Goal: Task Accomplishment & Management: Manage account settings

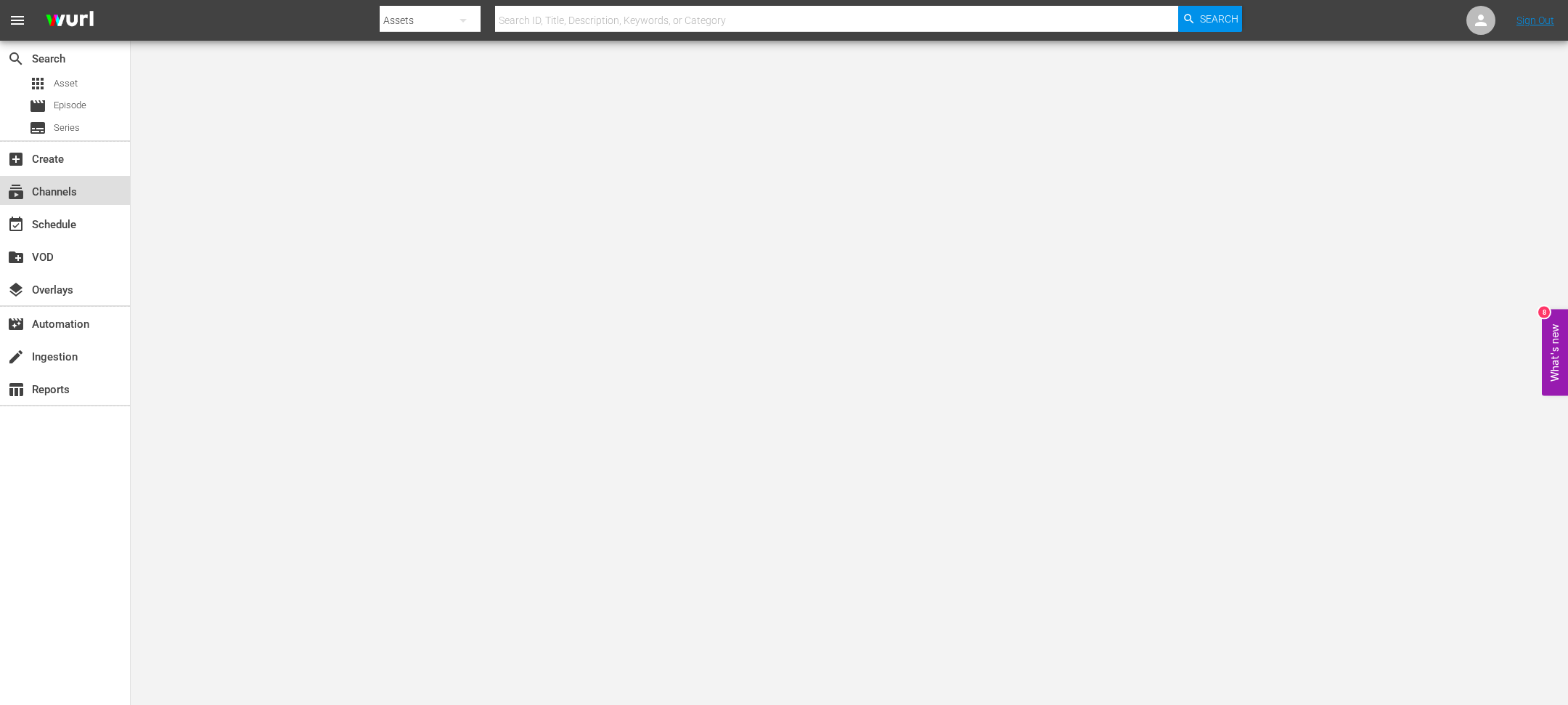
click at [74, 196] on div "subscriptions Channels" at bounding box center [41, 190] width 81 height 13
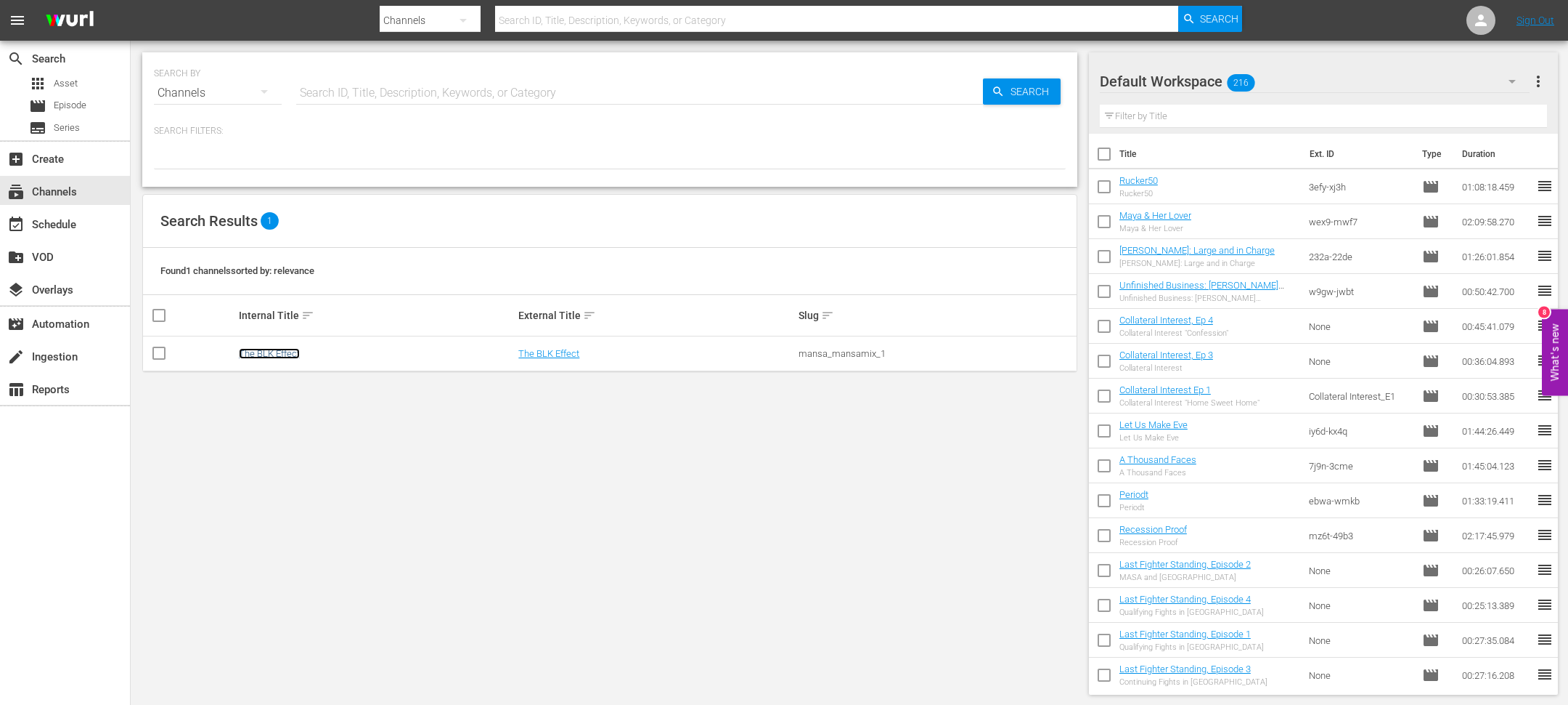
click at [249, 355] on link "The BLK Effect" at bounding box center [270, 353] width 61 height 11
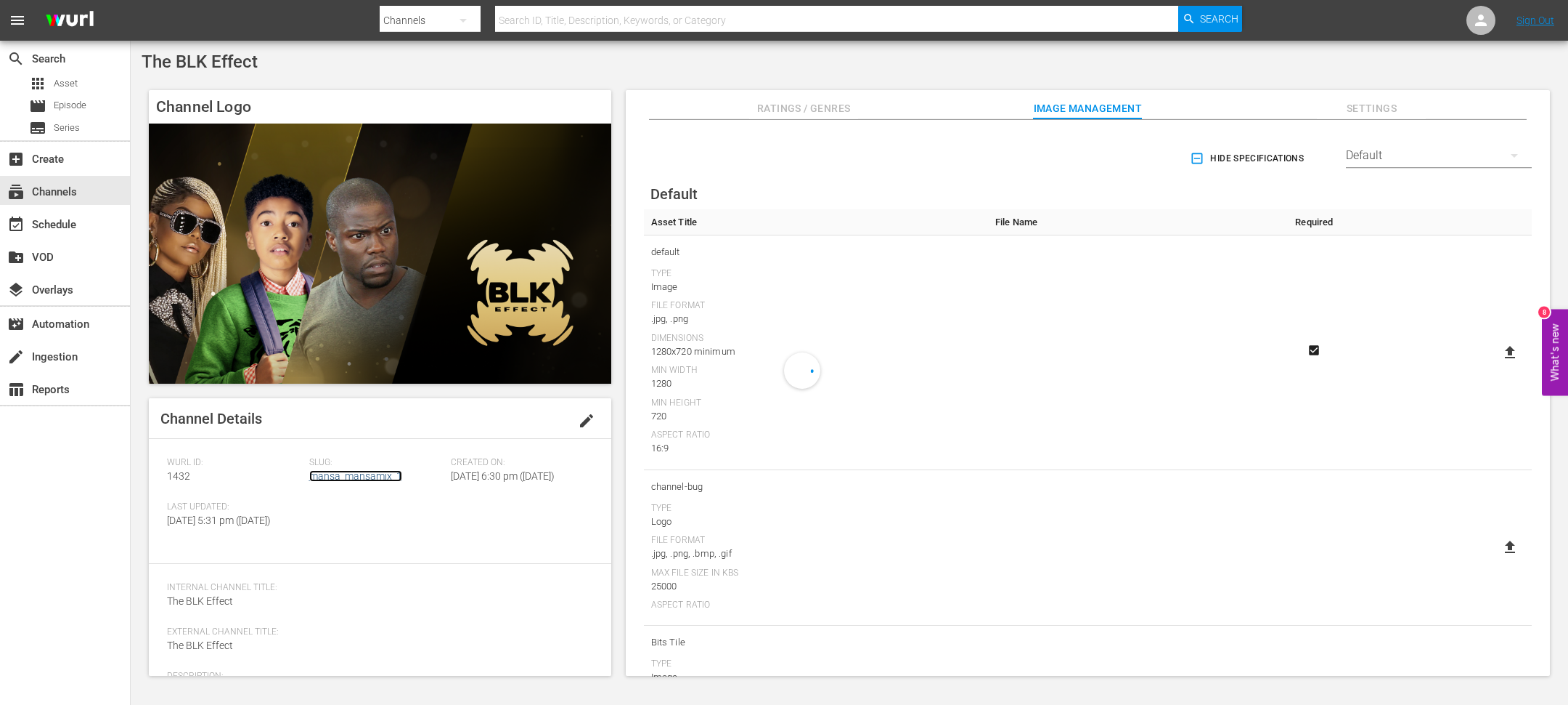
click at [337, 473] on link "mansa_mansamix_1" at bounding box center [355, 476] width 93 height 12
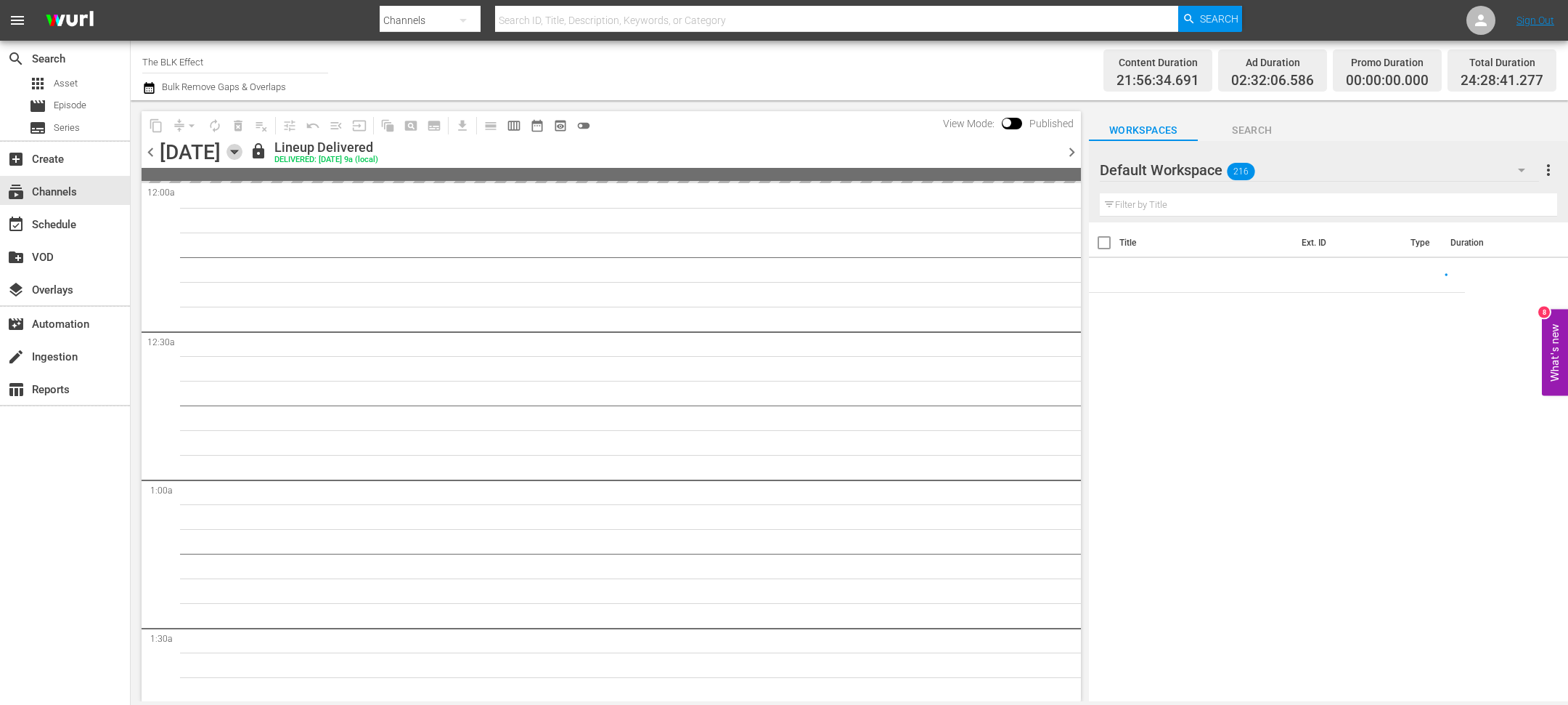
click at [243, 153] on icon "button" at bounding box center [235, 152] width 16 height 16
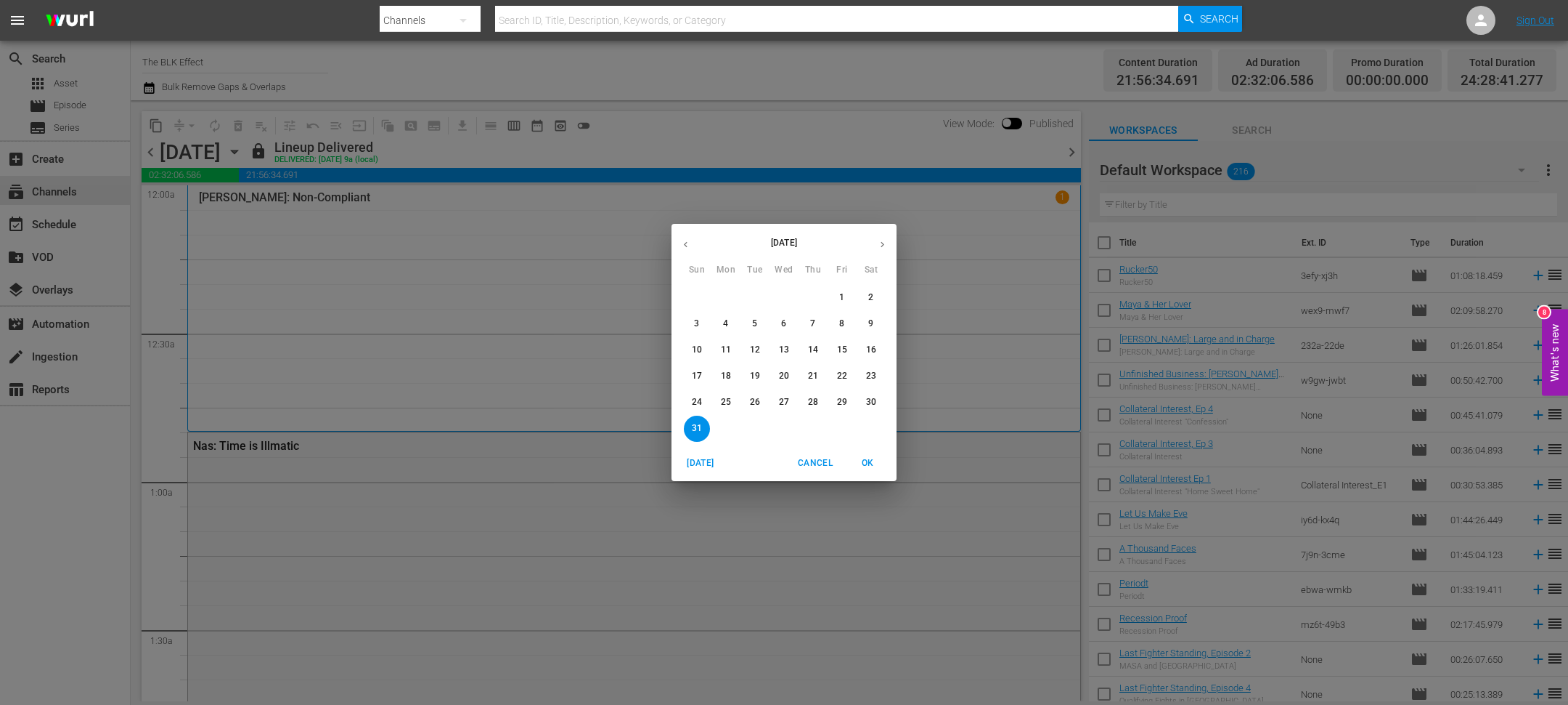
click at [887, 249] on icon "button" at bounding box center [882, 245] width 11 height 11
click at [719, 319] on span "8" at bounding box center [725, 324] width 26 height 13
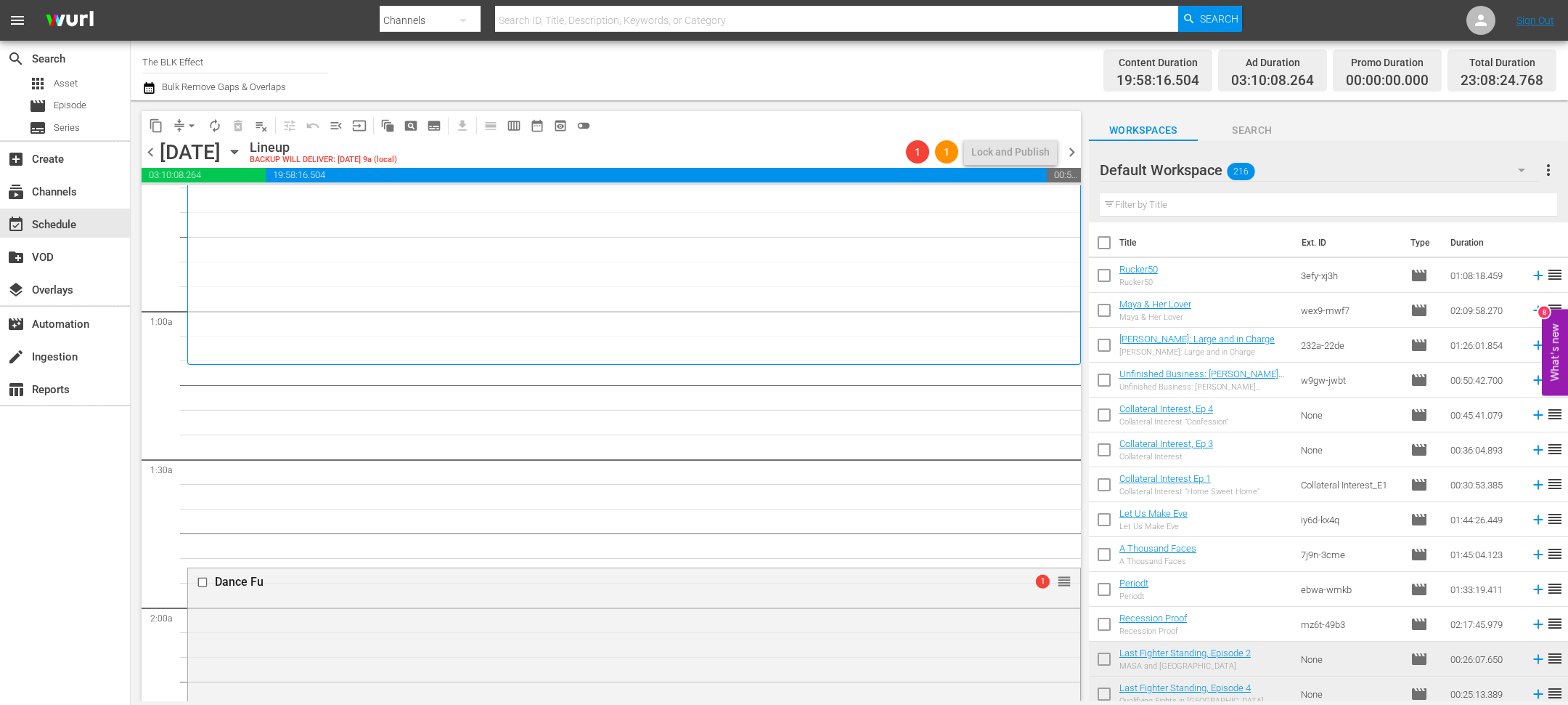
scroll to position [169, 0]
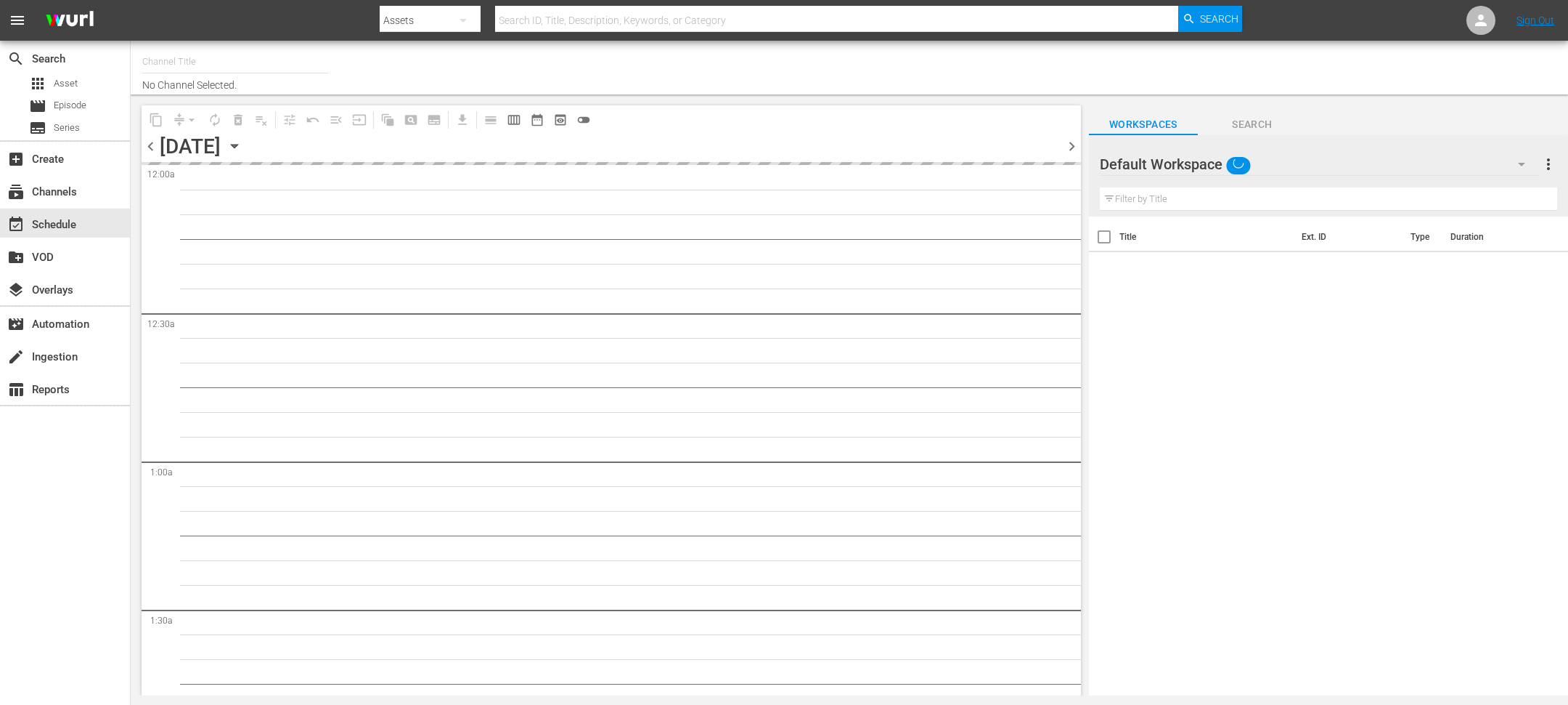
type input "The BLK Effect (1432)"
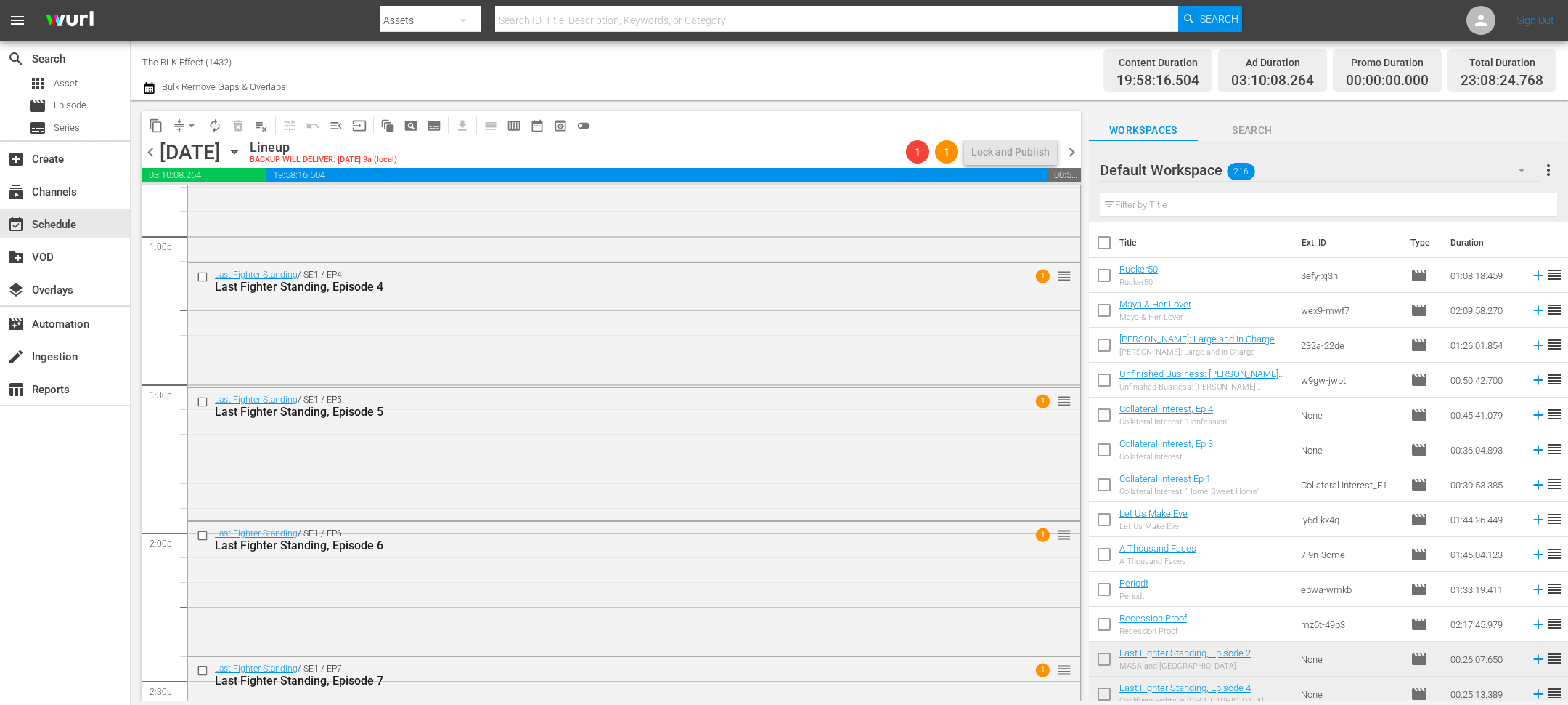
scroll to position [3367, 0]
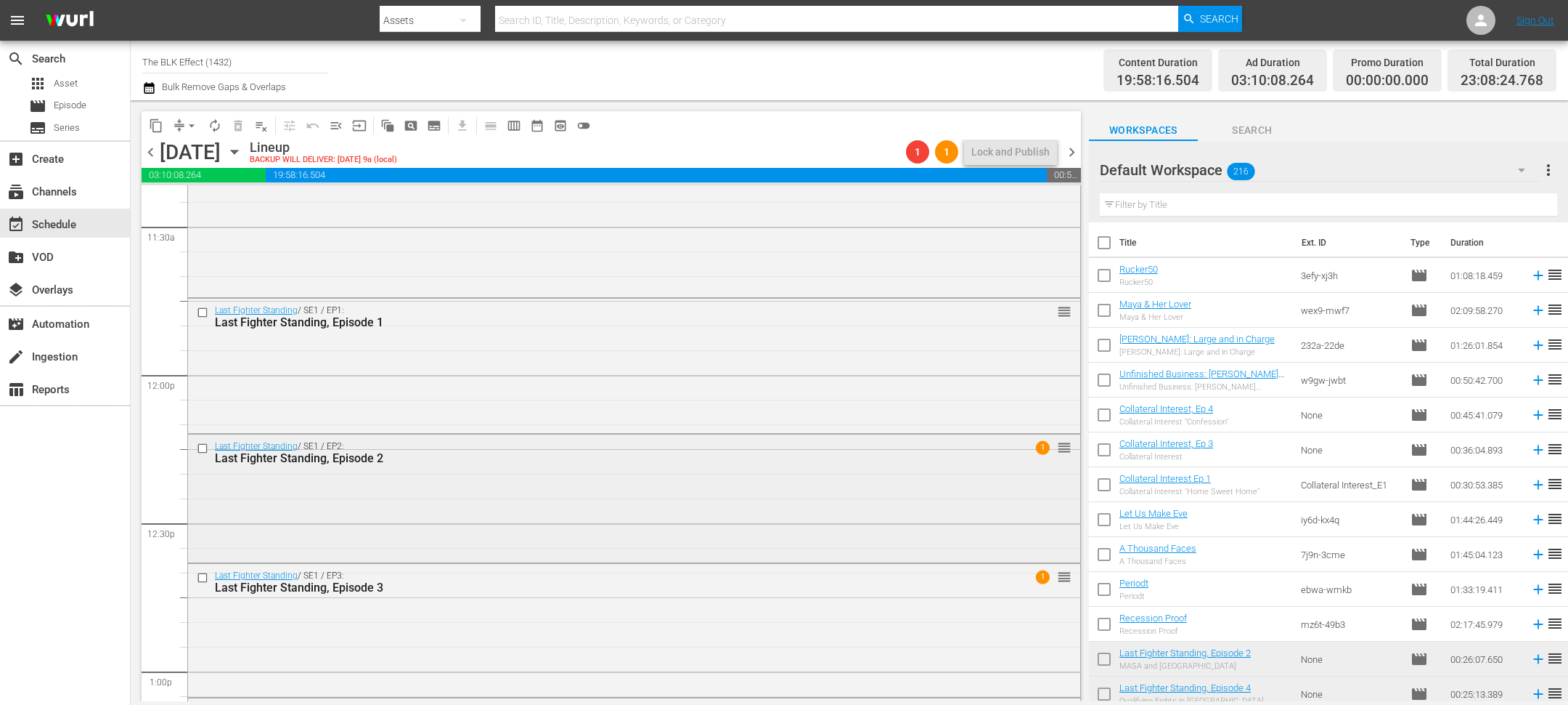
click at [422, 485] on div "Last Fighter Standing / SE1 / EP2: Last Fighter Standing, Episode 2 1 reorder" at bounding box center [633, 496] width 892 height 125
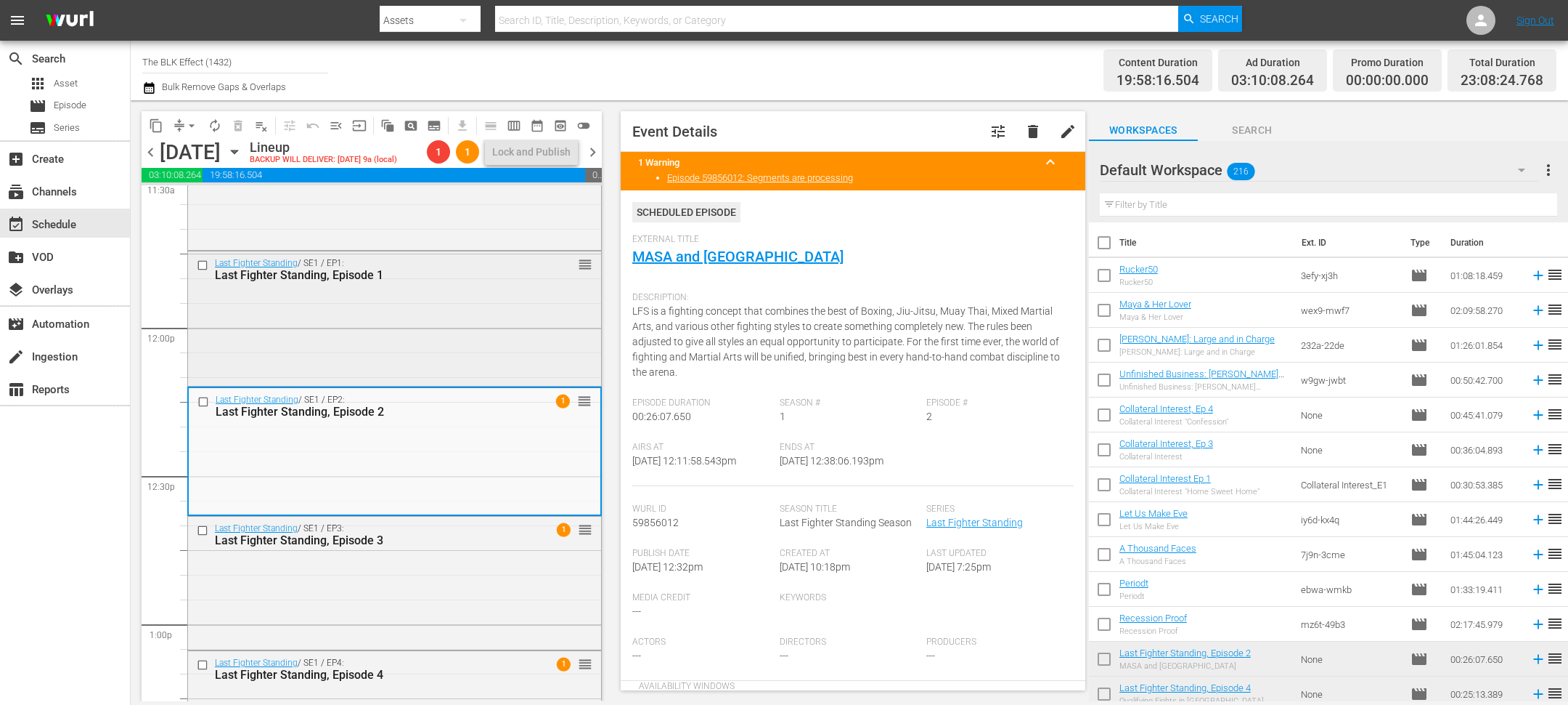
scroll to position [3418, 0]
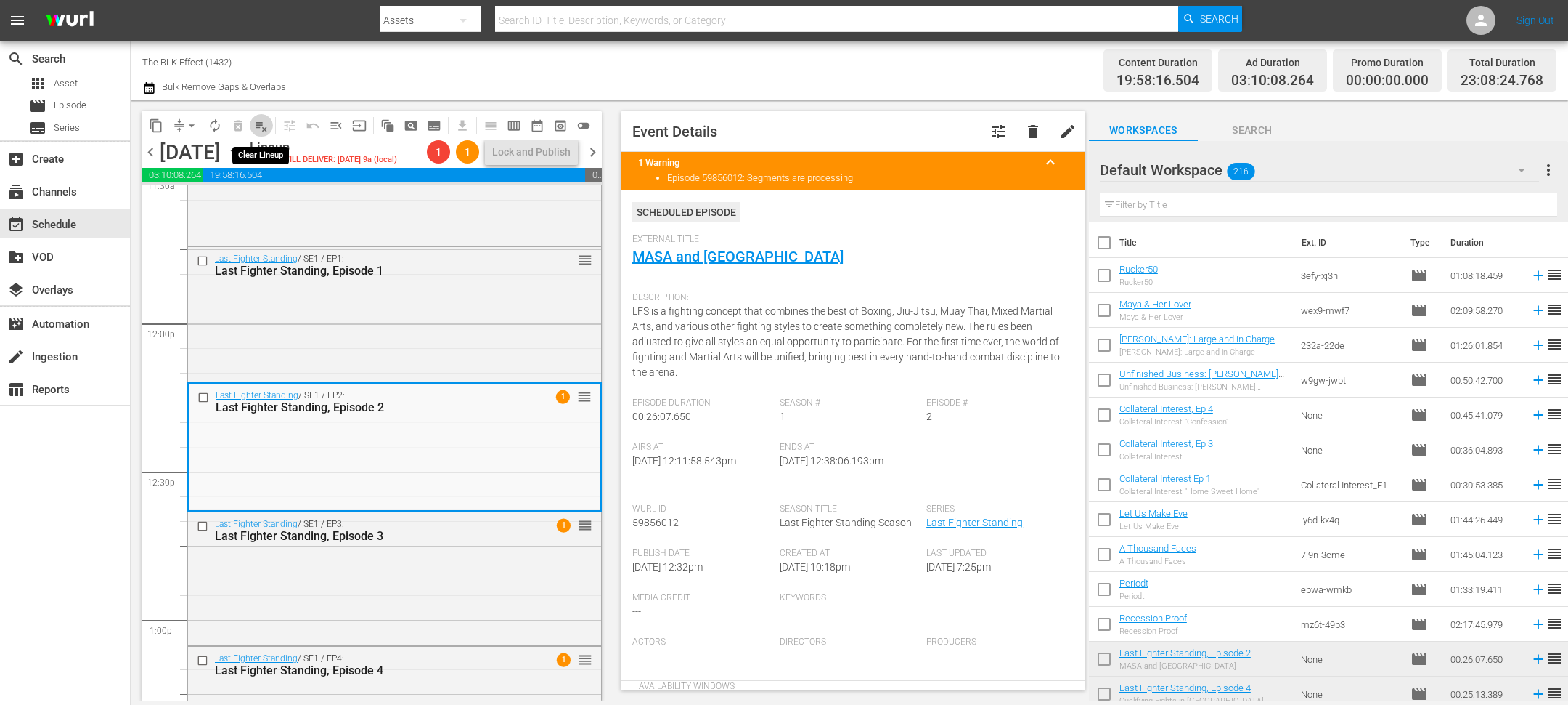
click at [264, 114] on button "playlist_remove_outlined" at bounding box center [262, 125] width 23 height 23
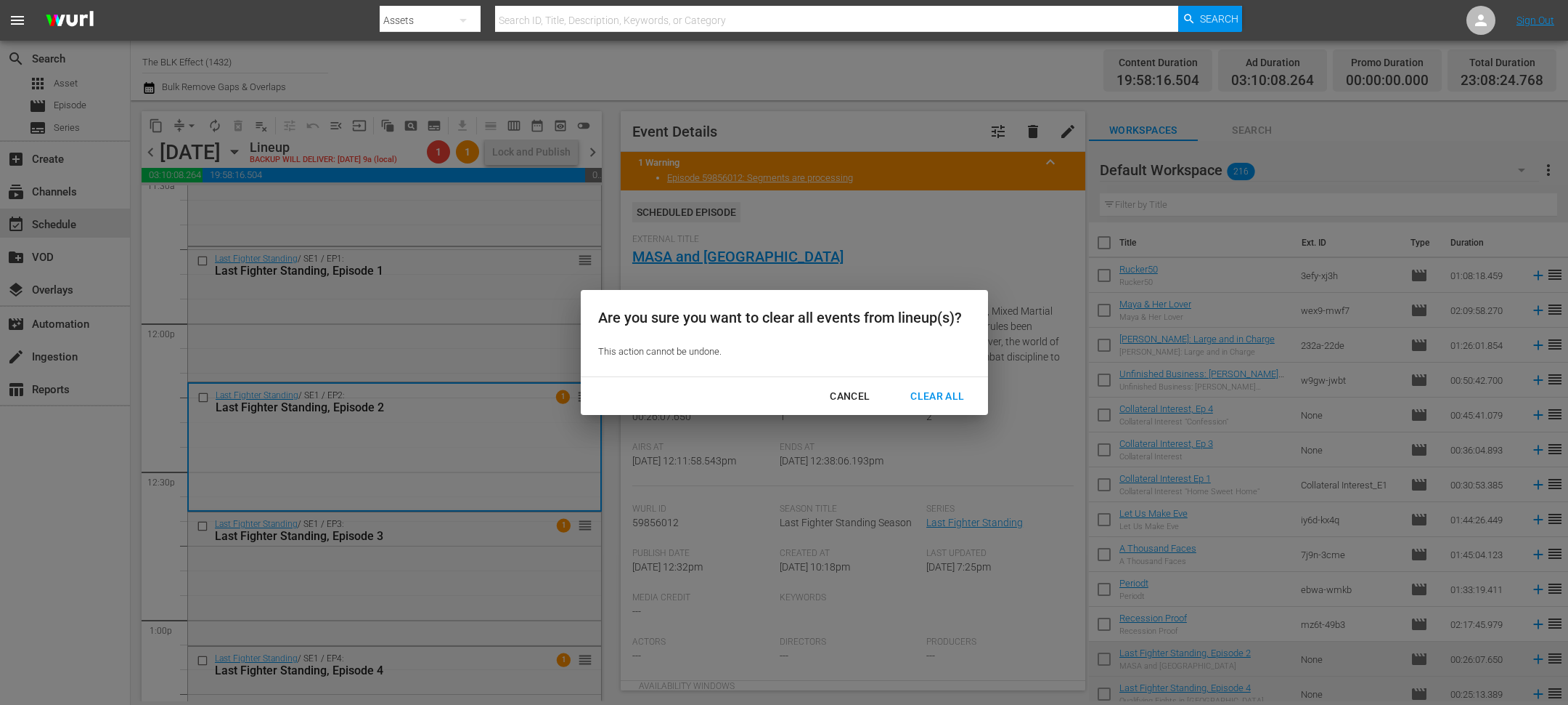
click at [914, 391] on div "Clear All" at bounding box center [936, 396] width 77 height 18
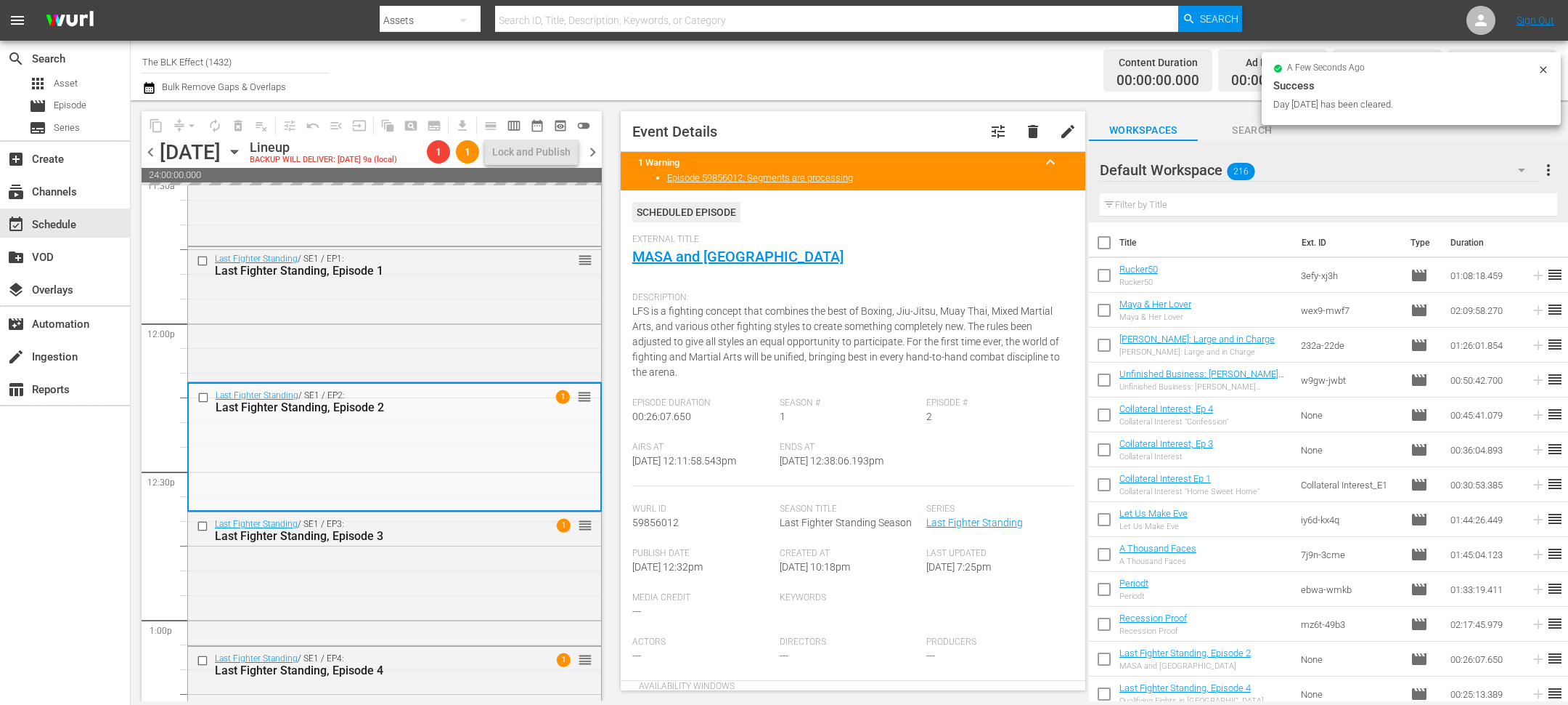
click at [596, 154] on div "chevron_left Monday, September 8th September 8th Lineup BACKUP WILL DELIVER: 9/…" at bounding box center [372, 153] width 460 height 28
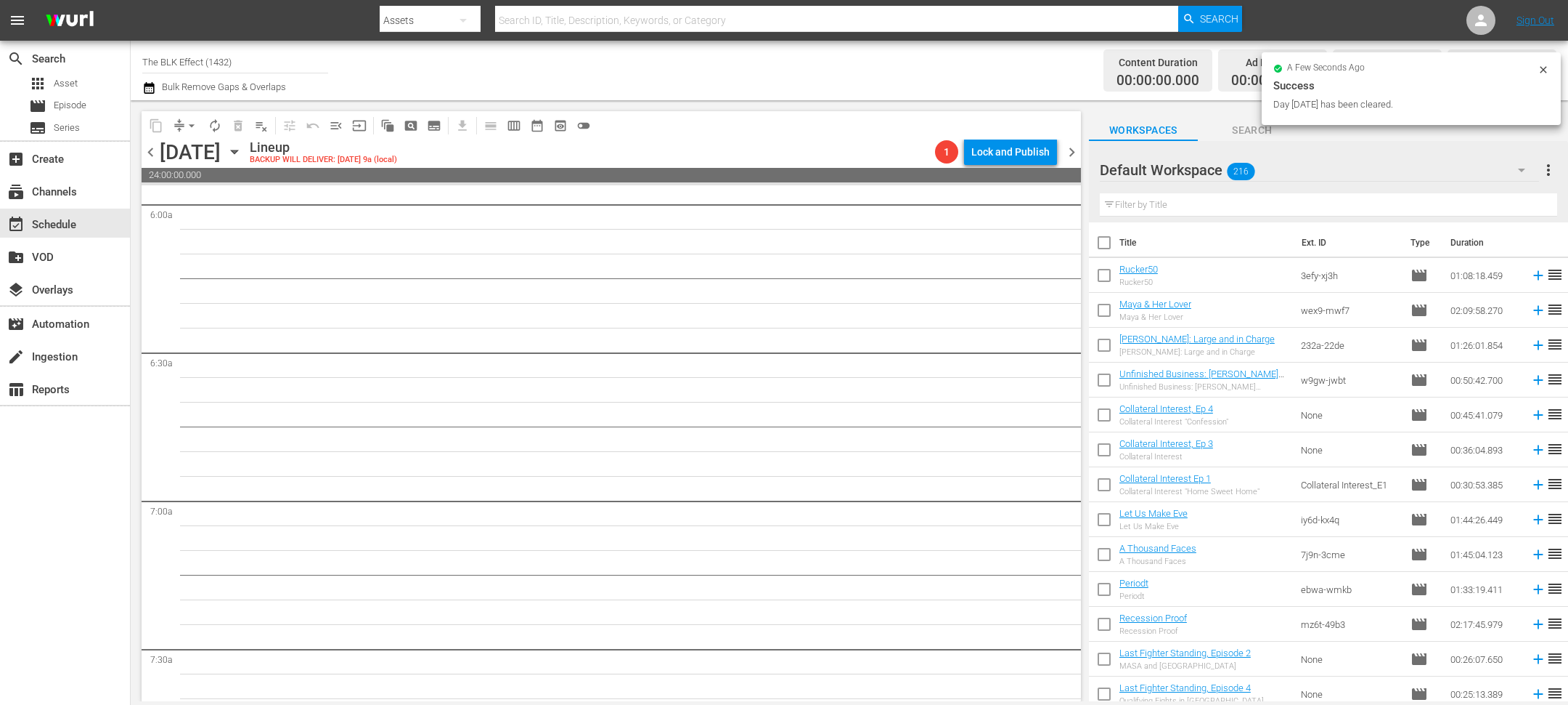
scroll to position [1644, 0]
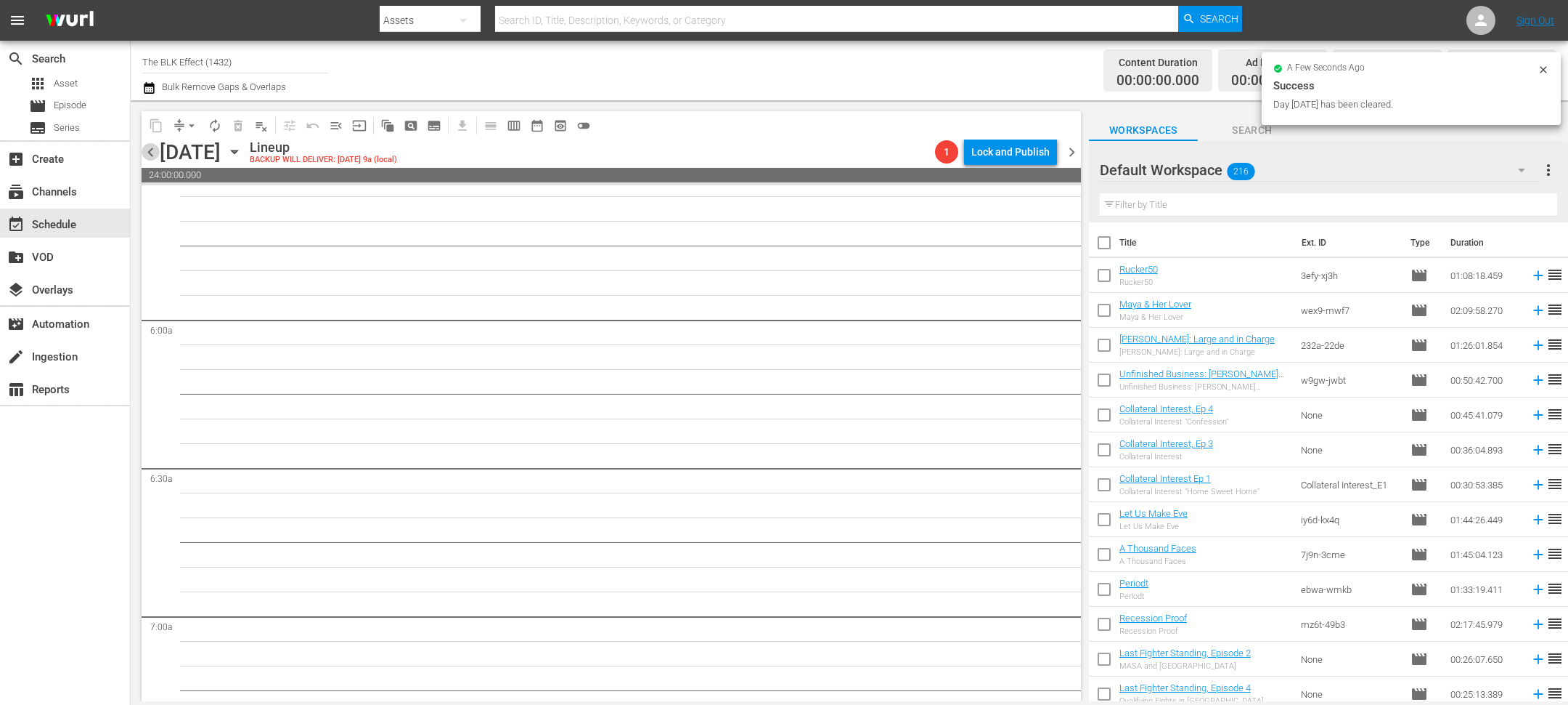
click at [145, 151] on span "chevron_left" at bounding box center [151, 153] width 18 height 18
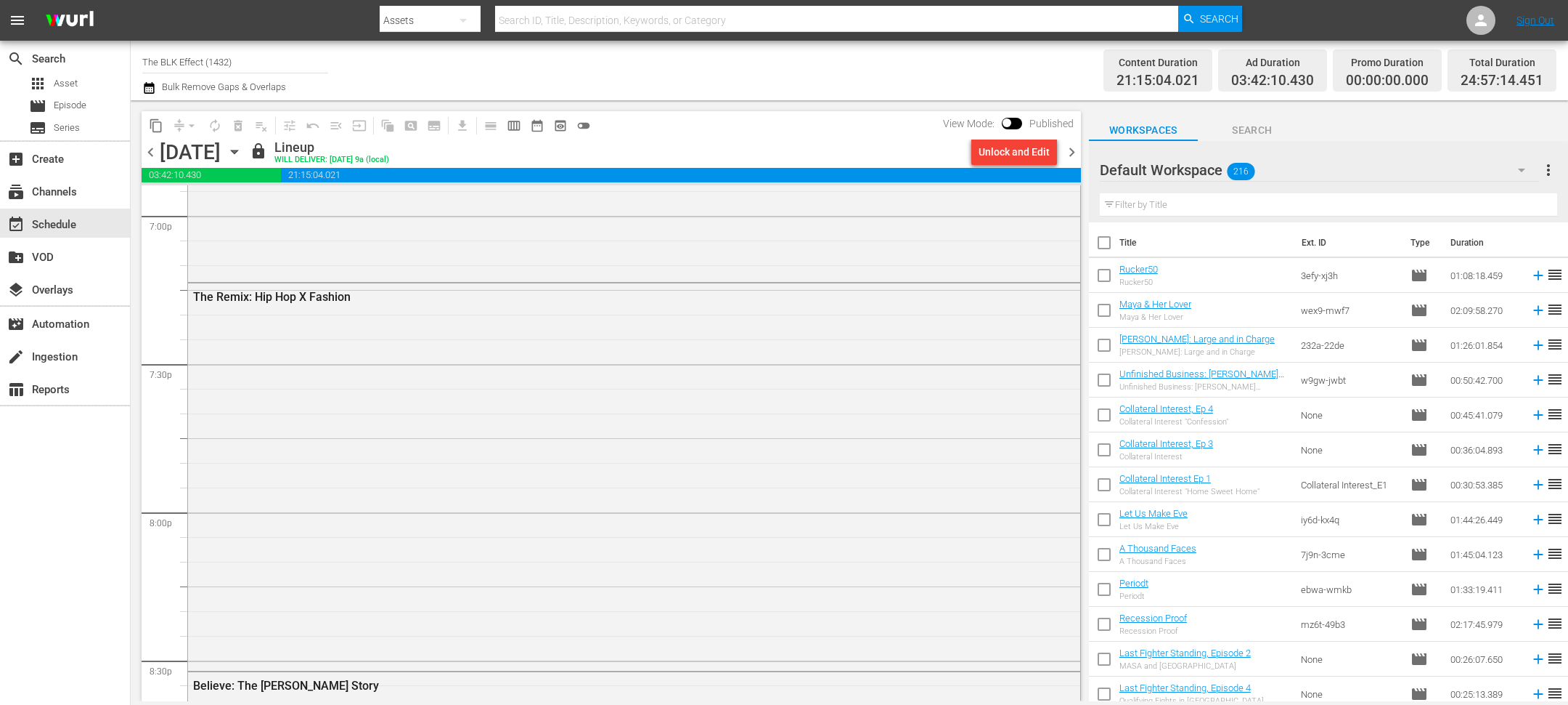
scroll to position [5785, 0]
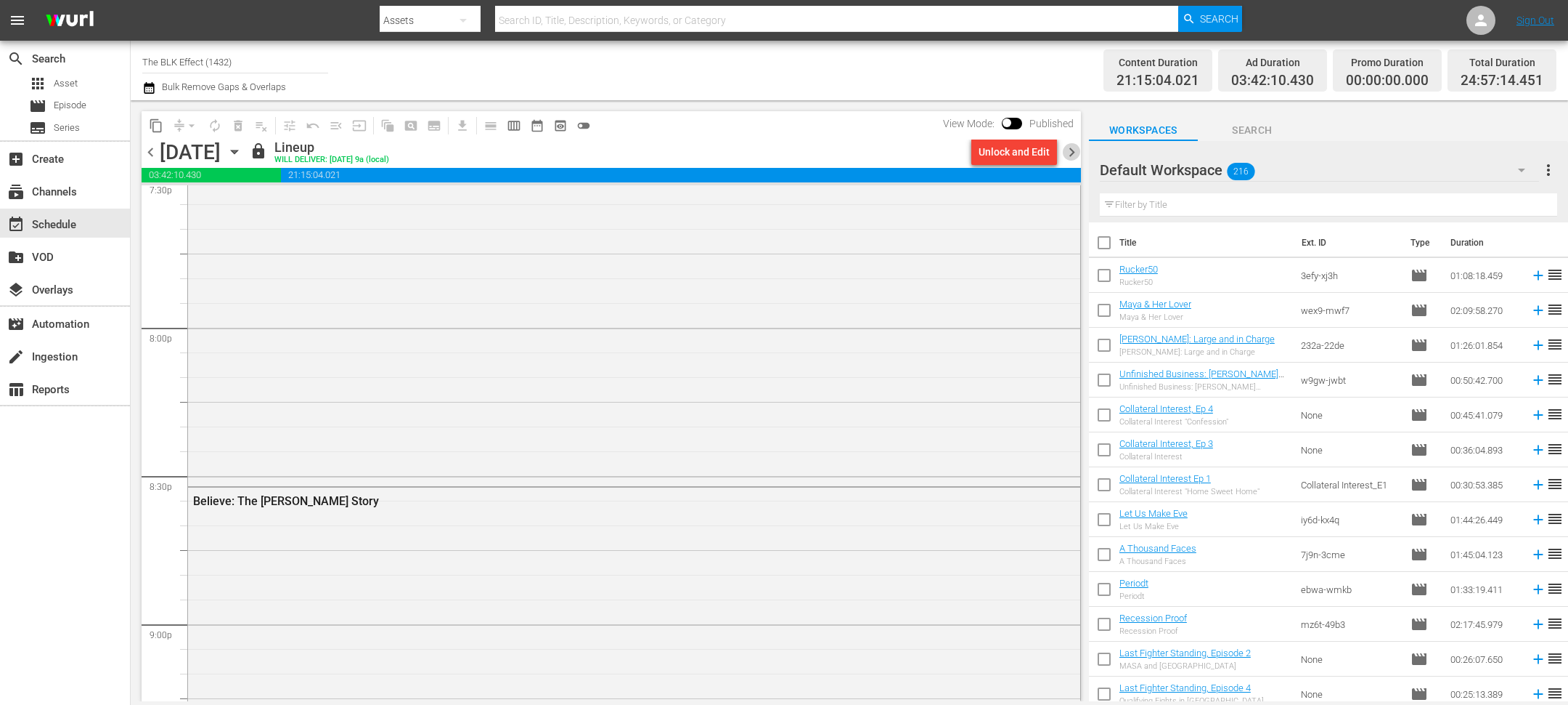
click at [1076, 148] on span "chevron_right" at bounding box center [1072, 153] width 18 height 18
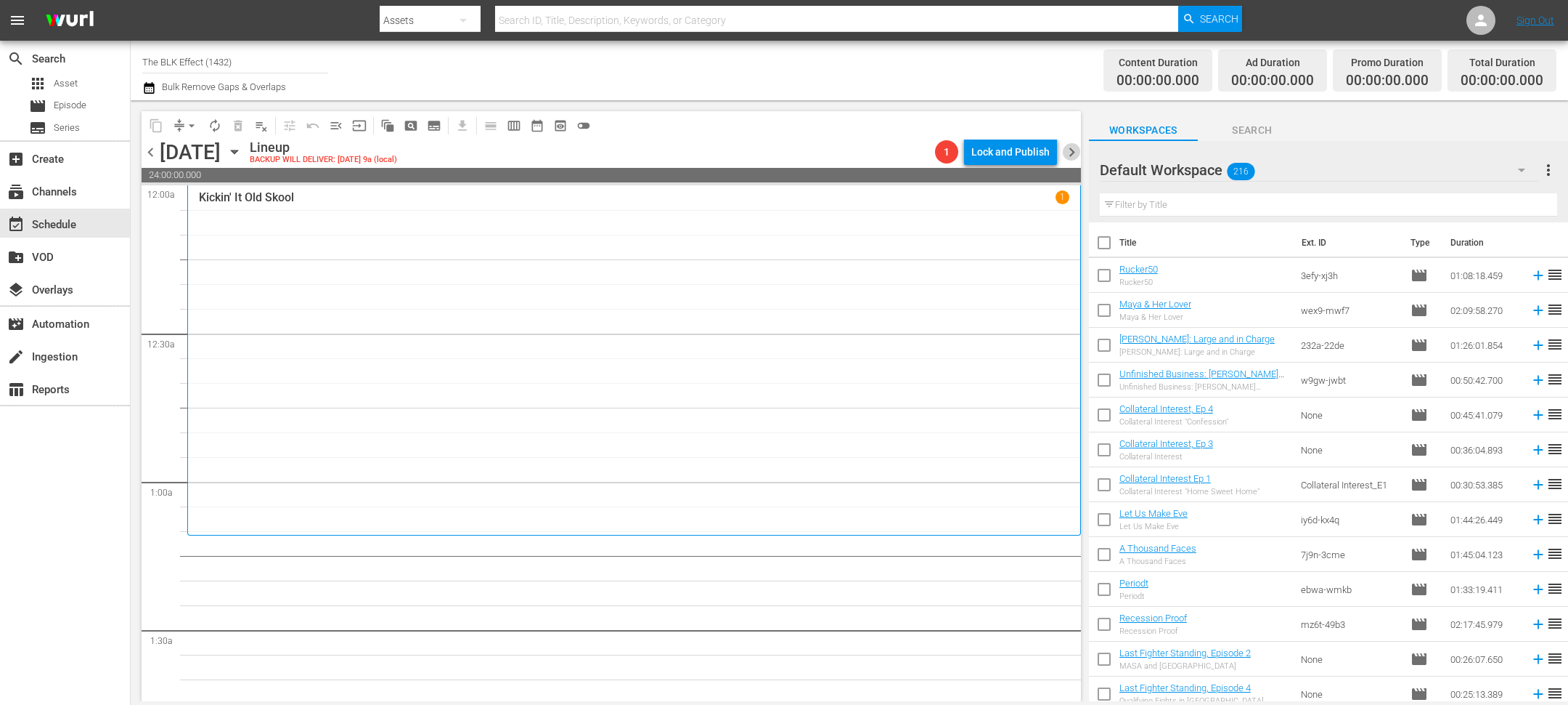
click at [1070, 144] on span "chevron_right" at bounding box center [1072, 153] width 18 height 18
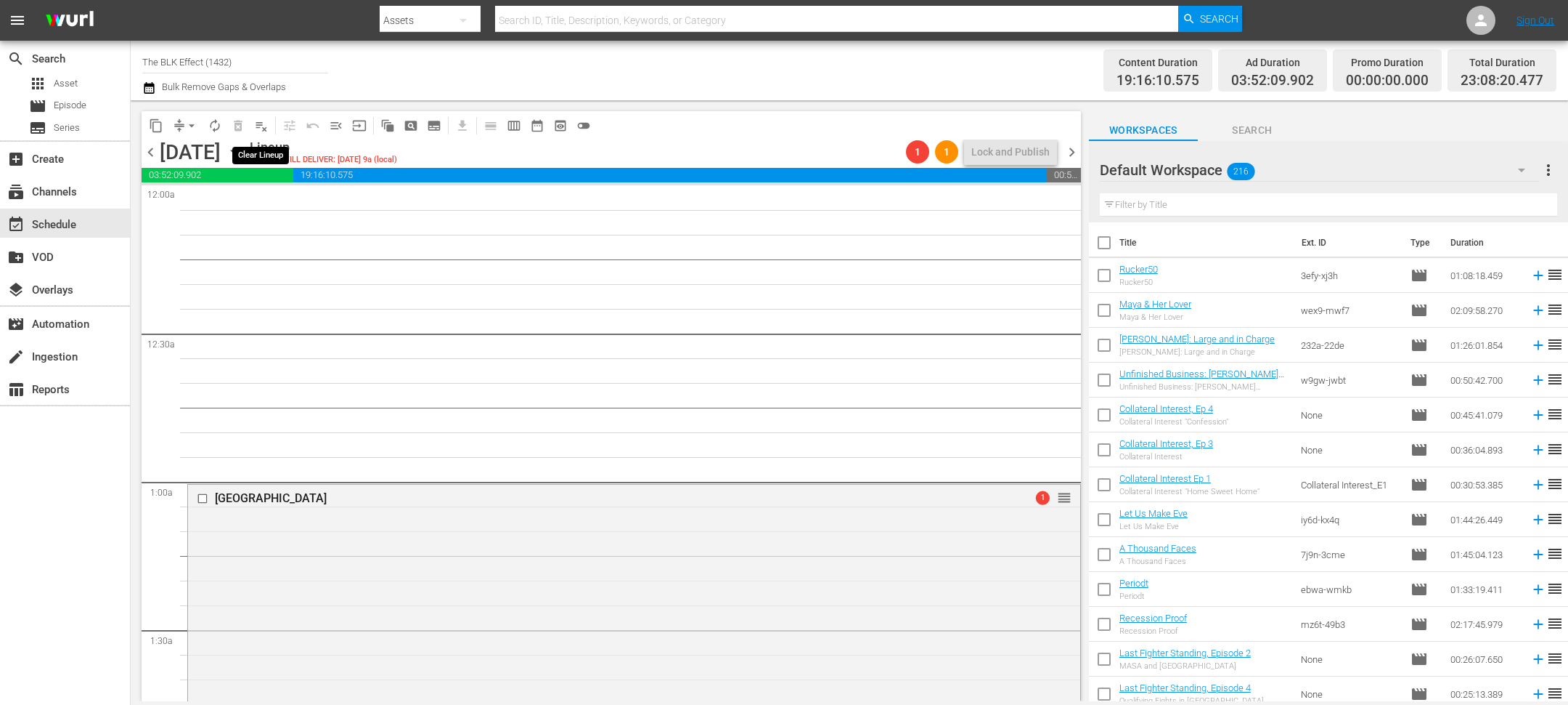
click at [263, 122] on span "playlist_remove_outlined" at bounding box center [262, 125] width 14 height 14
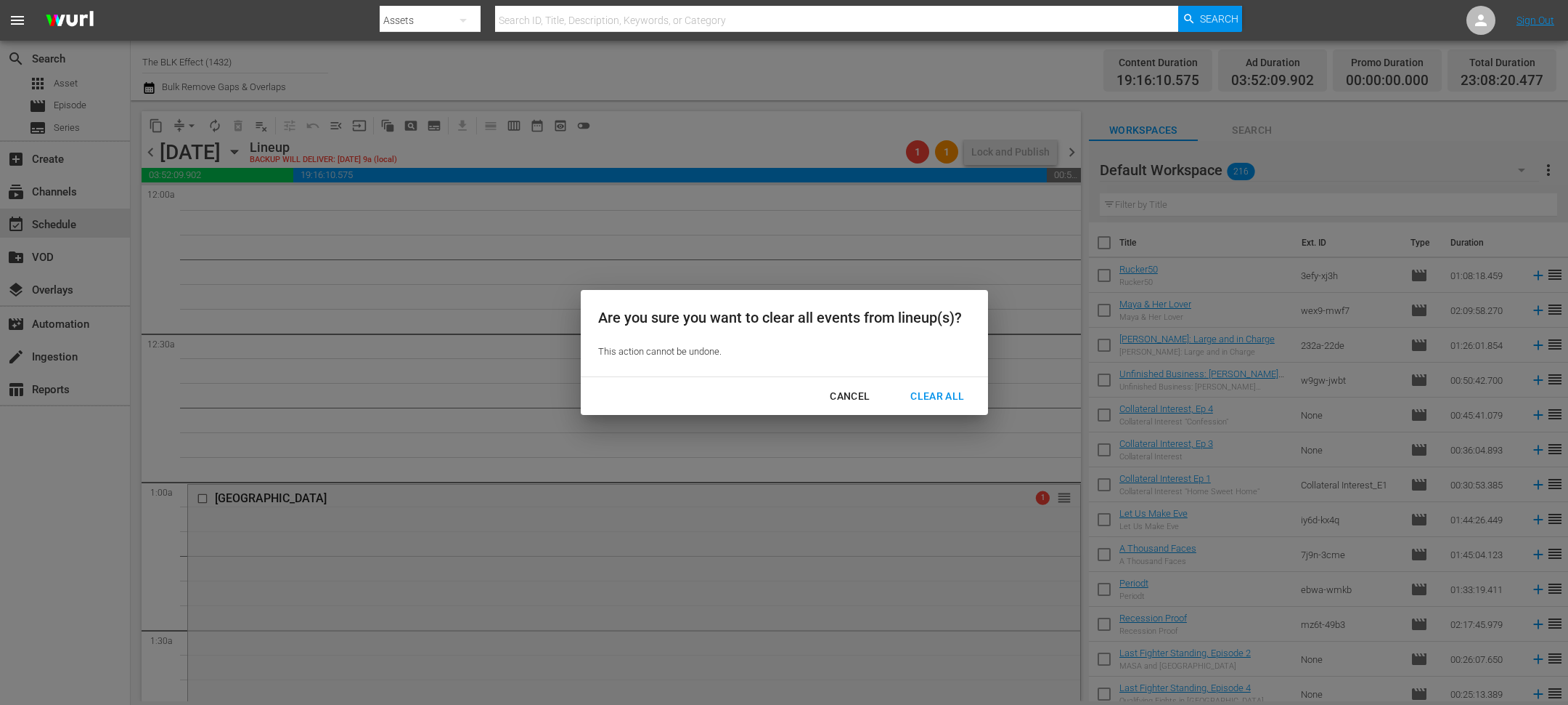
drag, startPoint x: 936, startPoint y: 393, endPoint x: 859, endPoint y: 393, distance: 77.0
click at [859, 393] on div "Cancel Clear All" at bounding box center [784, 396] width 407 height 39
click at [859, 393] on div "Cancel" at bounding box center [850, 396] width 63 height 18
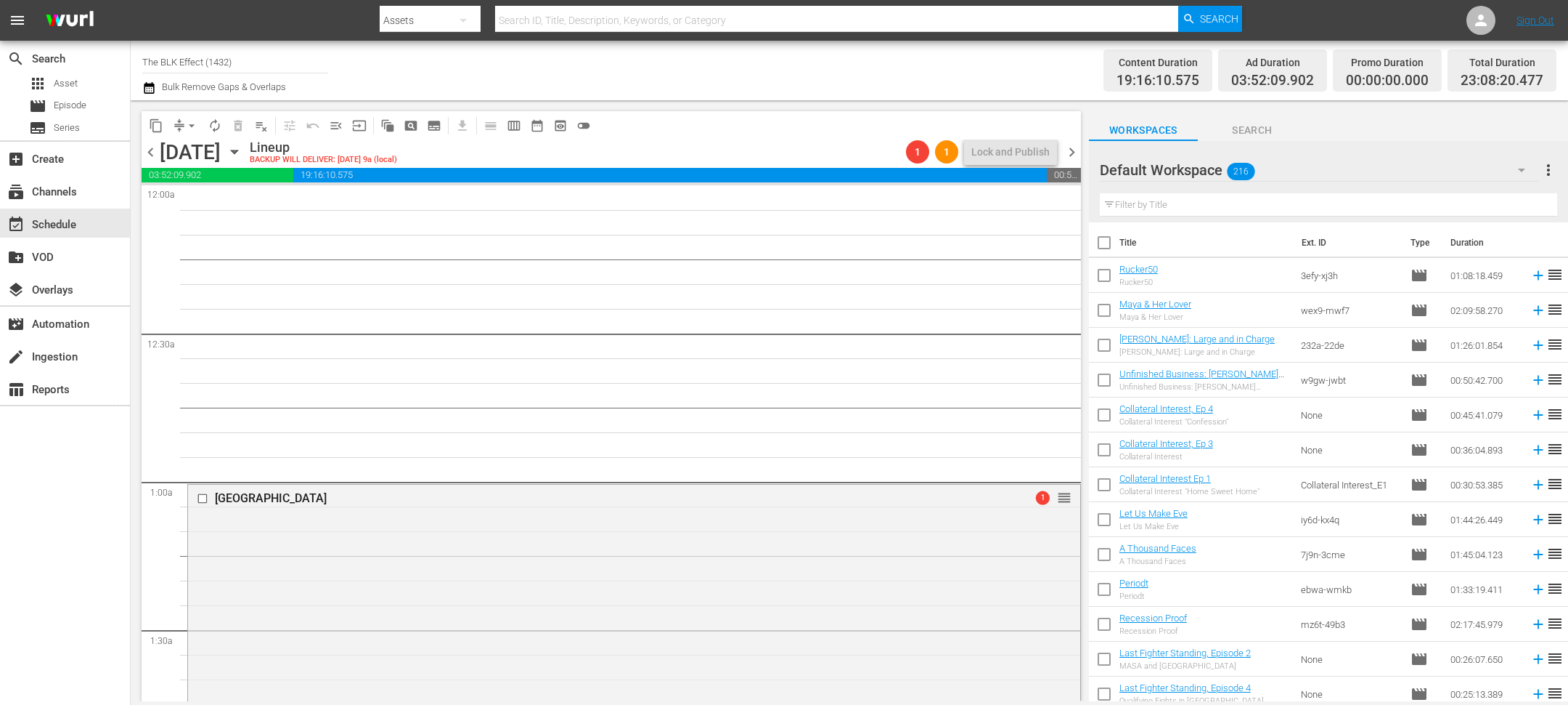
click at [254, 131] on span "playlist_remove_outlined" at bounding box center [262, 125] width 14 height 14
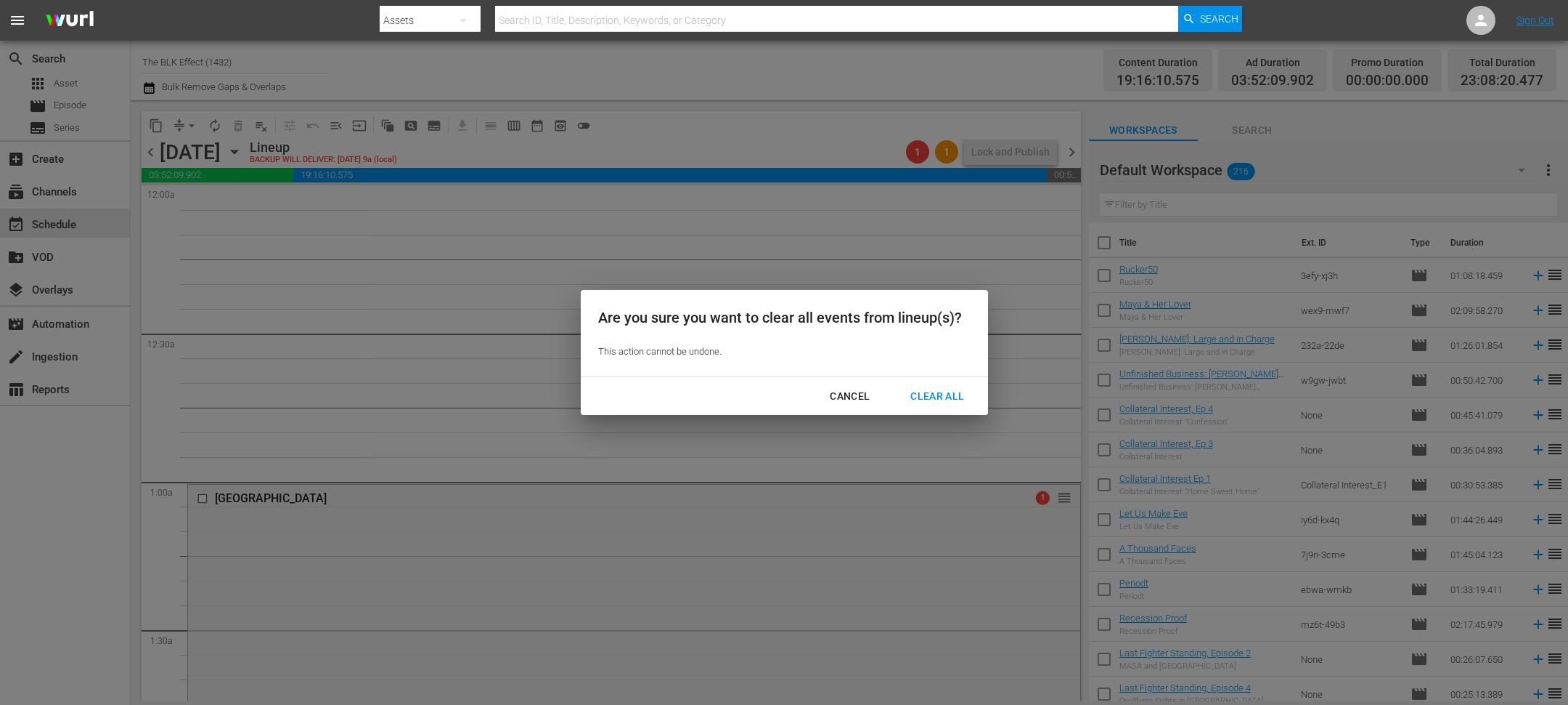
click at [942, 400] on div "Clear All" at bounding box center [936, 396] width 77 height 18
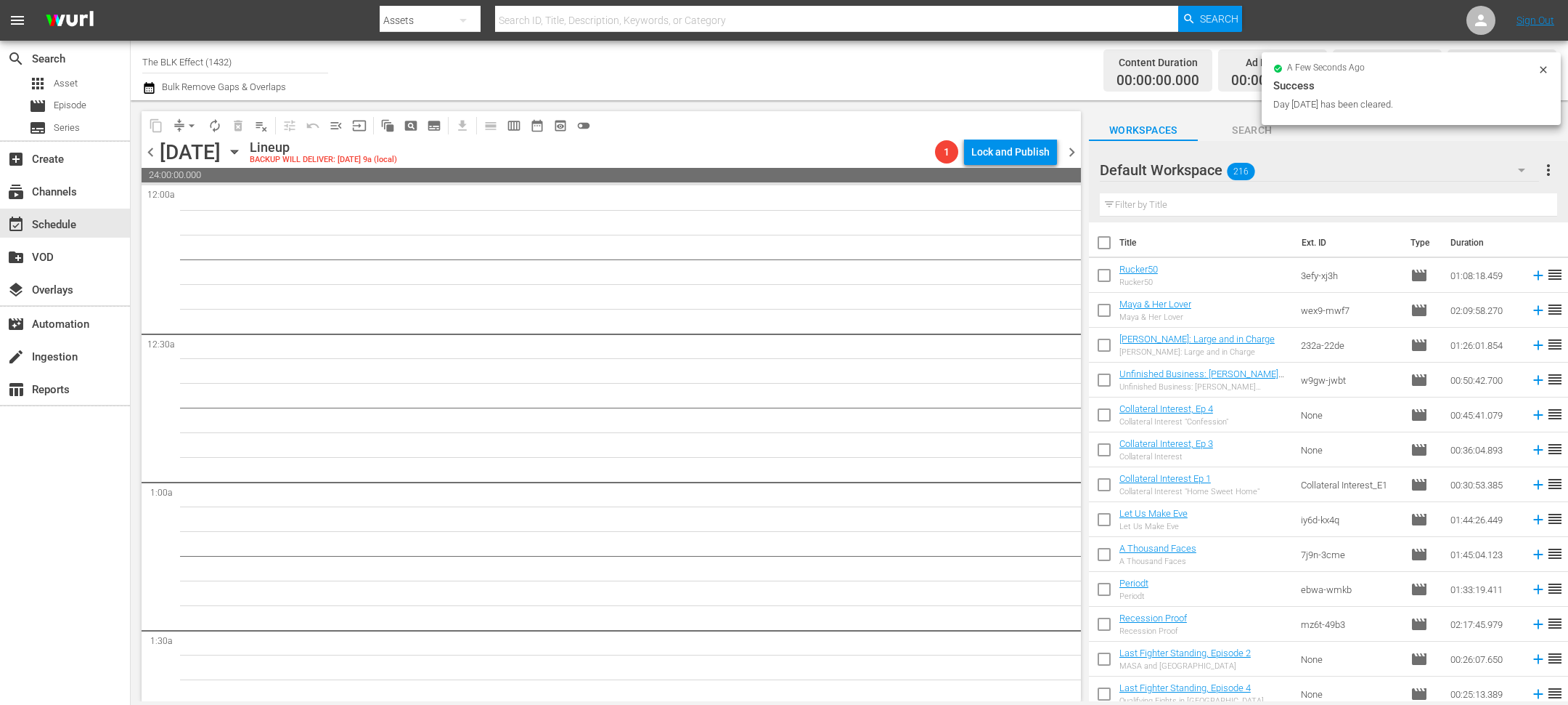
click at [243, 158] on icon "button" at bounding box center [235, 152] width 16 height 16
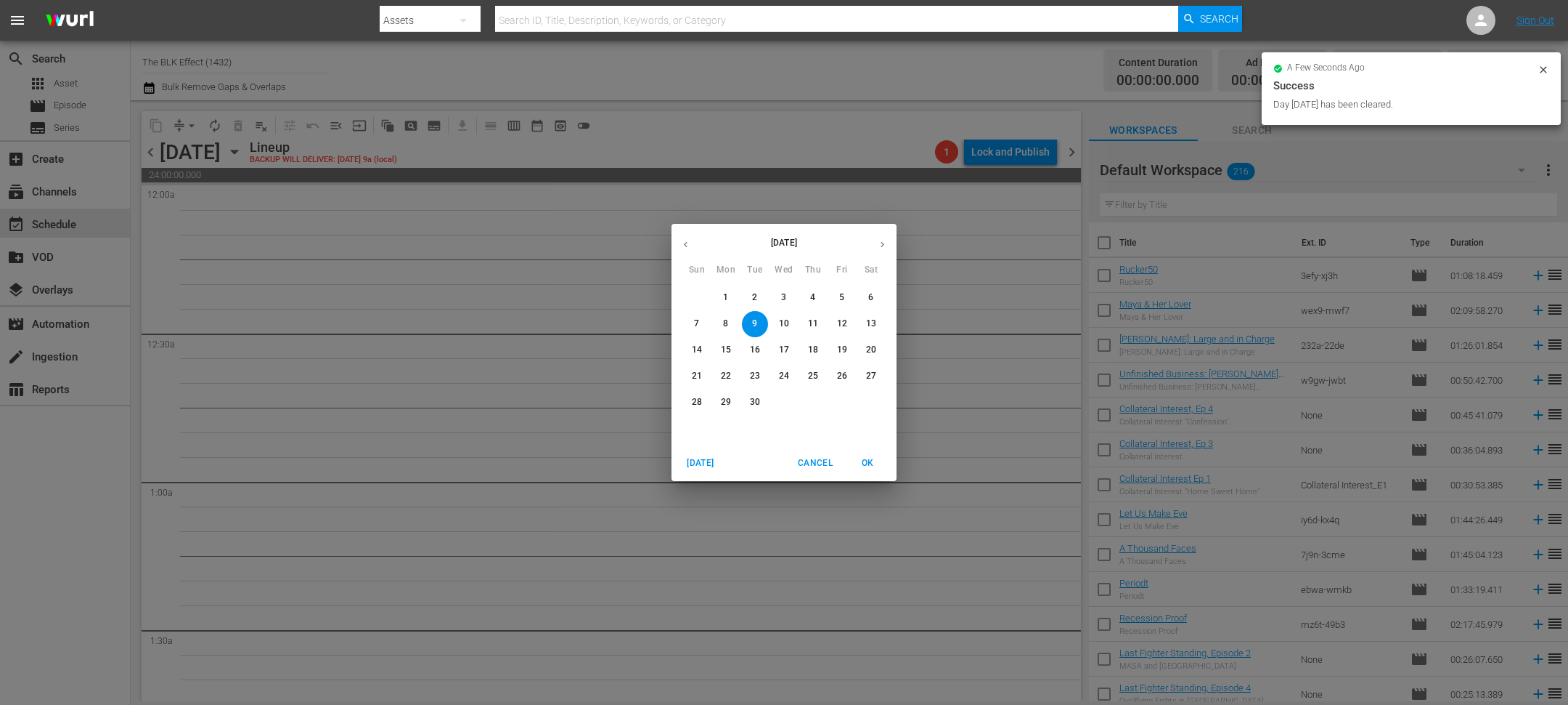
click at [757, 303] on button "2" at bounding box center [754, 297] width 26 height 26
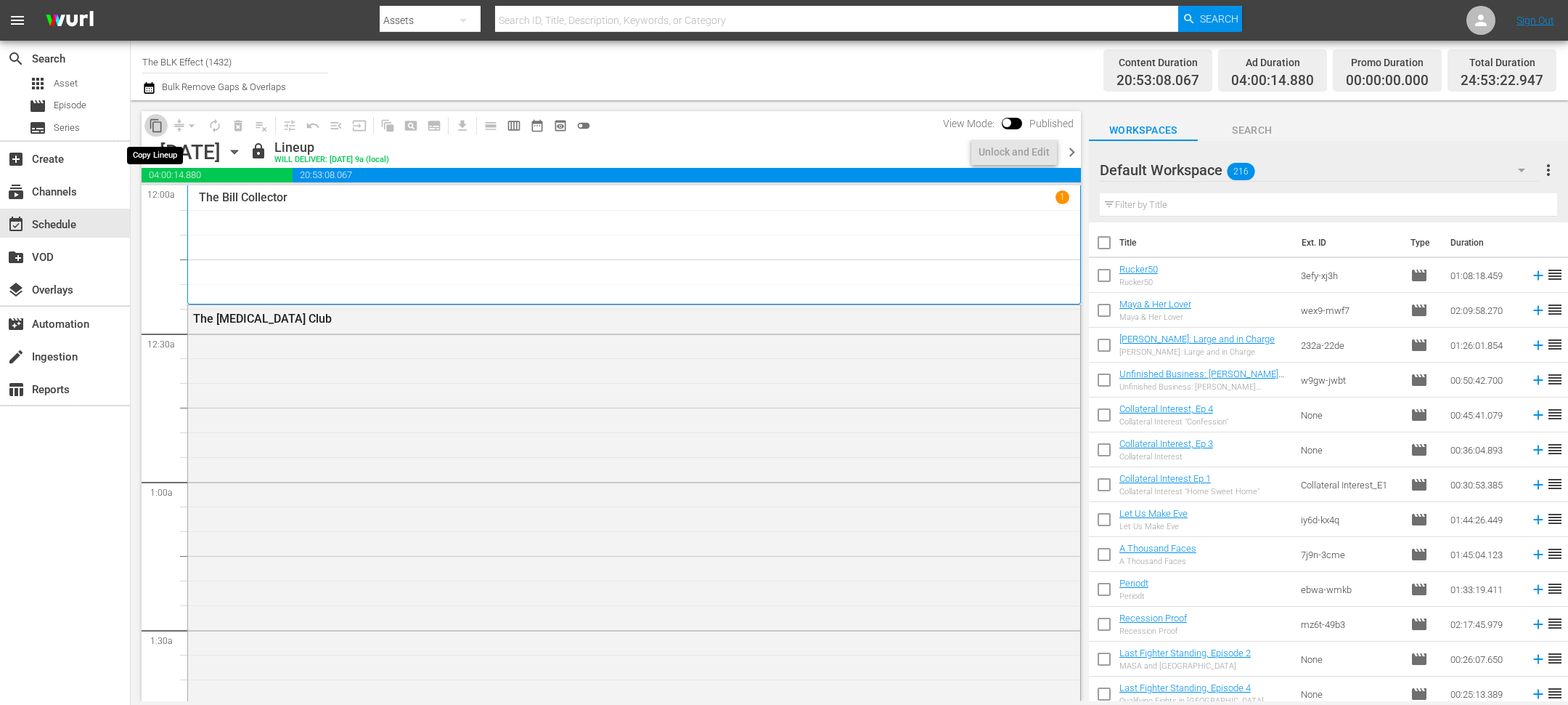
click at [154, 125] on span "content_copy" at bounding box center [156, 125] width 14 height 14
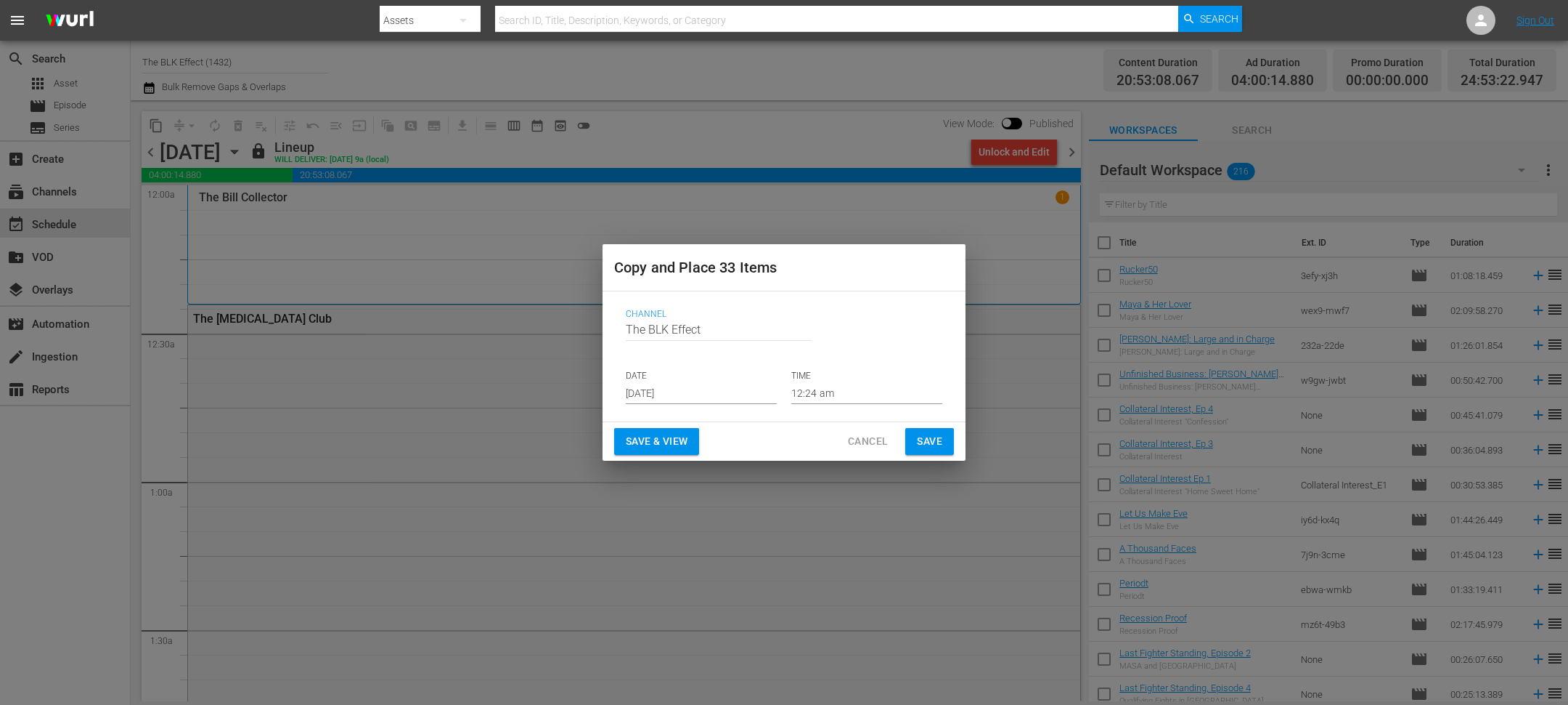
click at [650, 400] on input "[DATE]" at bounding box center [701, 393] width 151 height 22
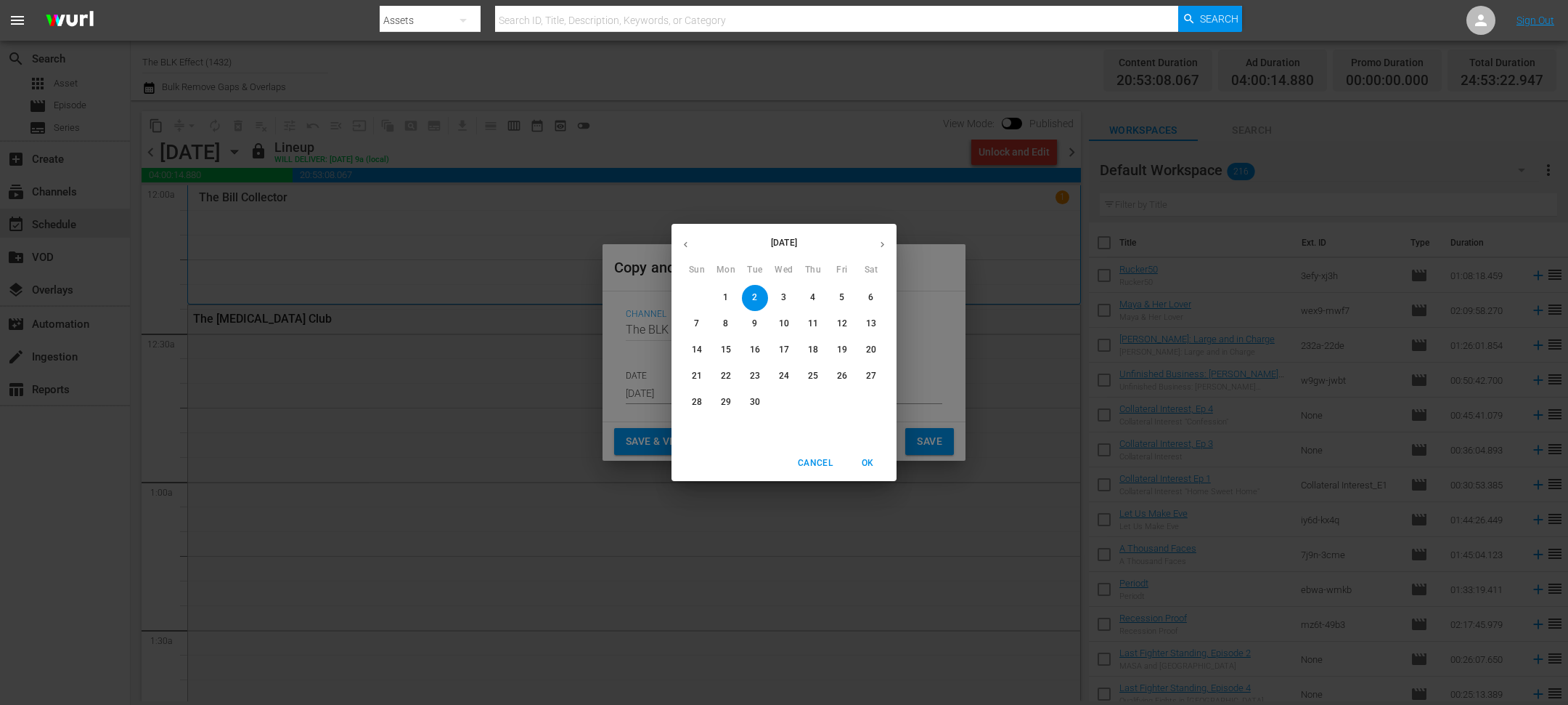
click at [764, 322] on span "9" at bounding box center [754, 324] width 26 height 13
type input "[DATE]"
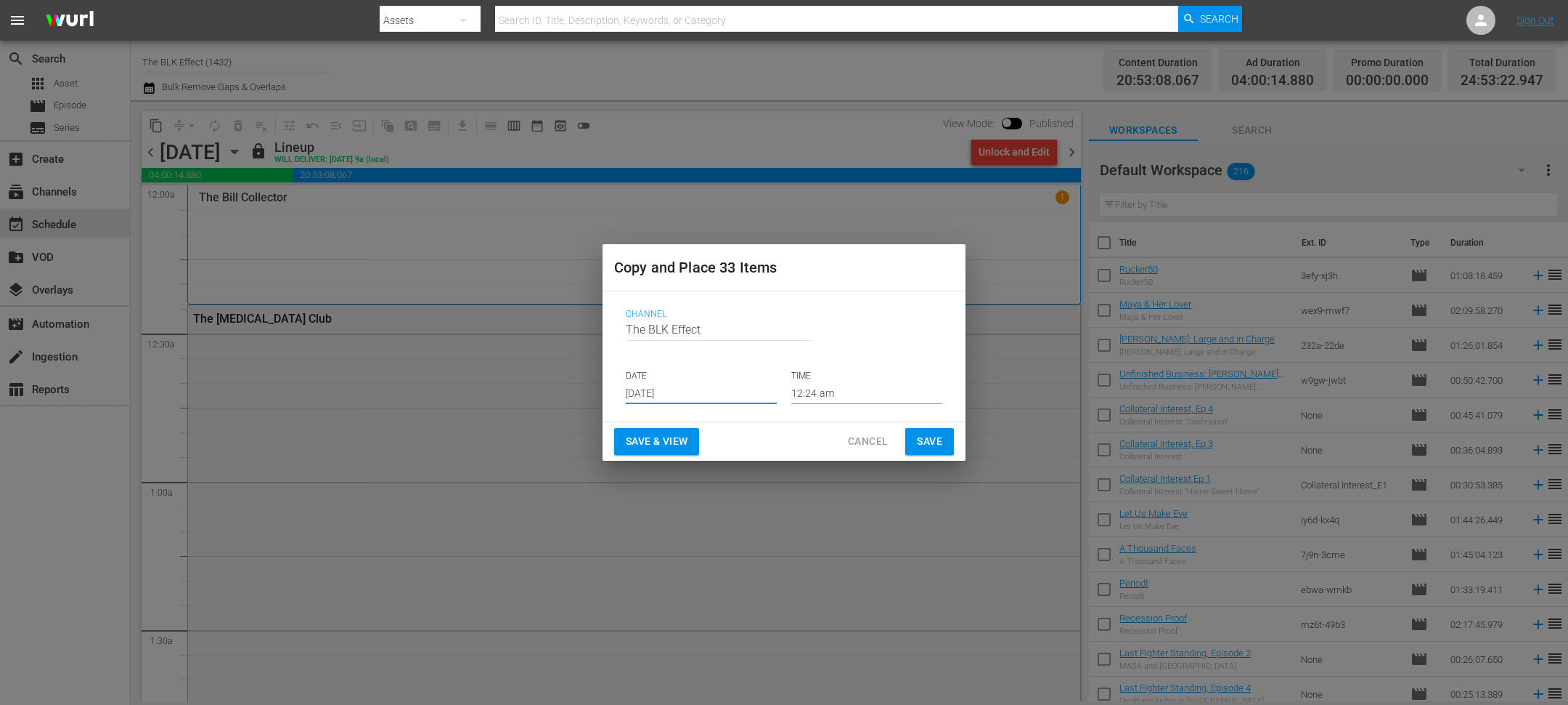
click at [656, 442] on span "Save & View" at bounding box center [657, 441] width 61 height 18
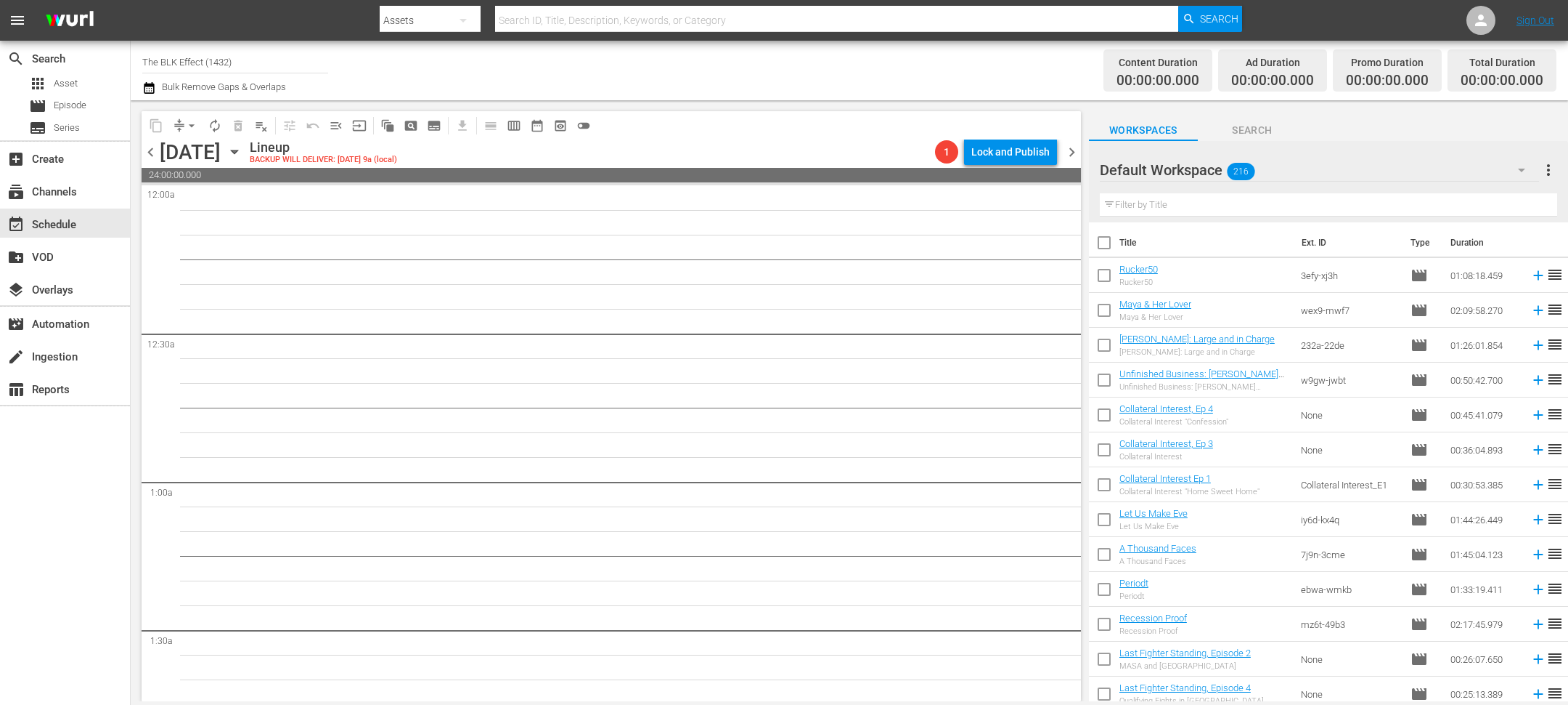
click at [1221, 201] on input "text" at bounding box center [1328, 205] width 457 height 23
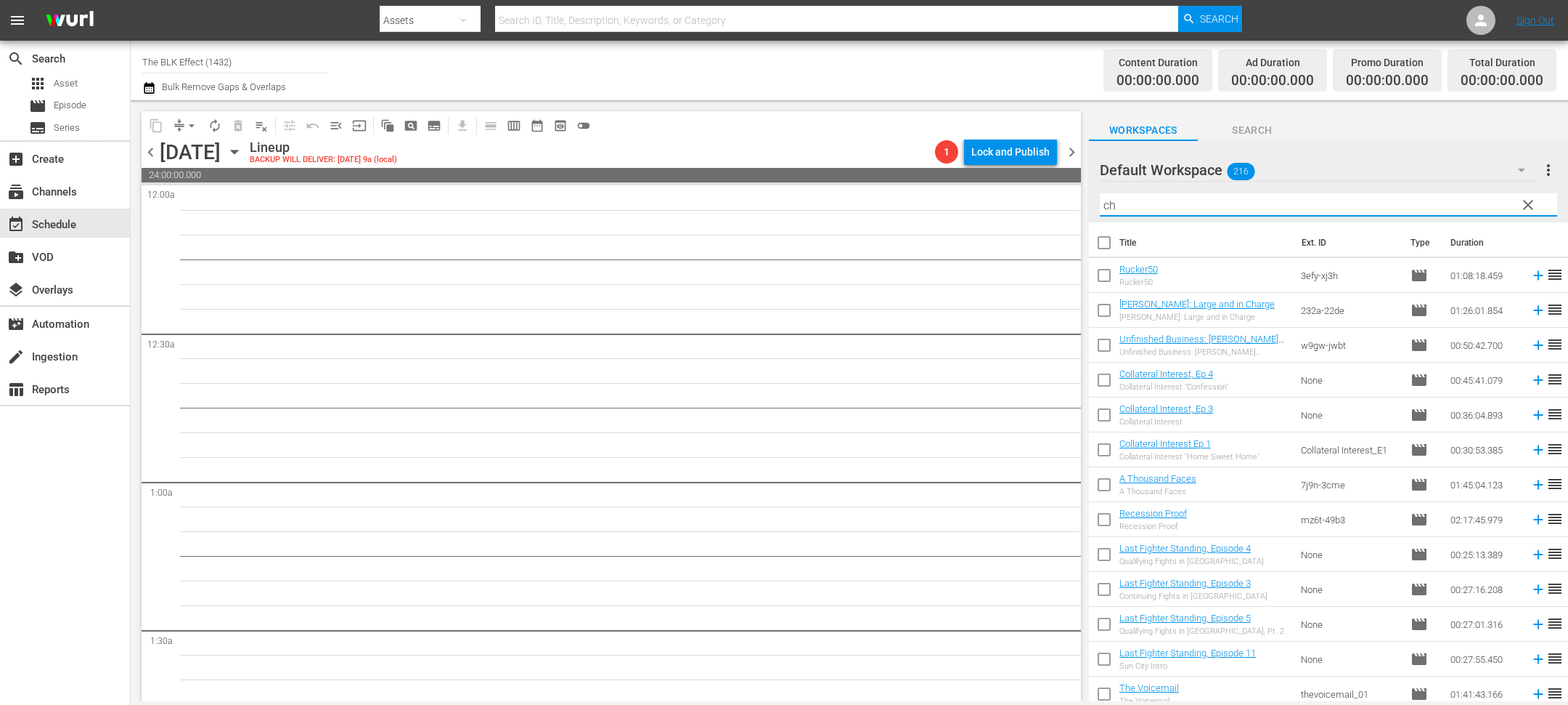
type input "che"
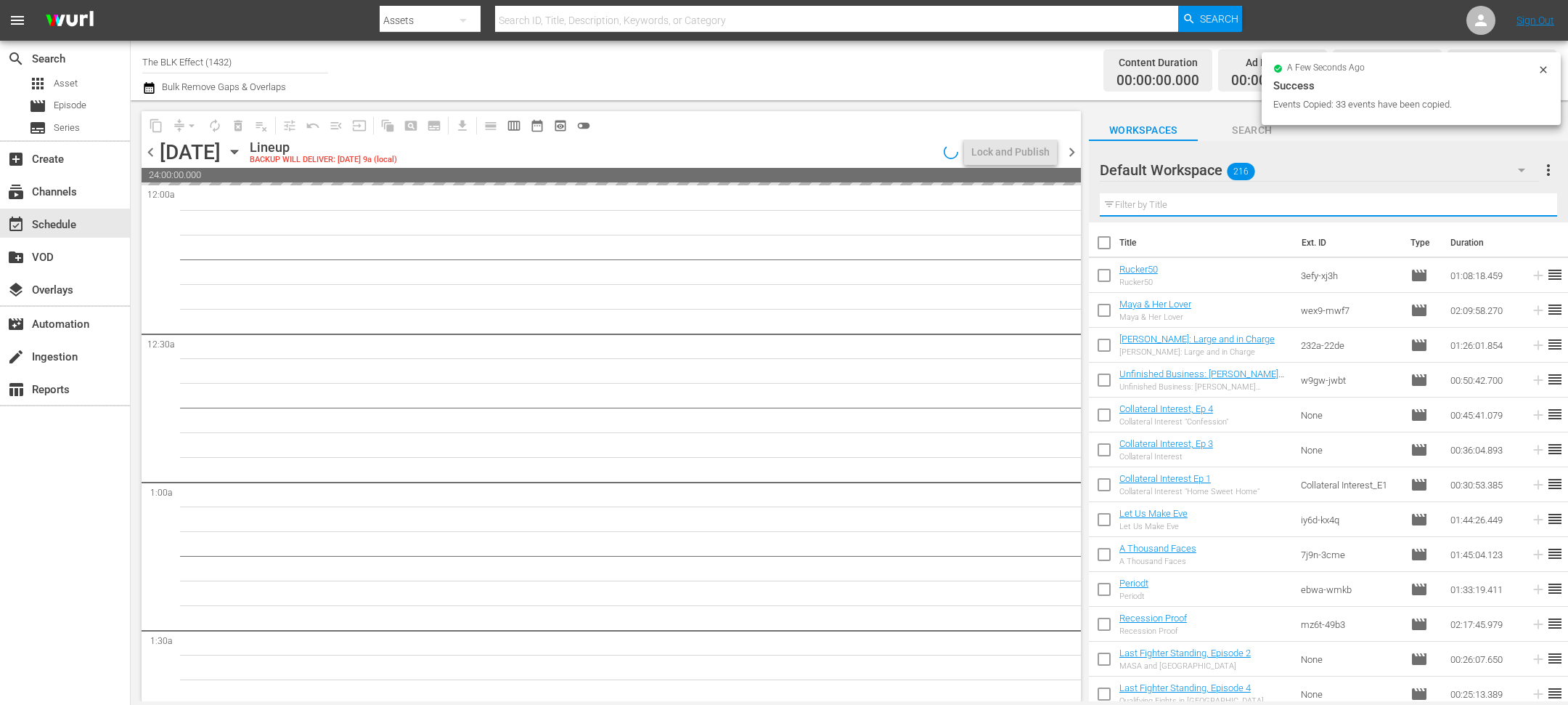
click at [243, 146] on icon "button" at bounding box center [235, 152] width 16 height 16
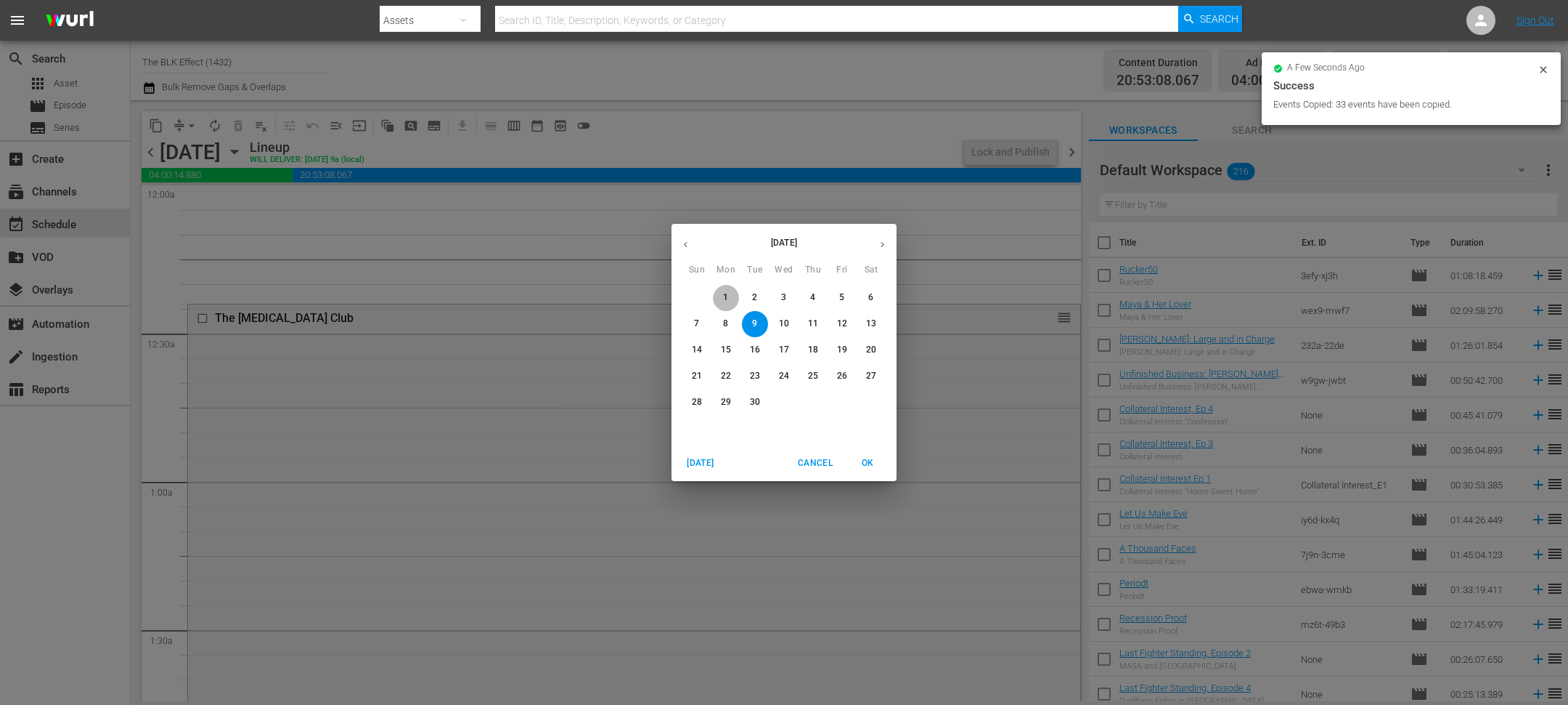
click at [732, 296] on span "1" at bounding box center [725, 298] width 26 height 13
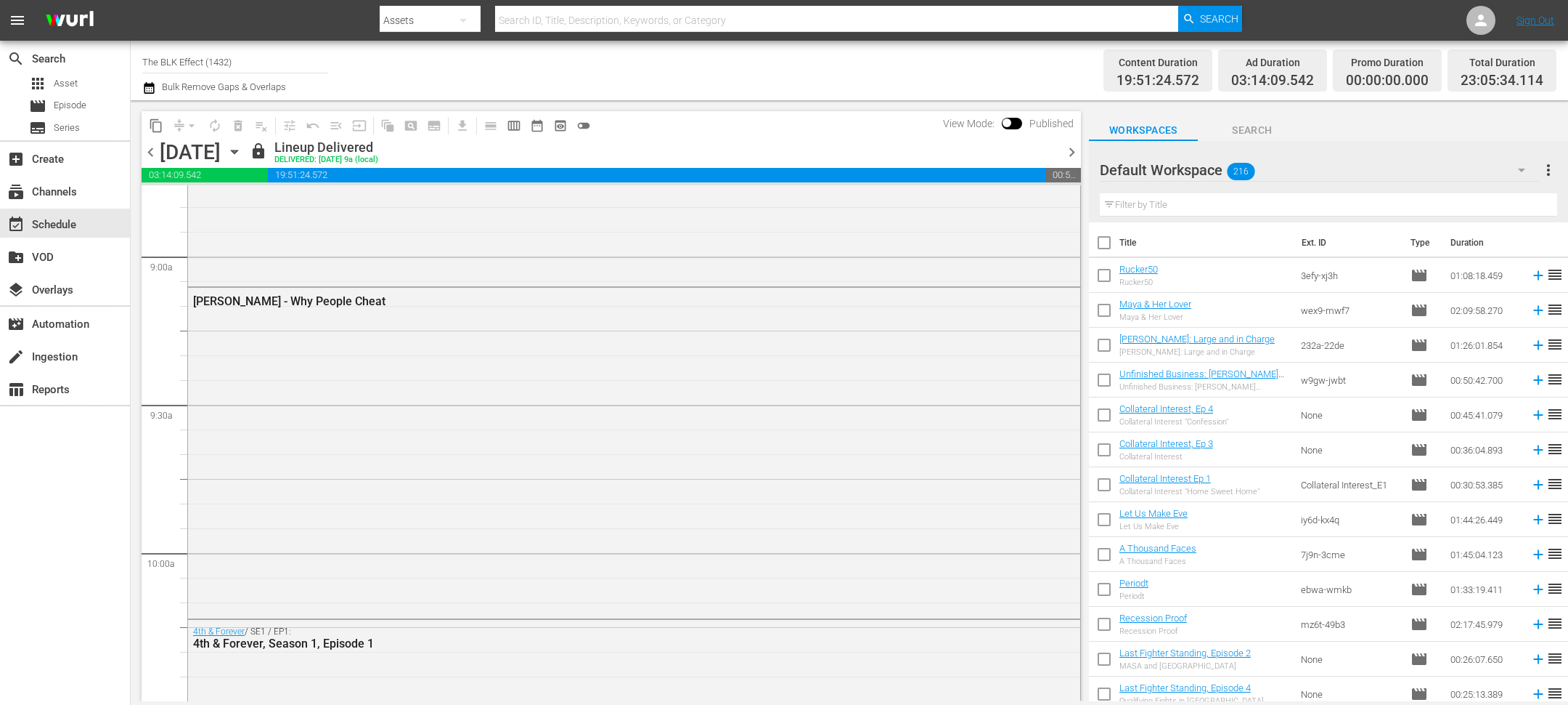
scroll to position [2600, 0]
click at [1169, 207] on input "text" at bounding box center [1328, 205] width 457 height 23
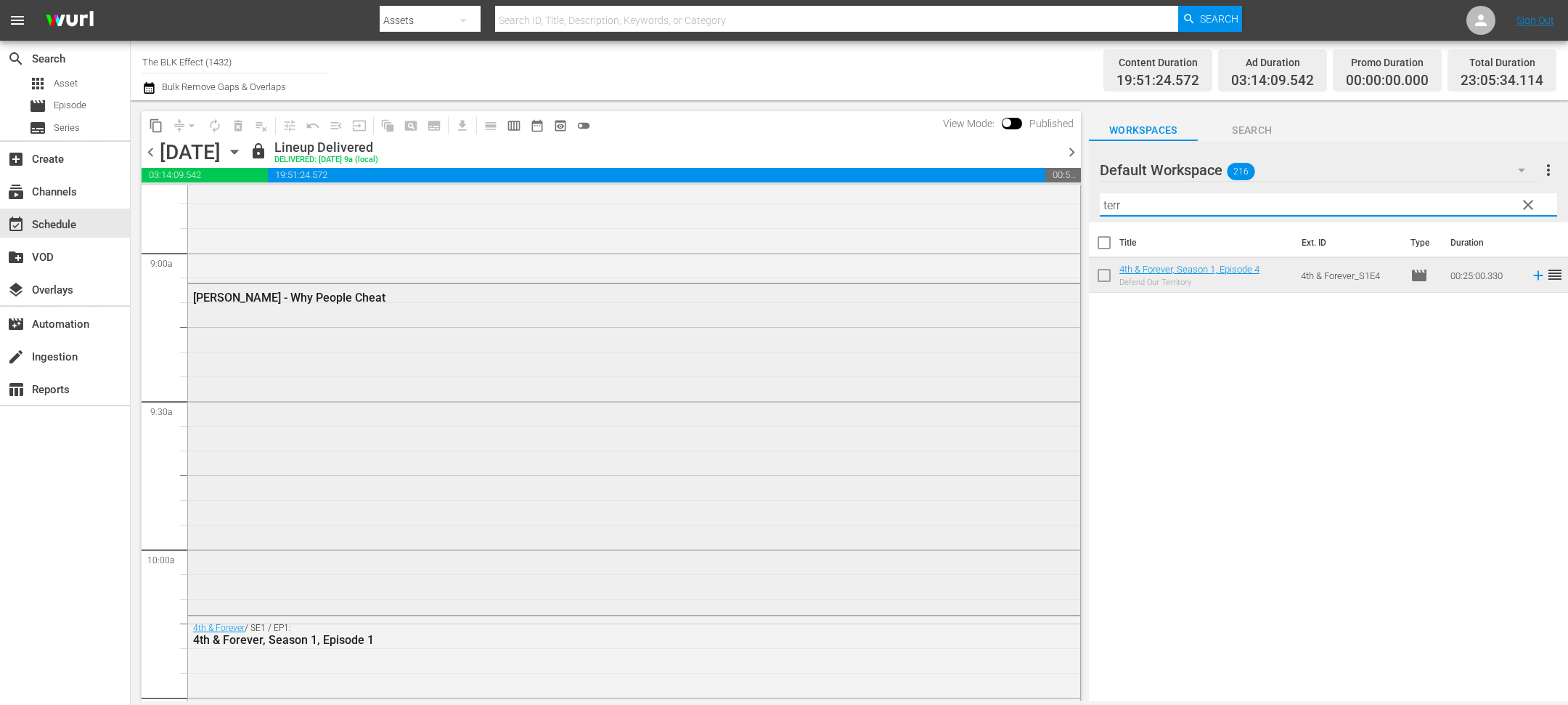
scroll to position [2903, 0]
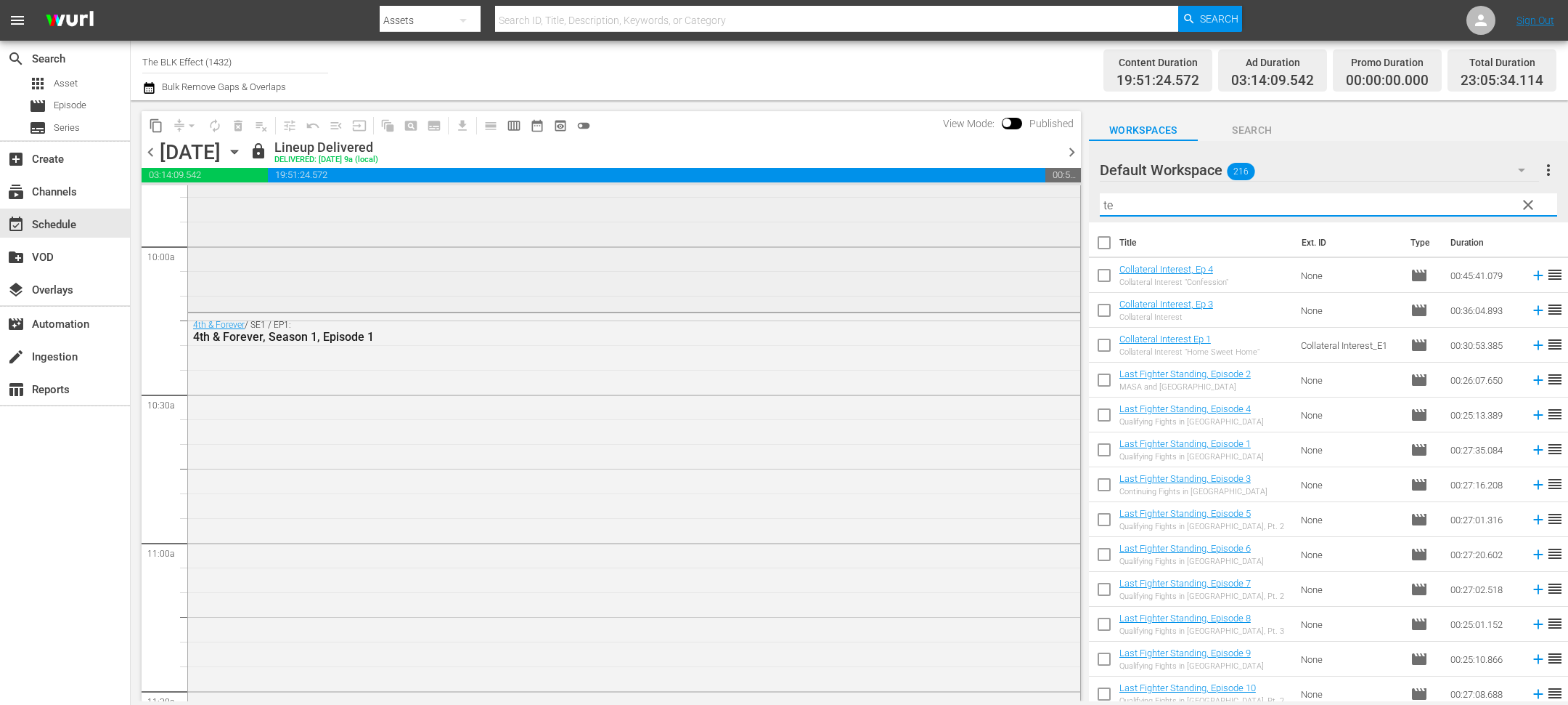
type input "t"
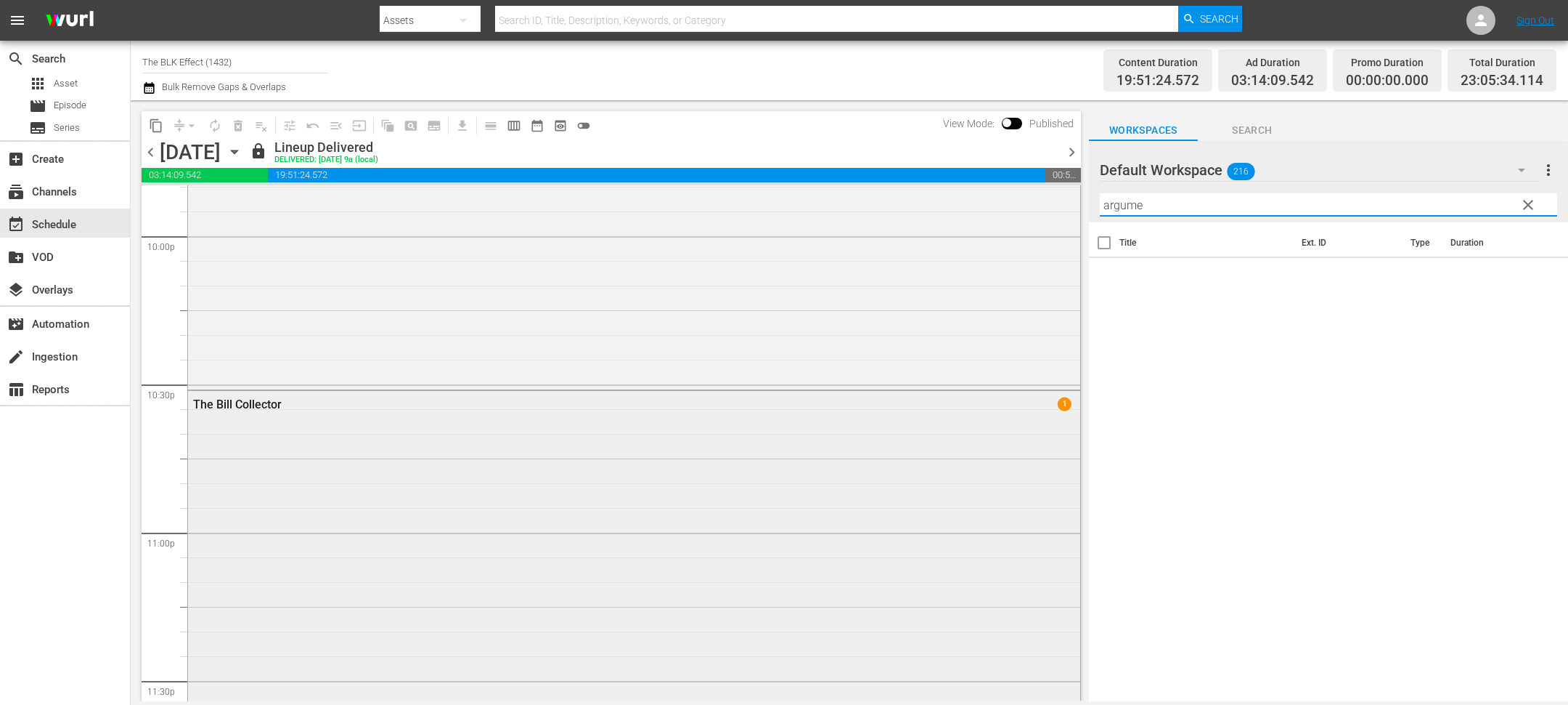
scroll to position [6254, 0]
type input "argume"
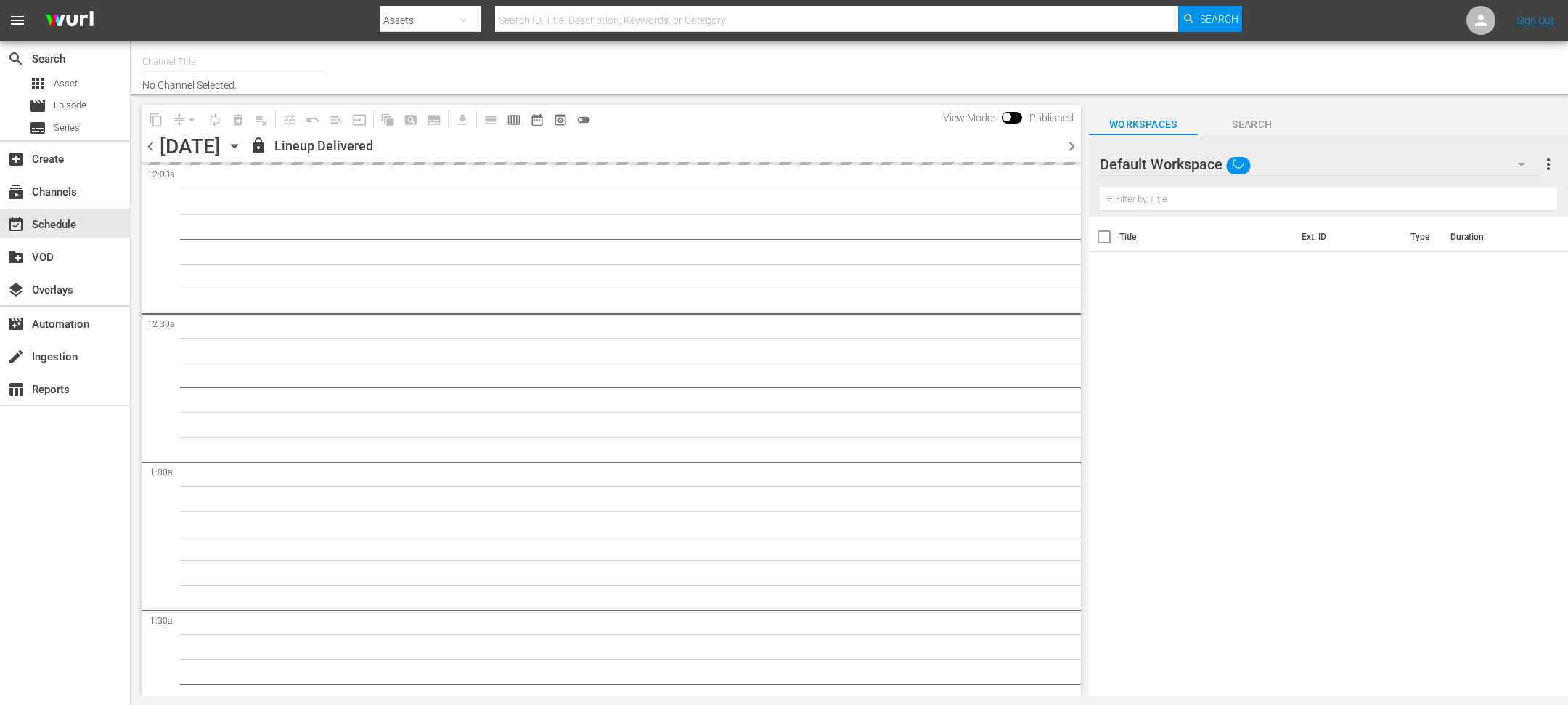
type input "The BLK Effect (1432)"
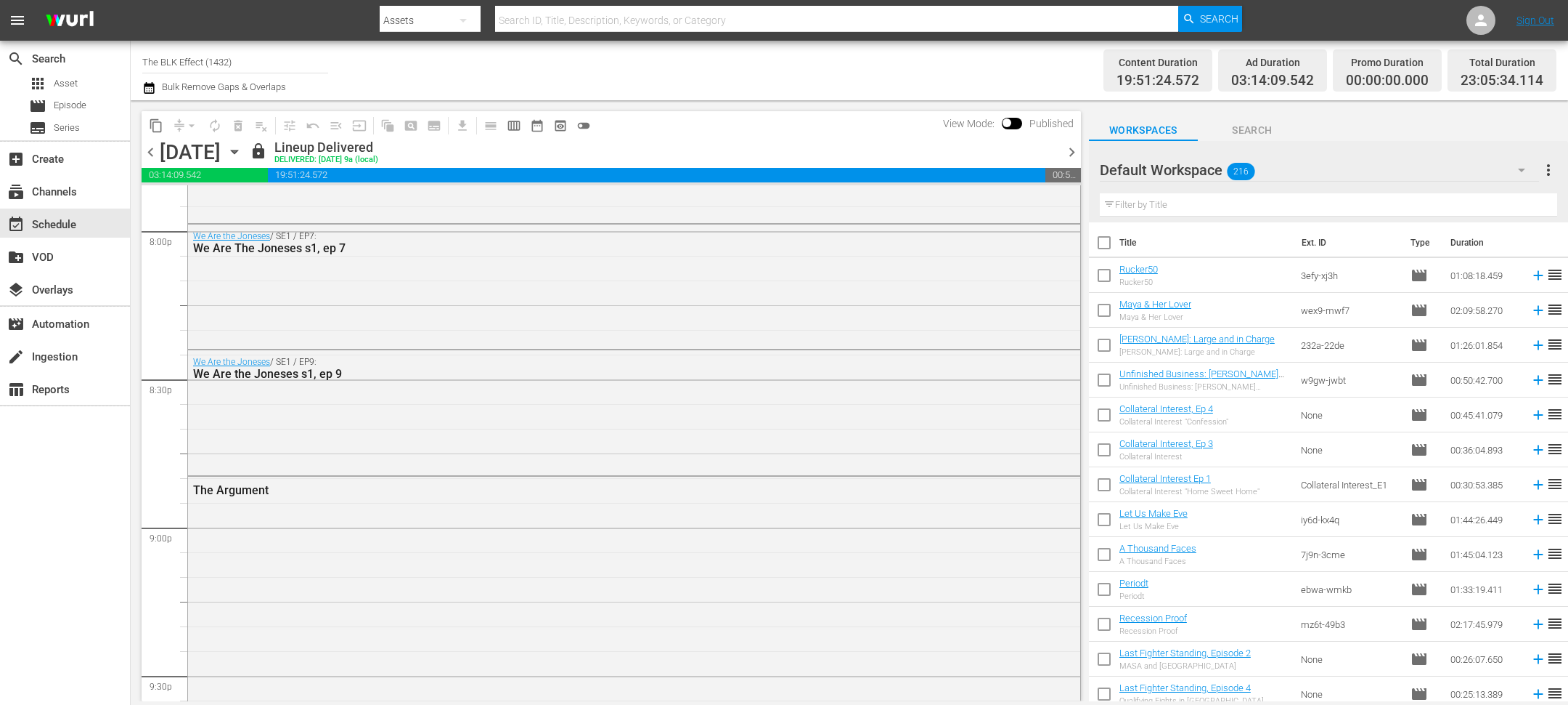
scroll to position [6716, 0]
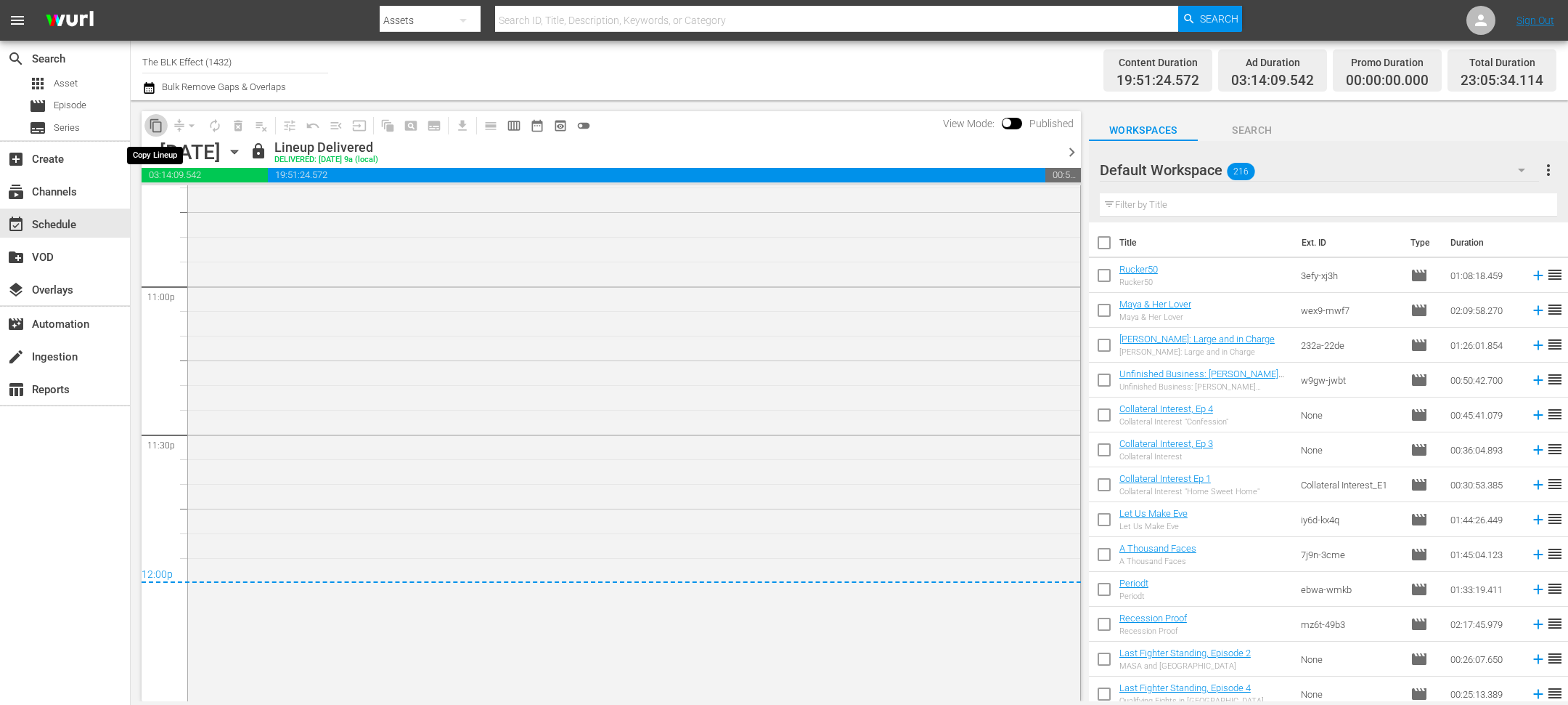
click at [154, 132] on span "content_copy" at bounding box center [156, 125] width 14 height 14
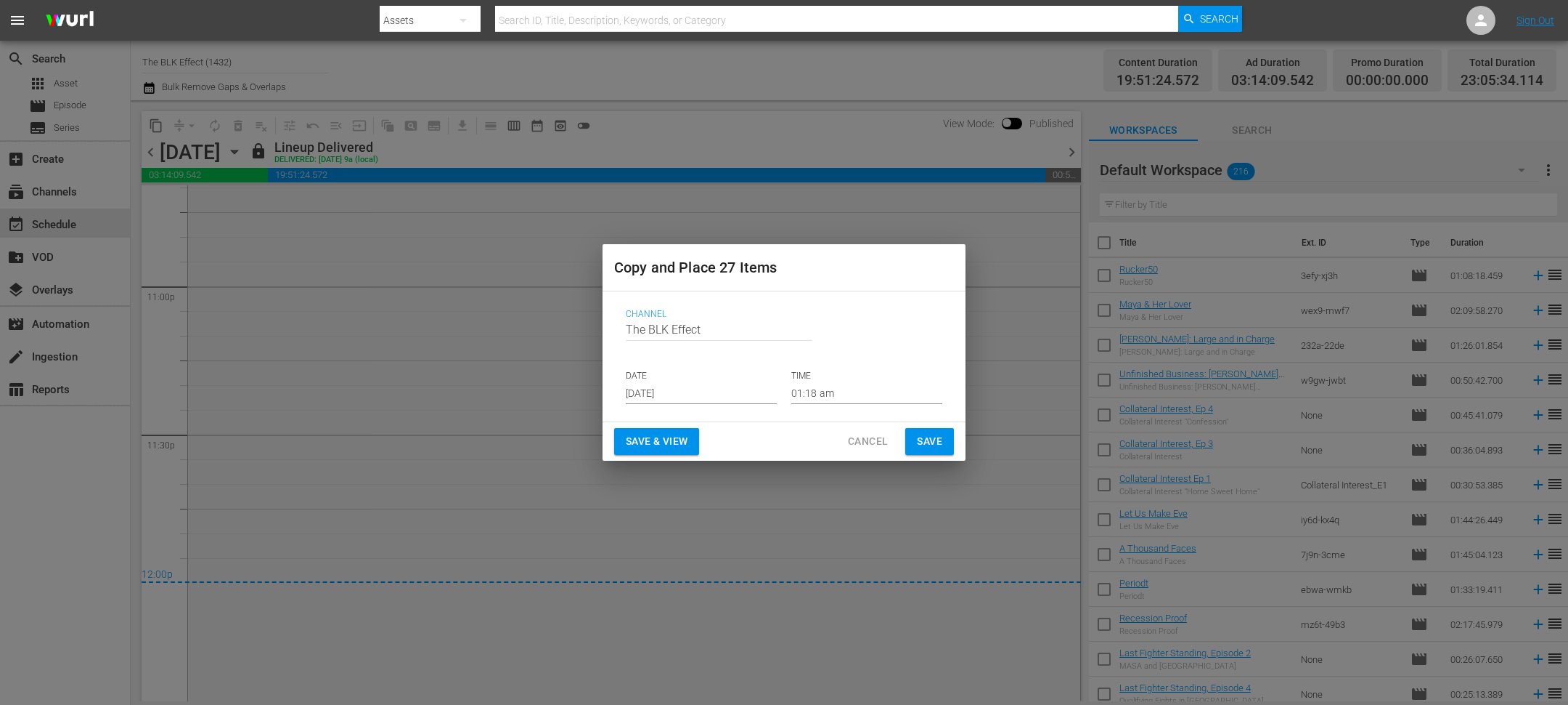
click at [692, 393] on input "[DATE]" at bounding box center [701, 393] width 151 height 22
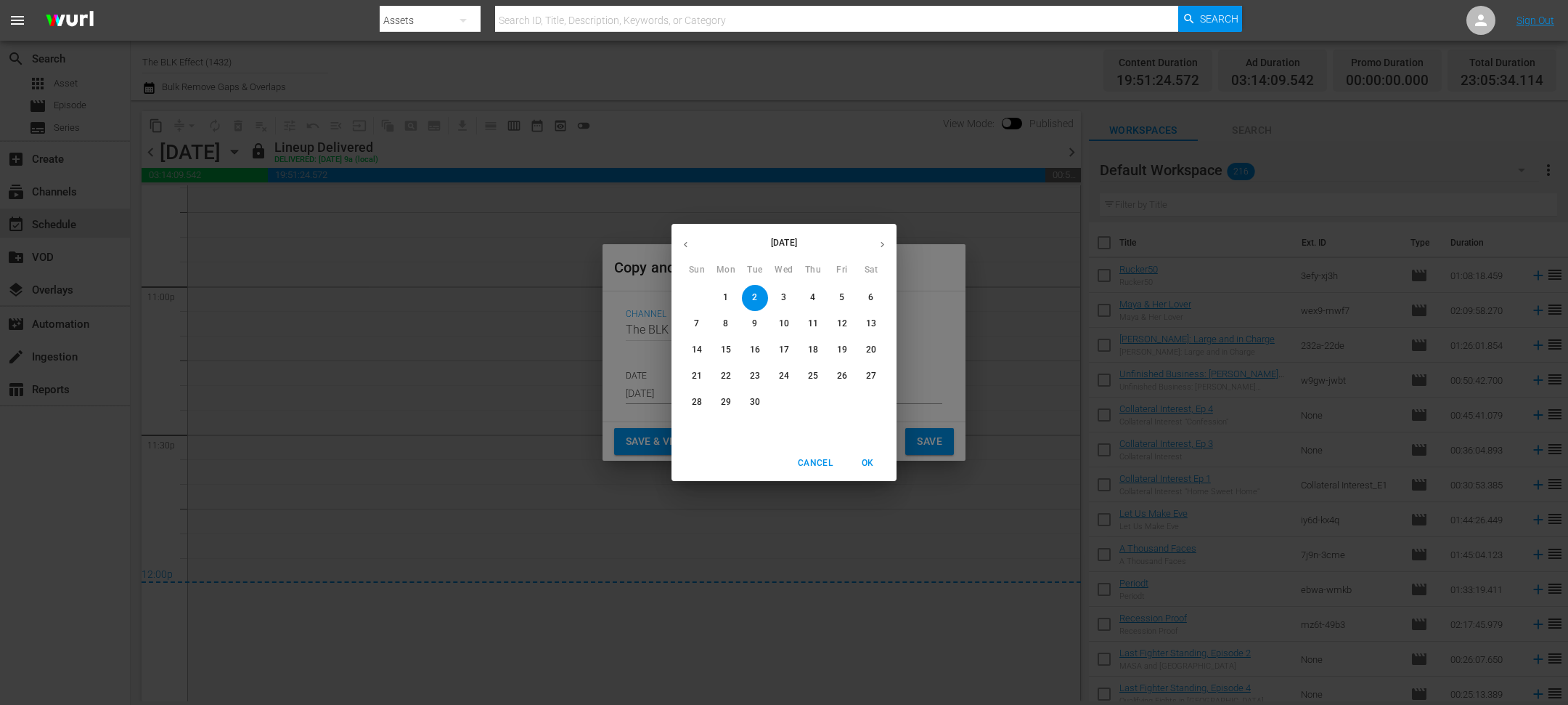
click at [727, 325] on p "8" at bounding box center [726, 324] width 5 height 13
type input "Sep 8th 2025"
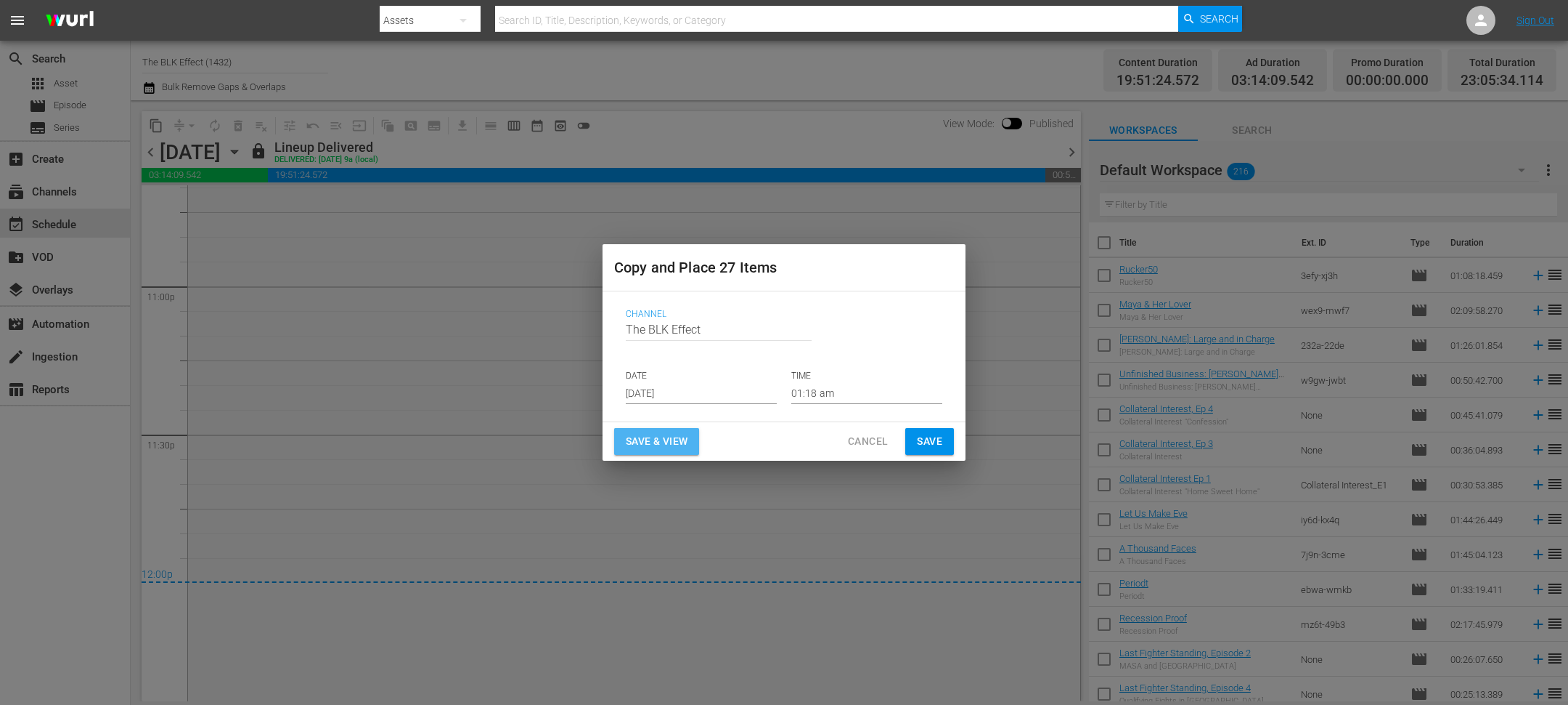
click at [659, 441] on span "Save & View" at bounding box center [657, 441] width 61 height 18
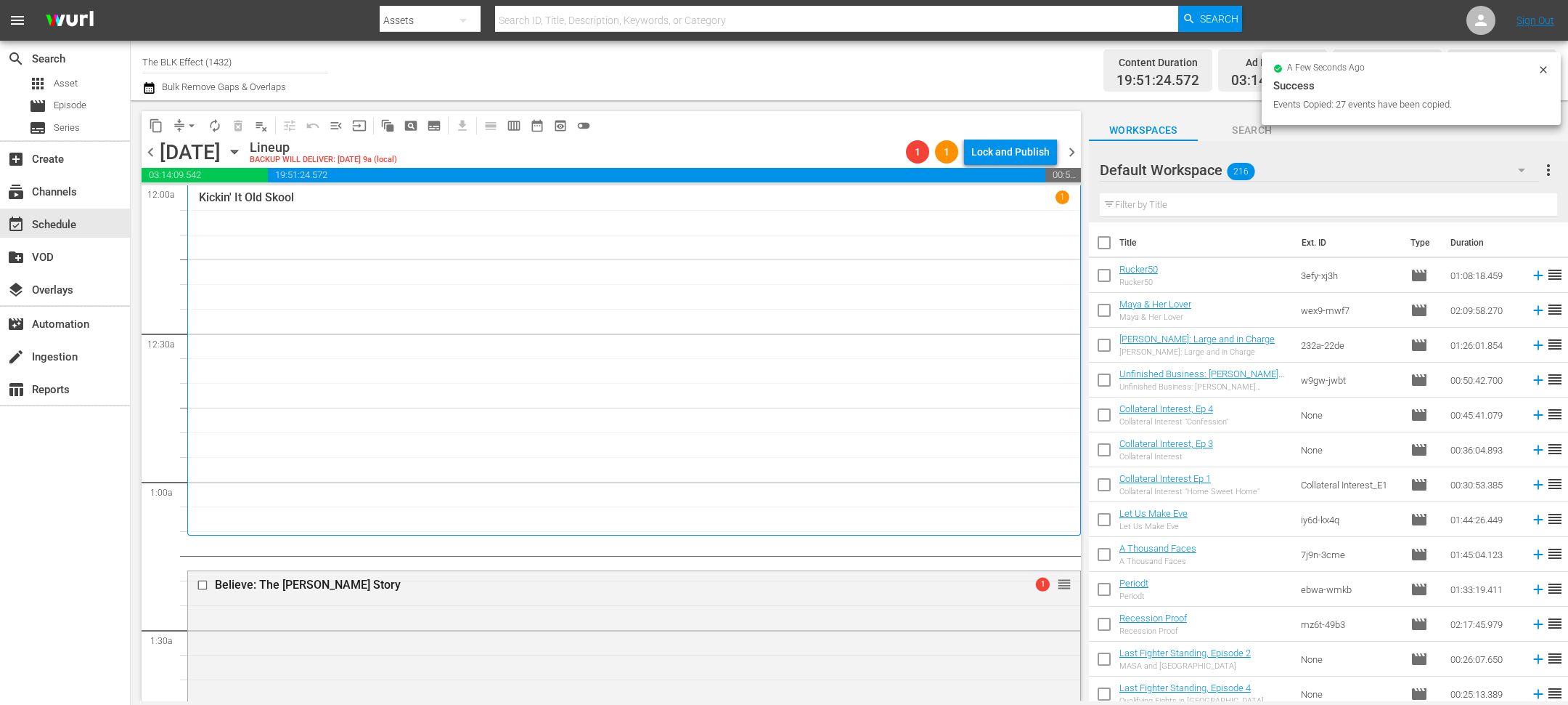
click at [496, 404] on div "Kickin' It Old Skool 1" at bounding box center [633, 360] width 871 height 340
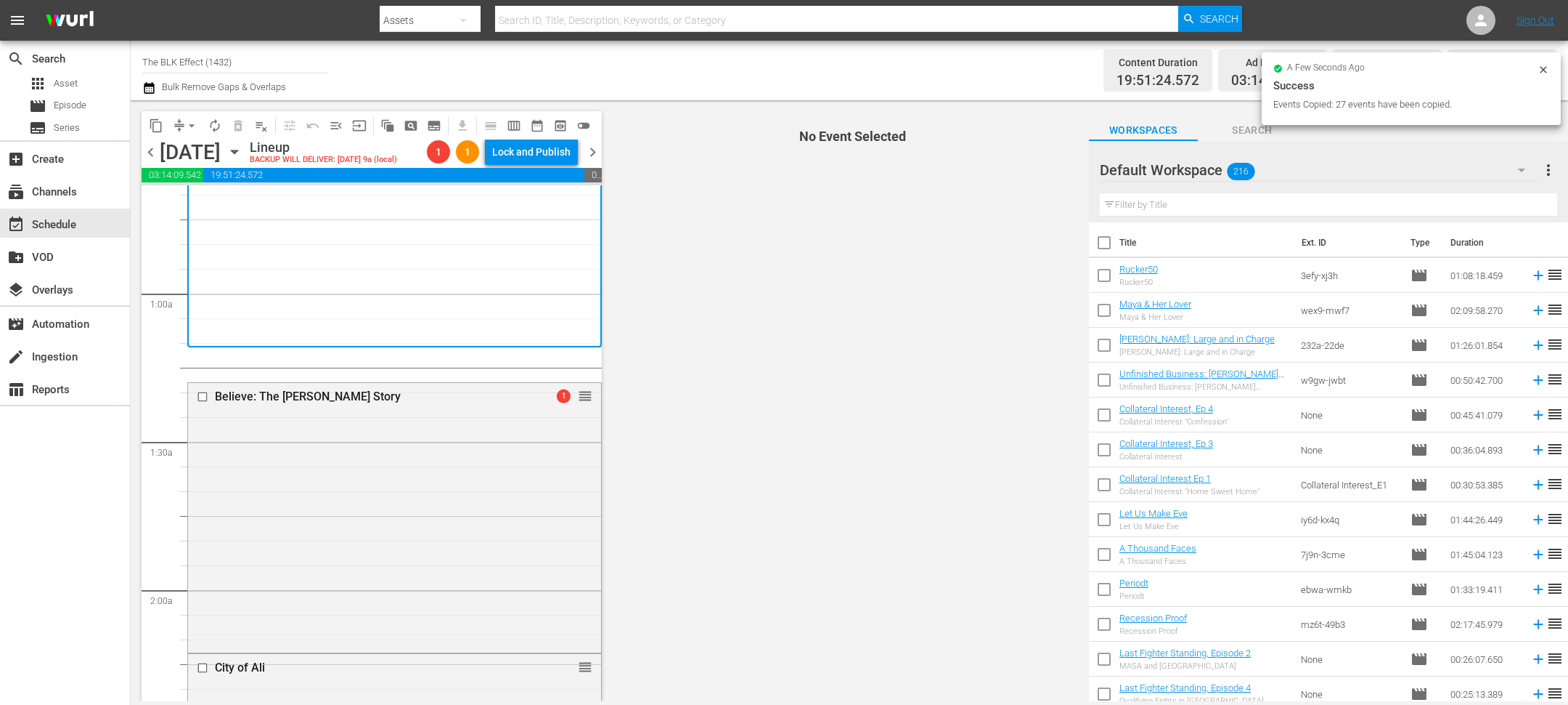
scroll to position [227, 0]
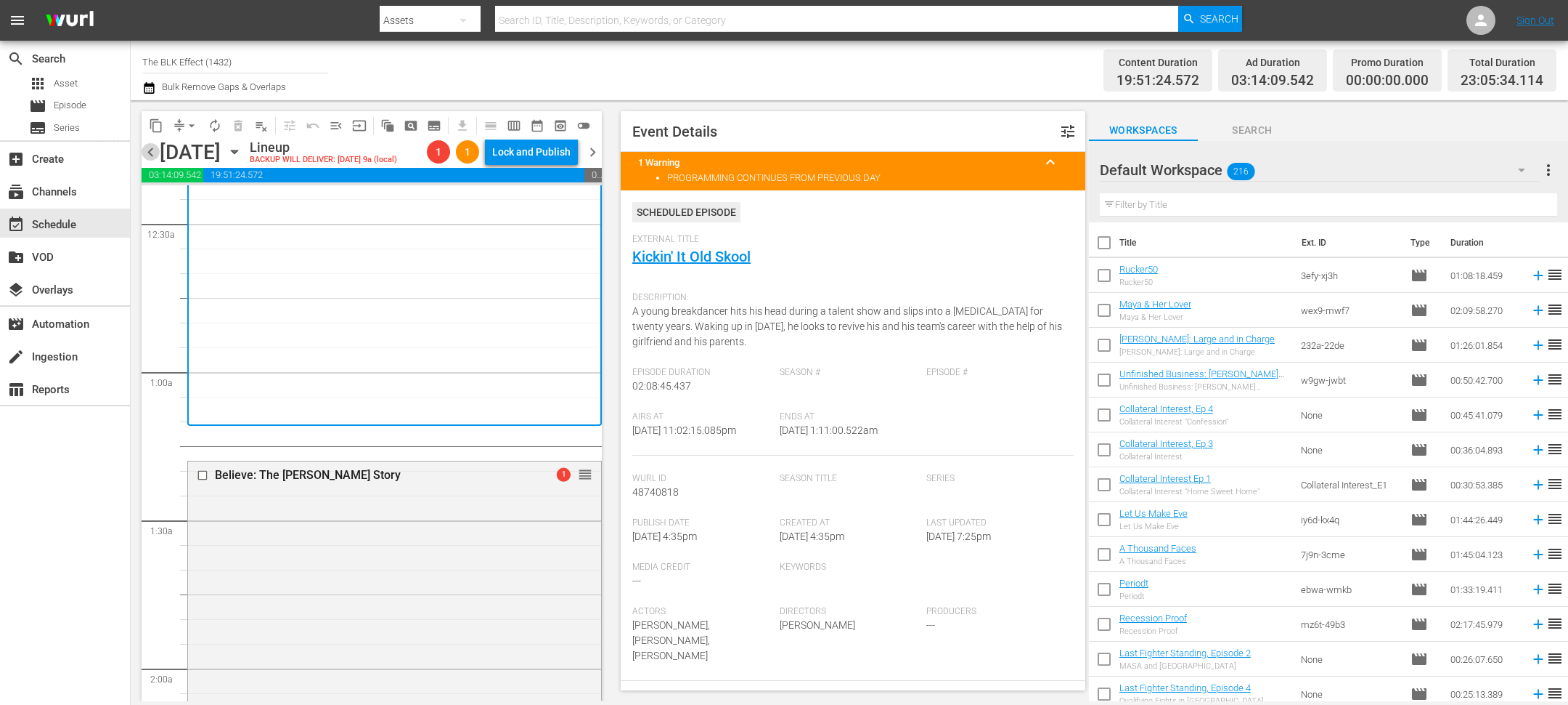
click at [152, 156] on span "chevron_left" at bounding box center [151, 153] width 18 height 18
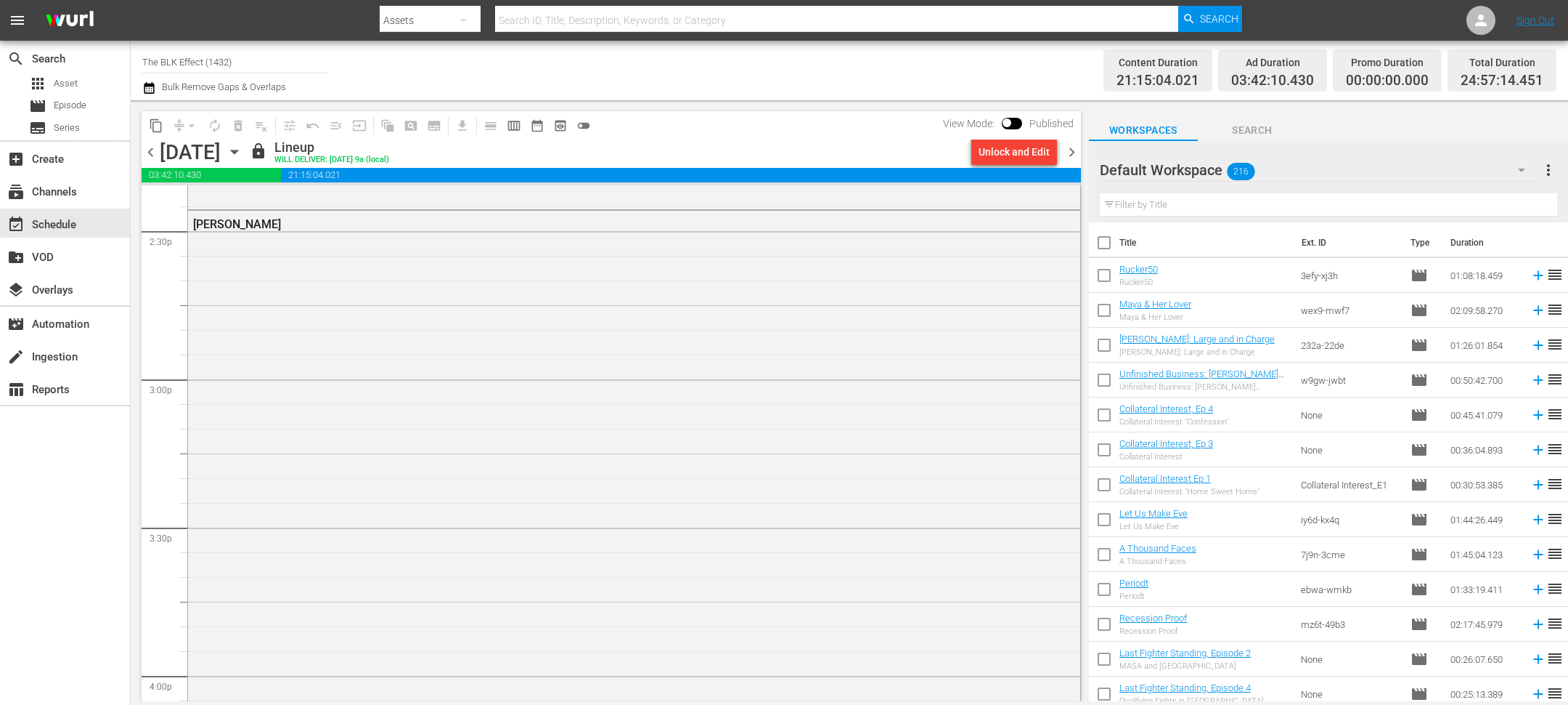
scroll to position [4228, 0]
click at [1072, 151] on span "chevron_right" at bounding box center [1072, 153] width 18 height 18
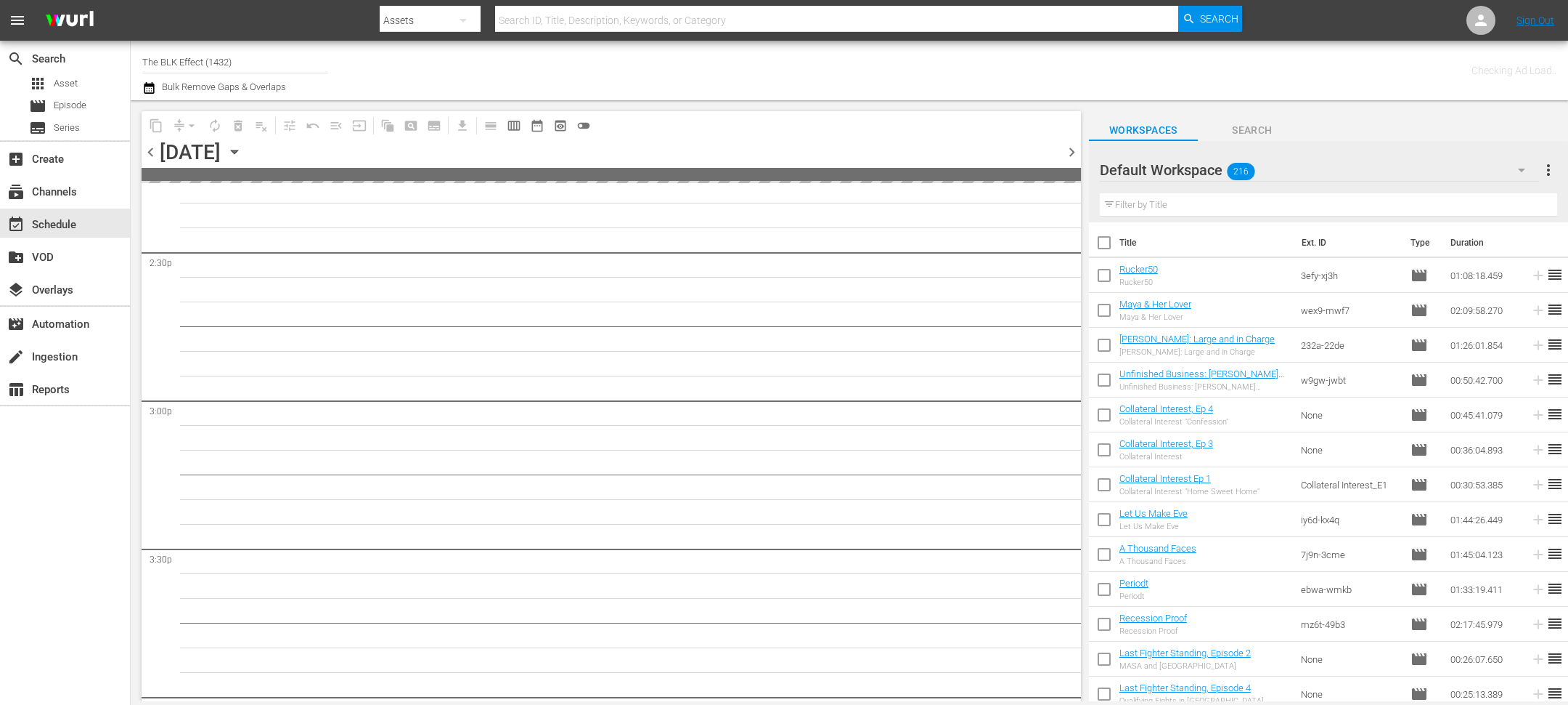
scroll to position [4673, 0]
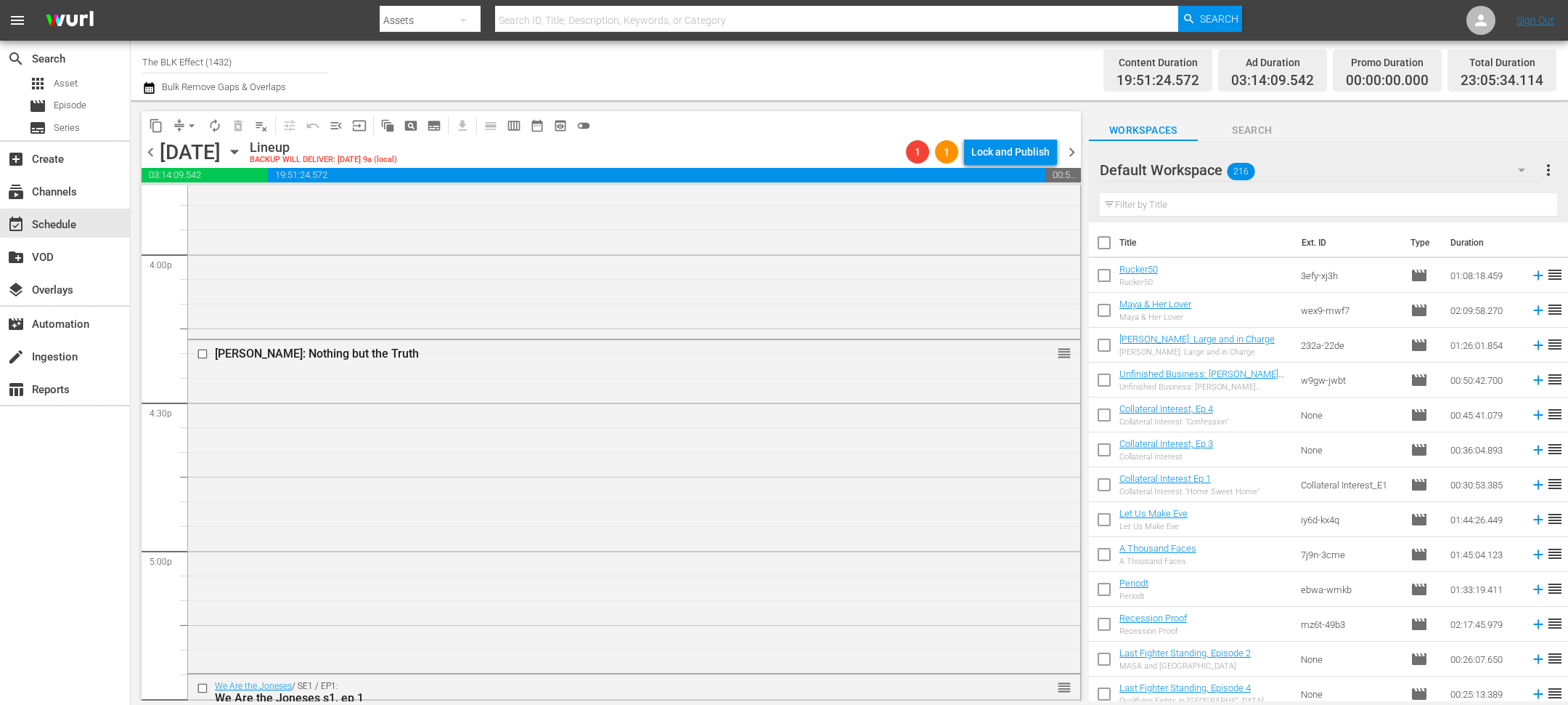
click at [150, 144] on span "chevron_left" at bounding box center [151, 153] width 18 height 18
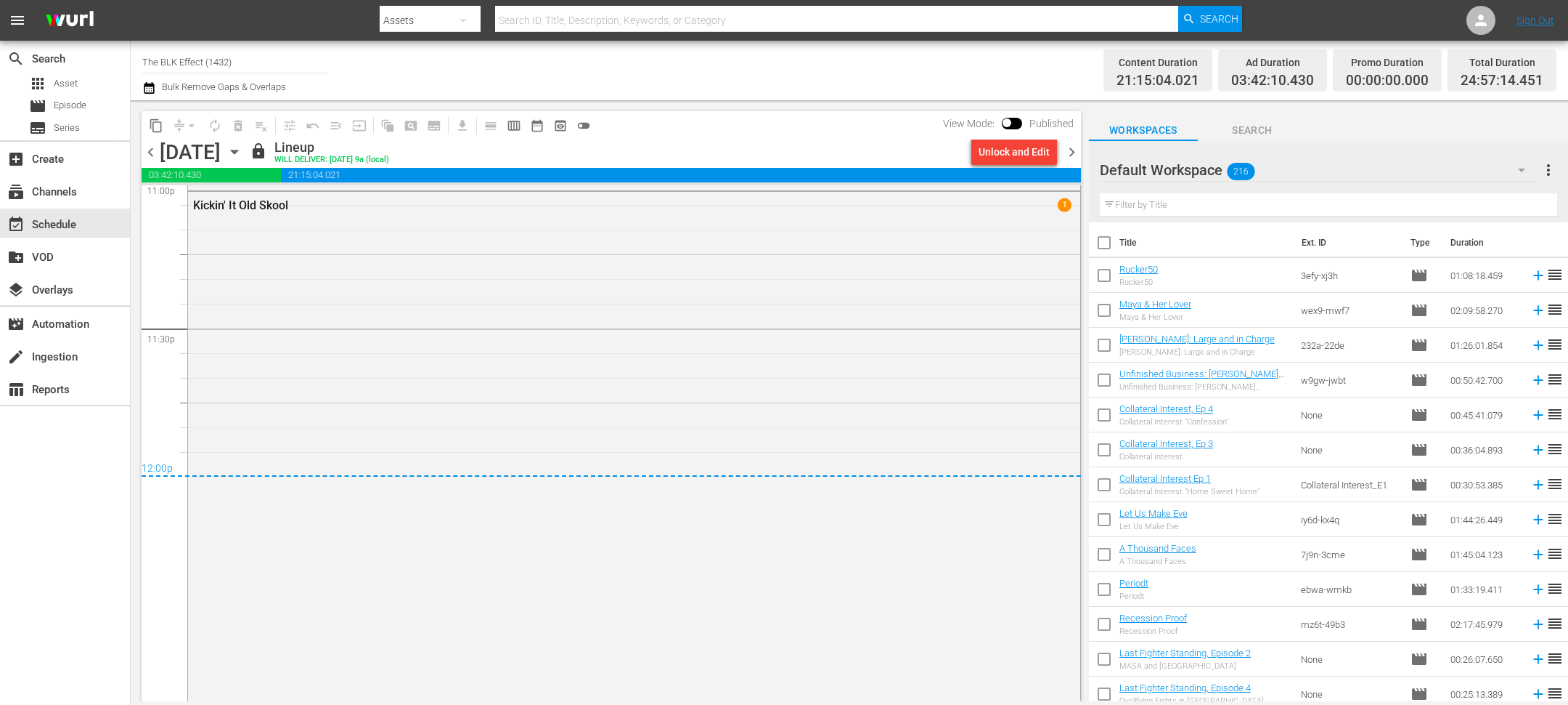
scroll to position [6837, 0]
click at [1074, 154] on span "chevron_right" at bounding box center [1072, 153] width 18 height 18
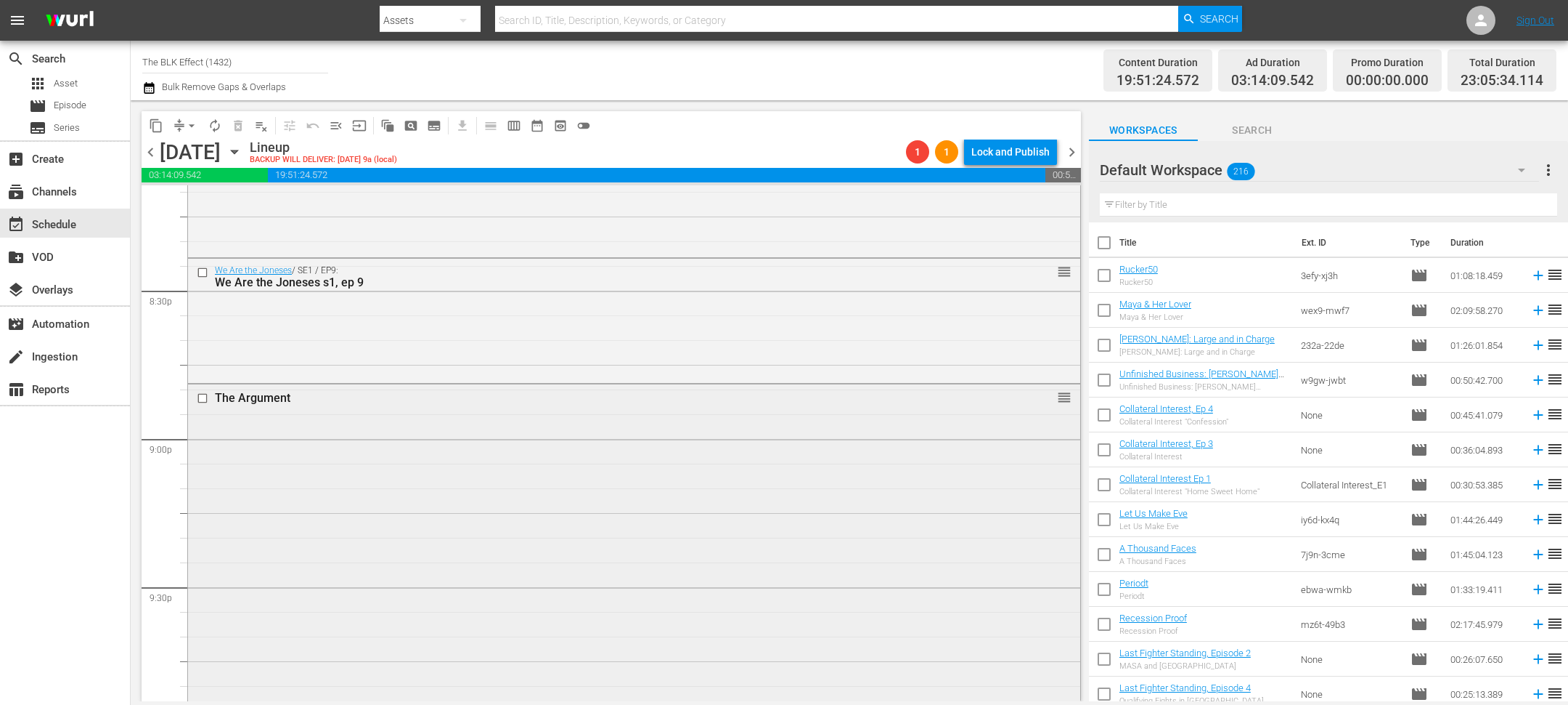
scroll to position [5969, 0]
click at [1158, 201] on input "text" at bounding box center [1328, 205] width 457 height 23
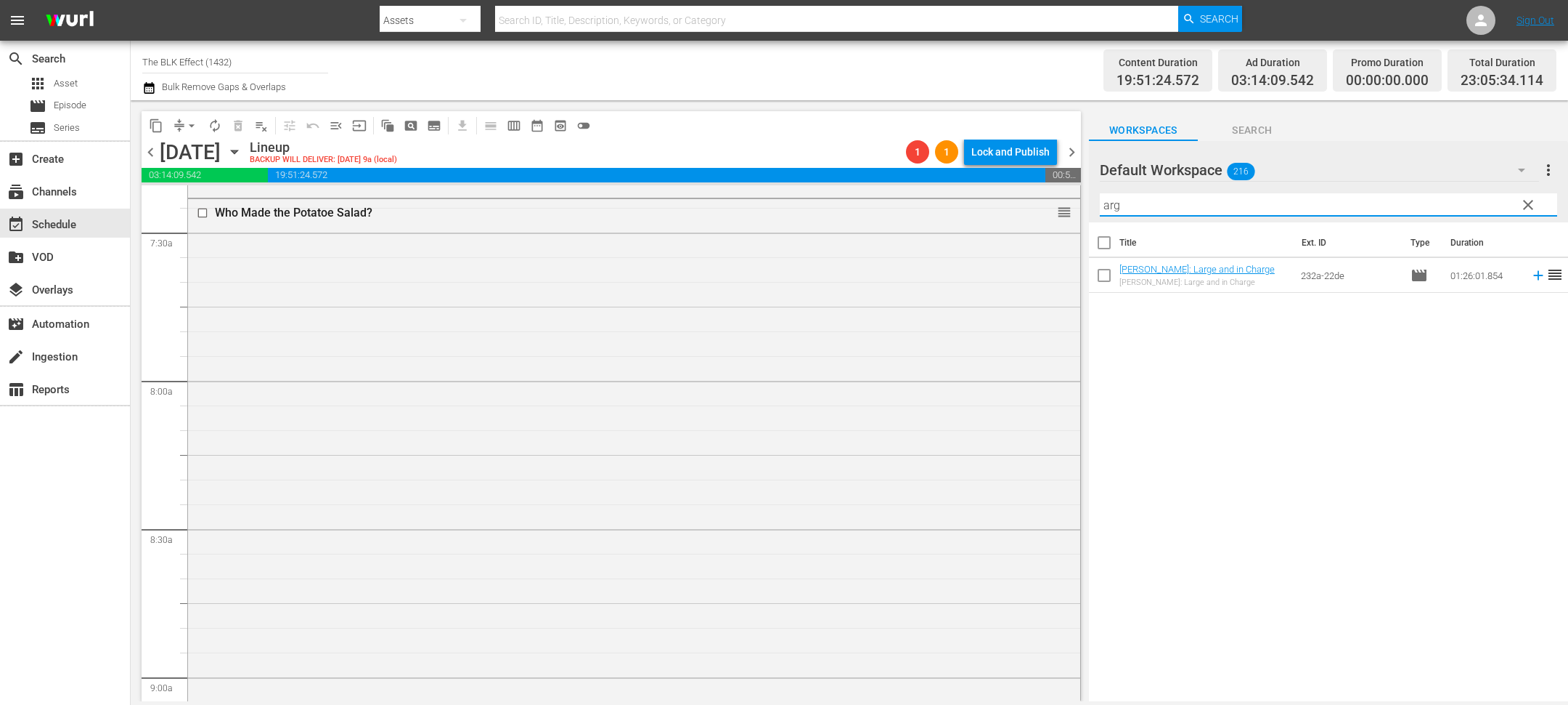
scroll to position [2177, 0]
click at [240, 244] on div "Who Made the Potatoe Salad? reorder" at bounding box center [633, 449] width 892 height 502
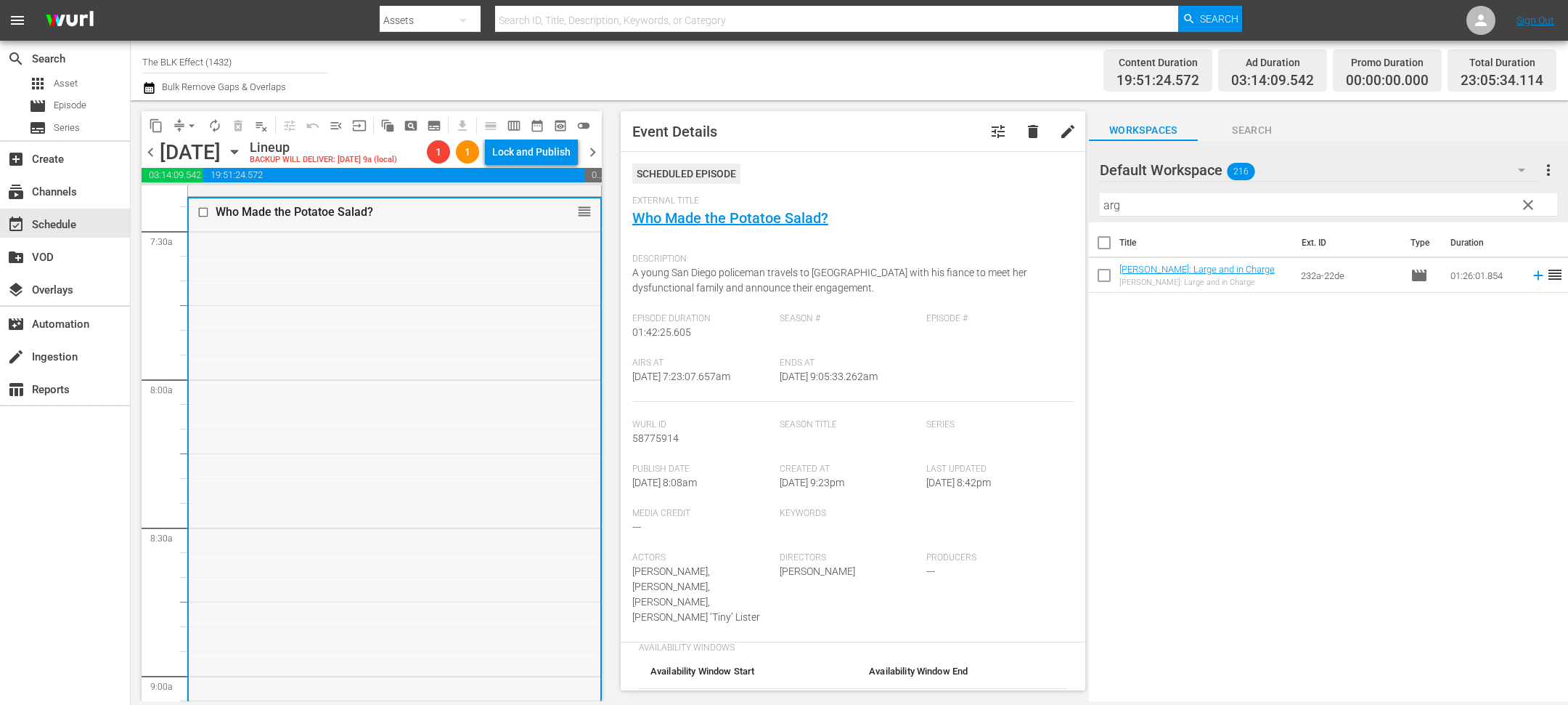
scroll to position [2147, 0]
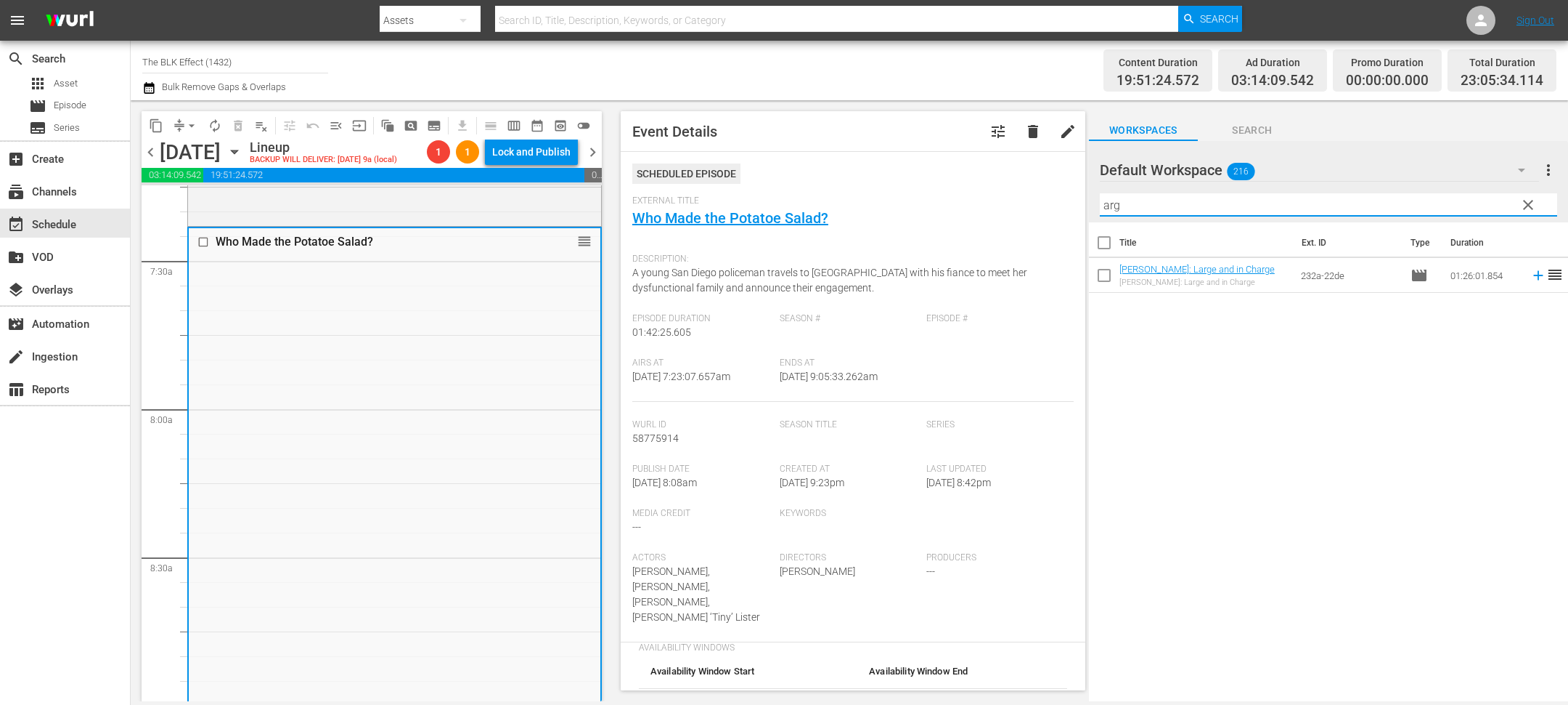
drag, startPoint x: 1139, startPoint y: 203, endPoint x: 1040, endPoint y: 186, distance: 100.4
click at [1040, 186] on div "content_copy compress arrow_drop_down autorenew_outlined delete_forever_outline…" at bounding box center [849, 401] width 1437 height 601
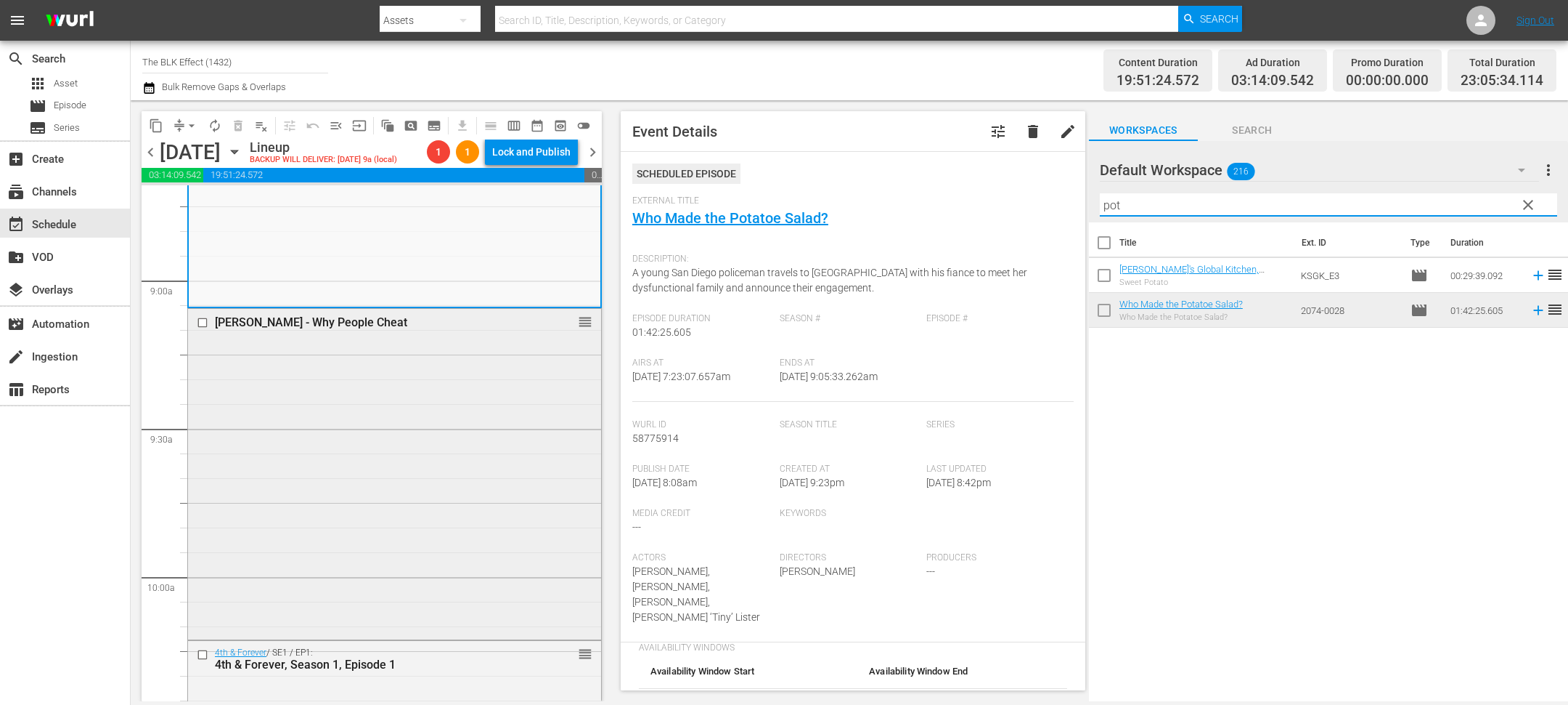
scroll to position [2574, 0]
click at [525, 447] on div "Terry Davis - Why People Cheat reorder" at bounding box center [394, 470] width 413 height 328
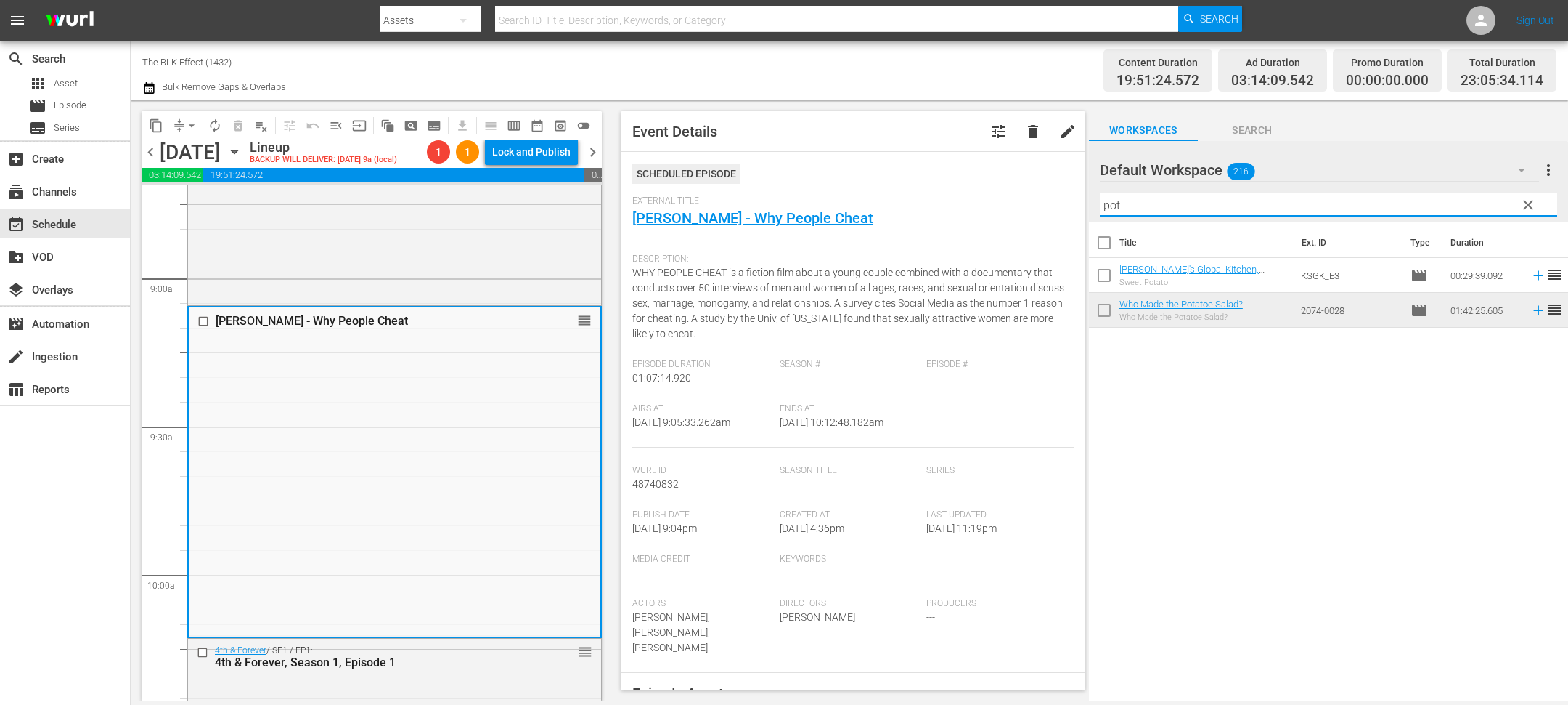
click at [1184, 203] on input "pot" at bounding box center [1328, 205] width 457 height 23
paste input "Paul Mooney: A Piece of My Mind"
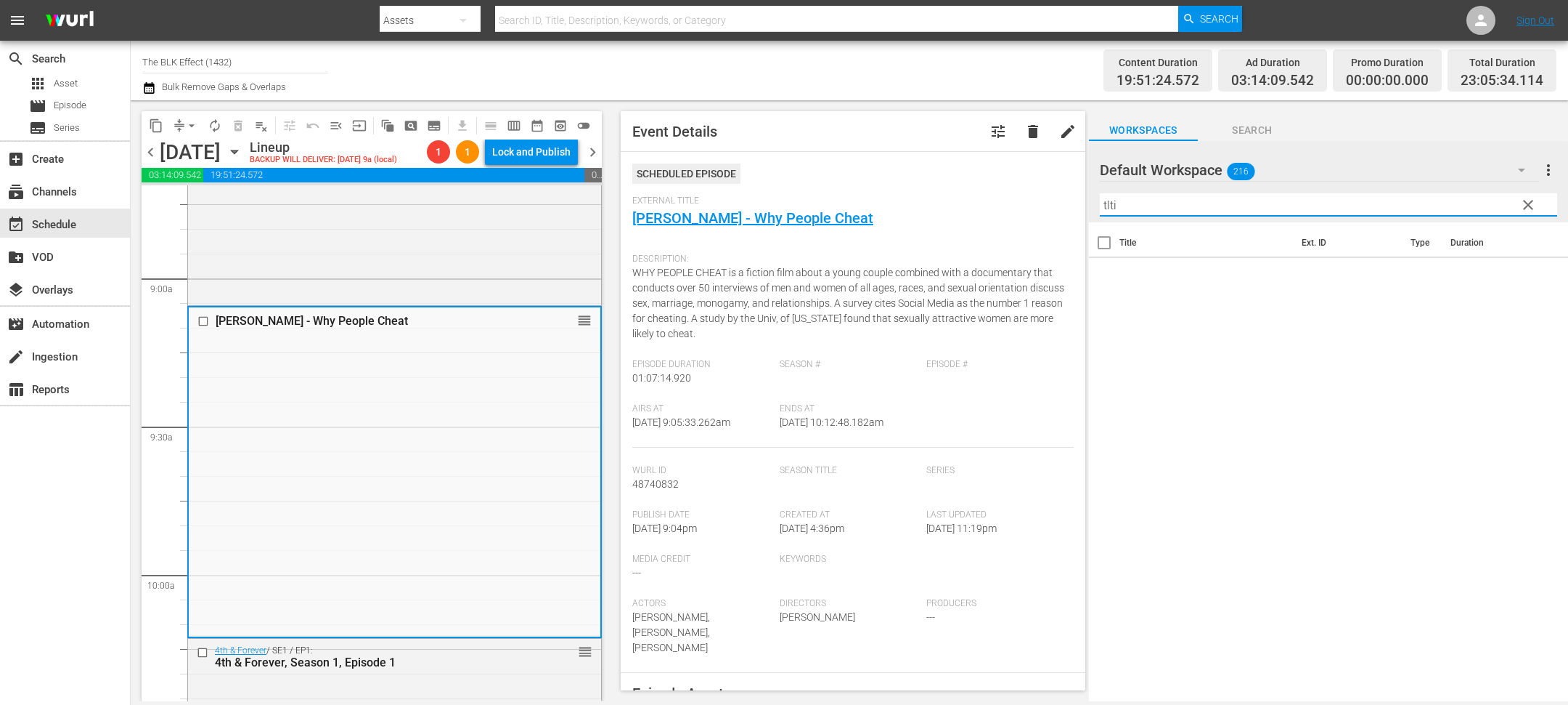
paste input "[PERSON_NAME]: Next Up"
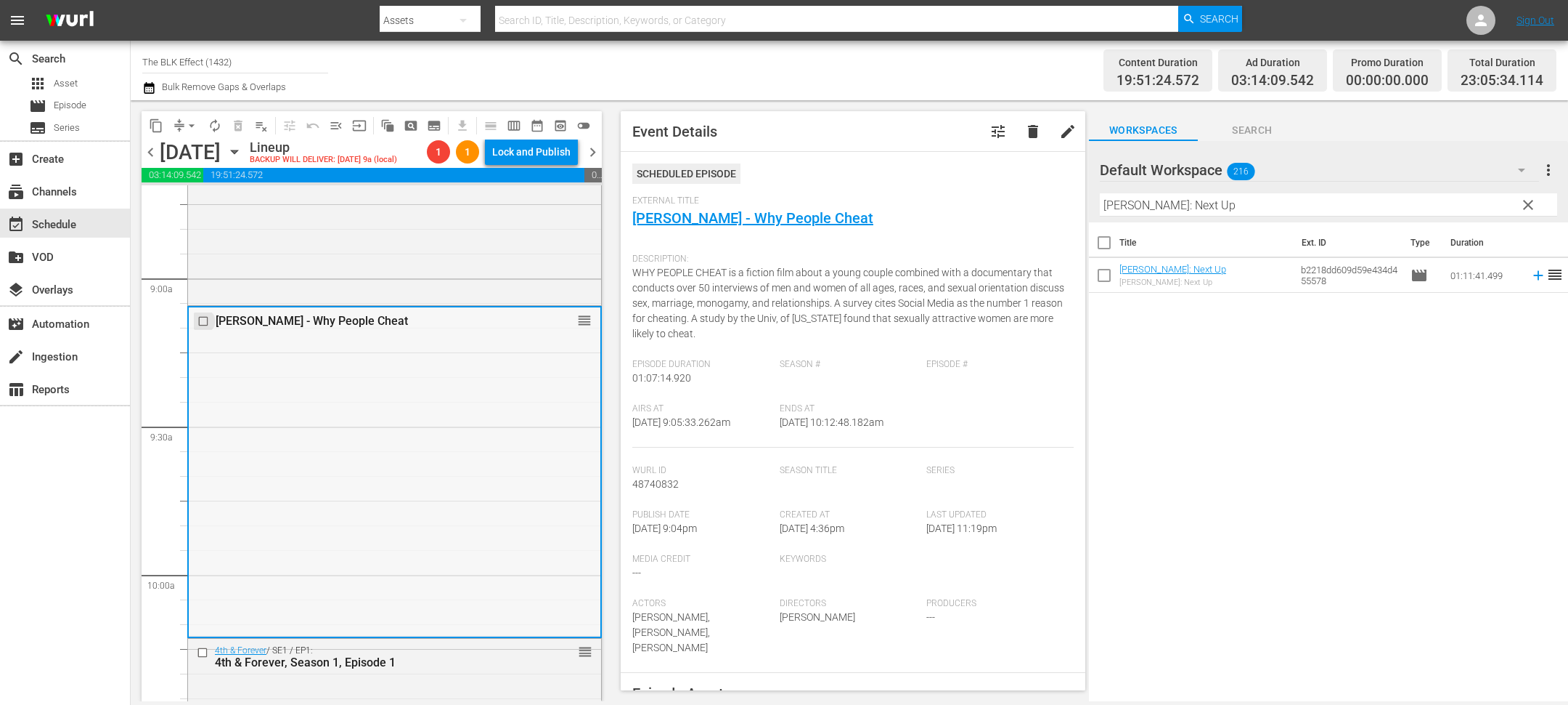
click at [202, 320] on input "checkbox" at bounding box center [205, 320] width 15 height 13
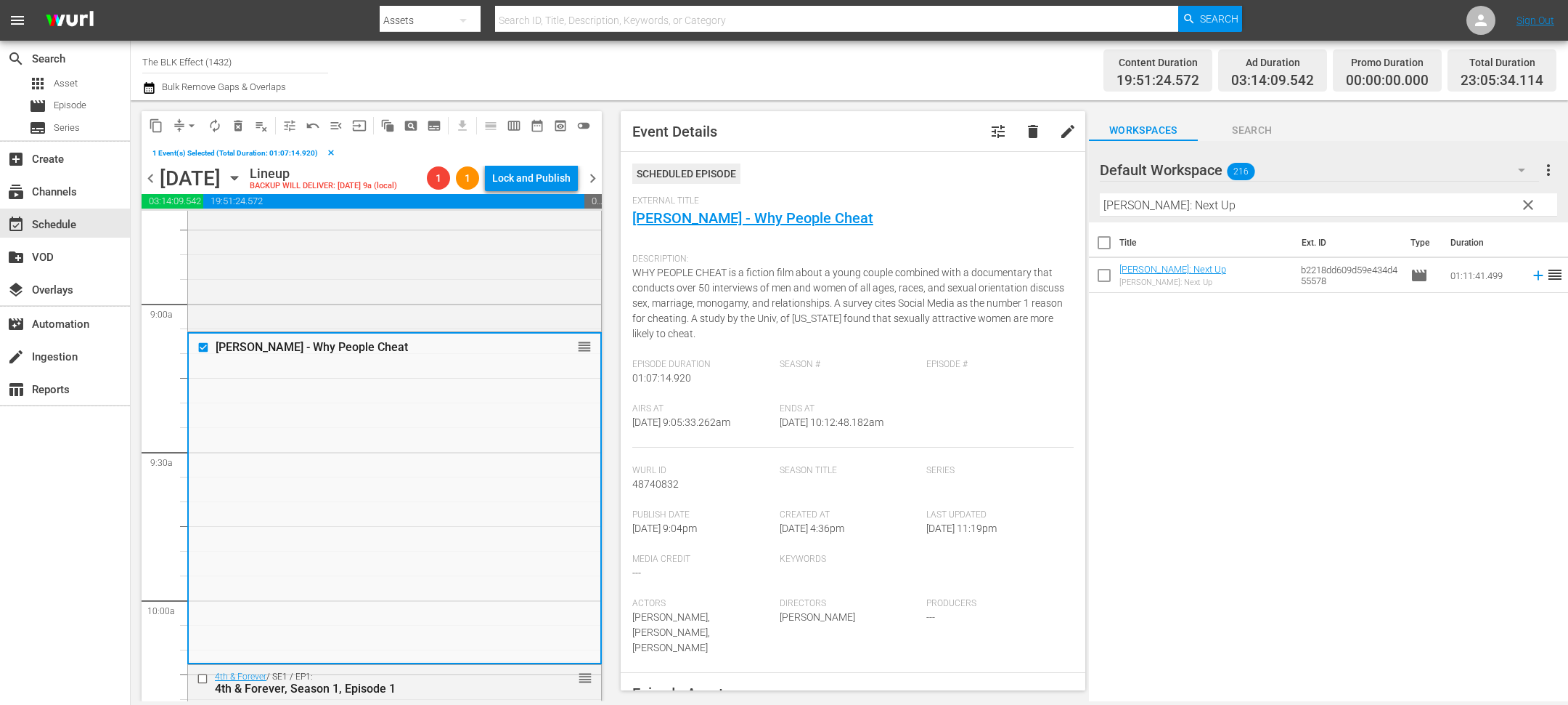
click at [240, 125] on span "delete_forever_outlined" at bounding box center [238, 125] width 14 height 14
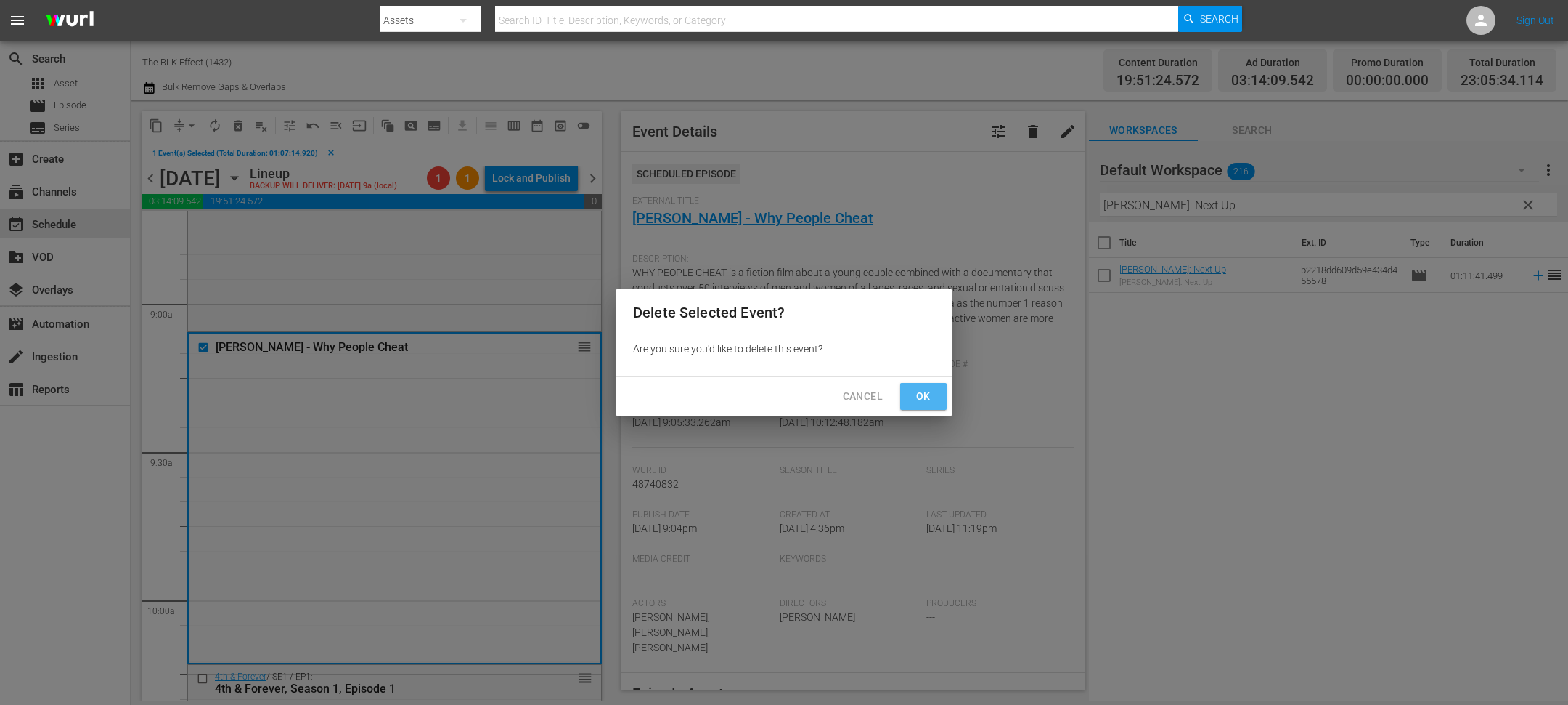
click at [921, 398] on span "Ok" at bounding box center [924, 396] width 23 height 18
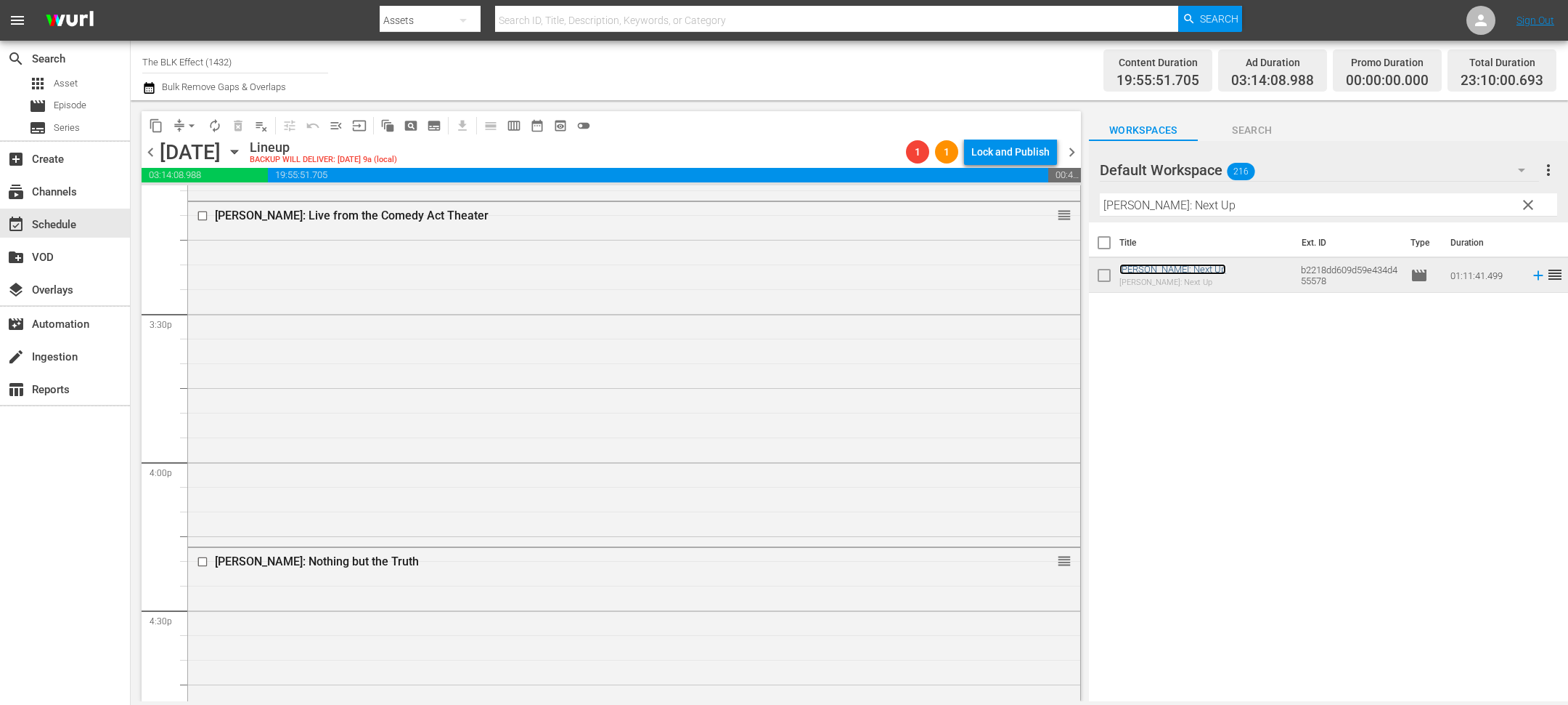
scroll to position [4436, 0]
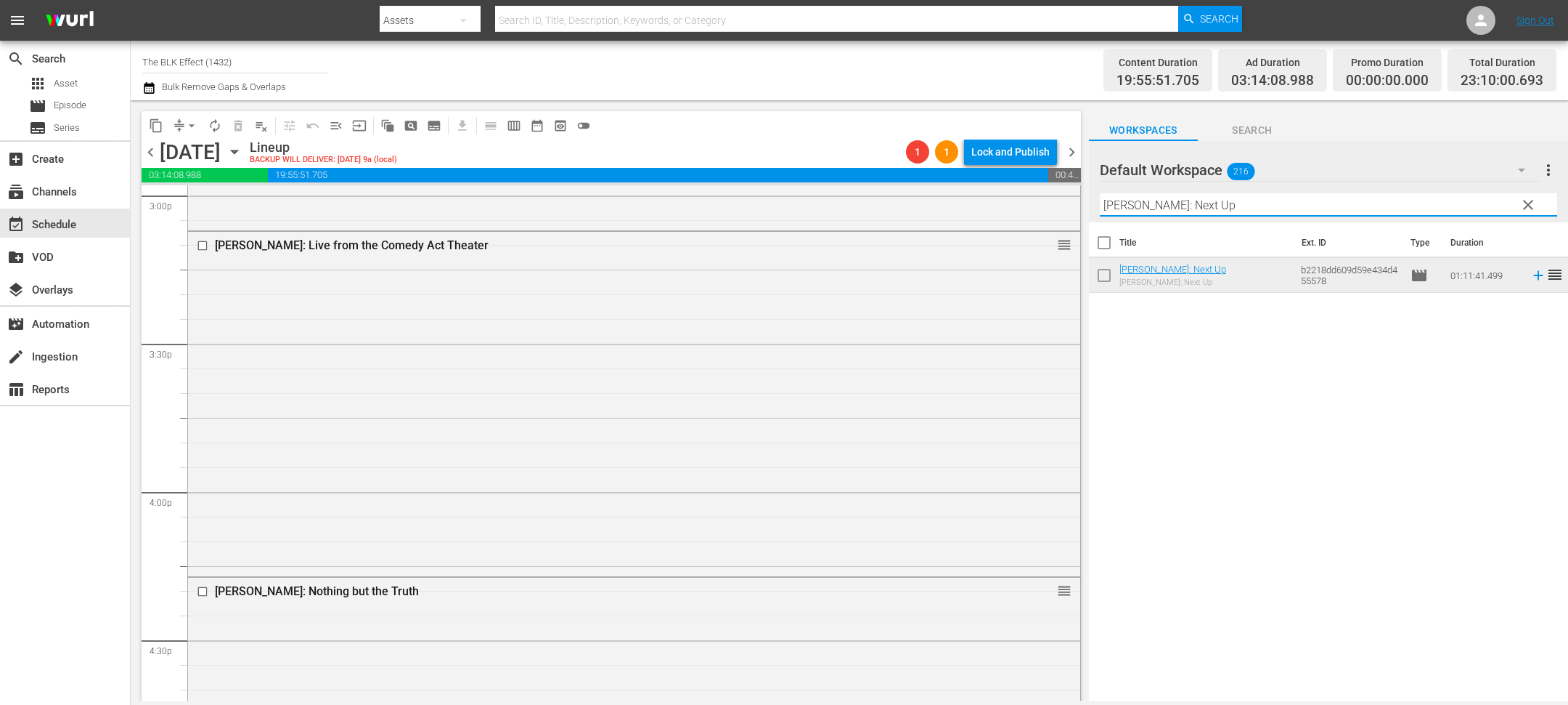
click at [1216, 208] on input "[PERSON_NAME]: Next Up" at bounding box center [1328, 205] width 457 height 23
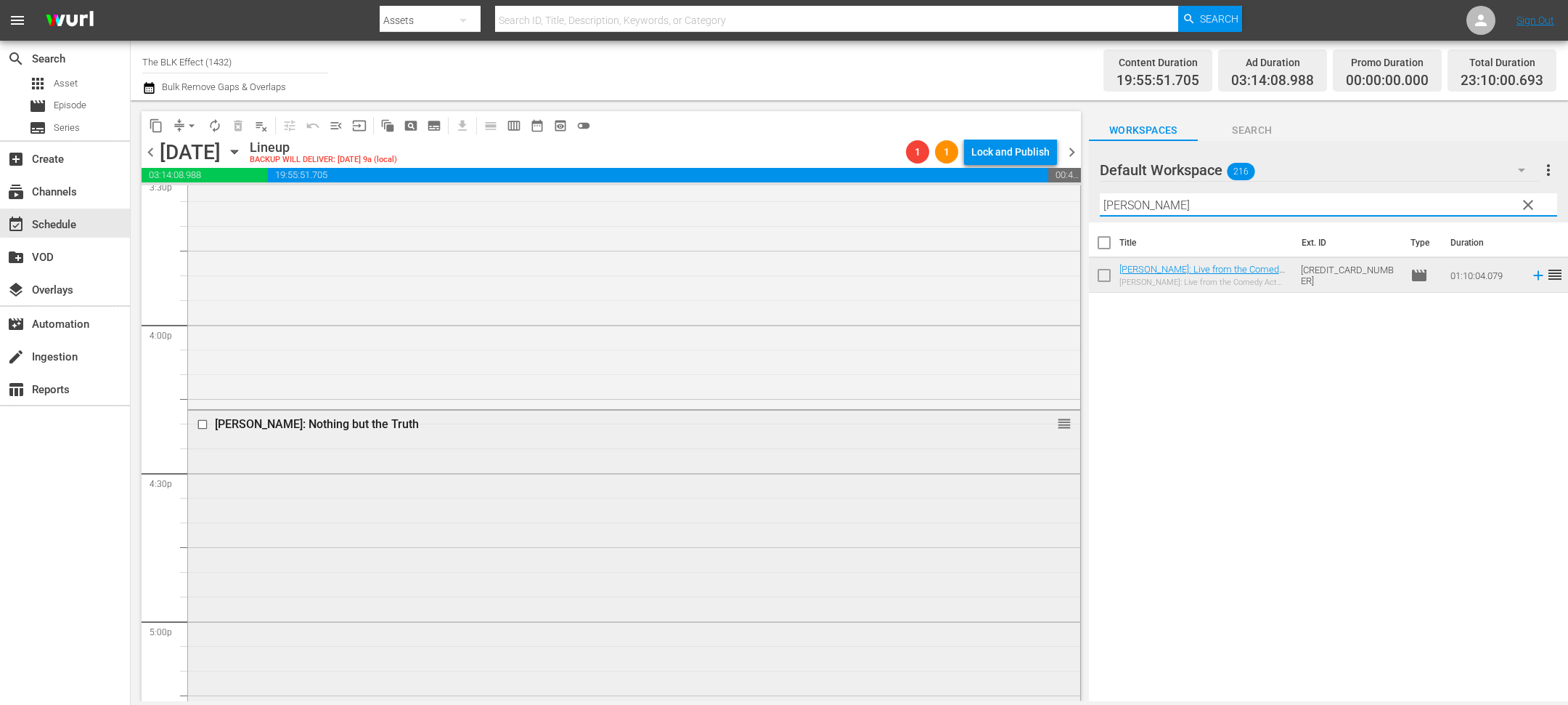
scroll to position [4616, 0]
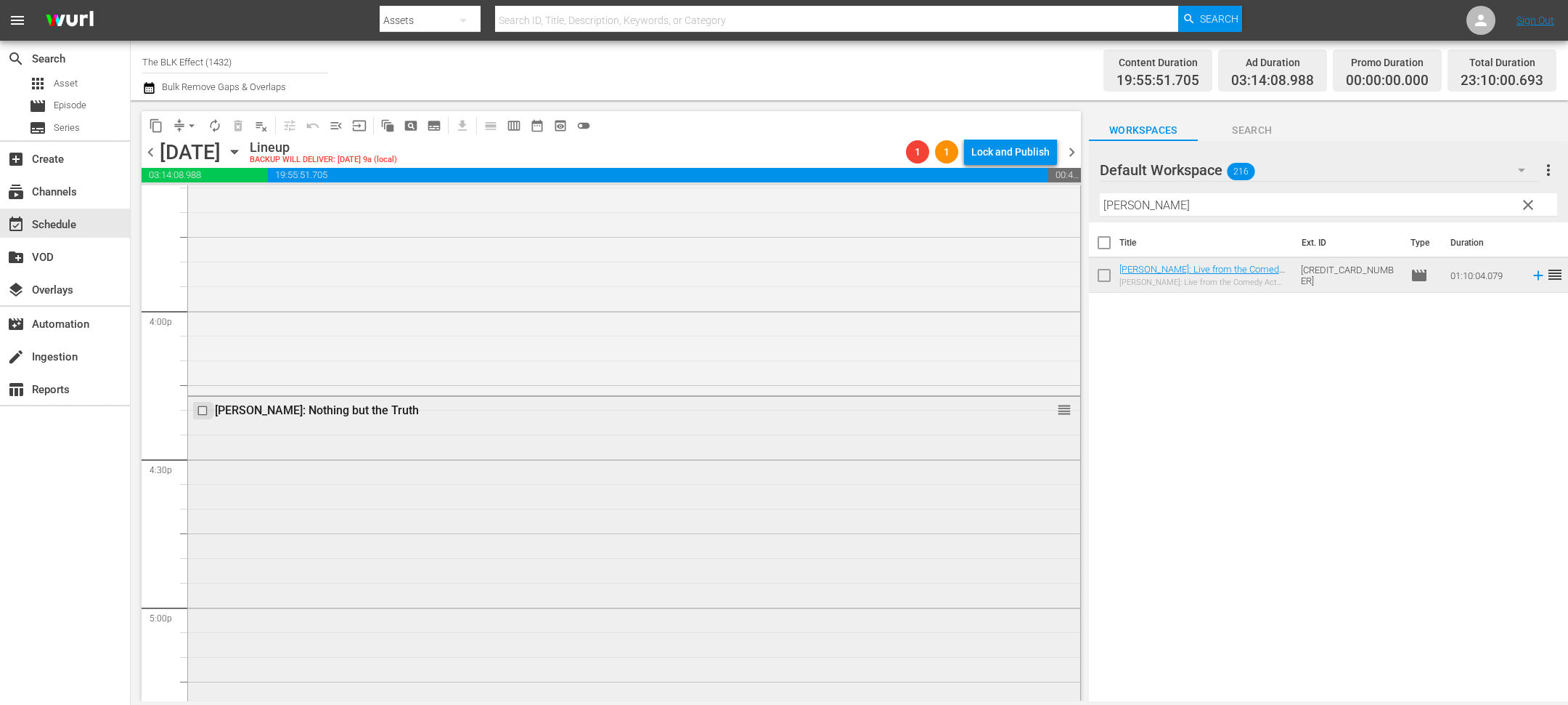
click at [200, 407] on input "checkbox" at bounding box center [204, 411] width 15 height 13
click at [235, 121] on span "delete_forever_outlined" at bounding box center [238, 125] width 14 height 14
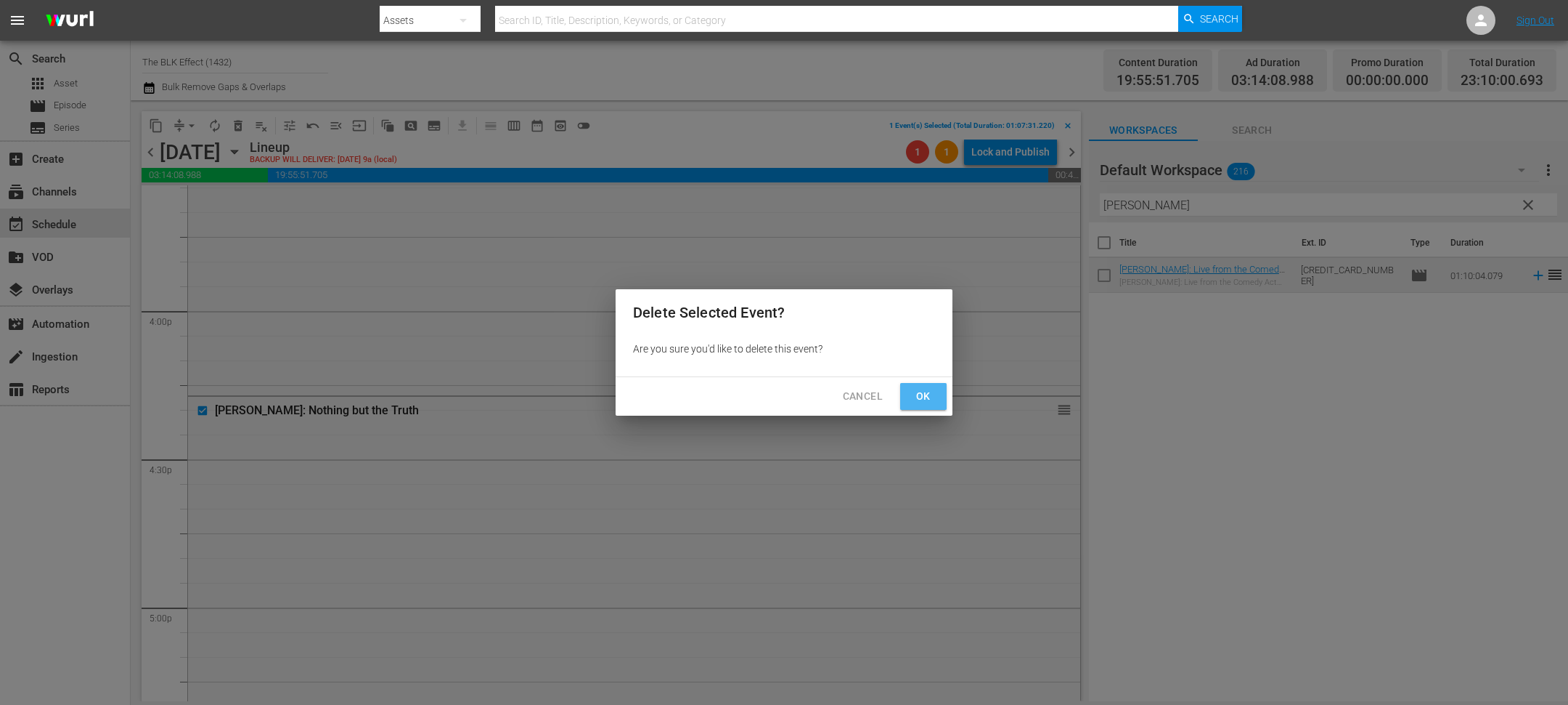
click at [903, 393] on button "Ok" at bounding box center [924, 396] width 47 height 27
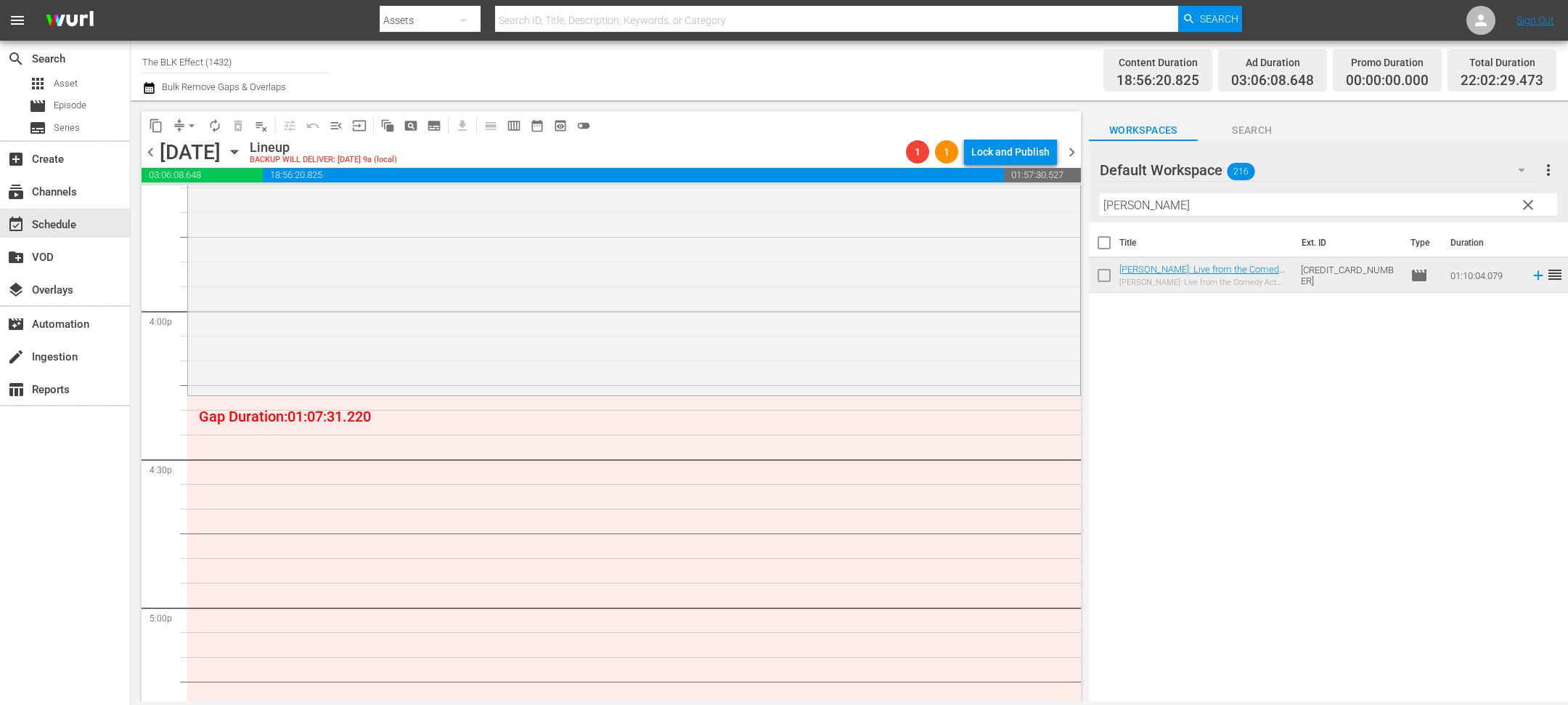
click at [1217, 214] on input "robin" at bounding box center [1328, 205] width 457 height 23
paste input "[PERSON_NAME]: Upgraded"
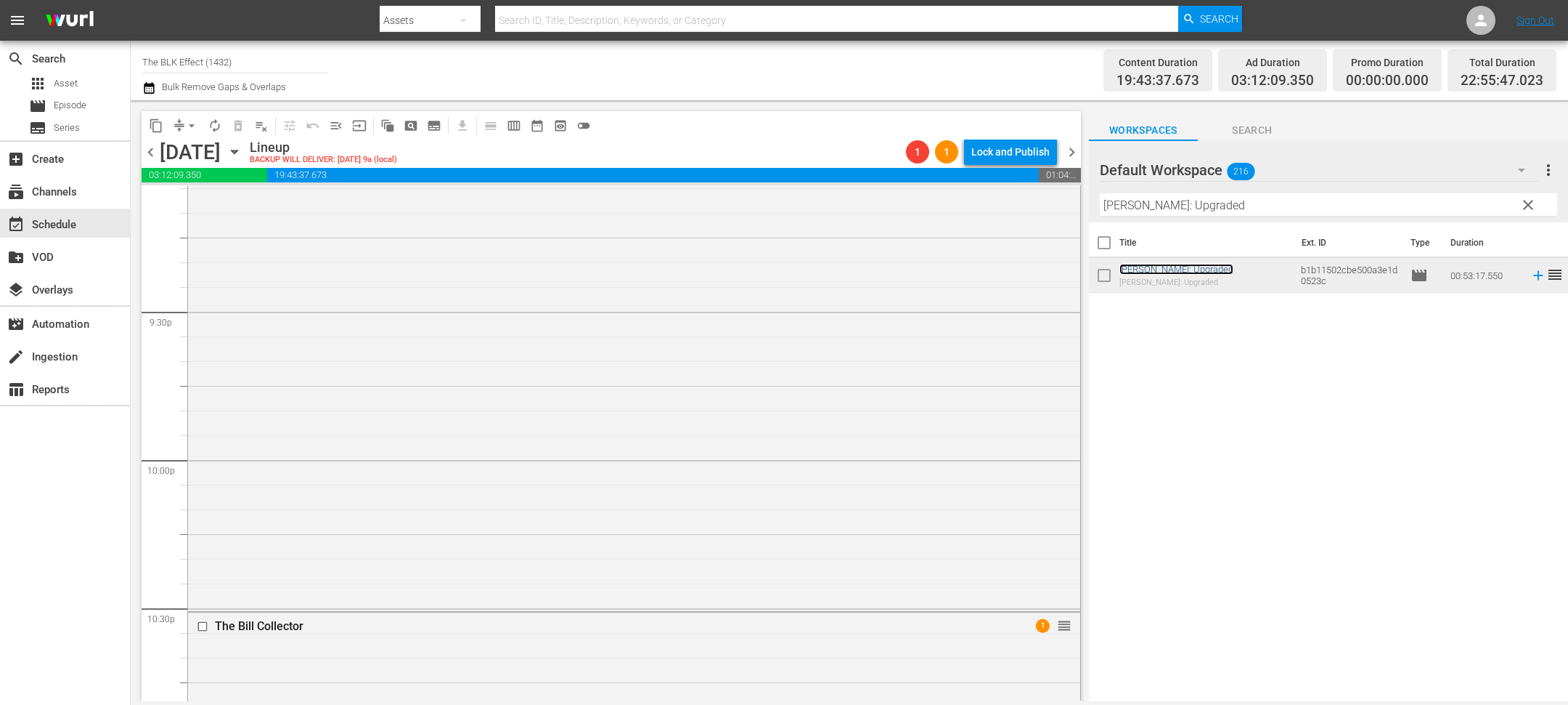
scroll to position [6158, 0]
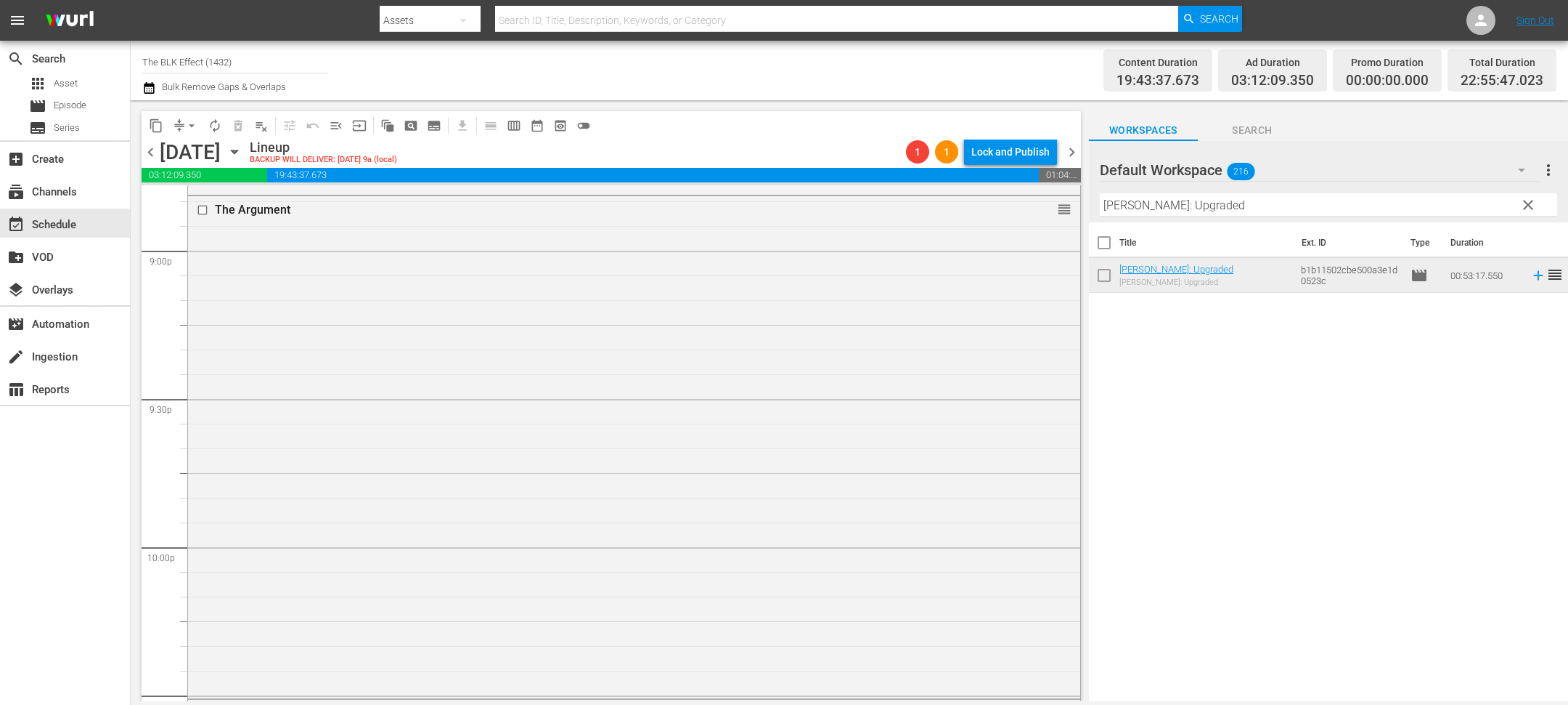
click at [1177, 220] on div "Filter by Title Gary Owen: Upgraded" at bounding box center [1328, 205] width 457 height 35
click at [1177, 201] on input "[PERSON_NAME]: Upgraded" at bounding box center [1328, 205] width 457 height 23
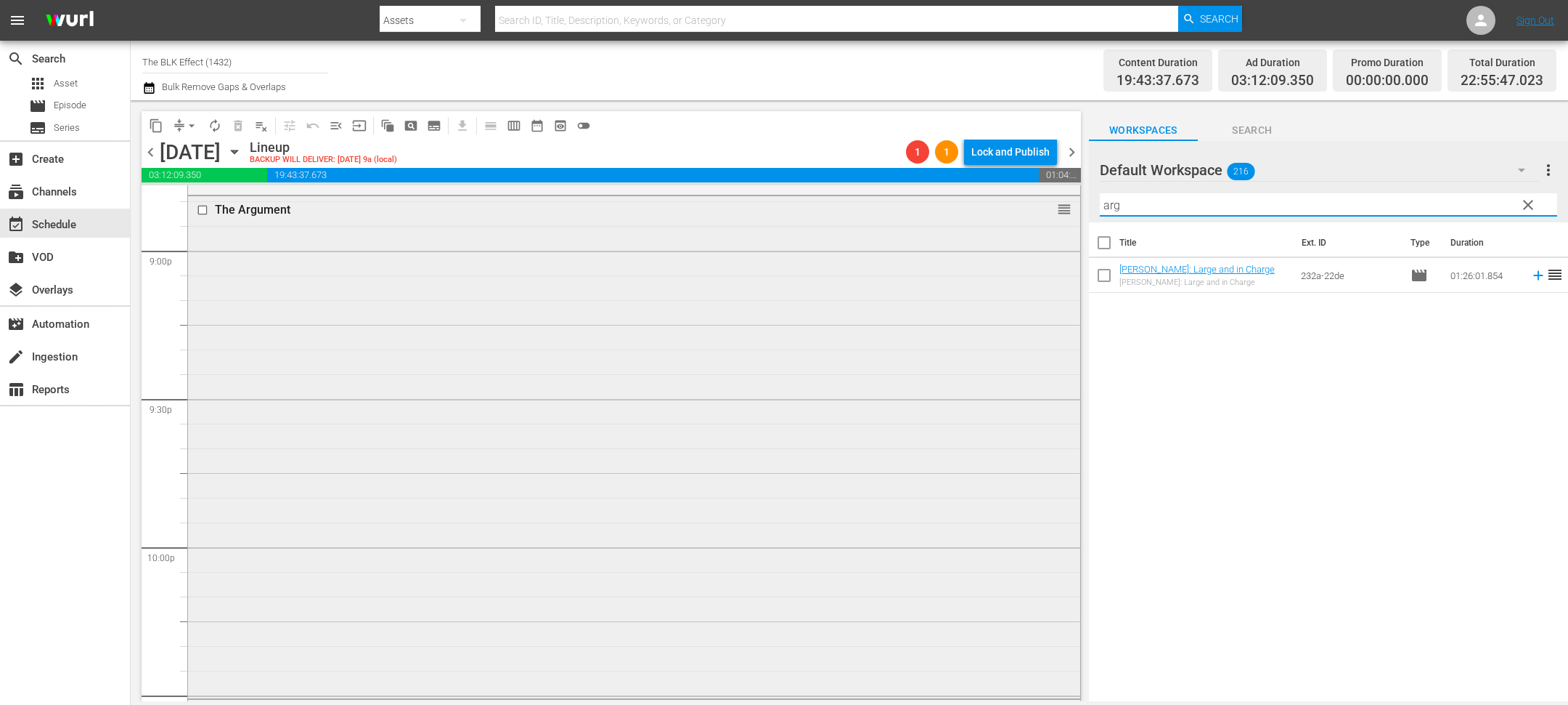
paste input "Stuck Together"
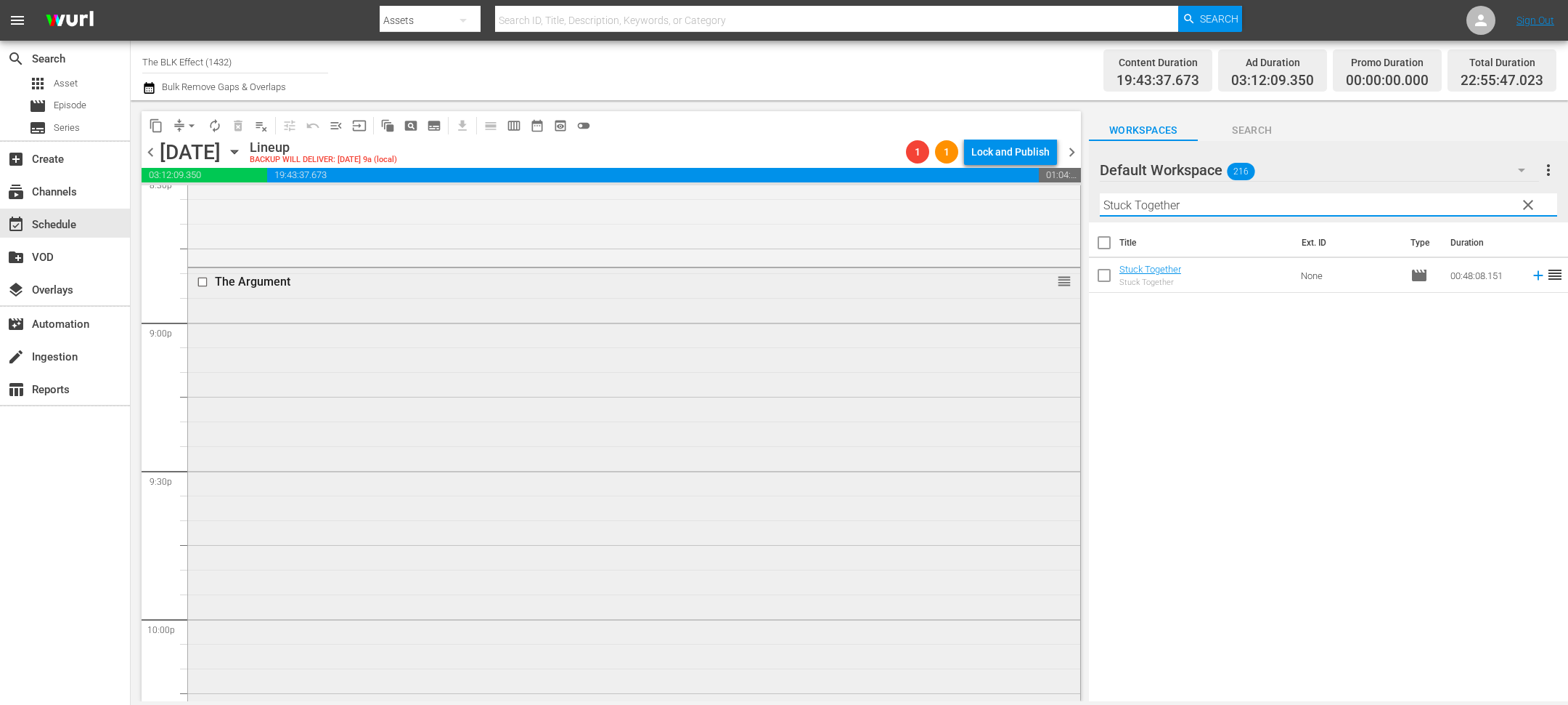
click at [201, 282] on input "checkbox" at bounding box center [204, 283] width 15 height 13
click at [234, 128] on span "delete_forever_outlined" at bounding box center [238, 125] width 14 height 14
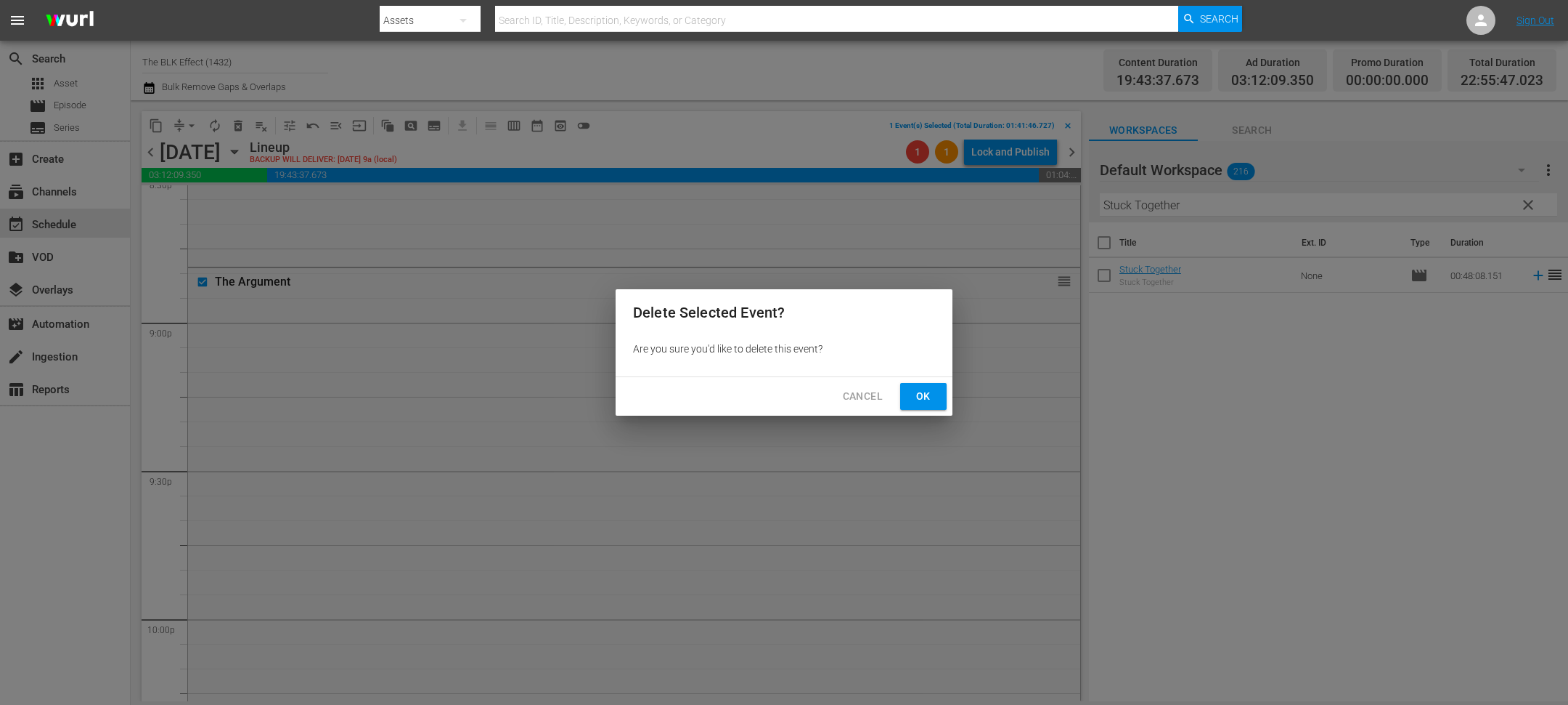
click at [918, 398] on span "Ok" at bounding box center [924, 396] width 23 height 18
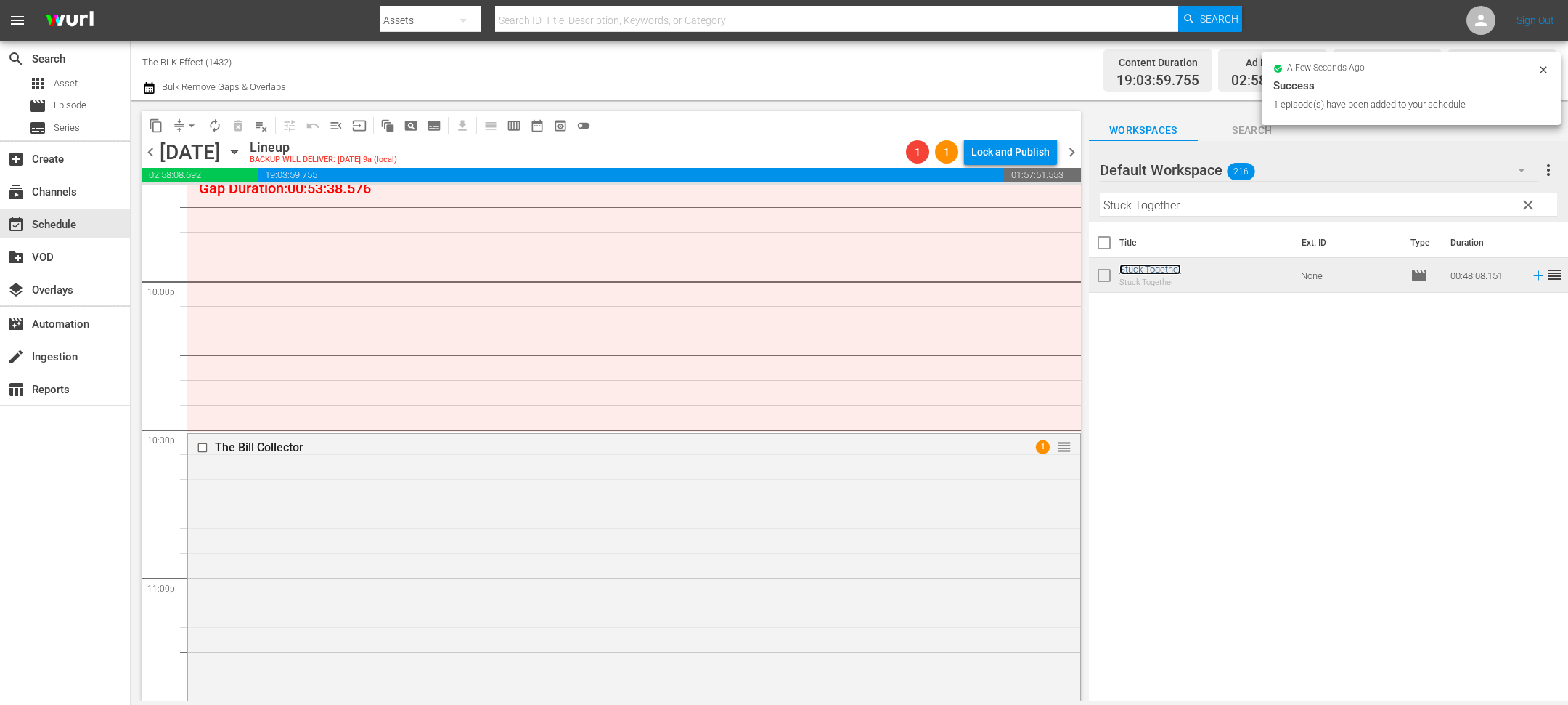
scroll to position [6228, 0]
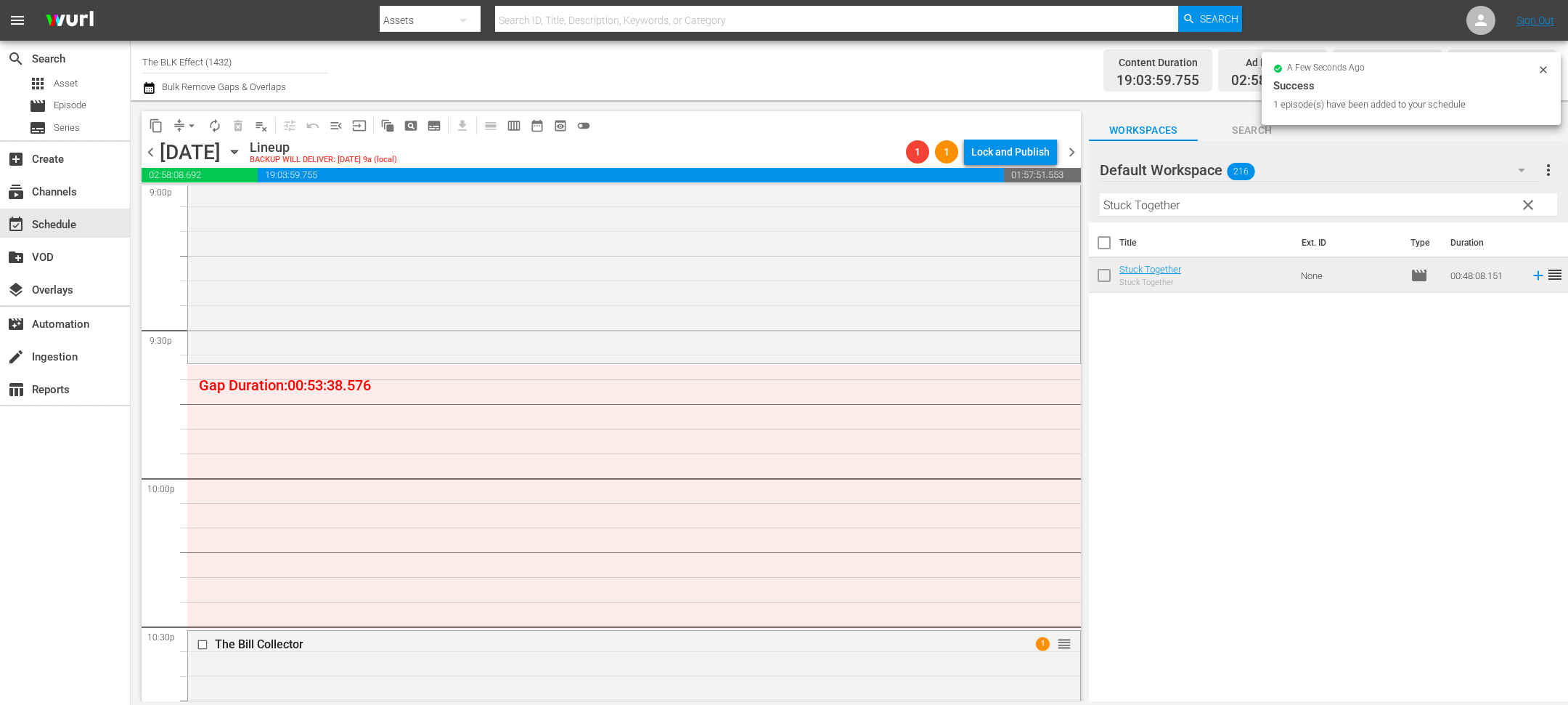
drag, startPoint x: 1158, startPoint y: 268, endPoint x: 551, endPoint y: 18, distance: 656.5
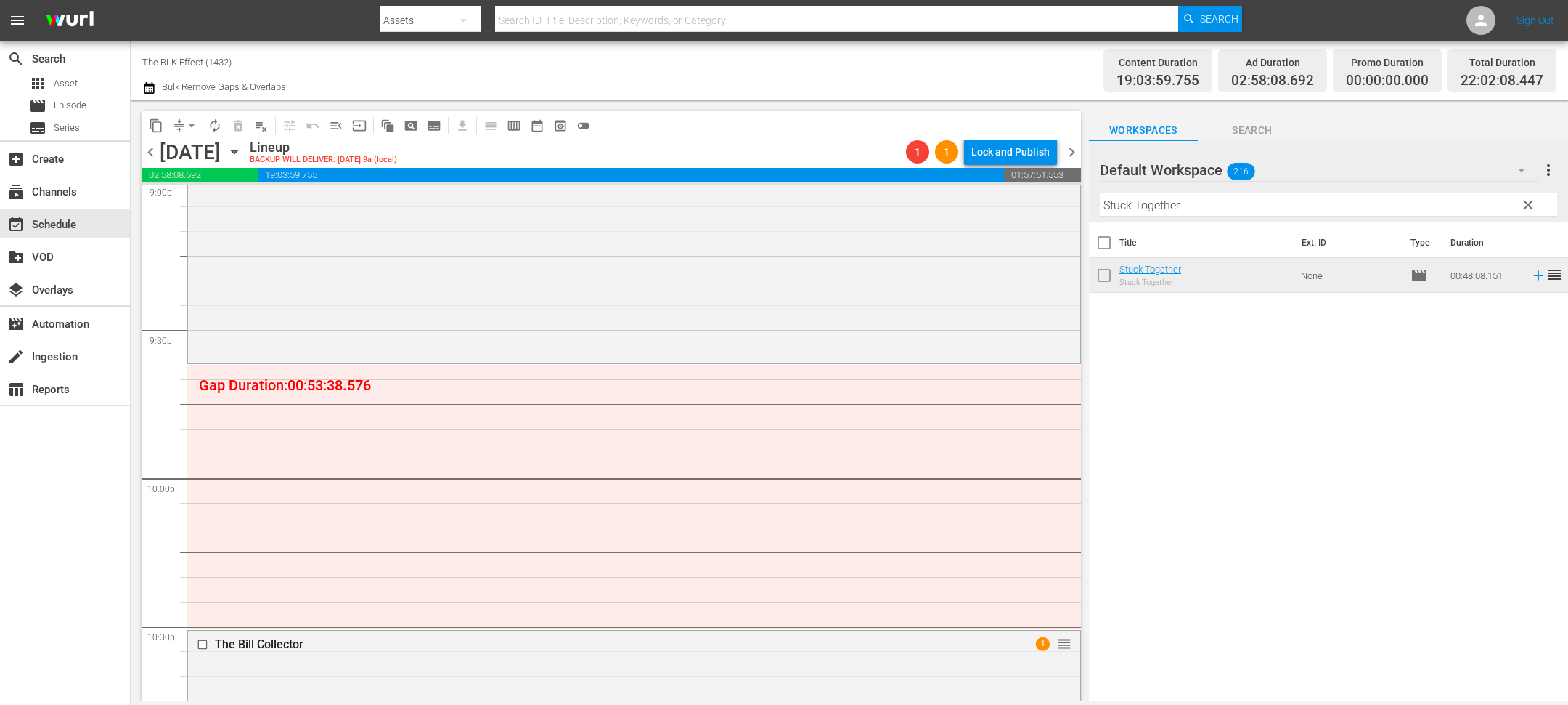
click at [1185, 187] on div at bounding box center [1152, 171] width 105 height 36
click at [1178, 199] on input "Stuck Together" at bounding box center [1328, 205] width 457 height 23
paste input "op Pepper Palm"
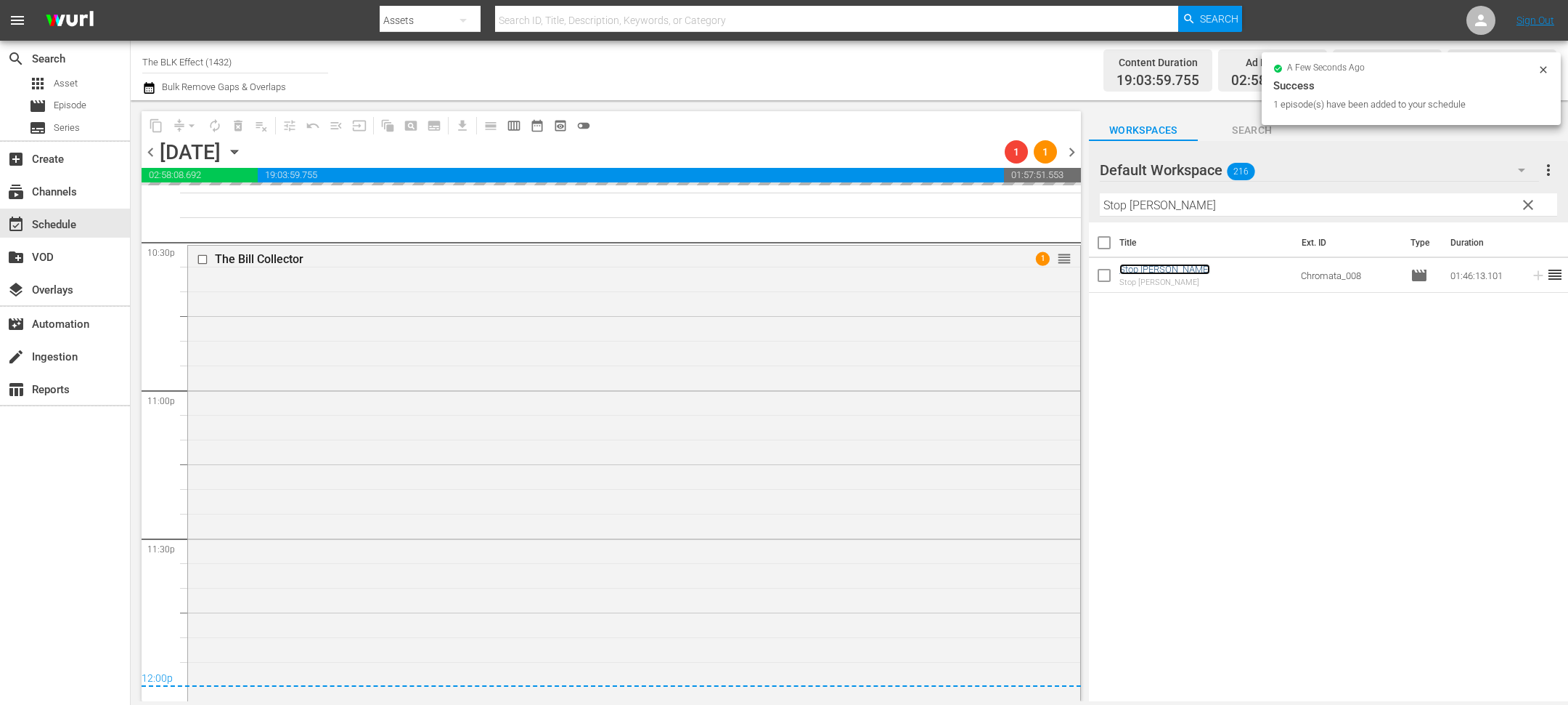
scroll to position [6712, 0]
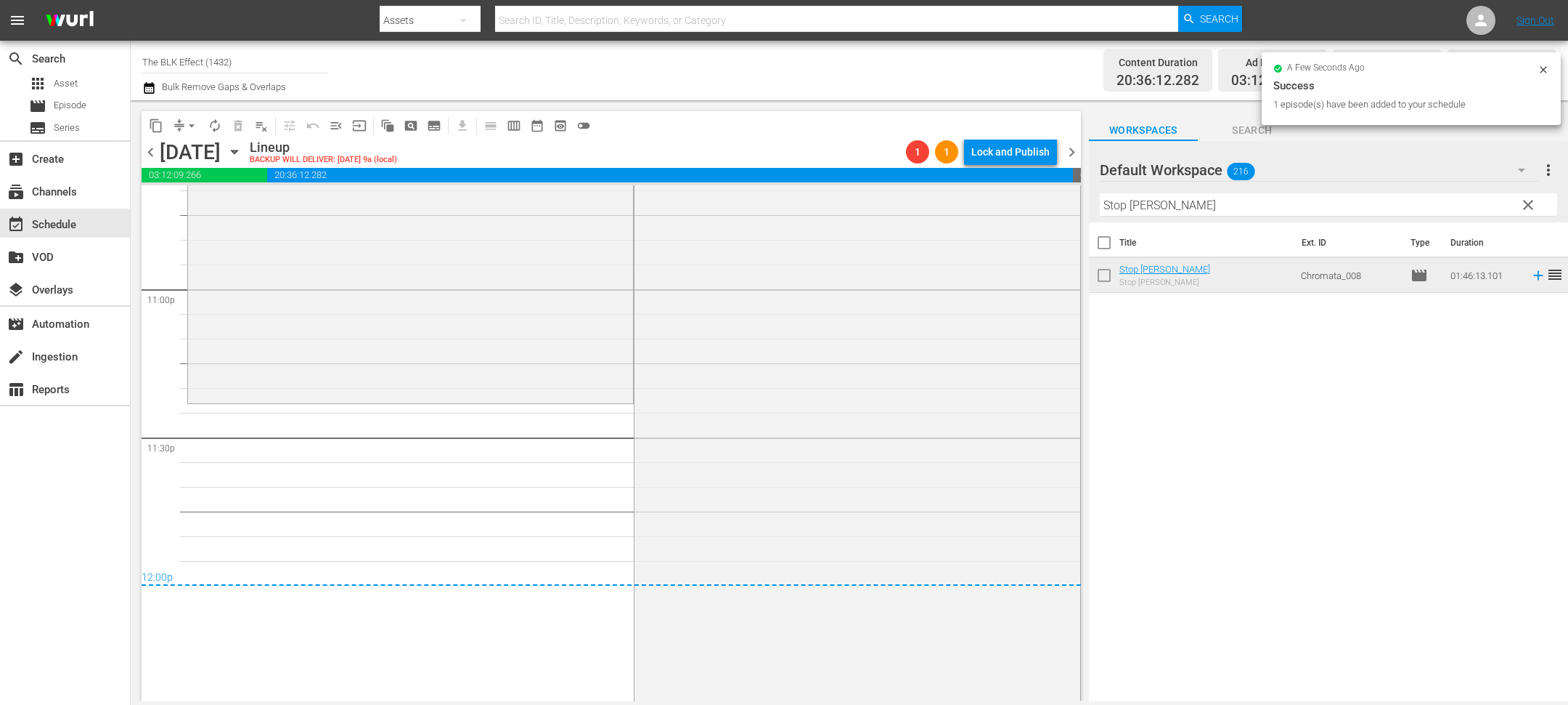
click at [198, 131] on button "arrow_drop_down" at bounding box center [192, 125] width 23 height 23
click at [207, 193] on li "Align to End of Previous Day" at bounding box center [192, 202] width 152 height 24
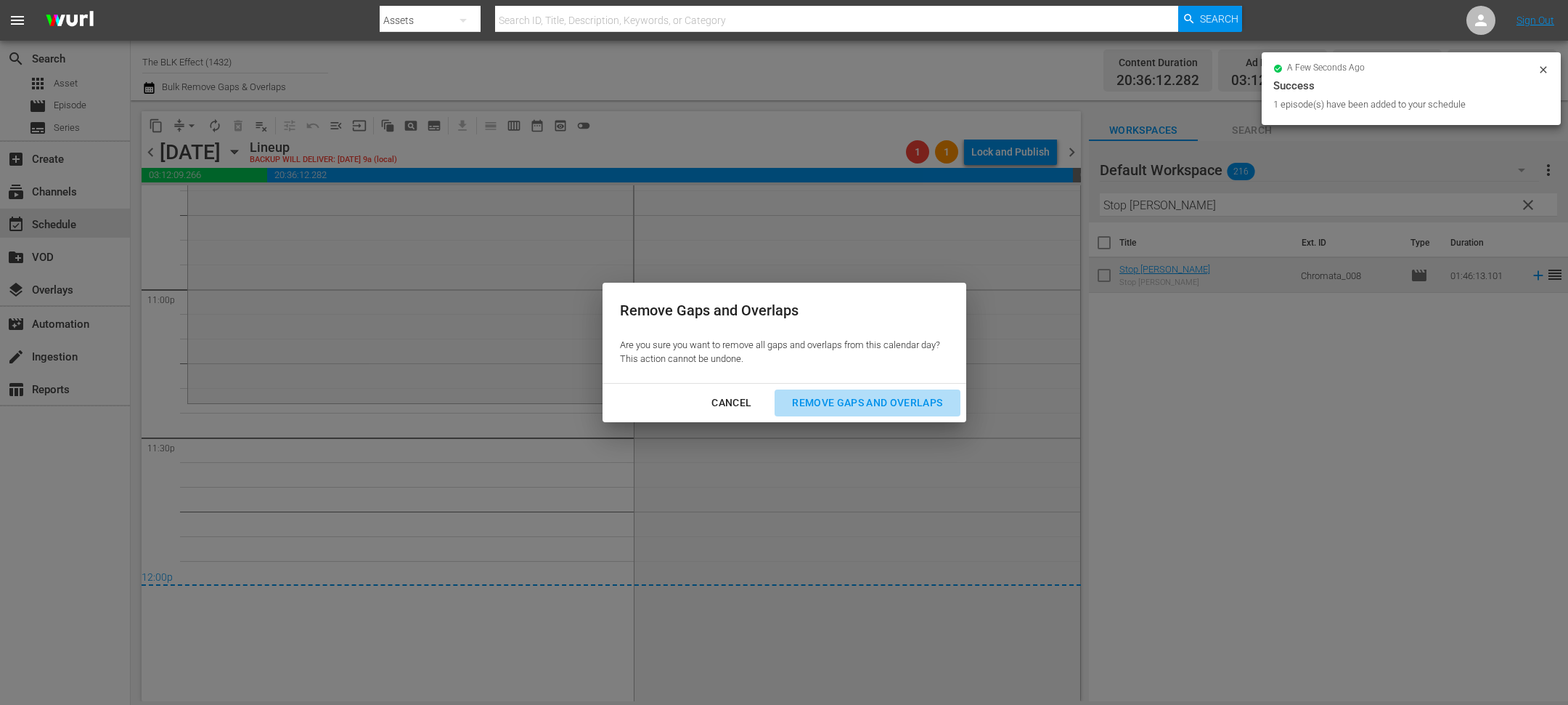
click at [836, 391] on button "Remove Gaps and Overlaps" at bounding box center [867, 403] width 185 height 27
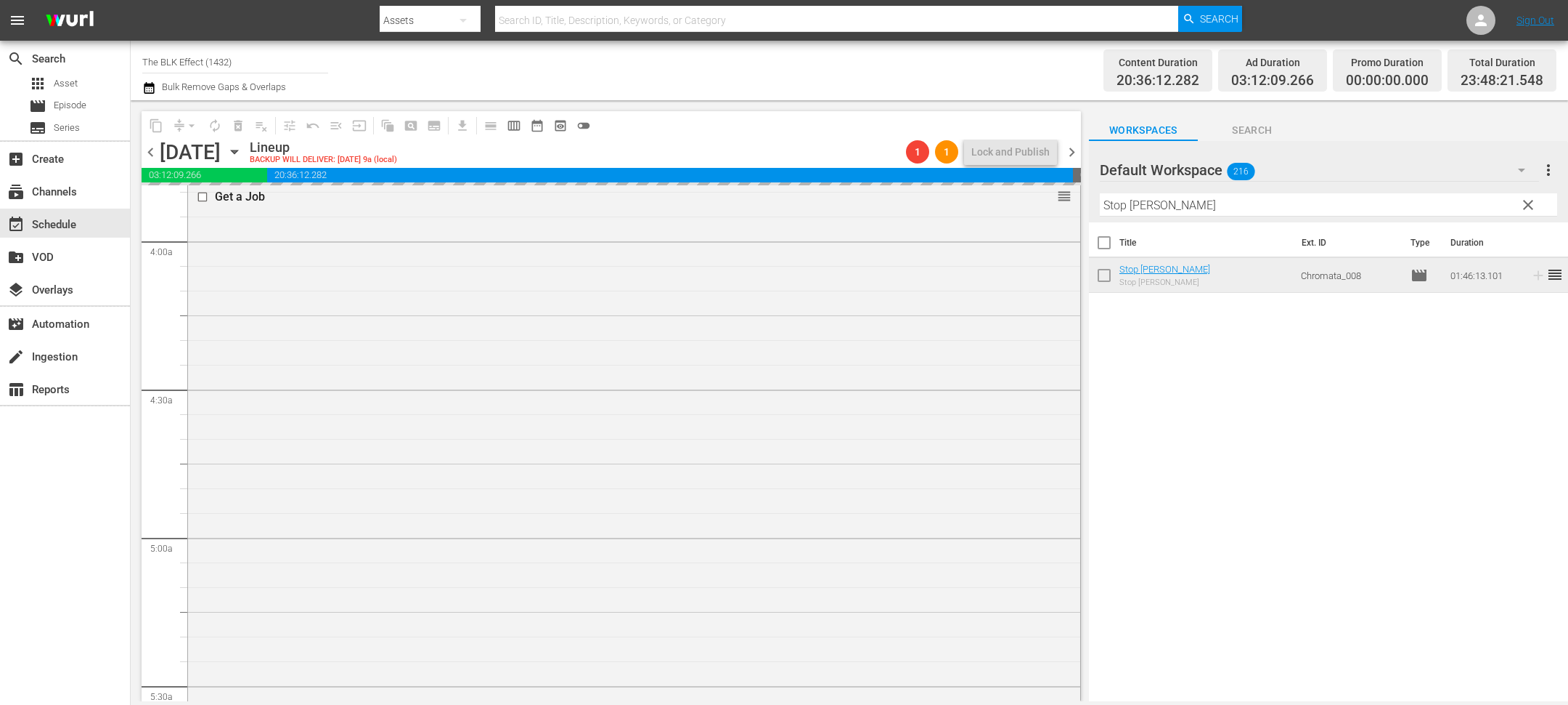
scroll to position [0, 0]
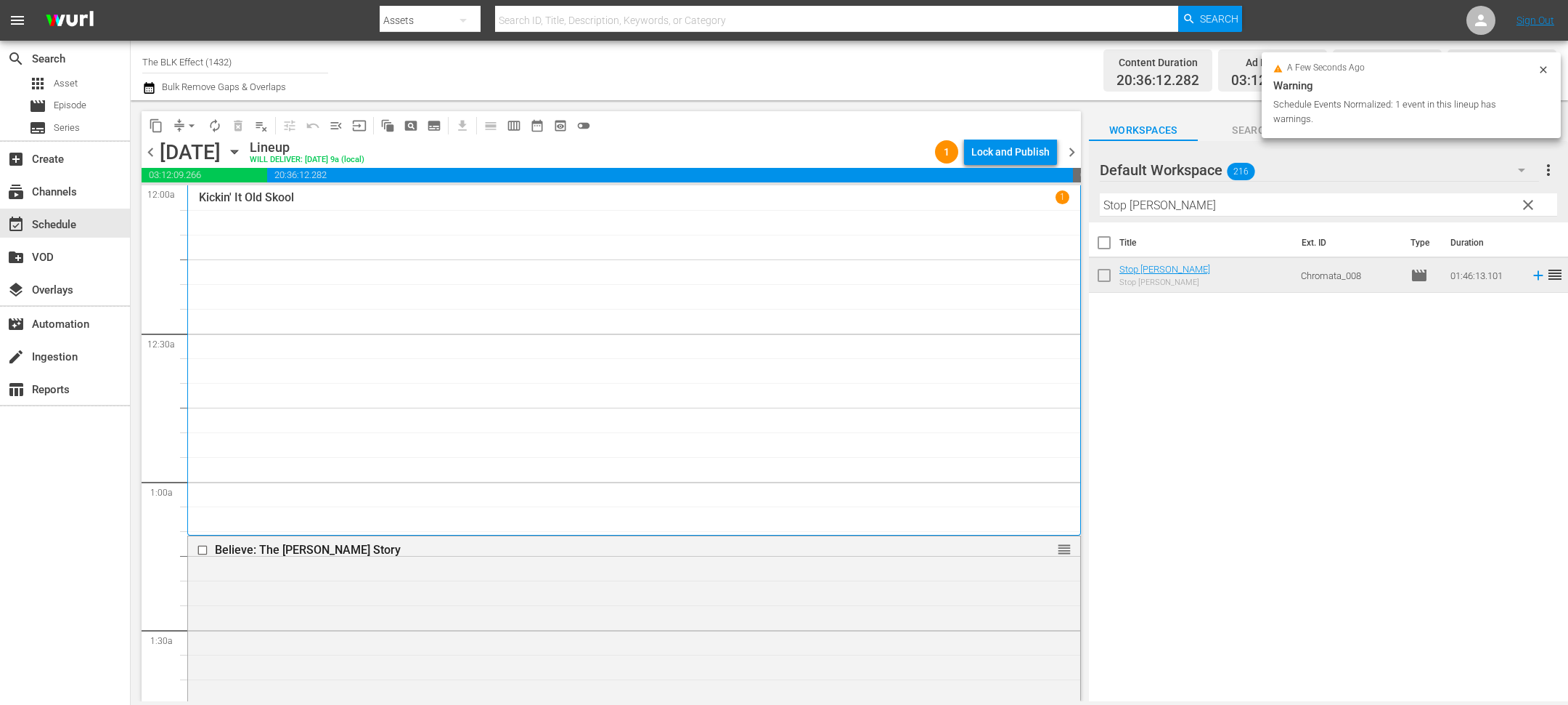
click at [1024, 153] on div "Lock and Publish" at bounding box center [1010, 152] width 78 height 26
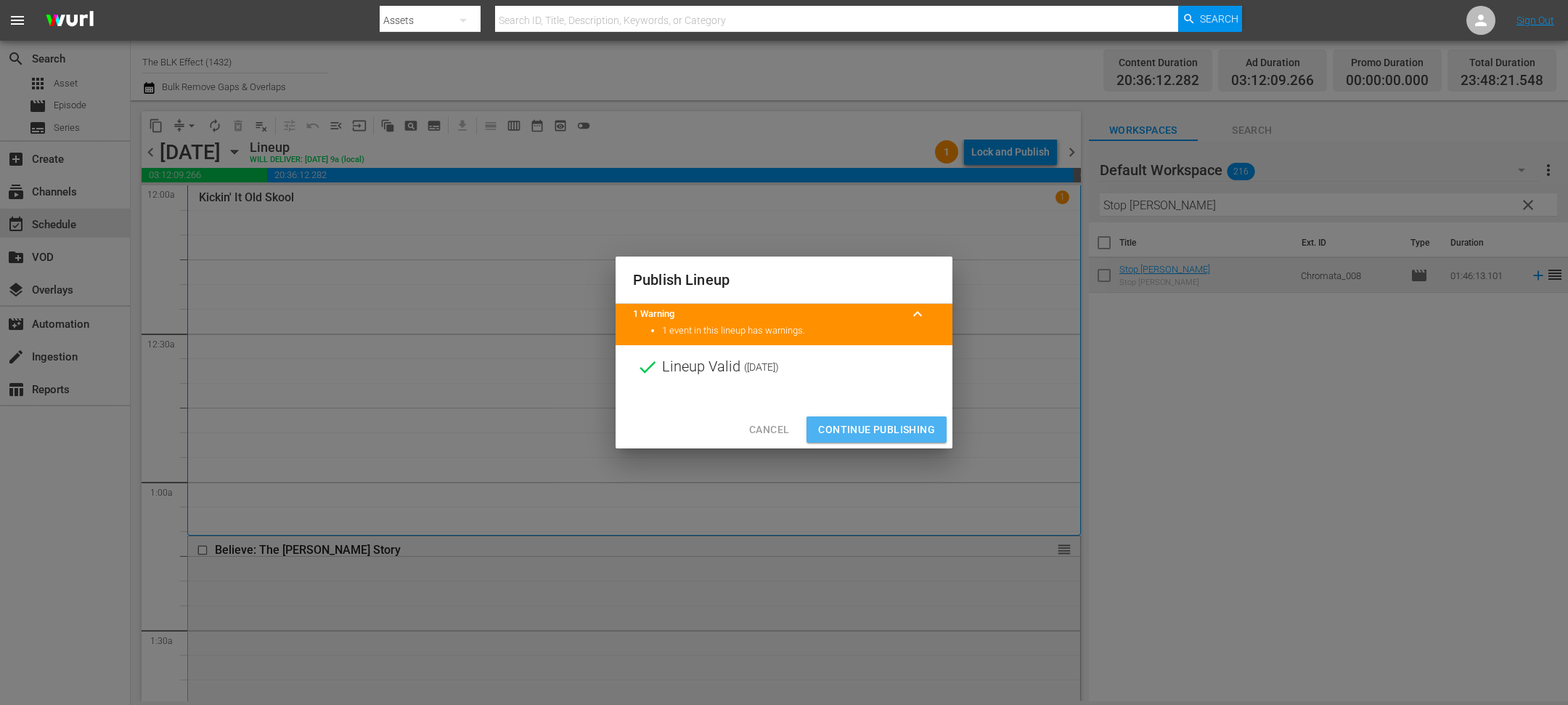
click at [881, 436] on span "Continue Publishing" at bounding box center [877, 430] width 117 height 18
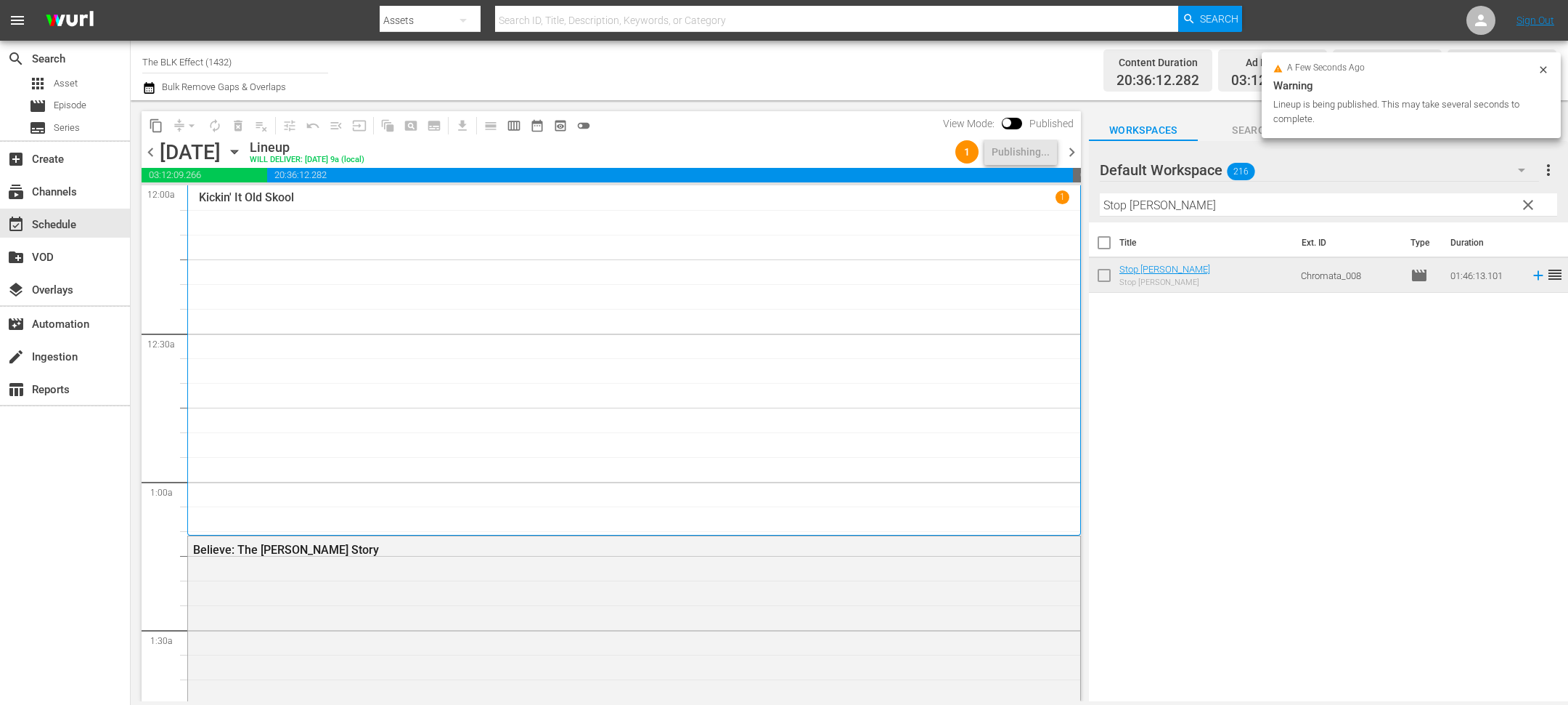
click at [221, 159] on div "[DATE]" at bounding box center [190, 152] width 61 height 24
click at [246, 159] on div "Monday, September 8th September 8th" at bounding box center [203, 152] width 87 height 24
click at [243, 153] on icon "button" at bounding box center [235, 152] width 16 height 16
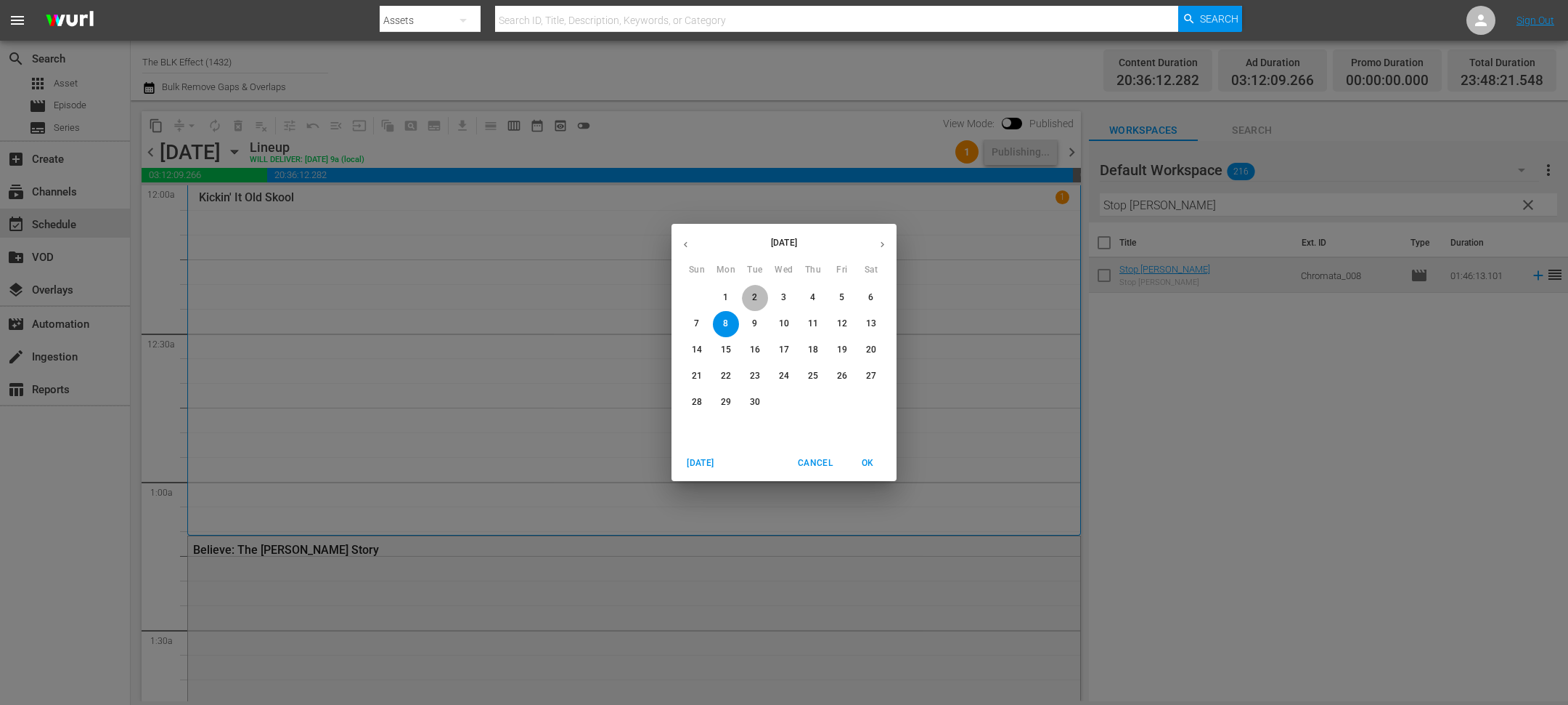
click at [758, 292] on span "2" at bounding box center [754, 298] width 26 height 13
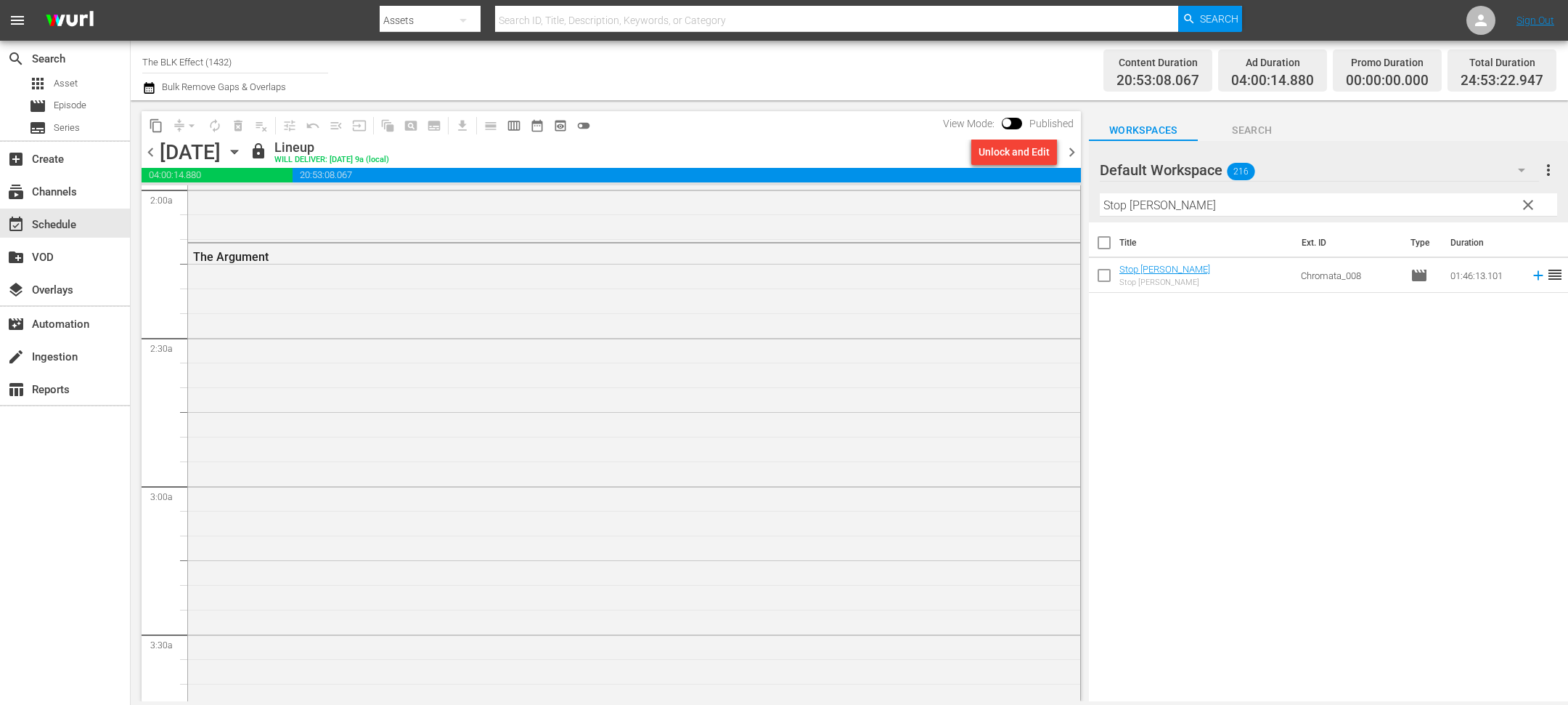
scroll to position [593, 0]
click at [1035, 148] on div "Unlock and Edit" at bounding box center [1014, 152] width 71 height 26
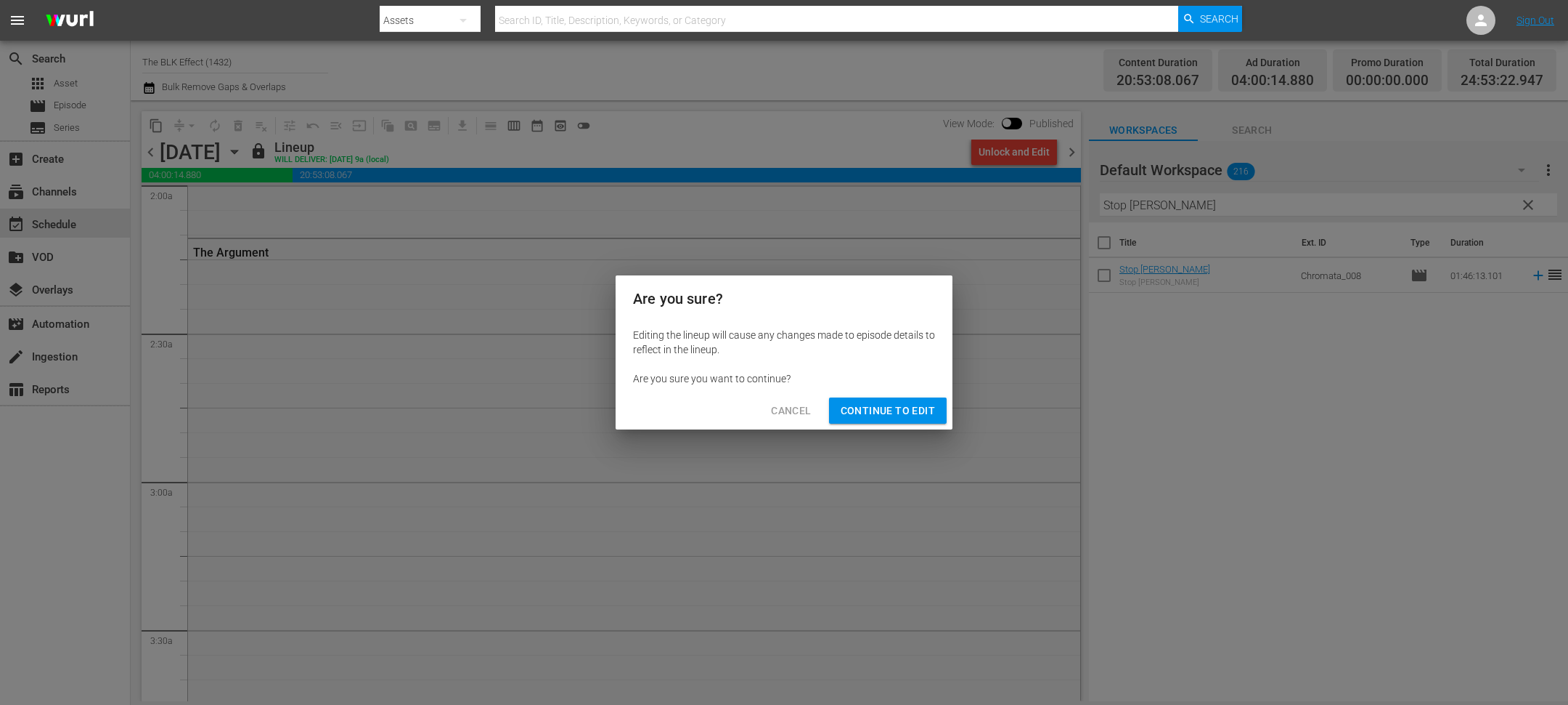
click at [889, 414] on span "Continue to Edit" at bounding box center [888, 411] width 95 height 18
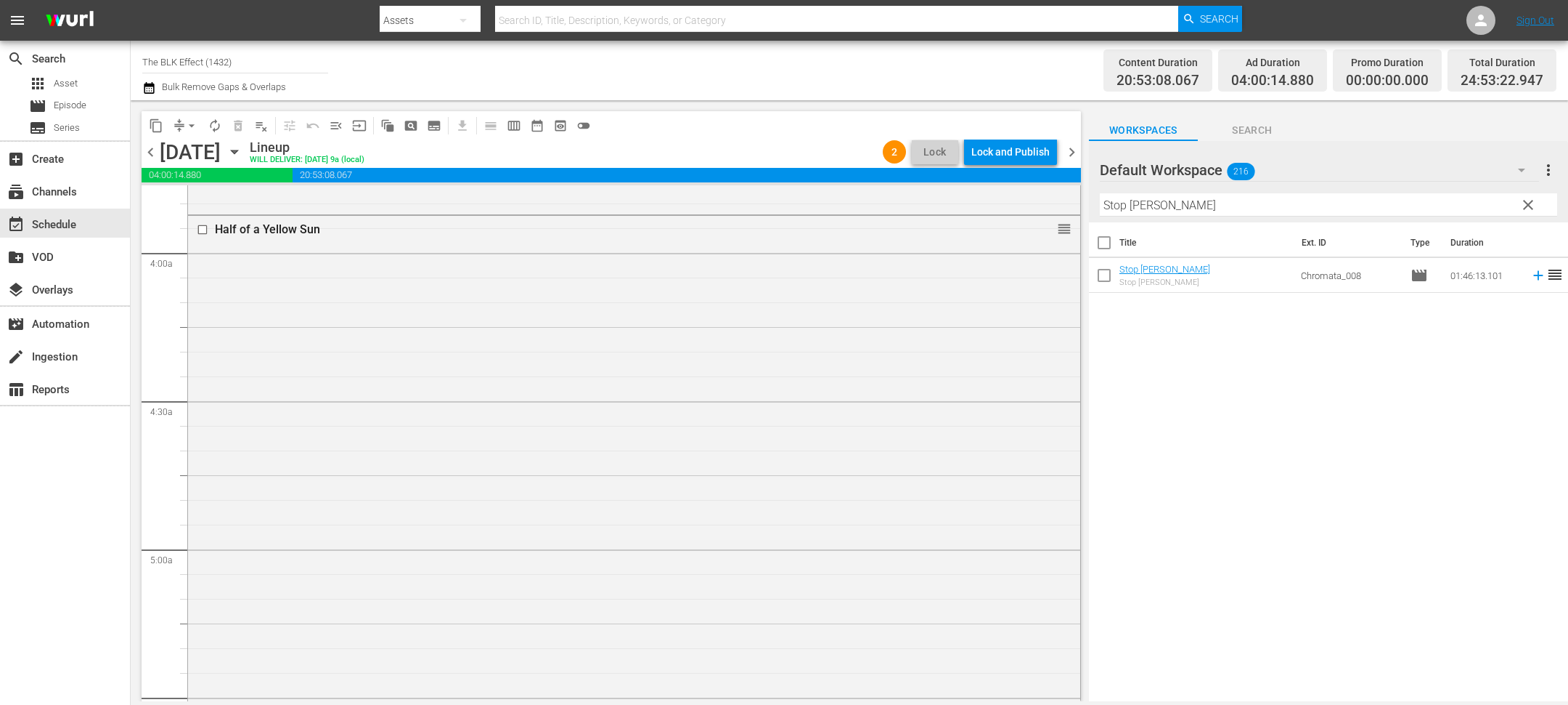
scroll to position [1117, 0]
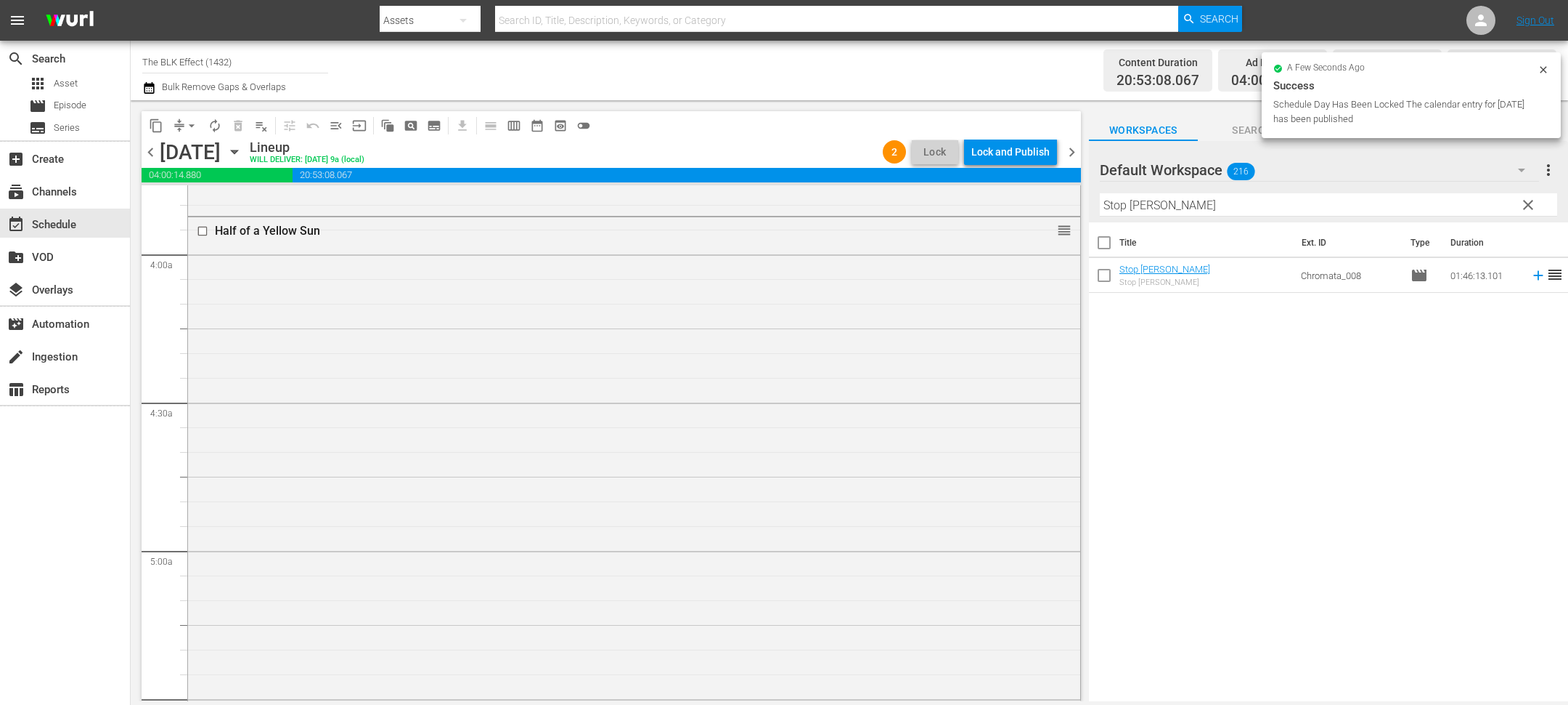
click at [1192, 206] on input "Stop [PERSON_NAME]" at bounding box center [1328, 205] width 457 height 23
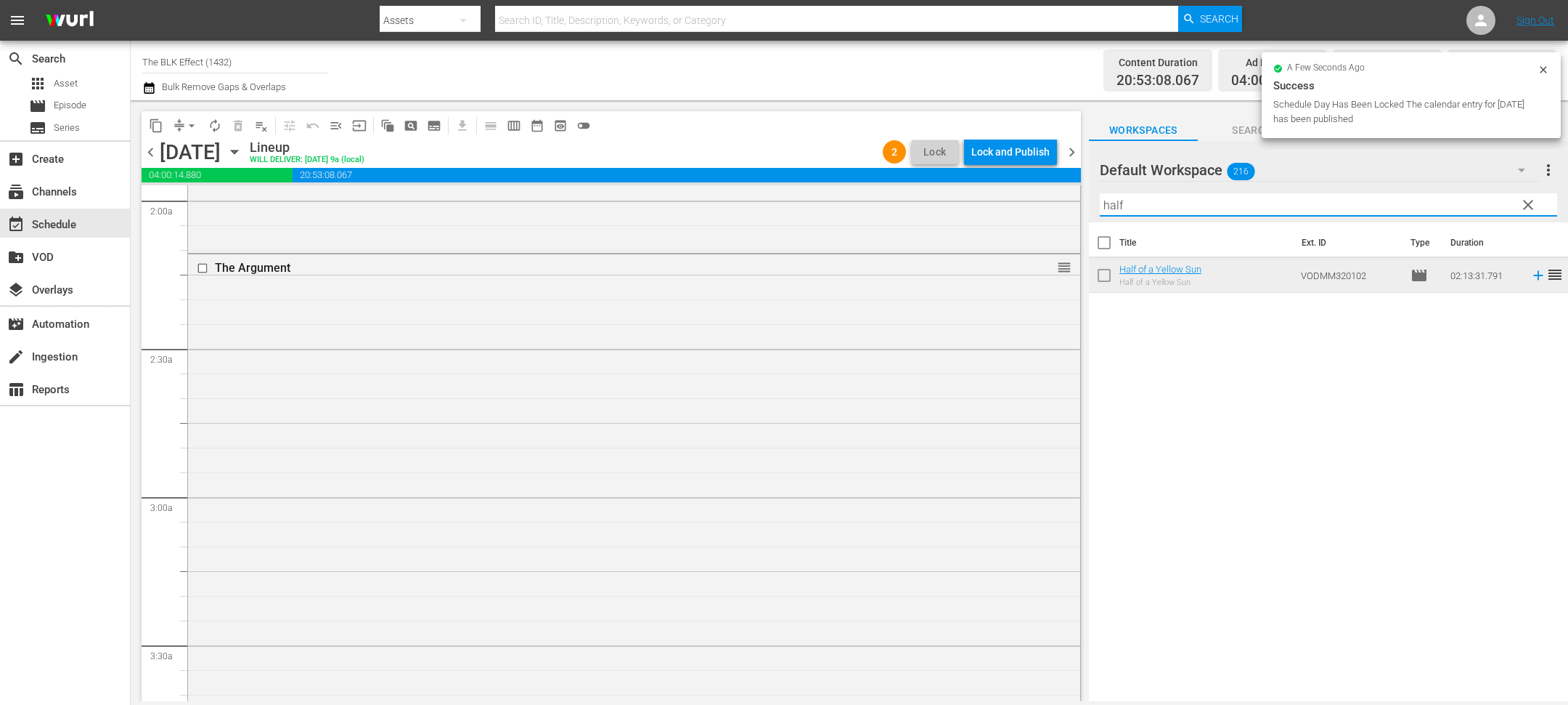
scroll to position [571, 0]
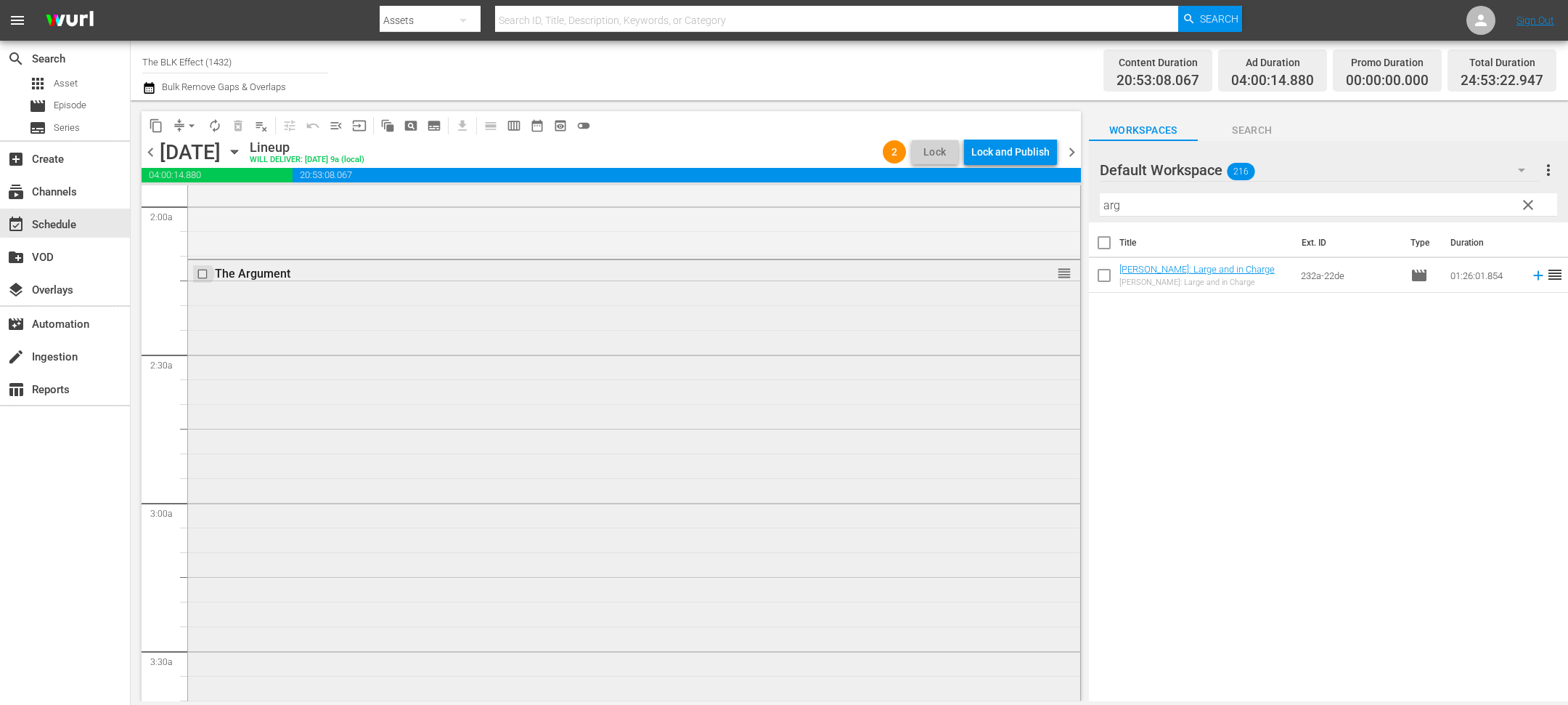
click at [204, 275] on input "checkbox" at bounding box center [204, 274] width 15 height 13
click at [237, 129] on span "delete_forever_outlined" at bounding box center [238, 125] width 14 height 14
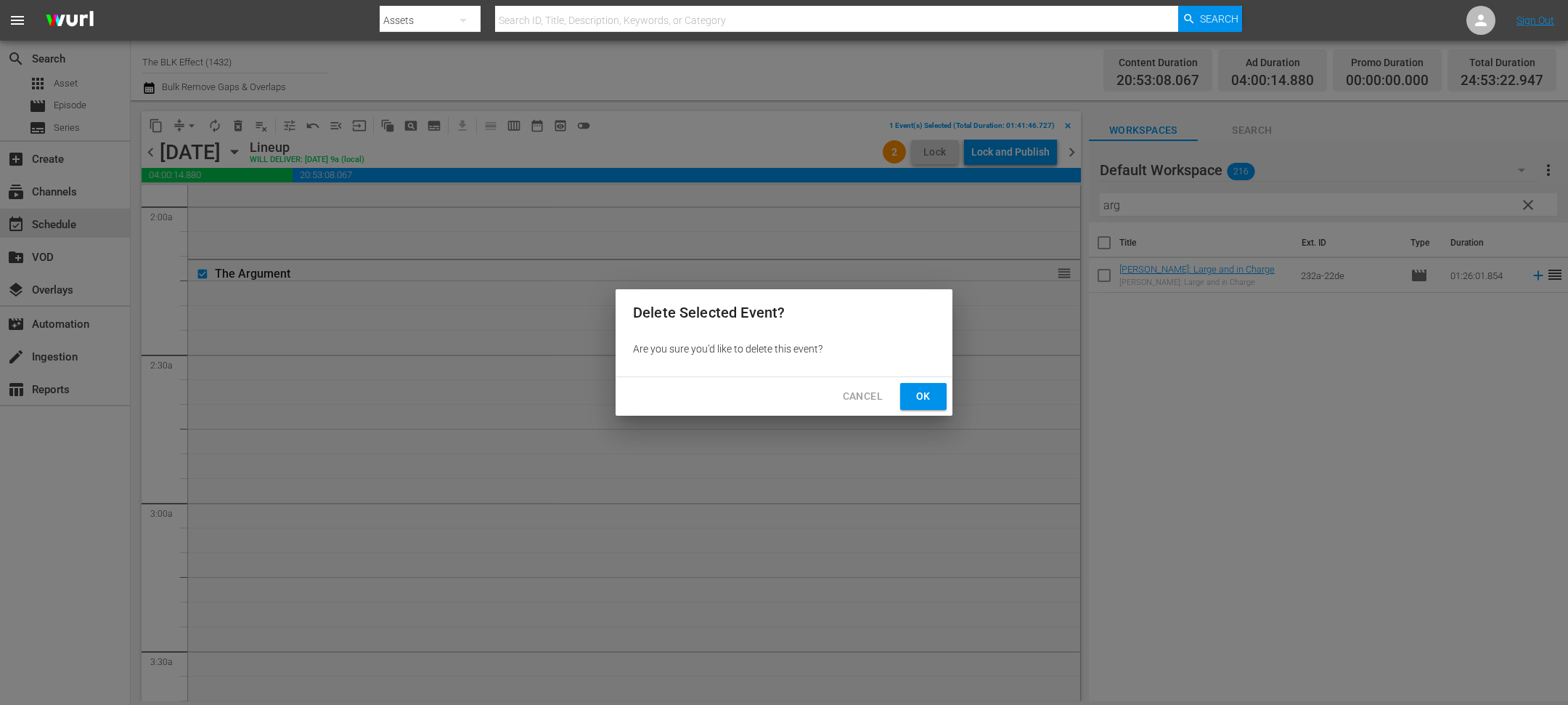
click at [929, 395] on span "Ok" at bounding box center [924, 396] width 23 height 18
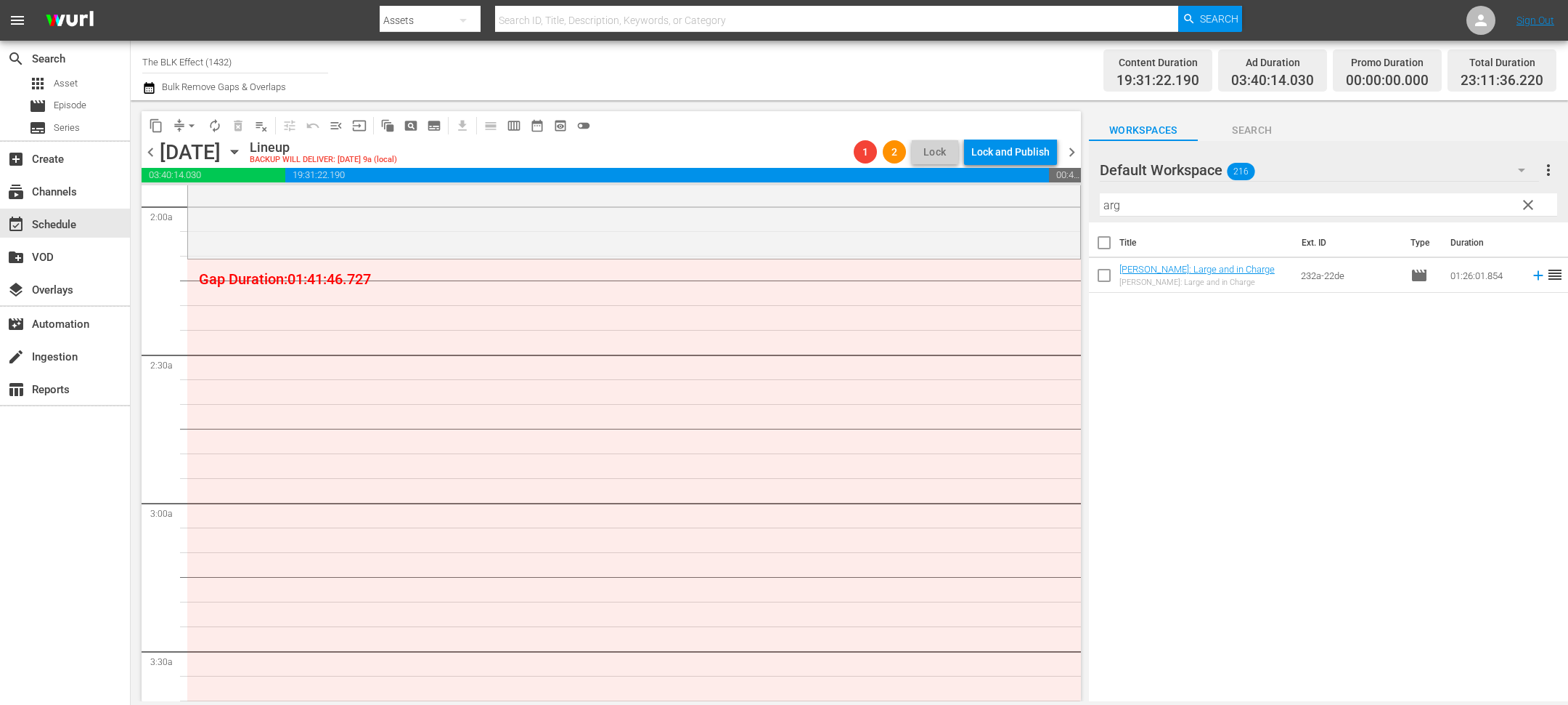
click at [1177, 195] on input "arg" at bounding box center [1328, 205] width 457 height 23
paste input "[PERSON_NAME]"
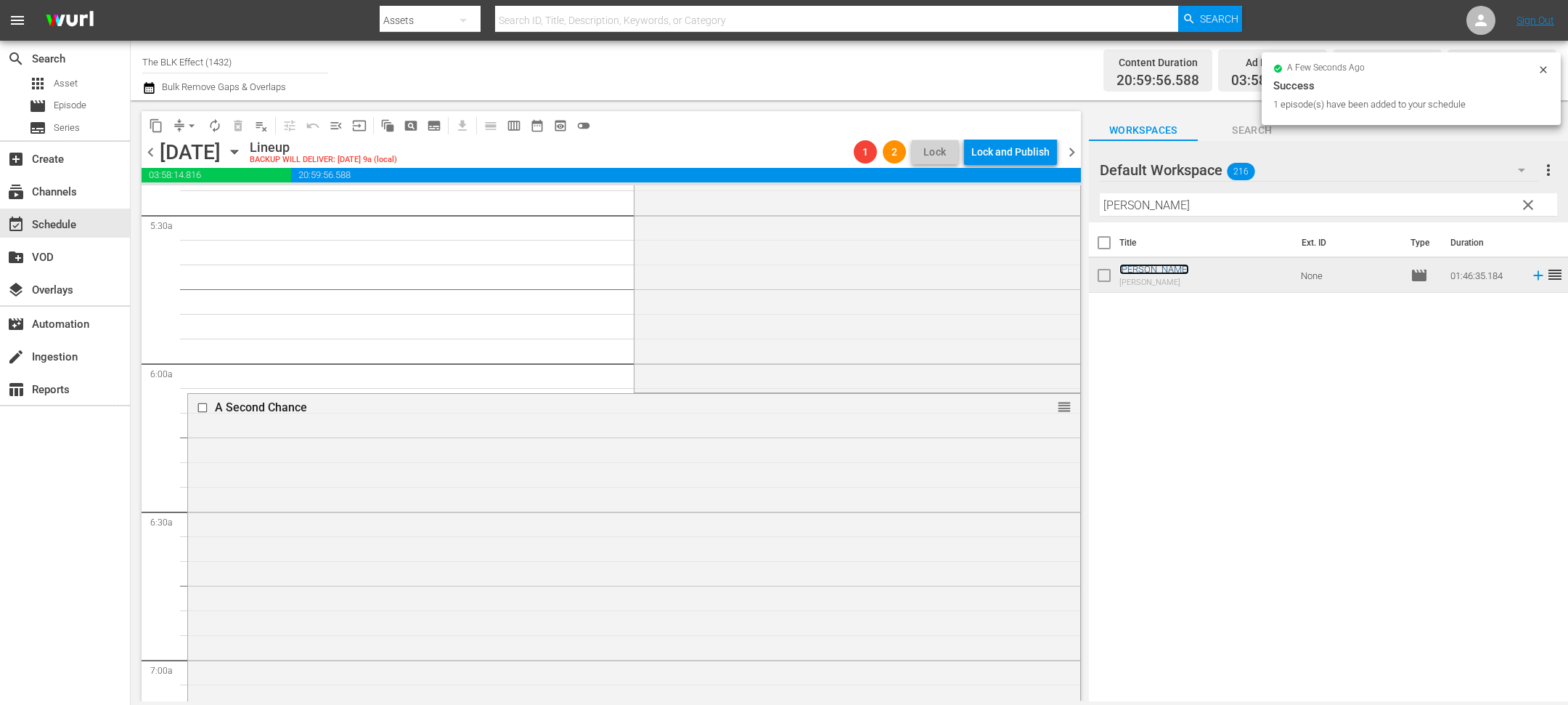
scroll to position [1624, 0]
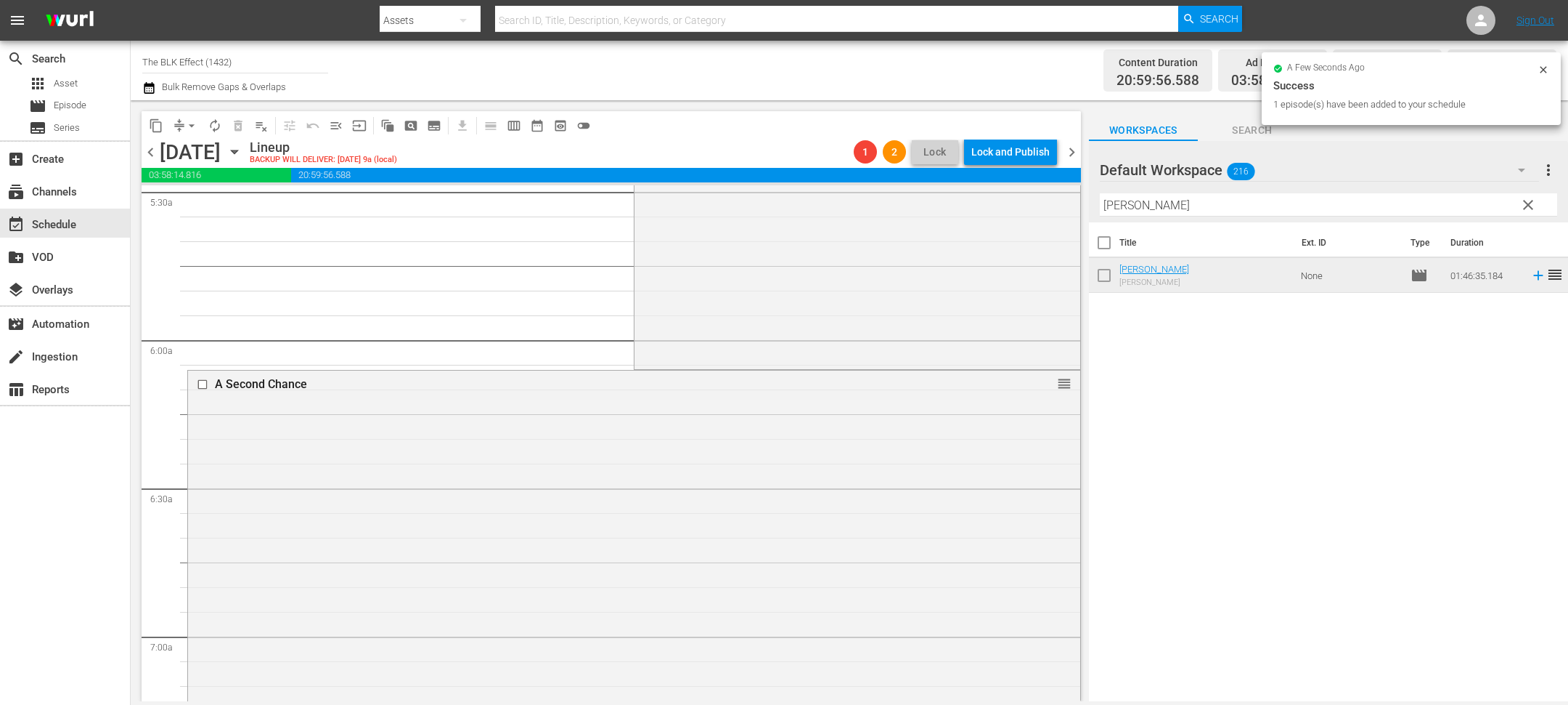
click at [1213, 195] on input "[PERSON_NAME]" at bounding box center [1328, 205] width 457 height 23
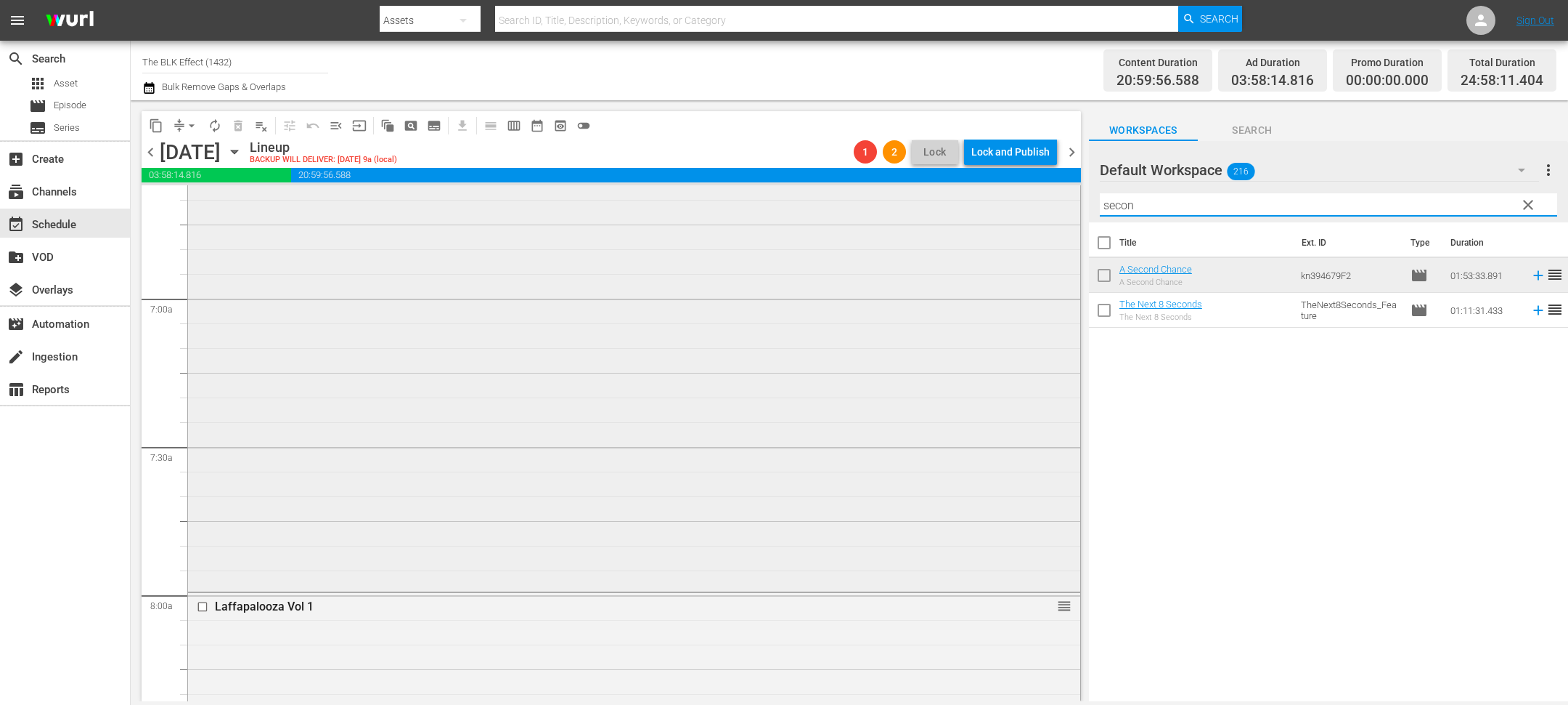
scroll to position [1992, 0]
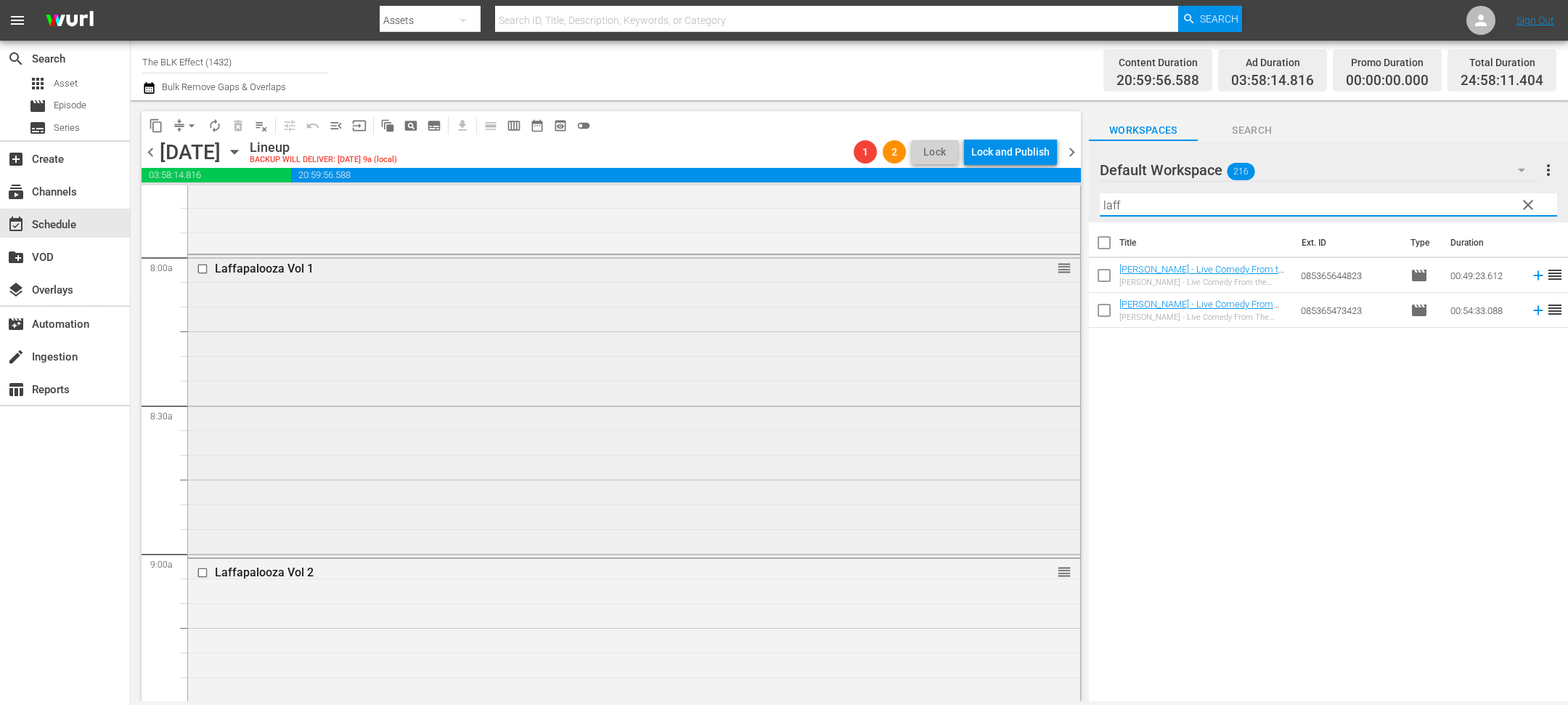
click at [202, 270] on input "checkbox" at bounding box center [204, 269] width 15 height 13
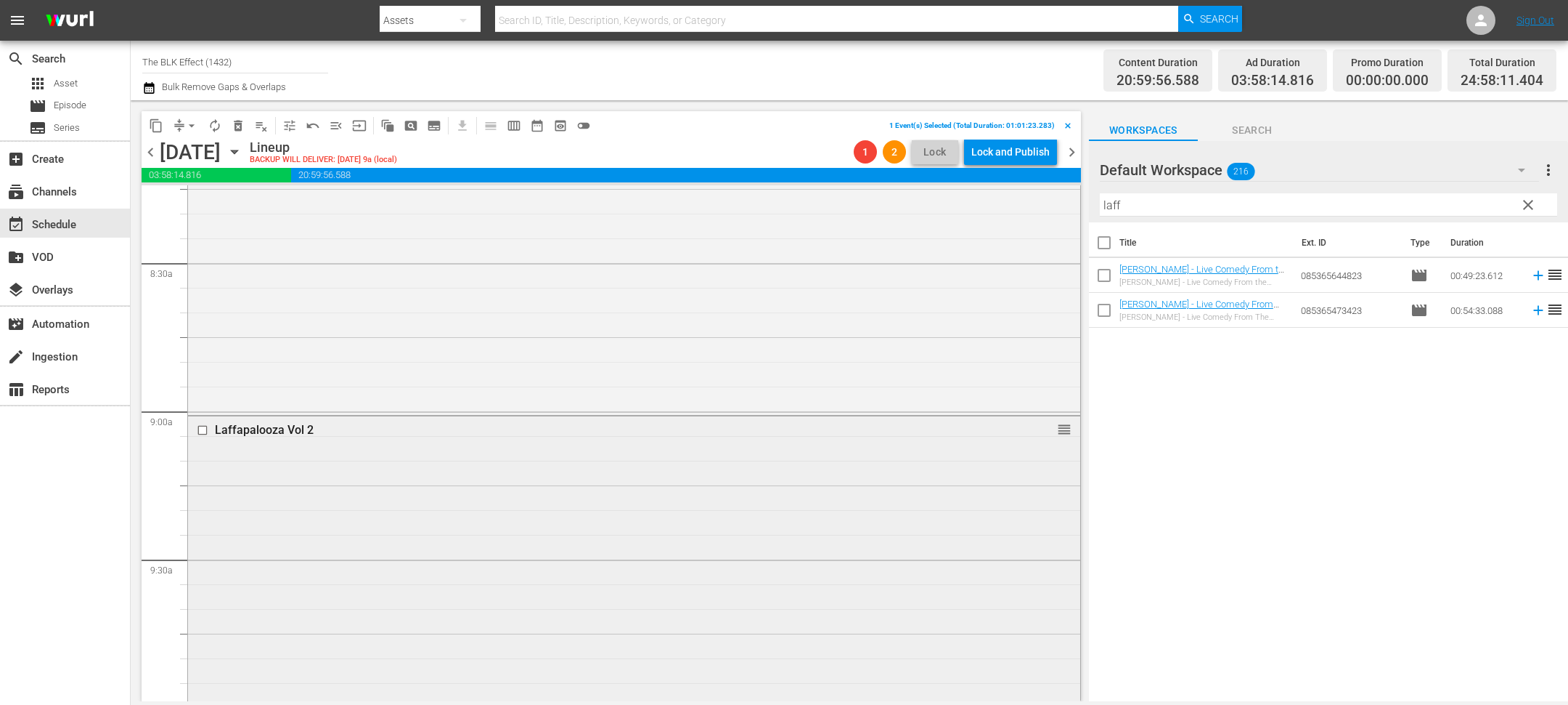
click at [198, 429] on input "checkbox" at bounding box center [204, 431] width 15 height 13
click at [200, 441] on input "checkbox" at bounding box center [204, 447] width 15 height 13
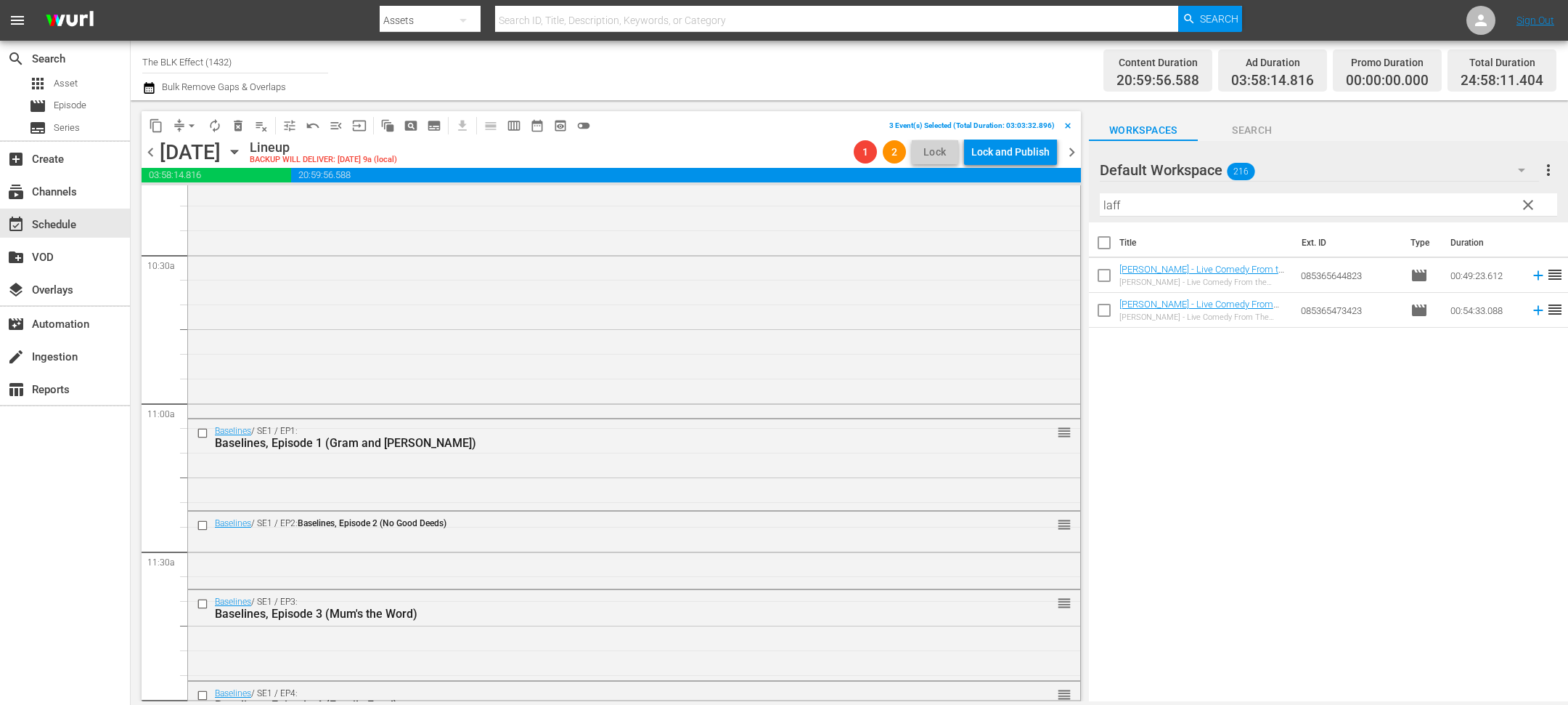
scroll to position [3045, 0]
click at [235, 125] on span "delete_forever_outlined" at bounding box center [238, 125] width 14 height 14
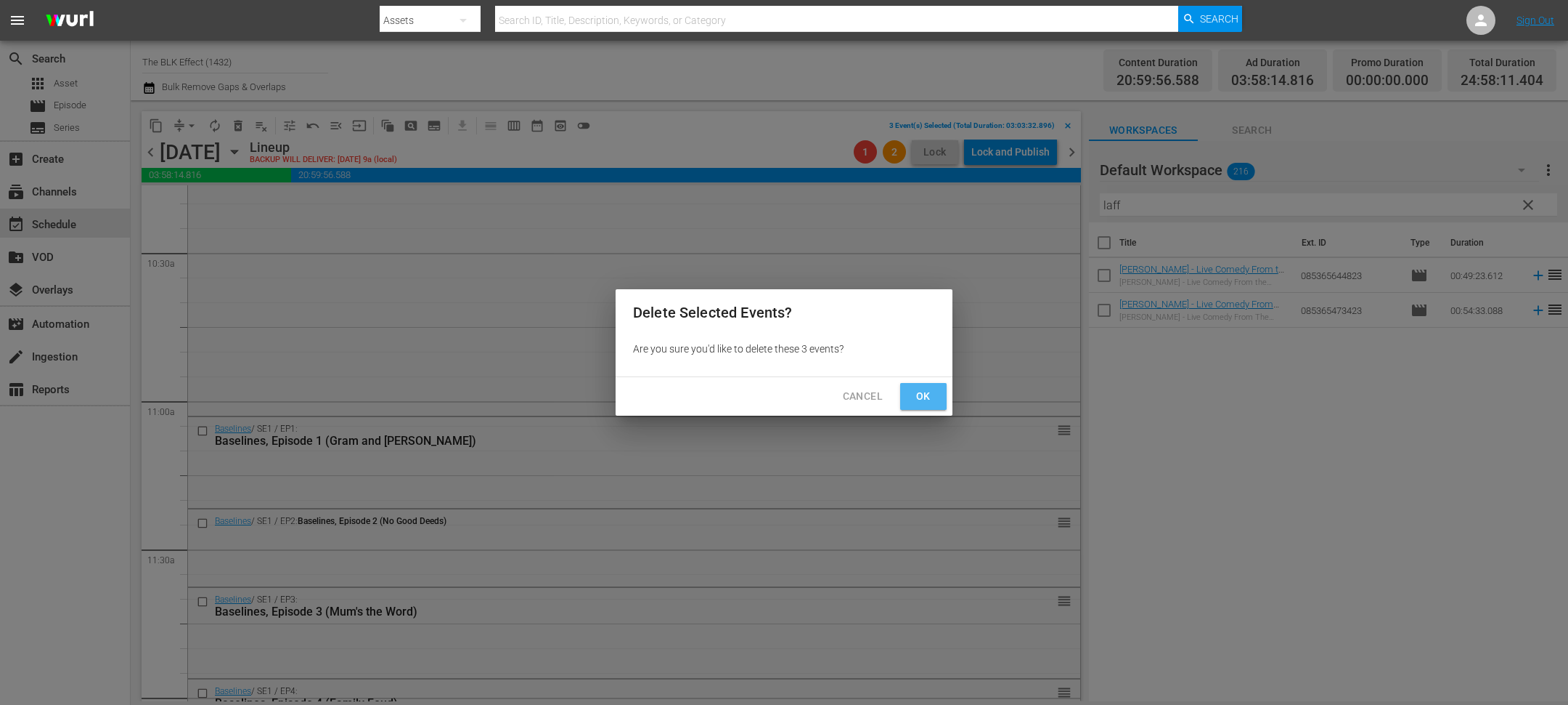
drag, startPoint x: 917, startPoint y: 393, endPoint x: 913, endPoint y: 385, distance: 8.9
click at [917, 393] on span "Ok" at bounding box center [924, 396] width 23 height 18
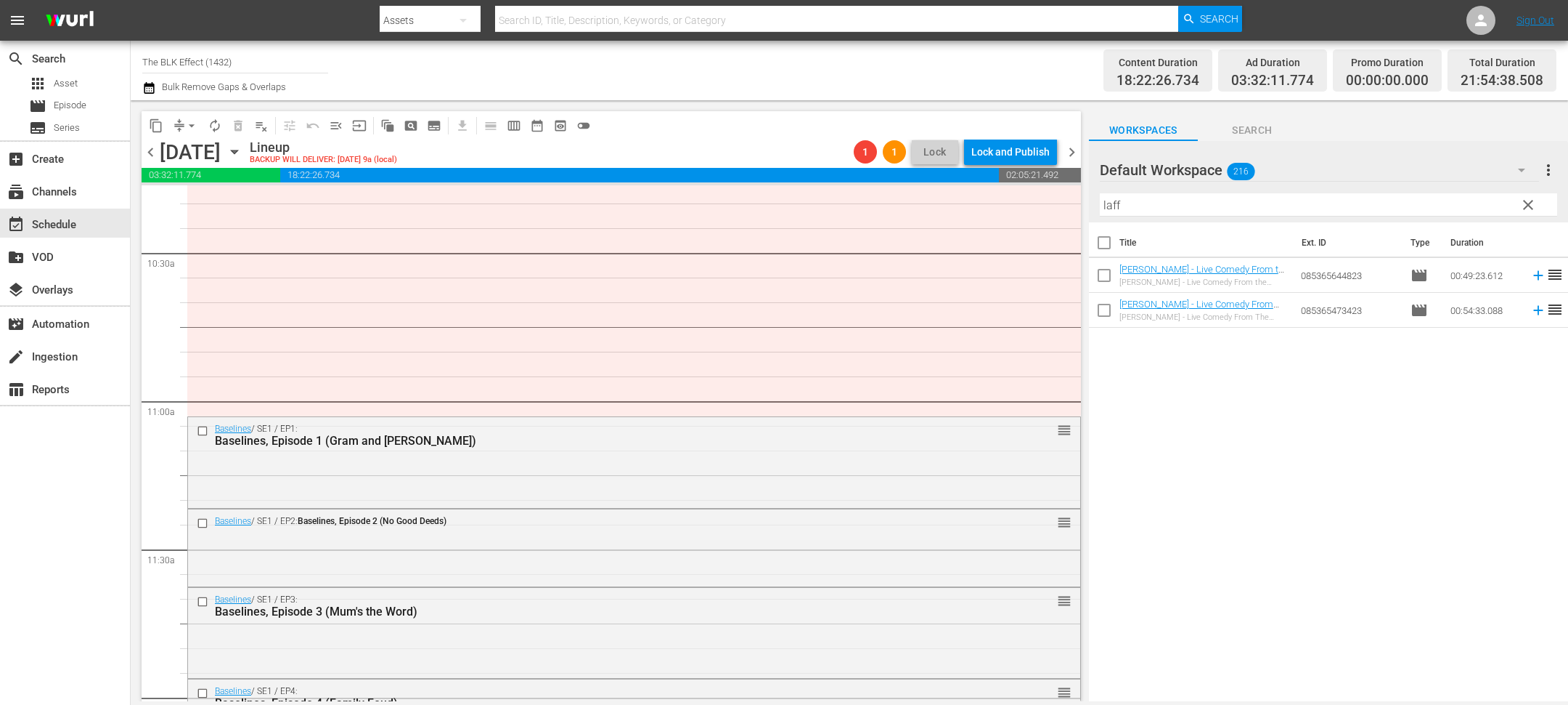
click at [1144, 205] on input "laff" at bounding box center [1328, 205] width 457 height 23
paste input "Jonathan Slocumb"
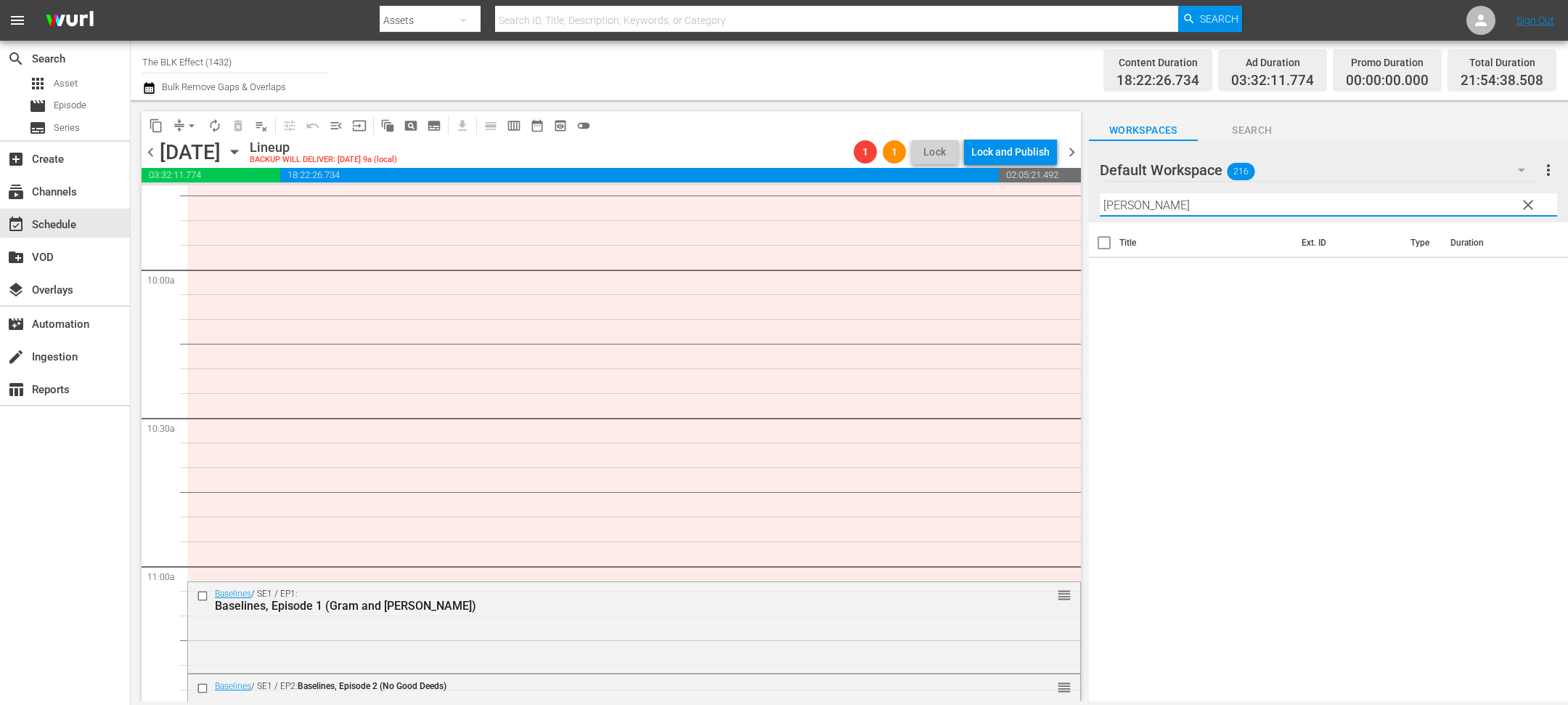
scroll to position [2844, 0]
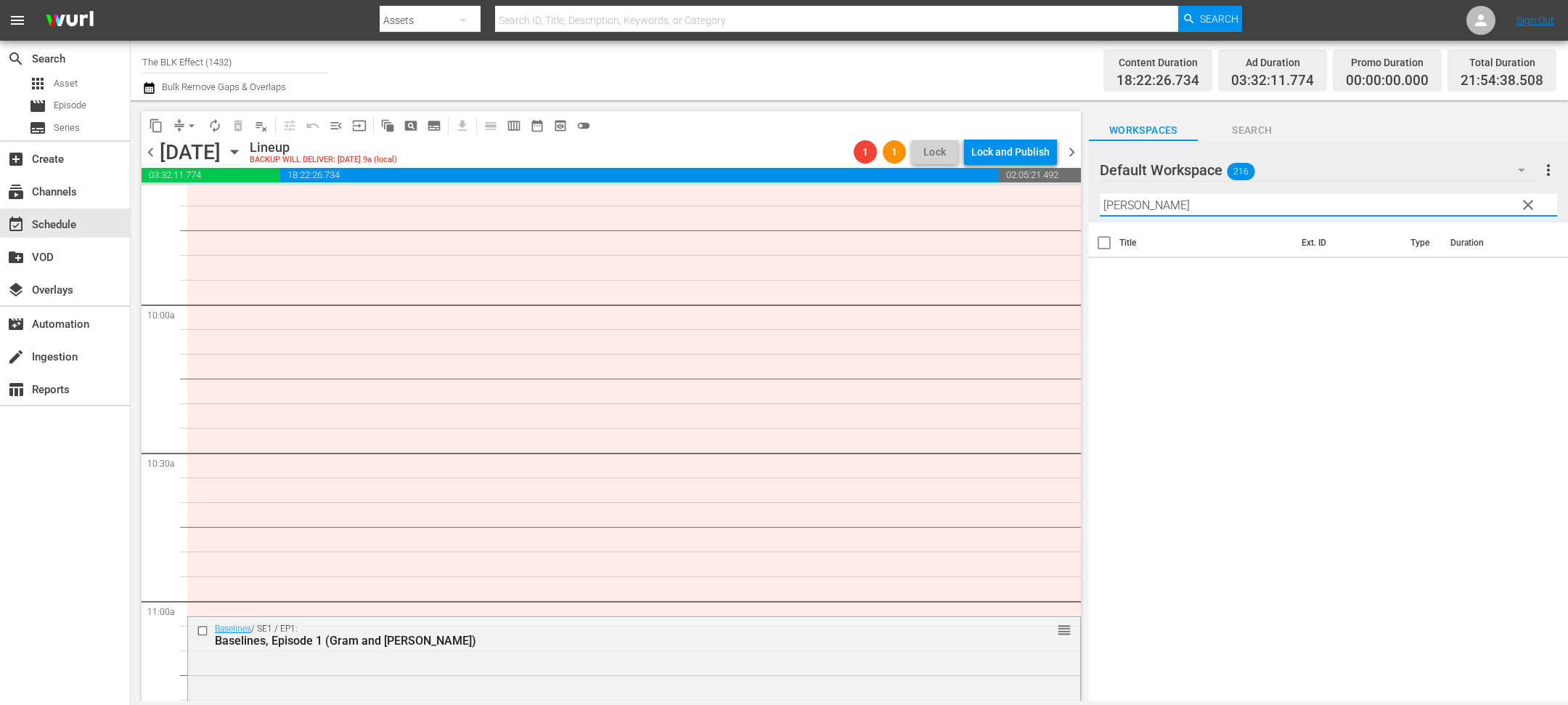
click at [1145, 200] on input "Jonathan Slocumb" at bounding box center [1328, 205] width 457 height 23
paste input "[PERSON_NAME]: Upgraded"
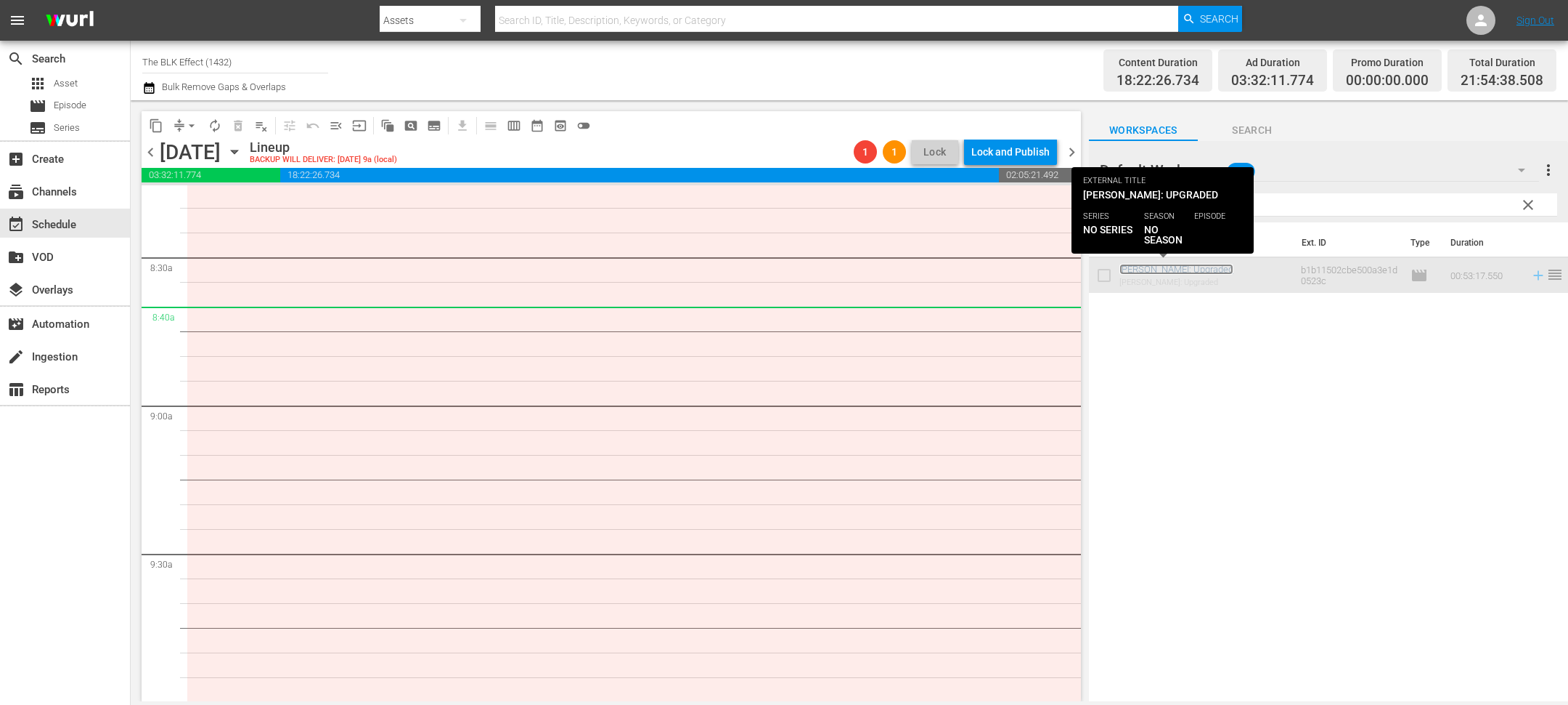
scroll to position [2194, 0]
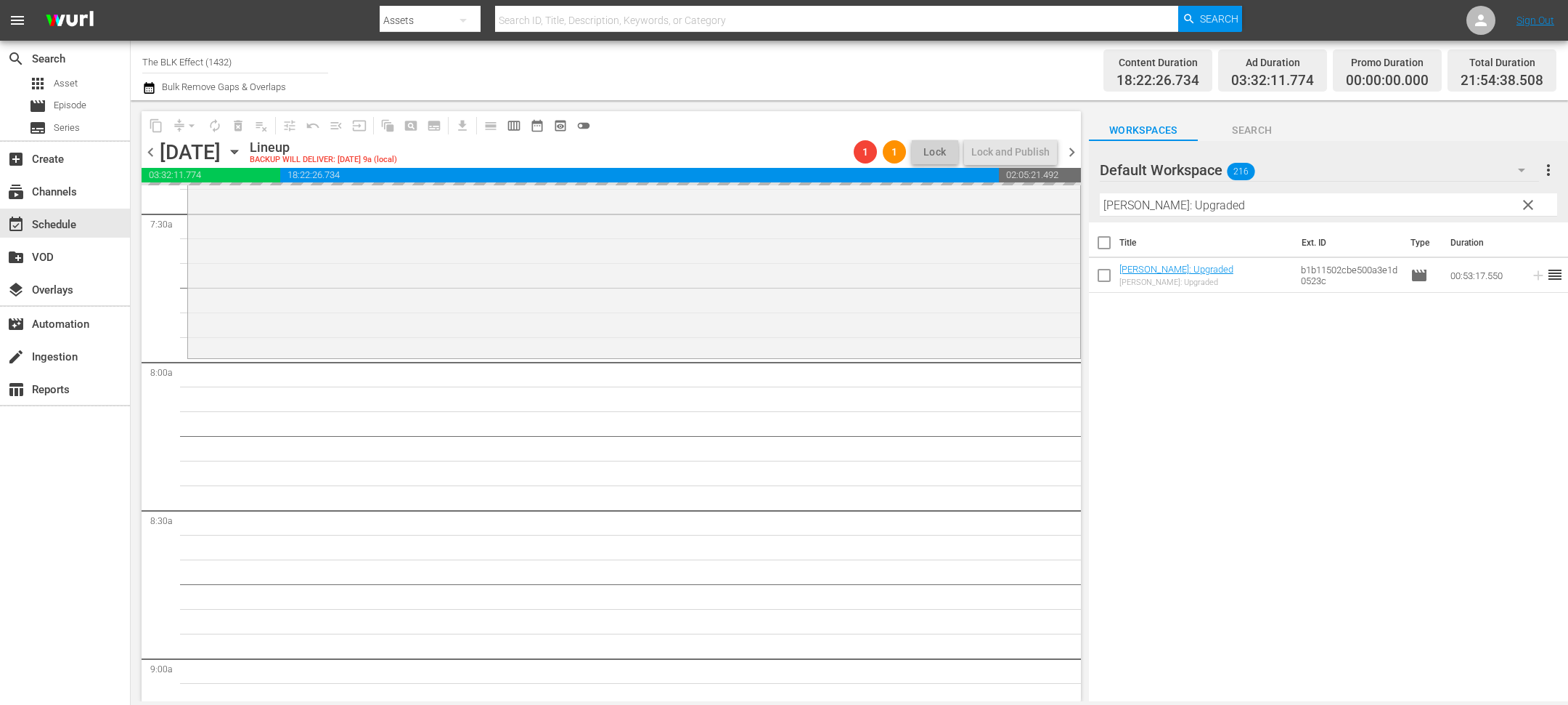
drag, startPoint x: 1149, startPoint y: 274, endPoint x: 692, endPoint y: 117, distance: 483.2
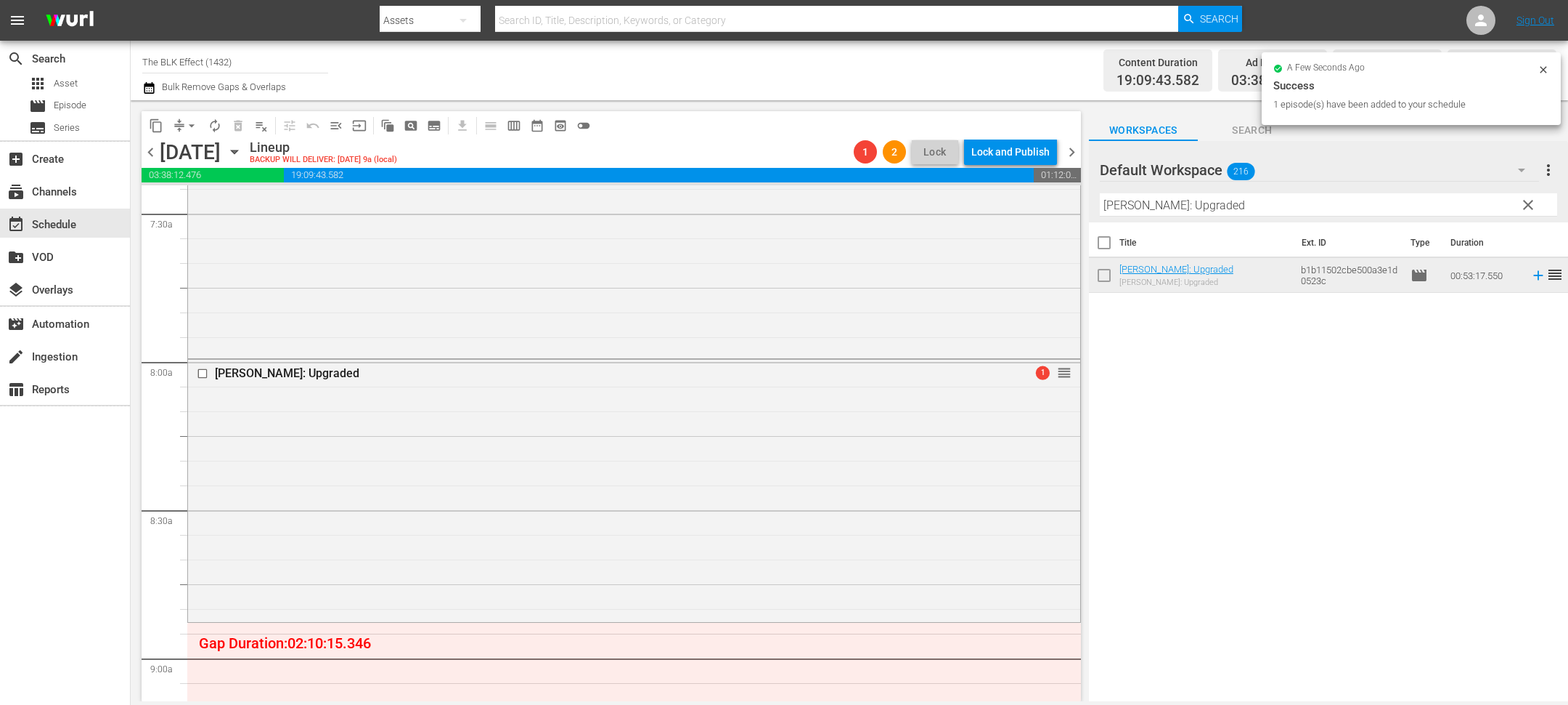
click at [1149, 203] on input "Gary Owen: Upgraded" at bounding box center [1328, 205] width 457 height 23
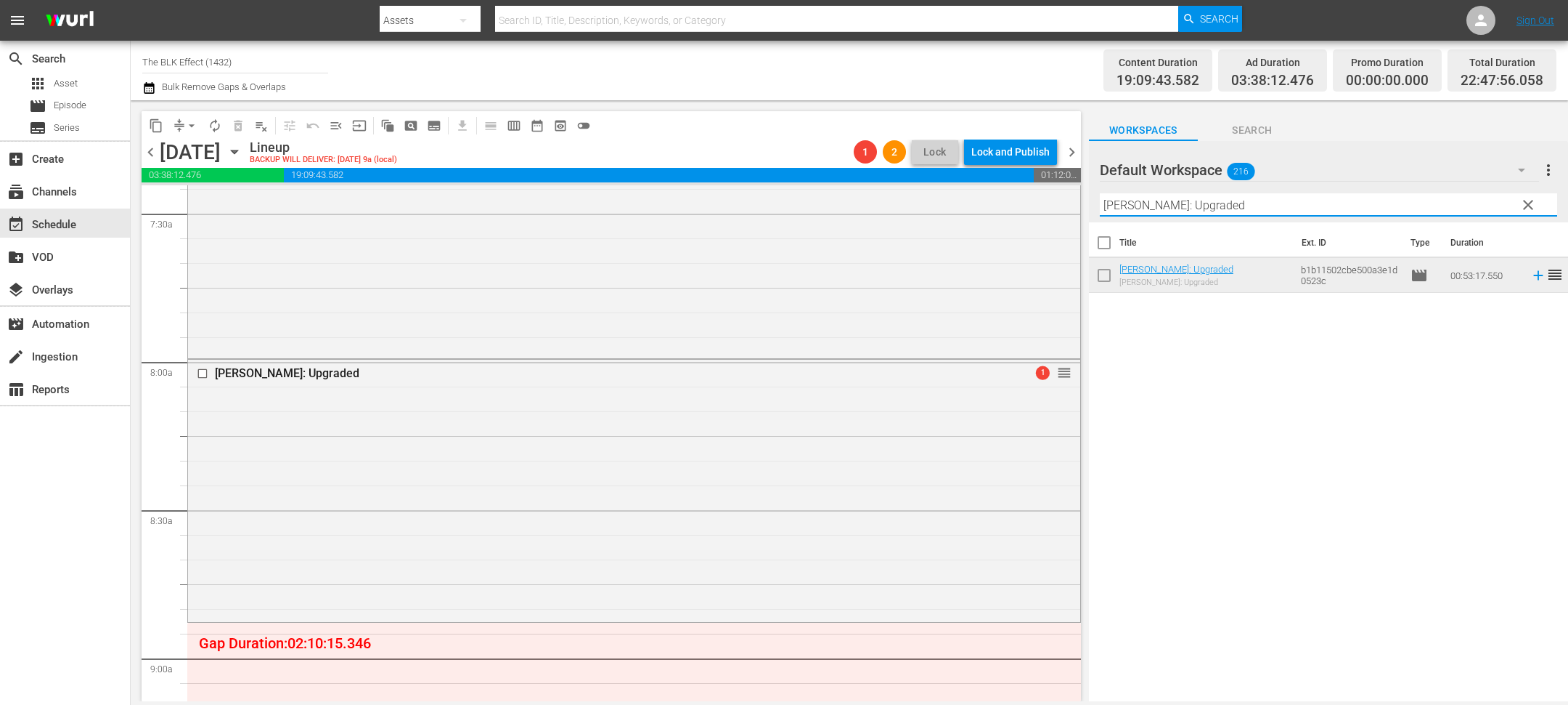
paste input "Clean Cut Sunday's Best"
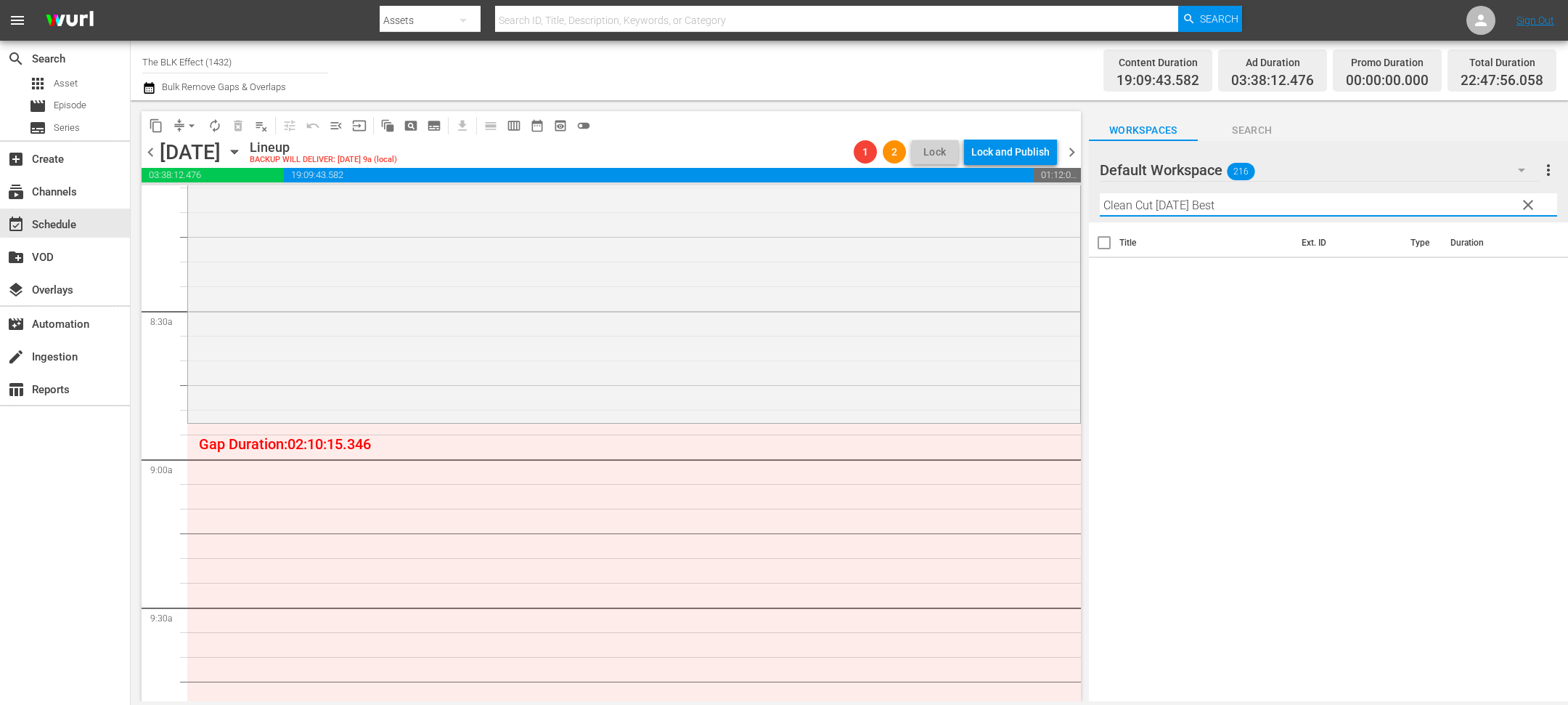
scroll to position [2408, 0]
drag, startPoint x: 1182, startPoint y: 205, endPoint x: 1380, endPoint y: 205, distance: 198.0
click at [1346, 205] on input "Clean Cut Sunday's Best" at bounding box center [1328, 205] width 457 height 23
paste input "Lil Rel: Undisputed Comedy"
click at [1133, 190] on div "Filter by Title Lil Rel: Undisputed Comedy" at bounding box center [1328, 205] width 457 height 35
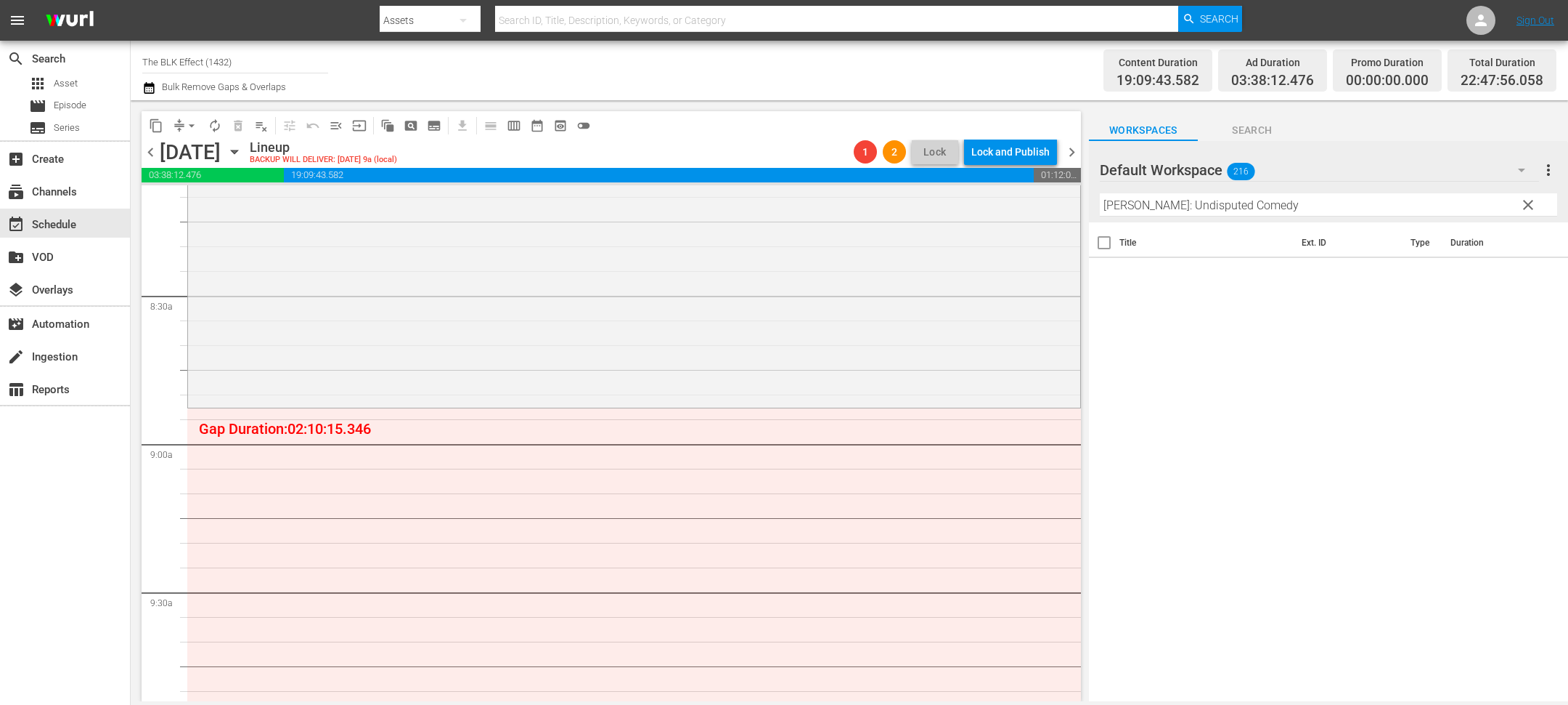
click at [1133, 203] on input "Lil Rel: Undisputed Comedy" at bounding box center [1328, 205] width 457 height 23
paste input "Paul Mooney: A Piece of My Mind"
click at [1129, 198] on input "Paul Mooney: A Piece of My Mind" at bounding box center [1328, 205] width 457 height 23
paste input "[PERSON_NAME]: Live from the Comedy Act Theater"
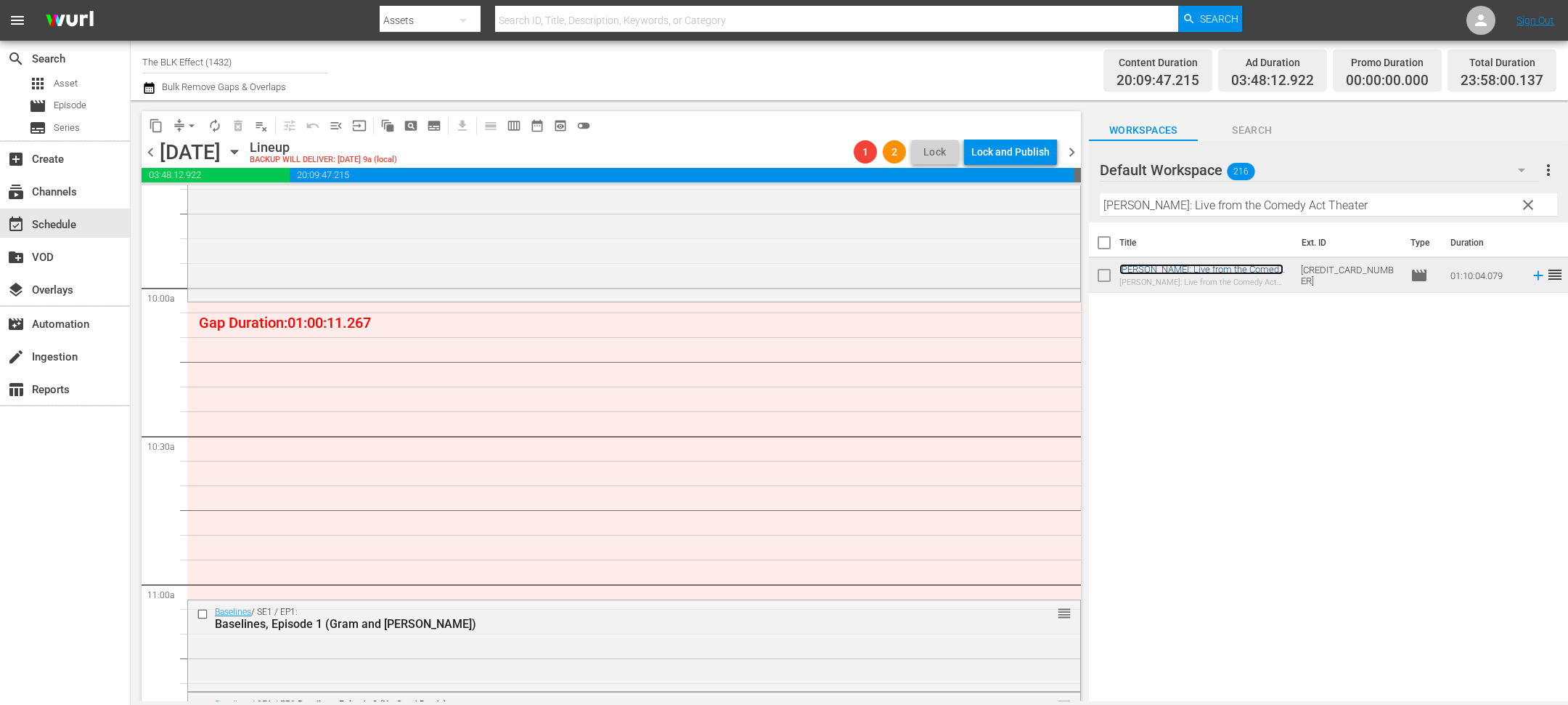
scroll to position [2859, 0]
click at [1259, 212] on input "[PERSON_NAME]: Live from the Comedy Act Theater" at bounding box center [1328, 205] width 457 height 23
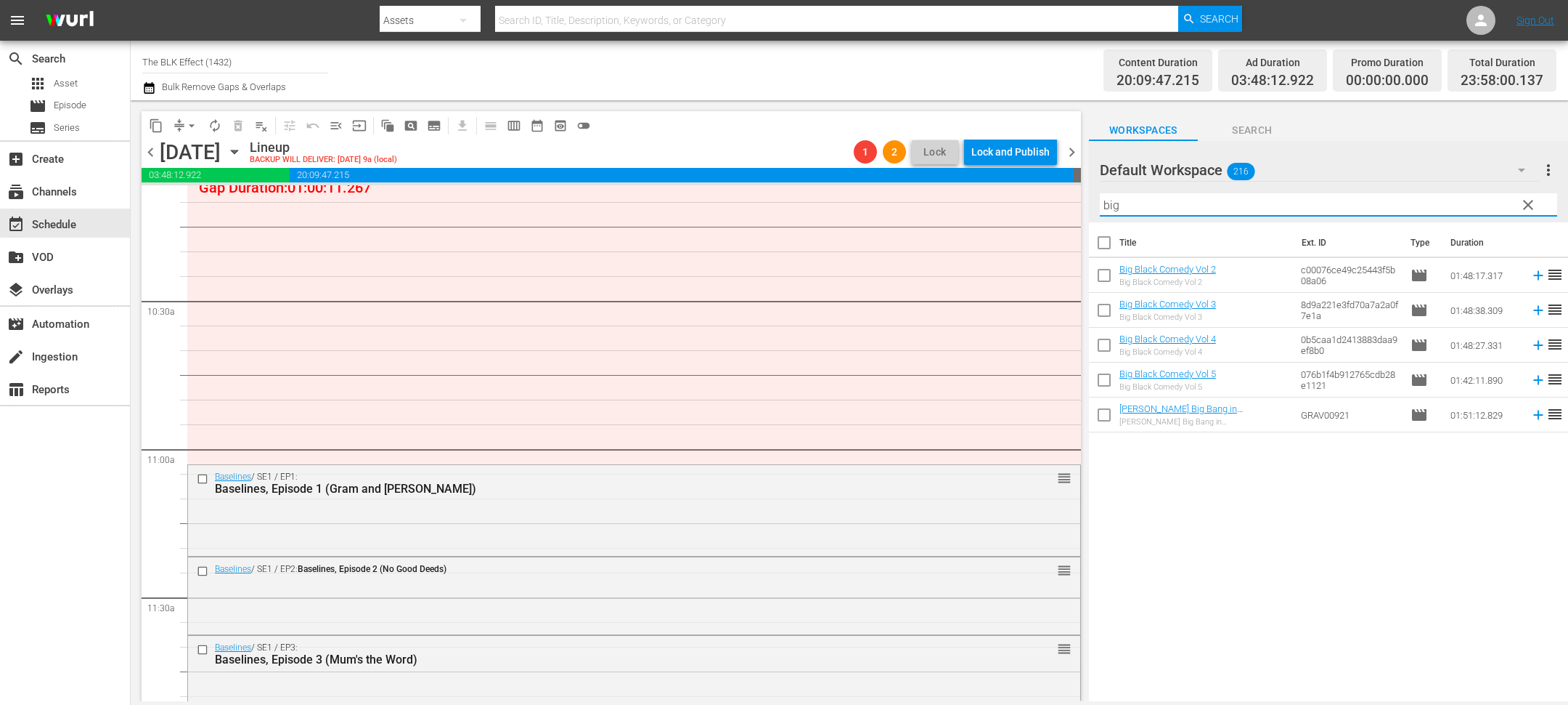
scroll to position [2884, 0]
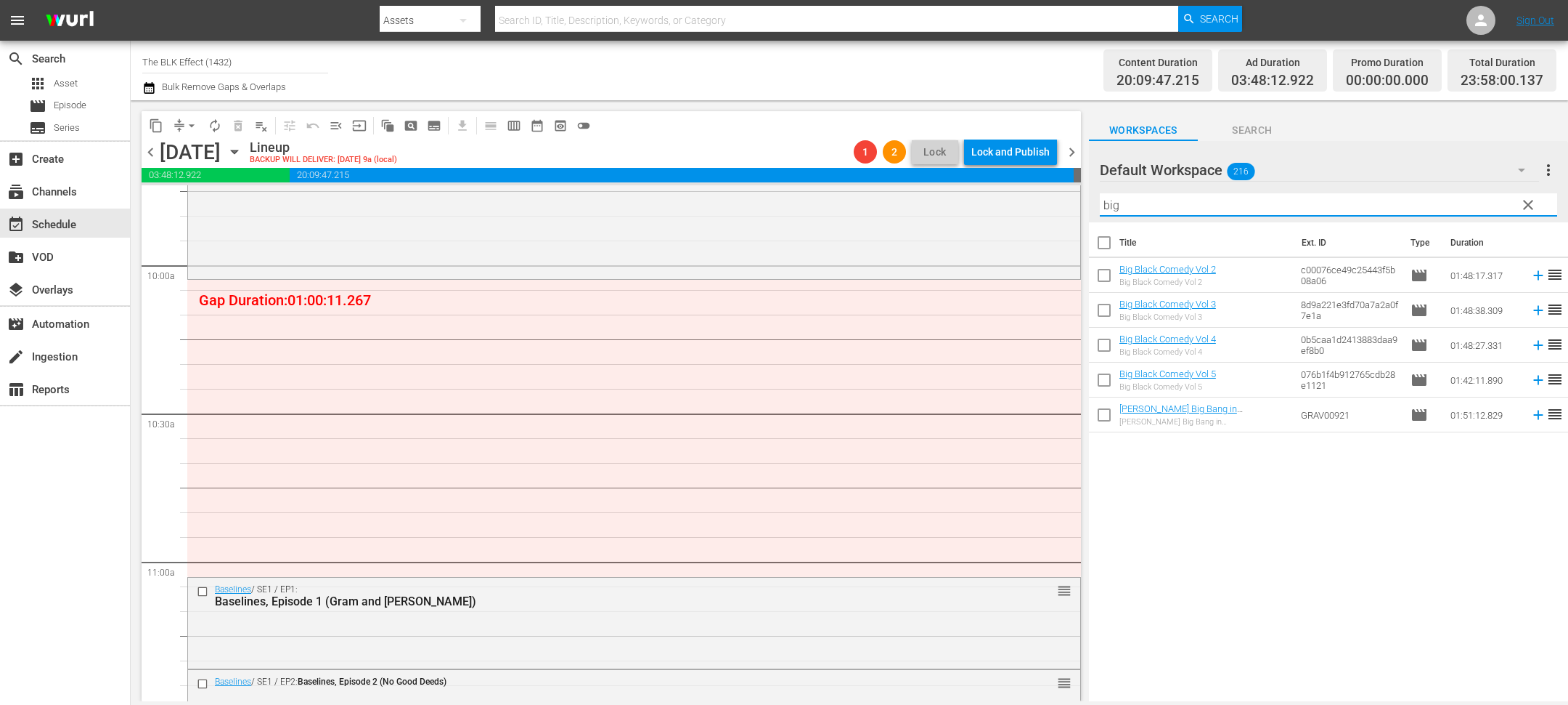
click at [1396, 529] on div "Title Ext. ID Type Duration Big Black Comedy Vol 2 Big Black Comedy Vol 2 c0007…" at bounding box center [1328, 462] width 479 height 481
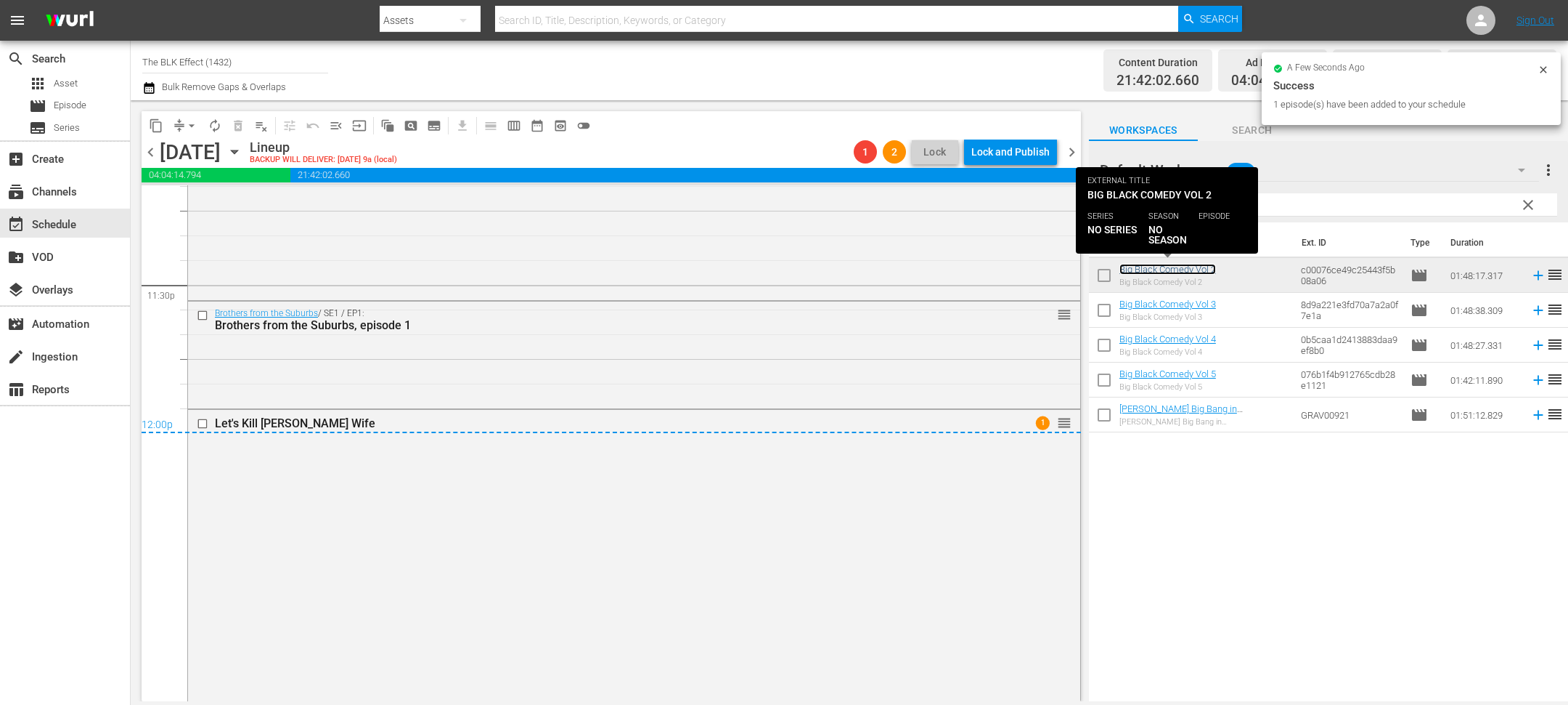
scroll to position [6851, 0]
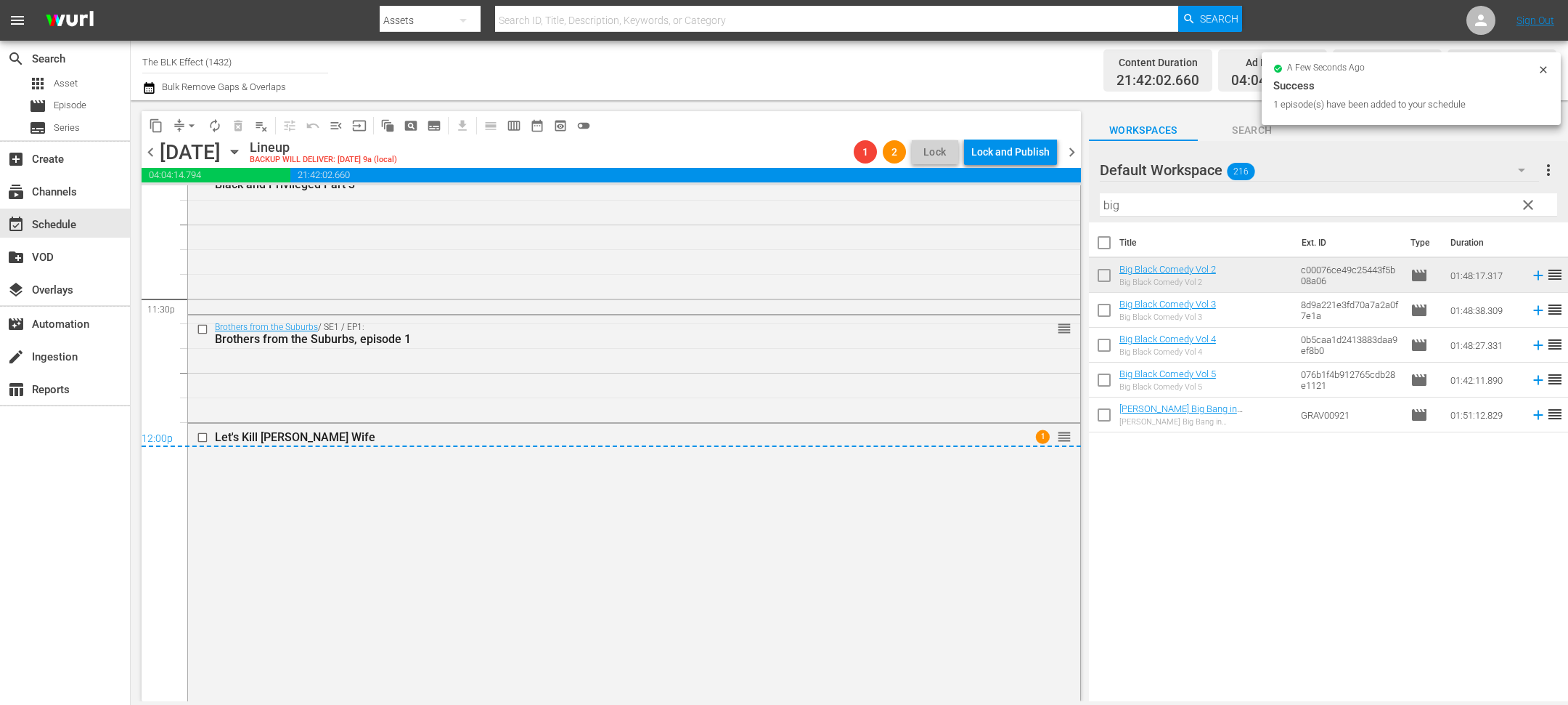
click at [1199, 212] on input "big" at bounding box center [1328, 205] width 457 height 23
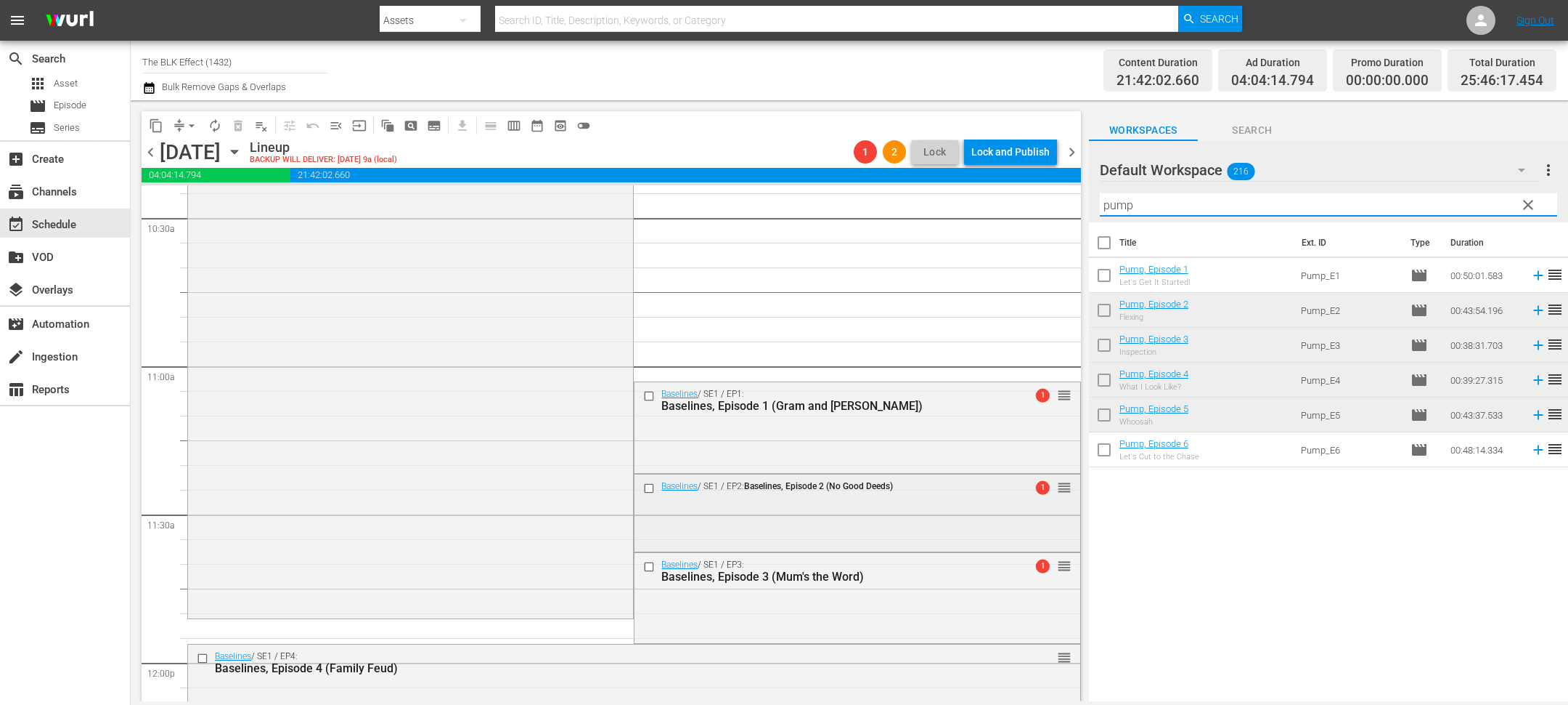
scroll to position [3062, 0]
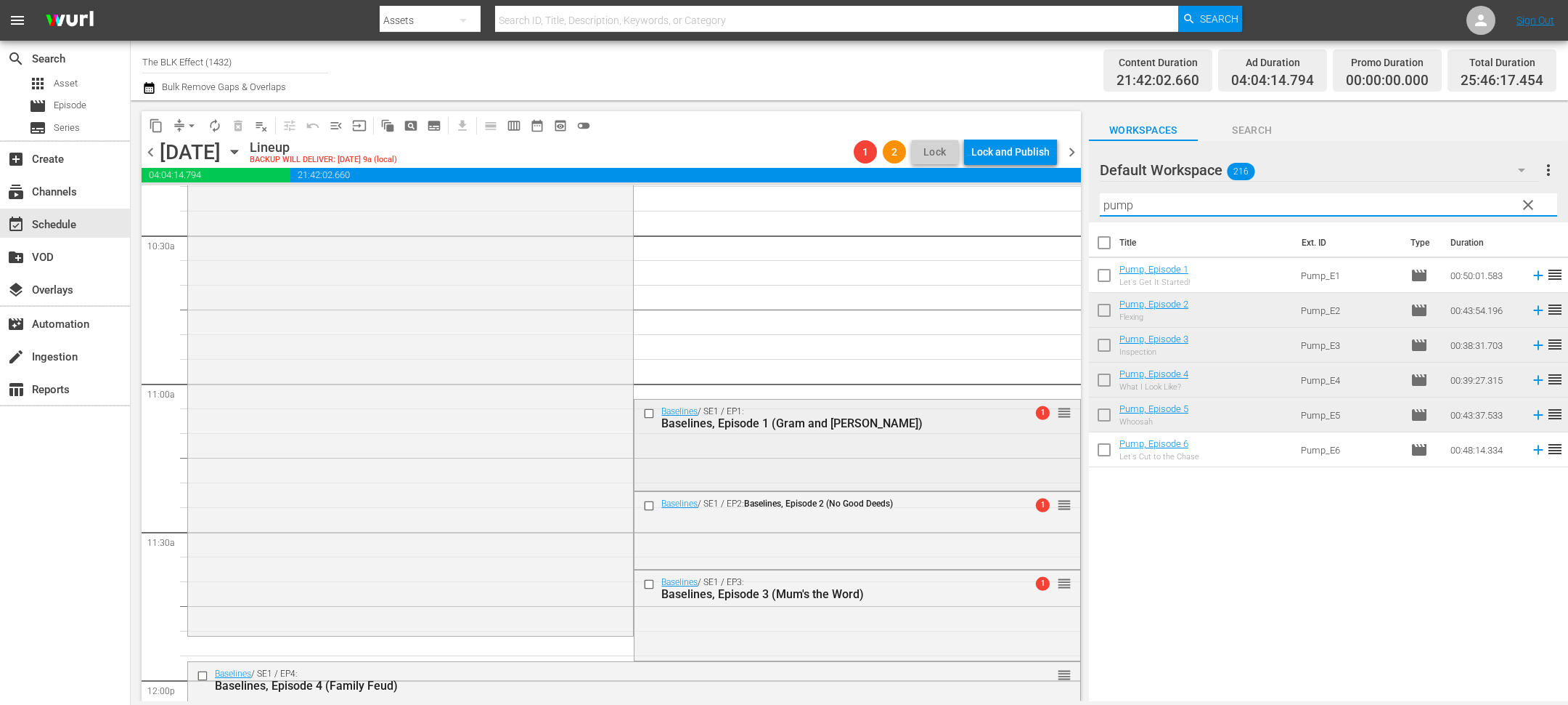
click at [646, 413] on input "checkbox" at bounding box center [650, 413] width 15 height 13
click at [649, 506] on input "checkbox" at bounding box center [650, 506] width 15 height 13
click at [649, 578] on input "checkbox" at bounding box center [650, 584] width 15 height 13
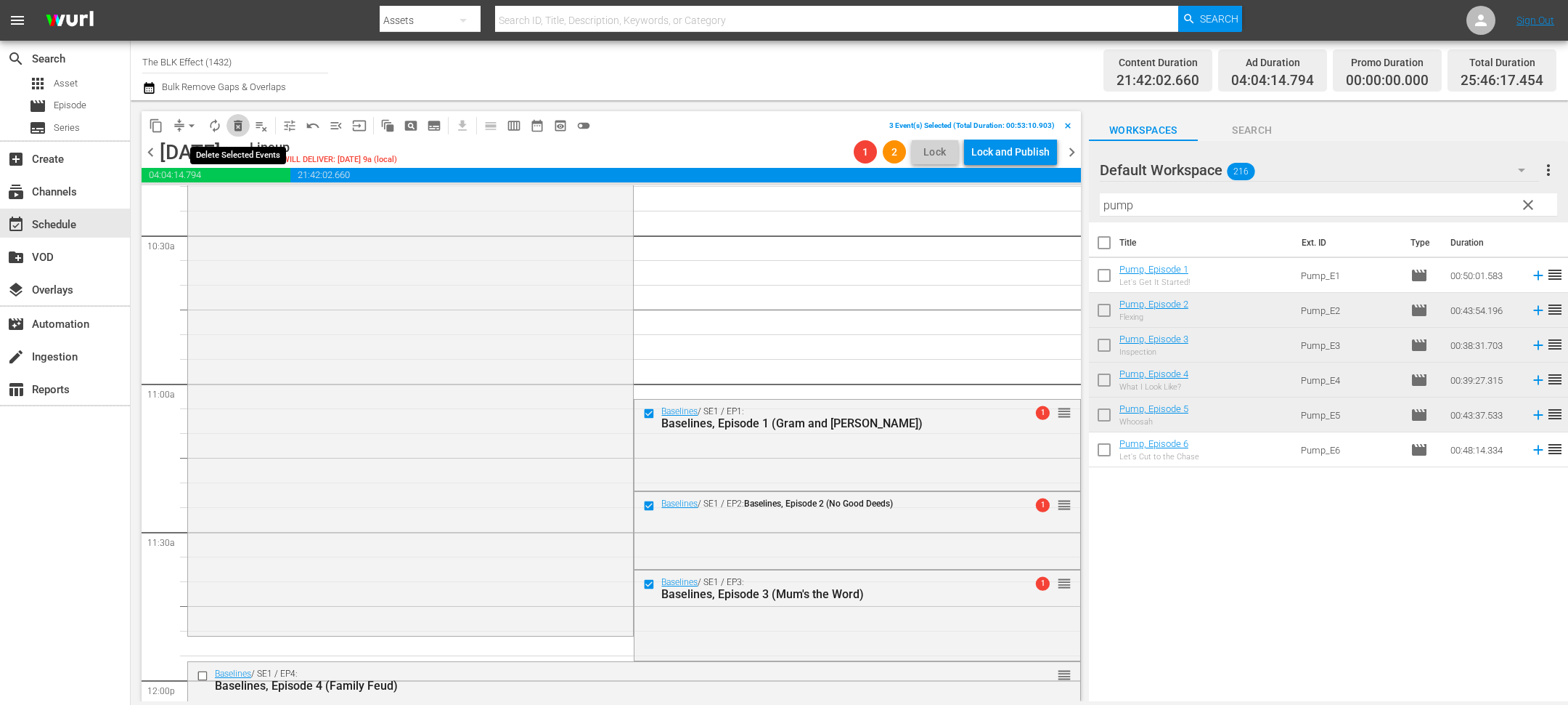
click at [240, 121] on span "delete_forever_outlined" at bounding box center [238, 125] width 14 height 14
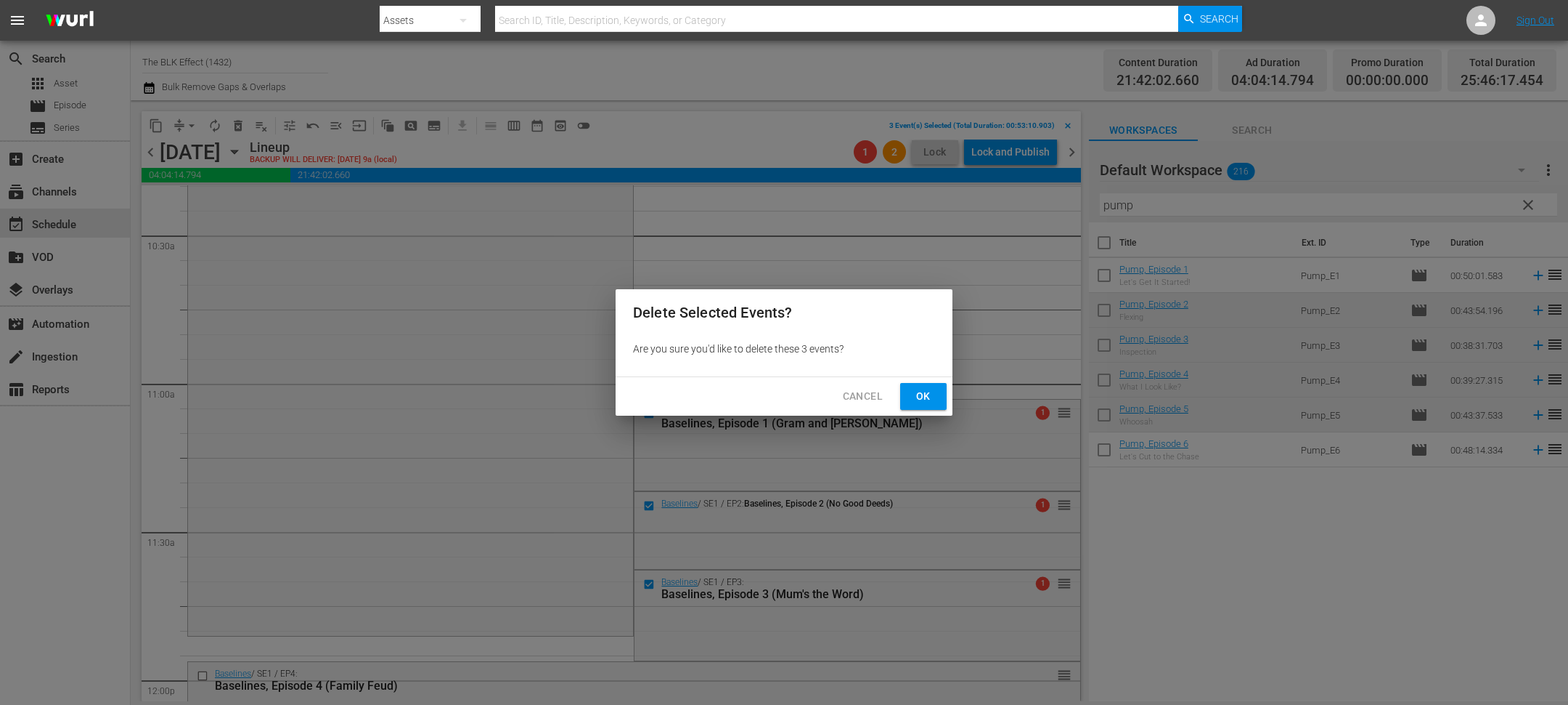
click at [906, 388] on button "Ok" at bounding box center [924, 396] width 47 height 27
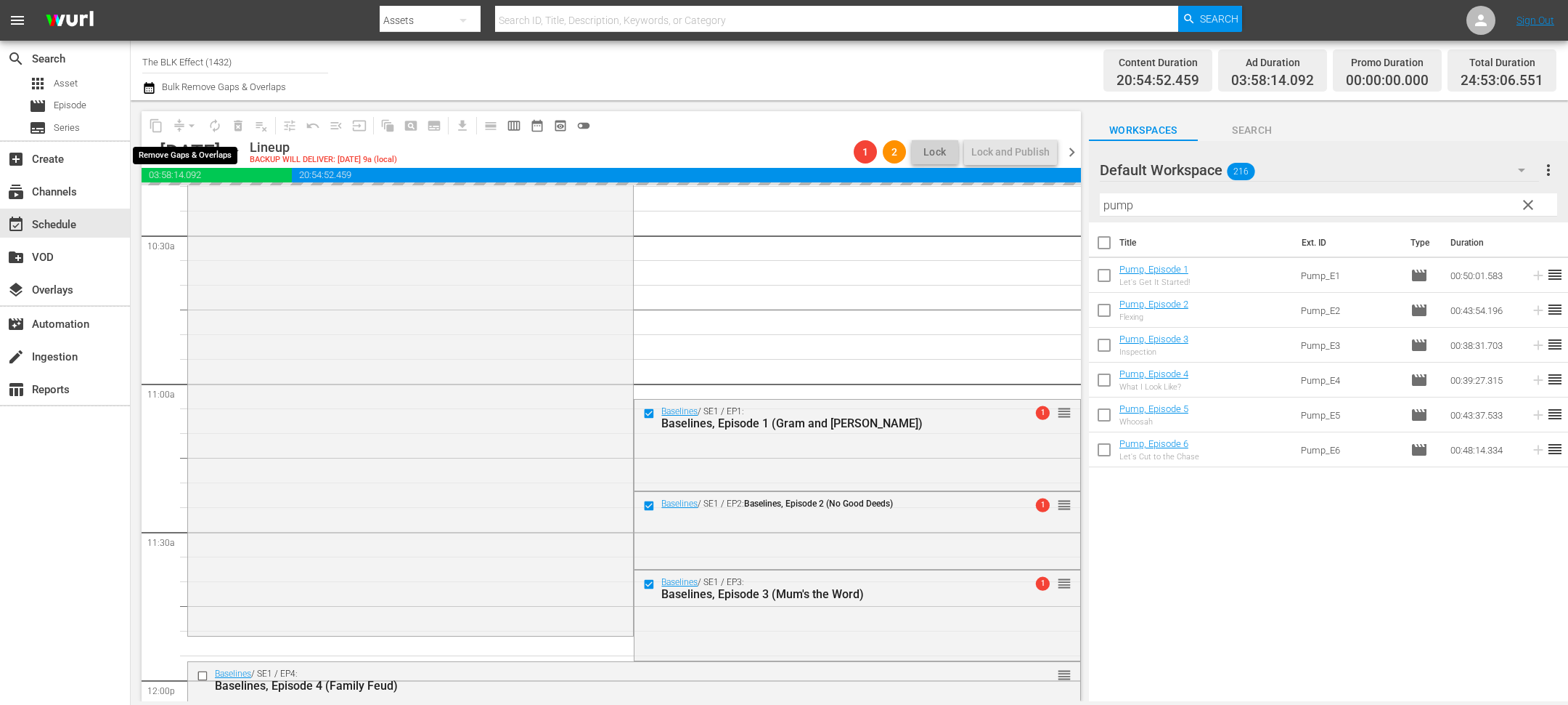
click at [191, 126] on div "arrow_drop_down" at bounding box center [192, 125] width 23 height 23
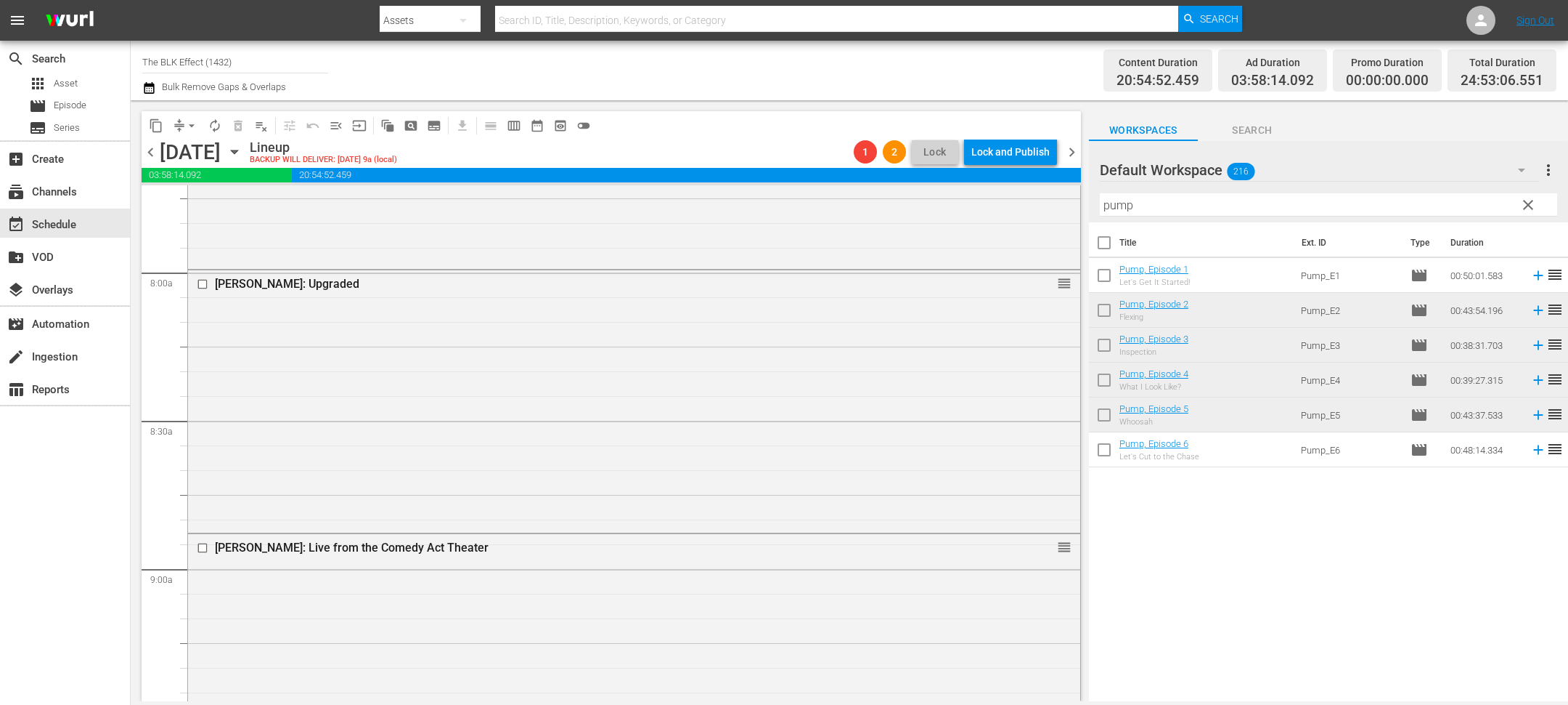
scroll to position [2316, 0]
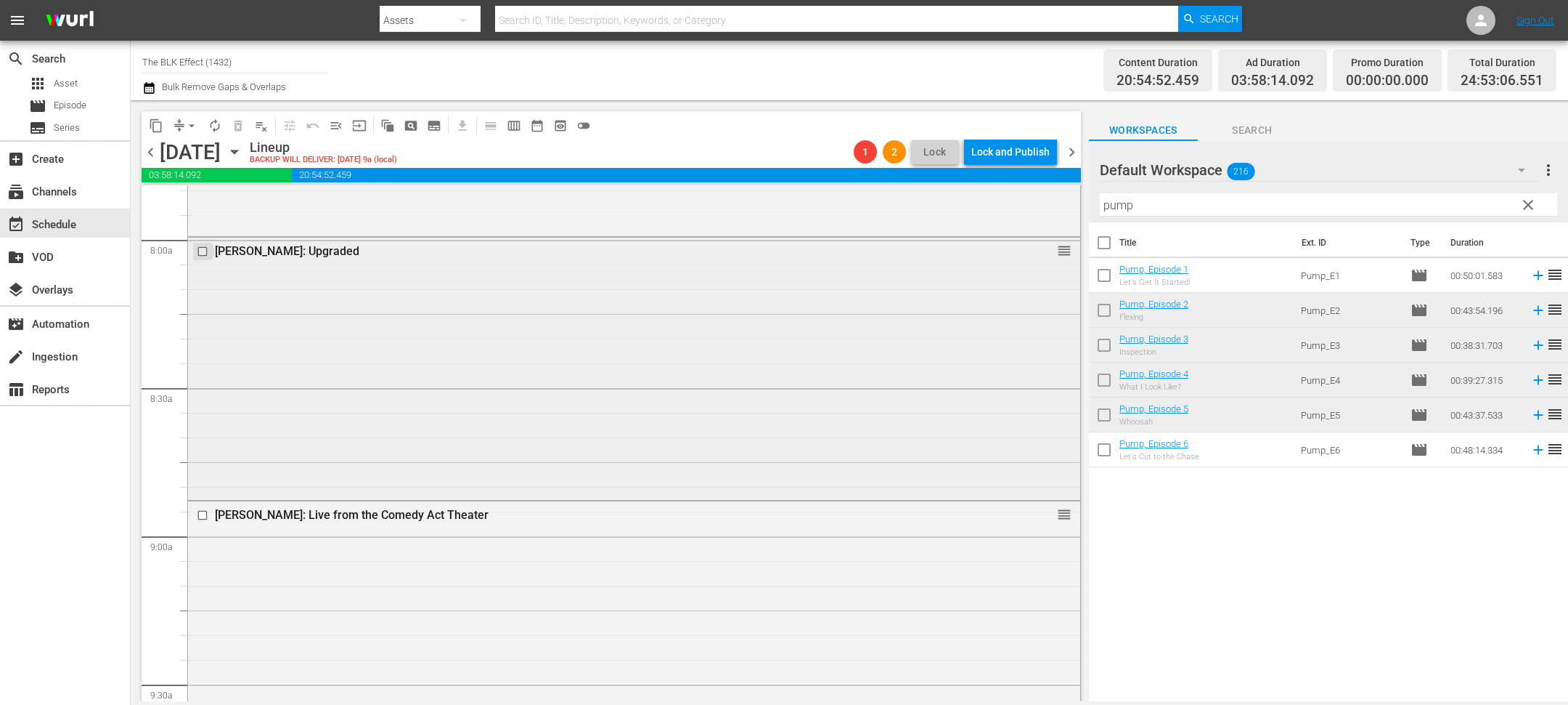
click at [203, 249] on input "checkbox" at bounding box center [204, 252] width 15 height 13
click at [240, 132] on span "delete_forever_outlined" at bounding box center [238, 125] width 14 height 14
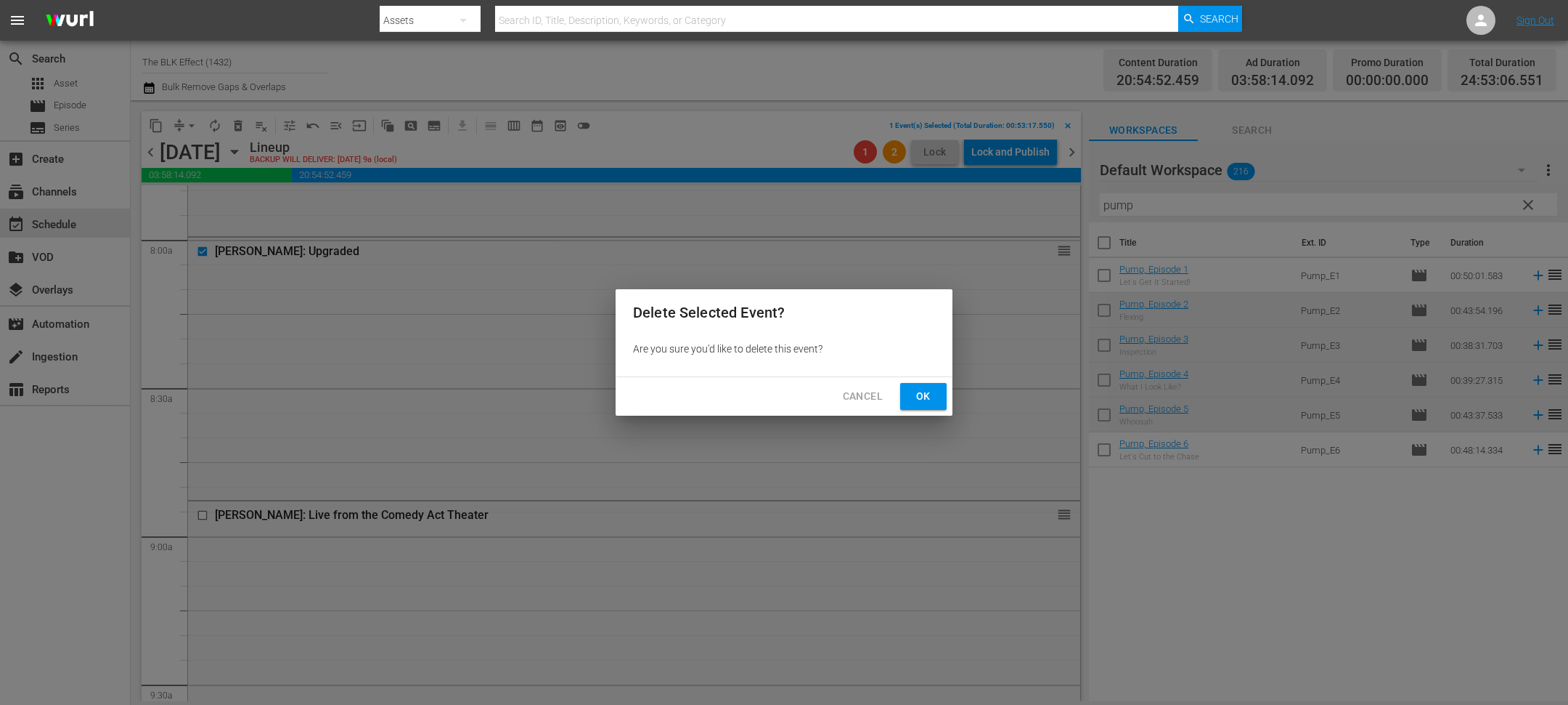
click at [922, 389] on span "Ok" at bounding box center [924, 396] width 23 height 18
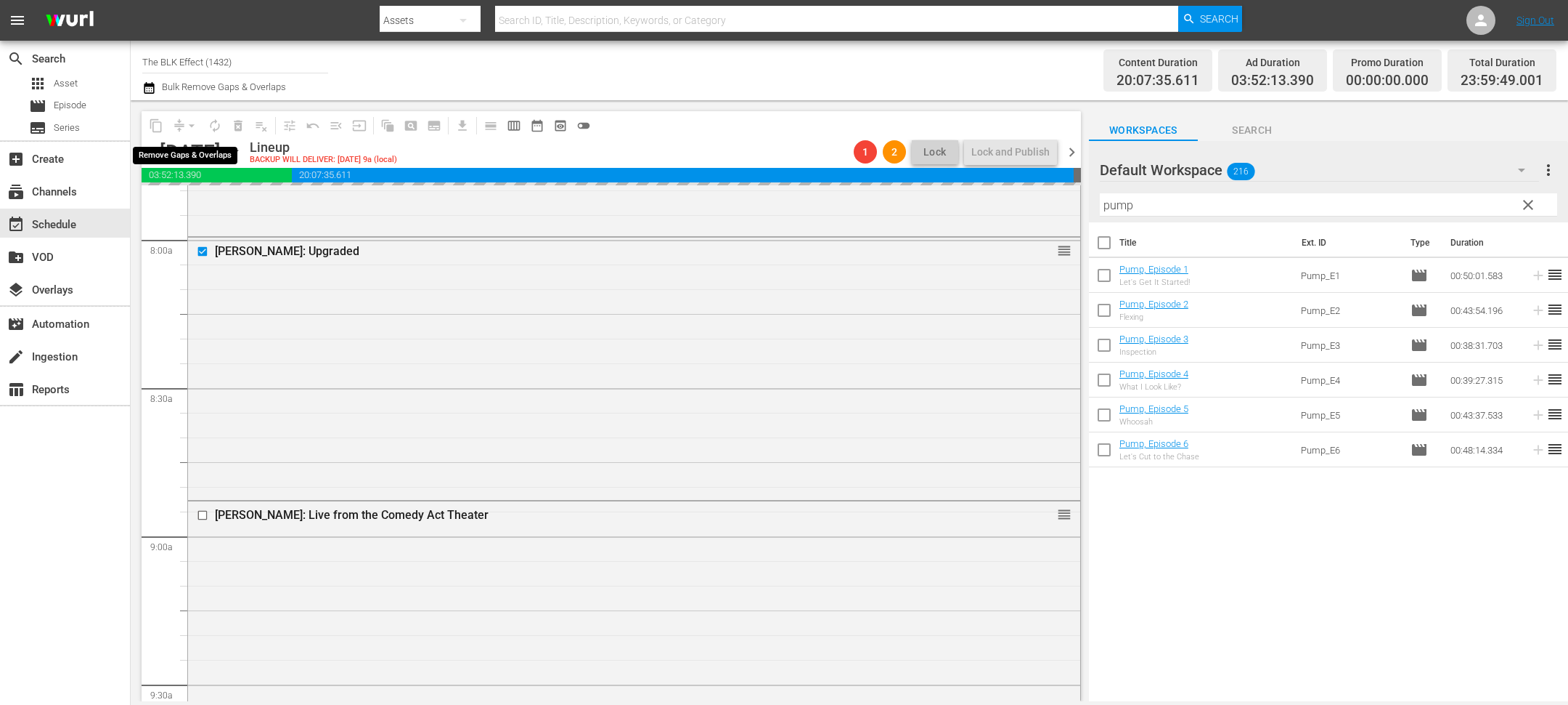
click at [191, 125] on div "arrow_drop_down" at bounding box center [192, 125] width 23 height 23
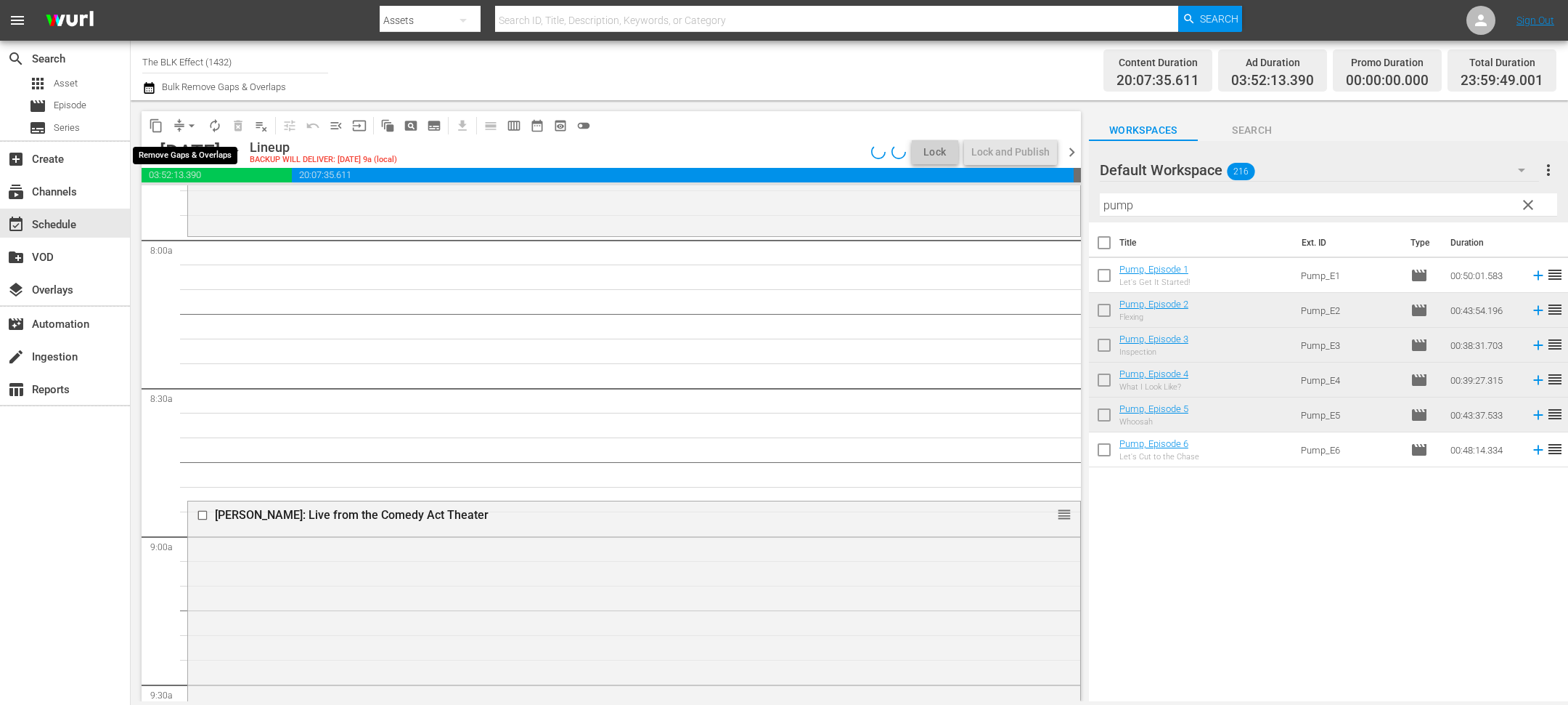
click at [191, 126] on span "arrow_drop_down" at bounding box center [191, 125] width 14 height 14
click at [208, 209] on li "Align to End of Previous Day" at bounding box center [192, 202] width 152 height 24
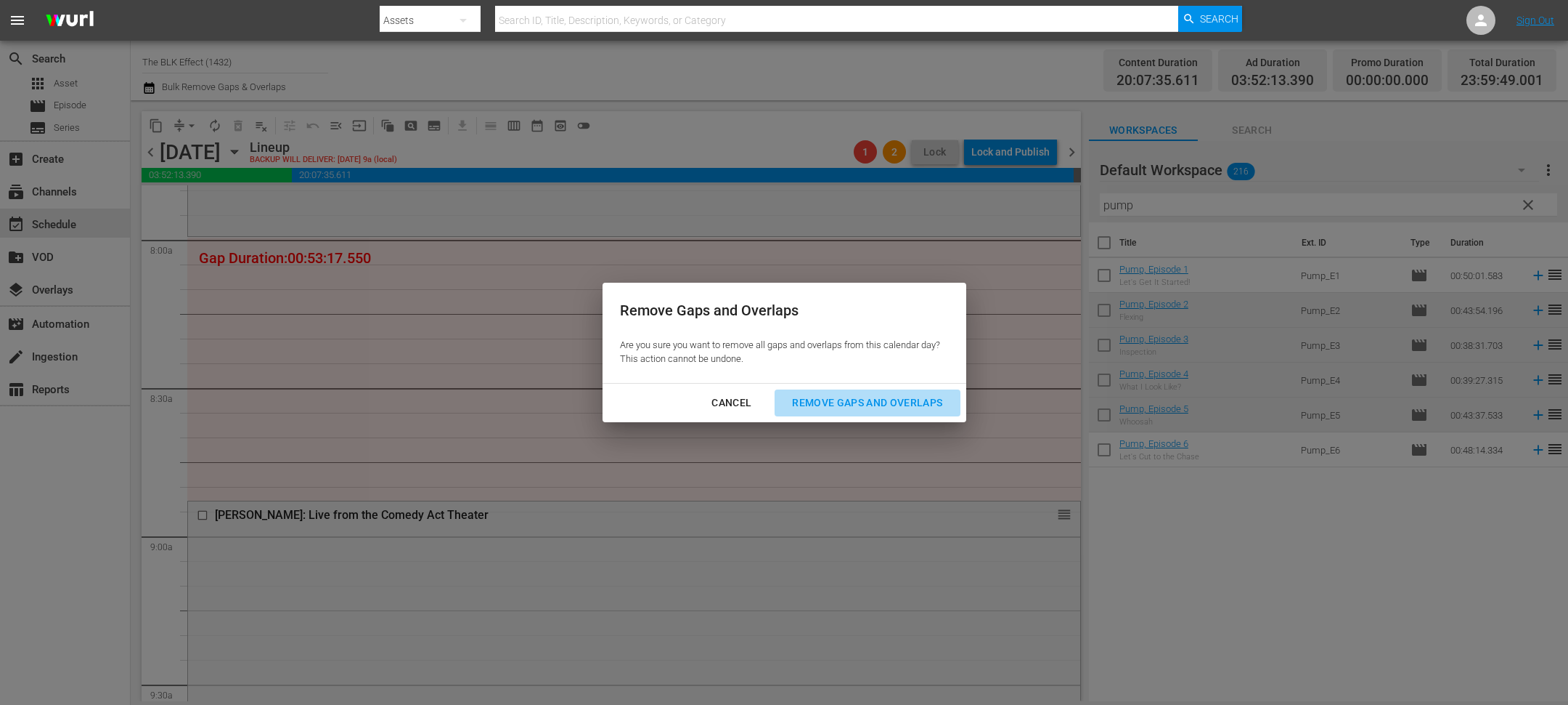
click at [849, 407] on div "Remove Gaps and Overlaps" at bounding box center [867, 403] width 173 height 18
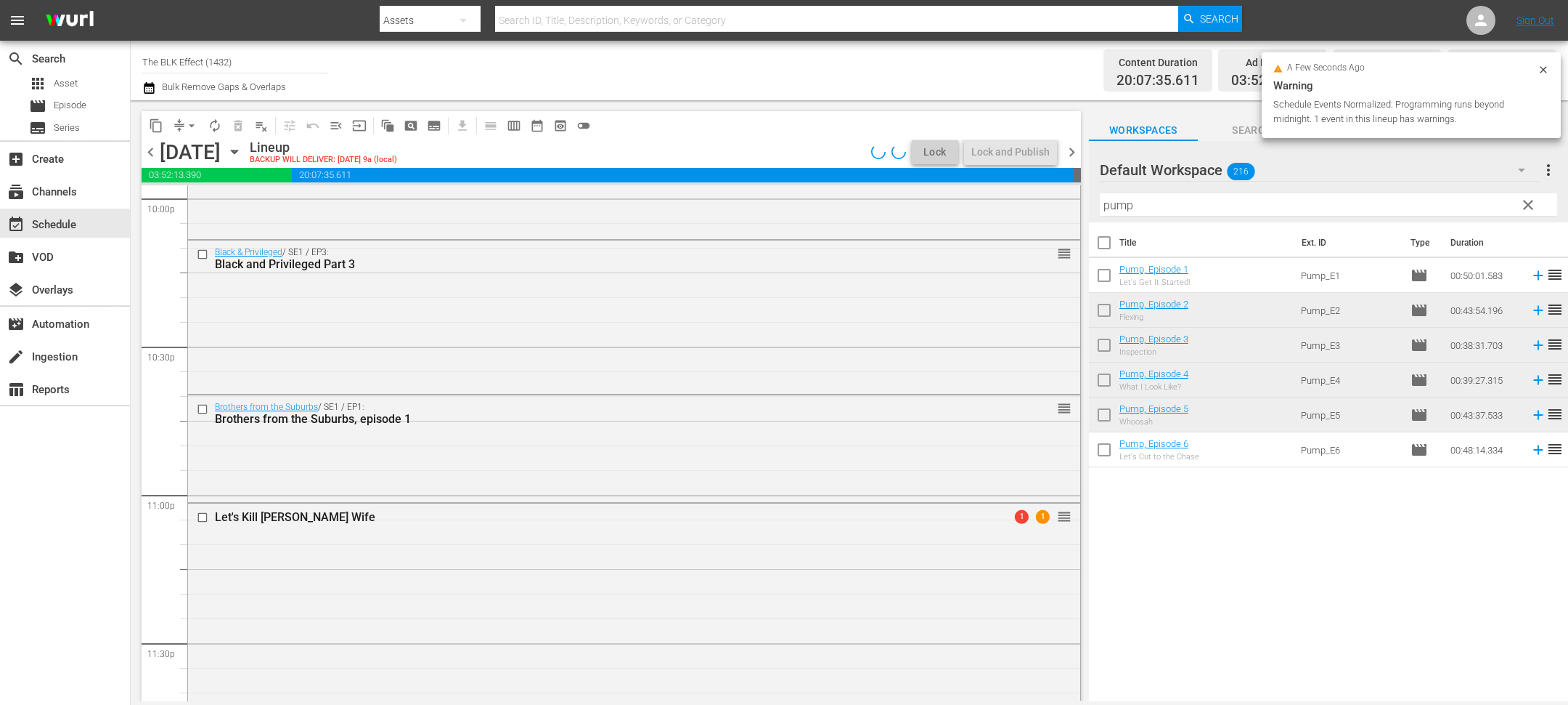
scroll to position [6715, 0]
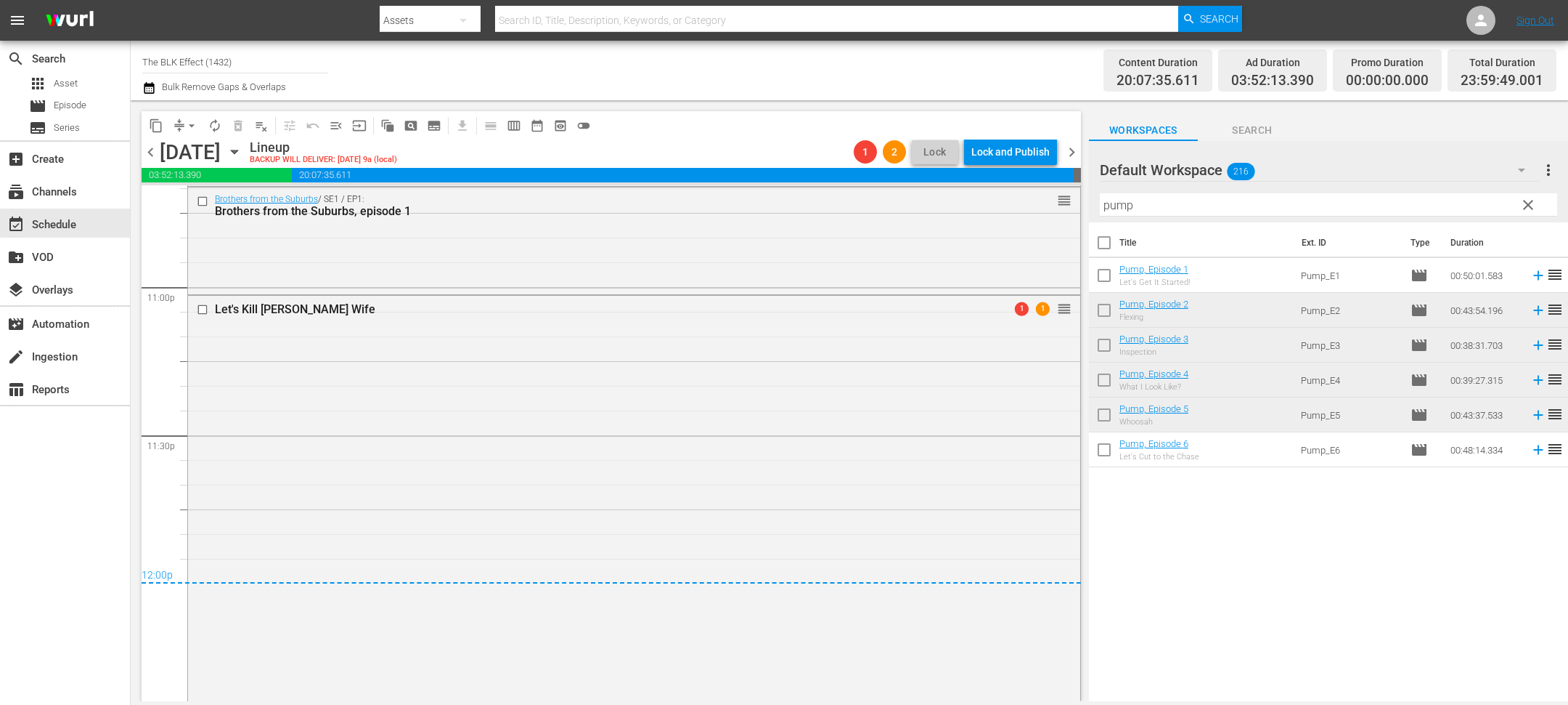
click at [1069, 145] on span "chevron_right" at bounding box center [1072, 153] width 18 height 18
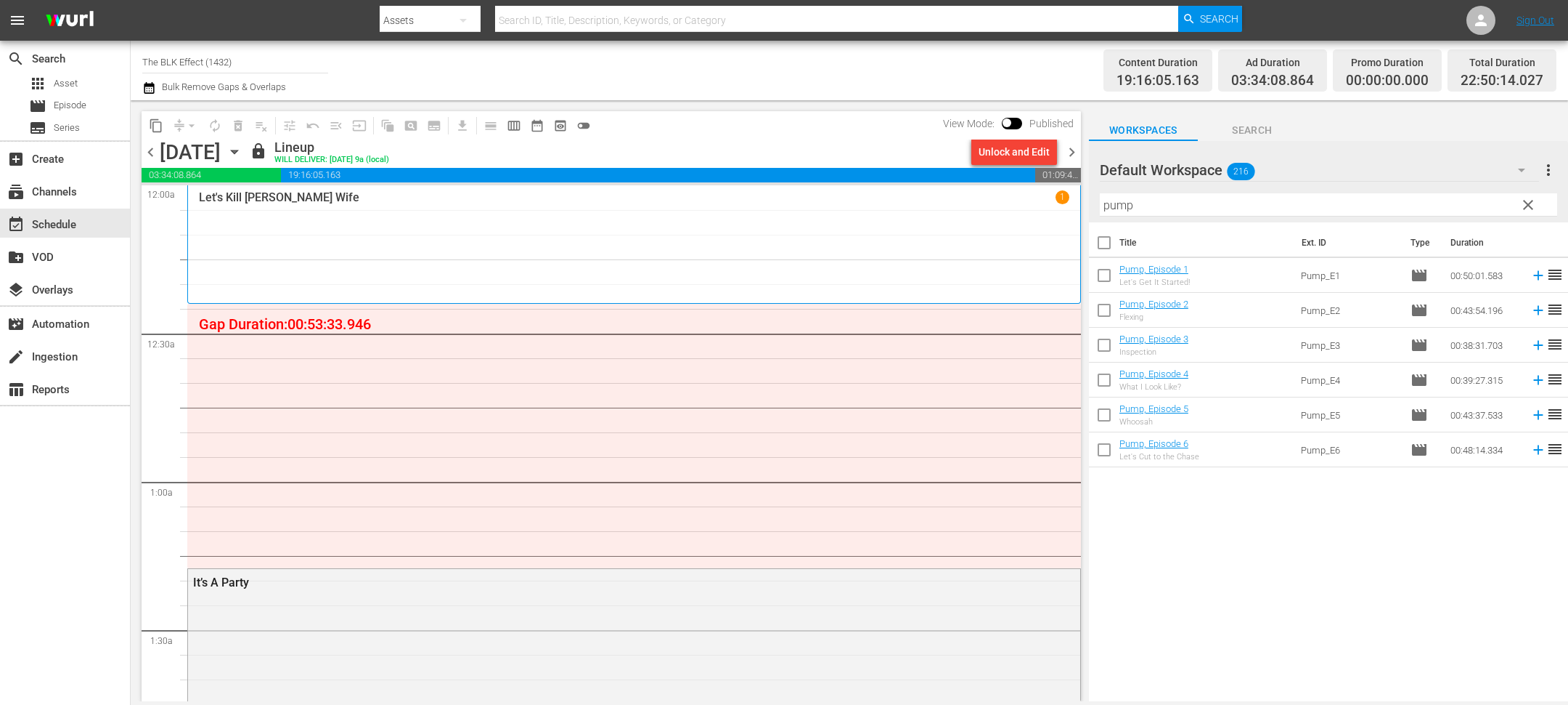
click at [987, 166] on div "chevron_left Wednesday, September 3rd September 3rd lock Lineup WILL DELIVER: 9…" at bounding box center [611, 153] width 939 height 28
click at [987, 159] on div "Unlock and Edit" at bounding box center [1014, 152] width 71 height 26
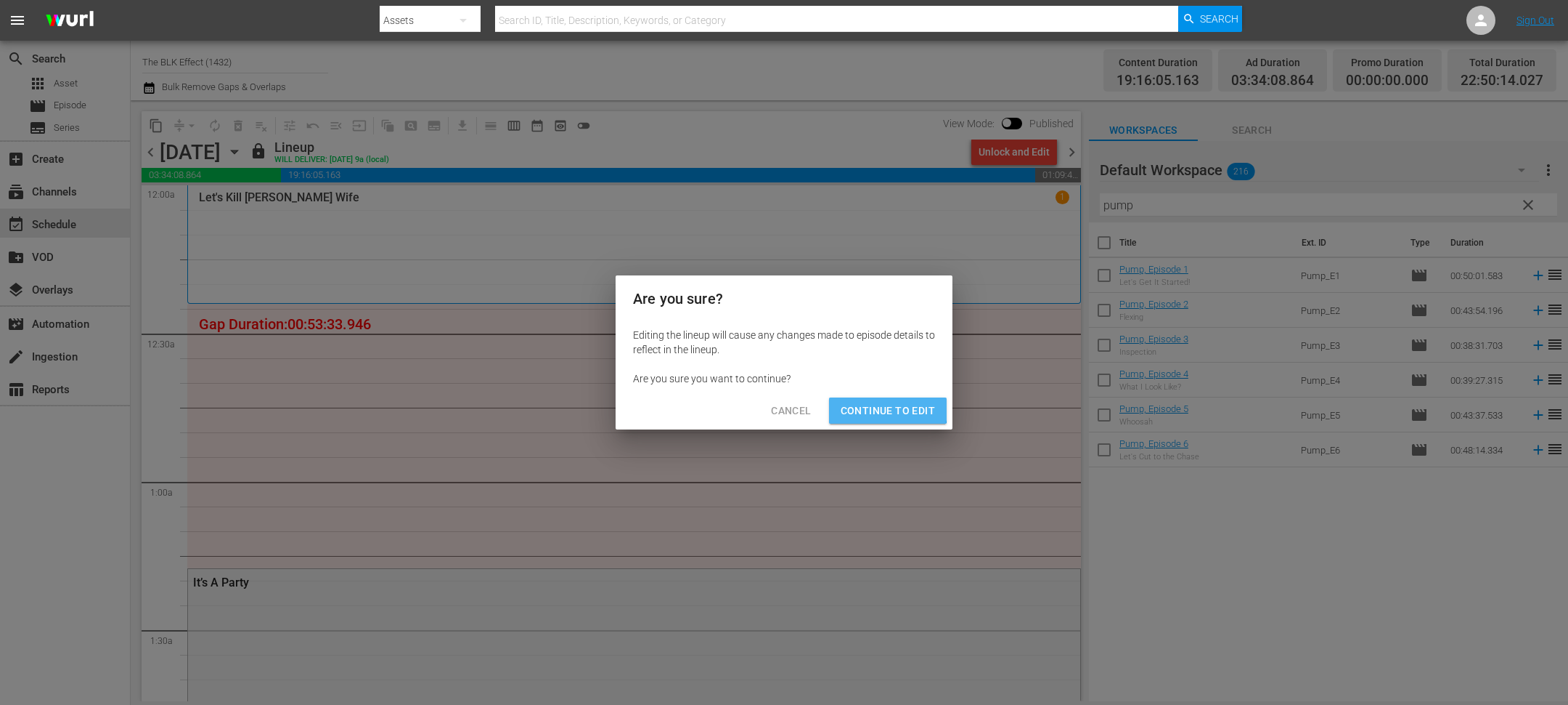
click at [888, 407] on span "Continue to Edit" at bounding box center [888, 411] width 95 height 18
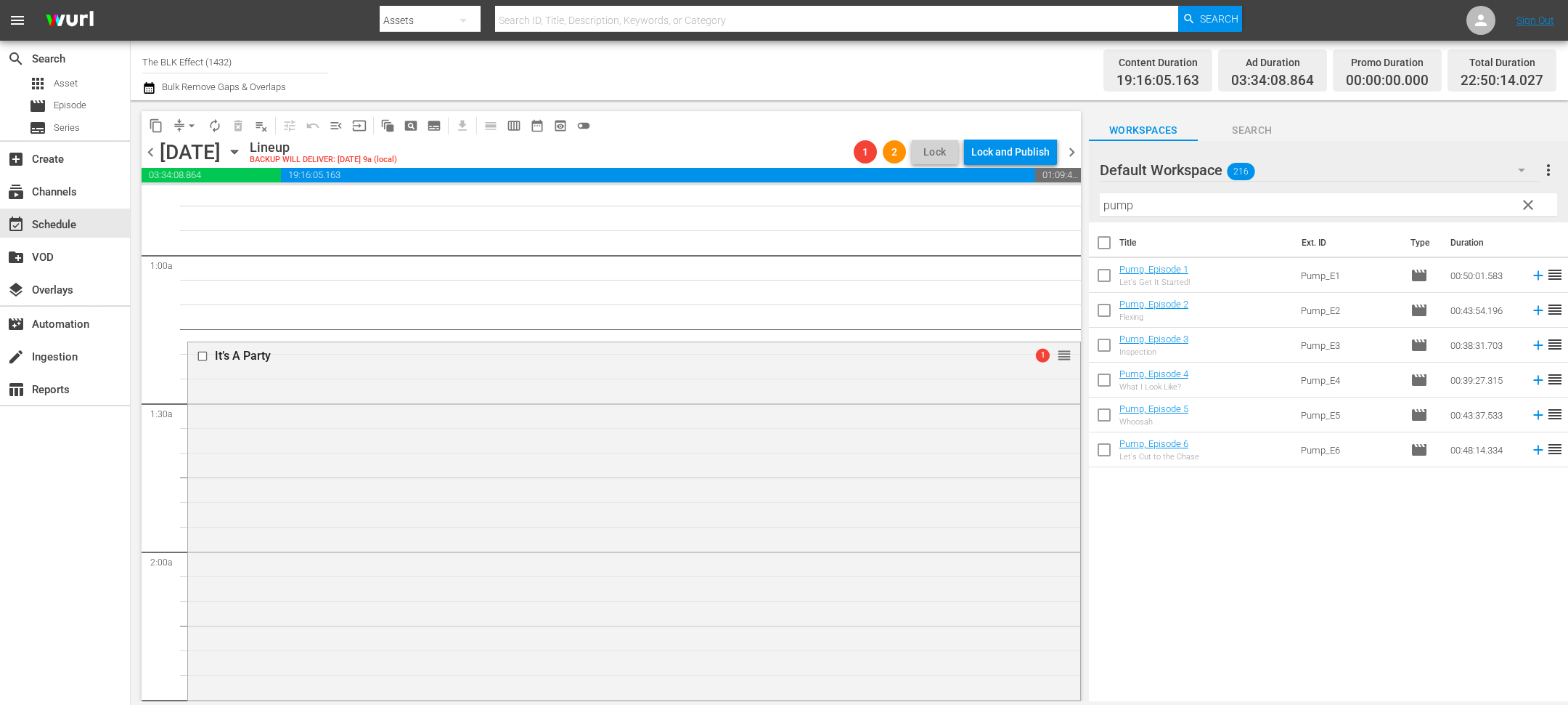
scroll to position [283, 0]
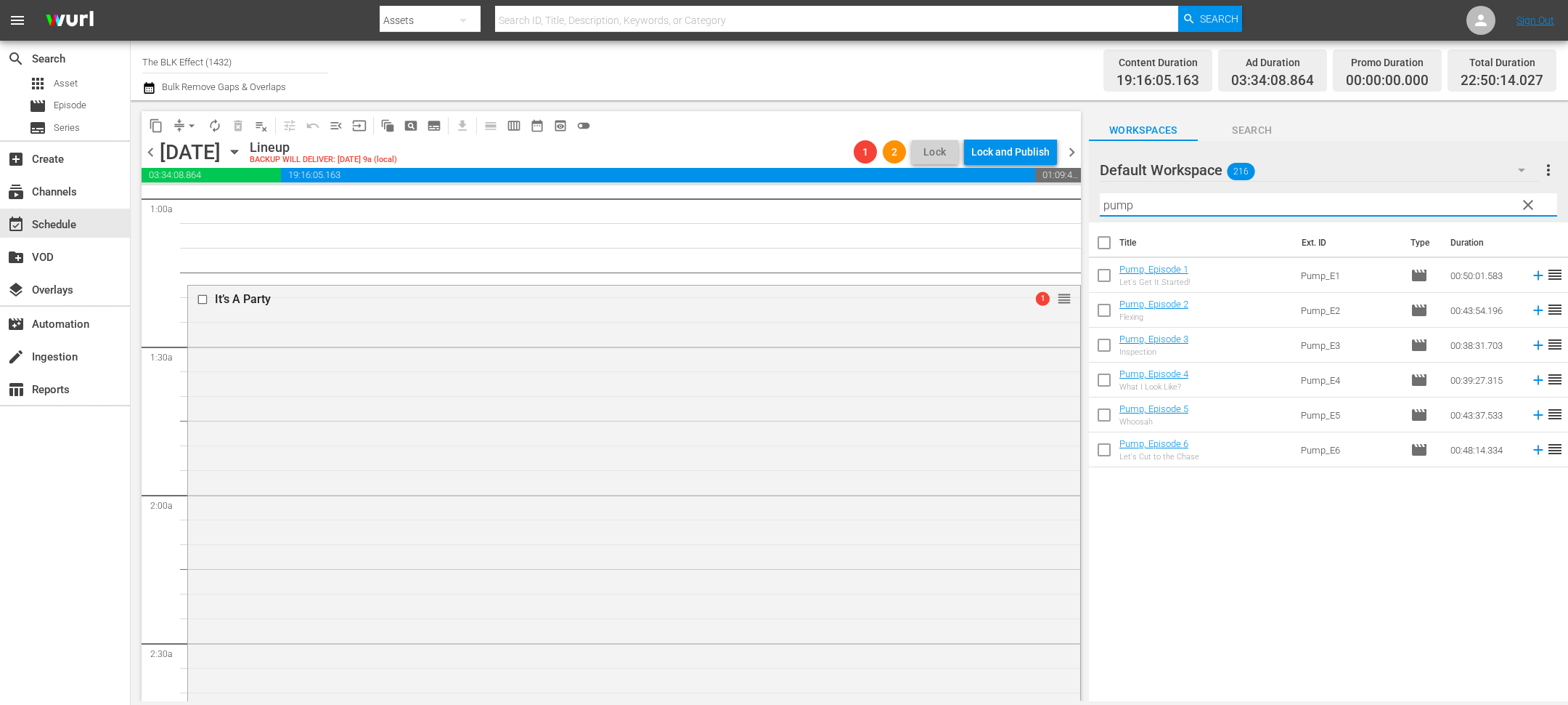
drag, startPoint x: 1176, startPoint y: 206, endPoint x: 845, endPoint y: 181, distance: 331.9
click at [845, 181] on div "content_copy compress arrow_drop_down autorenew_outlined delete_forever_outline…" at bounding box center [849, 401] width 1437 height 601
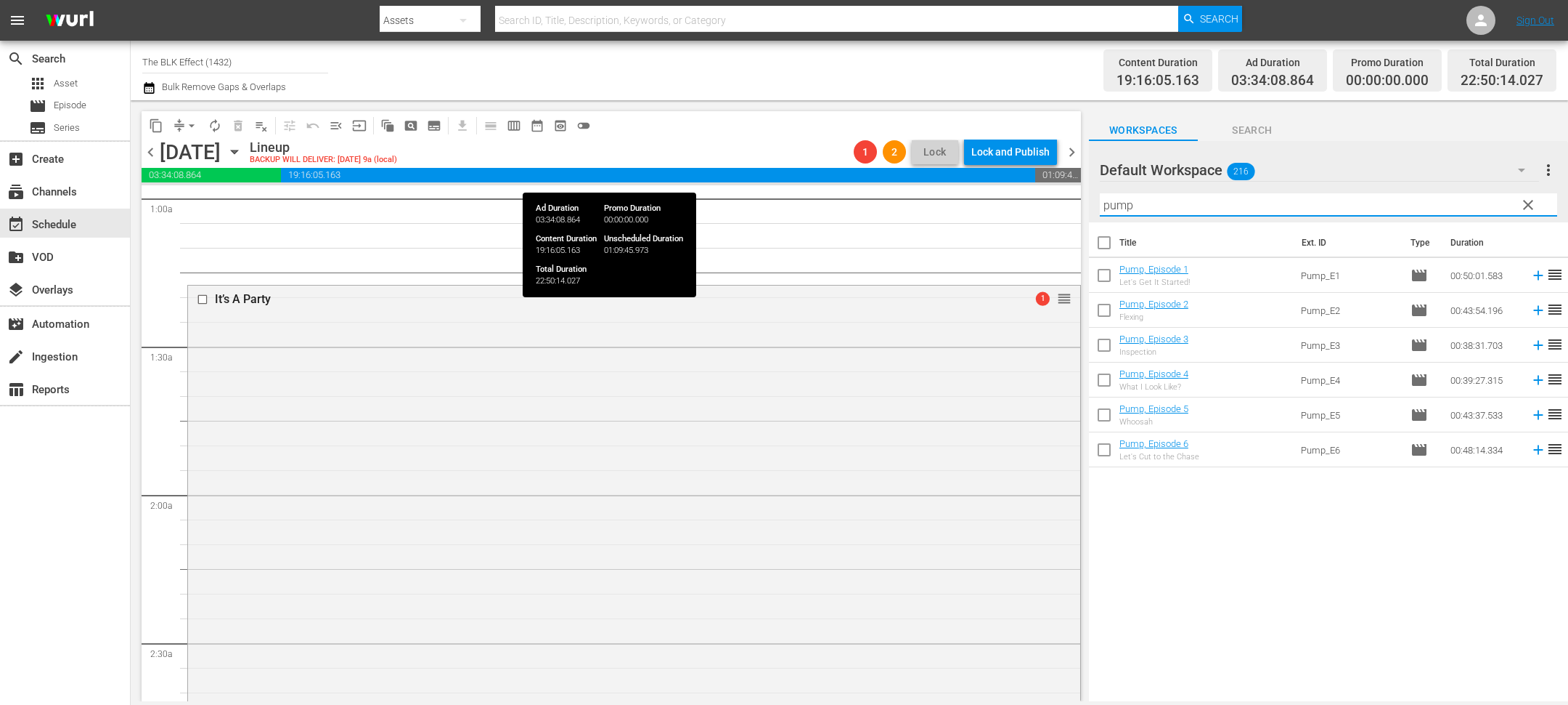
paste input "Kickin' It Old Skool"
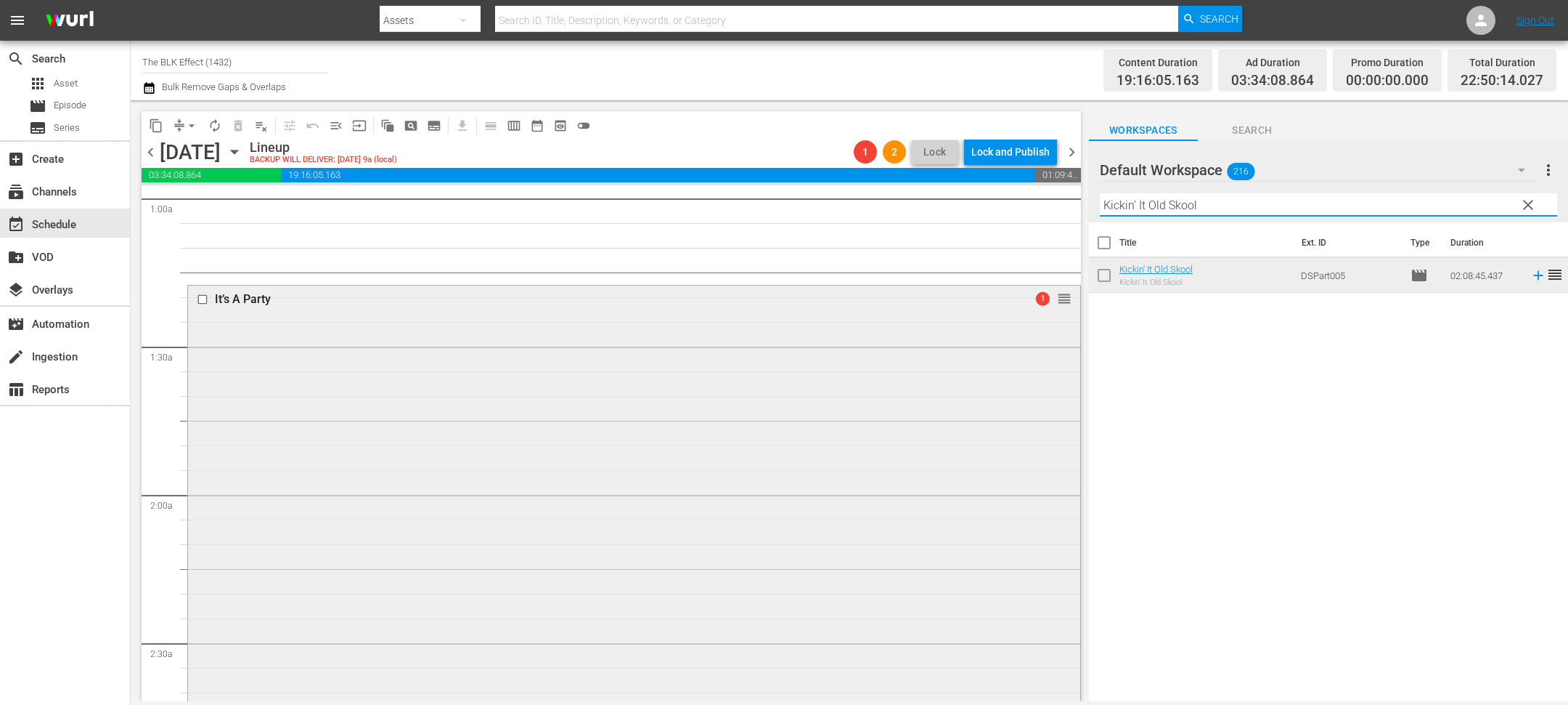
scroll to position [0, 0]
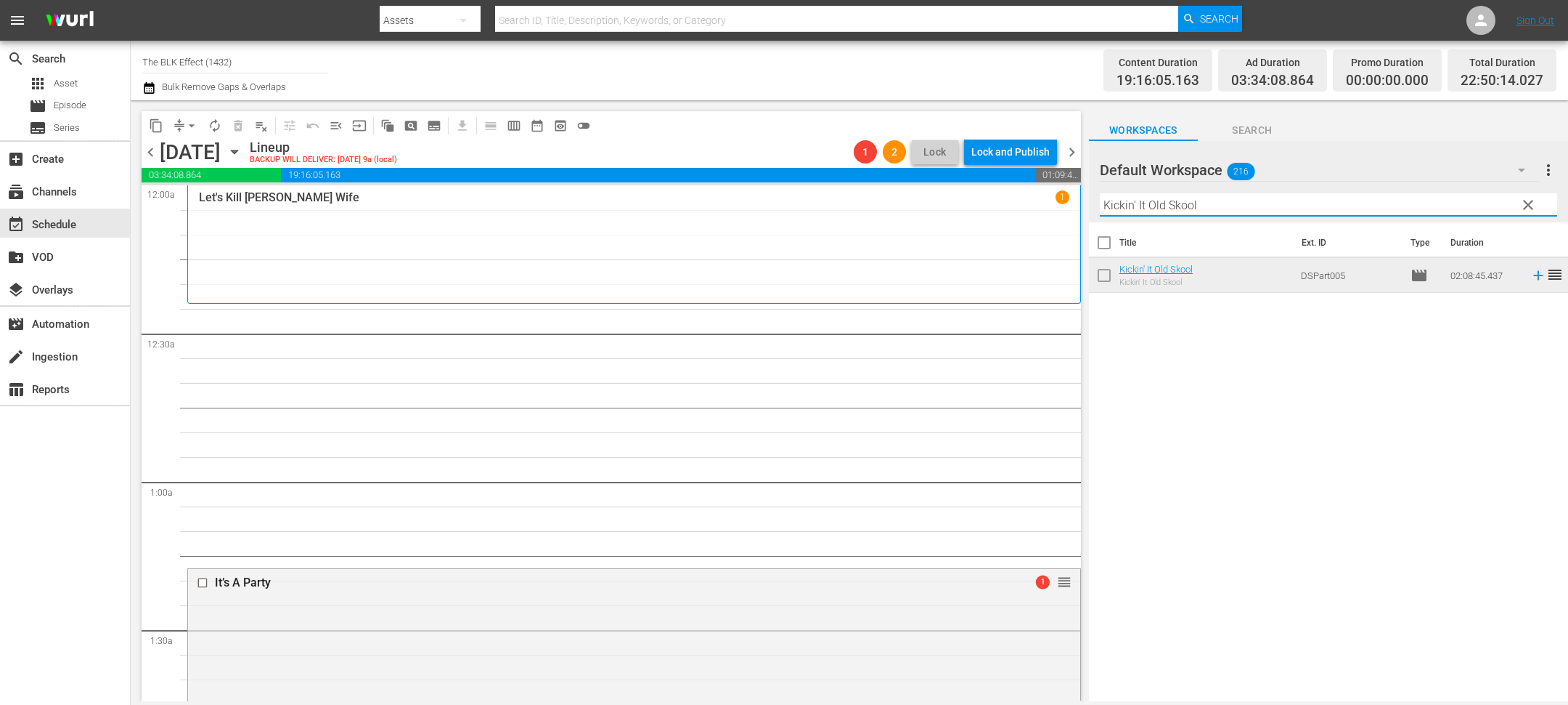
paste input "#Digital Lives Matter"
paste input "2 Days In New York"
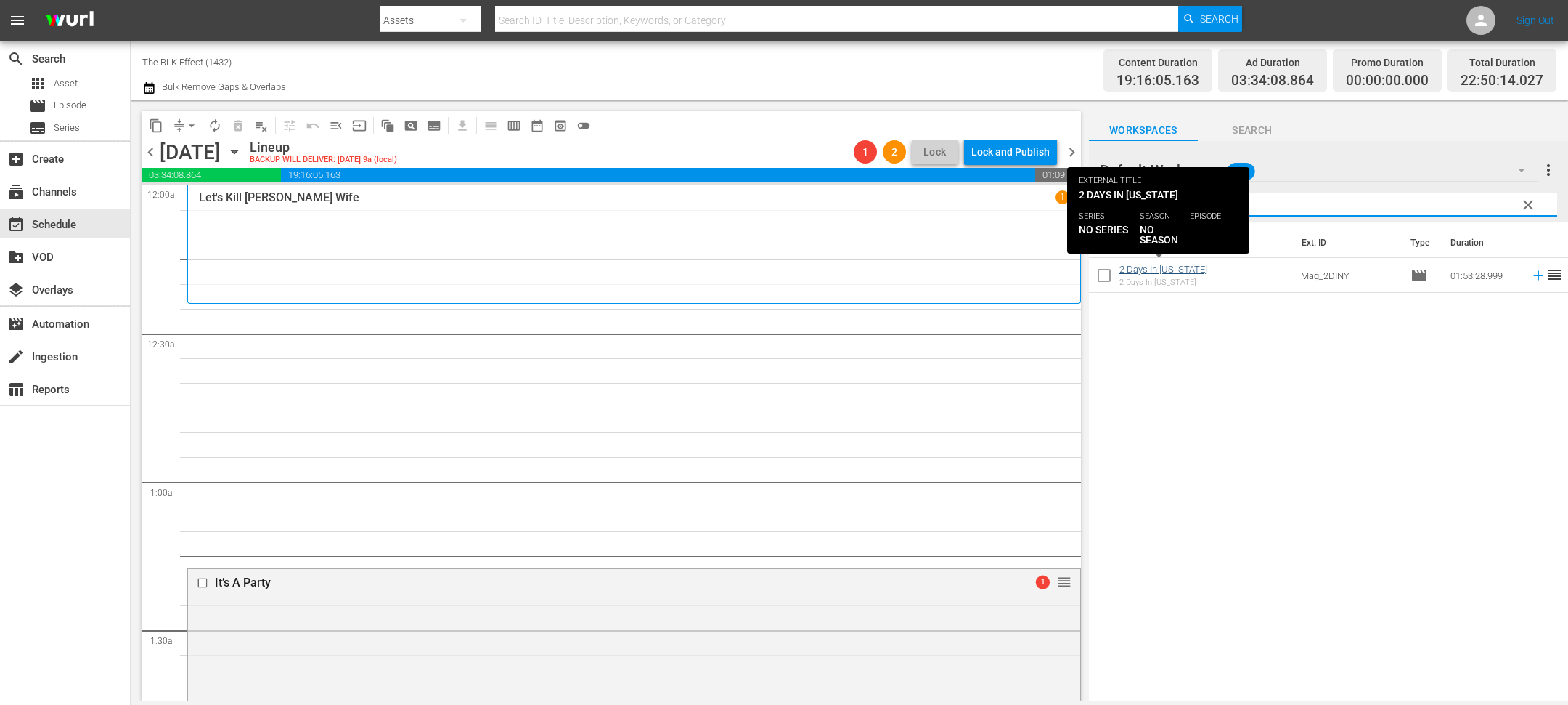
type input "2 Days In New York"
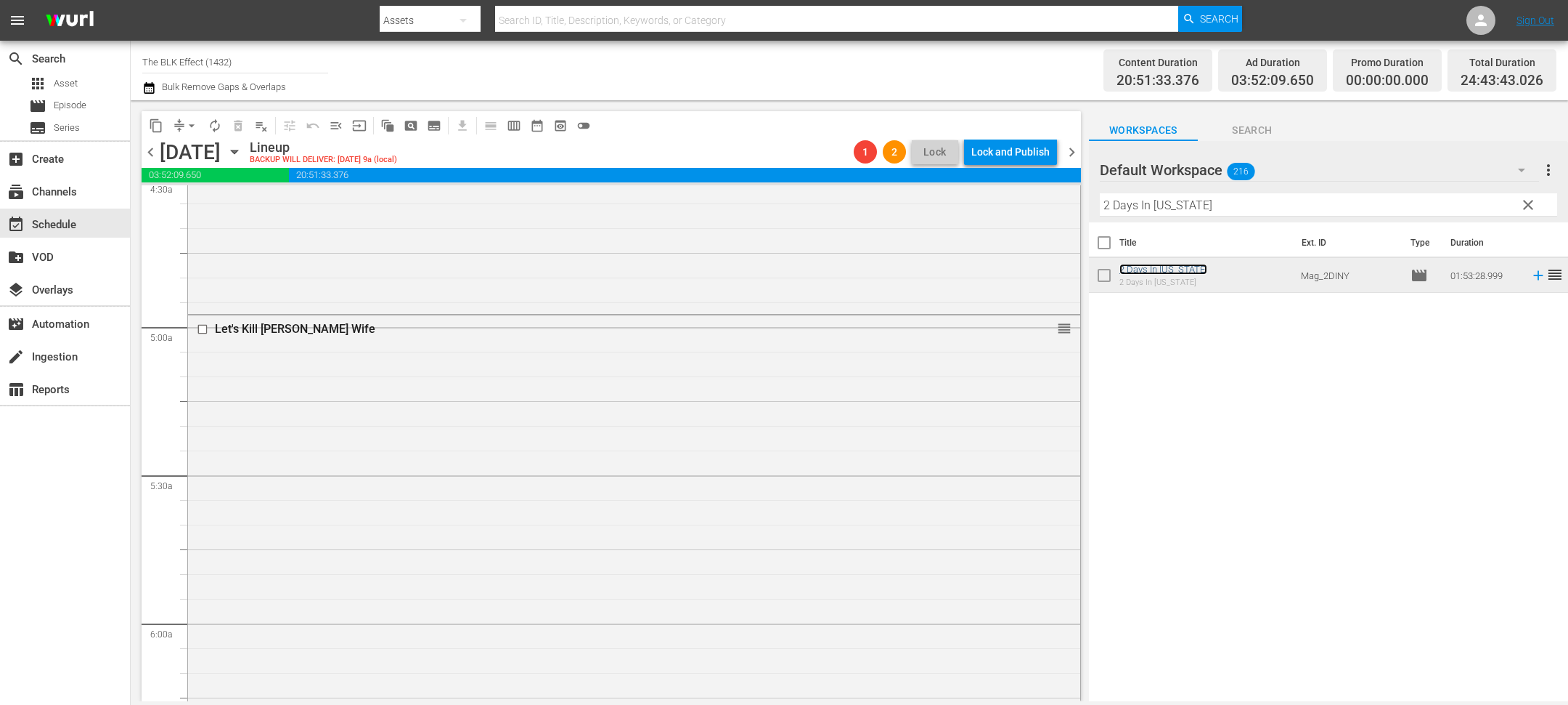
scroll to position [1340, 0]
click at [1185, 209] on input "2 Days In New York" at bounding box center [1328, 205] width 457 height 23
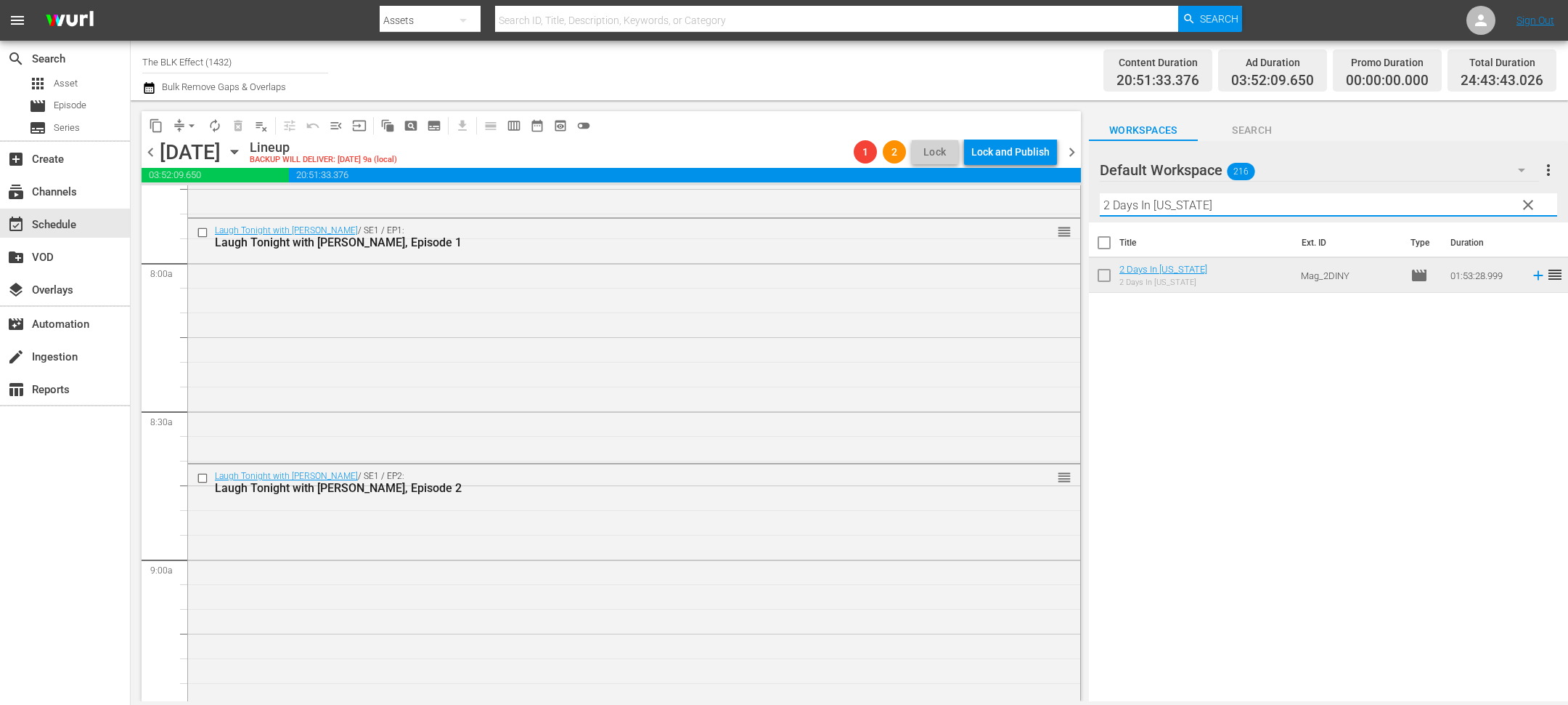
scroll to position [2314, 0]
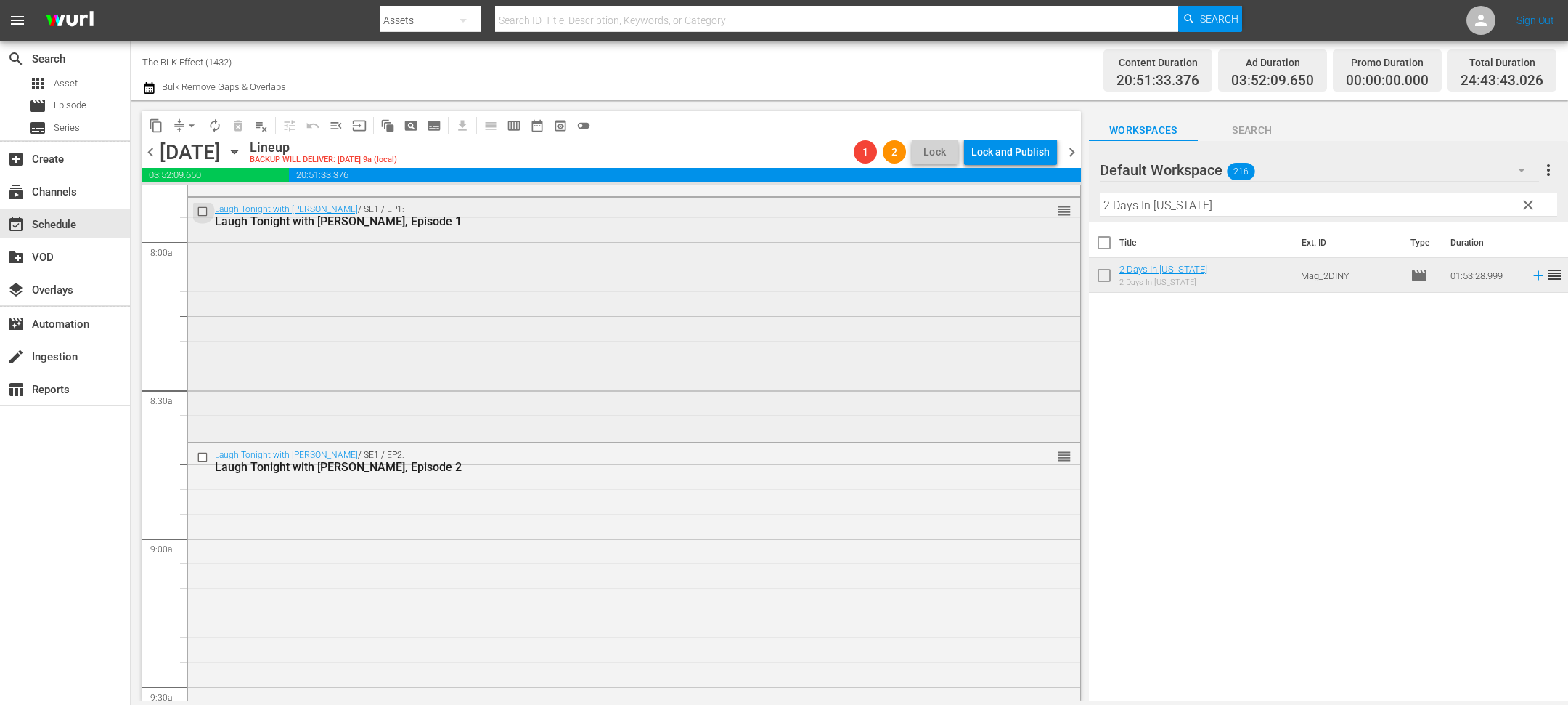
click at [206, 210] on input "checkbox" at bounding box center [204, 211] width 15 height 13
click at [203, 210] on input "checkbox" at bounding box center [204, 211] width 15 height 13
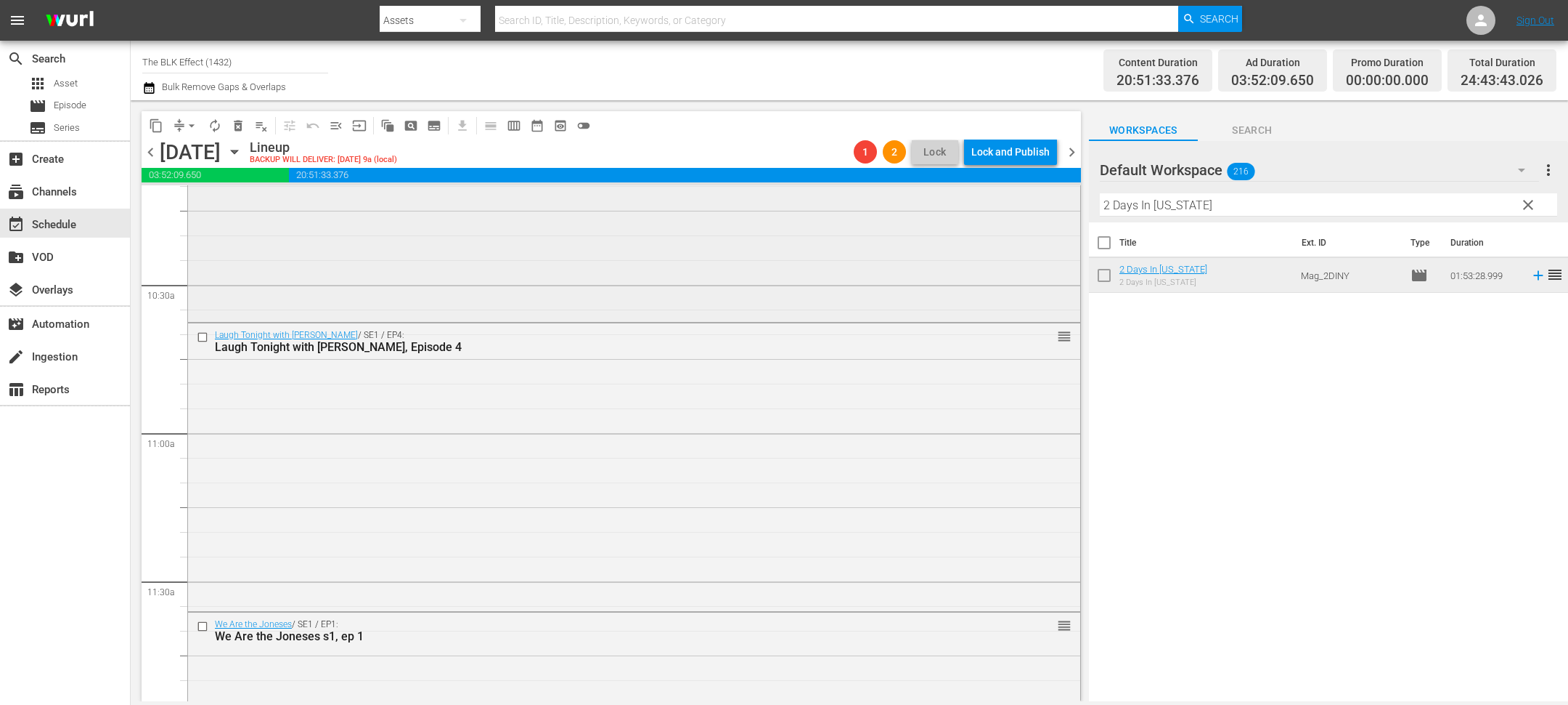
scroll to position [2992, 0]
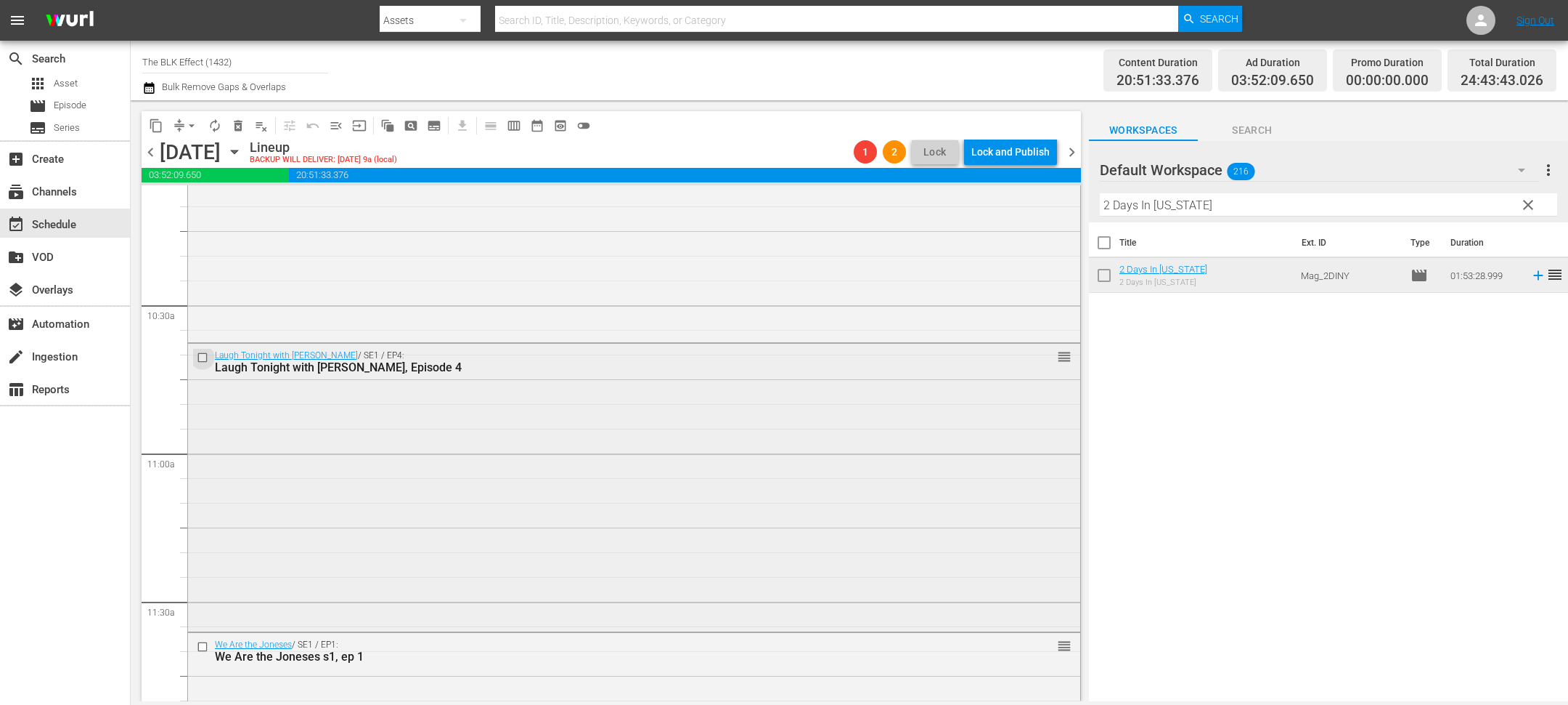
click at [202, 359] on input "checkbox" at bounding box center [204, 357] width 15 height 13
click at [236, 133] on button "delete_forever_outlined" at bounding box center [238, 125] width 23 height 23
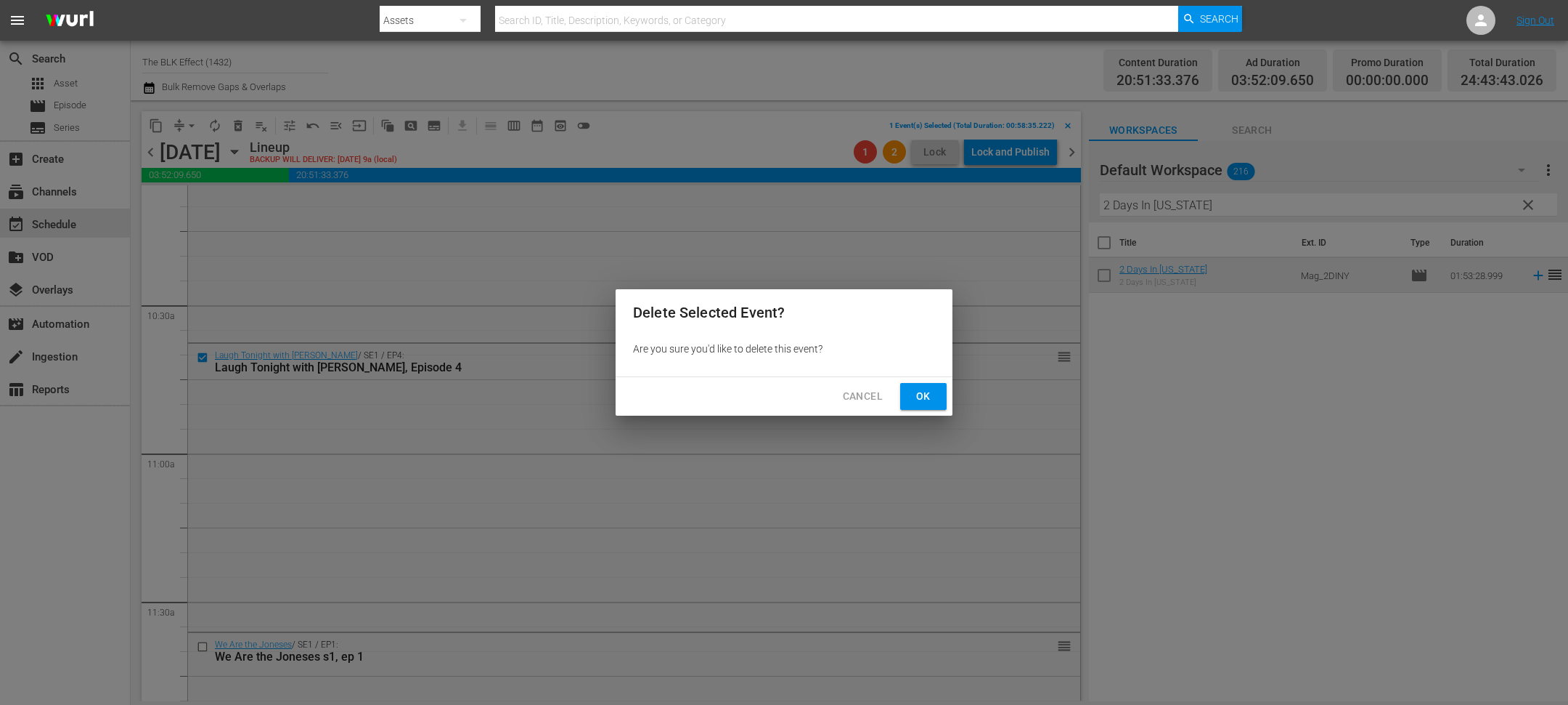
click at [919, 409] on button "Ok" at bounding box center [924, 396] width 47 height 27
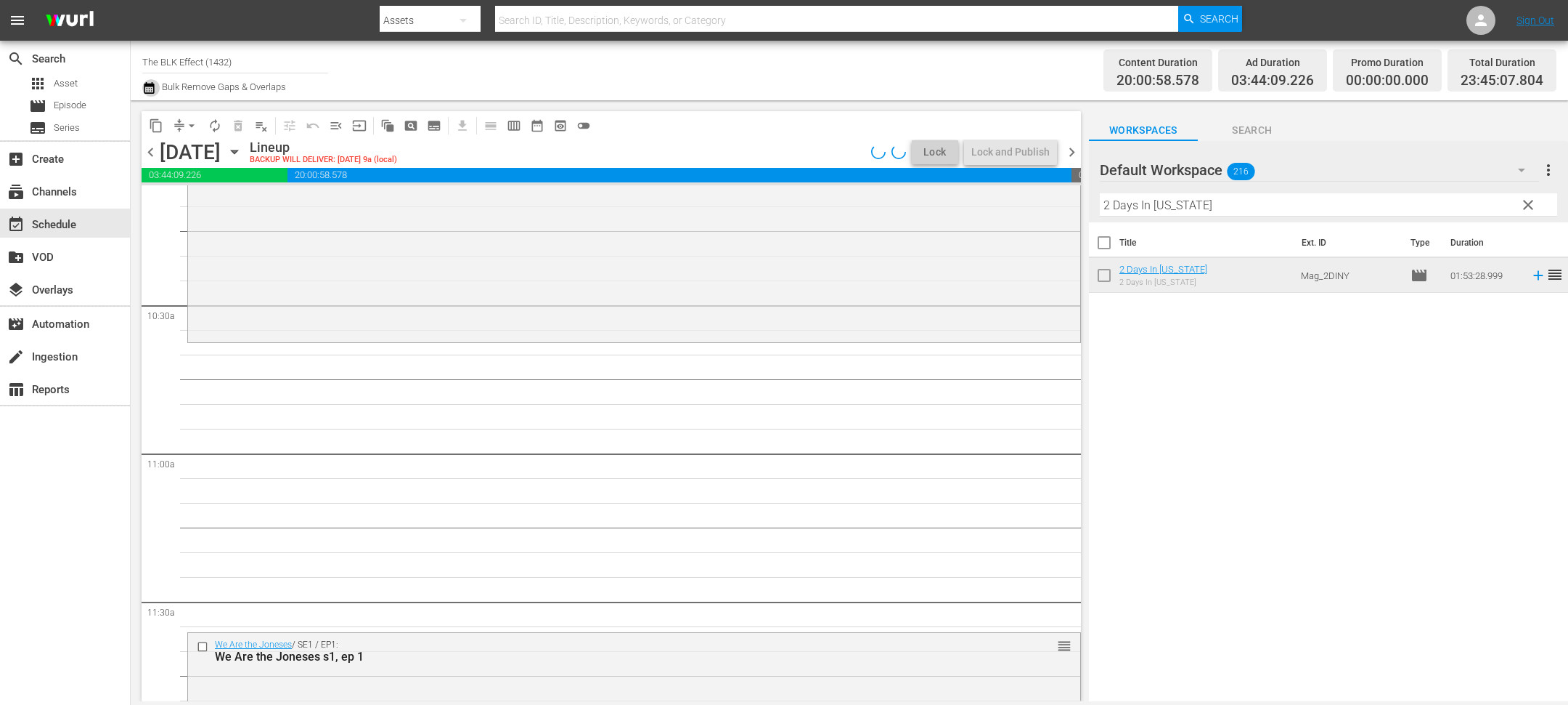
click at [148, 89] on icon "button" at bounding box center [149, 88] width 14 height 17
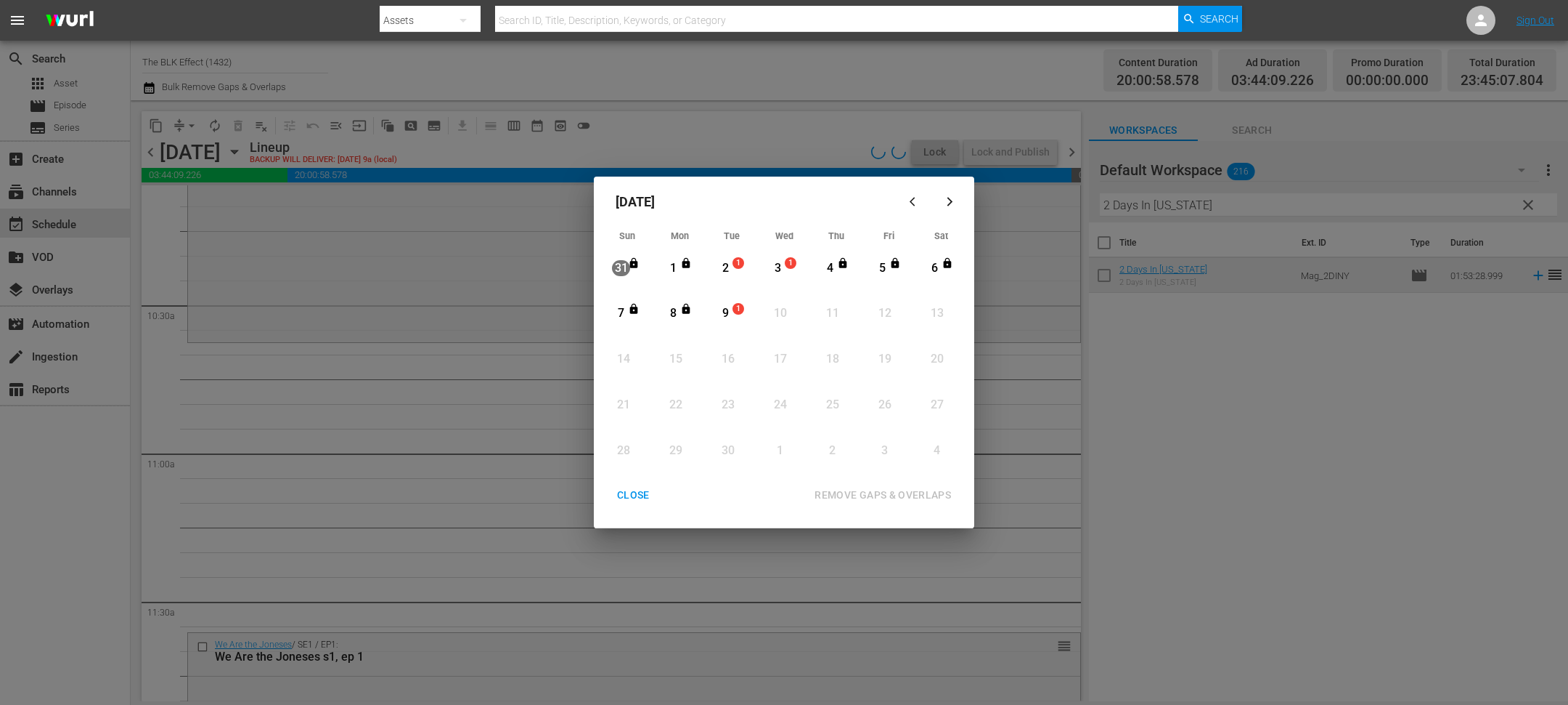
click at [717, 268] on div "2" at bounding box center [725, 268] width 18 height 17
click at [723, 306] on div "9" at bounding box center [725, 313] width 18 height 17
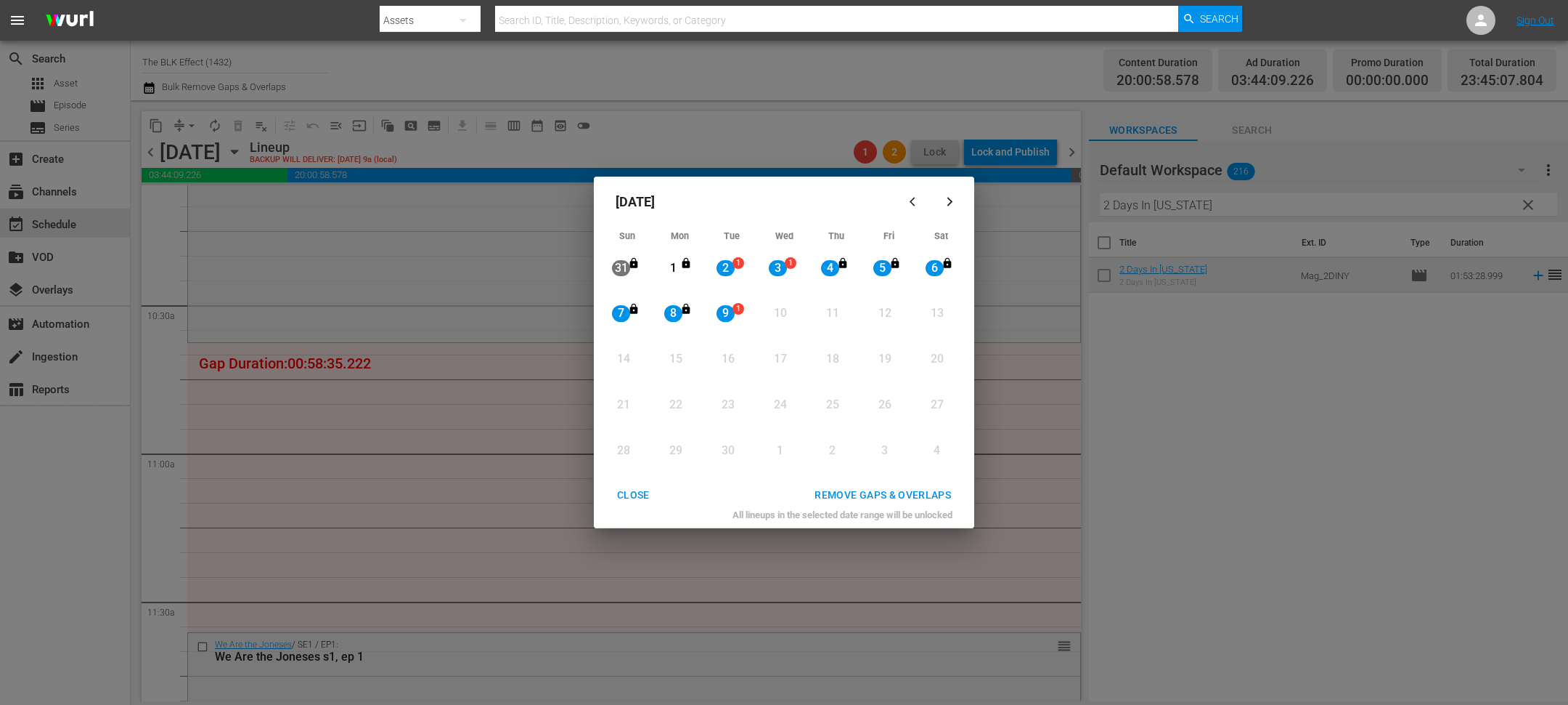
click at [848, 507] on button "REMOVE GAPS & OVERLAPS" at bounding box center [883, 496] width 171 height 27
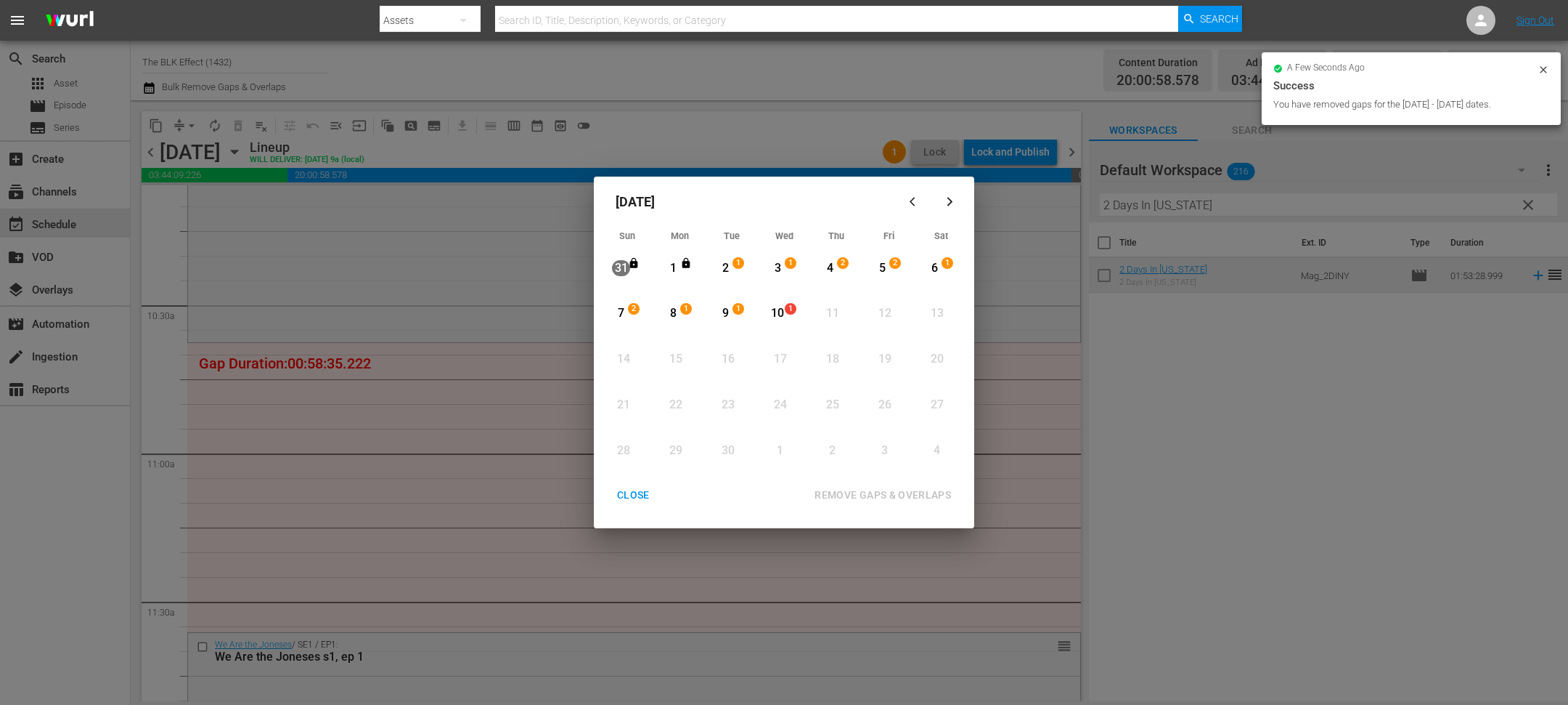
click at [613, 506] on button "CLOSE" at bounding box center [633, 496] width 68 height 27
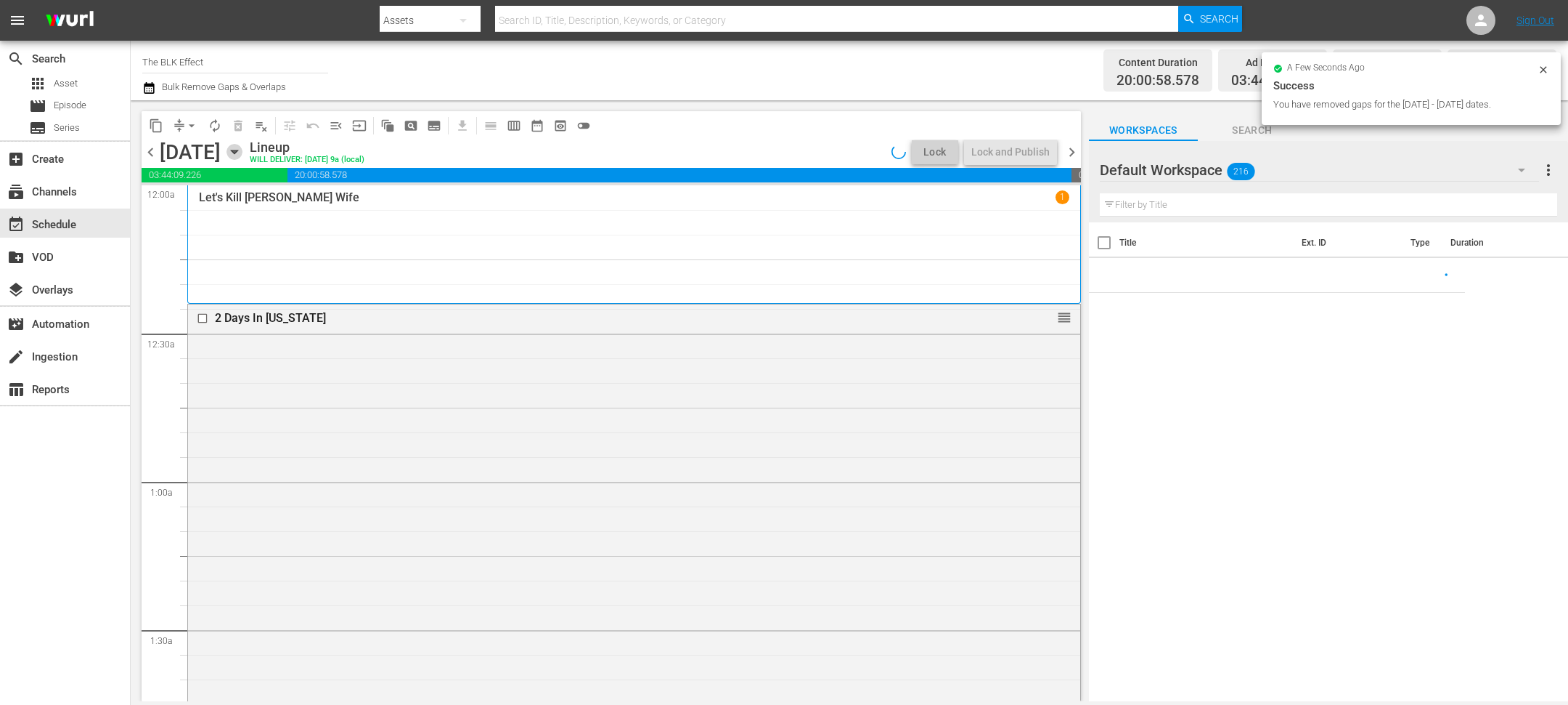
click at [243, 153] on icon "button" at bounding box center [235, 152] width 16 height 16
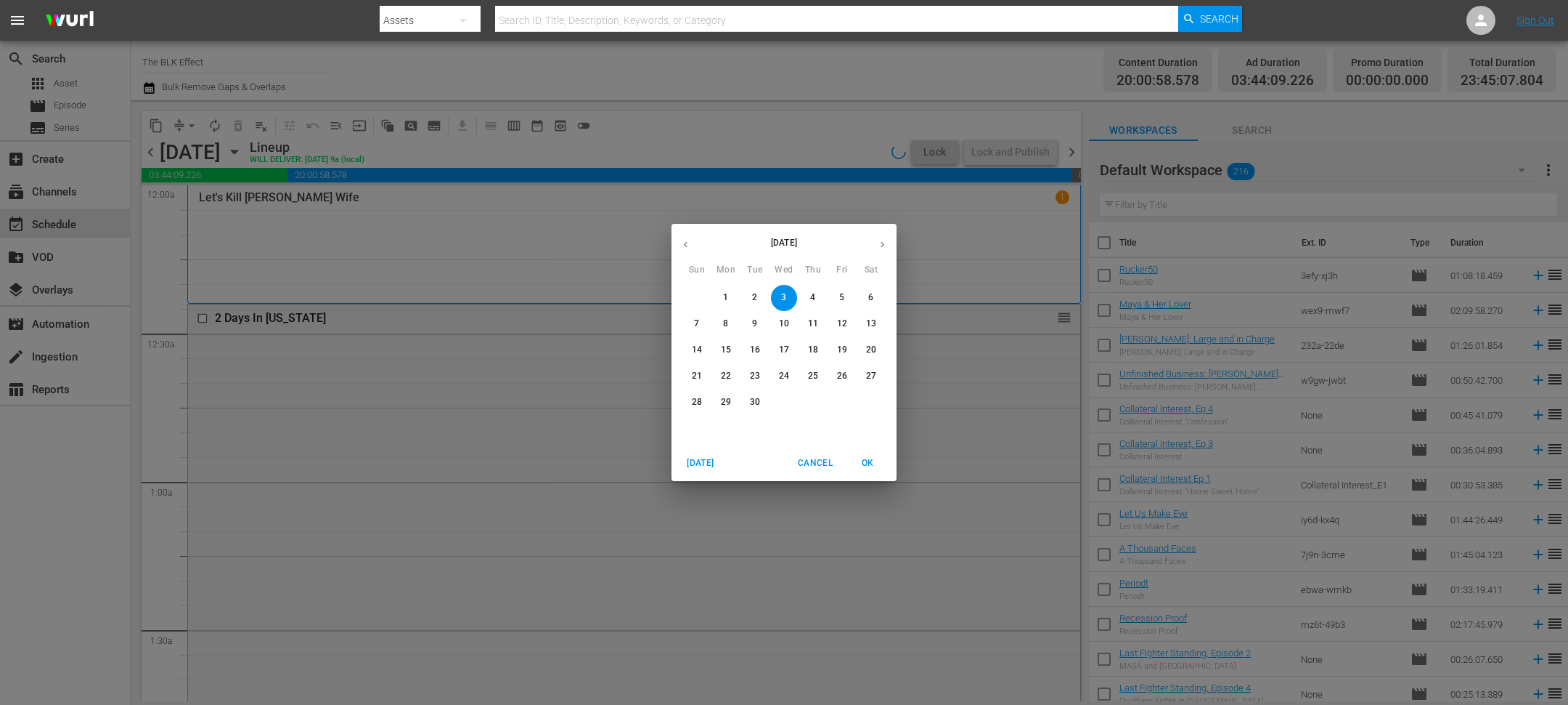
click at [787, 319] on p "10" at bounding box center [783, 324] width 10 height 13
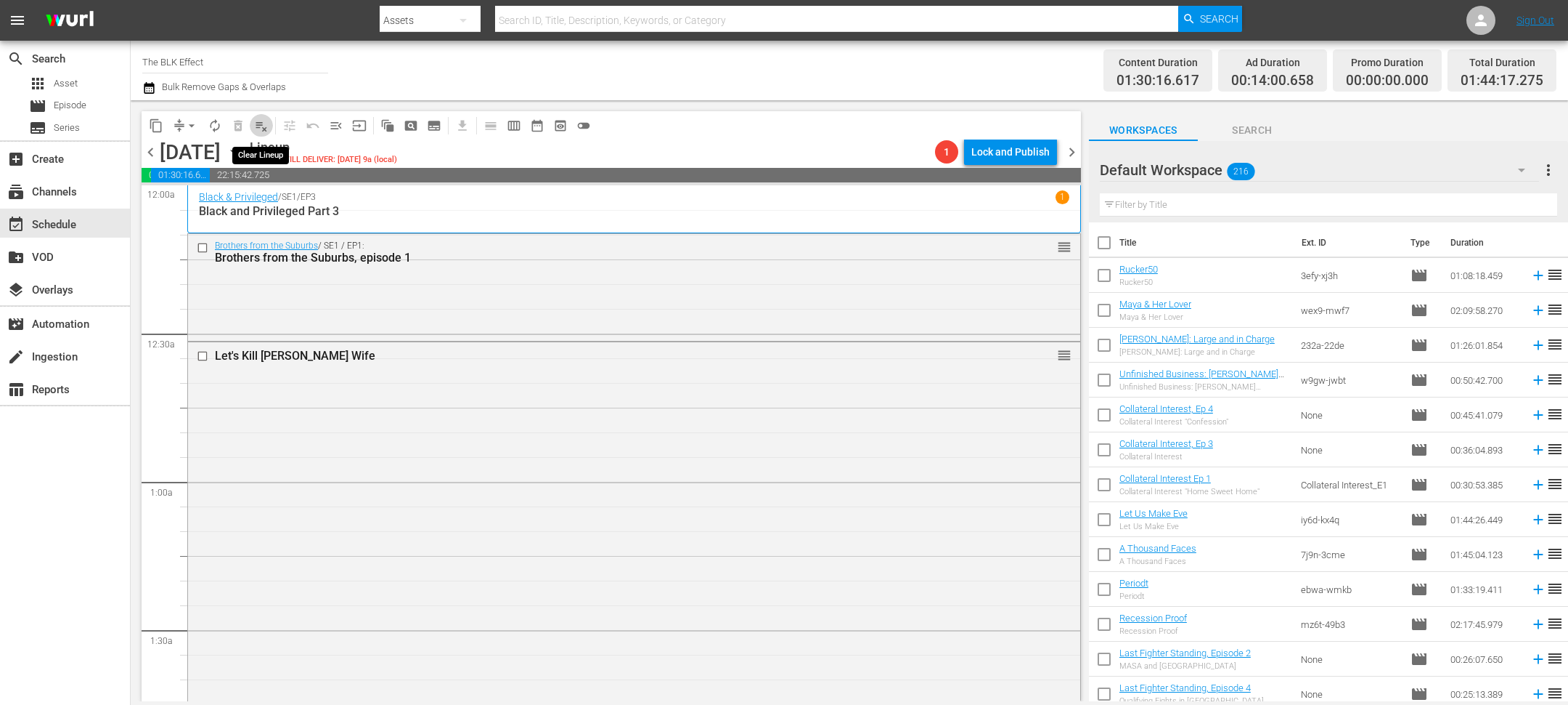
click at [262, 127] on span "playlist_remove_outlined" at bounding box center [262, 125] width 14 height 14
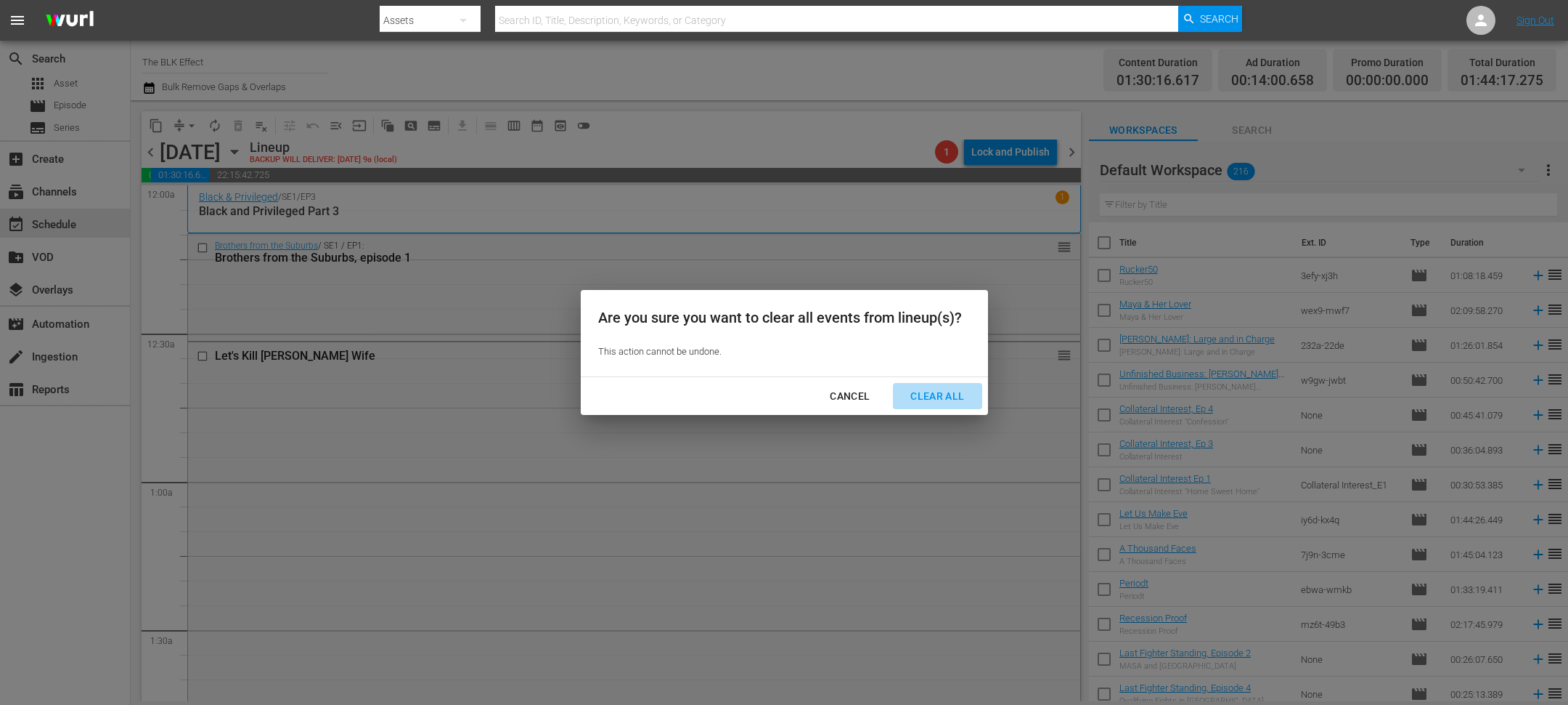
click at [943, 391] on div "Clear All" at bounding box center [936, 396] width 77 height 18
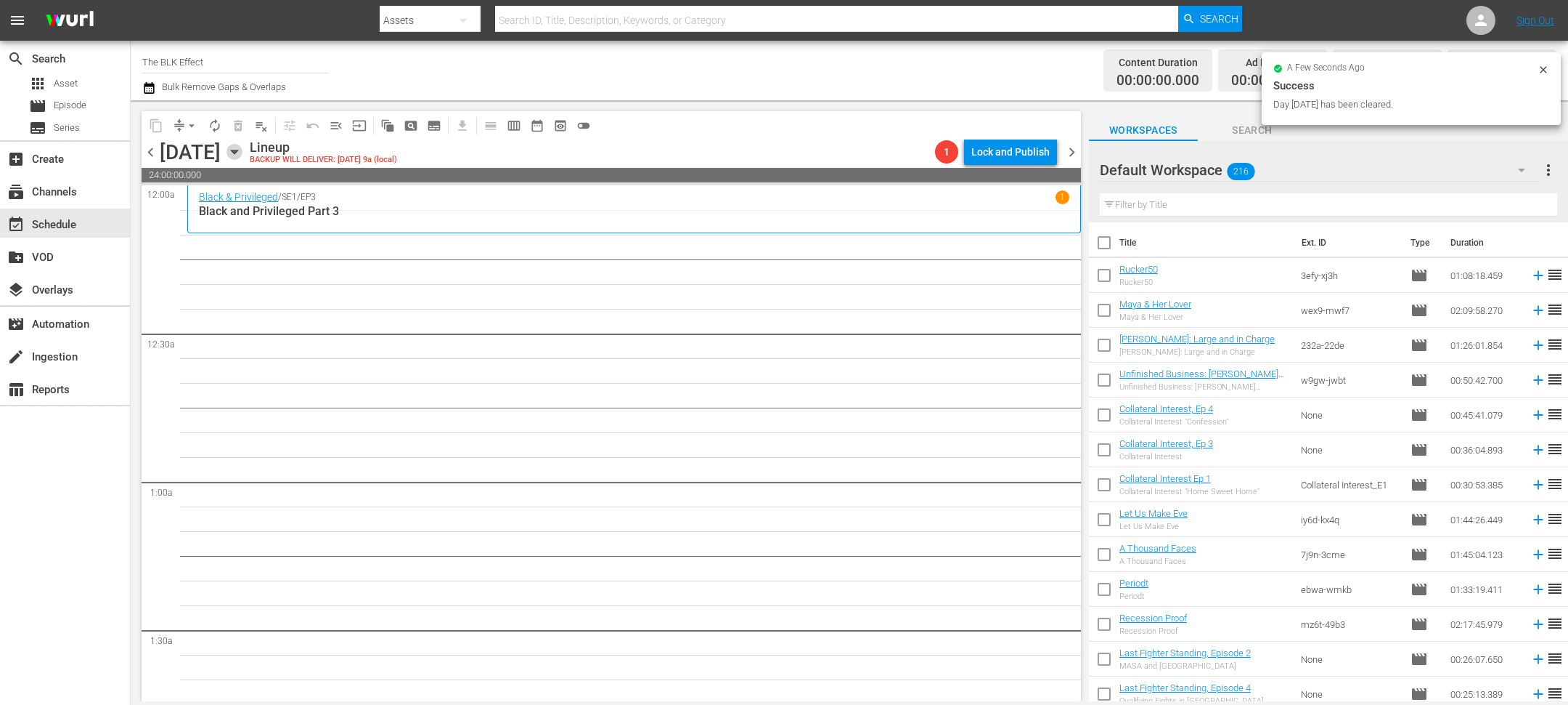
click at [237, 151] on icon "button" at bounding box center [234, 153] width 6 height 4
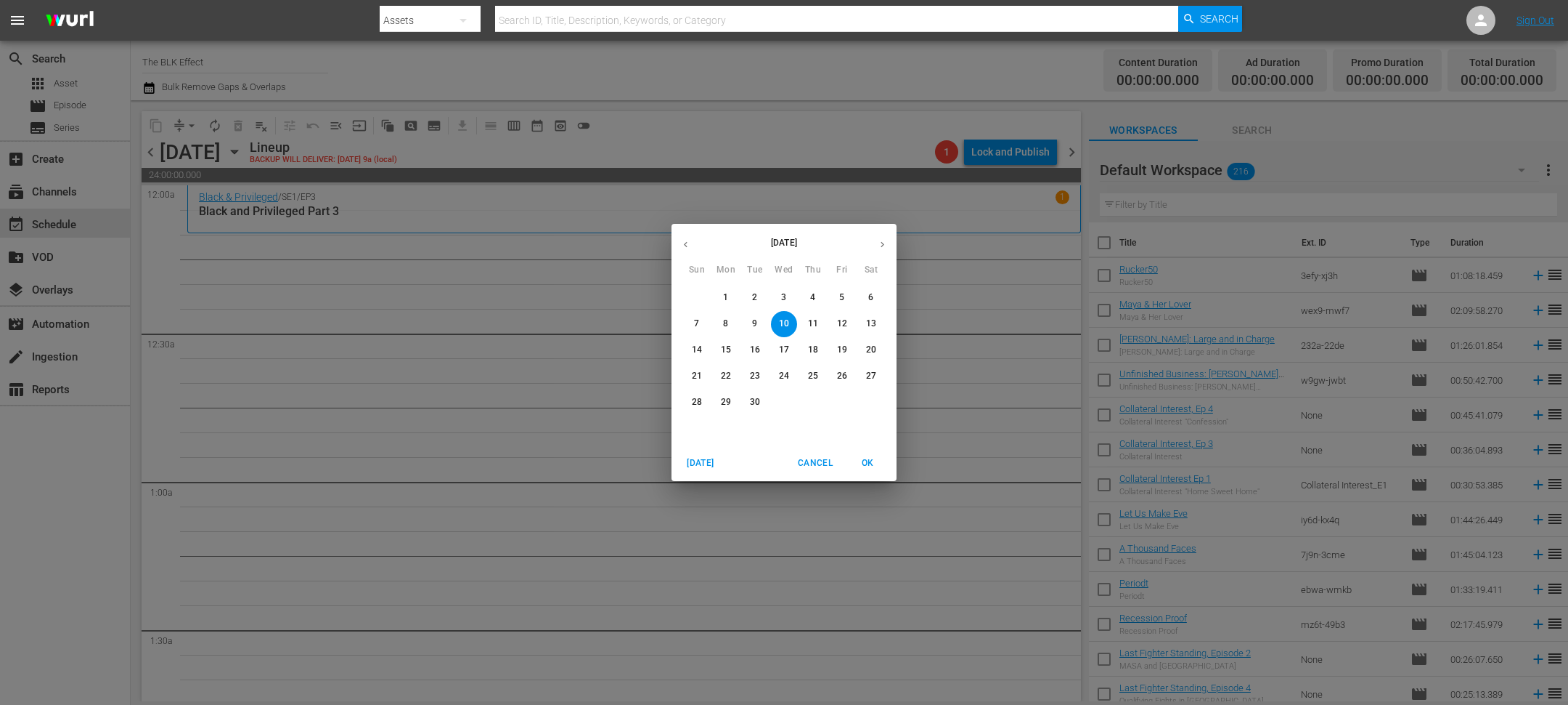
click at [803, 474] on div "Today Cancel OK" at bounding box center [783, 462] width 225 height 35
click at [818, 461] on span "Cancel" at bounding box center [815, 463] width 35 height 15
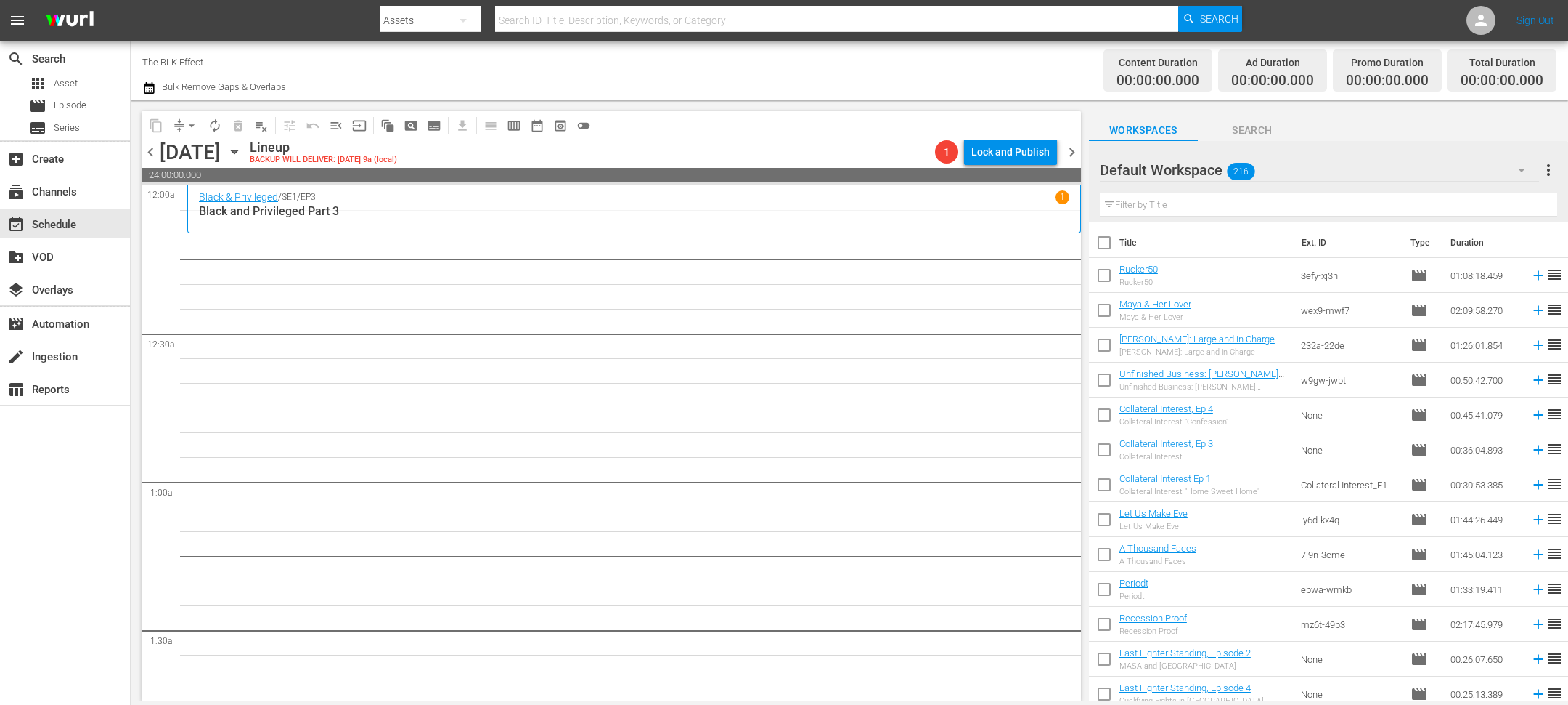
drag, startPoint x: 155, startPoint y: 149, endPoint x: 458, endPoint y: 160, distance: 303.2
click at [458, 180] on div "content_copy compress arrow_drop_down autorenew_outlined delete_forever_outline…" at bounding box center [611, 405] width 939 height 589
click at [243, 155] on icon "button" at bounding box center [235, 152] width 16 height 16
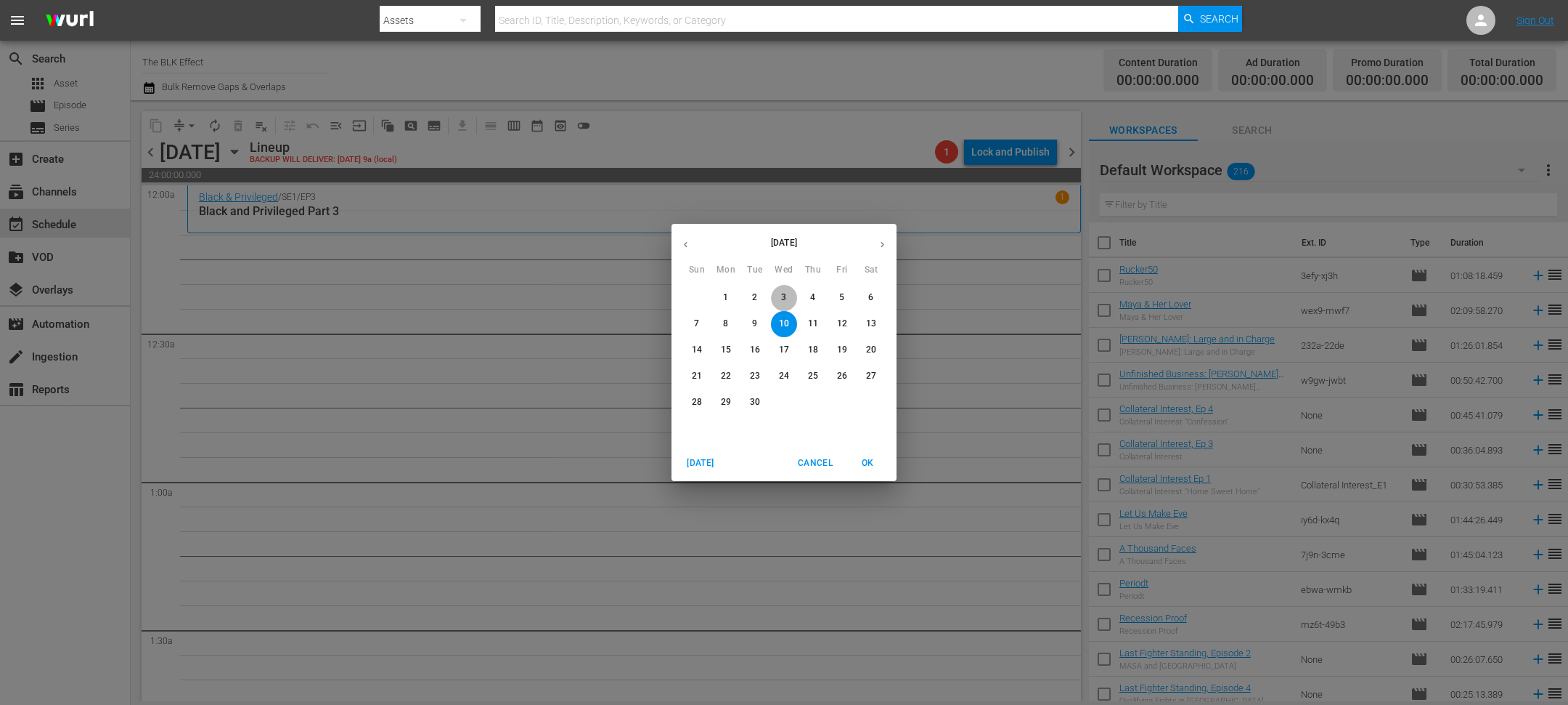
click at [774, 297] on span "3" at bounding box center [784, 298] width 26 height 13
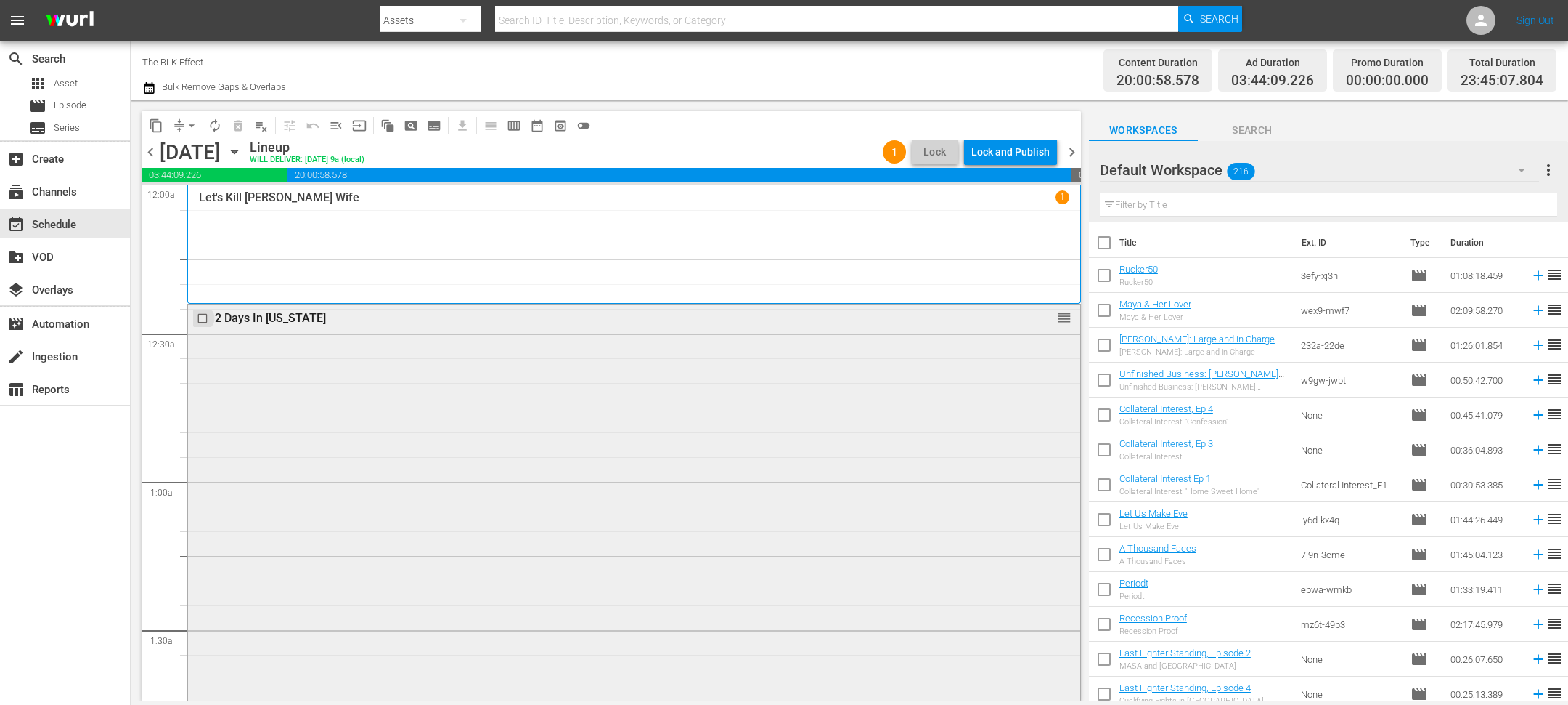
click at [198, 321] on input "checkbox" at bounding box center [204, 319] width 15 height 13
click at [244, 125] on span "delete_forever_outlined" at bounding box center [238, 125] width 14 height 14
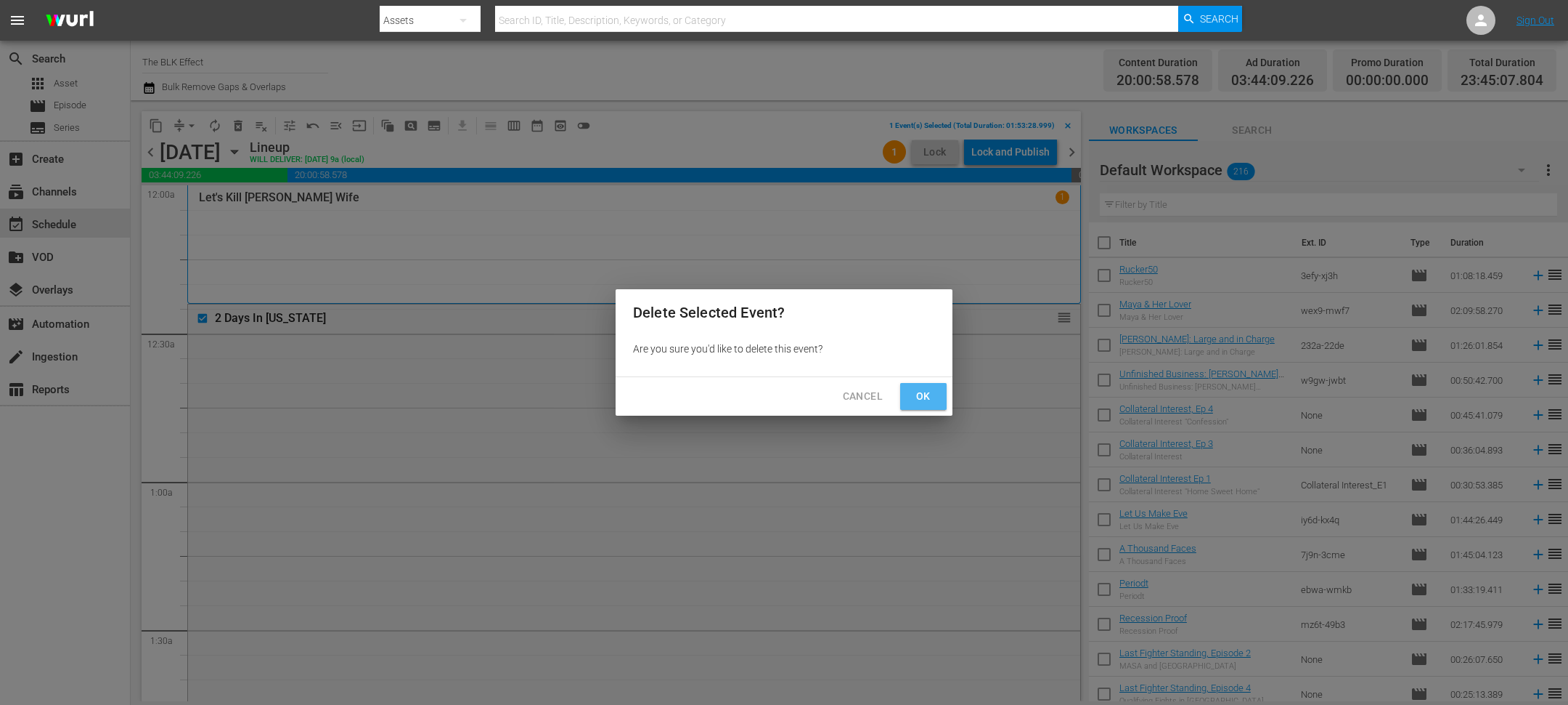
click at [919, 392] on span "Ok" at bounding box center [924, 396] width 23 height 18
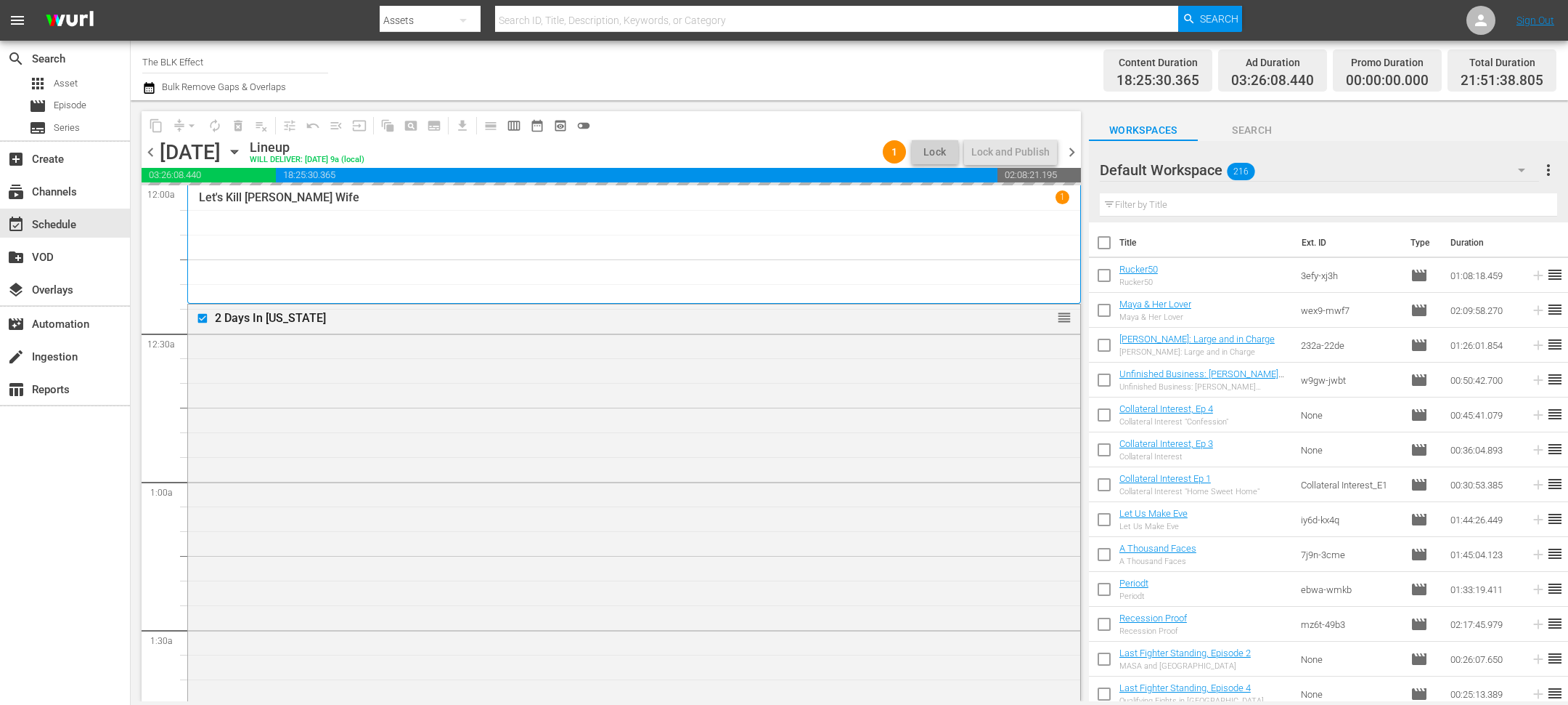
click at [147, 89] on icon "button" at bounding box center [149, 88] width 14 height 17
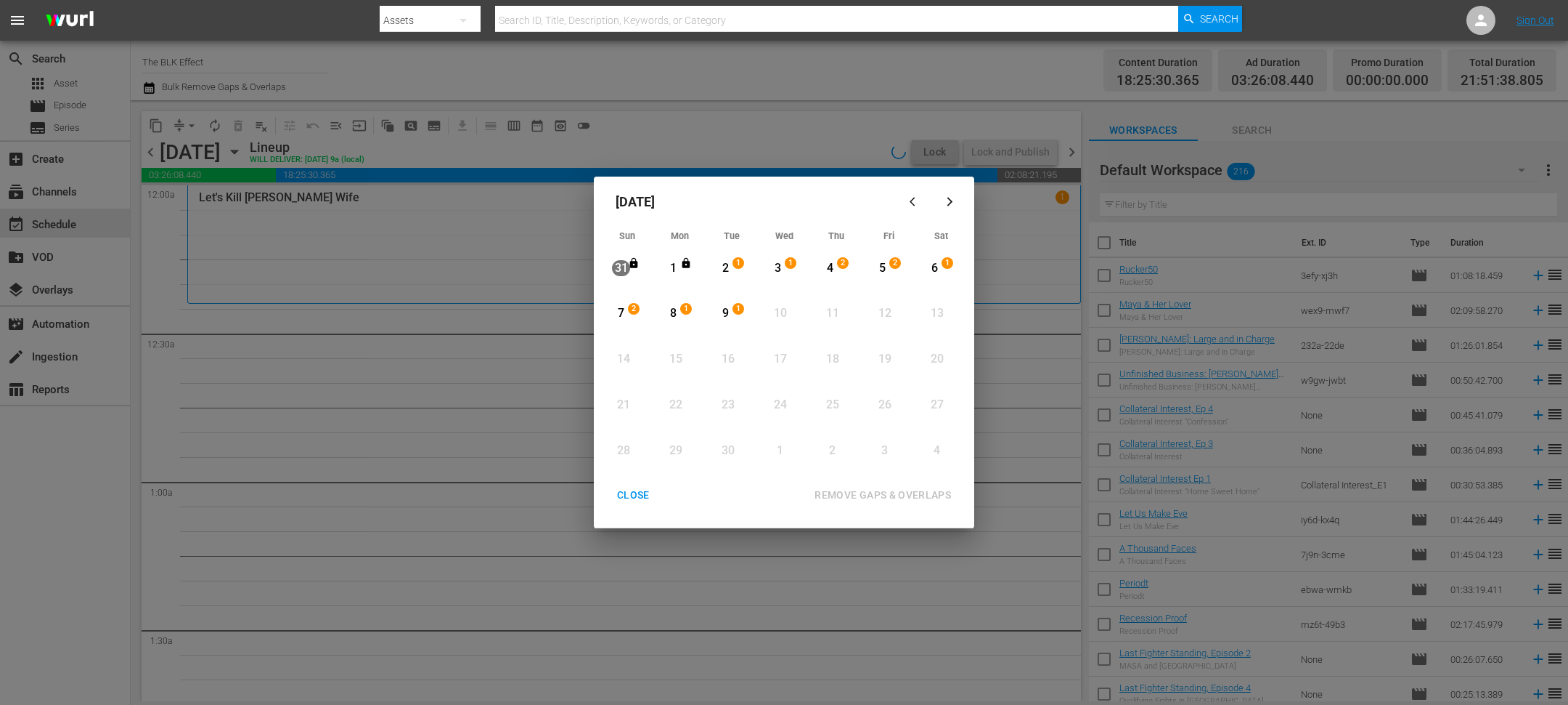
click at [786, 272] on div "3" at bounding box center [778, 268] width 18 height 17
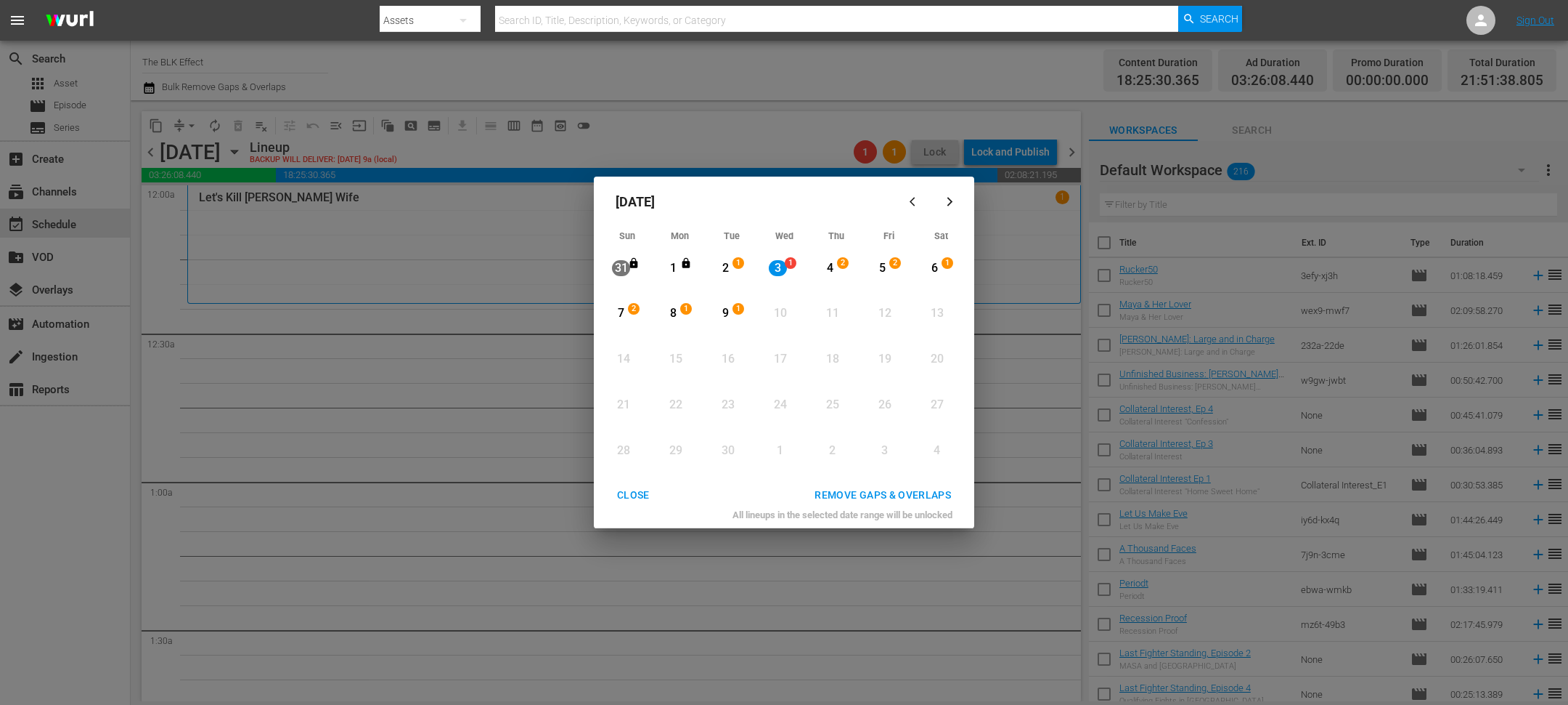
click at [733, 265] on span "1" at bounding box center [738, 263] width 10 height 12
drag, startPoint x: 730, startPoint y: 313, endPoint x: 749, endPoint y: 358, distance: 48.8
click at [730, 313] on div "9" at bounding box center [725, 313] width 18 height 17
click at [725, 256] on div "2" at bounding box center [725, 267] width 18 height 40
click at [725, 283] on div "2" at bounding box center [725, 267] width 18 height 40
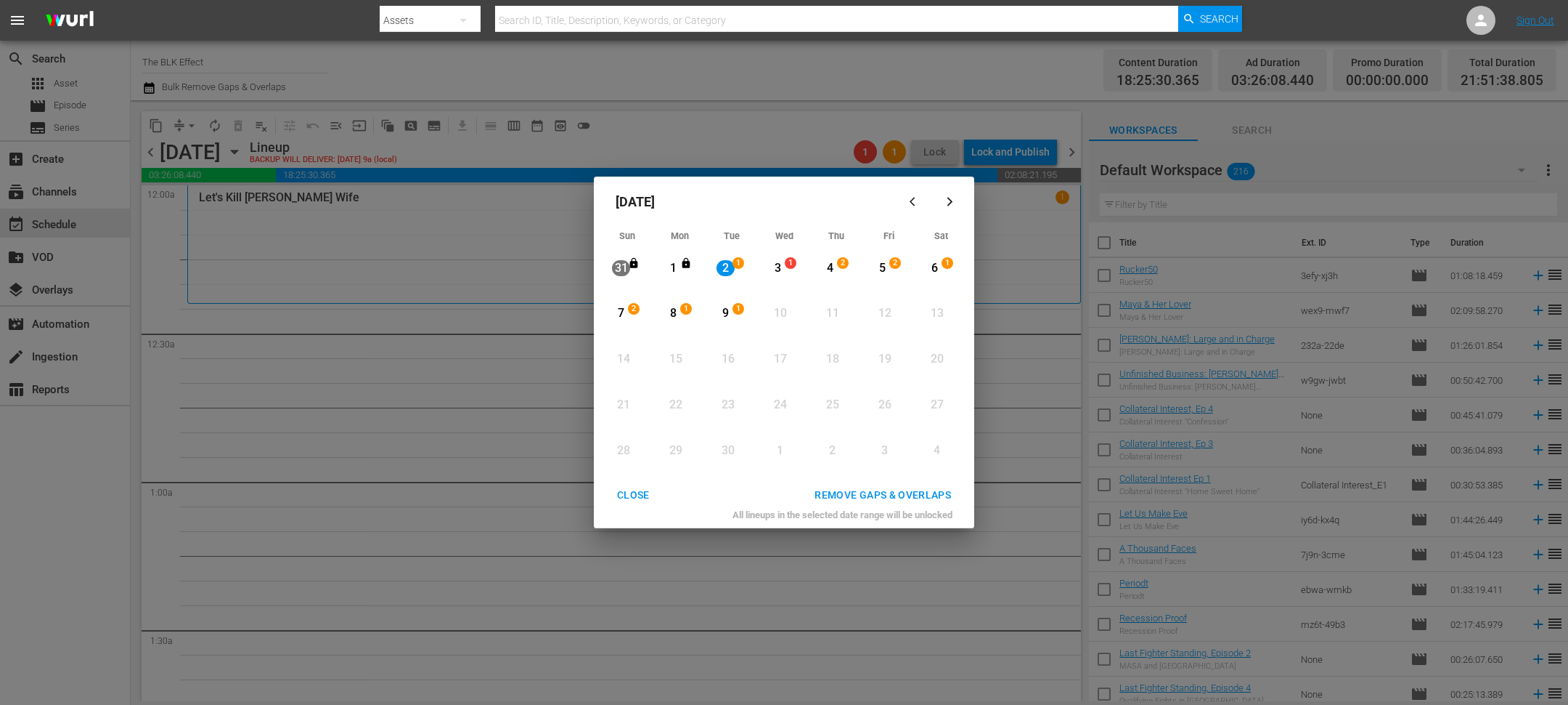
click at [724, 331] on div "9" at bounding box center [725, 313] width 18 height 40
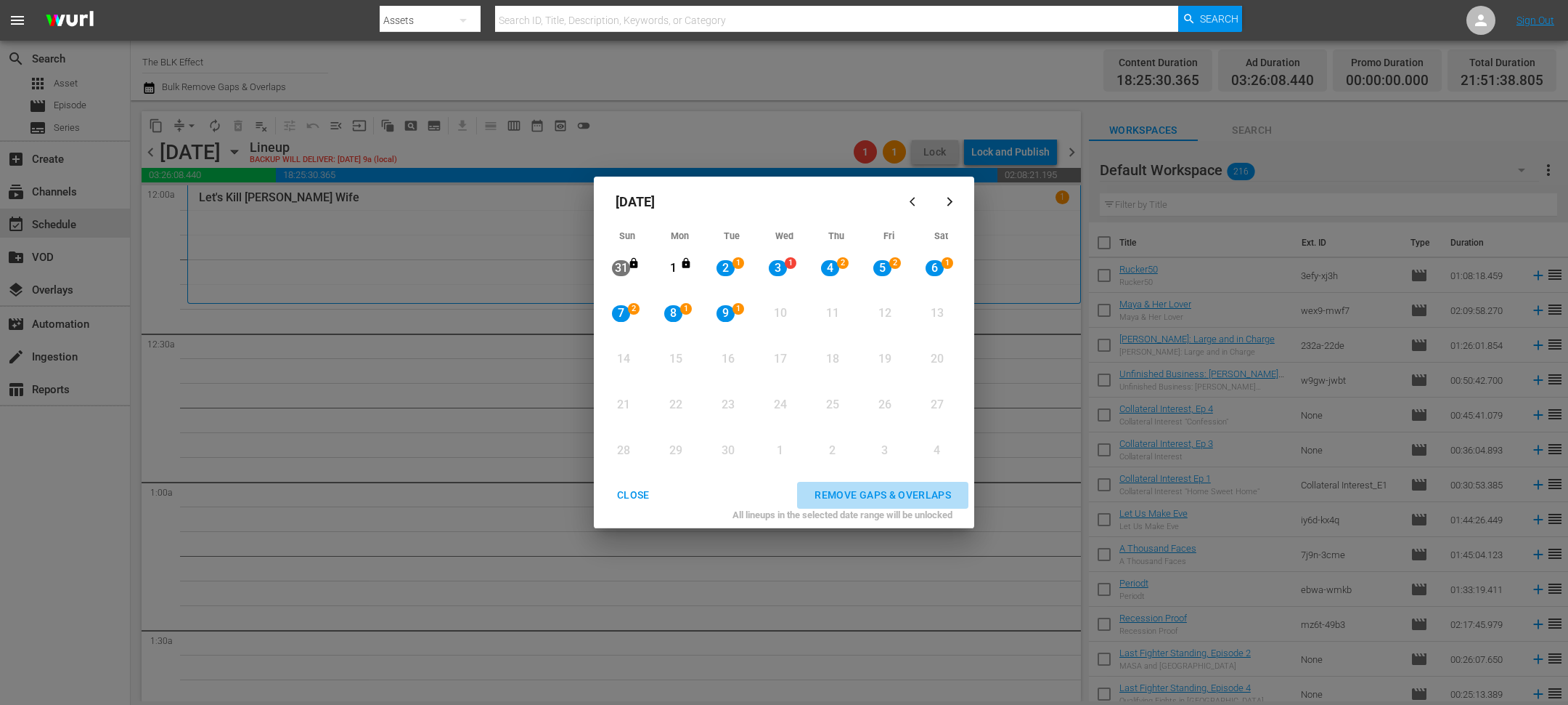
click at [901, 494] on div "REMOVE GAPS & OVERLAPS" at bounding box center [882, 495] width 160 height 18
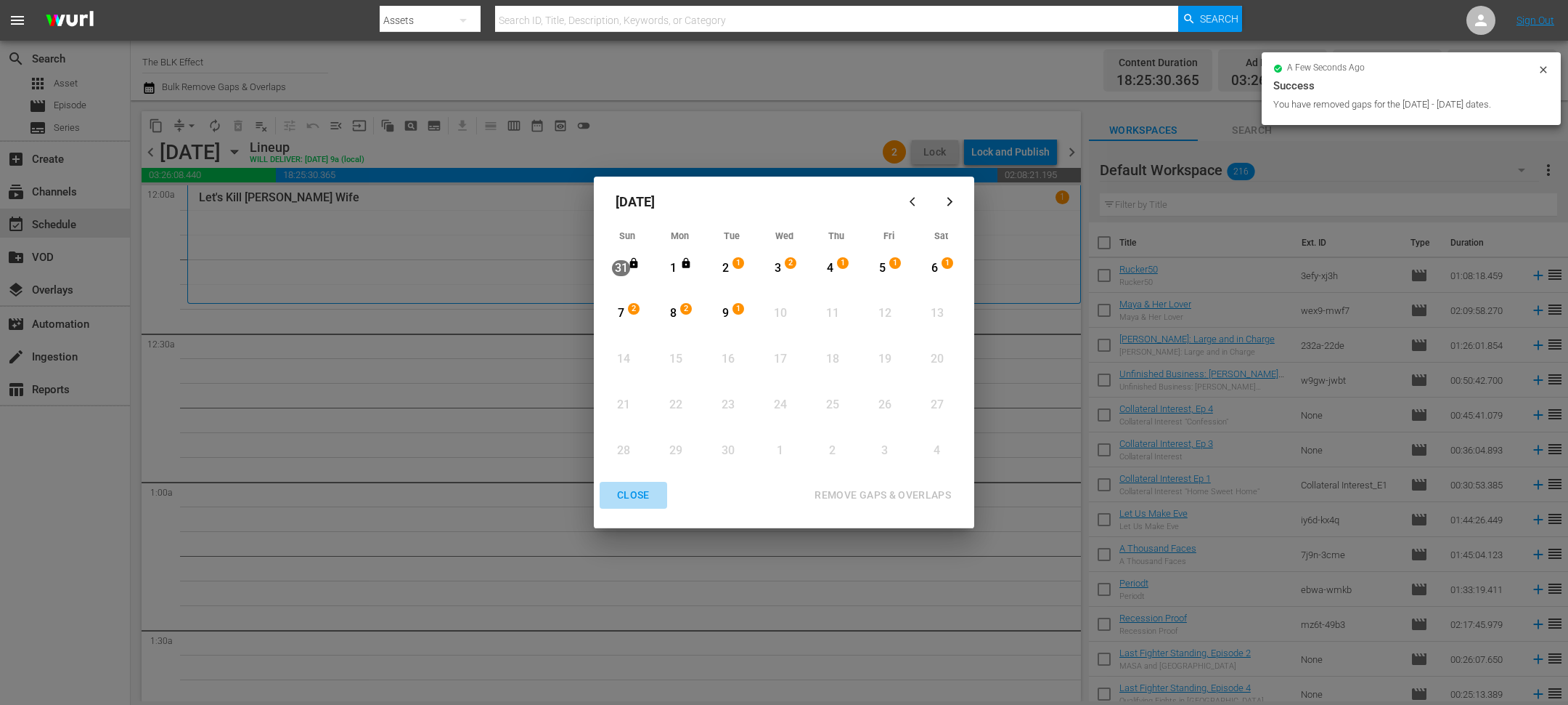
click at [632, 496] on div "CLOSE" at bounding box center [633, 495] width 56 height 18
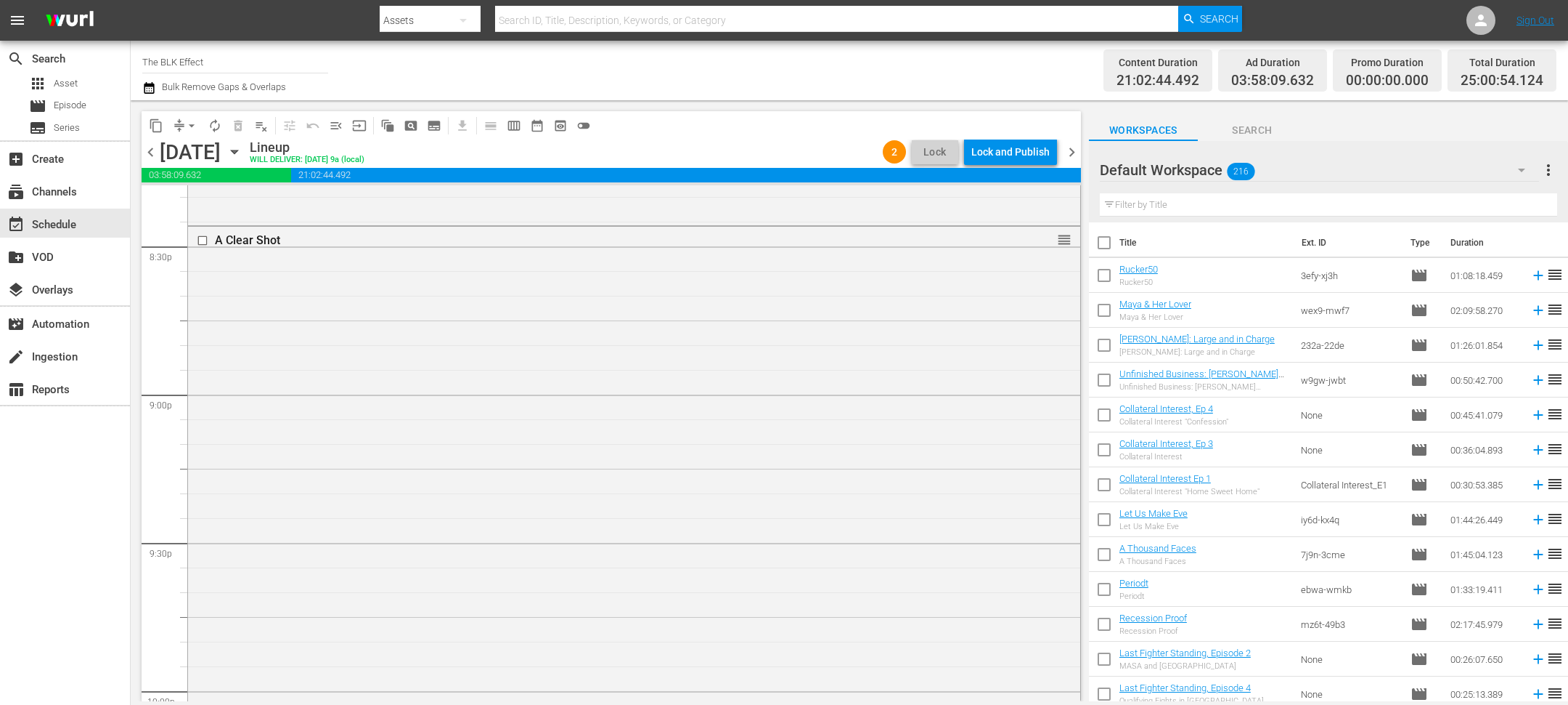
scroll to position [7016, 0]
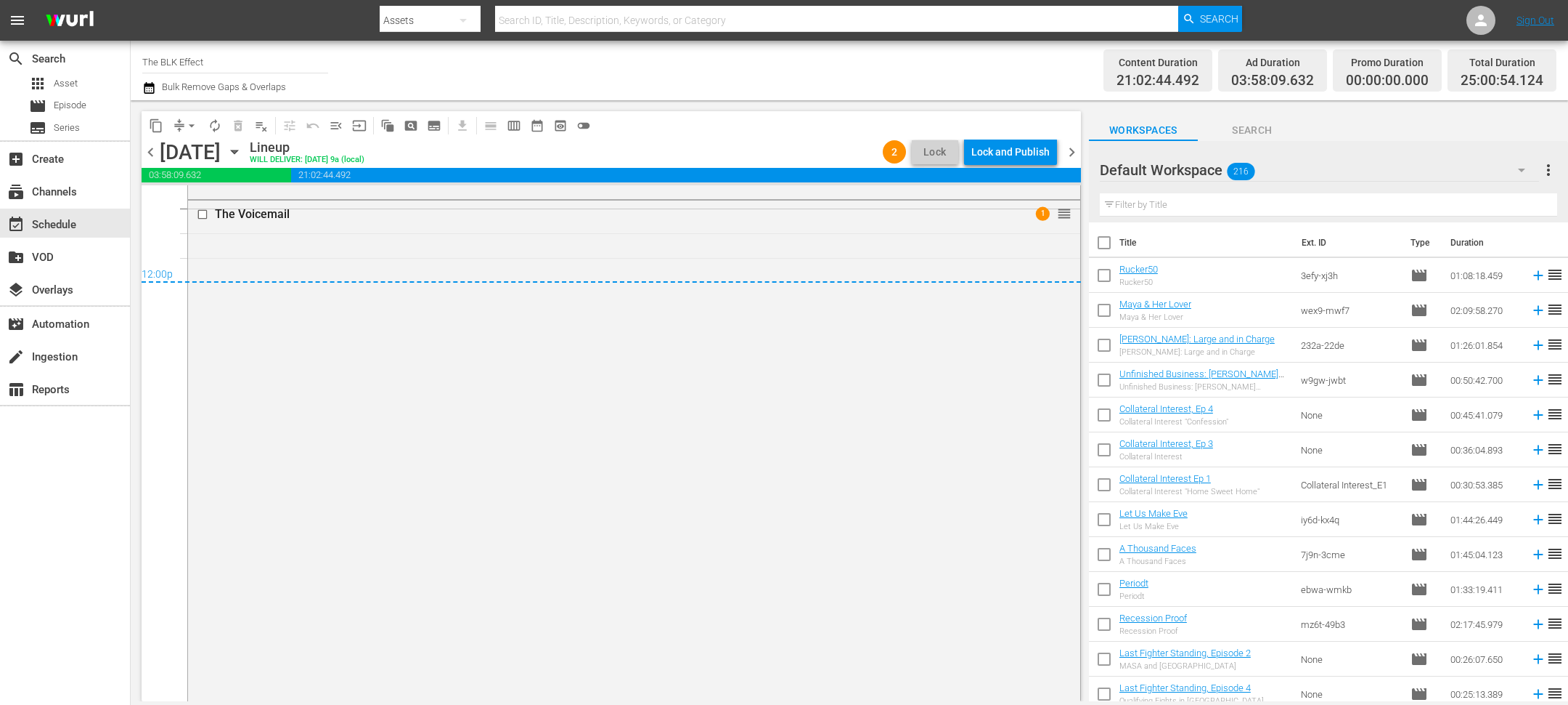
click at [1074, 150] on span "chevron_right" at bounding box center [1072, 153] width 18 height 18
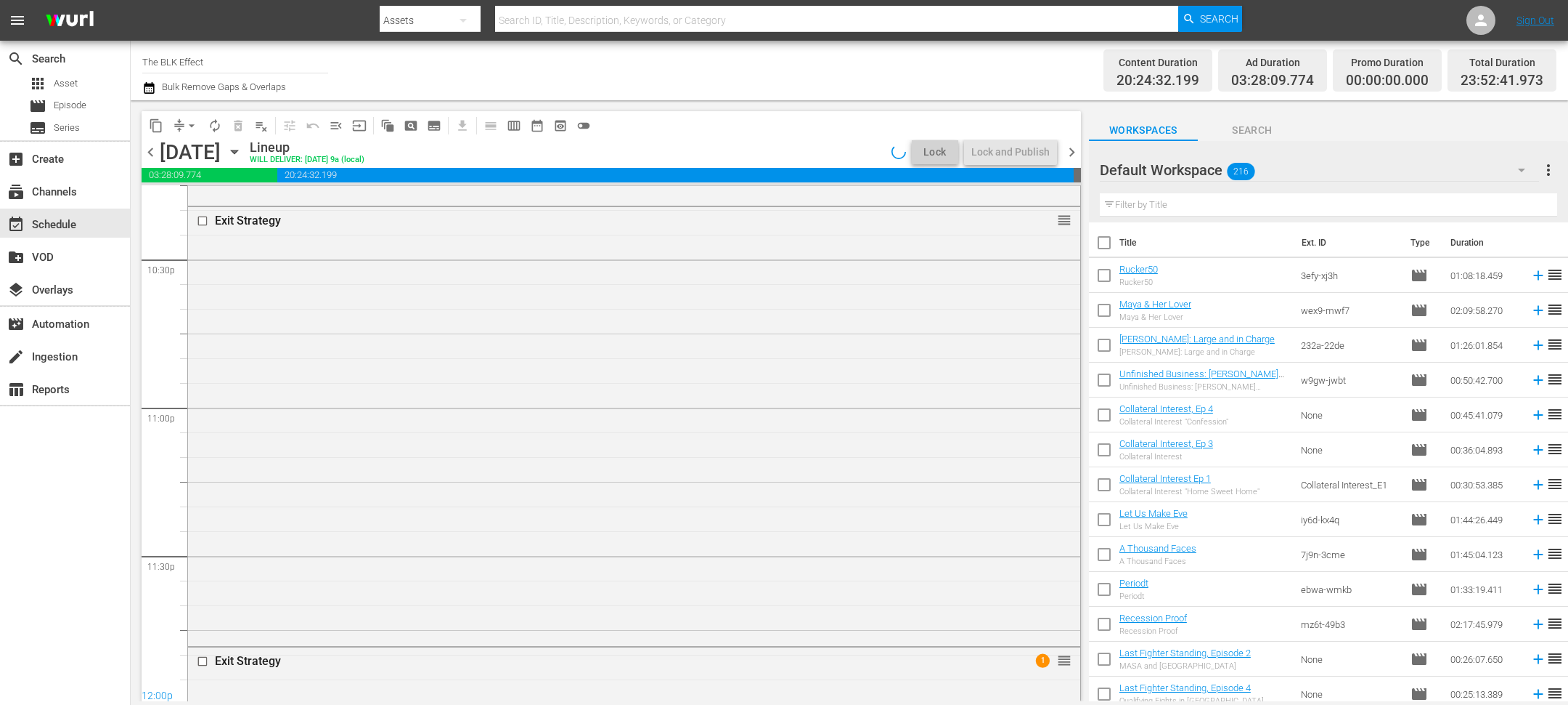
scroll to position [6980, 0]
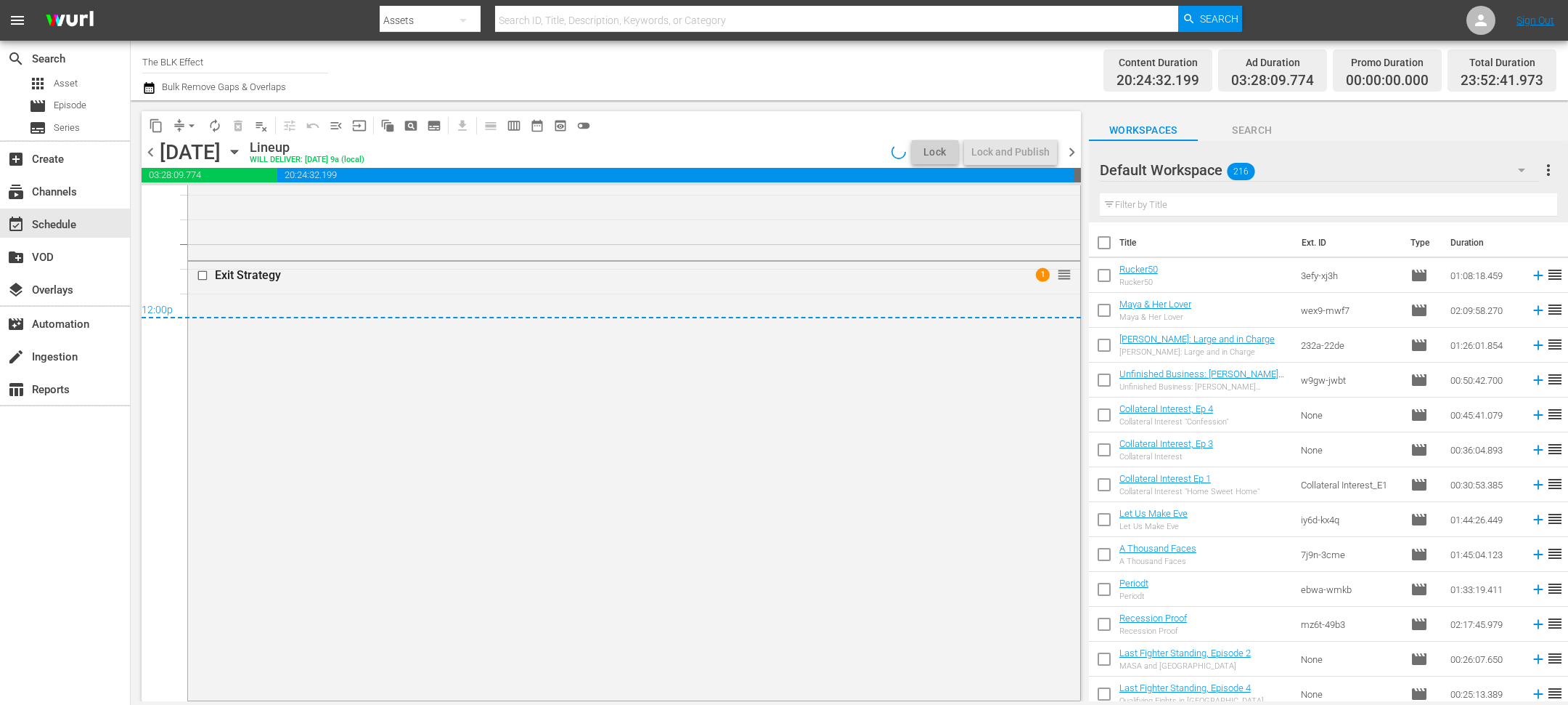
click at [412, 157] on div "chevron_left Thursday, September 4th September 4th Lineup WILL DELIVER: 9/3 @ 9…" at bounding box center [611, 153] width 939 height 28
click at [243, 157] on icon "button" at bounding box center [235, 152] width 16 height 16
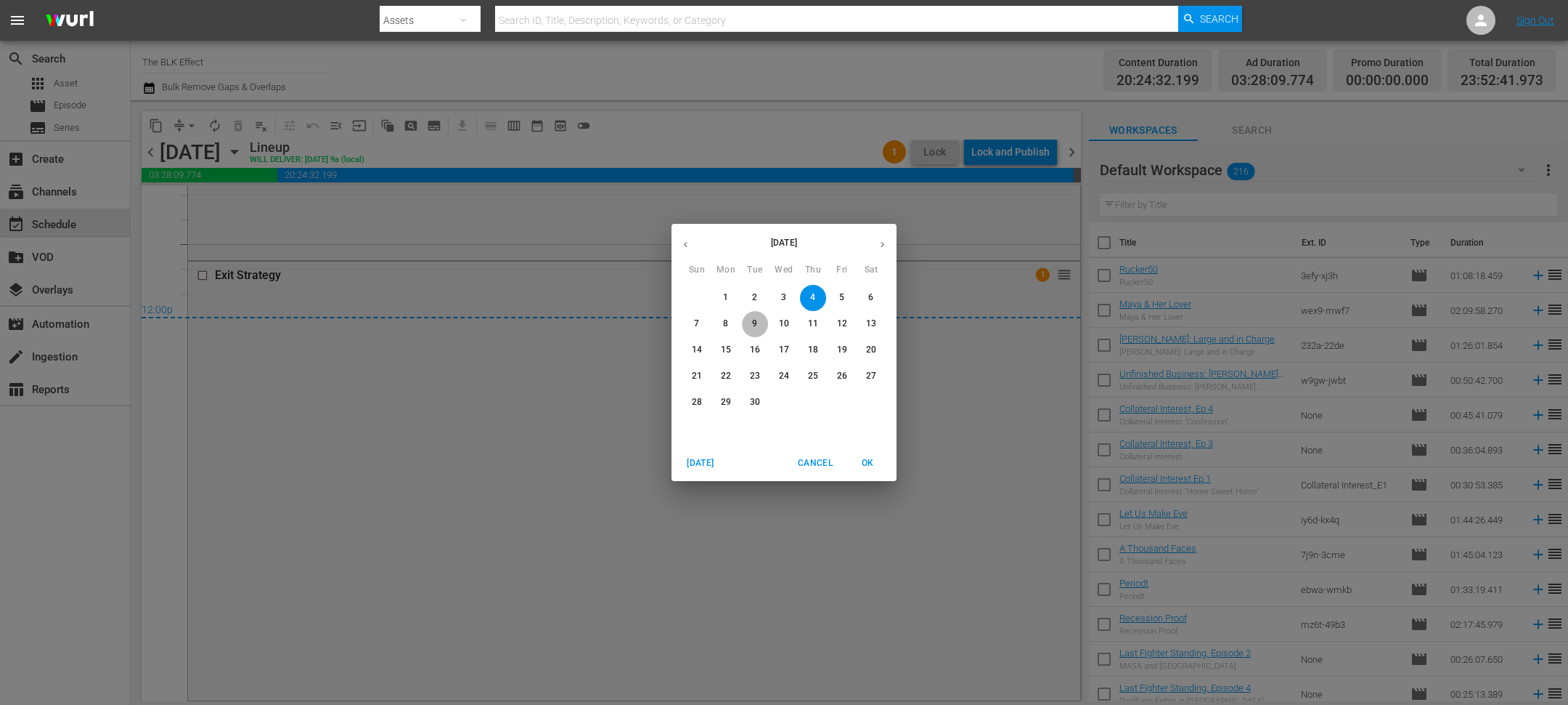
click at [767, 326] on span "9" at bounding box center [754, 324] width 26 height 13
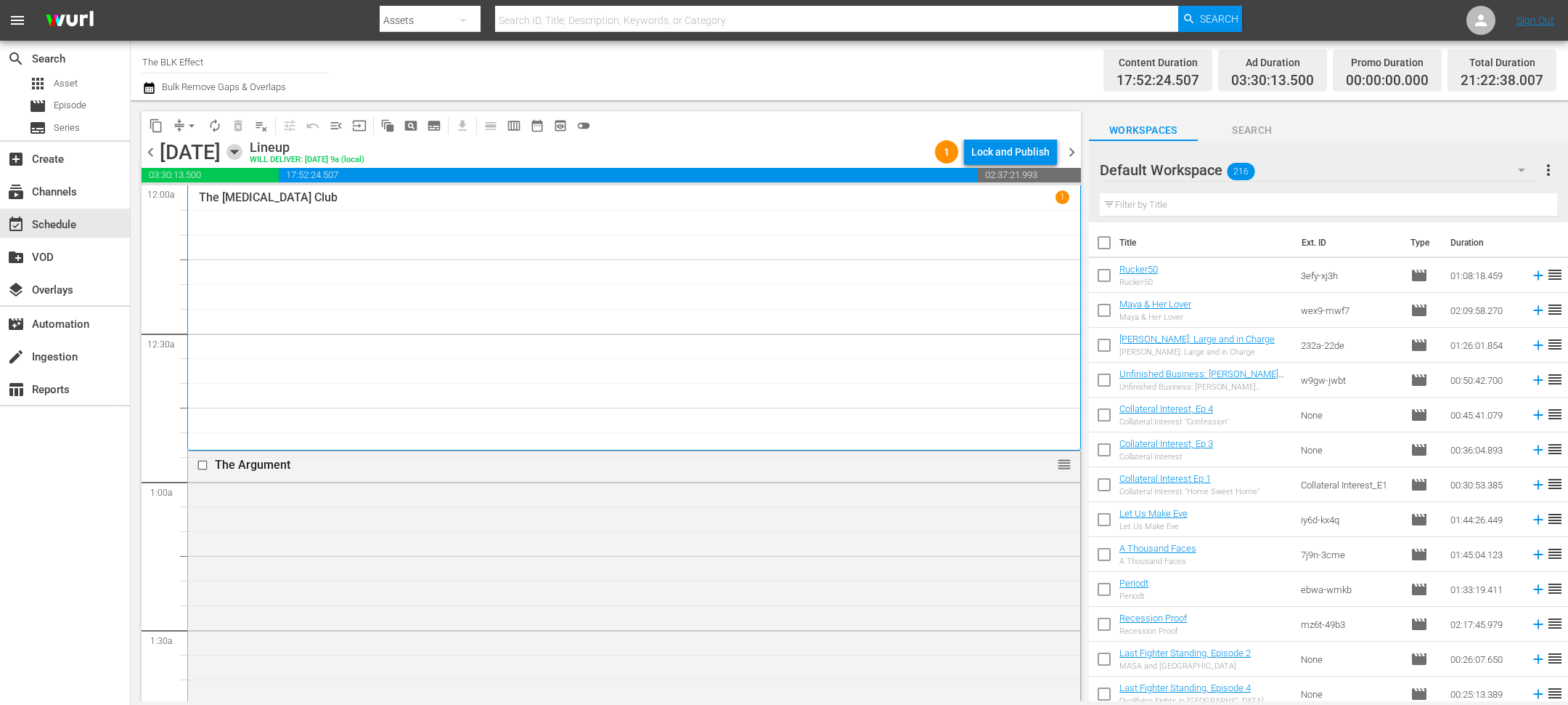
click at [243, 146] on icon "button" at bounding box center [235, 152] width 16 height 16
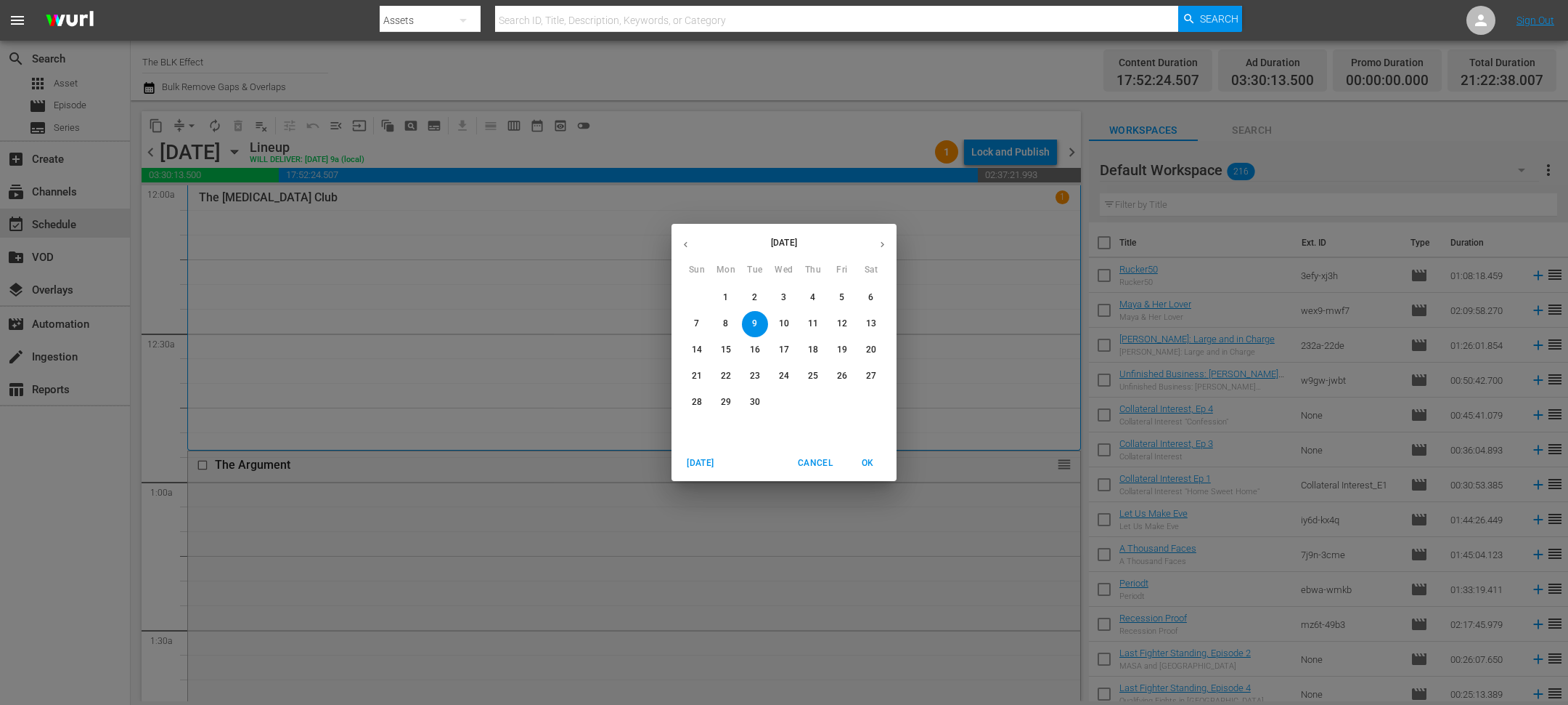
click at [761, 293] on span "2" at bounding box center [754, 298] width 26 height 13
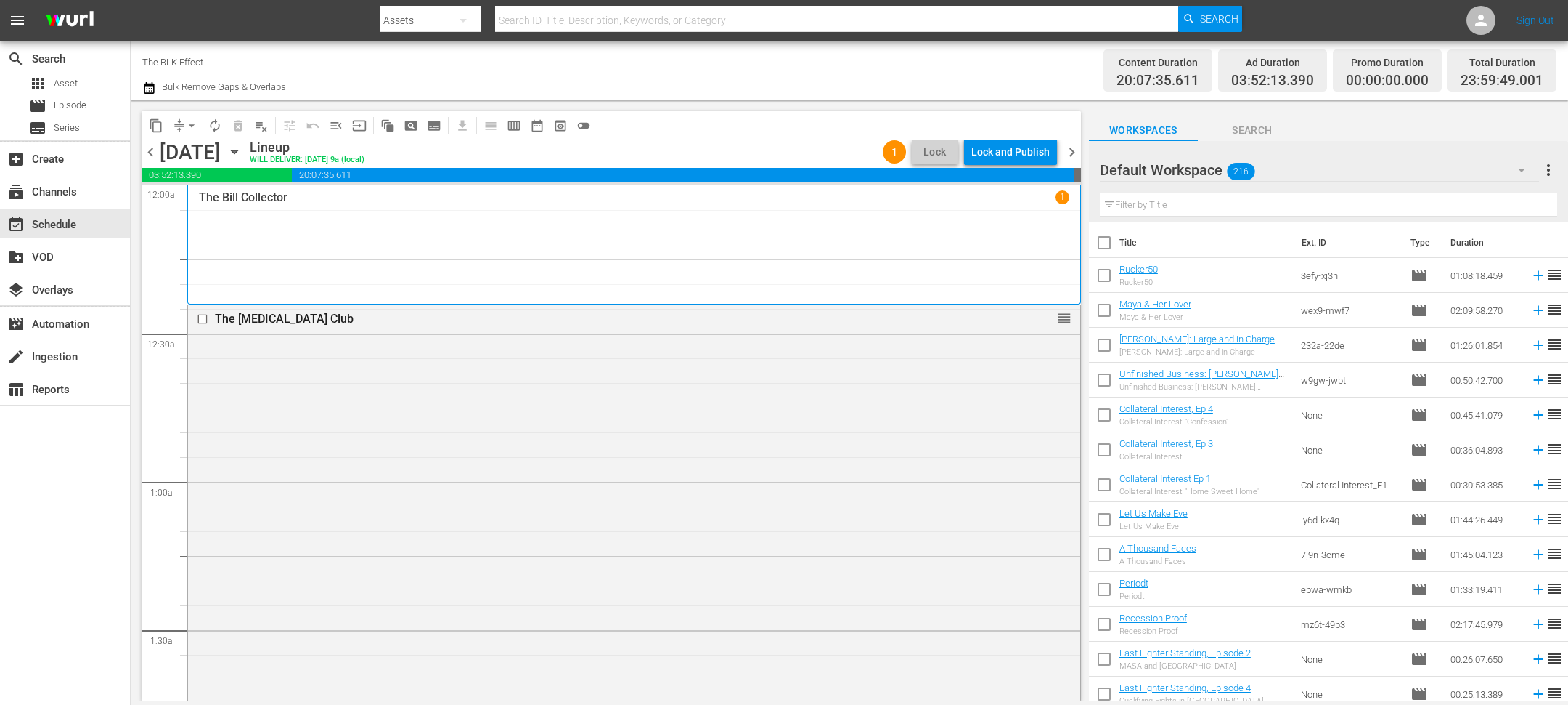
click at [243, 158] on icon "button" at bounding box center [235, 152] width 16 height 16
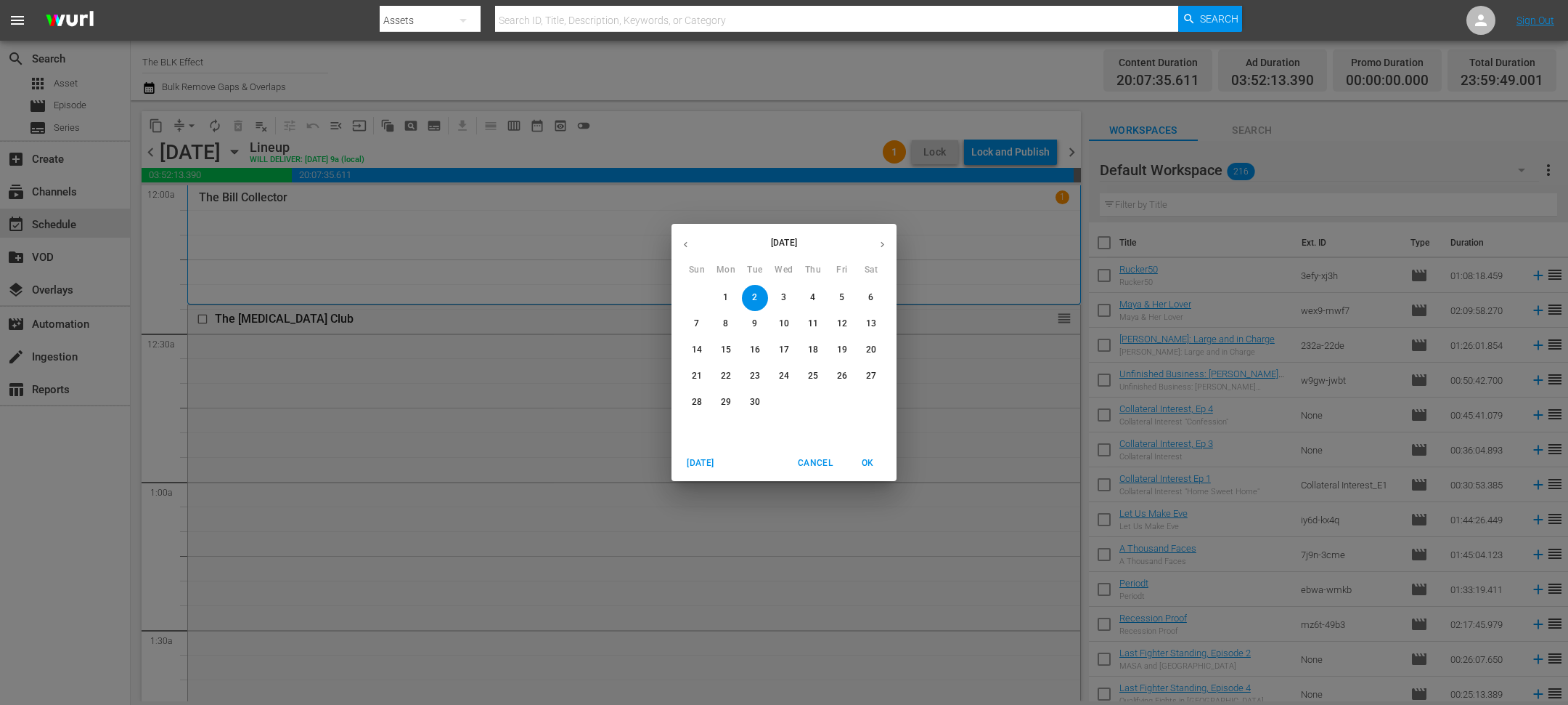
click at [779, 292] on span "3" at bounding box center [784, 298] width 26 height 13
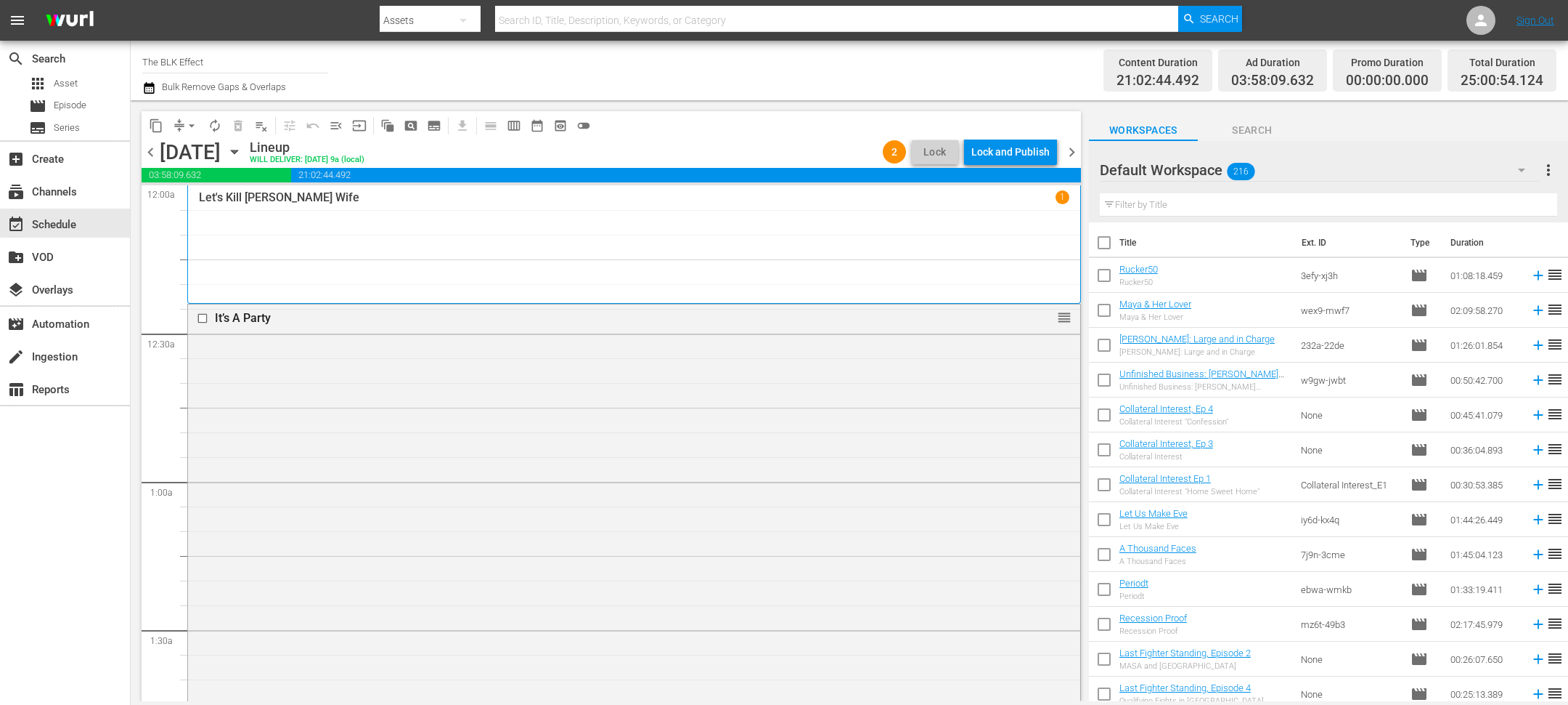
click at [243, 153] on icon "button" at bounding box center [235, 152] width 16 height 16
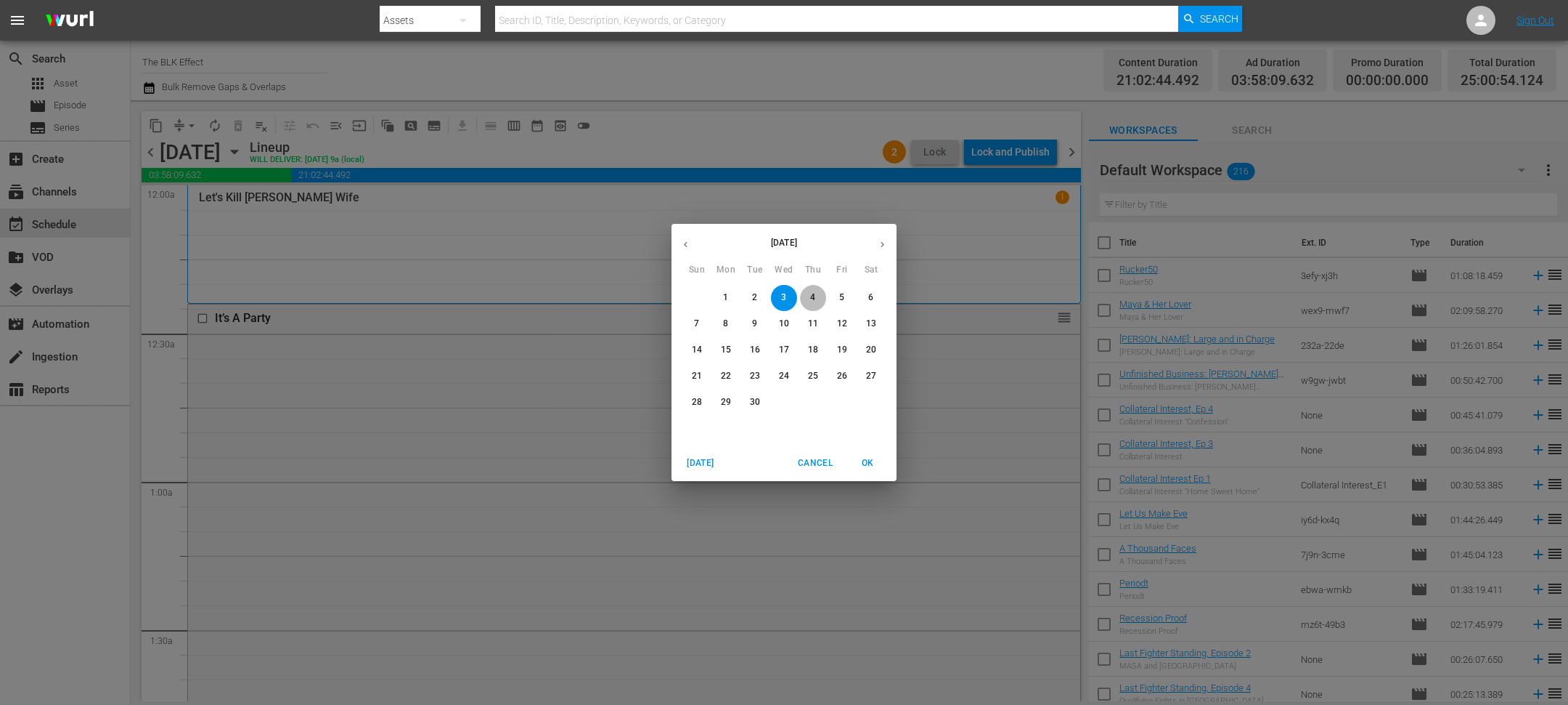
click at [807, 299] on span "4" at bounding box center [813, 298] width 26 height 13
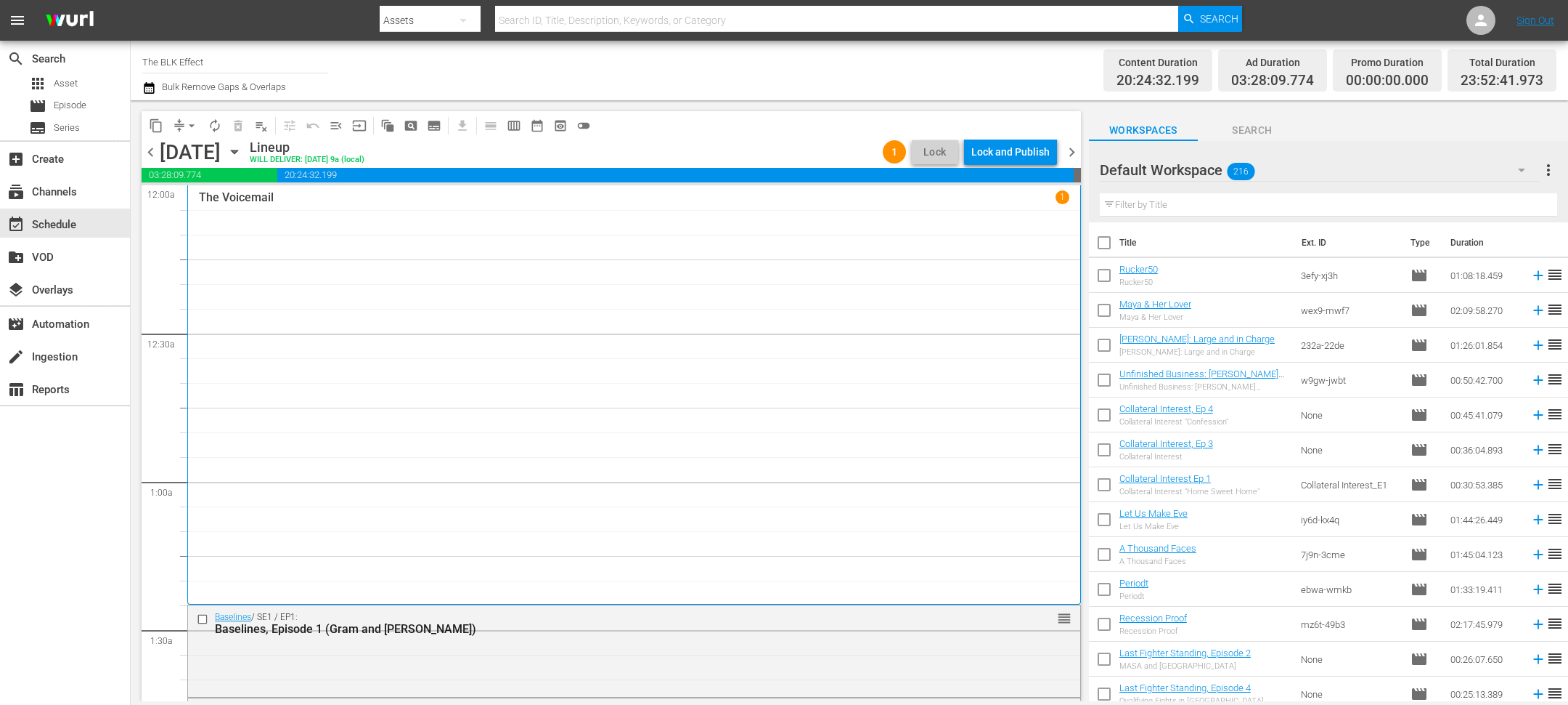
click at [243, 153] on icon "button" at bounding box center [235, 152] width 16 height 16
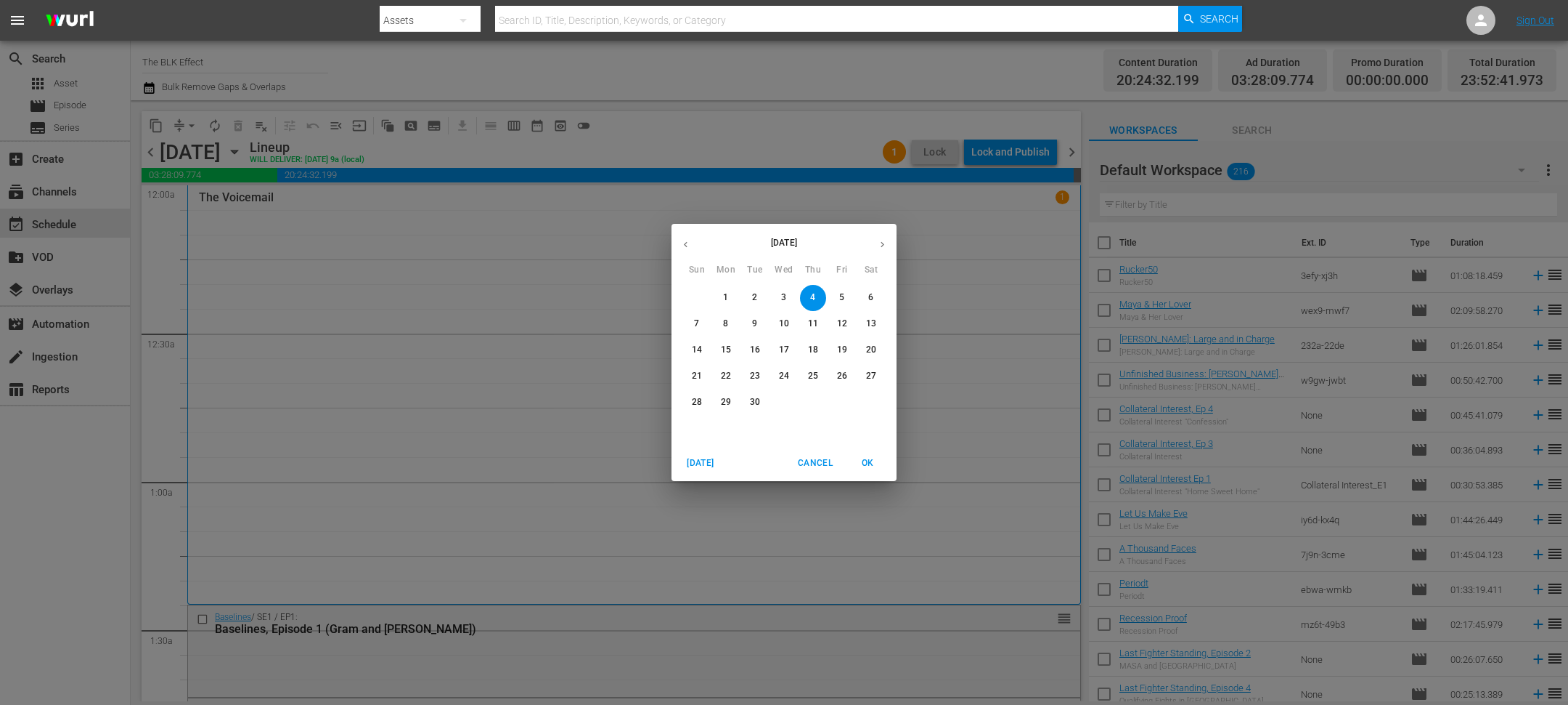
click at [757, 297] on p "2" at bounding box center [755, 298] width 5 height 13
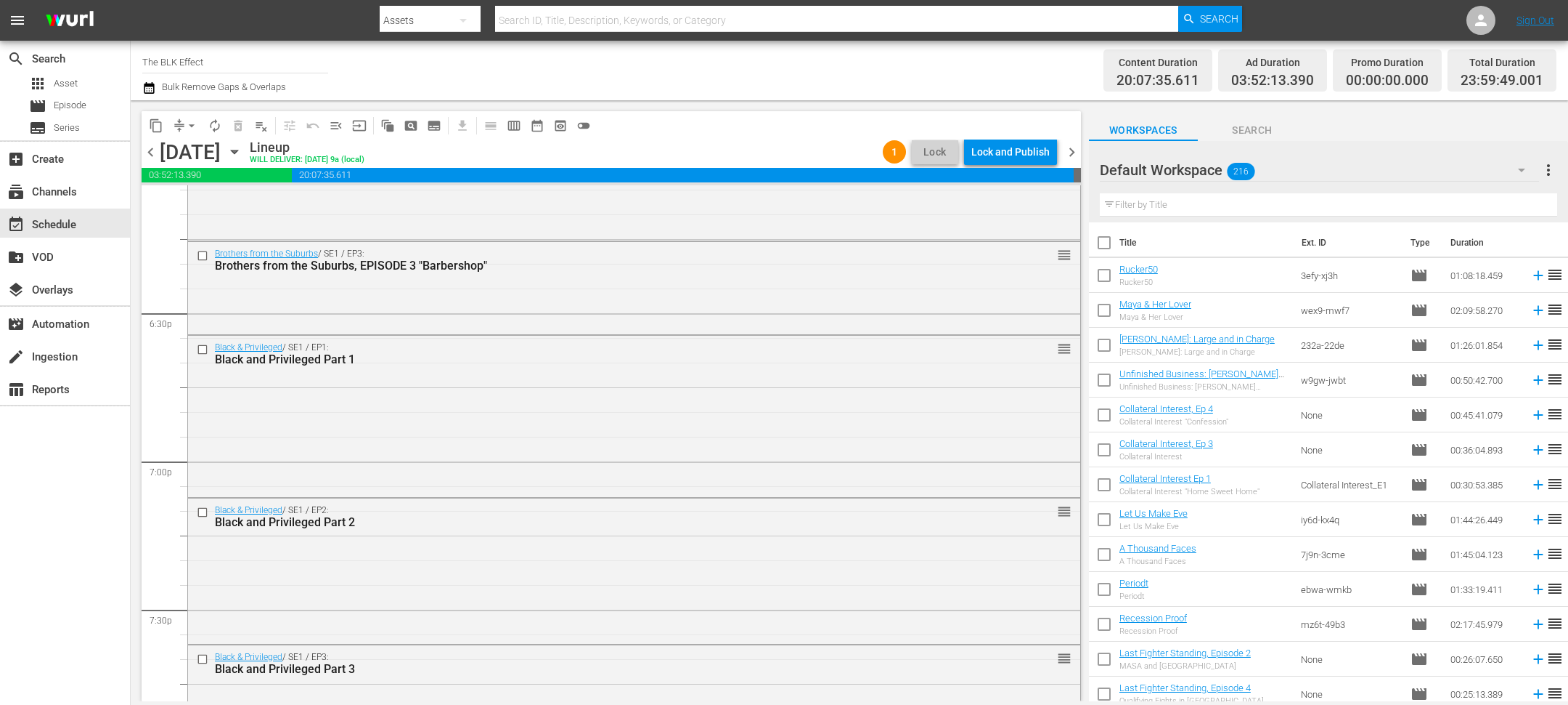
scroll to position [5876, 0]
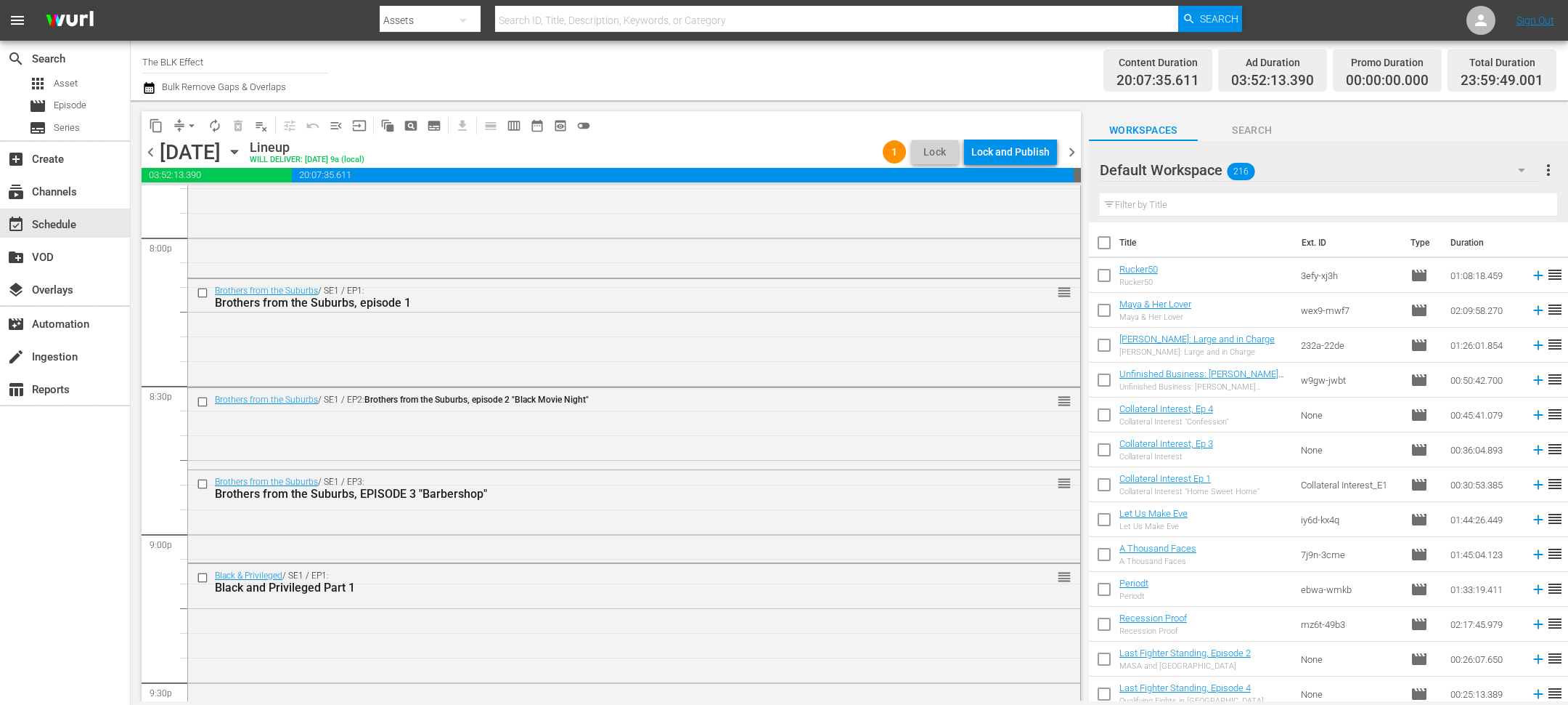
click at [237, 151] on icon "button" at bounding box center [234, 153] width 6 height 4
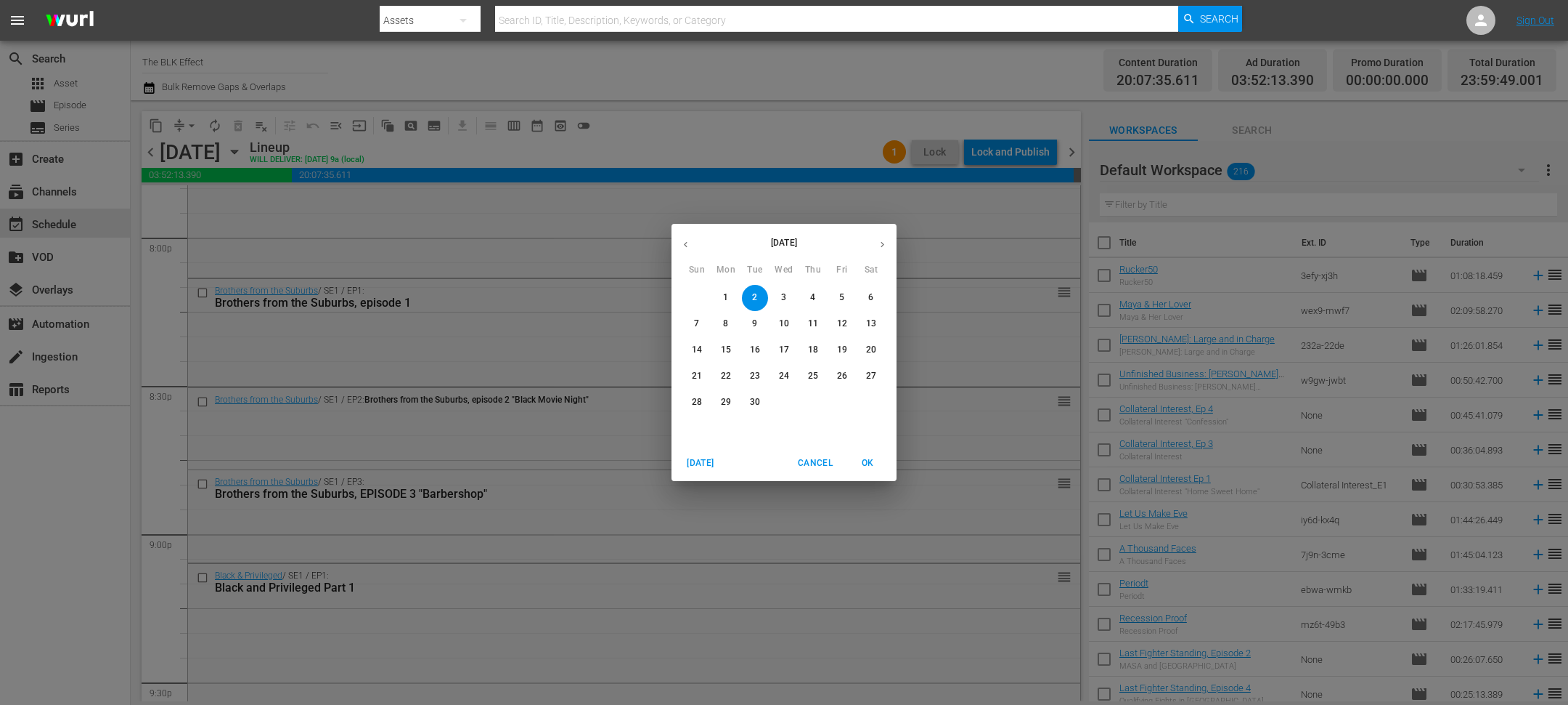
click at [786, 296] on p "3" at bounding box center [784, 298] width 5 height 13
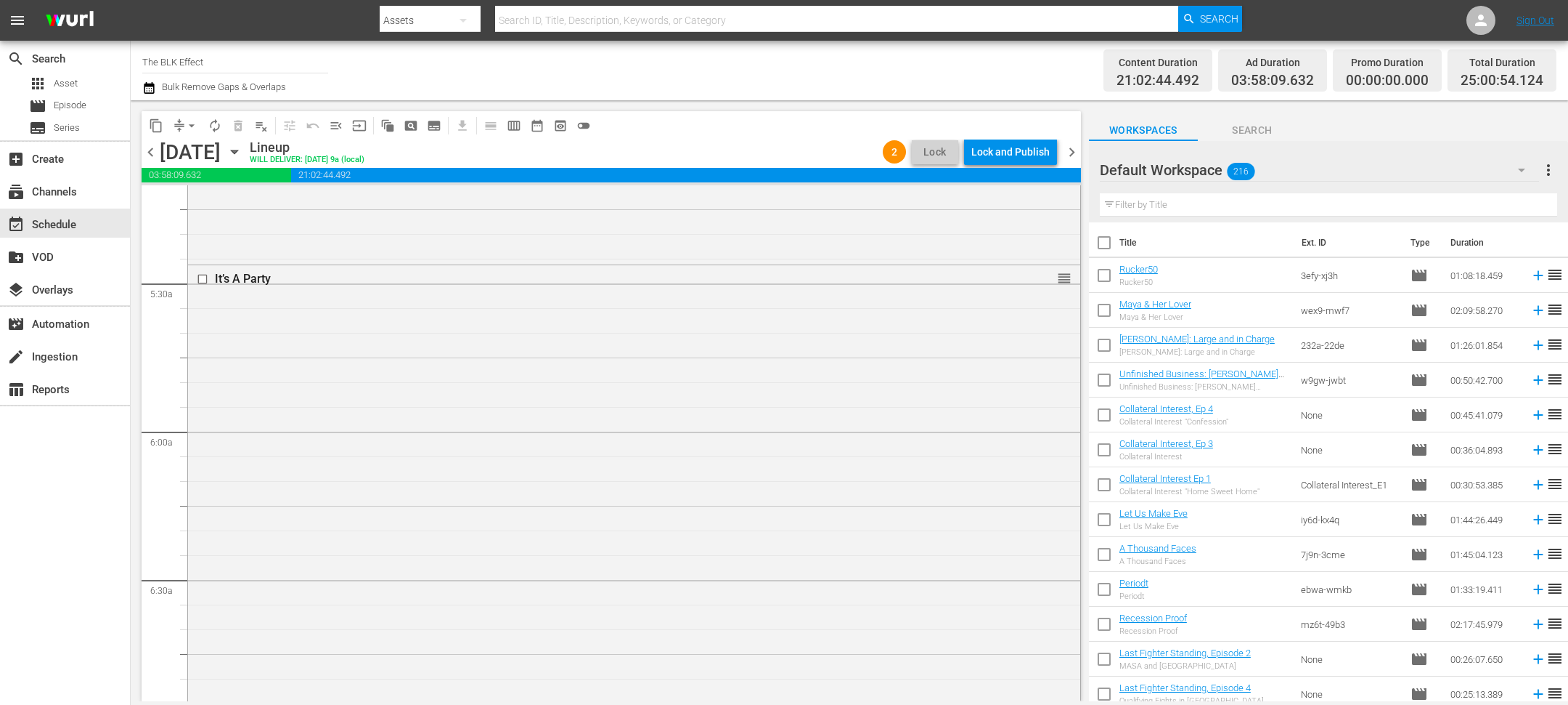
scroll to position [1824, 0]
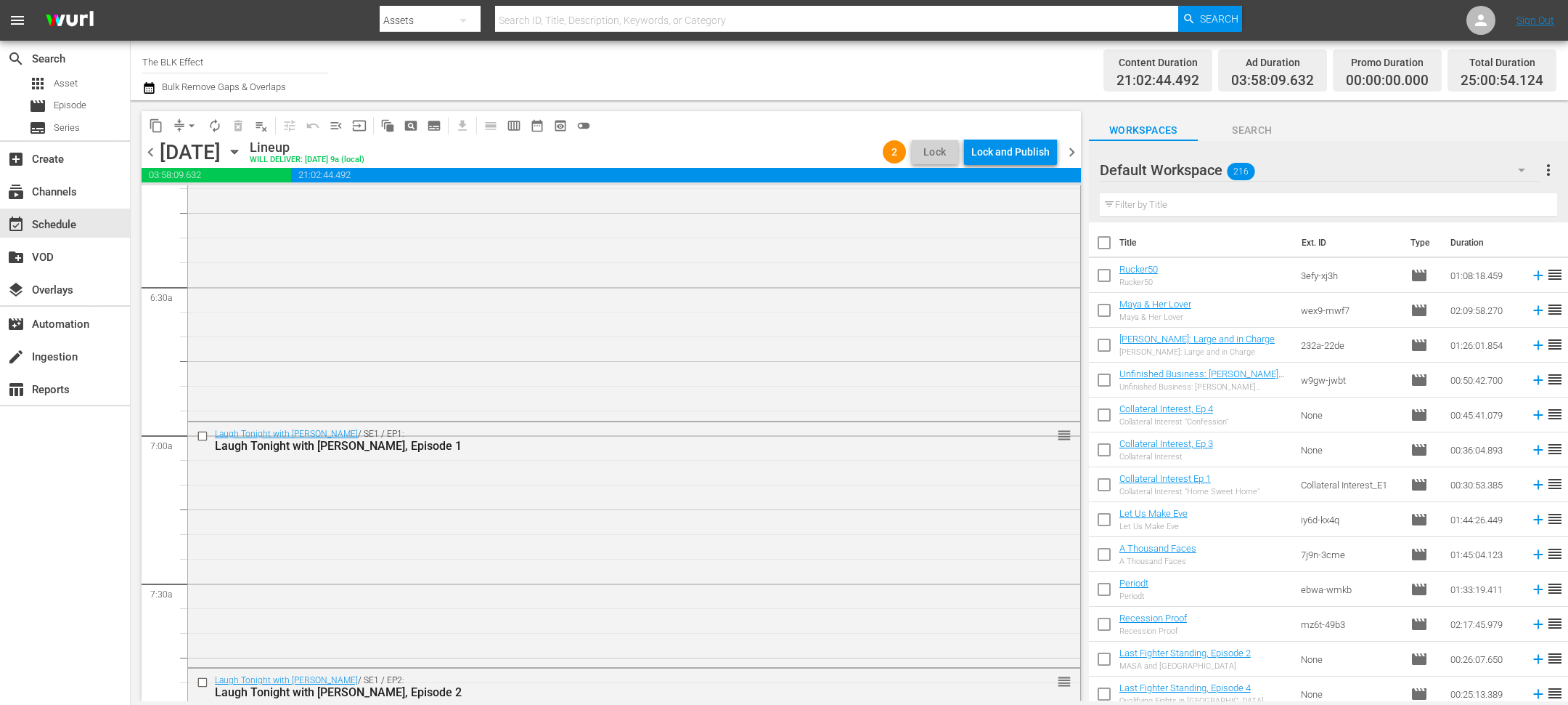
click at [1166, 205] on input "text" at bounding box center [1328, 205] width 457 height 23
paste input "Dance Fu"
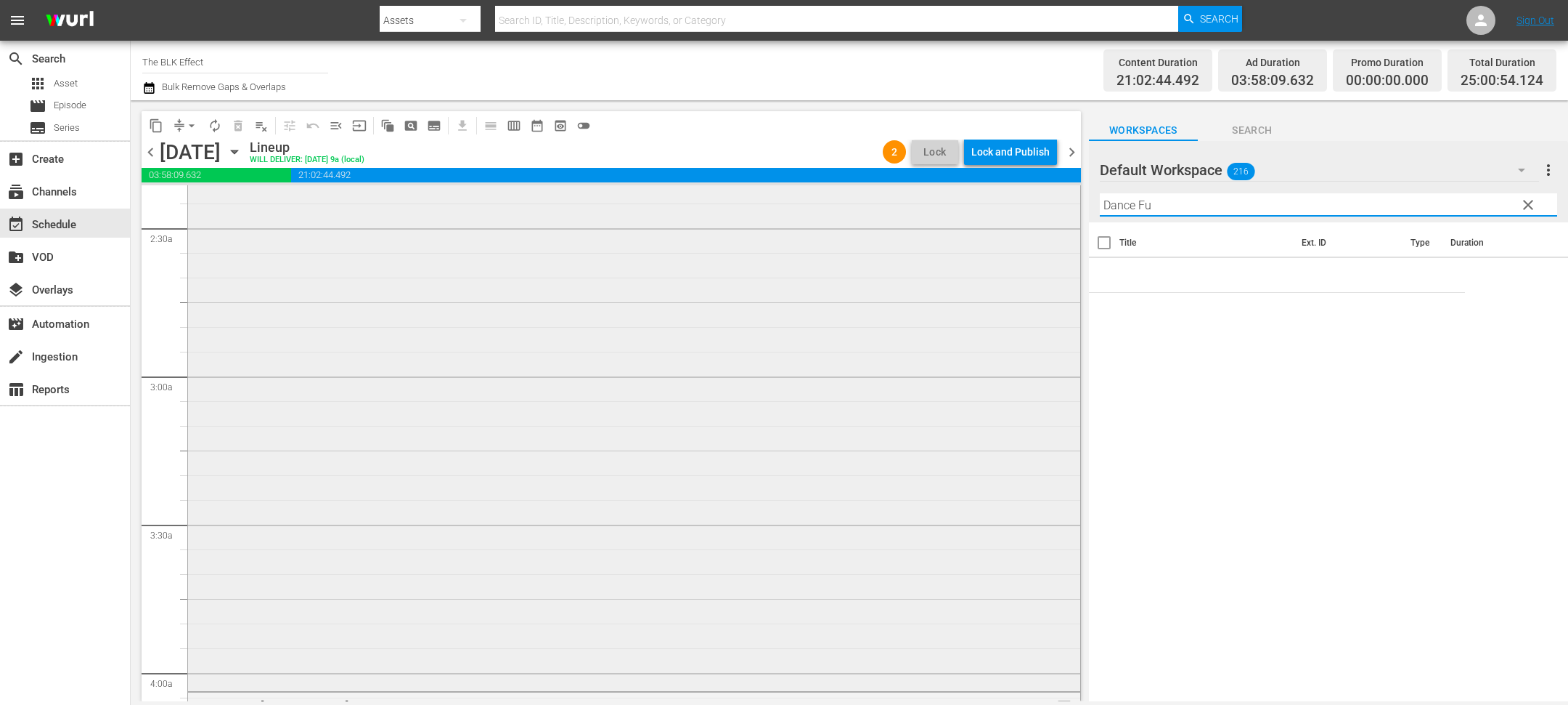
scroll to position [0, 0]
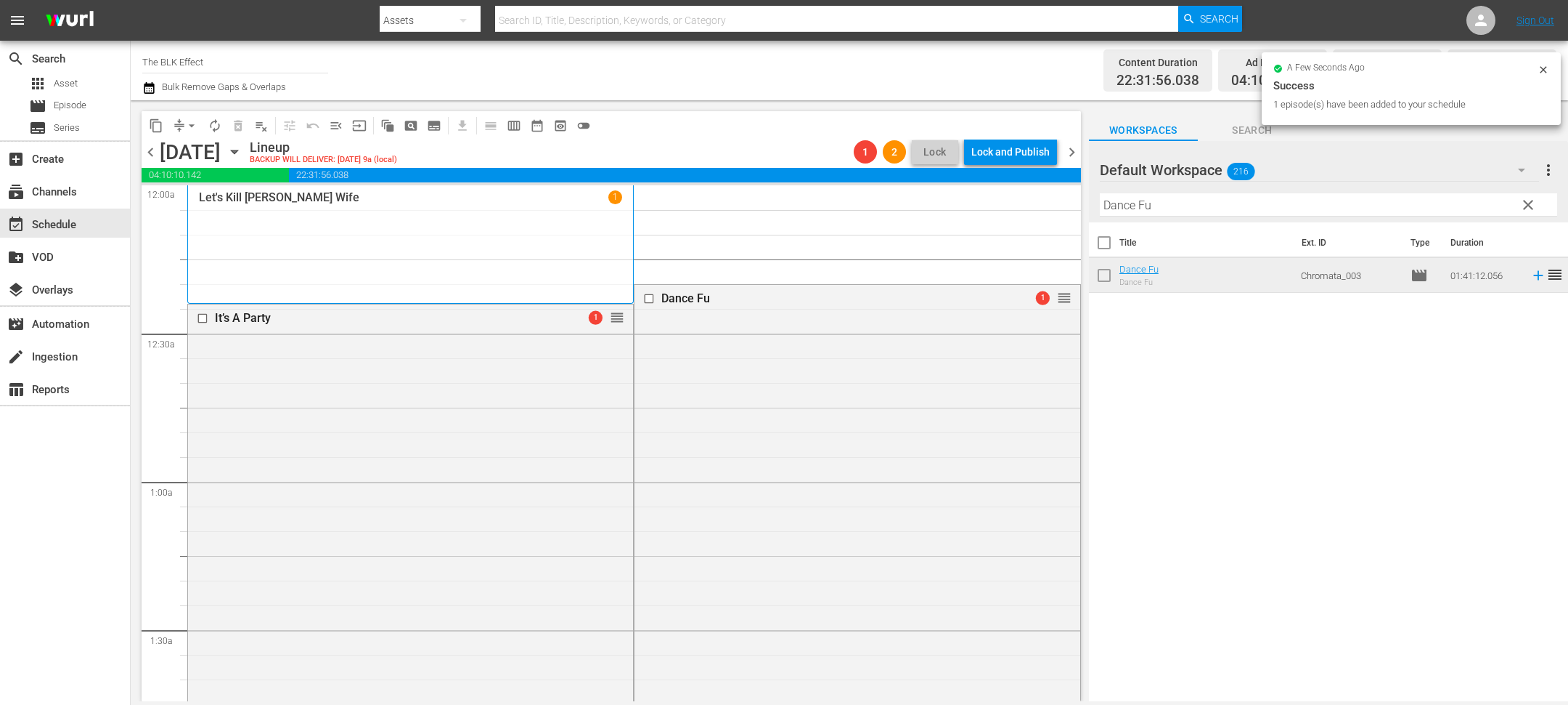
click at [1218, 210] on input "Dance Fu" at bounding box center [1328, 205] width 457 height 23
paste input "omino: Battle of the Bones"
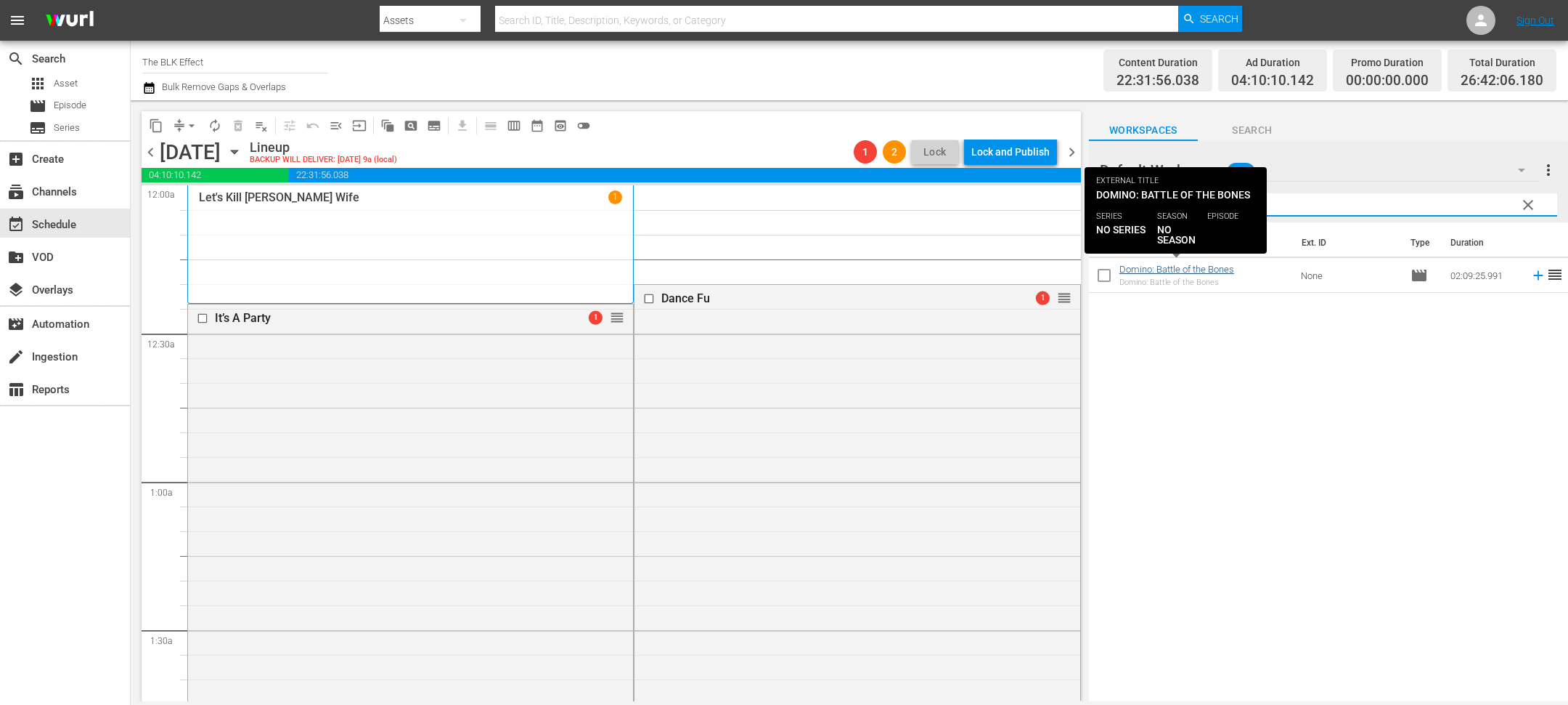
type input "Domino: Battle of the Bones"
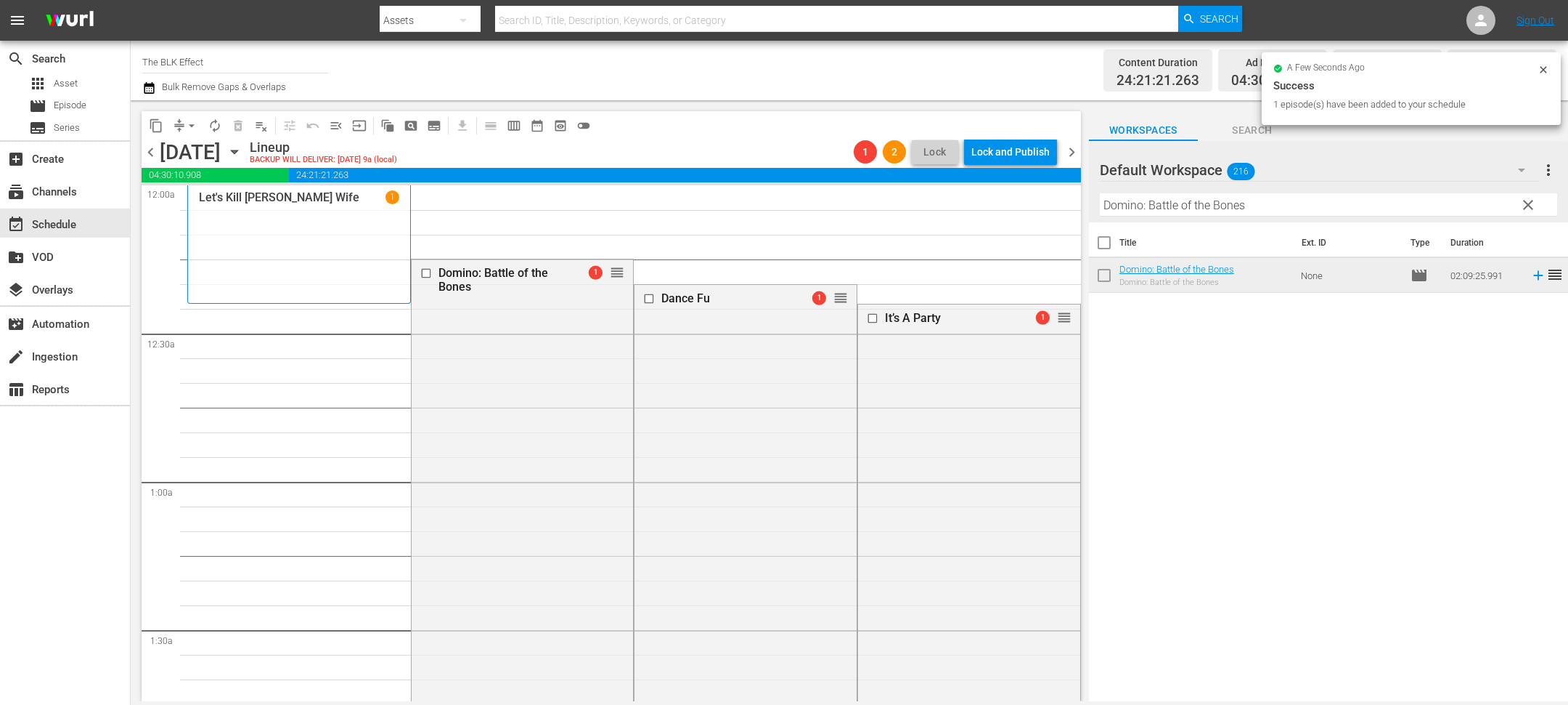
click at [152, 86] on icon "button" at bounding box center [148, 88] width 10 height 12
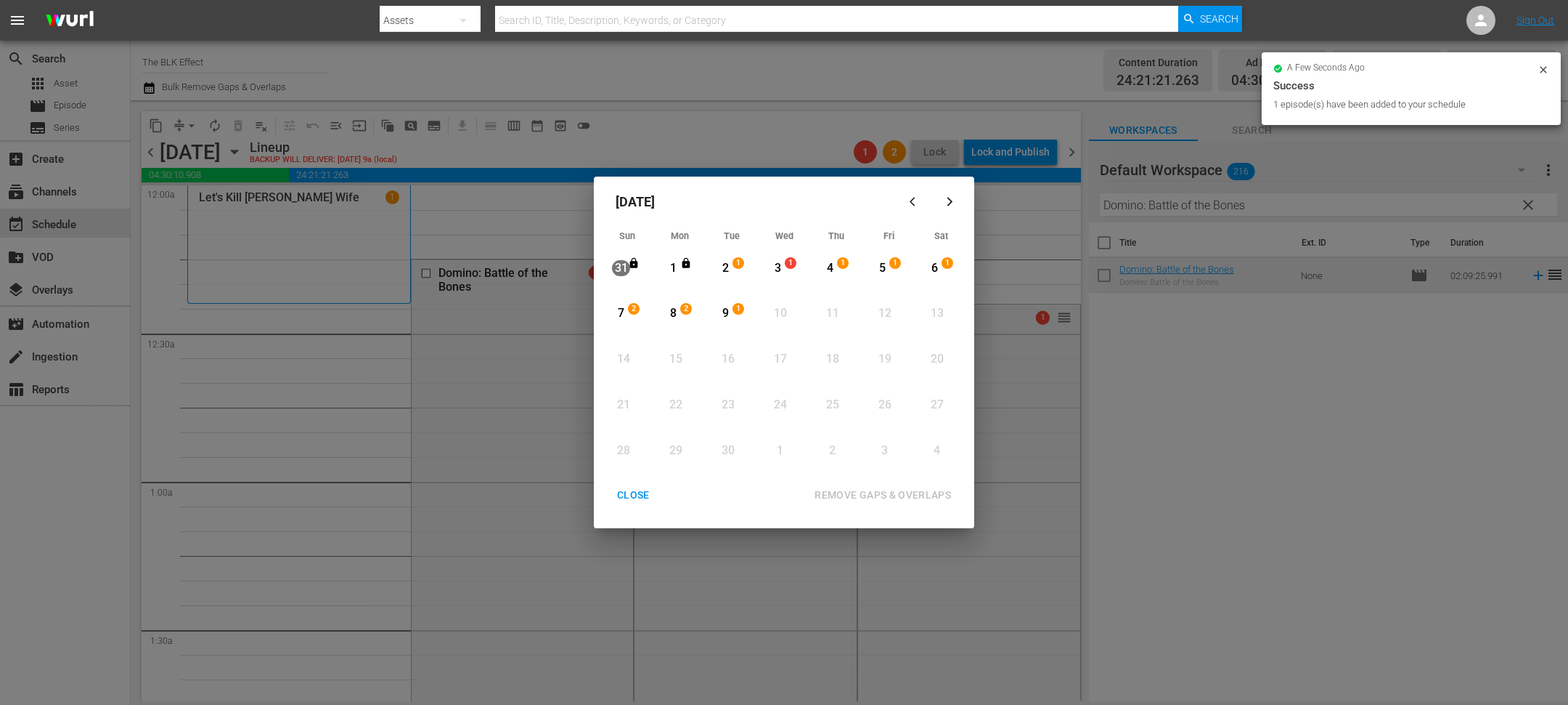
click at [782, 271] on div "3" at bounding box center [778, 268] width 18 height 17
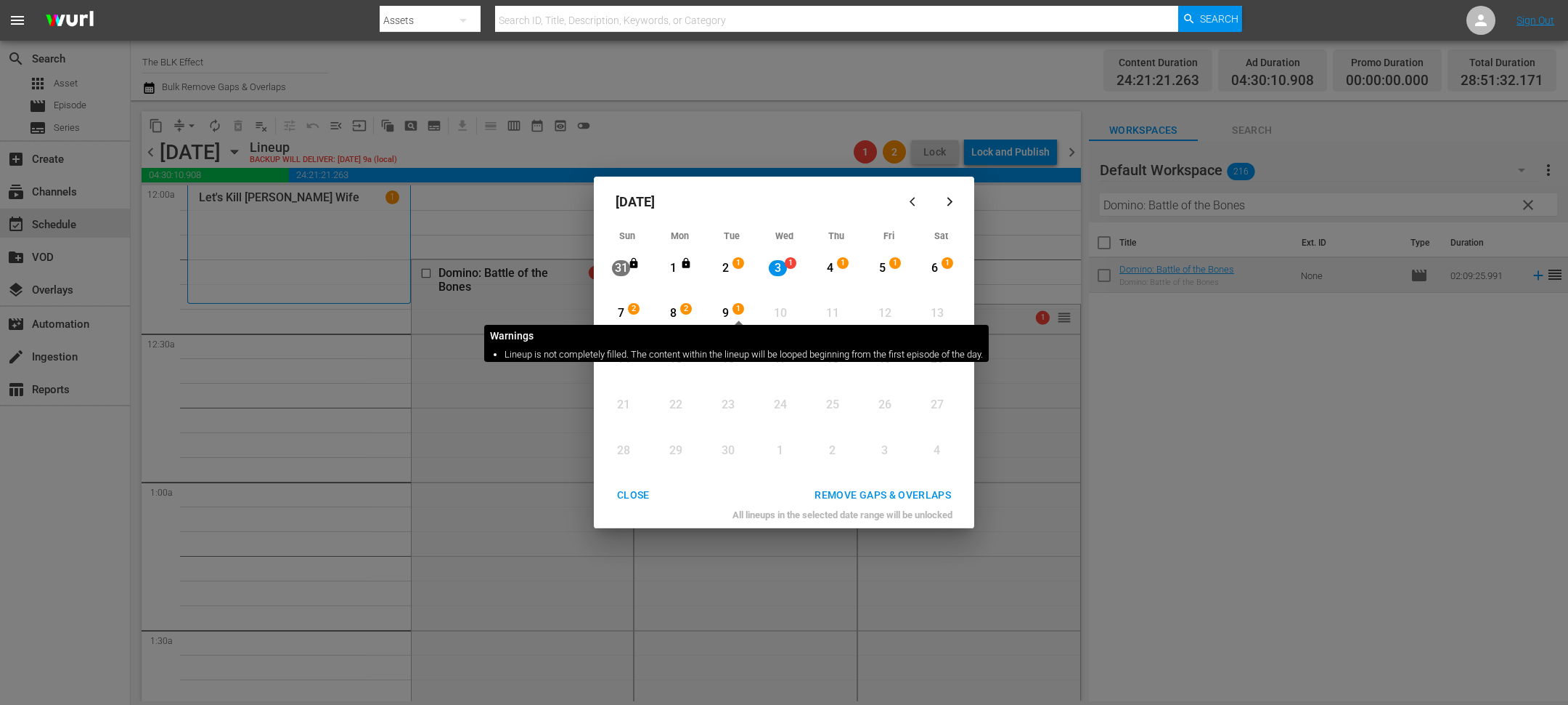
click at [742, 313] on span "1" at bounding box center [738, 309] width 10 height 12
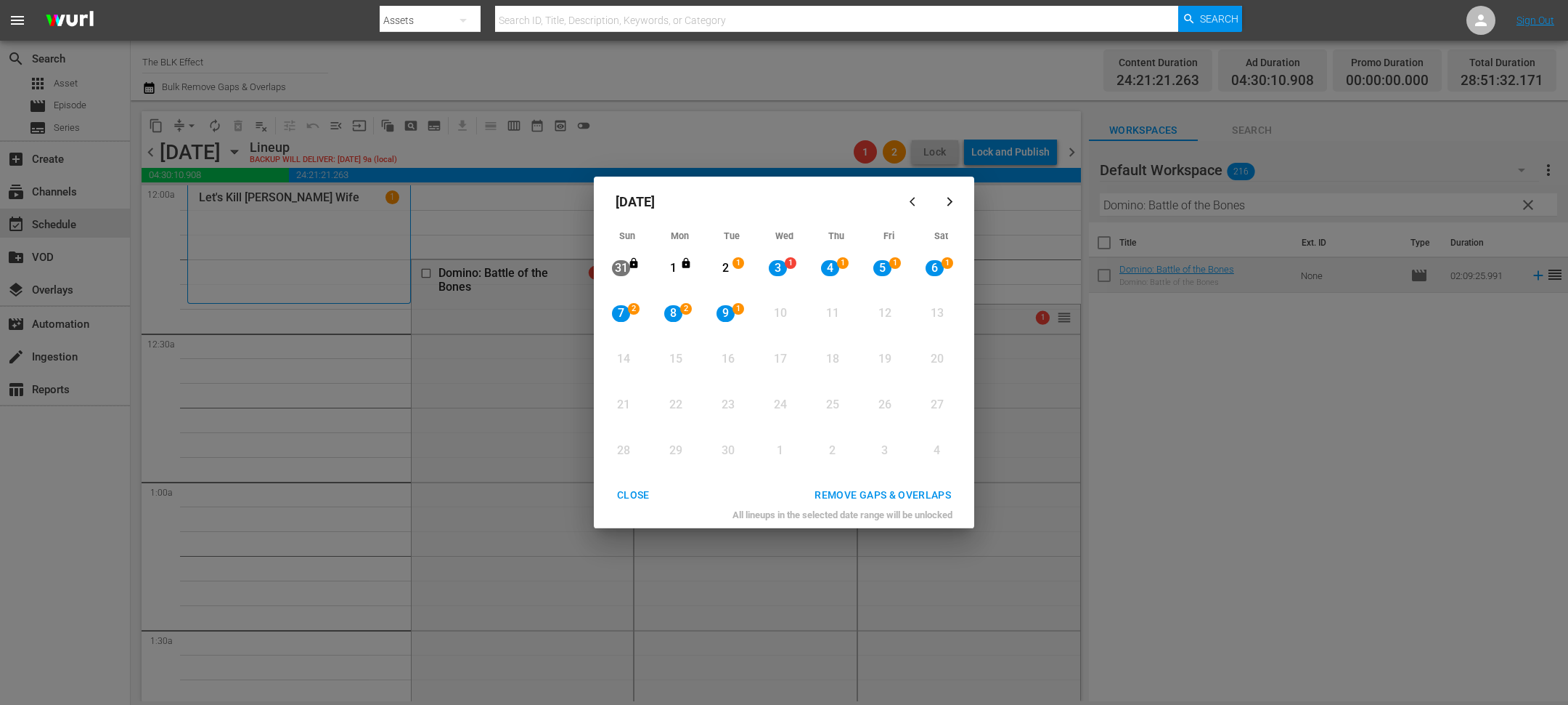
click at [732, 280] on div "2" at bounding box center [725, 267] width 18 height 40
click at [731, 321] on div "9" at bounding box center [725, 313] width 18 height 40
click at [855, 494] on div "REMOVE GAPS & OVERLAPS" at bounding box center [882, 495] width 160 height 18
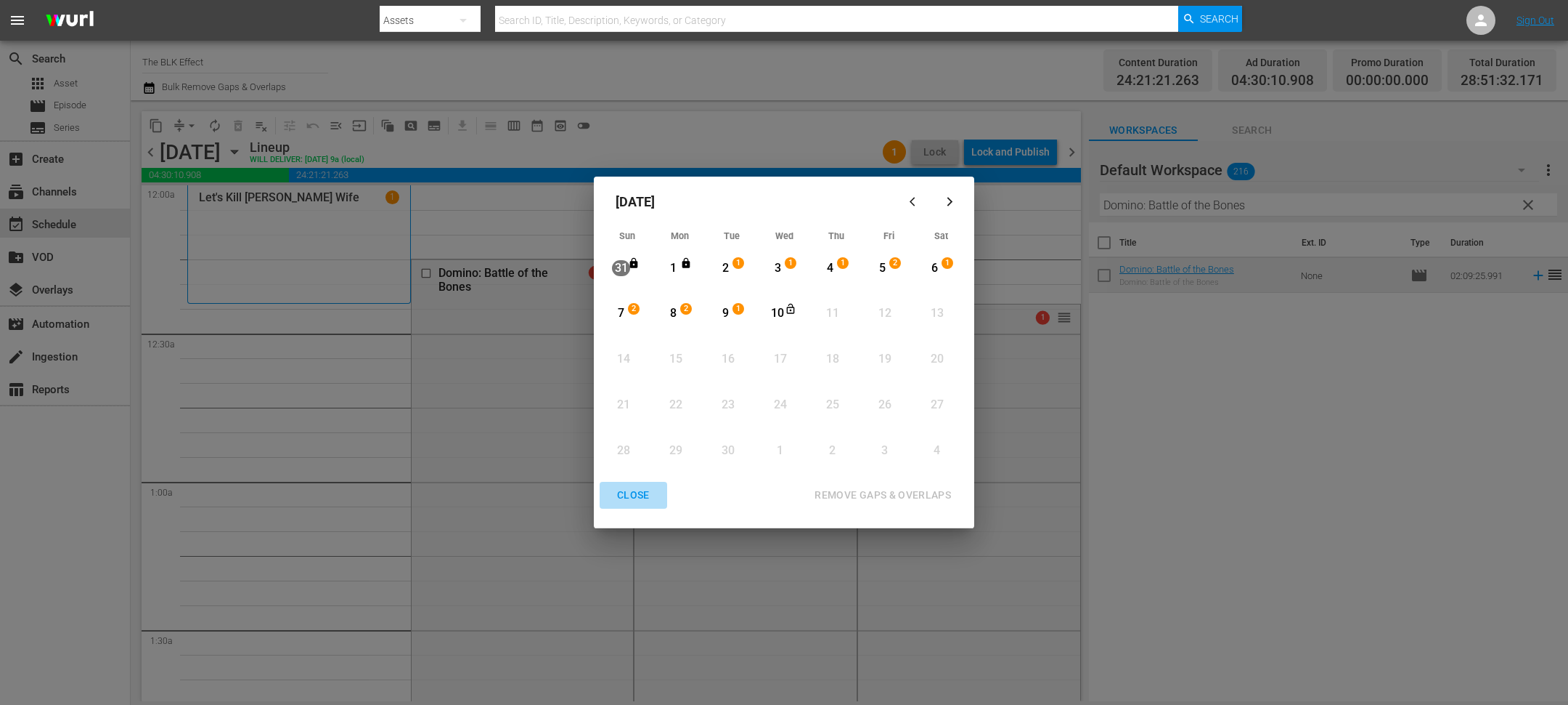
click at [617, 489] on div "CLOSE" at bounding box center [633, 495] width 56 height 18
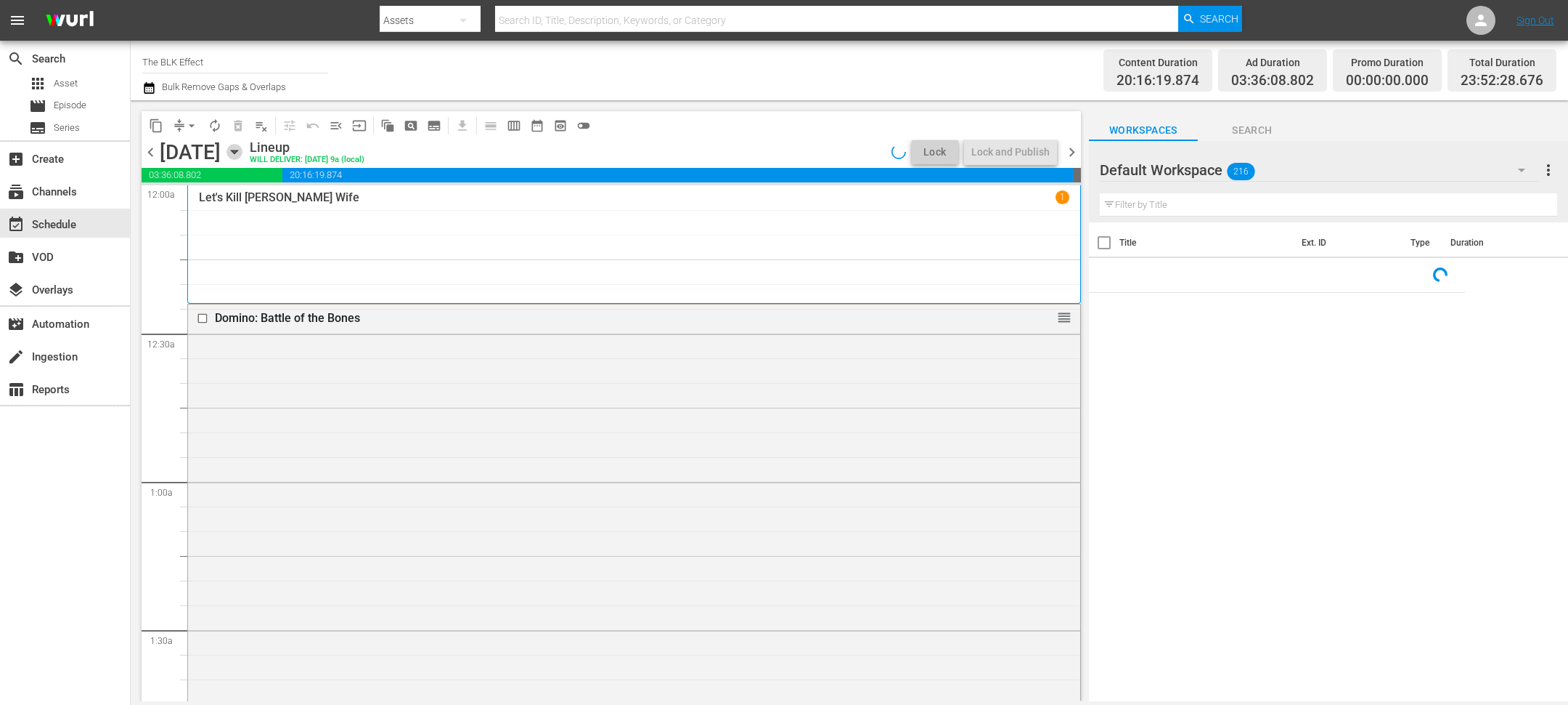
click at [243, 152] on icon "button" at bounding box center [235, 152] width 16 height 16
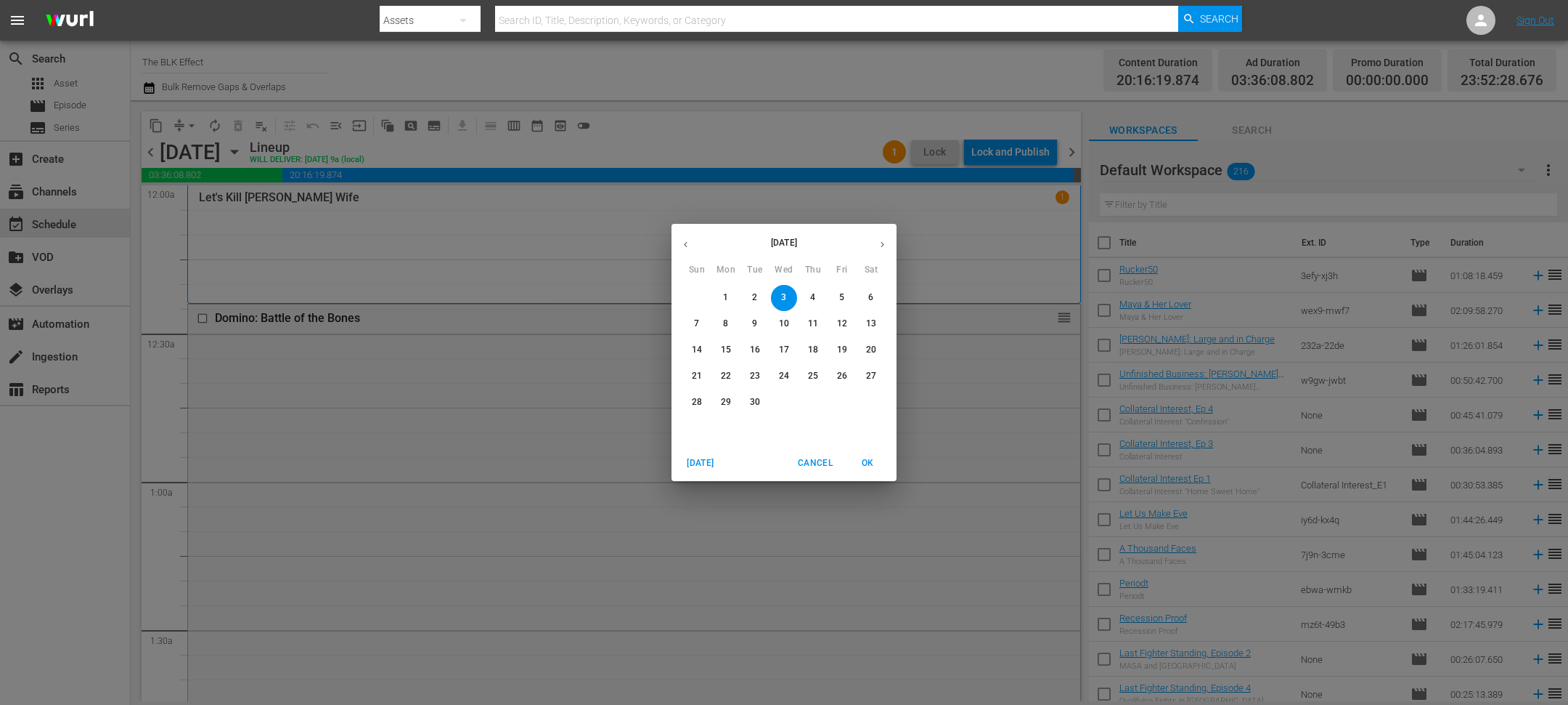
click at [816, 297] on span "4" at bounding box center [813, 298] width 26 height 13
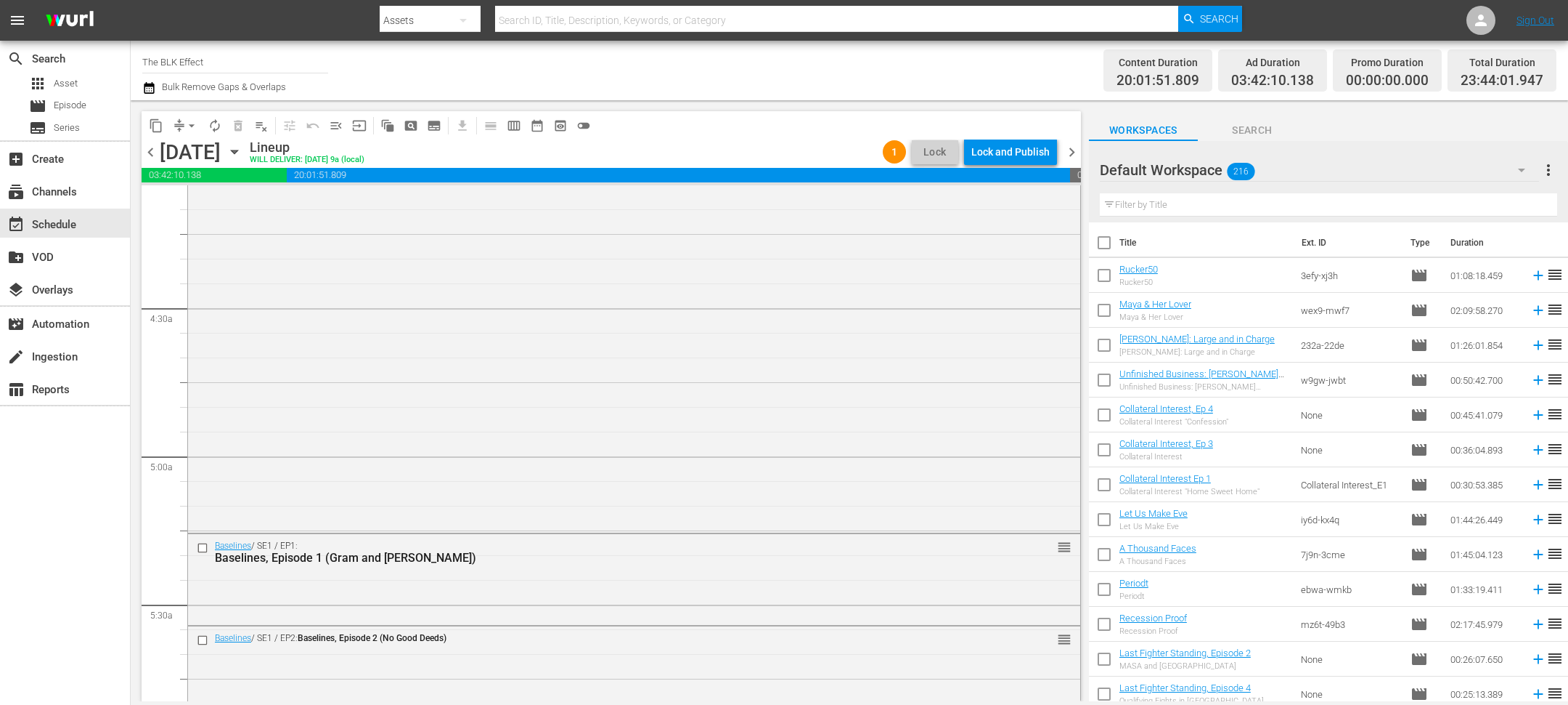
scroll to position [1209, 0]
click at [151, 147] on span "chevron_left" at bounding box center [151, 153] width 18 height 18
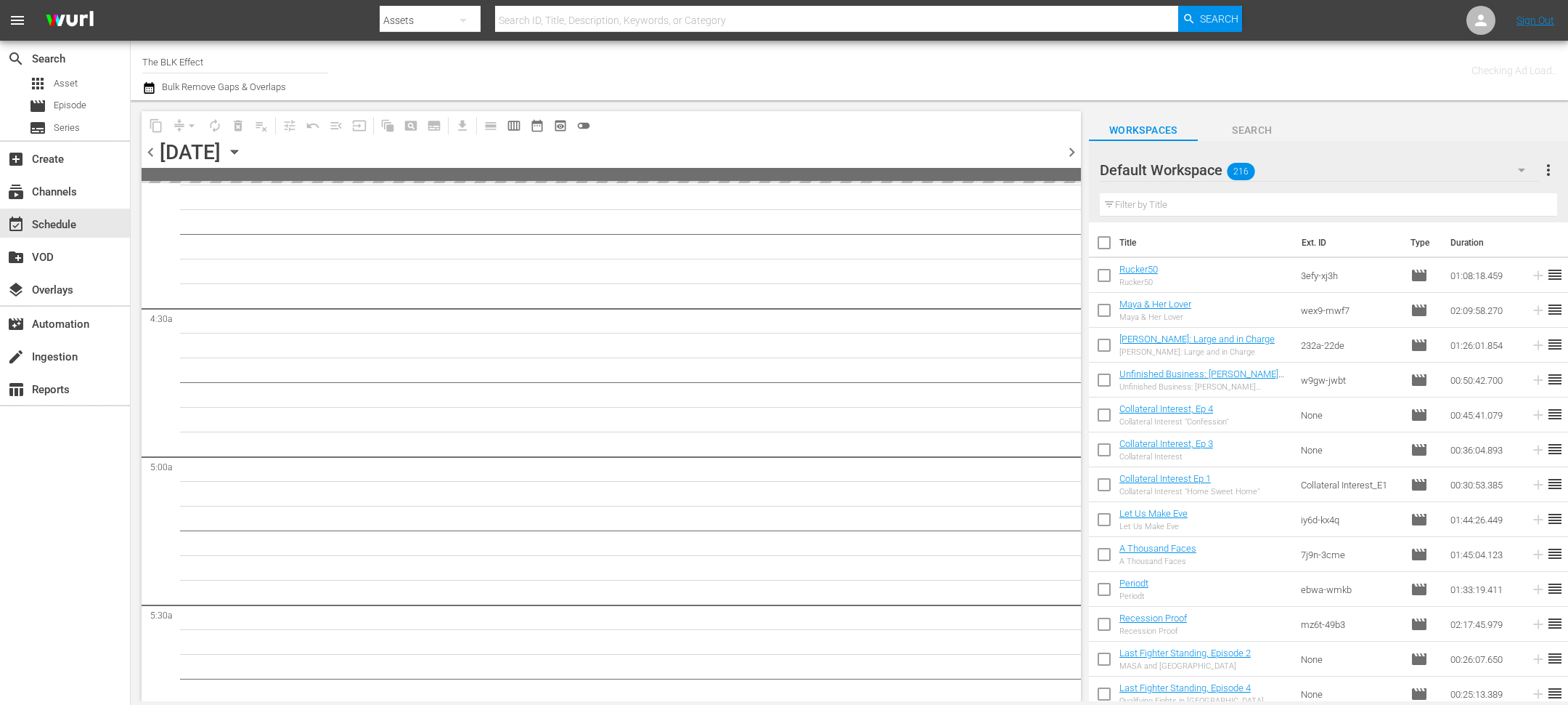
scroll to position [1283, 0]
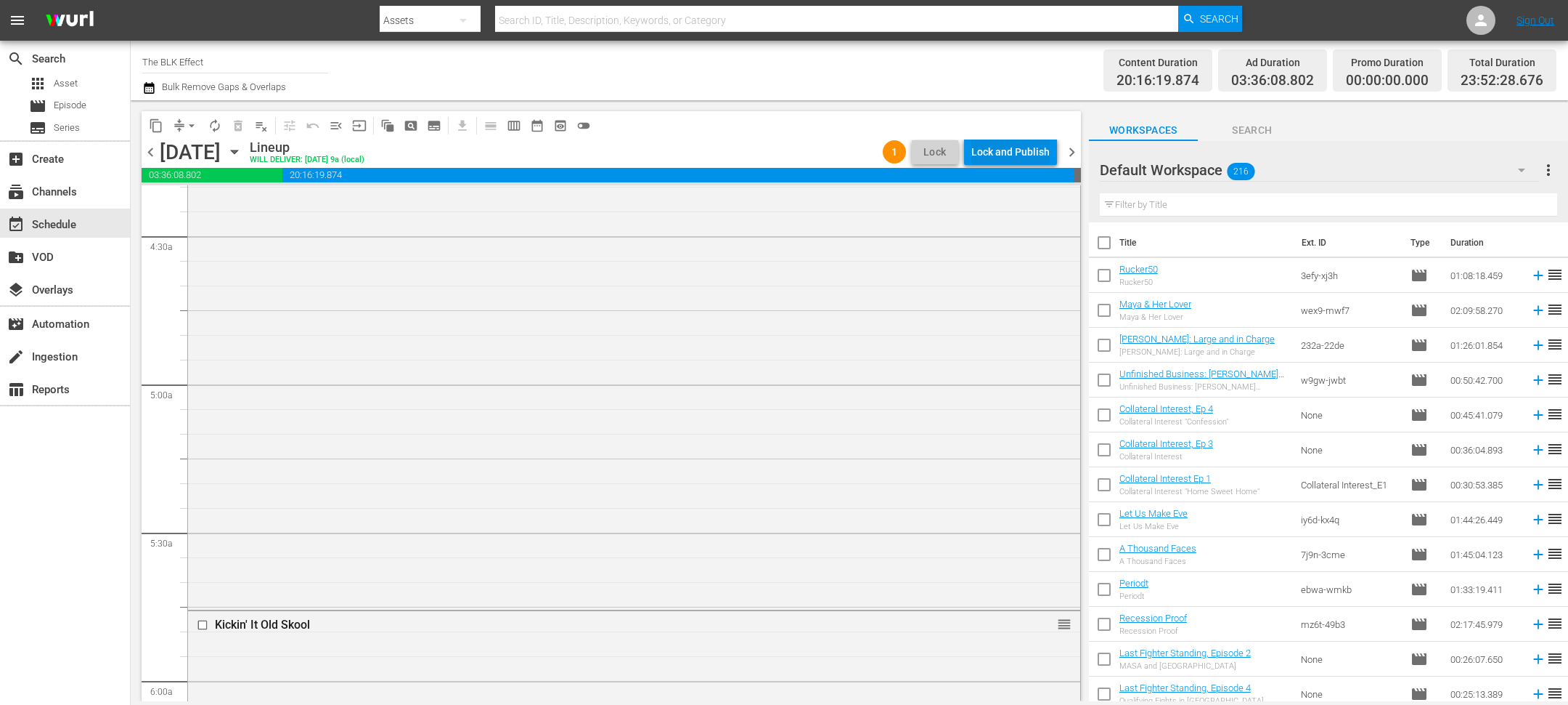
click at [1001, 151] on div "Lock and Publish" at bounding box center [1010, 152] width 78 height 26
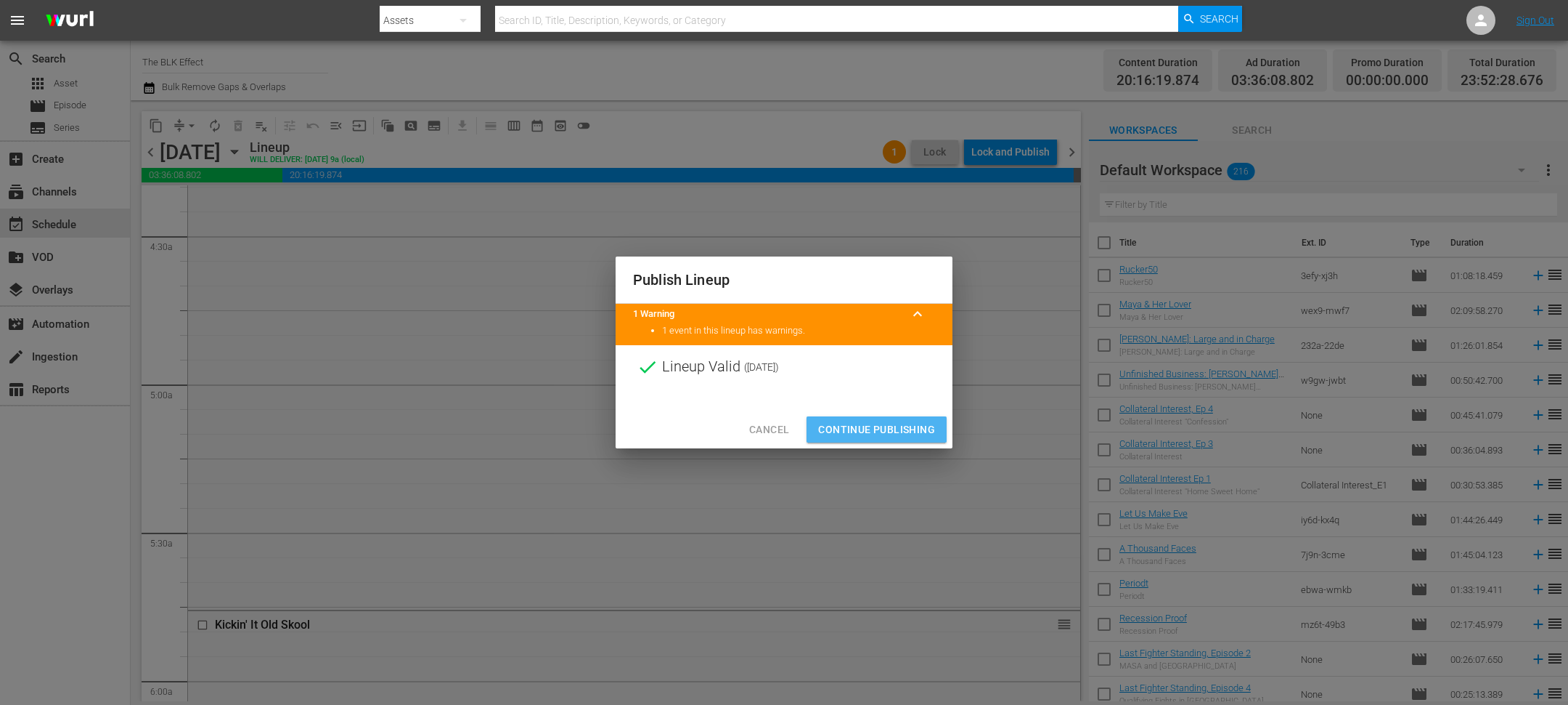
click at [878, 431] on span "Continue Publishing" at bounding box center [877, 430] width 117 height 18
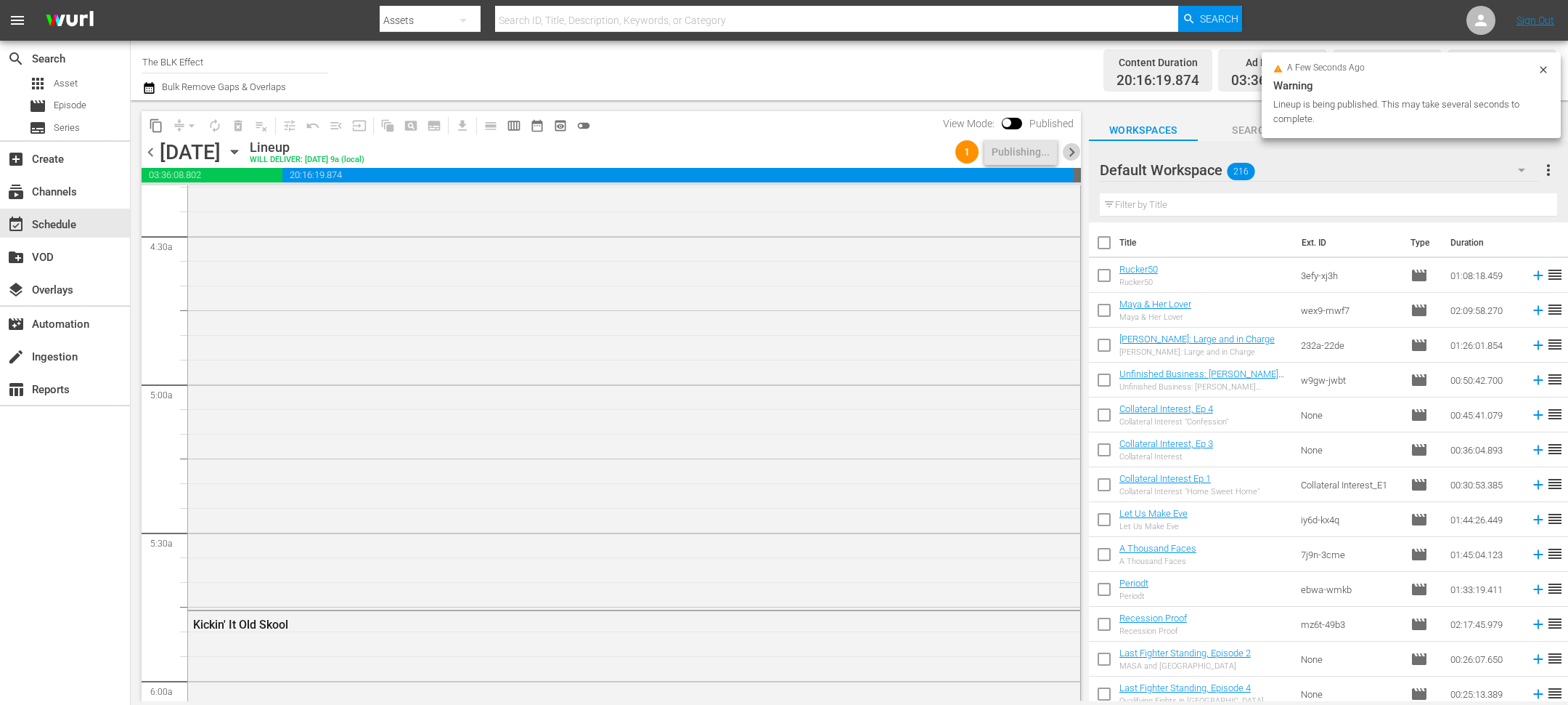
click at [1066, 157] on span "chevron_right" at bounding box center [1072, 153] width 18 height 18
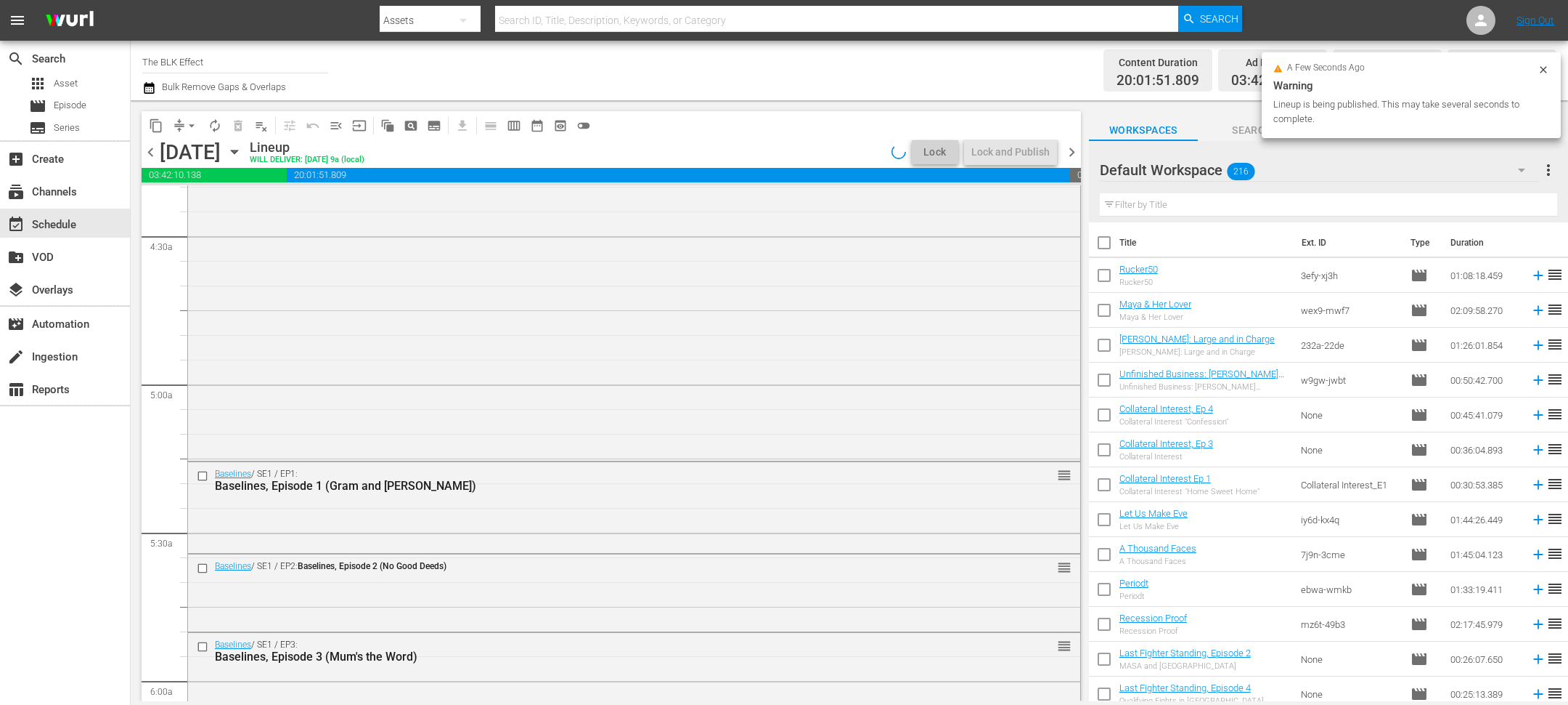
scroll to position [1209, 0]
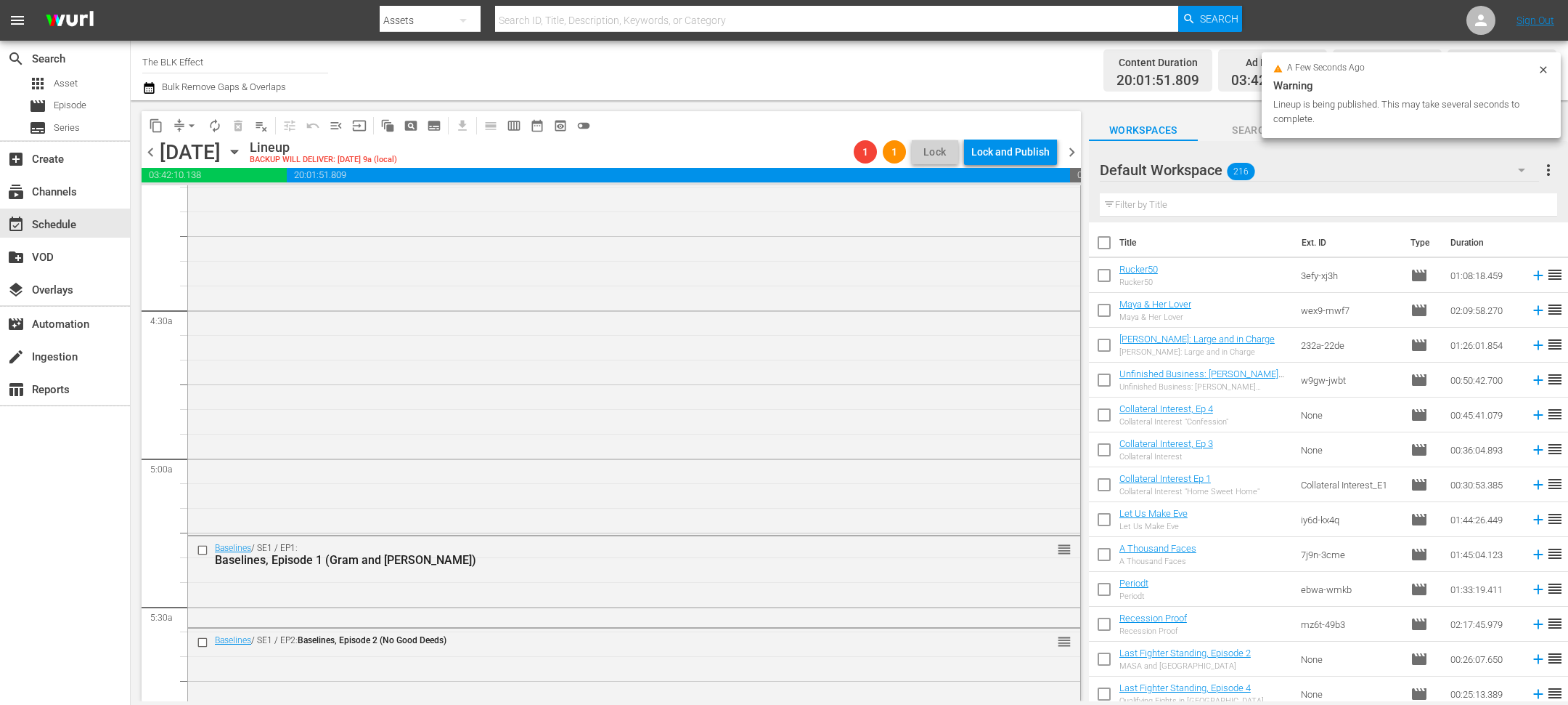
click at [1009, 153] on div "Lock and Publish" at bounding box center [1010, 152] width 78 height 26
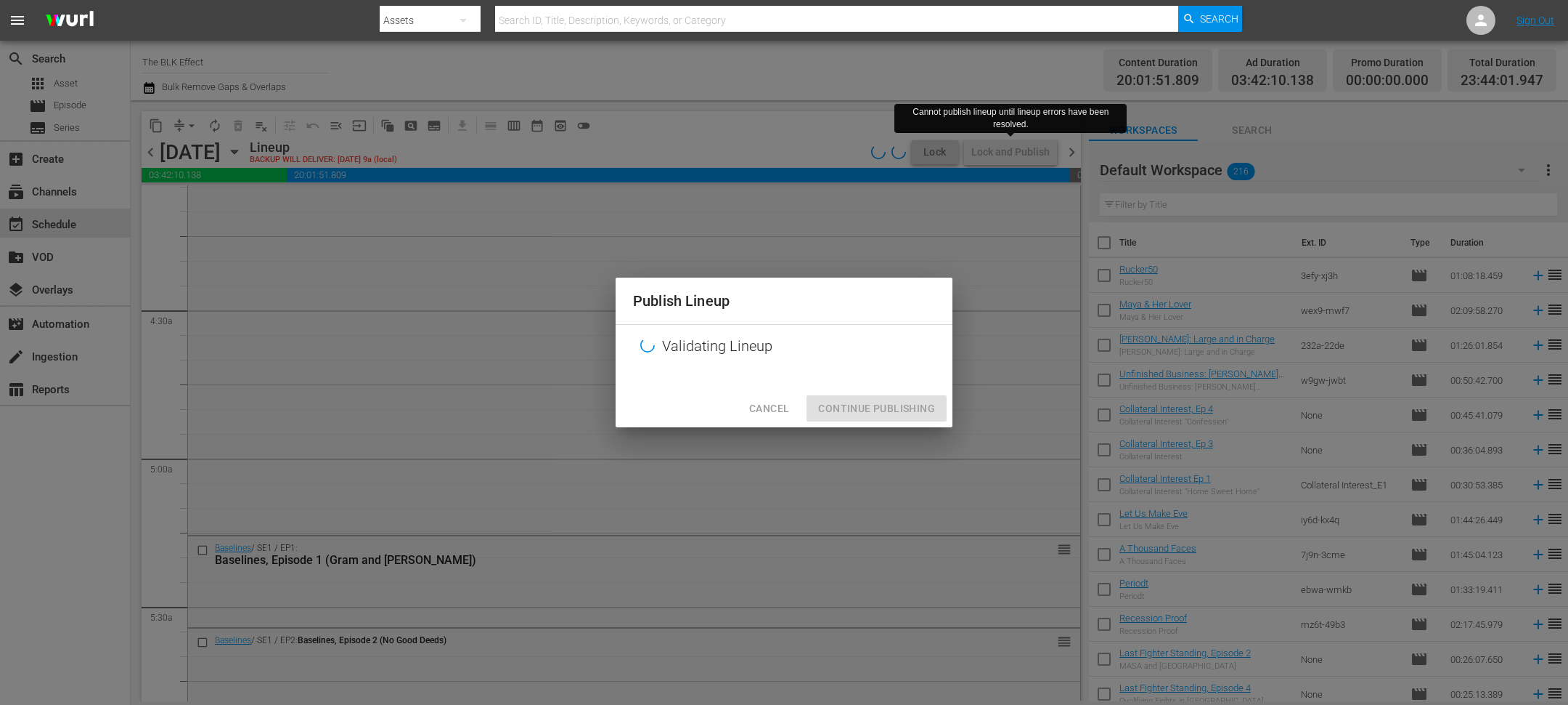
click at [762, 428] on div "Publish Lineup Validating Lineup Cancel Continue Publishing" at bounding box center [784, 352] width 1568 height 705
click at [771, 414] on span "Cancel" at bounding box center [769, 409] width 40 height 18
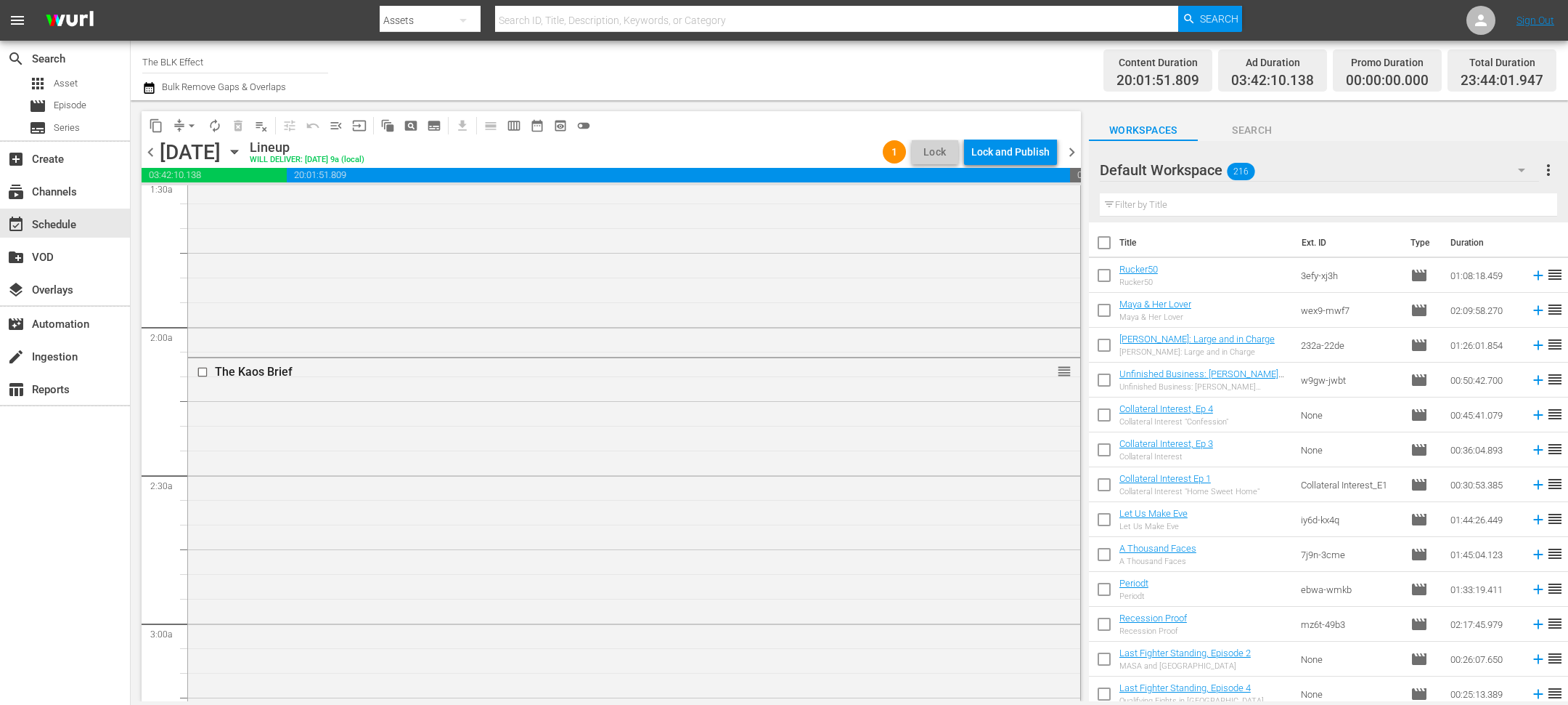
scroll to position [0, 0]
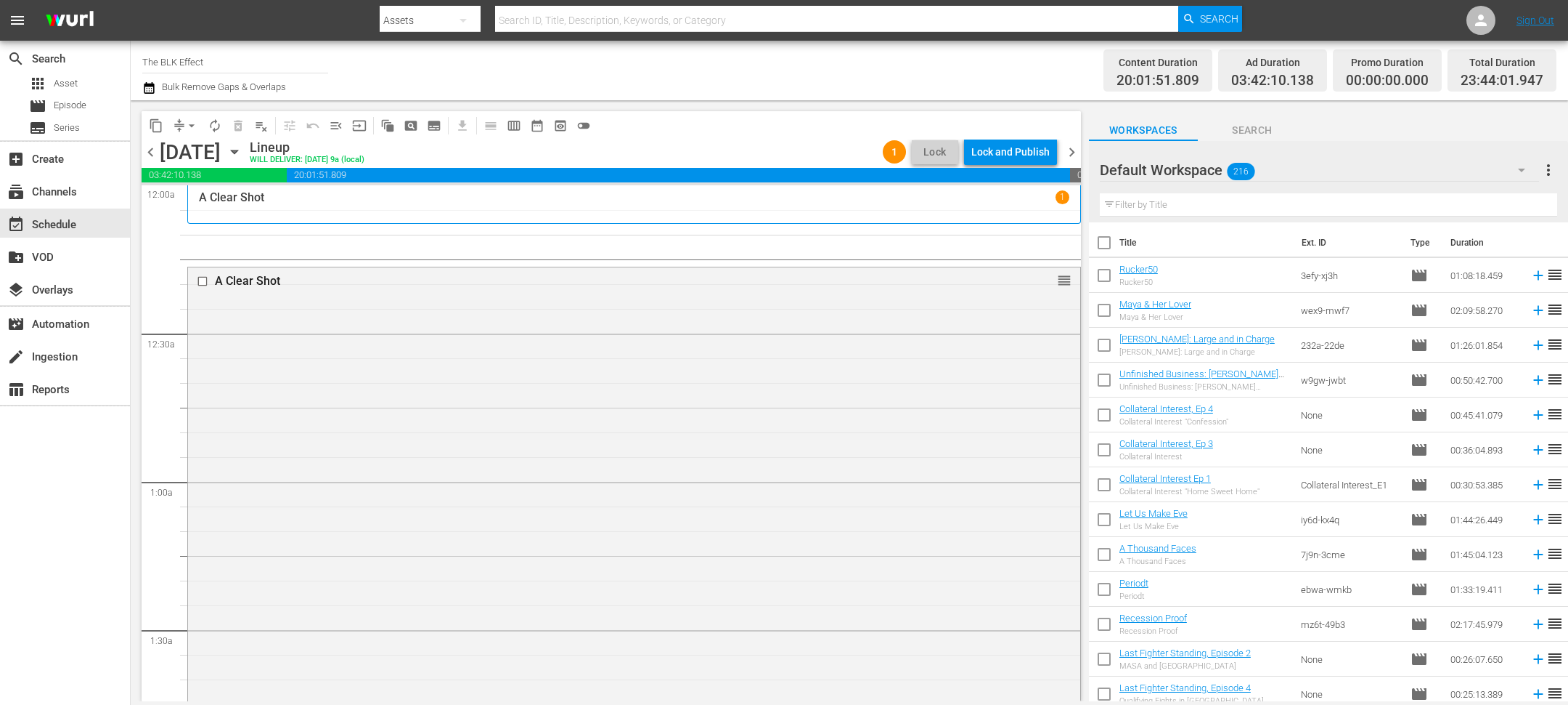
drag, startPoint x: 1010, startPoint y: 149, endPoint x: 651, endPoint y: -95, distance: 434.1
click at [651, 0] on html "menu Search By Assets Search ID, Title, Description, Keywords, or Category Sear…" at bounding box center [784, 352] width 1568 height 705
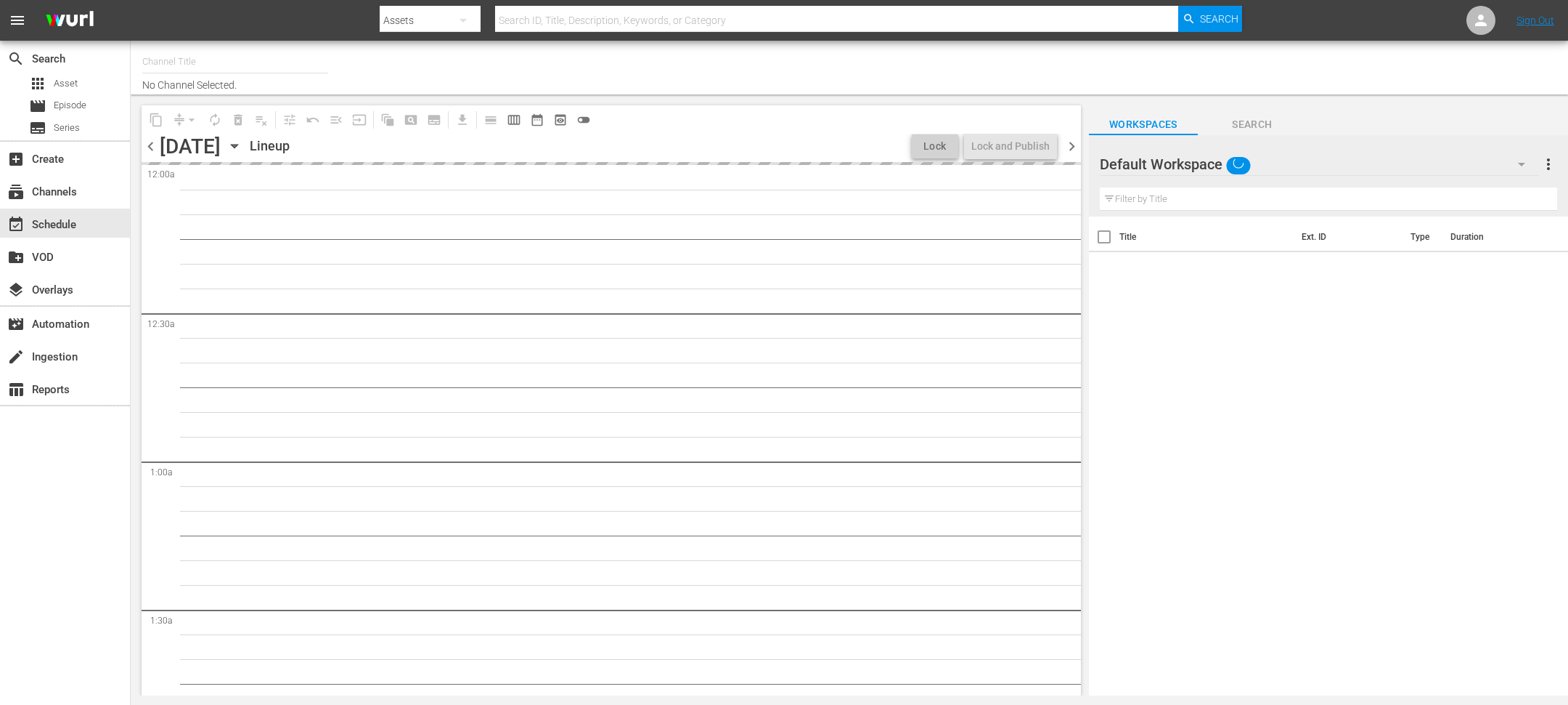
type input "The BLK Effect (1432)"
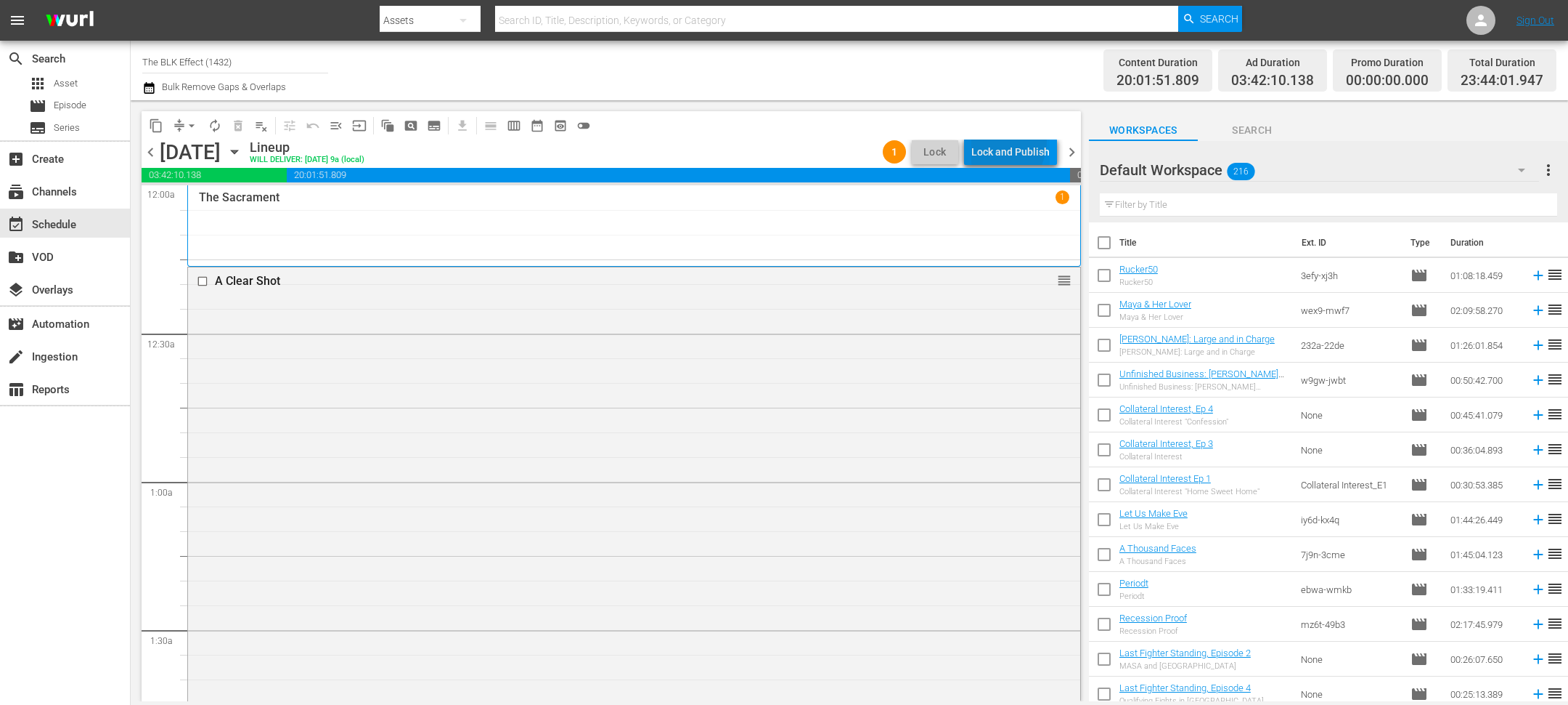
click at [992, 140] on div "Lock and Publish" at bounding box center [1010, 152] width 78 height 26
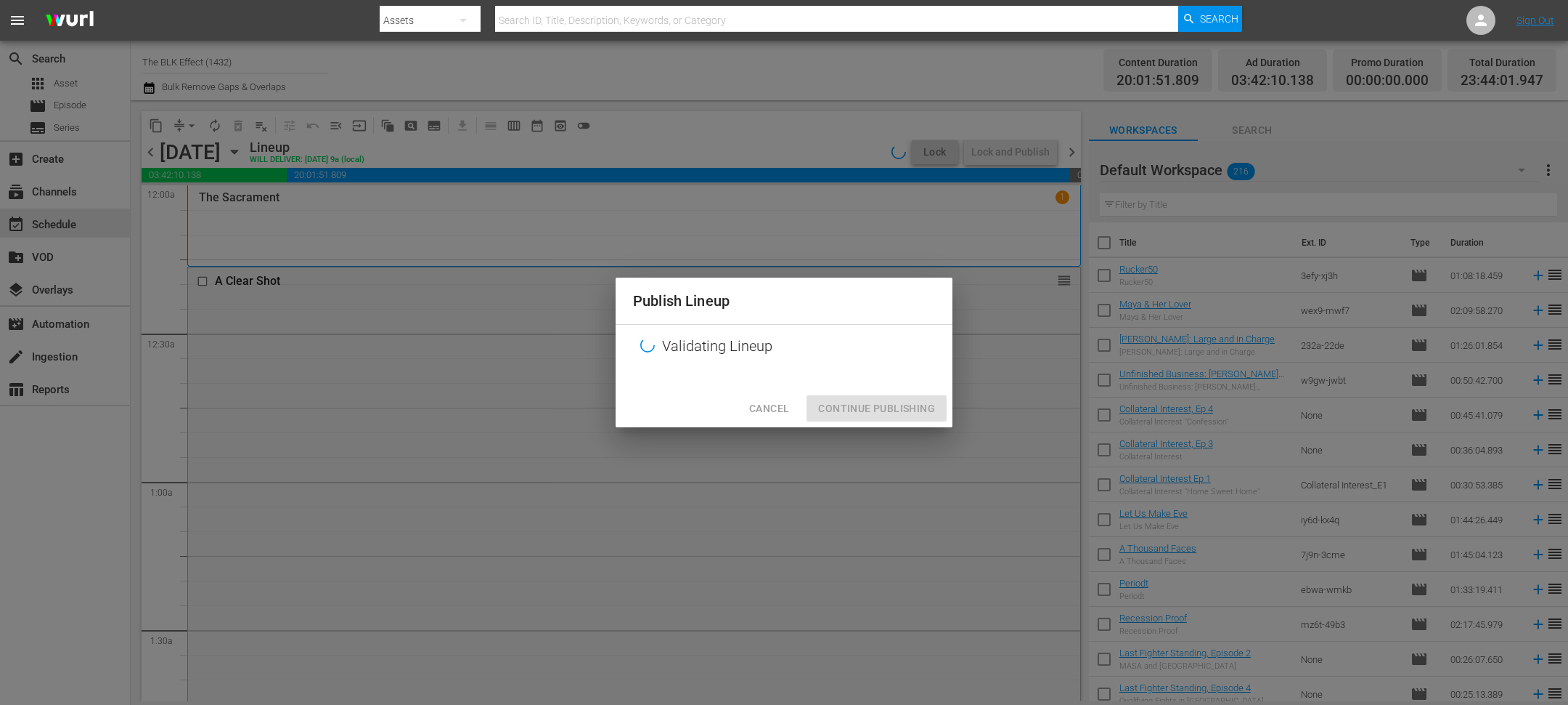
click at [758, 393] on div "Cancel Continue Publishing" at bounding box center [783, 408] width 337 height 39
click at [758, 407] on span "Cancel" at bounding box center [769, 409] width 40 height 18
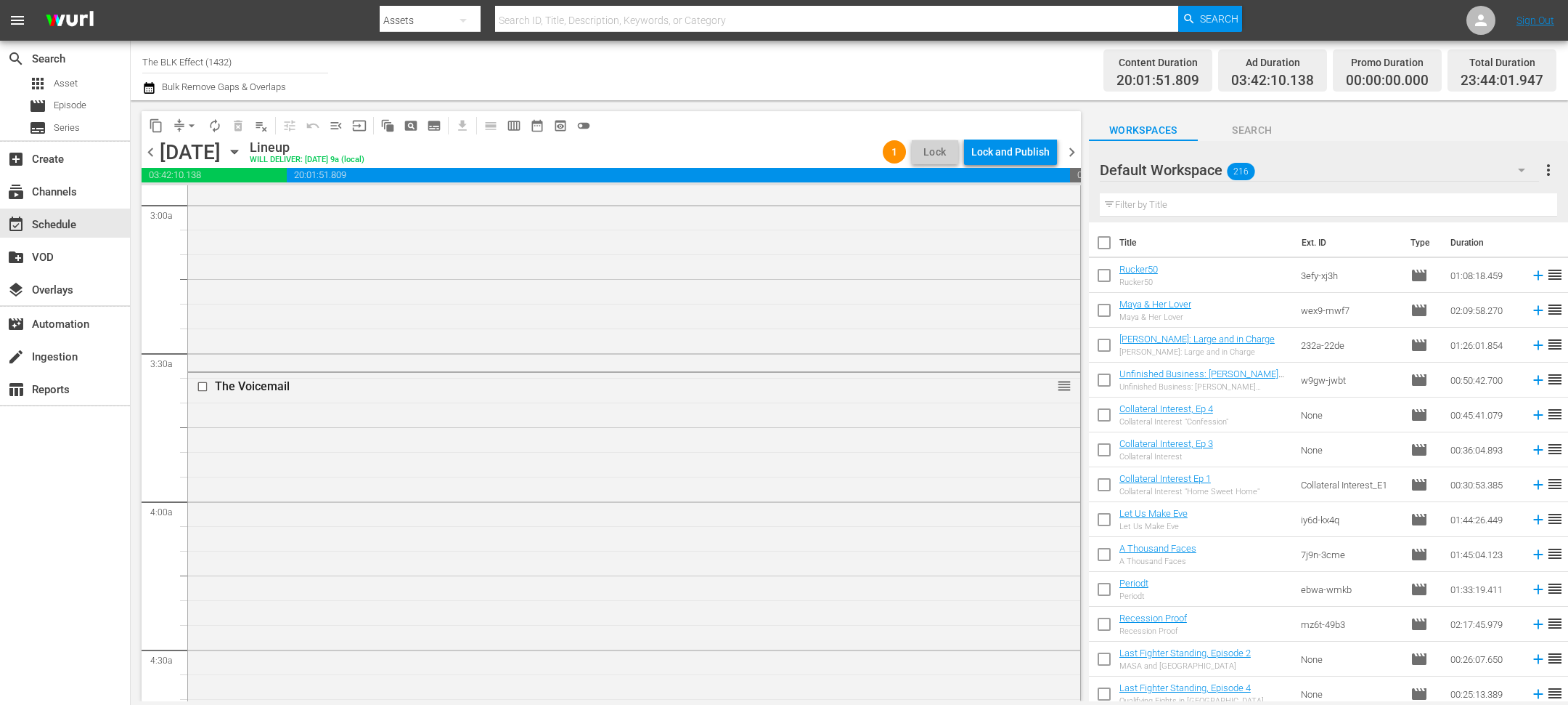
scroll to position [1452, 0]
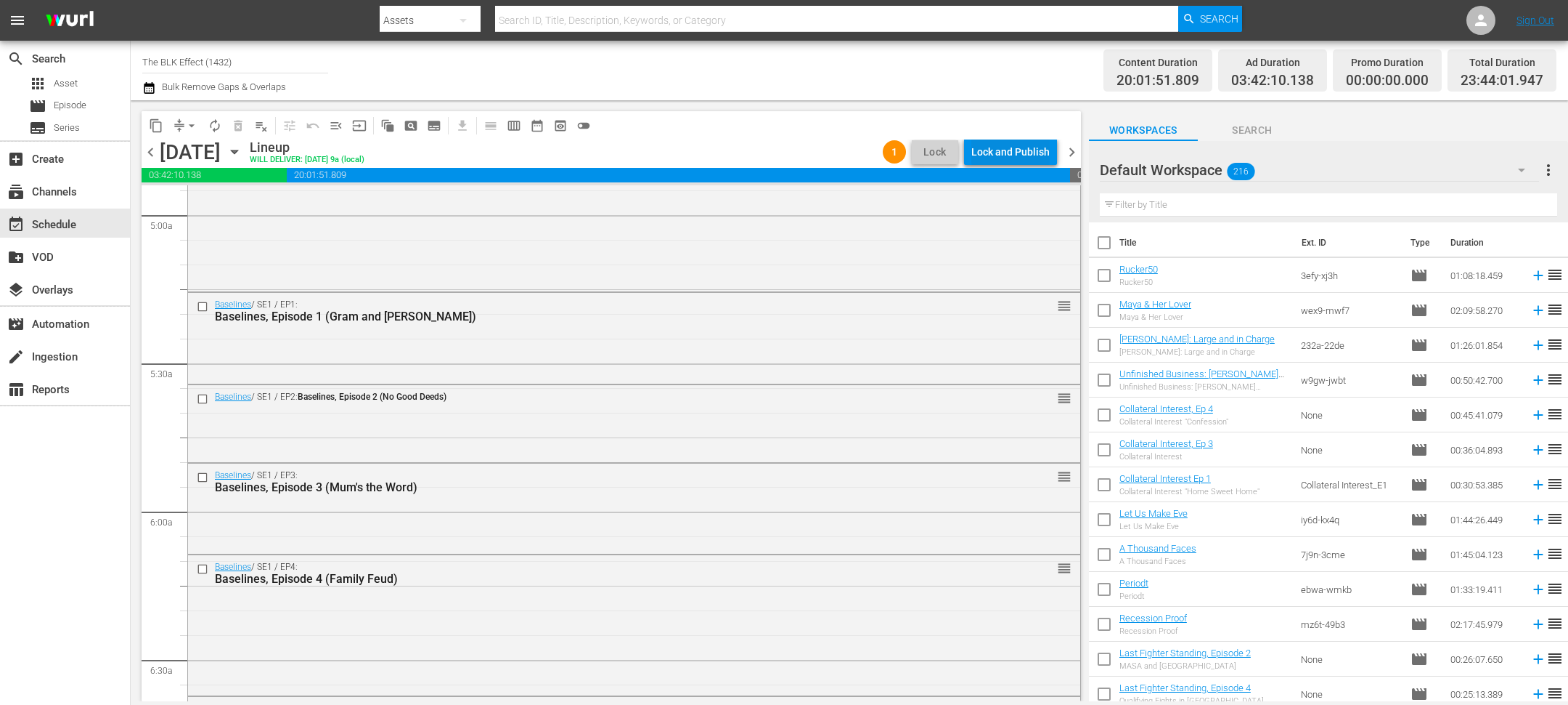
click at [1019, 151] on div "Lock and Publish" at bounding box center [1010, 152] width 78 height 26
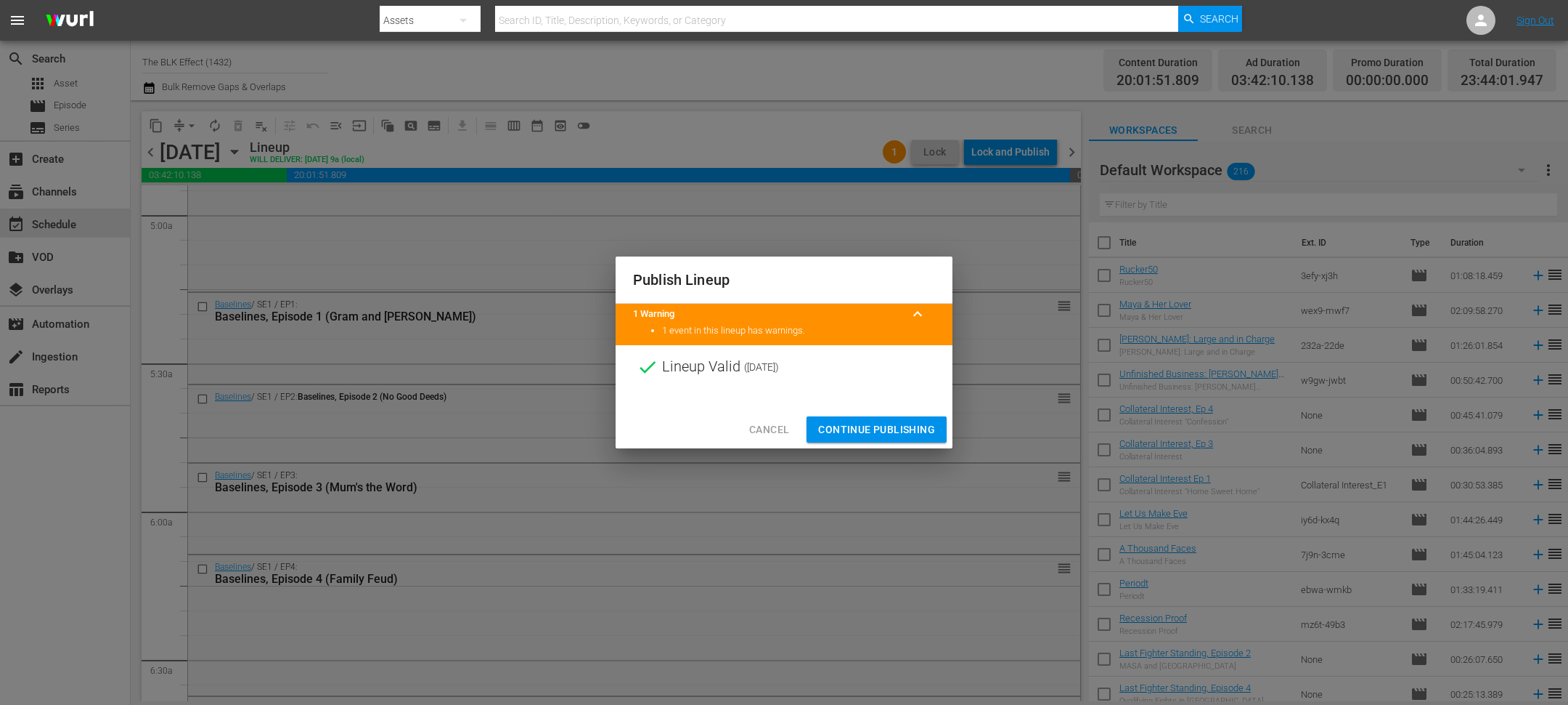
click at [918, 409] on div at bounding box center [783, 400] width 337 height 22
click at [909, 429] on span "Continue Publishing" at bounding box center [877, 430] width 117 height 18
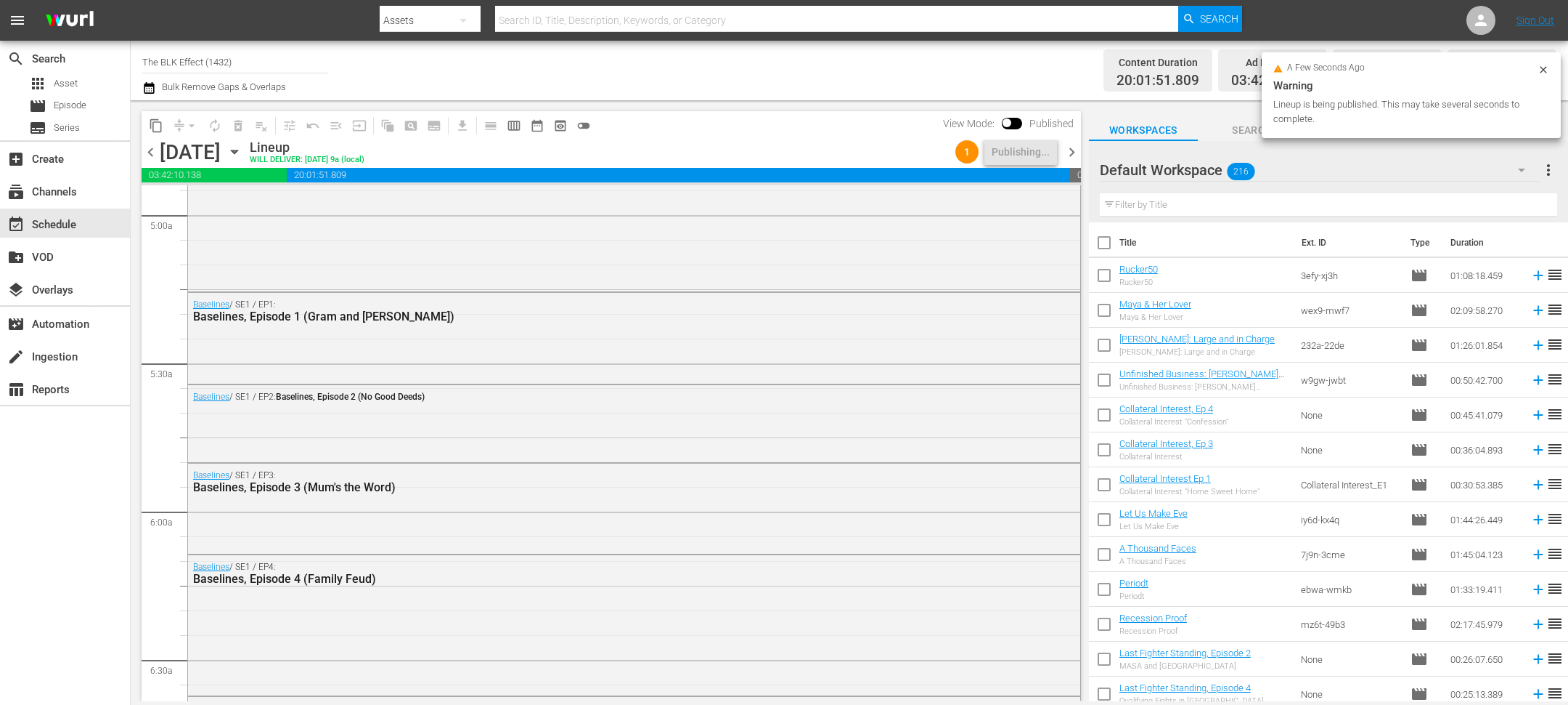
click at [1081, 153] on div "content_copy compress arrow_drop_down autorenew_outlined delete_forever_outline…" at bounding box center [607, 401] width 954 height 601
click at [1073, 153] on span "chevron_right" at bounding box center [1072, 153] width 18 height 18
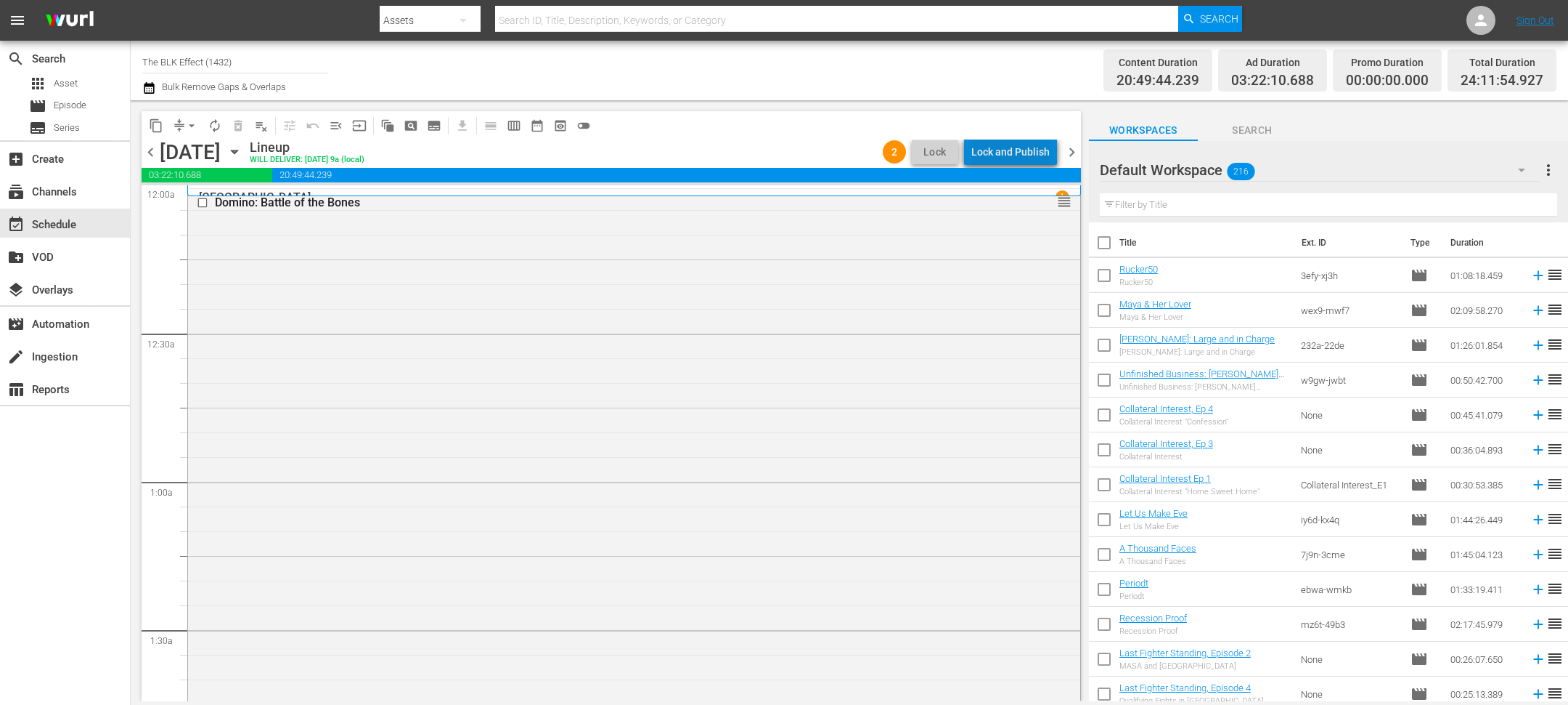
click at [1047, 162] on div "Lock and Publish" at bounding box center [1010, 152] width 78 height 26
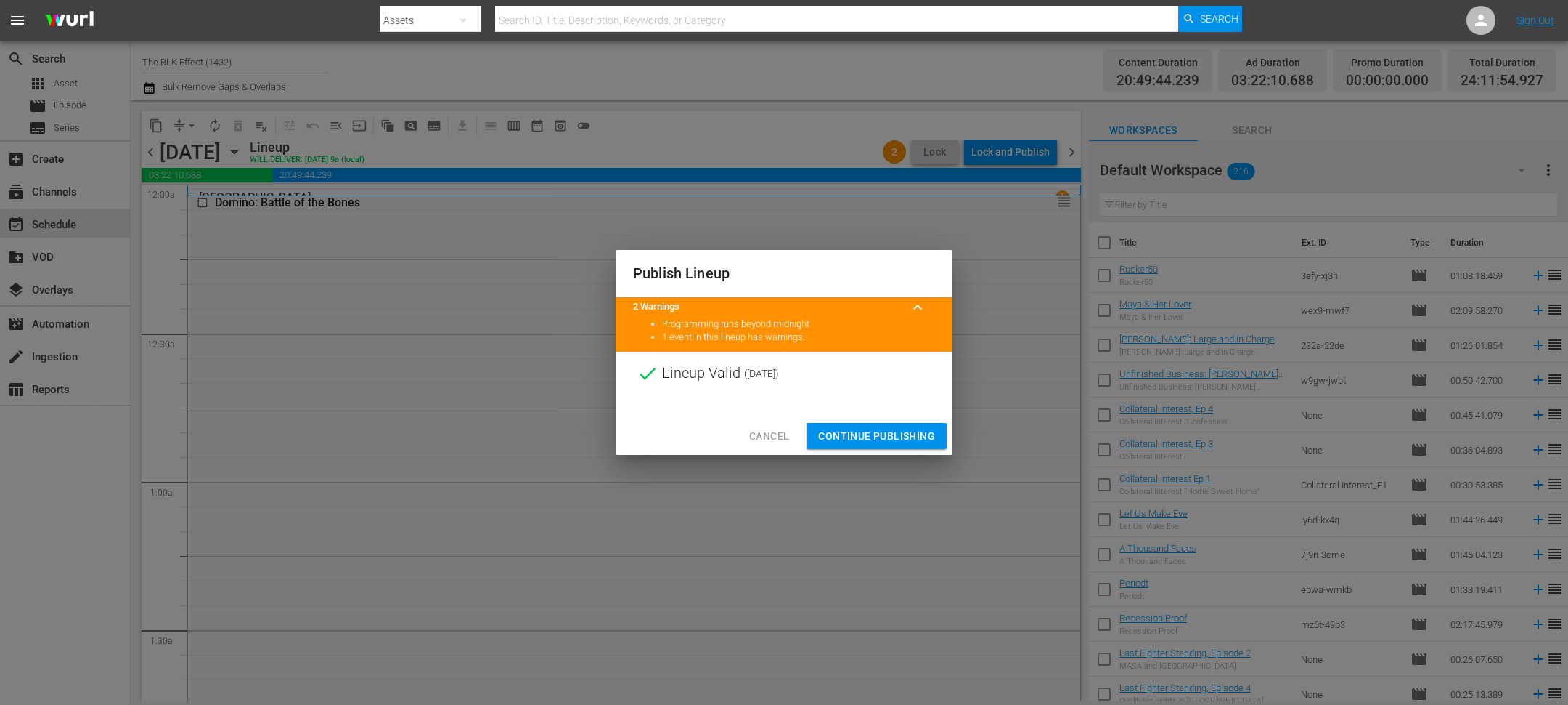
click at [880, 422] on button "Continue Publishing" at bounding box center [876, 436] width 140 height 27
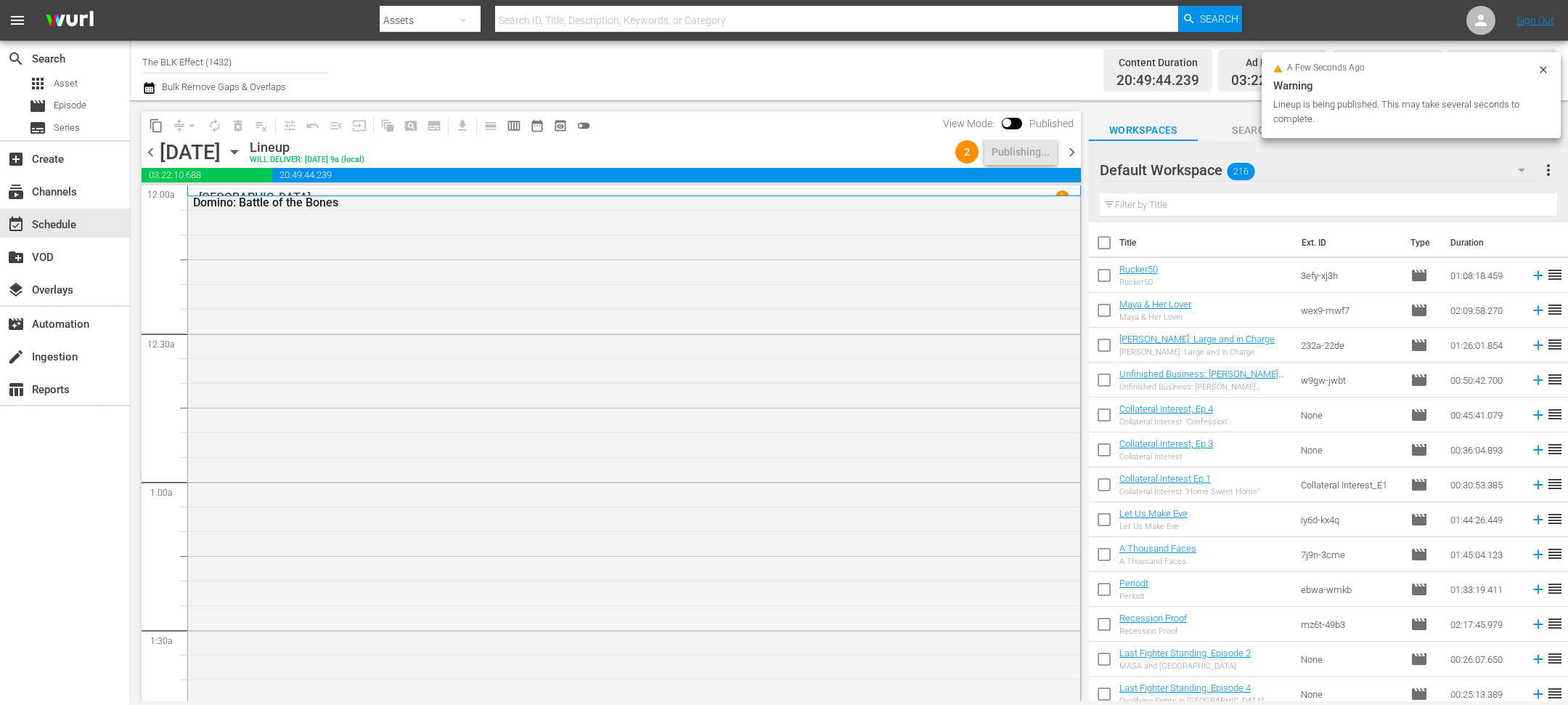
click at [1072, 162] on div "chevron_left Friday, September 5th September 5th Lineup WILL DELIVER: 9/4 @ 9a …" at bounding box center [611, 153] width 939 height 28
click at [1072, 154] on span "chevron_right" at bounding box center [1072, 153] width 18 height 18
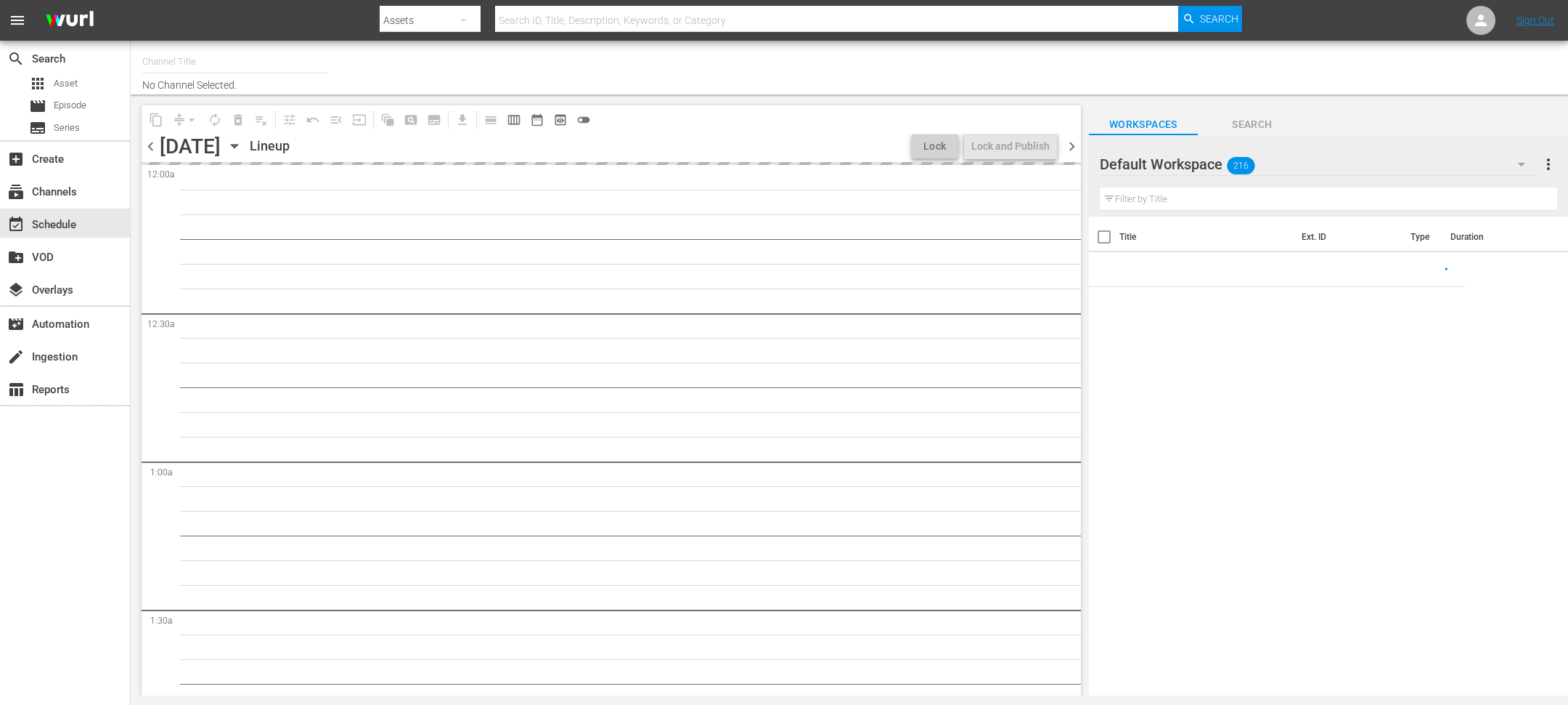
type input "The BLK Effect (1432)"
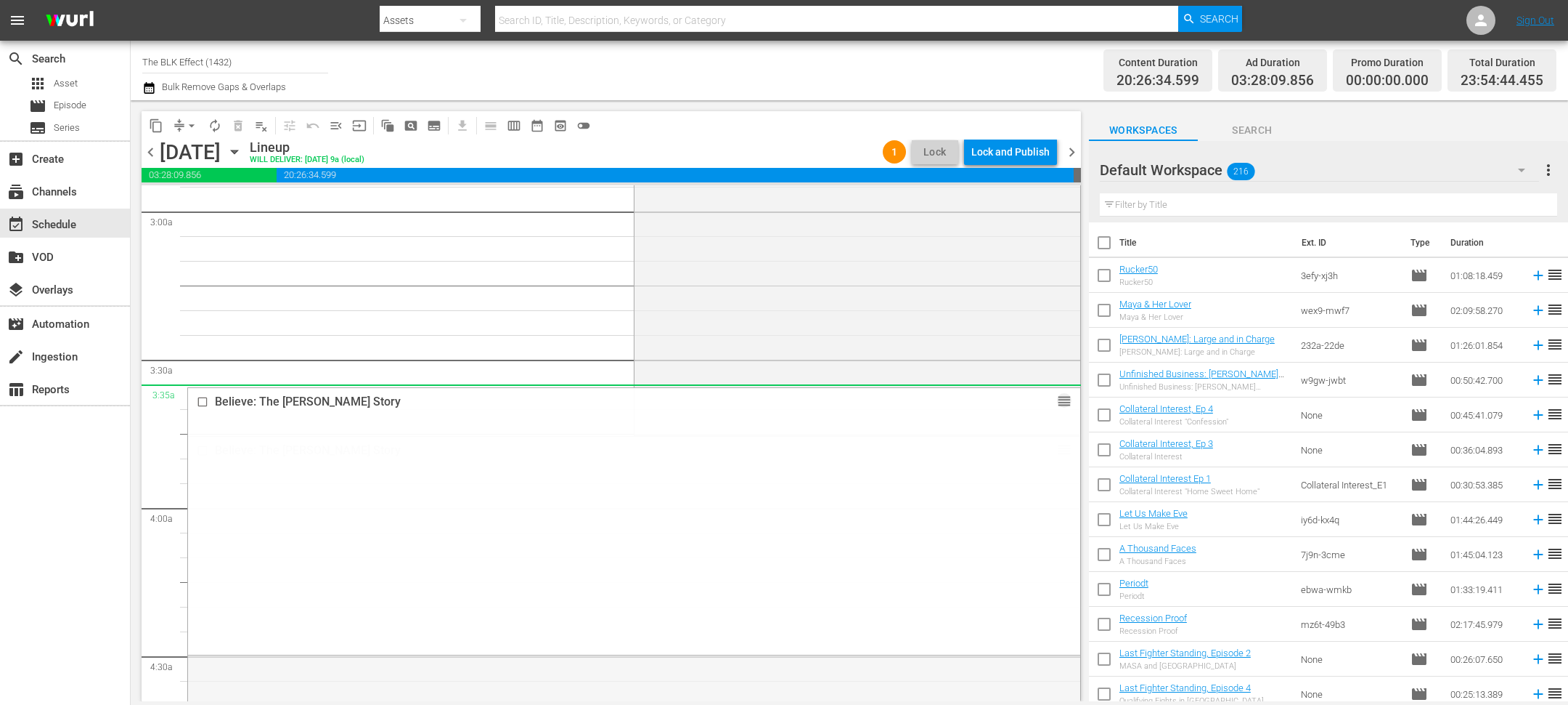
scroll to position [181, 0]
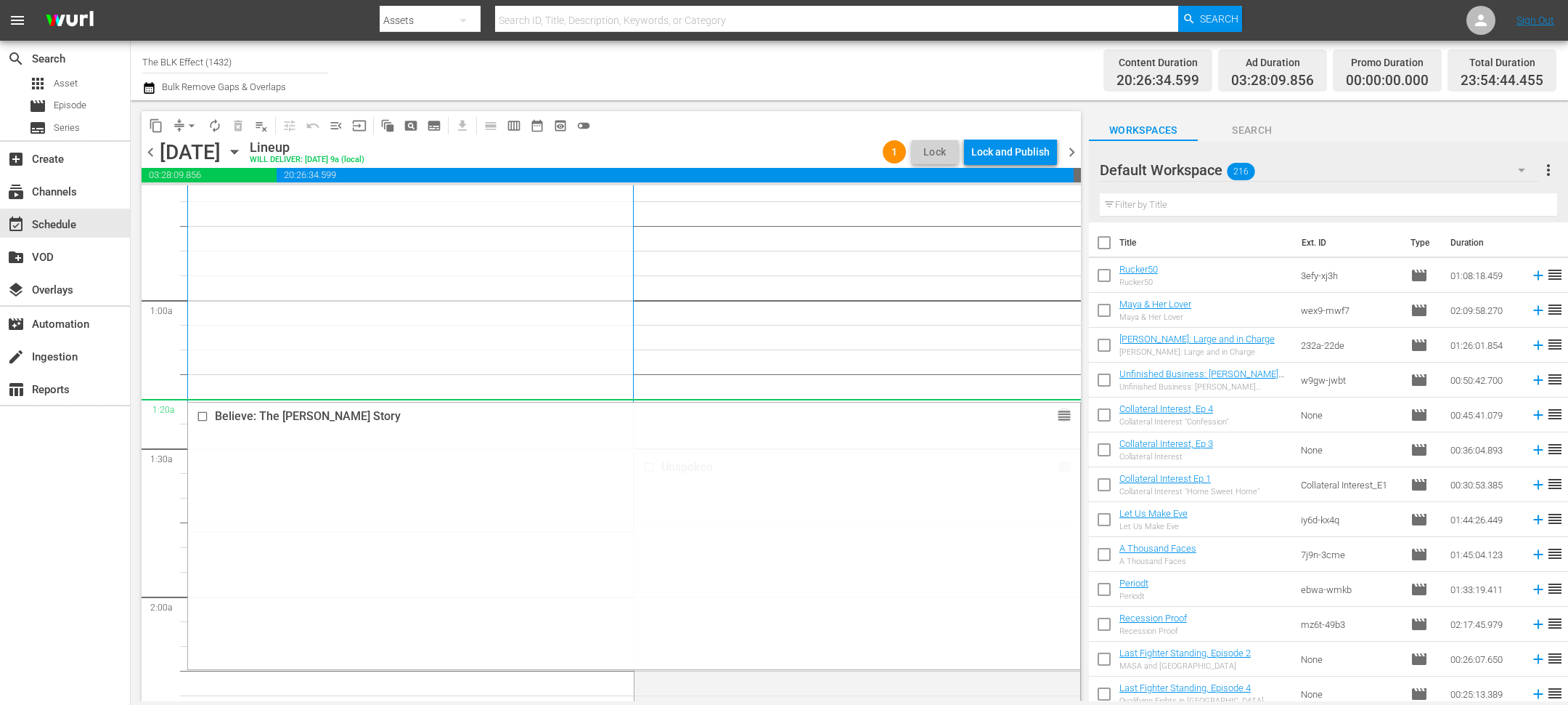
drag, startPoint x: 1060, startPoint y: 450, endPoint x: 1019, endPoint y: 410, distance: 57.3
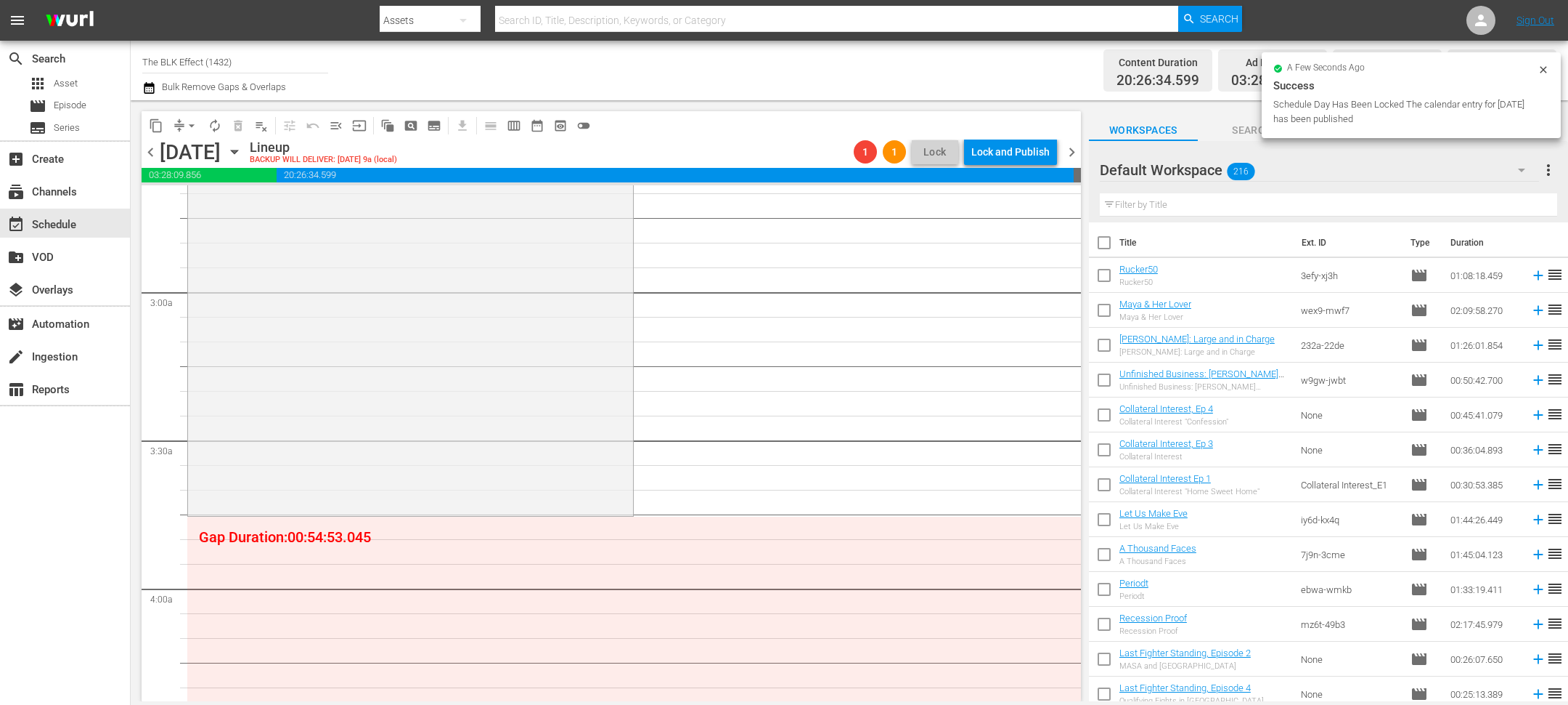
scroll to position [311, 0]
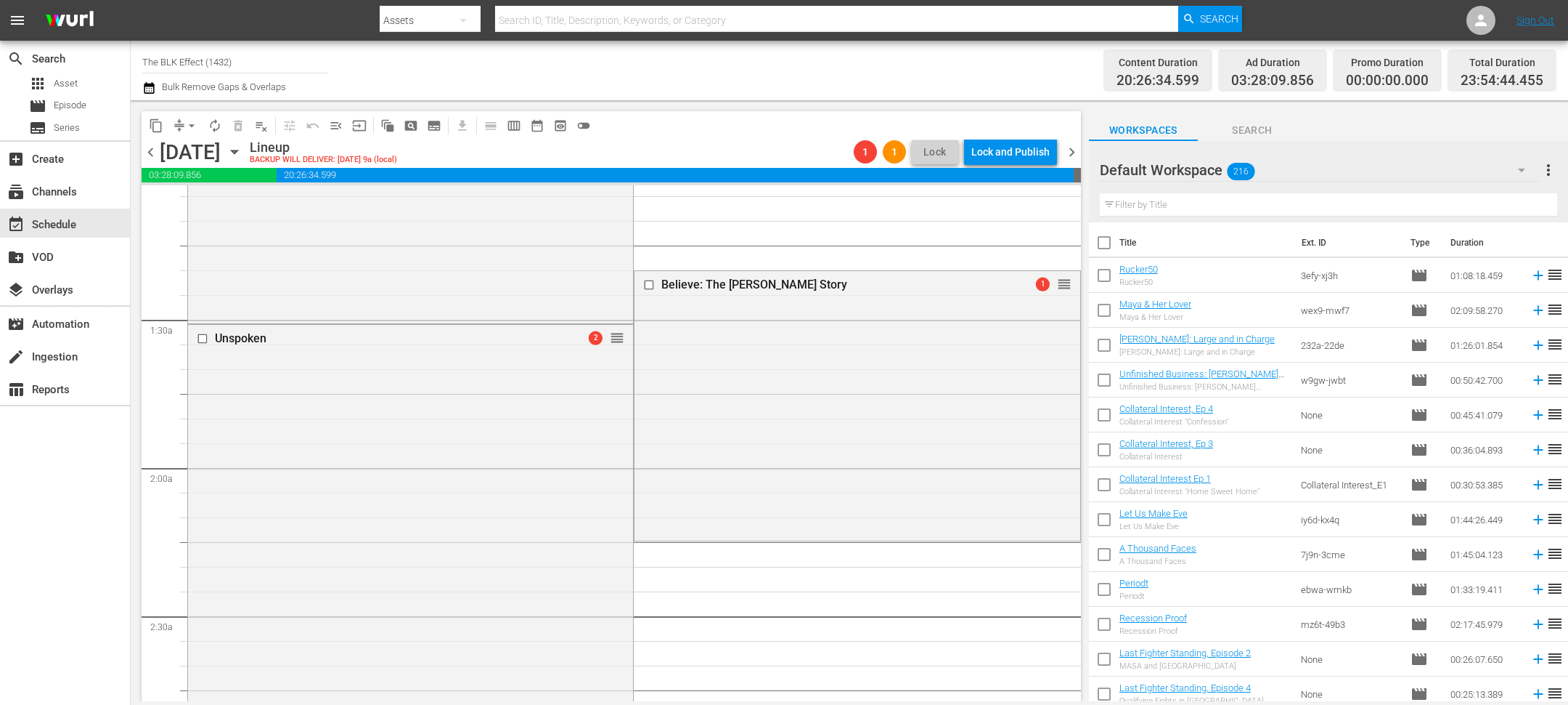
drag, startPoint x: 1062, startPoint y: 515, endPoint x: 1001, endPoint y: 311, distance: 212.9
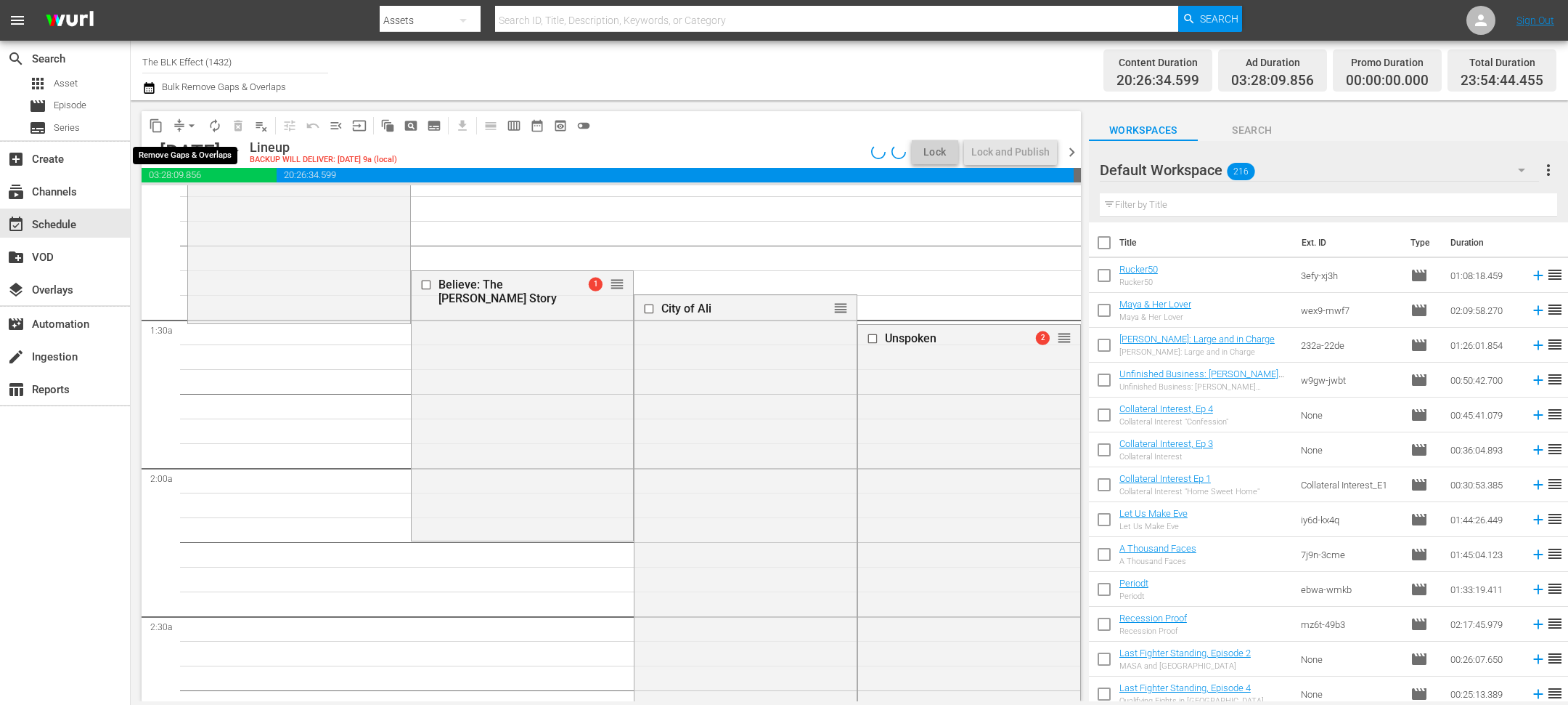
click at [191, 125] on span "arrow_drop_down" at bounding box center [191, 125] width 14 height 14
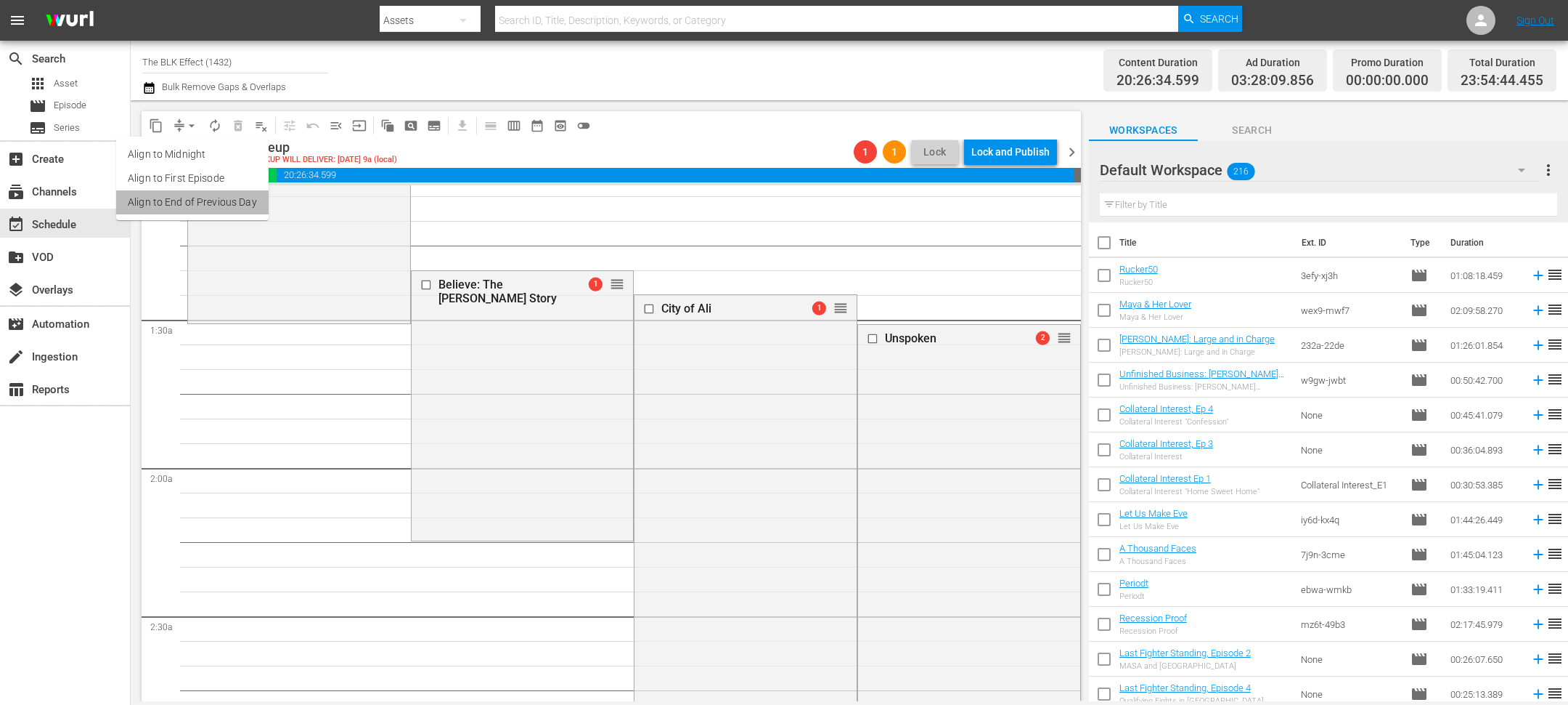
click at [244, 202] on li "Align to End of Previous Day" at bounding box center [192, 202] width 152 height 24
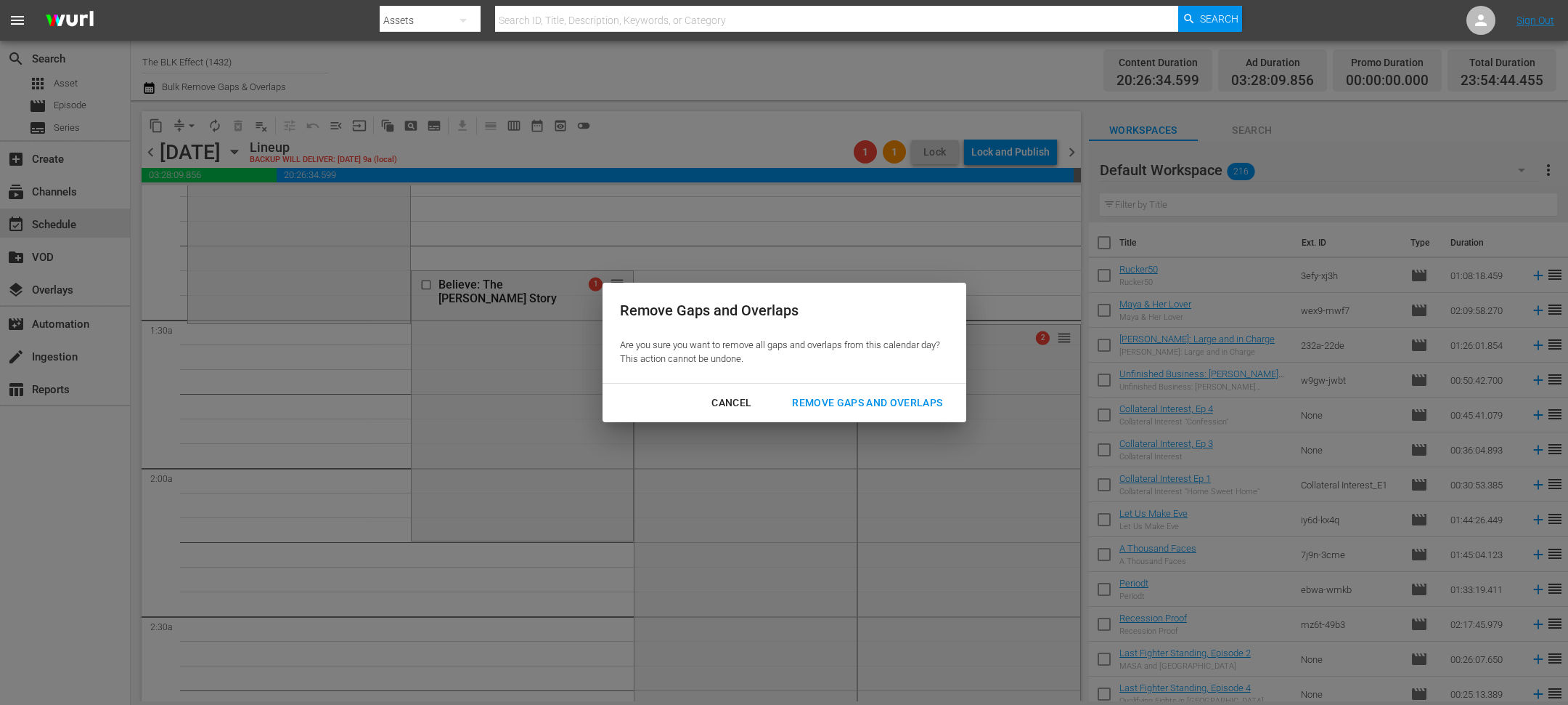
click at [825, 400] on div "Remove Gaps and Overlaps" at bounding box center [867, 403] width 173 height 18
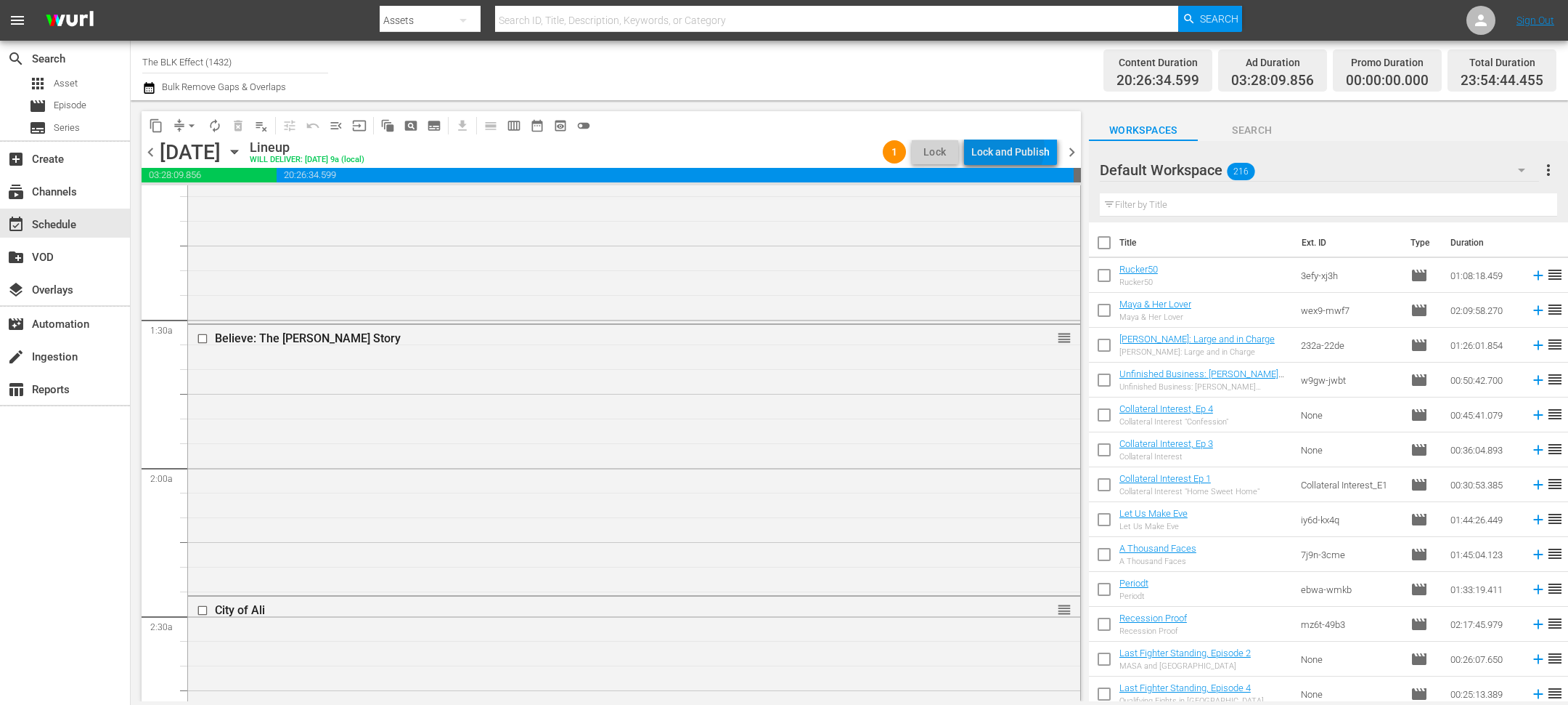
click at [1009, 148] on div "Lock and Publish" at bounding box center [1010, 152] width 78 height 26
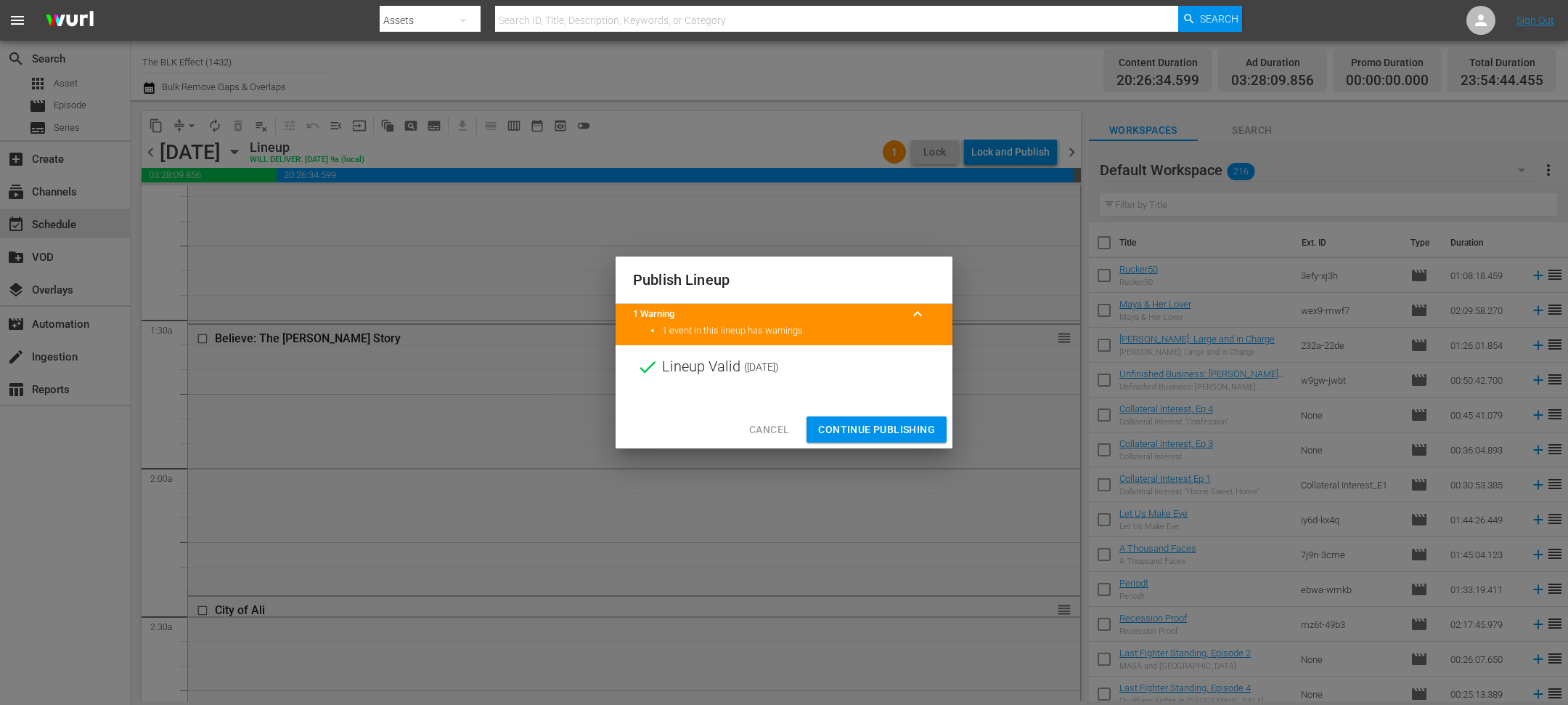
click at [905, 432] on span "Continue Publishing" at bounding box center [877, 430] width 117 height 18
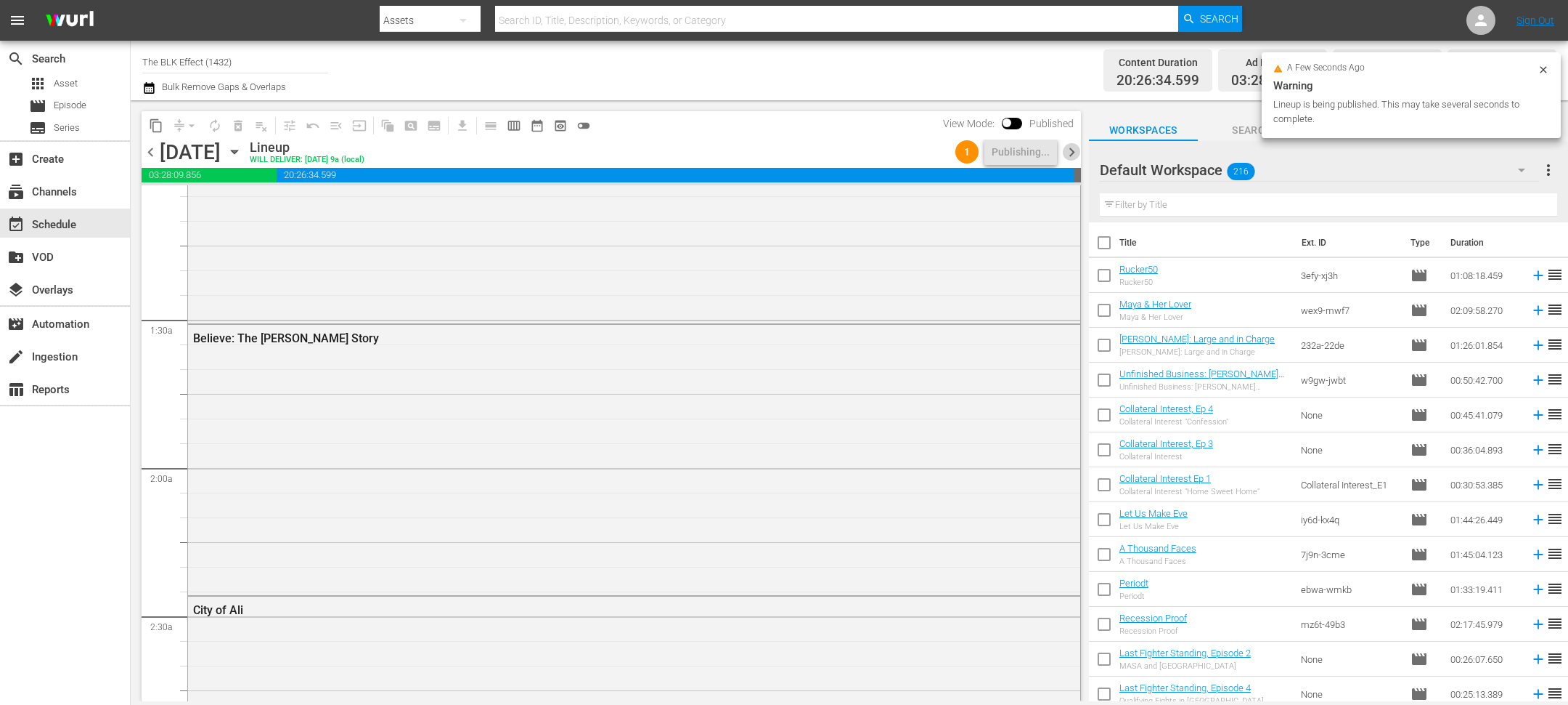
click at [1069, 160] on span "chevron_right" at bounding box center [1072, 153] width 18 height 18
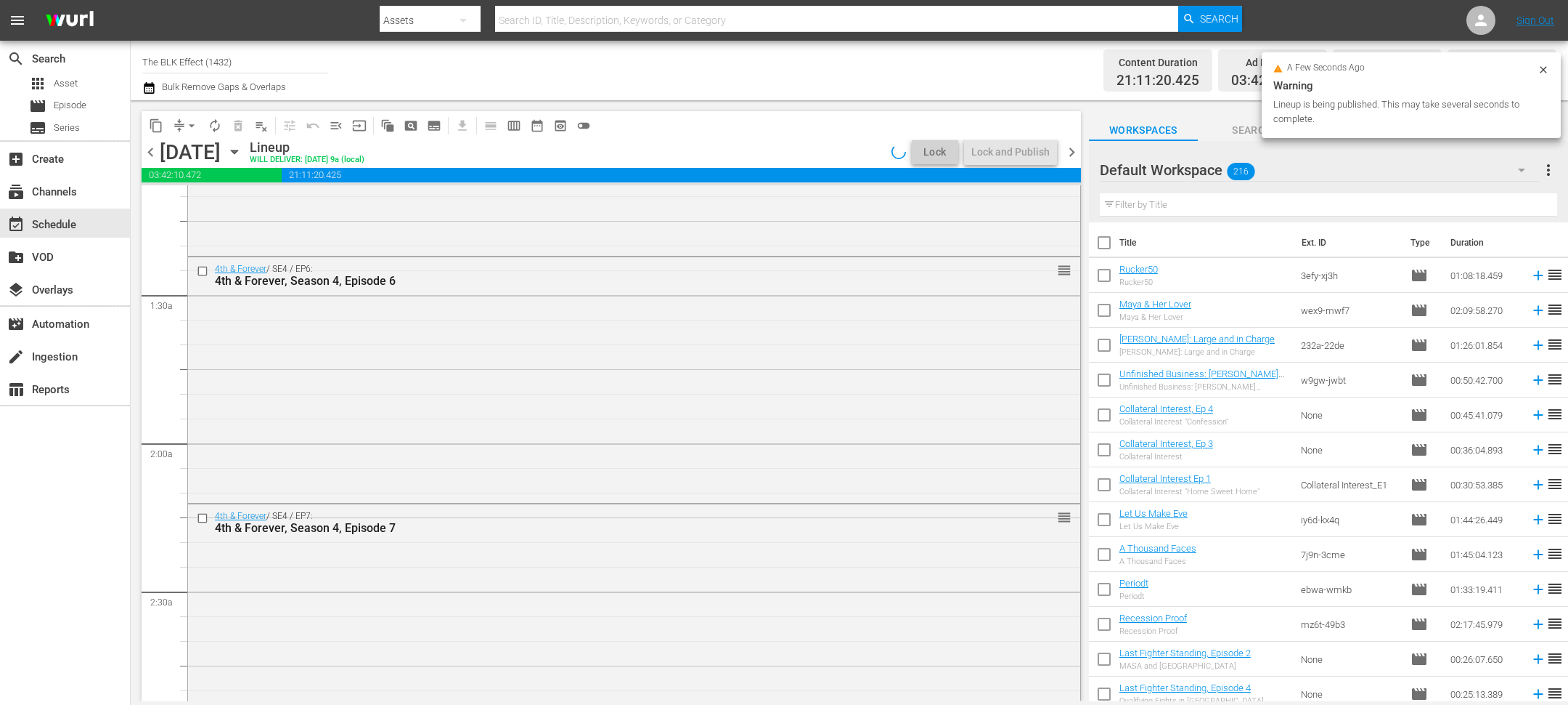
scroll to position [285, 0]
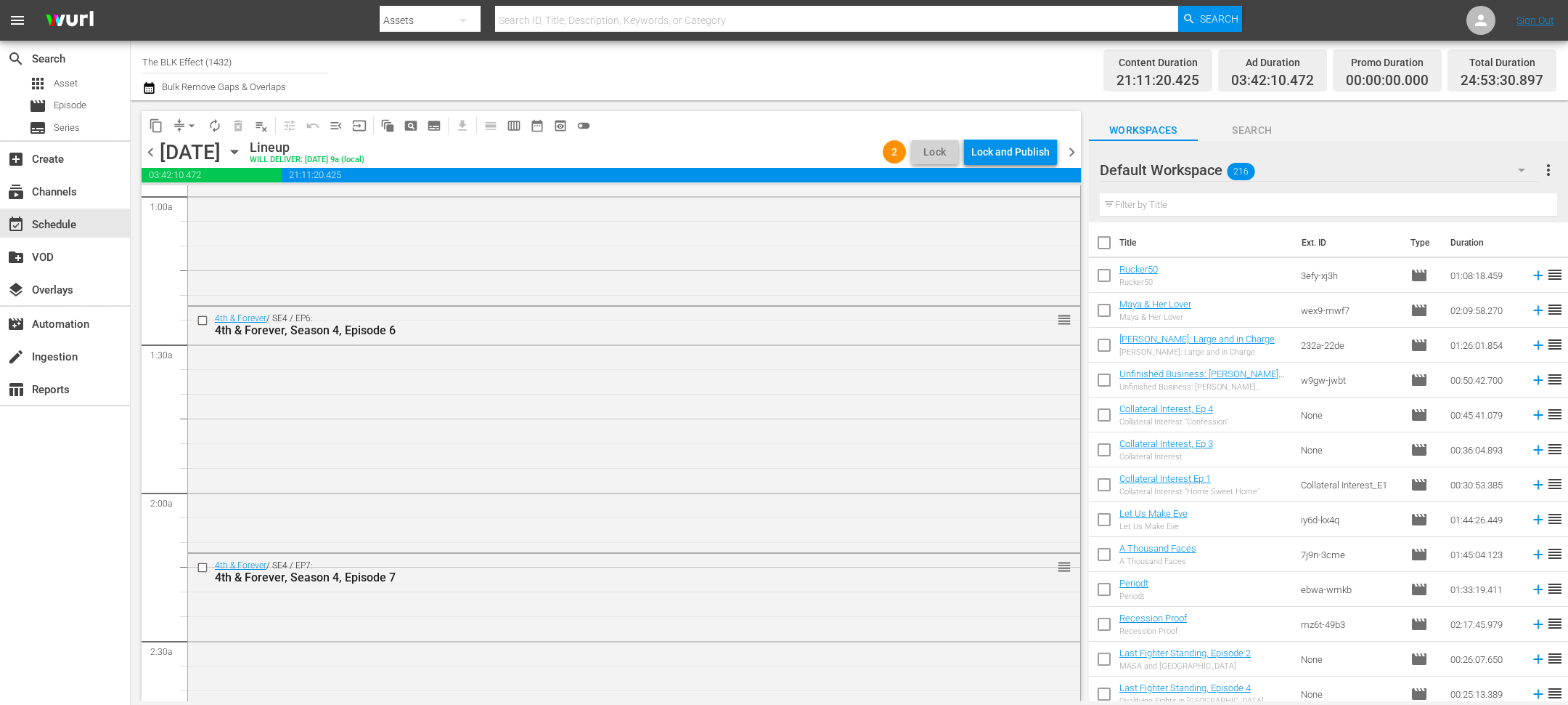
click at [1013, 153] on div "Lock and Publish" at bounding box center [1010, 152] width 78 height 26
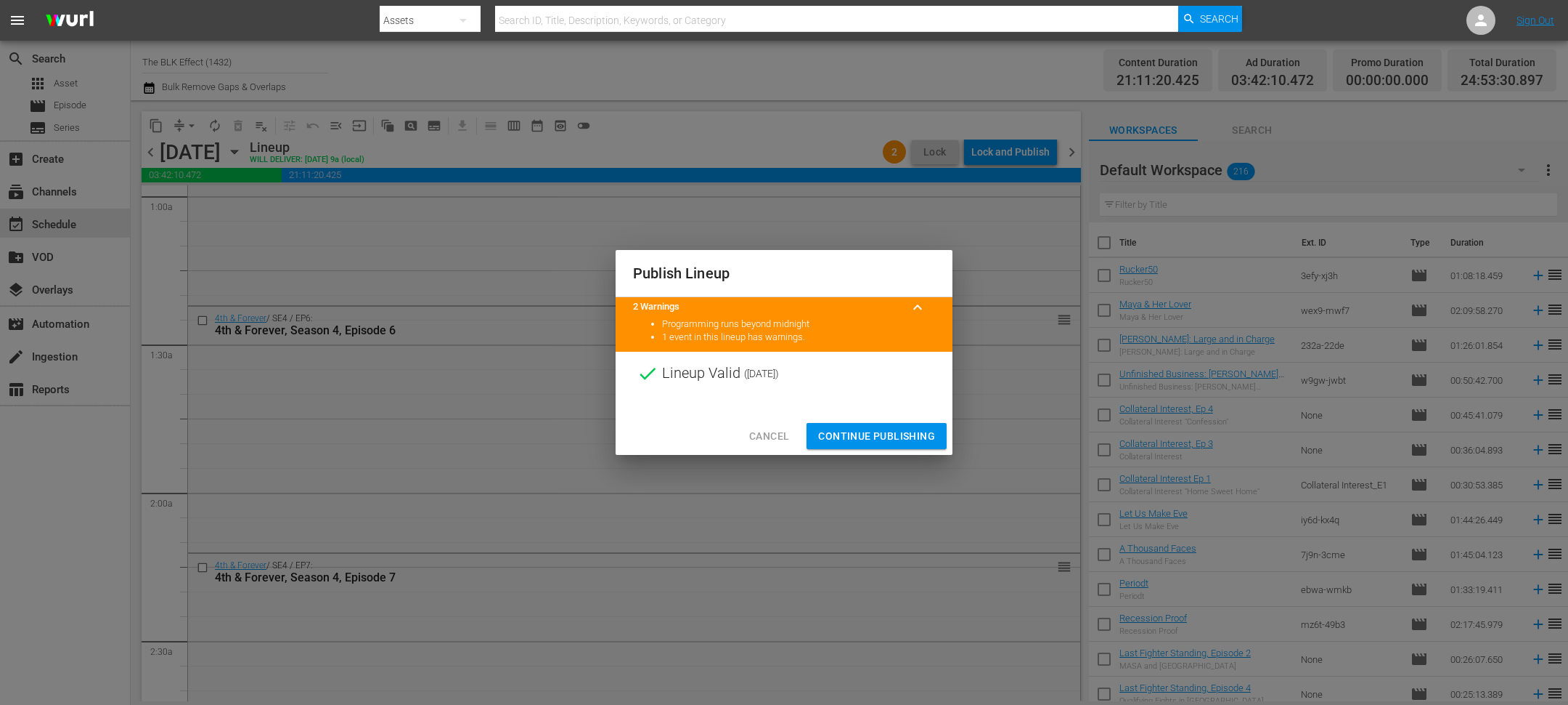
click at [899, 433] on span "Continue Publishing" at bounding box center [877, 436] width 117 height 18
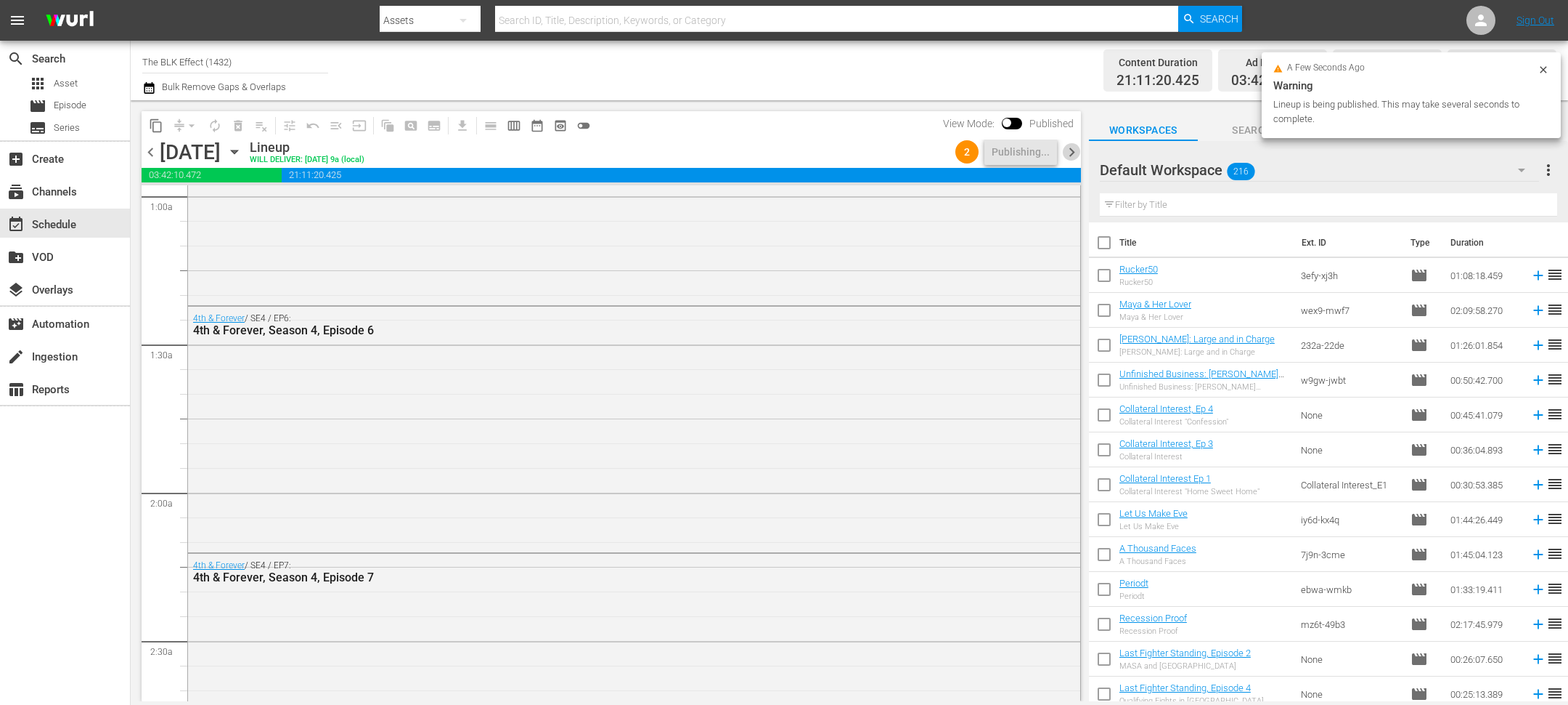
click at [1069, 147] on span "chevron_right" at bounding box center [1072, 153] width 18 height 18
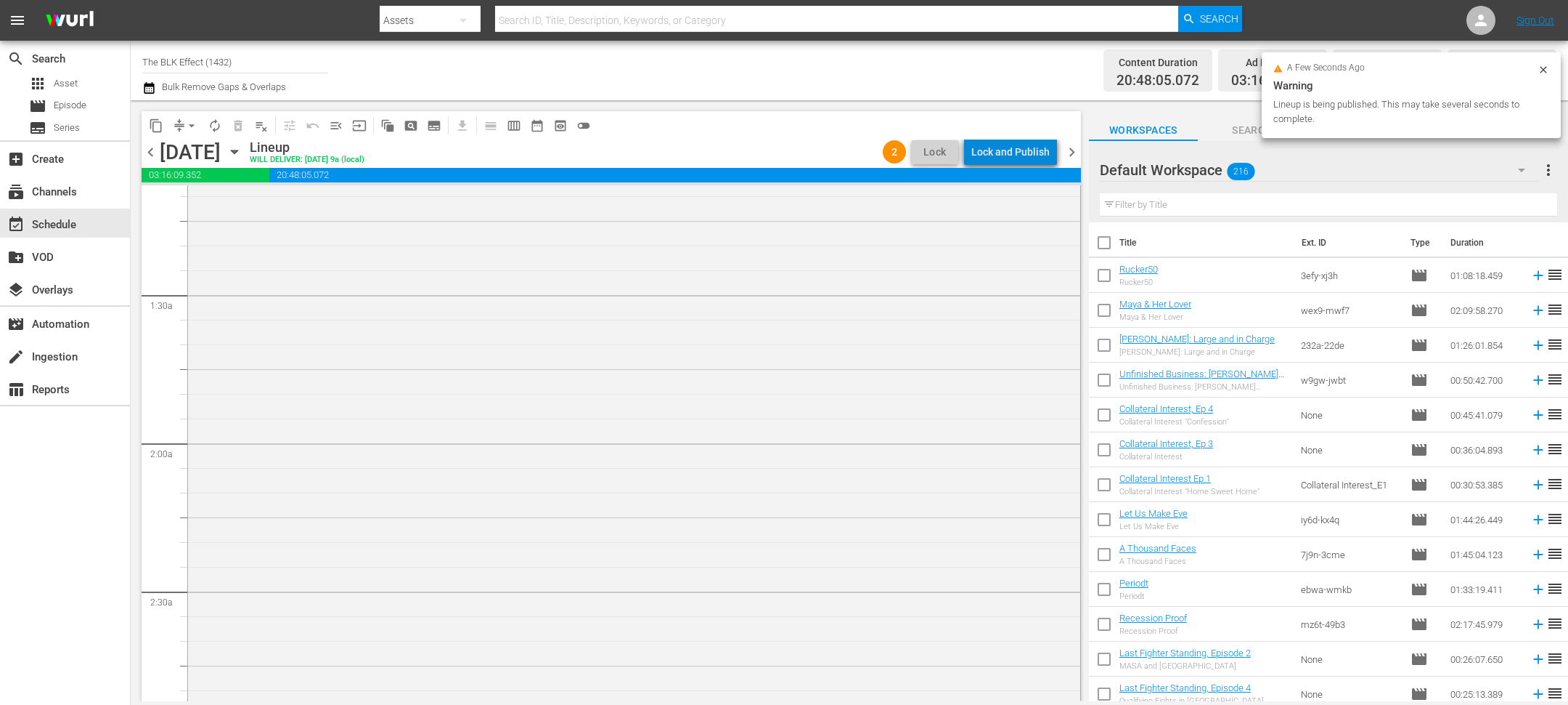
click at [1019, 151] on div "Lock and Publish" at bounding box center [1010, 152] width 78 height 26
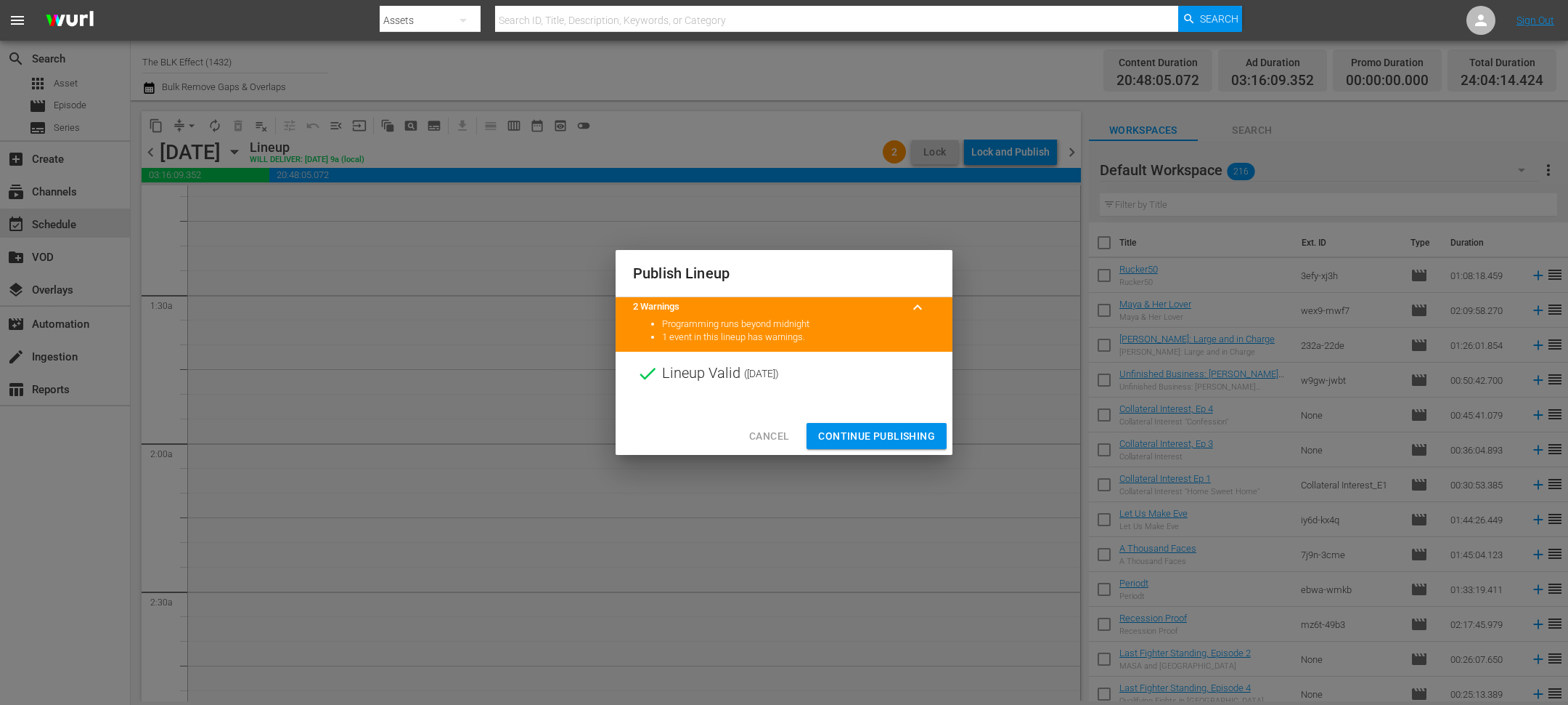
click at [883, 436] on span "Continue Publishing" at bounding box center [877, 436] width 117 height 18
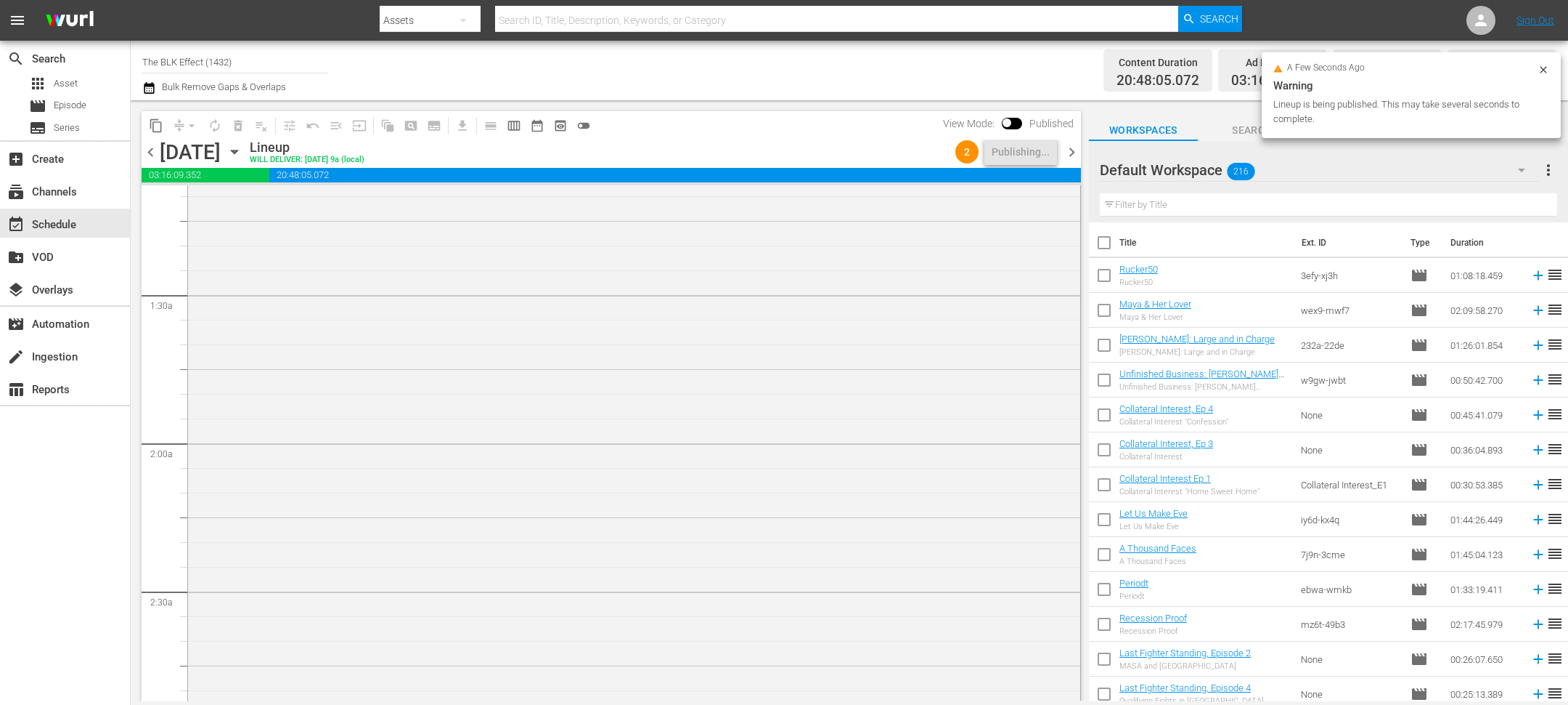
click at [1074, 160] on span "chevron_right" at bounding box center [1072, 153] width 18 height 18
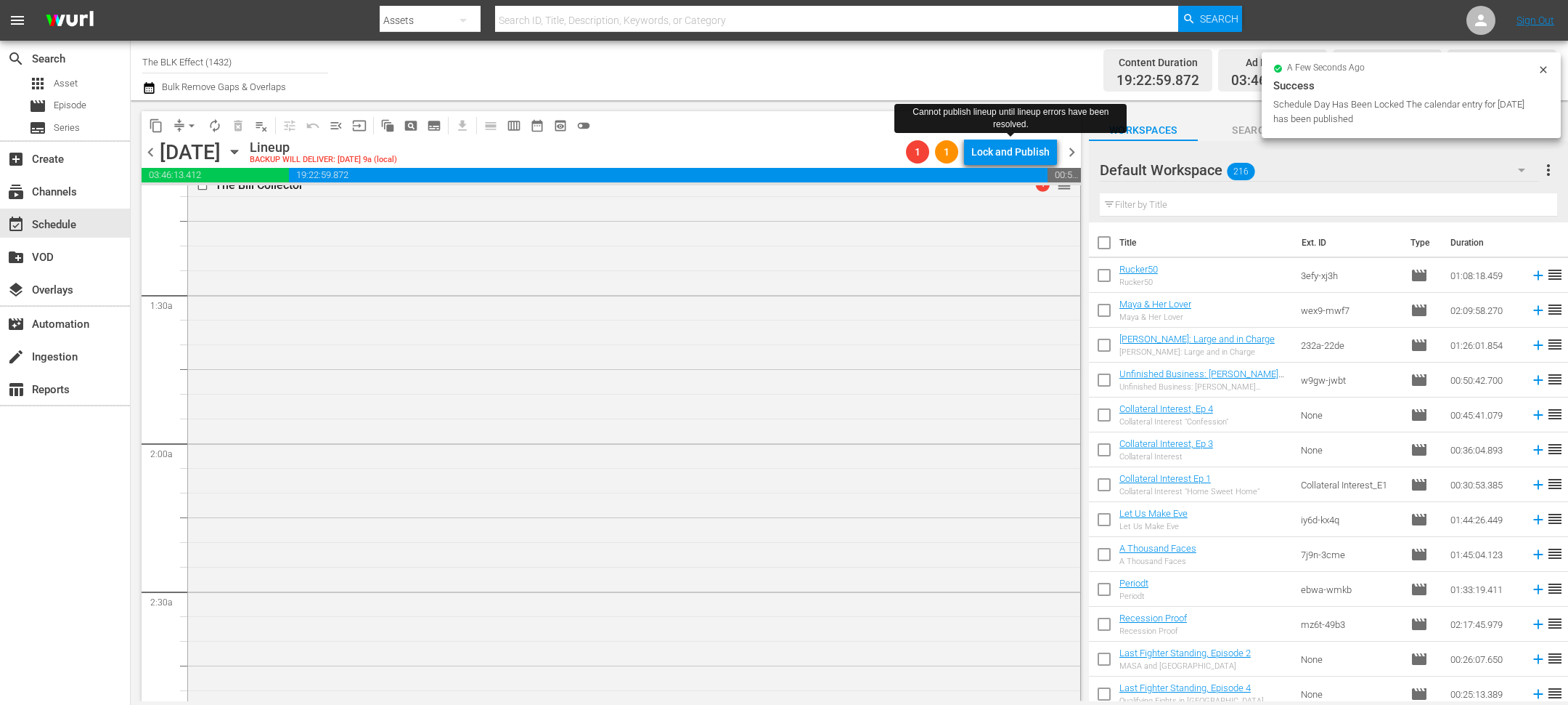
click at [1017, 154] on div "Lock and Publish" at bounding box center [1010, 152] width 78 height 26
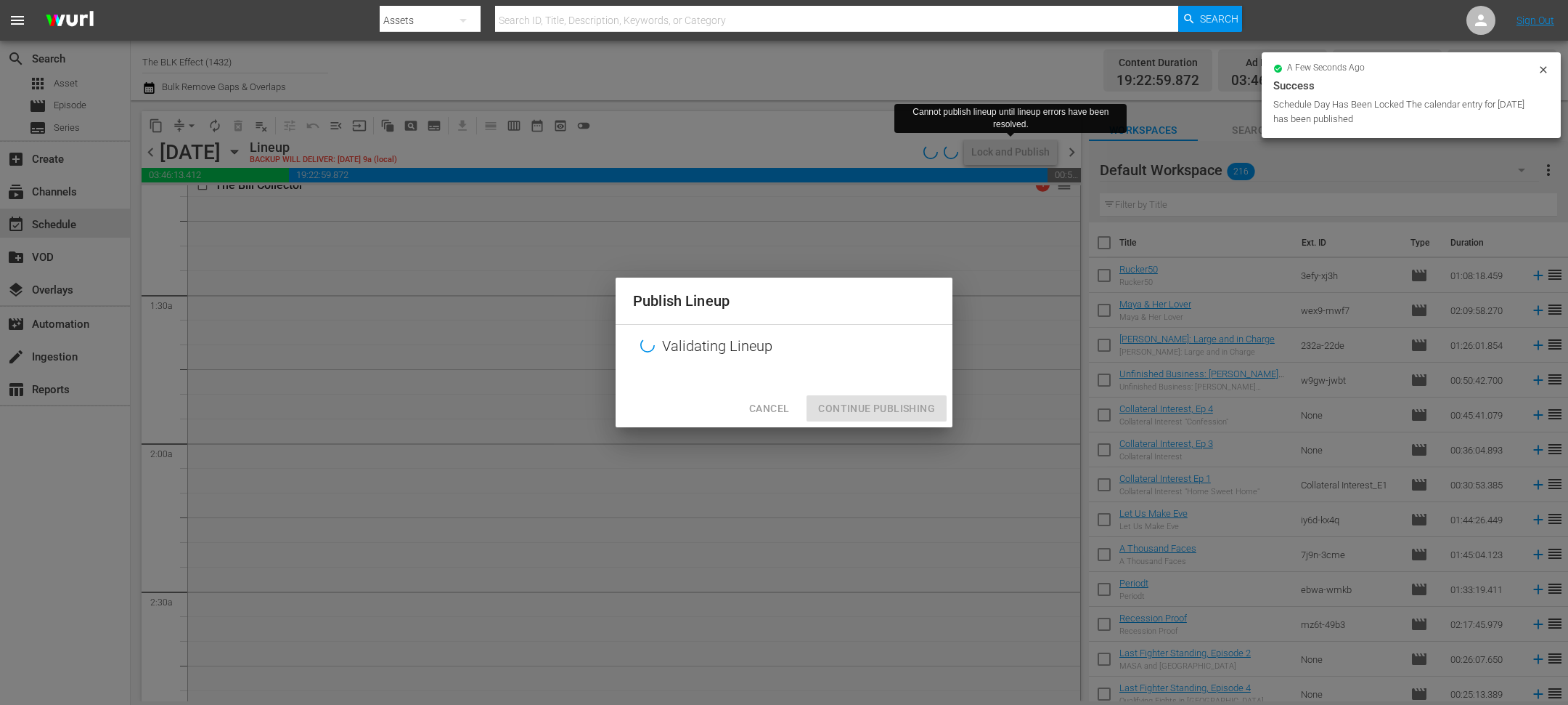
click at [770, 411] on span "Cancel" at bounding box center [769, 409] width 40 height 18
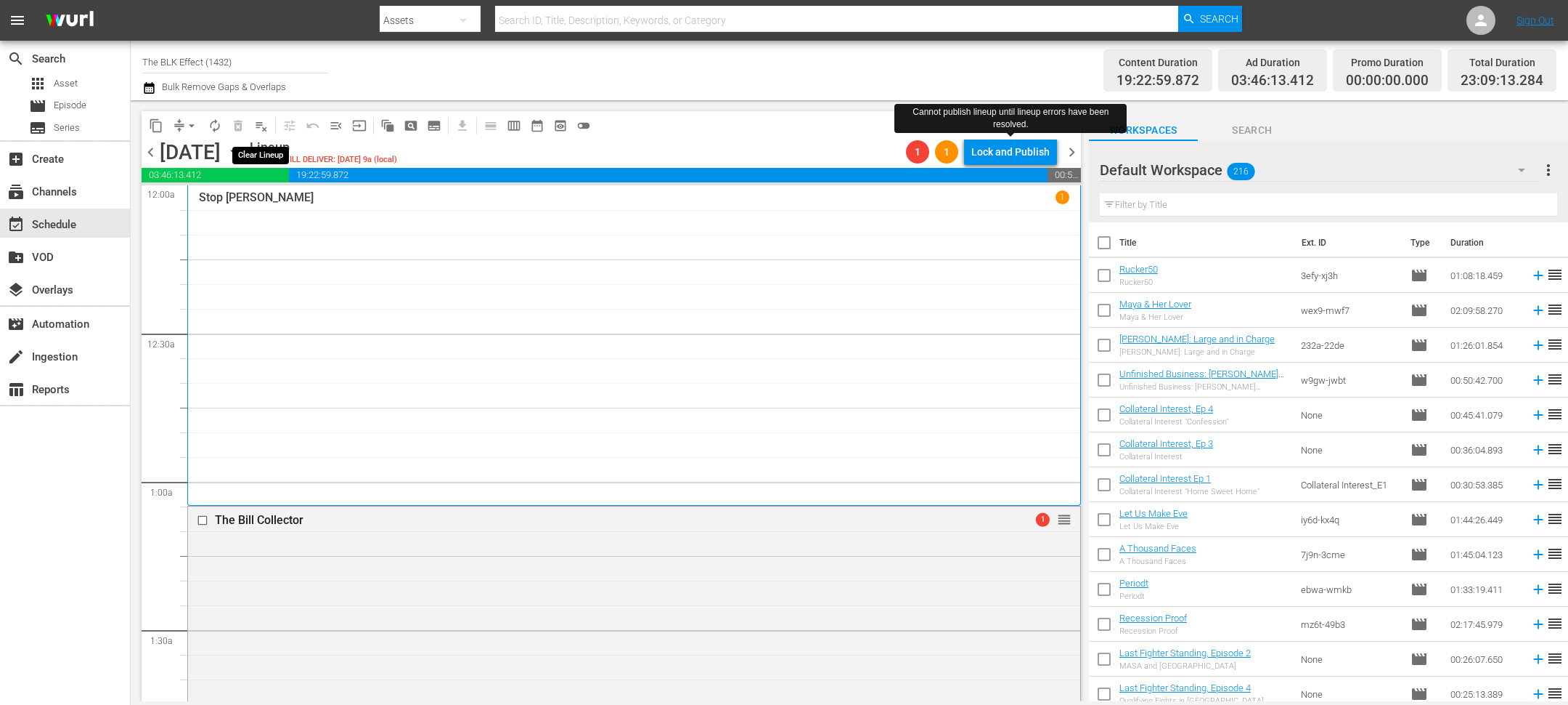
click at [265, 125] on span "playlist_remove_outlined" at bounding box center [262, 125] width 14 height 14
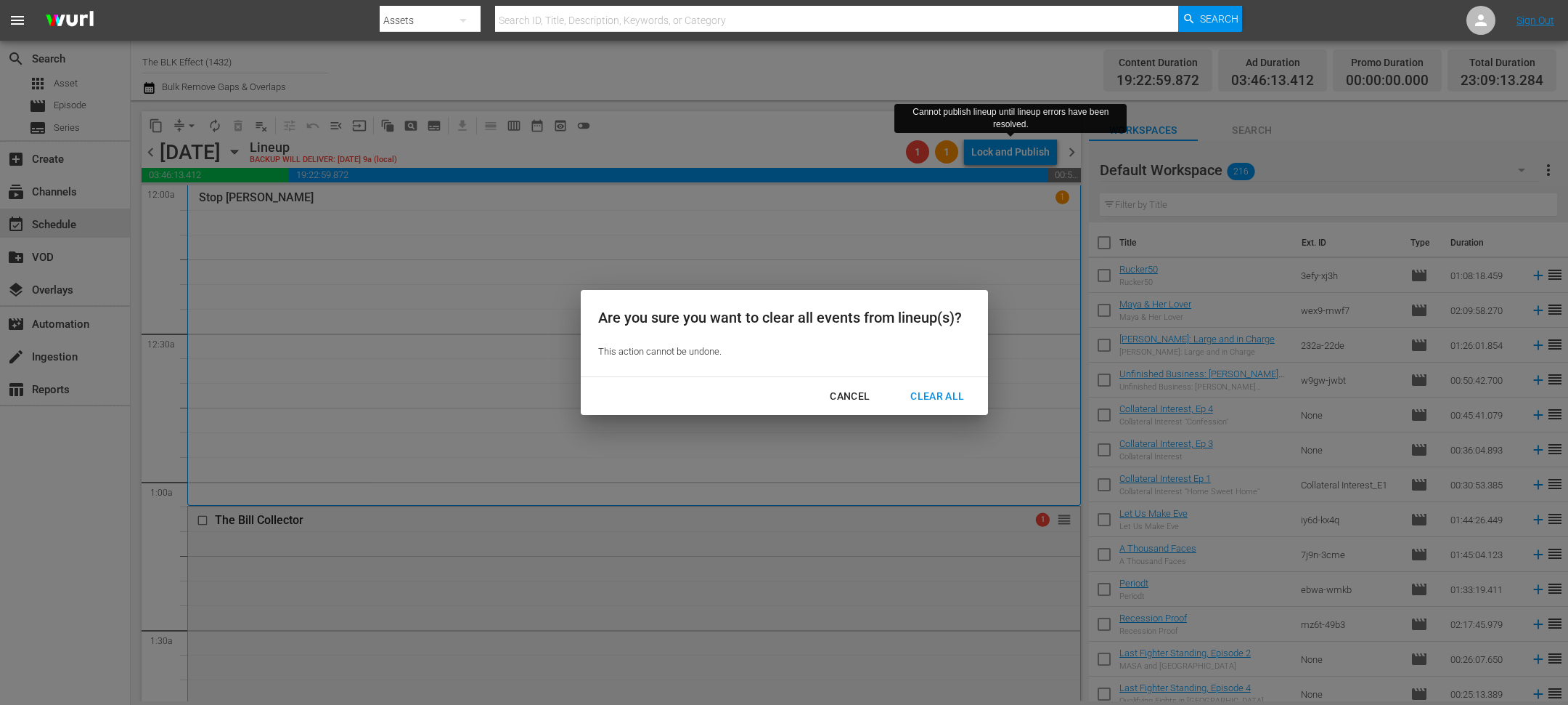
click at [939, 379] on div "Cancel Clear All" at bounding box center [784, 396] width 407 height 39
click at [936, 387] on div "Clear All" at bounding box center [936, 396] width 77 height 18
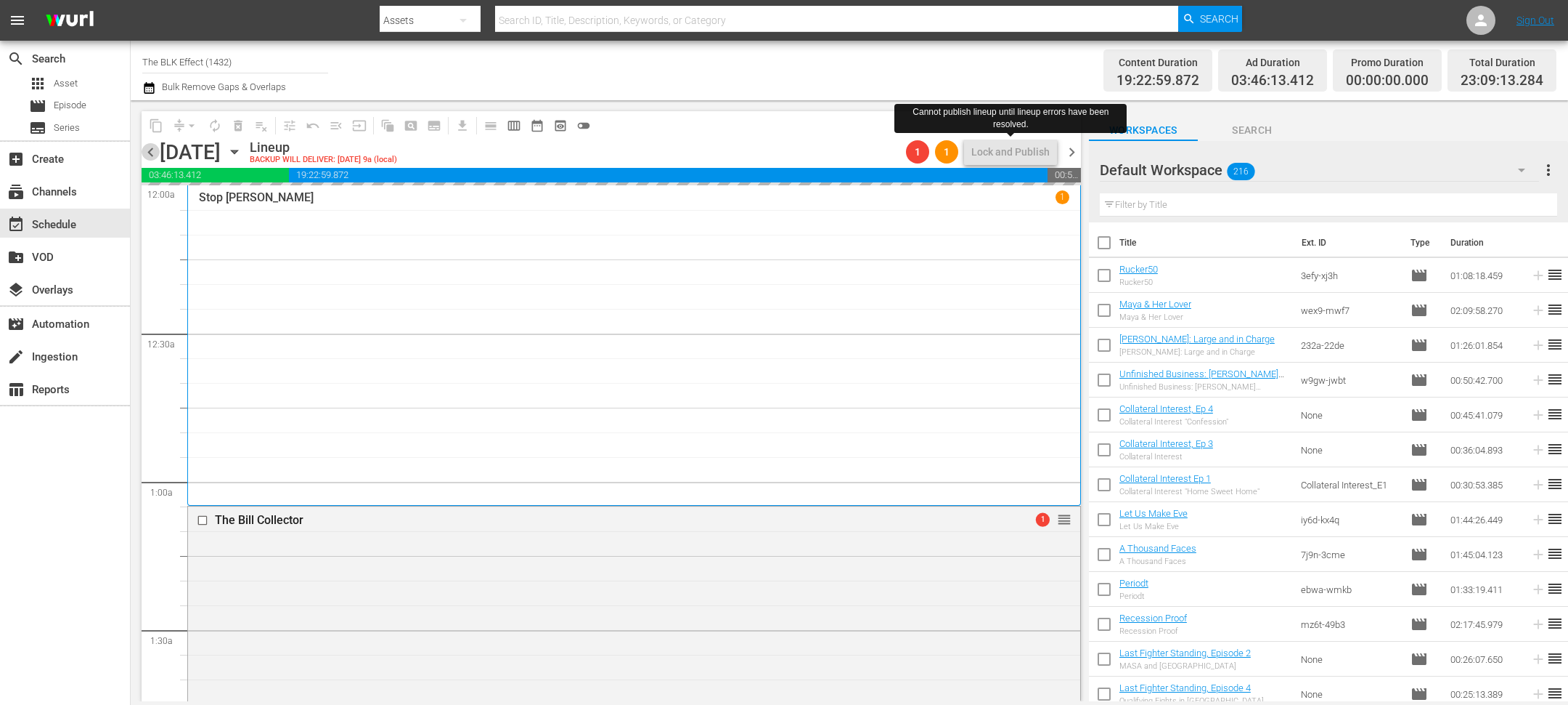
click at [152, 151] on span "chevron_left" at bounding box center [151, 153] width 18 height 18
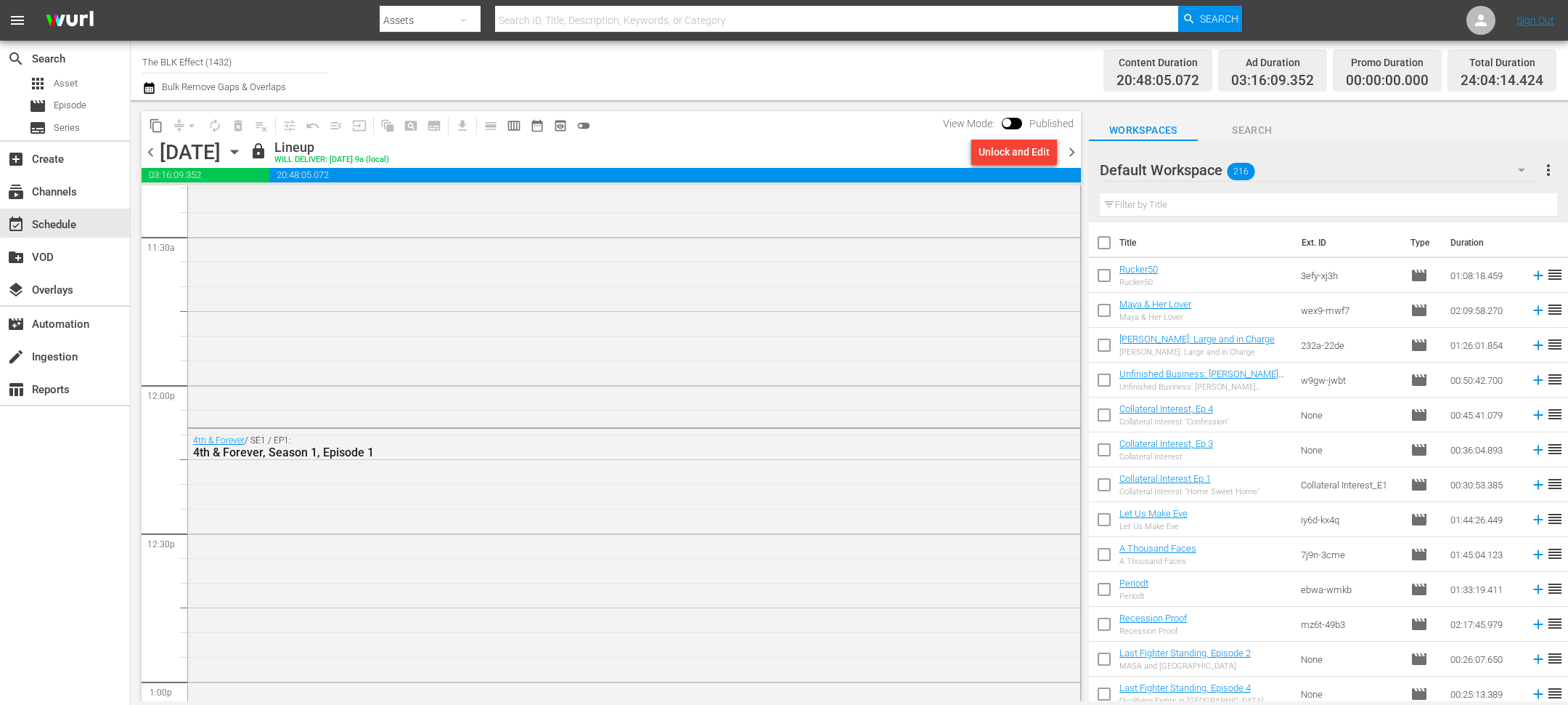
scroll to position [3356, 0]
click at [1138, 196] on input "text" at bounding box center [1328, 205] width 457 height 23
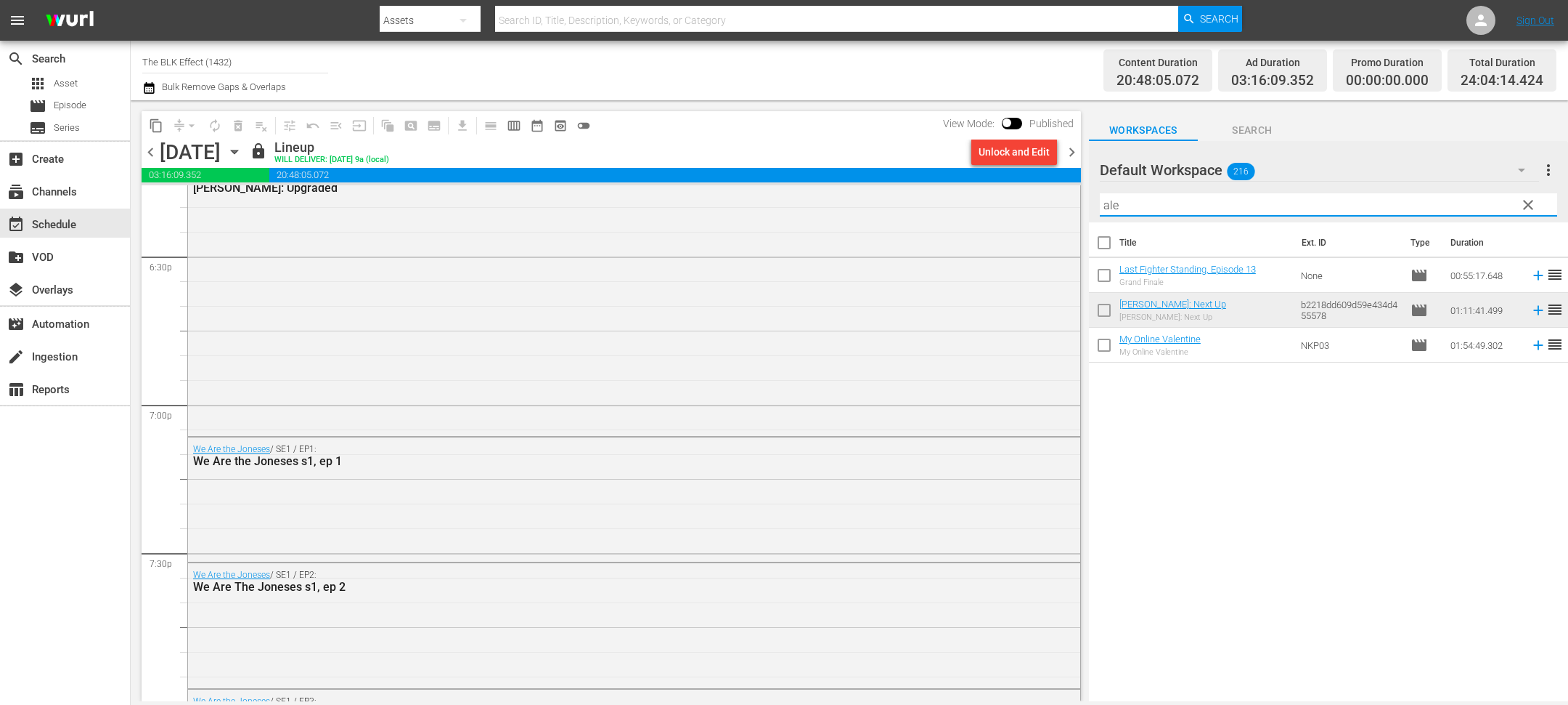
scroll to position [5407, 0]
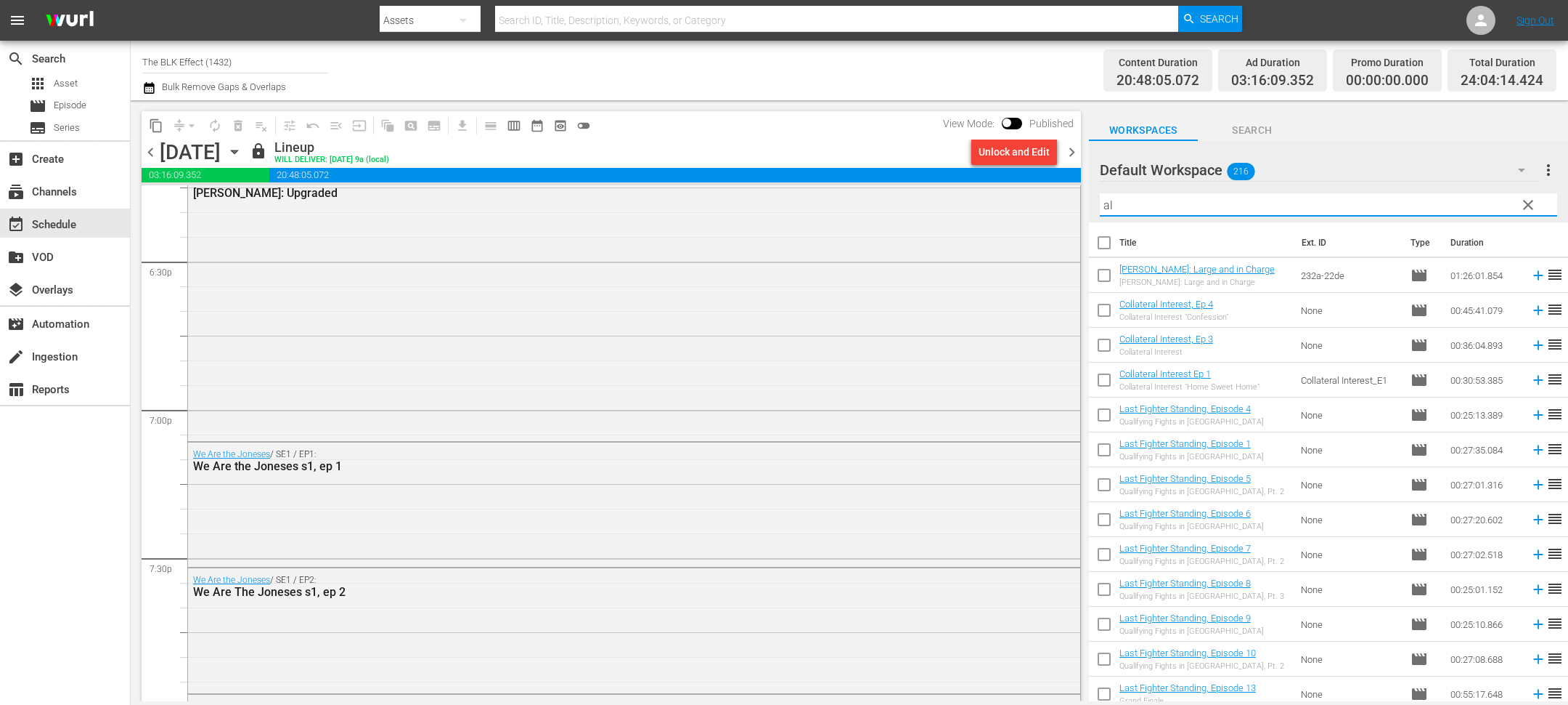
type input "a"
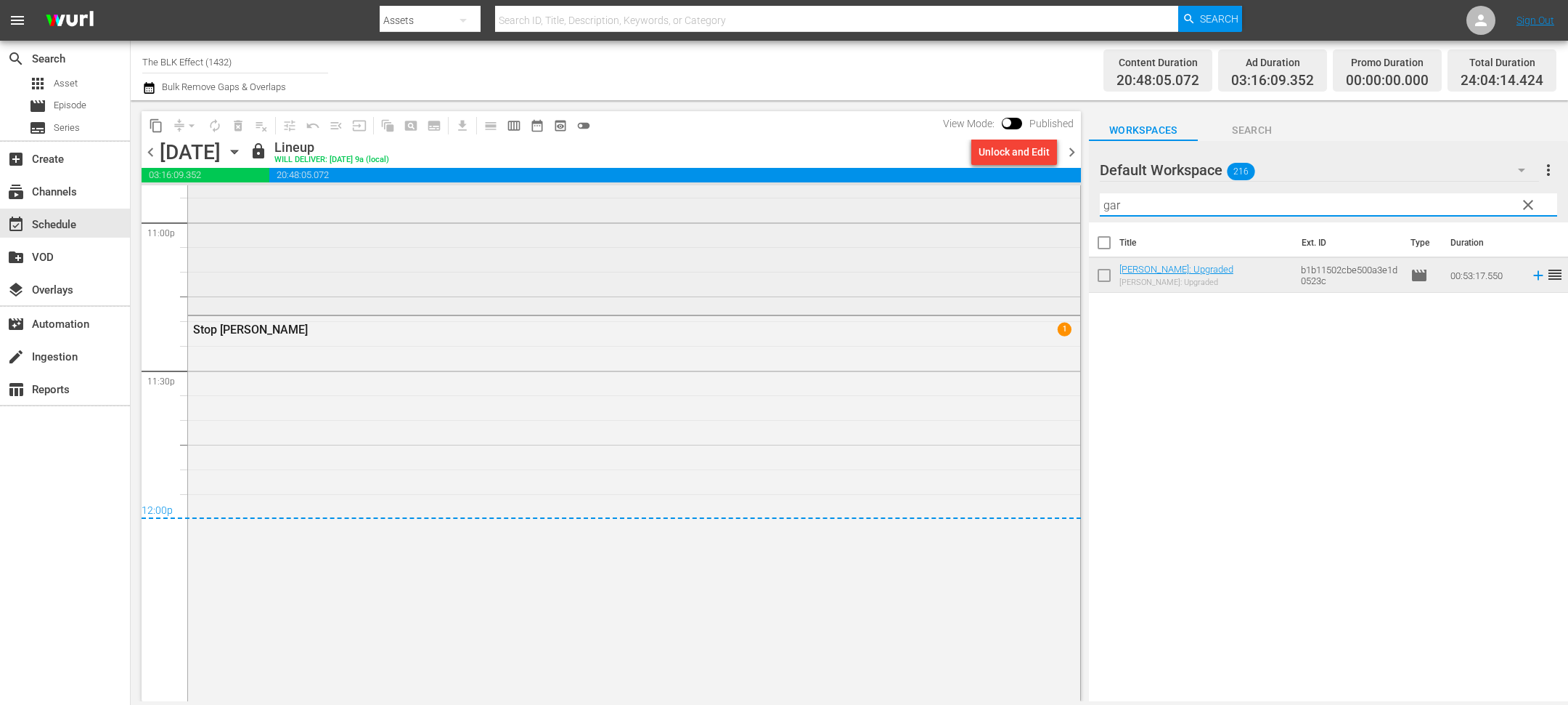
scroll to position [6917, 0]
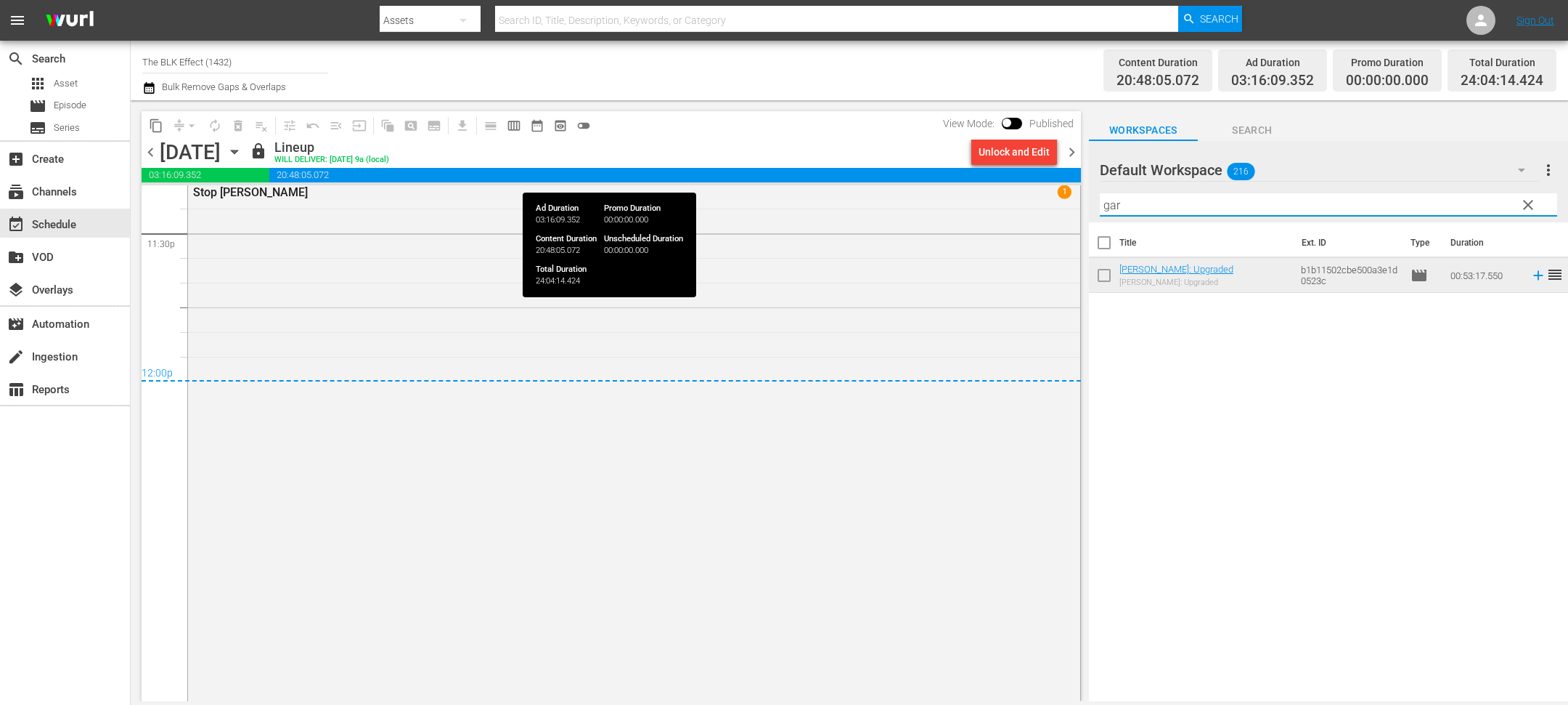
type input "gar"
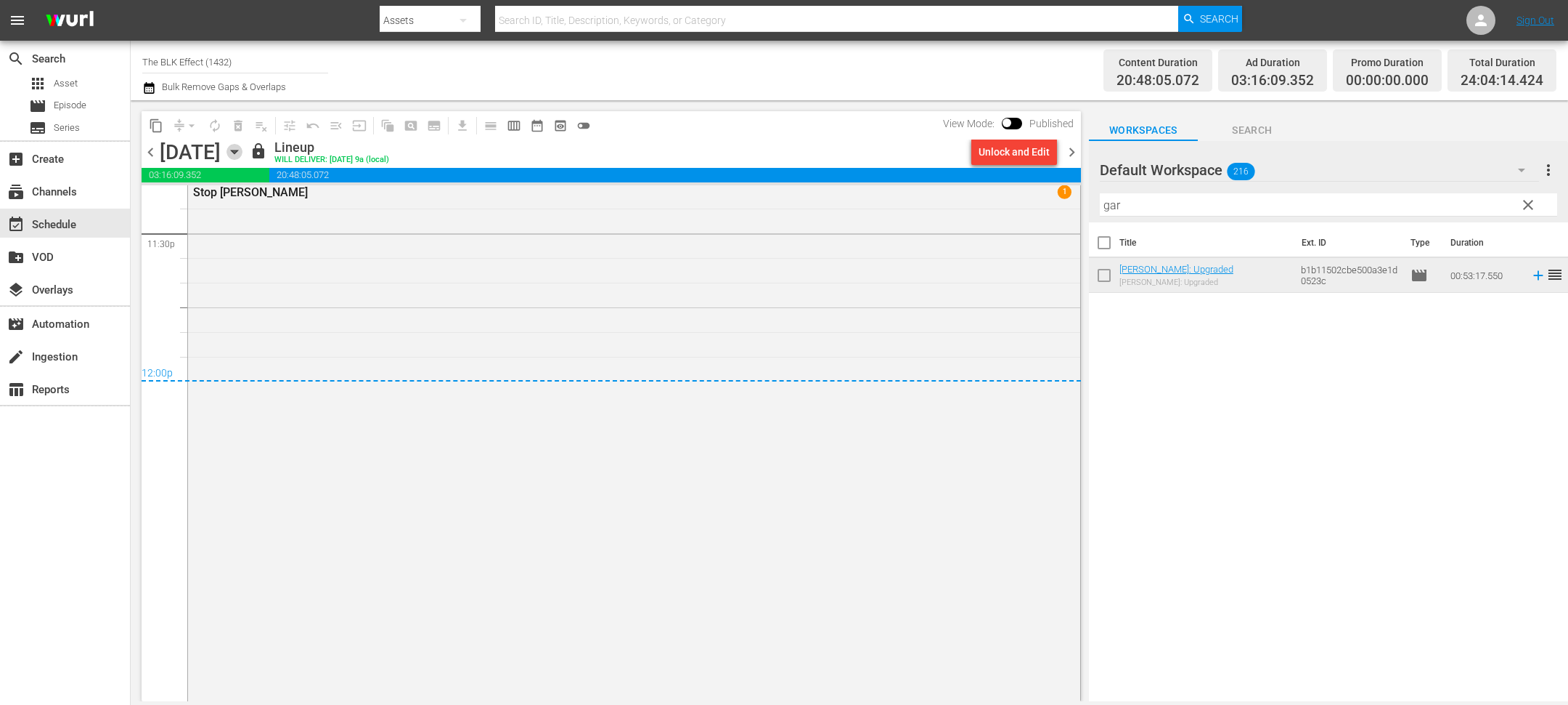
click at [243, 154] on icon "button" at bounding box center [235, 152] width 16 height 16
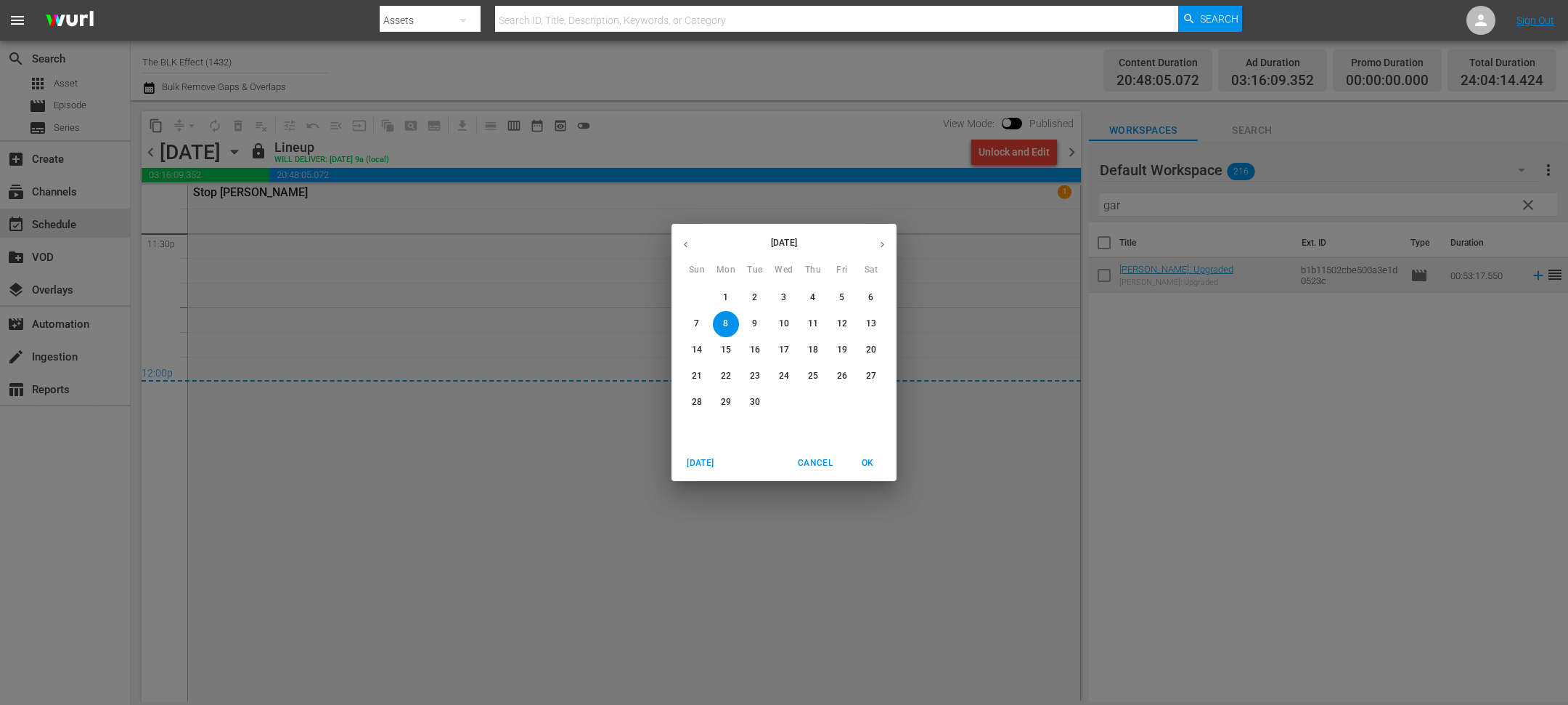
click at [752, 320] on p "9" at bounding box center [755, 324] width 5 height 13
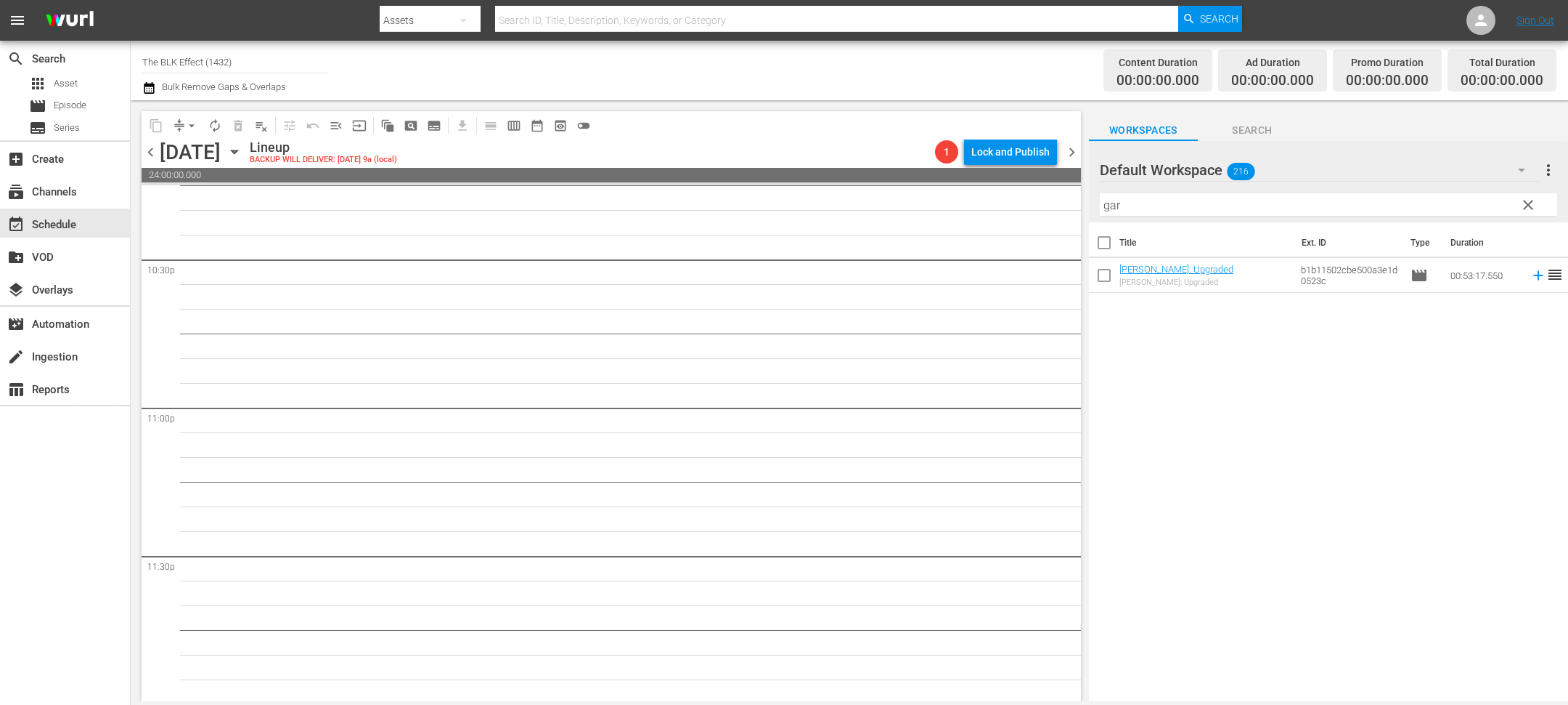
scroll to position [6597, 0]
click at [243, 150] on icon "button" at bounding box center [235, 152] width 16 height 16
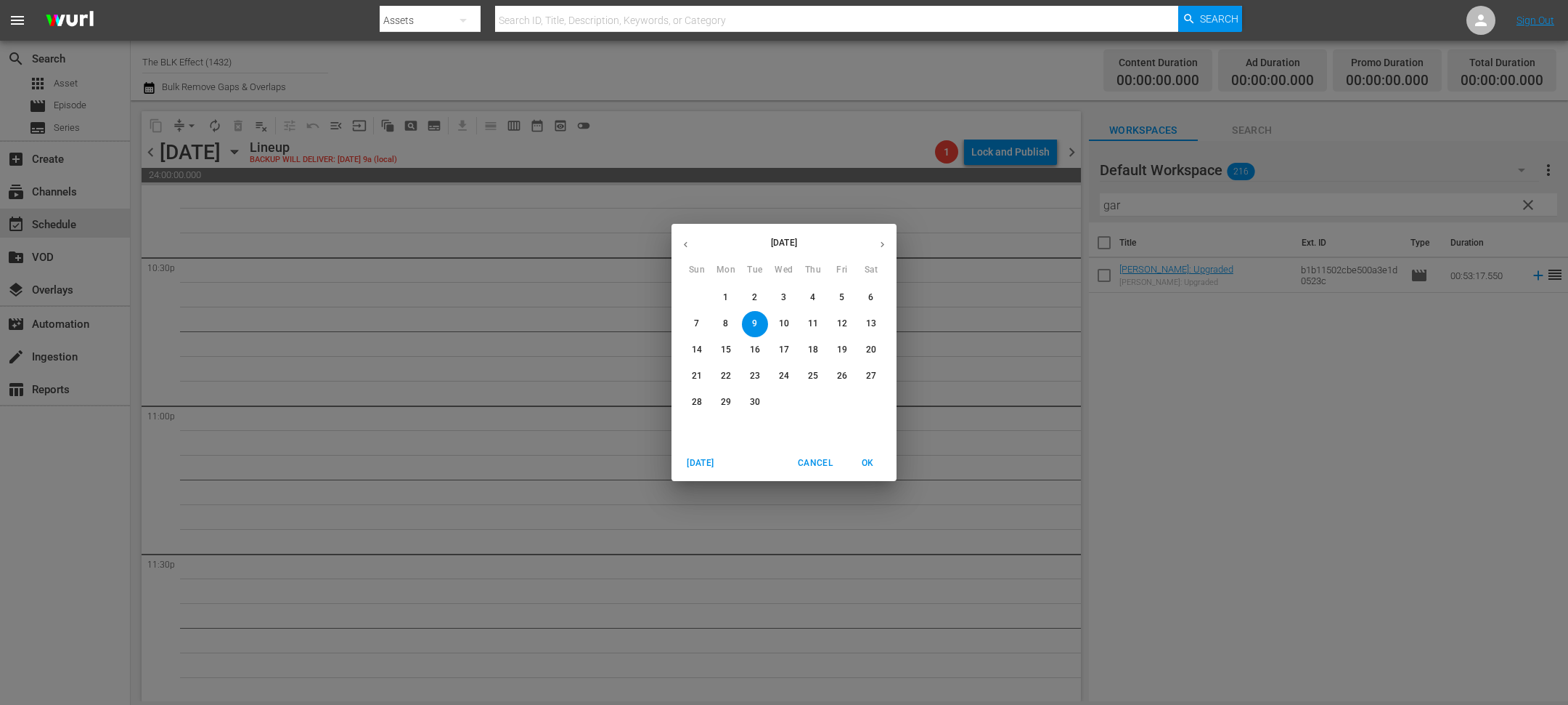
click at [771, 320] on span "10" at bounding box center [784, 324] width 26 height 13
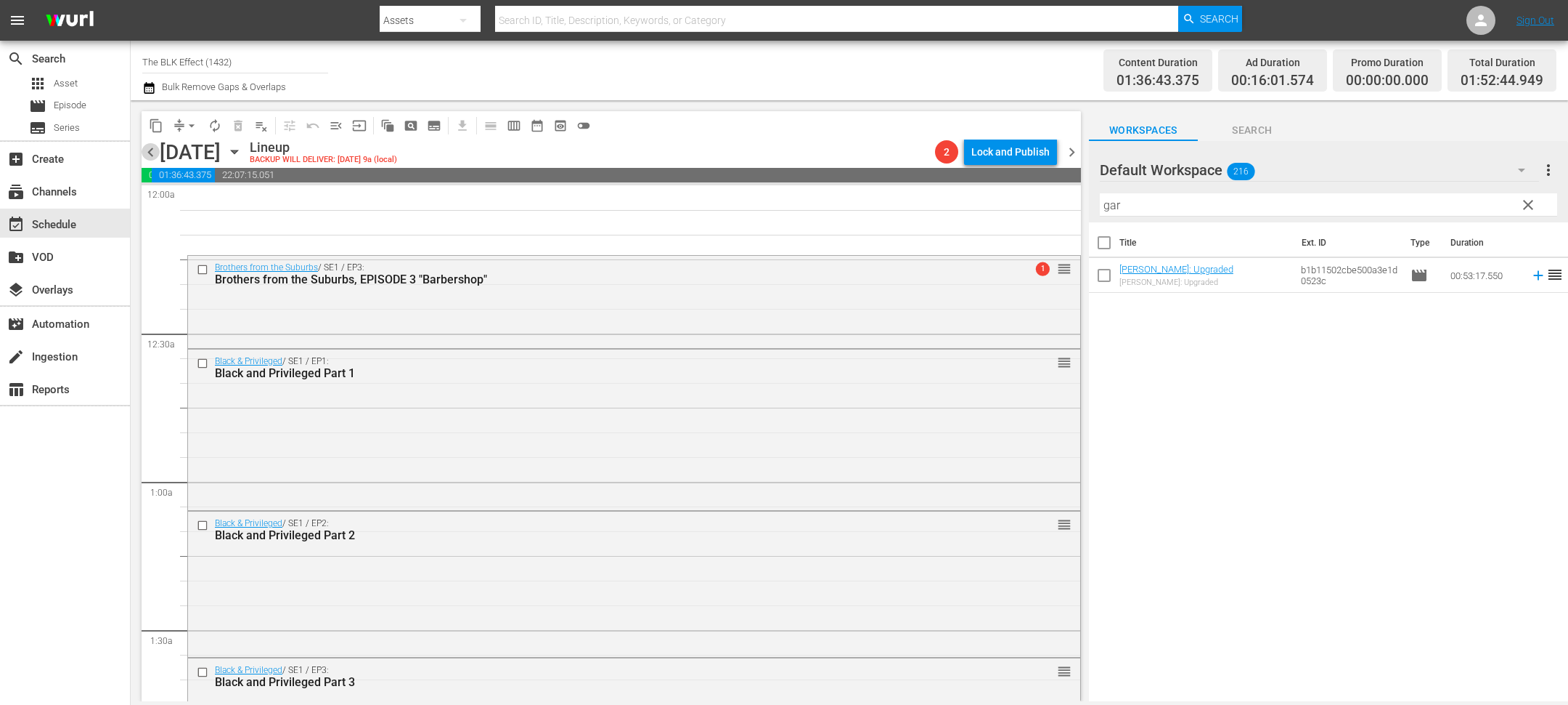
click at [151, 151] on span "chevron_left" at bounding box center [151, 153] width 18 height 18
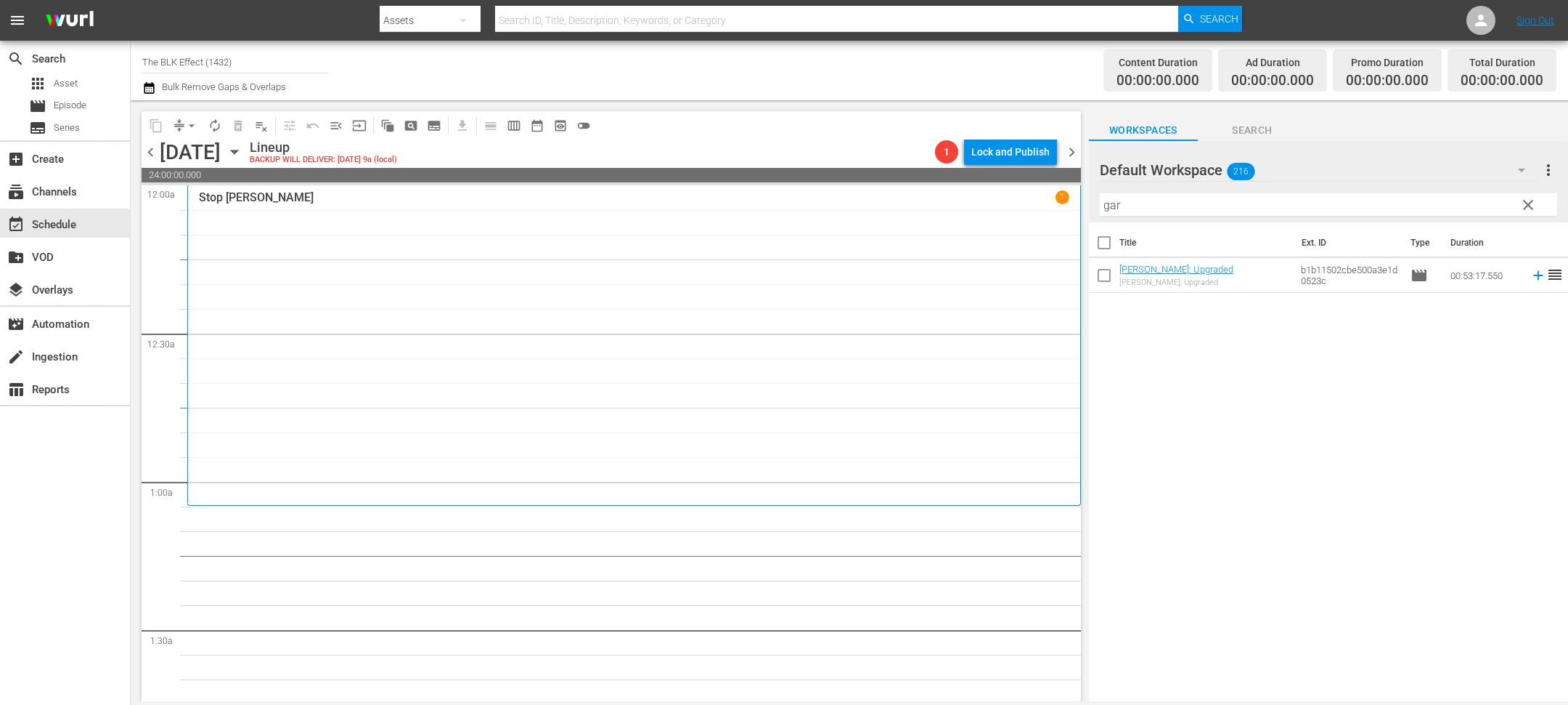
click at [243, 146] on icon "button" at bounding box center [235, 152] width 16 height 16
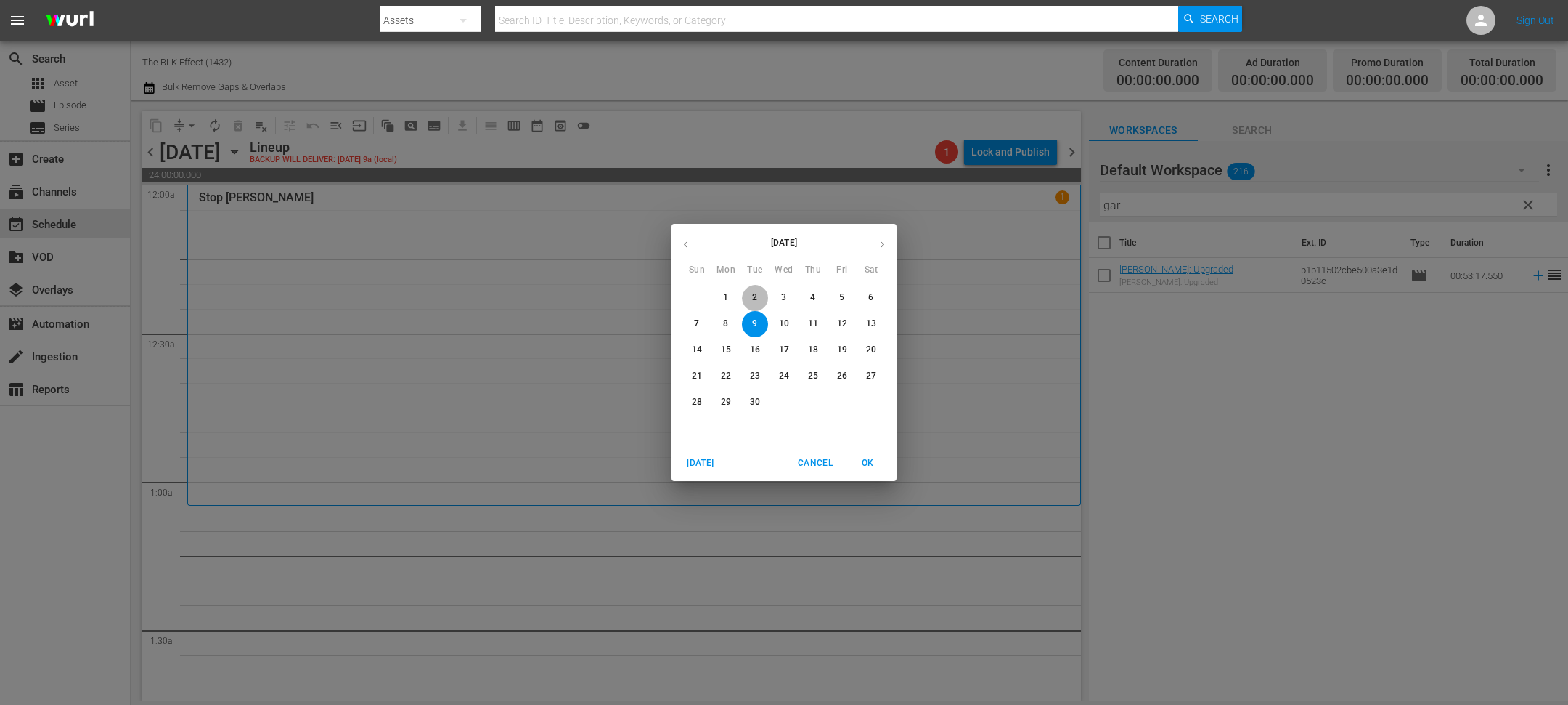
click at [761, 292] on span "2" at bounding box center [754, 298] width 26 height 13
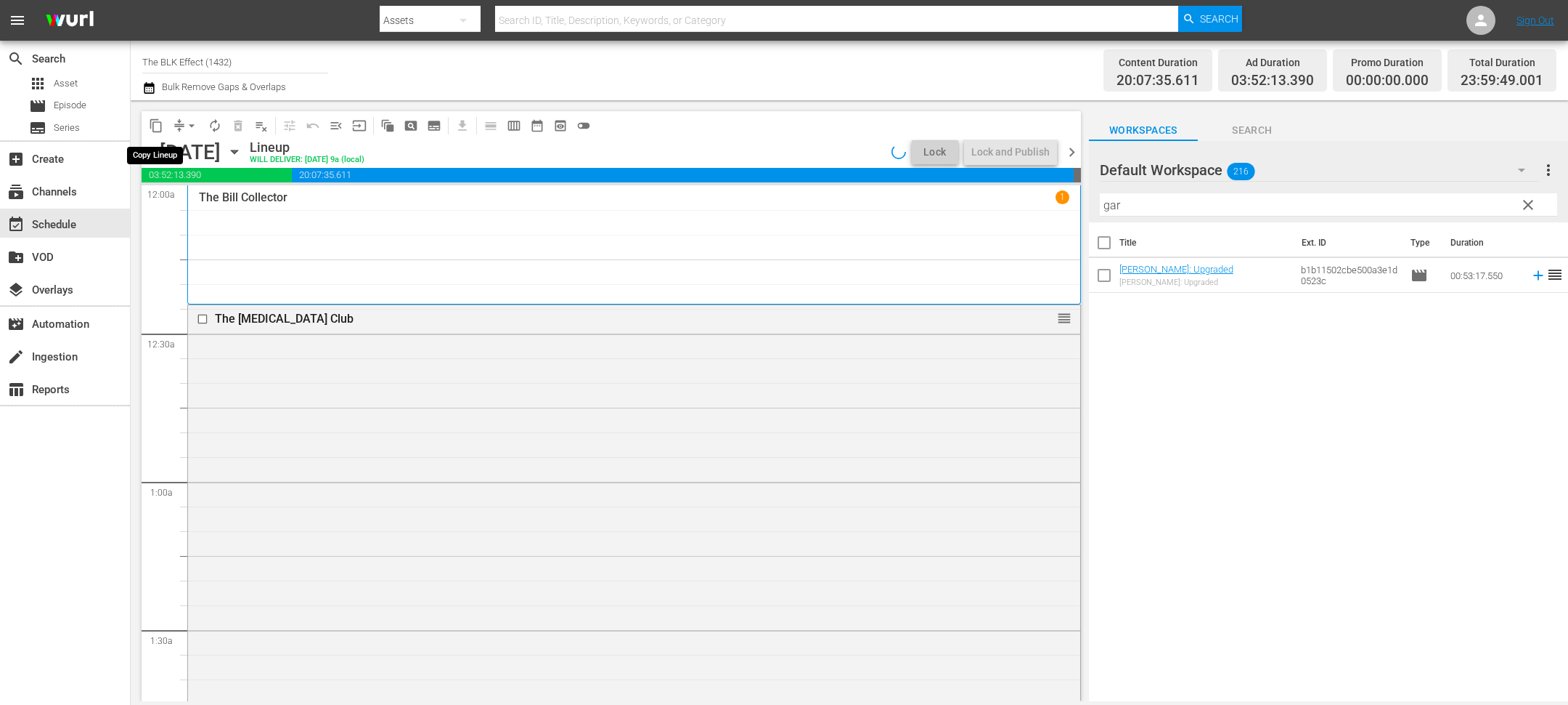
click at [159, 125] on span "content_copy" at bounding box center [156, 125] width 14 height 14
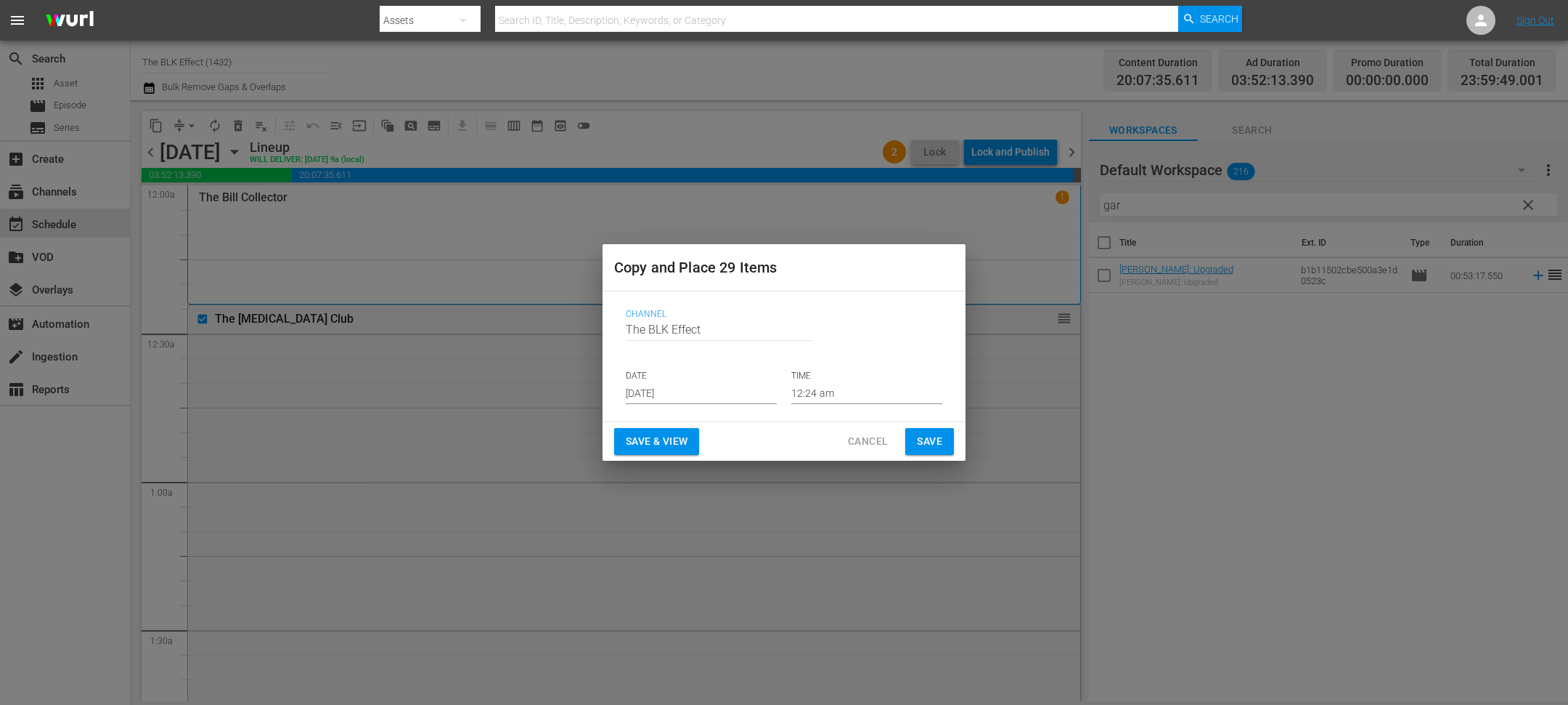
click at [649, 386] on input "[DATE]" at bounding box center [701, 393] width 151 height 22
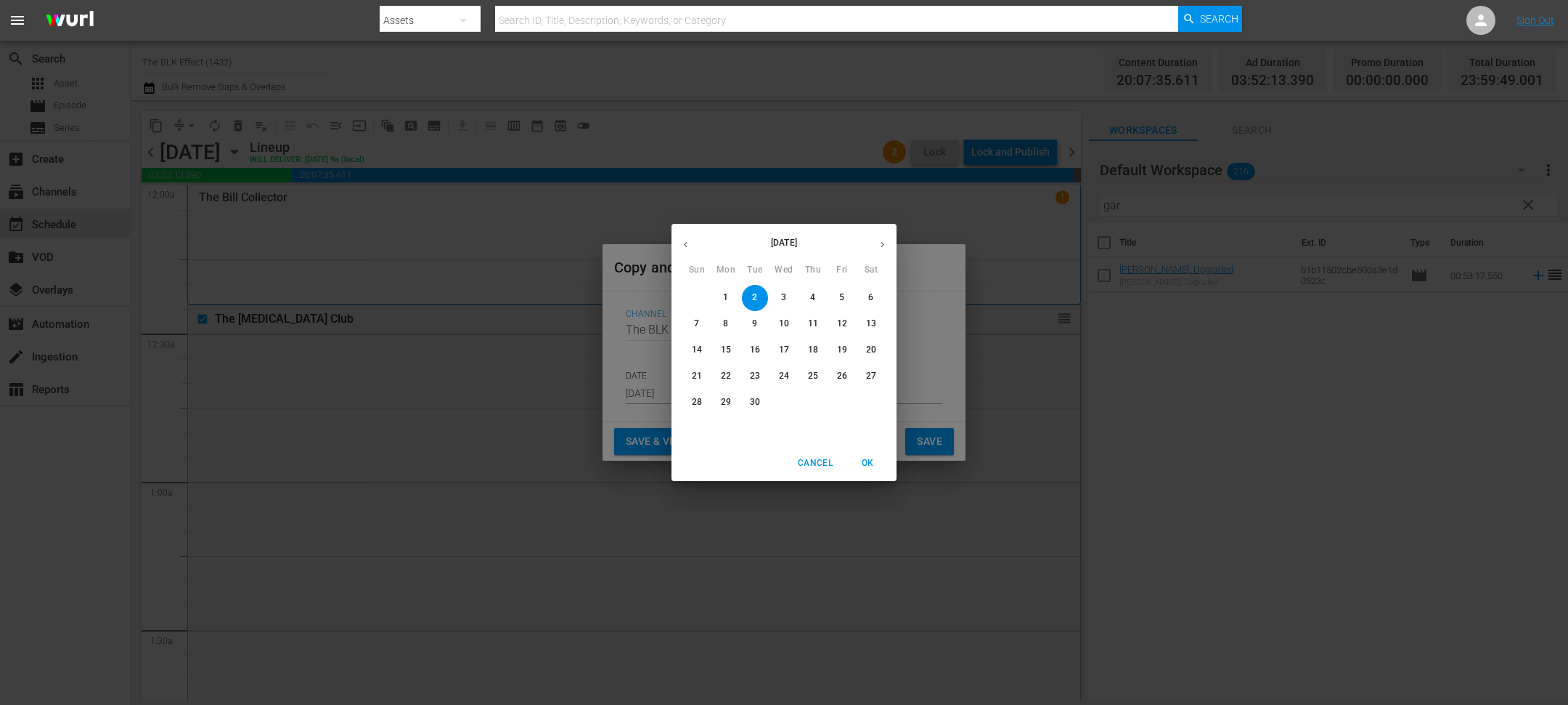
click at [757, 332] on button "9" at bounding box center [754, 323] width 26 height 26
type input "Sep 9th 2025"
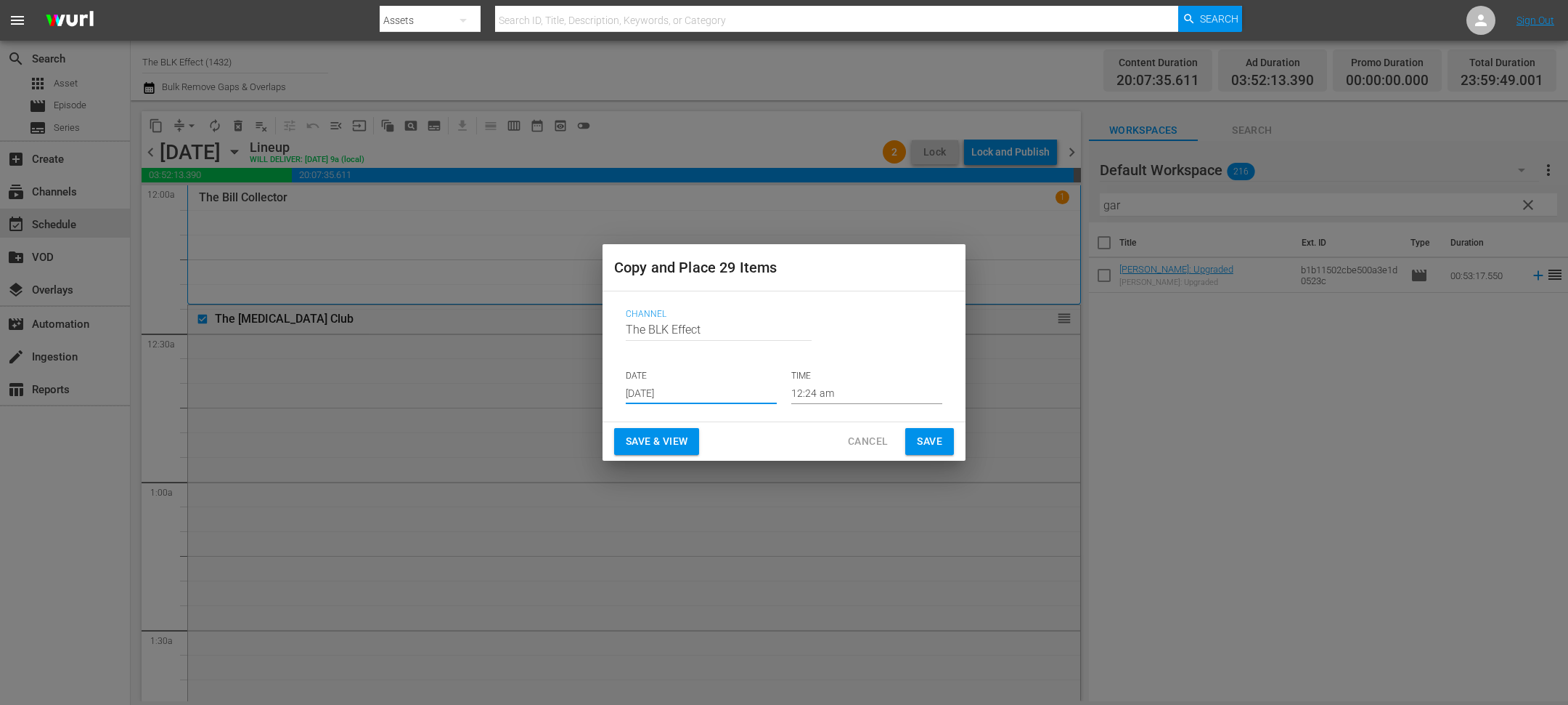
click at [668, 447] on span "Save & View" at bounding box center [657, 441] width 61 height 18
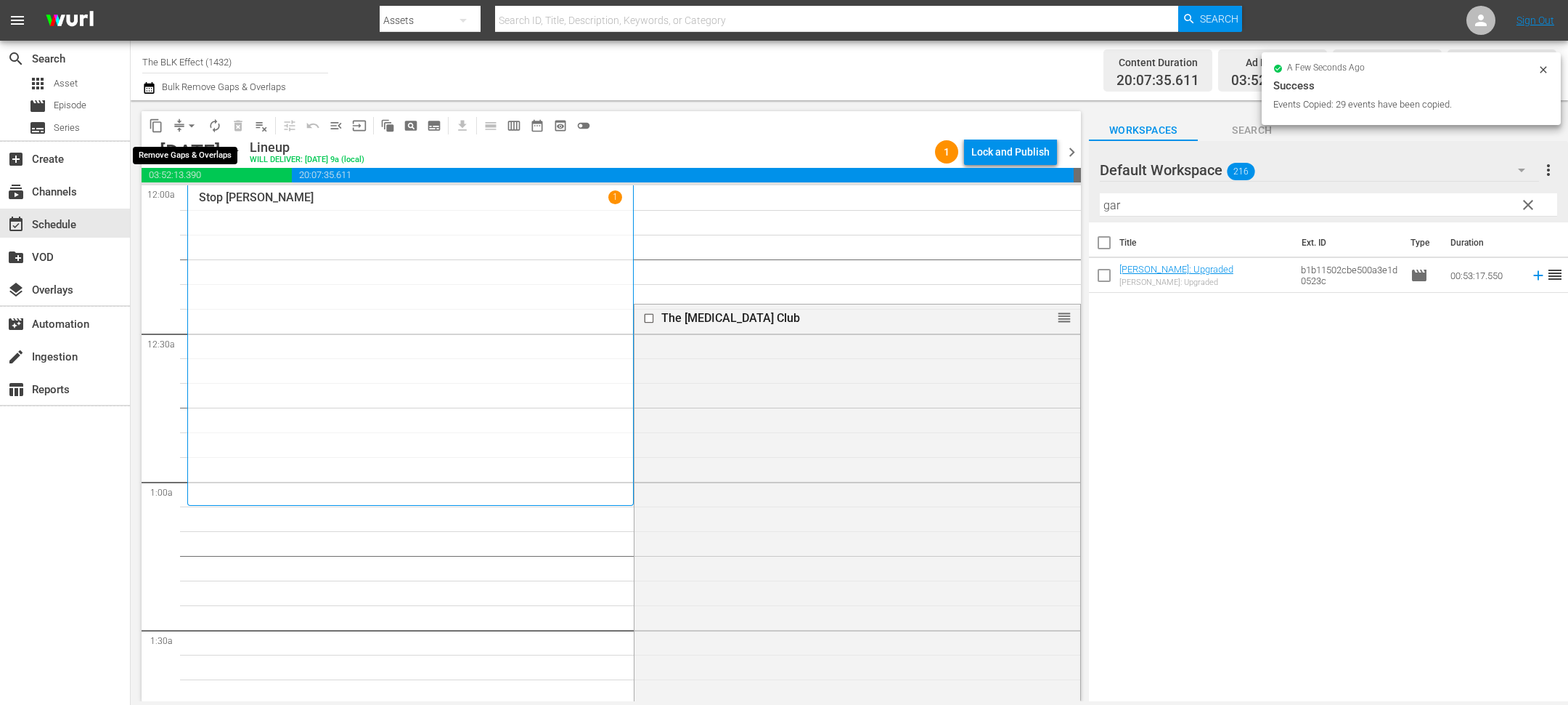
click at [194, 125] on span "arrow_drop_down" at bounding box center [191, 125] width 14 height 14
click at [225, 200] on li "Align to End of Previous Day" at bounding box center [192, 202] width 152 height 24
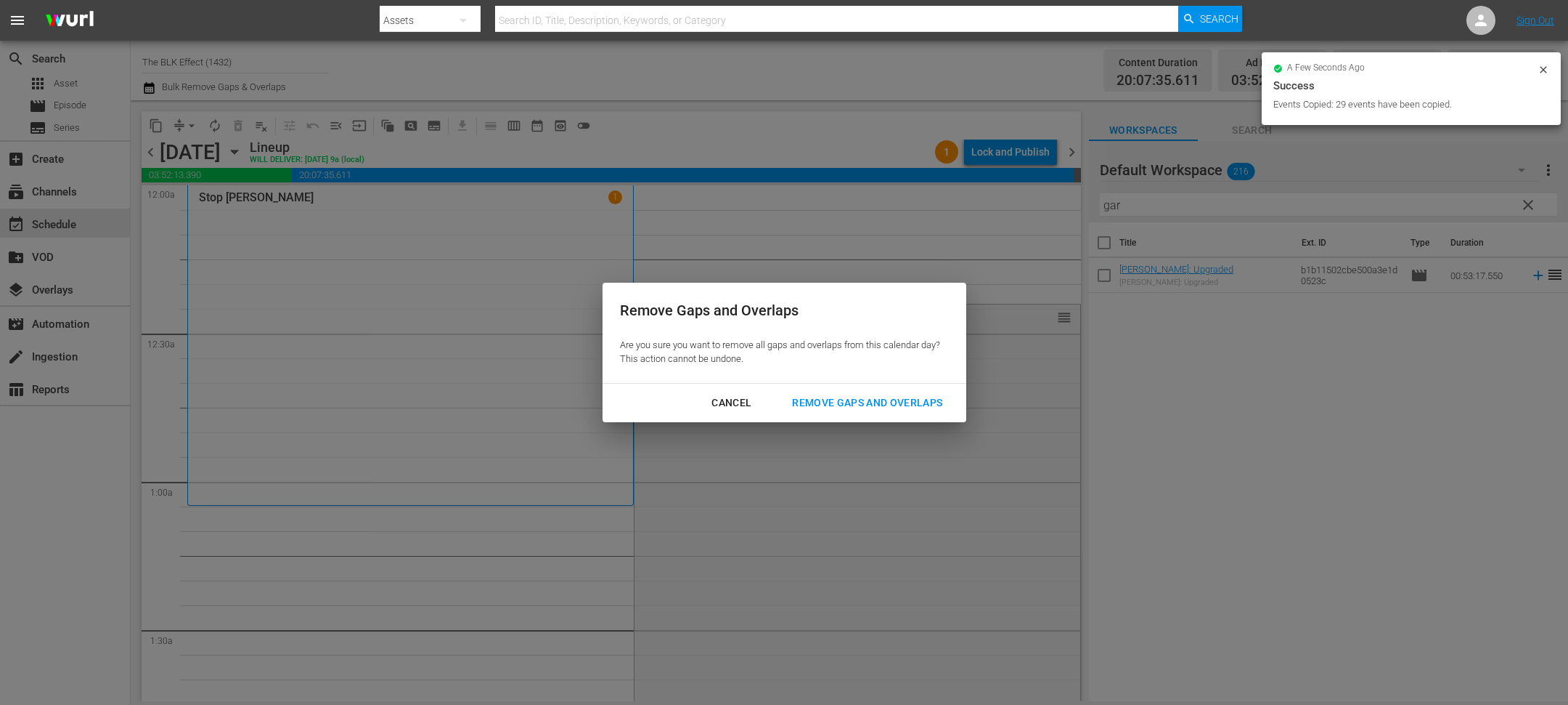
click at [819, 394] on div "Remove Gaps and Overlaps" at bounding box center [867, 403] width 173 height 18
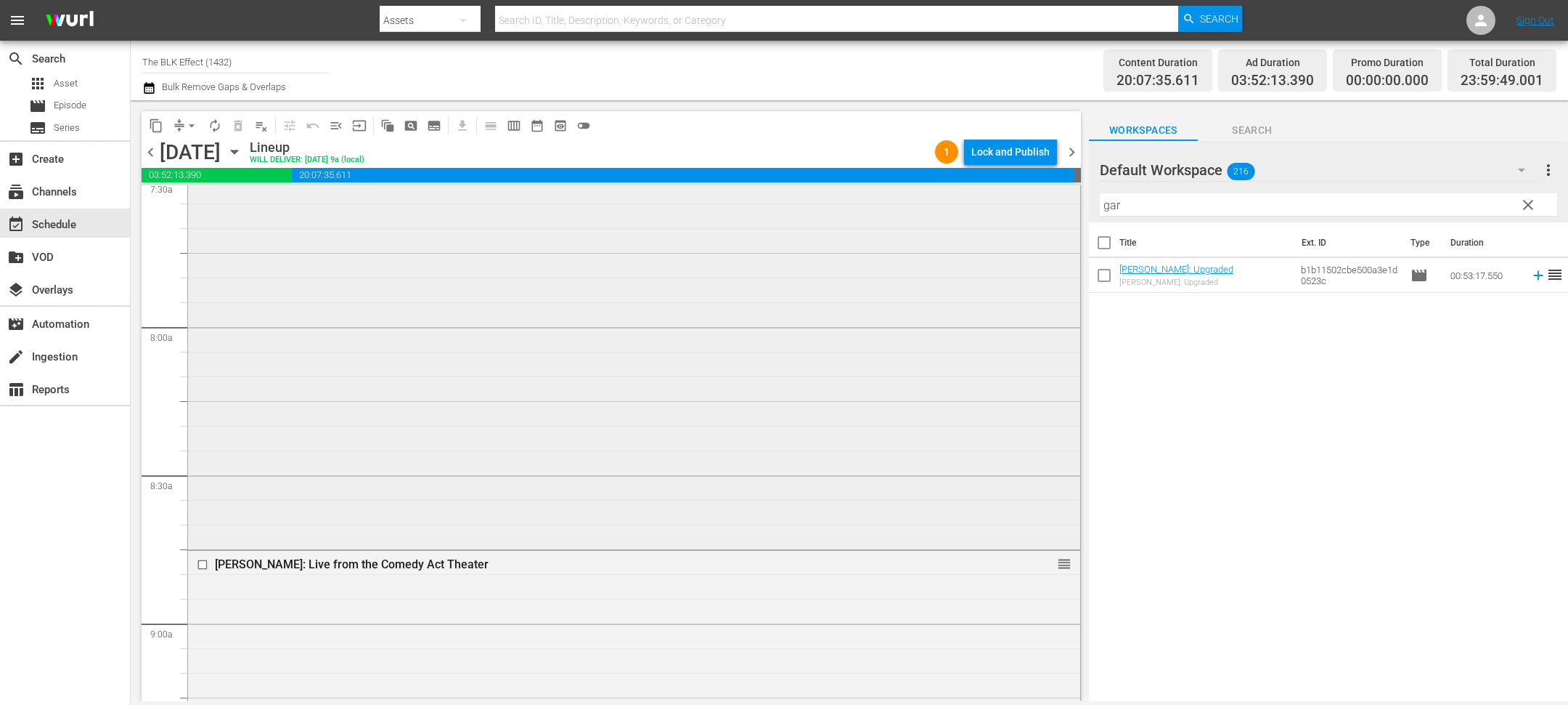
scroll to position [2345, 0]
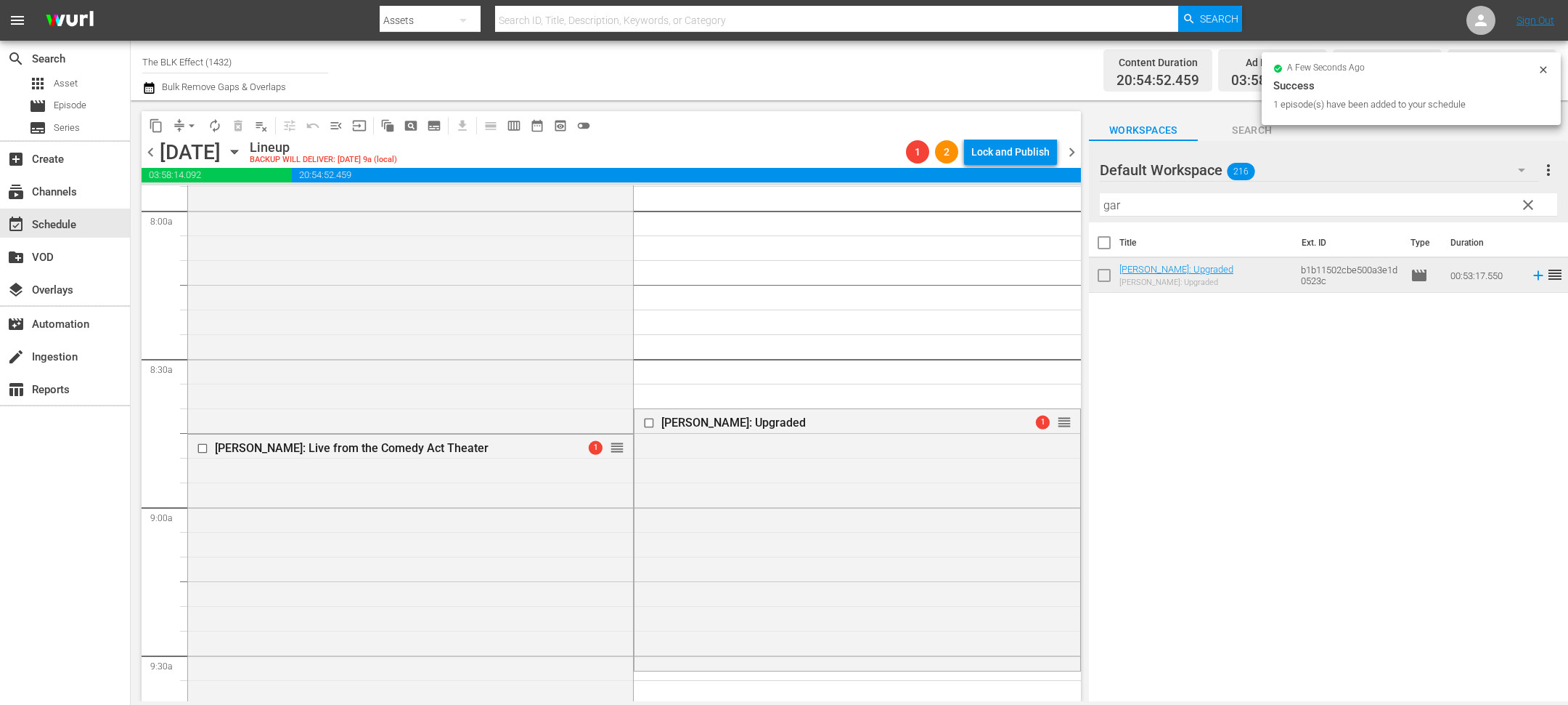
click at [180, 125] on button "arrow_drop_down" at bounding box center [192, 125] width 23 height 23
click at [195, 218] on ul "Align to Midnight Align to First Episode Align to End of Previous Day" at bounding box center [192, 178] width 152 height 84
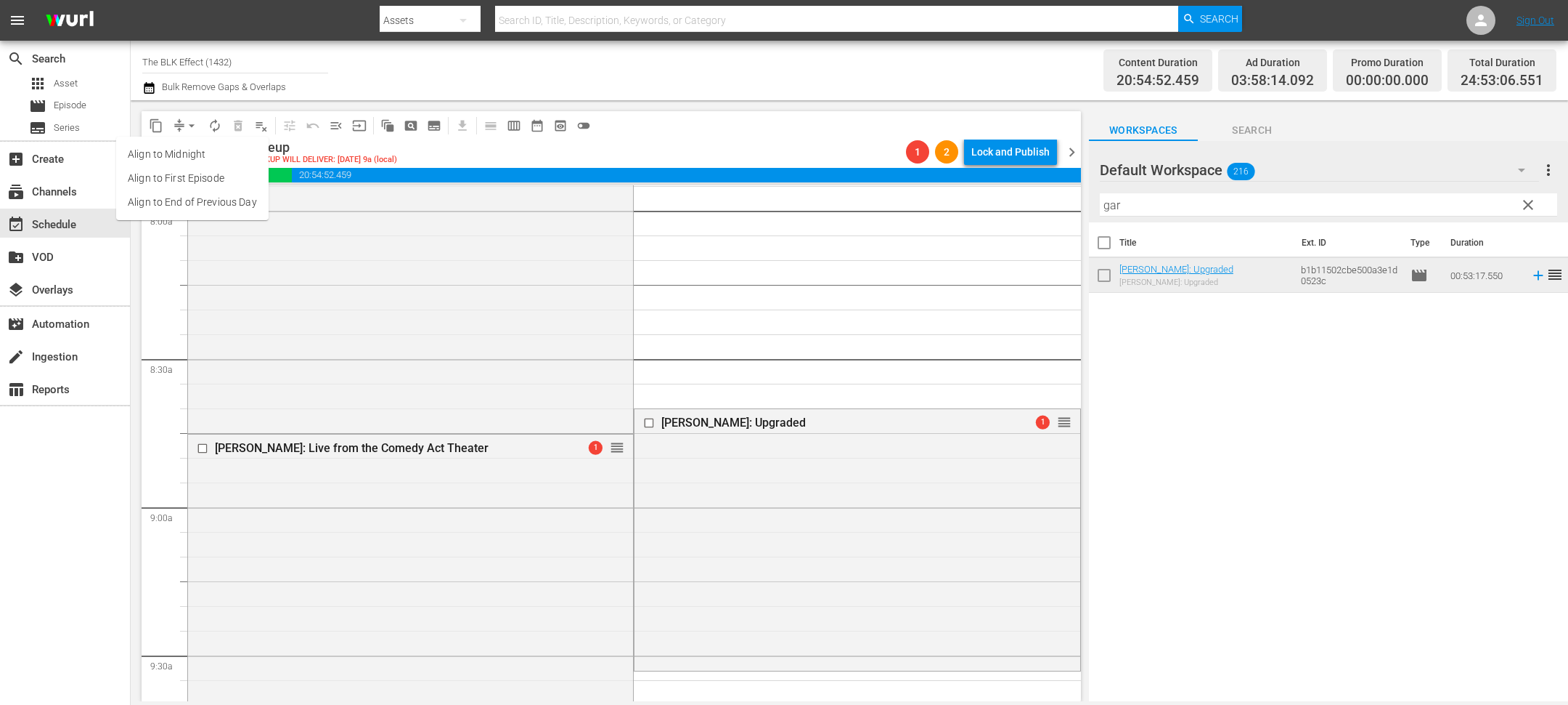
click at [195, 212] on li "Align to End of Previous Day" at bounding box center [192, 202] width 152 height 24
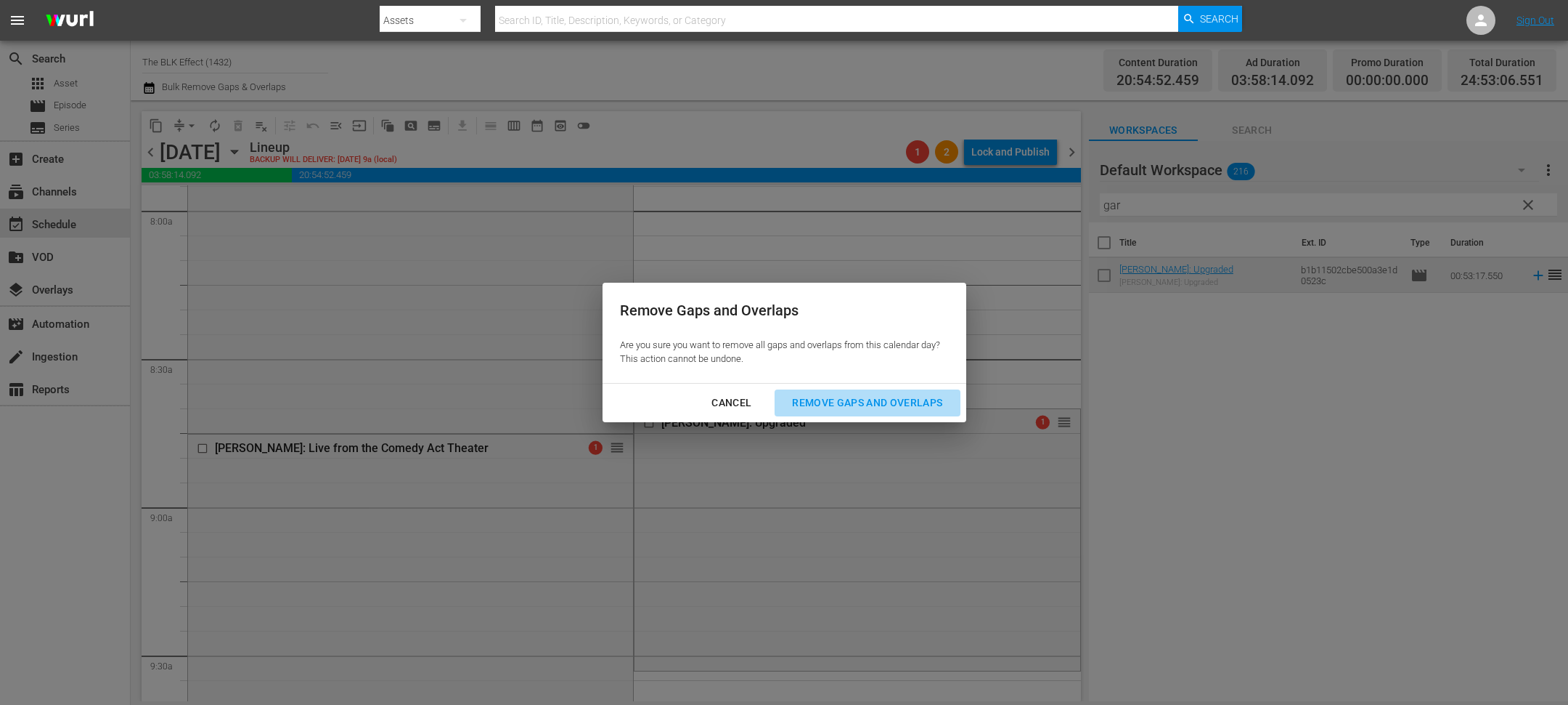
click at [835, 414] on button "Remove Gaps and Overlaps" at bounding box center [867, 403] width 185 height 27
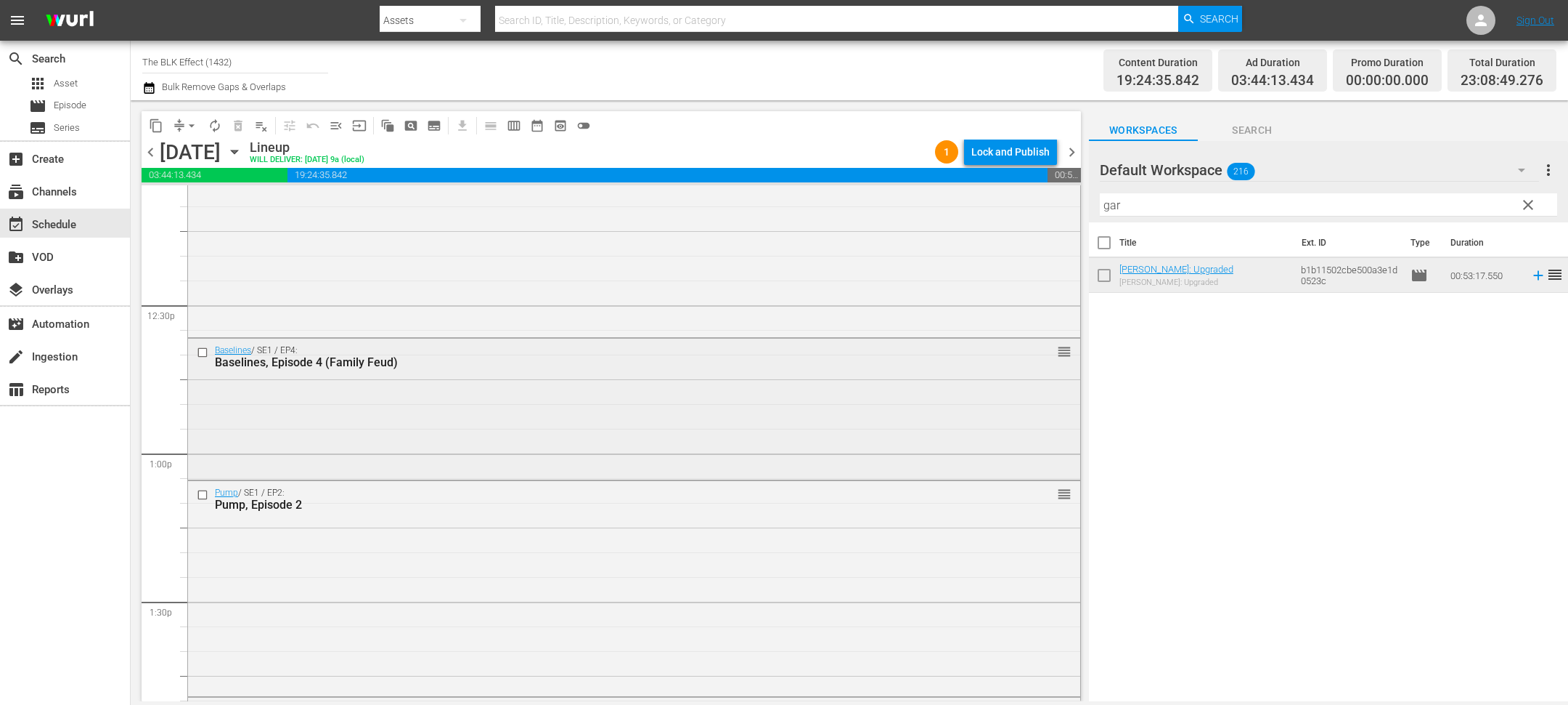
scroll to position [3573, 0]
click at [195, 376] on div "Baselines / SE1 / EP4: Baselines, Episode 4 (Family Feud)" at bounding box center [595, 368] width 805 height 25
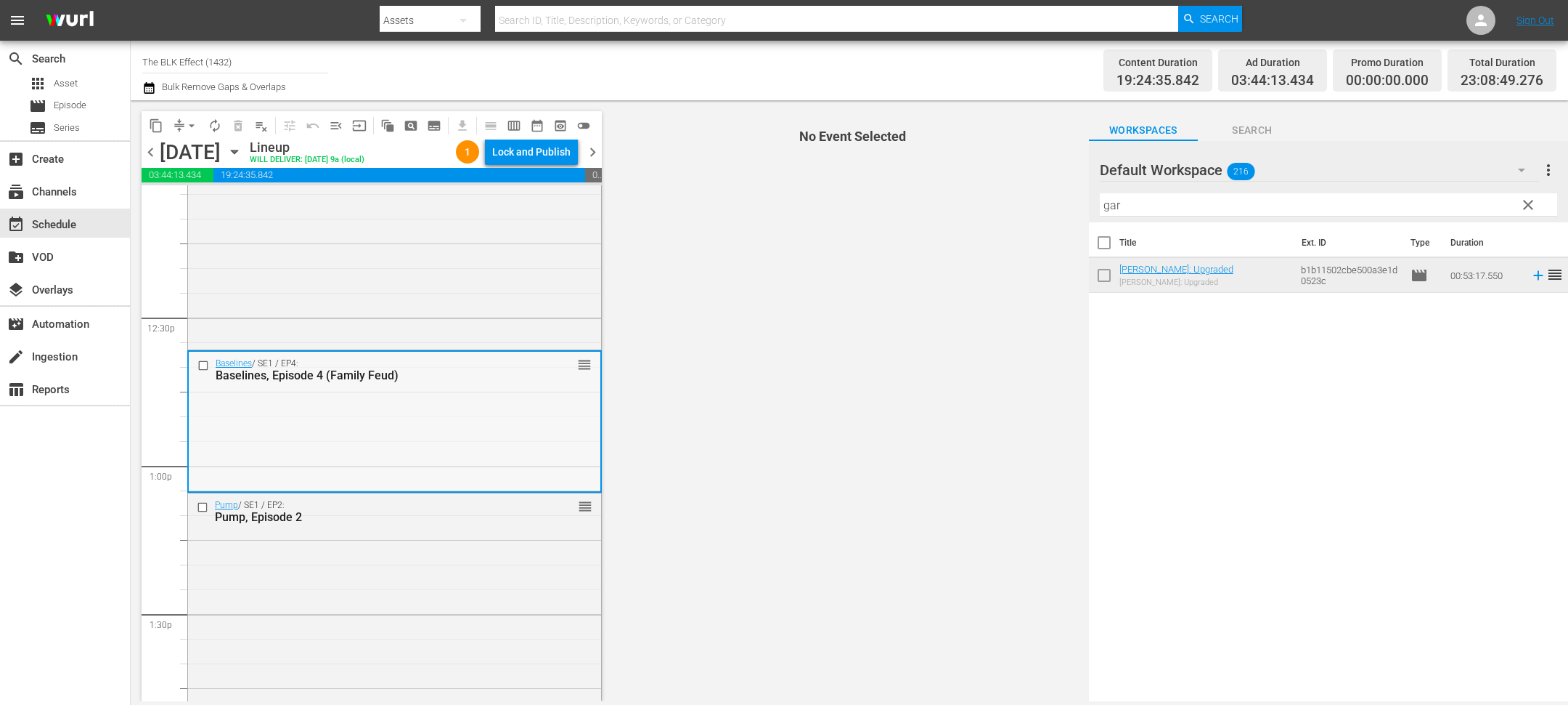
click at [202, 366] on input "checkbox" at bounding box center [205, 366] width 15 height 13
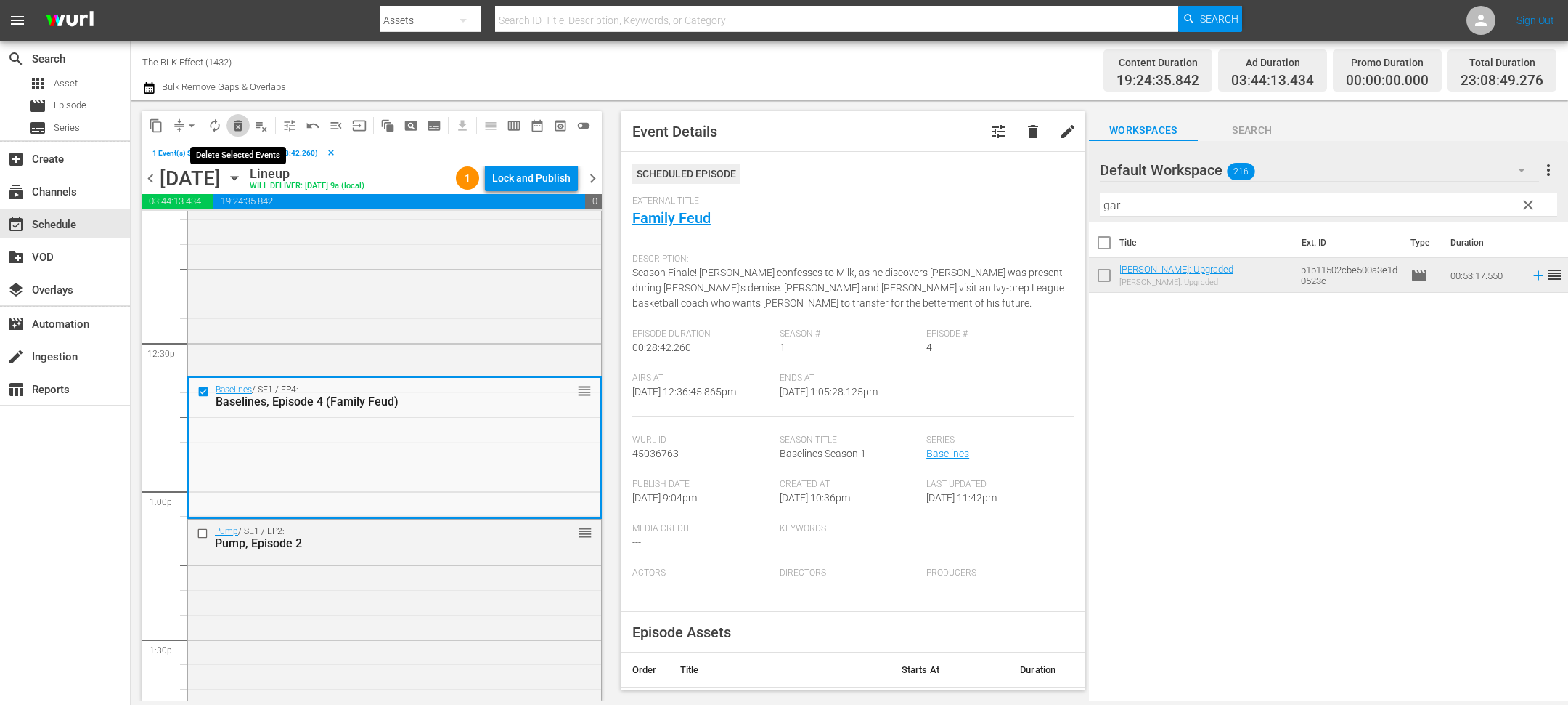
click at [237, 115] on button "delete_forever_outlined" at bounding box center [238, 125] width 23 height 23
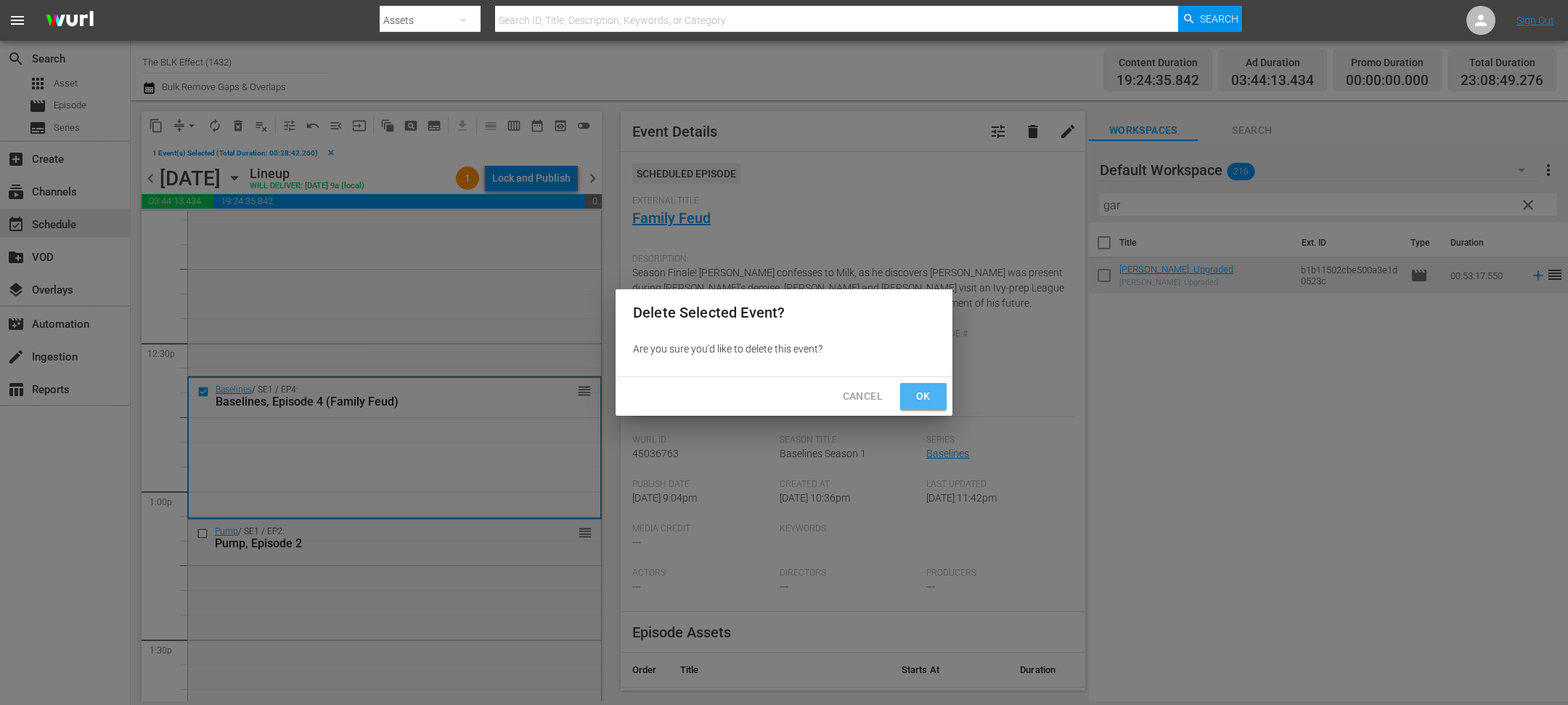
click at [902, 402] on button "Ok" at bounding box center [924, 396] width 47 height 27
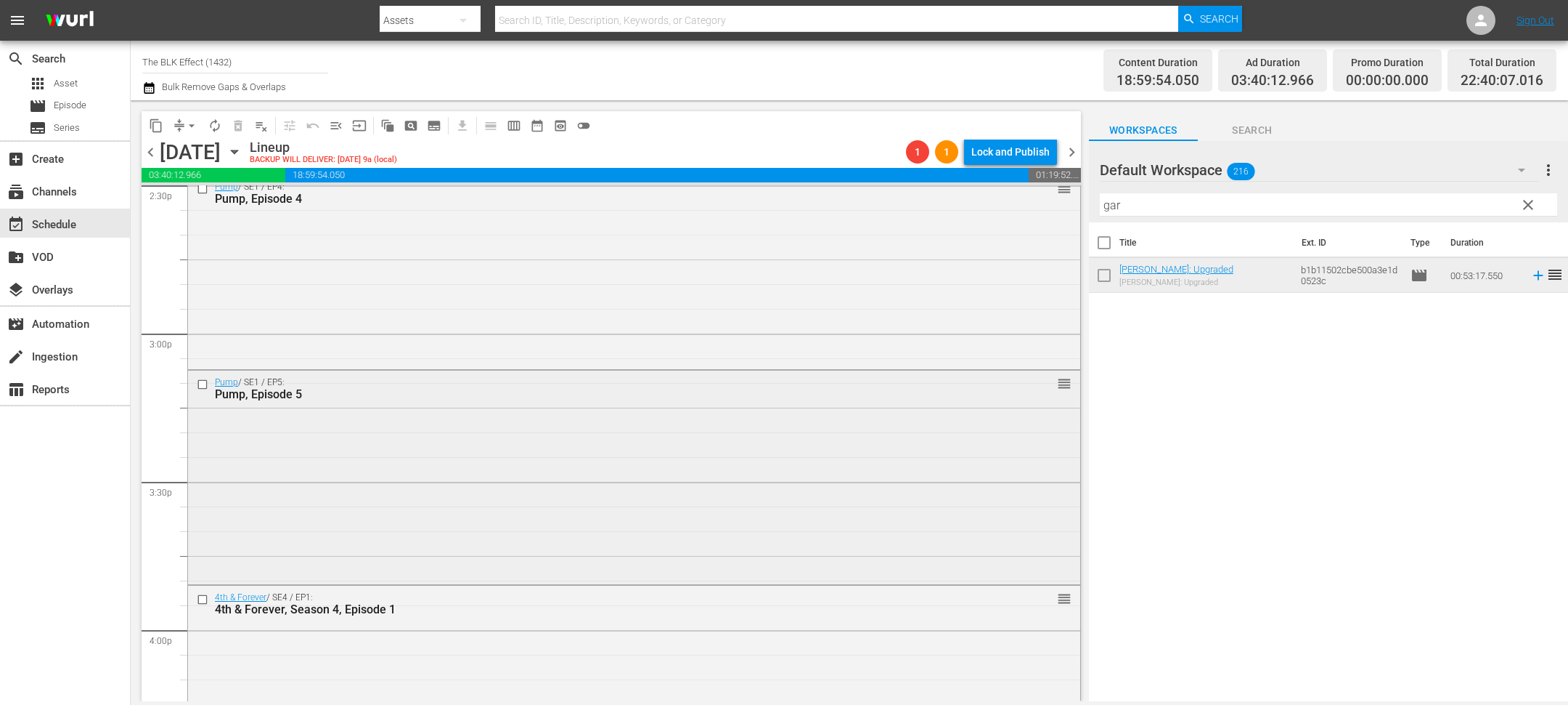
scroll to position [3800, 0]
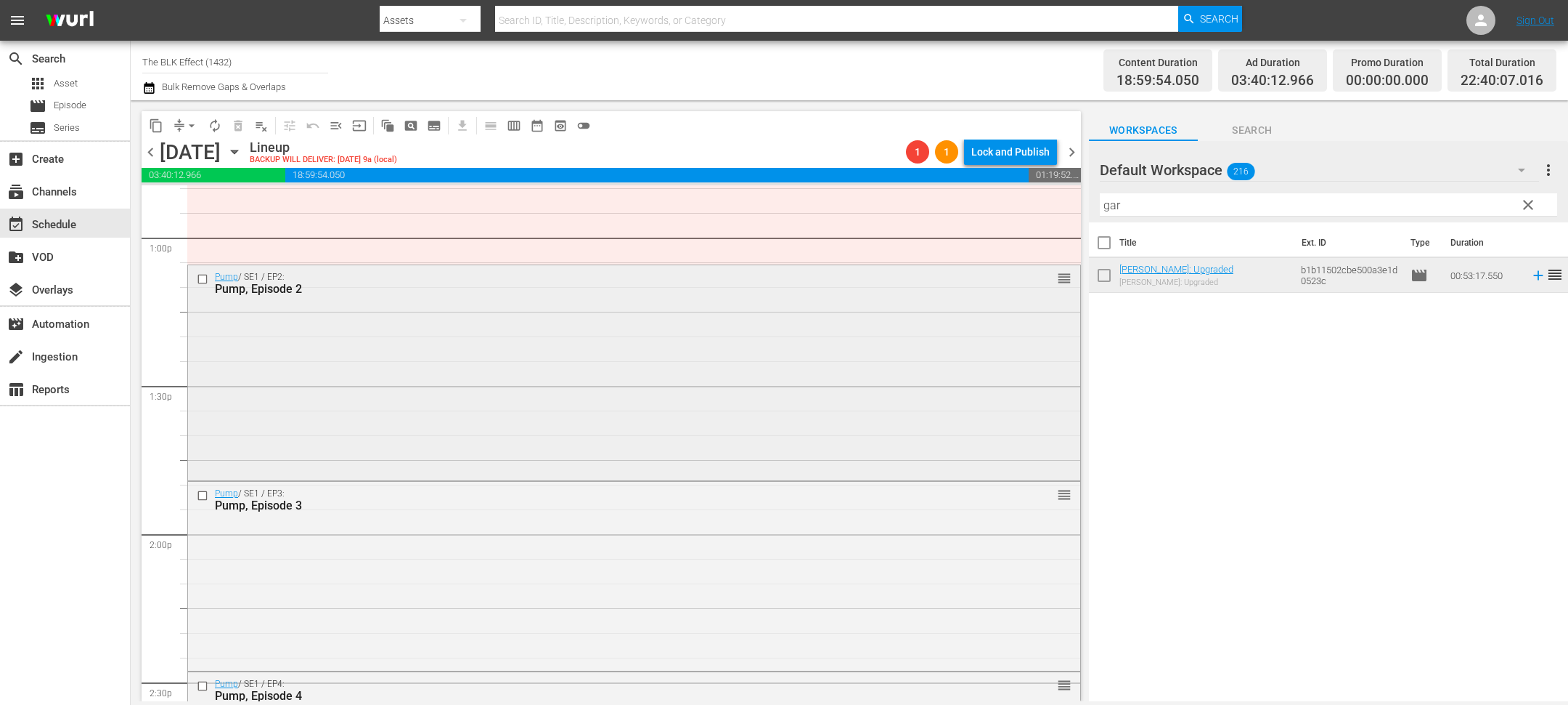
click at [201, 282] on input "checkbox" at bounding box center [204, 280] width 15 height 13
click at [200, 487] on div at bounding box center [204, 495] width 22 height 17
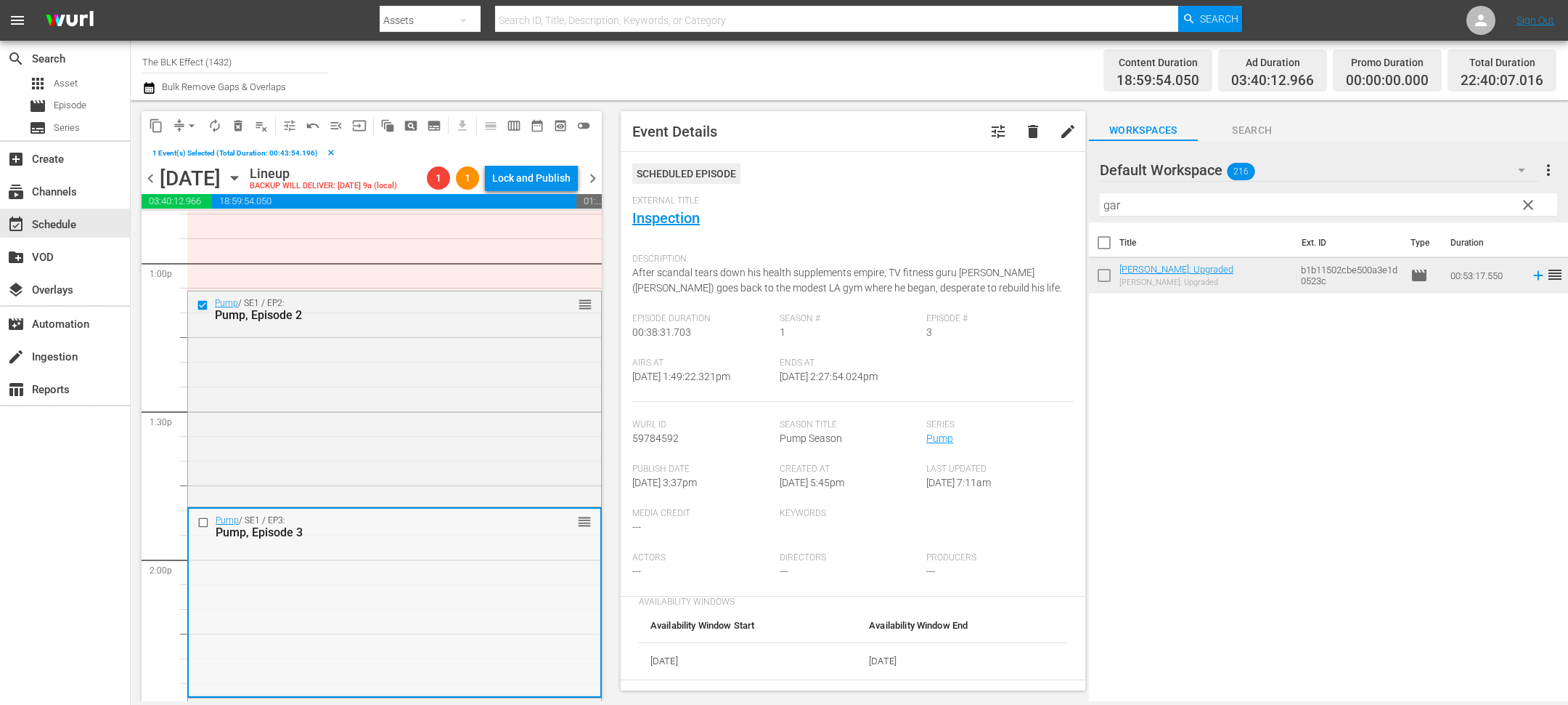
click at [203, 519] on input "checkbox" at bounding box center [205, 522] width 15 height 13
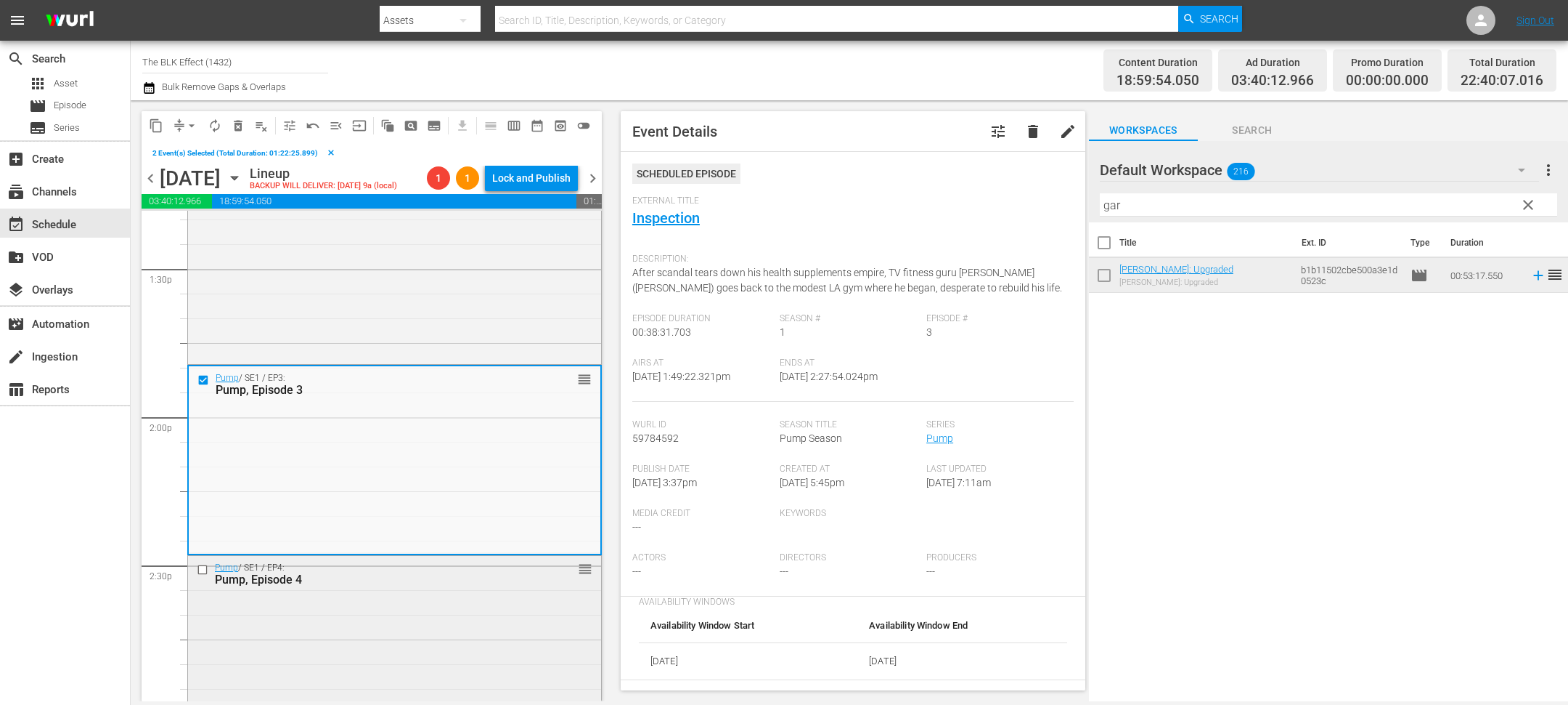
click at [200, 570] on input "checkbox" at bounding box center [204, 570] width 15 height 13
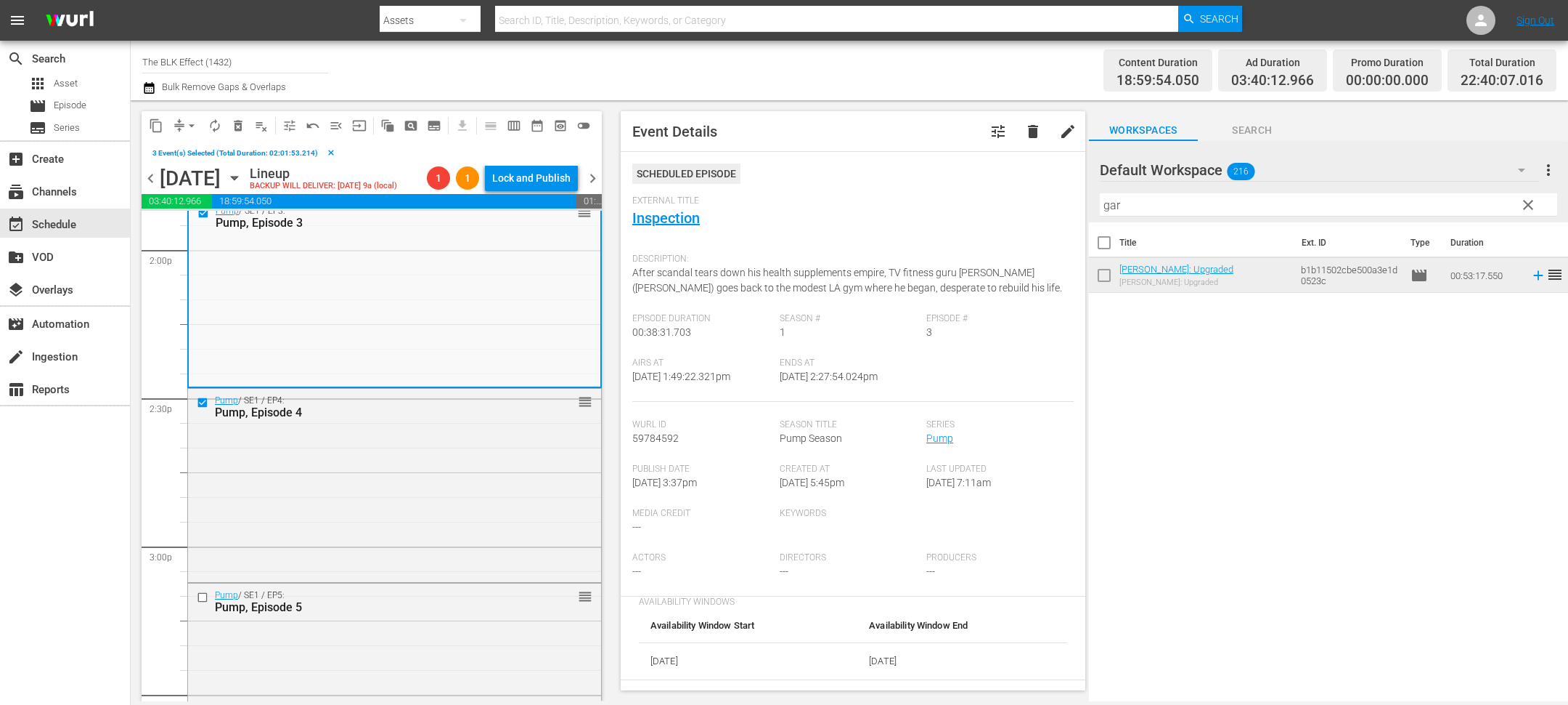
scroll to position [4304, 0]
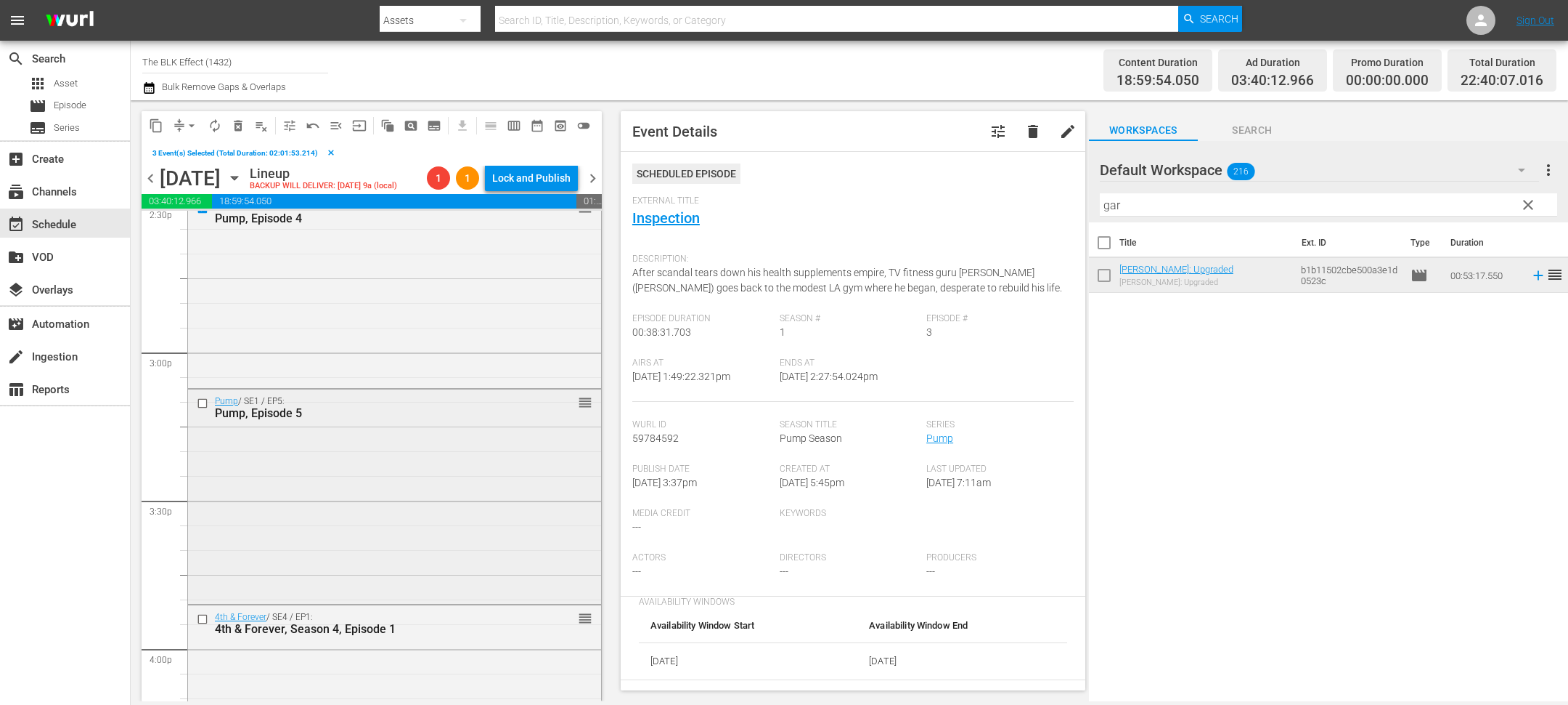
click at [203, 402] on input "checkbox" at bounding box center [204, 404] width 15 height 13
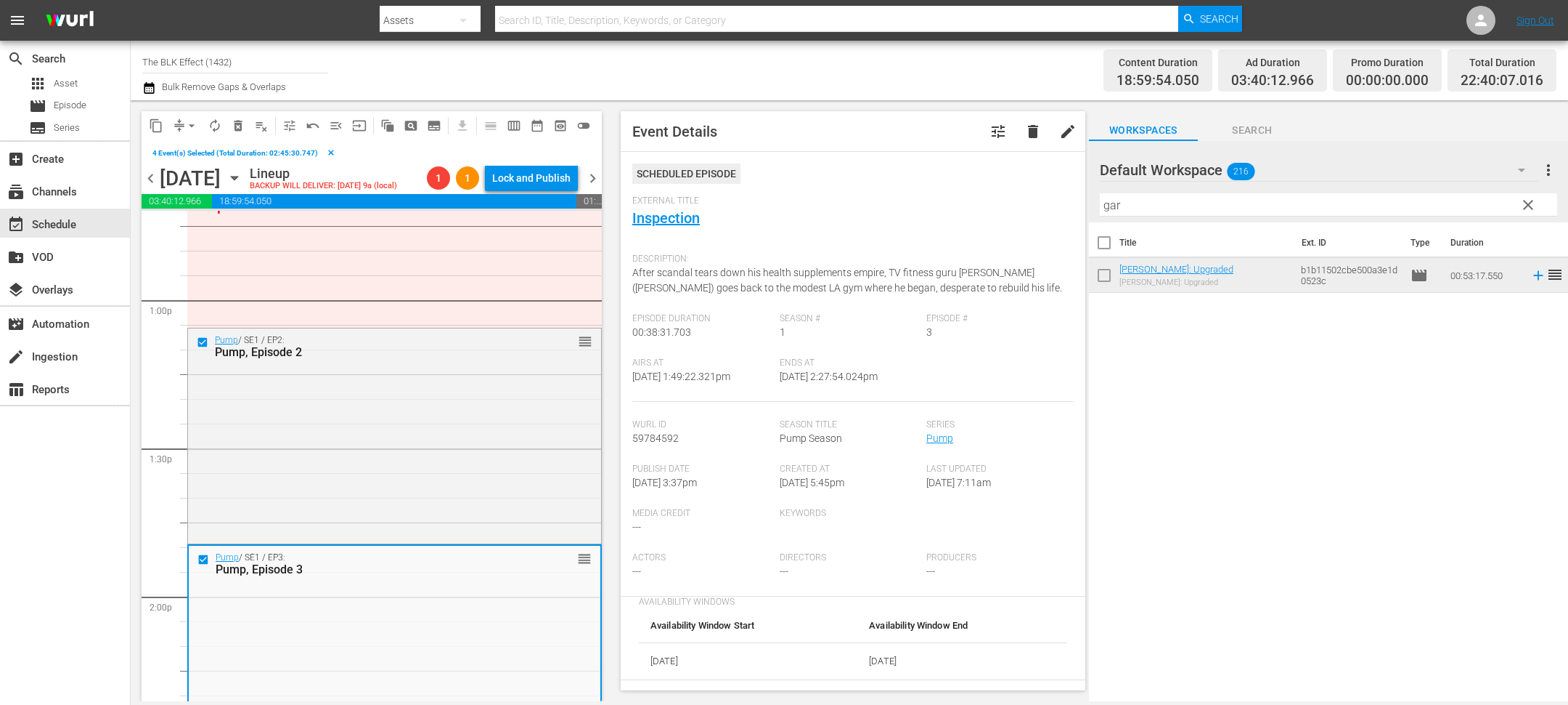
scroll to position [3666, 0]
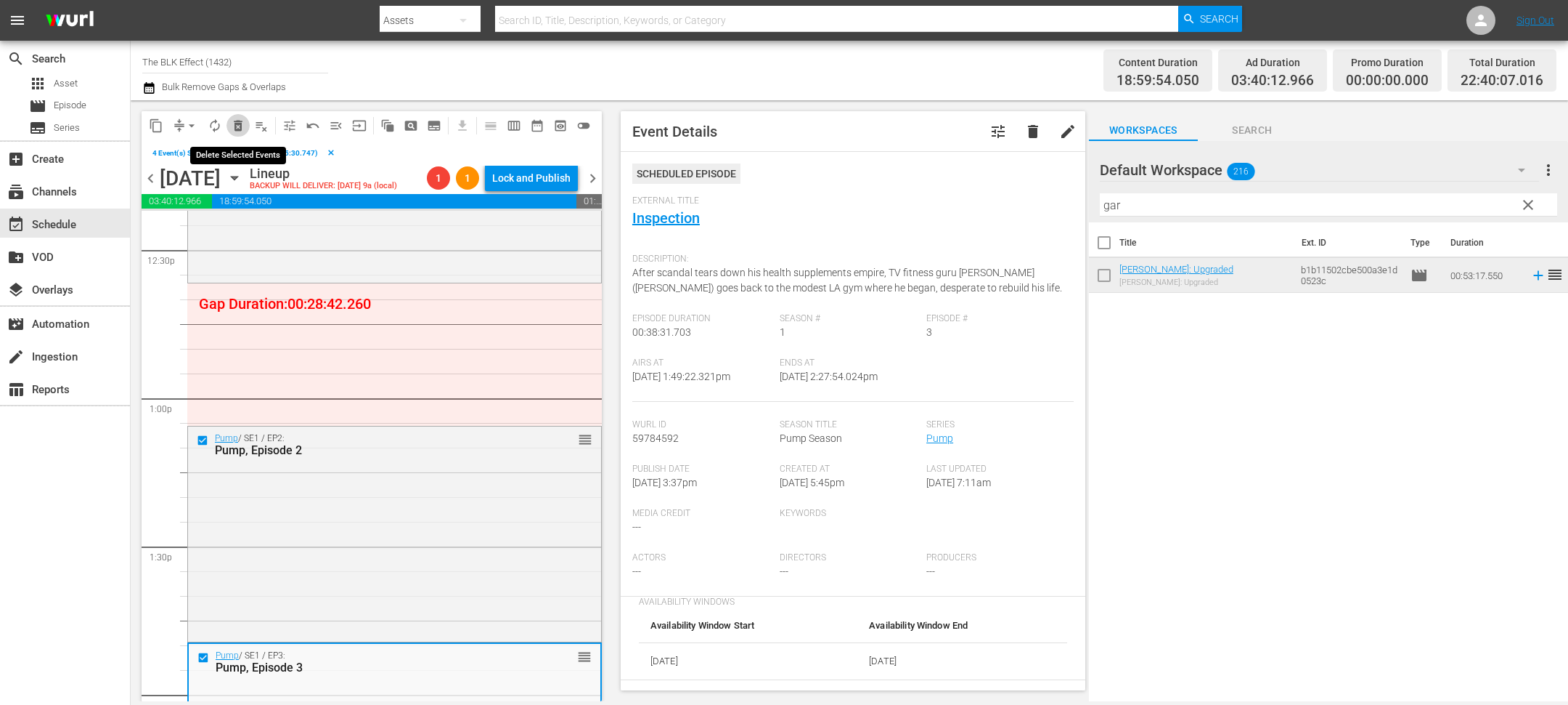
click at [241, 128] on span "delete_forever_outlined" at bounding box center [238, 125] width 14 height 14
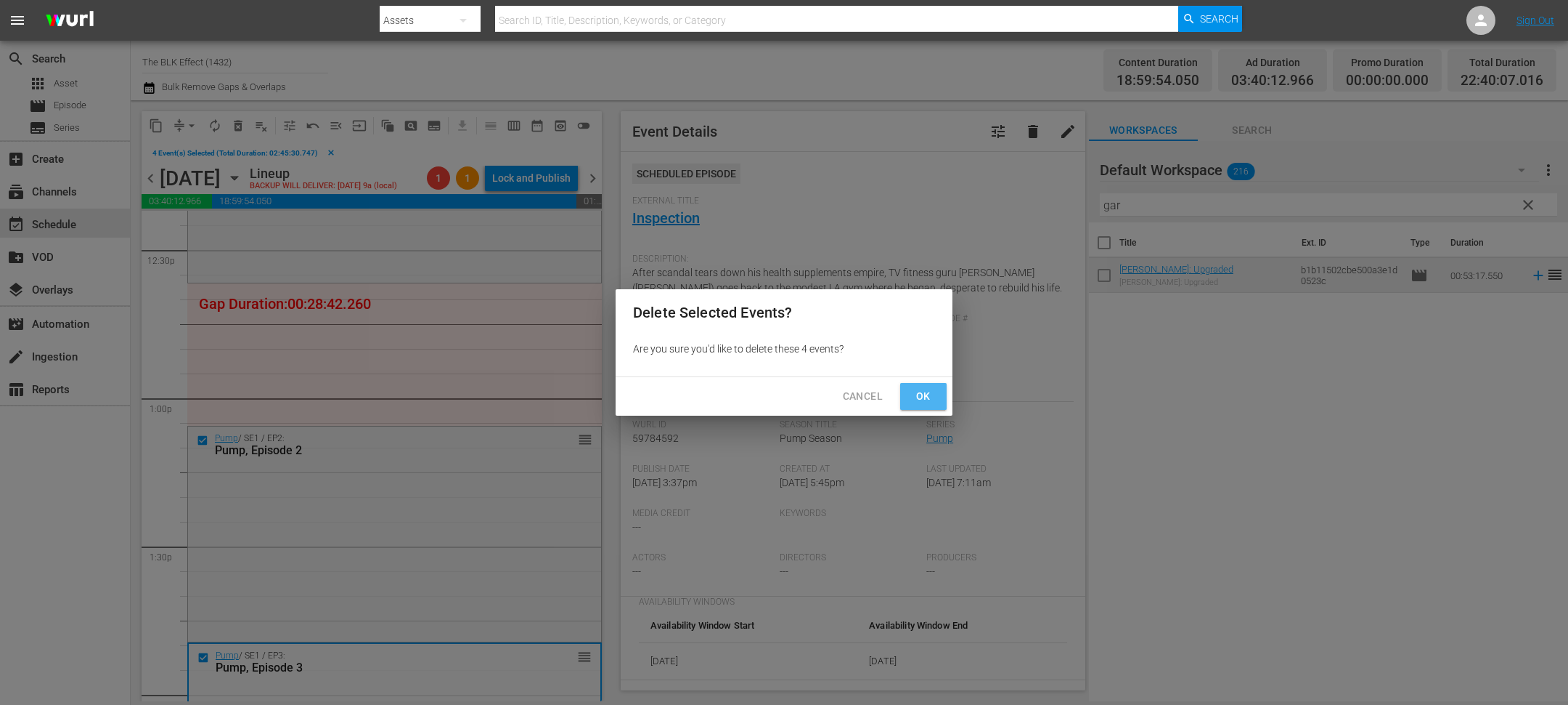
click at [925, 391] on span "Ok" at bounding box center [924, 396] width 23 height 18
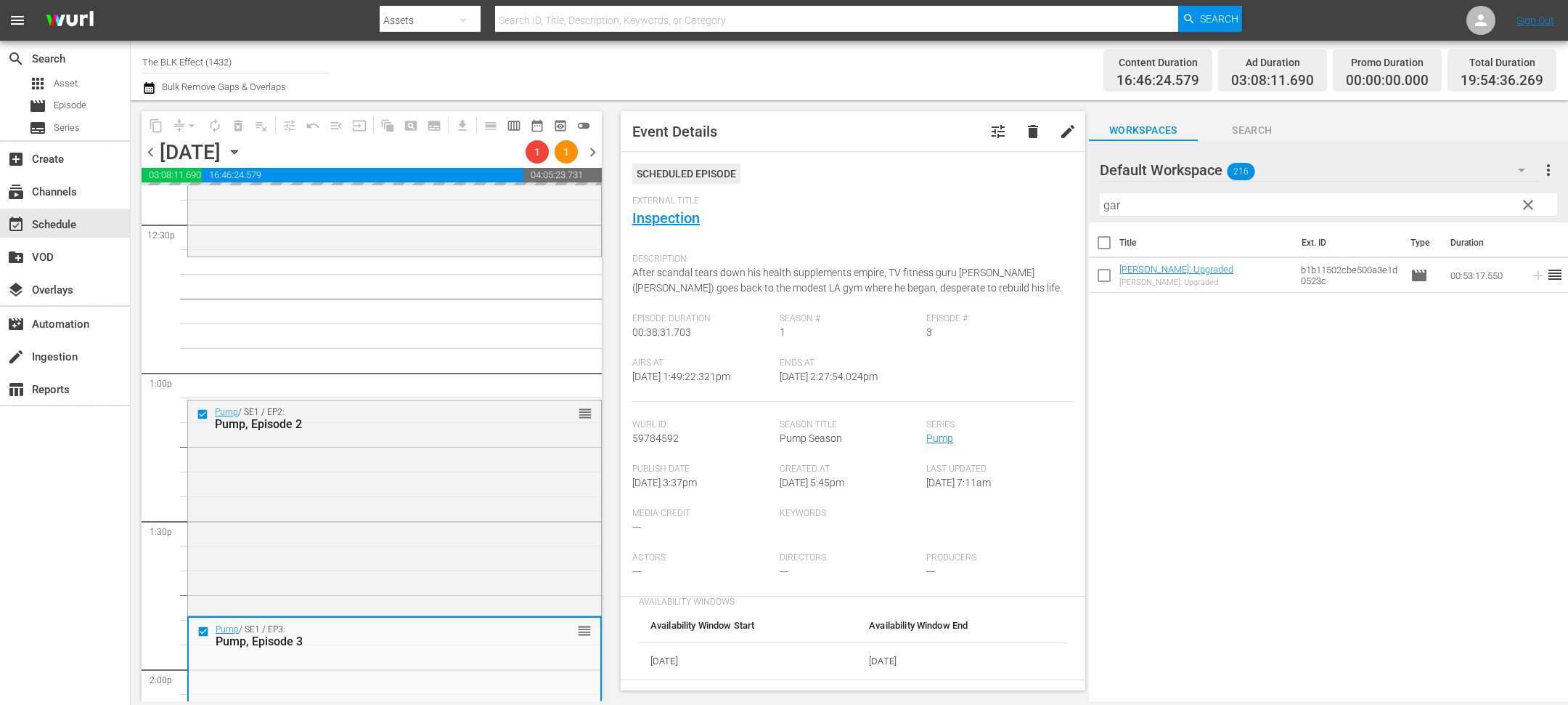
scroll to position [3504, 0]
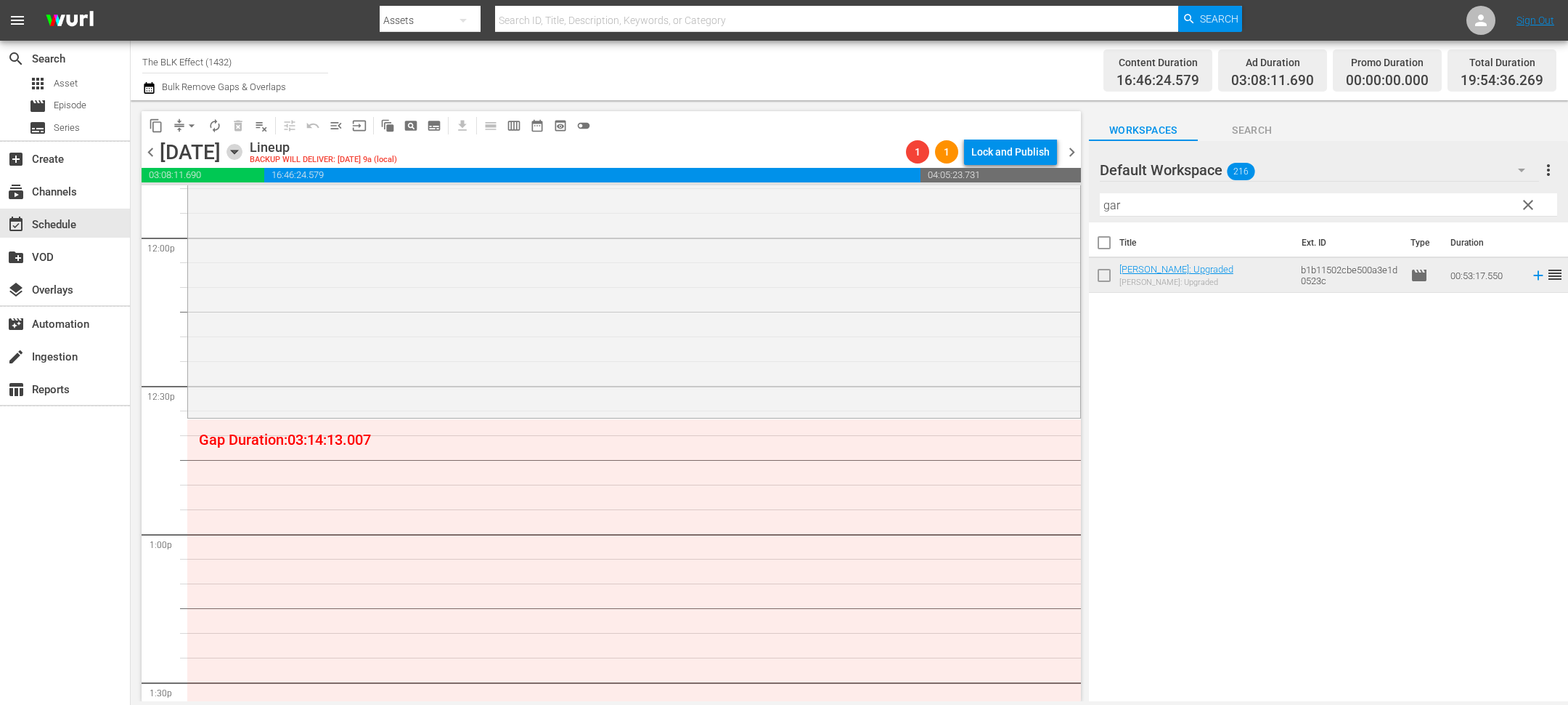
click at [243, 153] on icon "button" at bounding box center [235, 152] width 16 height 16
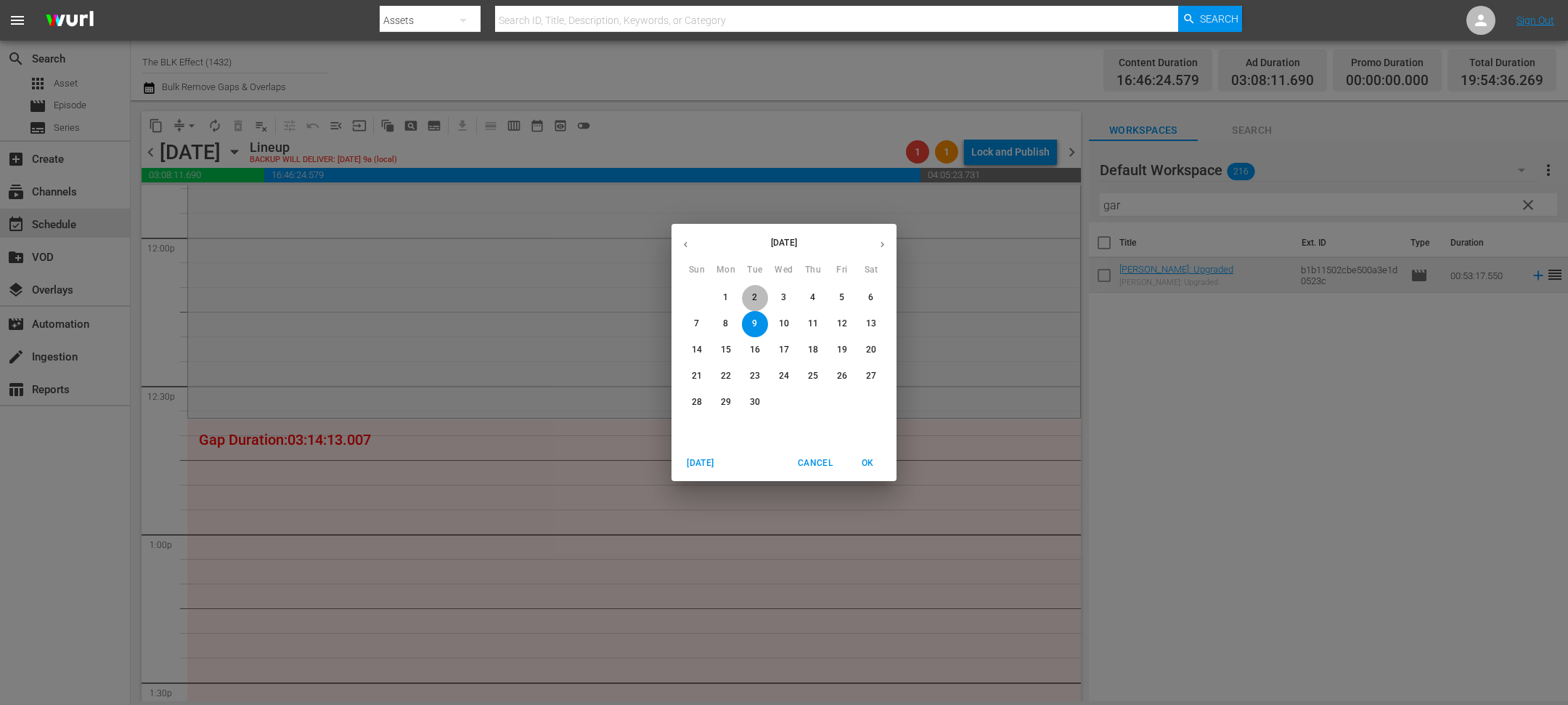
click at [761, 296] on span "2" at bounding box center [754, 298] width 26 height 13
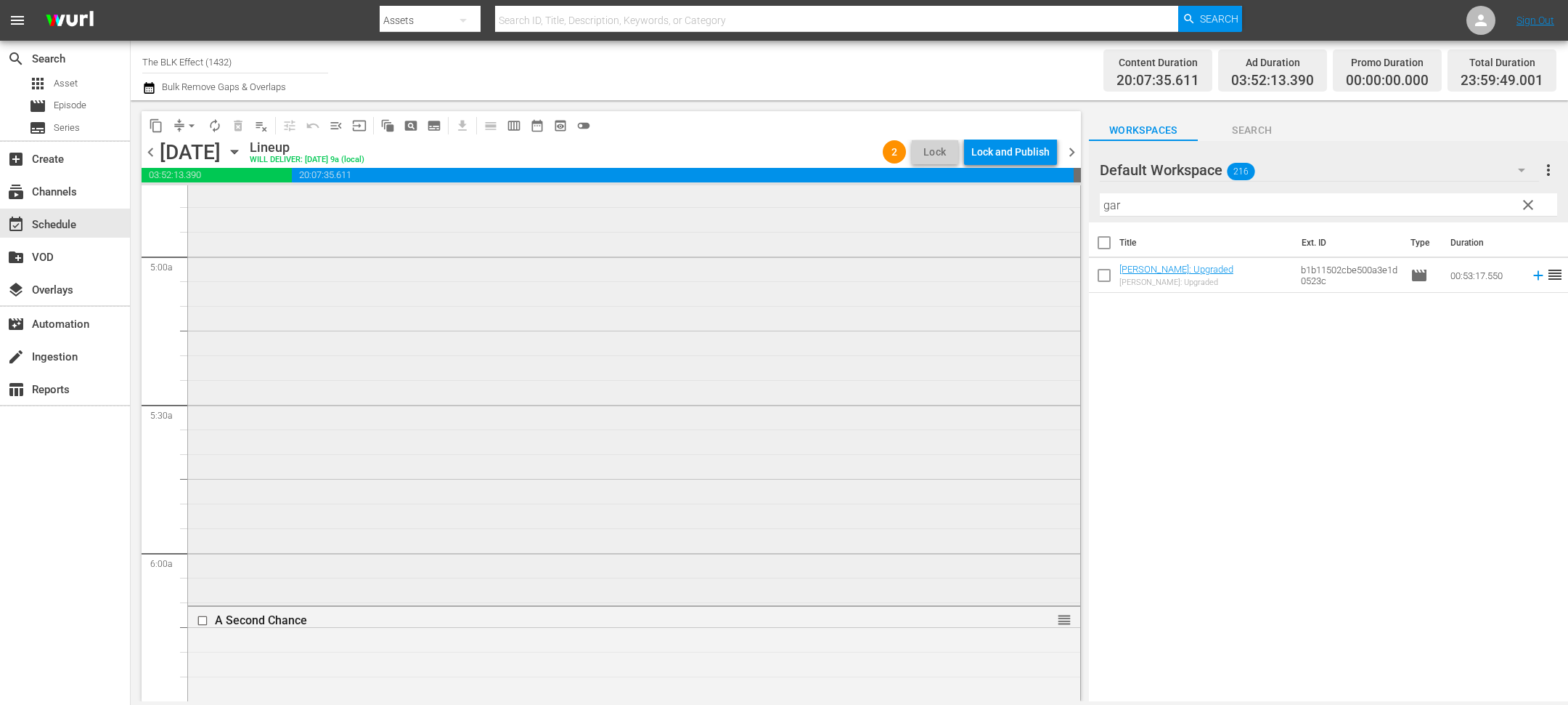
scroll to position [1410, 0]
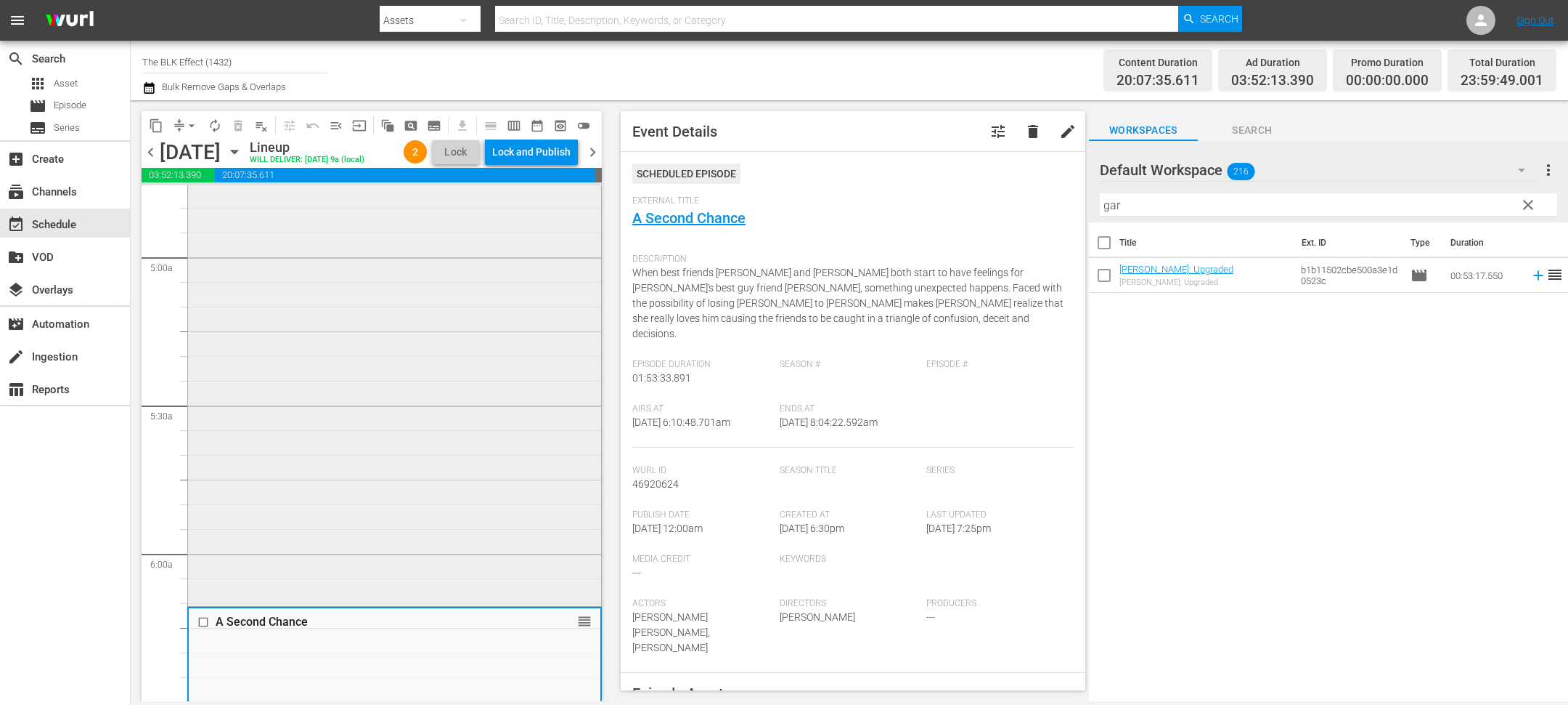
click at [459, 447] on div "Half of a Yellow Sun reorder" at bounding box center [394, 275] width 413 height 655
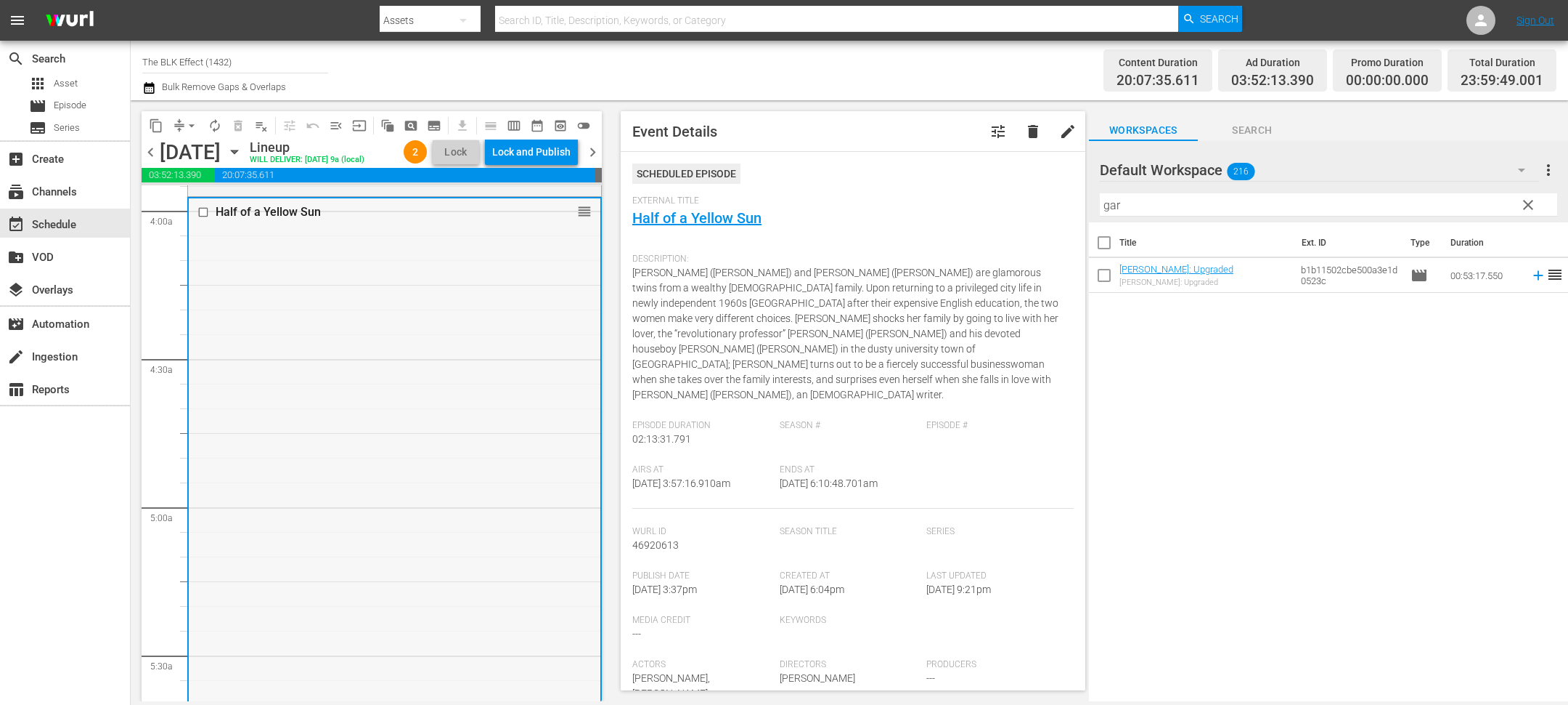
scroll to position [1028, 0]
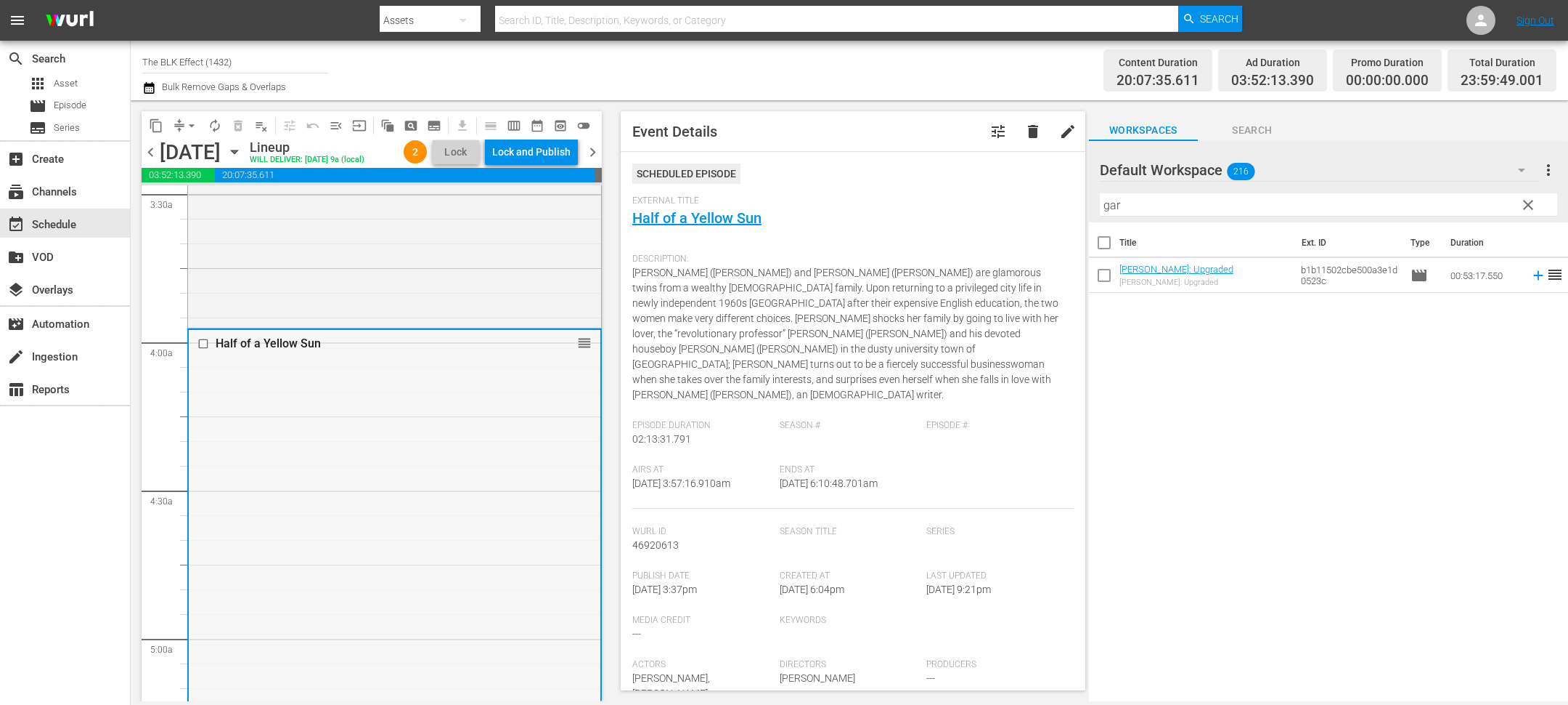
click at [206, 352] on div at bounding box center [205, 343] width 22 height 17
click at [204, 350] on input "checkbox" at bounding box center [205, 344] width 15 height 13
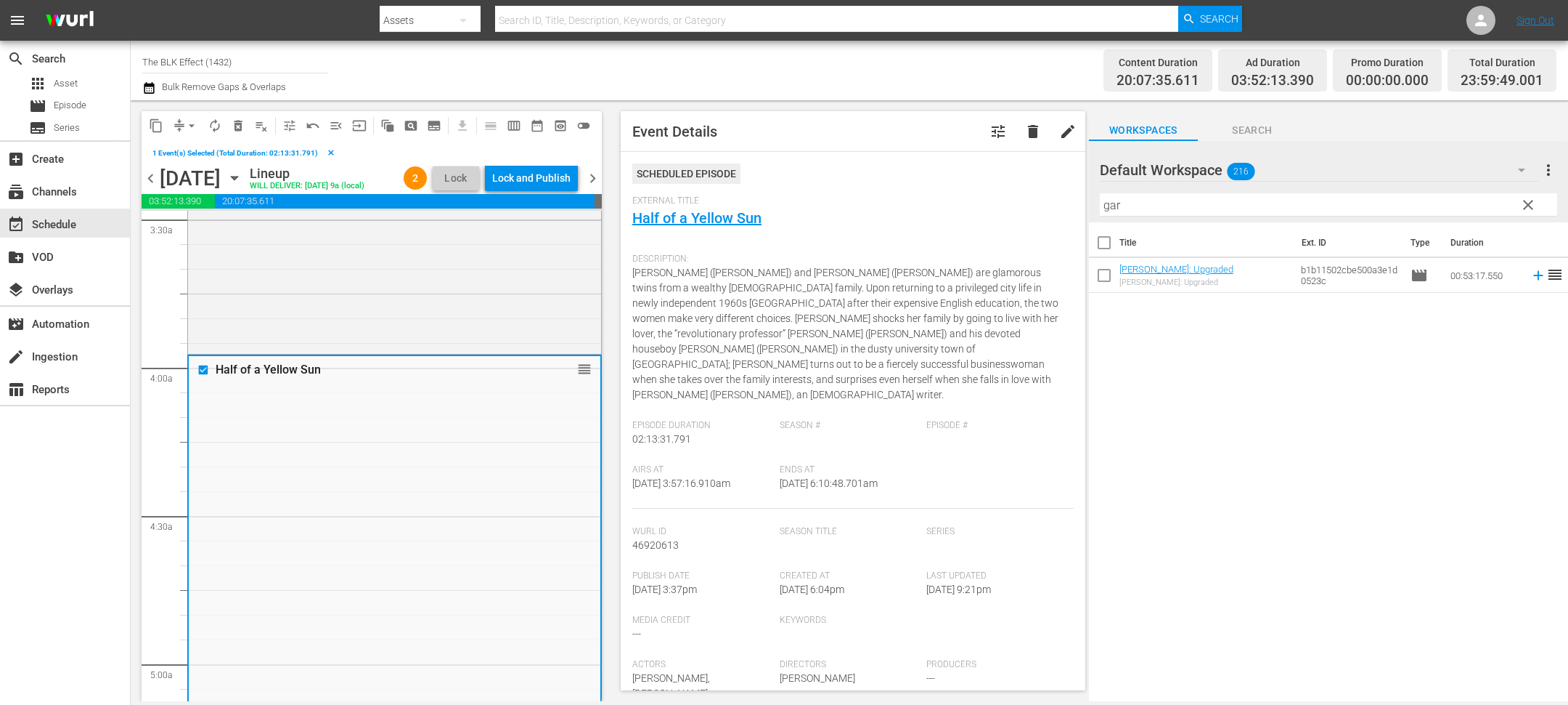
click at [235, 135] on button "delete_forever_outlined" at bounding box center [238, 125] width 23 height 23
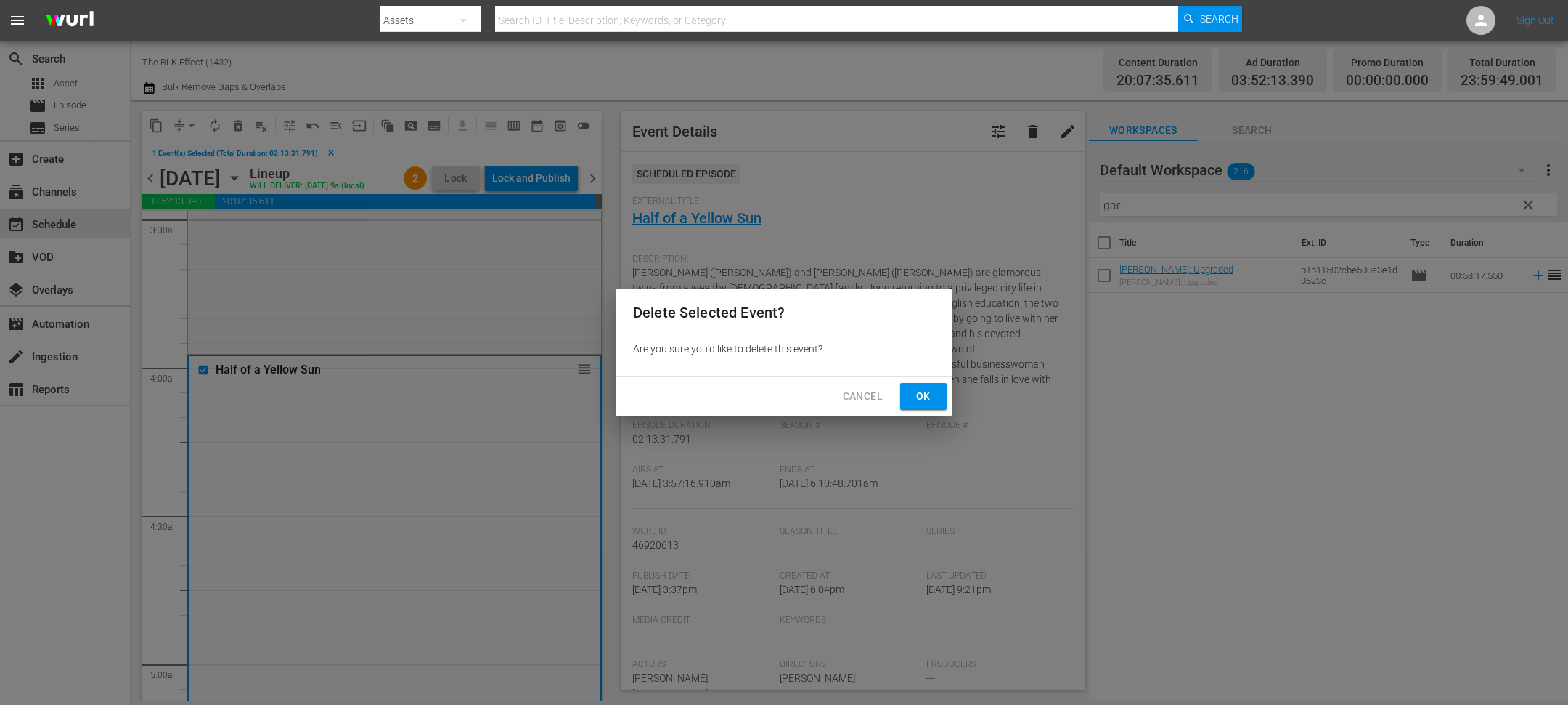
click at [932, 407] on button "Ok" at bounding box center [924, 396] width 47 height 27
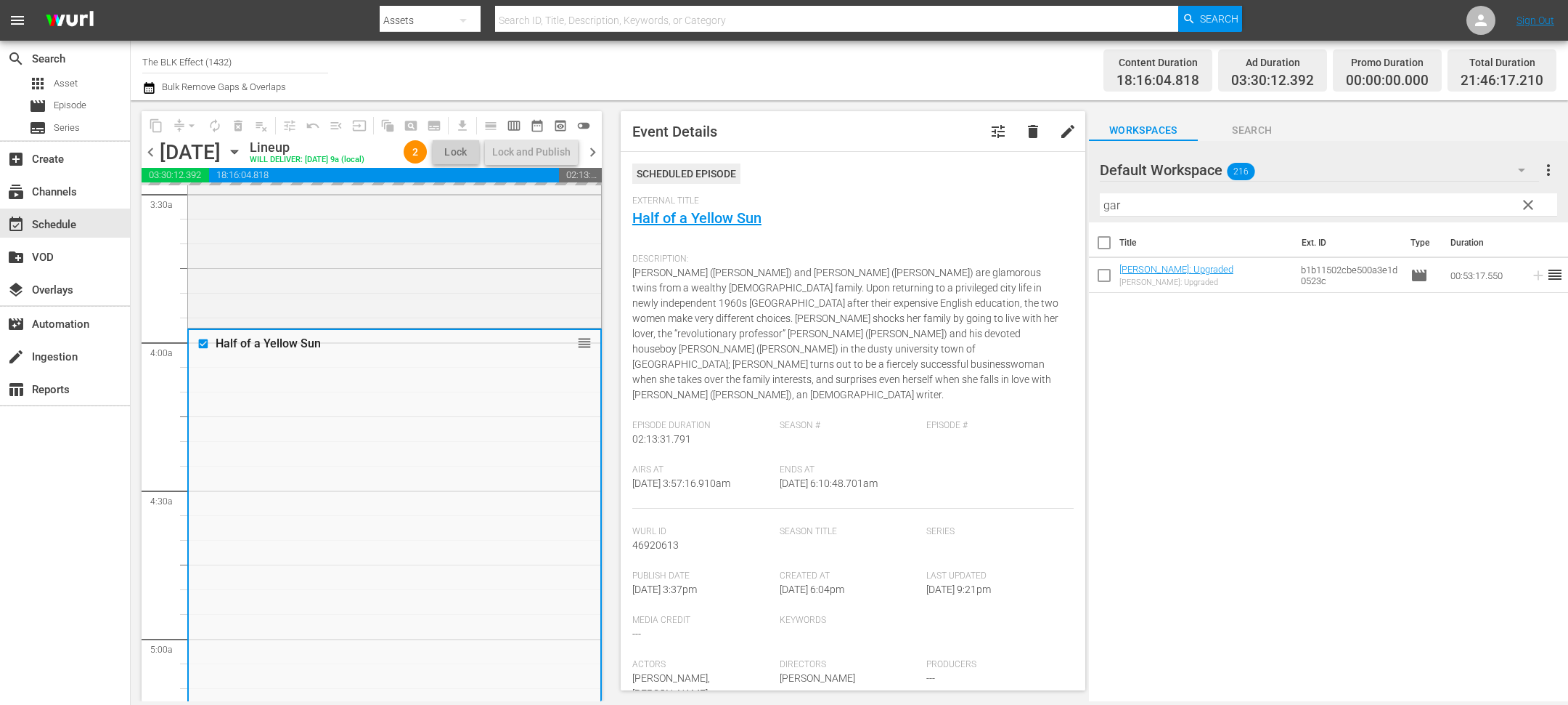
click at [191, 121] on span "arrow_drop_down" at bounding box center [191, 125] width 14 height 14
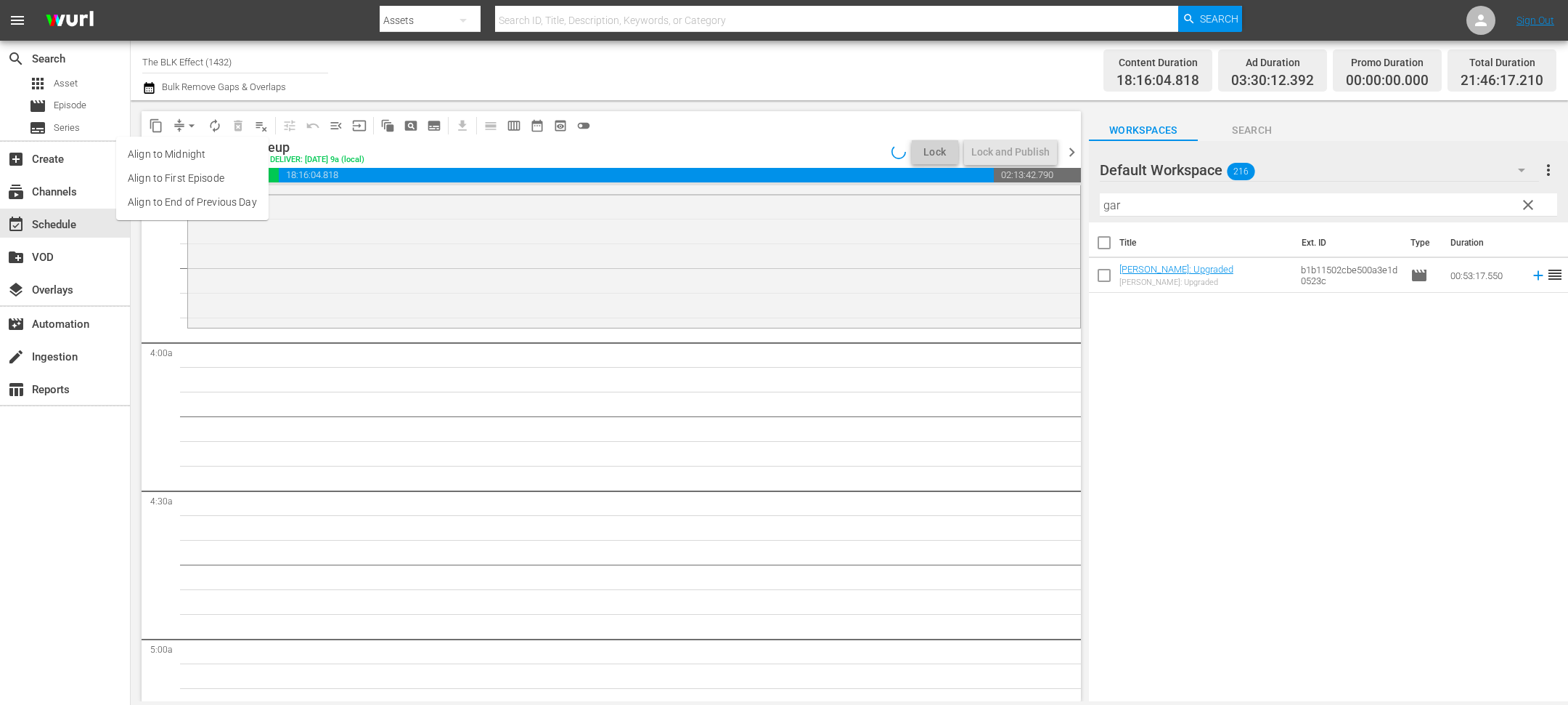
click at [211, 210] on li "Align to End of Previous Day" at bounding box center [192, 202] width 152 height 24
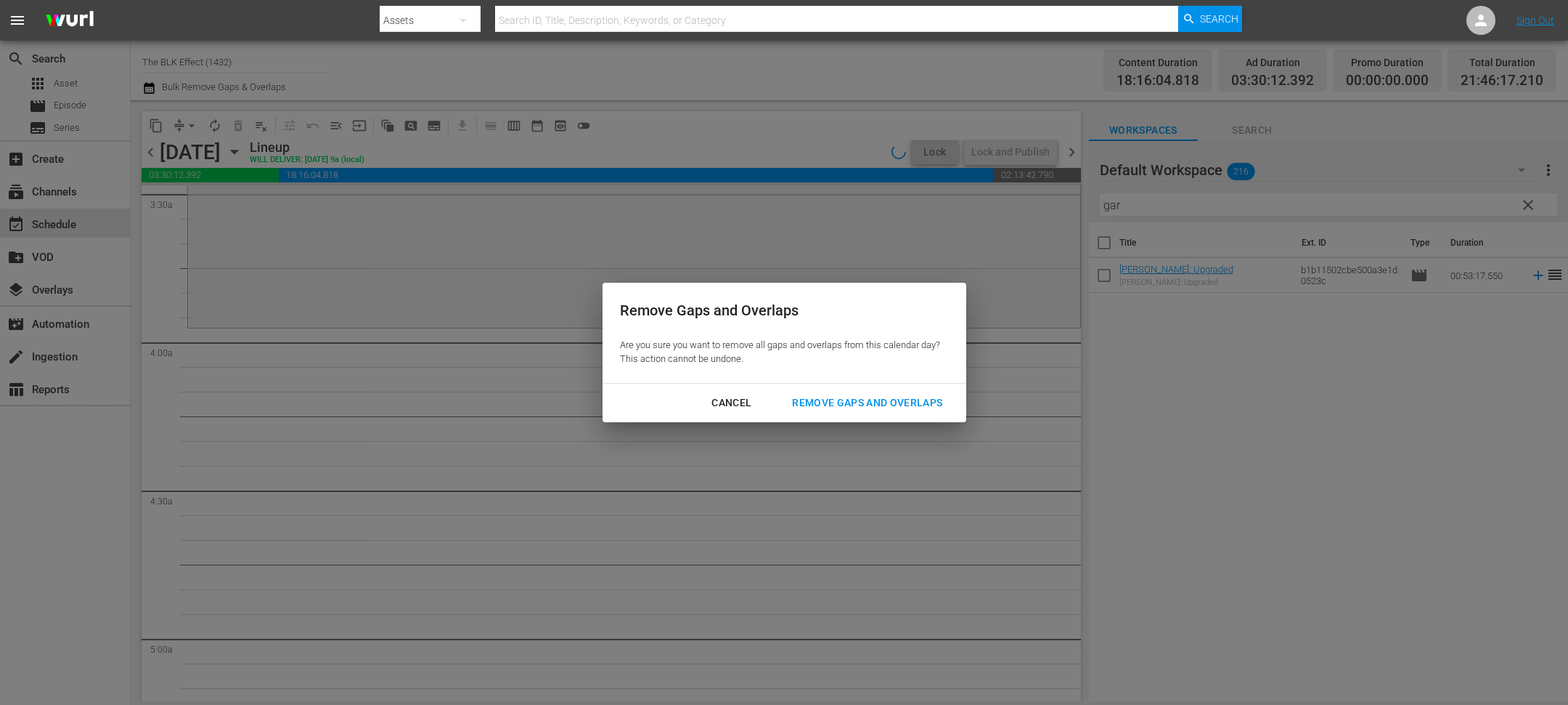
click at [914, 401] on div "Remove Gaps and Overlaps" at bounding box center [867, 403] width 173 height 18
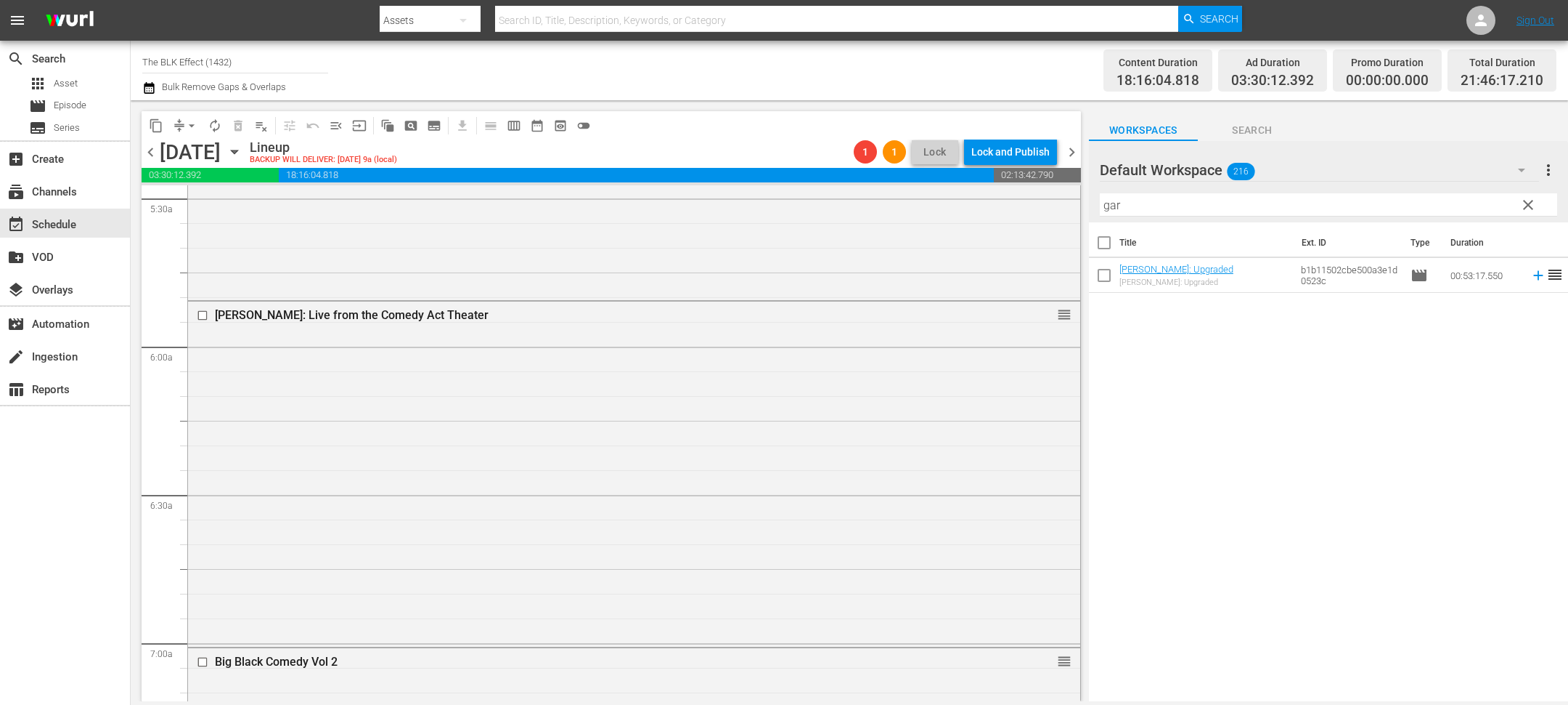
scroll to position [1575, 0]
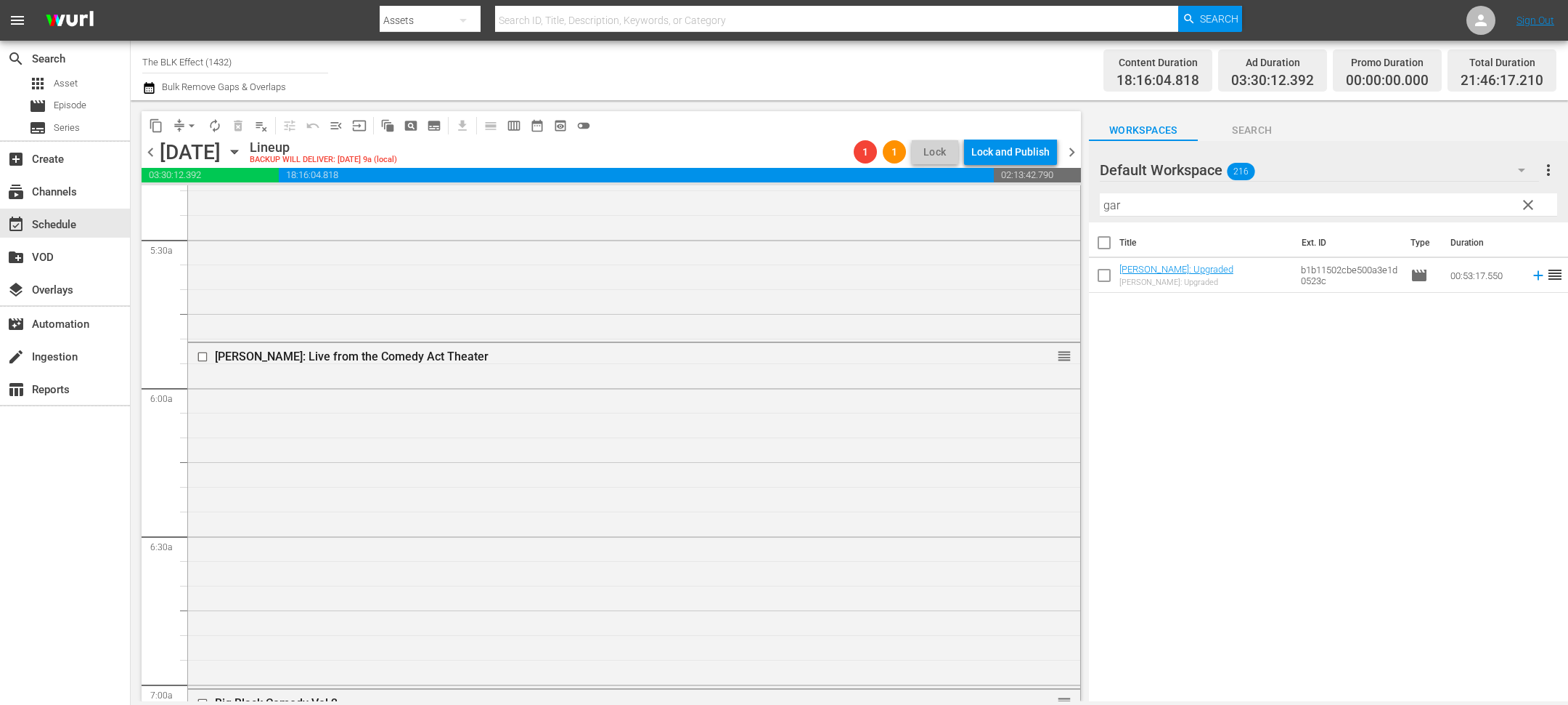
drag, startPoint x: 1065, startPoint y: 318, endPoint x: 920, endPoint y: 237, distance: 166.1
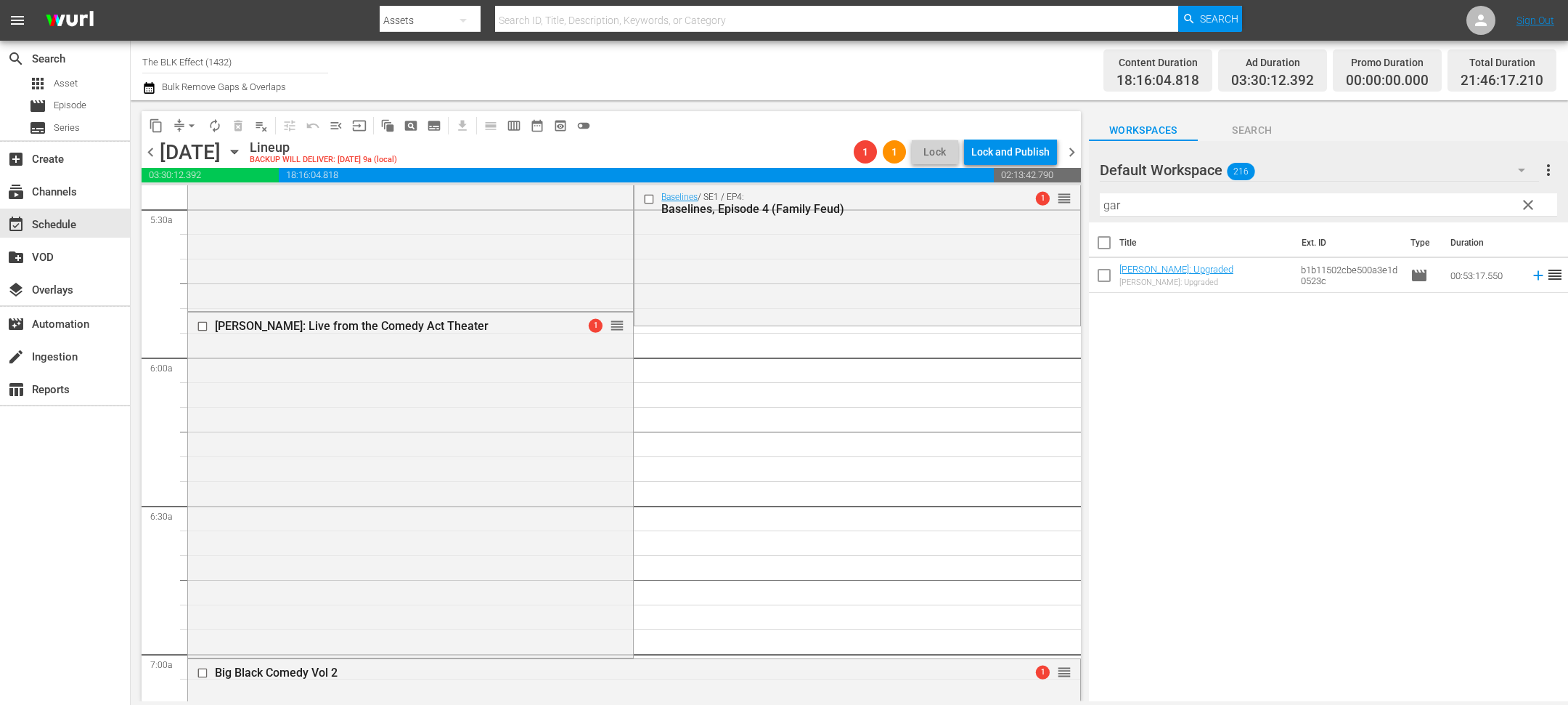
scroll to position [1524, 0]
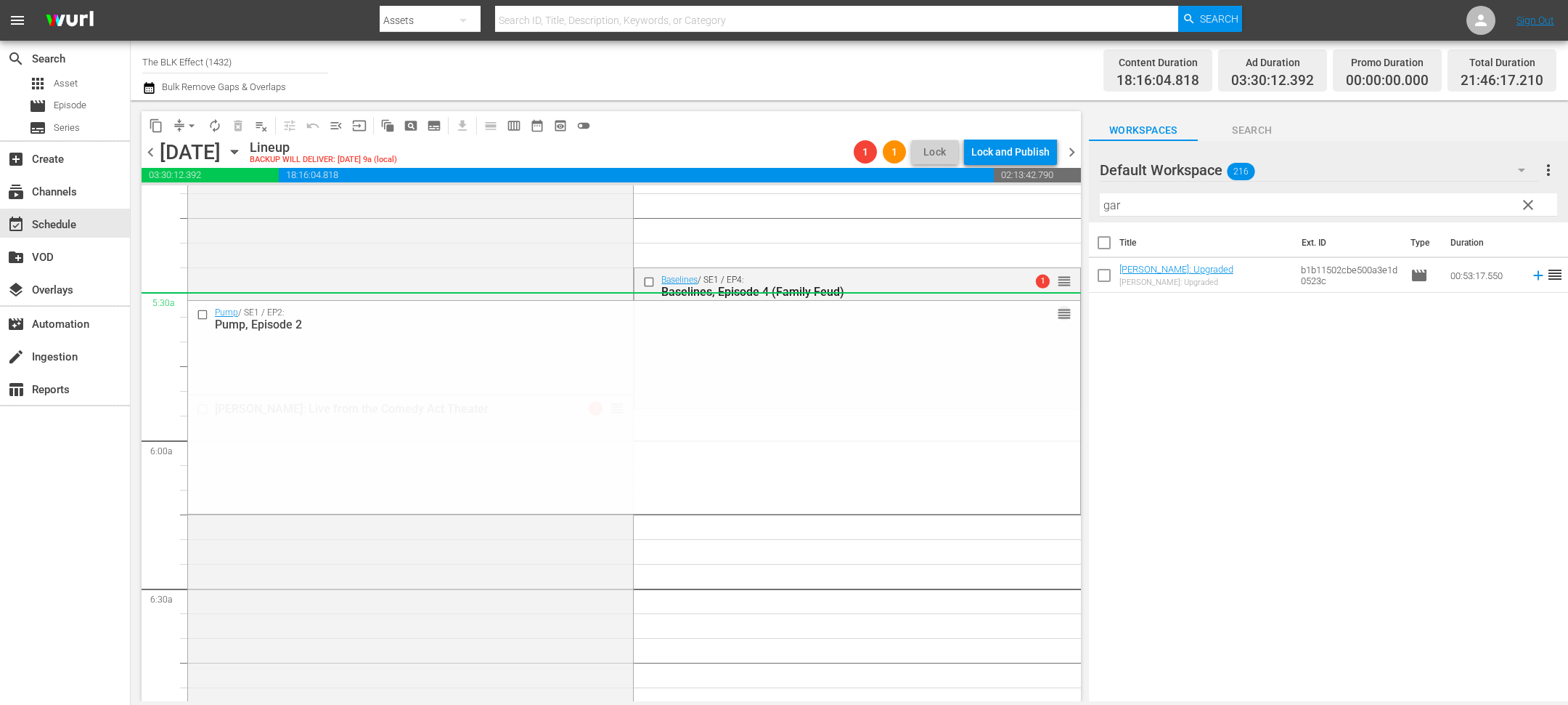
drag, startPoint x: 1060, startPoint y: 388, endPoint x: 1012, endPoint y: 303, distance: 97.6
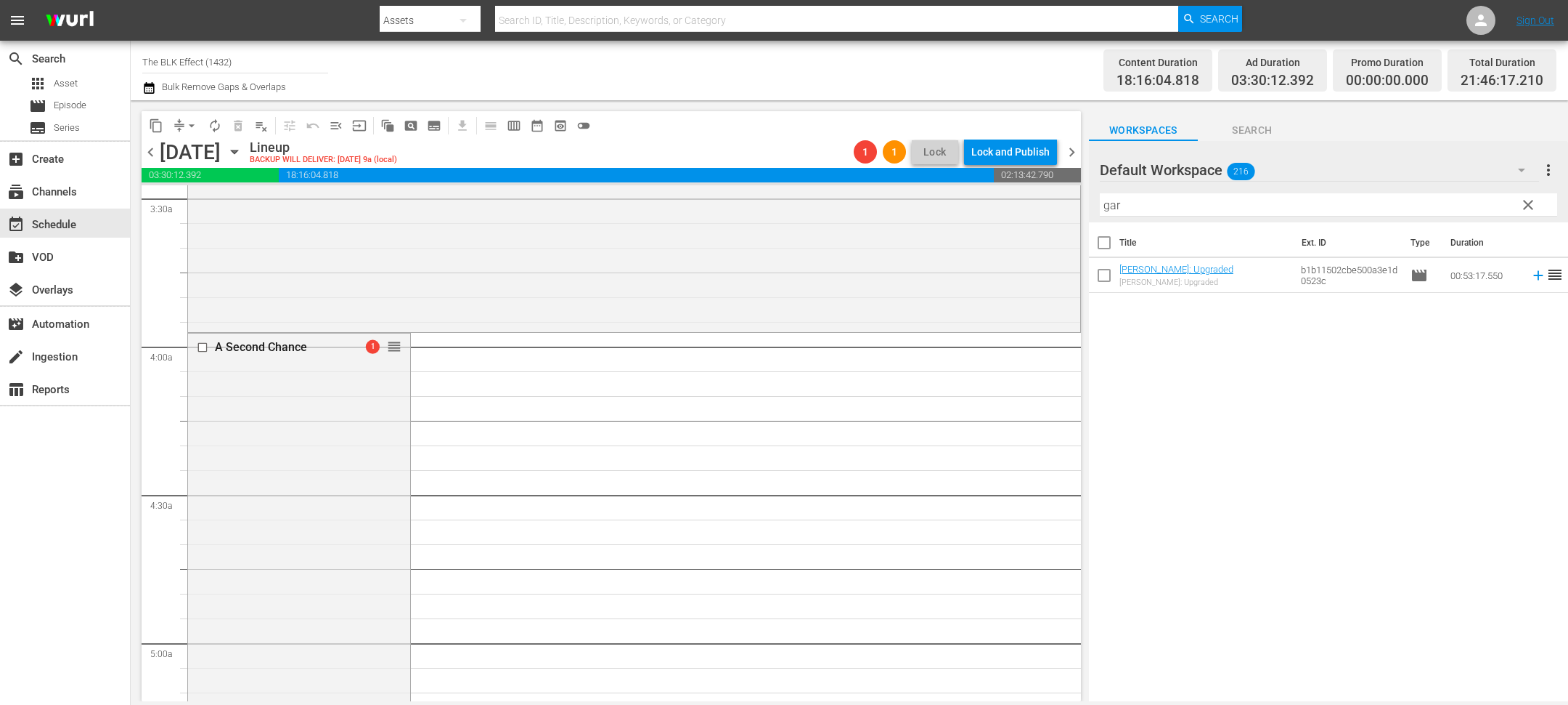
scroll to position [1442, 0]
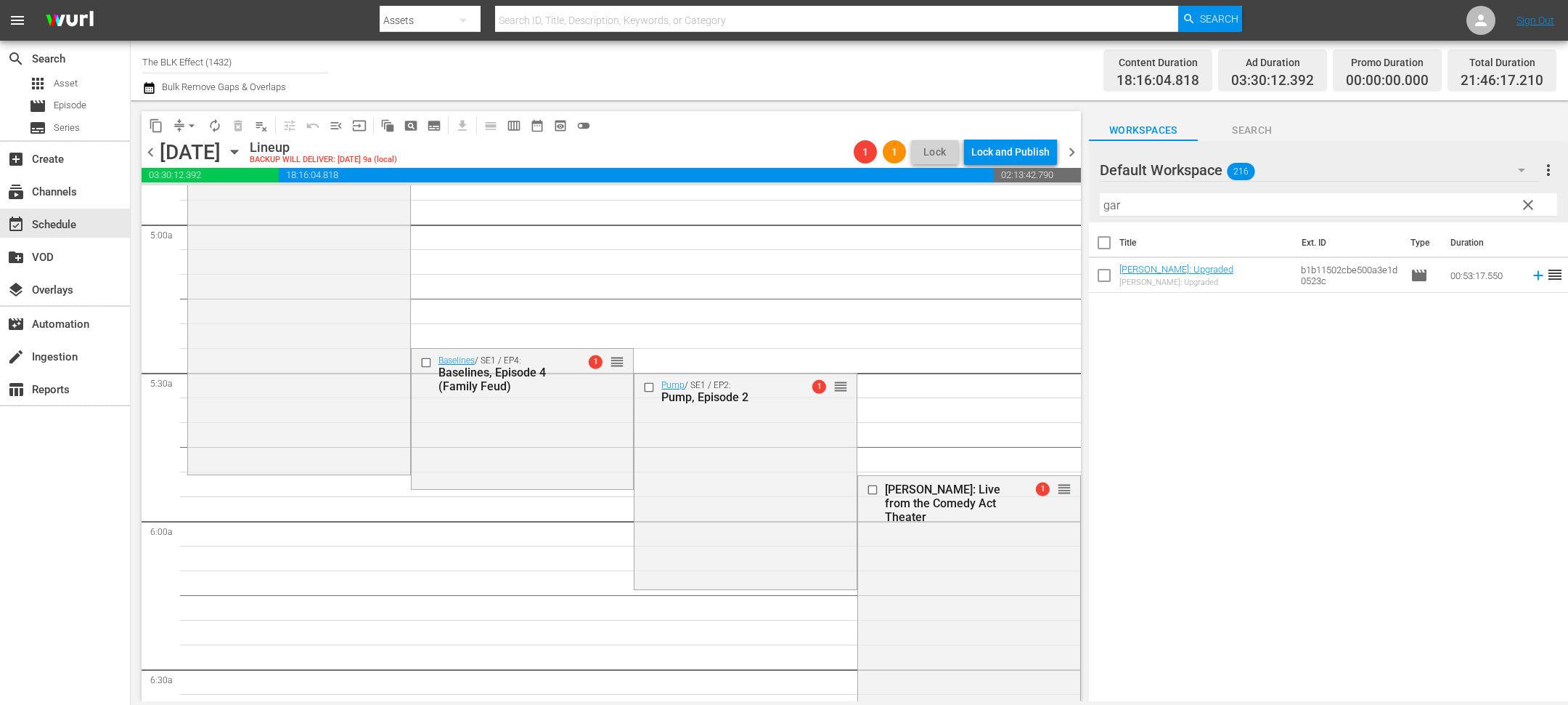
drag, startPoint x: 1059, startPoint y: 489, endPoint x: 961, endPoint y: 408, distance: 127.1
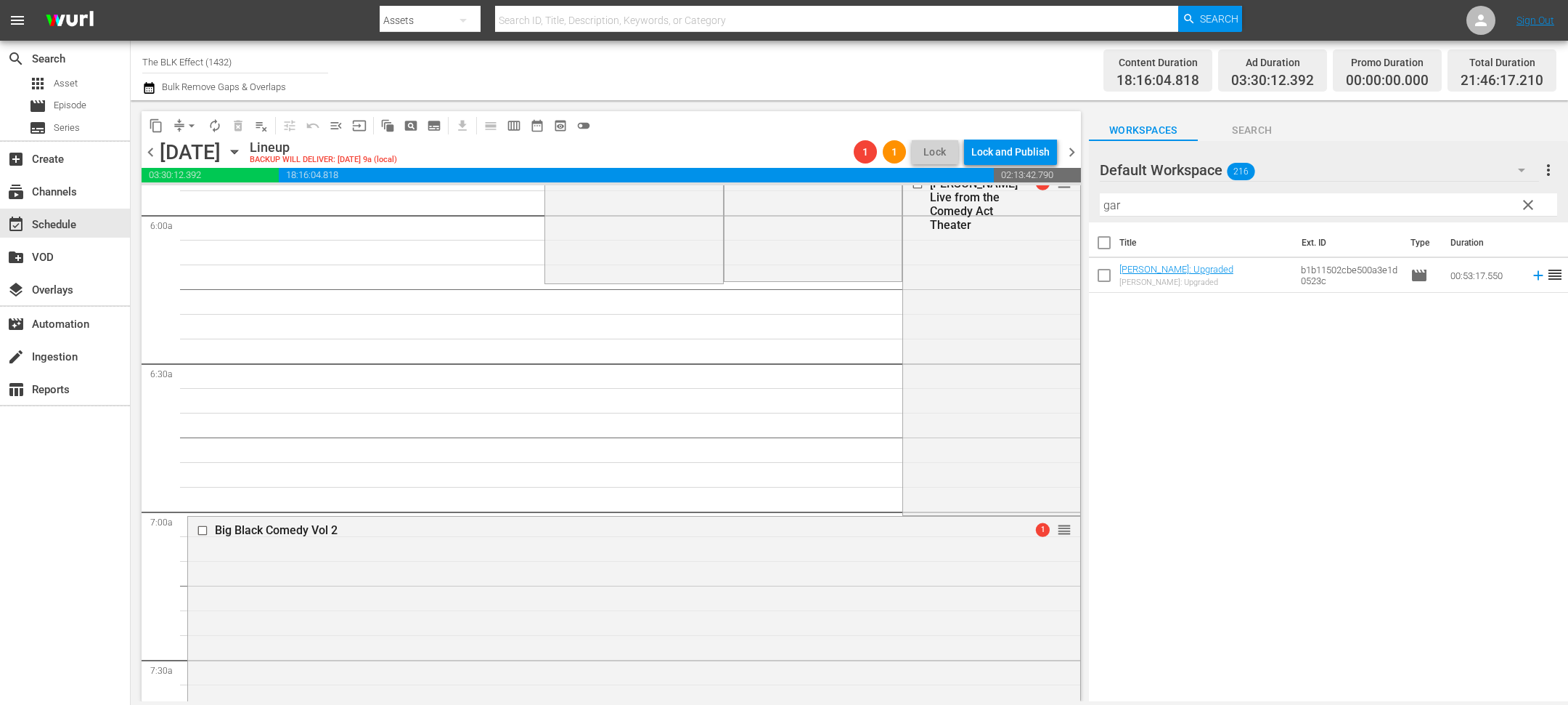
scroll to position [1590, 0]
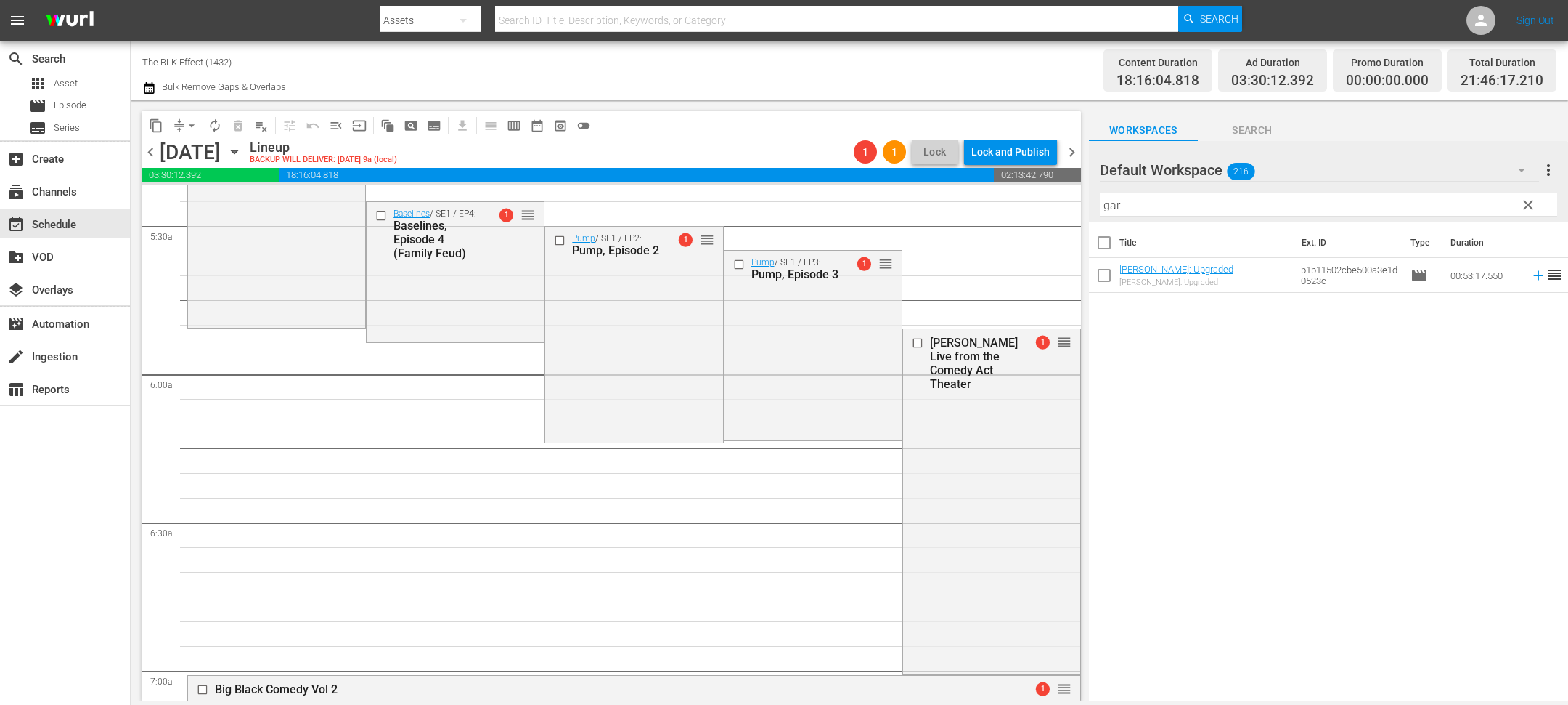
drag, startPoint x: 1059, startPoint y: 385, endPoint x: 1020, endPoint y: 286, distance: 106.4
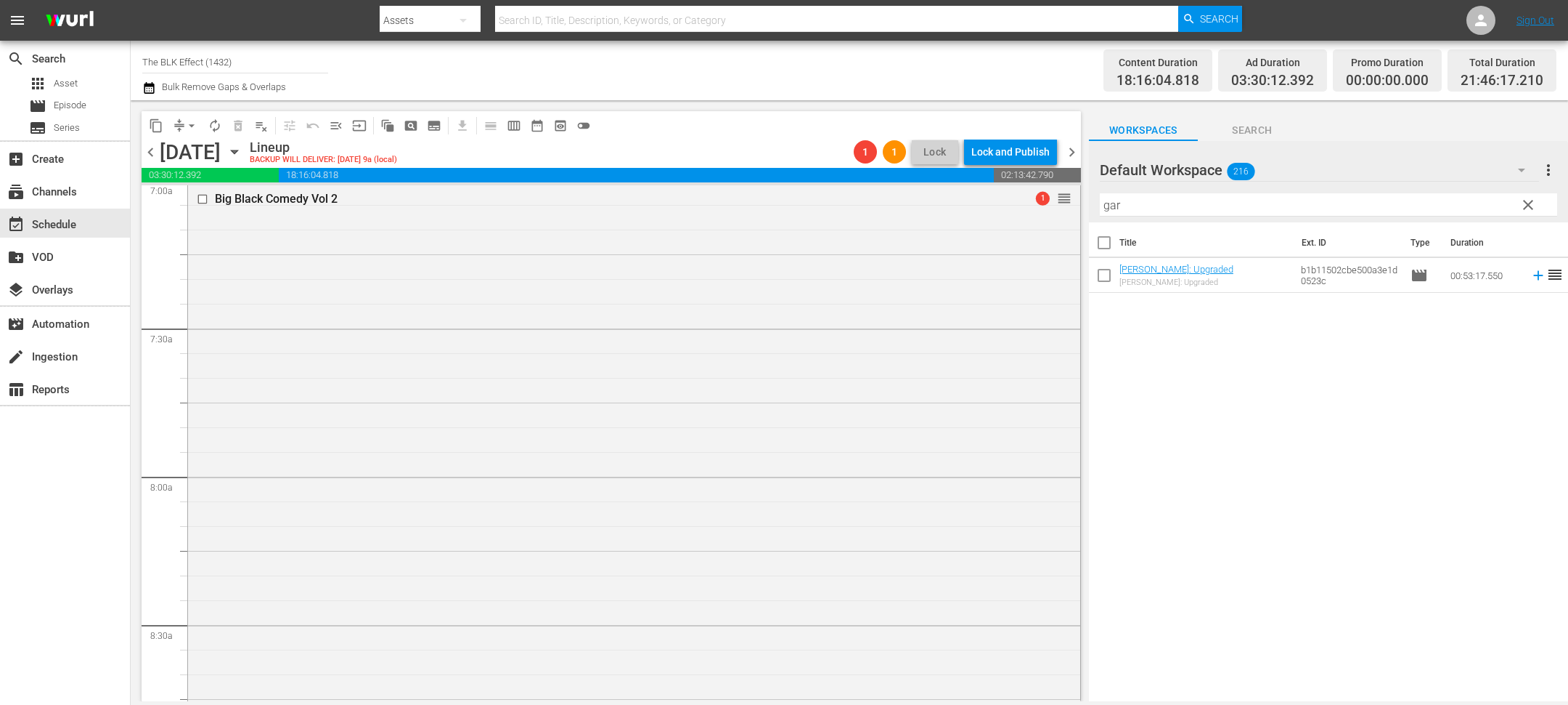
scroll to position [1619, 0]
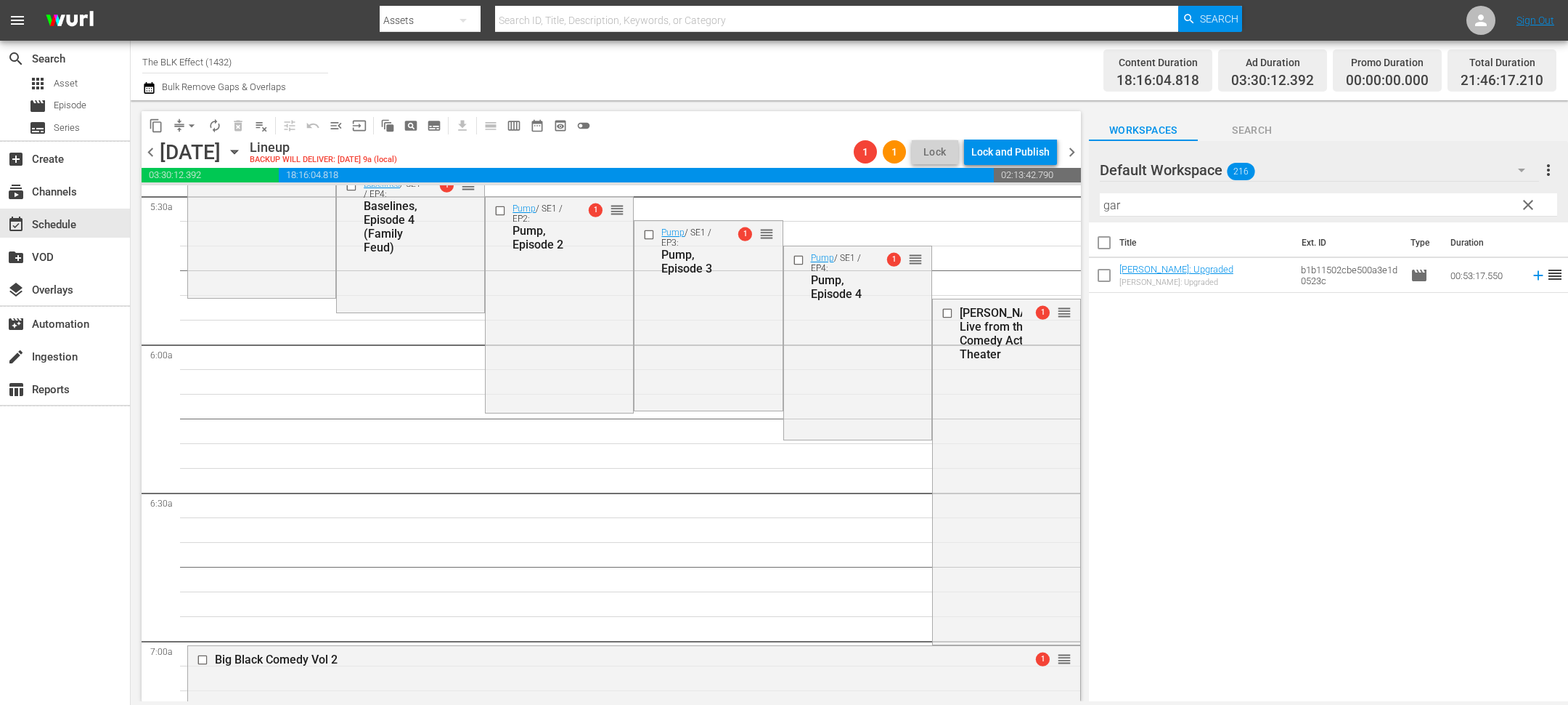
drag, startPoint x: 1059, startPoint y: 420, endPoint x: 1026, endPoint y: 273, distance: 150.7
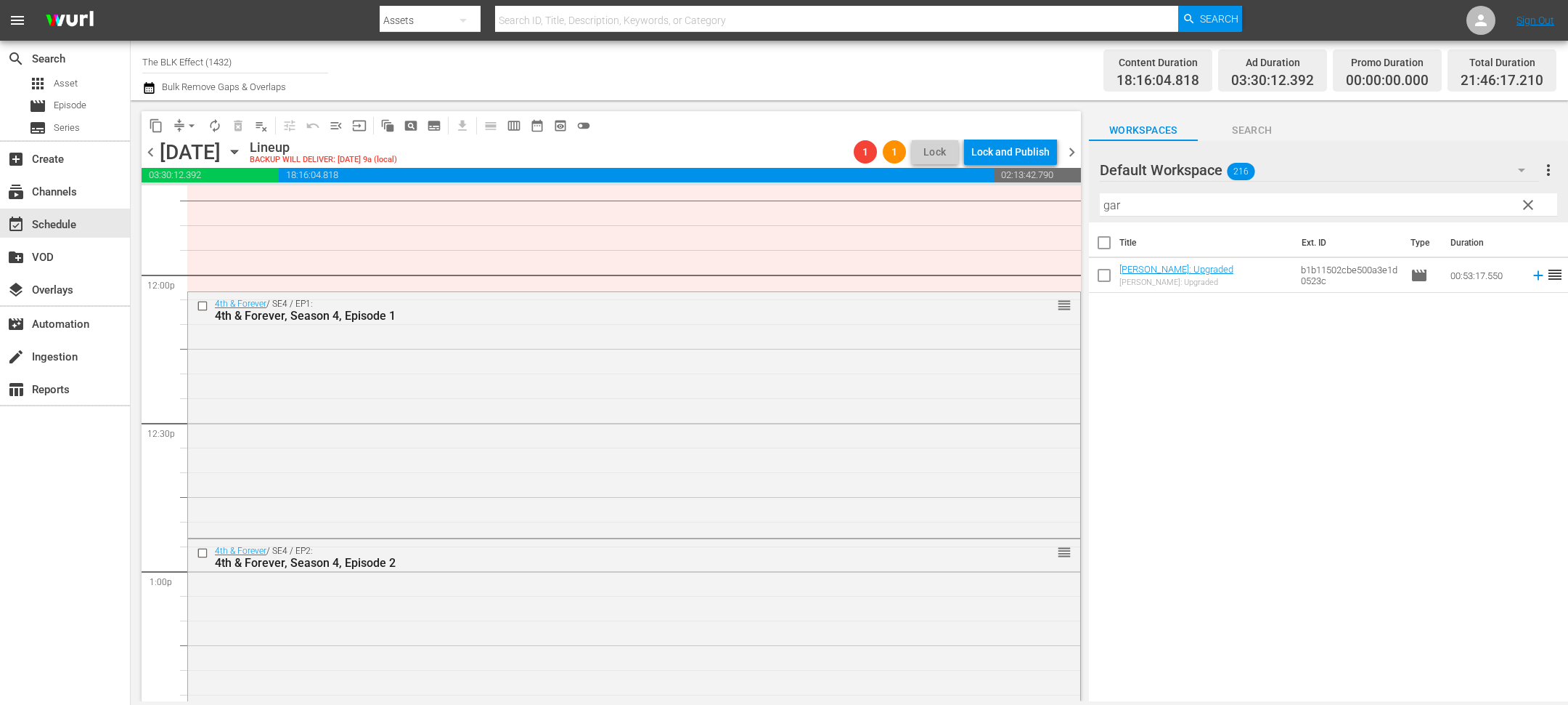
scroll to position [3516, 0]
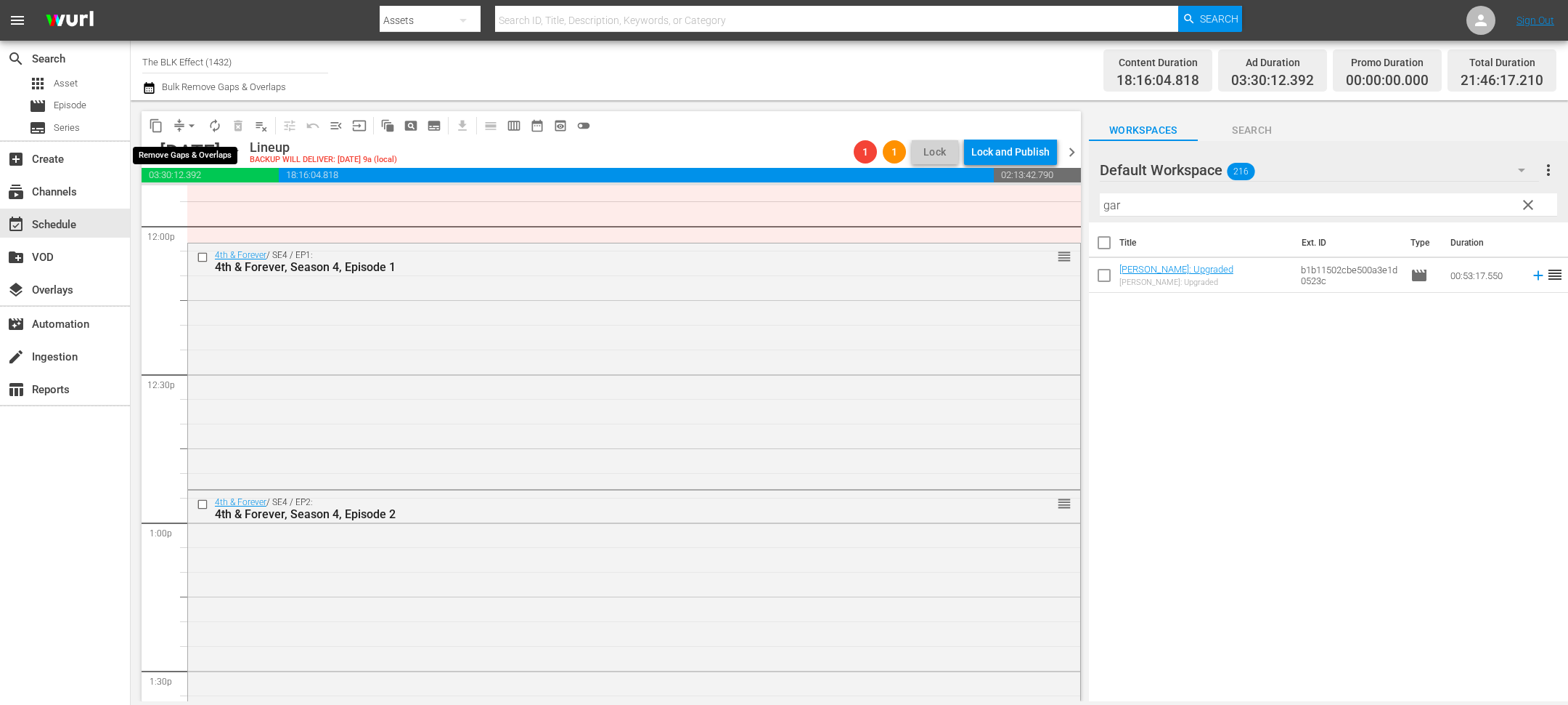
click at [185, 118] on span "arrow_drop_down" at bounding box center [191, 125] width 14 height 14
click at [210, 200] on li "Align to End of Previous Day" at bounding box center [192, 202] width 152 height 24
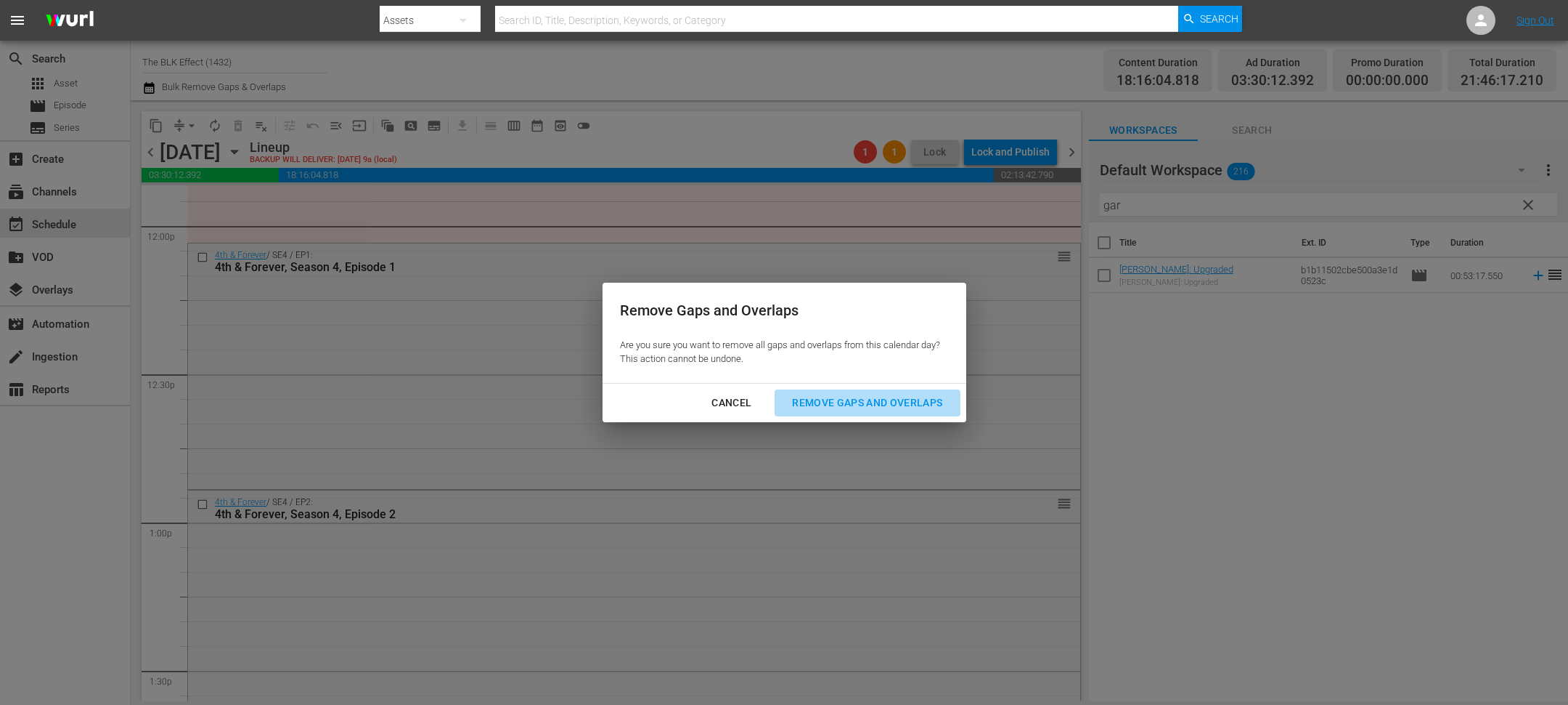
click at [870, 404] on div "Remove Gaps and Overlaps" at bounding box center [867, 403] width 173 height 18
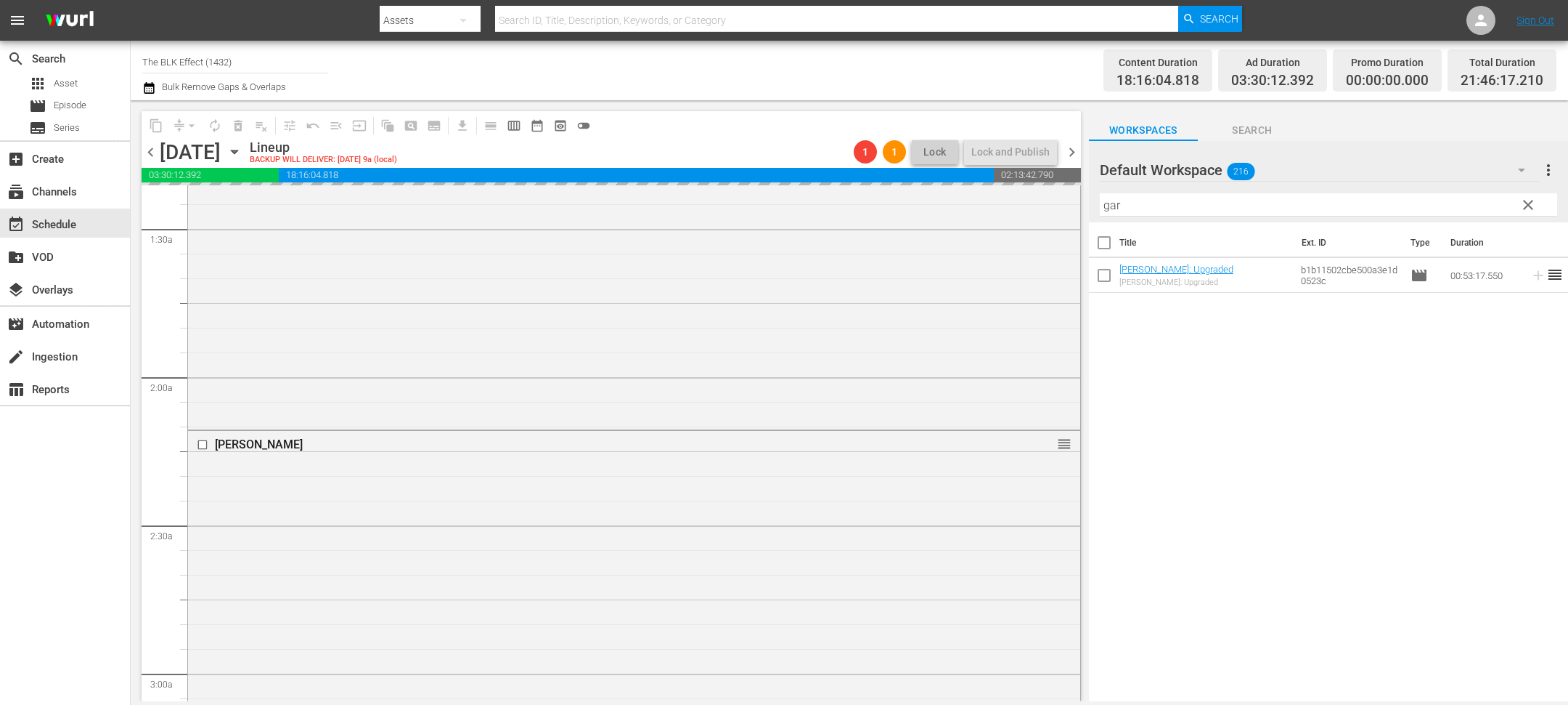
scroll to position [402, 0]
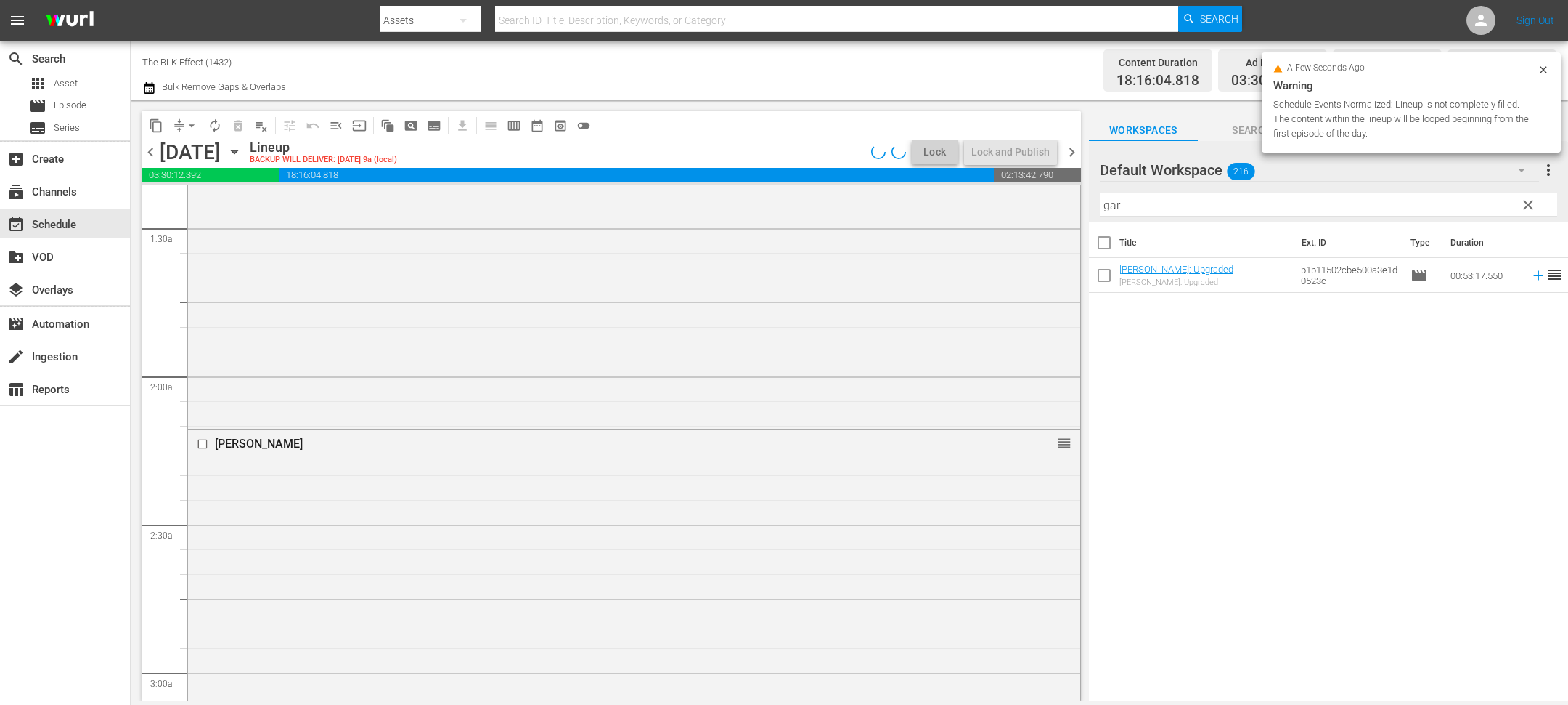
click at [1544, 70] on icon at bounding box center [1543, 69] width 6 height 6
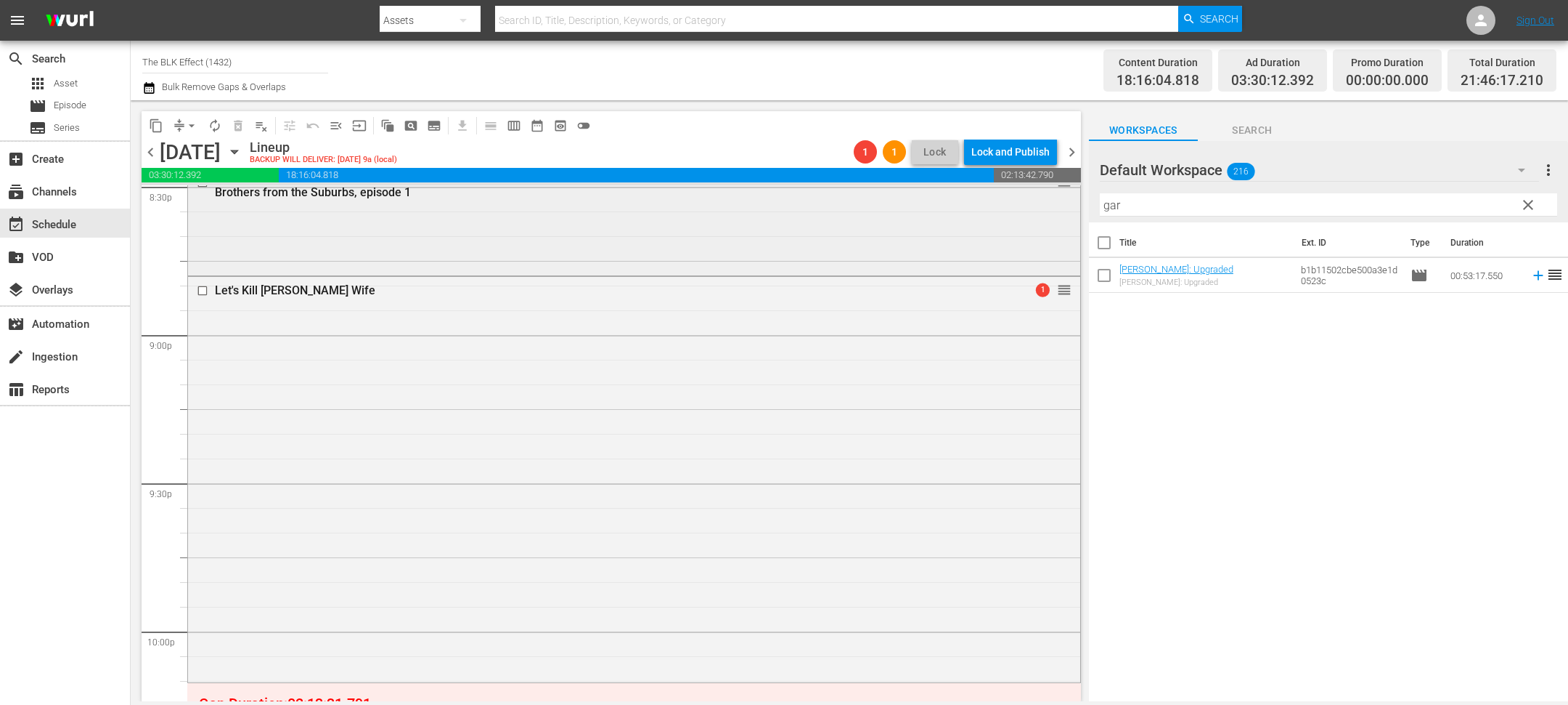
scroll to position [5928, 0]
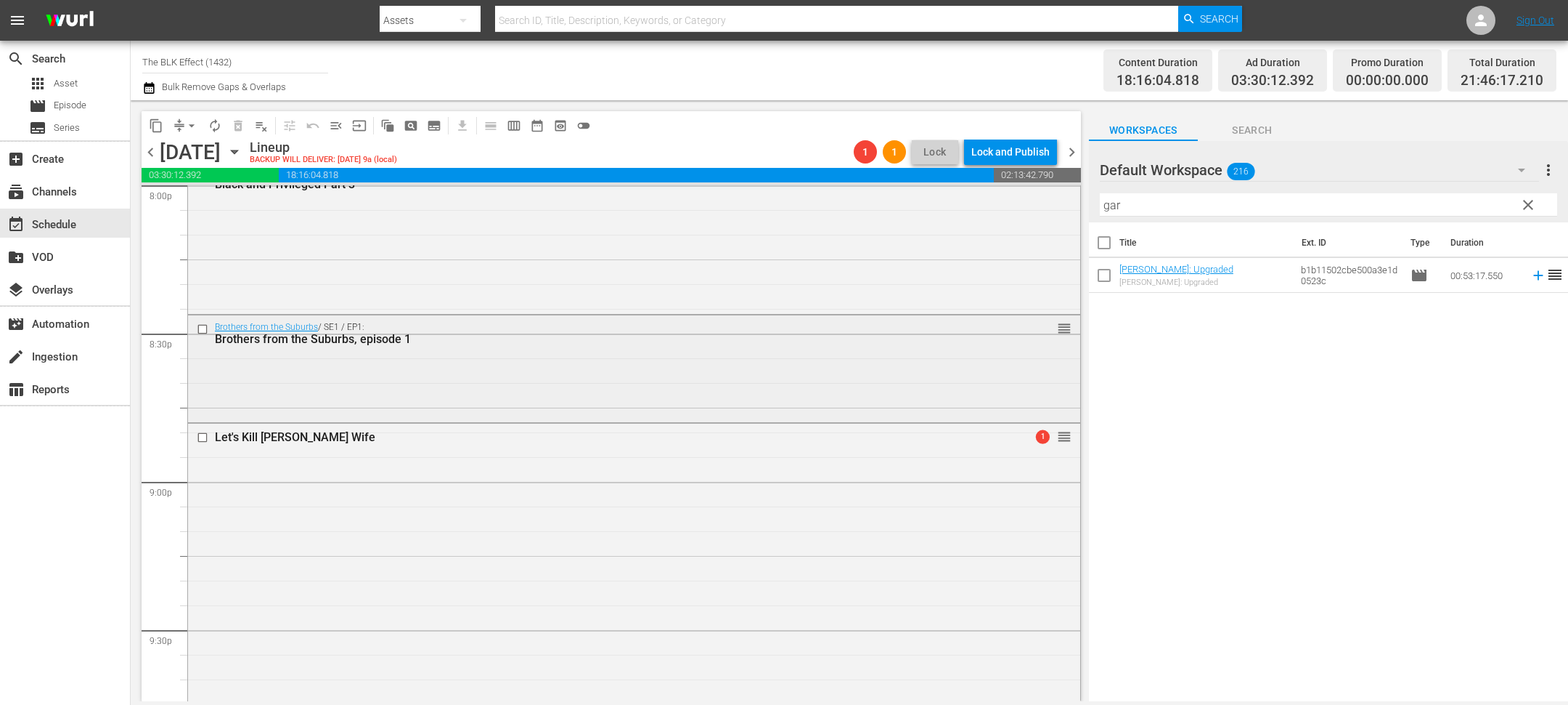
click at [204, 326] on input "checkbox" at bounding box center [204, 329] width 15 height 13
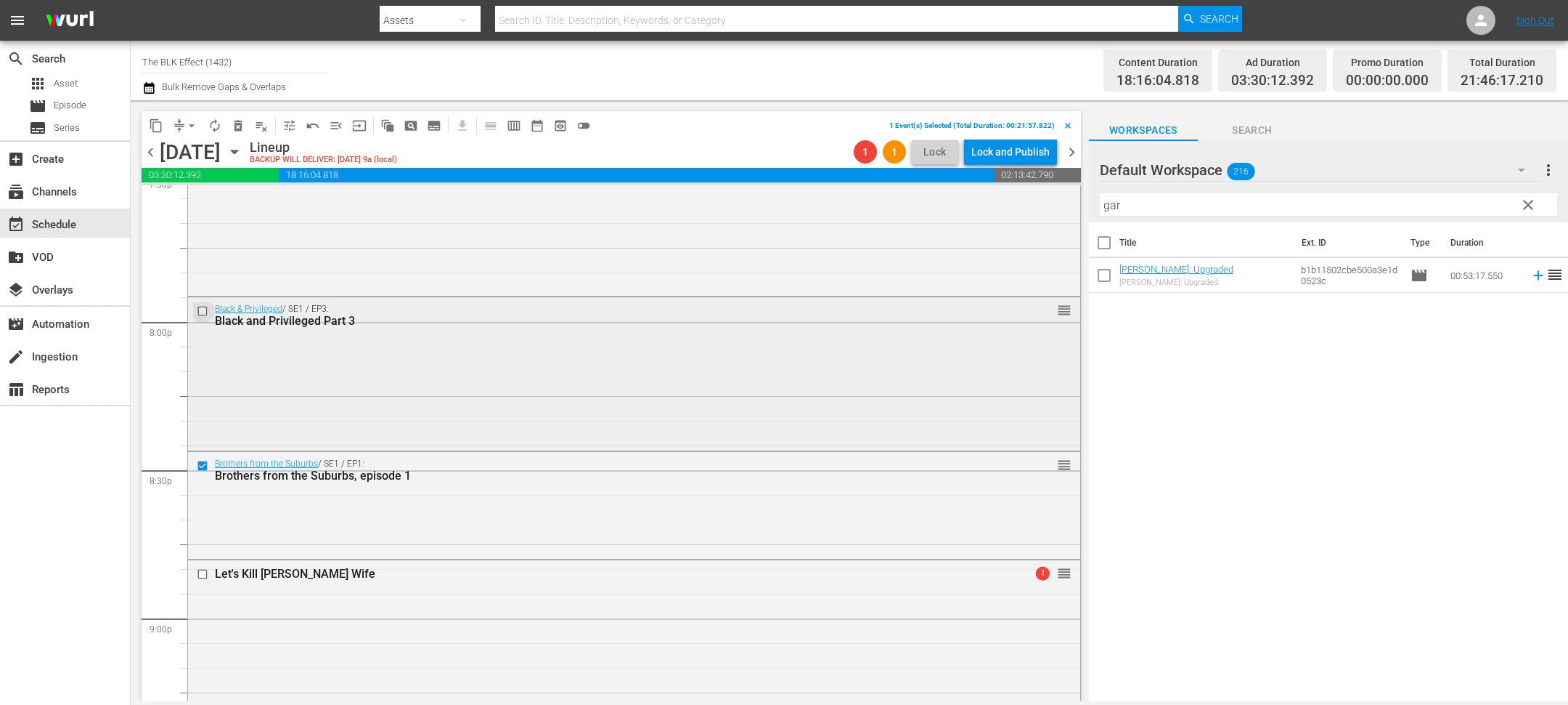
click at [206, 311] on input "checkbox" at bounding box center [204, 311] width 15 height 13
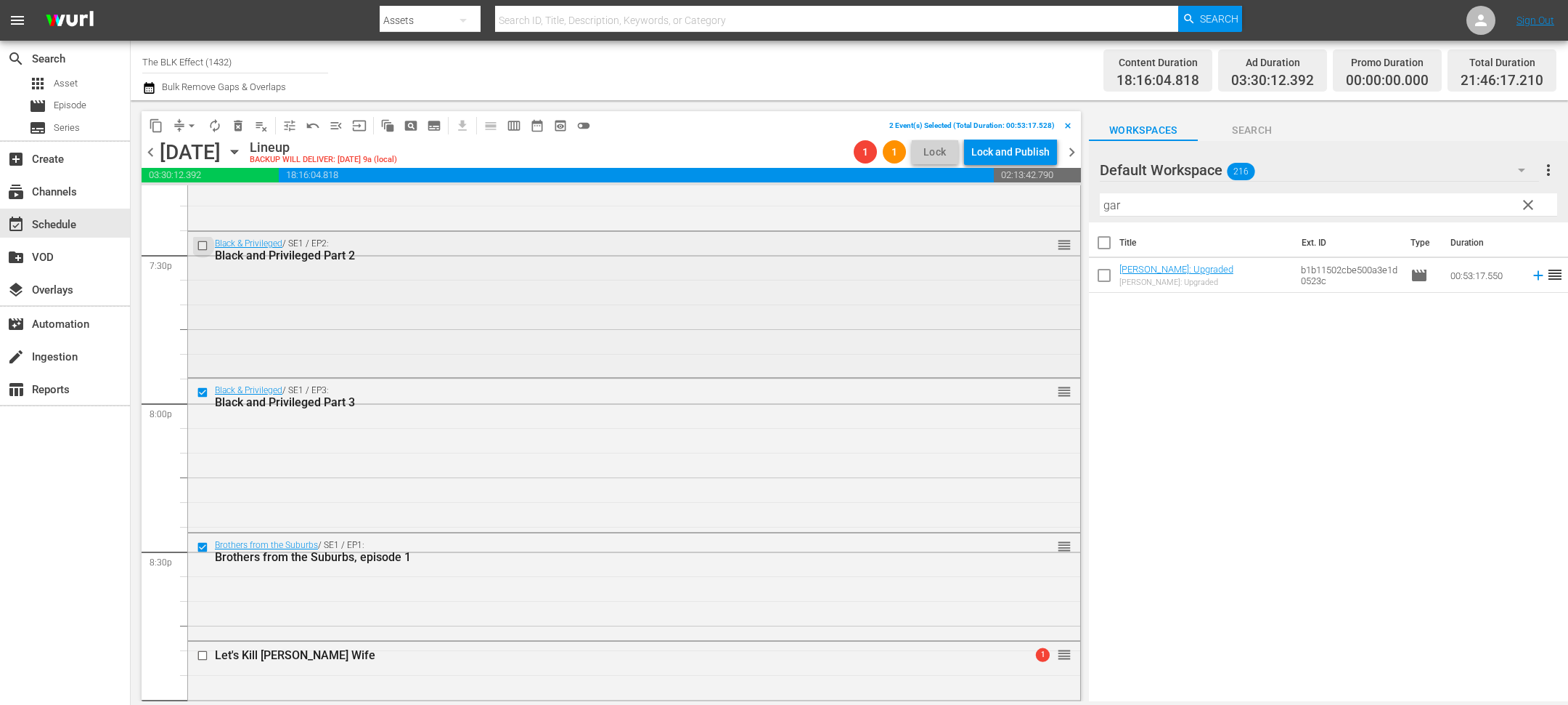
click at [205, 247] on input "checkbox" at bounding box center [204, 246] width 15 height 13
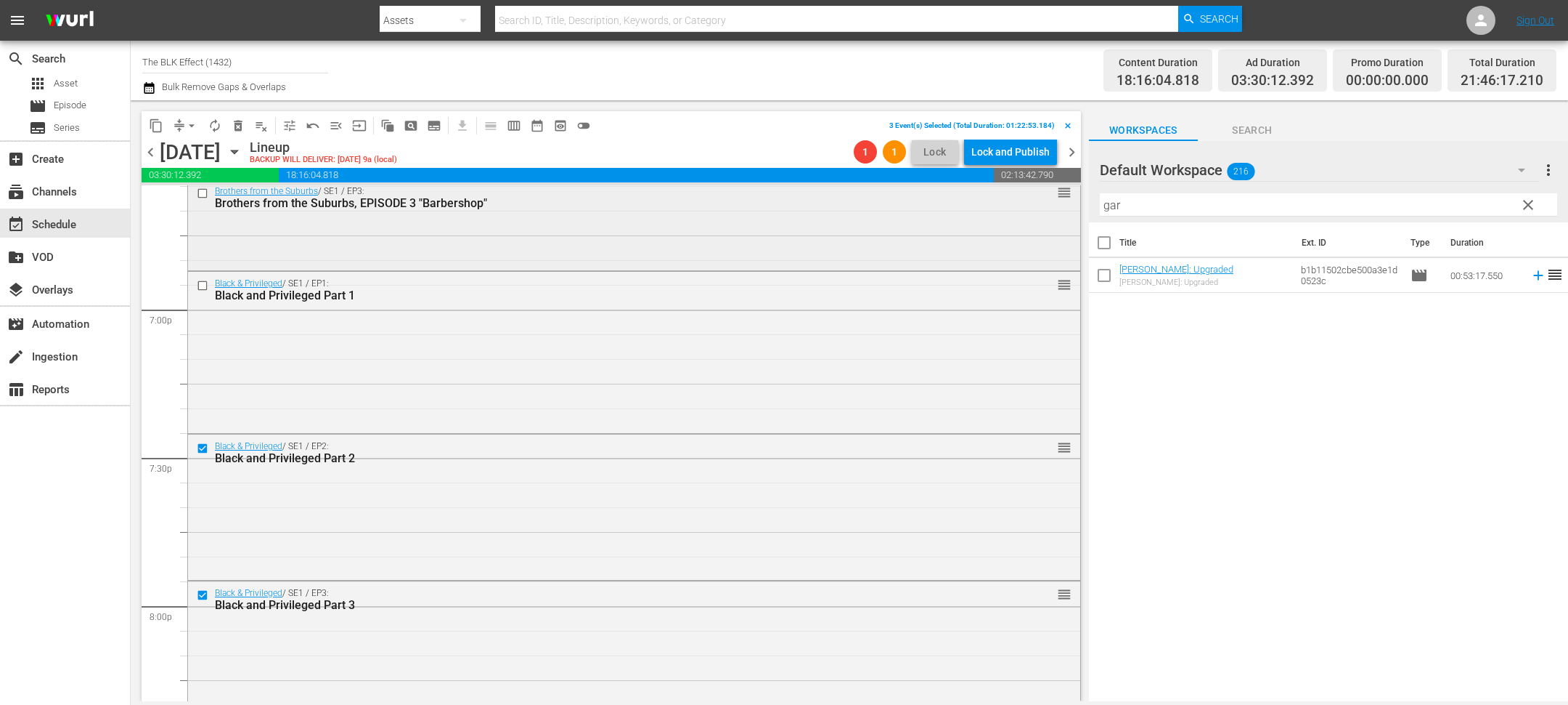
scroll to position [5483, 0]
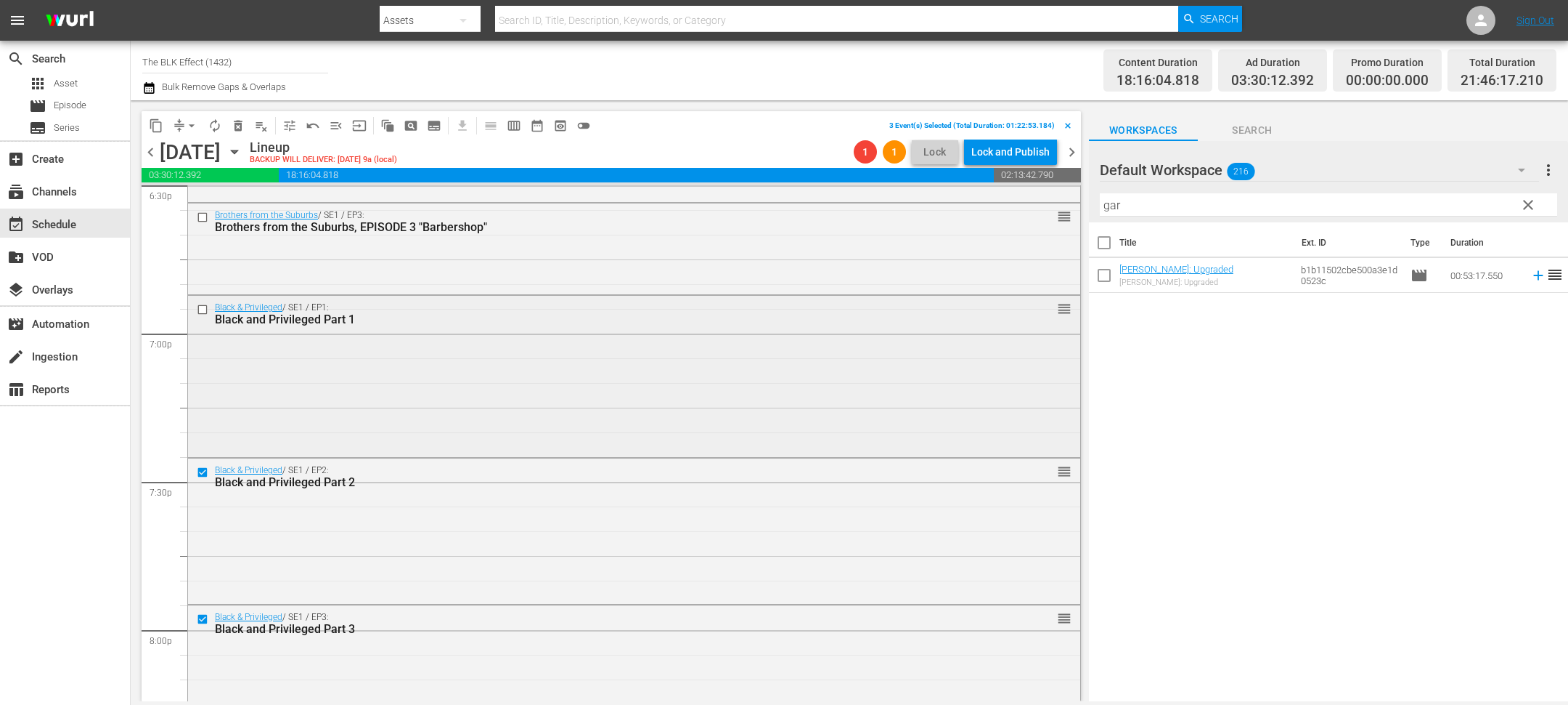
click at [203, 309] on input "checkbox" at bounding box center [204, 310] width 15 height 13
click at [200, 218] on input "checkbox" at bounding box center [204, 217] width 15 height 13
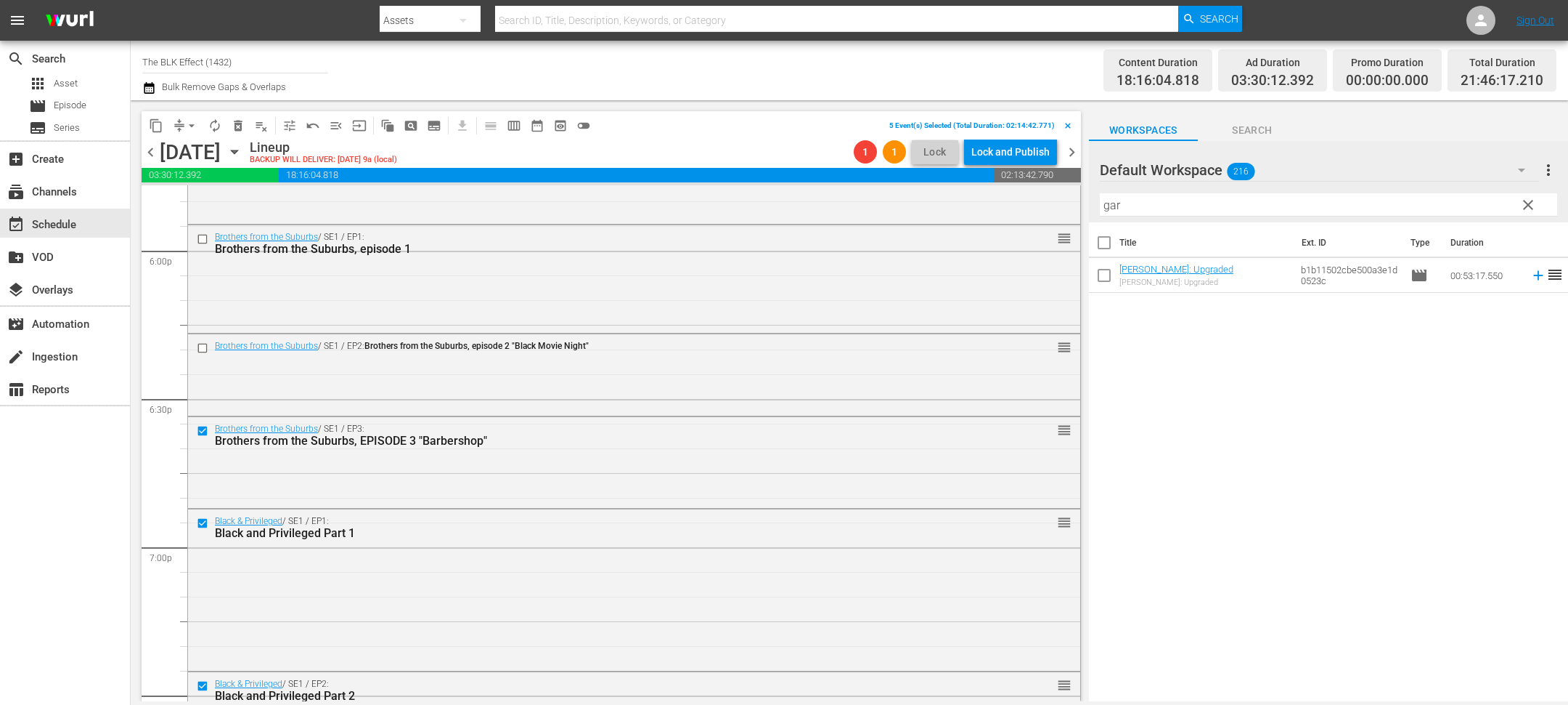
scroll to position [5233, 0]
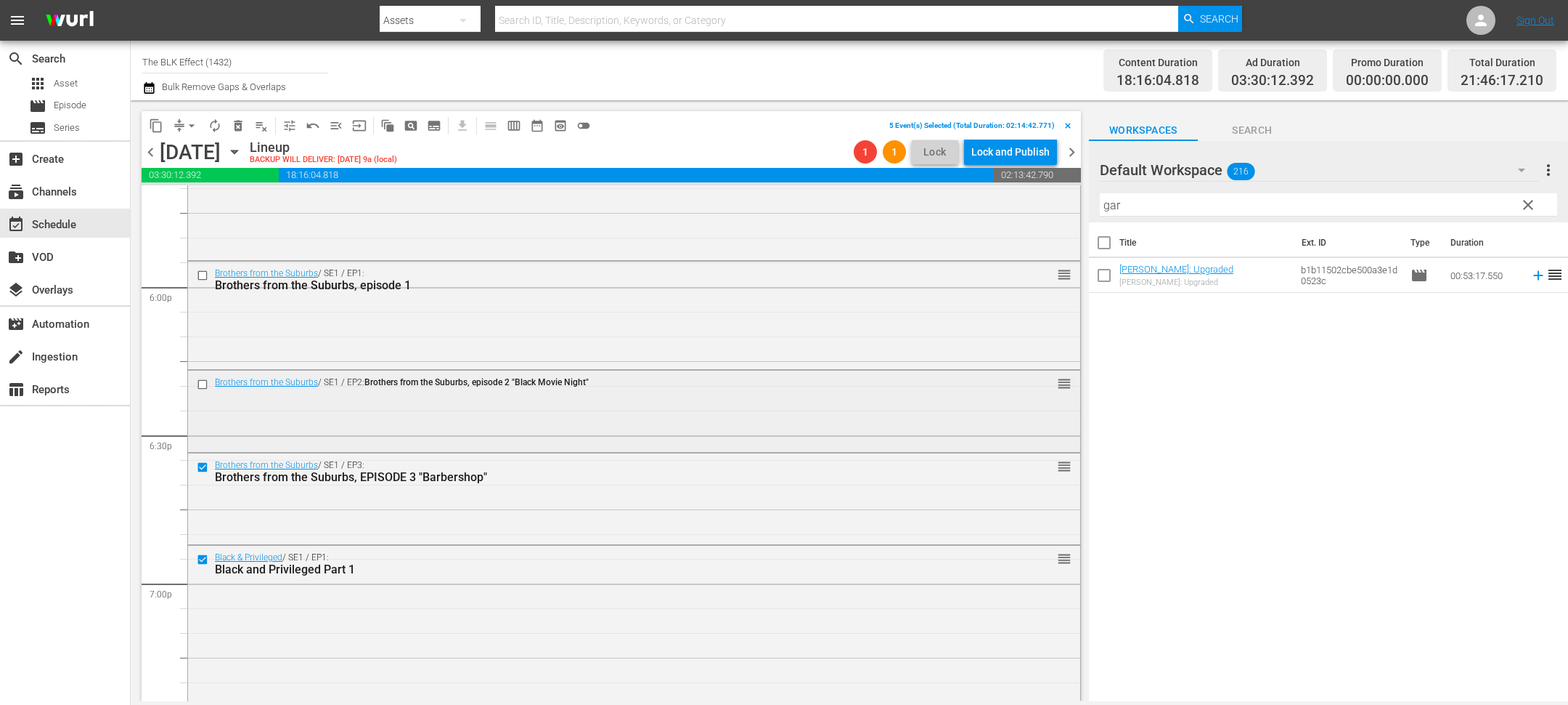
click at [203, 384] on input "checkbox" at bounding box center [204, 385] width 15 height 13
click at [203, 272] on input "checkbox" at bounding box center [204, 276] width 15 height 13
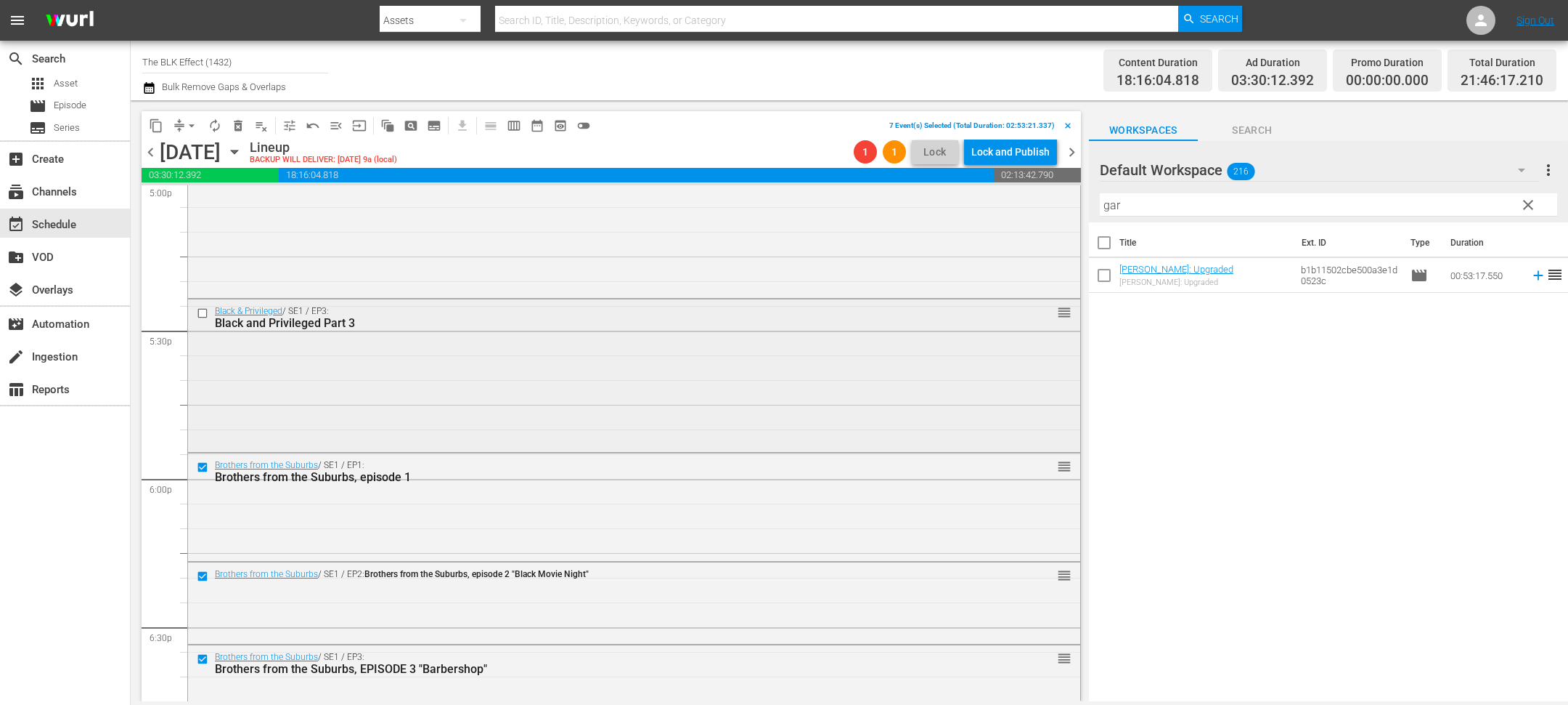
click at [203, 310] on input "checkbox" at bounding box center [204, 313] width 15 height 13
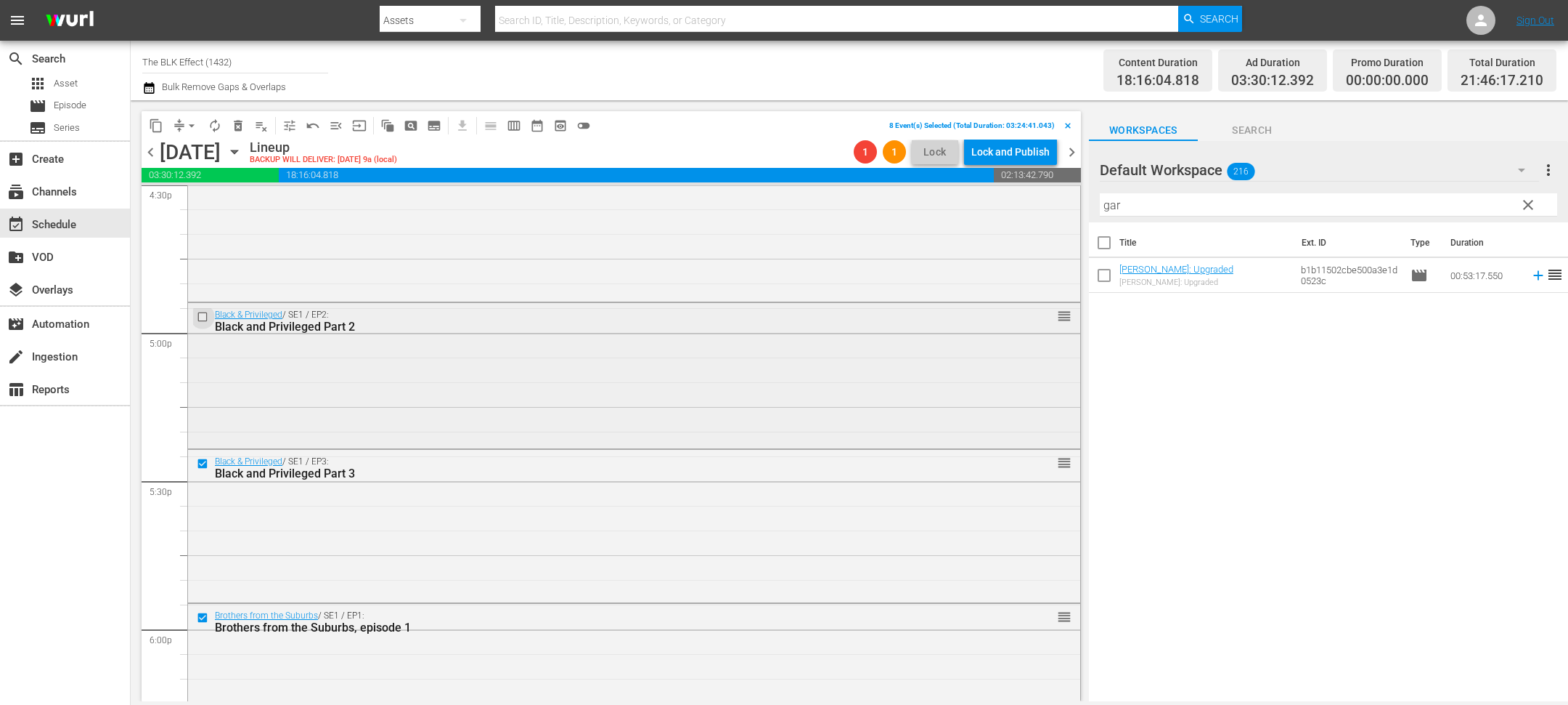
click at [203, 318] on input "checkbox" at bounding box center [204, 317] width 15 height 13
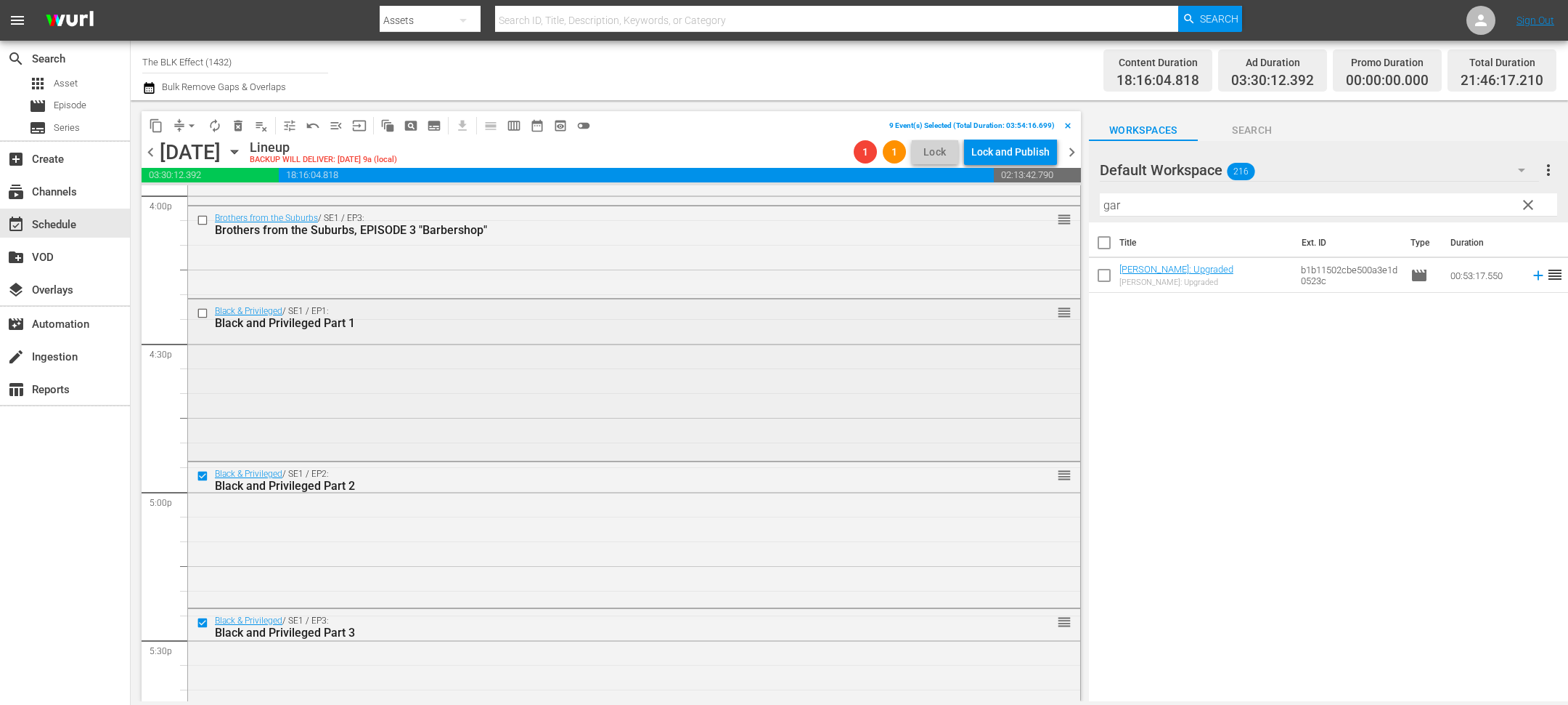
click at [203, 312] on input "checkbox" at bounding box center [204, 313] width 15 height 13
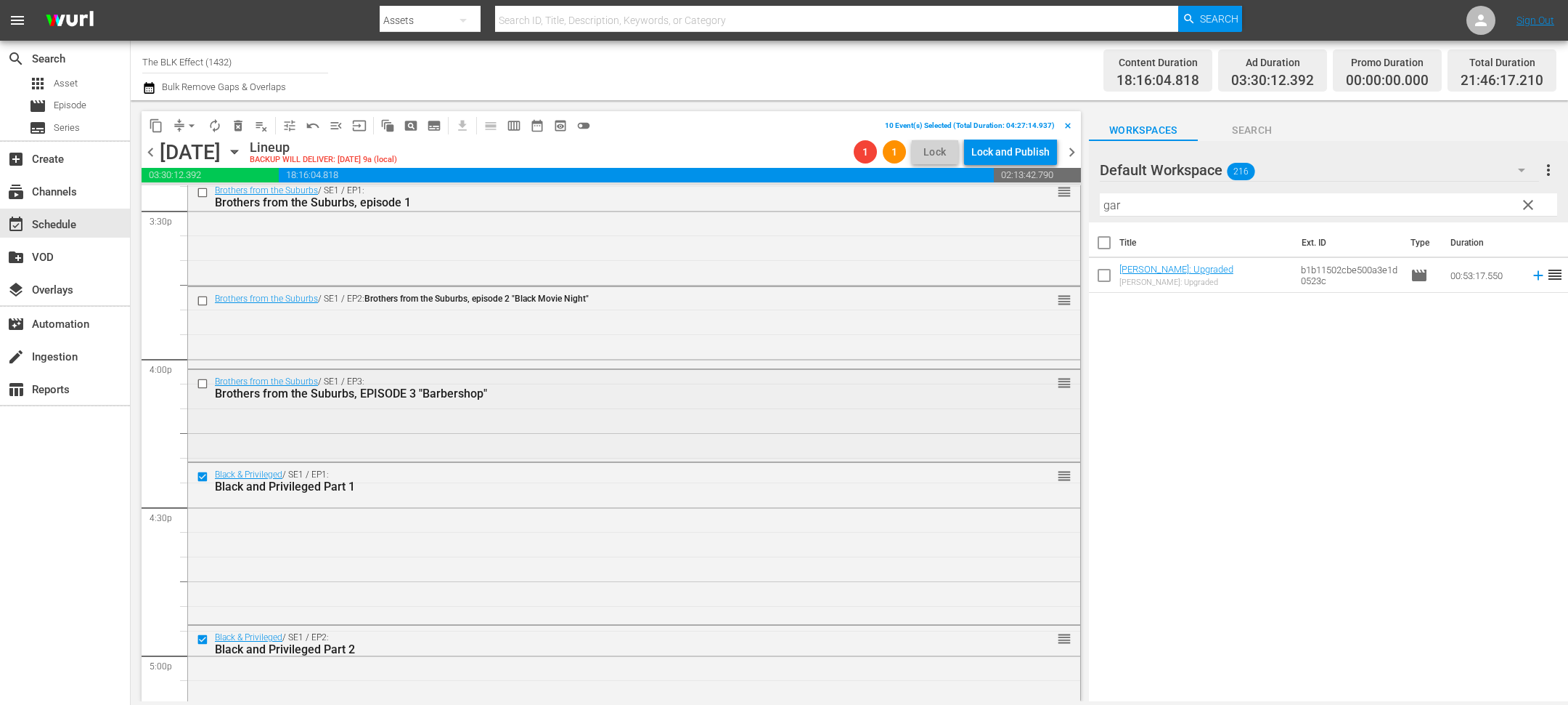
scroll to position [4568, 0]
click at [203, 478] on input "checkbox" at bounding box center [204, 478] width 15 height 13
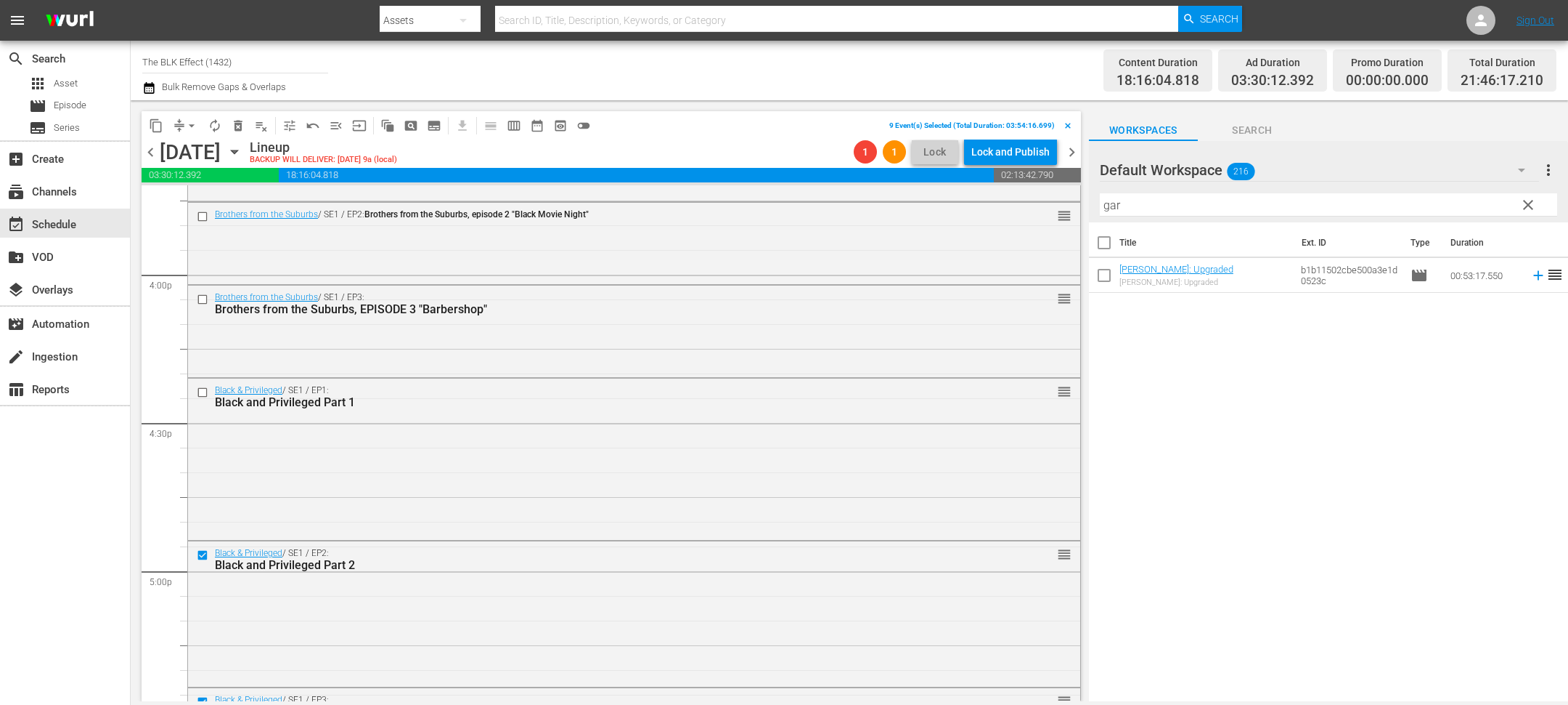
scroll to position [4653, 0]
click at [204, 552] on input "checkbox" at bounding box center [204, 555] width 15 height 13
click at [202, 552] on input "checkbox" at bounding box center [204, 555] width 15 height 13
click at [243, 129] on span "delete_forever_outlined" at bounding box center [238, 125] width 14 height 14
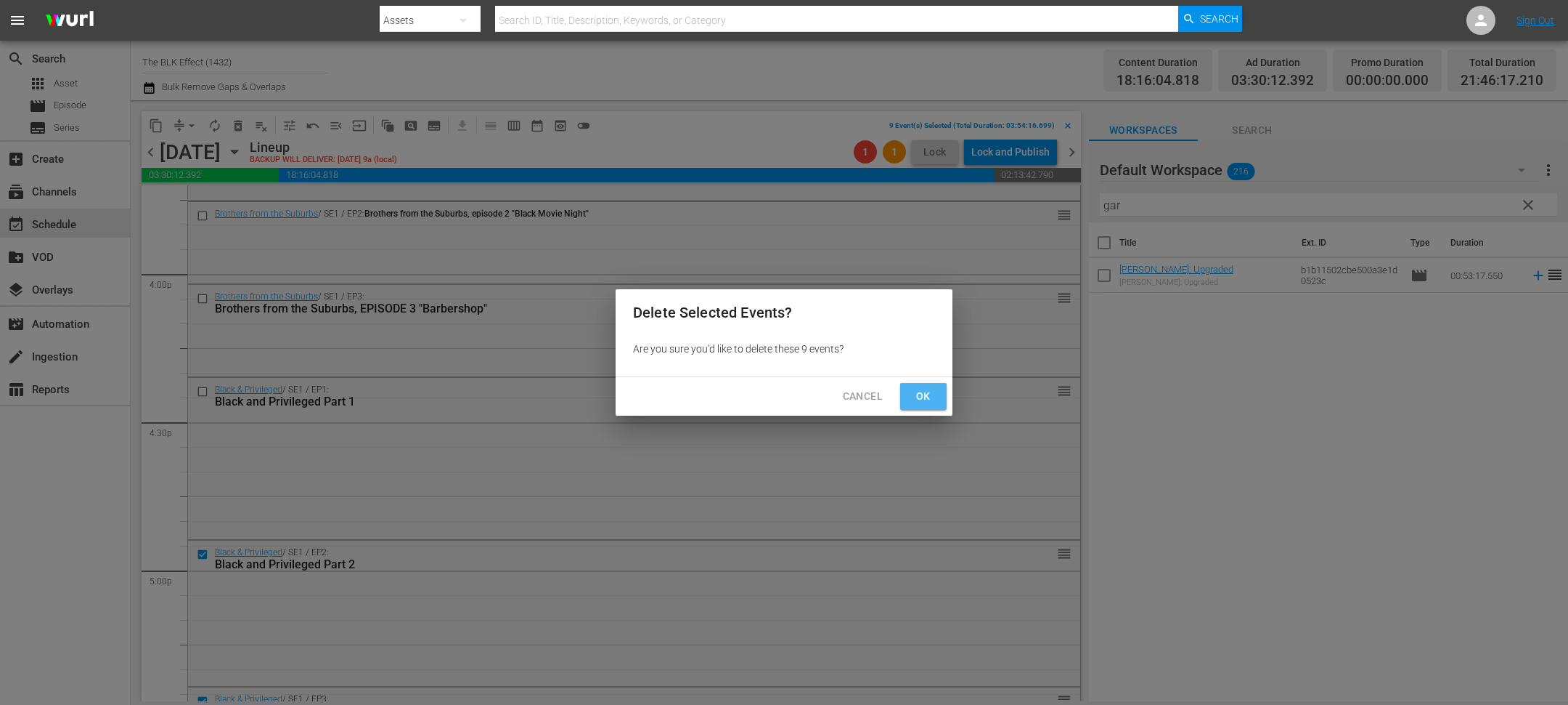
click at [938, 396] on button "Ok" at bounding box center [924, 396] width 47 height 27
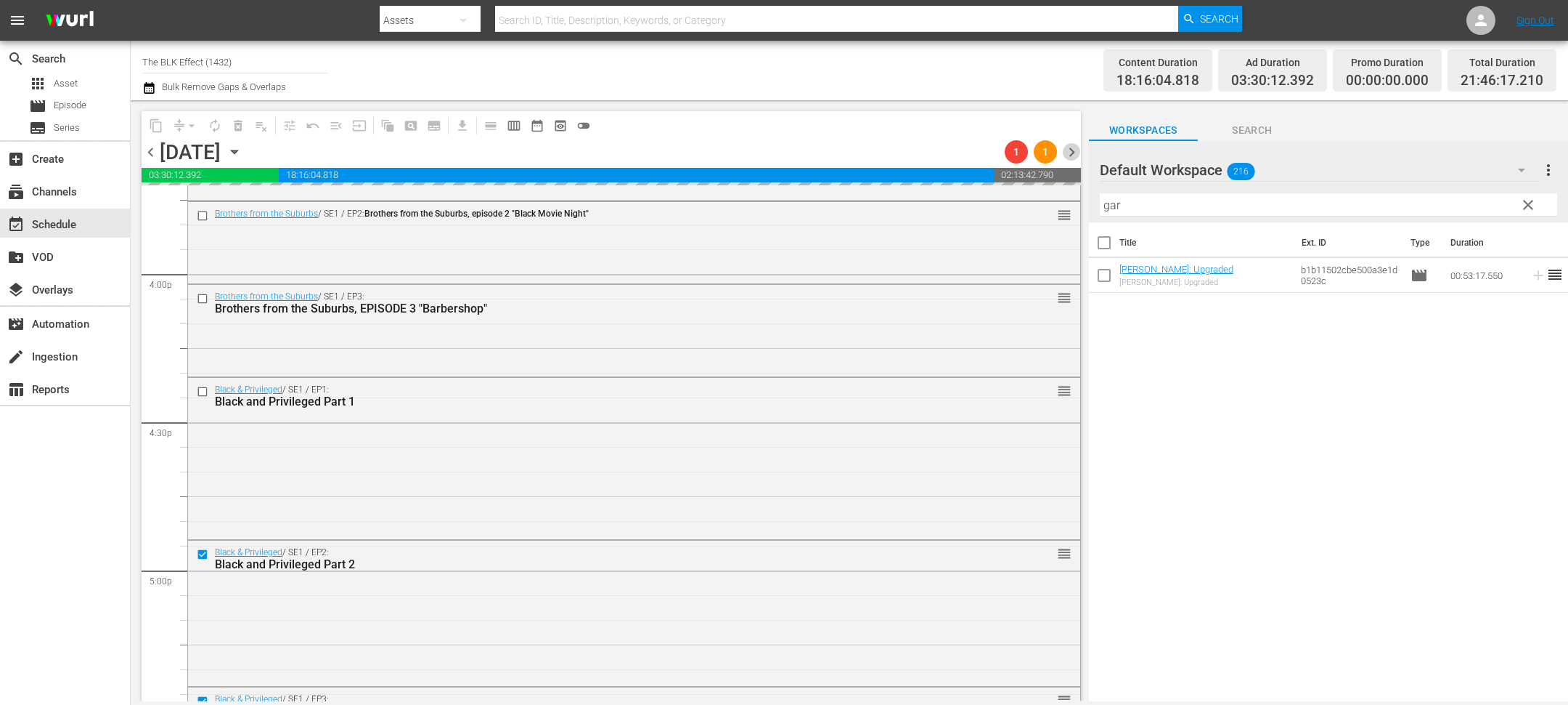
click at [1069, 151] on span "chevron_right" at bounding box center [1072, 153] width 18 height 18
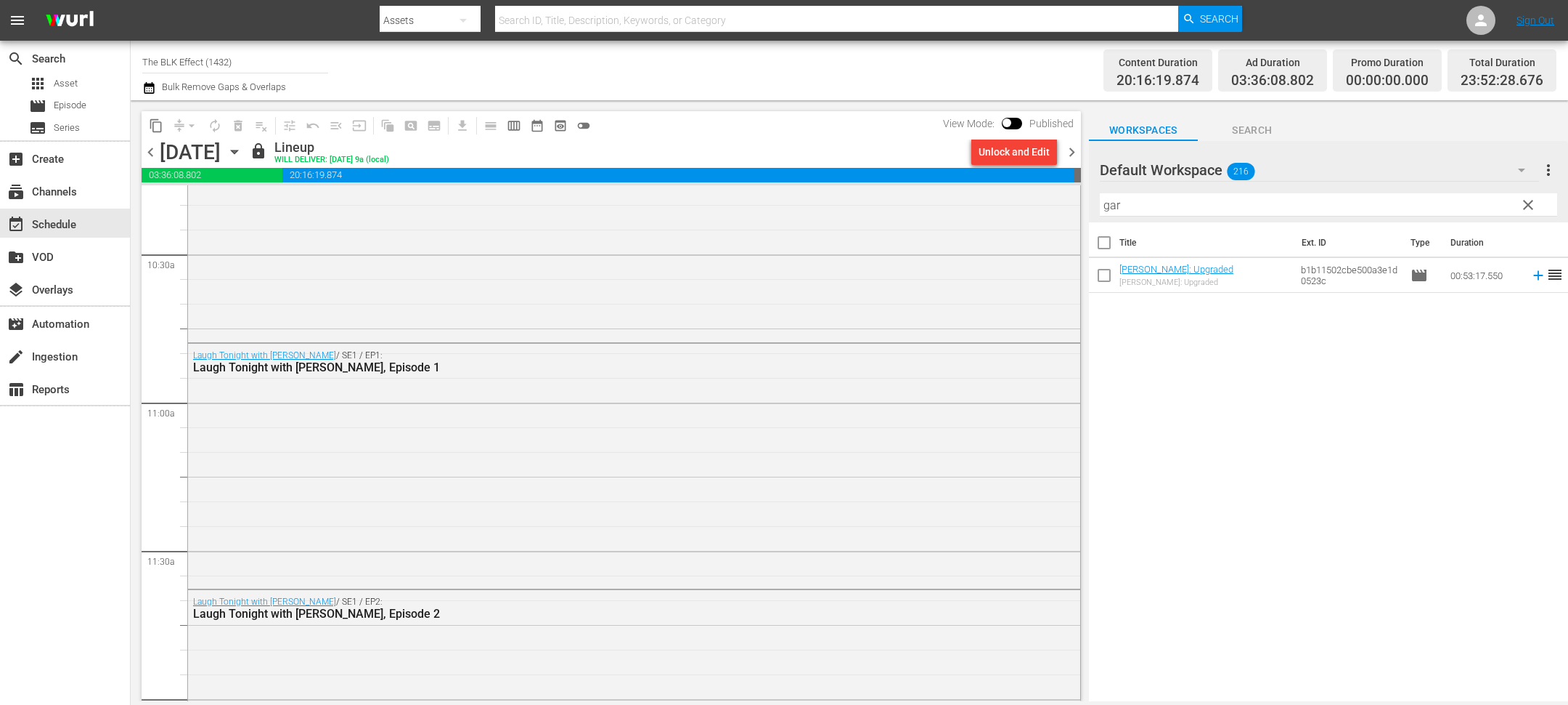
scroll to position [3056, 0]
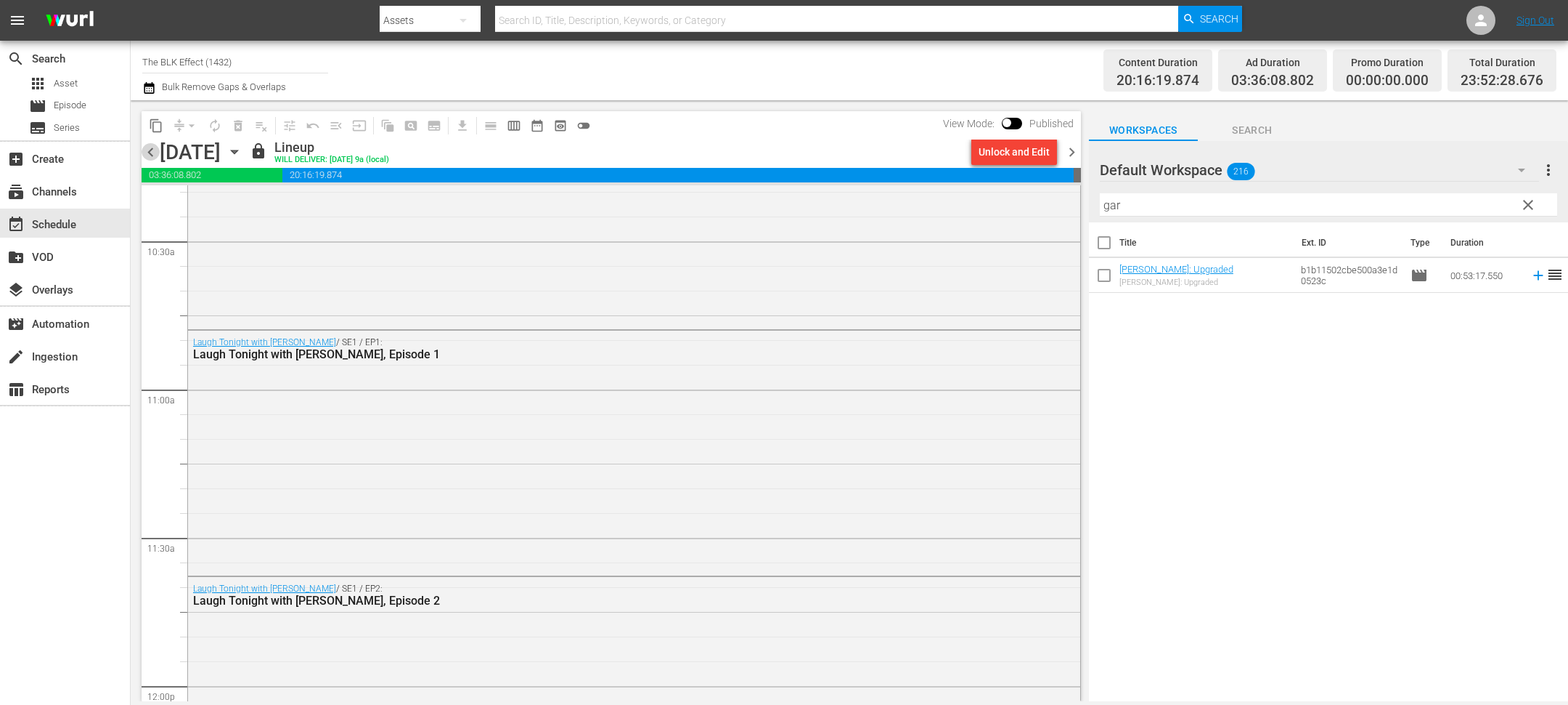
click at [149, 153] on span "chevron_left" at bounding box center [151, 153] width 18 height 18
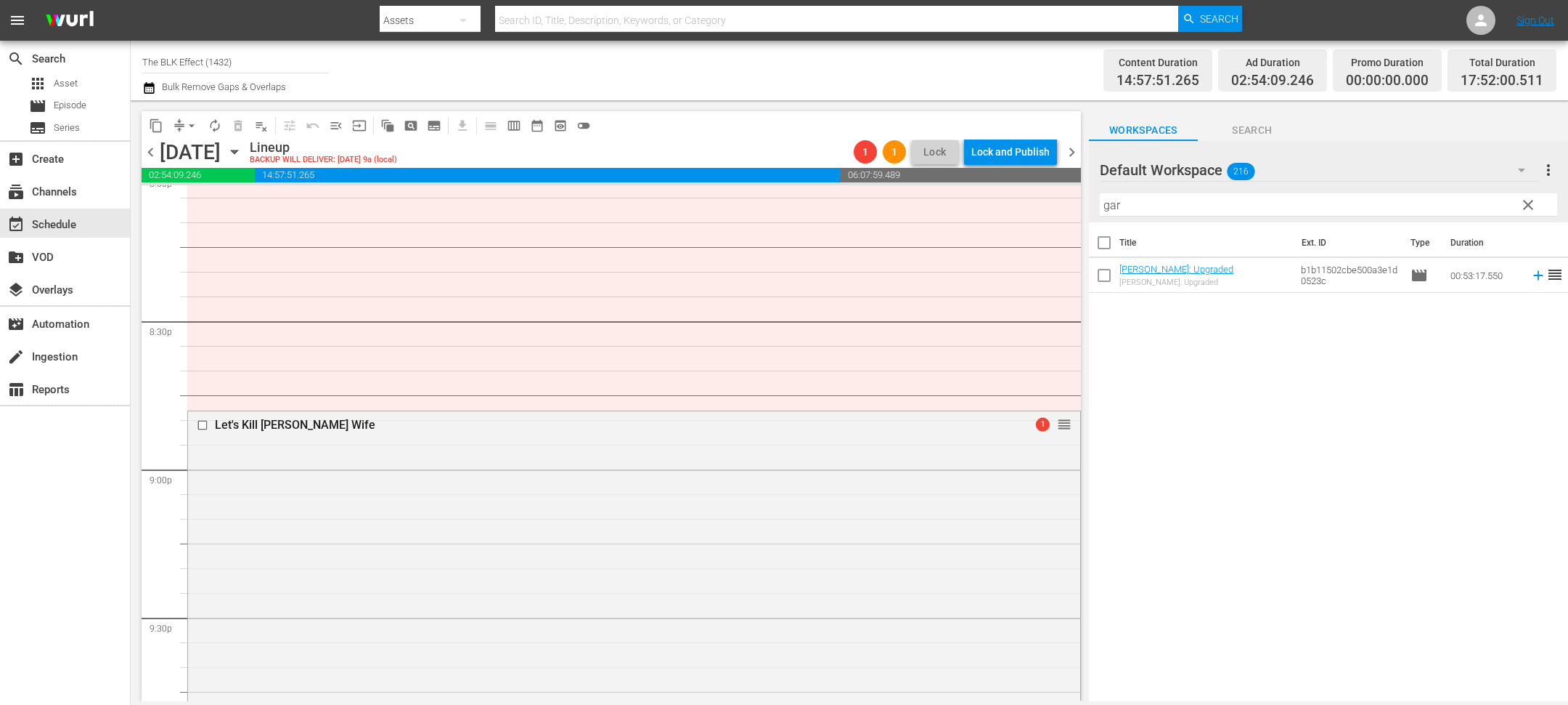
scroll to position [5908, 0]
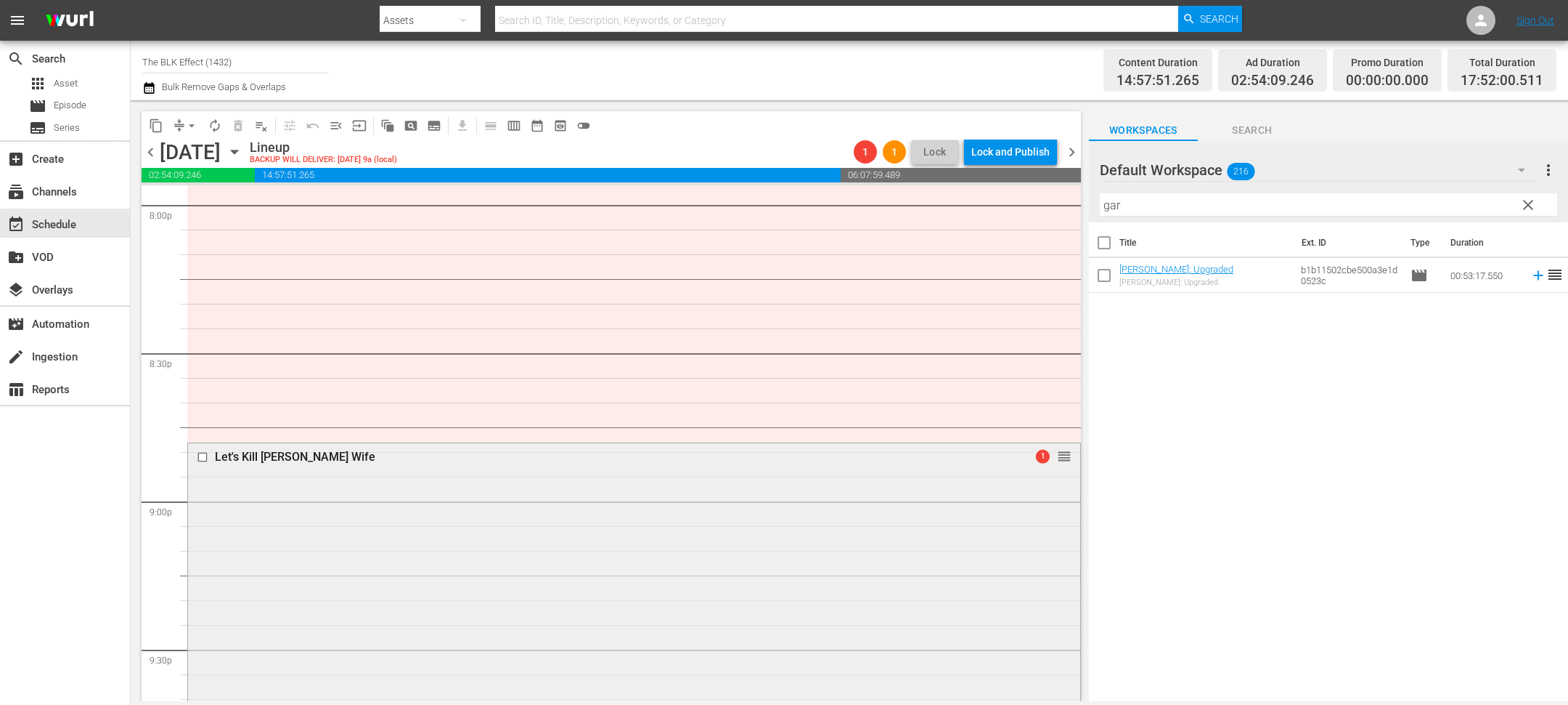
click at [202, 451] on input "checkbox" at bounding box center [204, 458] width 15 height 13
click at [236, 121] on span "delete_forever_outlined" at bounding box center [238, 125] width 14 height 14
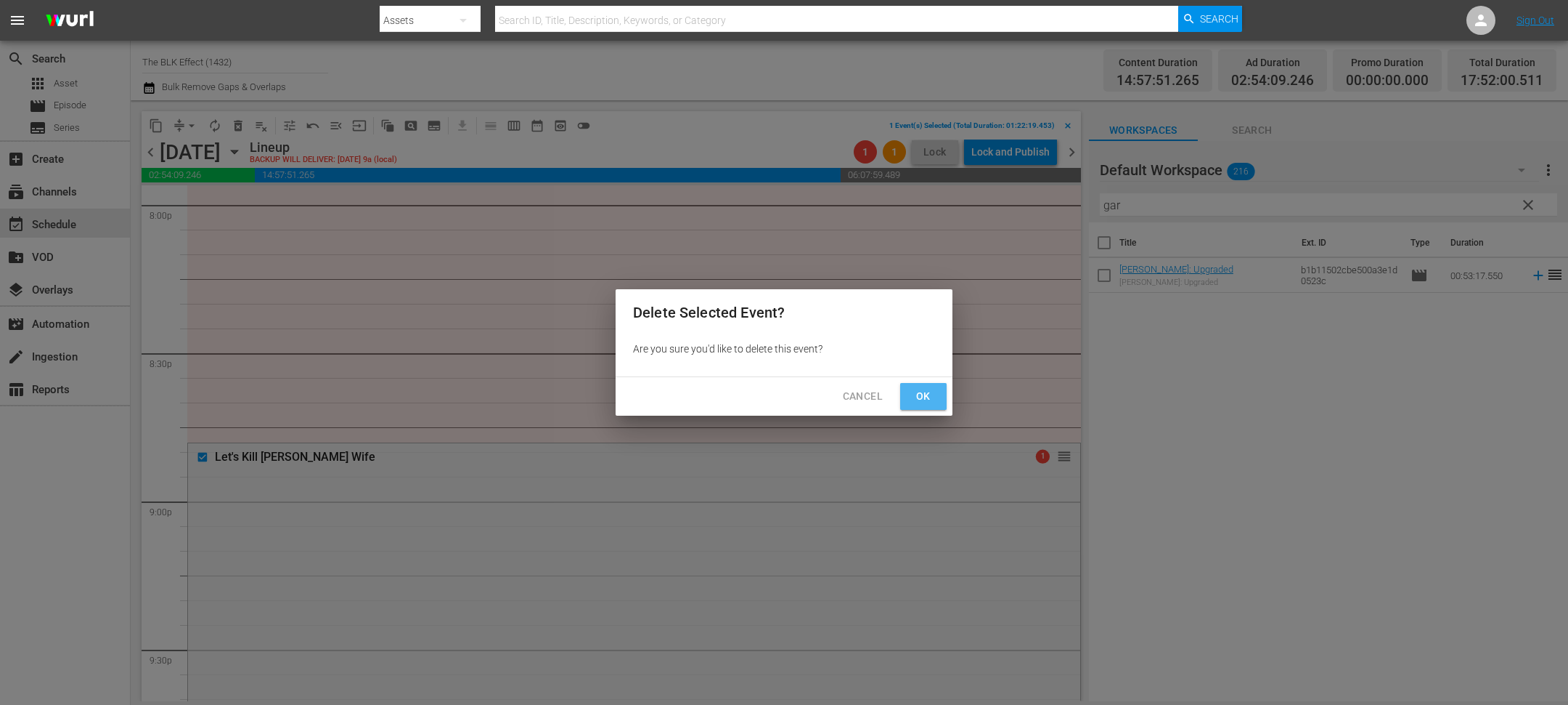
click at [917, 390] on span "Ok" at bounding box center [924, 396] width 23 height 18
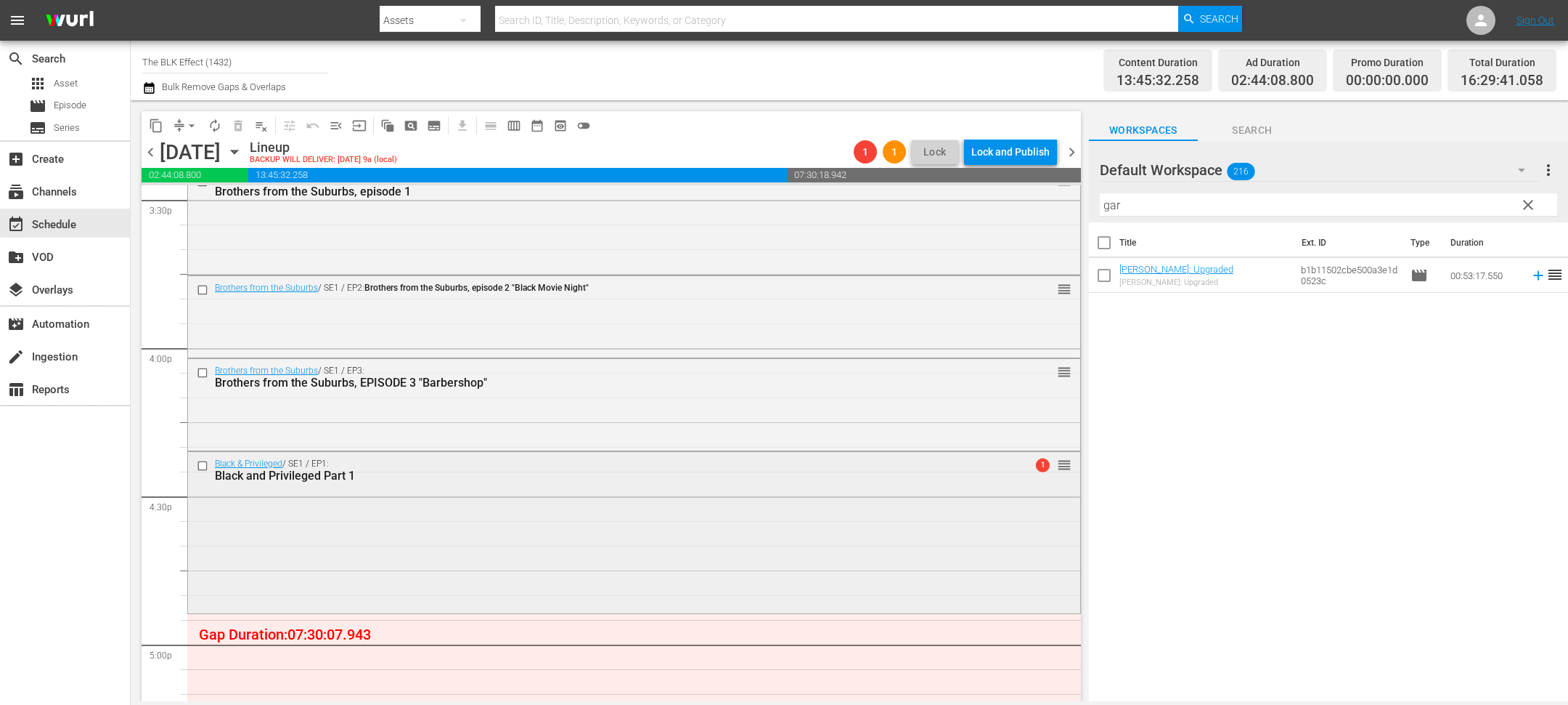
scroll to position [4578, 0]
click at [1191, 209] on input "gar" at bounding box center [1328, 205] width 457 height 23
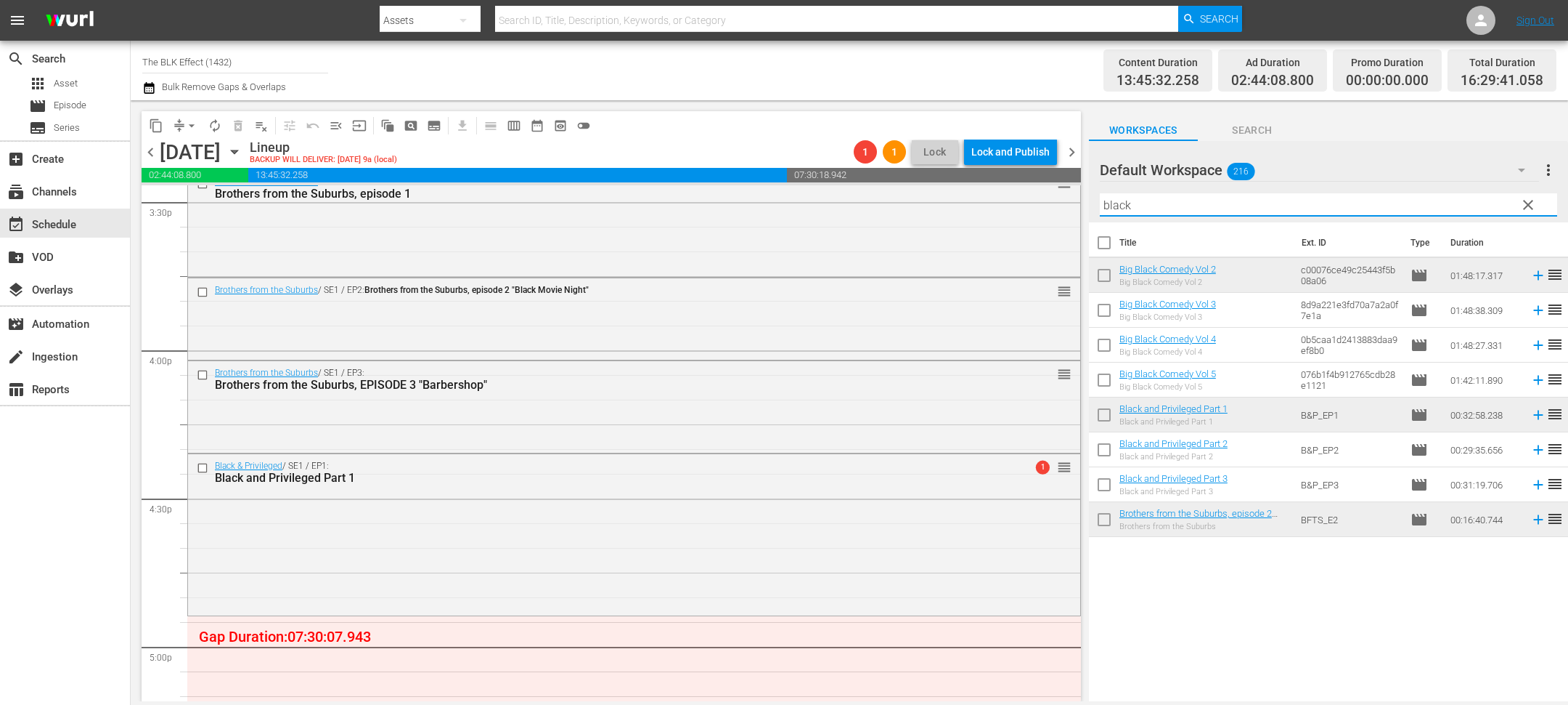
type input "black"
click at [1114, 449] on input "checkbox" at bounding box center [1104, 452] width 31 height 31
checkbox input "true"
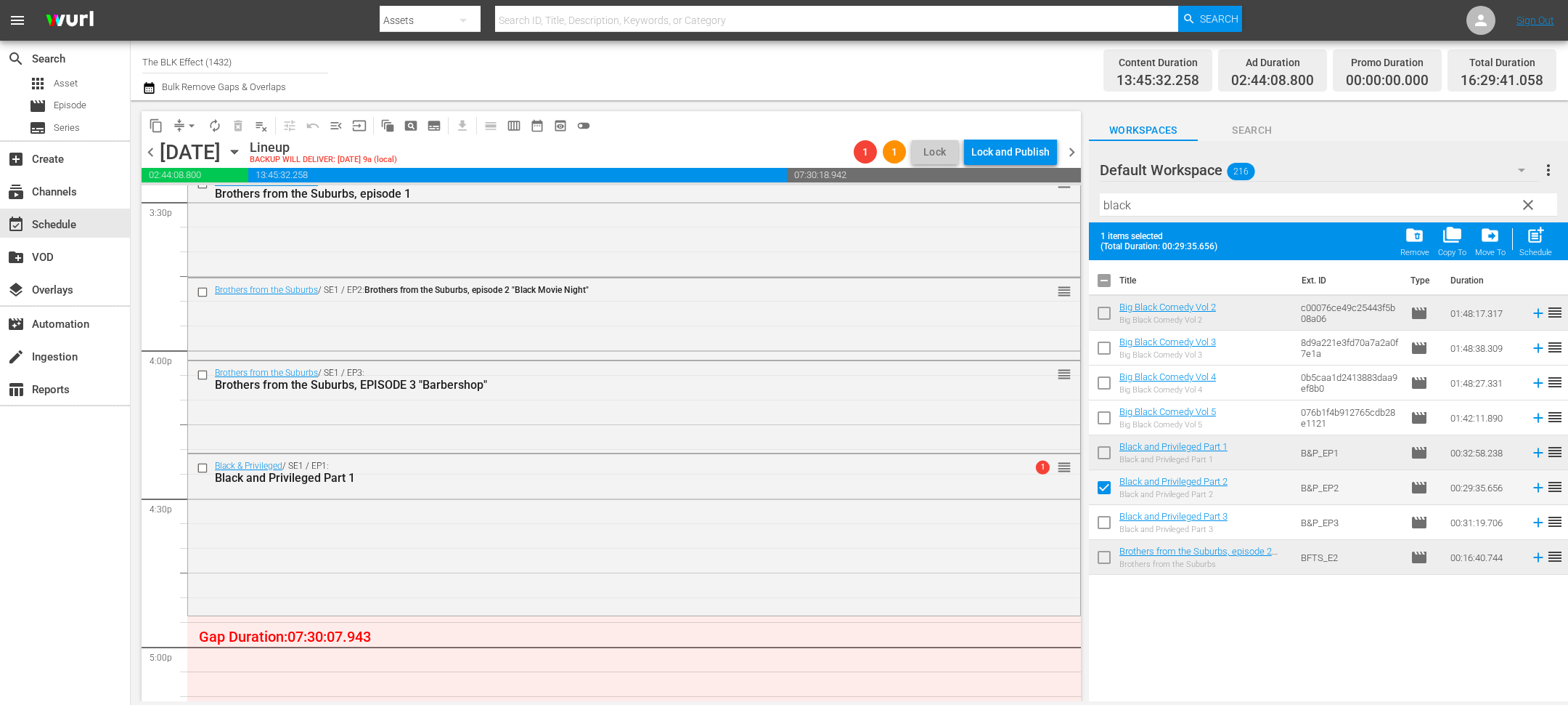
click at [1106, 525] on input "checkbox" at bounding box center [1104, 525] width 31 height 31
checkbox input "true"
drag, startPoint x: 1529, startPoint y: 254, endPoint x: 1520, endPoint y: 254, distance: 9.0
click at [1529, 254] on div "Schedule" at bounding box center [1536, 252] width 32 height 9
checkbox input "false"
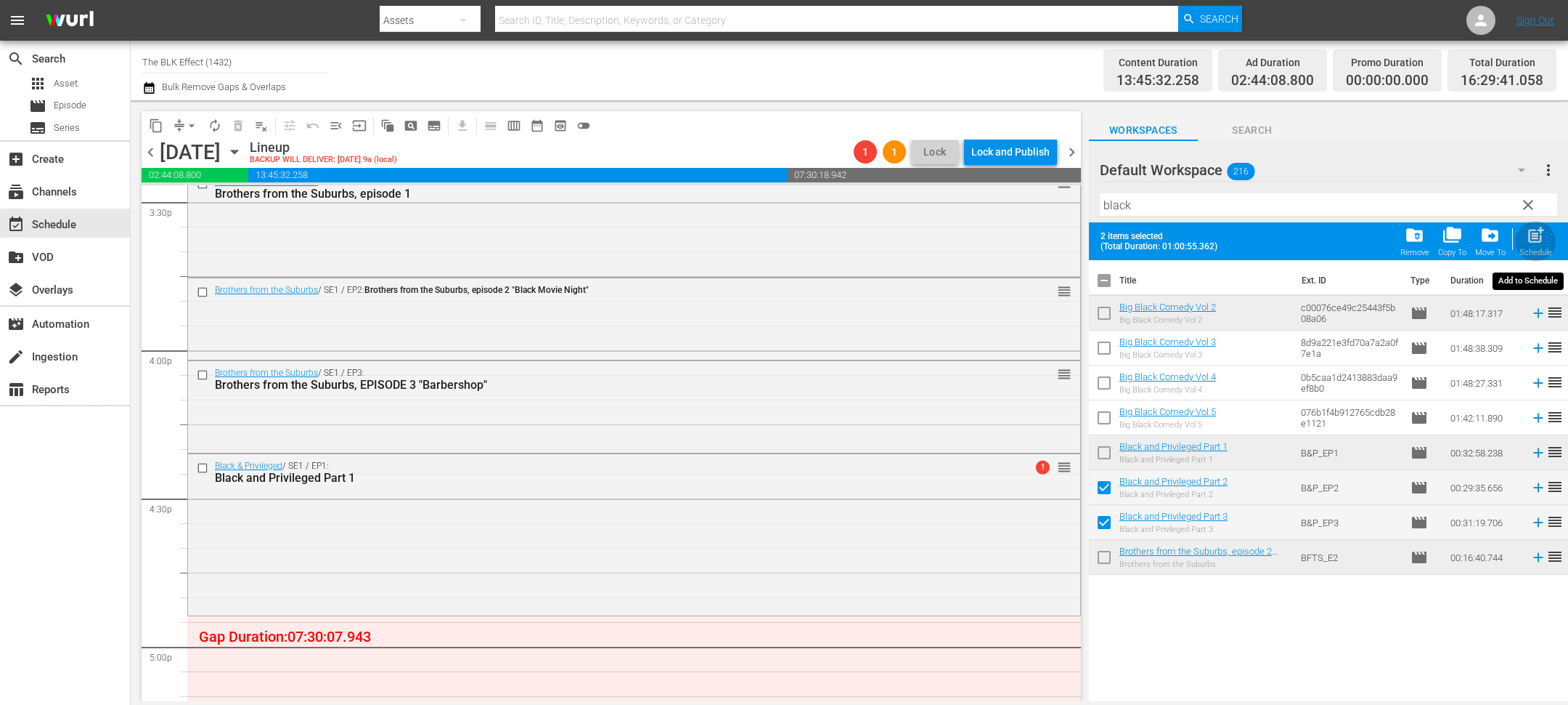
checkbox input "false"
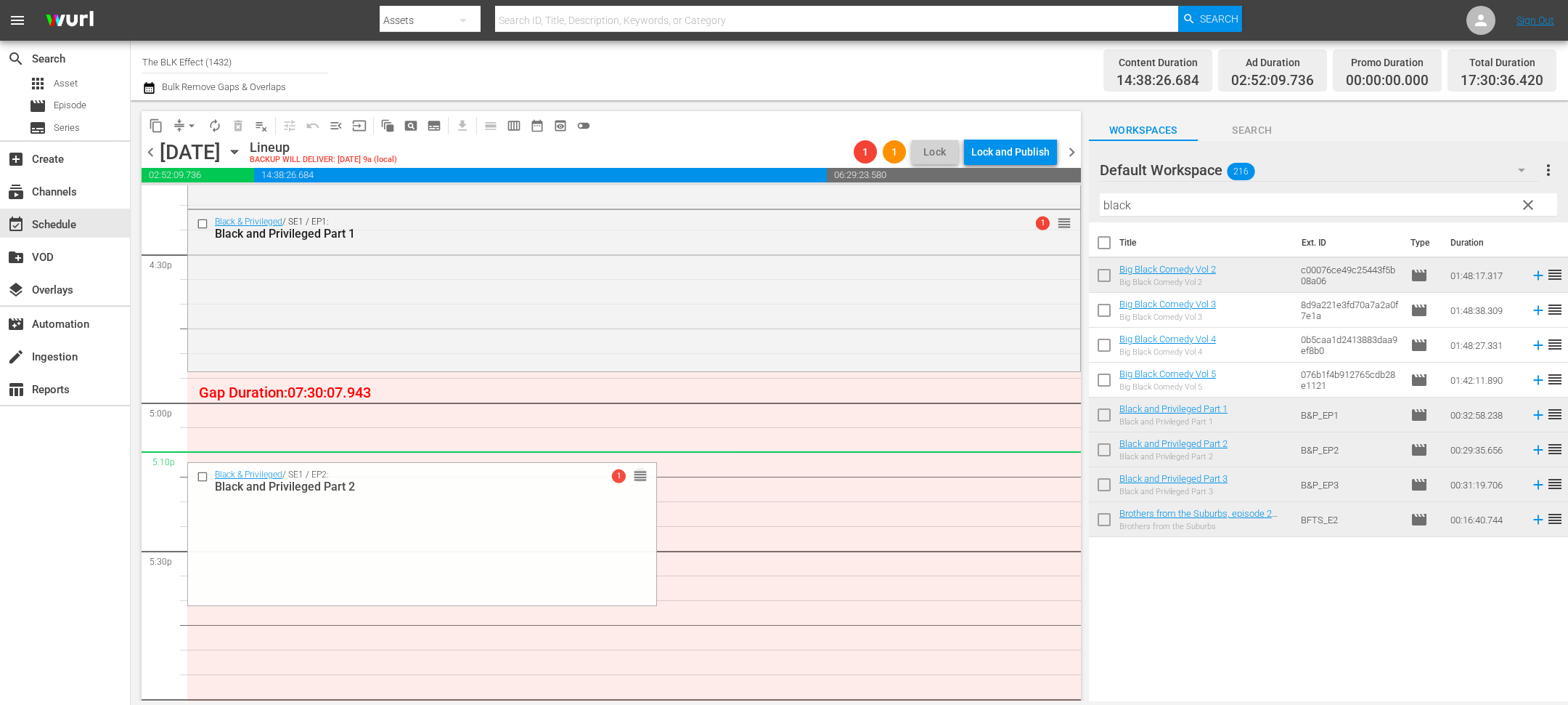
scroll to position [4831, 0]
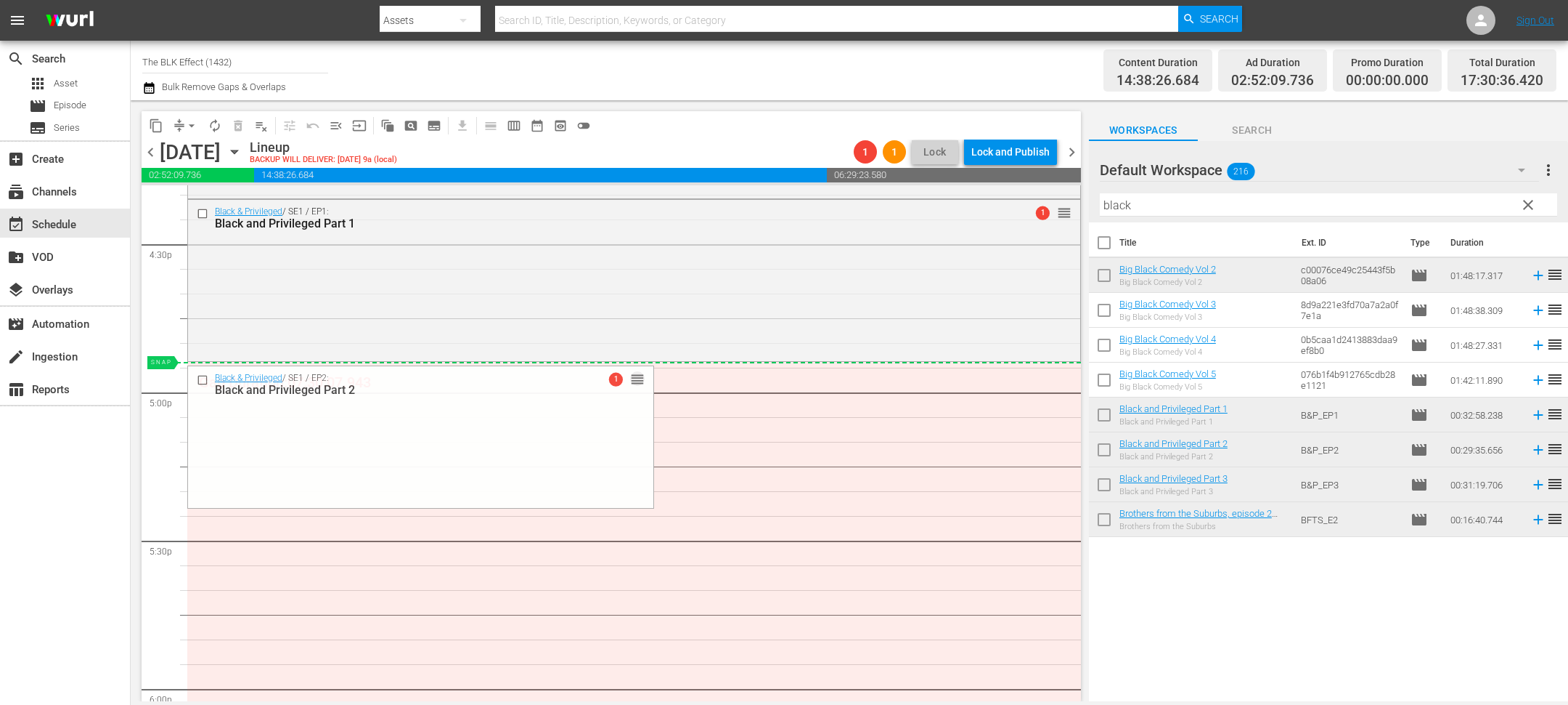
drag, startPoint x: 613, startPoint y: 444, endPoint x: 668, endPoint y: 363, distance: 97.9
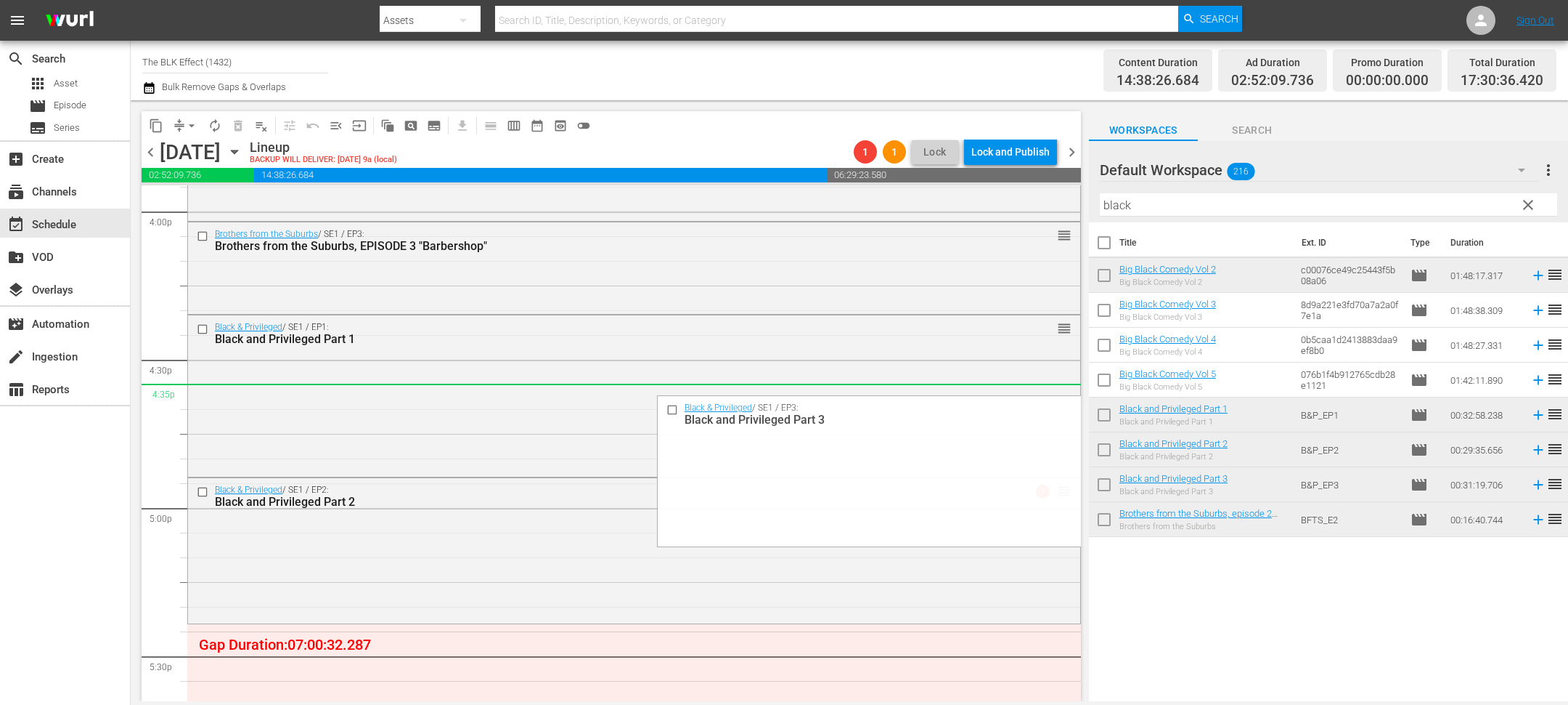
scroll to position [4886, 0]
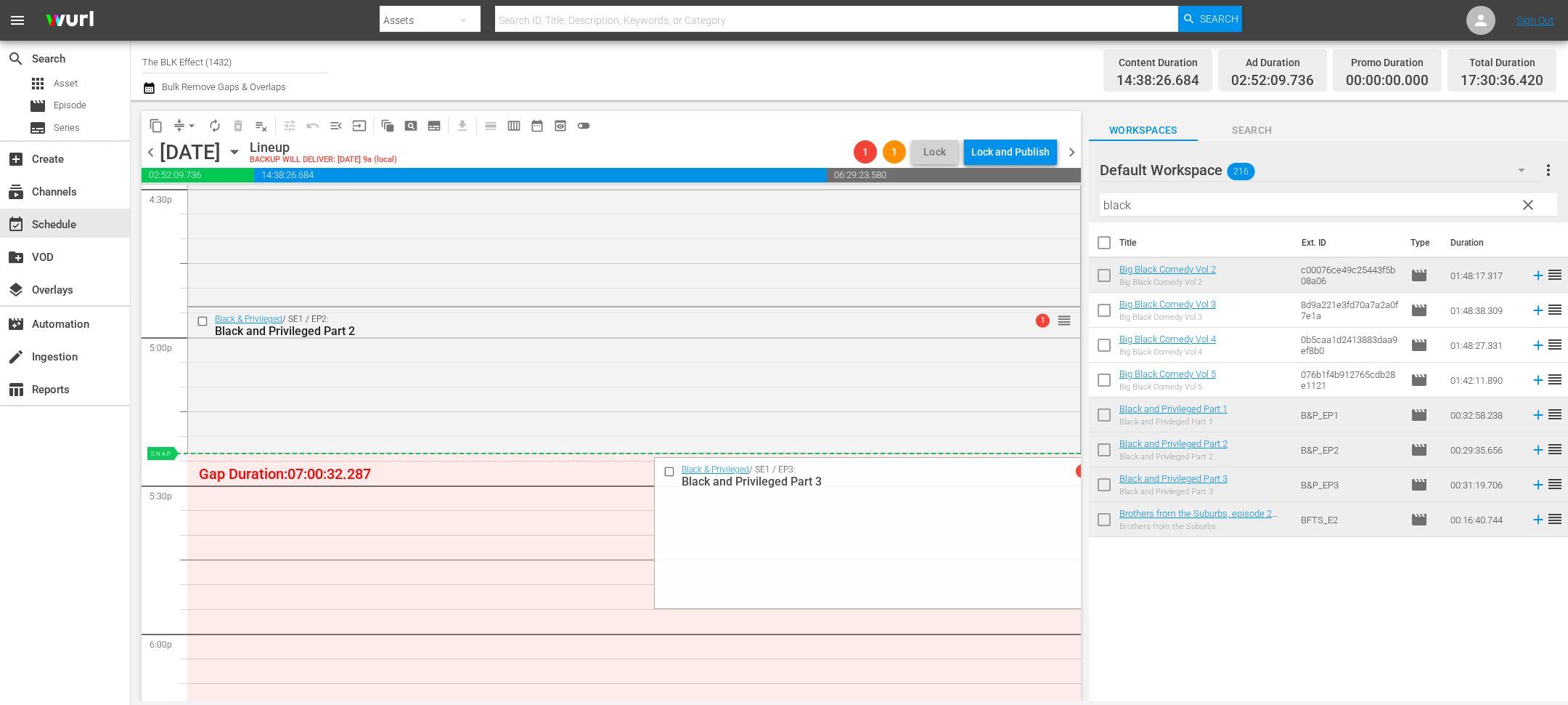
drag, startPoint x: 1061, startPoint y: 396, endPoint x: 856, endPoint y: 456, distance: 213.6
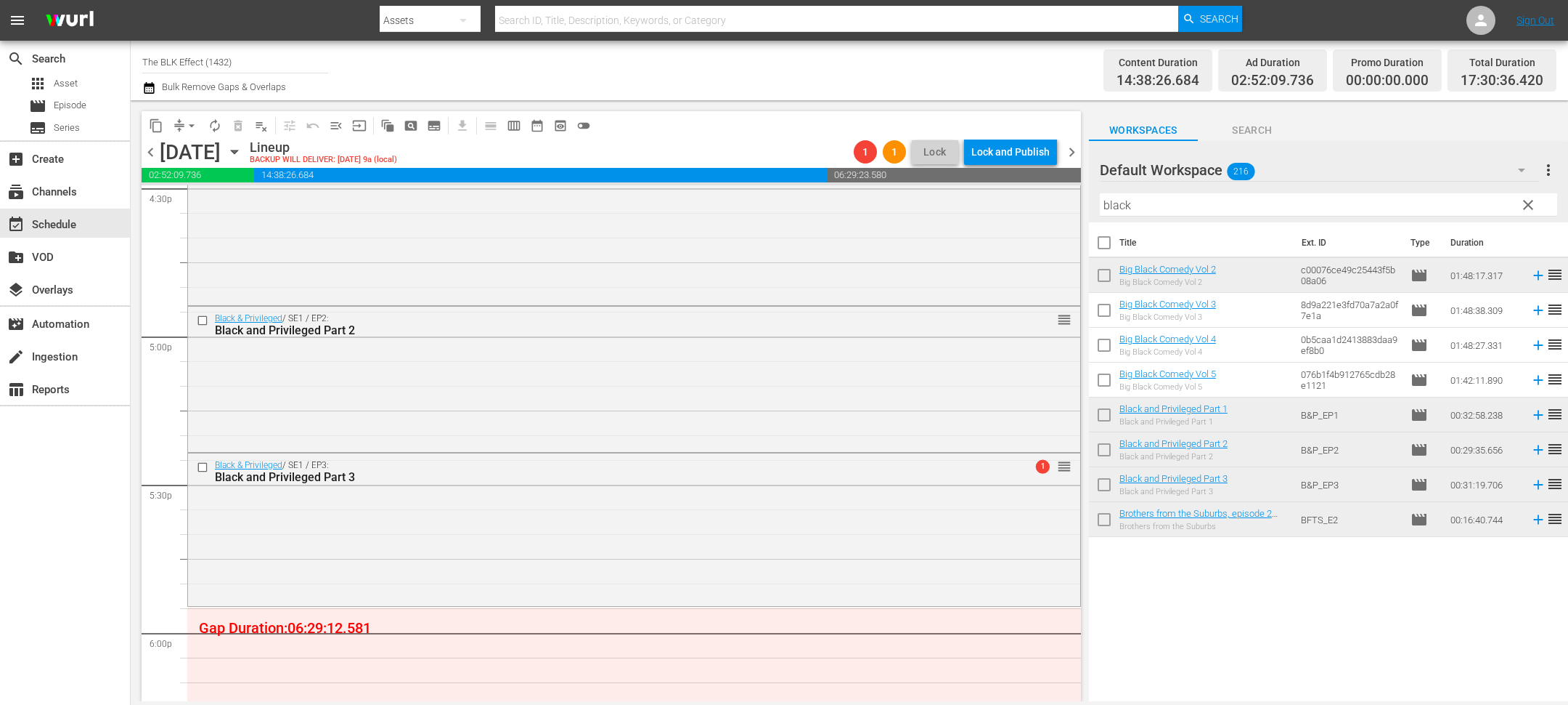
scroll to position [4792, 0]
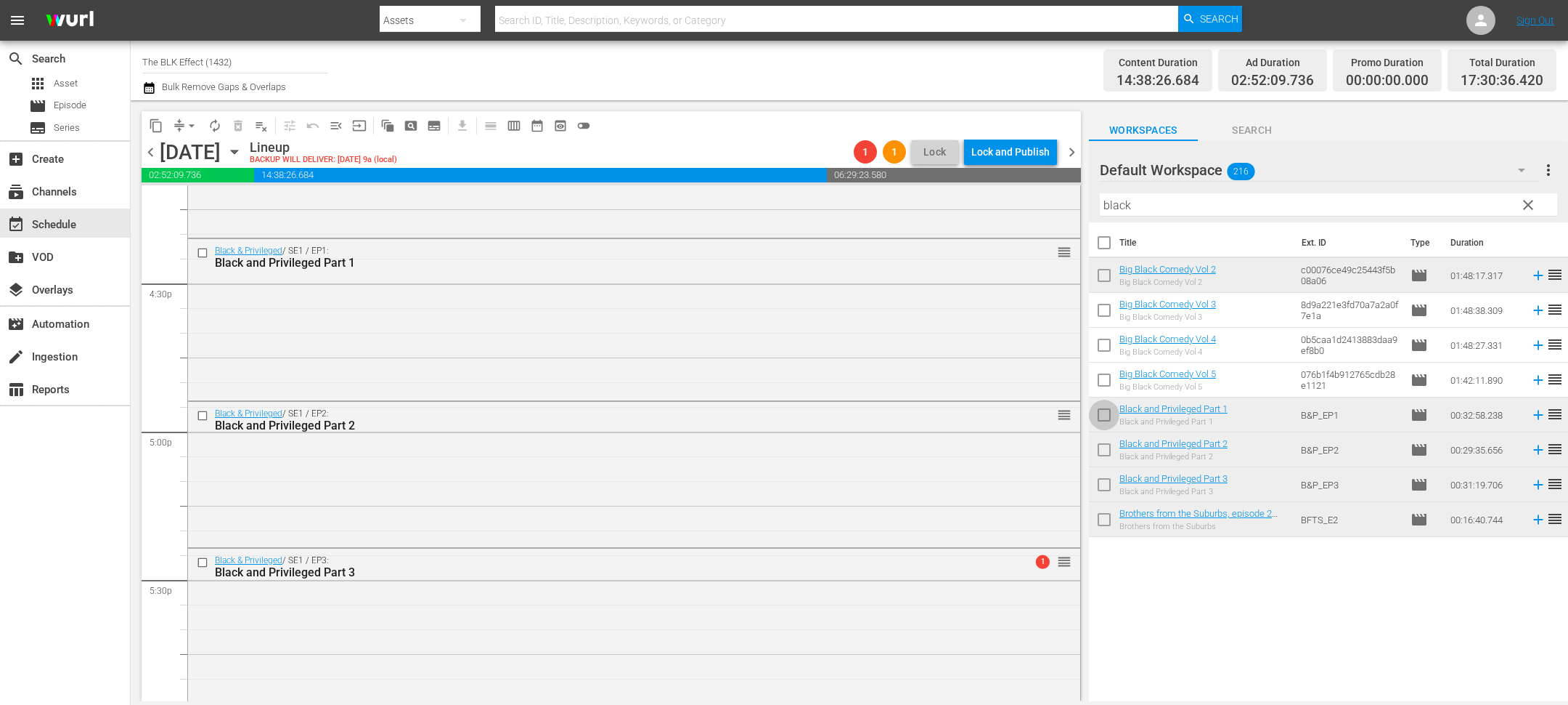
click at [1107, 414] on input "checkbox" at bounding box center [1104, 418] width 31 height 31
checkbox input "true"
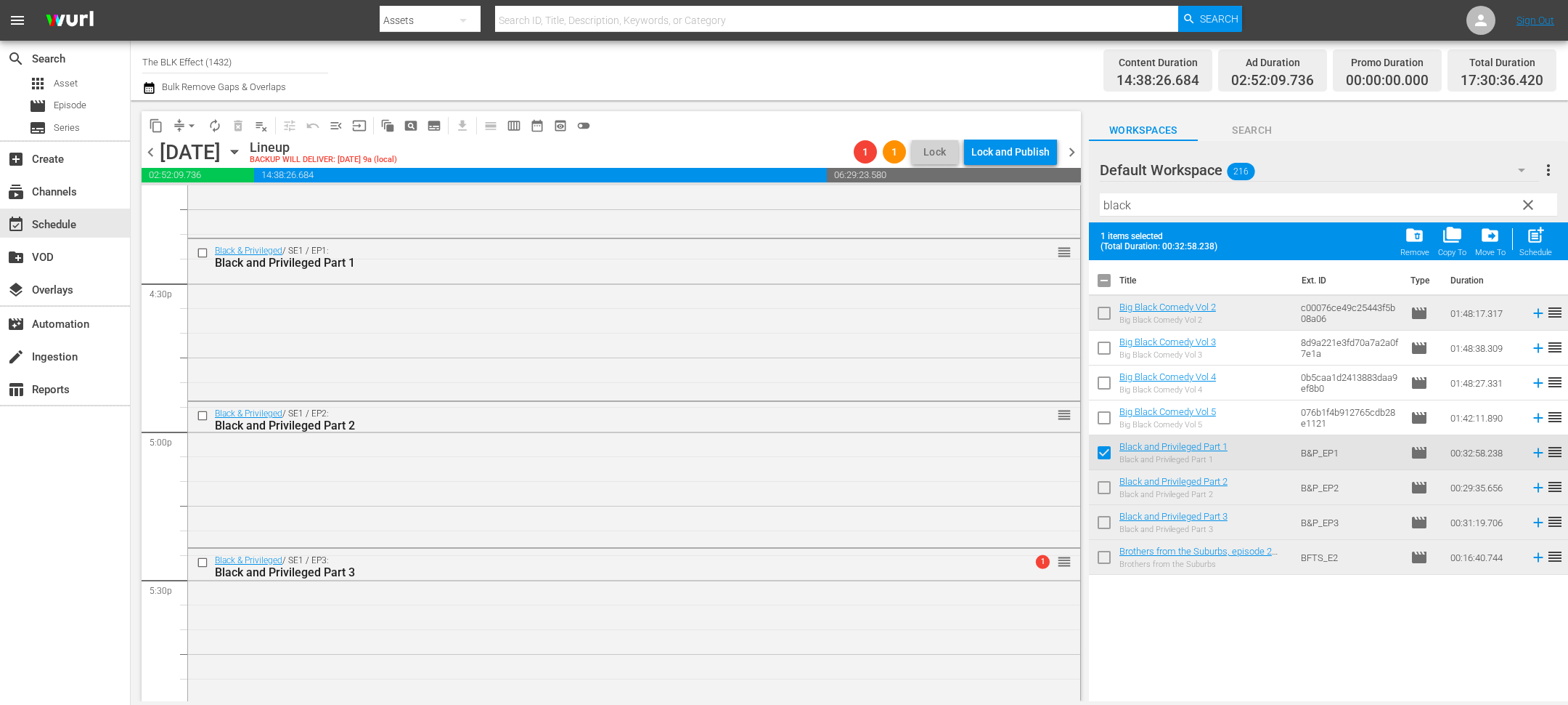
click at [1102, 484] on input "checkbox" at bounding box center [1104, 490] width 31 height 31
checkbox input "true"
click at [1102, 522] on input "checkbox" at bounding box center [1104, 525] width 31 height 31
checkbox input "true"
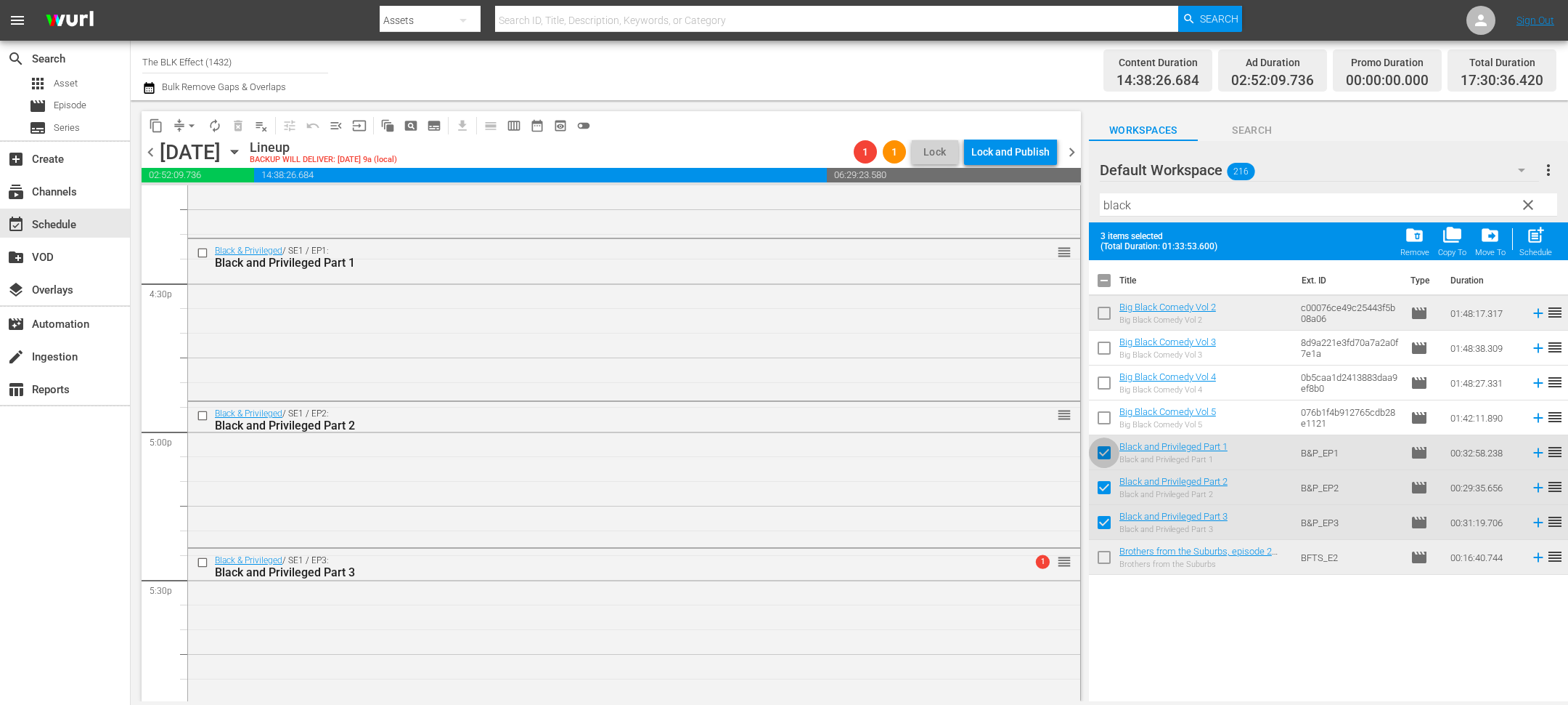
click at [1102, 459] on input "checkbox" at bounding box center [1104, 456] width 31 height 31
checkbox input "false"
click at [1102, 481] on input "checkbox" at bounding box center [1104, 490] width 31 height 31
checkbox input "false"
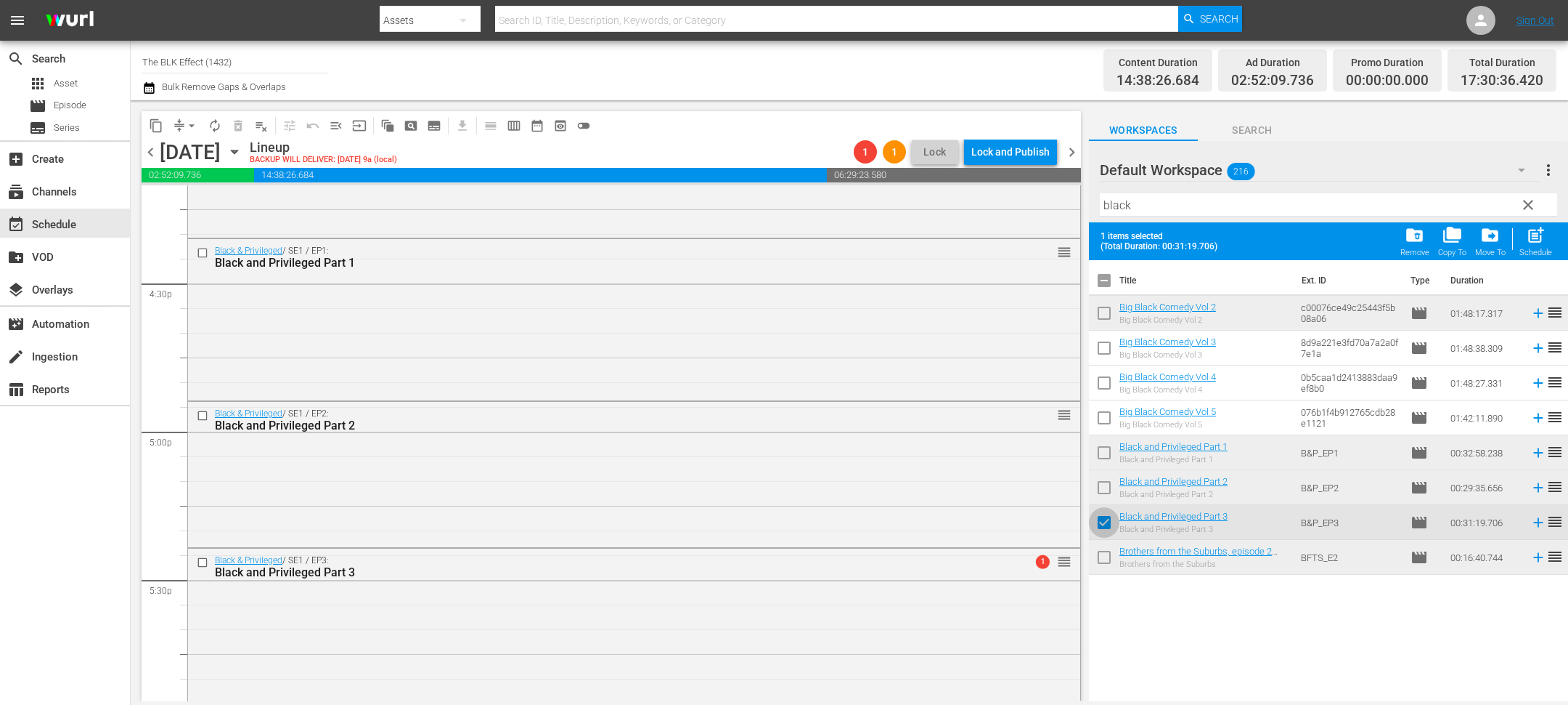
click at [1102, 520] on input "checkbox" at bounding box center [1104, 525] width 31 height 31
checkbox input "false"
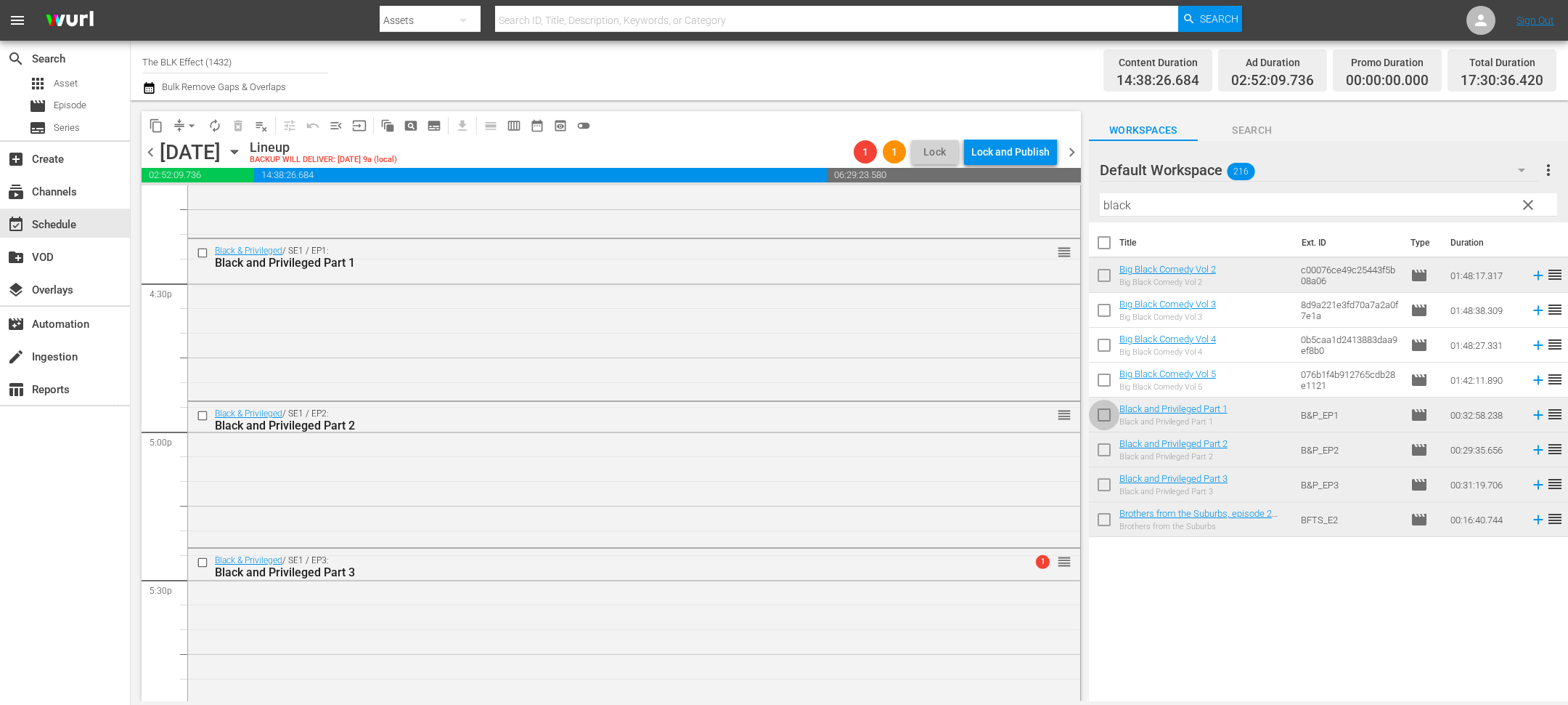
click at [1105, 417] on input "checkbox" at bounding box center [1104, 418] width 31 height 31
checkbox input "true"
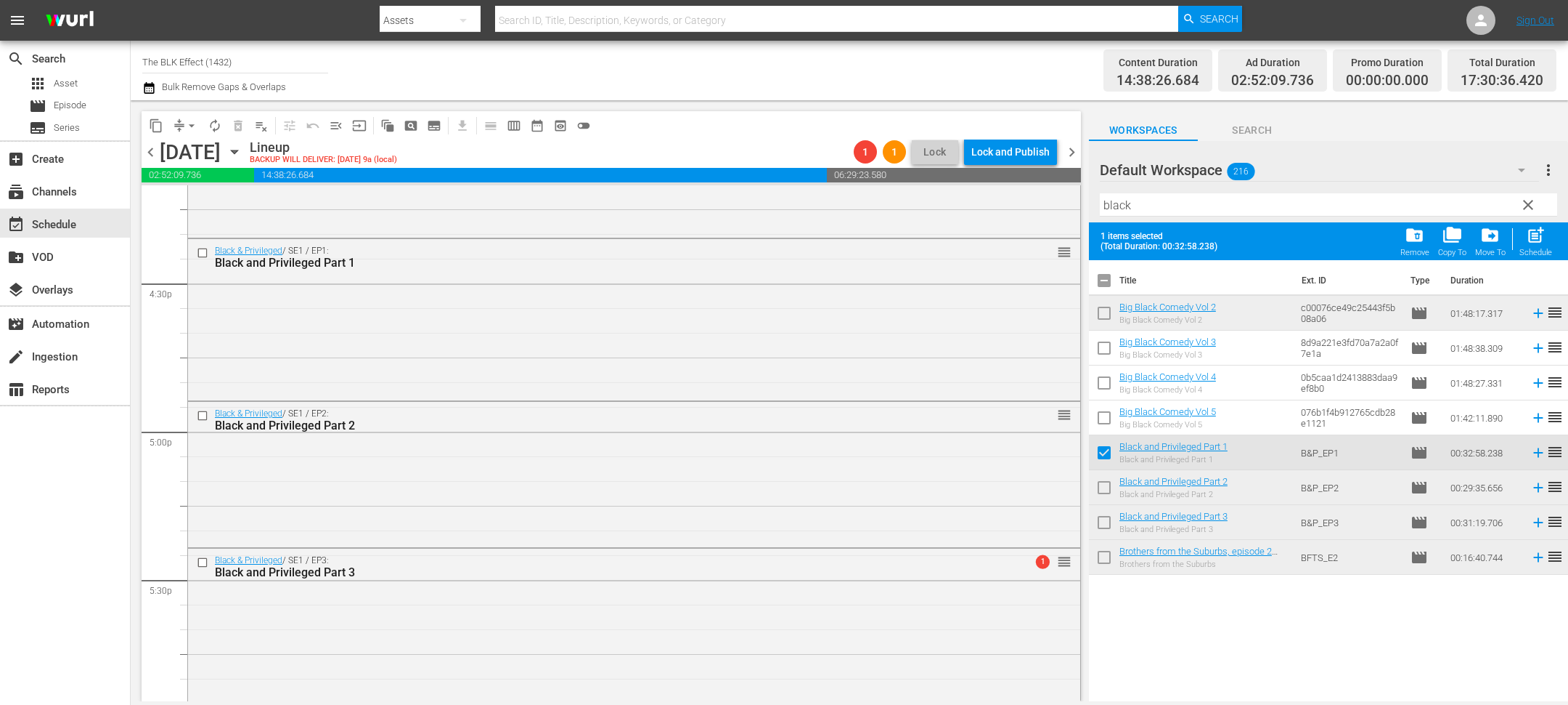
click at [1106, 484] on input "checkbox" at bounding box center [1104, 490] width 31 height 31
checkbox input "true"
click at [1102, 515] on input "checkbox" at bounding box center [1104, 525] width 31 height 31
checkbox input "true"
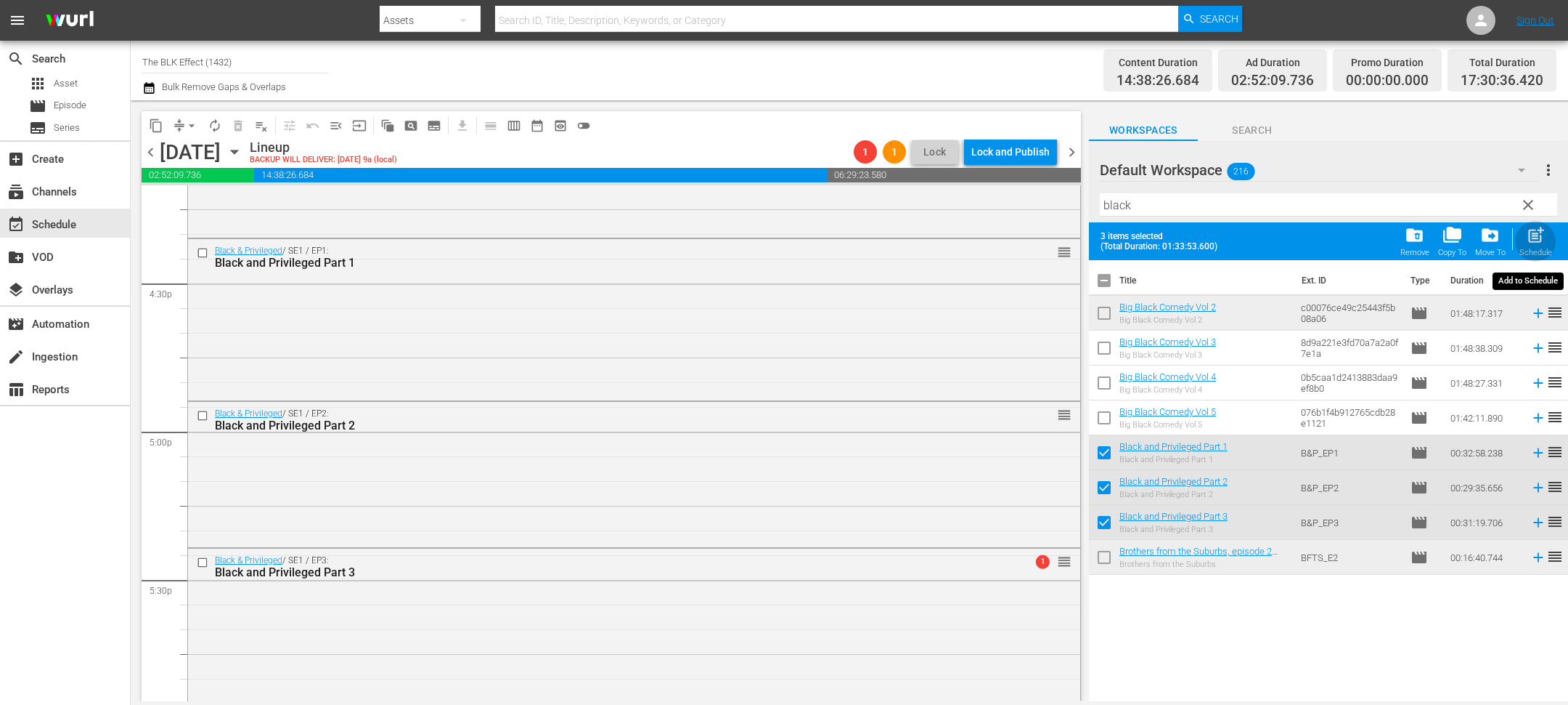
click at [1536, 244] on span "post_add" at bounding box center [1536, 235] width 20 height 20
checkbox input "false"
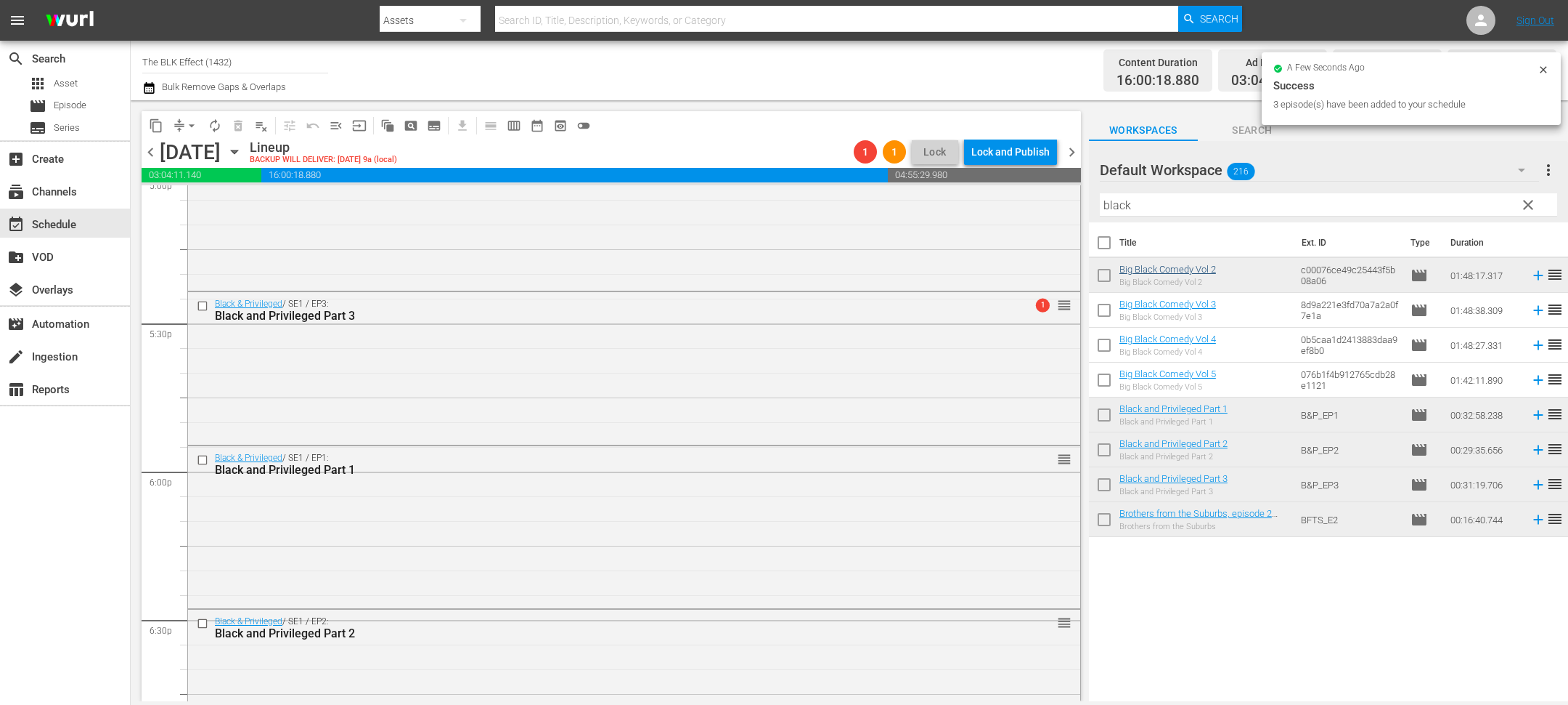
scroll to position [5468, 0]
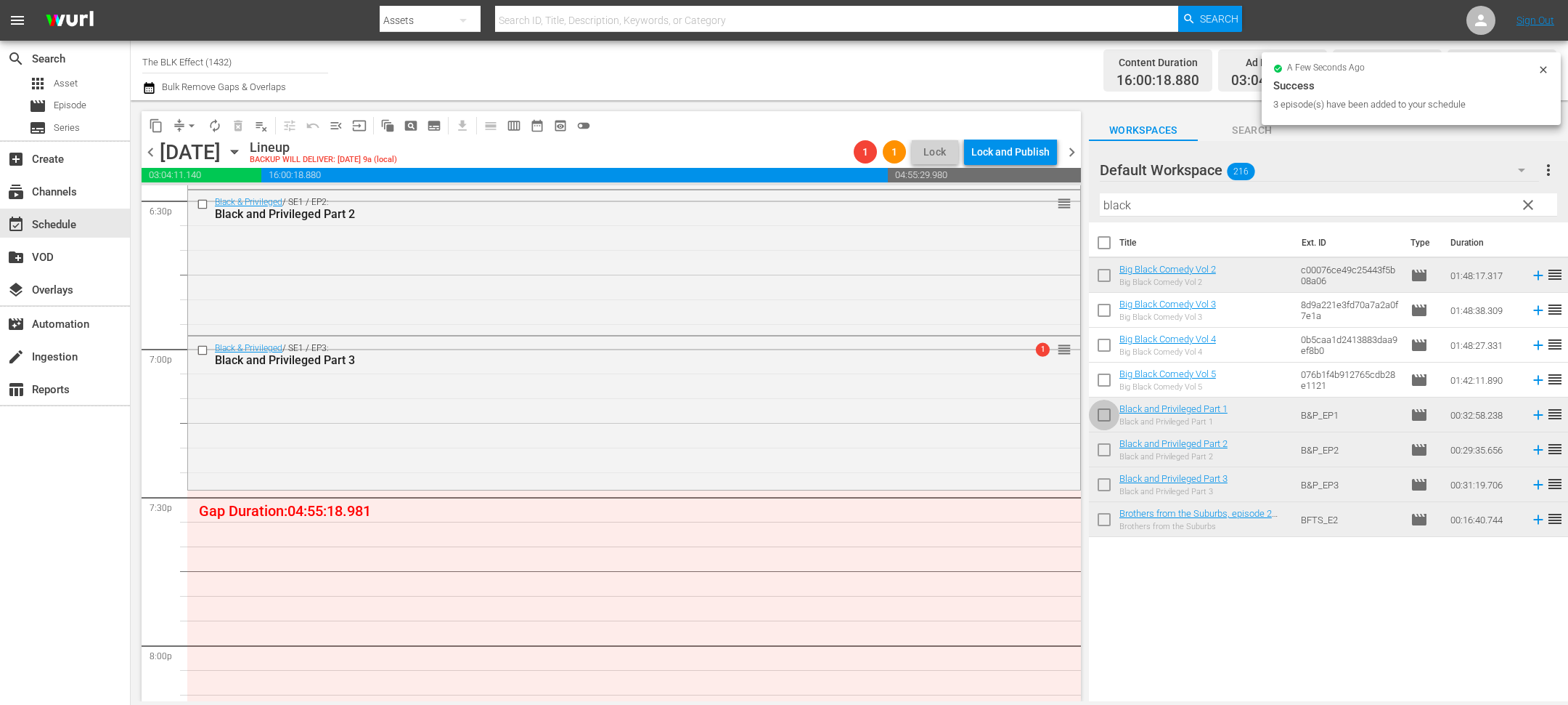
click at [1102, 419] on input "checkbox" at bounding box center [1104, 418] width 31 height 31
checkbox input "true"
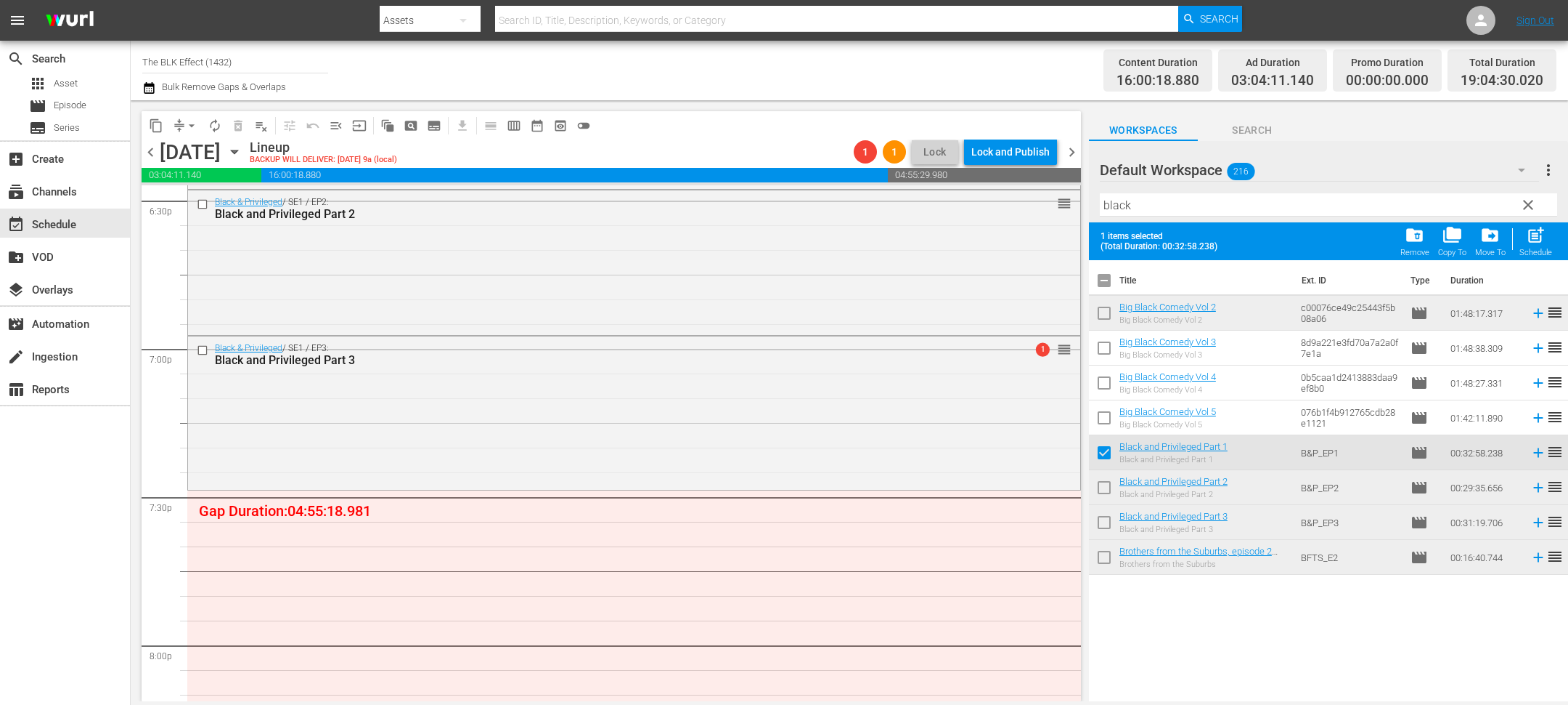
click at [1106, 494] on input "checkbox" at bounding box center [1104, 490] width 31 height 31
checkbox input "true"
click at [1104, 517] on input "checkbox" at bounding box center [1104, 525] width 31 height 31
checkbox input "true"
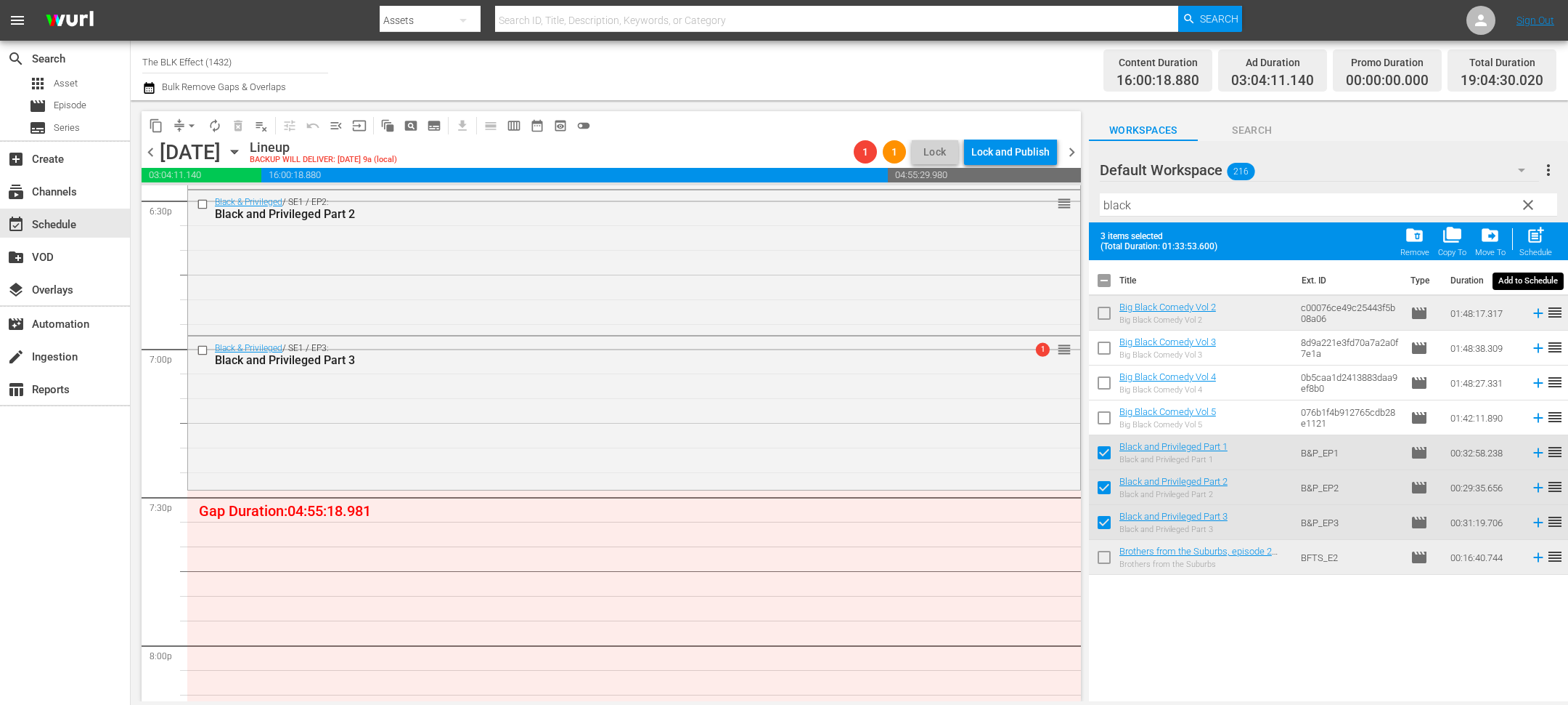
click at [1532, 237] on span "post_add" at bounding box center [1536, 235] width 20 height 20
checkbox input "false"
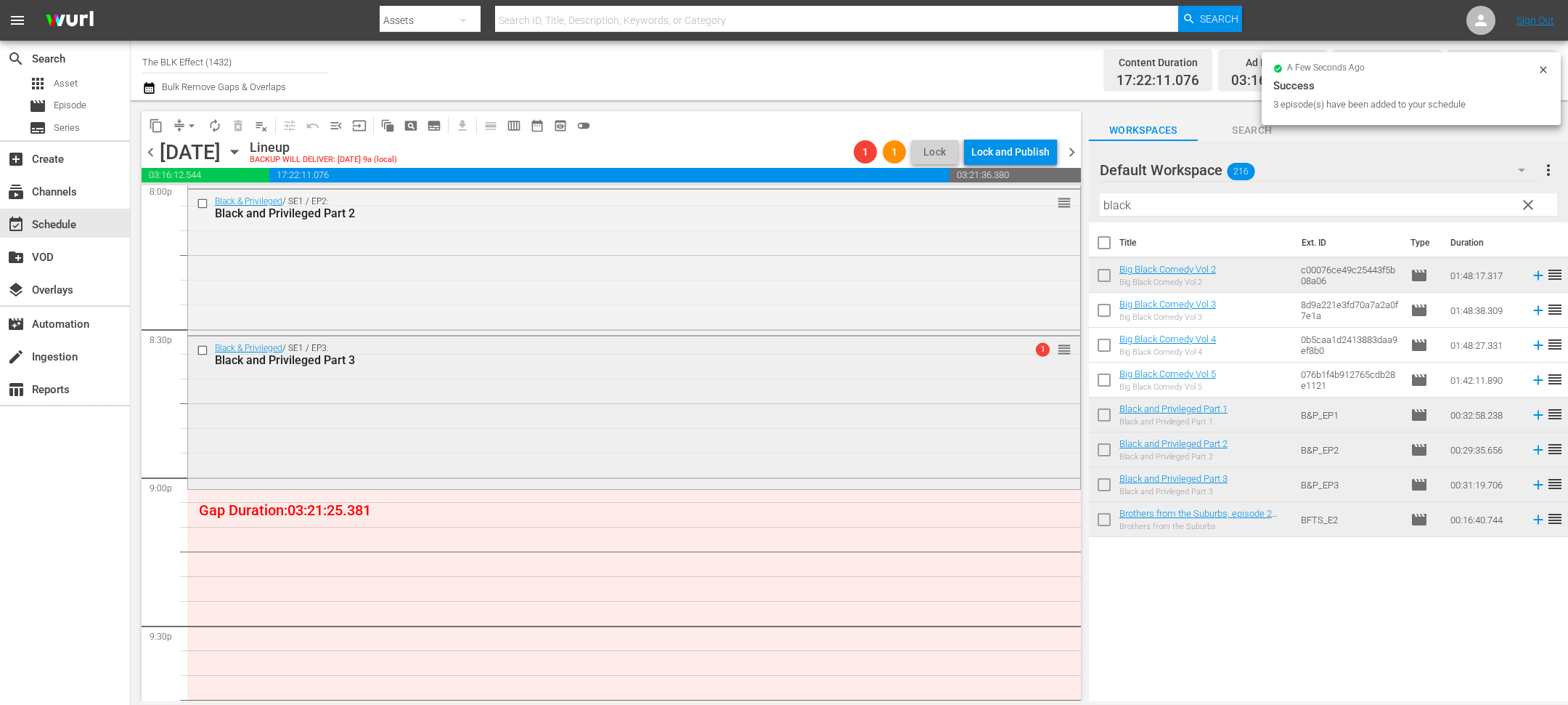
scroll to position [6021, 0]
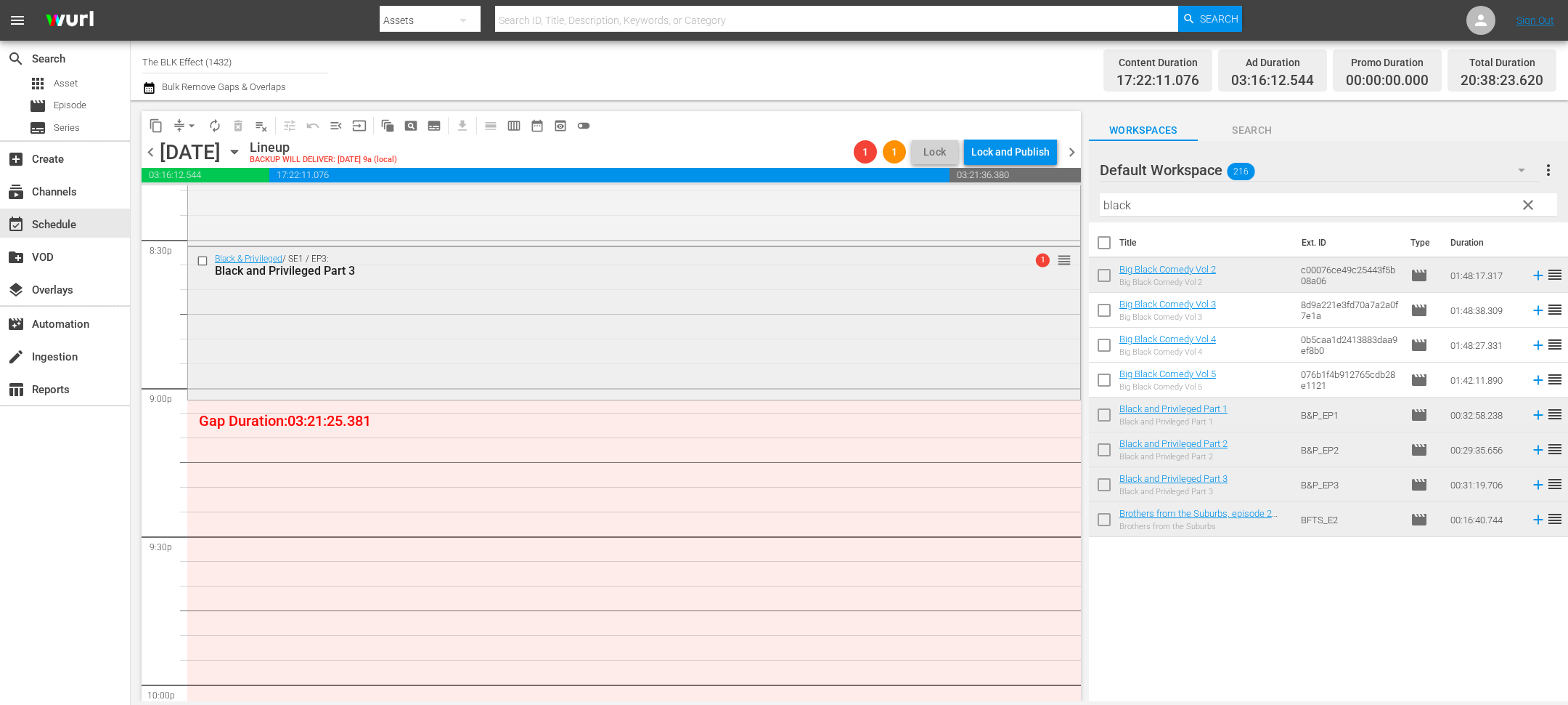
click at [203, 256] on input "checkbox" at bounding box center [204, 261] width 15 height 13
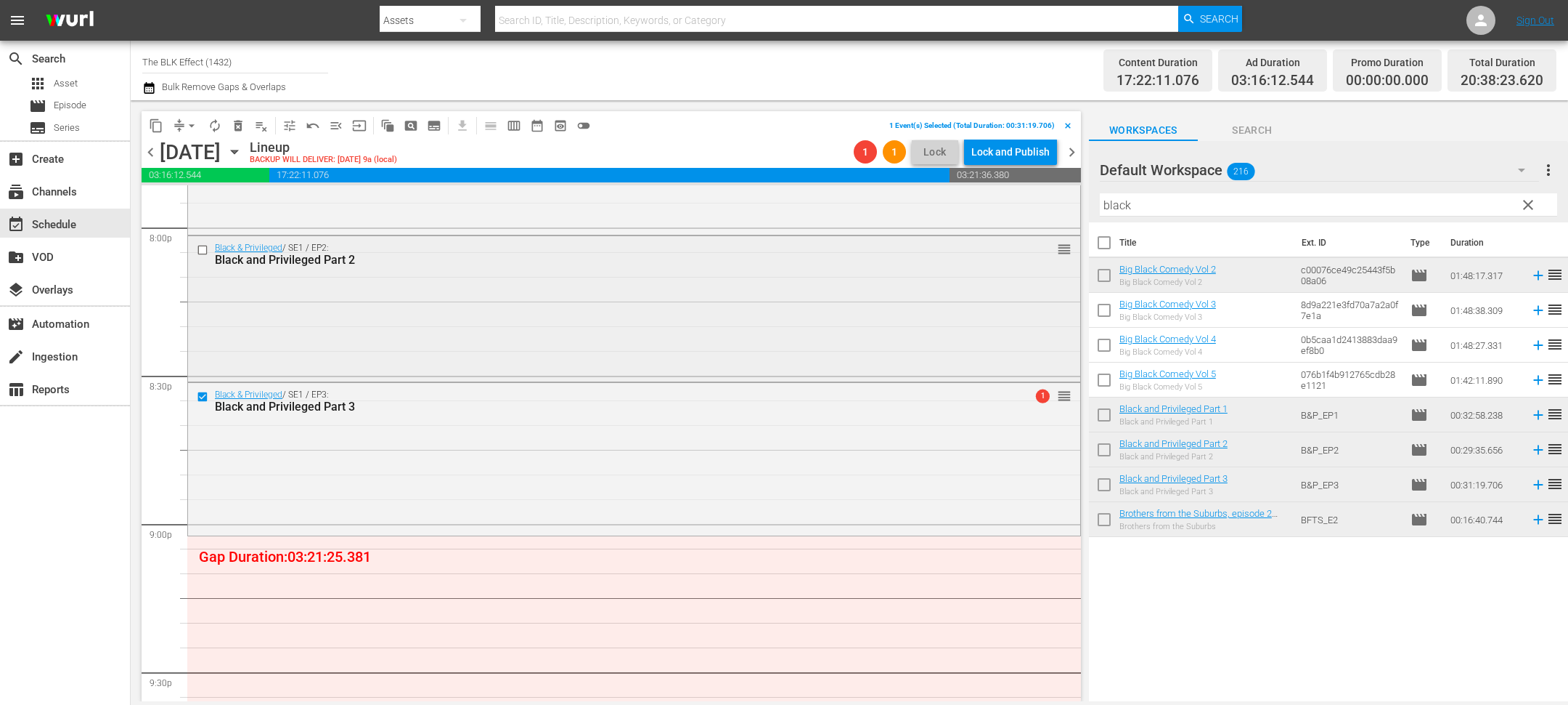
click at [207, 250] on input "checkbox" at bounding box center [204, 250] width 15 height 13
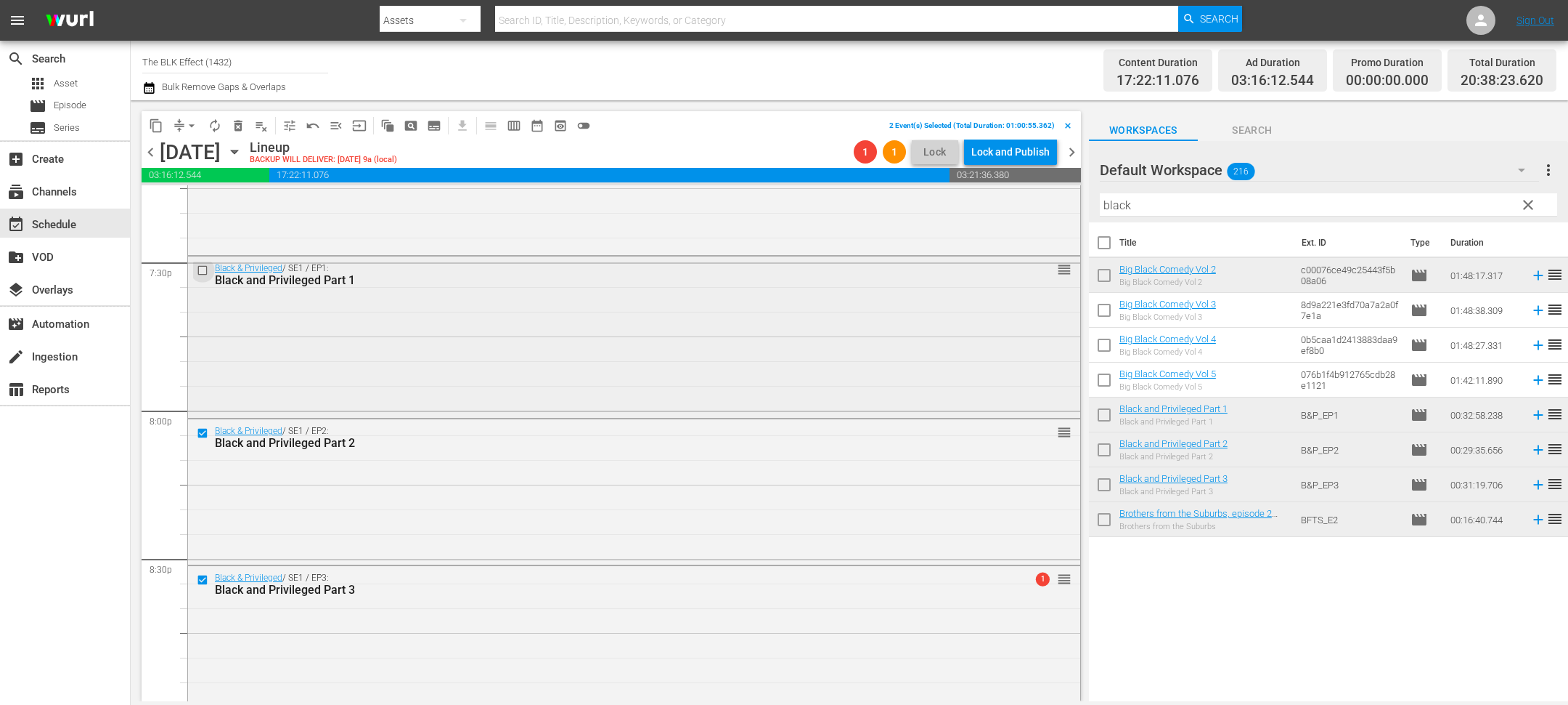
click at [205, 268] on input "checkbox" at bounding box center [204, 270] width 15 height 13
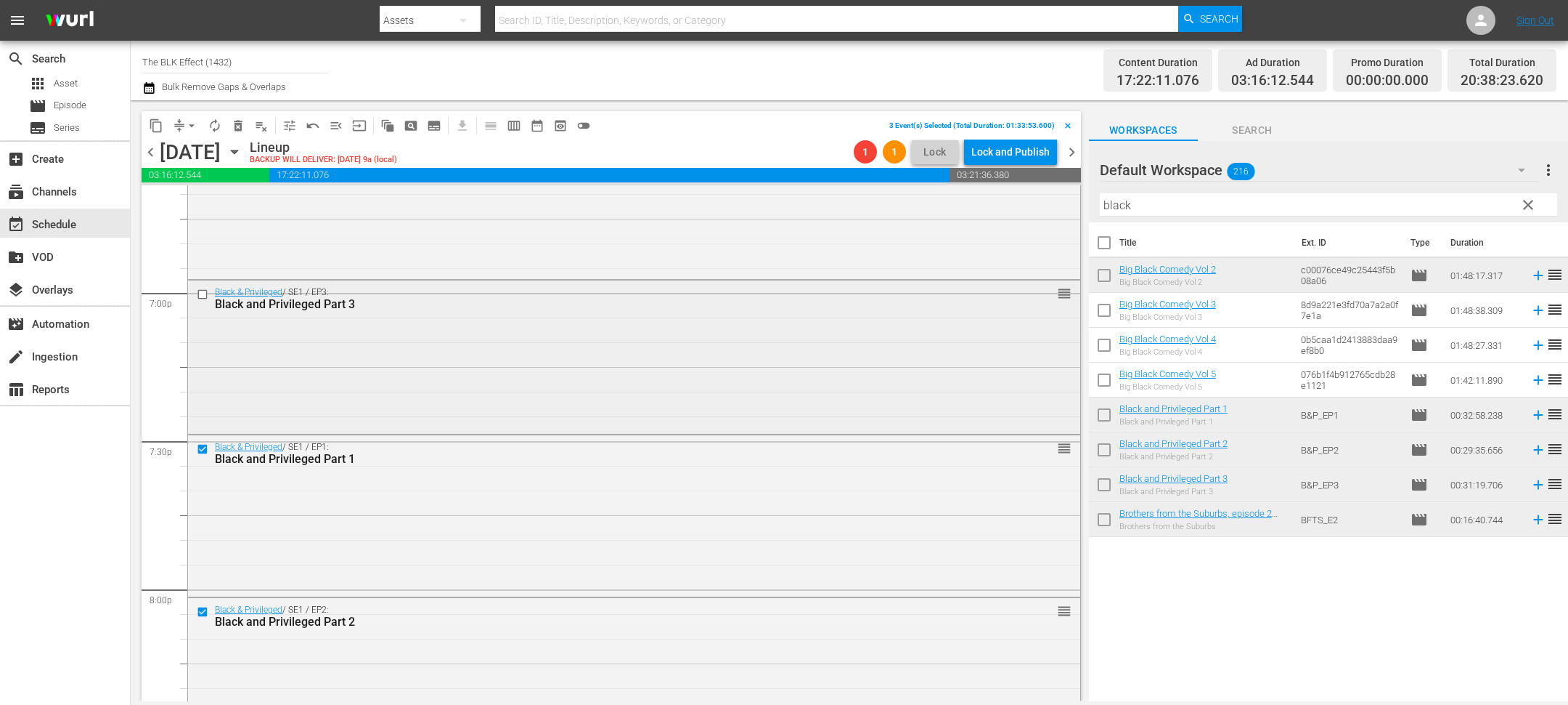
click at [201, 298] on input "checkbox" at bounding box center [204, 294] width 15 height 13
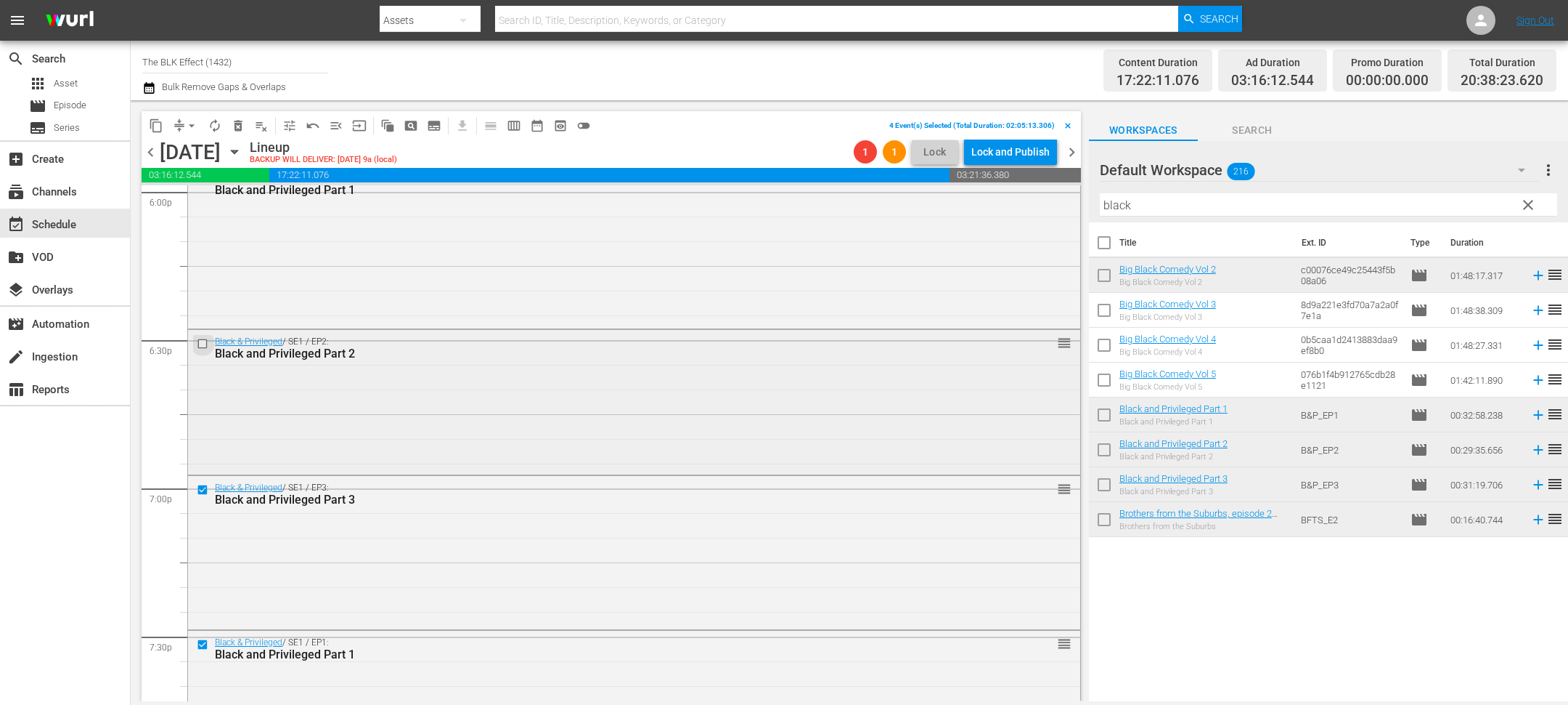
click at [203, 344] on input "checkbox" at bounding box center [204, 343] width 15 height 13
click at [204, 322] on input "checkbox" at bounding box center [204, 325] width 15 height 13
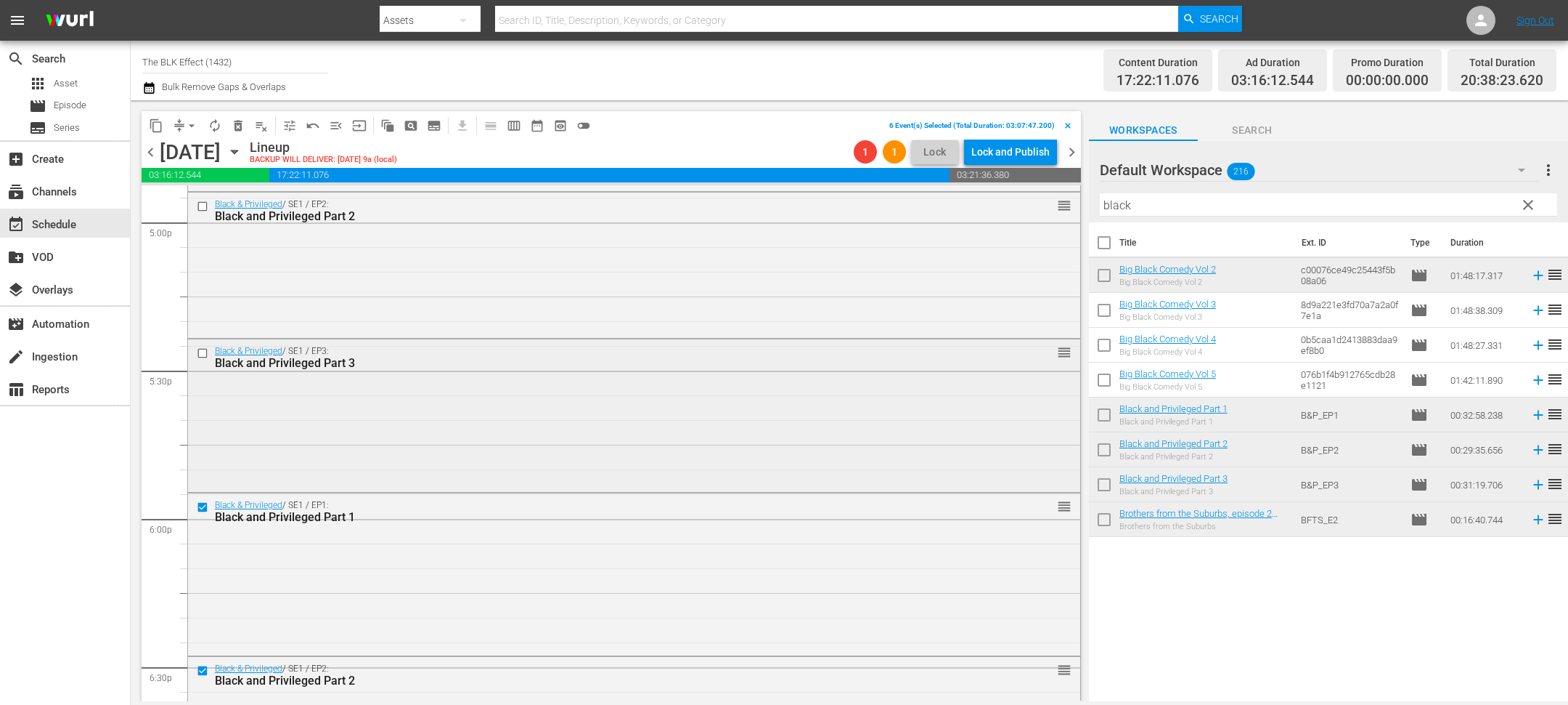
scroll to position [4994, 0]
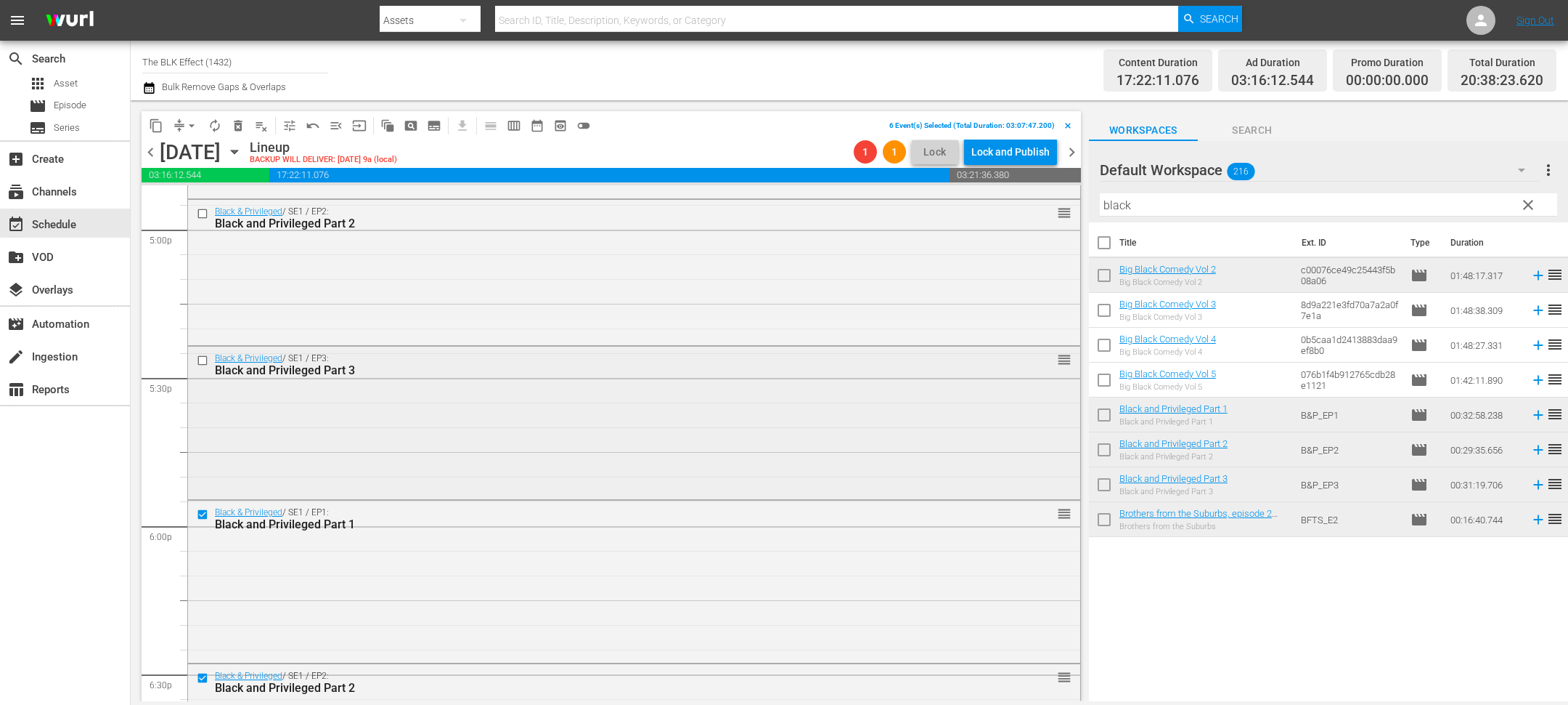
click at [203, 357] on input "checkbox" at bounding box center [204, 360] width 15 height 13
click at [200, 218] on input "checkbox" at bounding box center [204, 214] width 15 height 13
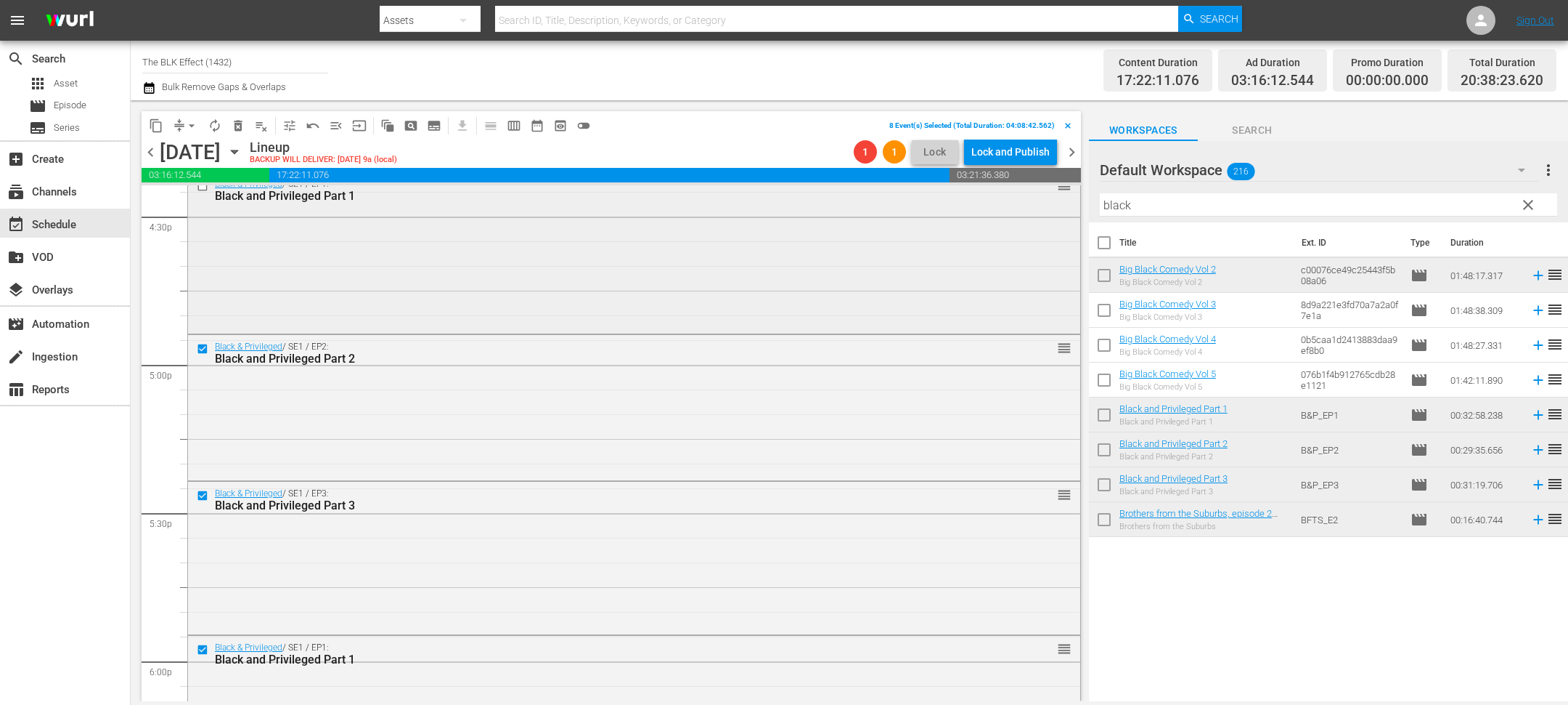
click at [201, 190] on input "checkbox" at bounding box center [204, 187] width 15 height 13
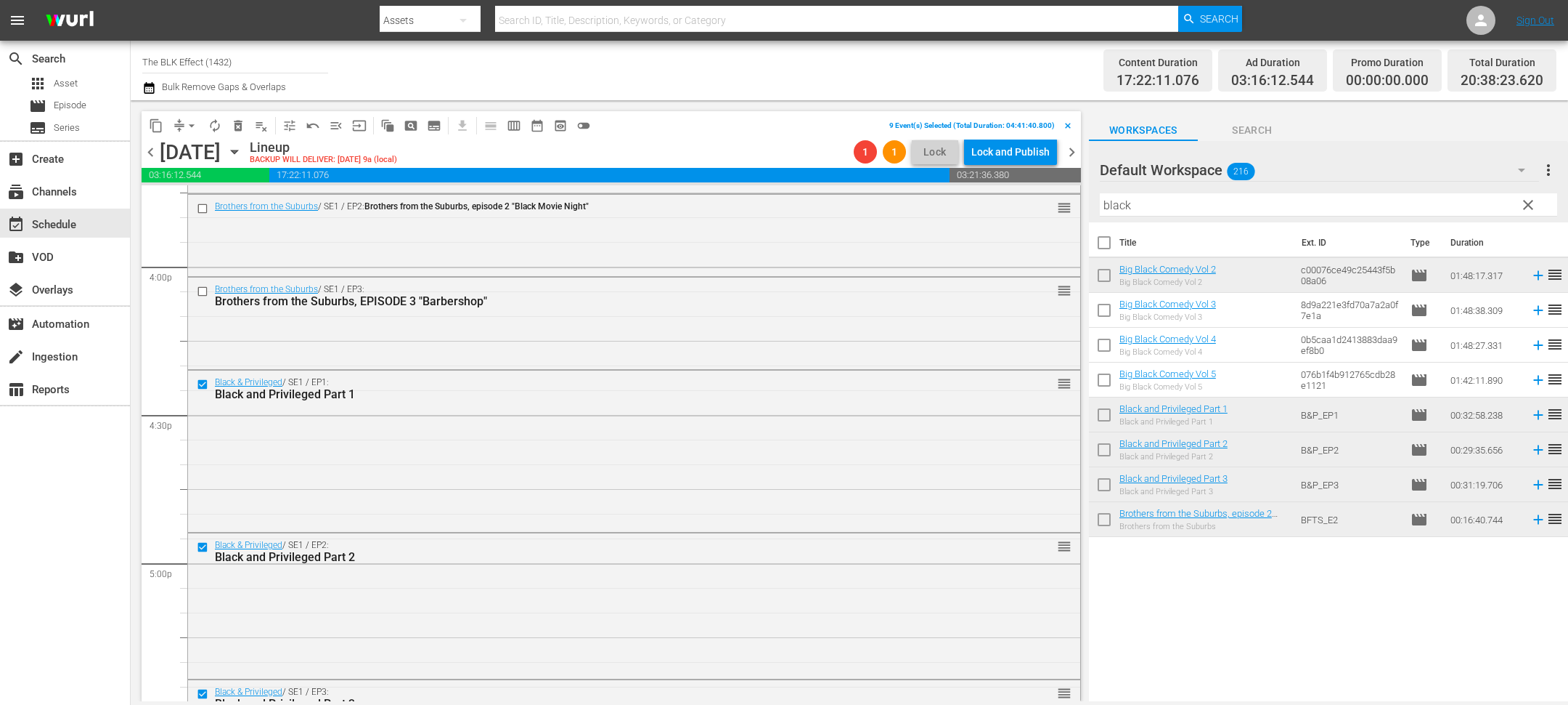
scroll to position [4659, 0]
click at [237, 128] on span "delete_forever_outlined" at bounding box center [238, 125] width 14 height 14
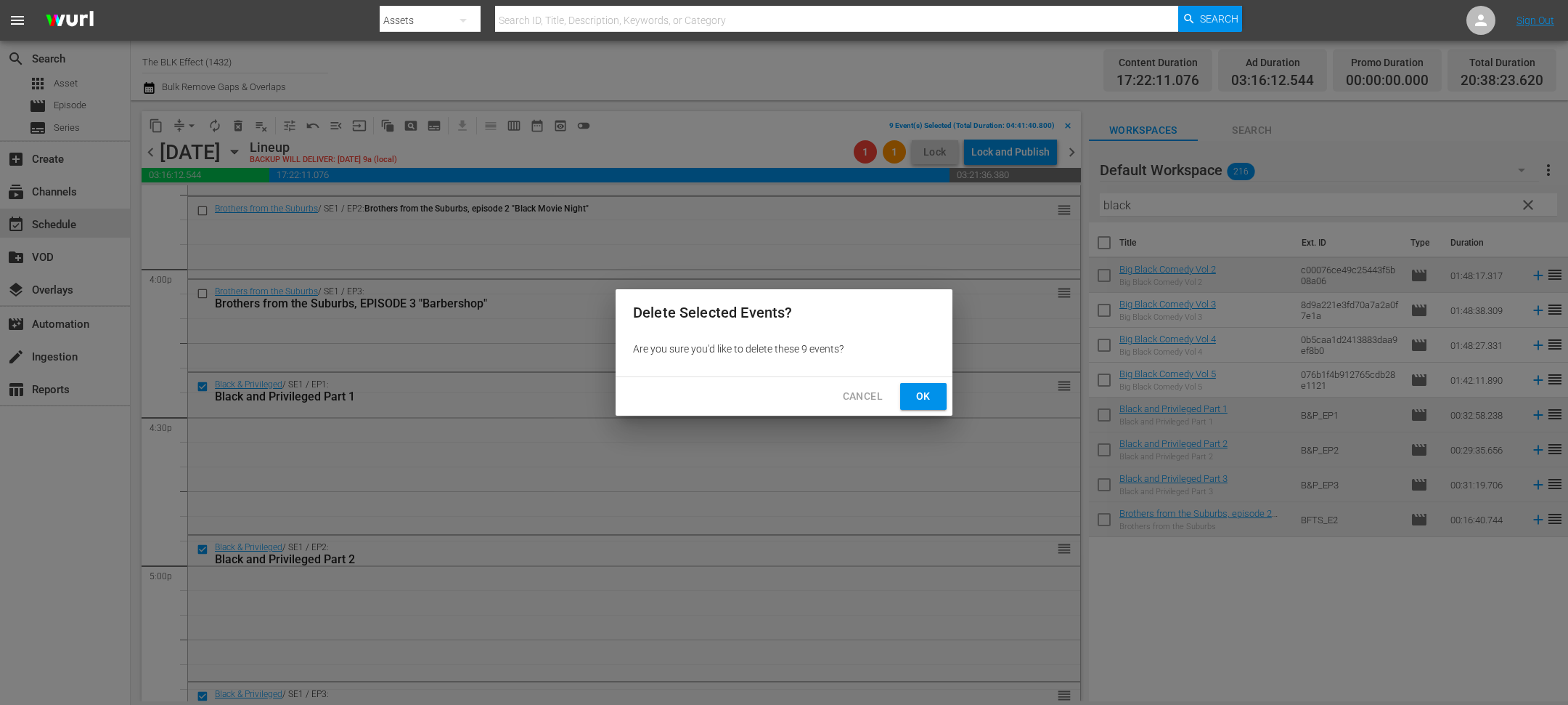
drag, startPoint x: 923, startPoint y: 389, endPoint x: 725, endPoint y: 190, distance: 280.7
click at [923, 389] on span "Ok" at bounding box center [924, 396] width 23 height 18
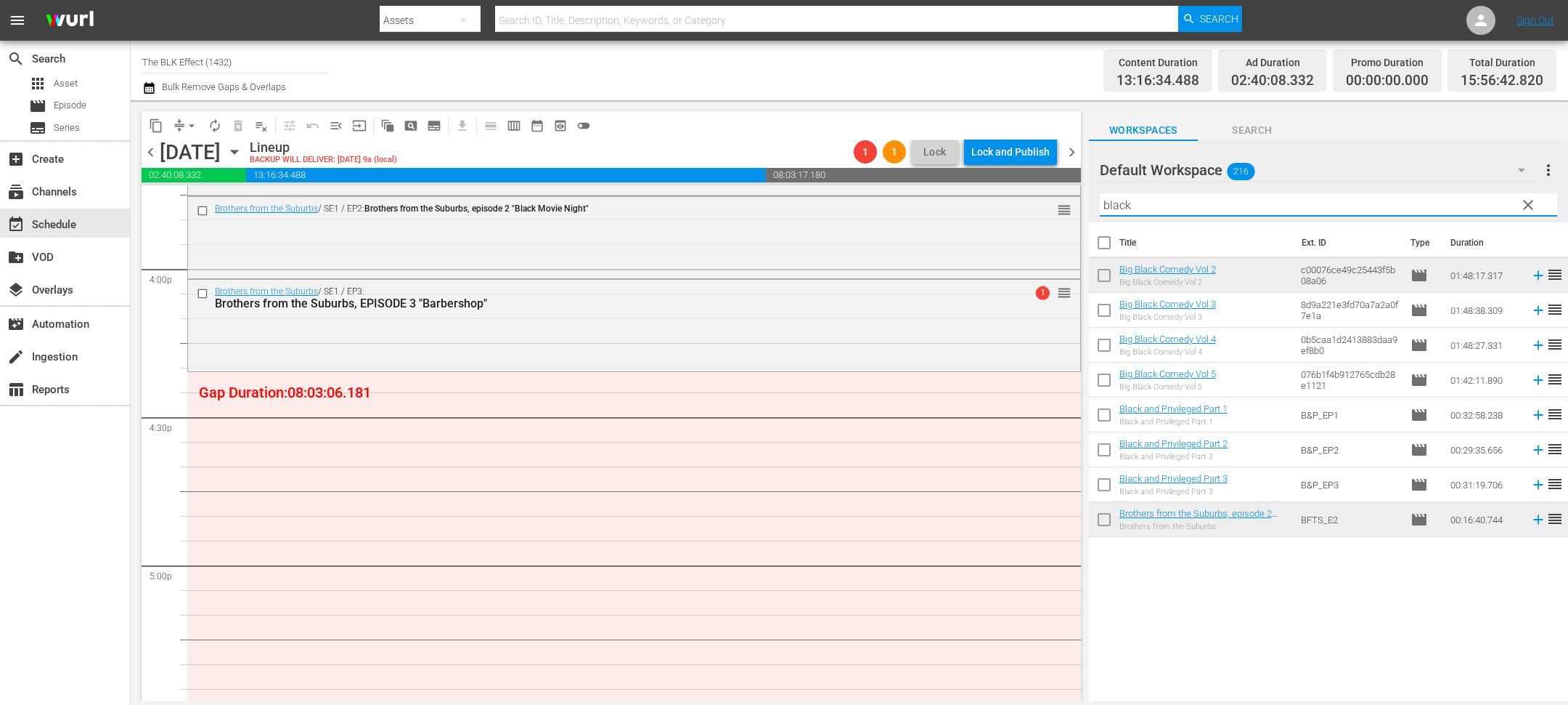
click at [1155, 198] on input "black" at bounding box center [1328, 205] width 457 height 23
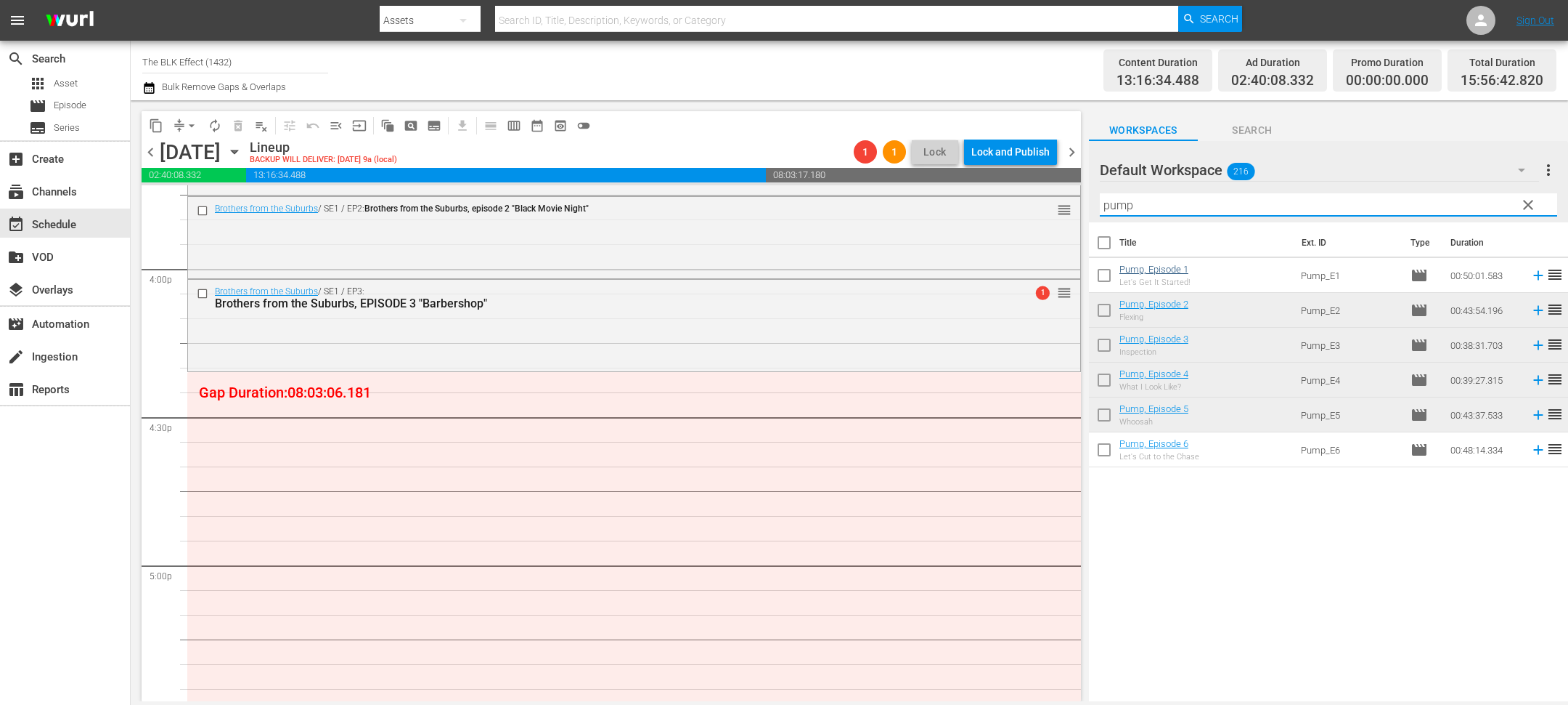
type input "pump"
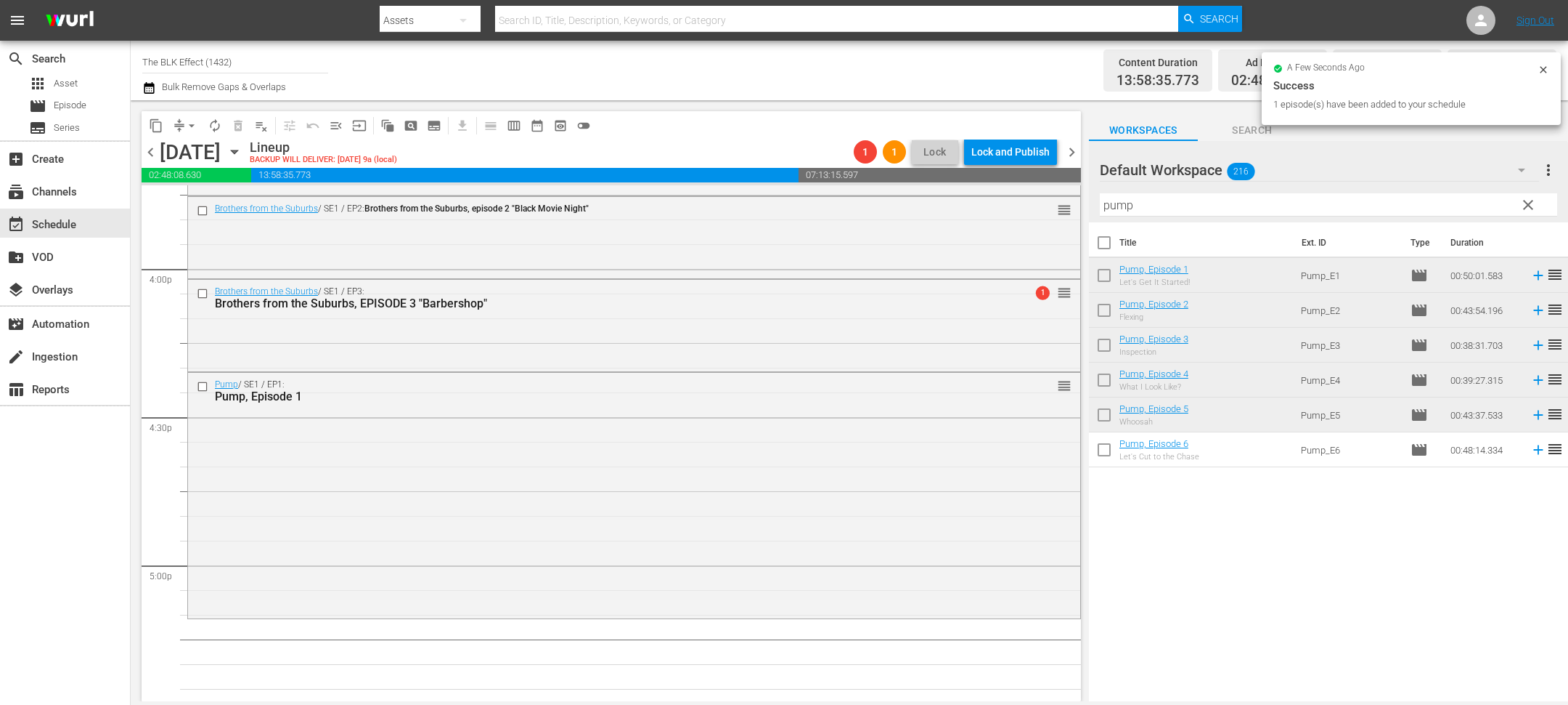
click at [1106, 245] on input "checkbox" at bounding box center [1104, 246] width 31 height 31
checkbox input "true"
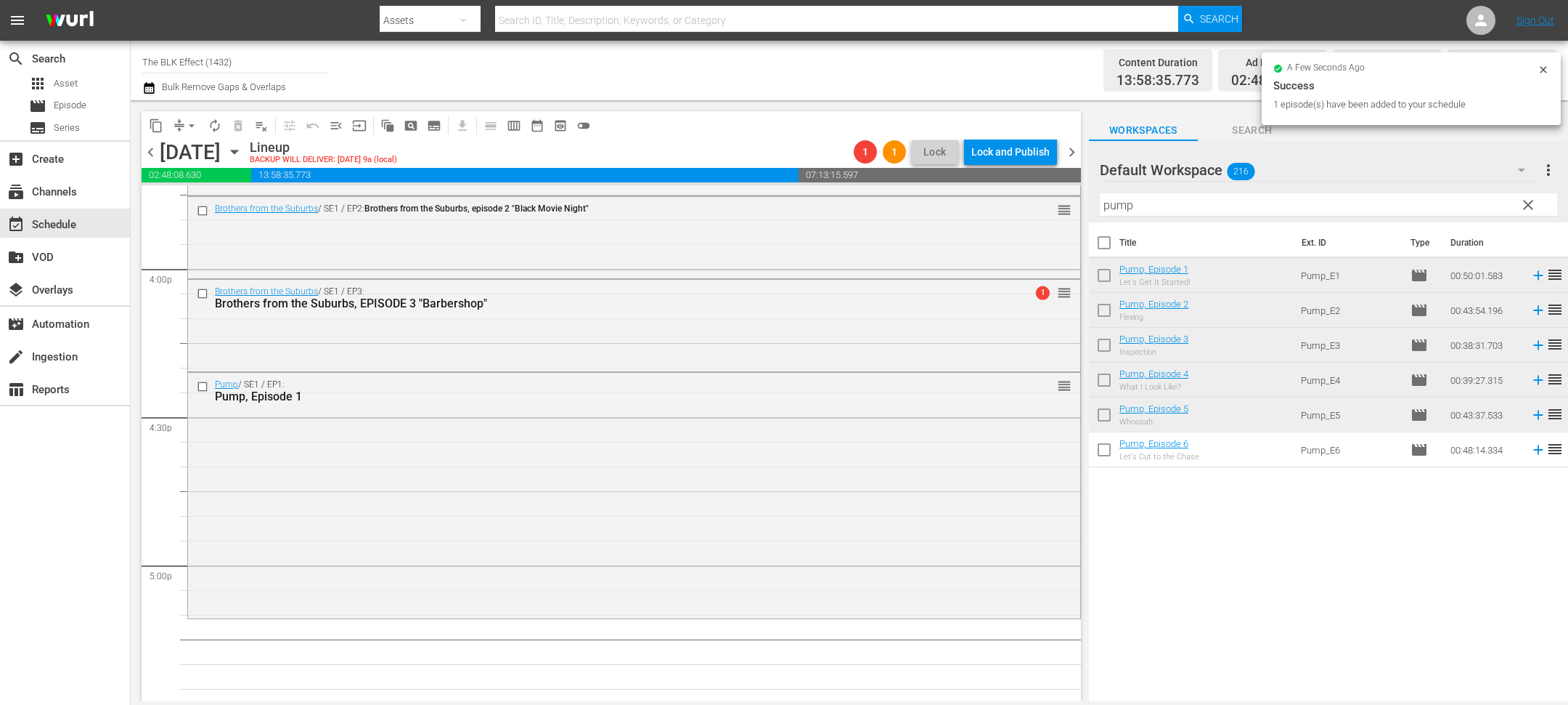
checkbox input "true"
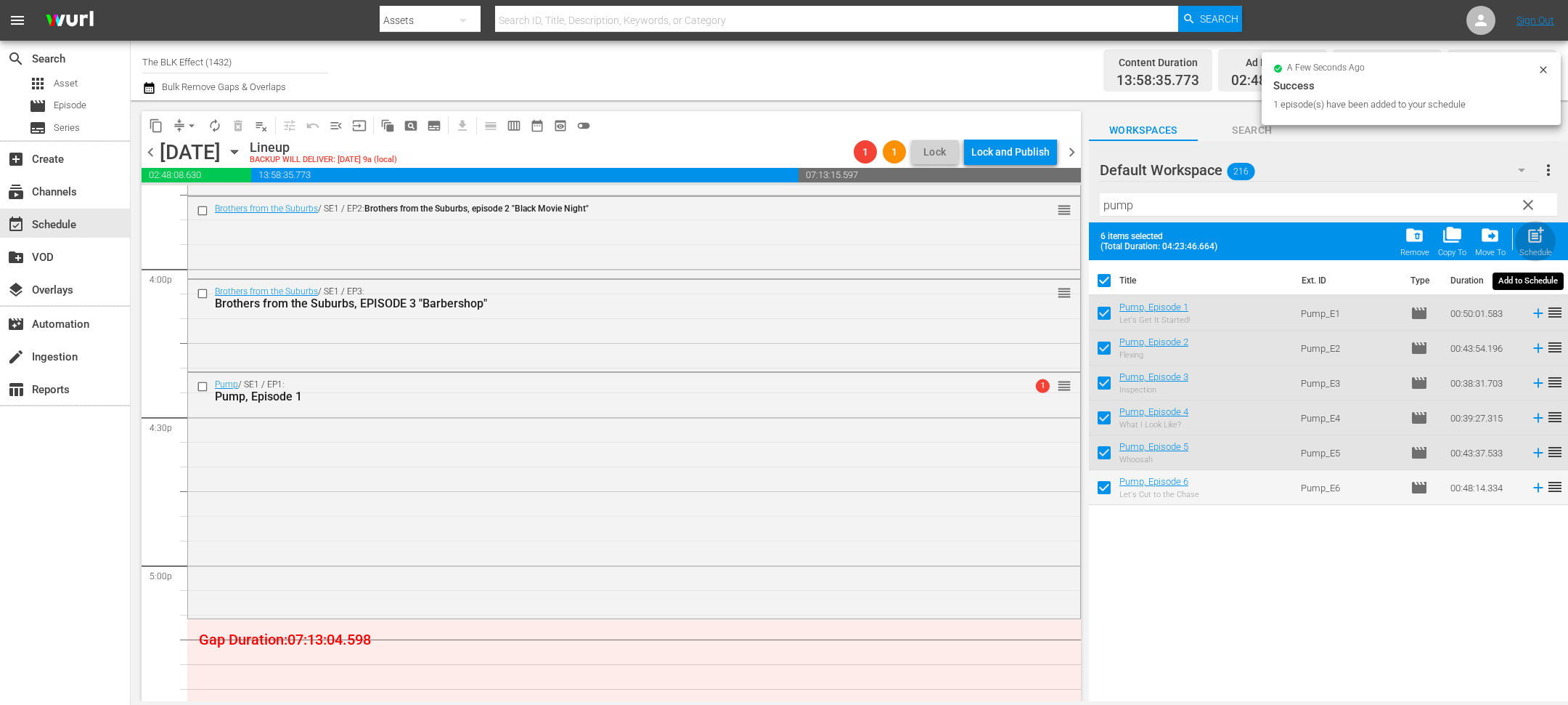
click at [1526, 237] on span "post_add" at bounding box center [1536, 235] width 20 height 20
checkbox input "false"
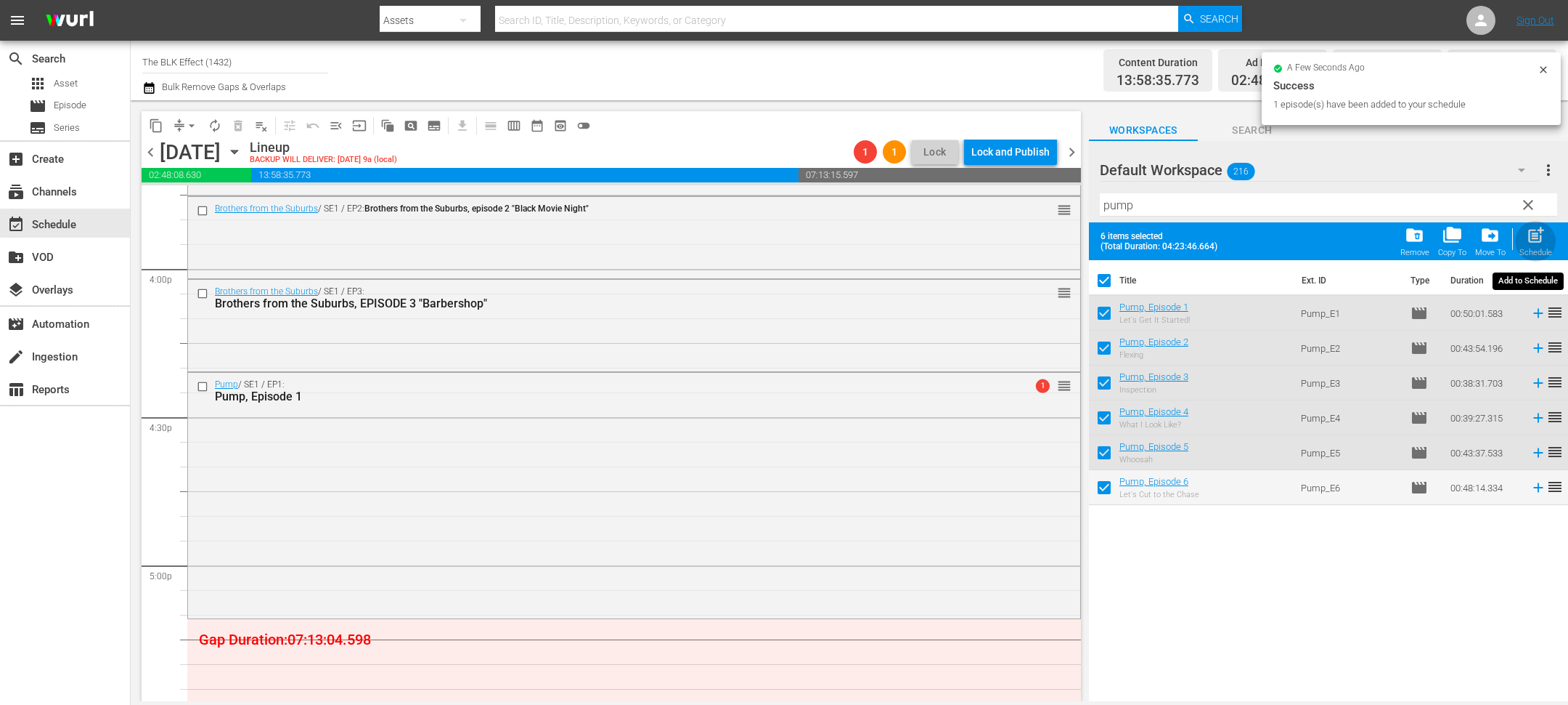
checkbox input "false"
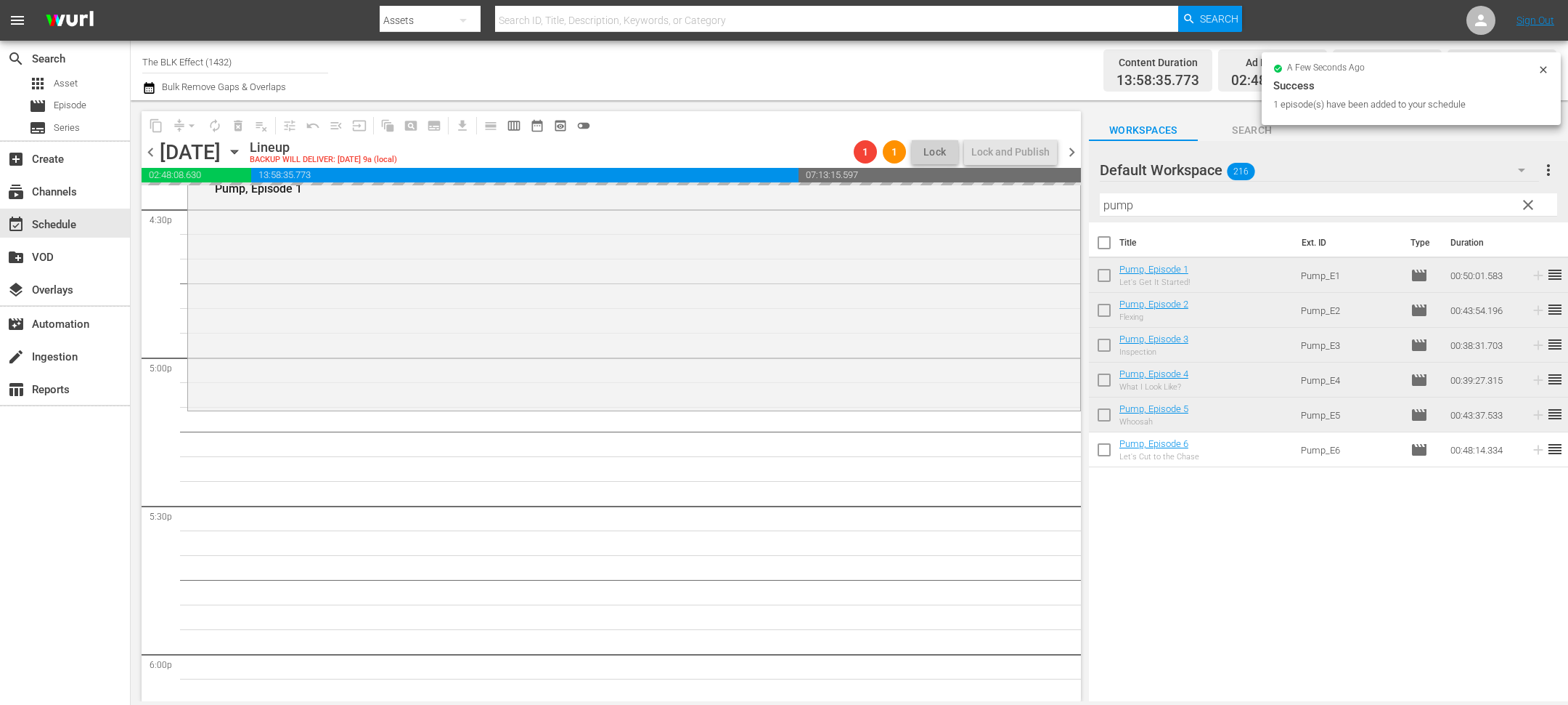
scroll to position [4905, 0]
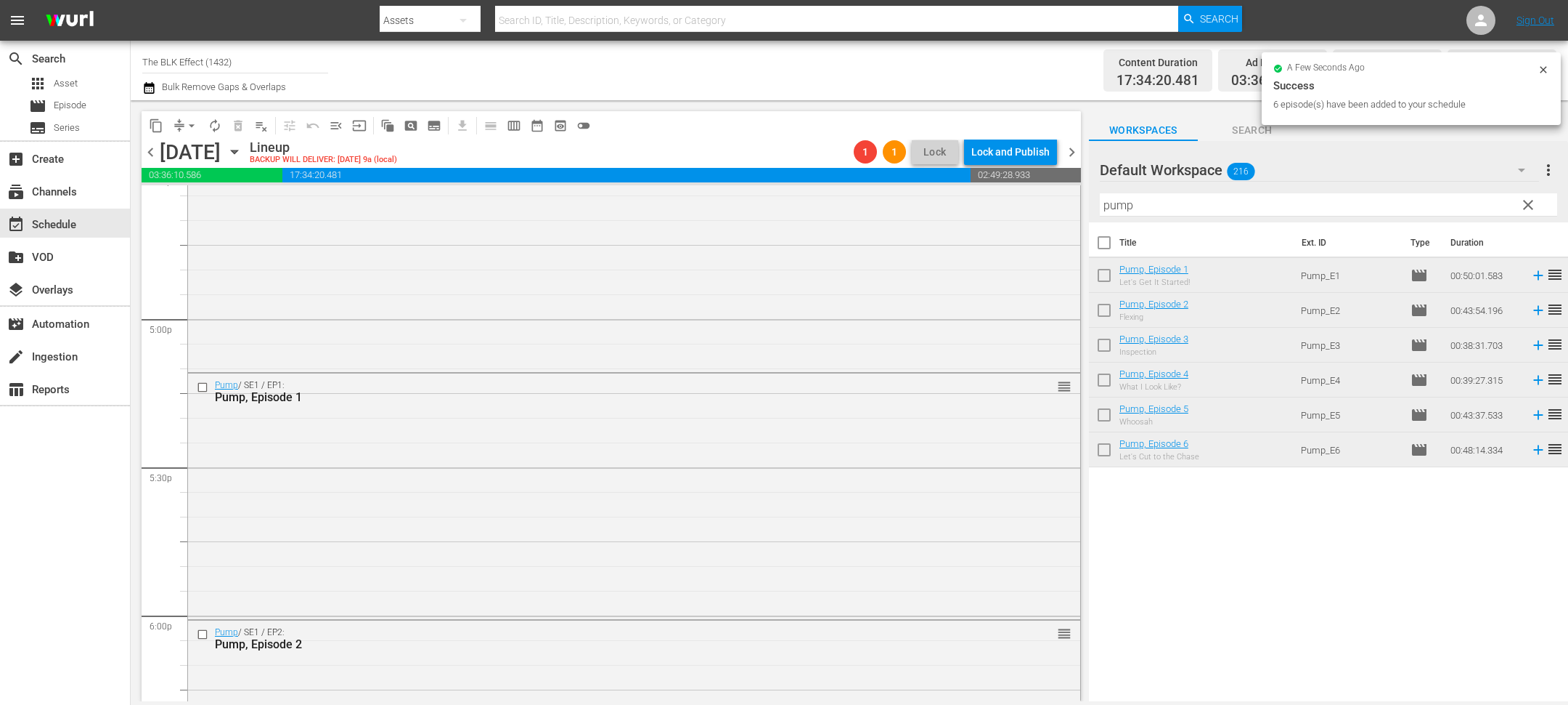
click at [1104, 247] on input "checkbox" at bounding box center [1104, 246] width 31 height 31
checkbox input "true"
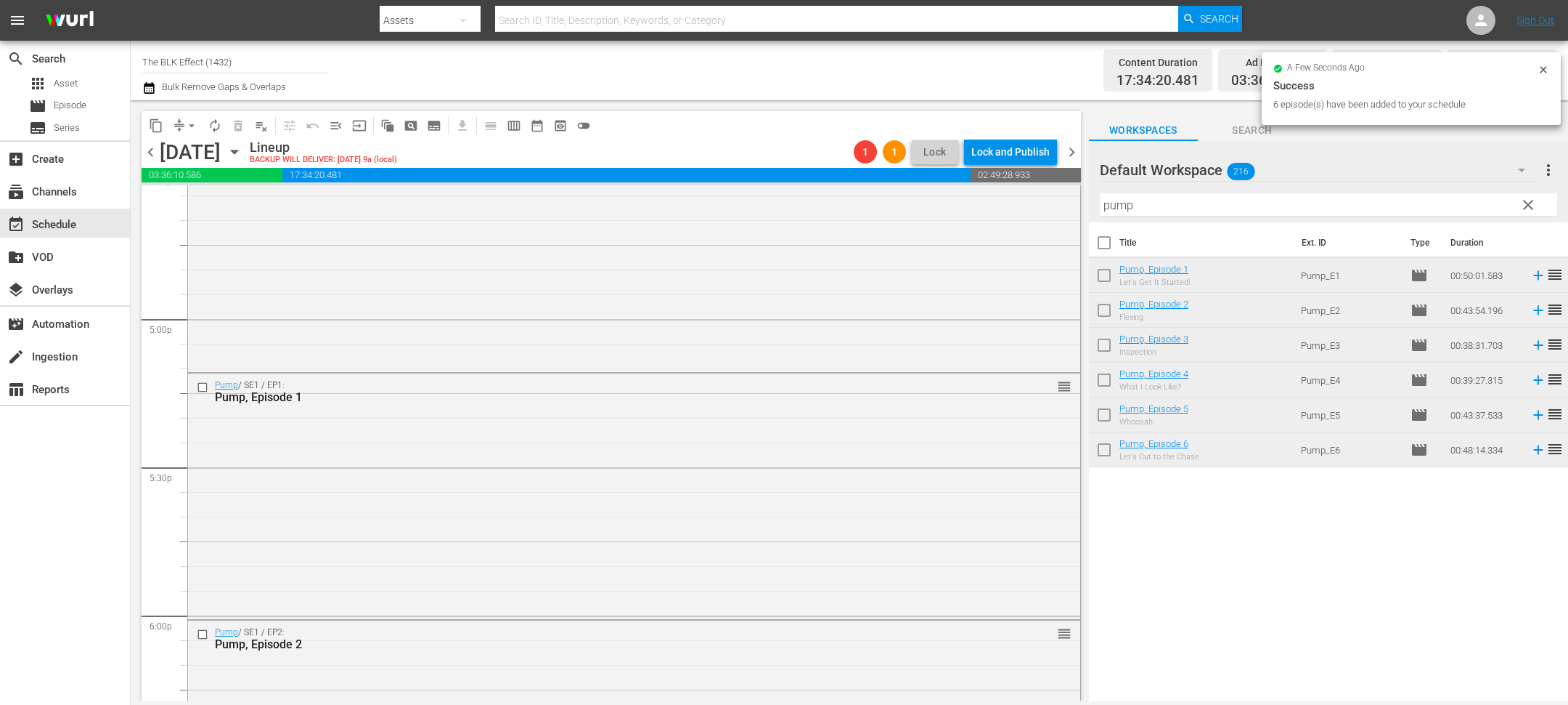
checkbox input "true"
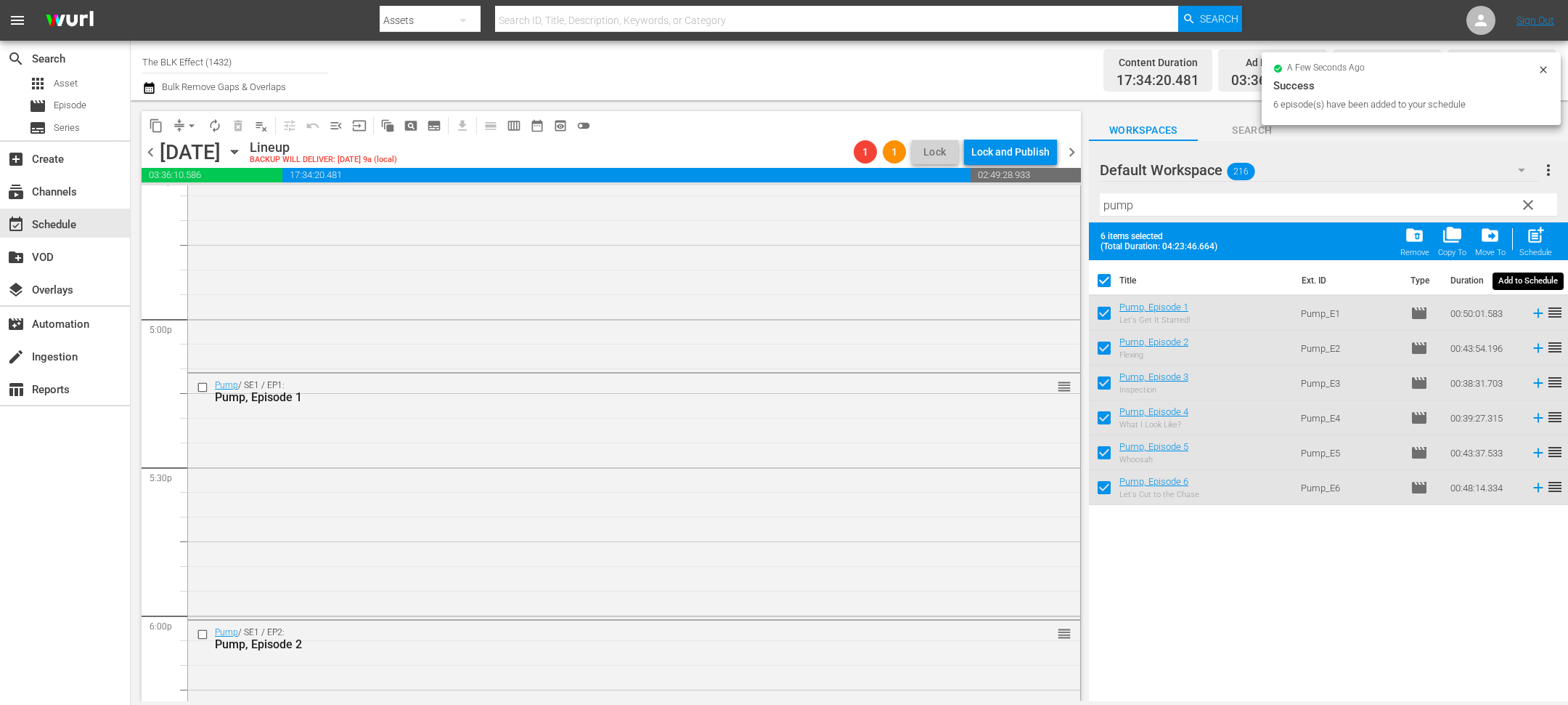
click at [1533, 233] on span "post_add" at bounding box center [1536, 235] width 20 height 20
checkbox input "false"
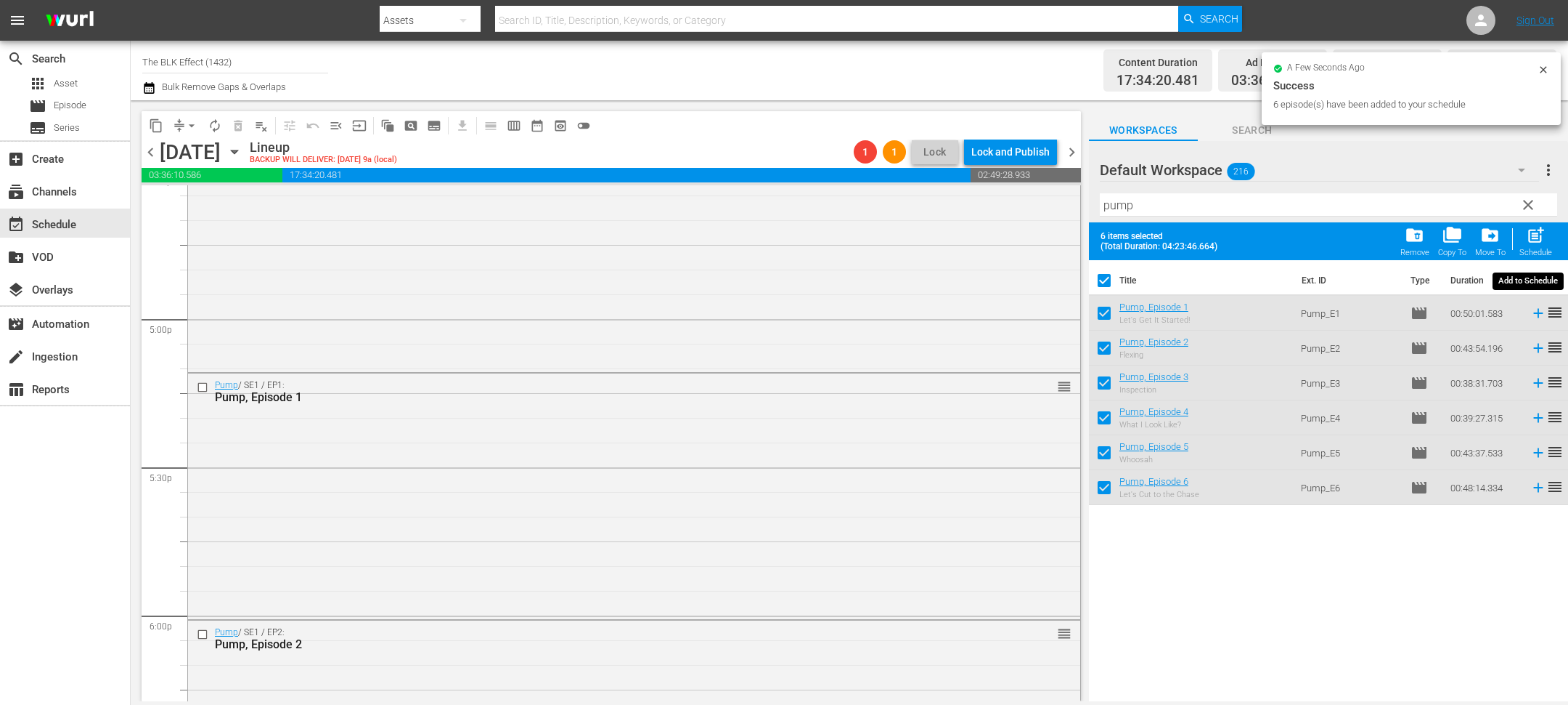
checkbox input "false"
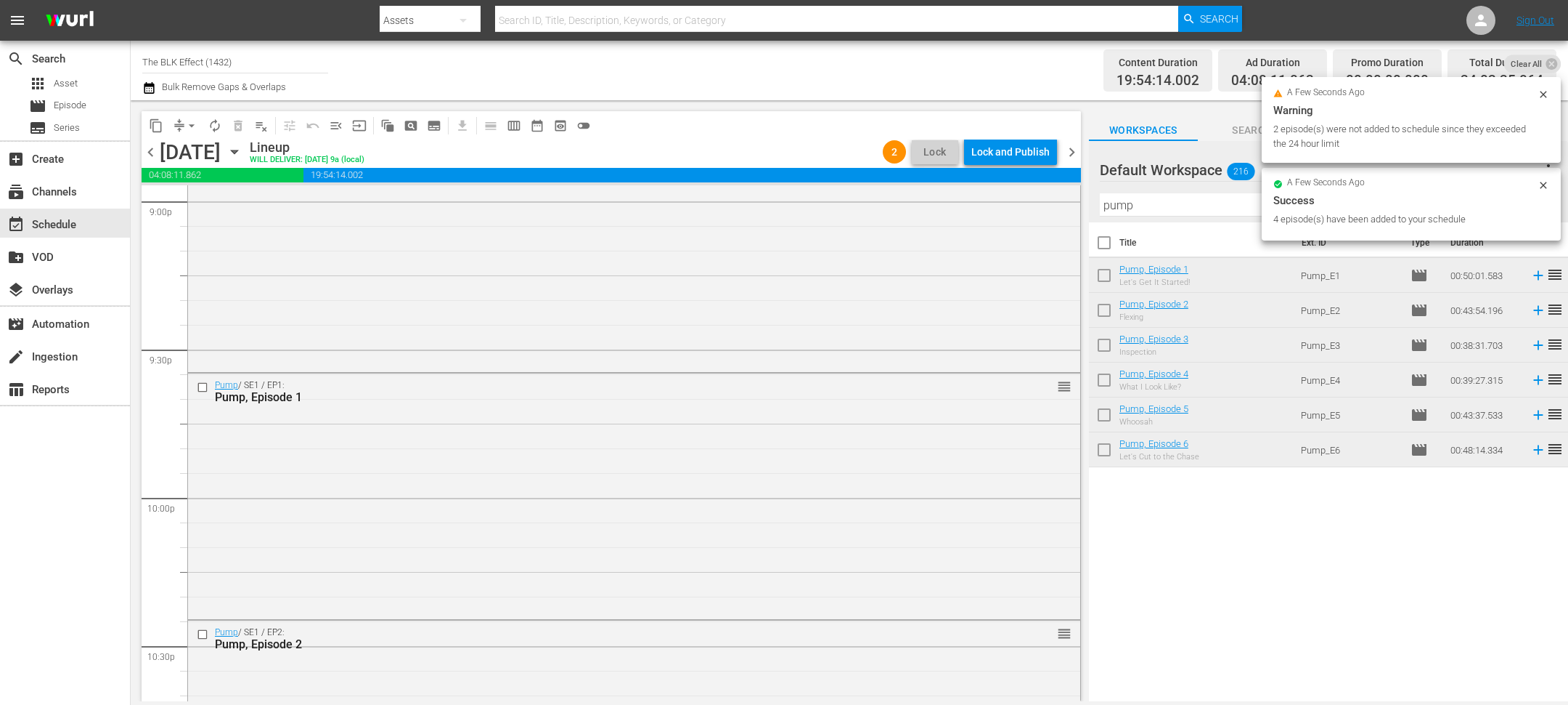
scroll to position [6728, 0]
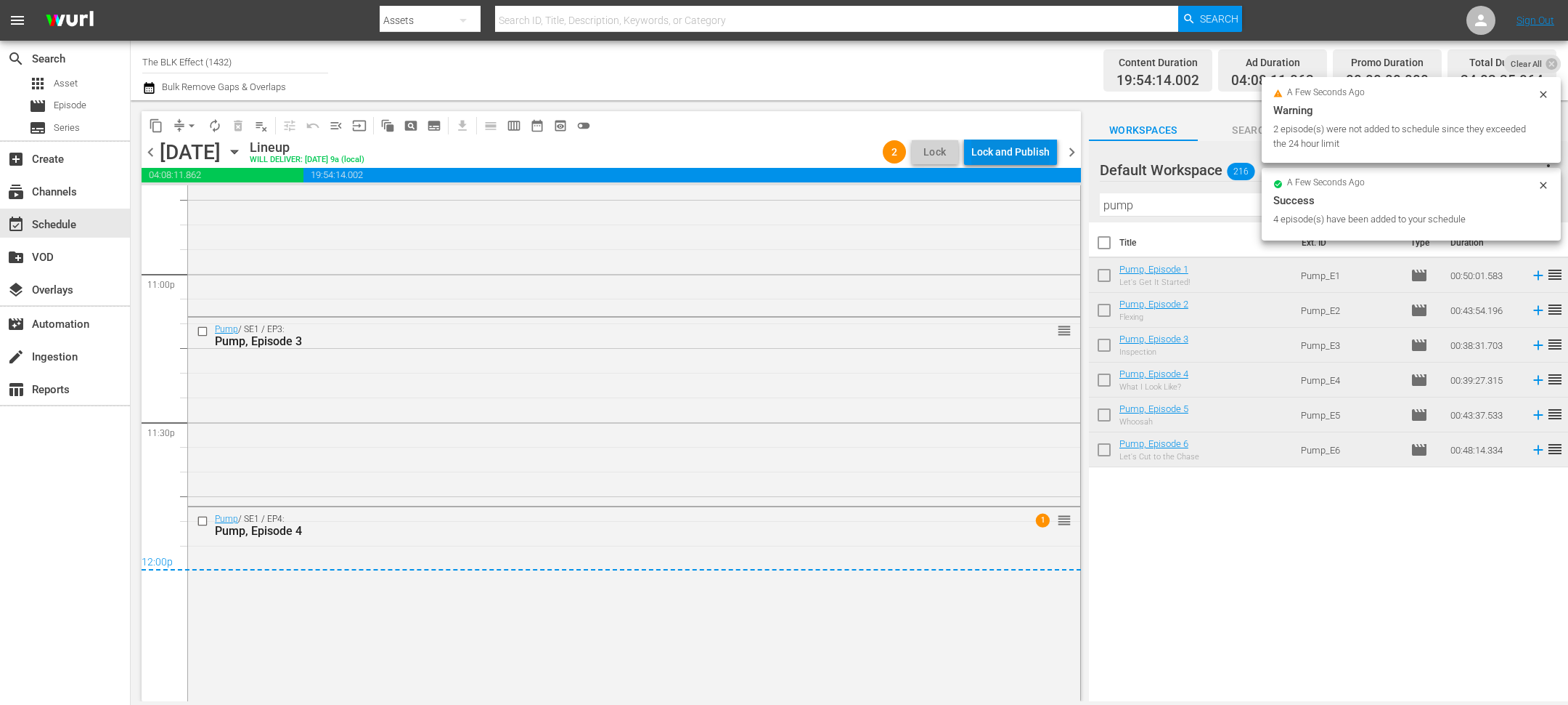
click at [1024, 159] on div "Lock and Publish" at bounding box center [1010, 152] width 78 height 26
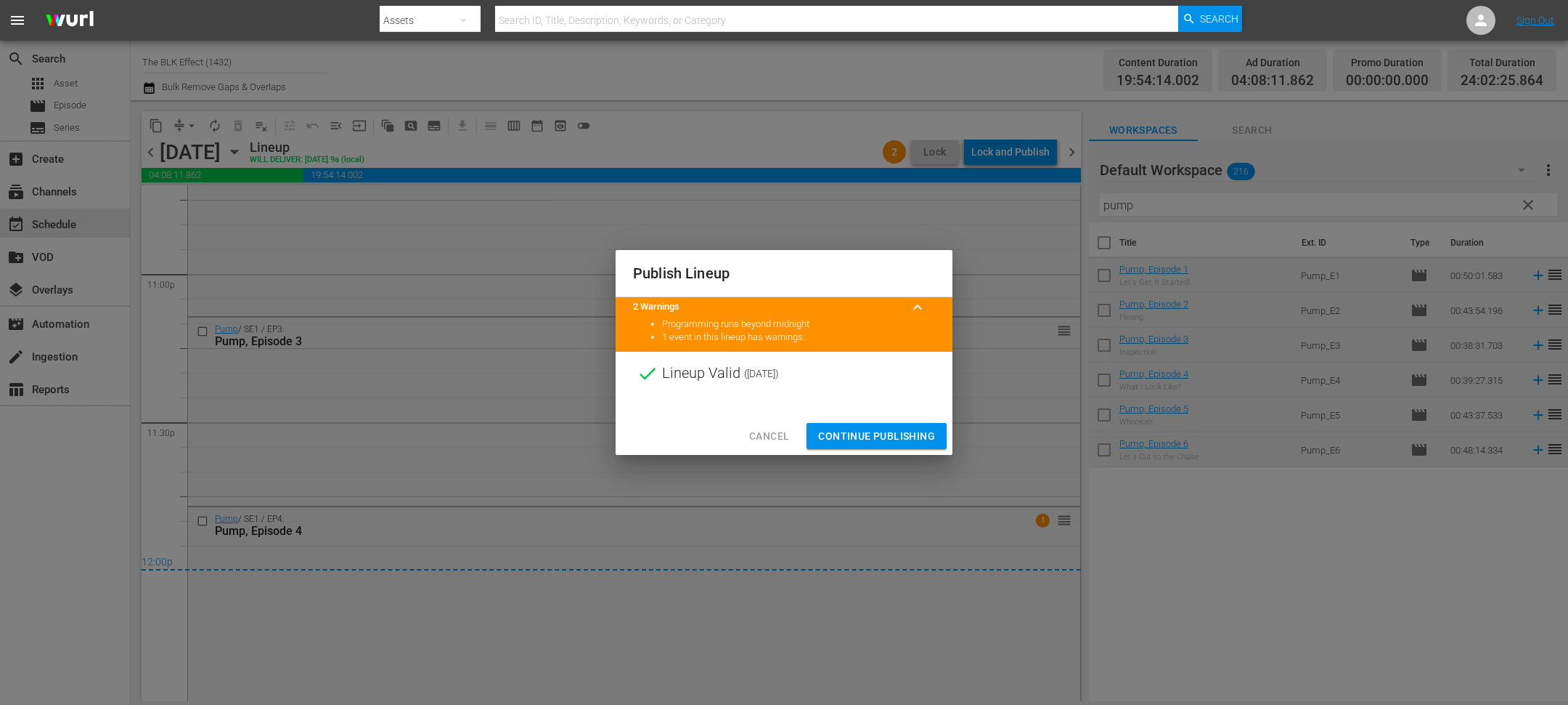
click at [890, 440] on span "Continue Publishing" at bounding box center [877, 436] width 117 height 18
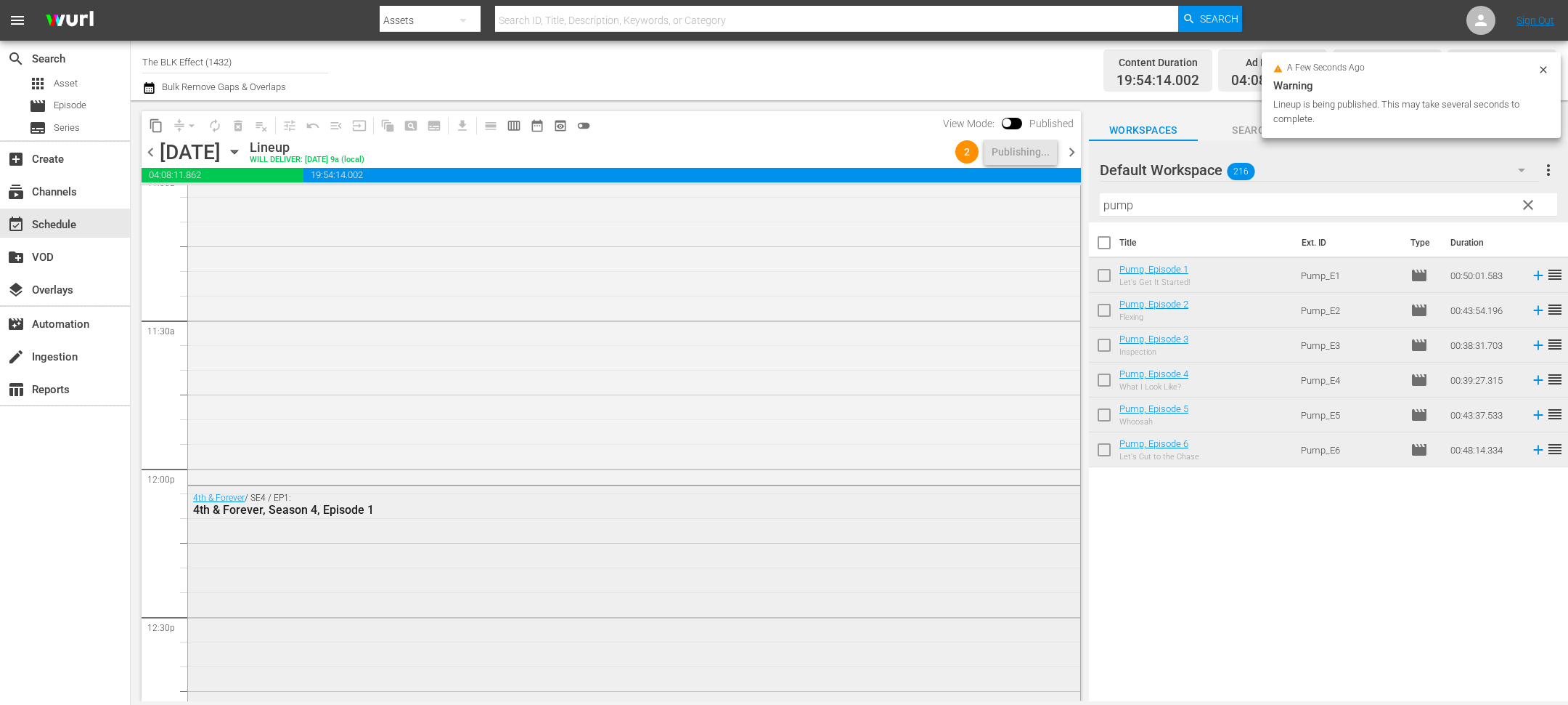
scroll to position [0, 0]
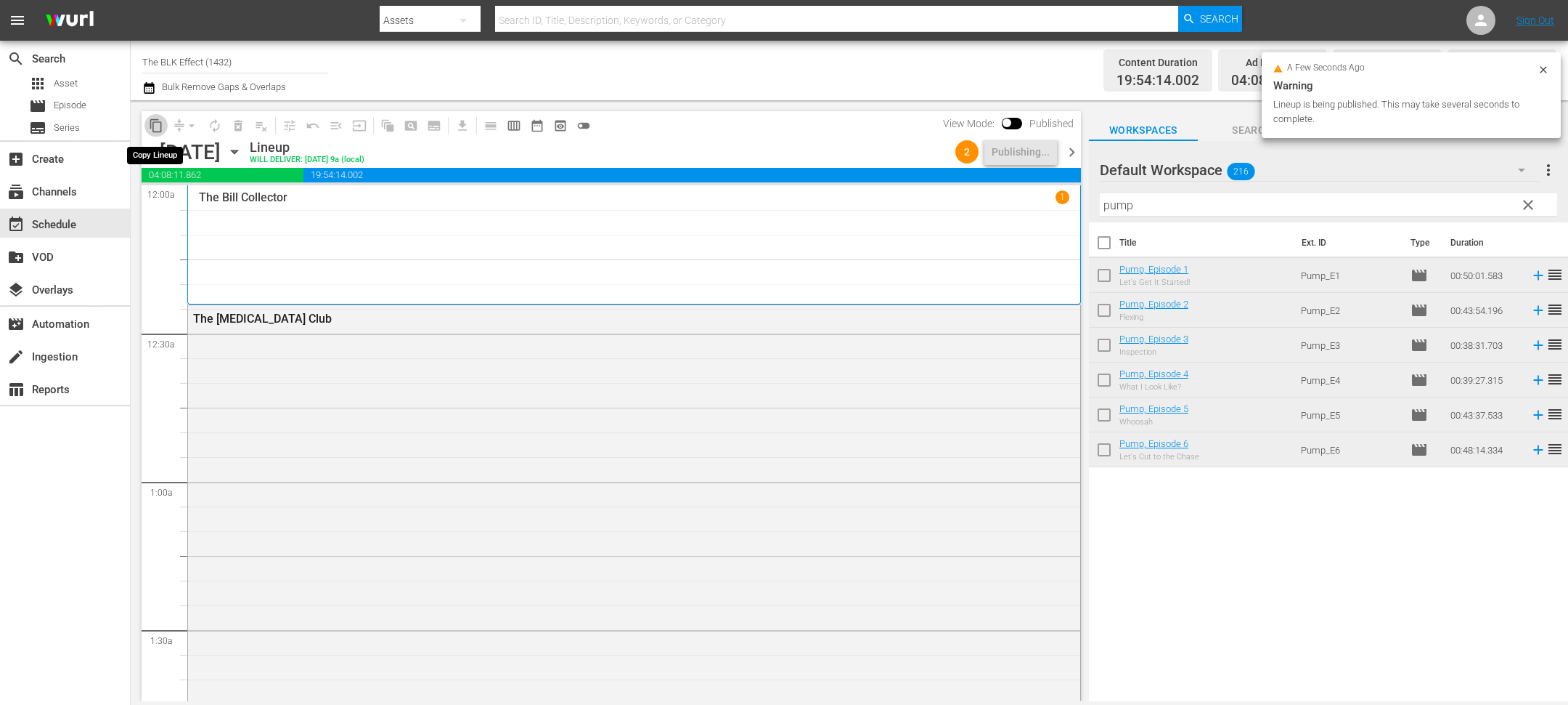
click at [160, 130] on span "content_copy" at bounding box center [156, 125] width 14 height 14
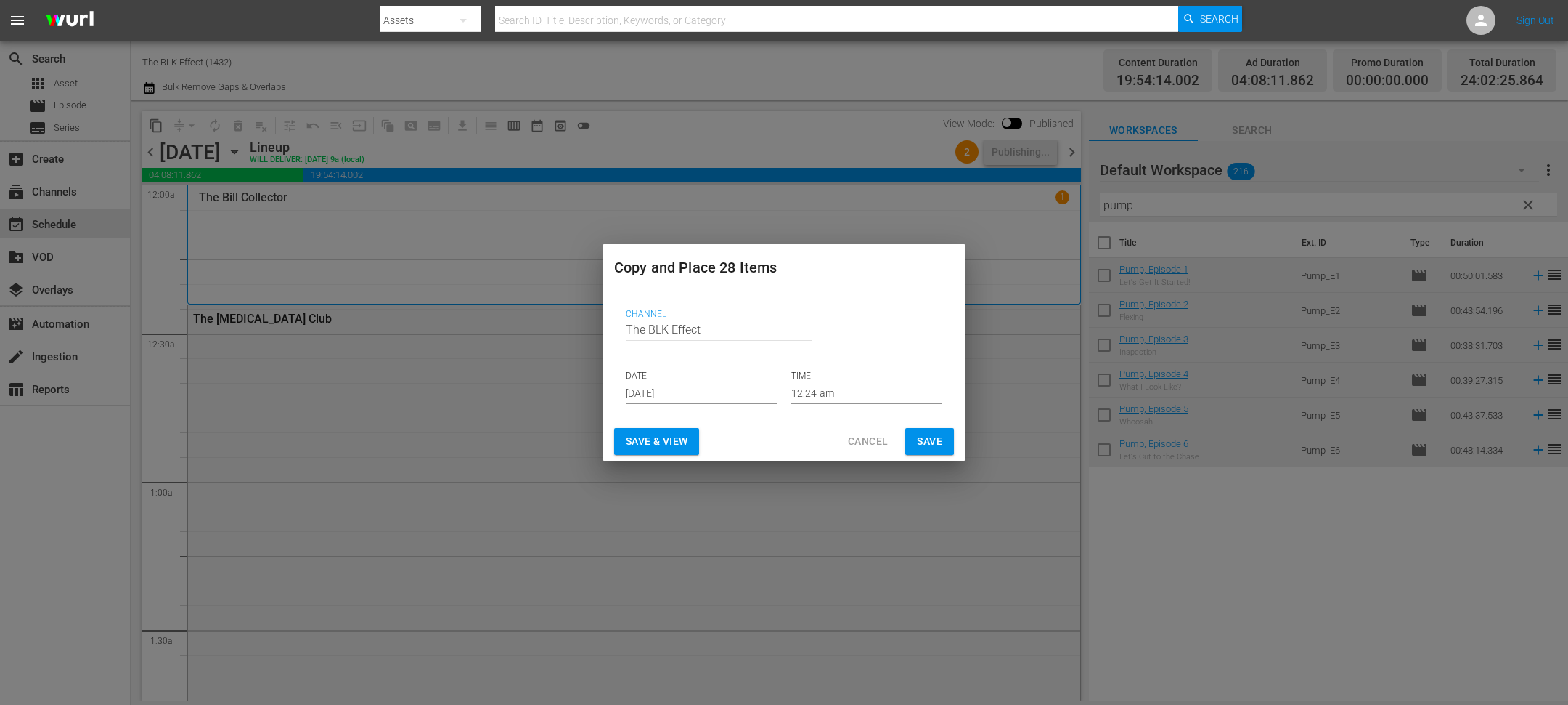
click at [650, 377] on p "DATE" at bounding box center [701, 376] width 151 height 13
click at [650, 387] on input "Sep 2nd 2025" at bounding box center [701, 393] width 151 height 22
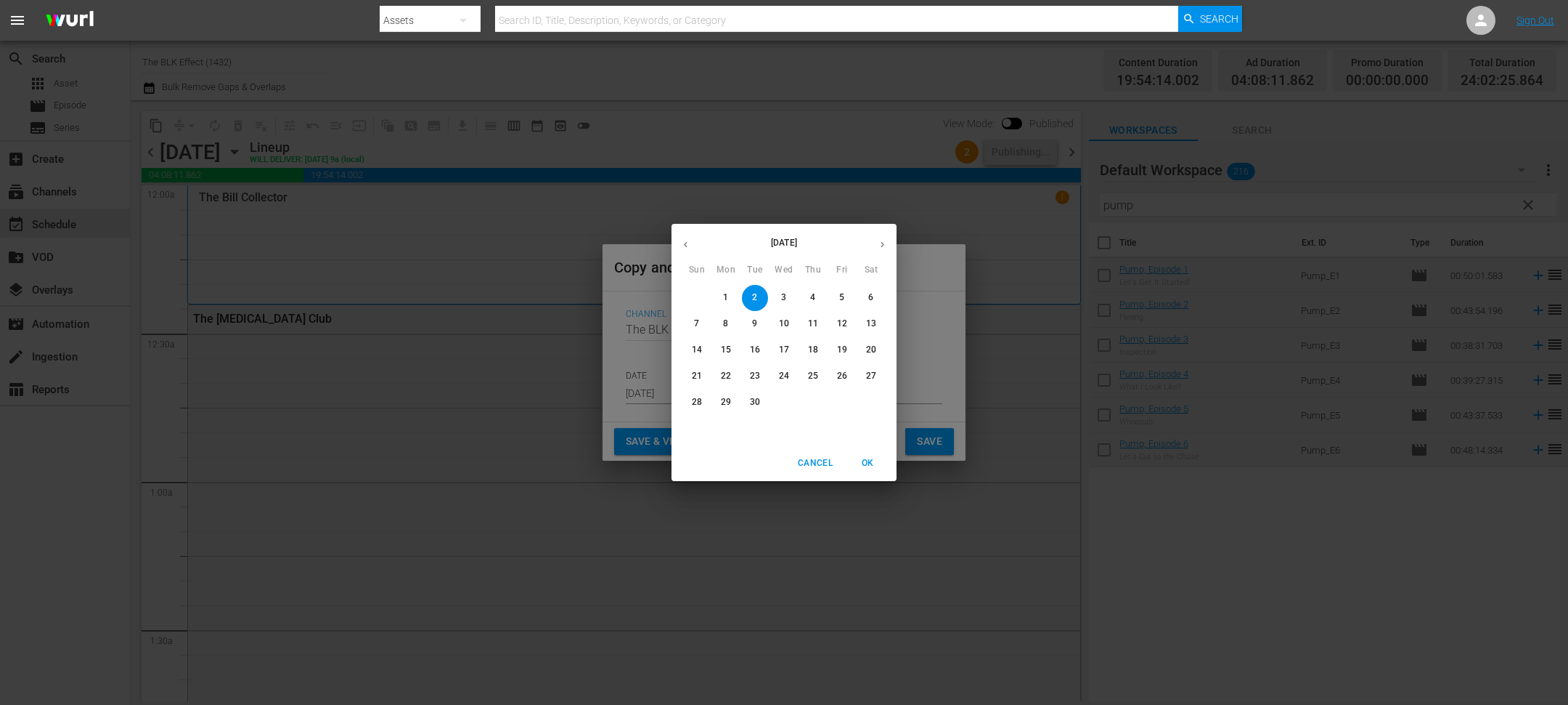
click at [750, 321] on span "9" at bounding box center [754, 324] width 26 height 13
type input "Sep 9th 2025"
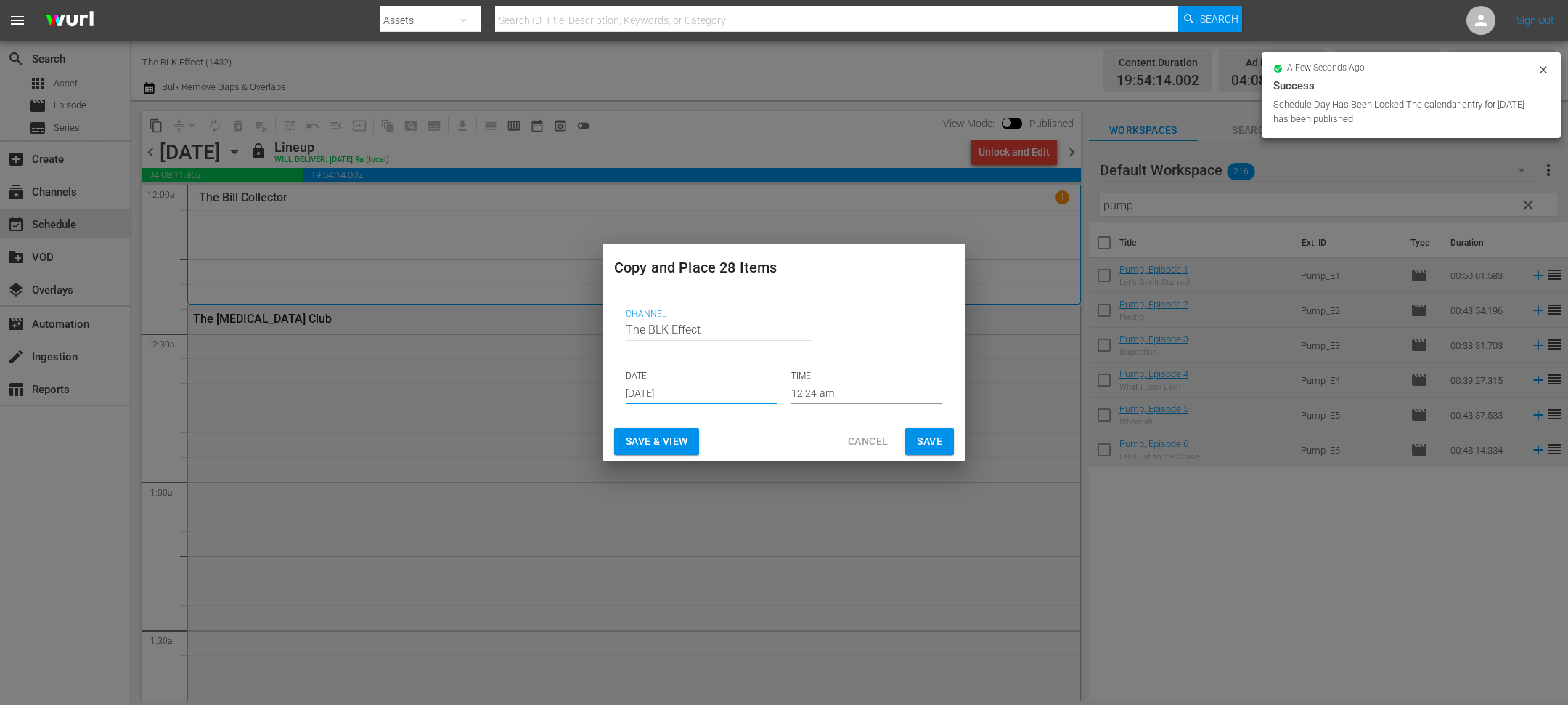
click at [865, 450] on button "Cancel" at bounding box center [868, 441] width 63 height 27
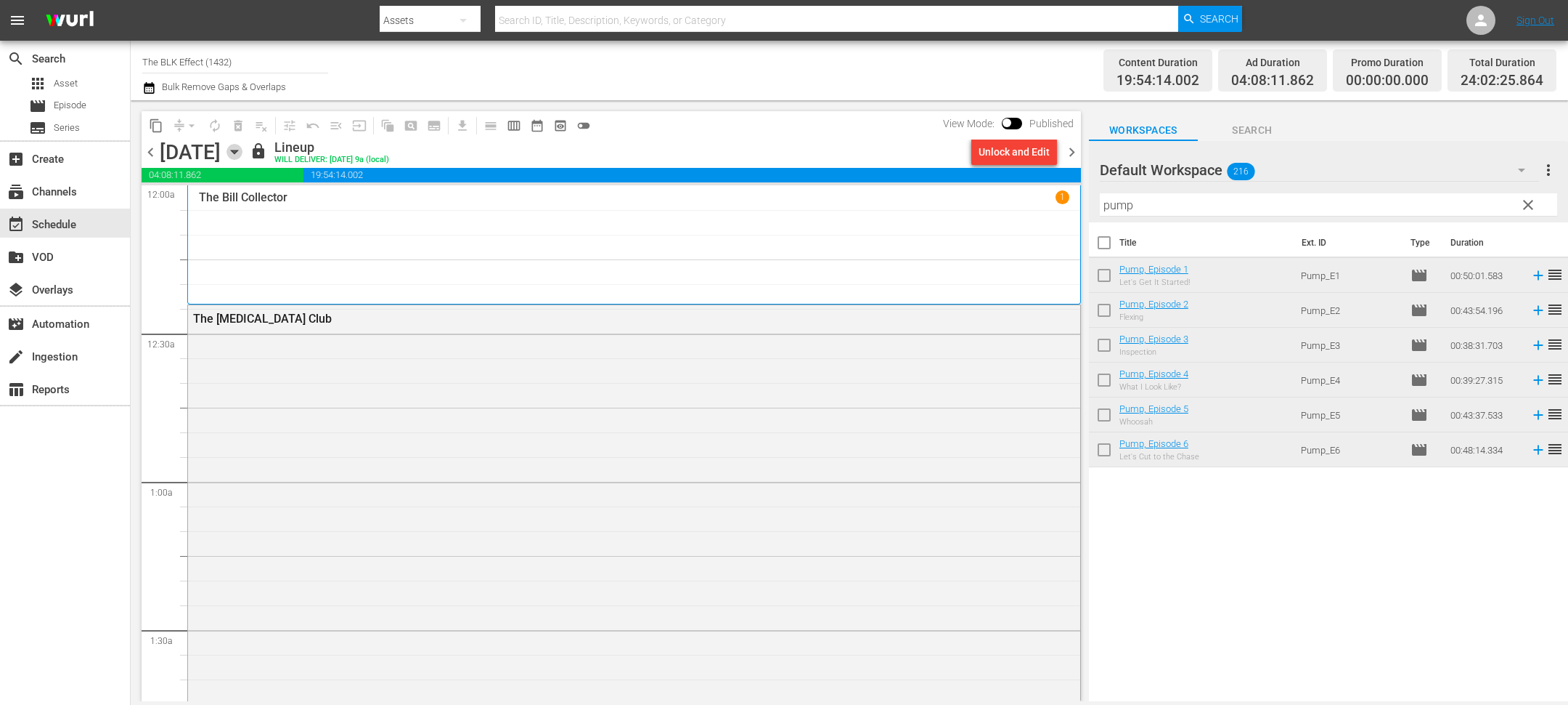
click at [243, 155] on icon "button" at bounding box center [235, 152] width 16 height 16
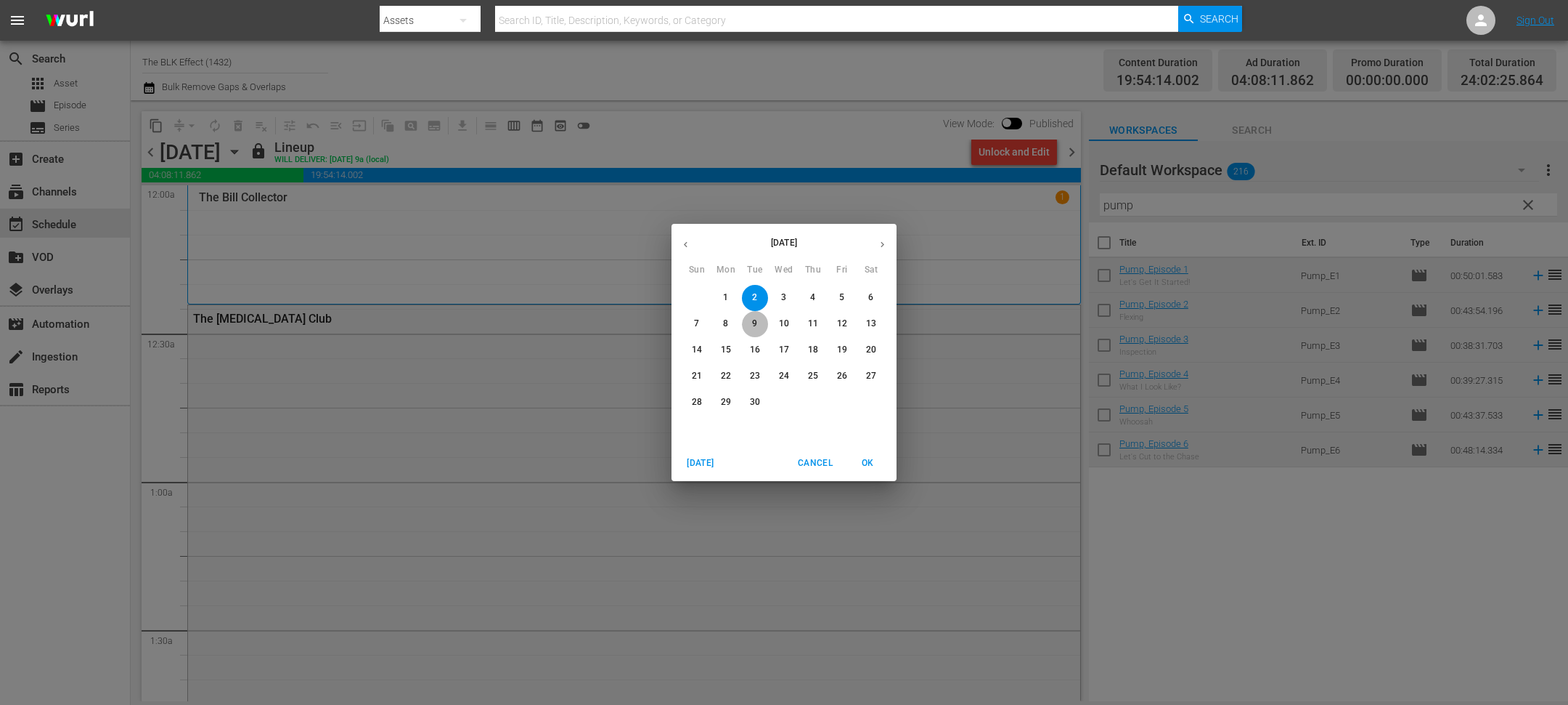
click at [751, 323] on span "9" at bounding box center [754, 324] width 26 height 13
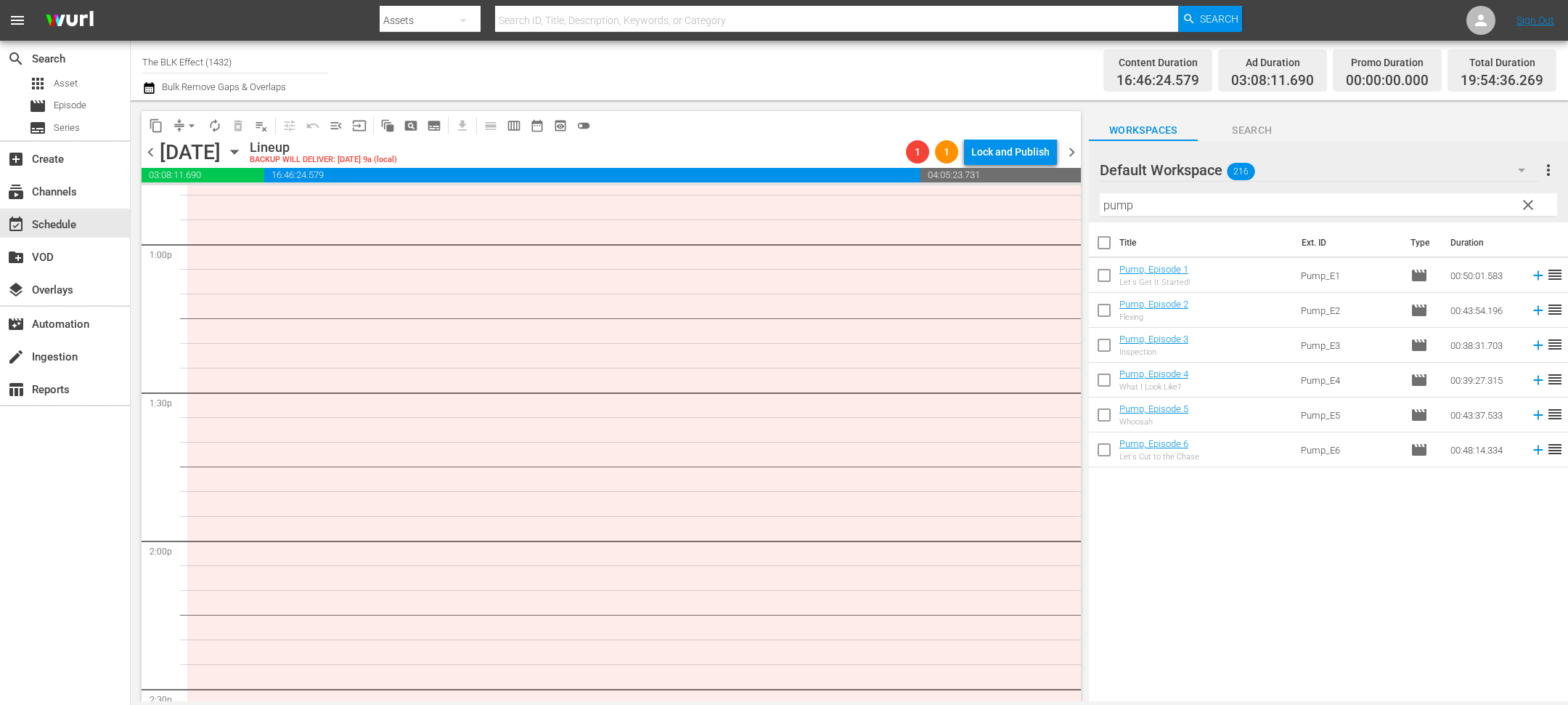
scroll to position [4182, 0]
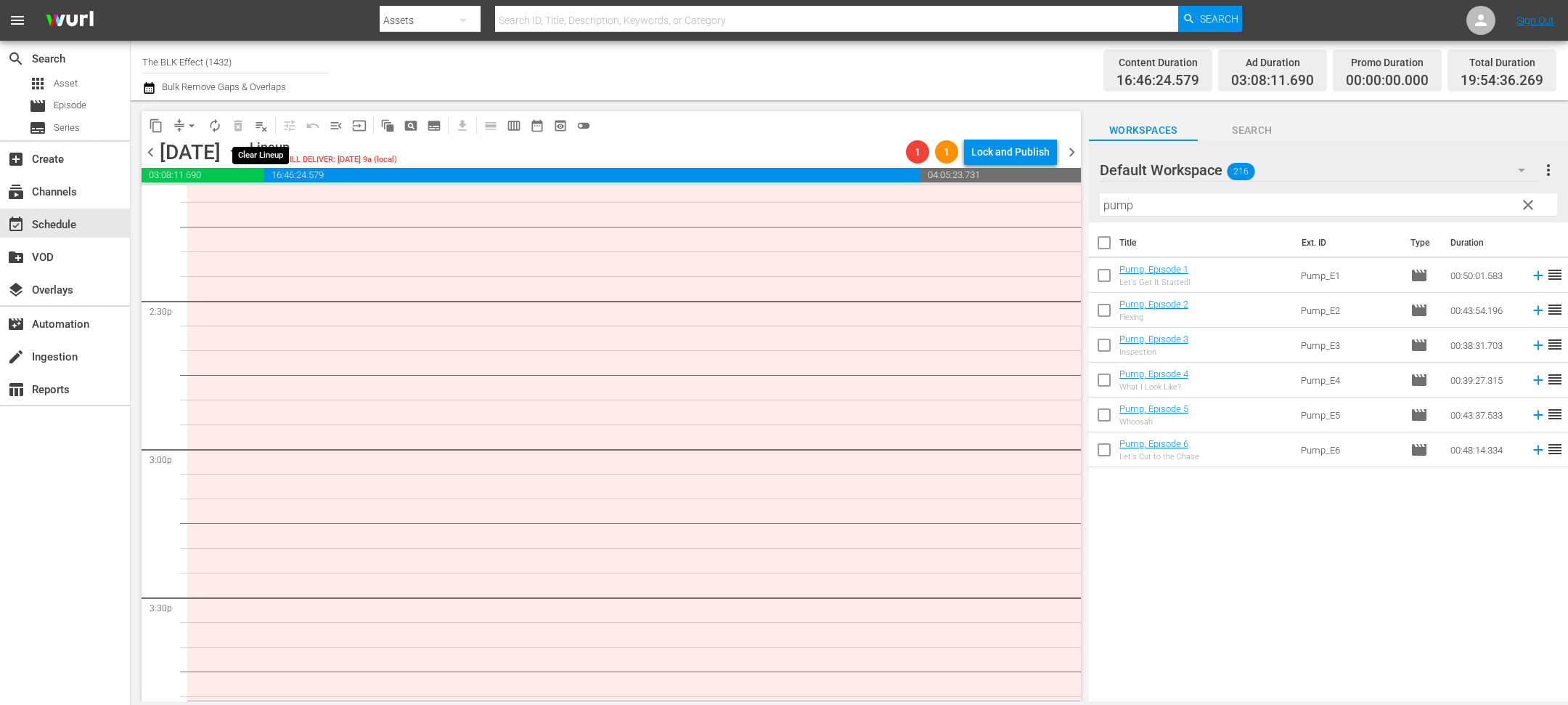
click at [264, 127] on span "playlist_remove_outlined" at bounding box center [262, 125] width 14 height 14
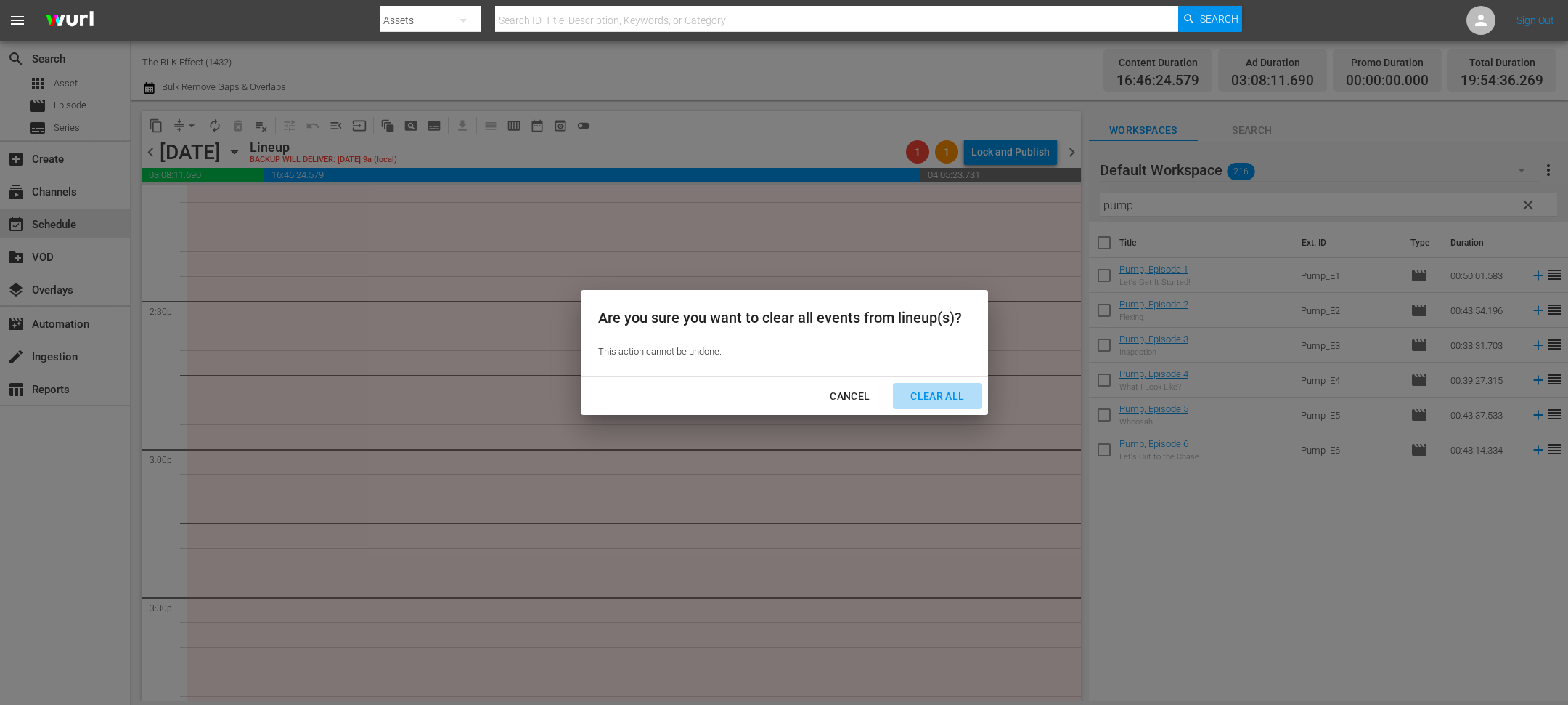
click at [936, 390] on div "Clear All" at bounding box center [936, 396] width 77 height 18
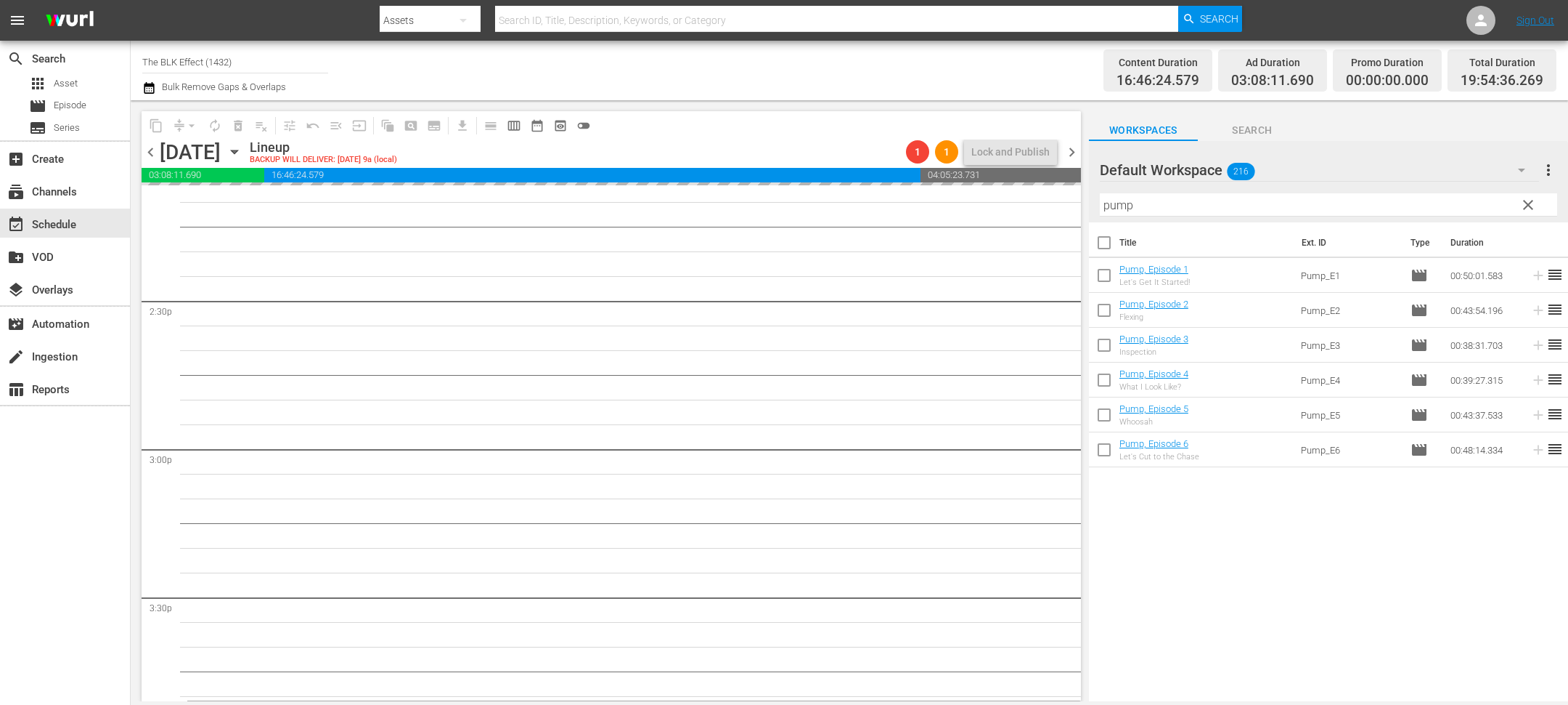
click at [243, 147] on icon "button" at bounding box center [235, 152] width 16 height 16
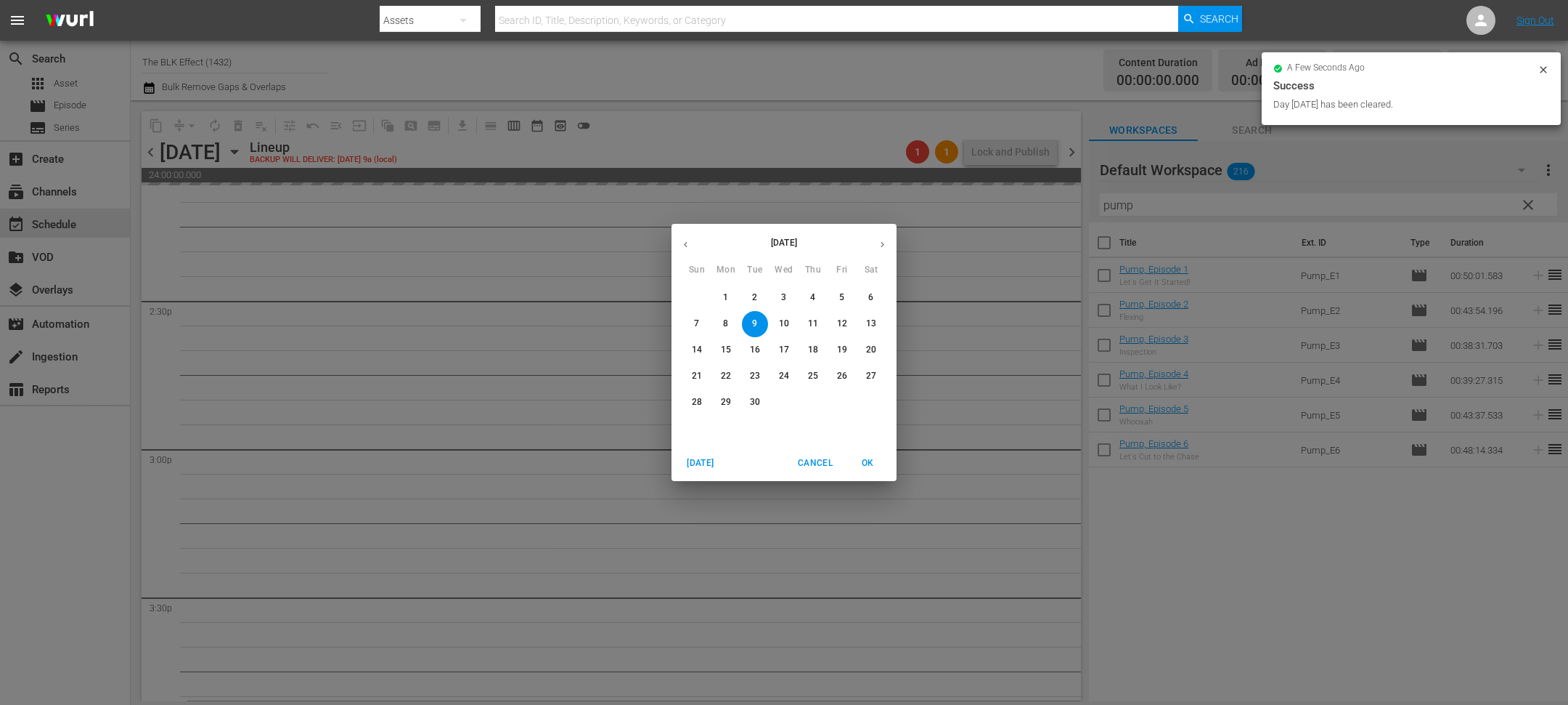
click at [756, 292] on p "2" at bounding box center [755, 298] width 5 height 13
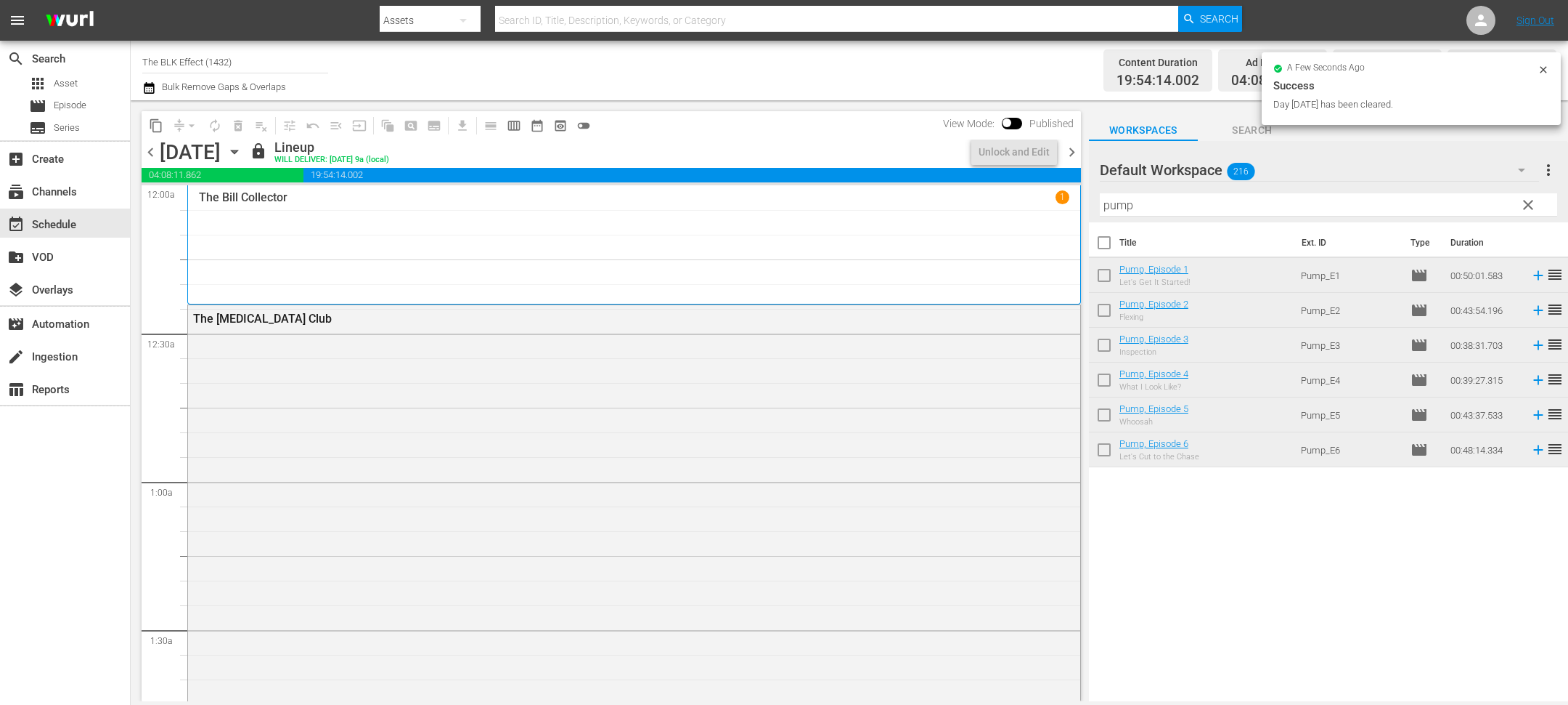
click at [157, 123] on span "content_copy" at bounding box center [156, 125] width 14 height 14
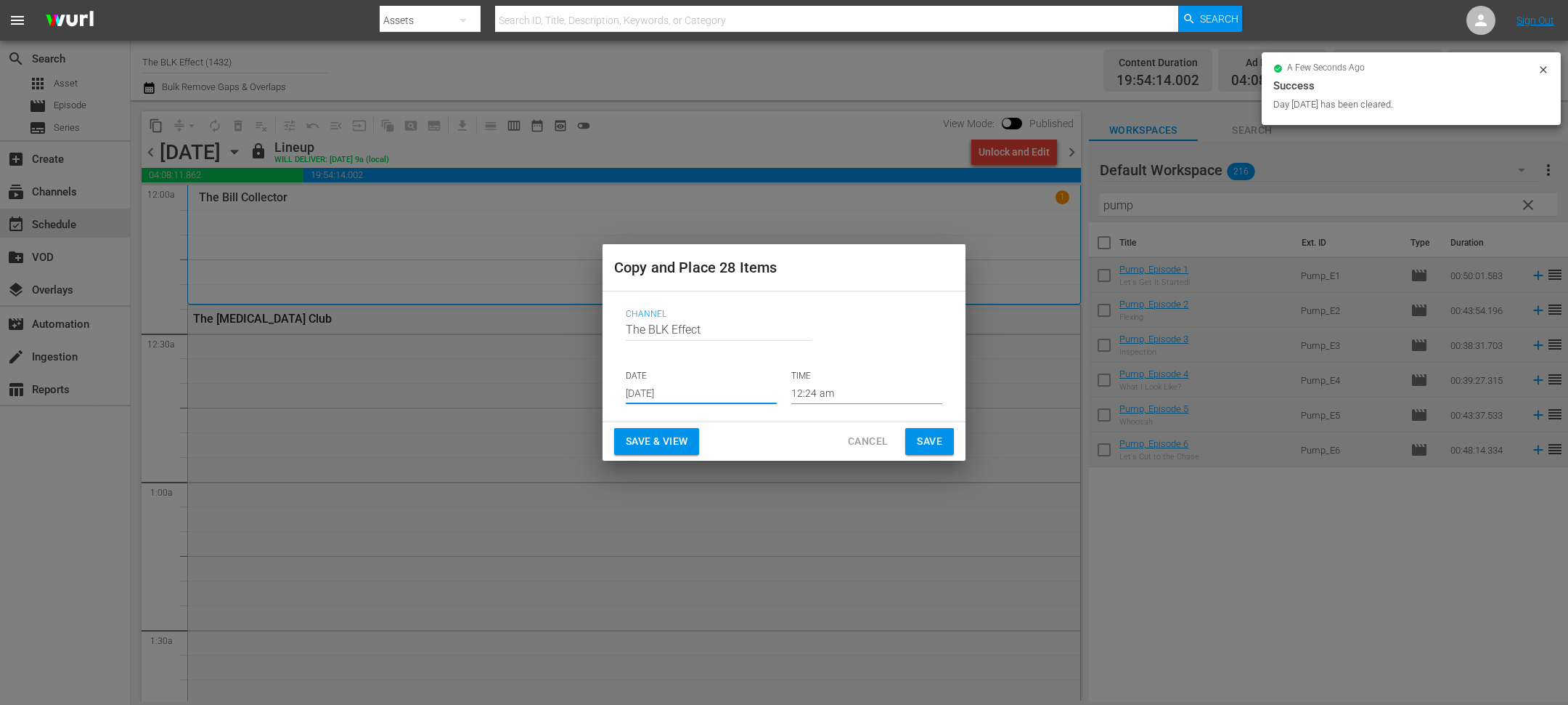
click at [662, 393] on input "Sep 2nd 2025" at bounding box center [701, 393] width 151 height 22
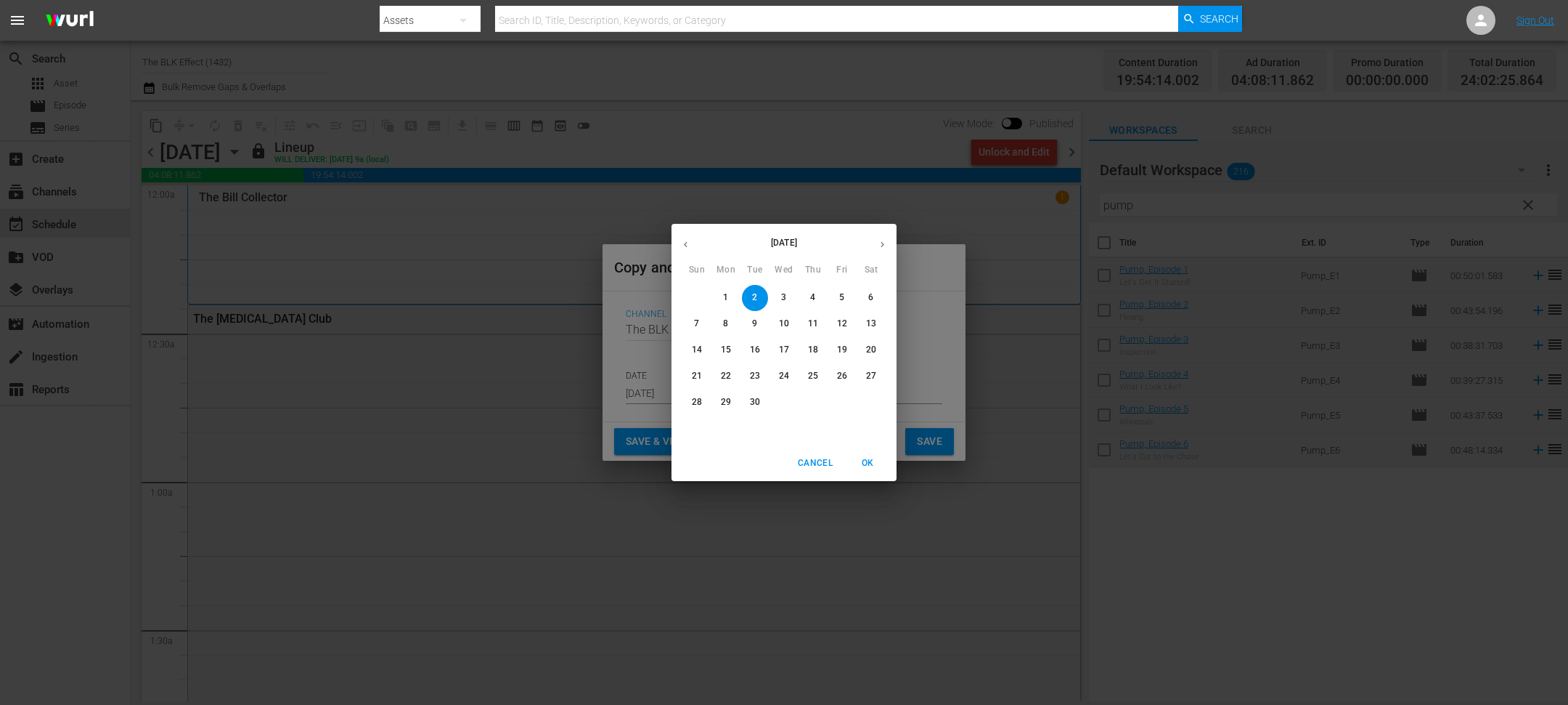
click at [755, 321] on p "9" at bounding box center [755, 324] width 5 height 13
type input "Sep 9th 2025"
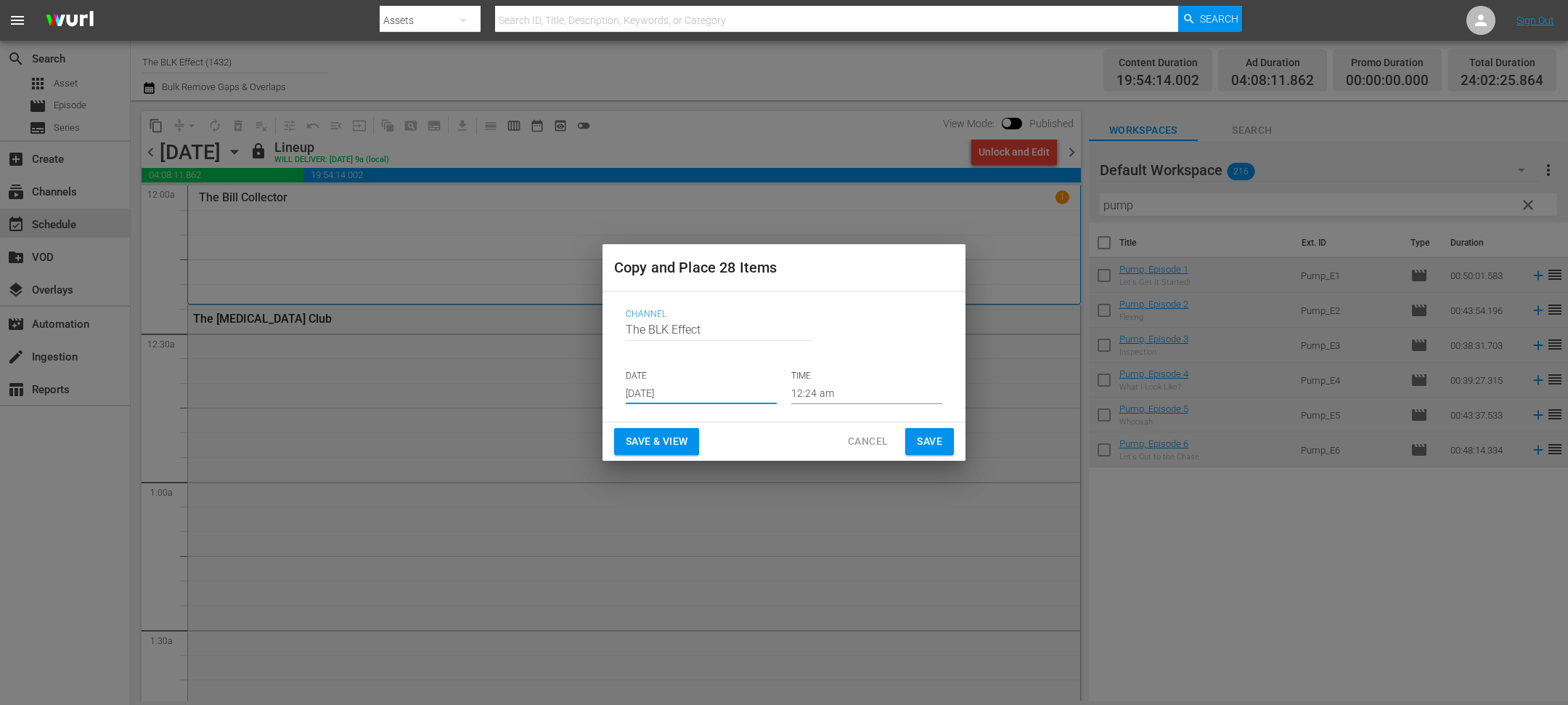
click at [931, 437] on span "Save" at bounding box center [929, 441] width 25 height 18
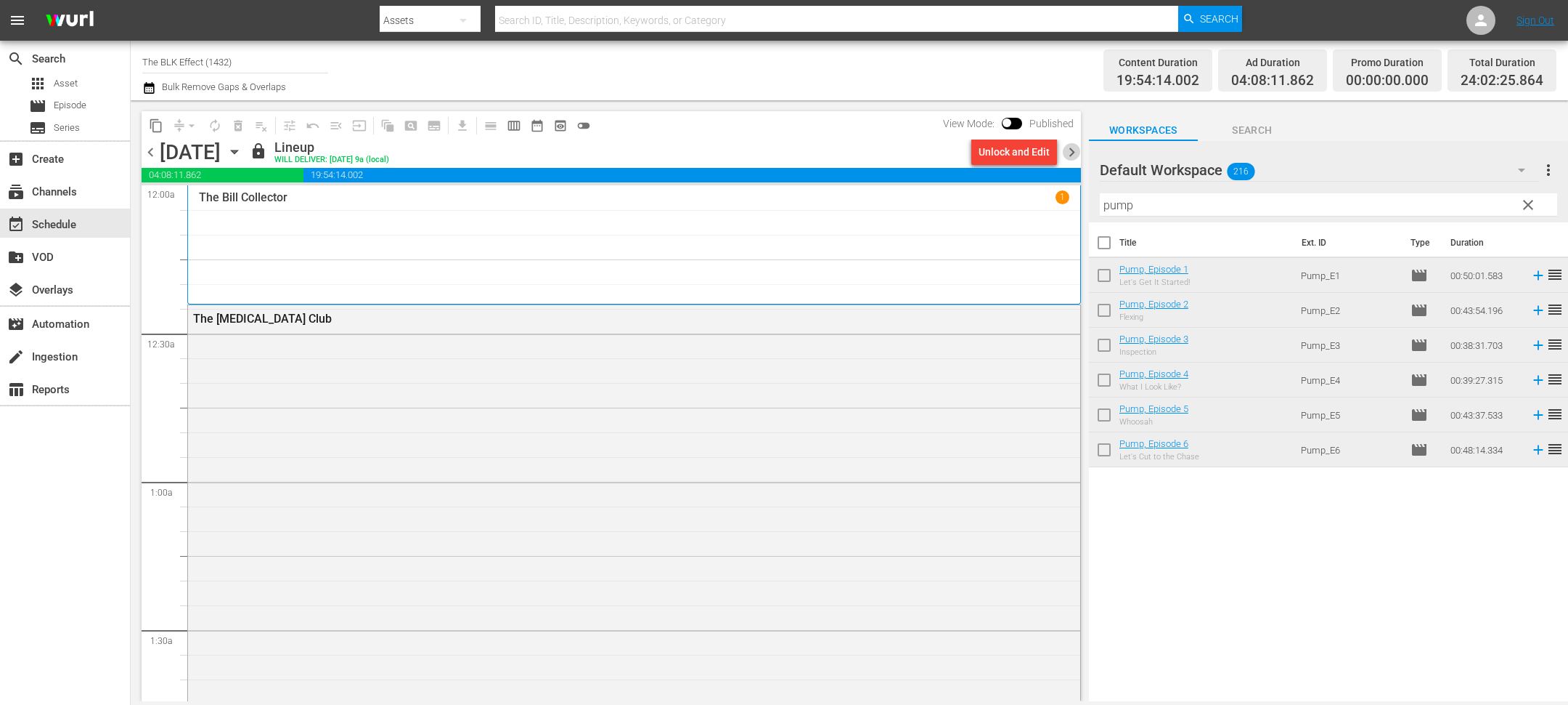
click at [1073, 154] on span "chevron_right" at bounding box center [1072, 153] width 18 height 18
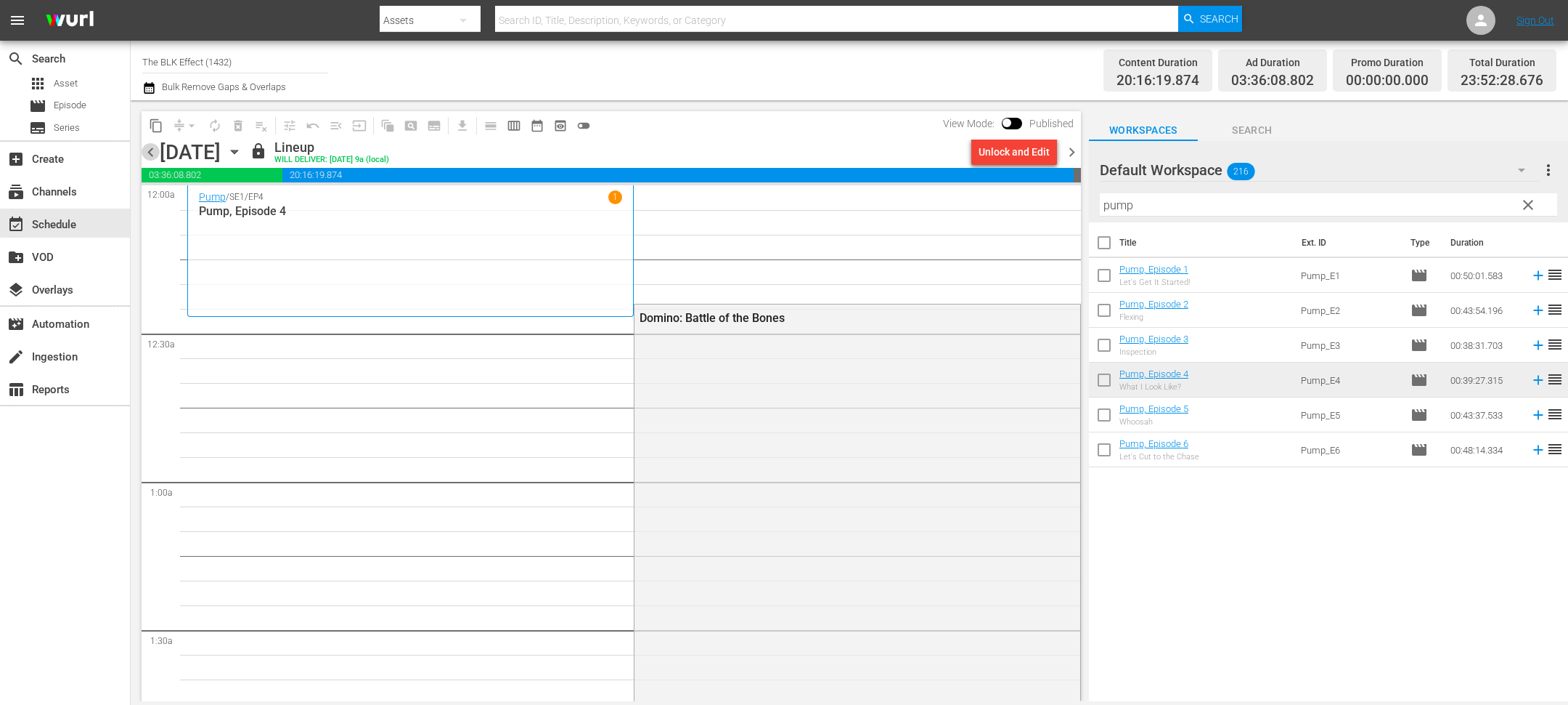
click at [151, 149] on span "chevron_left" at bounding box center [151, 153] width 18 height 18
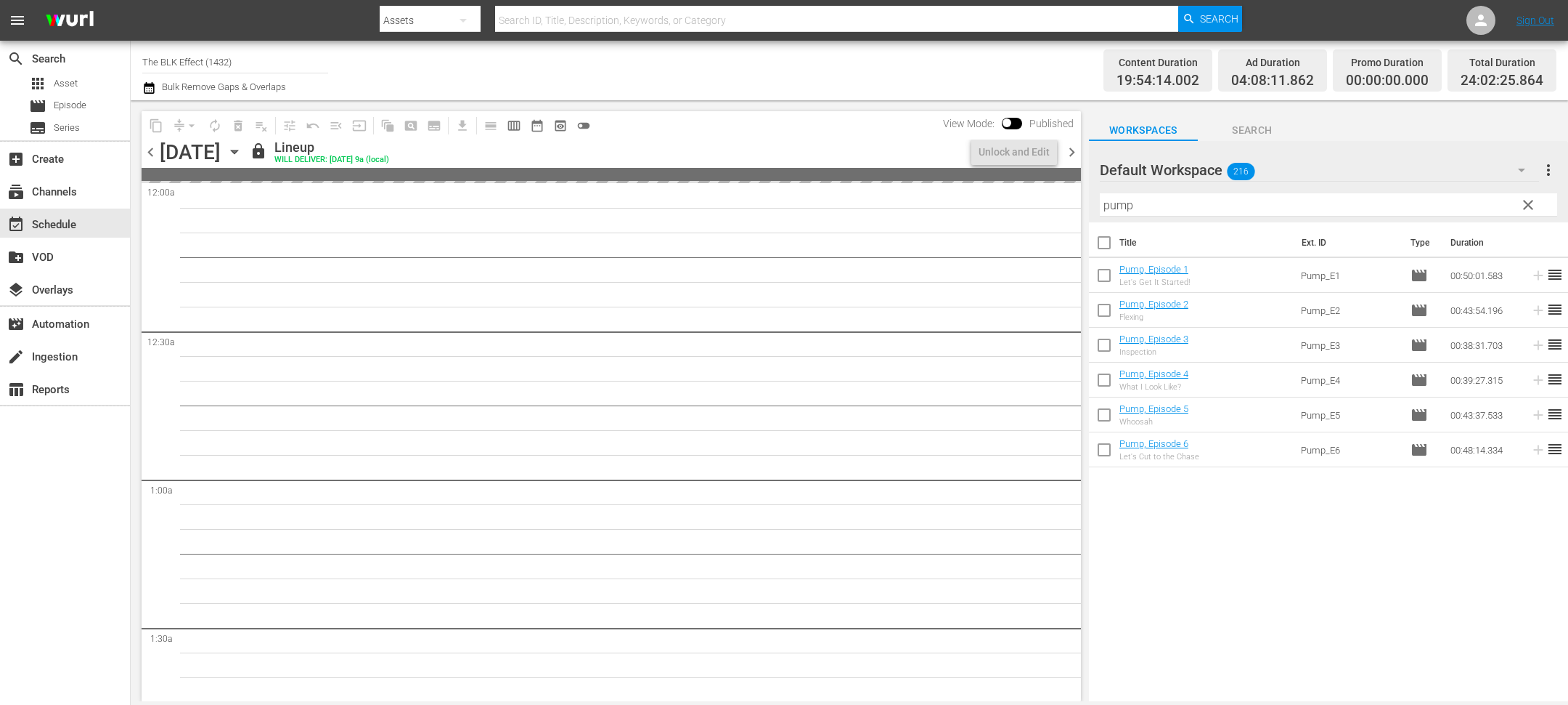
click at [246, 153] on div "Tuesday, September 2nd September 2nd" at bounding box center [203, 152] width 87 height 24
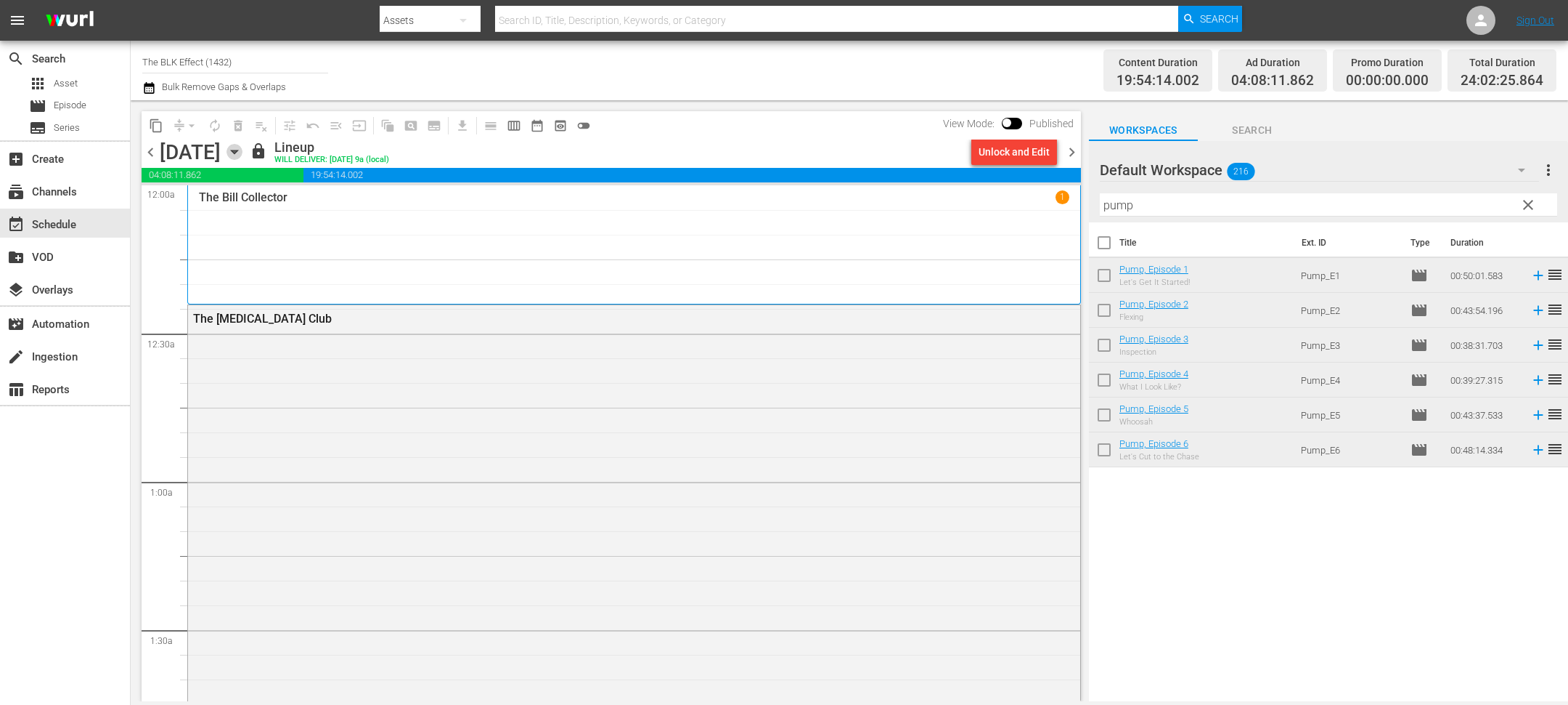
click at [243, 150] on icon "button" at bounding box center [235, 152] width 16 height 16
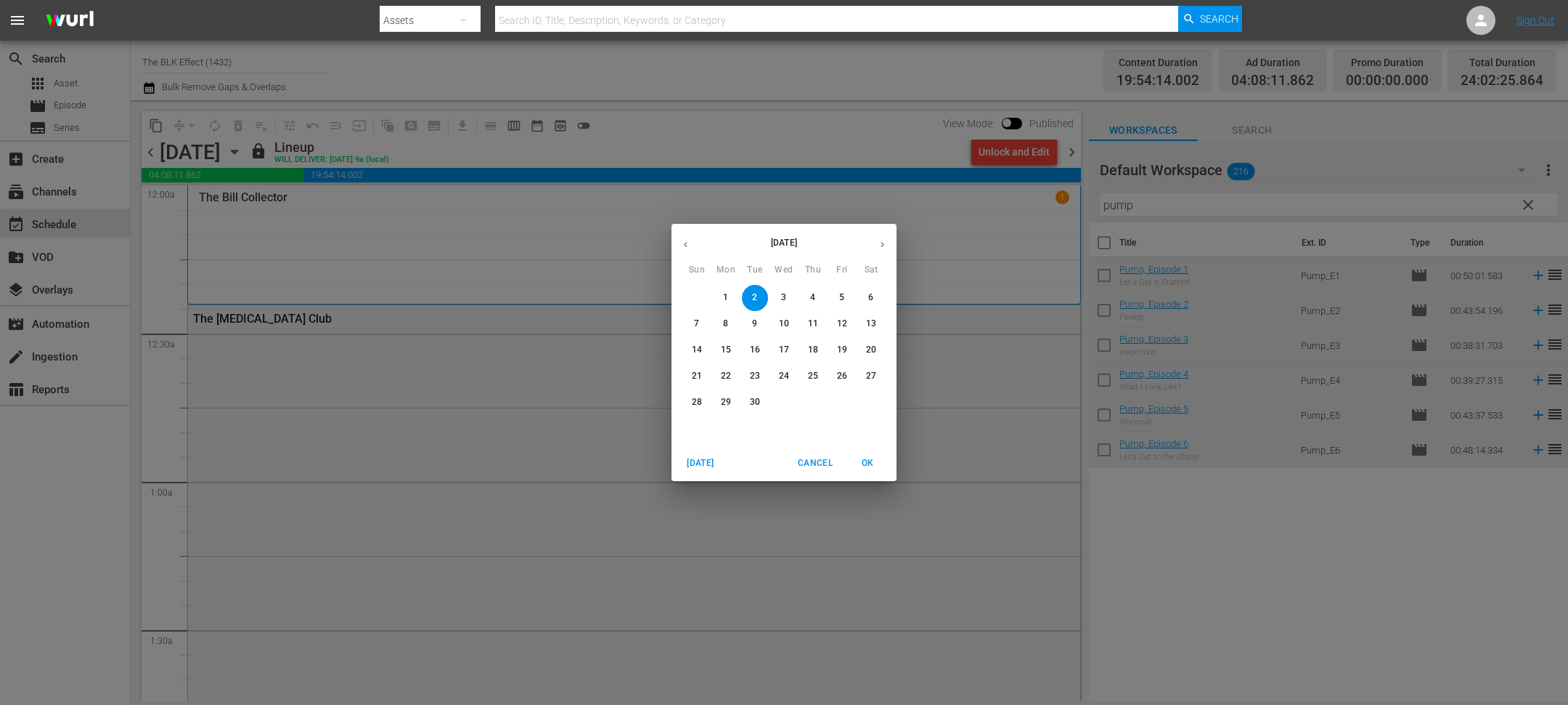
click at [761, 321] on span "9" at bounding box center [754, 324] width 26 height 13
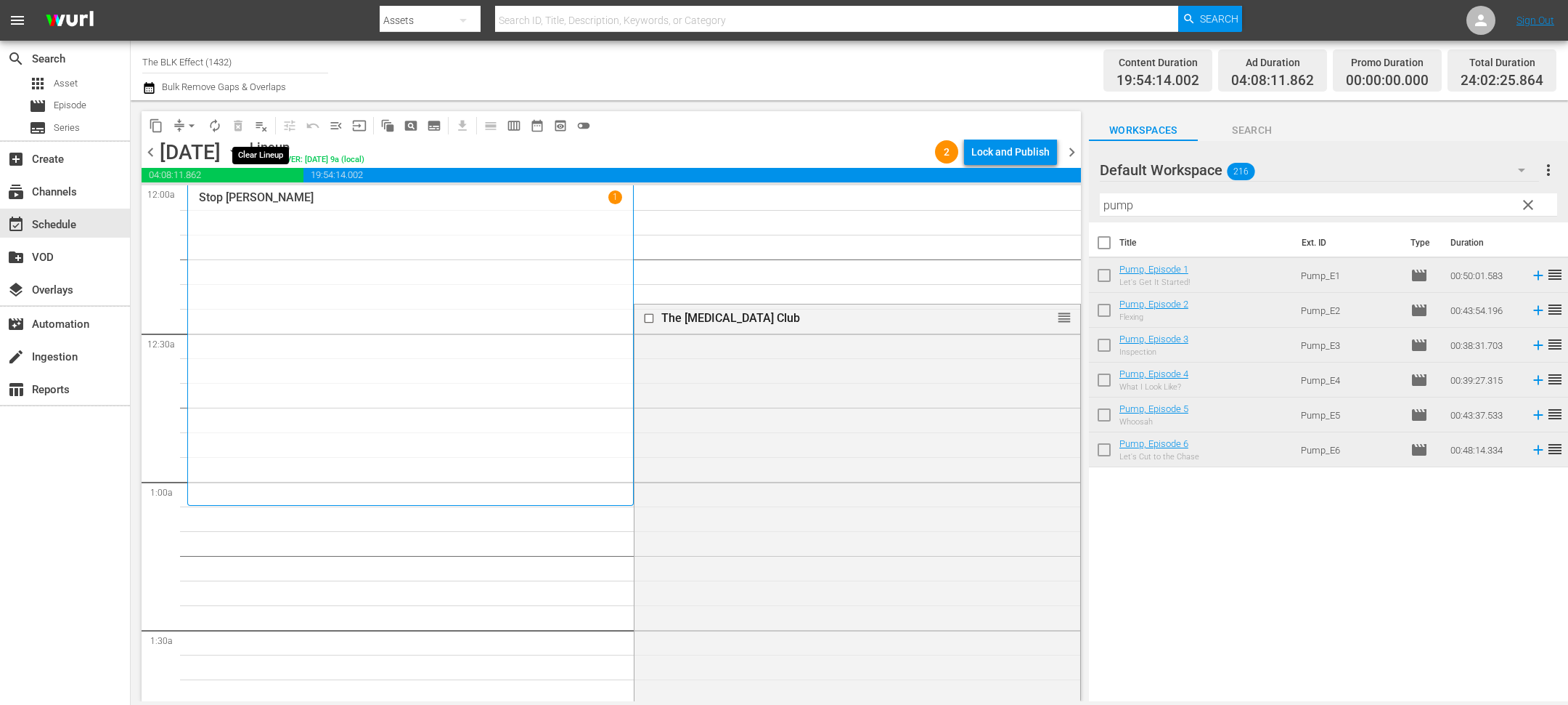
click at [263, 118] on span "playlist_remove_outlined" at bounding box center [262, 125] width 14 height 14
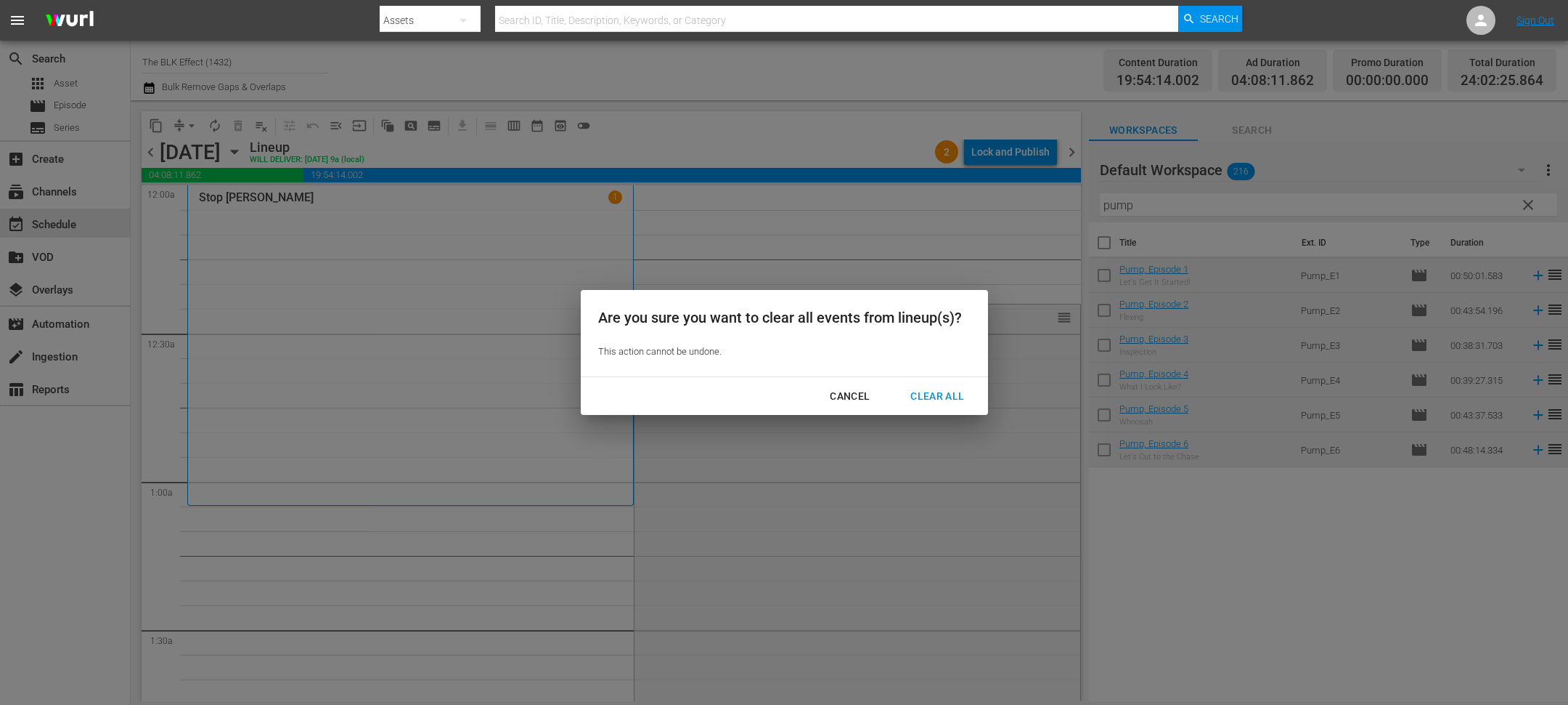
drag, startPoint x: 953, startPoint y: 403, endPoint x: 753, endPoint y: 317, distance: 217.7
click at [953, 403] on div "Clear All" at bounding box center [936, 396] width 77 height 18
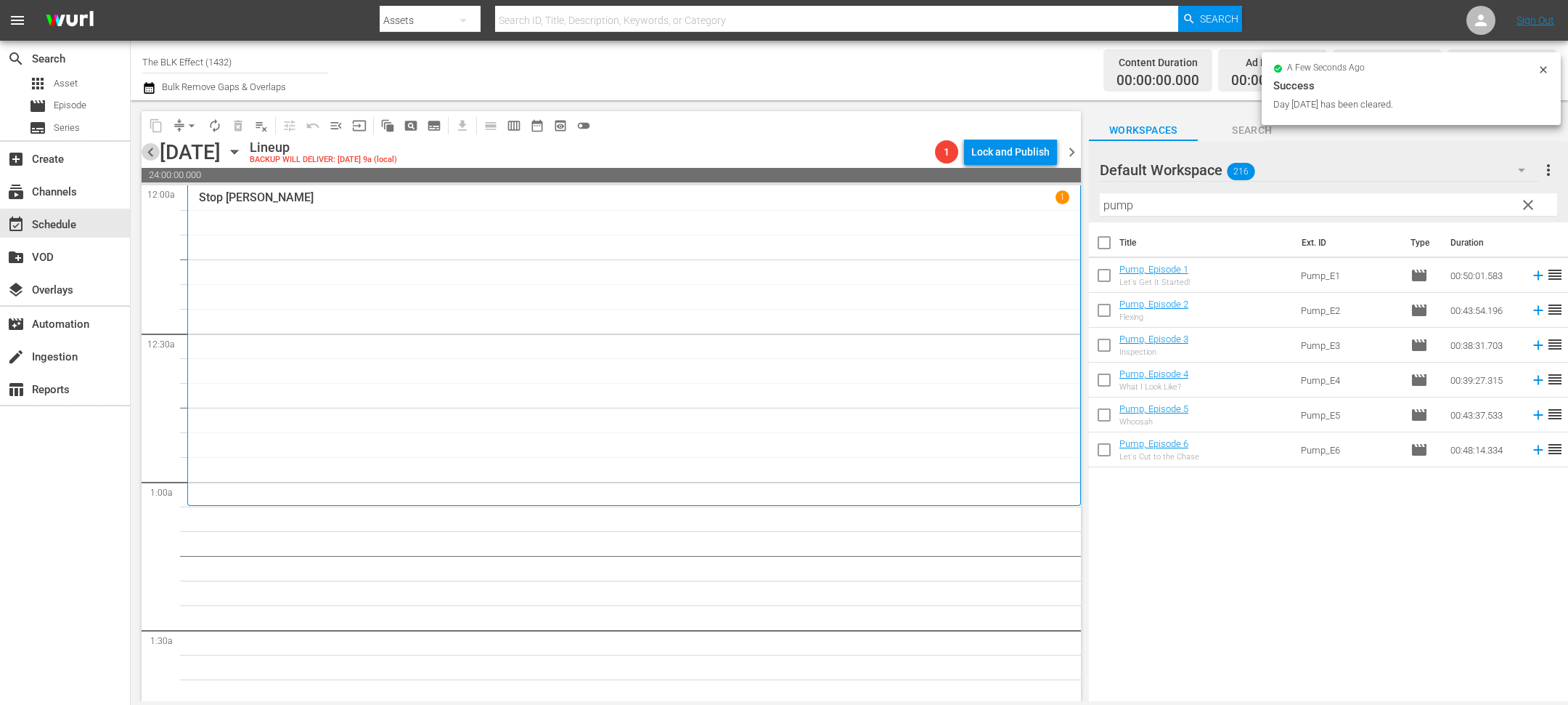
click at [154, 155] on span "chevron_left" at bounding box center [151, 153] width 18 height 18
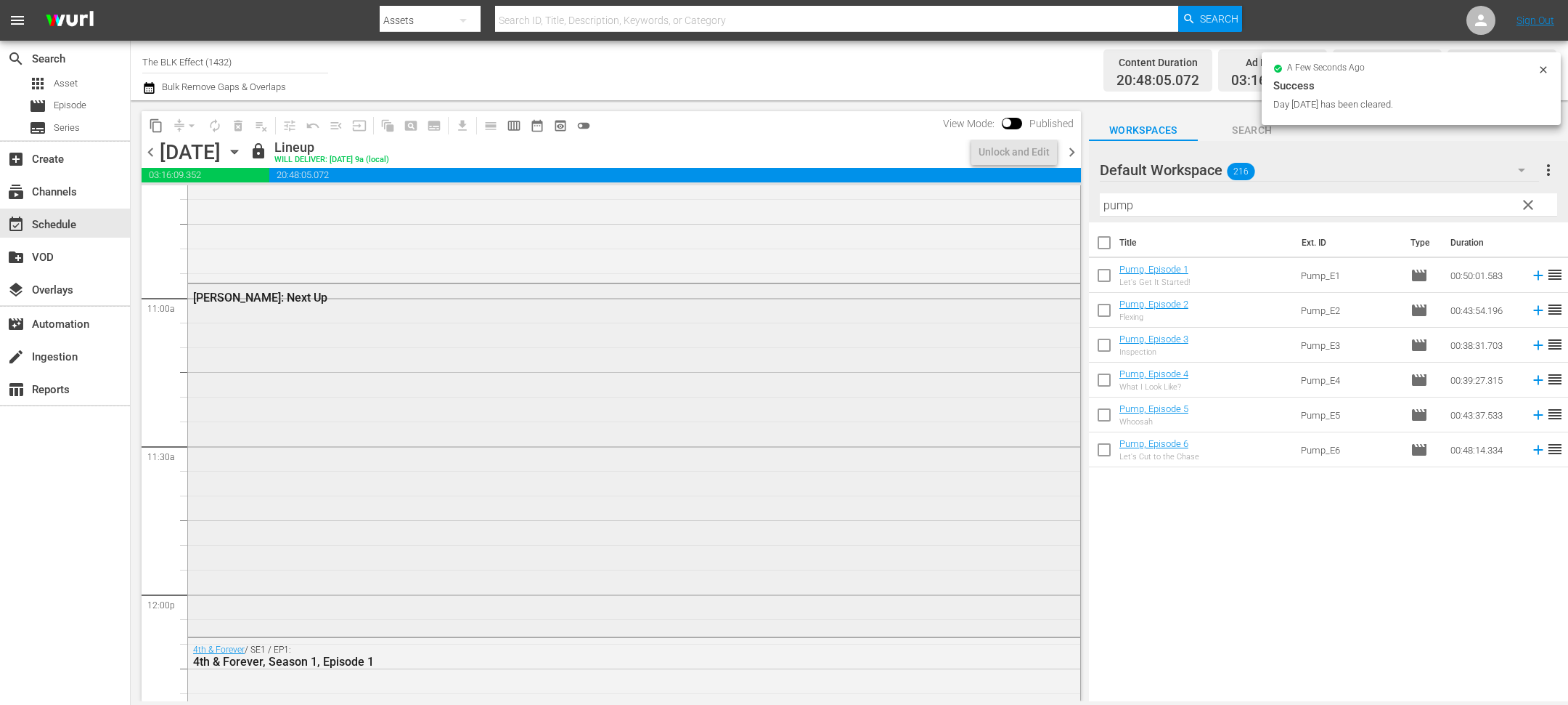
scroll to position [3367, 0]
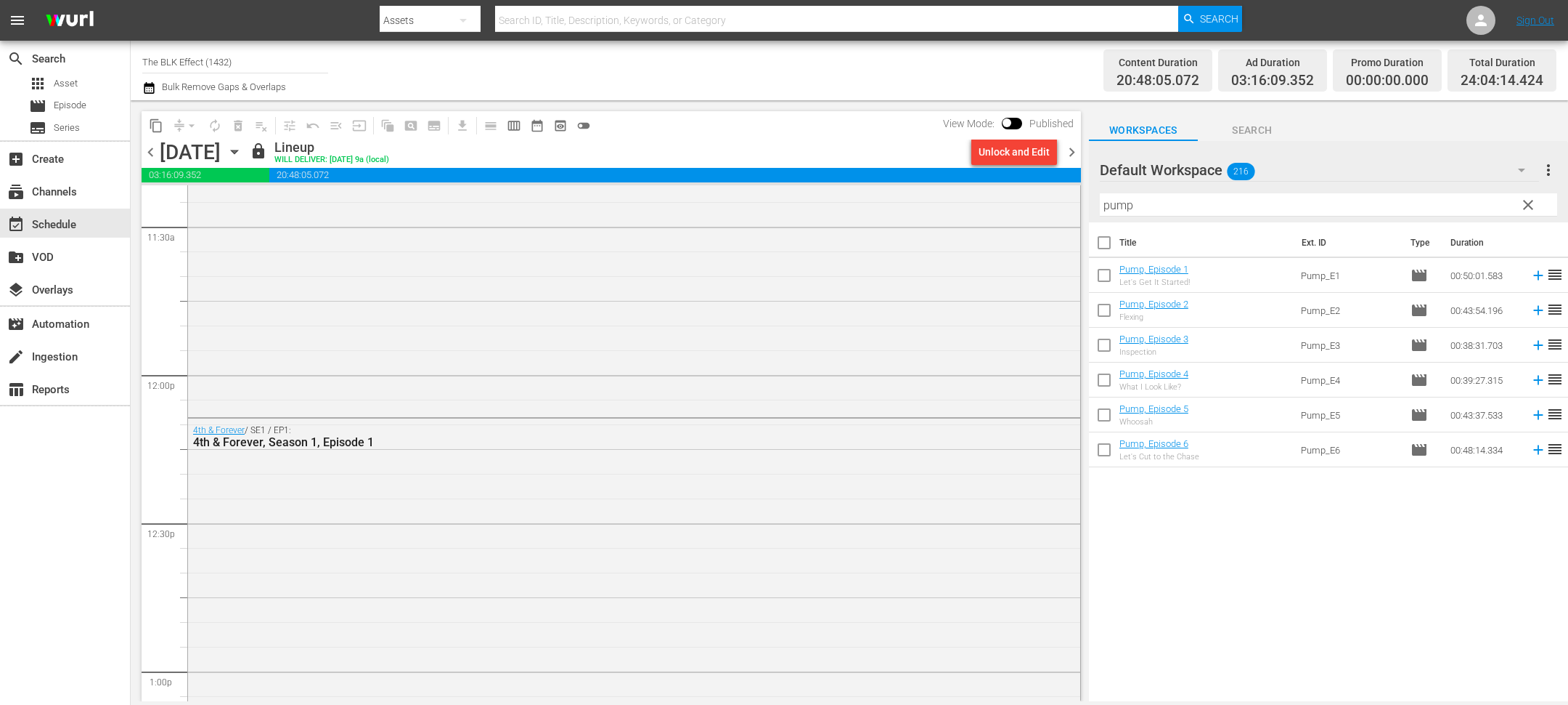
click at [243, 147] on icon "button" at bounding box center [235, 152] width 16 height 16
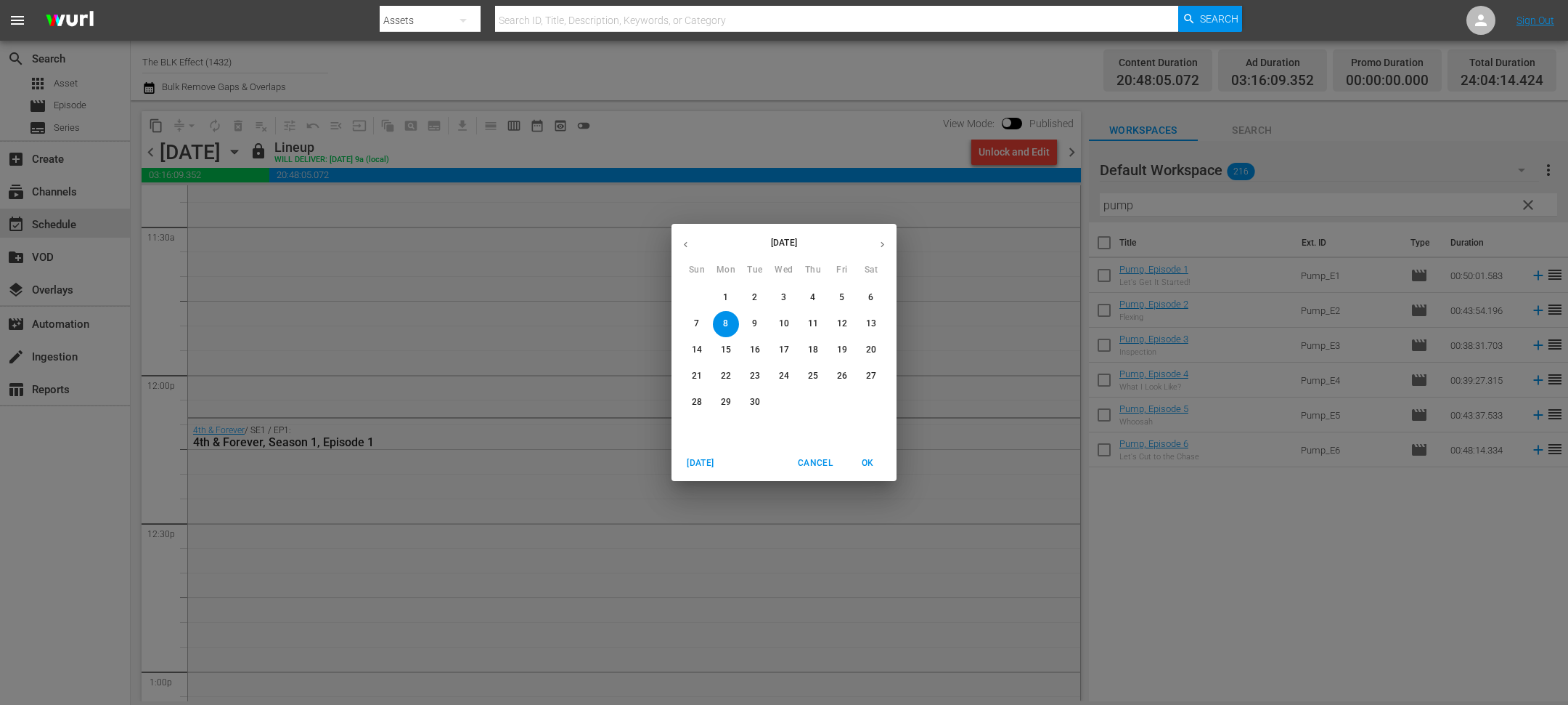
click at [754, 296] on p "2" at bounding box center [755, 298] width 5 height 13
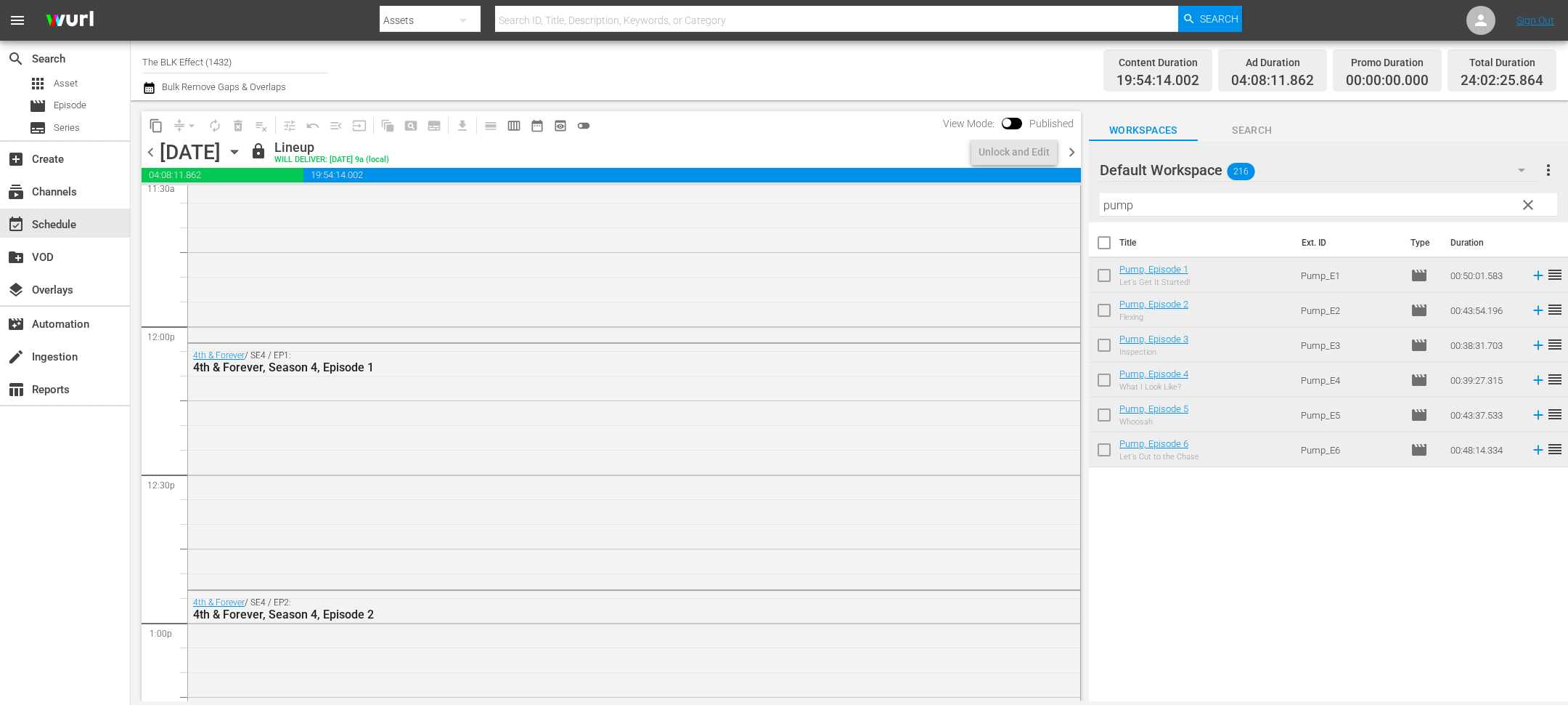
scroll to position [3316, 0]
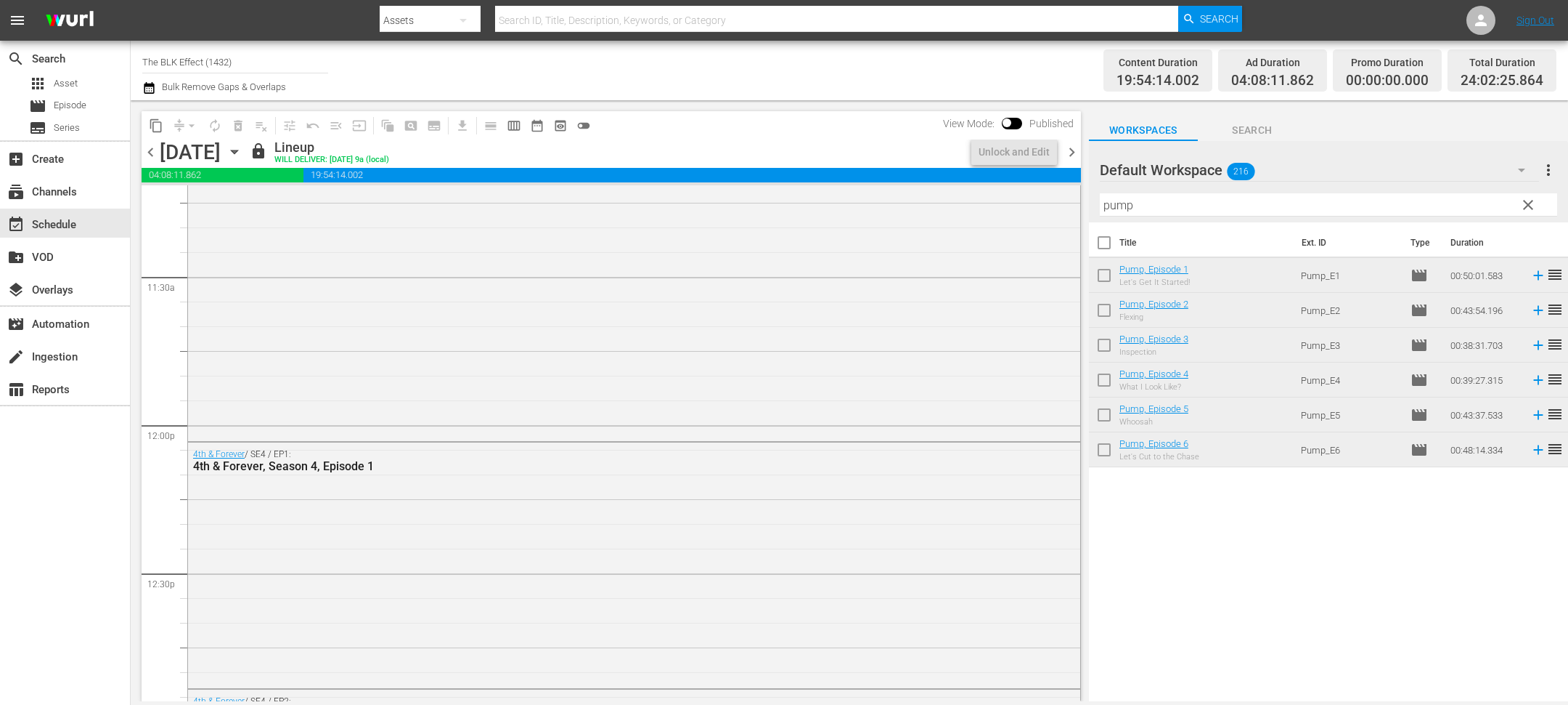
click at [1532, 190] on div "Filter by Title pump" at bounding box center [1328, 205] width 457 height 35
click at [1527, 202] on span "clear" at bounding box center [1527, 204] width 17 height 17
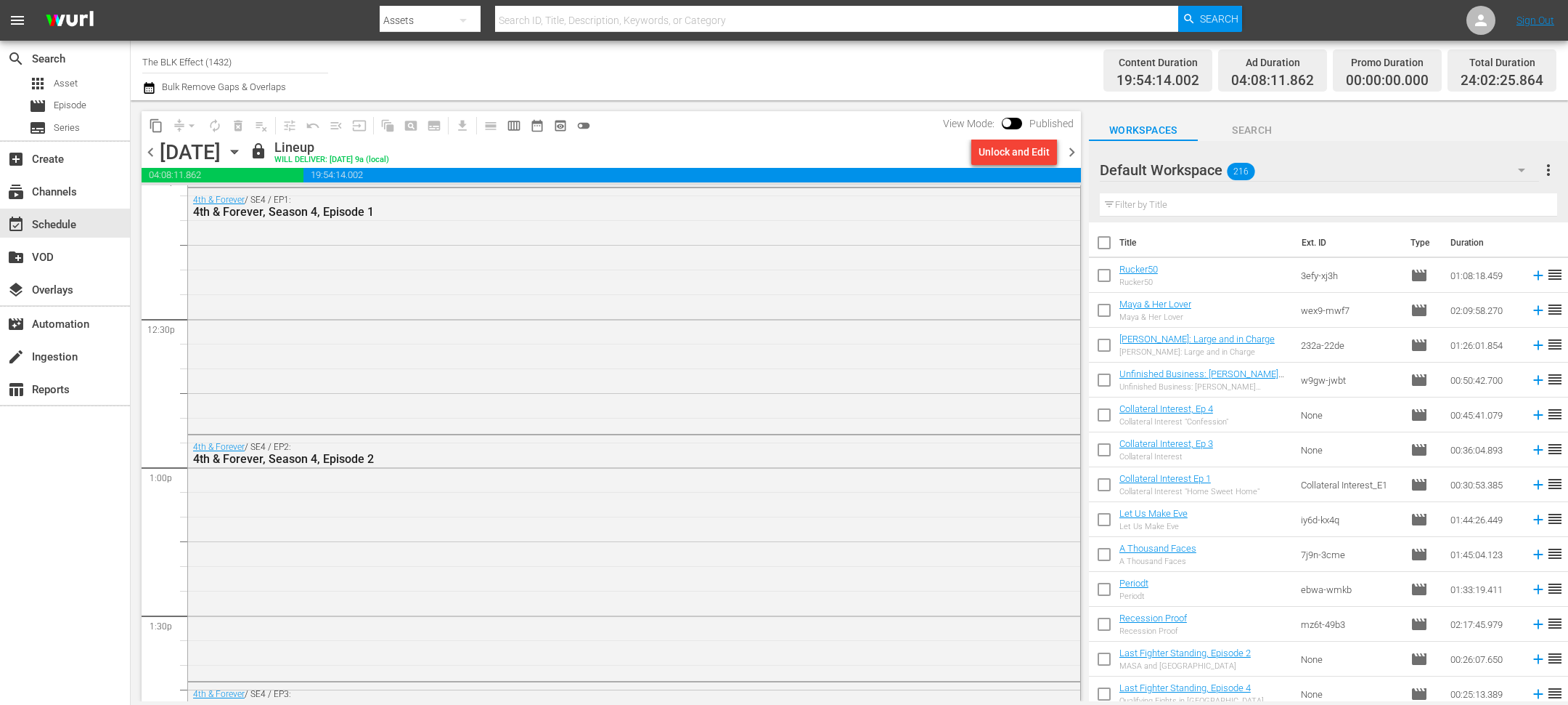
scroll to position [3580, 0]
click at [1071, 145] on span "chevron_right" at bounding box center [1072, 153] width 18 height 18
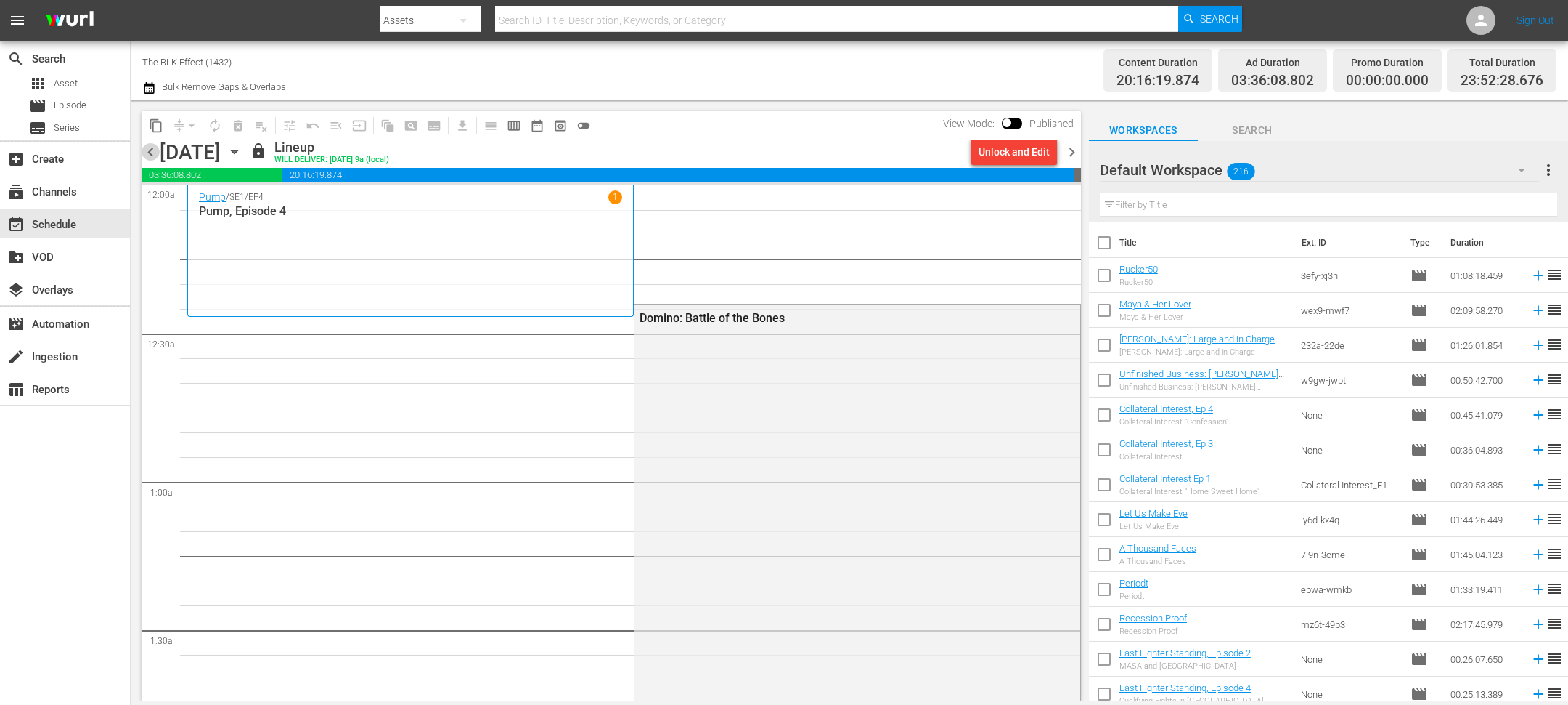
click at [159, 153] on span "chevron_left" at bounding box center [151, 153] width 18 height 18
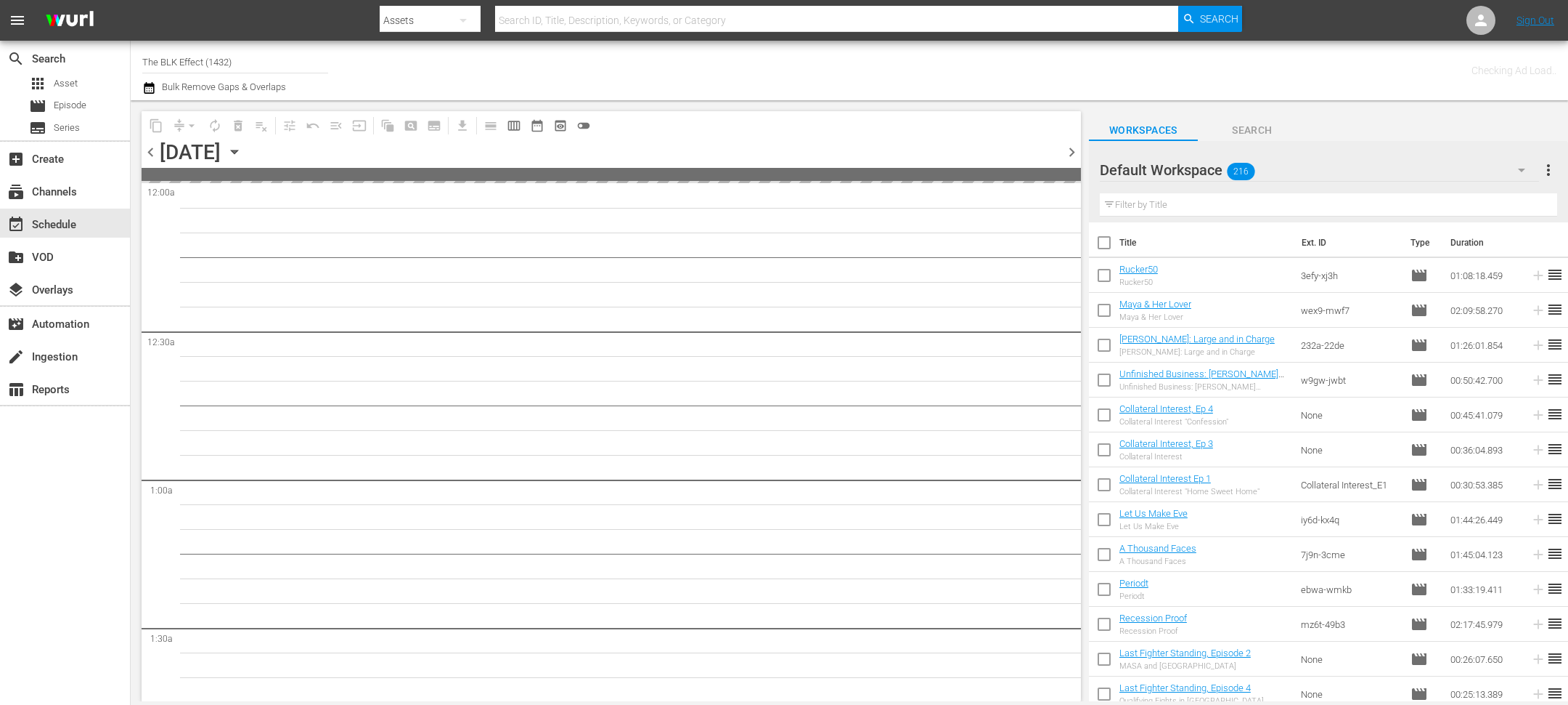
click at [151, 152] on span "chevron_left" at bounding box center [151, 153] width 18 height 18
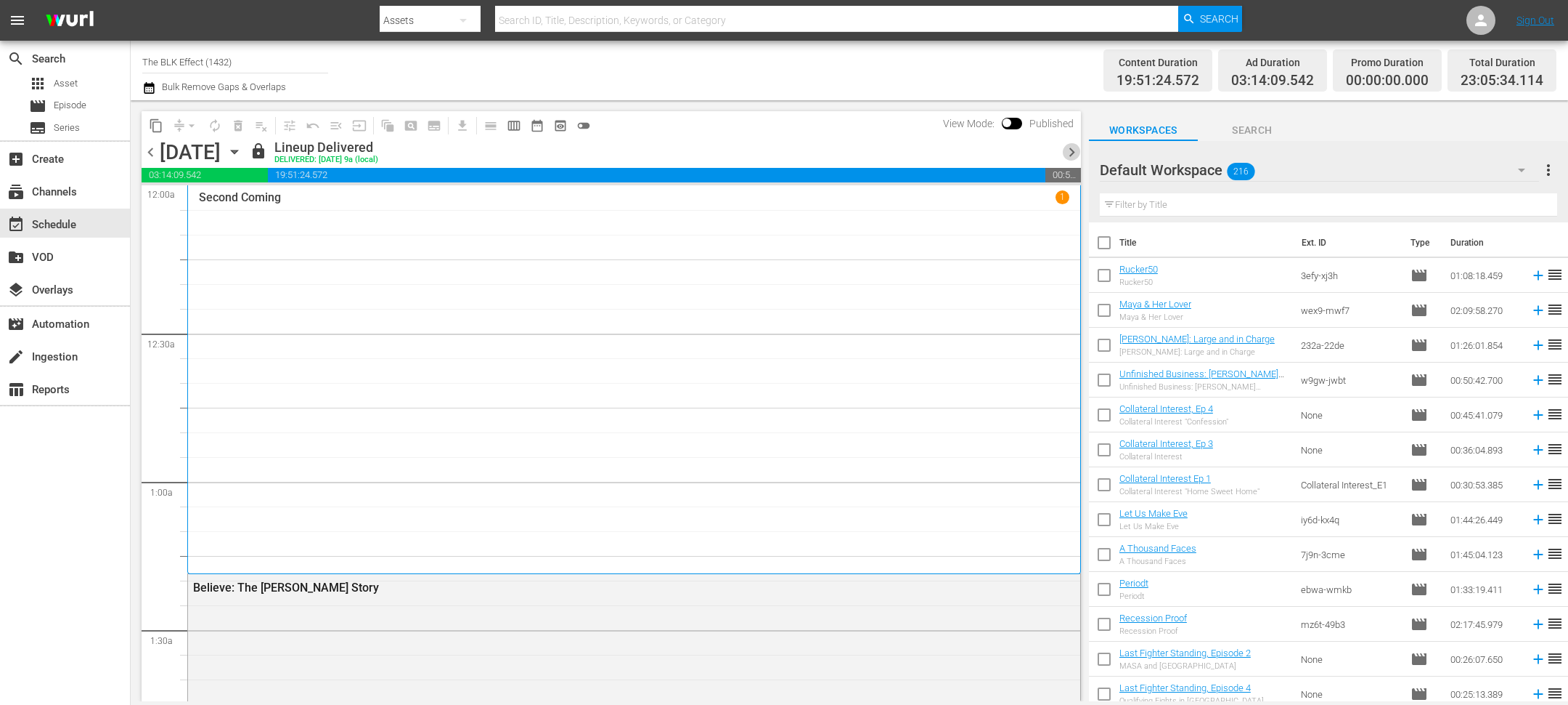
click at [1063, 148] on span "chevron_right" at bounding box center [1072, 153] width 18 height 18
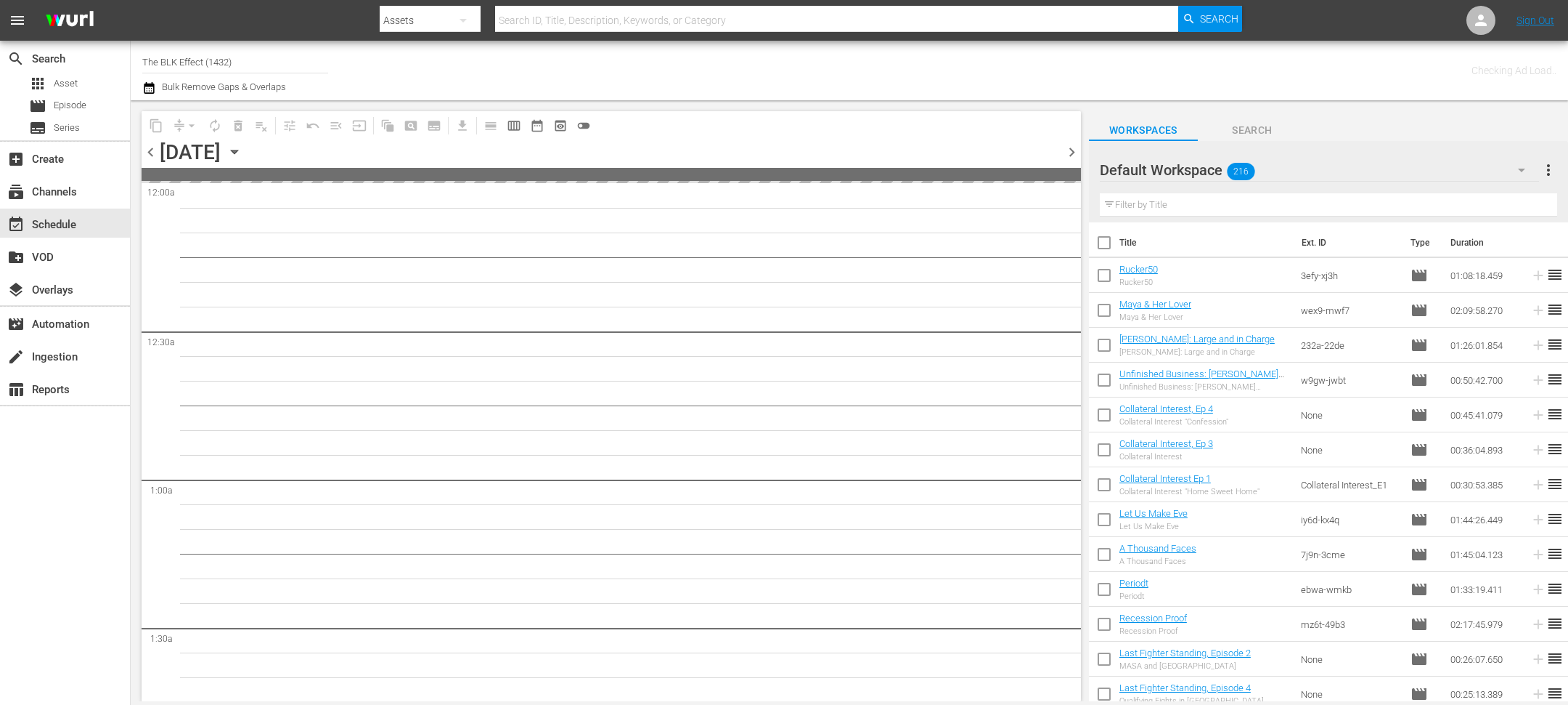
click at [1143, 209] on input "text" at bounding box center [1328, 205] width 457 height 23
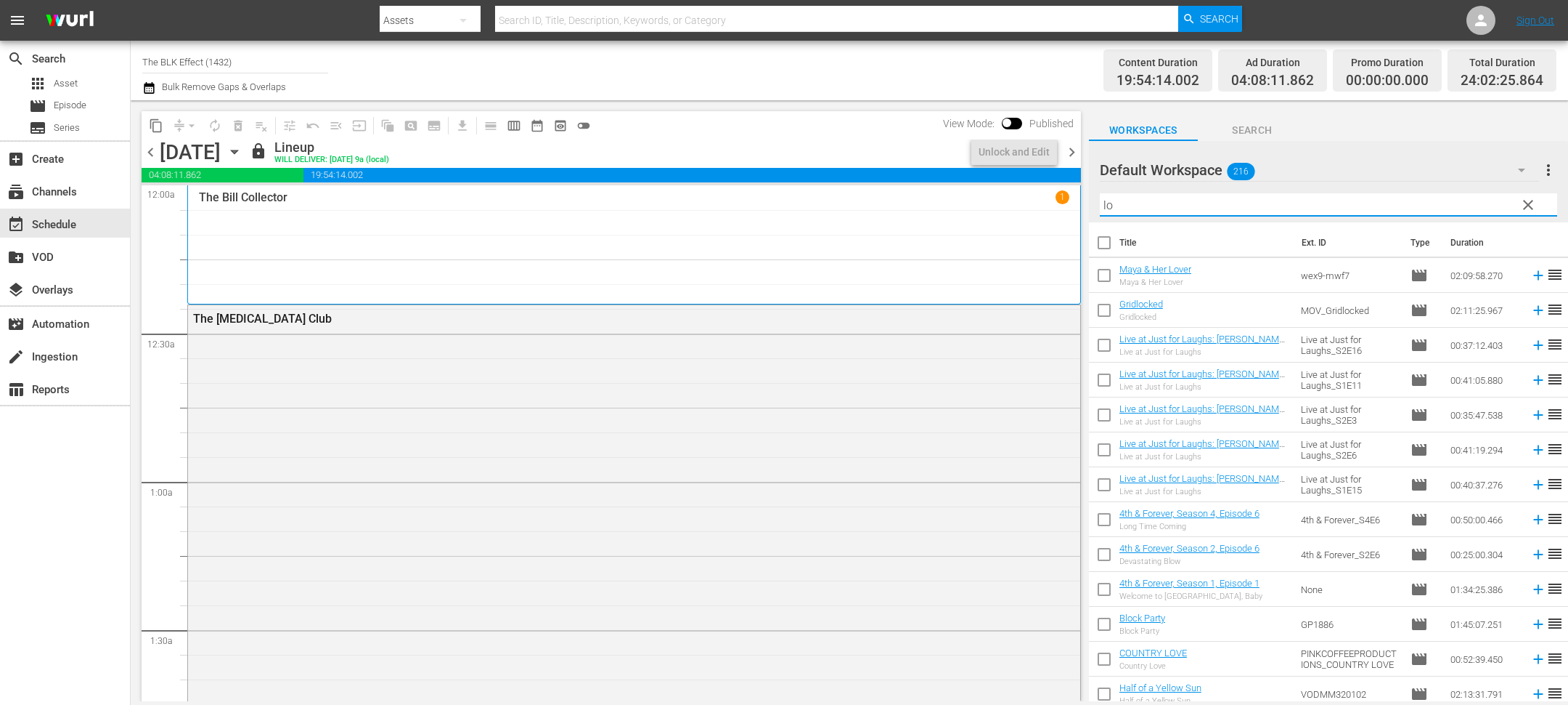
type input "l"
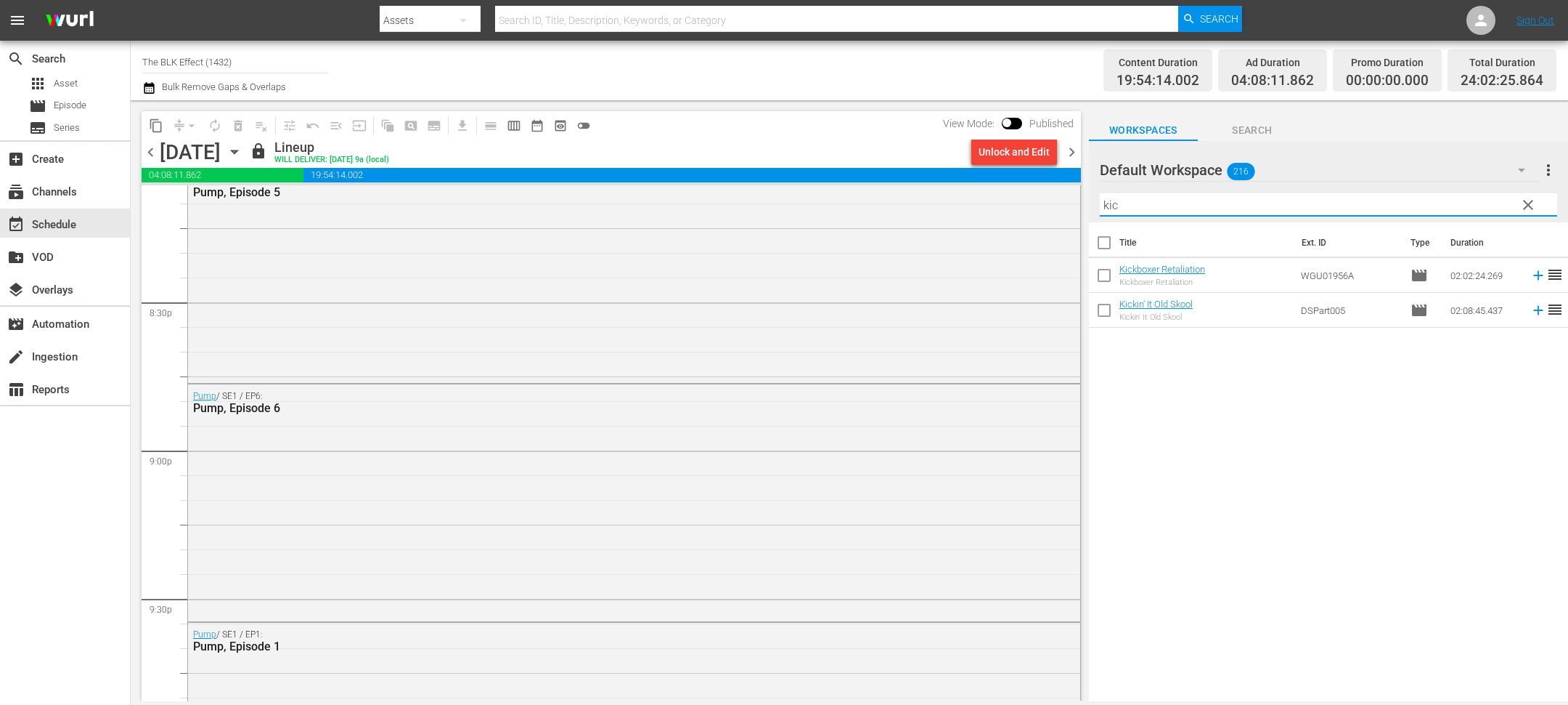
scroll to position [6728, 0]
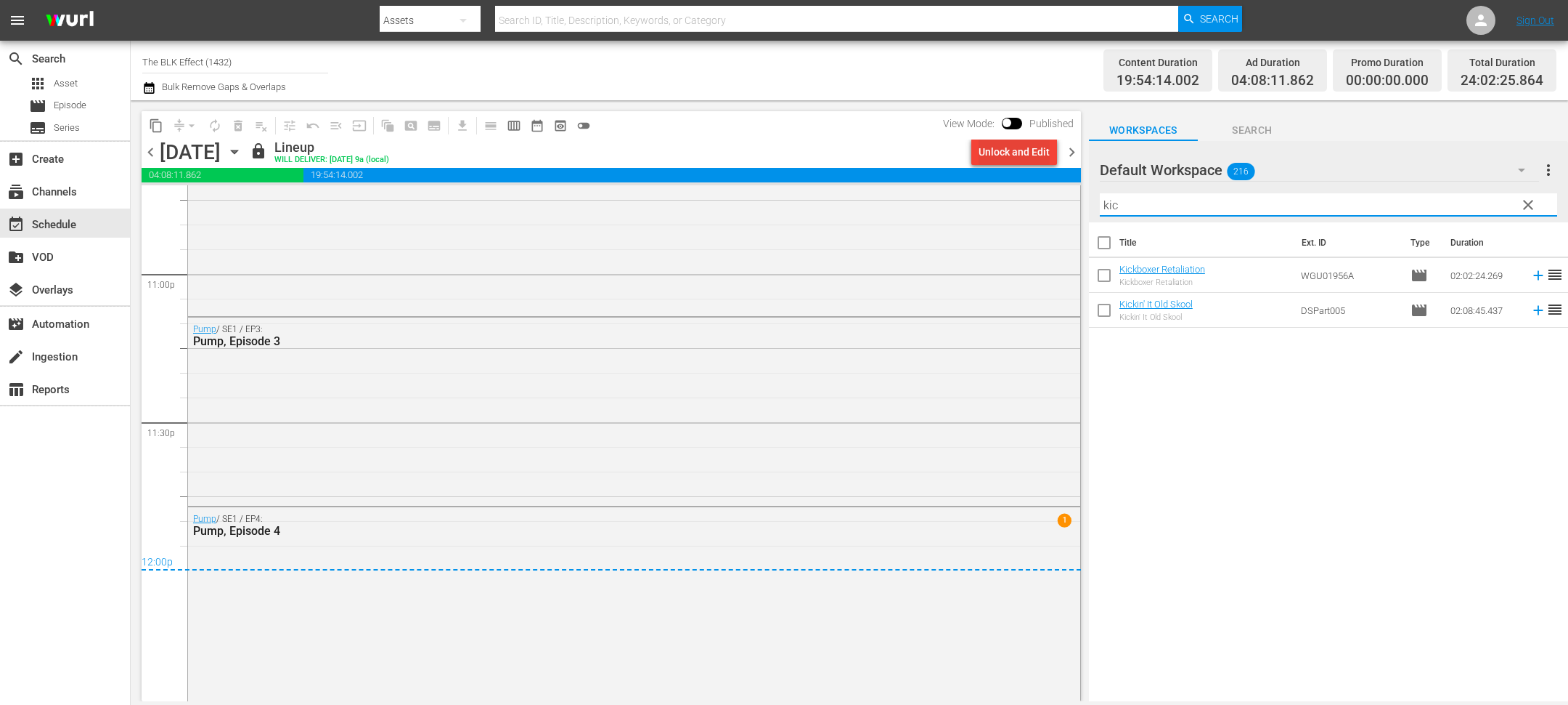
type input "kic"
click at [1032, 146] on div "Unlock and Edit" at bounding box center [1014, 152] width 71 height 26
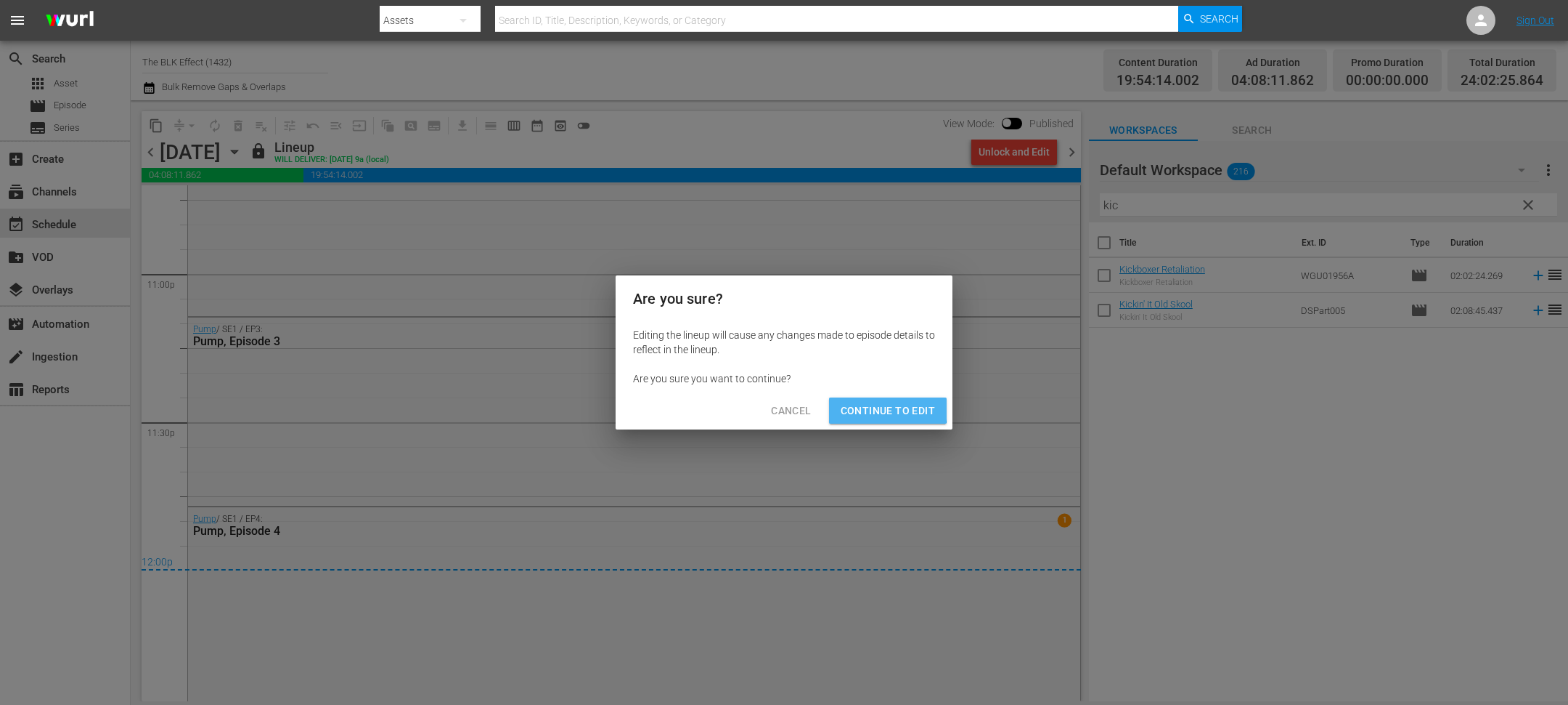
click at [865, 409] on span "Continue to Edit" at bounding box center [888, 411] width 95 height 18
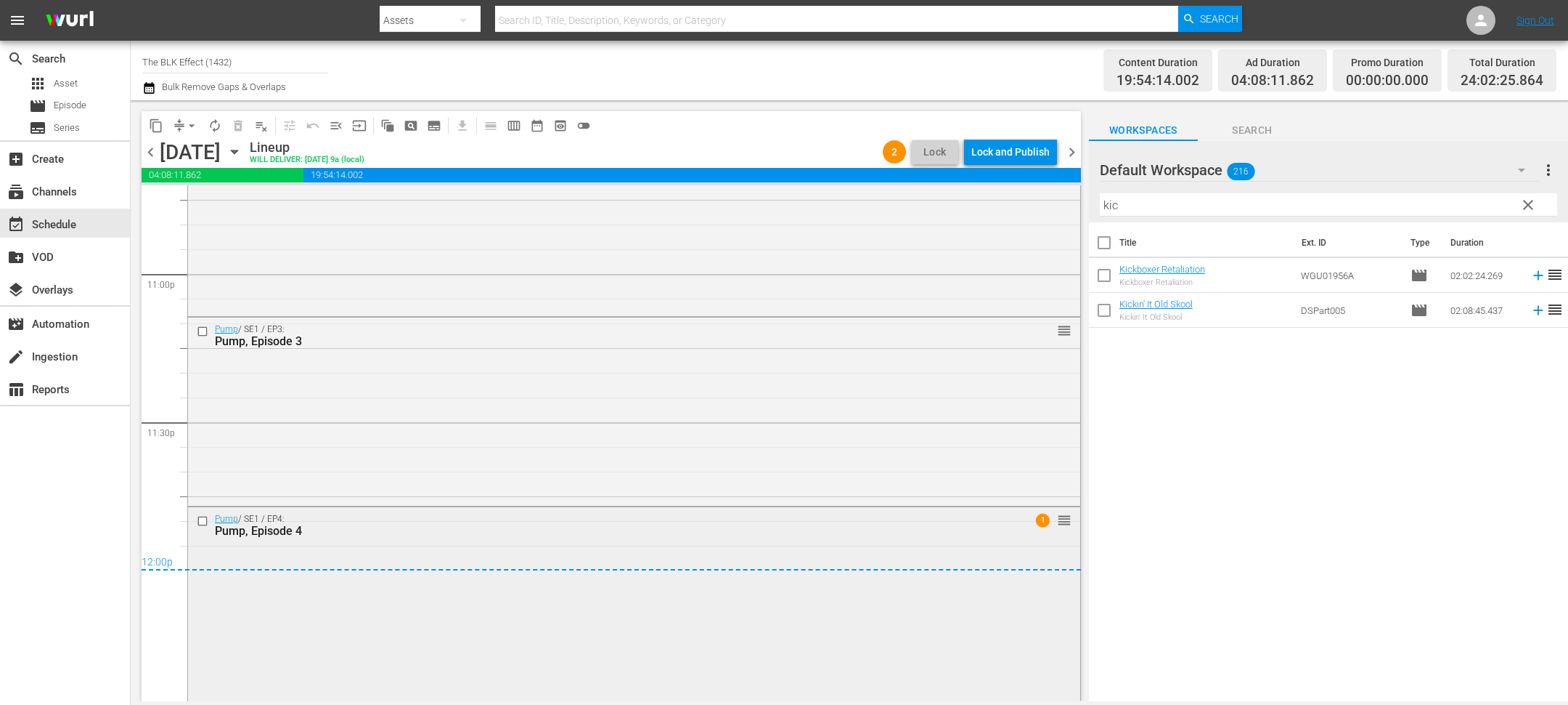
click at [199, 520] on input "checkbox" at bounding box center [204, 522] width 15 height 13
click at [202, 329] on input "checkbox" at bounding box center [204, 332] width 15 height 13
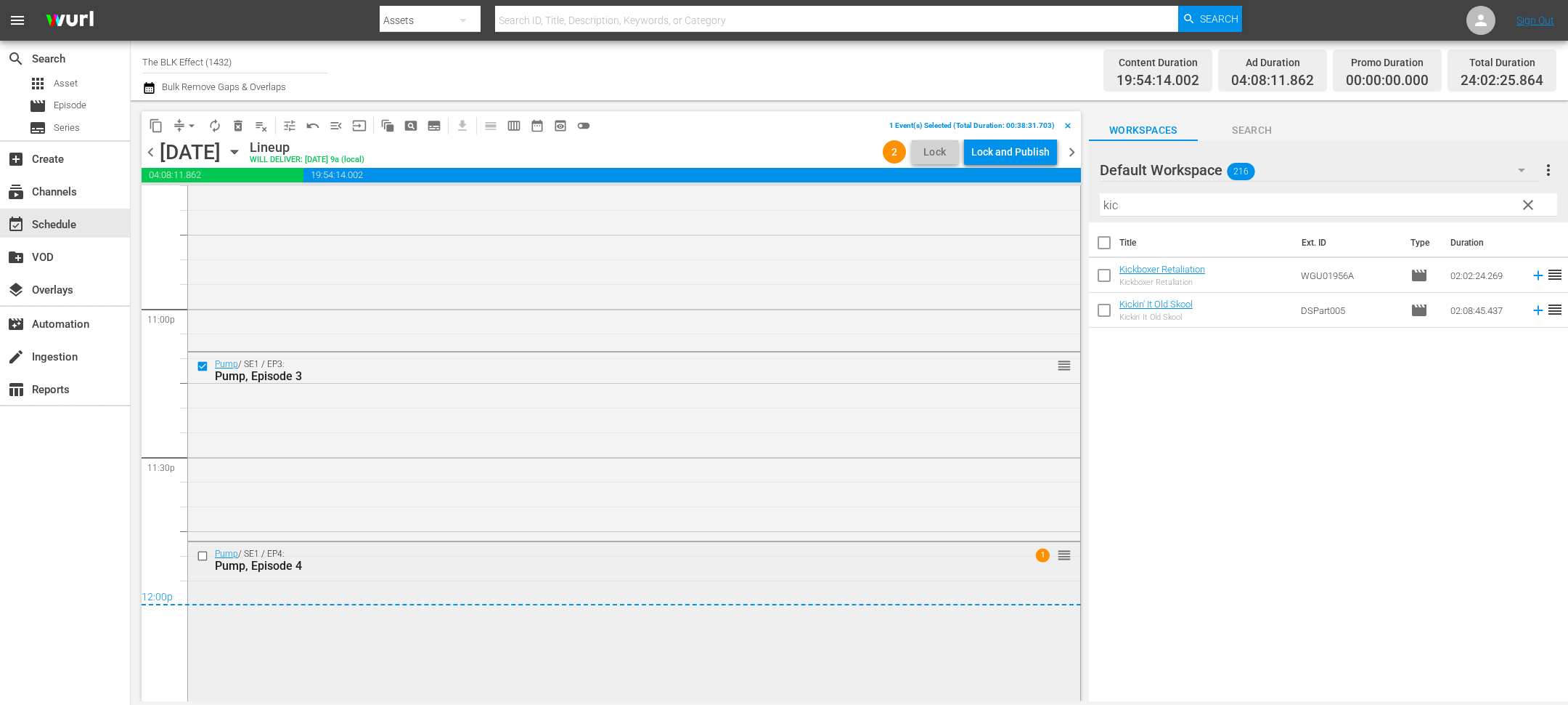
click at [203, 552] on input "checkbox" at bounding box center [204, 556] width 15 height 13
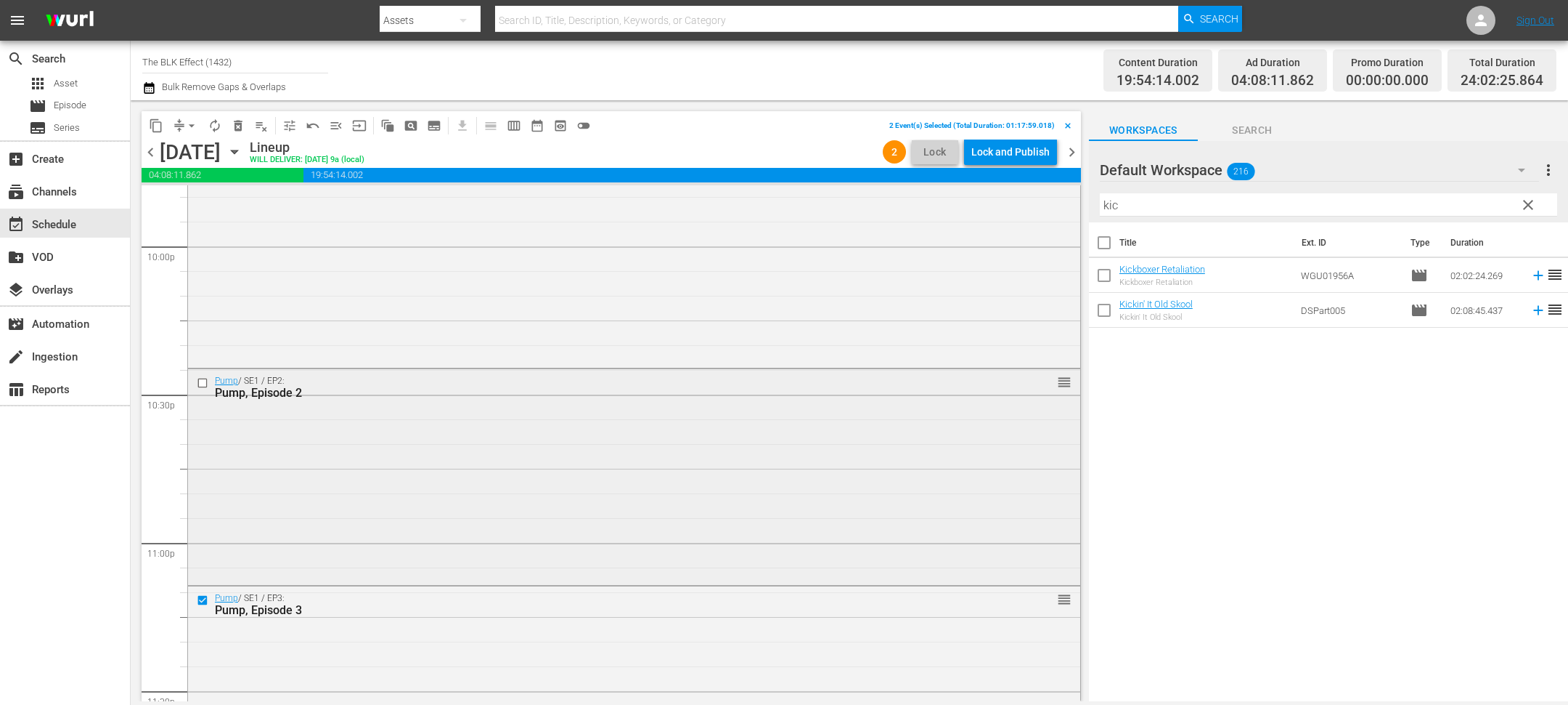
scroll to position [6440, 0]
click at [204, 401] on input "checkbox" at bounding box center [204, 403] width 15 height 13
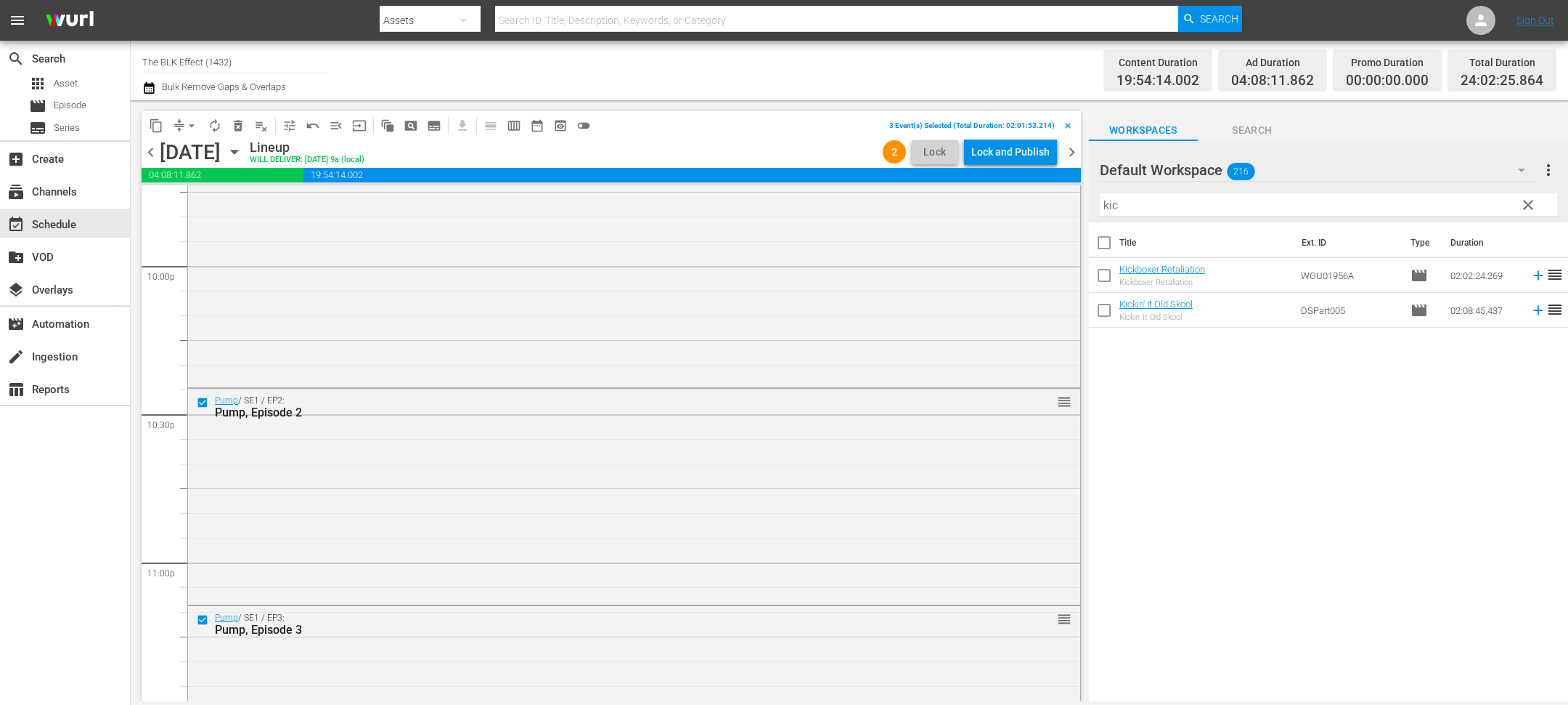
click at [242, 126] on span "delete_forever_outlined" at bounding box center [238, 125] width 14 height 14
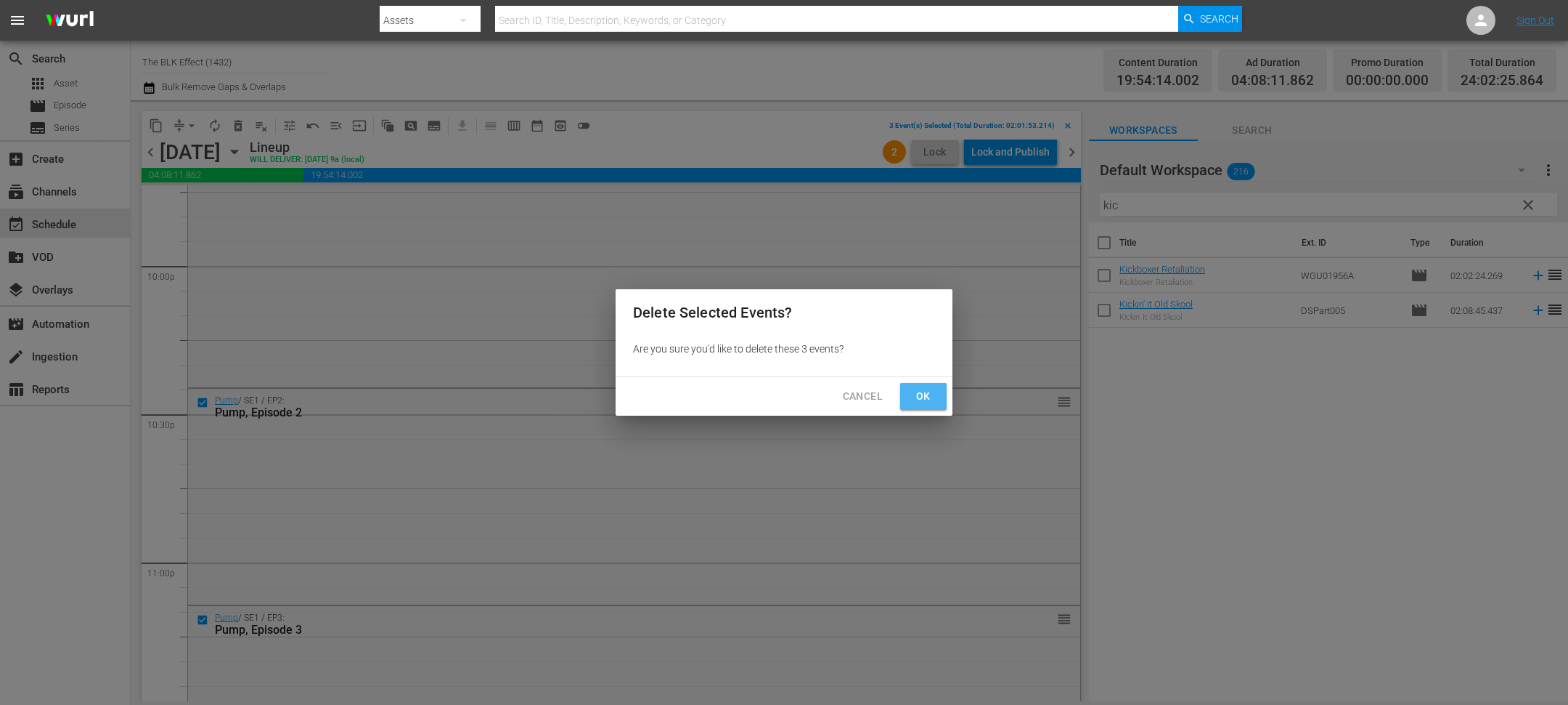
click at [929, 404] on span "Ok" at bounding box center [924, 396] width 23 height 18
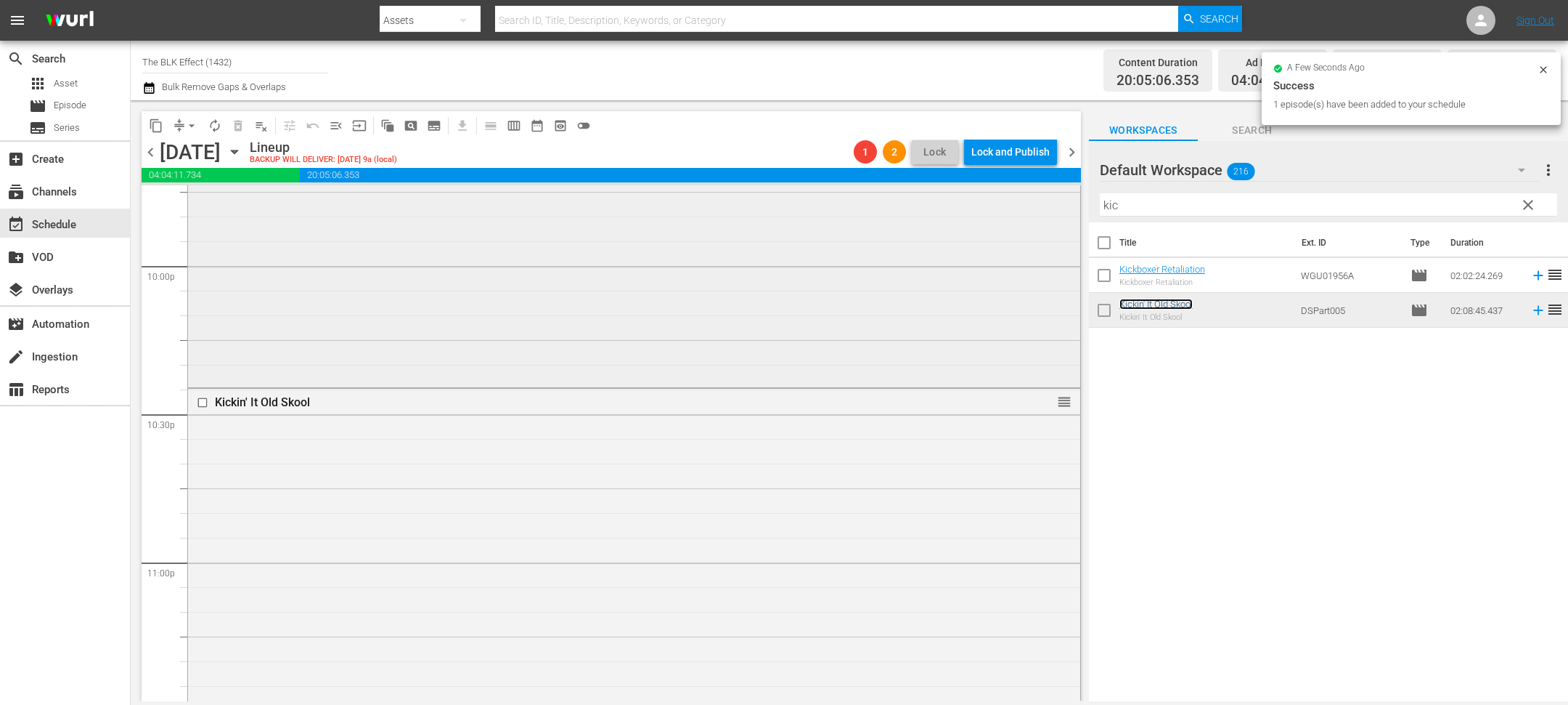
scroll to position [6762, 0]
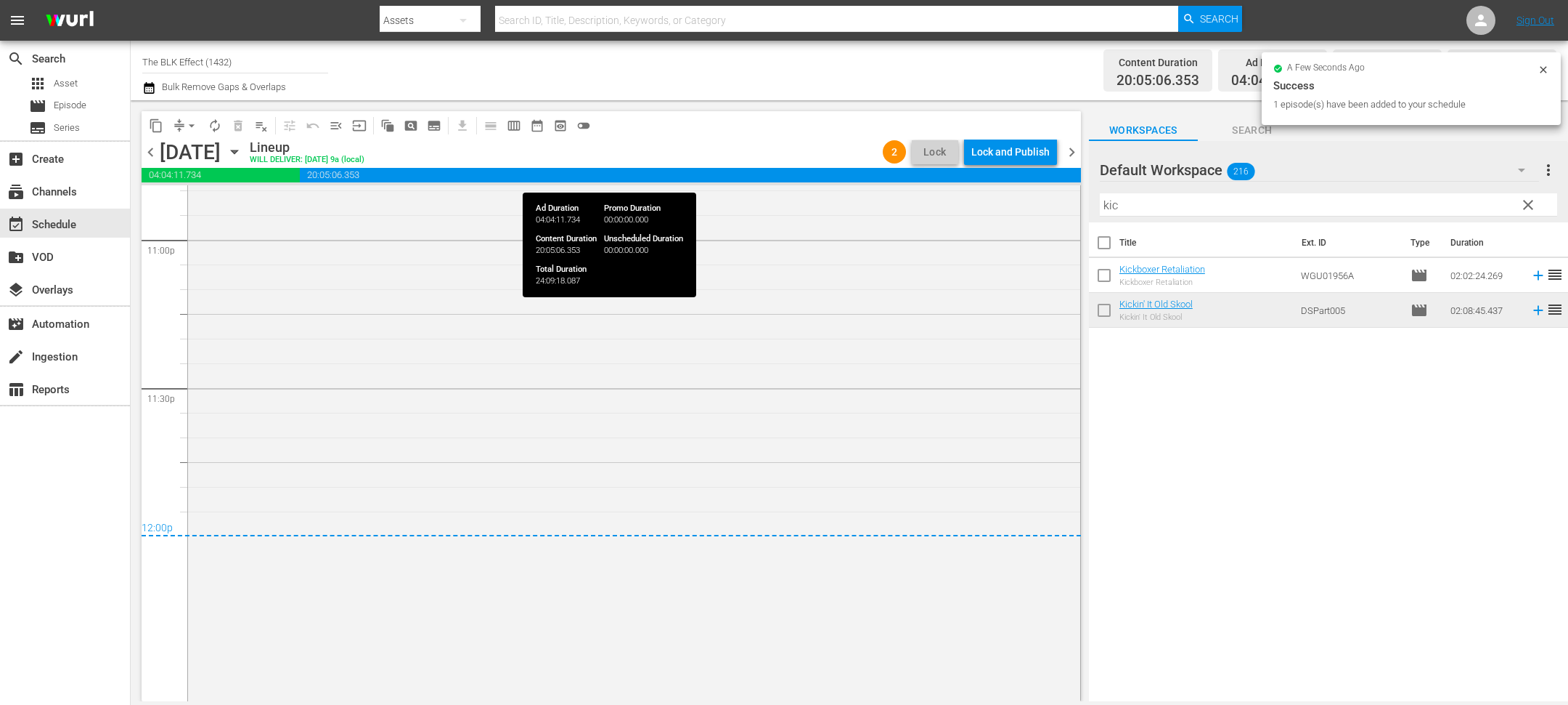
click at [994, 167] on div "content_copy compress arrow_drop_down autorenew_outlined delete_forever_outline…" at bounding box center [611, 405] width 939 height 589
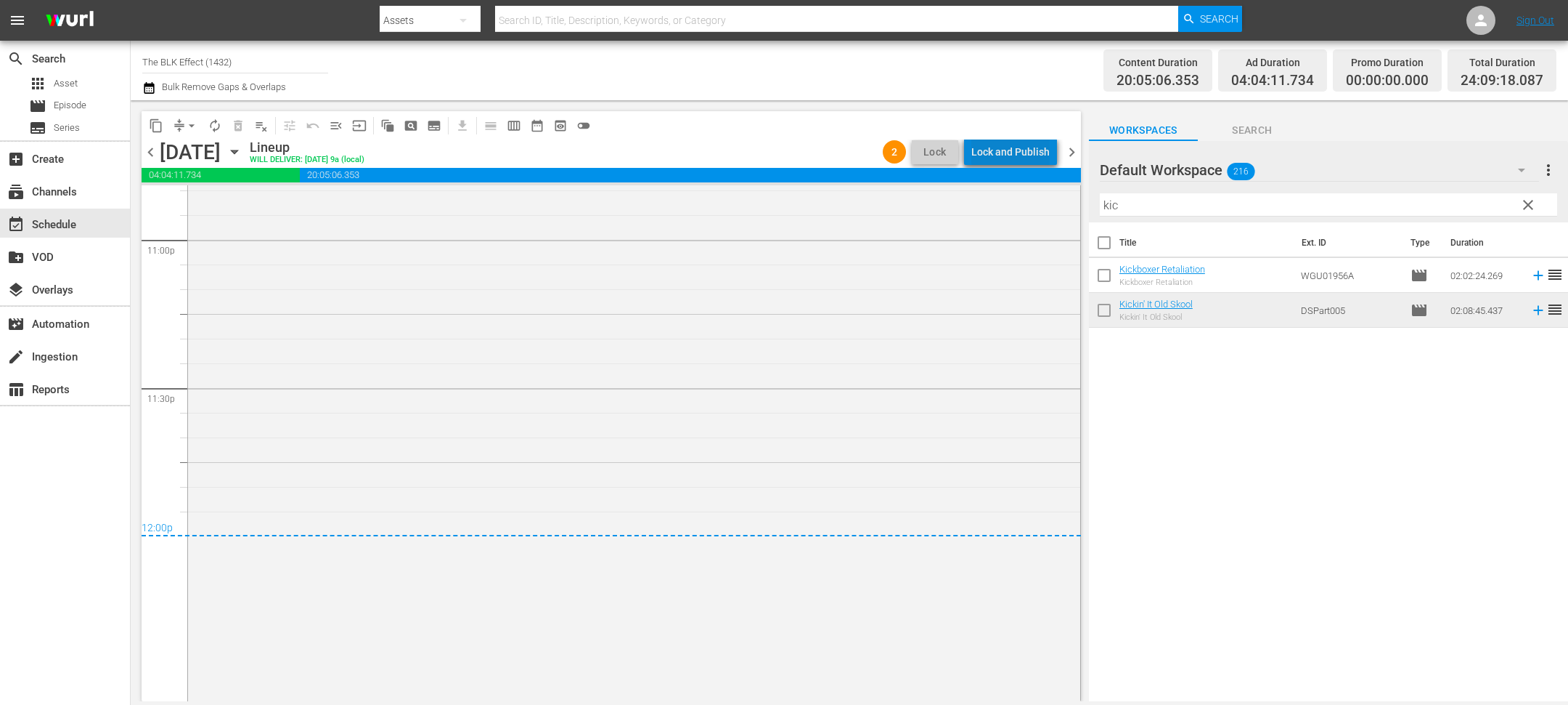
click at [1020, 155] on div "Lock and Publish" at bounding box center [1010, 152] width 78 height 26
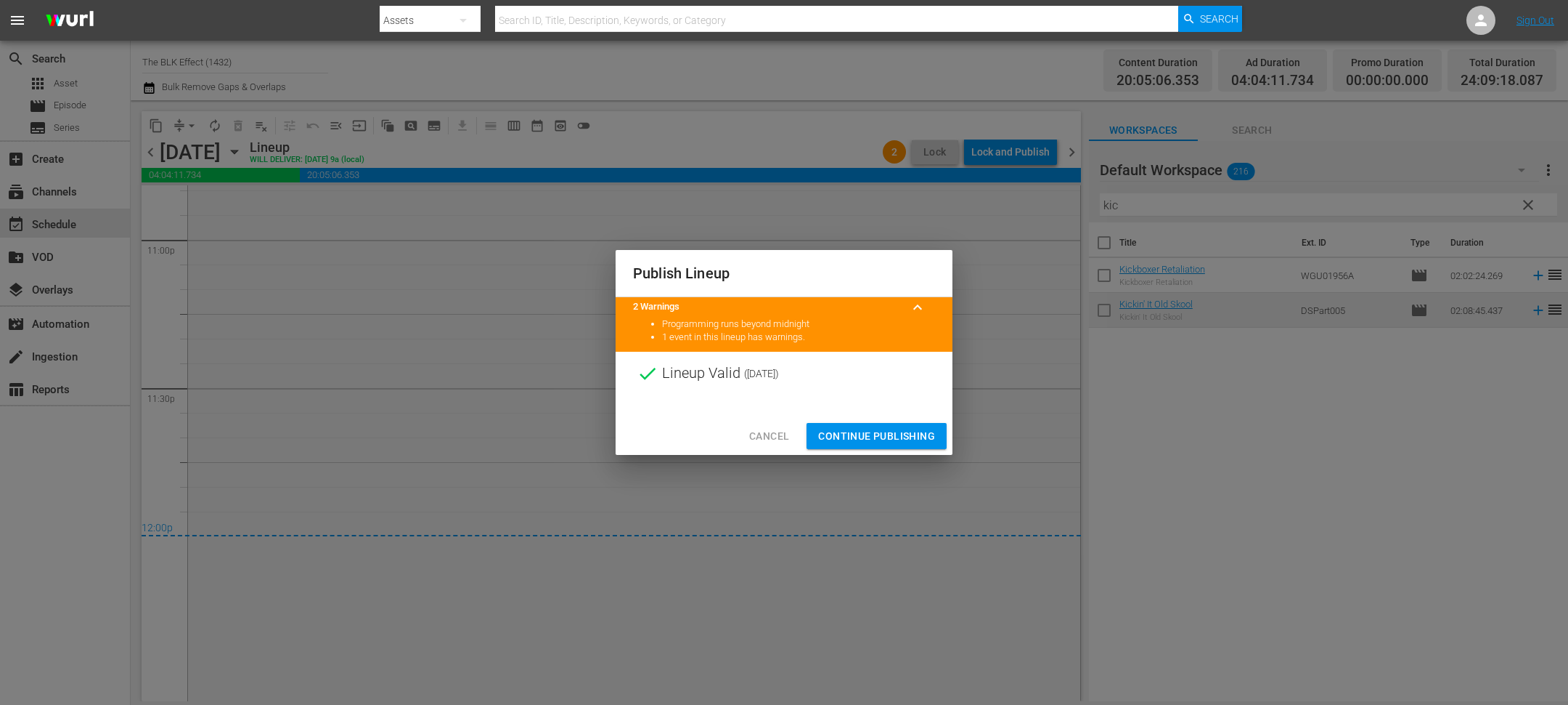
click at [755, 419] on div "Cancel Continue Publishing" at bounding box center [783, 436] width 337 height 39
click at [761, 425] on button "Cancel" at bounding box center [770, 436] width 63 height 27
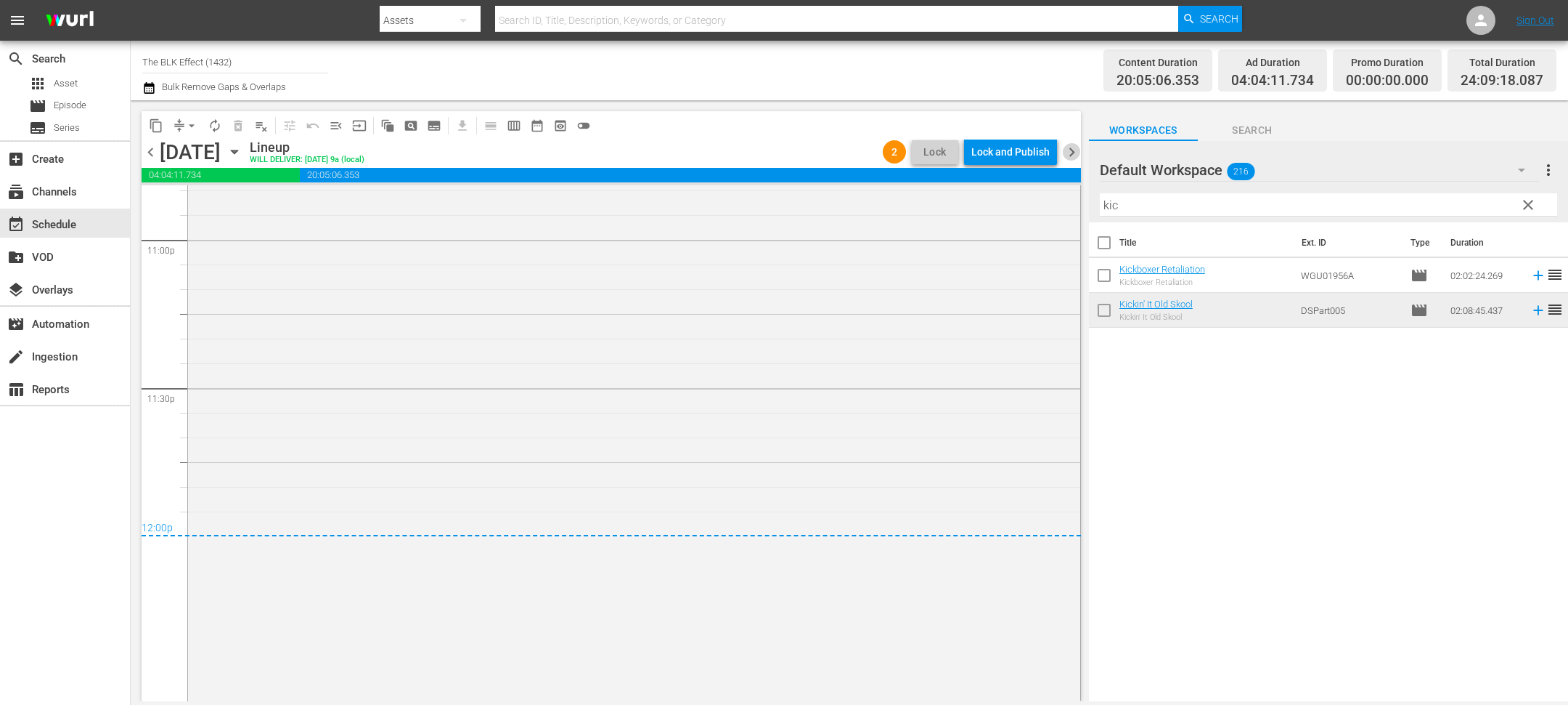
click at [1067, 147] on span "chevron_right" at bounding box center [1072, 153] width 18 height 18
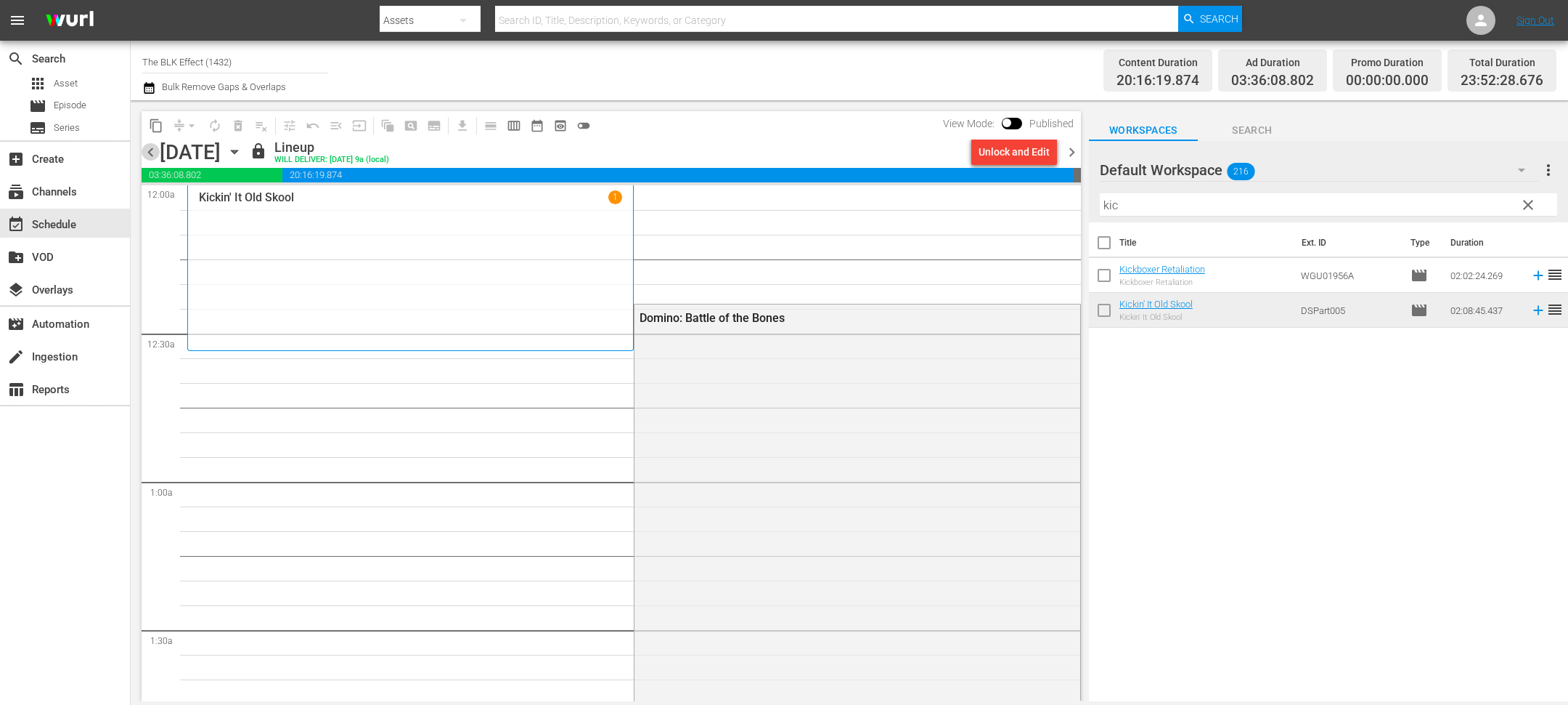
click at [149, 148] on span "chevron_left" at bounding box center [151, 153] width 18 height 18
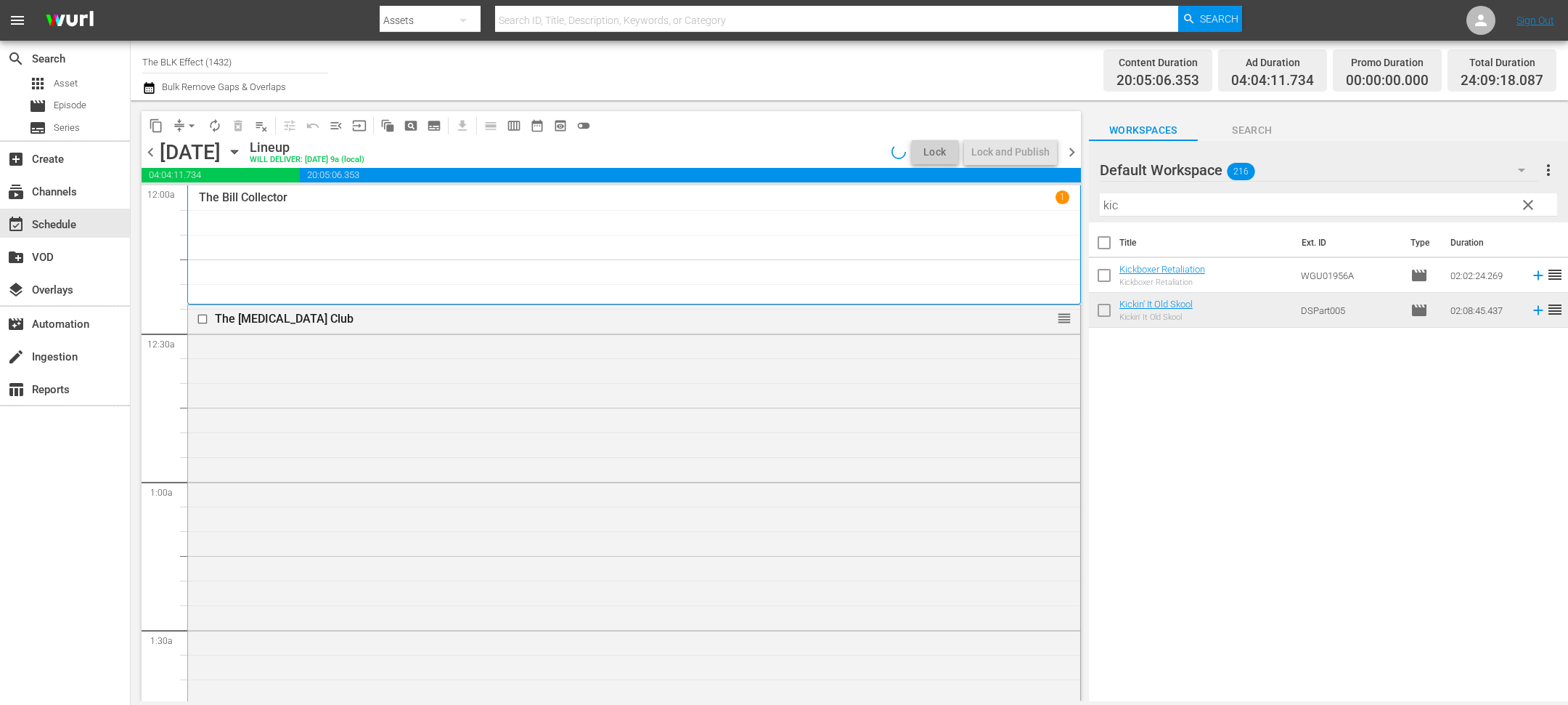
click at [147, 87] on icon "button" at bounding box center [148, 88] width 10 height 12
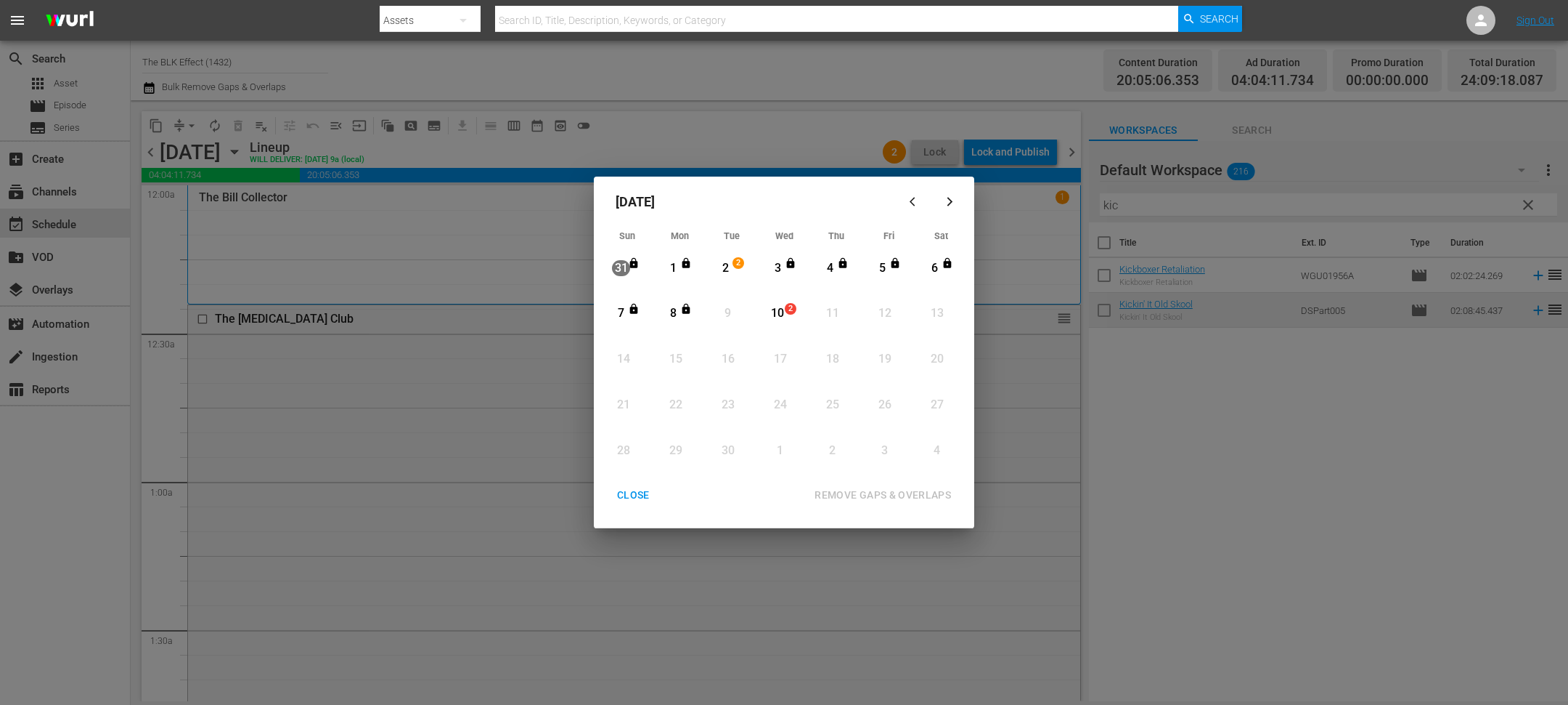
click at [722, 263] on div "2" at bounding box center [725, 268] width 18 height 17
click at [788, 318] on div "2" at bounding box center [792, 314] width 12 height 14
click at [904, 494] on div "REMOVE GAPS & OVERLAPS" at bounding box center [882, 495] width 160 height 18
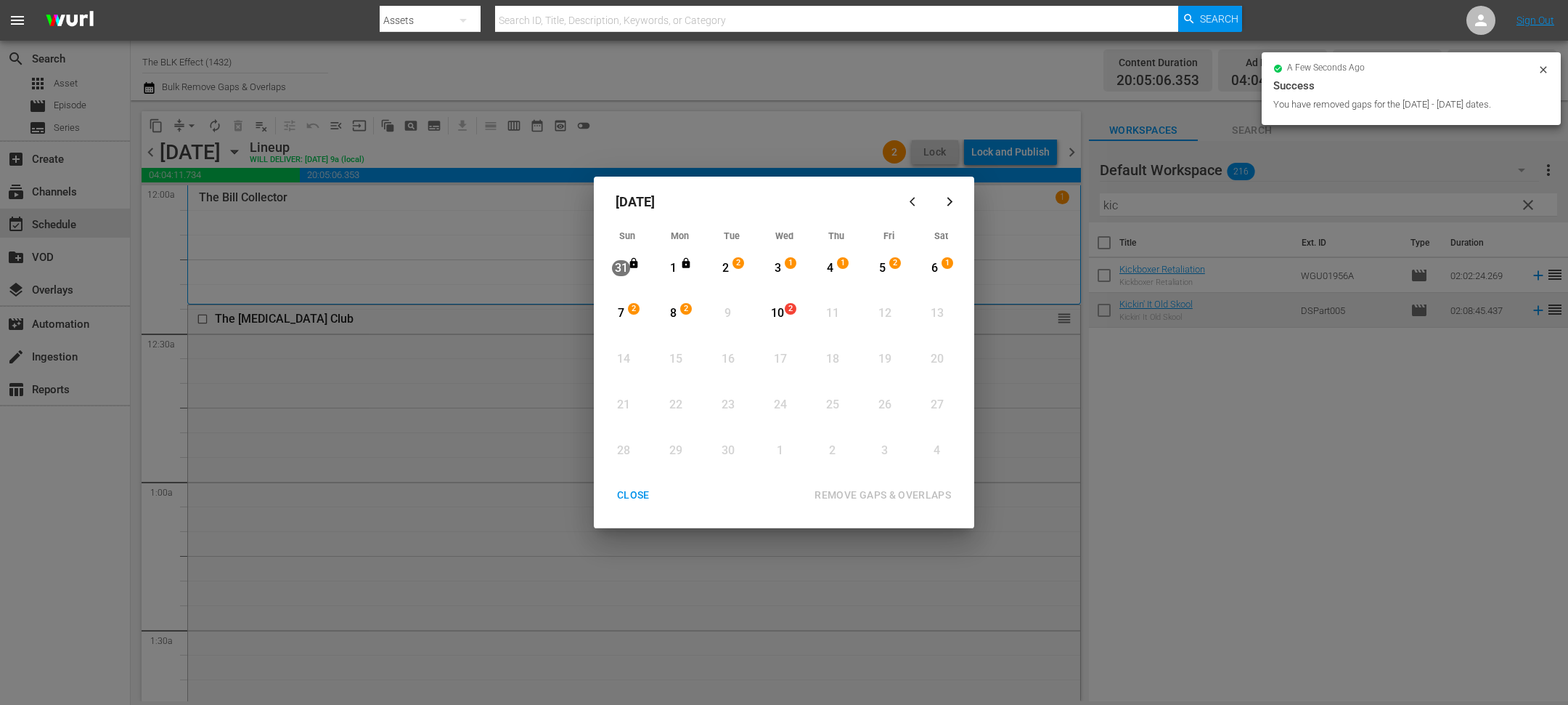
click at [621, 502] on div "CLOSE" at bounding box center [633, 495] width 56 height 18
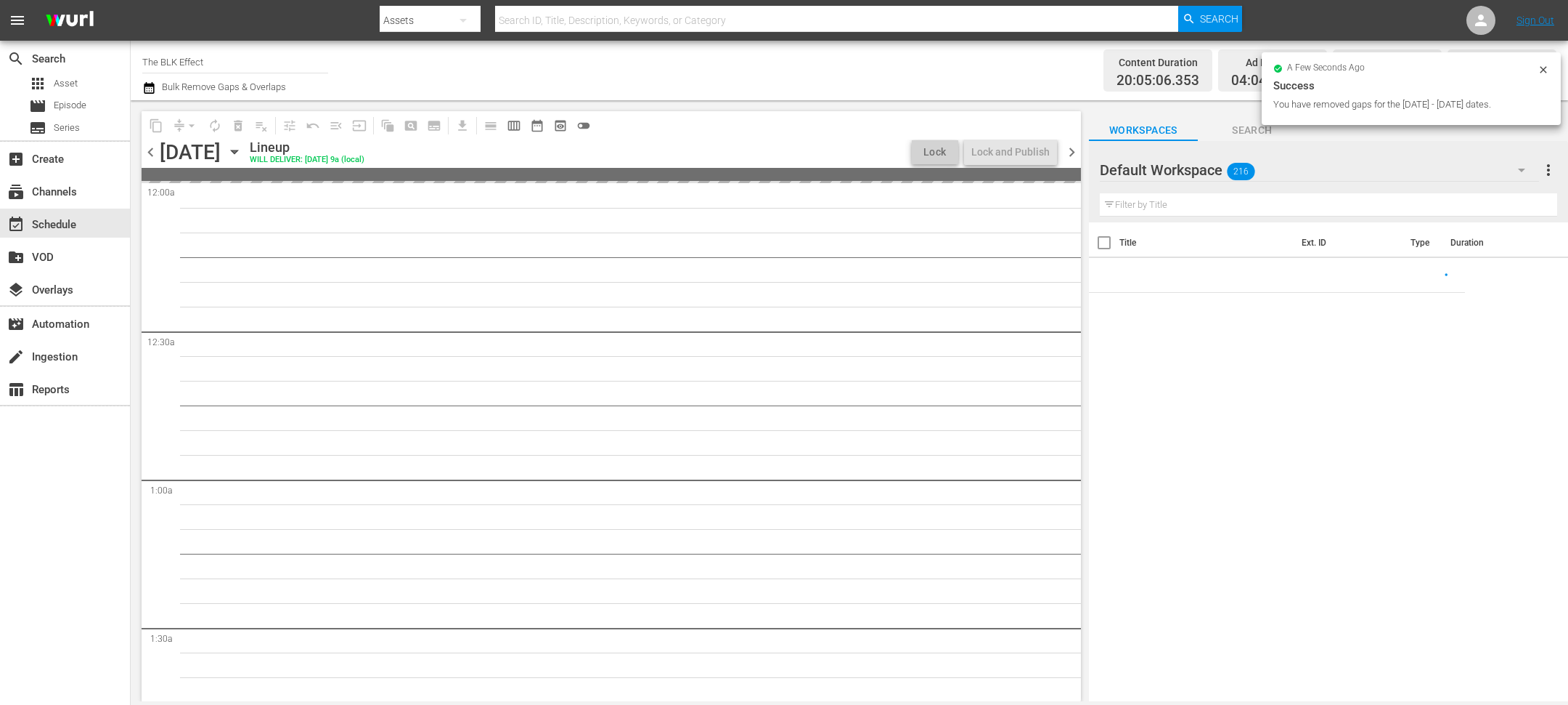
click at [243, 151] on icon "button" at bounding box center [235, 152] width 16 height 16
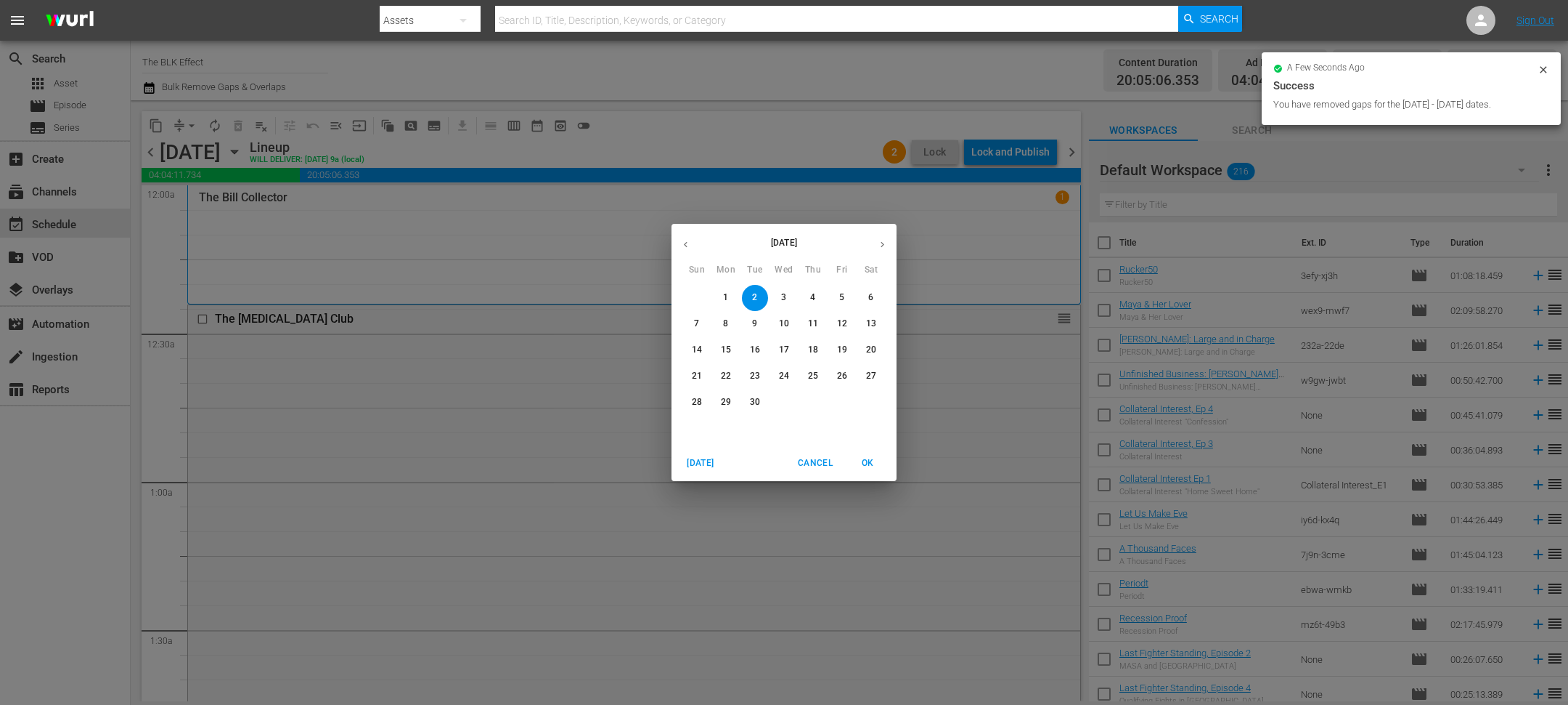
click at [779, 327] on p "10" at bounding box center [783, 324] width 10 height 13
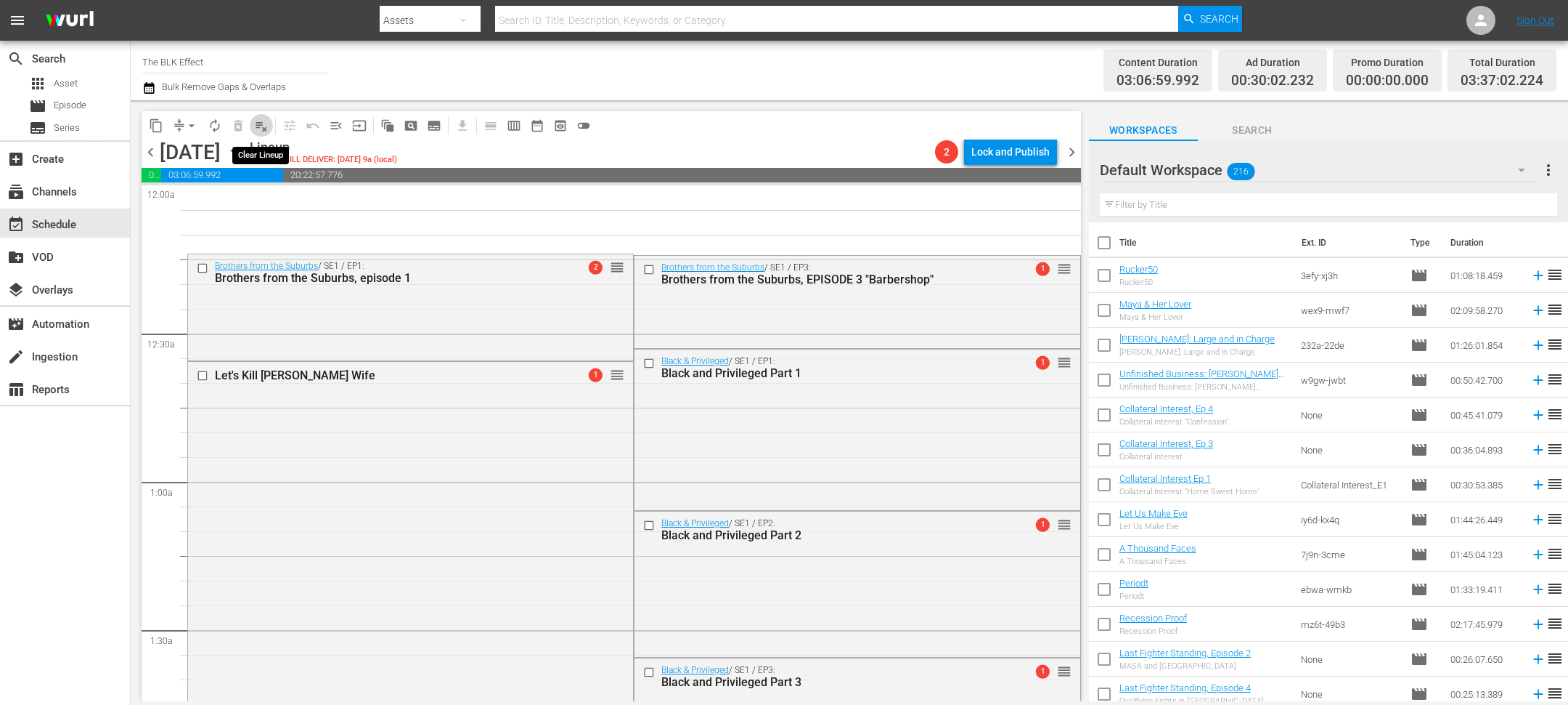
click at [260, 125] on span "playlist_remove_outlined" at bounding box center [262, 125] width 14 height 14
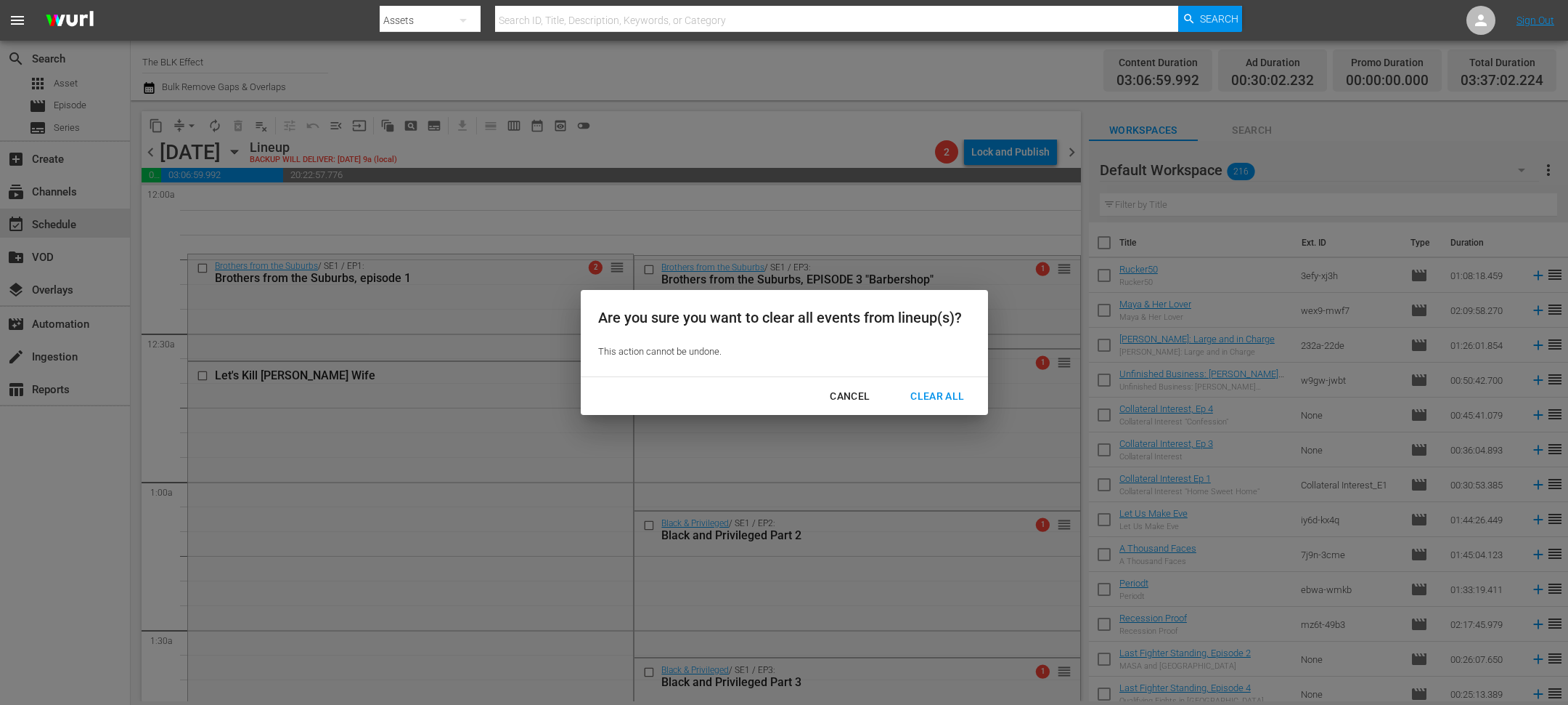
click at [936, 382] on div "Cancel Clear All" at bounding box center [784, 396] width 407 height 39
click at [936, 383] on button "Clear All" at bounding box center [937, 396] width 88 height 27
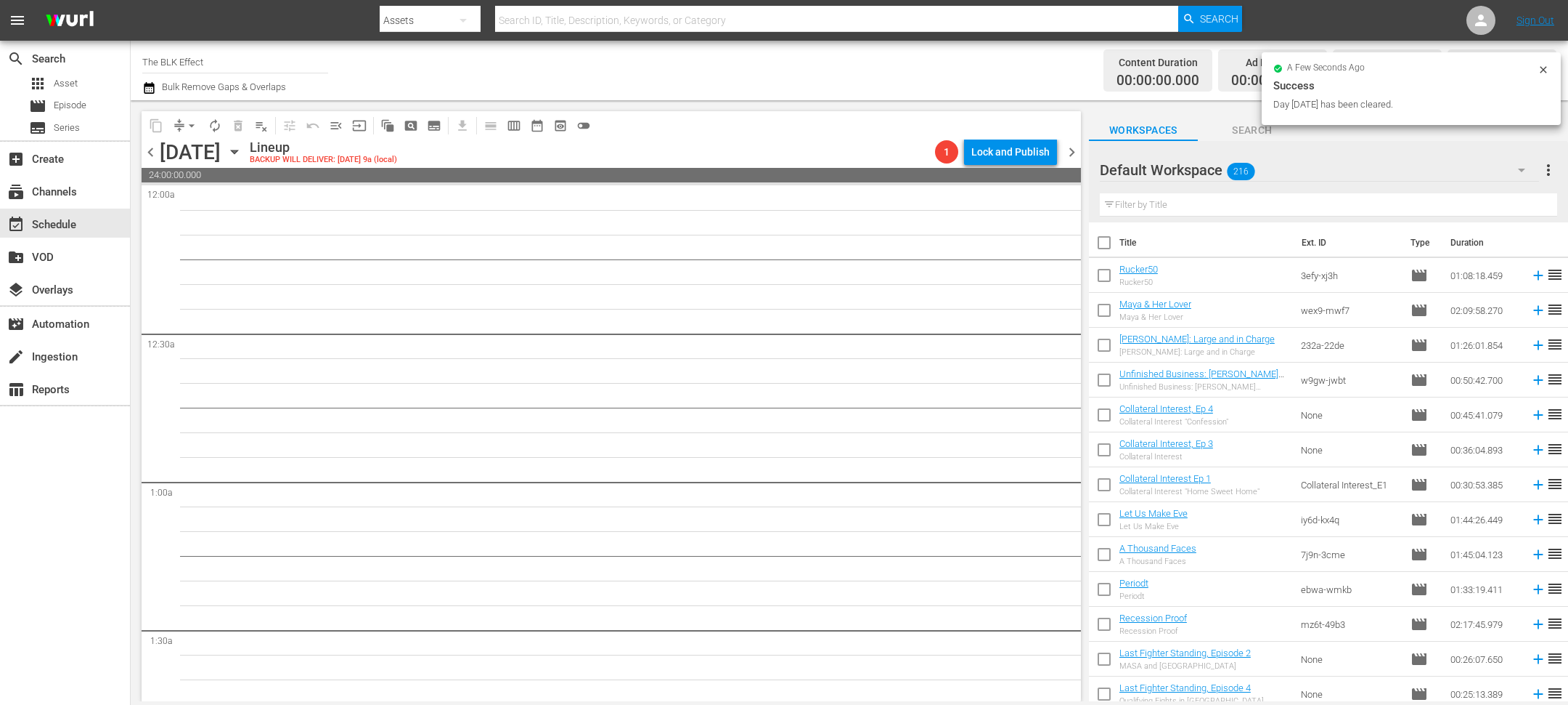
click at [246, 162] on div "Wednesday, September 10th September 10th" at bounding box center [203, 152] width 87 height 24
click at [243, 154] on icon "button" at bounding box center [235, 152] width 16 height 16
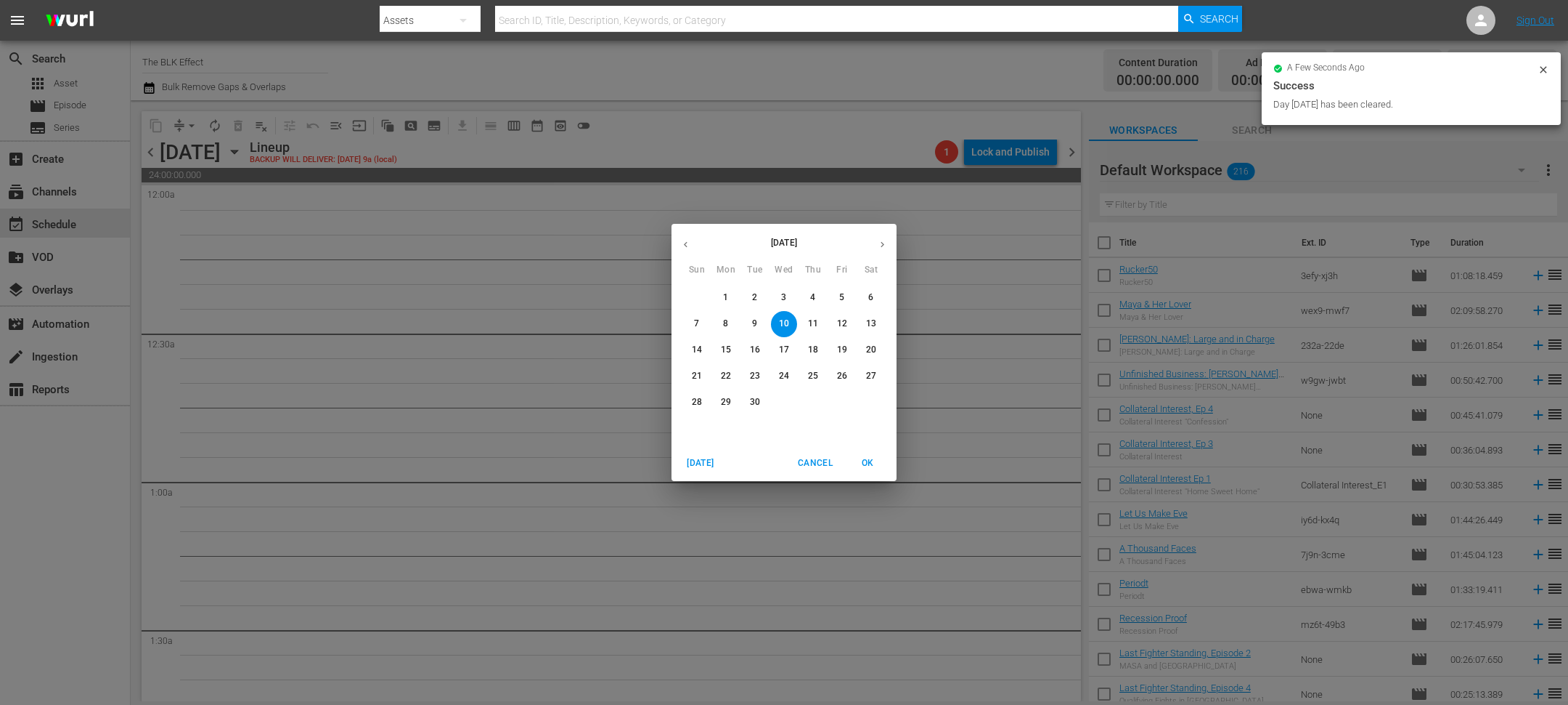
click at [753, 319] on p "9" at bounding box center [755, 324] width 5 height 13
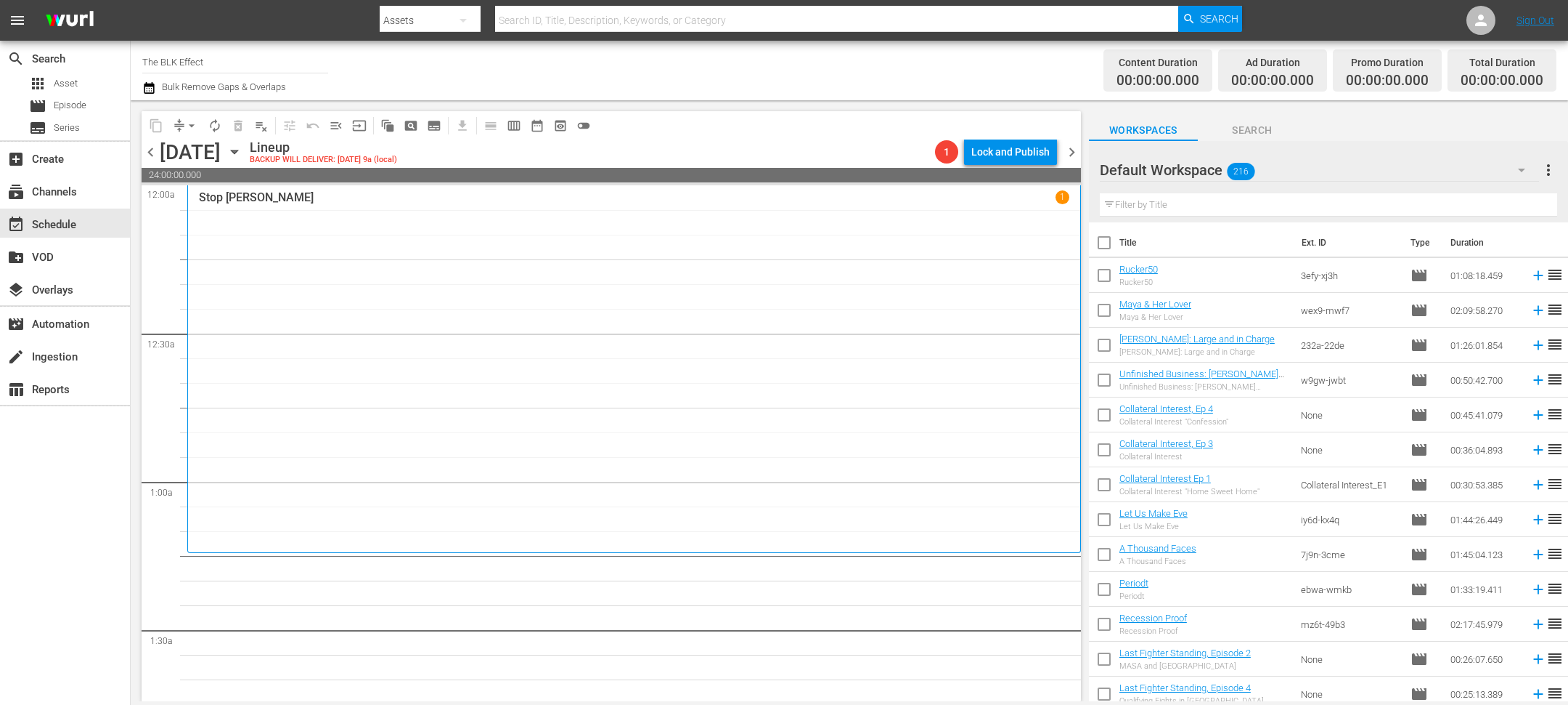
click at [243, 153] on icon "button" at bounding box center [235, 152] width 16 height 16
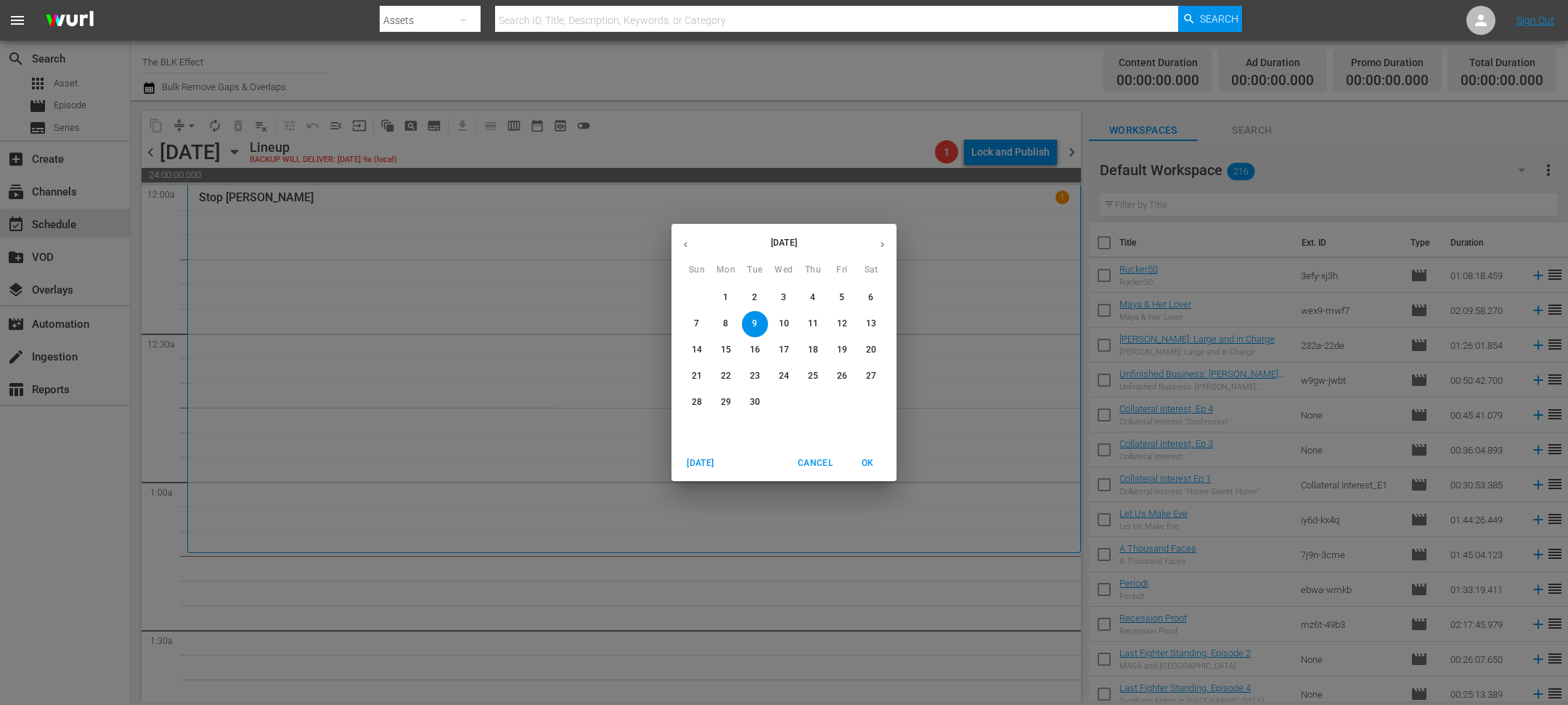
click at [754, 303] on p "2" at bounding box center [755, 298] width 5 height 13
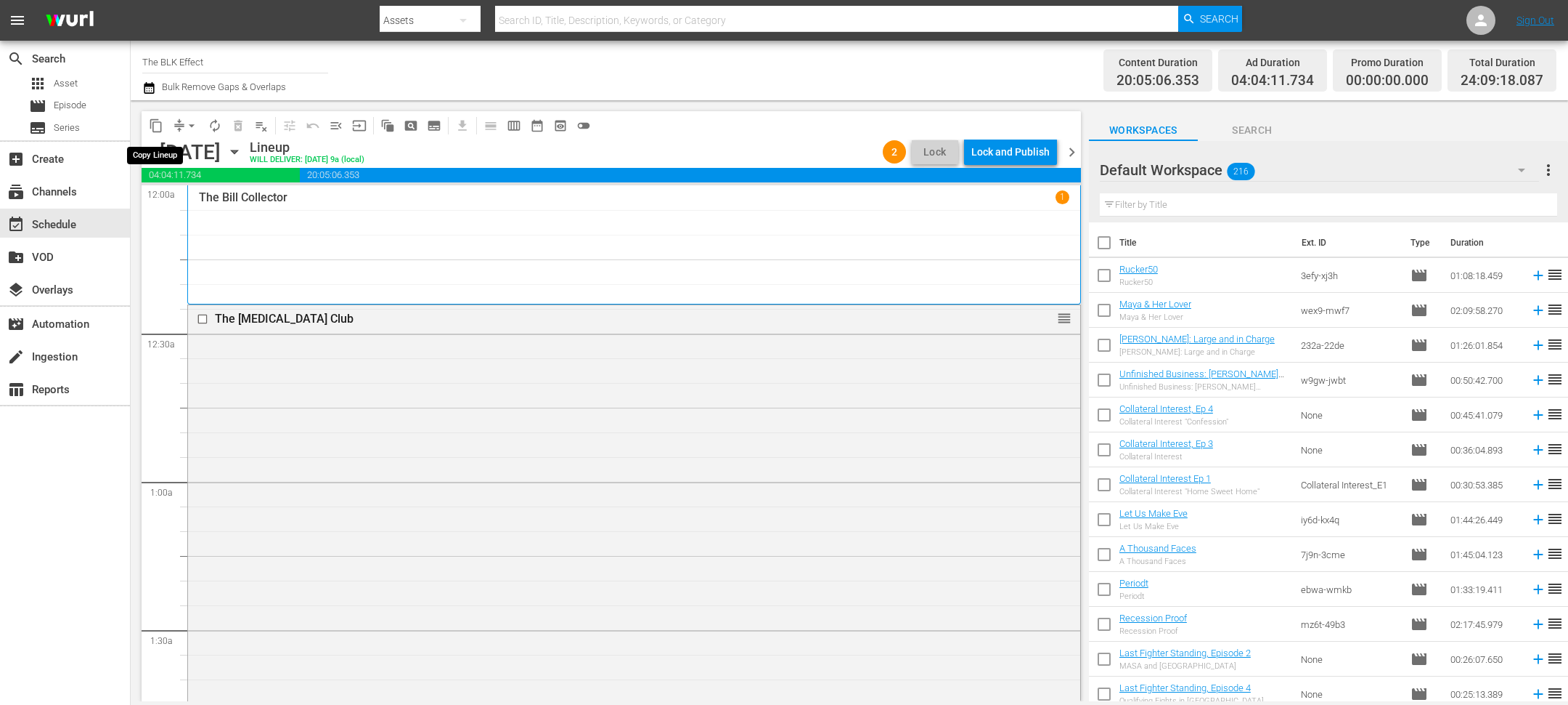
click at [158, 127] on span "content_copy" at bounding box center [156, 125] width 14 height 14
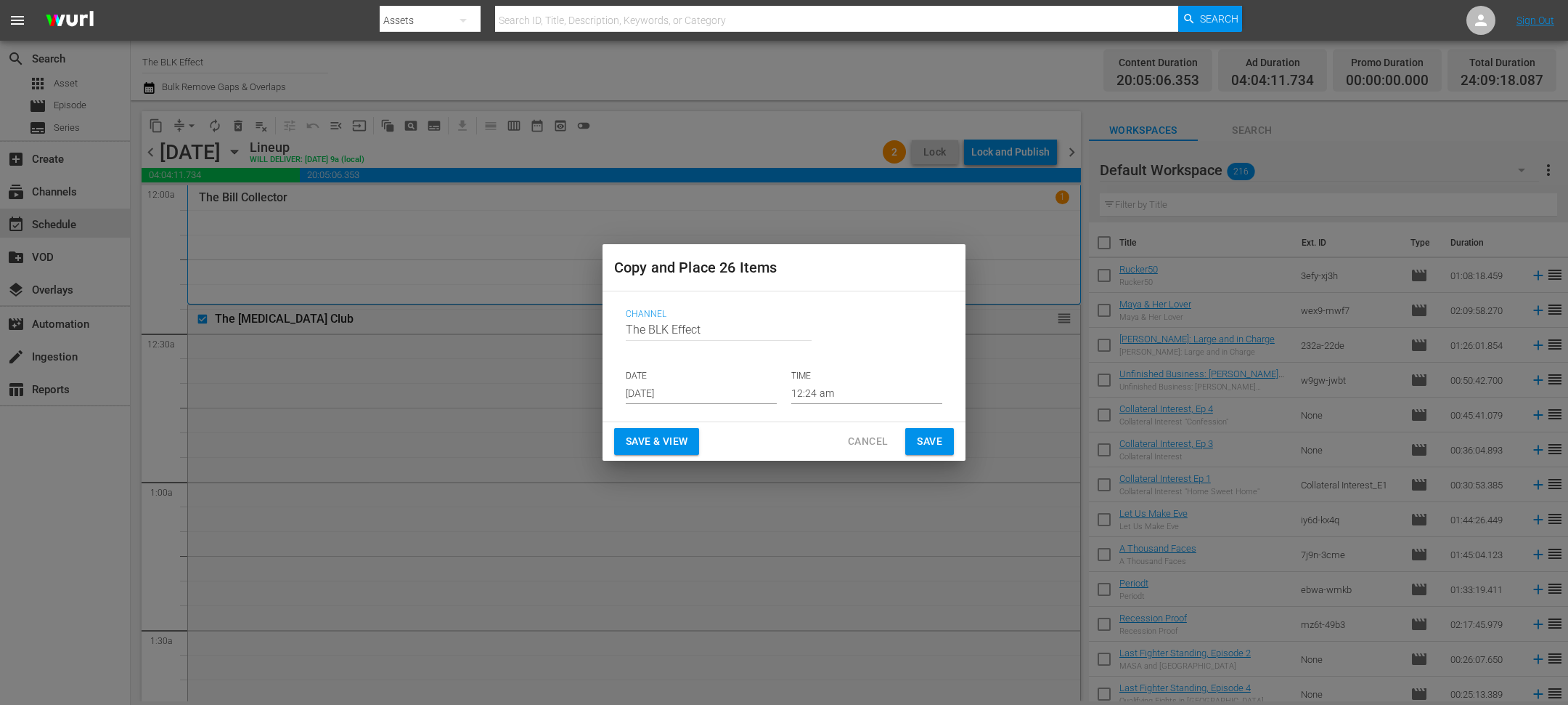
click at [633, 398] on input "[DATE]" at bounding box center [701, 393] width 151 height 22
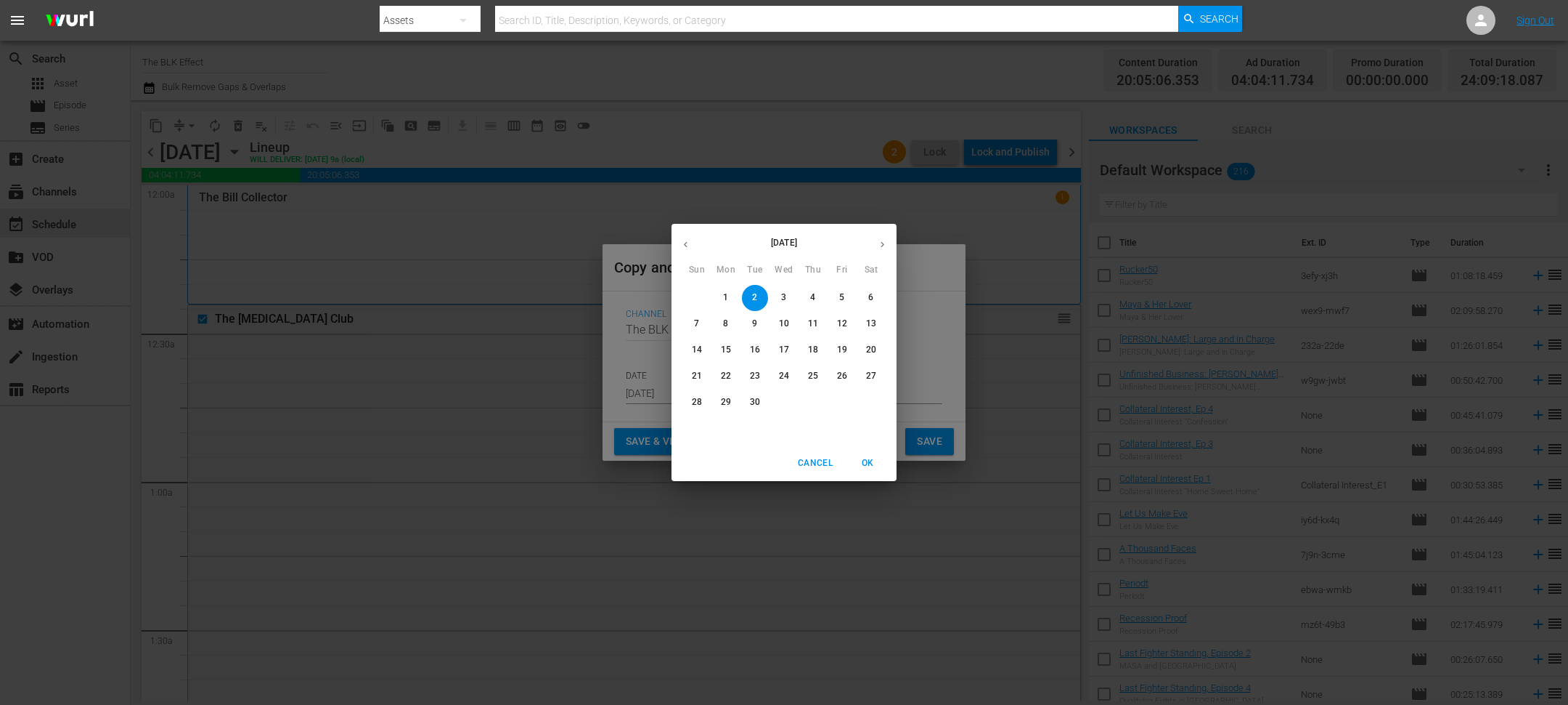
click at [749, 326] on span "9" at bounding box center [754, 324] width 26 height 13
type input "Sep 9th 2025"
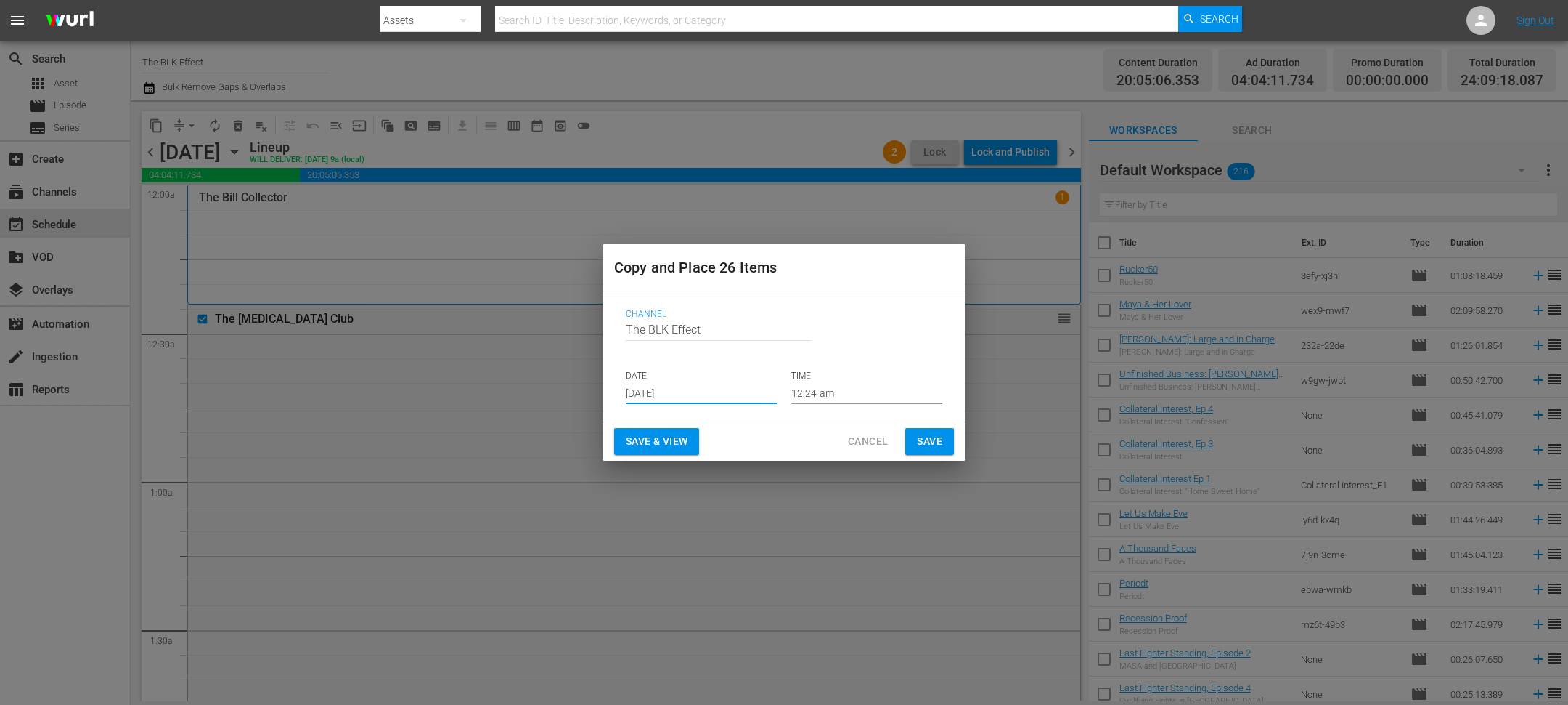
click at [953, 442] on button "Save" at bounding box center [929, 441] width 49 height 27
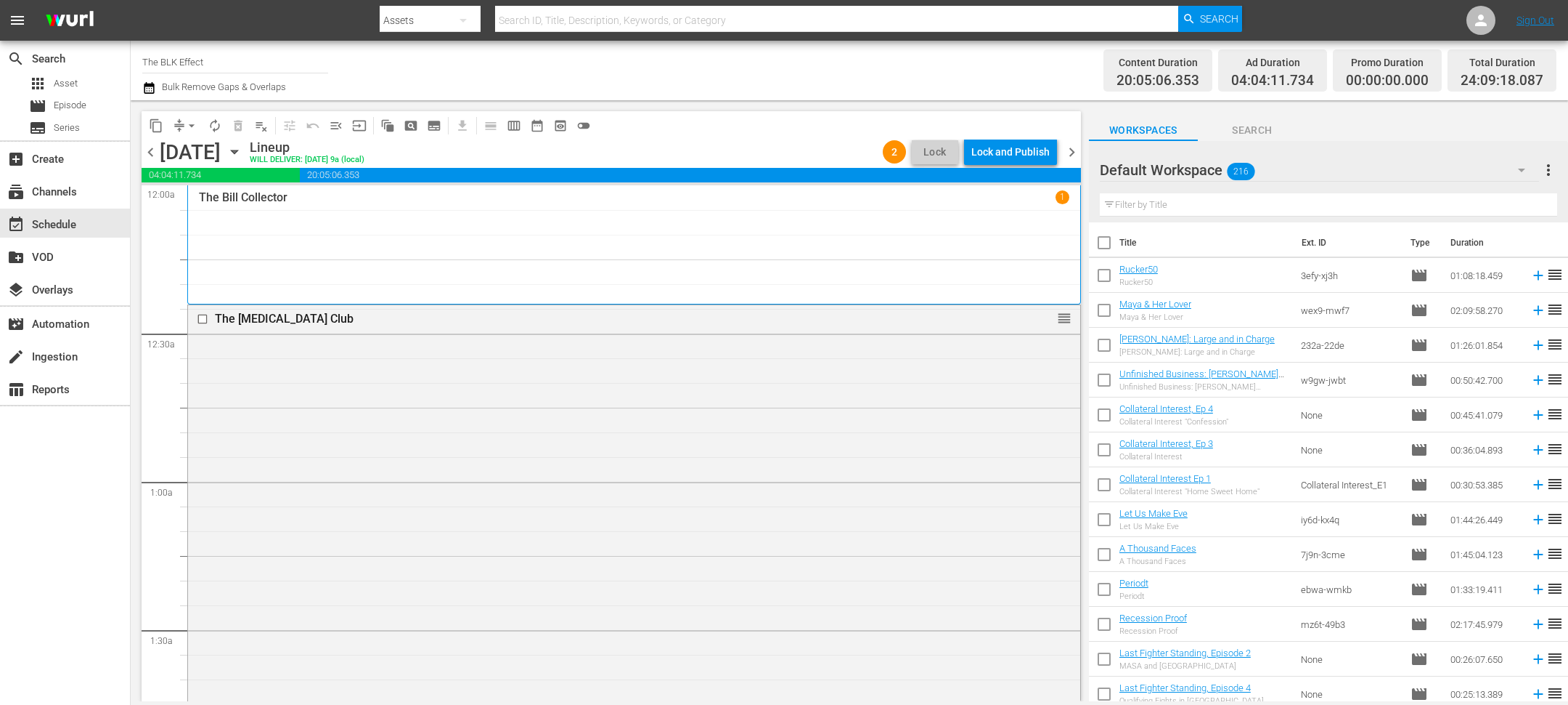
click at [1075, 151] on span "chevron_right" at bounding box center [1072, 153] width 18 height 18
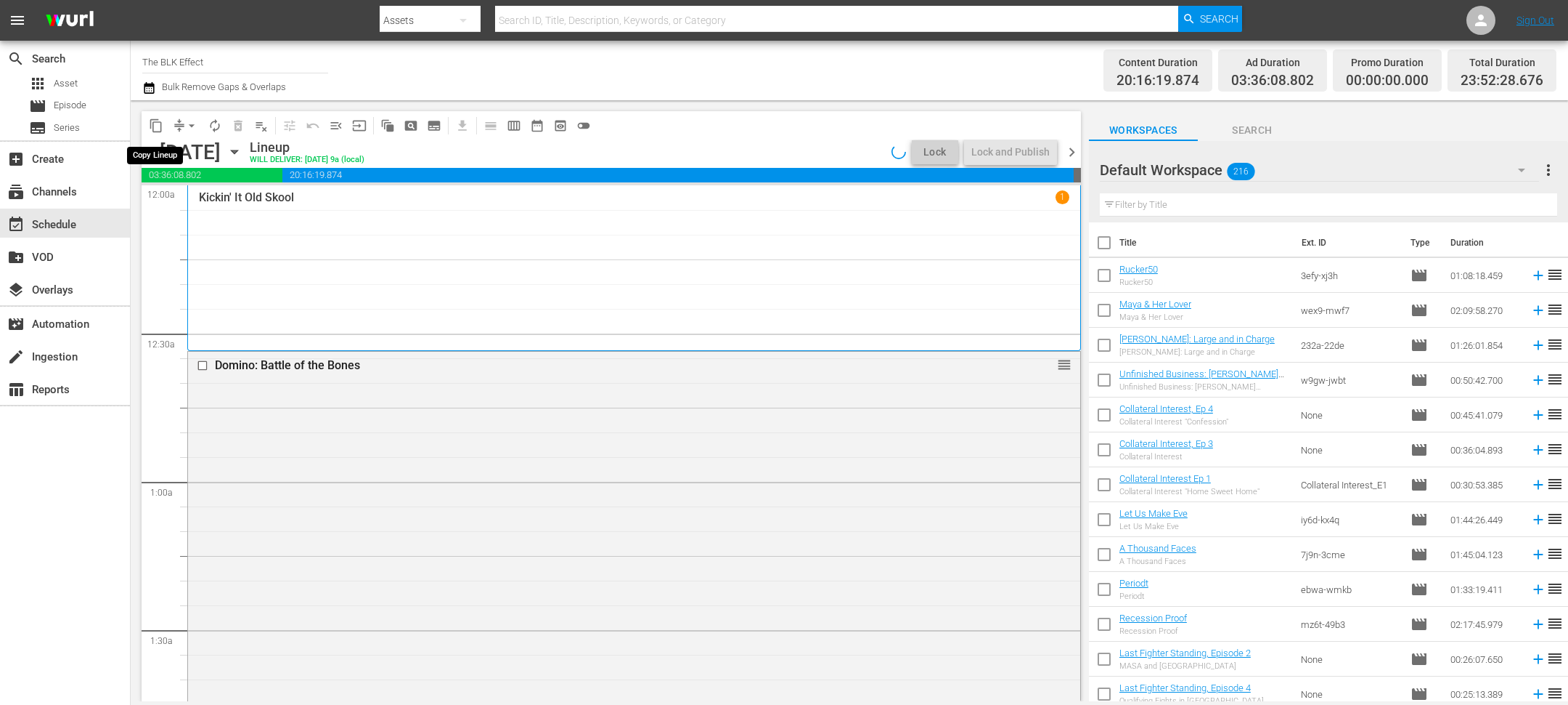
click at [158, 124] on span "content_copy" at bounding box center [156, 125] width 14 height 14
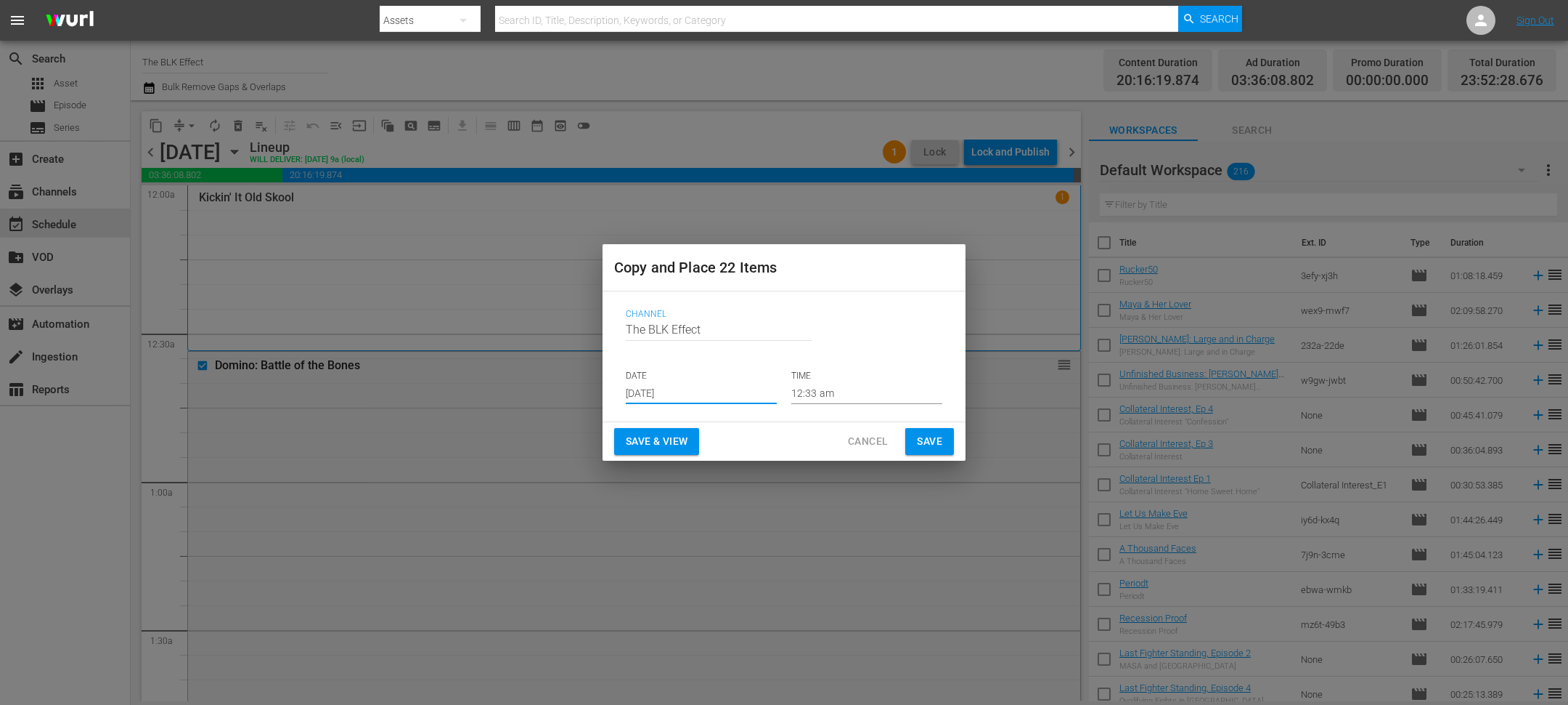
click at [642, 393] on input "[DATE]" at bounding box center [701, 393] width 151 height 22
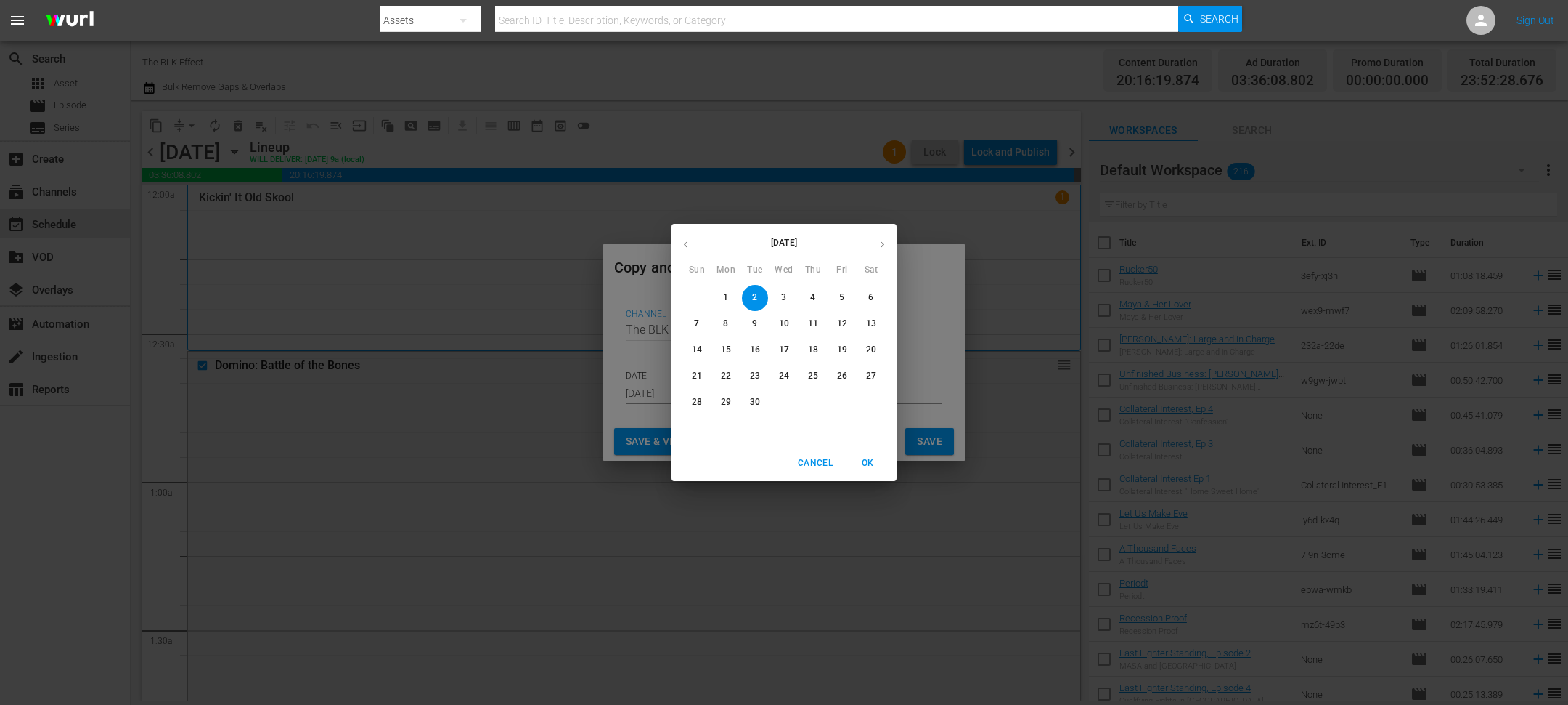
click at [780, 326] on p "10" at bounding box center [783, 324] width 10 height 13
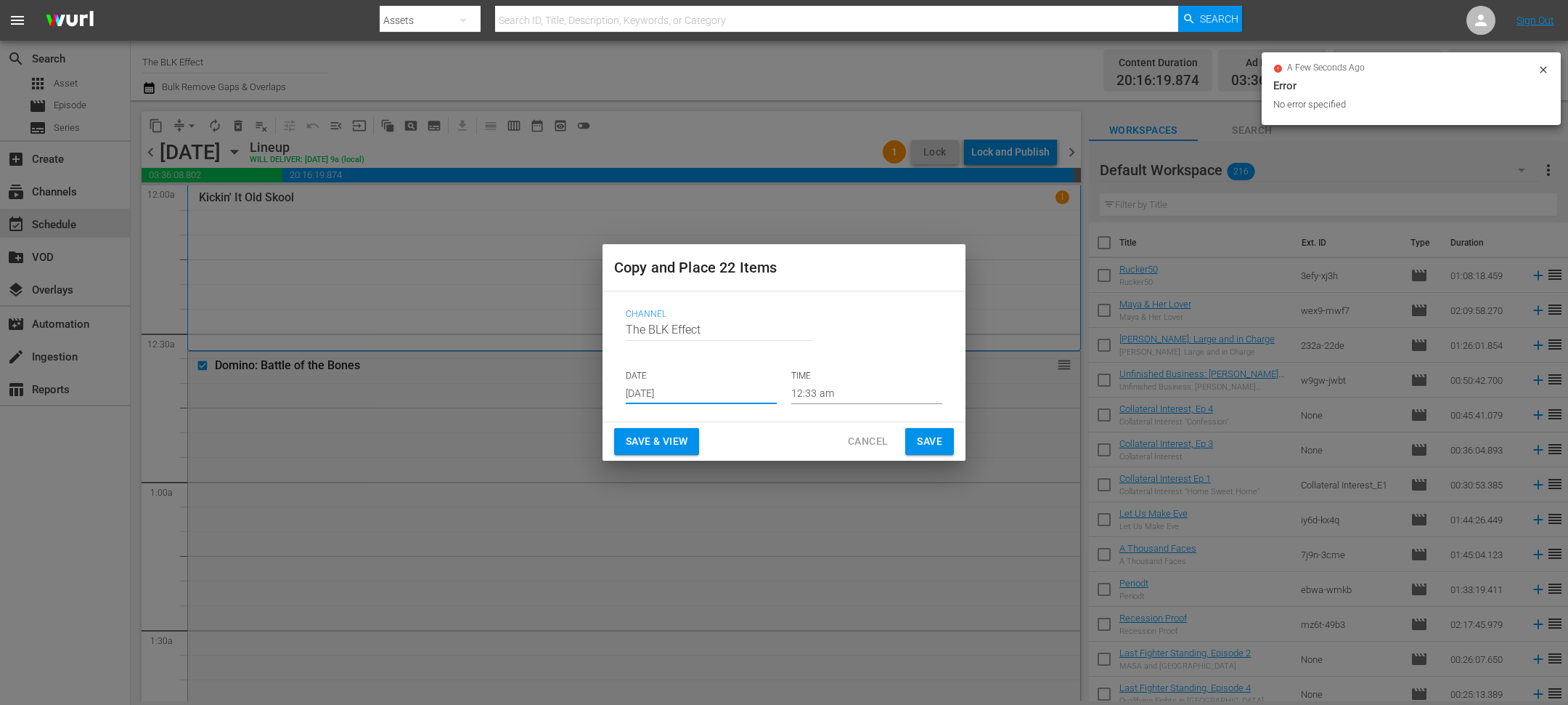
type input "Sep 10th 2025"
click at [949, 447] on button "Save" at bounding box center [929, 441] width 49 height 27
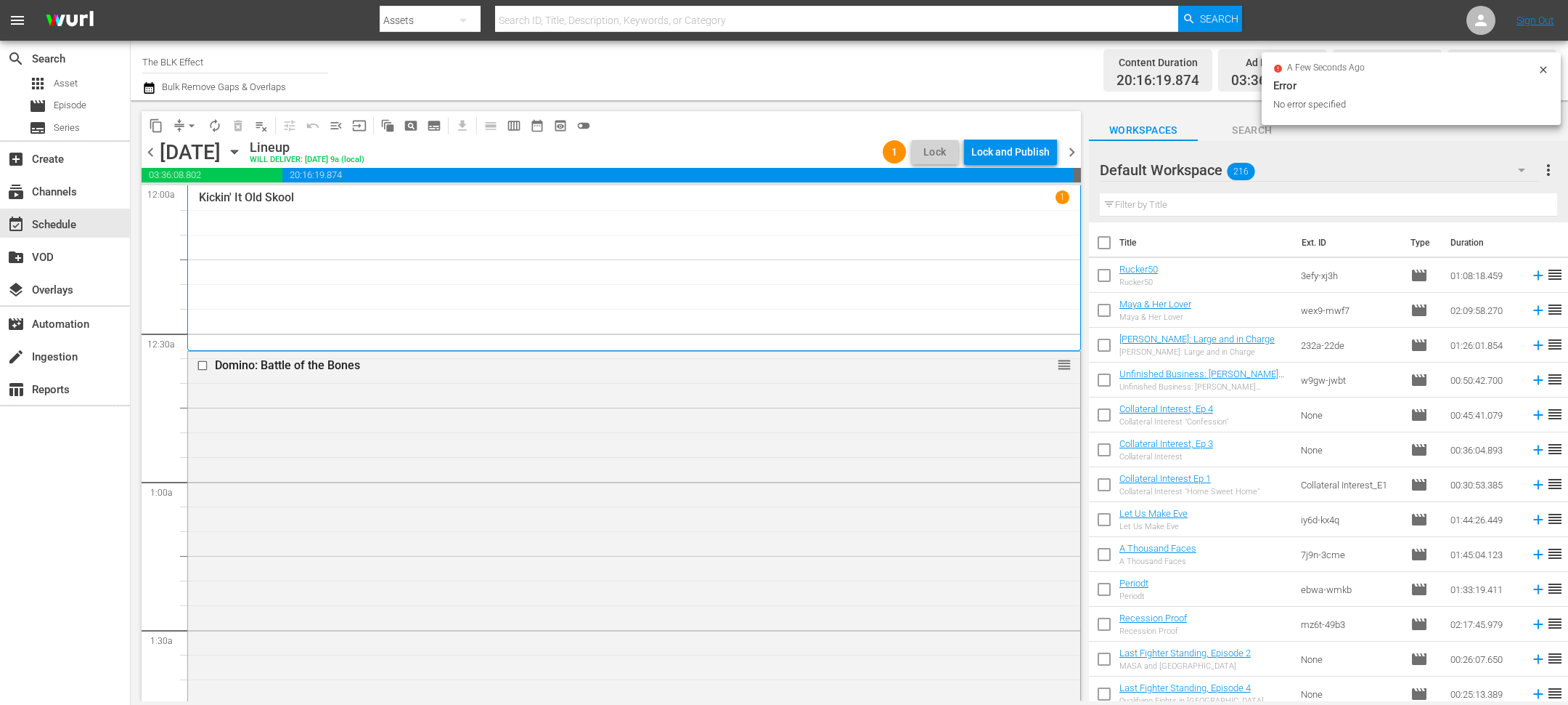
drag, startPoint x: 1073, startPoint y: 151, endPoint x: 1028, endPoint y: 163, distance: 46.6
click at [1073, 152] on span "chevron_right" at bounding box center [1072, 153] width 18 height 18
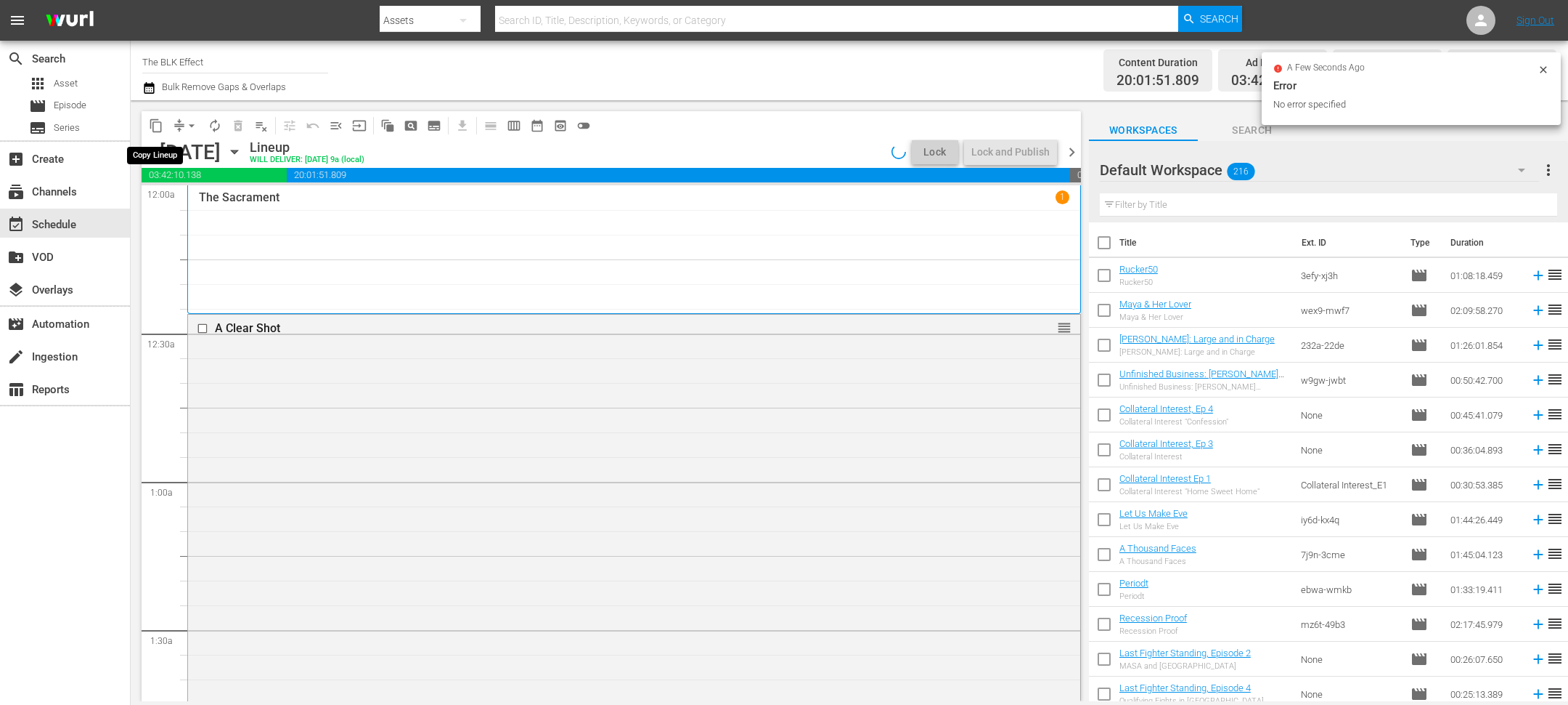
click at [160, 125] on span "content_copy" at bounding box center [156, 125] width 14 height 14
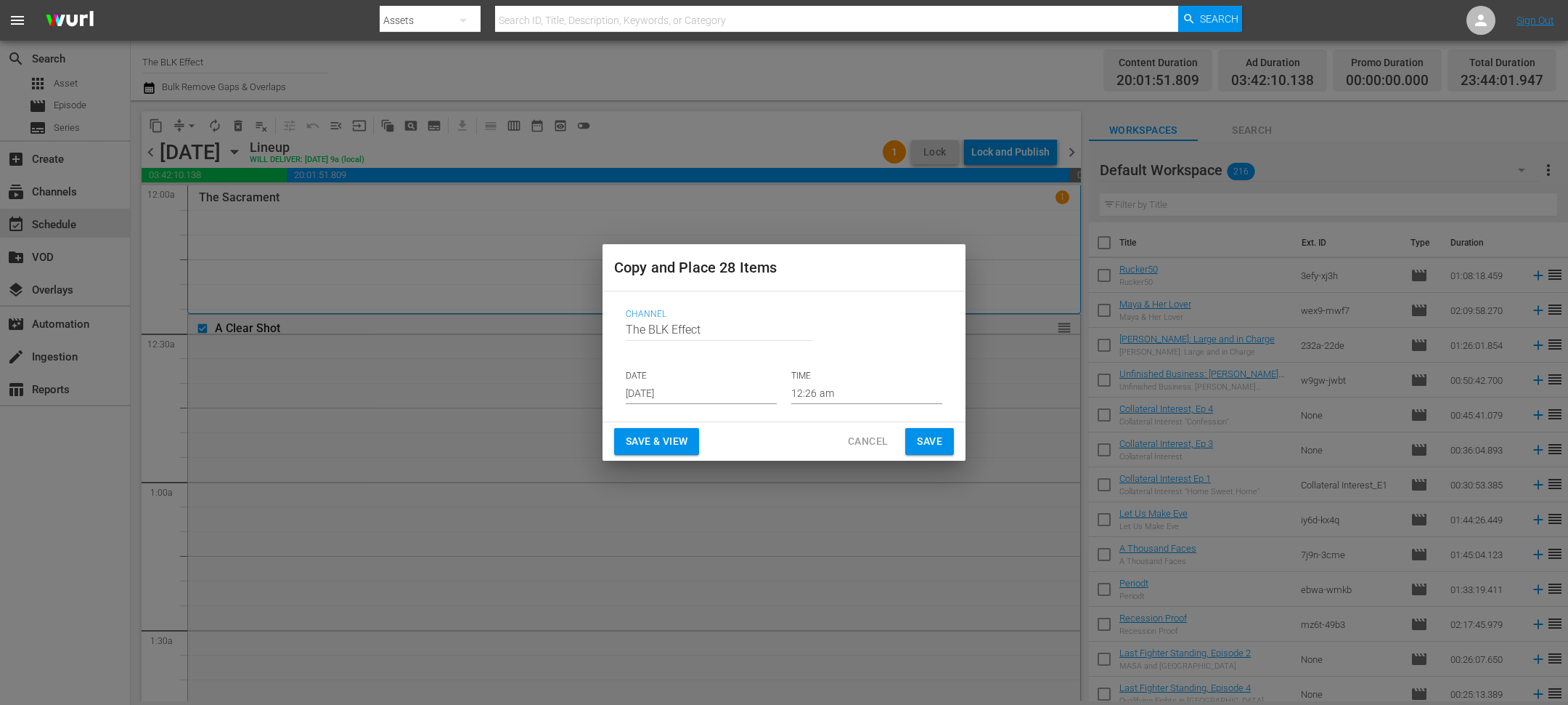
click at [659, 396] on input "[DATE]" at bounding box center [701, 393] width 151 height 22
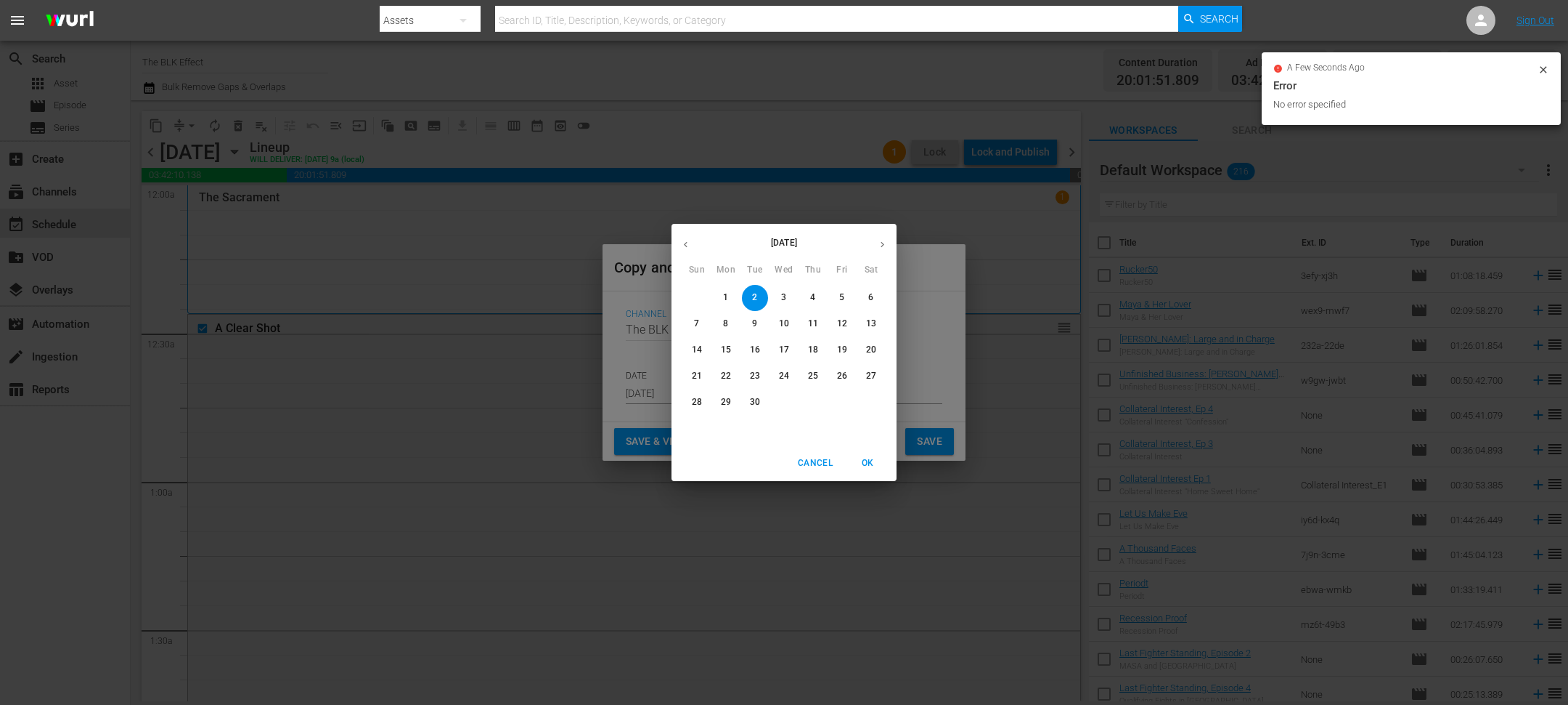
click at [814, 329] on p "11" at bounding box center [813, 324] width 10 height 13
type input "Sep 11th 2025"
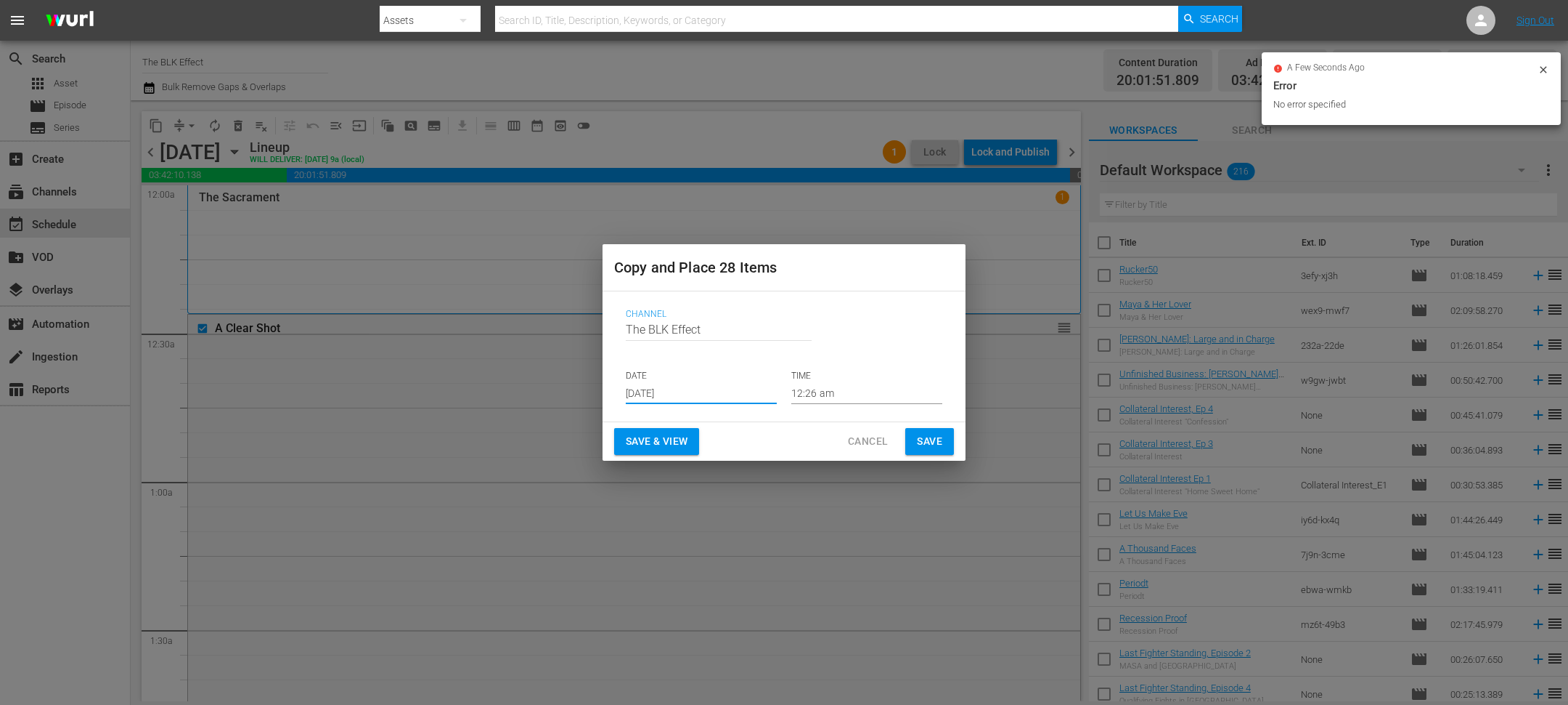
drag, startPoint x: 920, startPoint y: 437, endPoint x: 931, endPoint y: 312, distance: 125.5
click at [920, 437] on span "Save" at bounding box center [929, 441] width 25 height 18
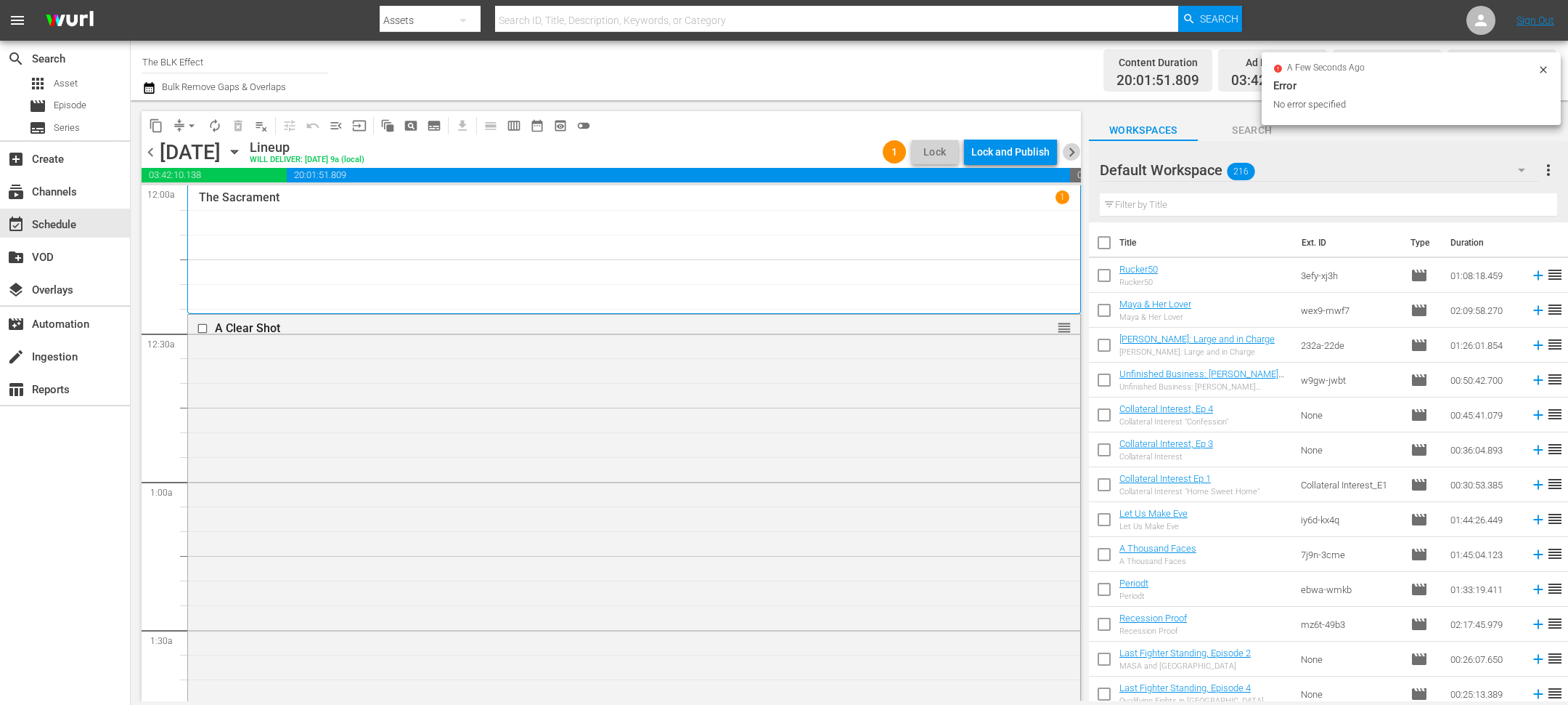
click at [1078, 154] on span "chevron_right" at bounding box center [1072, 153] width 18 height 18
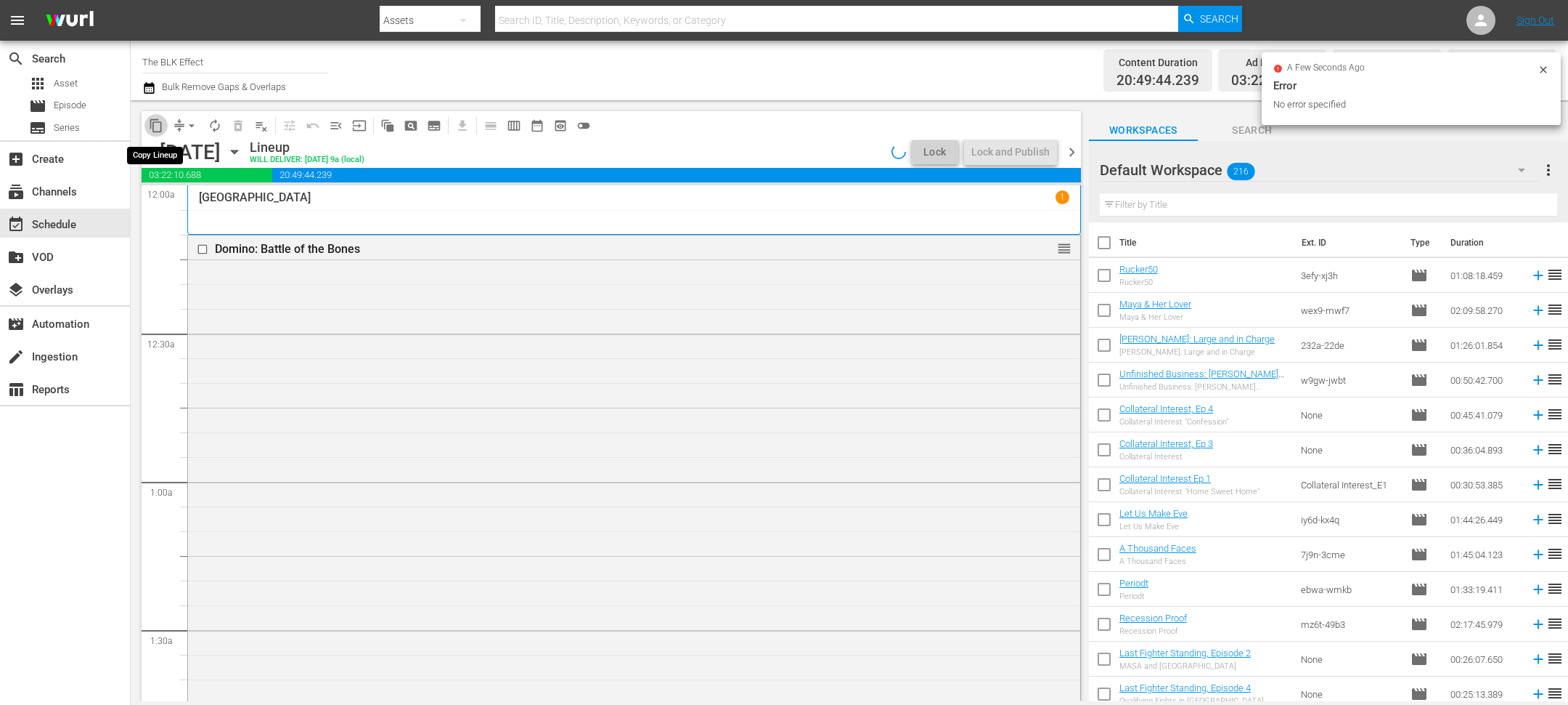
click at [157, 129] on span "content_copy" at bounding box center [156, 125] width 14 height 14
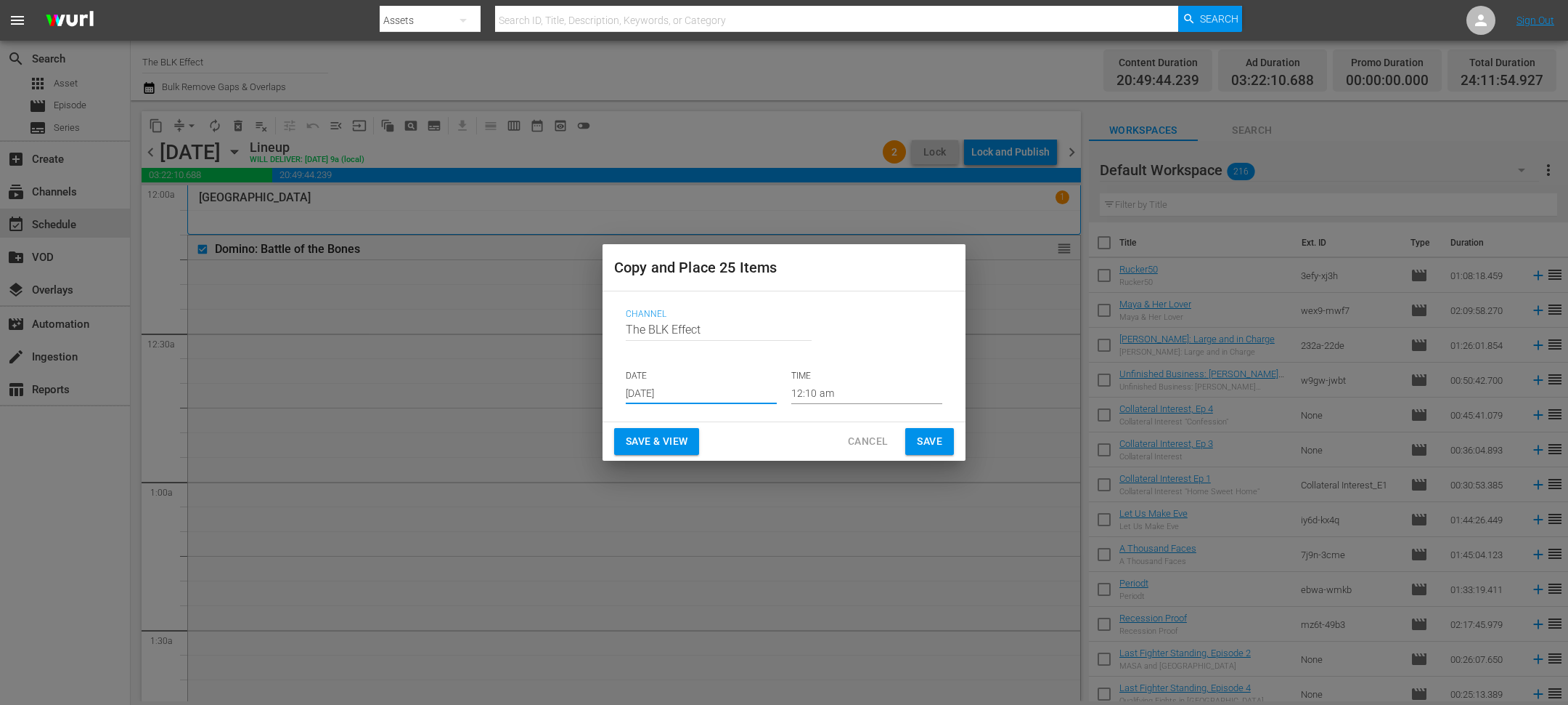
click at [668, 396] on input "[DATE]" at bounding box center [701, 393] width 151 height 22
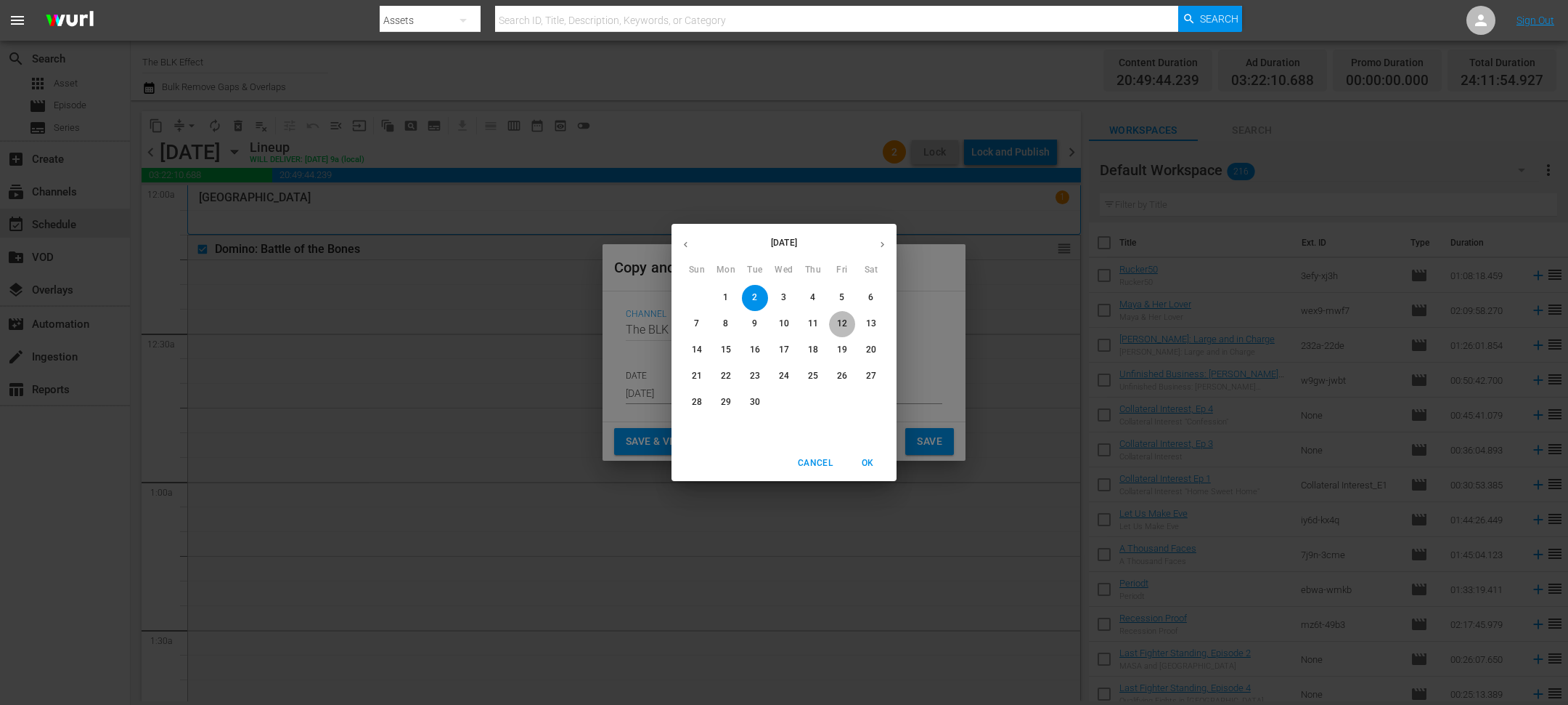
click at [844, 320] on p "12" at bounding box center [842, 324] width 10 height 13
type input "Sep 12th 2025"
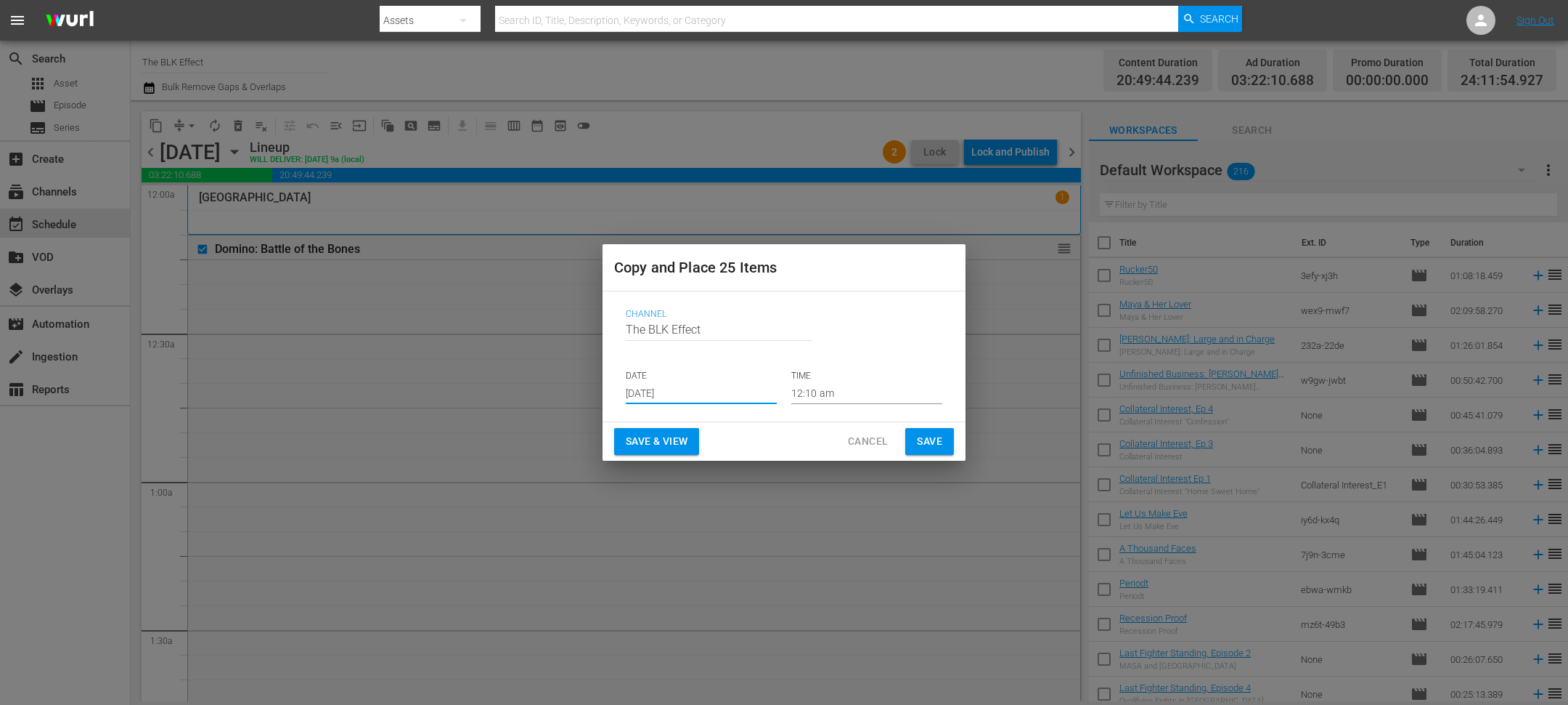
click at [927, 441] on span "Save" at bounding box center [929, 441] width 25 height 18
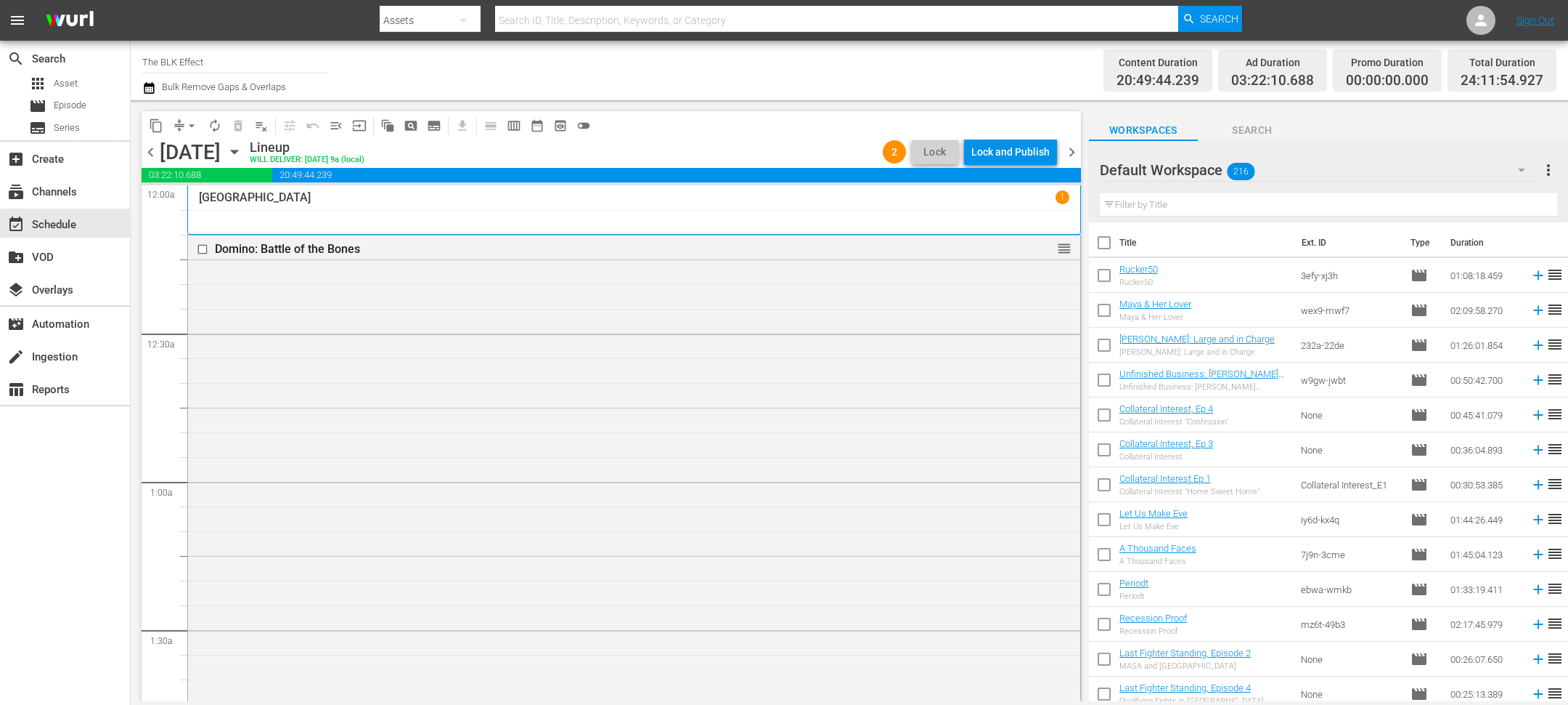
click at [1069, 161] on span "chevron_right" at bounding box center [1072, 153] width 18 height 18
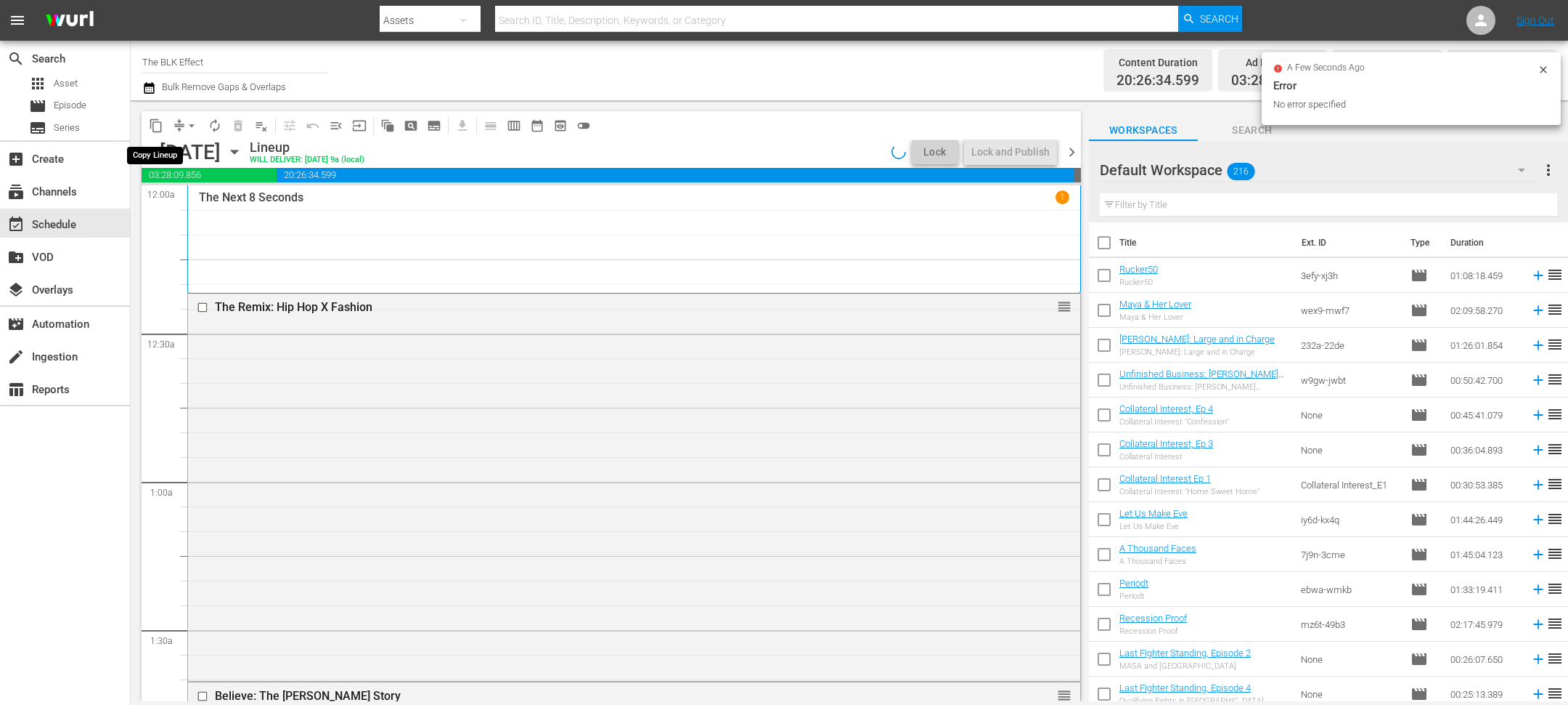
click at [153, 123] on span "content_copy" at bounding box center [156, 125] width 14 height 14
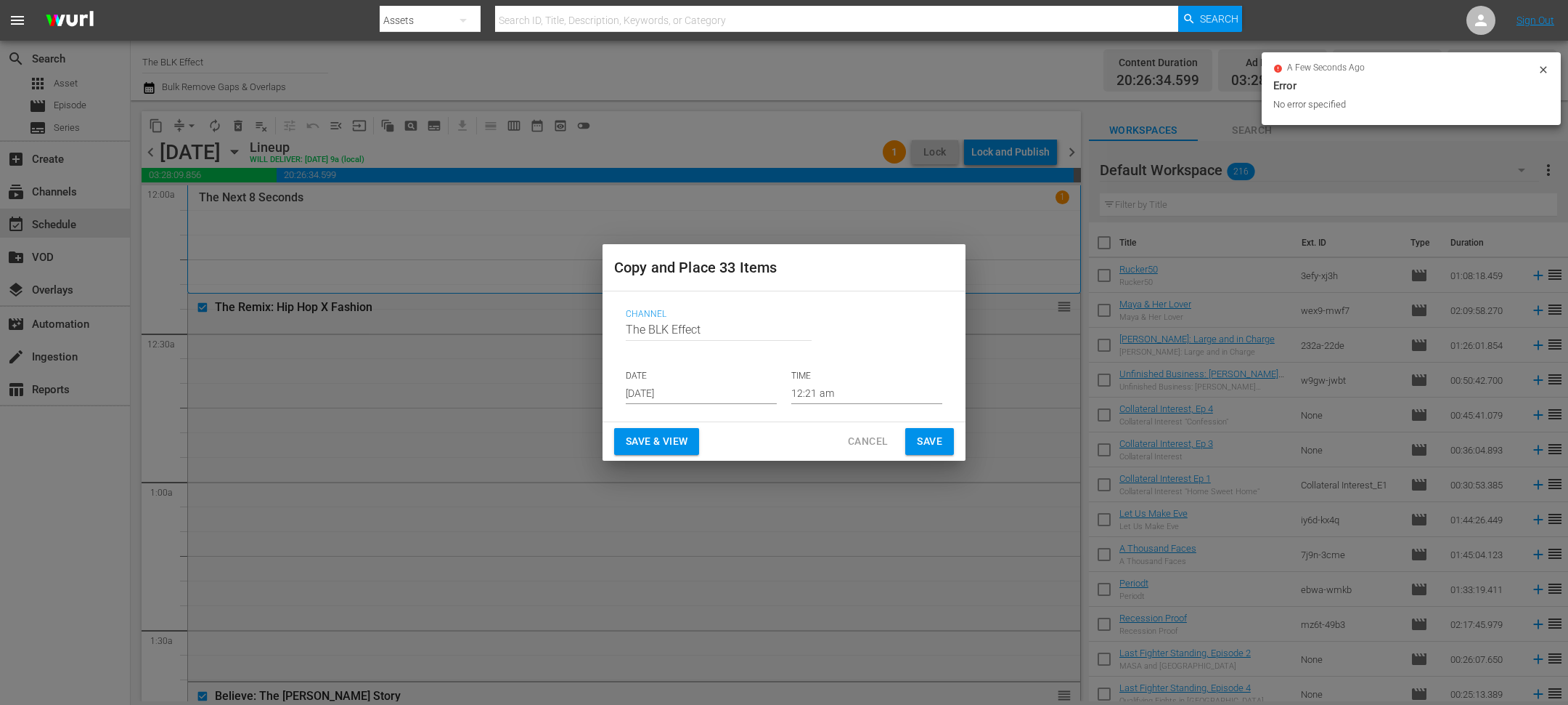
click at [659, 394] on input "[DATE]" at bounding box center [701, 393] width 151 height 22
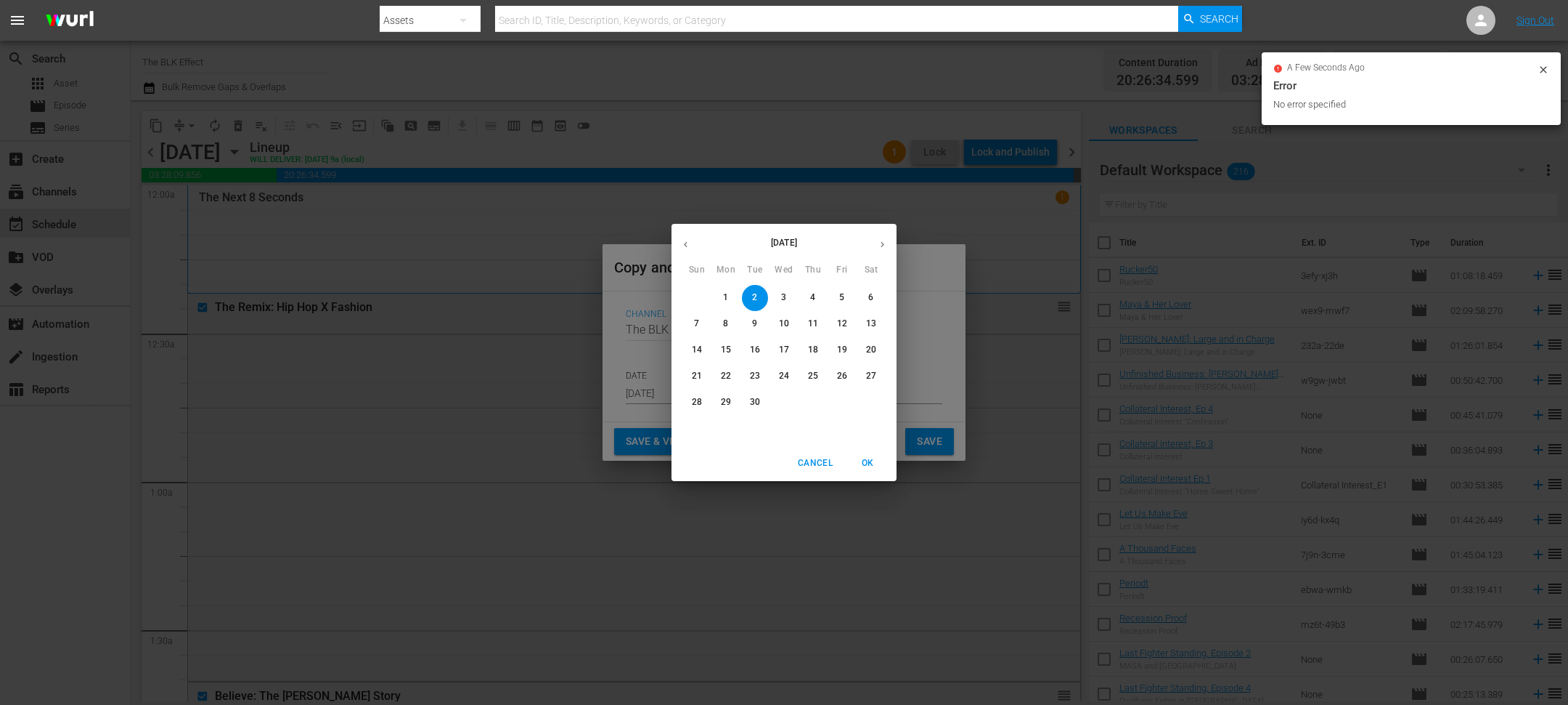
click at [881, 320] on span "13" at bounding box center [871, 324] width 26 height 13
type input "Sep 13th 2025"
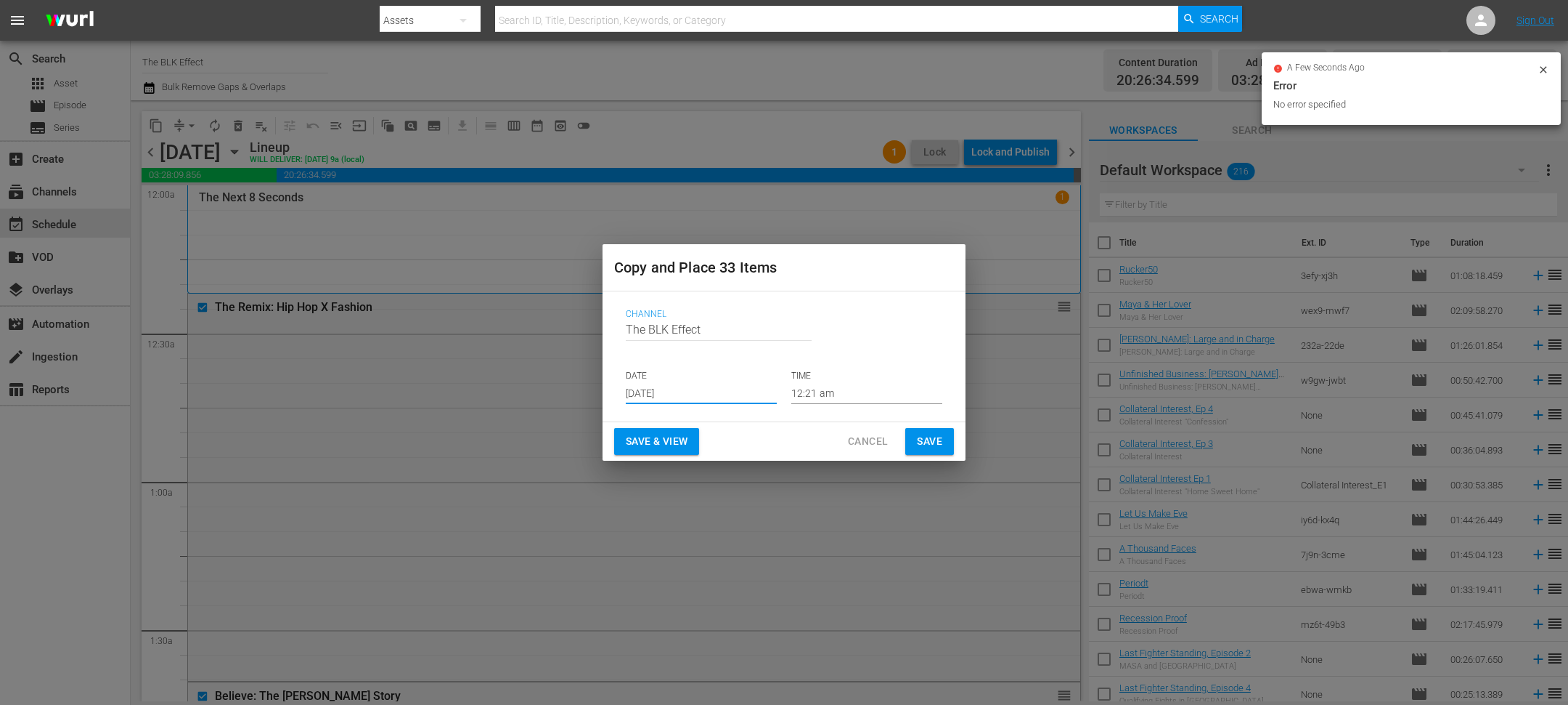
click at [919, 438] on span "Save" at bounding box center [929, 441] width 25 height 18
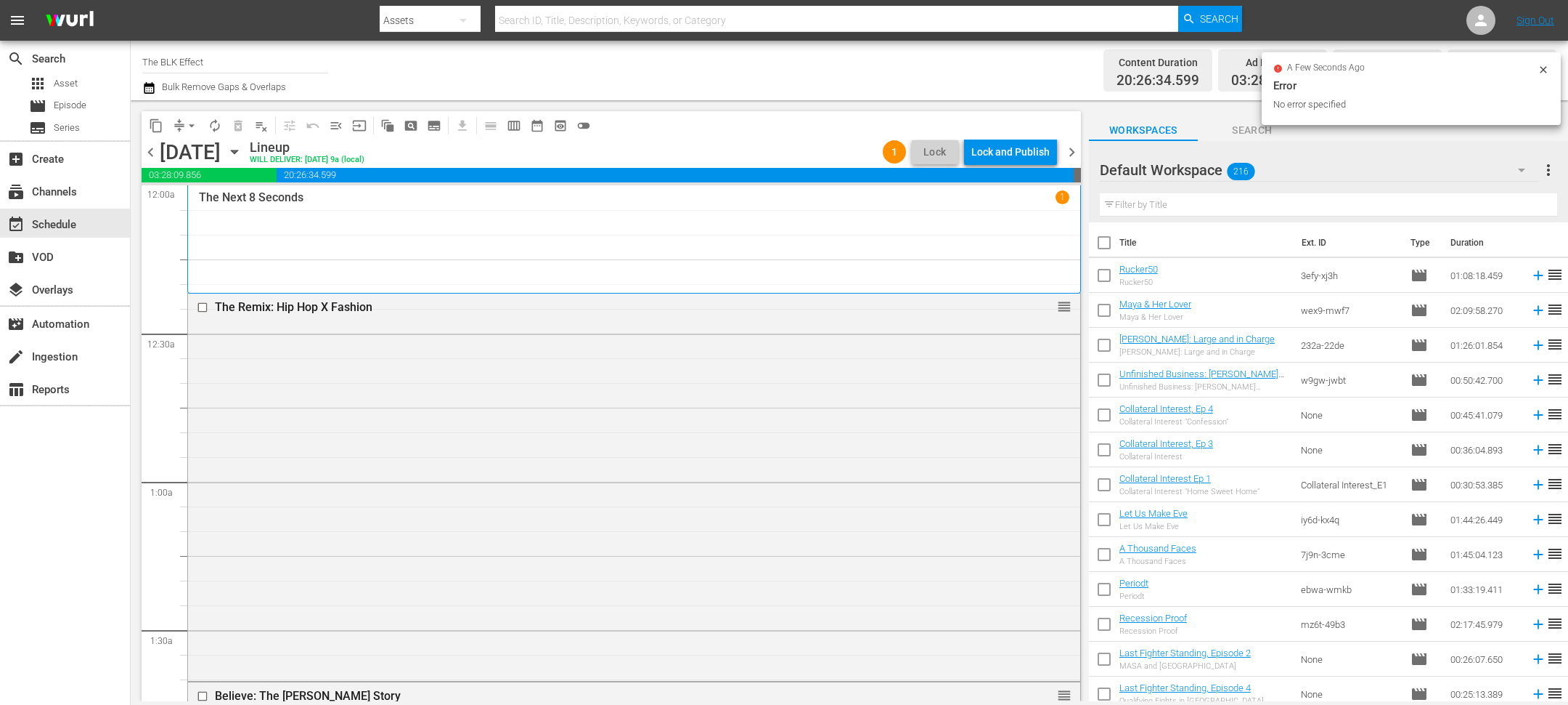
click at [1079, 149] on span "chevron_right" at bounding box center [1072, 153] width 18 height 18
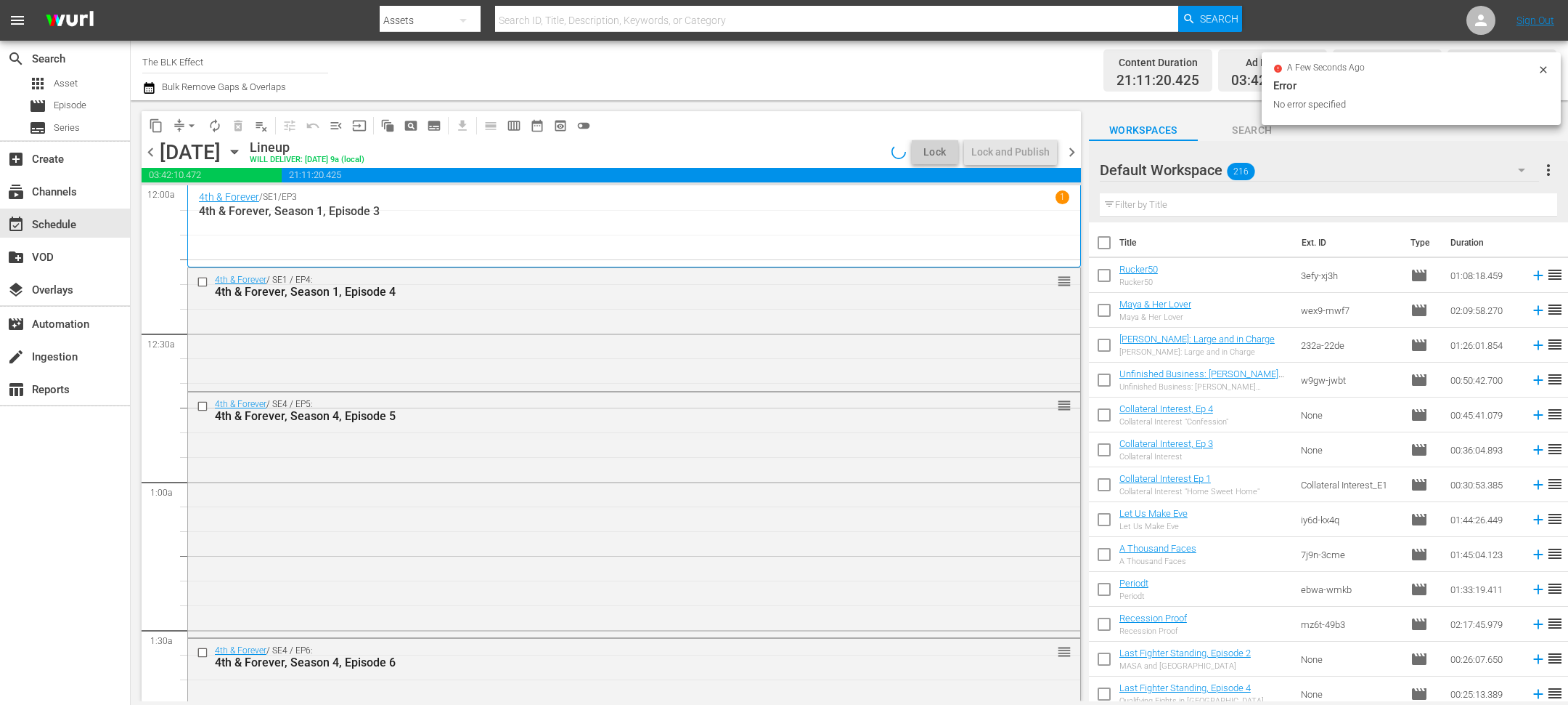
click at [154, 131] on span "content_copy" at bounding box center [156, 125] width 14 height 14
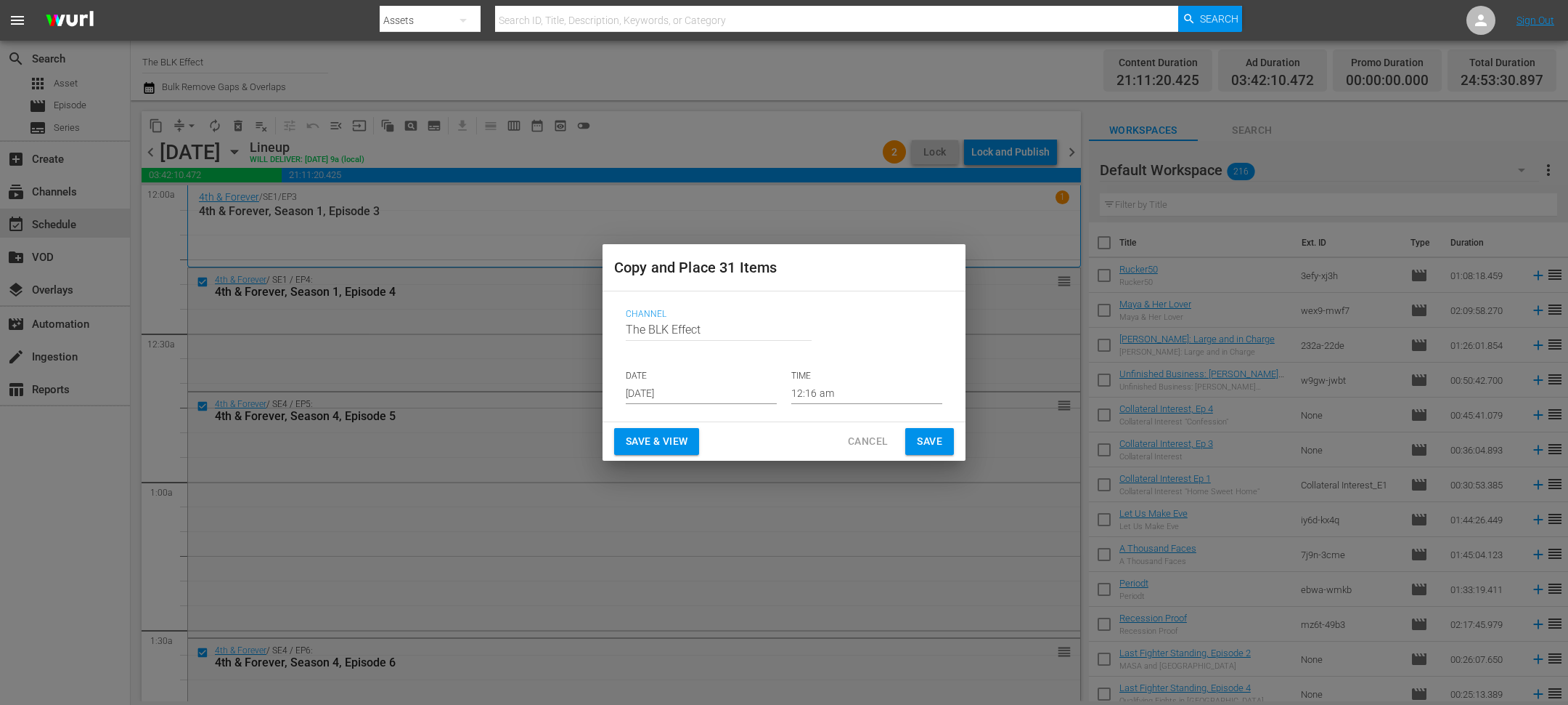
click at [638, 381] on p "DATE" at bounding box center [701, 376] width 151 height 13
click at [660, 402] on input "[DATE]" at bounding box center [701, 393] width 151 height 22
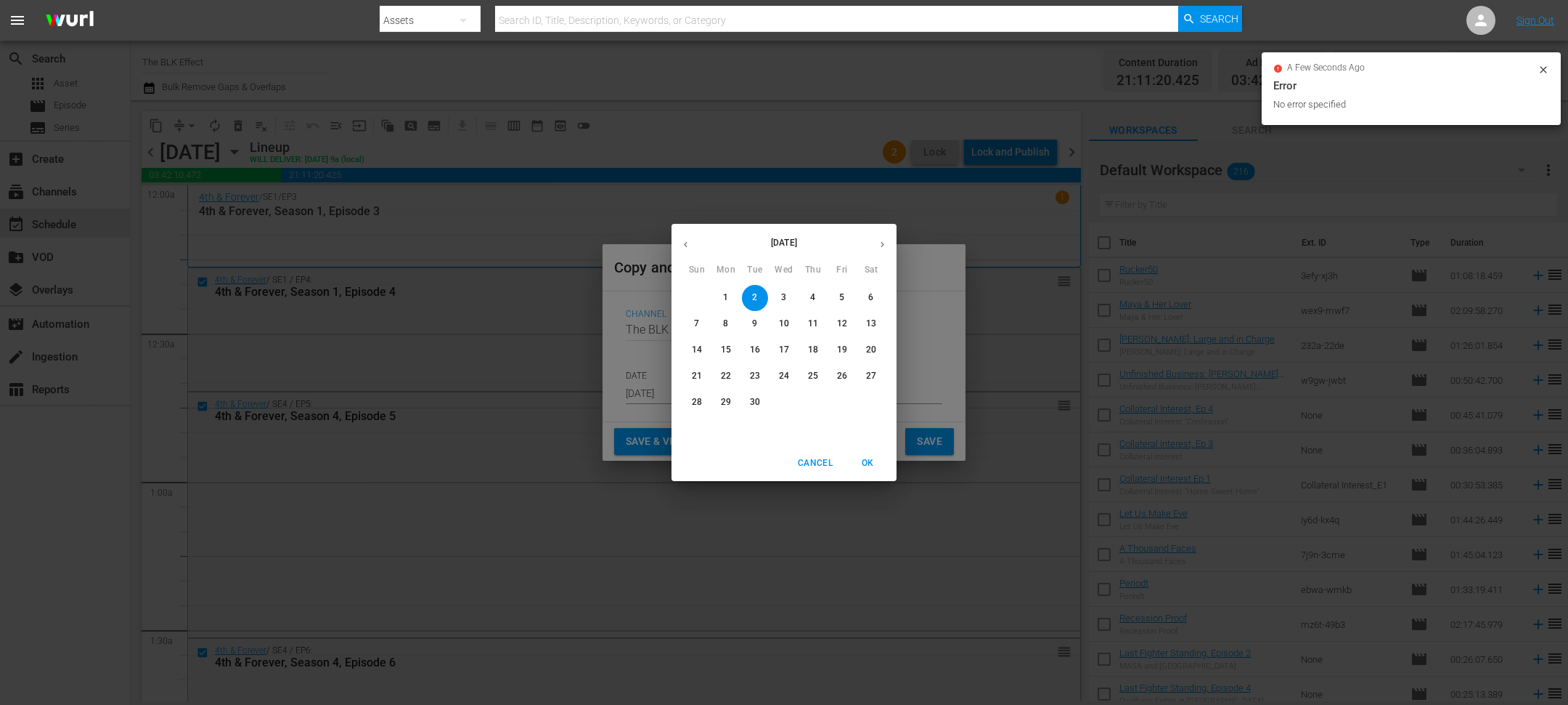
click at [694, 351] on p "14" at bounding box center [696, 350] width 10 height 13
type input "Sep 14th 2025"
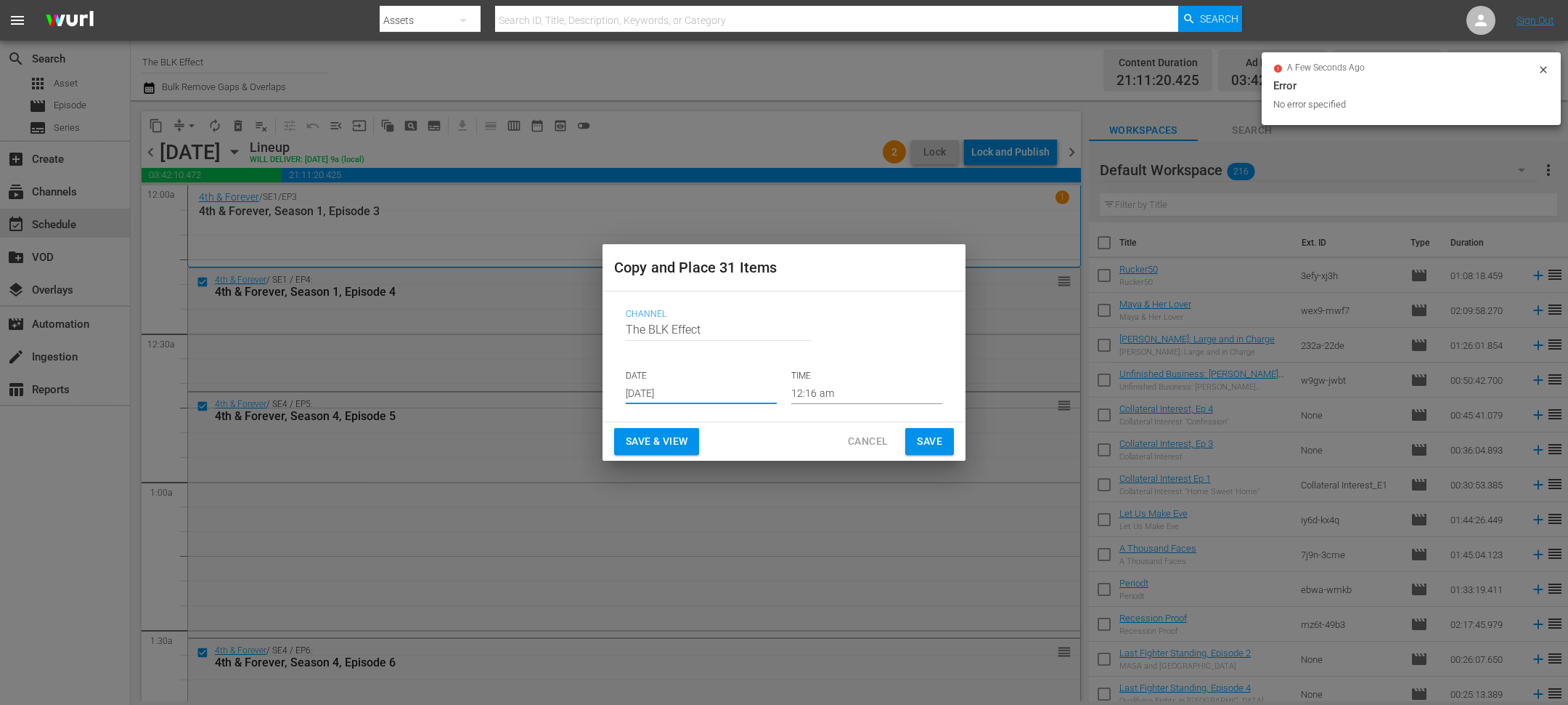
click at [944, 445] on button "Save" at bounding box center [929, 441] width 49 height 27
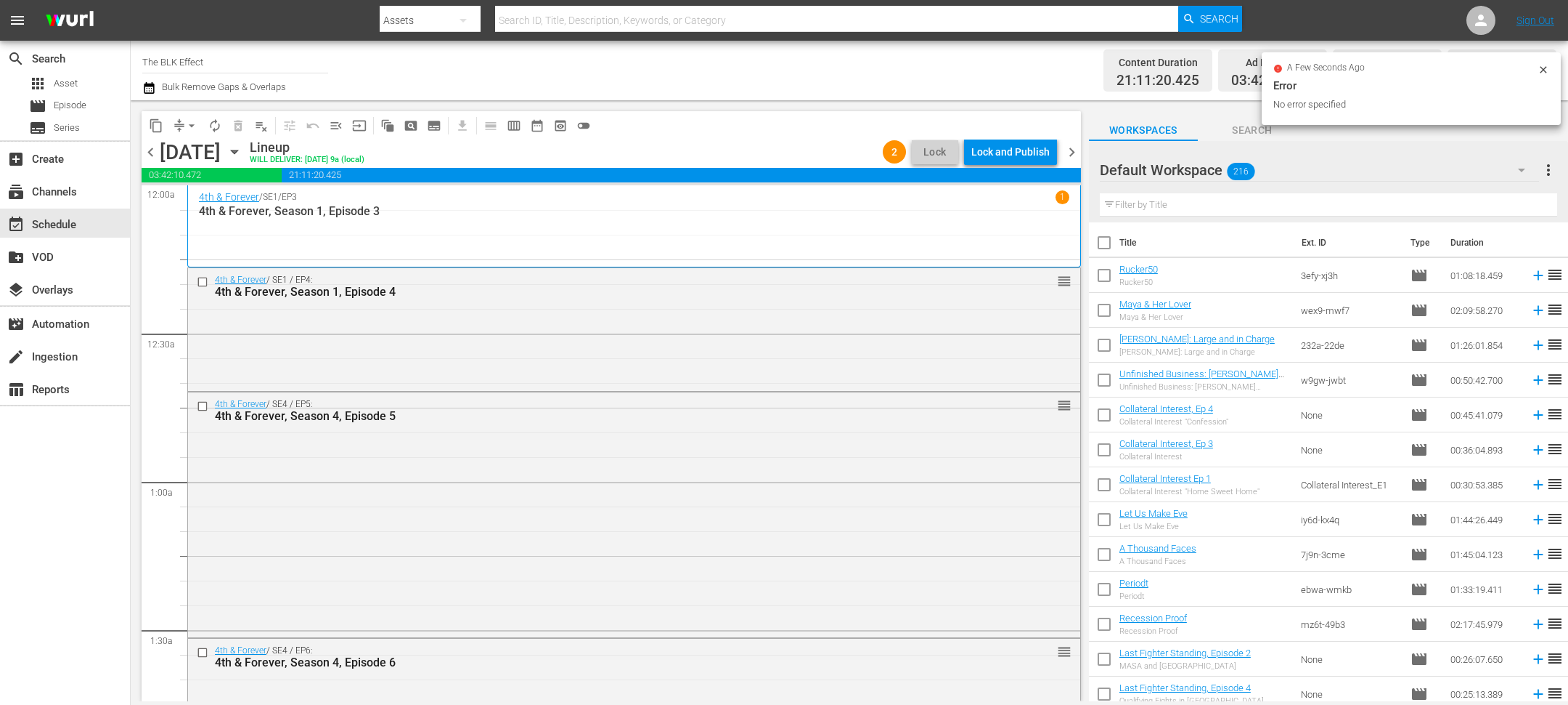
click at [1076, 146] on span "chevron_right" at bounding box center [1072, 153] width 18 height 18
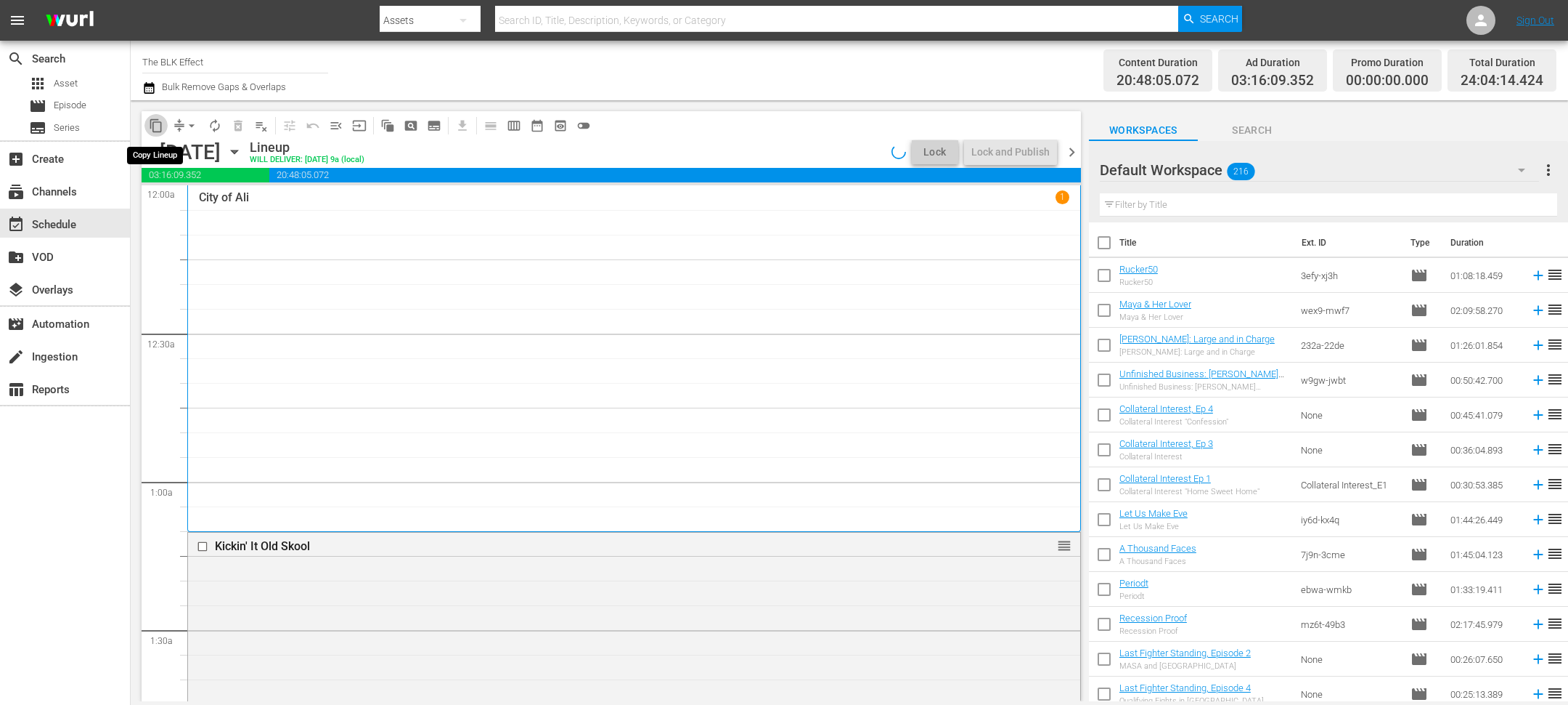
click at [152, 120] on span "content_copy" at bounding box center [156, 125] width 14 height 14
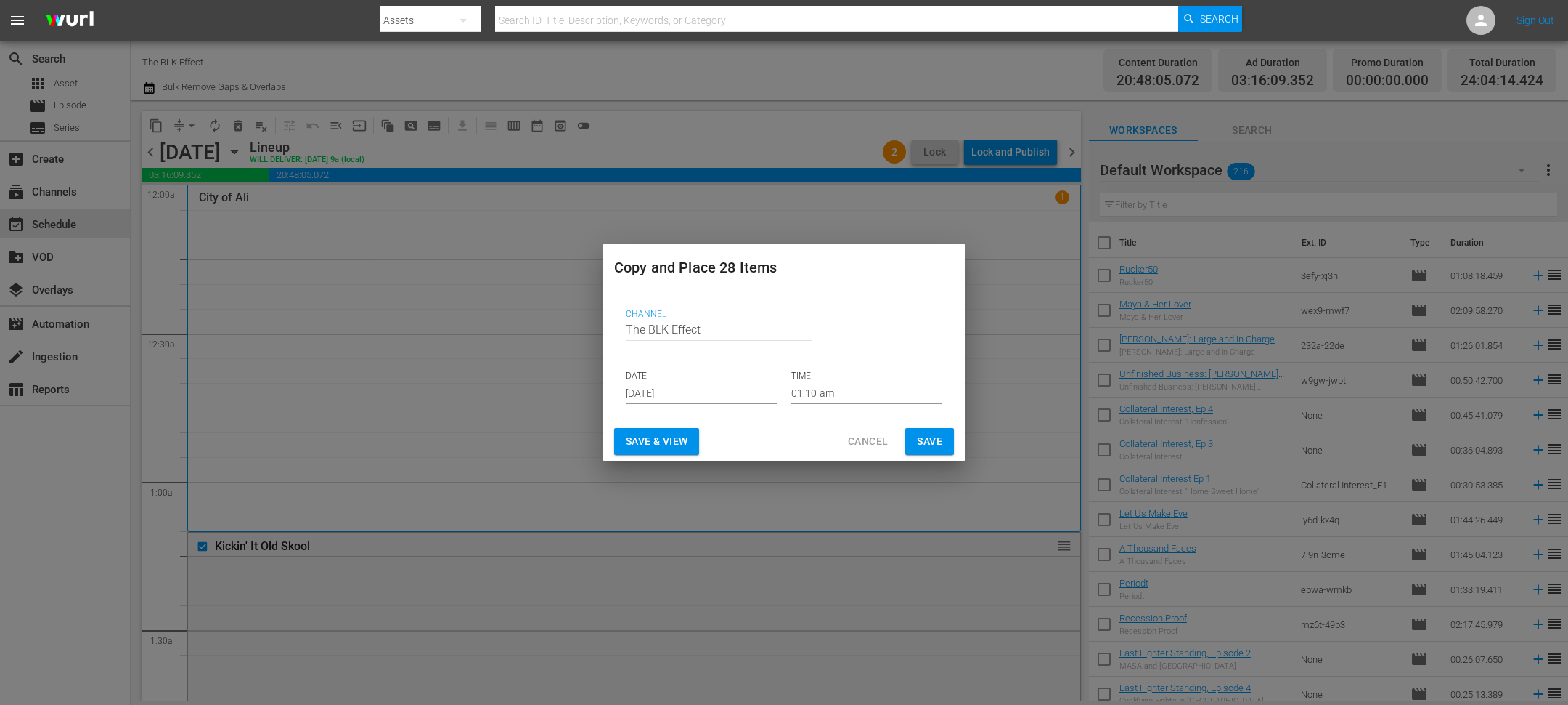
click at [641, 399] on input "[DATE]" at bounding box center [701, 393] width 151 height 22
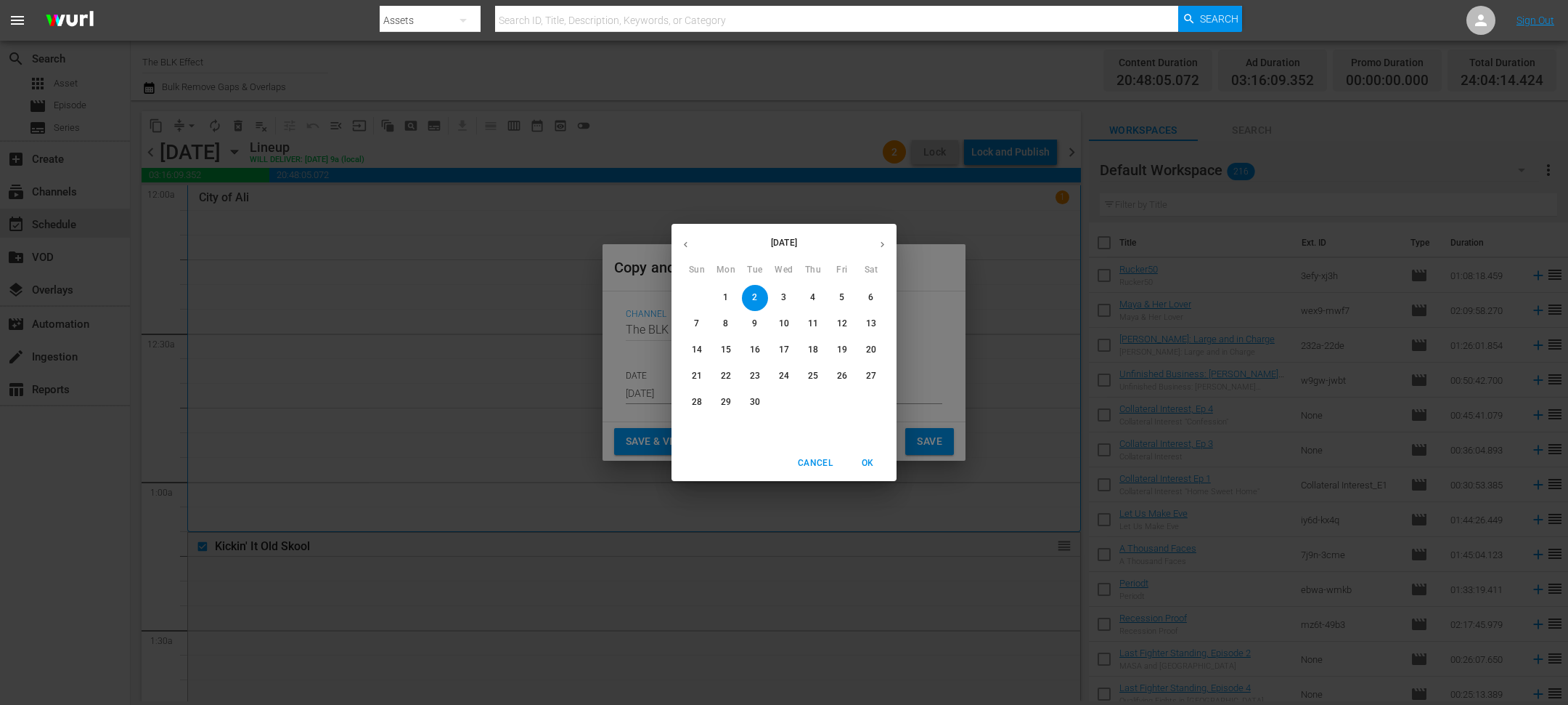
click at [729, 351] on p "15" at bounding box center [725, 350] width 10 height 13
type input "Sep 15th 2025"
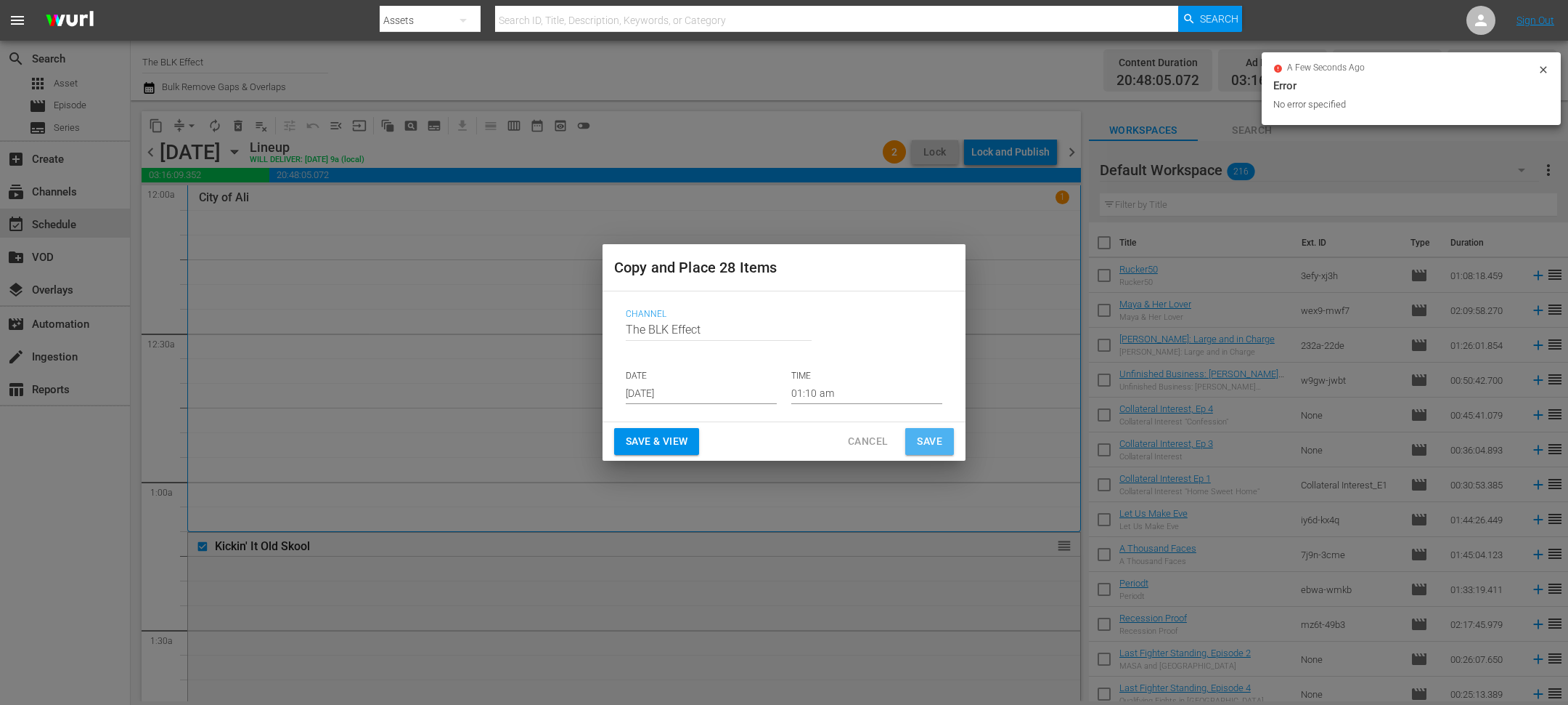
click at [936, 445] on span "Save" at bounding box center [929, 441] width 25 height 18
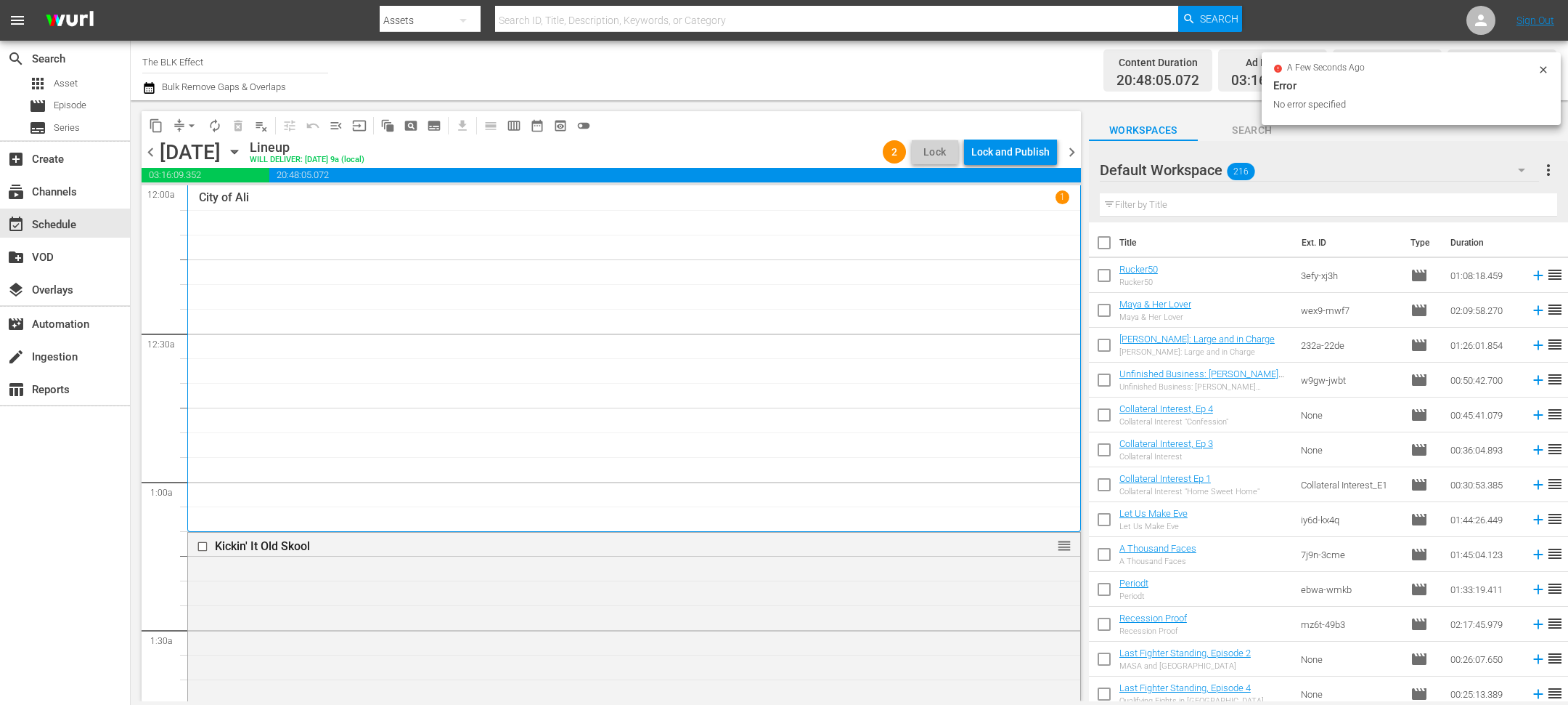
click at [1071, 150] on span "chevron_right" at bounding box center [1072, 153] width 18 height 18
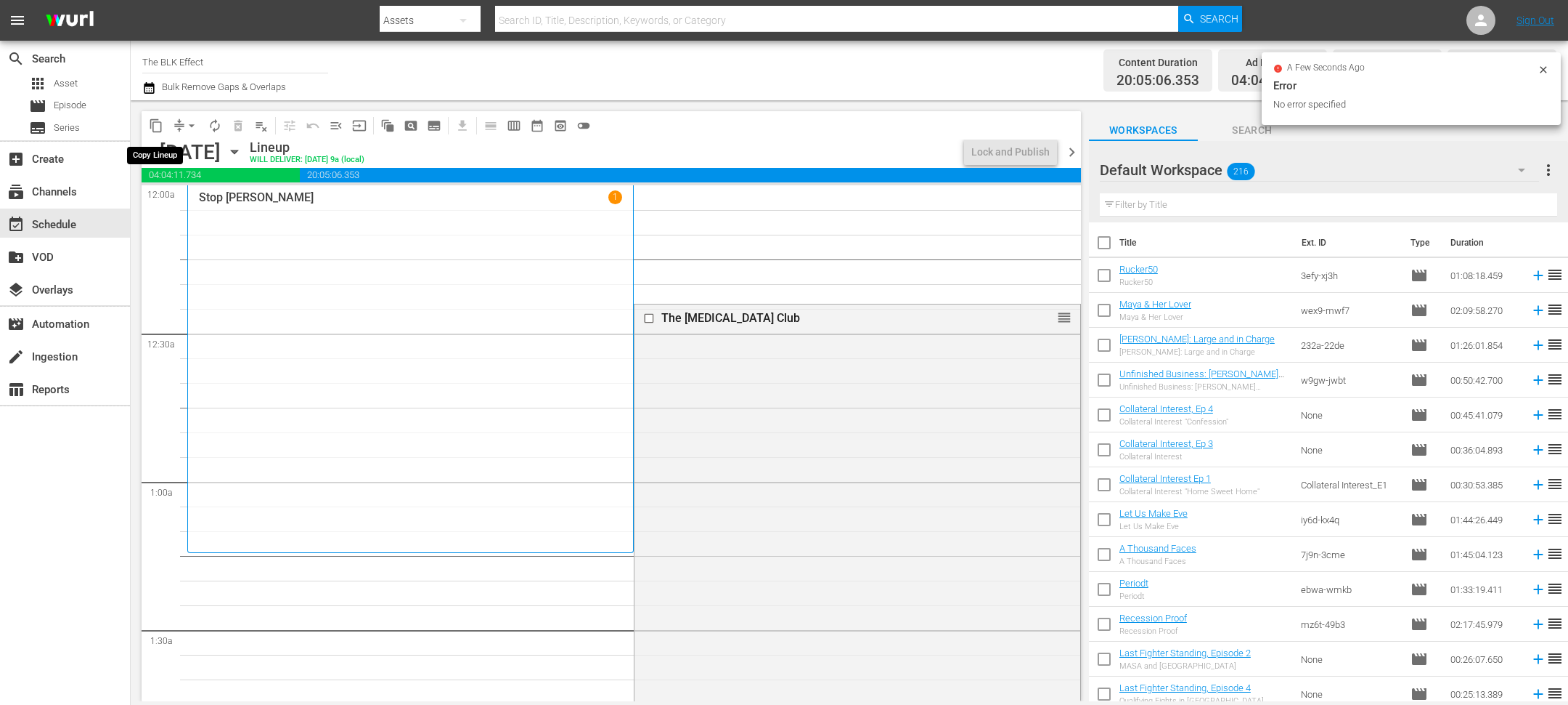
click at [156, 125] on span "content_copy" at bounding box center [156, 125] width 14 height 14
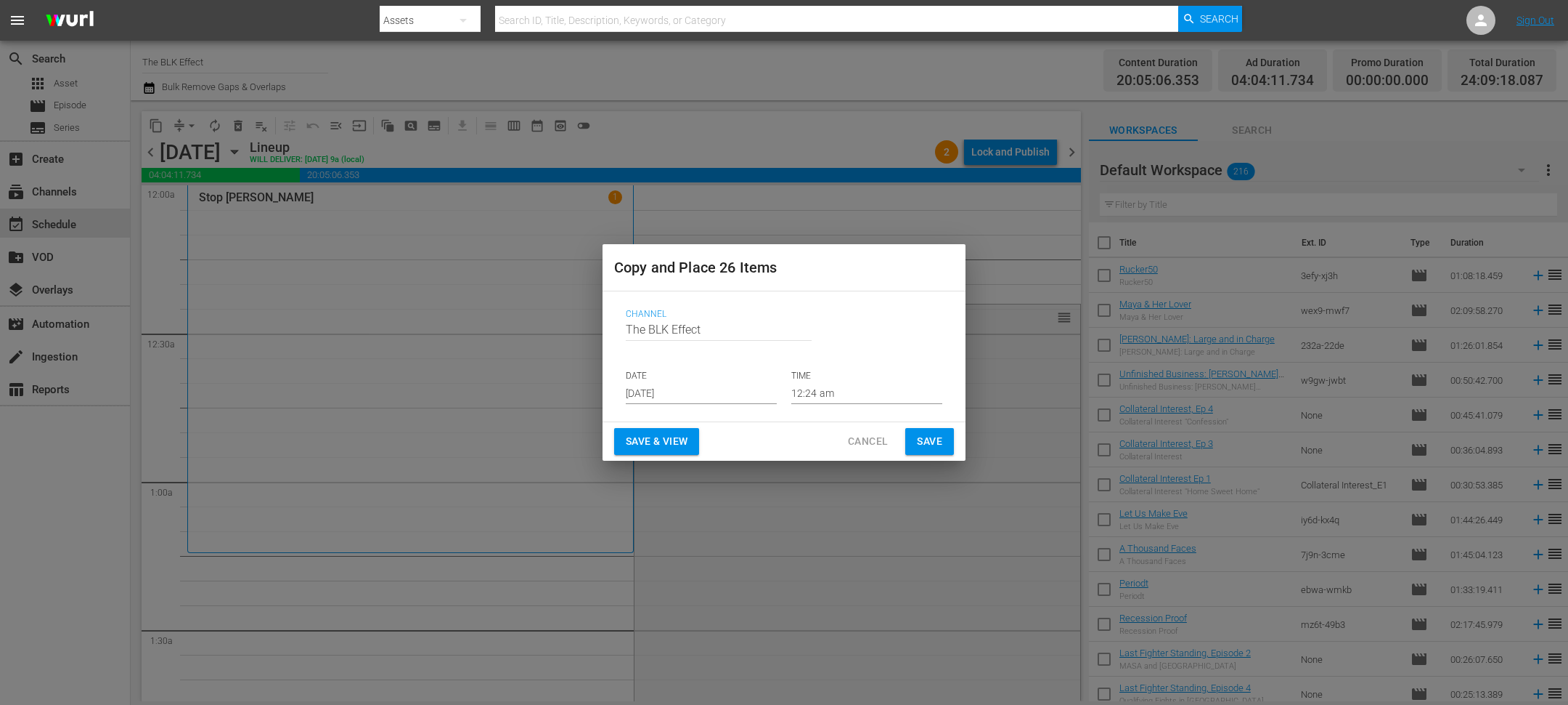
click at [670, 392] on input "[DATE]" at bounding box center [701, 393] width 151 height 22
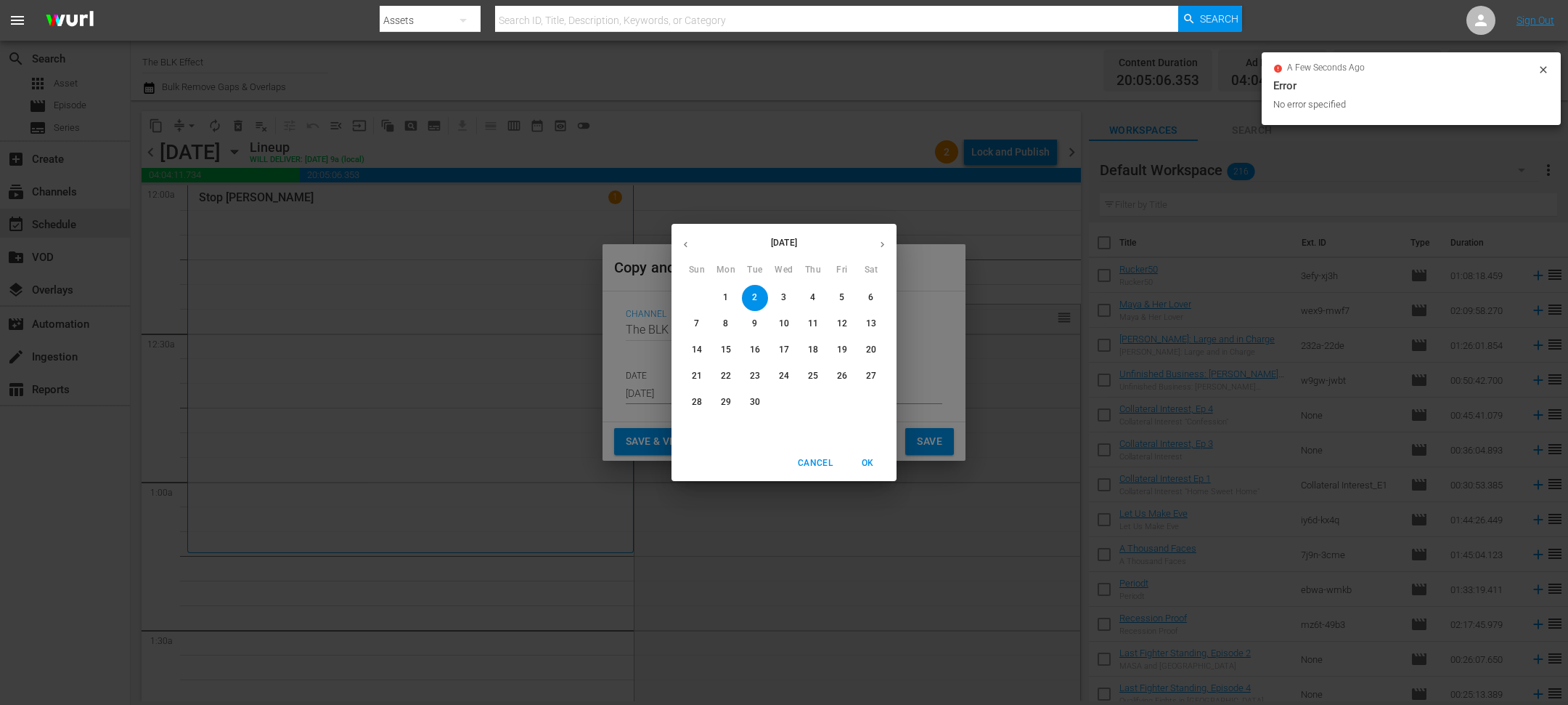
click at [758, 354] on p "16" at bounding box center [754, 350] width 10 height 13
type input "[DATE]"
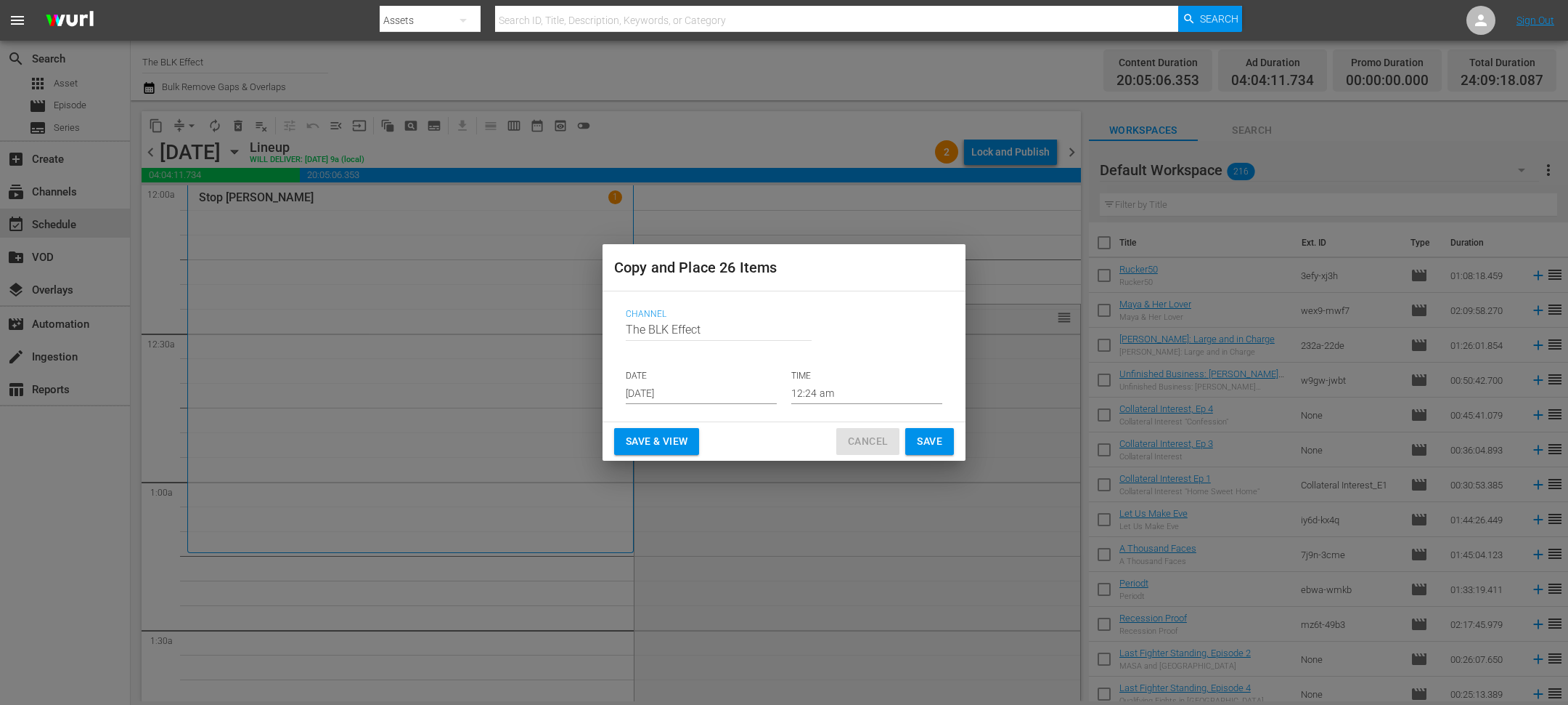
click at [864, 447] on span "Cancel" at bounding box center [868, 441] width 40 height 18
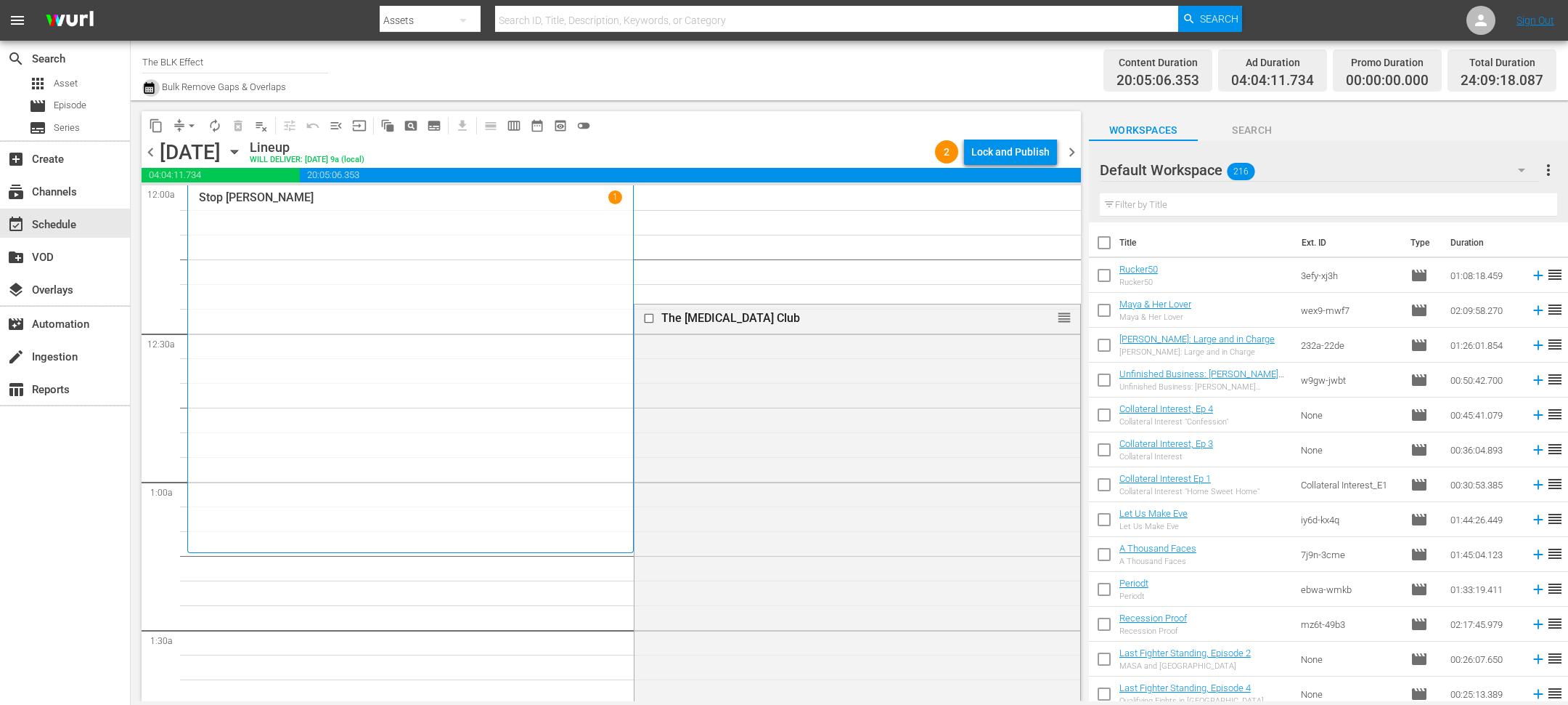
click at [152, 89] on icon "button" at bounding box center [149, 88] width 14 height 17
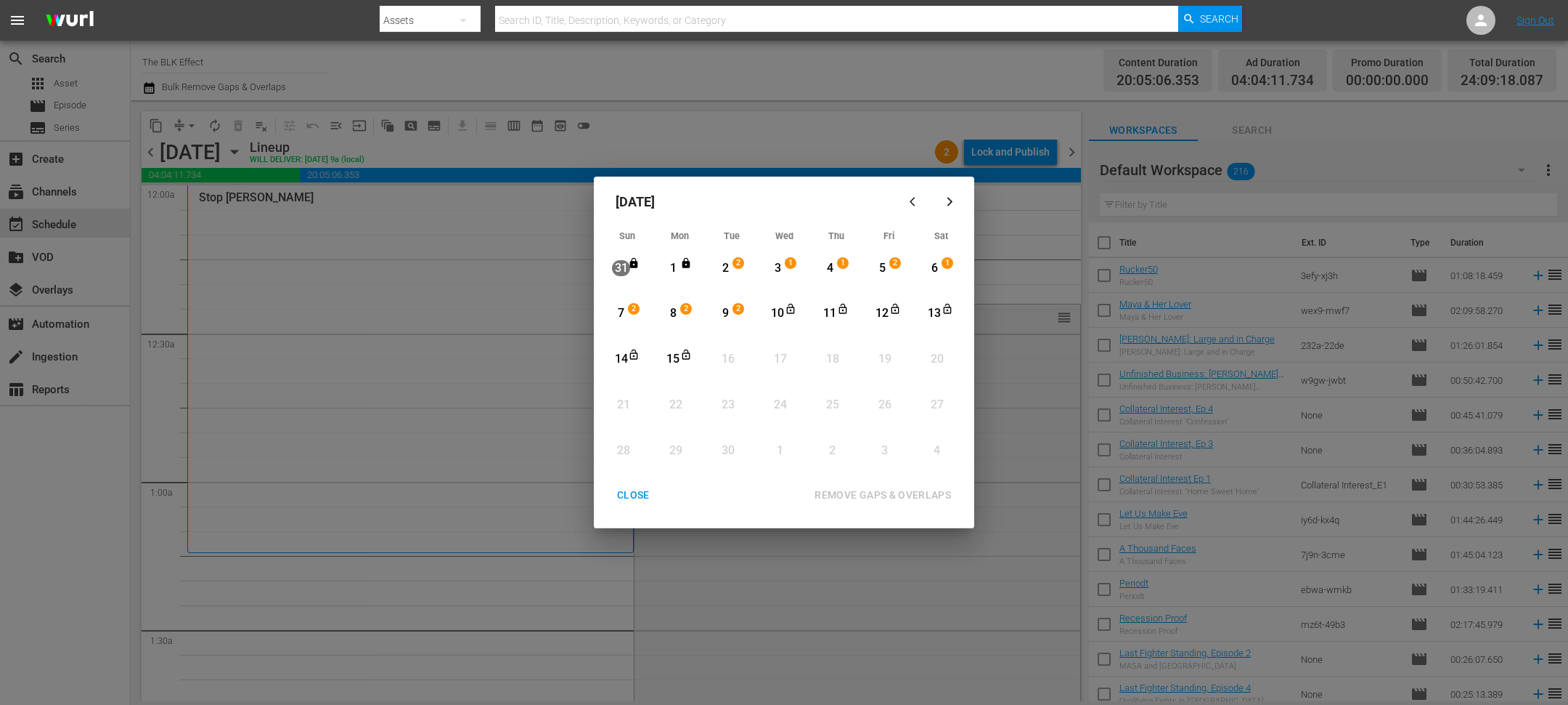
click at [730, 311] on div "9" at bounding box center [725, 313] width 18 height 17
click at [683, 362] on div "Month View" at bounding box center [687, 358] width 12 height 15
click at [910, 493] on div "REMOVE GAPS & OVERLAPS" at bounding box center [882, 495] width 160 height 18
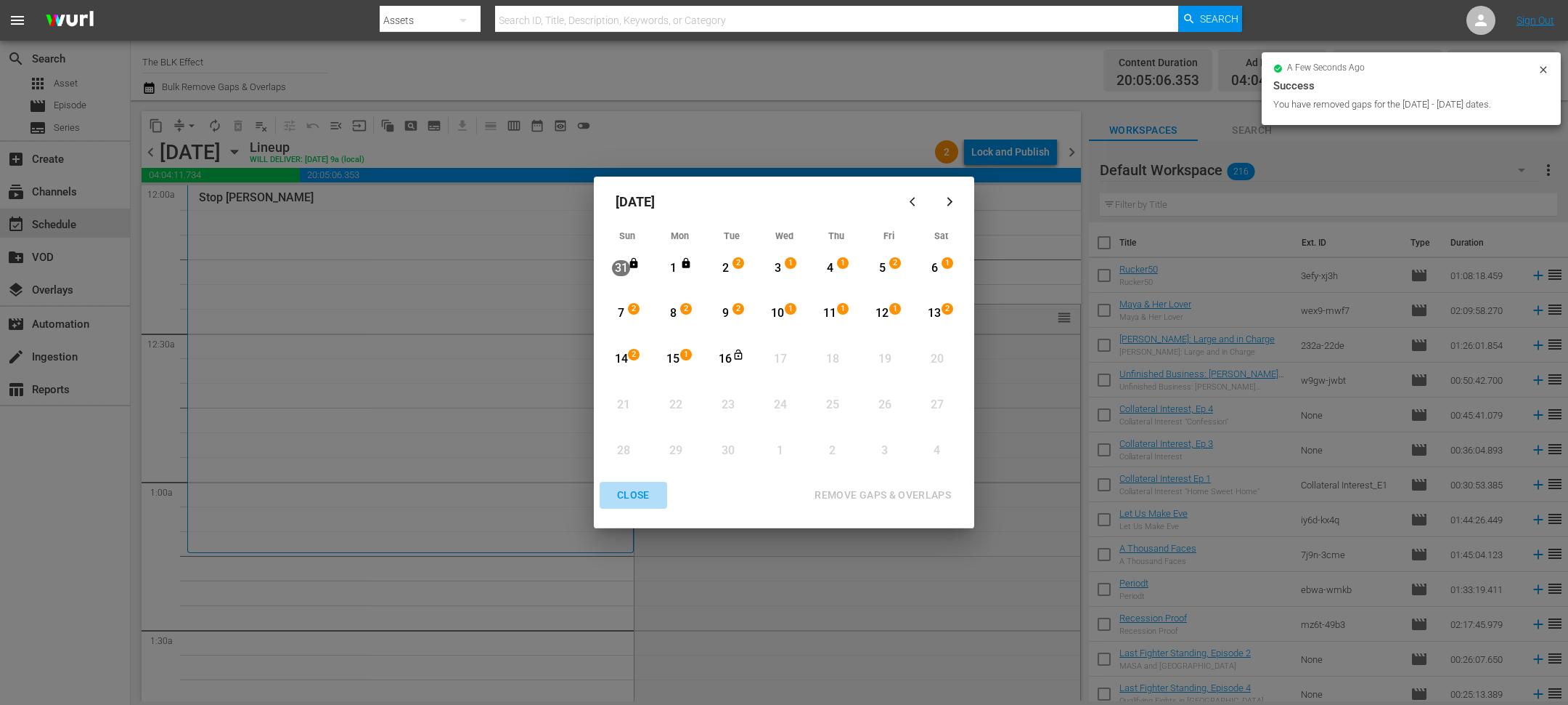
click at [645, 495] on div "CLOSE" at bounding box center [633, 495] width 56 height 18
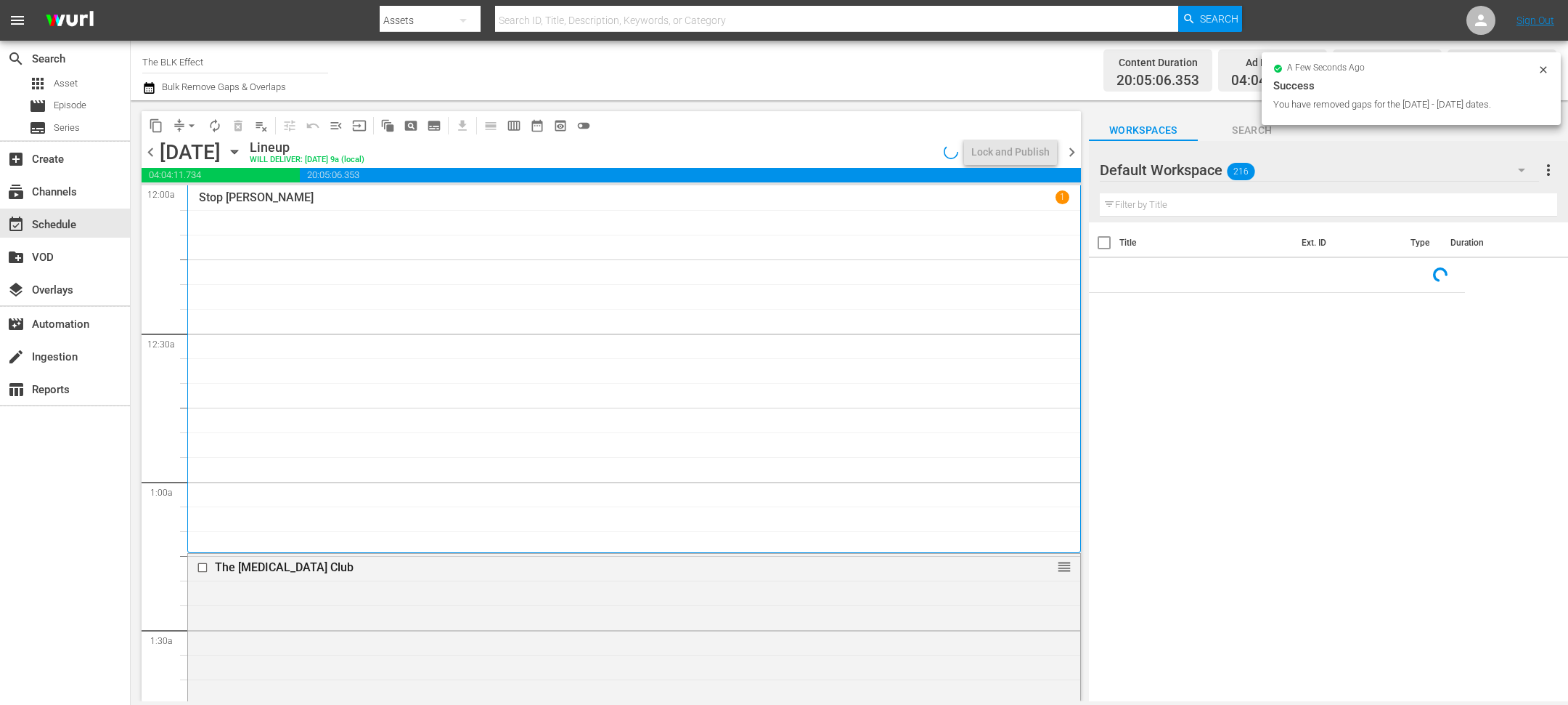
click at [246, 162] on div "Tuesday, September 9th September 9th" at bounding box center [203, 152] width 87 height 24
click at [243, 150] on icon "button" at bounding box center [235, 152] width 16 height 16
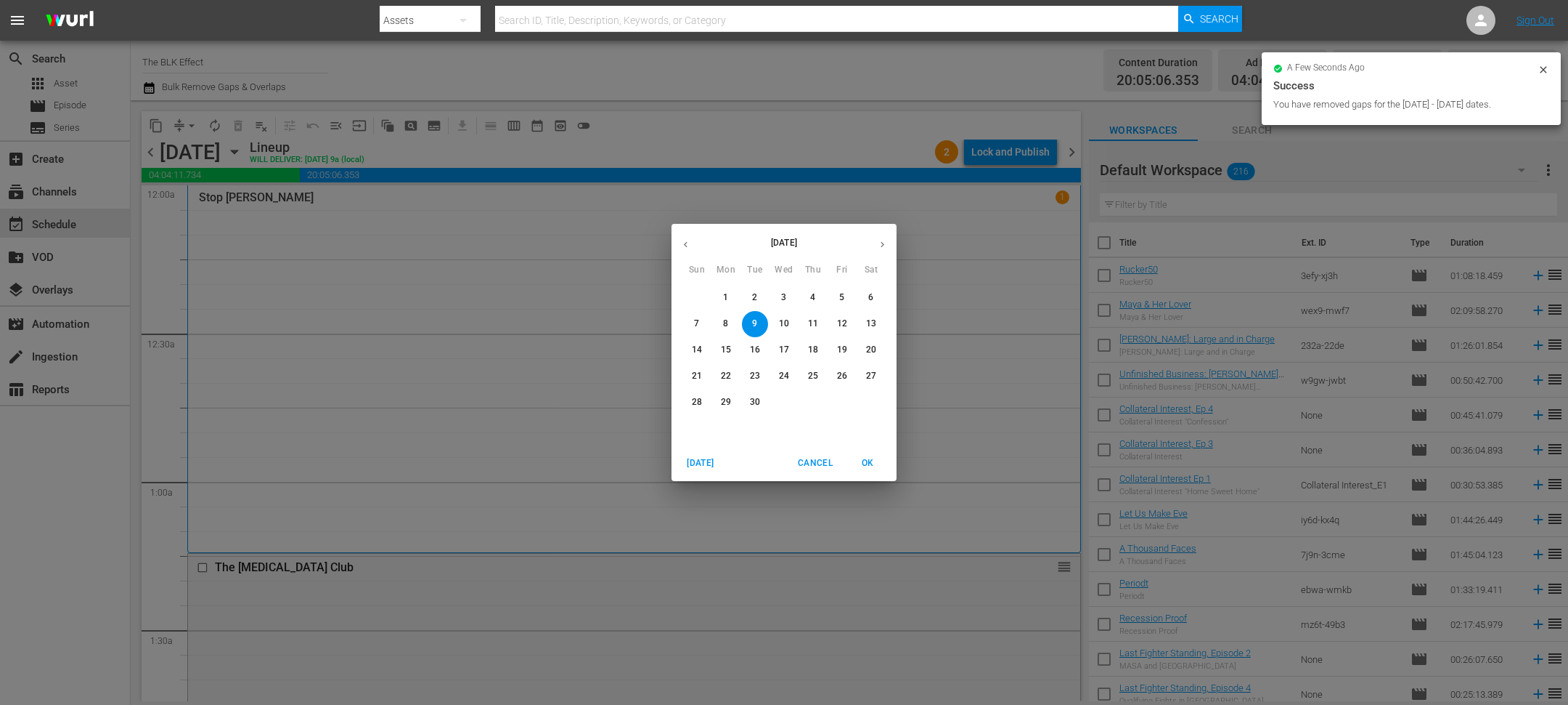
click at [760, 352] on p "16" at bounding box center [754, 350] width 10 height 13
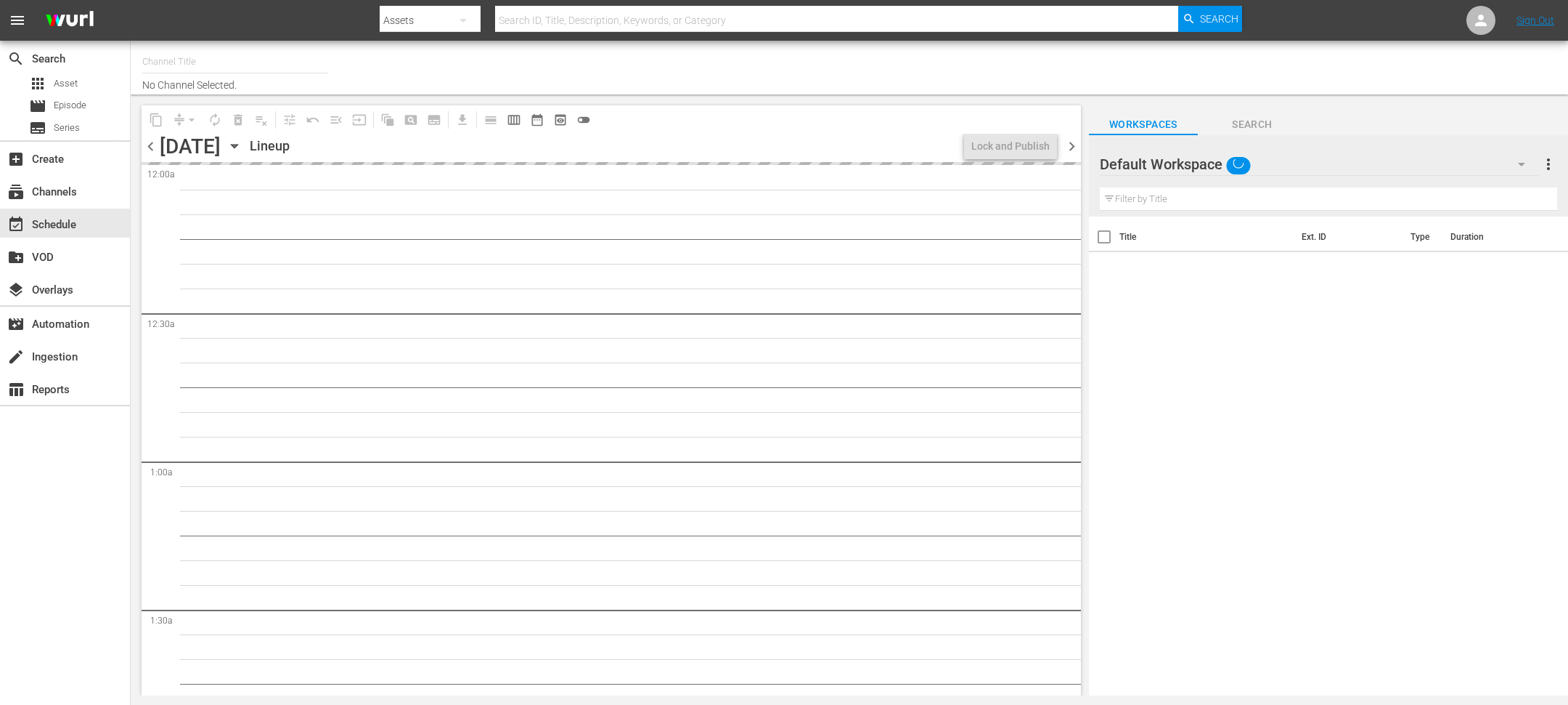
type input "The BLK Effect (1432)"
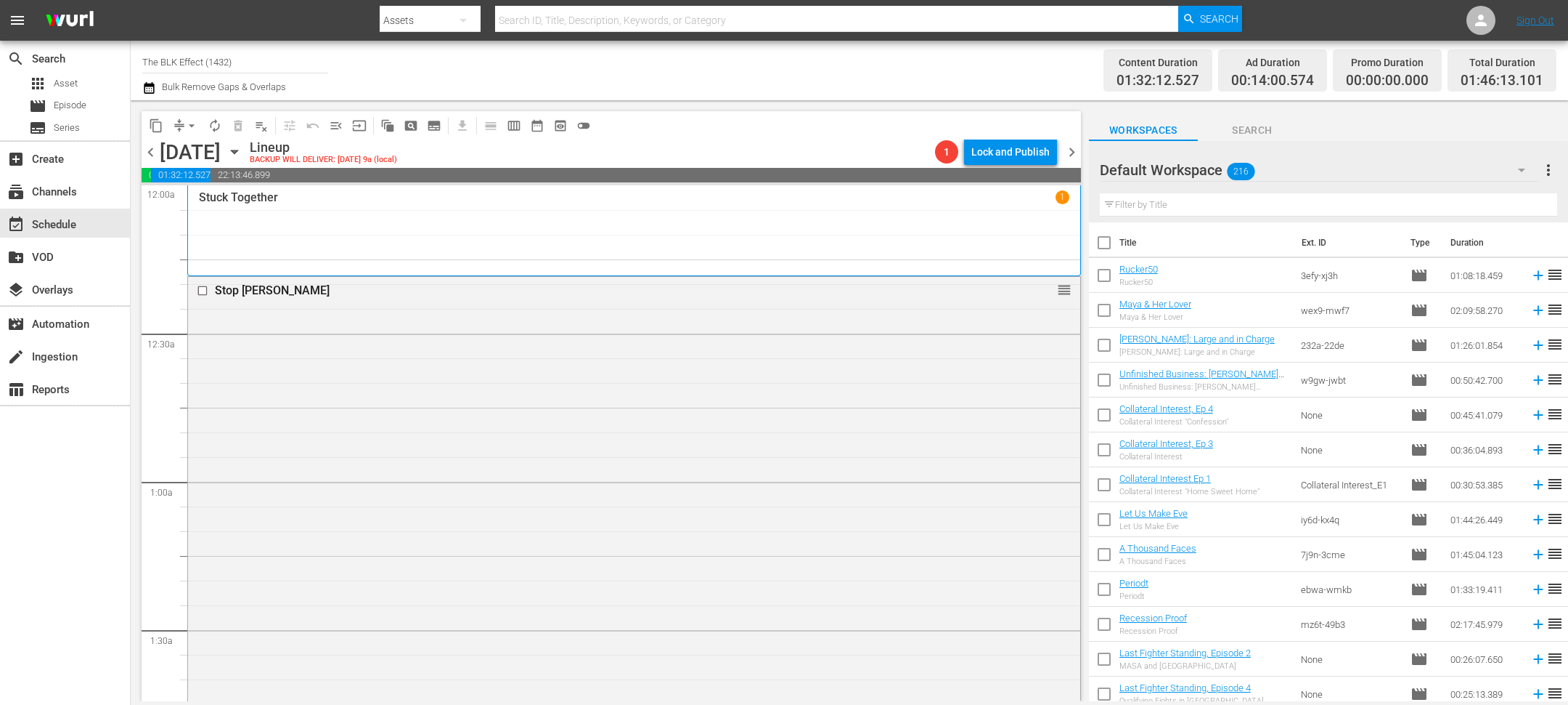
click at [246, 162] on div "[DATE] [DATE]" at bounding box center [203, 152] width 87 height 24
click at [243, 154] on icon "button" at bounding box center [235, 152] width 16 height 16
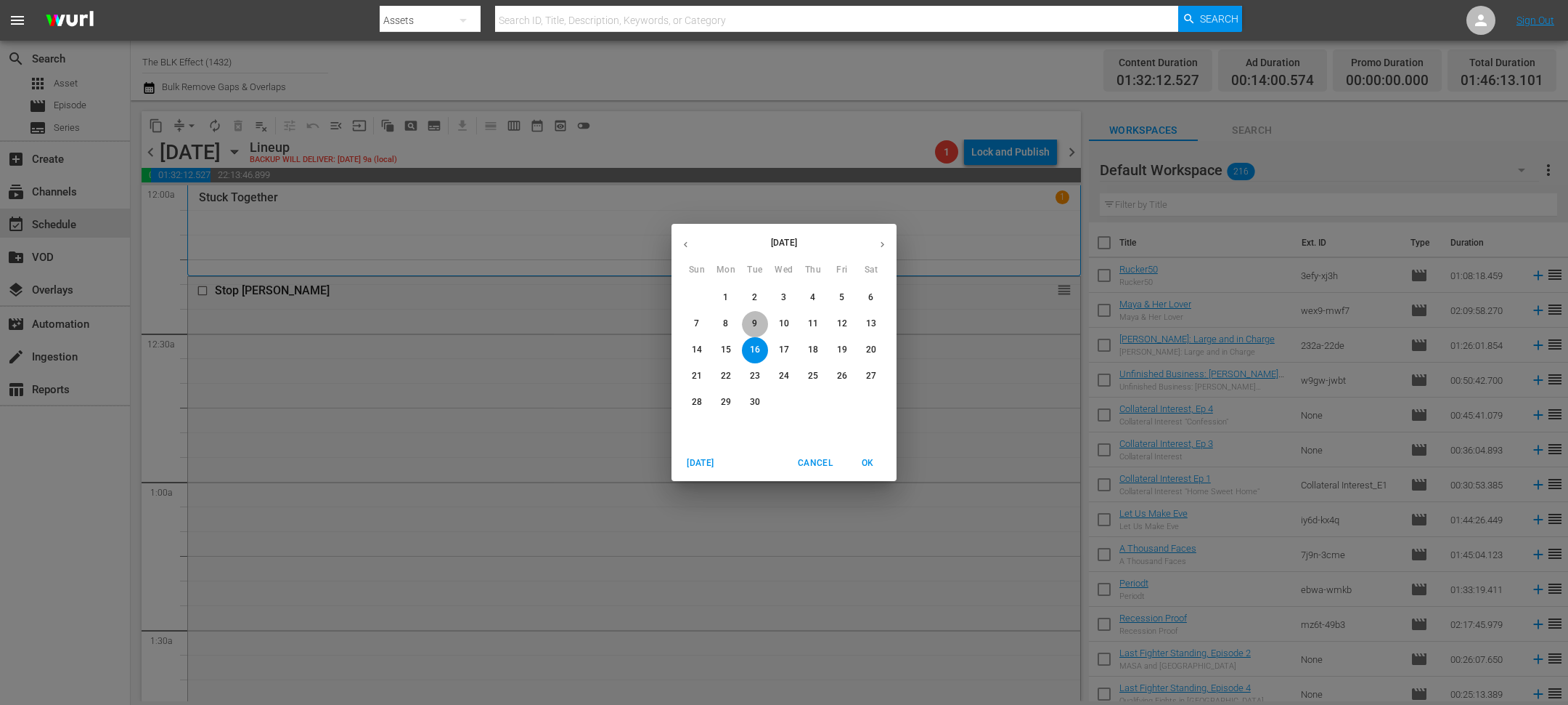
click at [760, 326] on span "9" at bounding box center [754, 324] width 26 height 13
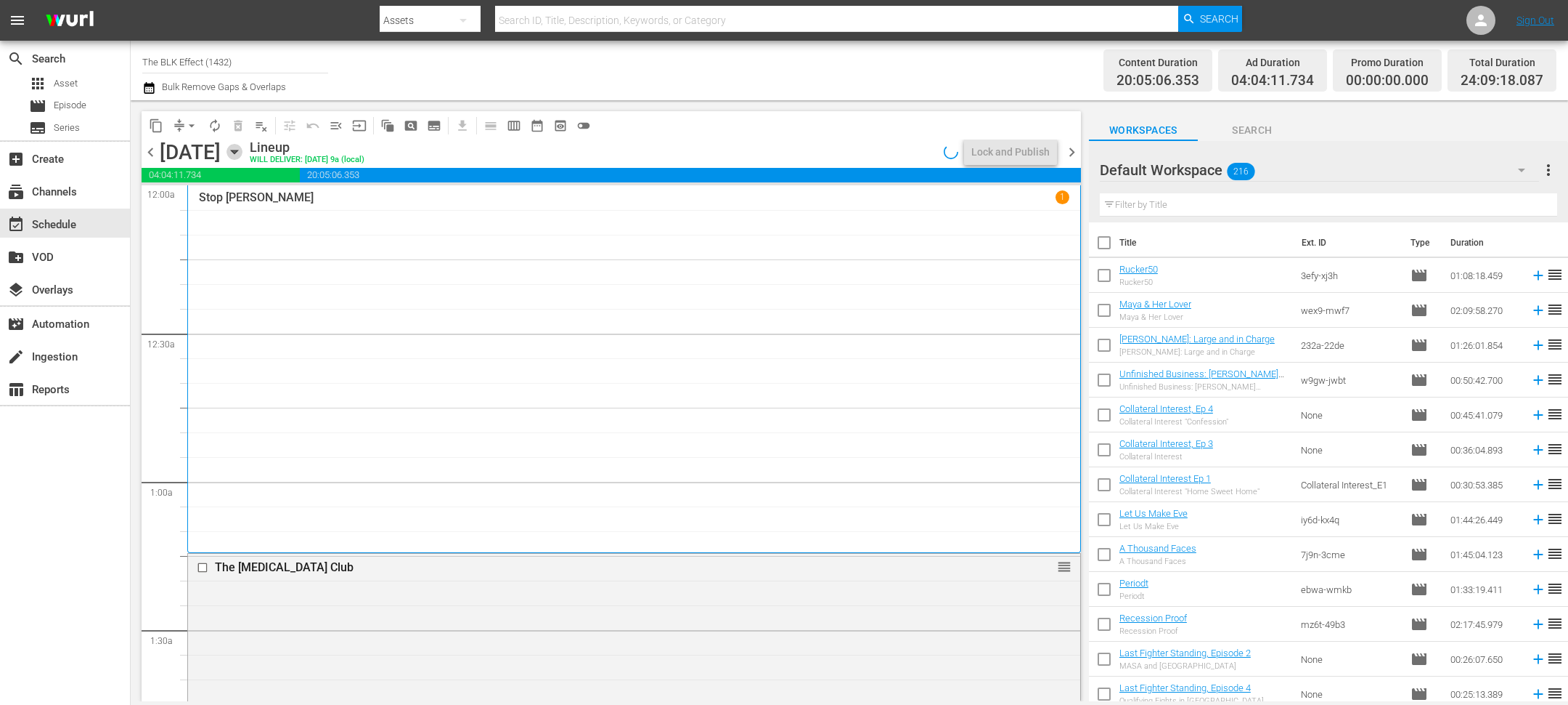
click at [243, 154] on icon "button" at bounding box center [235, 152] width 16 height 16
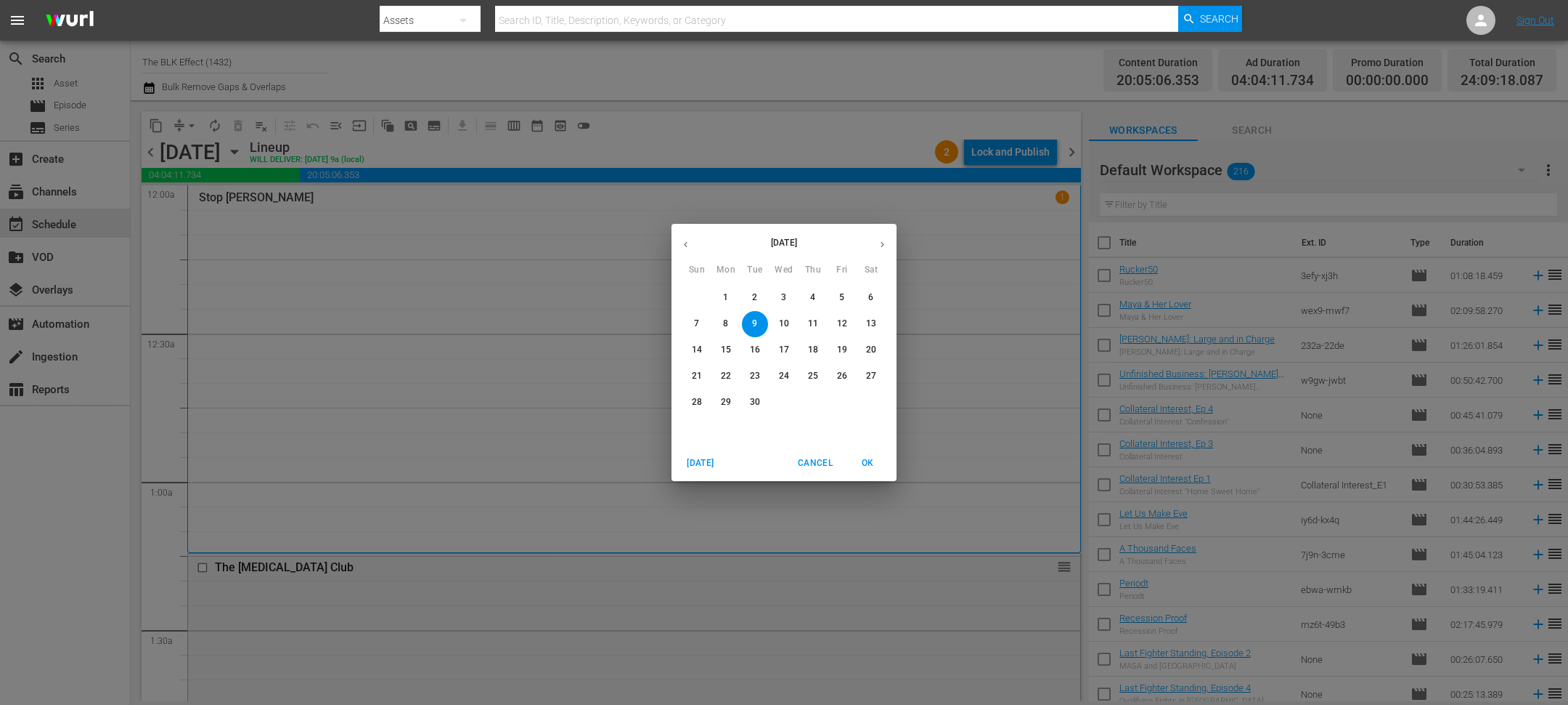
click at [762, 350] on span "16" at bounding box center [754, 350] width 26 height 13
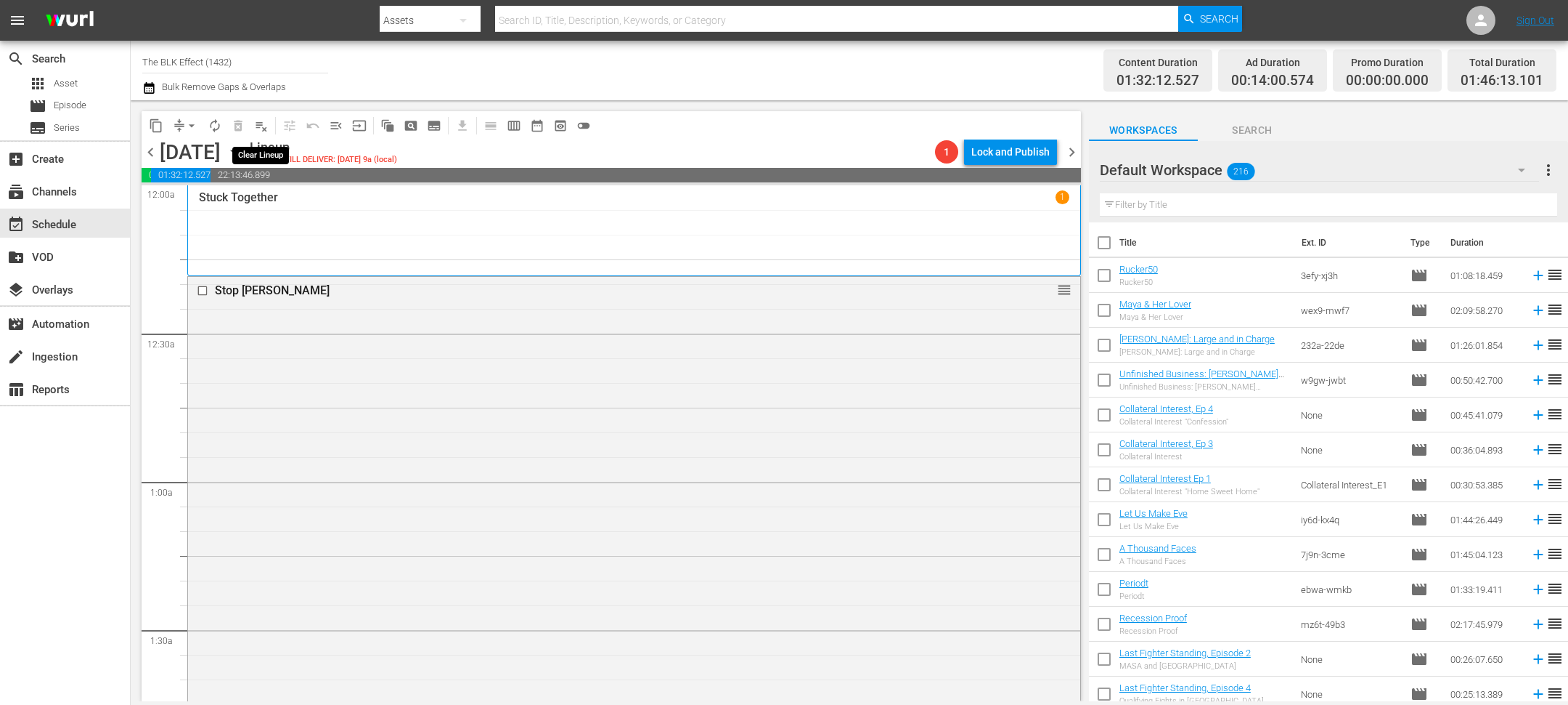
click at [263, 125] on span "playlist_remove_outlined" at bounding box center [262, 125] width 14 height 14
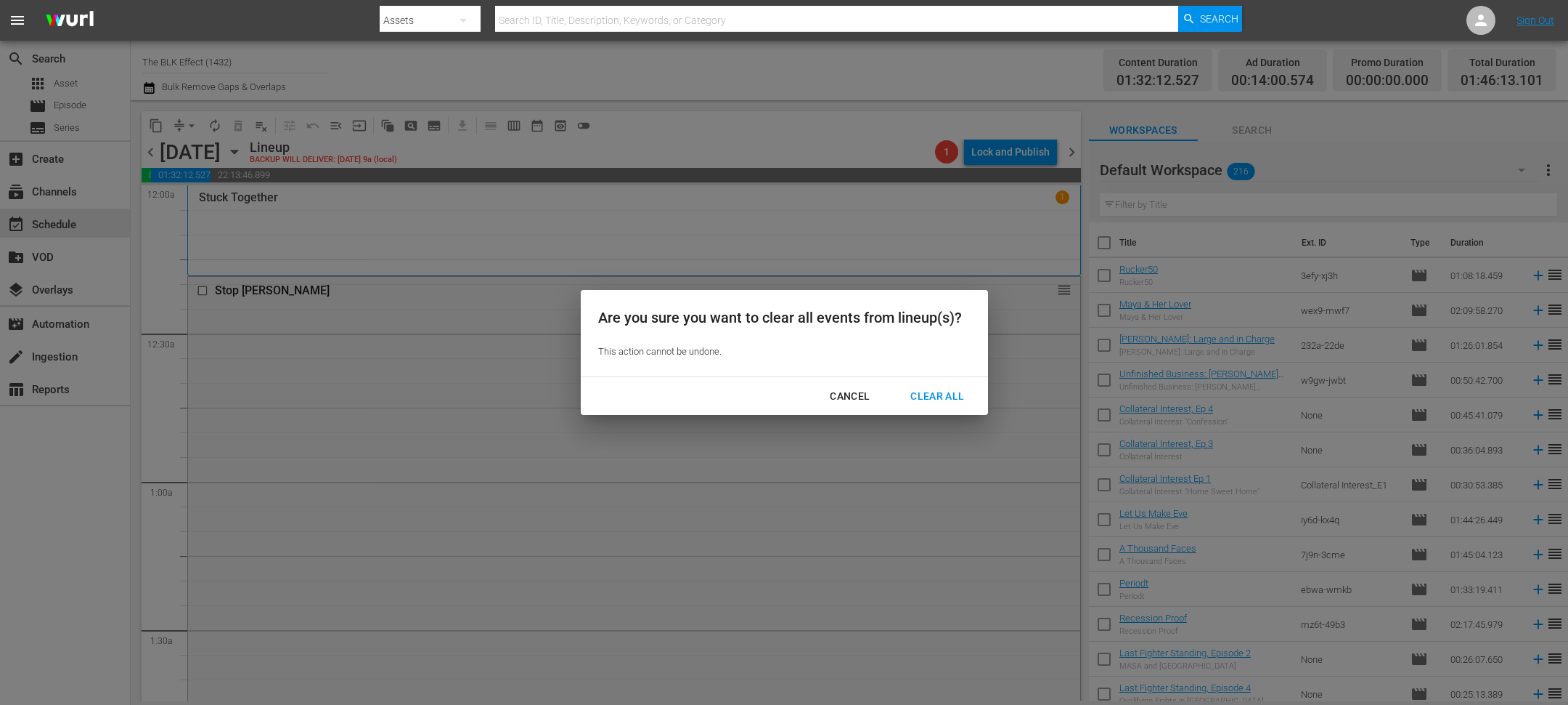
click at [909, 381] on div "Cancel Clear All" at bounding box center [784, 396] width 407 height 39
click at [910, 392] on div "Clear All" at bounding box center [936, 396] width 77 height 18
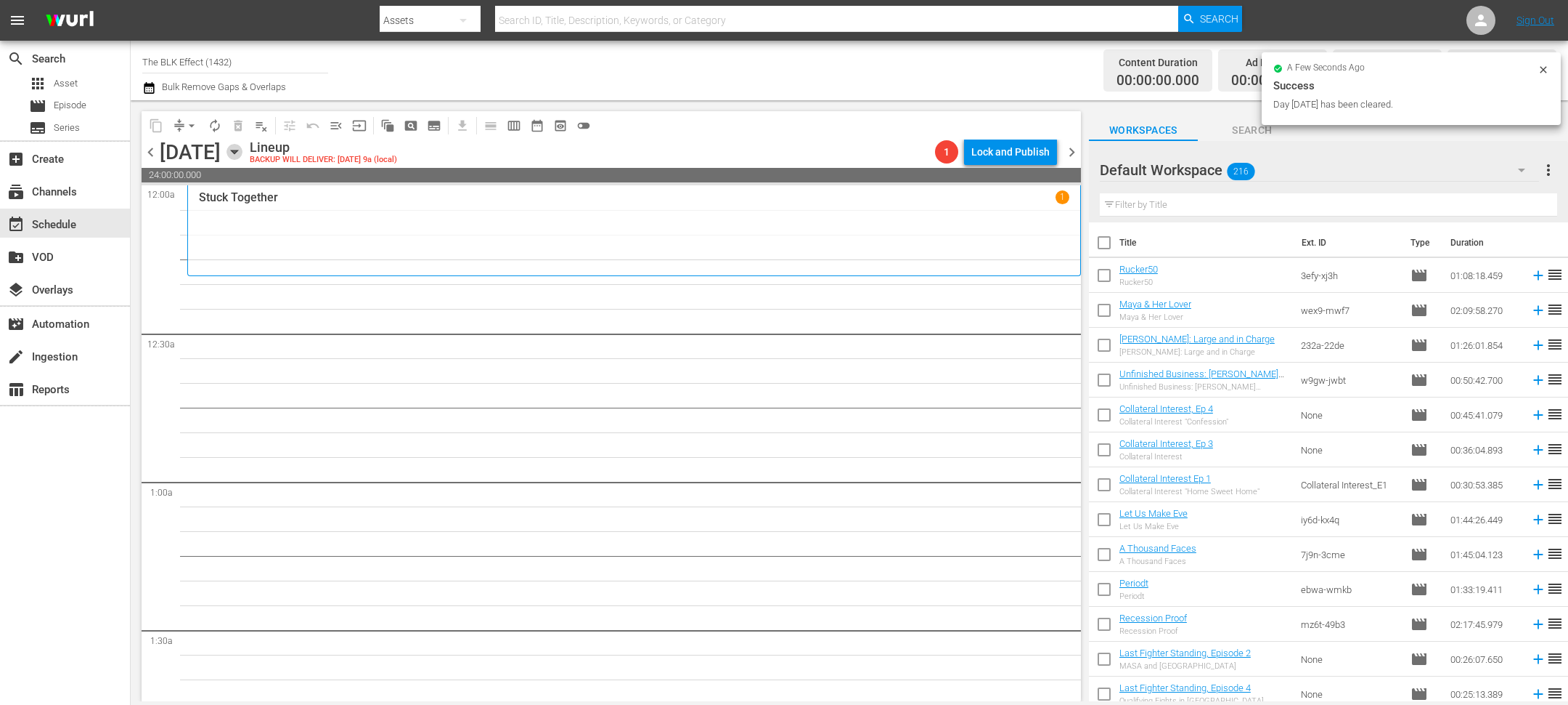
click at [237, 151] on icon "button" at bounding box center [234, 153] width 6 height 4
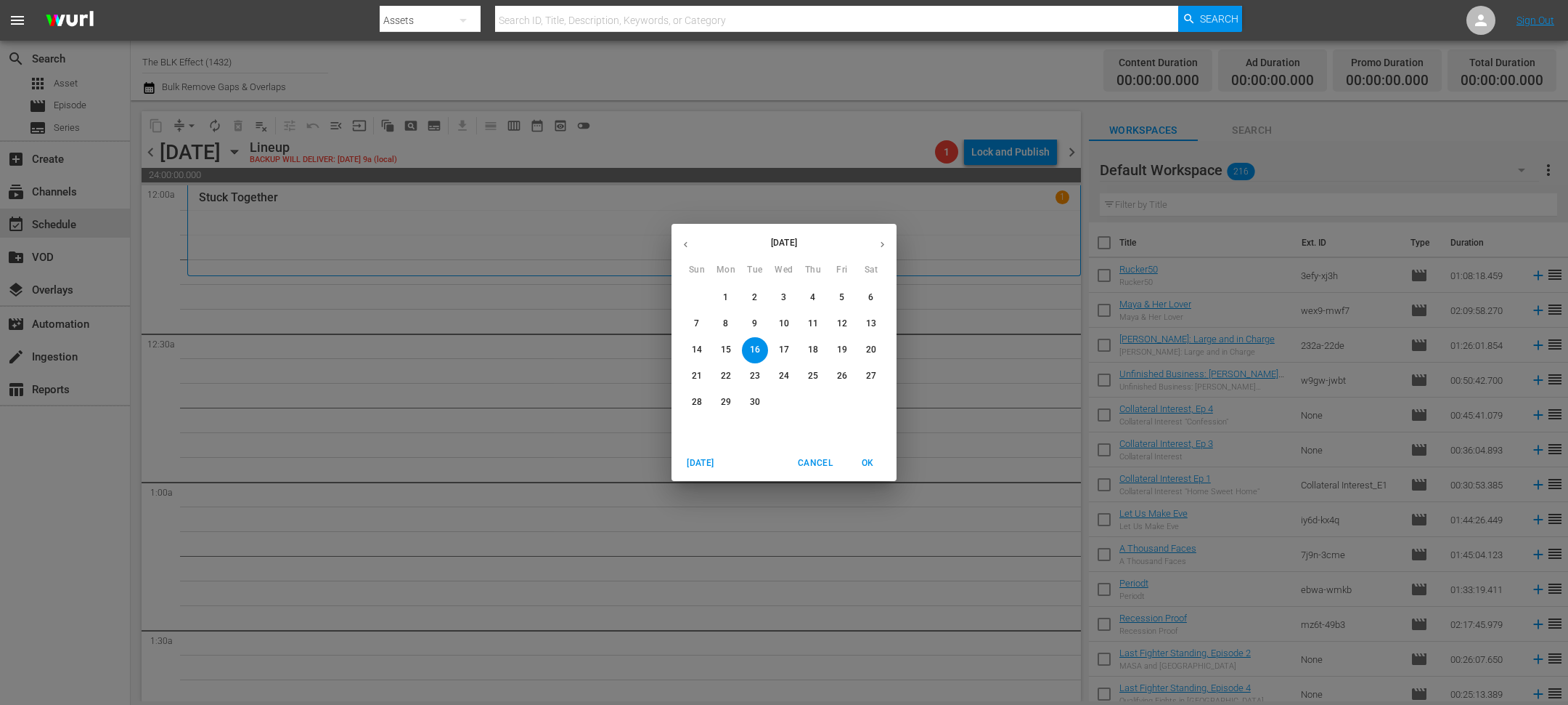
click at [757, 294] on span "2" at bounding box center [754, 298] width 26 height 13
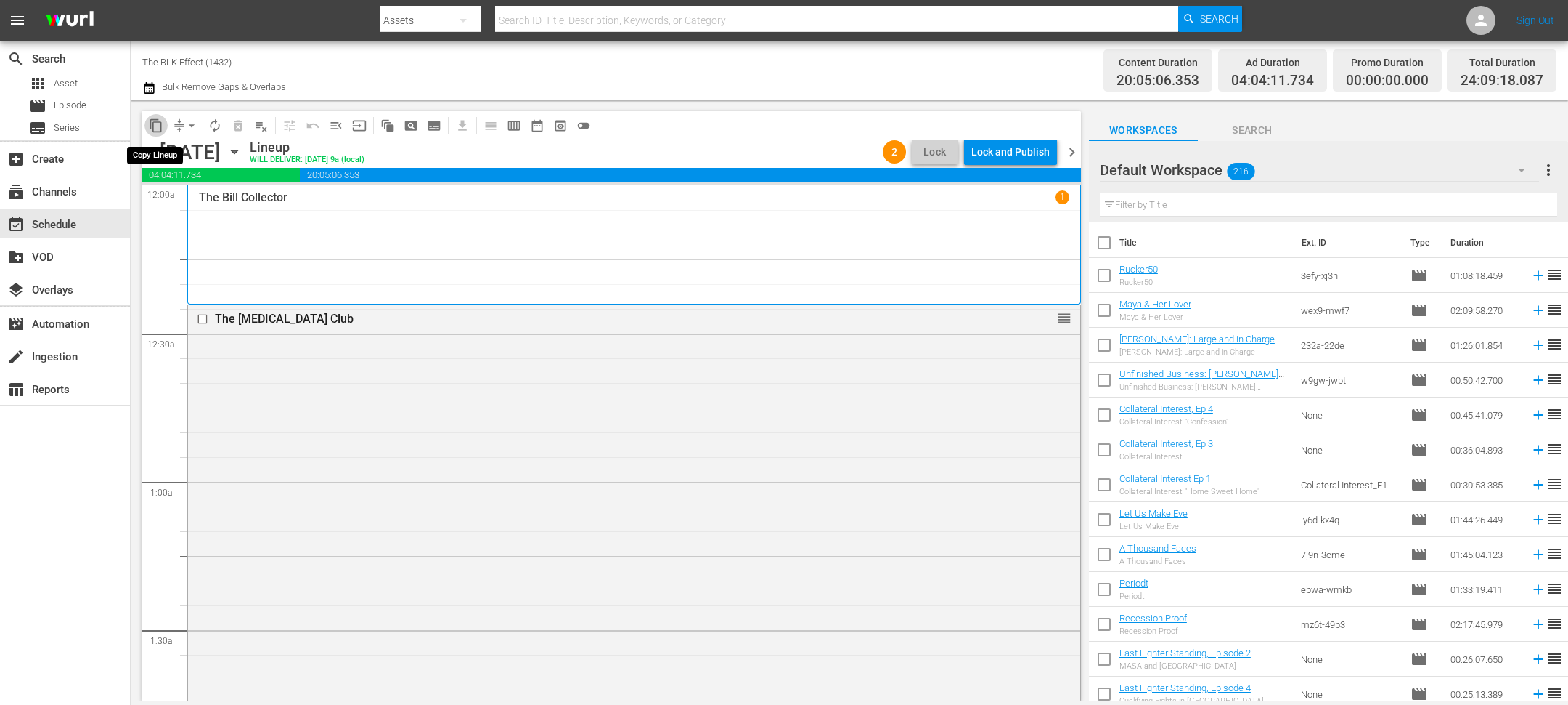
click at [158, 126] on span "content_copy" at bounding box center [156, 125] width 14 height 14
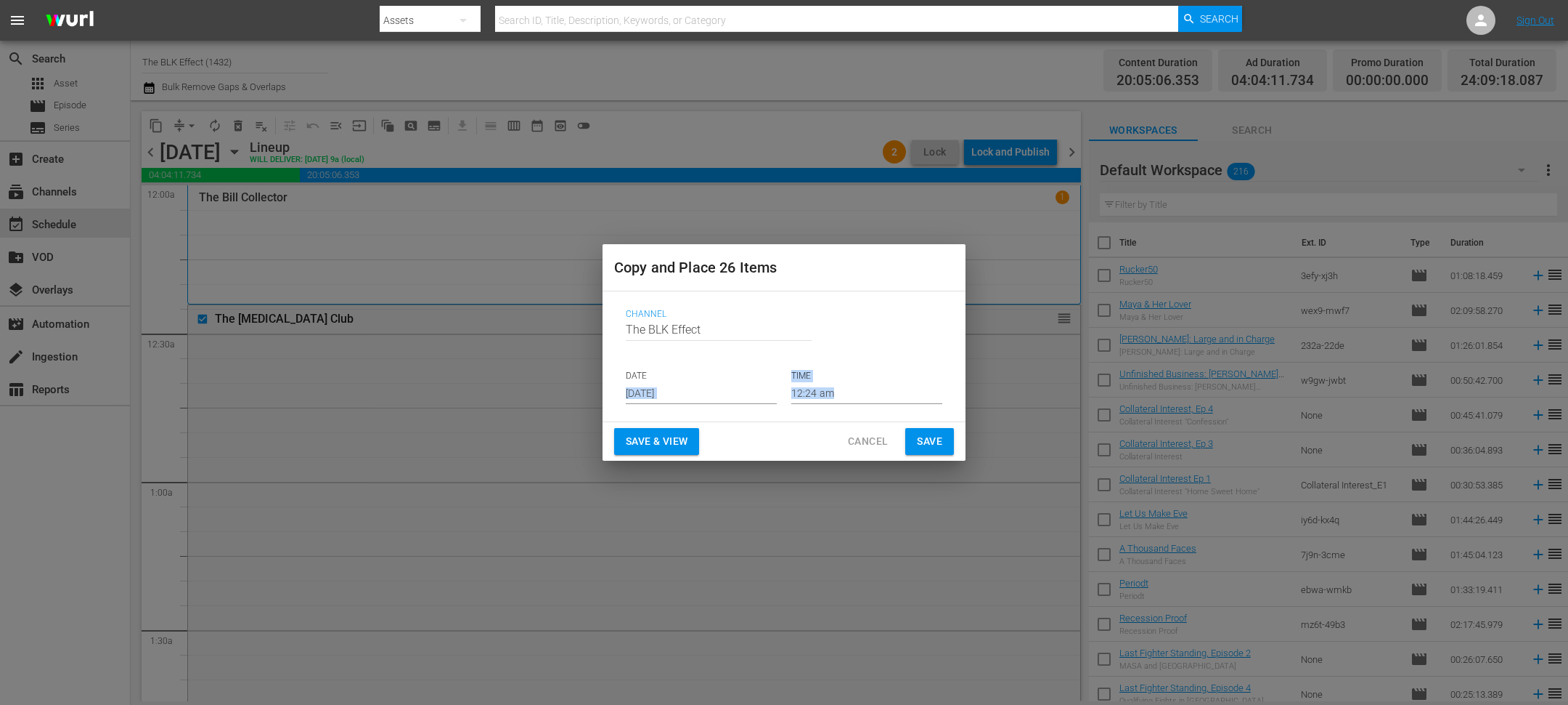
drag, startPoint x: 670, startPoint y: 406, endPoint x: 816, endPoint y: 443, distance: 150.6
click at [816, 442] on div "Copy and Place 26 Items Channel Channel Title The BLK Effect DATE [DATE] TIME 1…" at bounding box center [784, 351] width 363 height 216
click at [664, 377] on p "DATE" at bounding box center [701, 376] width 151 height 13
click at [664, 382] on input "[DATE]" at bounding box center [701, 393] width 151 height 22
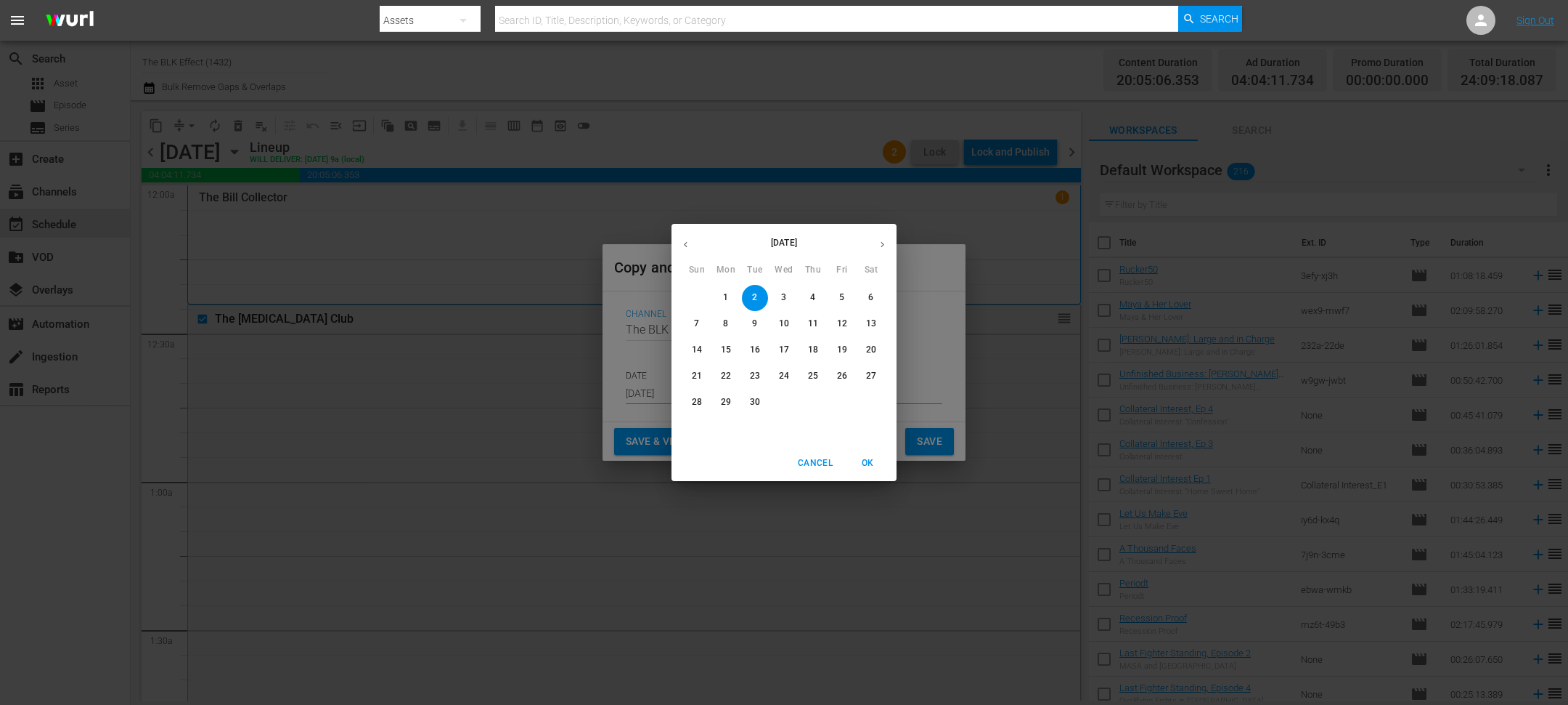
drag, startPoint x: 761, startPoint y: 364, endPoint x: 761, endPoint y: 351, distance: 13.0
click at [761, 351] on div "31 1 2 3 4 5 6 7 8 9 10 11 12 13 14 15 16 17 18 19 20 21 22 23 24 25 26 27 28 2…" at bounding box center [783, 349] width 225 height 131
click at [761, 351] on span "16" at bounding box center [754, 350] width 26 height 13
type input "[DATE]"
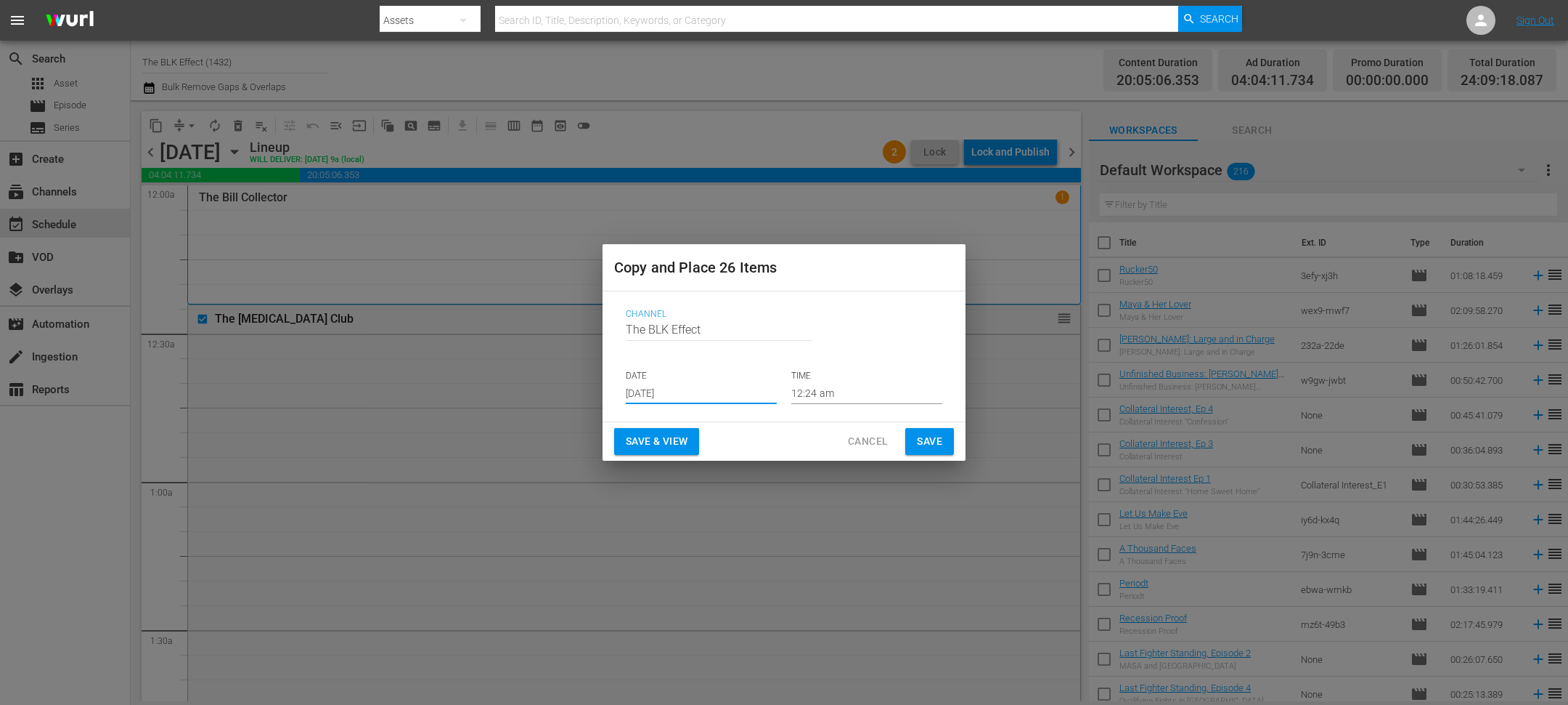
click at [933, 441] on span "Save" at bounding box center [929, 441] width 25 height 18
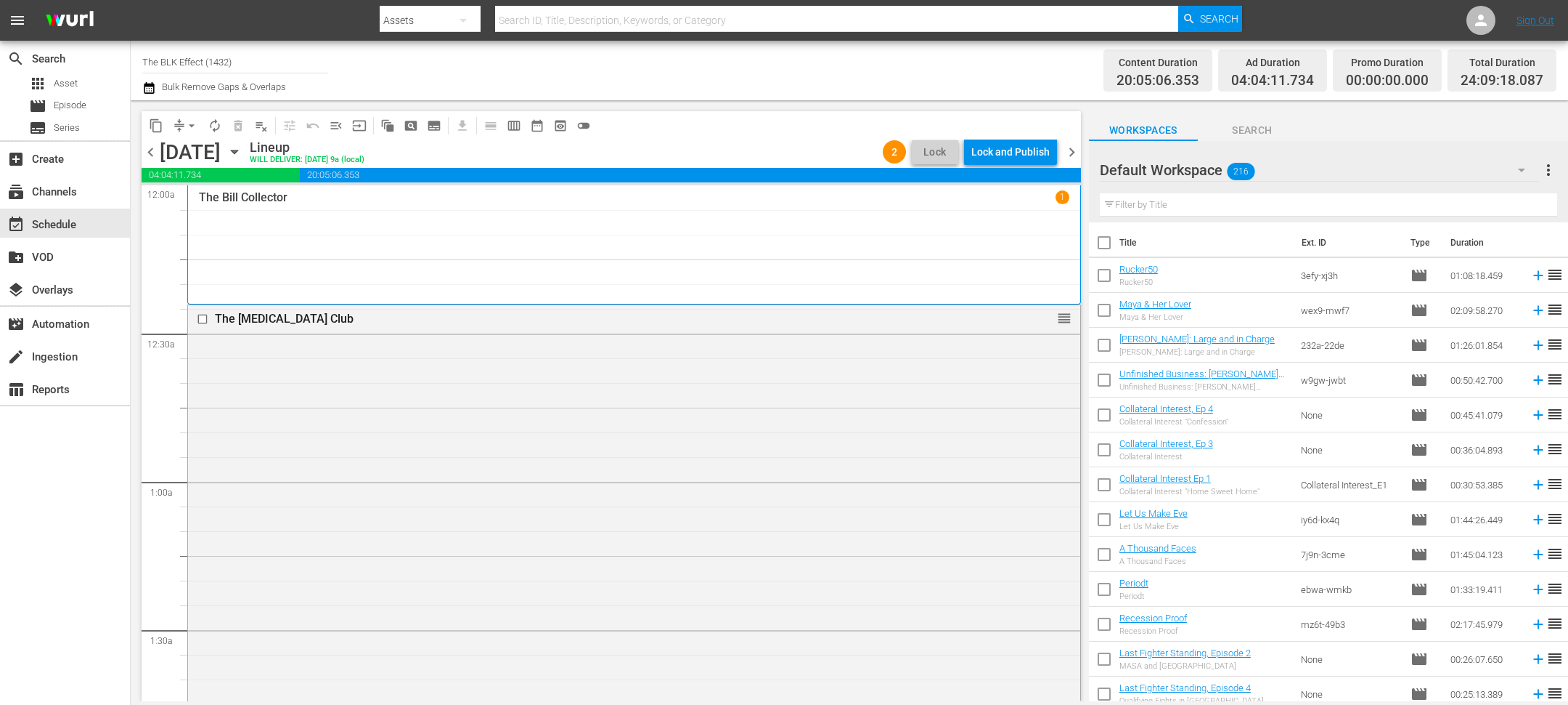
click at [1077, 150] on span "chevron_right" at bounding box center [1072, 153] width 18 height 18
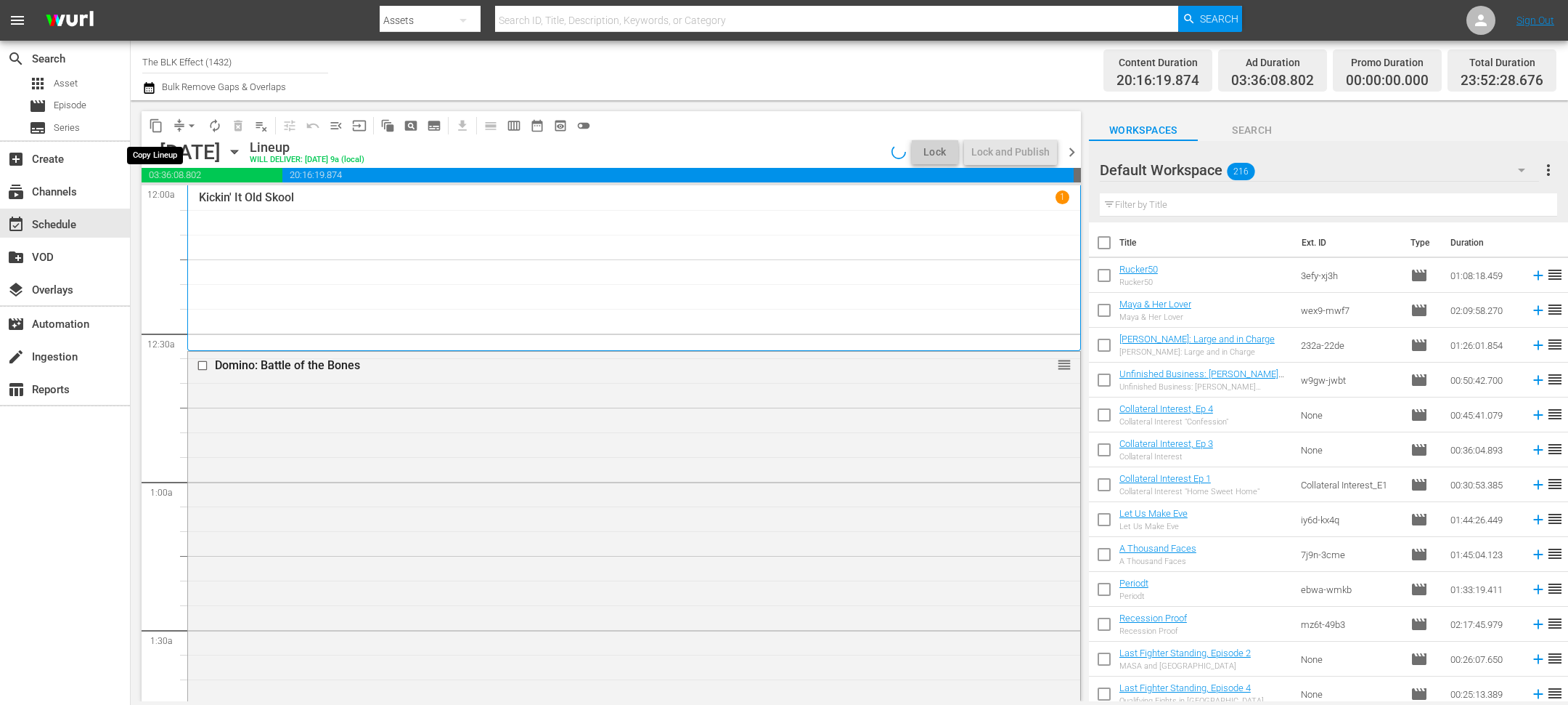
click at [153, 125] on span "content_copy" at bounding box center [156, 125] width 14 height 14
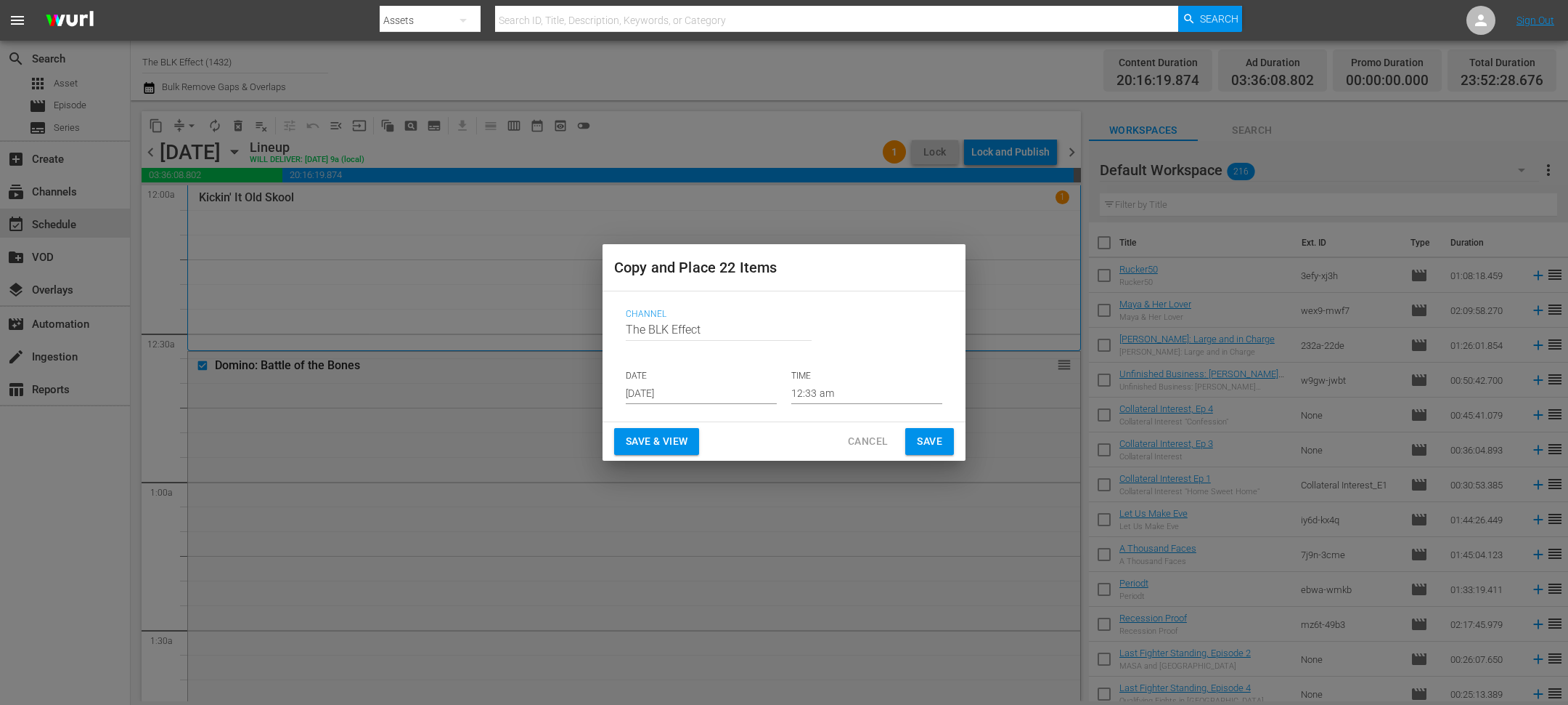
click at [641, 395] on input "[DATE]" at bounding box center [701, 393] width 151 height 22
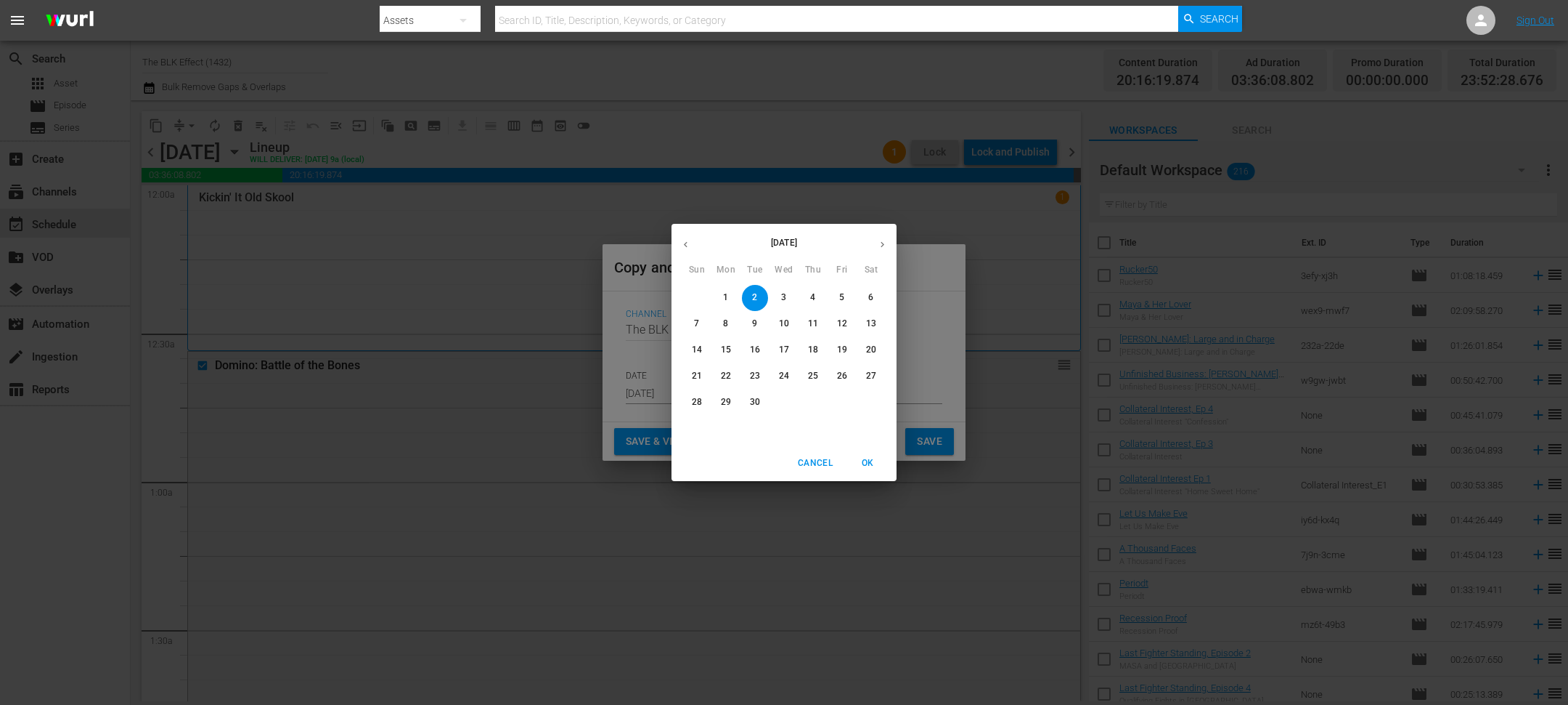
click at [783, 348] on p "17" at bounding box center [783, 350] width 10 height 13
type input "[DATE]"
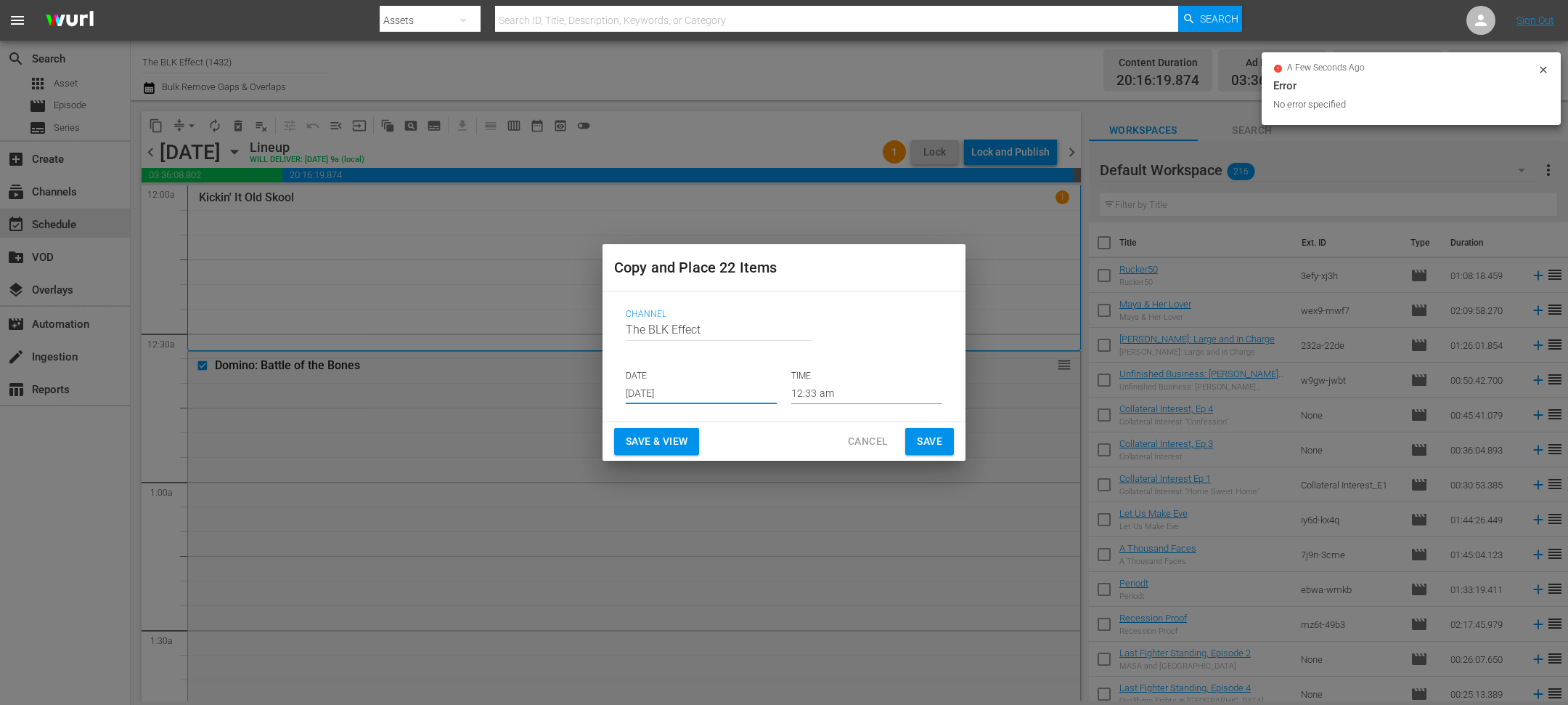
click at [948, 432] on button "Save" at bounding box center [929, 441] width 49 height 27
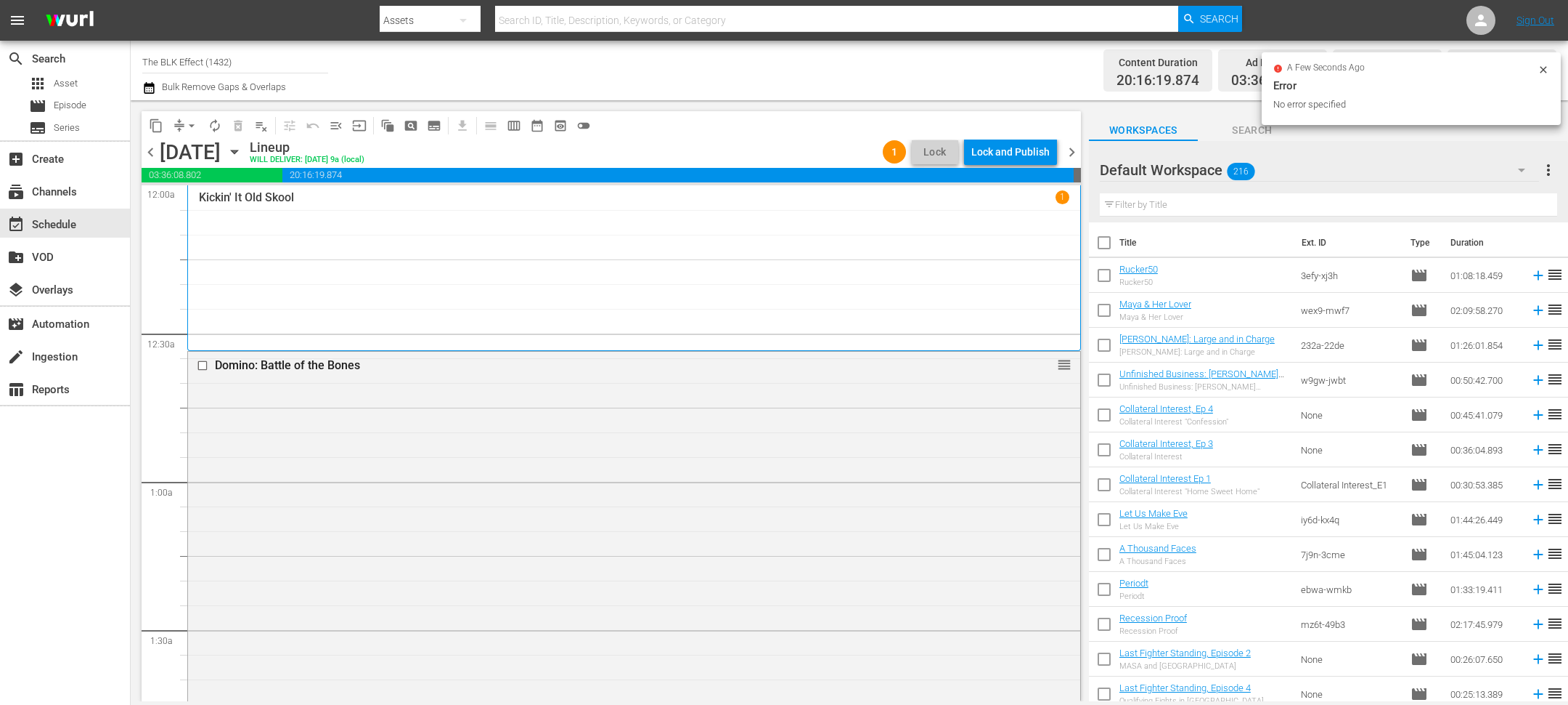
click at [1071, 150] on span "chevron_right" at bounding box center [1072, 153] width 18 height 18
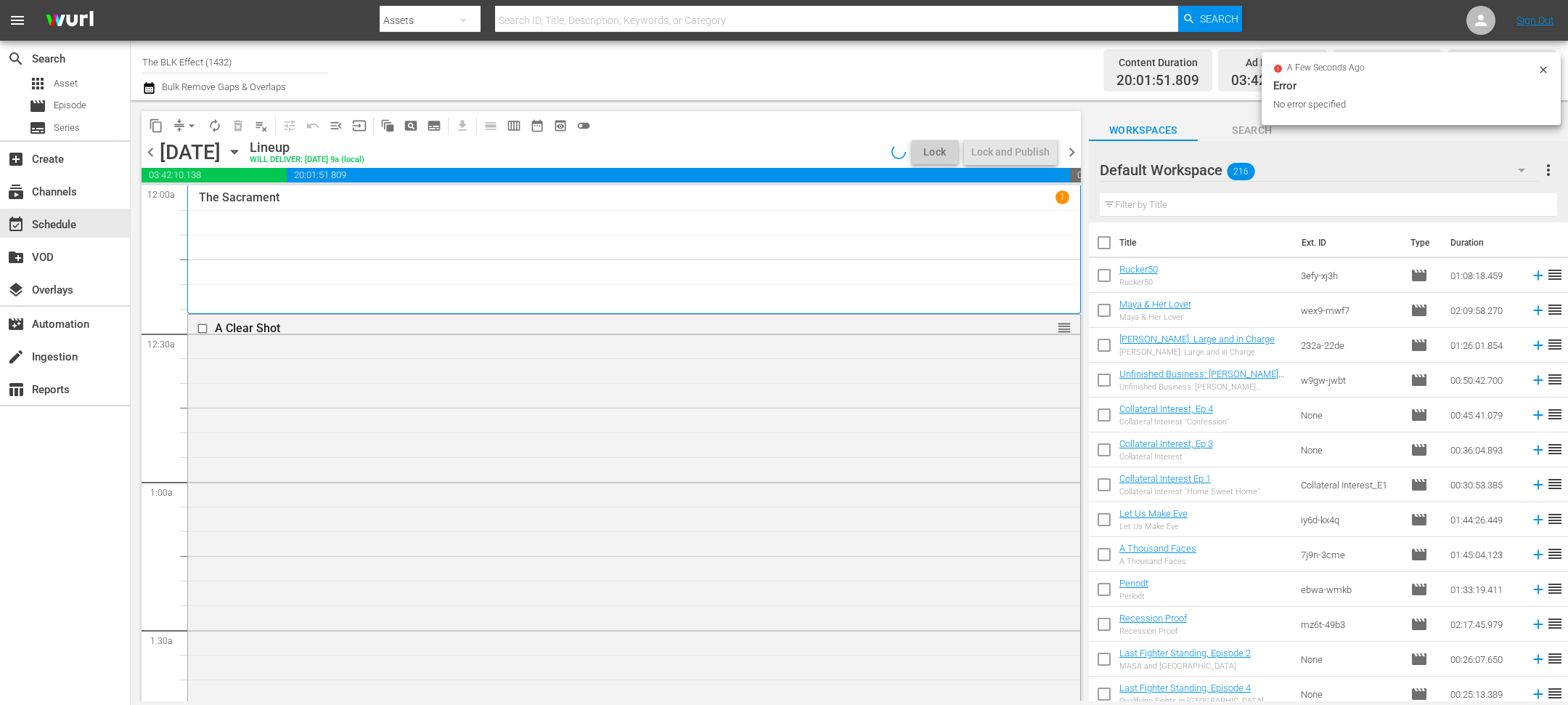
click at [157, 123] on span "content_copy" at bounding box center [156, 125] width 14 height 14
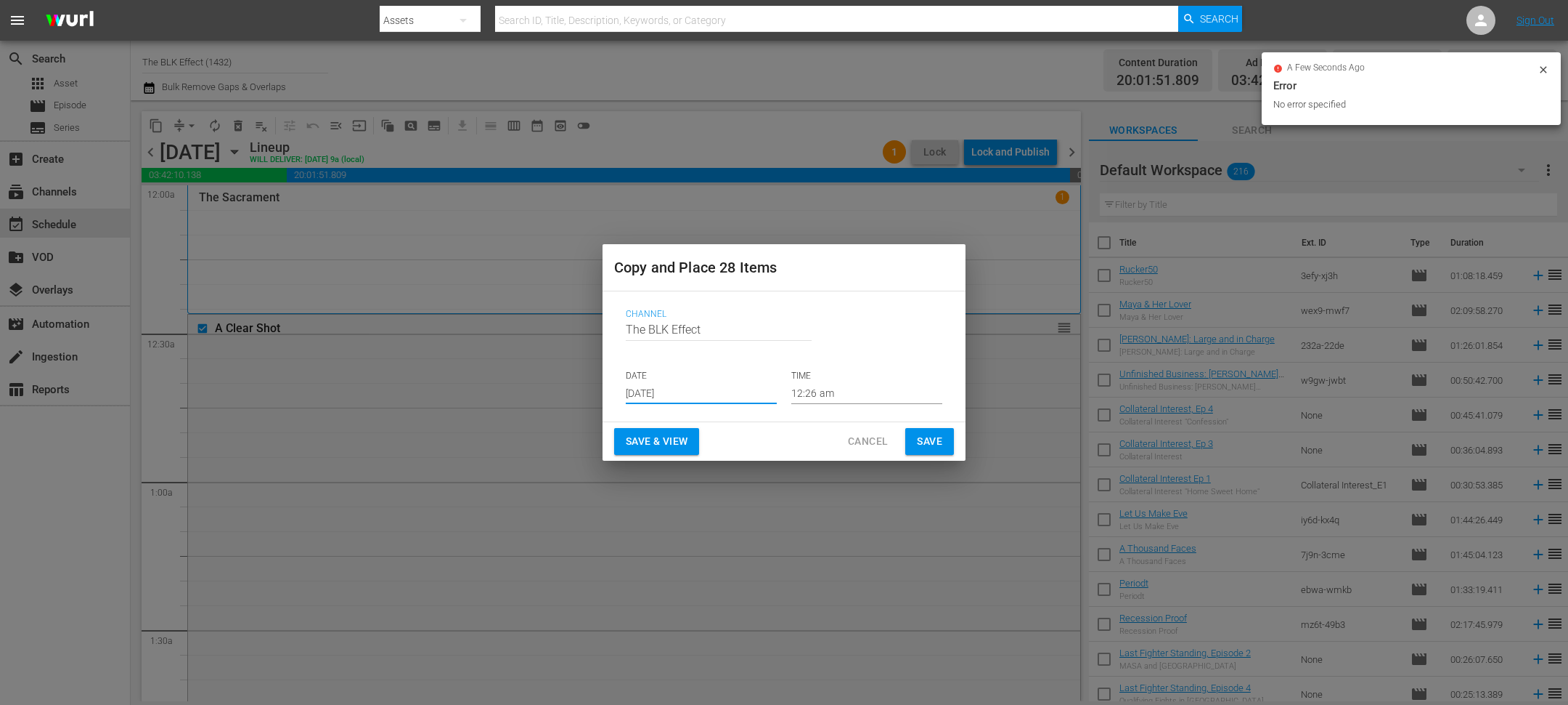
click at [661, 397] on input "Sep 2nd 2025" at bounding box center [701, 393] width 151 height 22
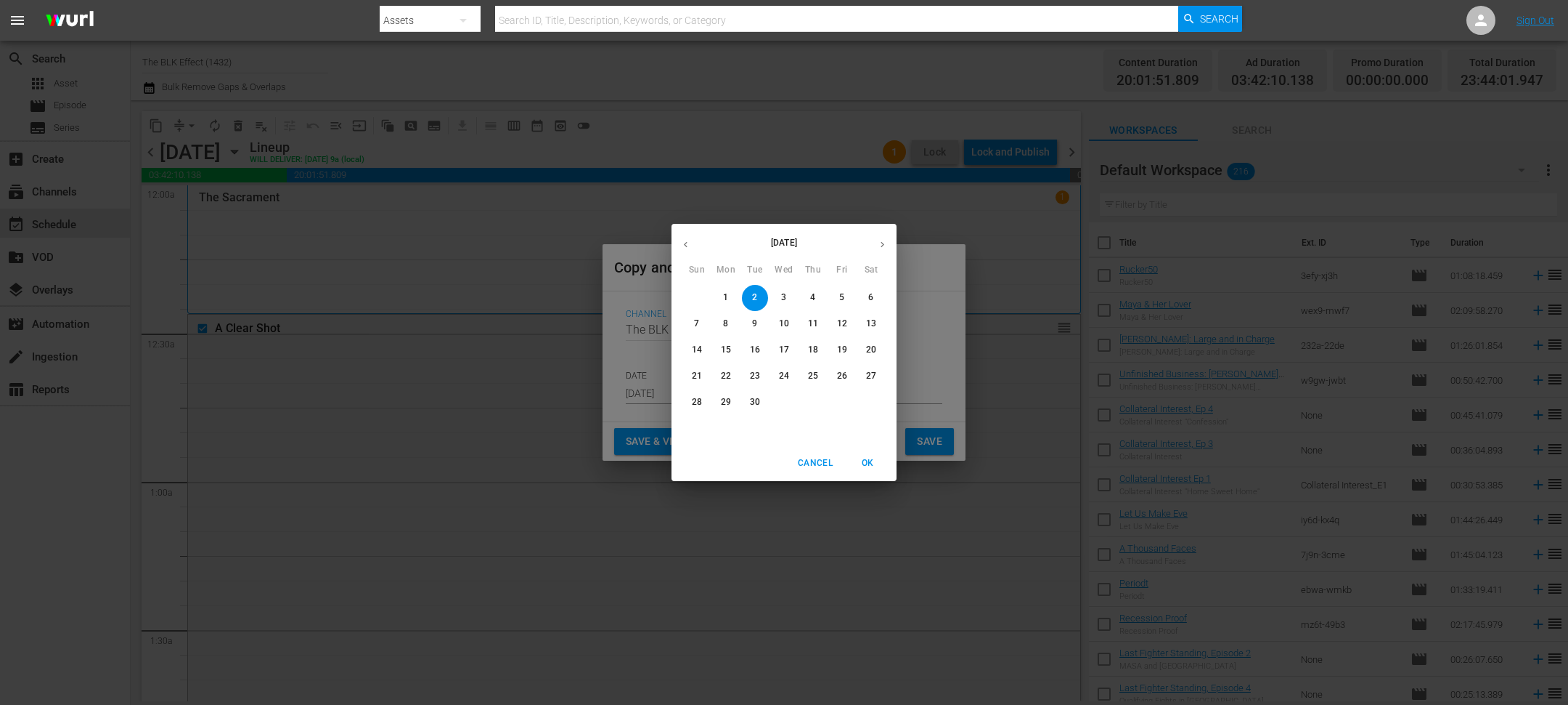
click at [820, 355] on span "18" at bounding box center [813, 350] width 26 height 13
type input "Sep 18th 2025"
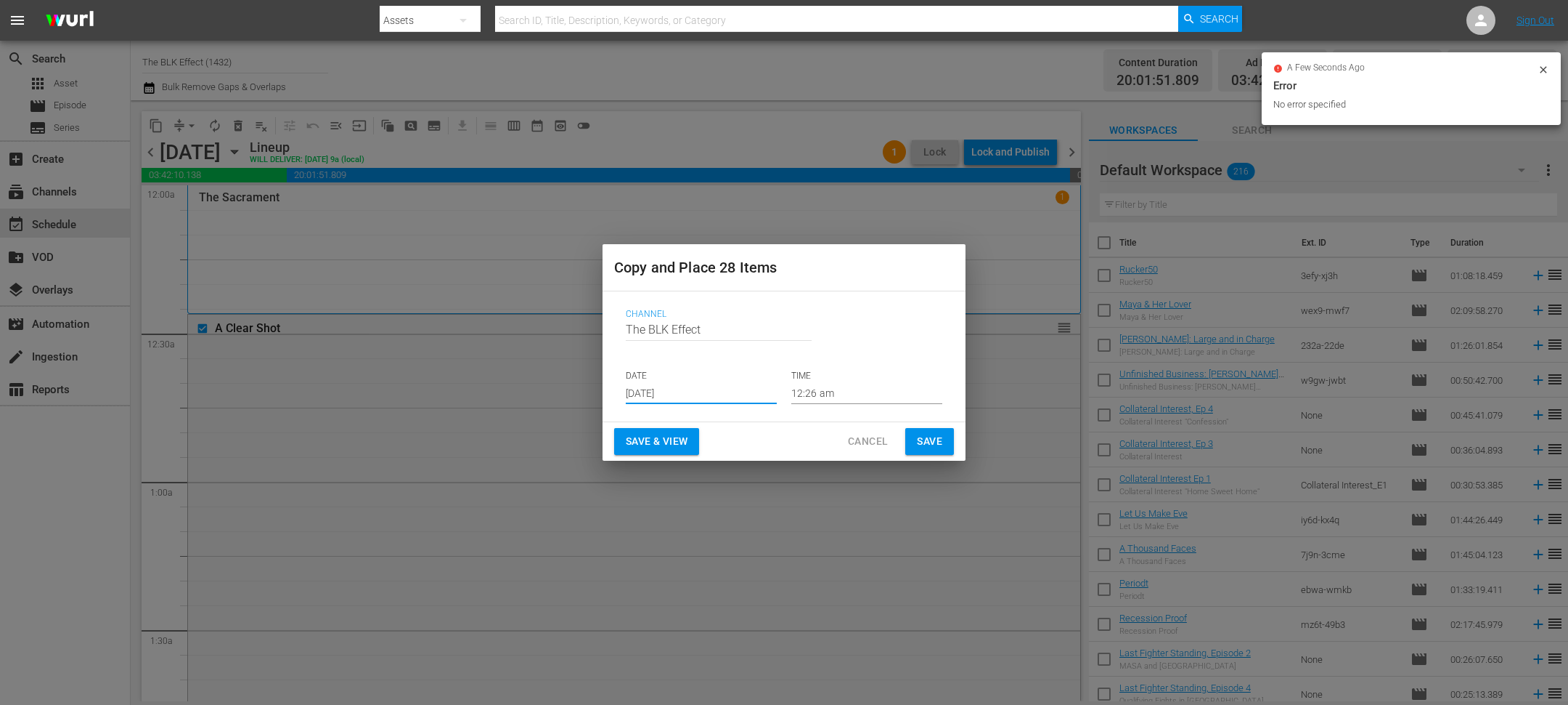
click at [925, 437] on span "Save" at bounding box center [929, 441] width 25 height 18
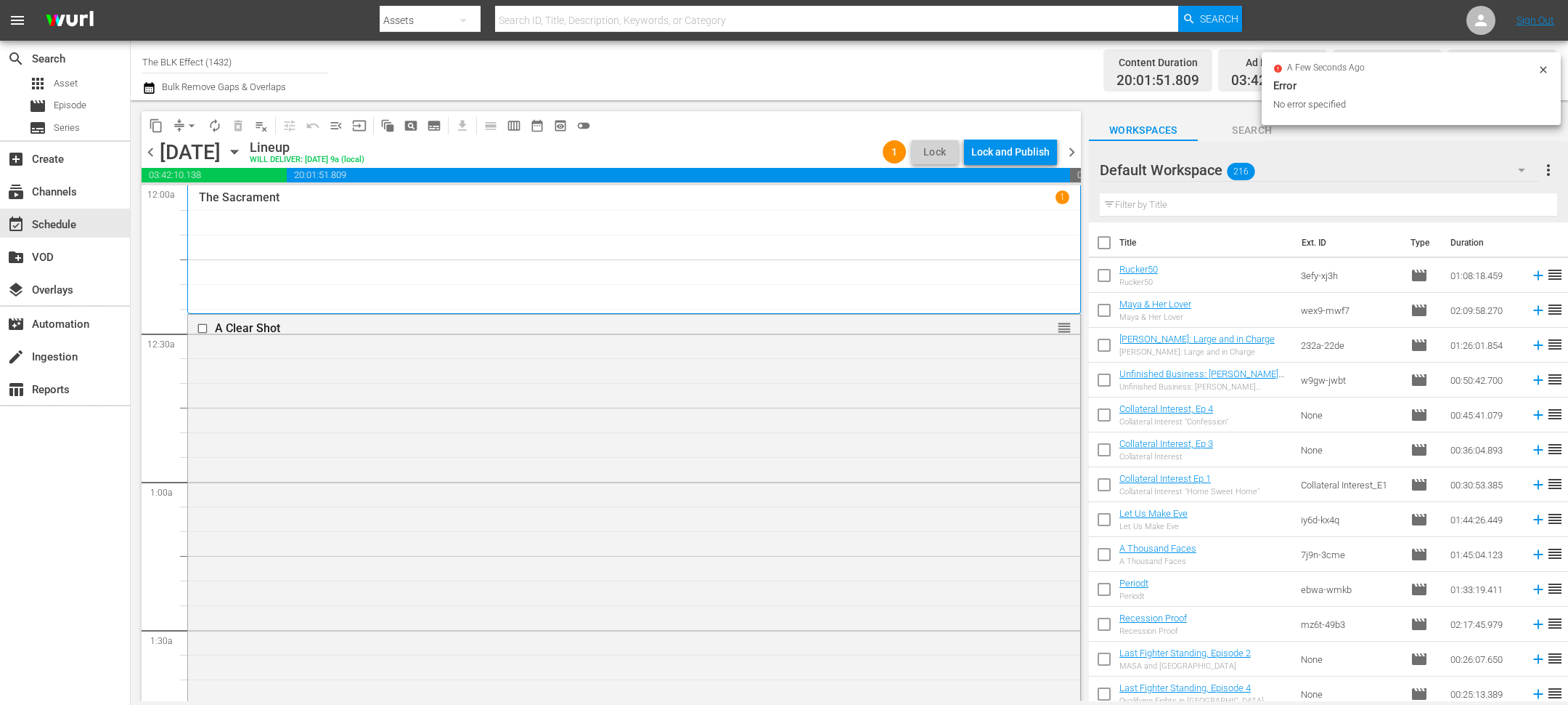
click at [1065, 157] on span "chevron_right" at bounding box center [1072, 153] width 18 height 18
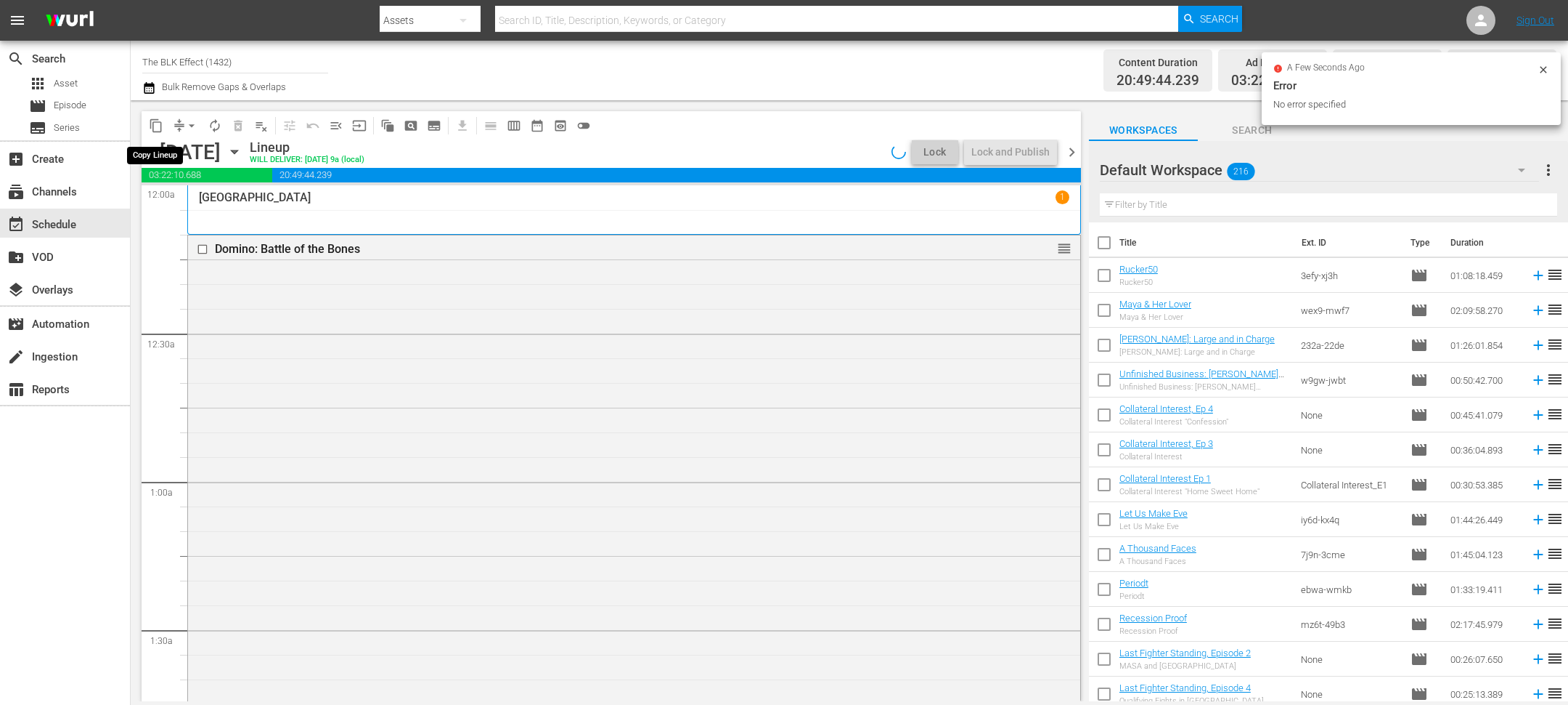
click at [161, 129] on span "content_copy" at bounding box center [156, 125] width 14 height 14
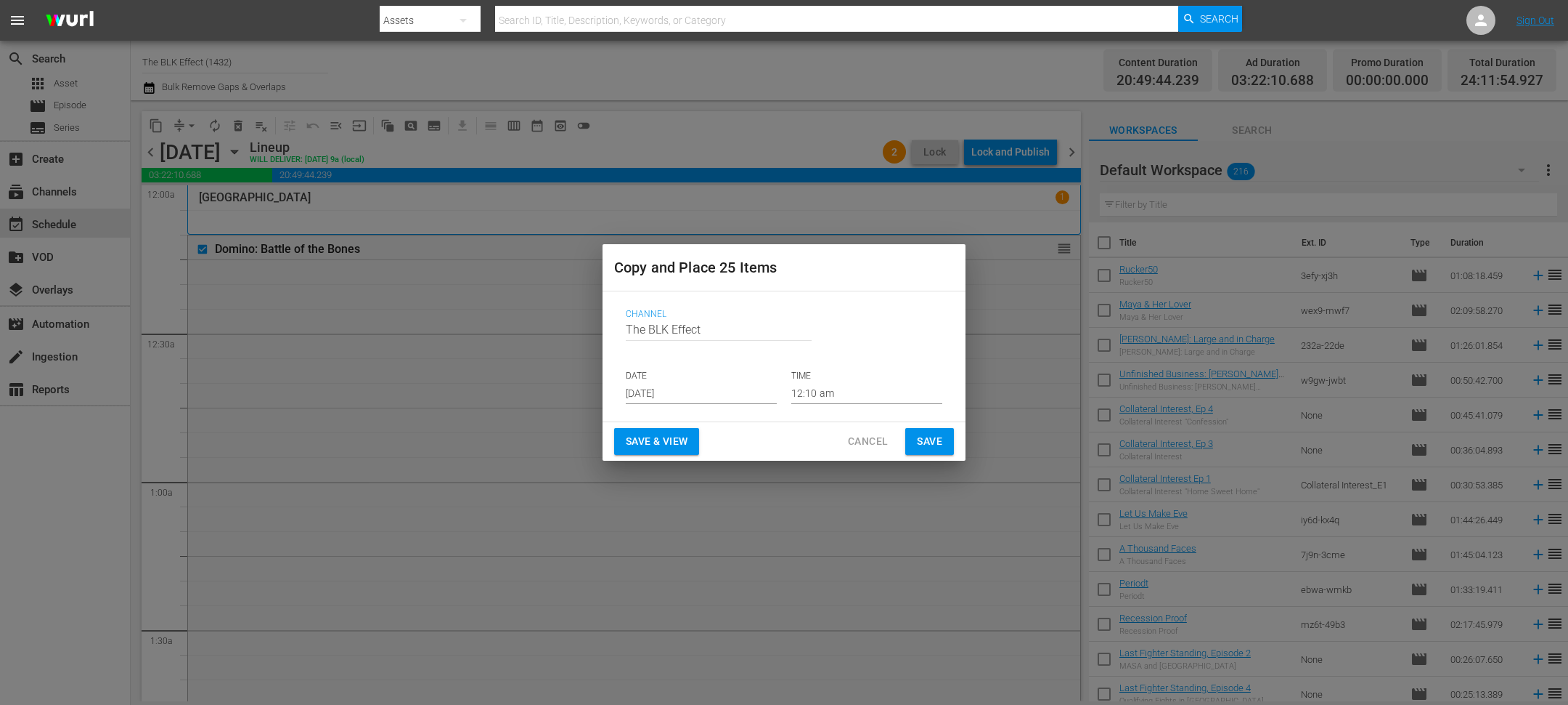
click at [688, 389] on input "Sep 2nd 2025" at bounding box center [701, 393] width 151 height 22
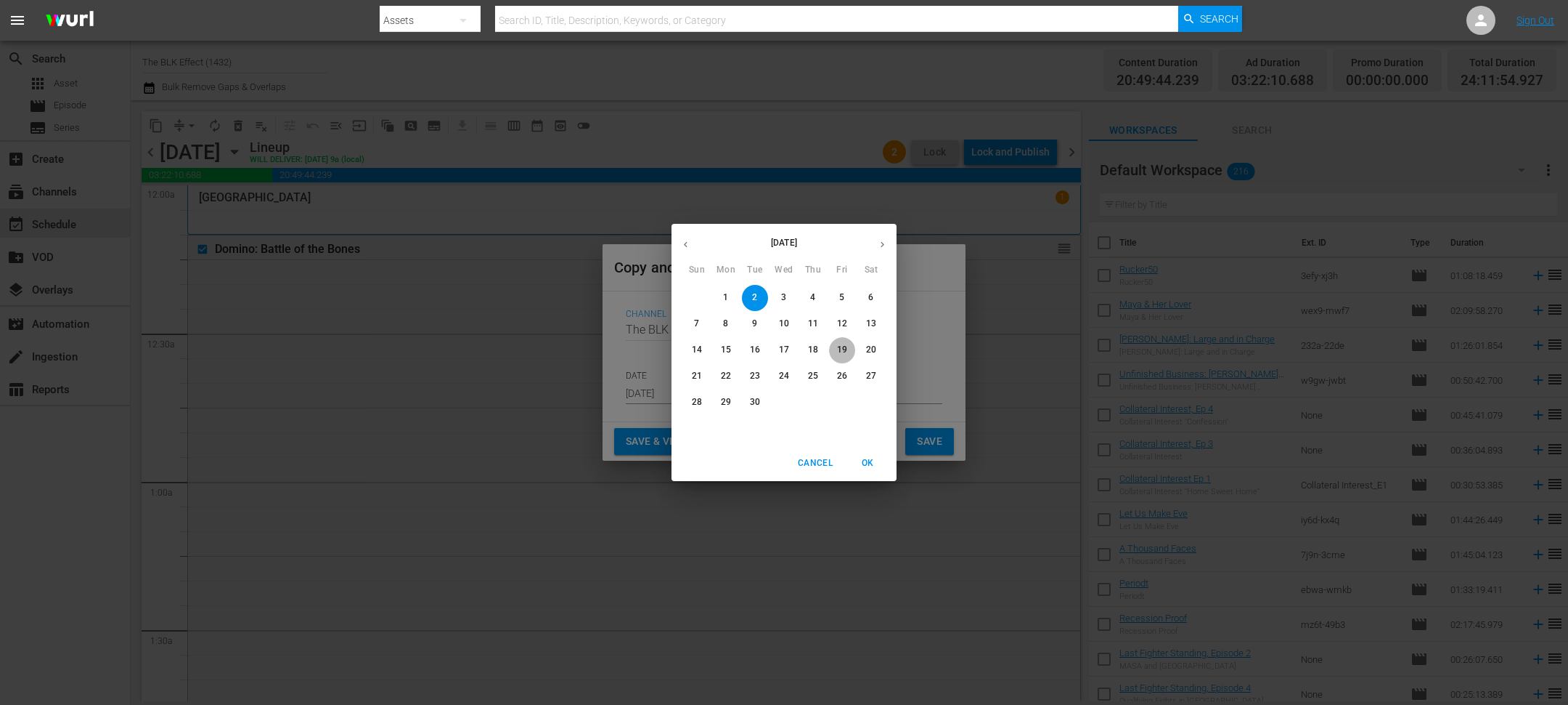
click at [834, 341] on button "19" at bounding box center [842, 349] width 26 height 26
type input "Sep 19th 2025"
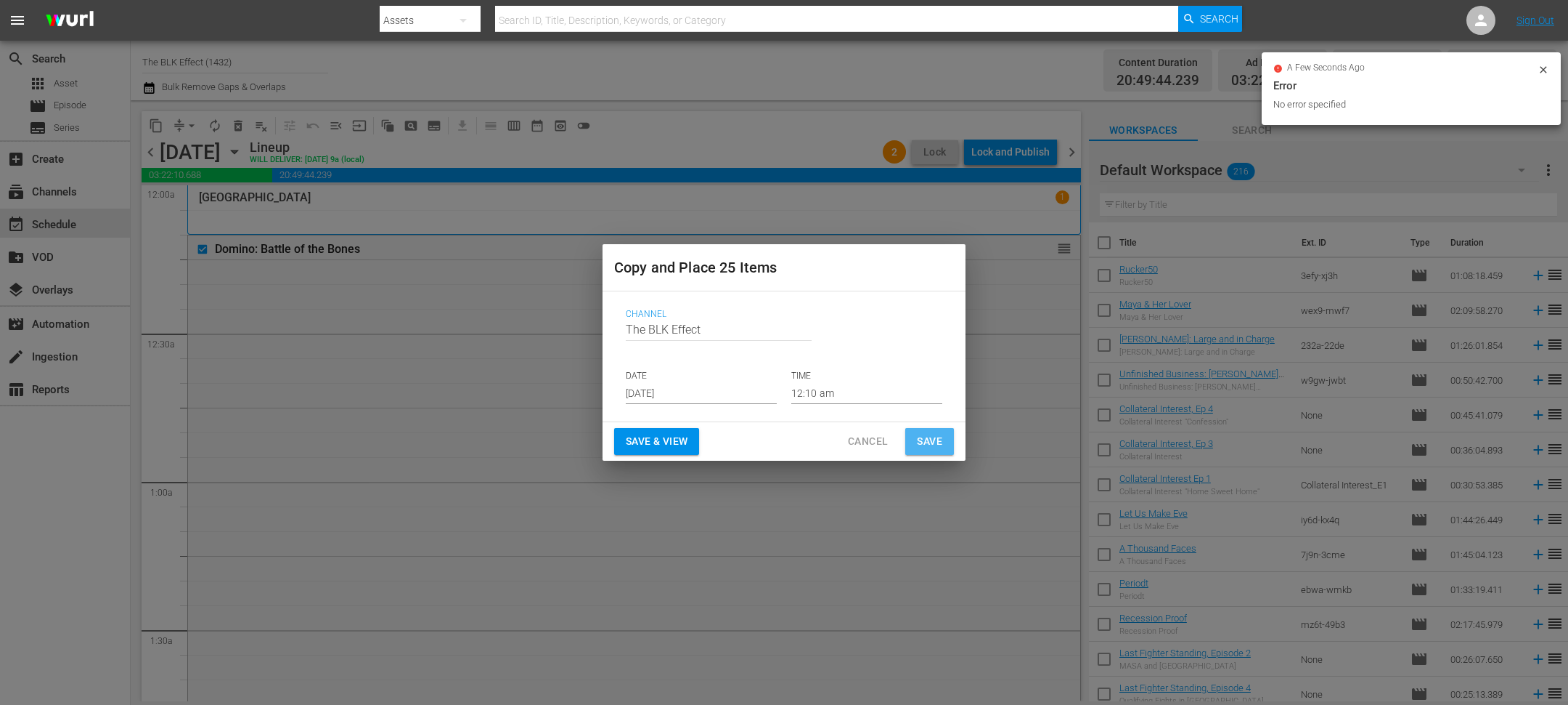
click at [917, 439] on span "Save" at bounding box center [929, 441] width 25 height 18
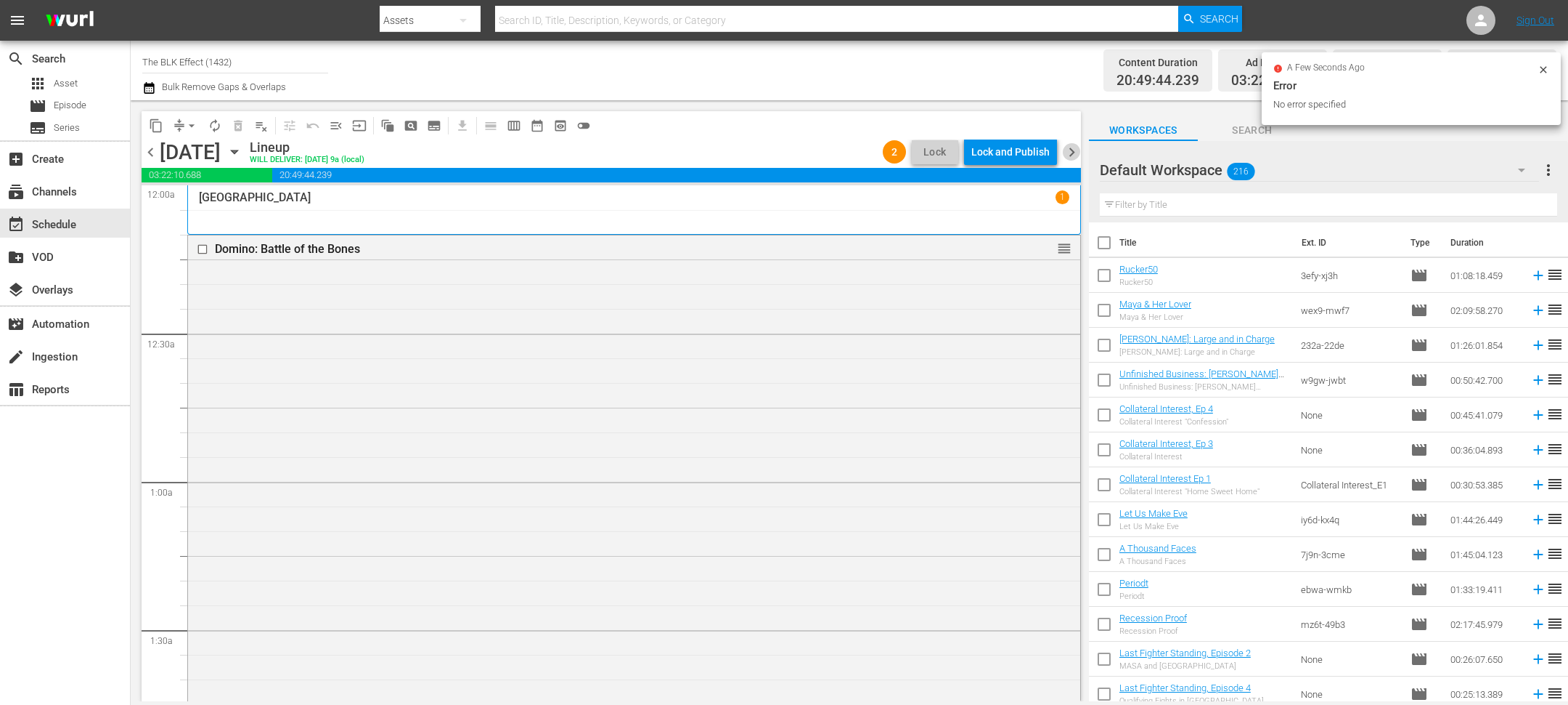
click at [1069, 153] on span "chevron_right" at bounding box center [1072, 153] width 18 height 18
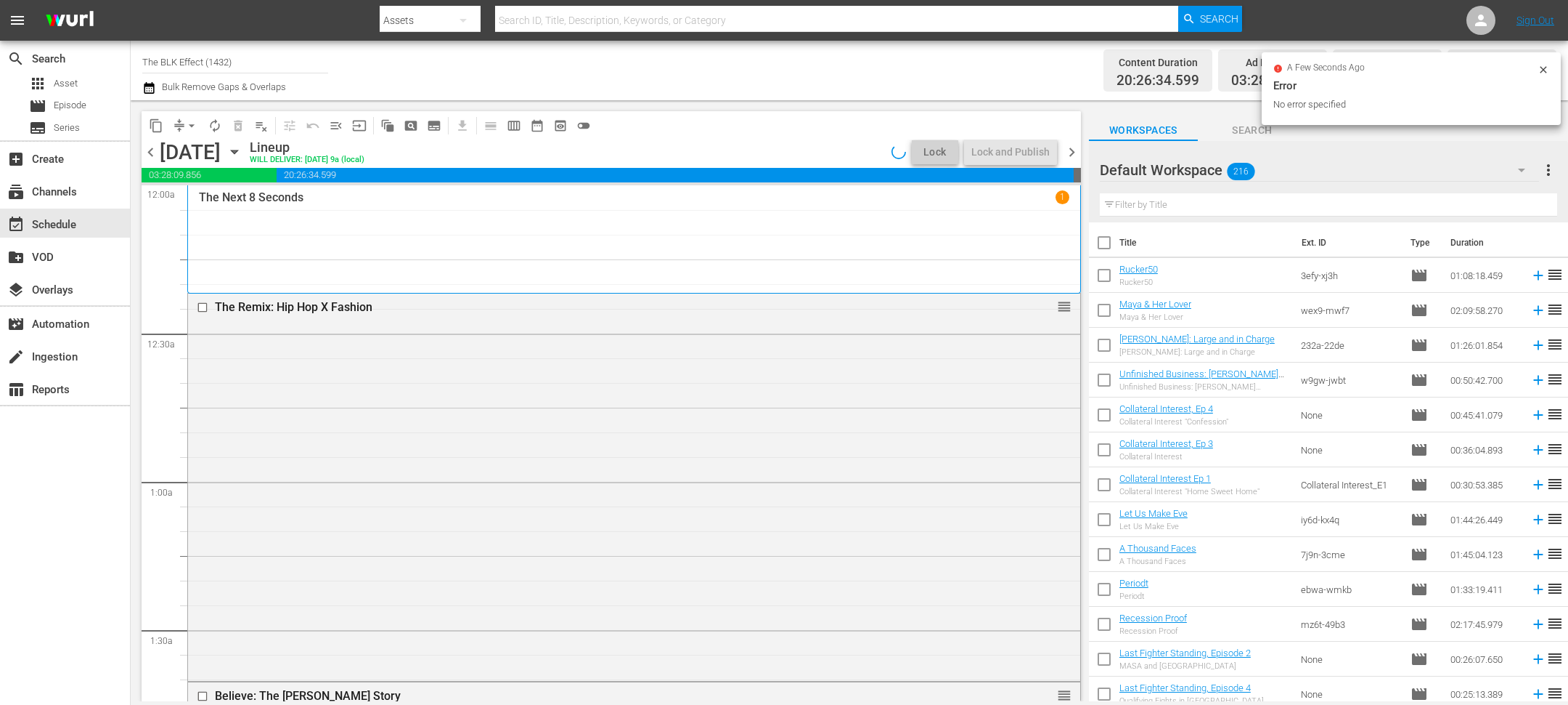
click at [150, 121] on span "content_copy" at bounding box center [156, 125] width 14 height 14
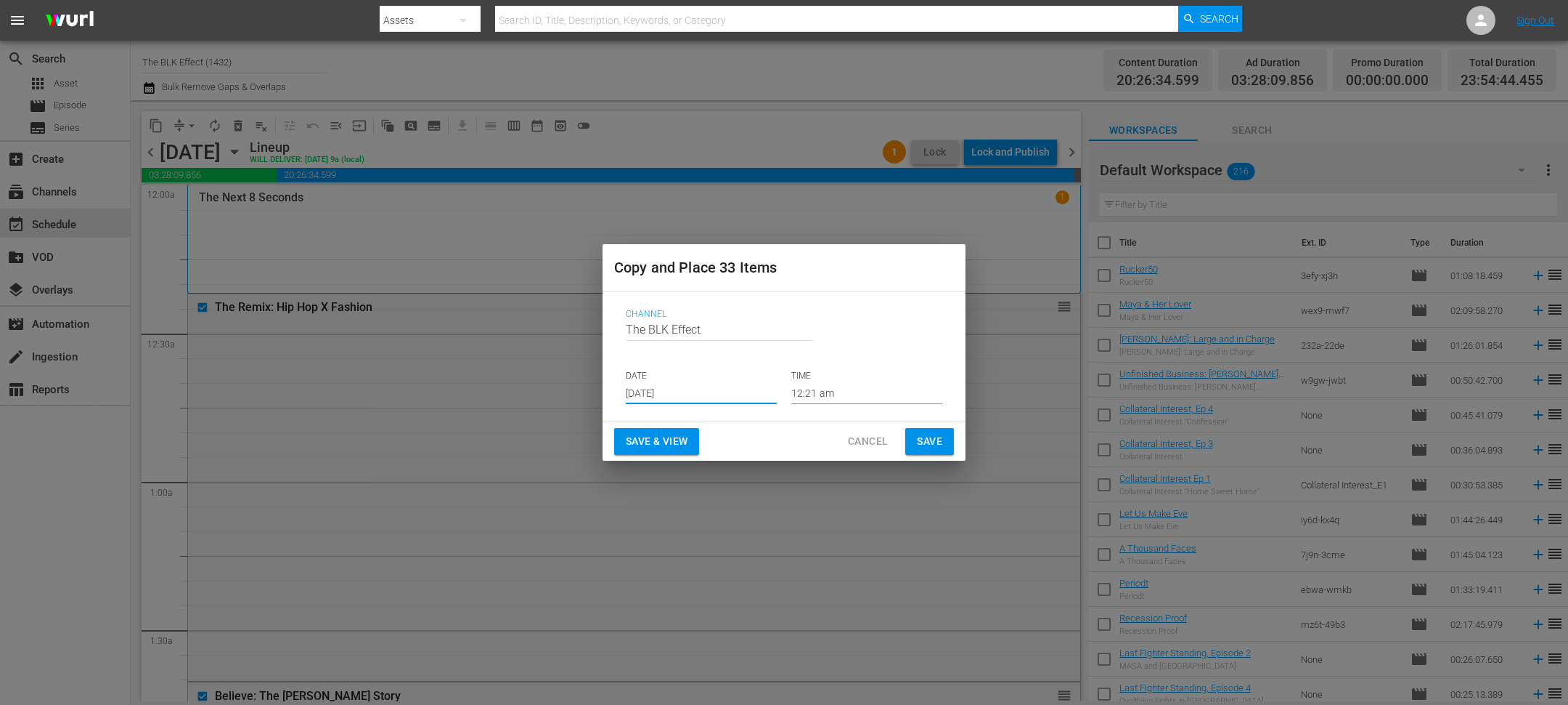
click at [659, 392] on input "Sep 2nd 2025" at bounding box center [701, 393] width 151 height 22
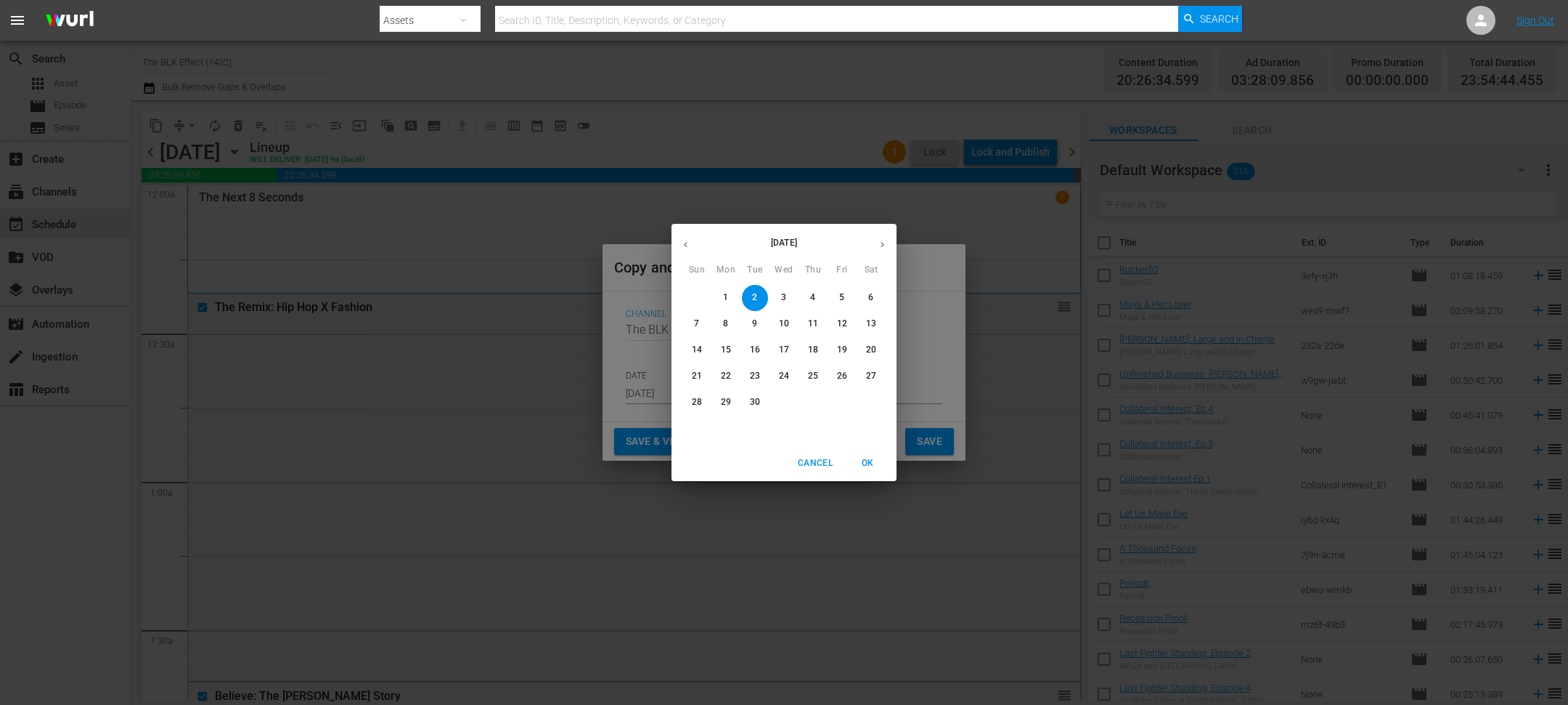
click at [866, 349] on p "20" at bounding box center [871, 350] width 10 height 13
type input "Sep 20th 2025"
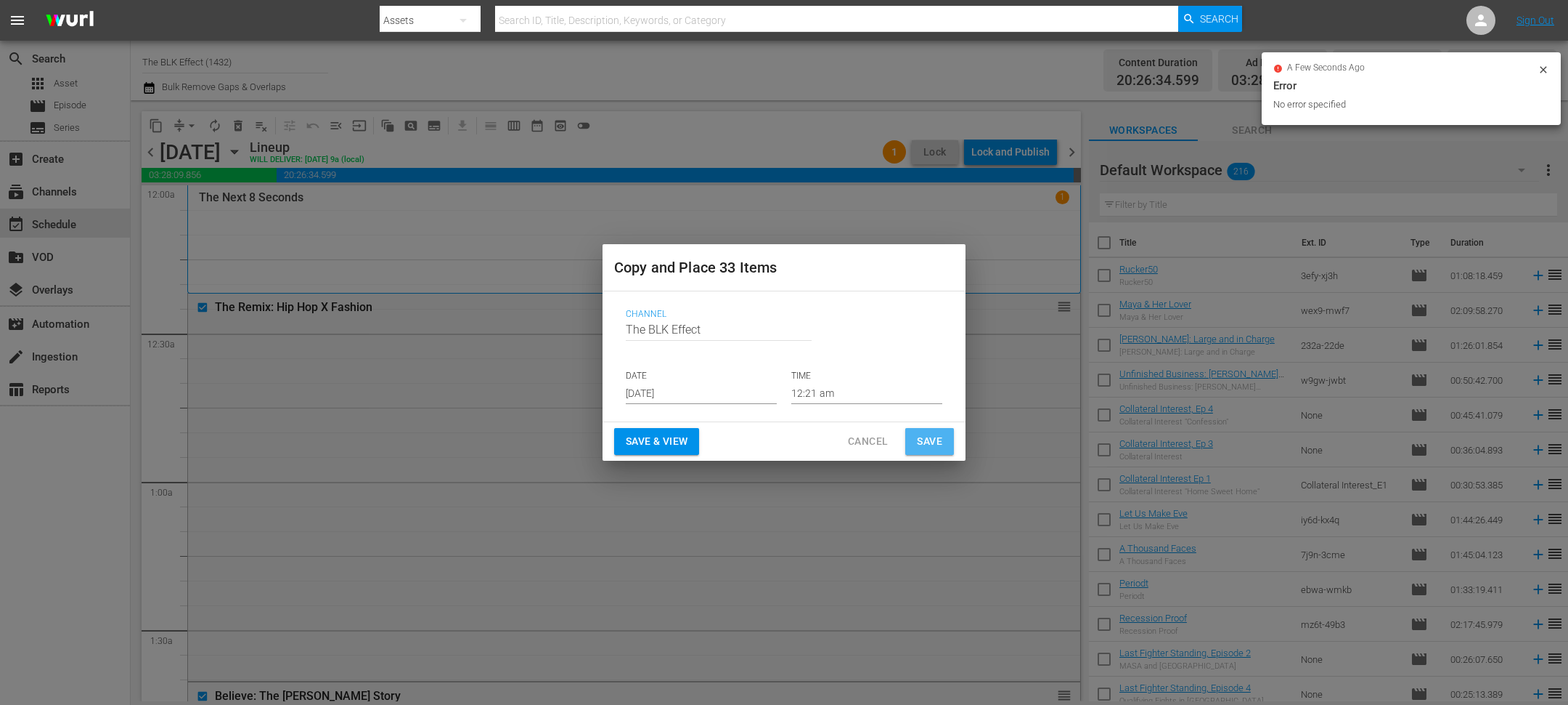
click at [931, 437] on span "Save" at bounding box center [929, 441] width 25 height 18
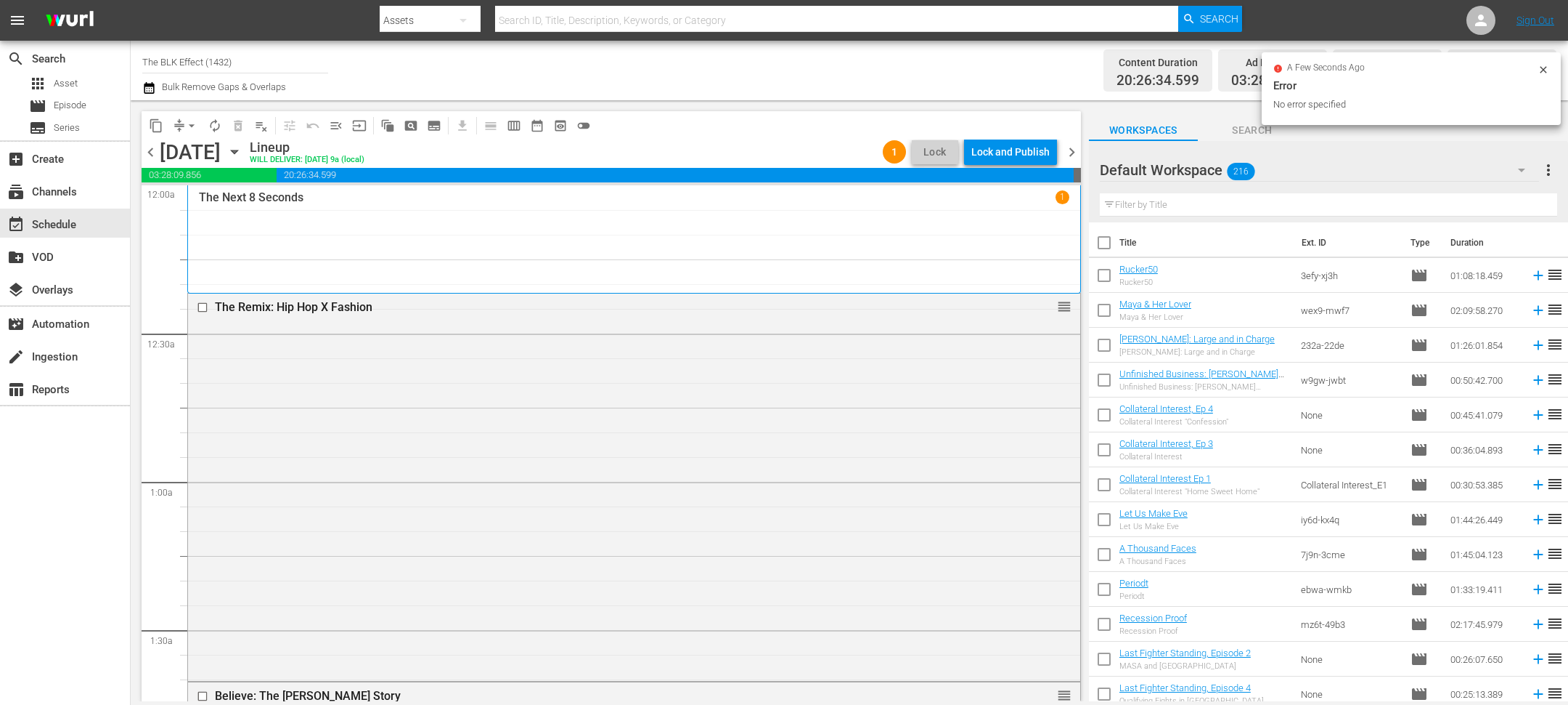
click at [1076, 157] on span "chevron_right" at bounding box center [1072, 153] width 18 height 18
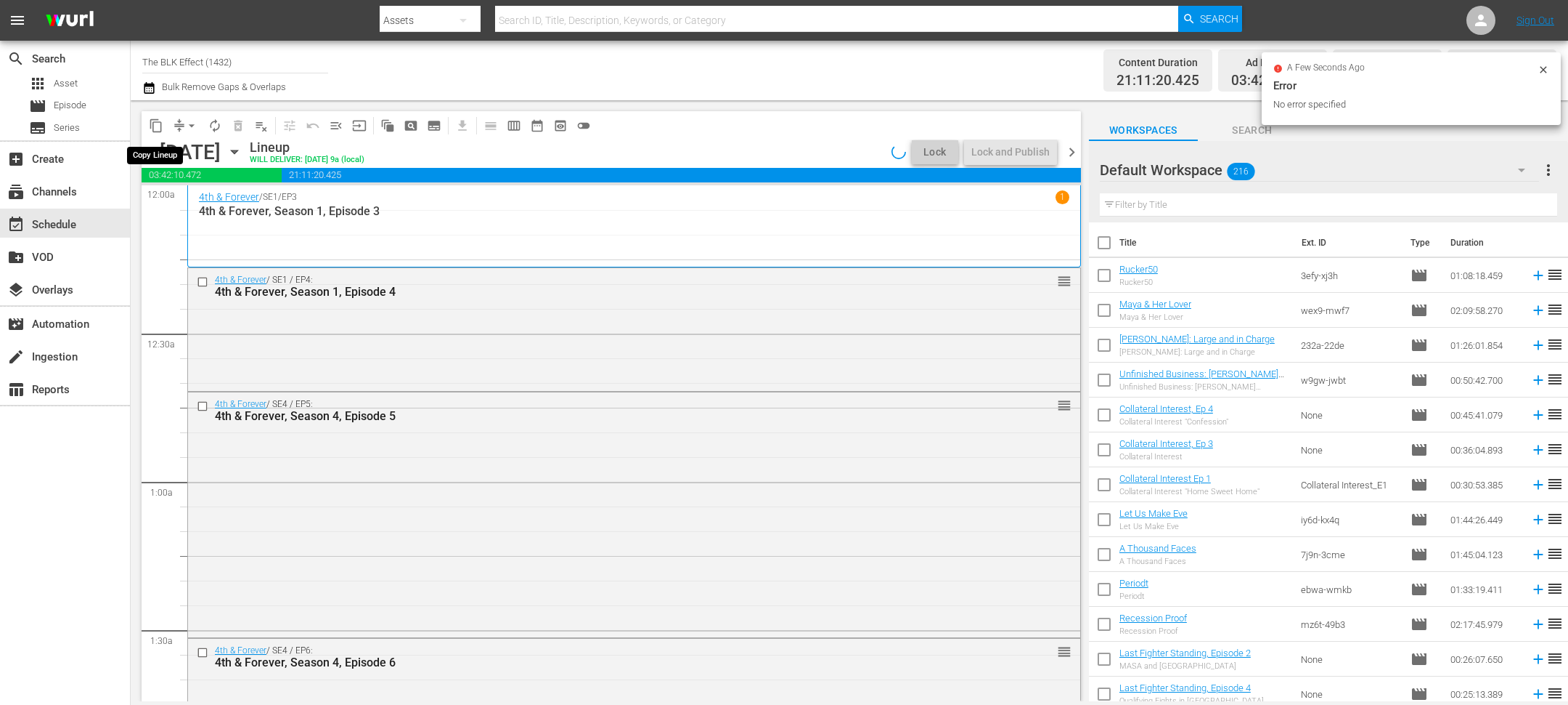
click at [159, 128] on span "content_copy" at bounding box center [156, 125] width 14 height 14
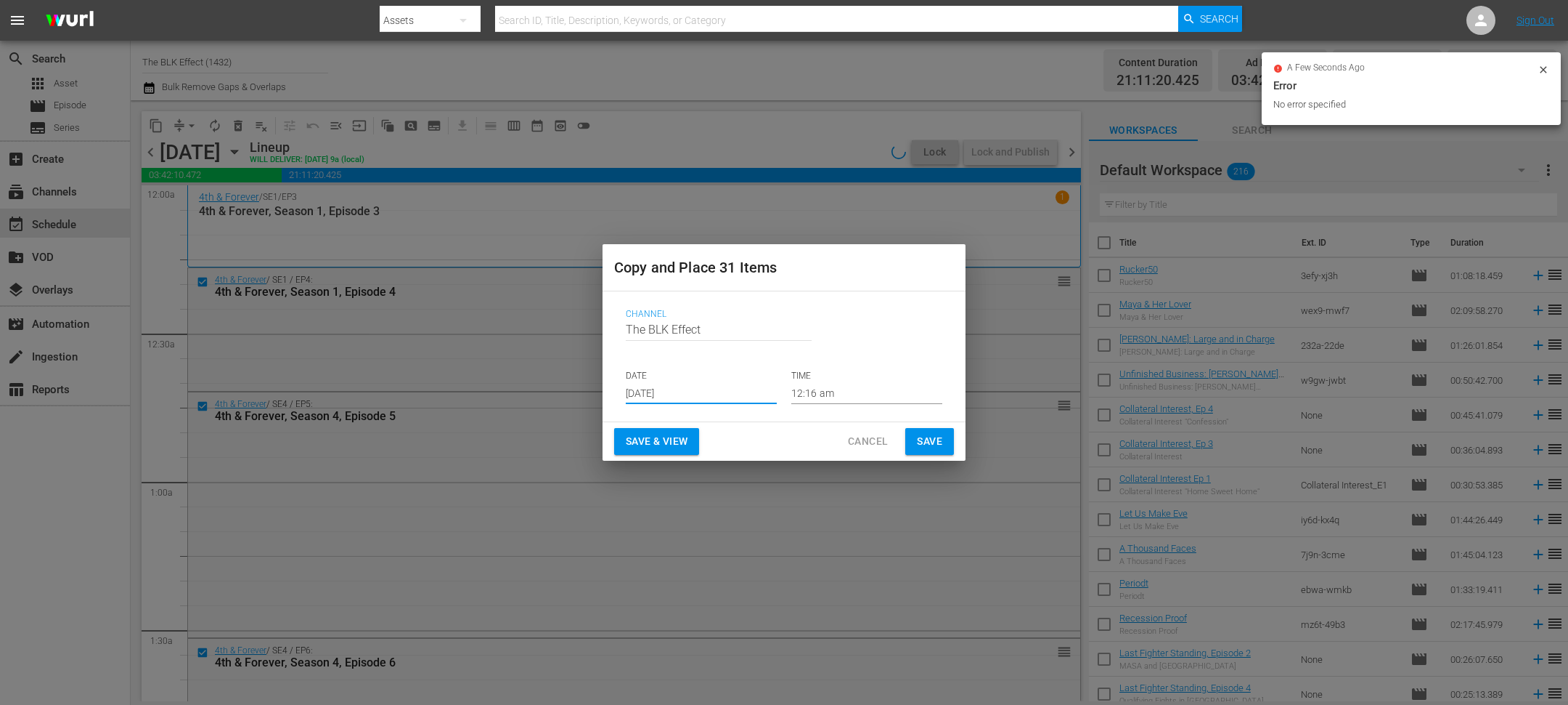
click at [641, 400] on input "Sep 2nd 2025" at bounding box center [701, 393] width 151 height 22
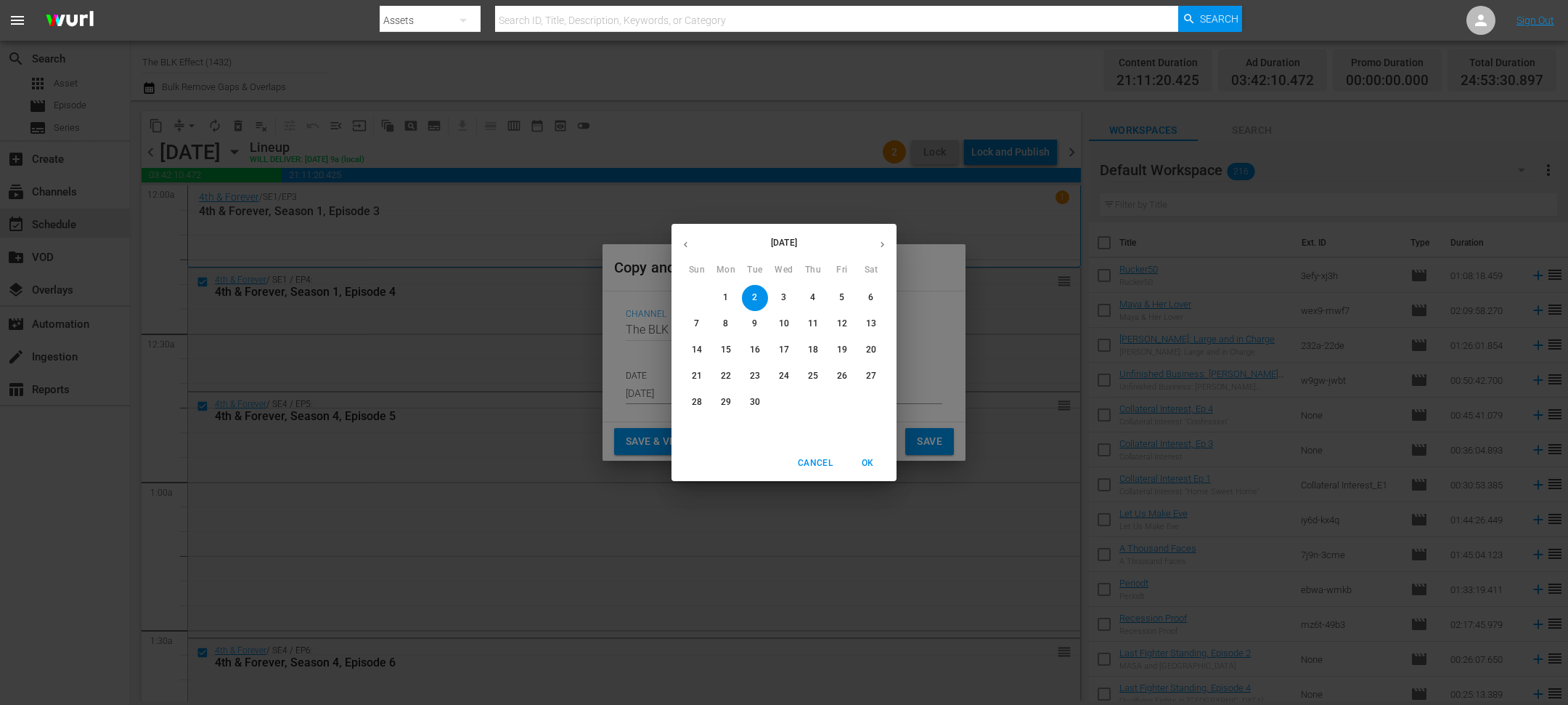
click at [700, 374] on p "21" at bounding box center [696, 376] width 10 height 13
type input "Sep 21st 2025"
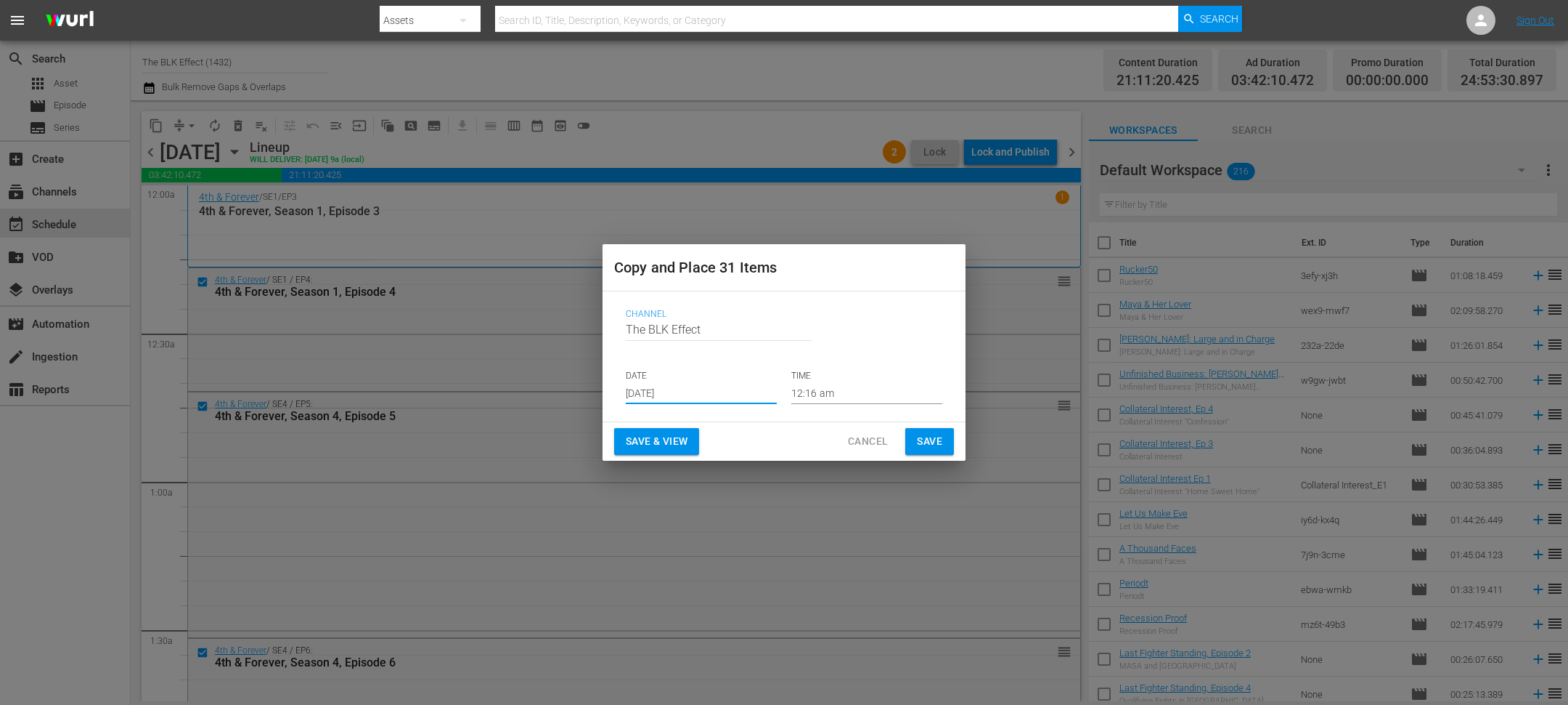
click at [943, 441] on button "Save" at bounding box center [929, 441] width 49 height 27
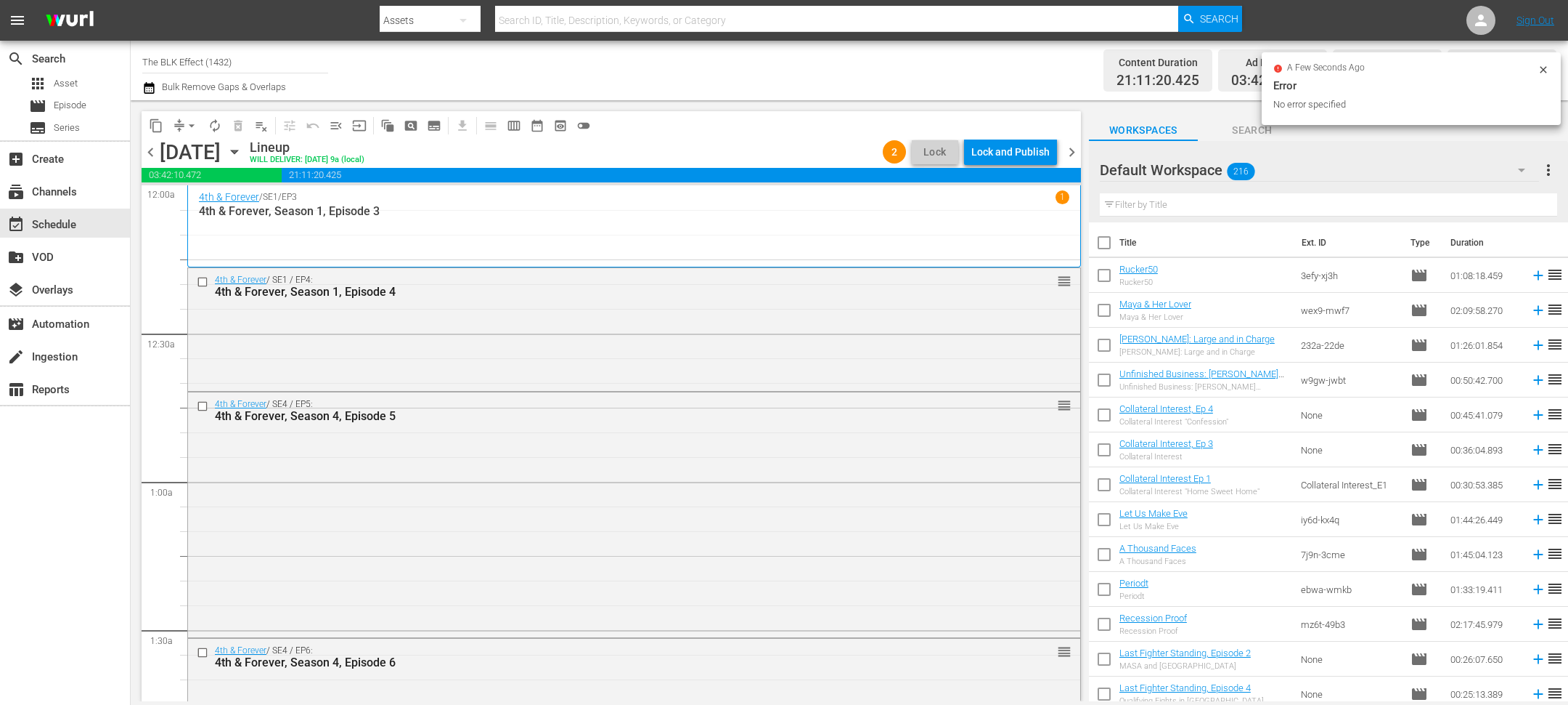
click at [1072, 146] on span "chevron_right" at bounding box center [1072, 153] width 18 height 18
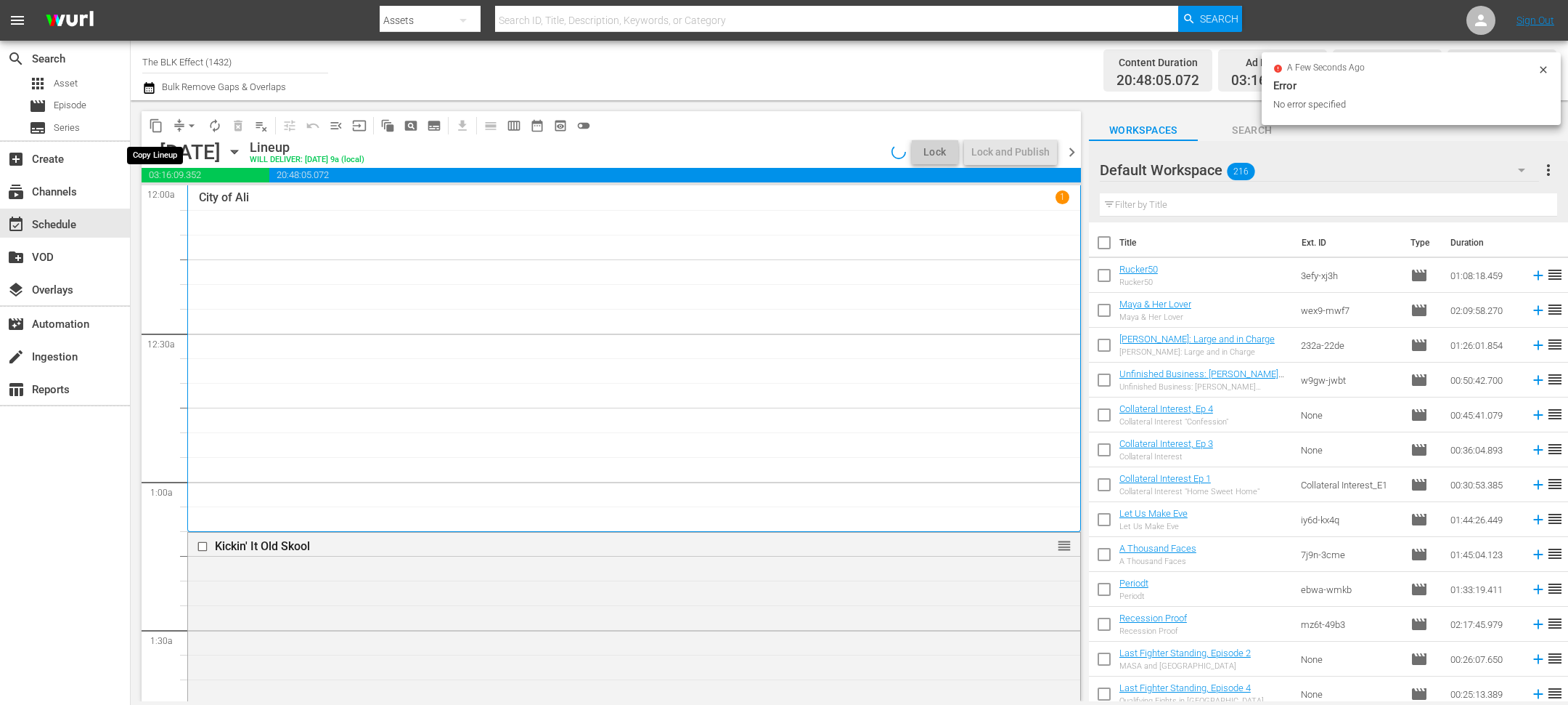
click at [151, 127] on span "content_copy" at bounding box center [156, 125] width 14 height 14
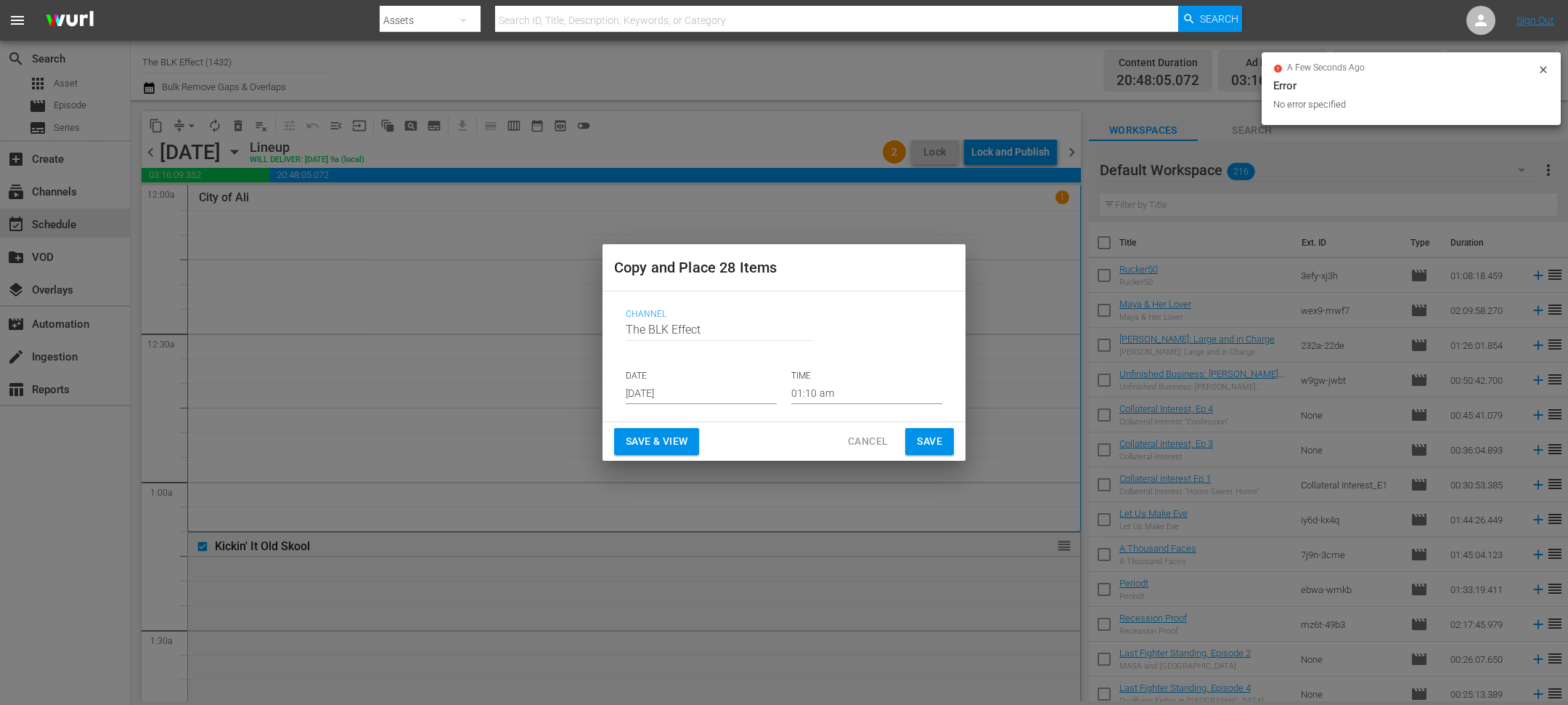
click at [659, 394] on input "Sep 2nd 2025" at bounding box center [701, 393] width 151 height 22
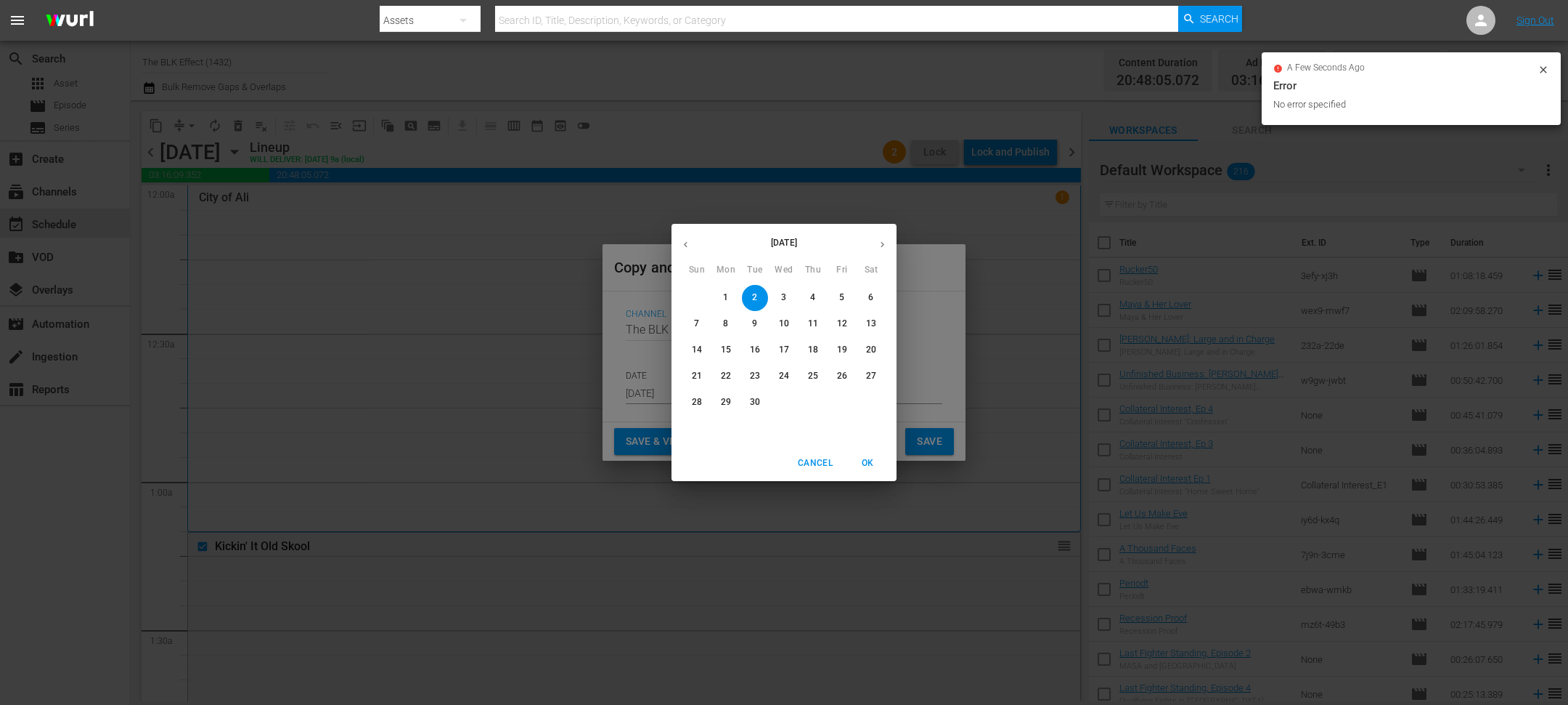
click at [723, 384] on button "22" at bounding box center [725, 376] width 26 height 26
type input "Sep 22nd 2025"
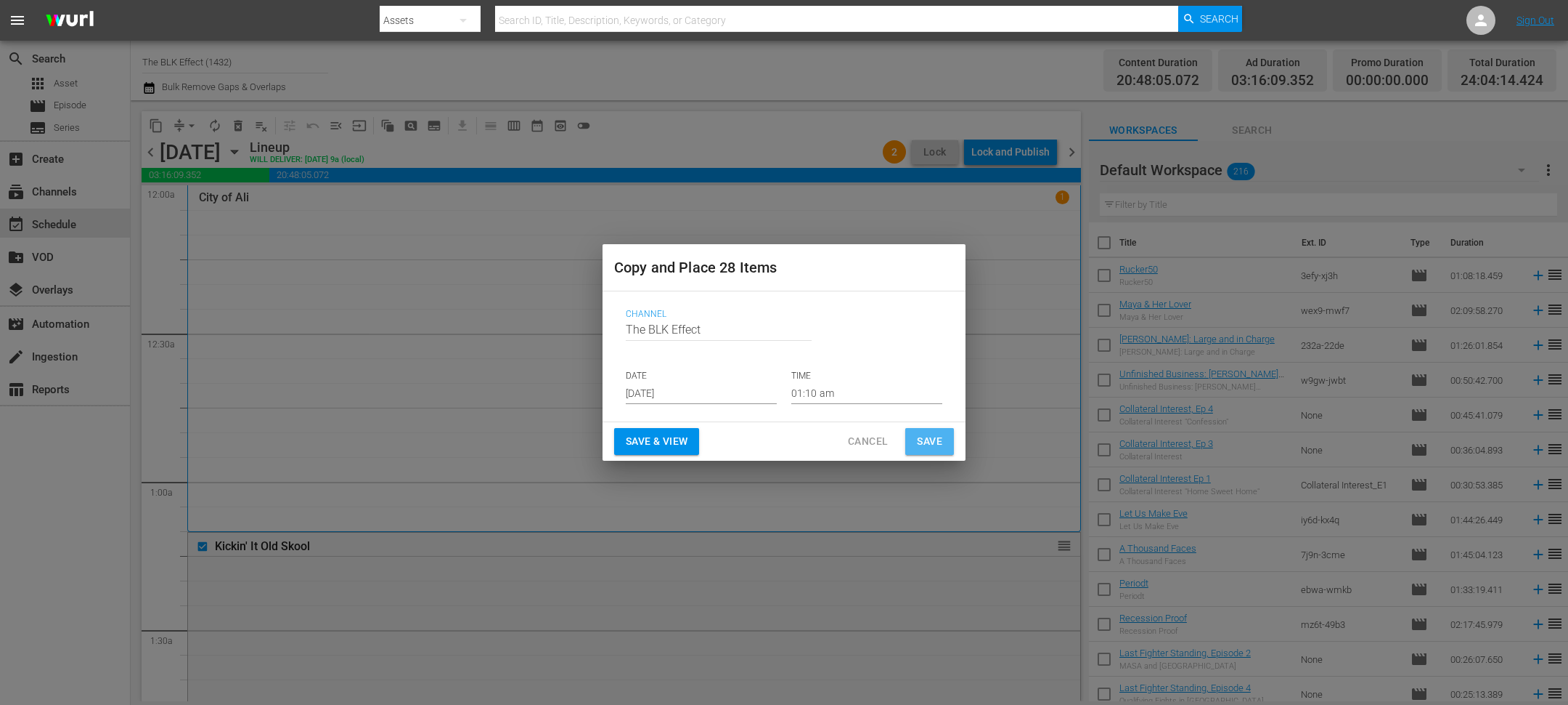
click at [926, 433] on span "Save" at bounding box center [929, 441] width 25 height 18
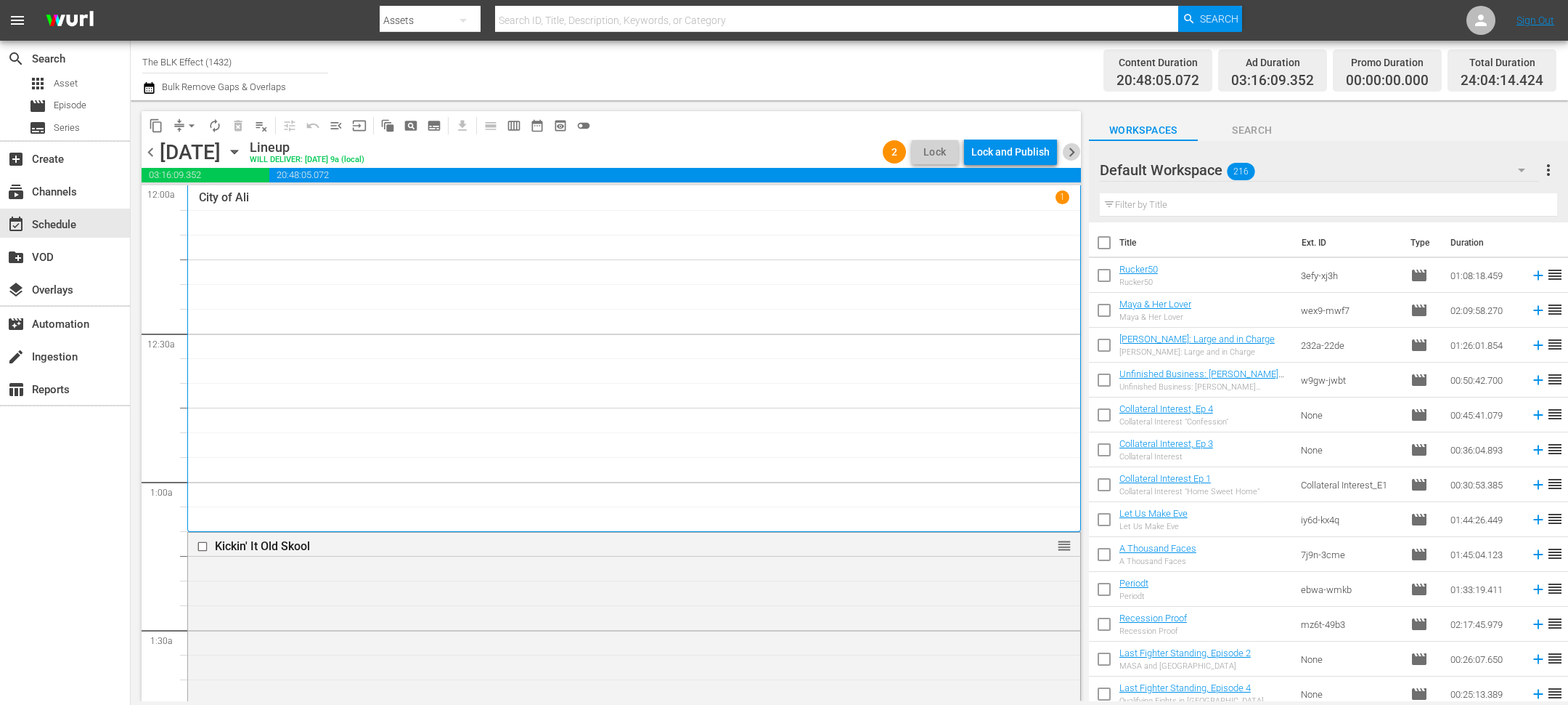
click at [1068, 154] on span "chevron_right" at bounding box center [1072, 153] width 18 height 18
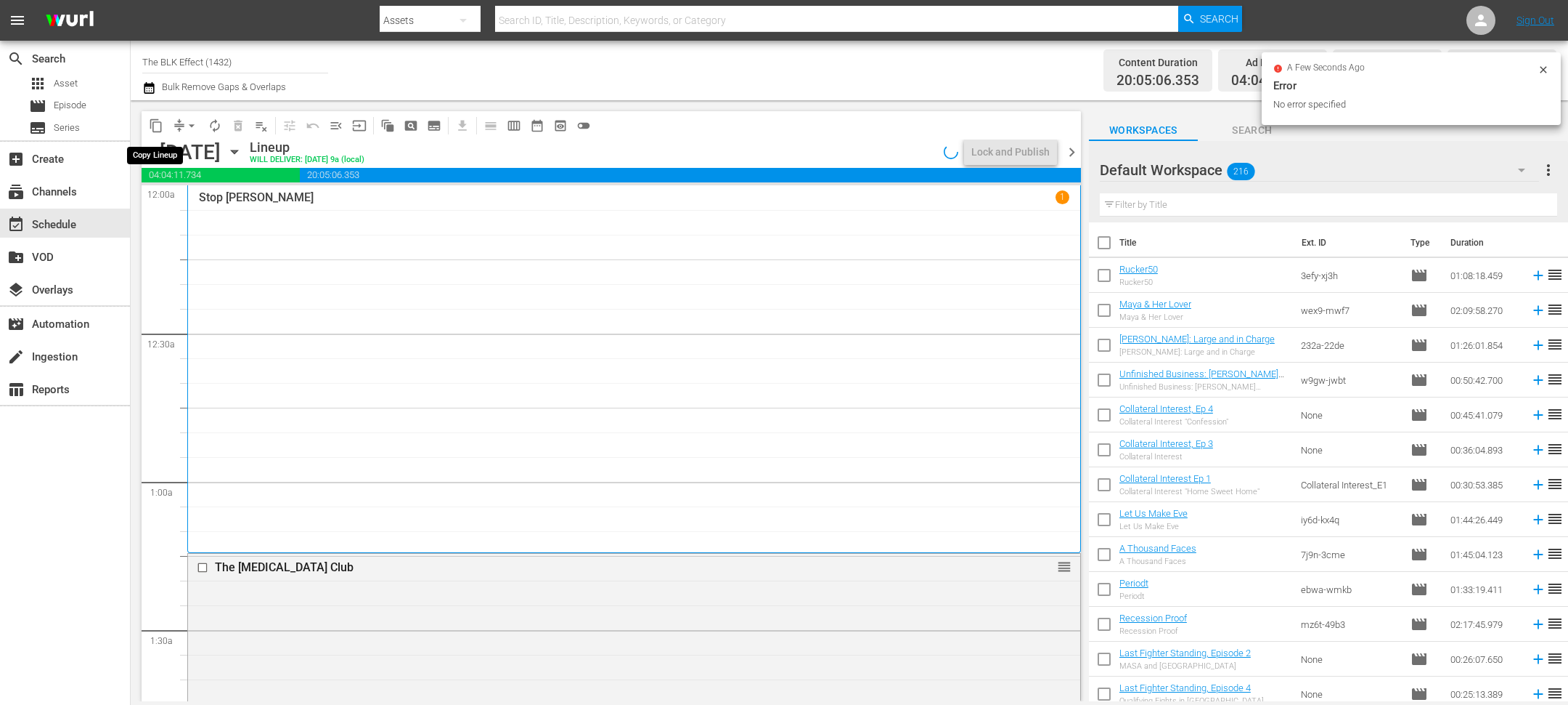
click at [154, 123] on span "content_copy" at bounding box center [156, 125] width 14 height 14
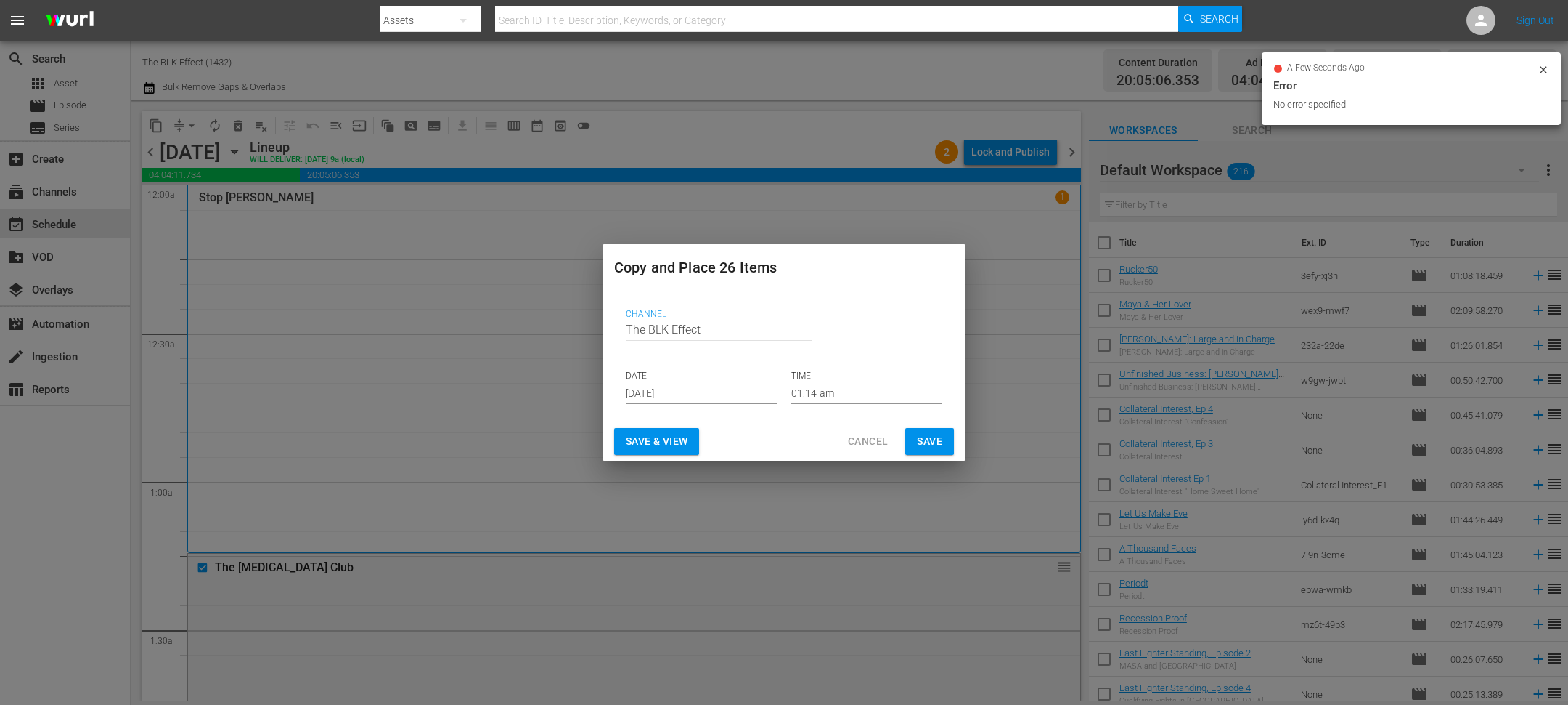
click at [628, 383] on input "Sep 2nd 2025" at bounding box center [701, 393] width 151 height 22
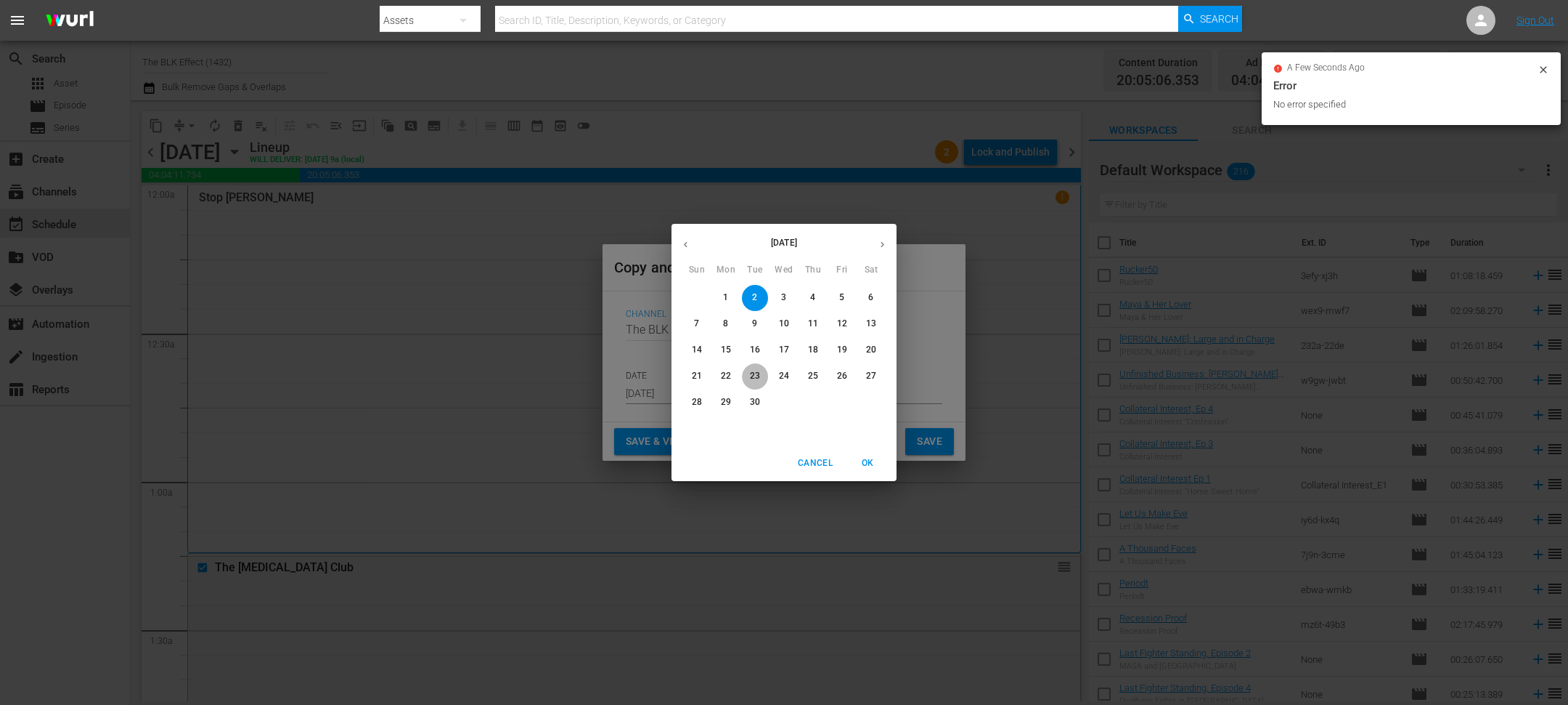
click at [749, 376] on span "23" at bounding box center [754, 376] width 26 height 13
type input "Sep 23rd 2025"
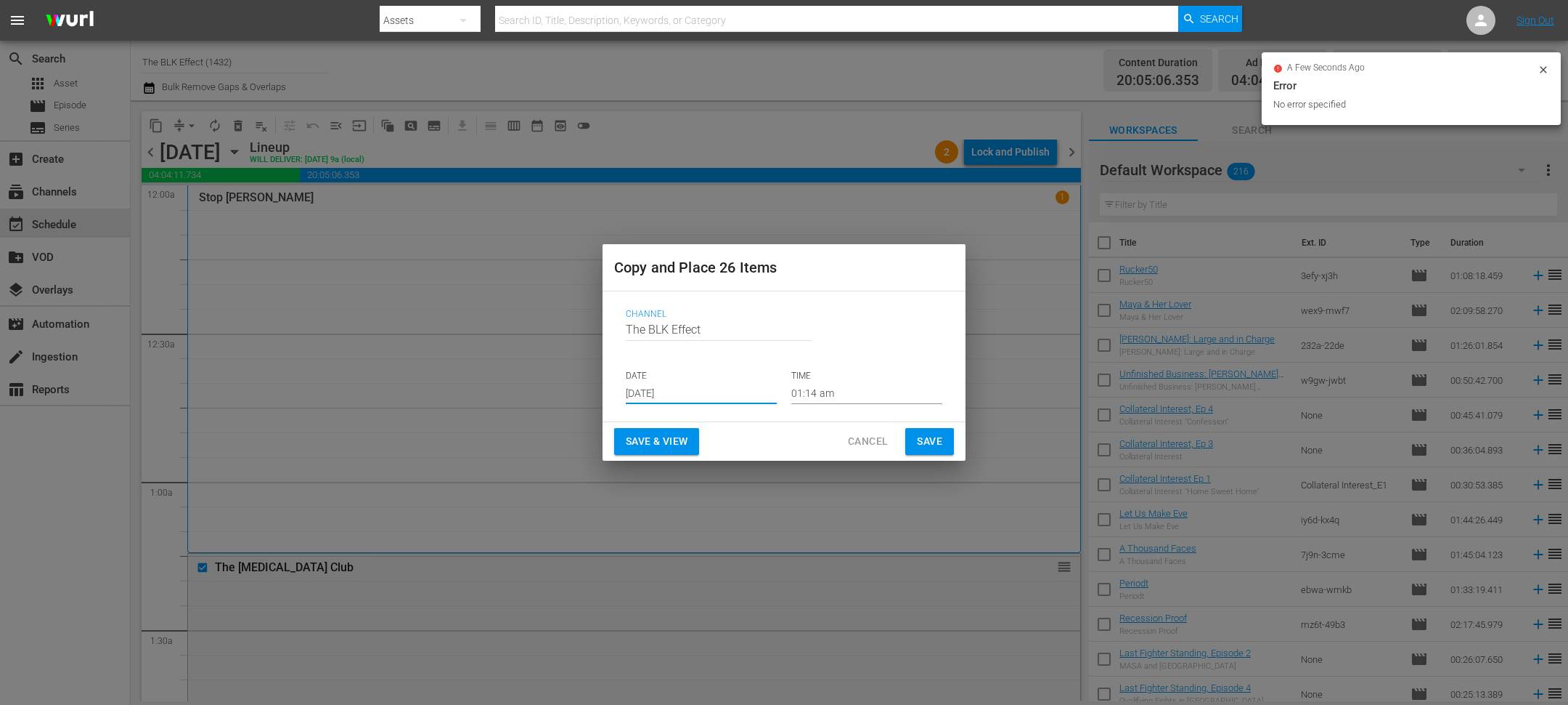
click at [927, 434] on span "Save" at bounding box center [929, 441] width 25 height 18
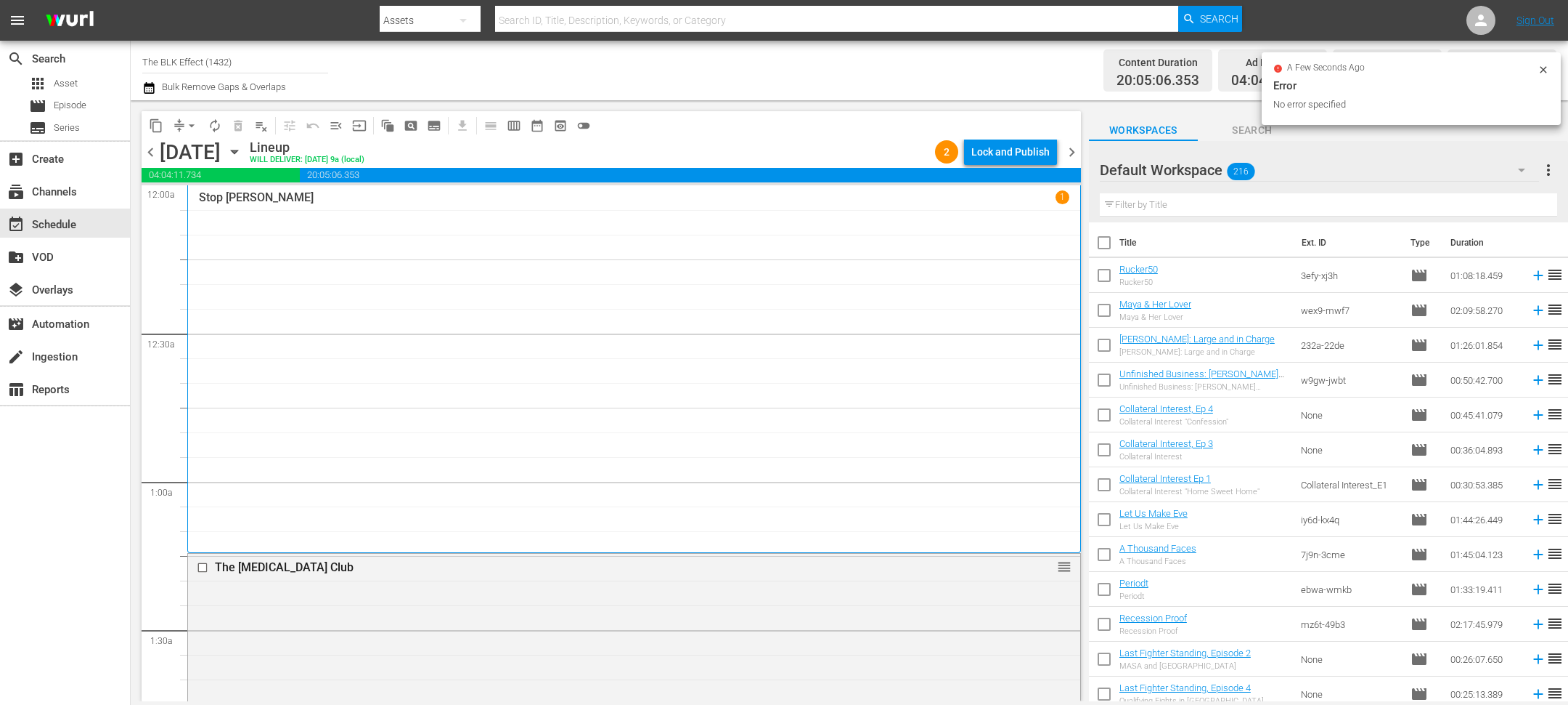
click at [1070, 149] on span "chevron_right" at bounding box center [1072, 153] width 18 height 18
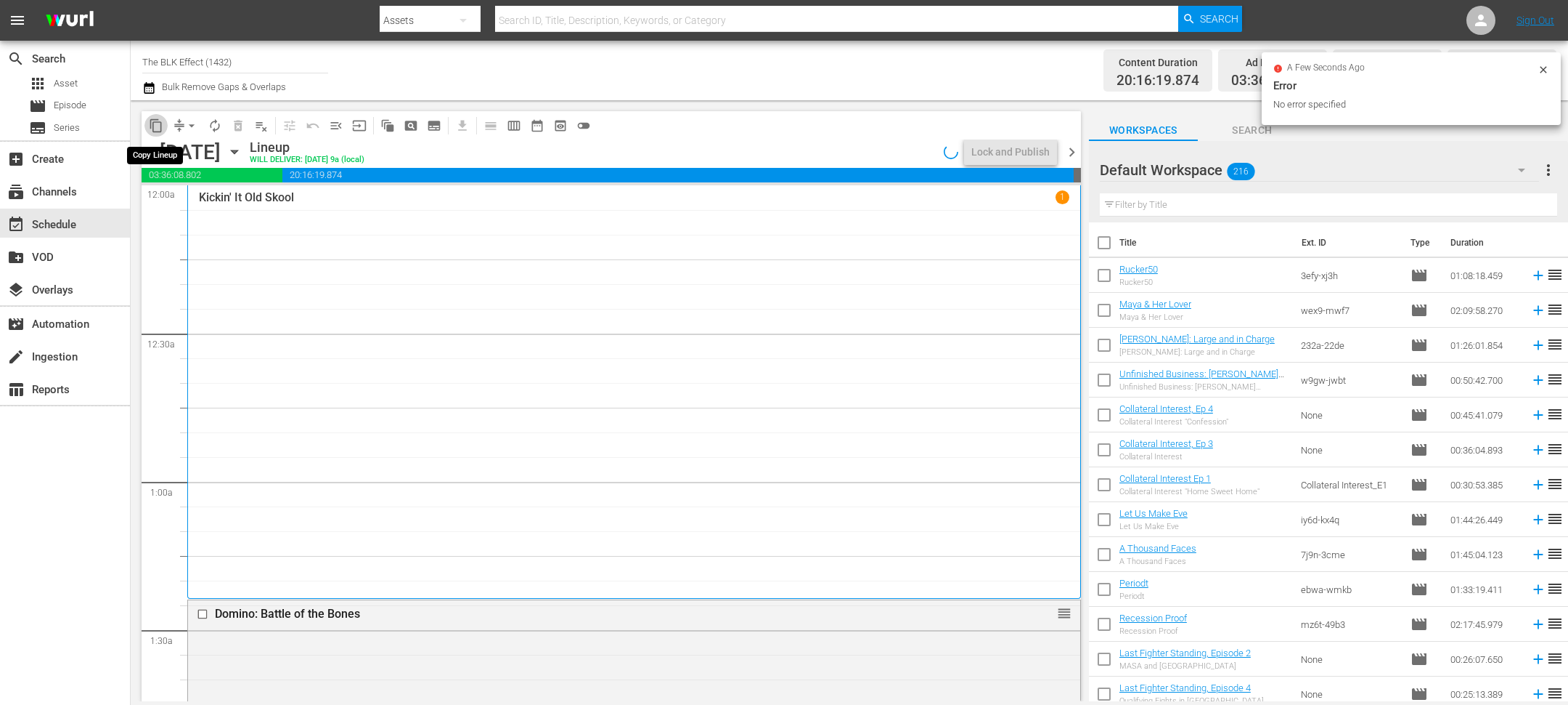
click at [154, 121] on span "content_copy" at bounding box center [156, 125] width 14 height 14
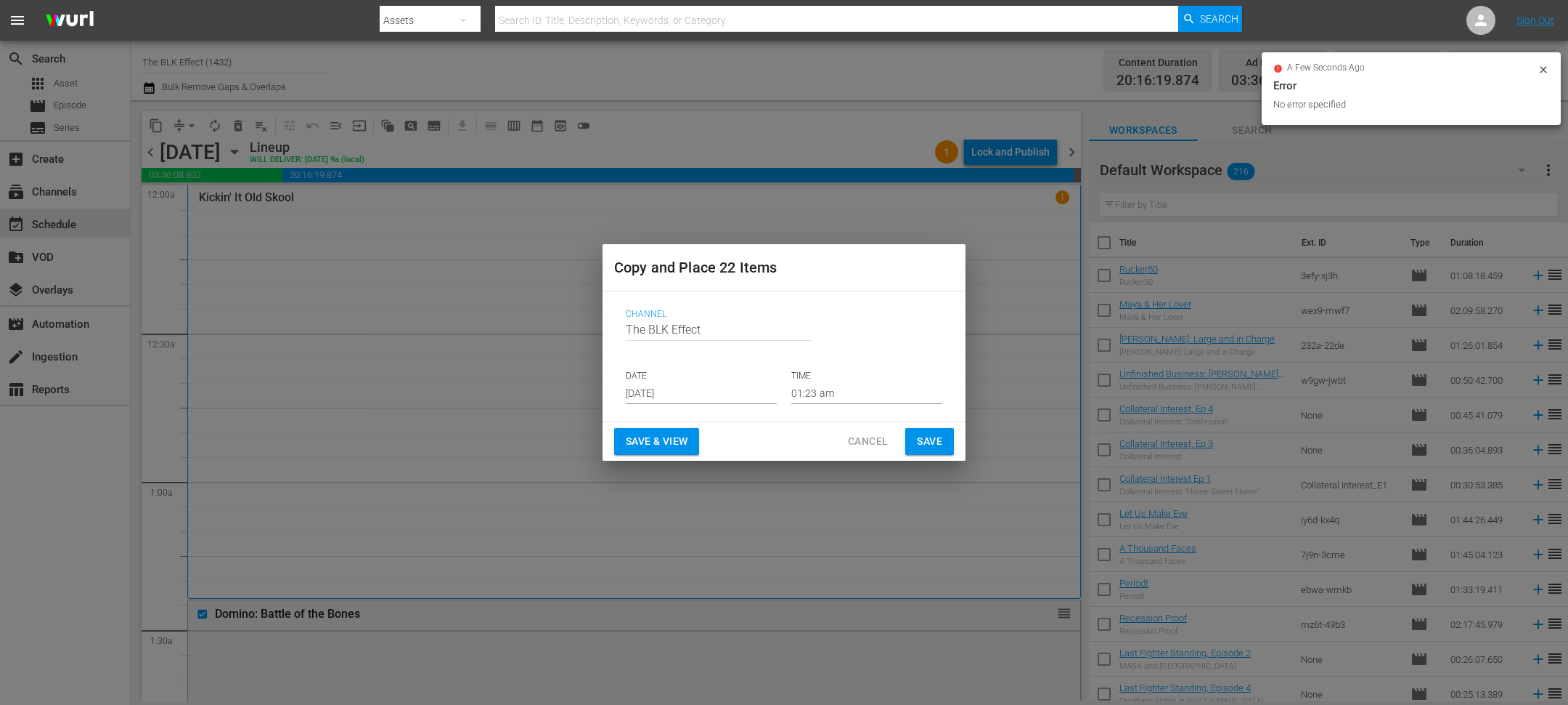
click at [642, 396] on input "Sep 2nd 2025" at bounding box center [701, 393] width 151 height 22
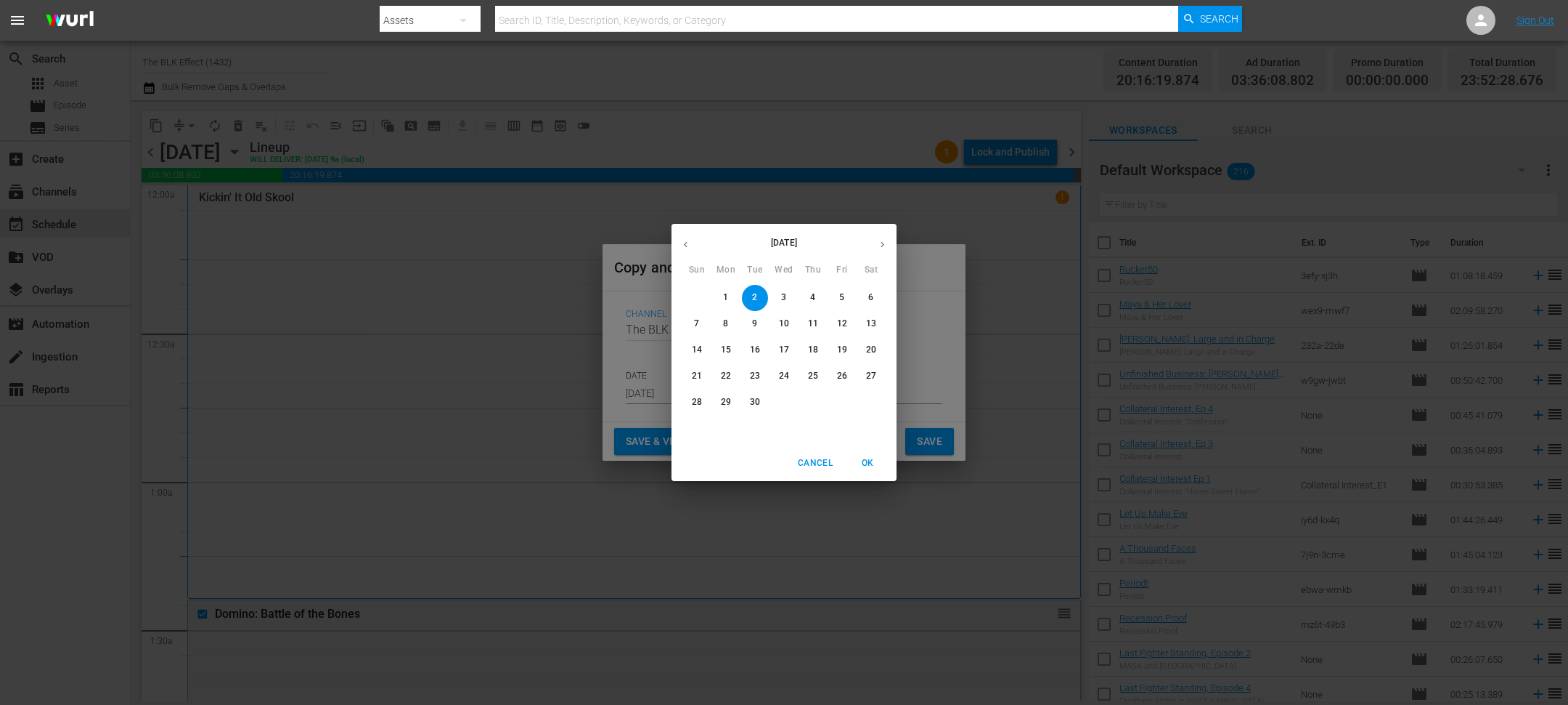
click at [790, 372] on span "24" at bounding box center [784, 376] width 26 height 13
type input "Sep 24th 2025"
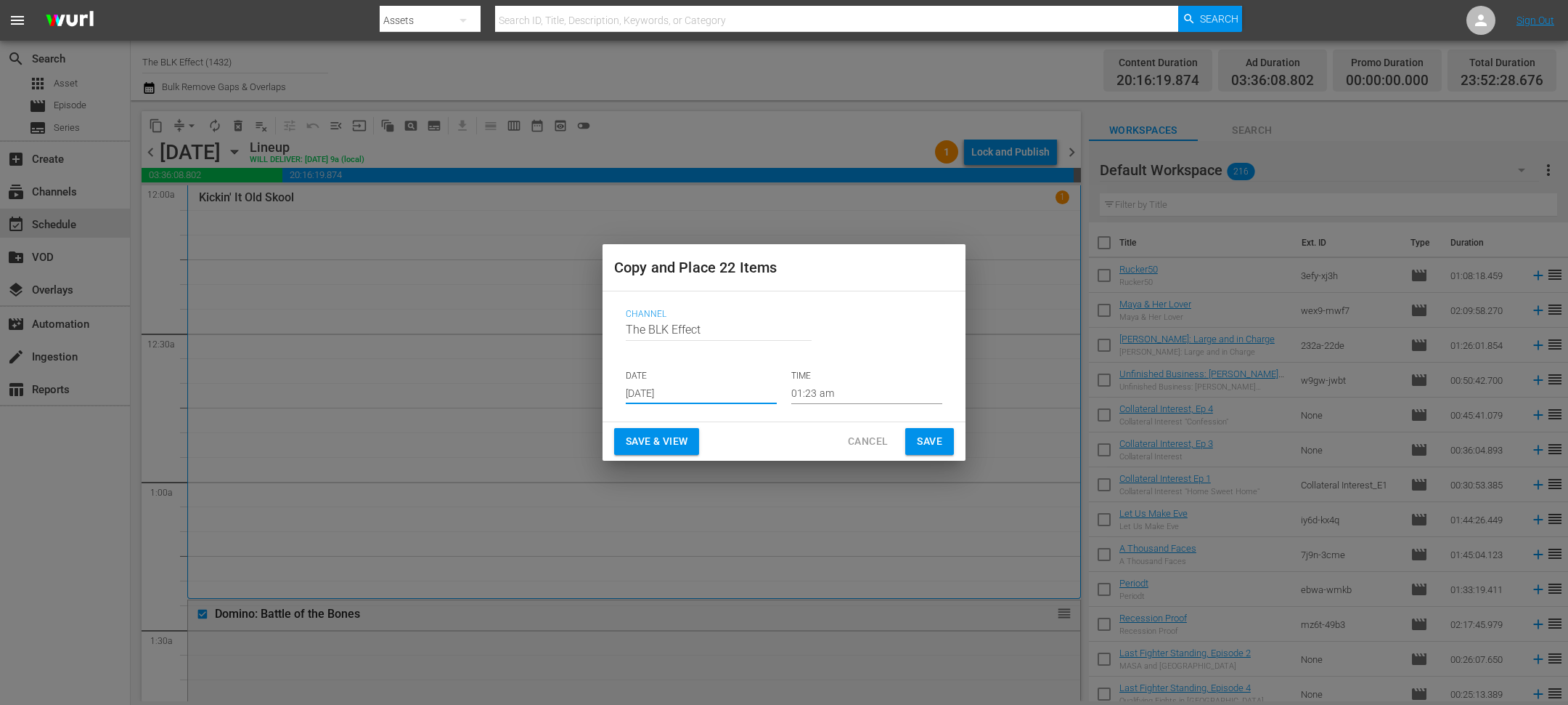
click at [926, 428] on div "Cancel Save" at bounding box center [892, 441] width 124 height 27
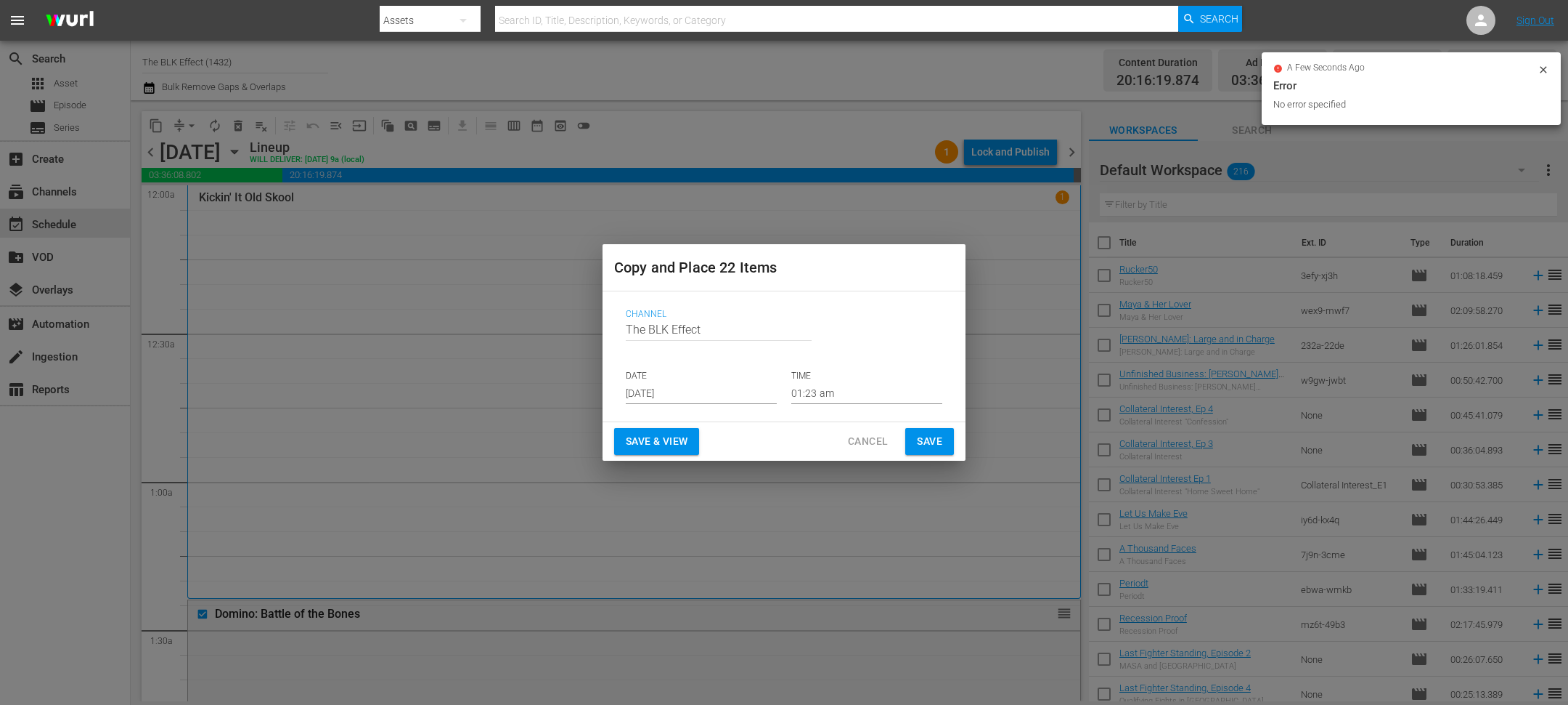
click at [926, 433] on span "Save" at bounding box center [929, 441] width 25 height 18
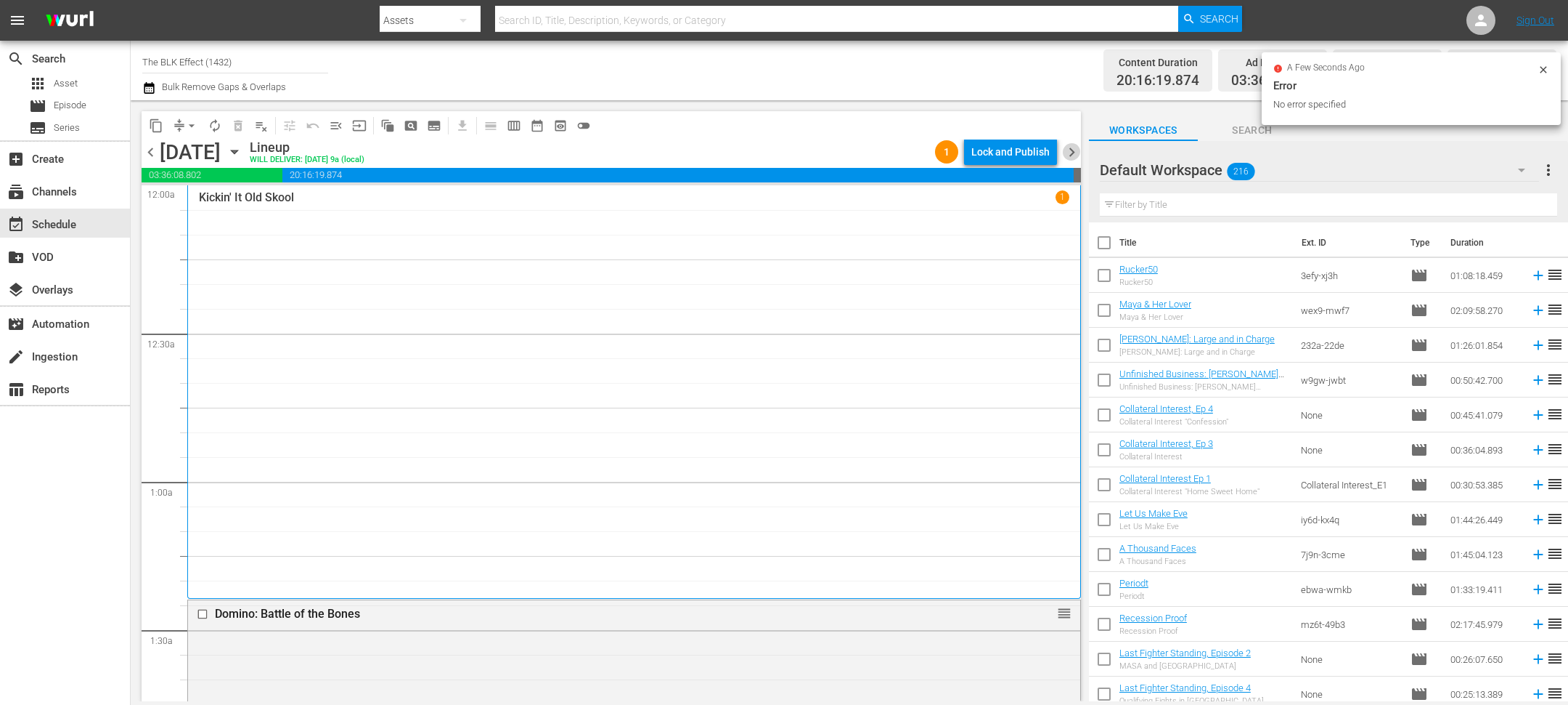
click at [1072, 155] on span "chevron_right" at bounding box center [1072, 153] width 18 height 18
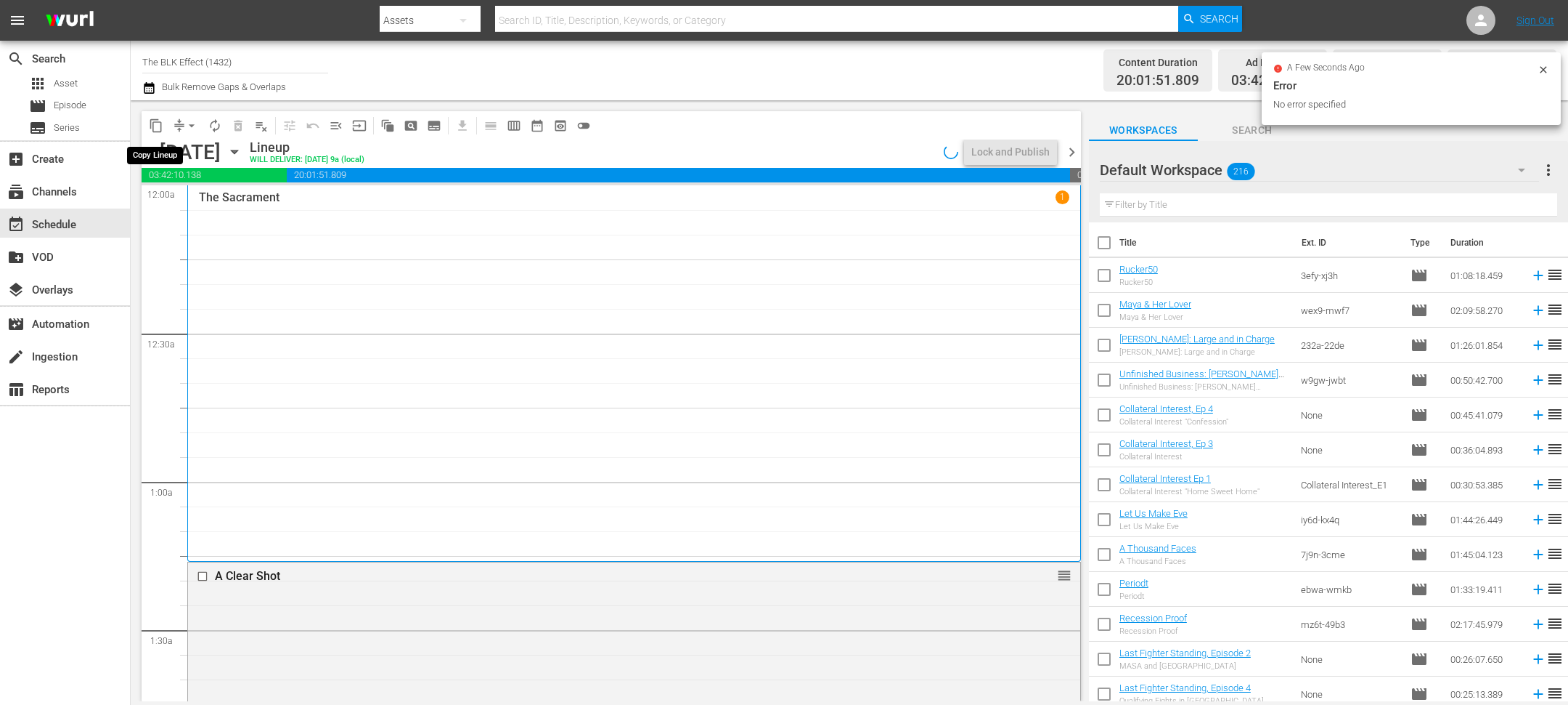
click at [157, 126] on span "content_copy" at bounding box center [156, 125] width 14 height 14
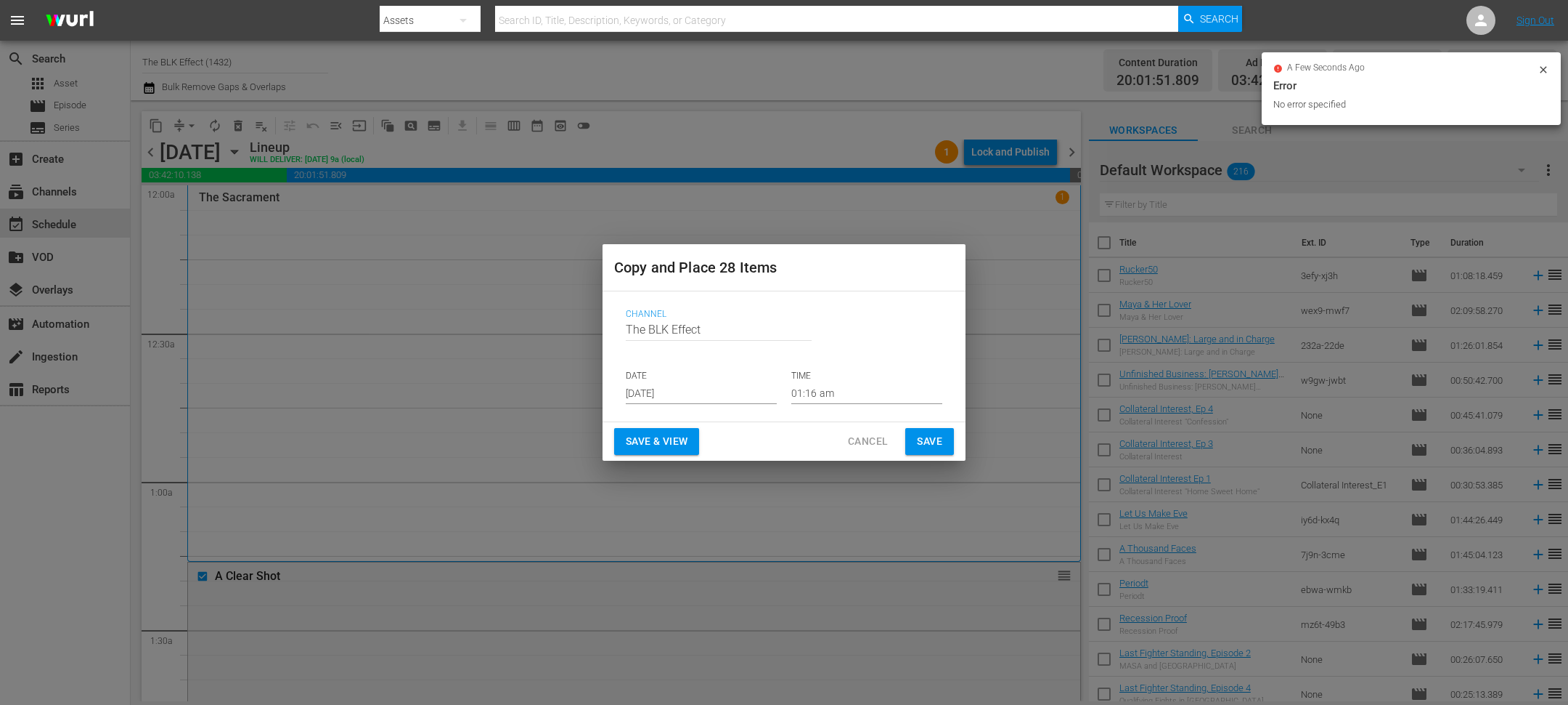
click at [645, 405] on div "Channel Channel Title The BLK Effect DATE Sep 2nd 2025 TIME 01:16 am" at bounding box center [784, 356] width 340 height 118
click at [645, 386] on input "Sep 2nd 2025" at bounding box center [701, 393] width 151 height 22
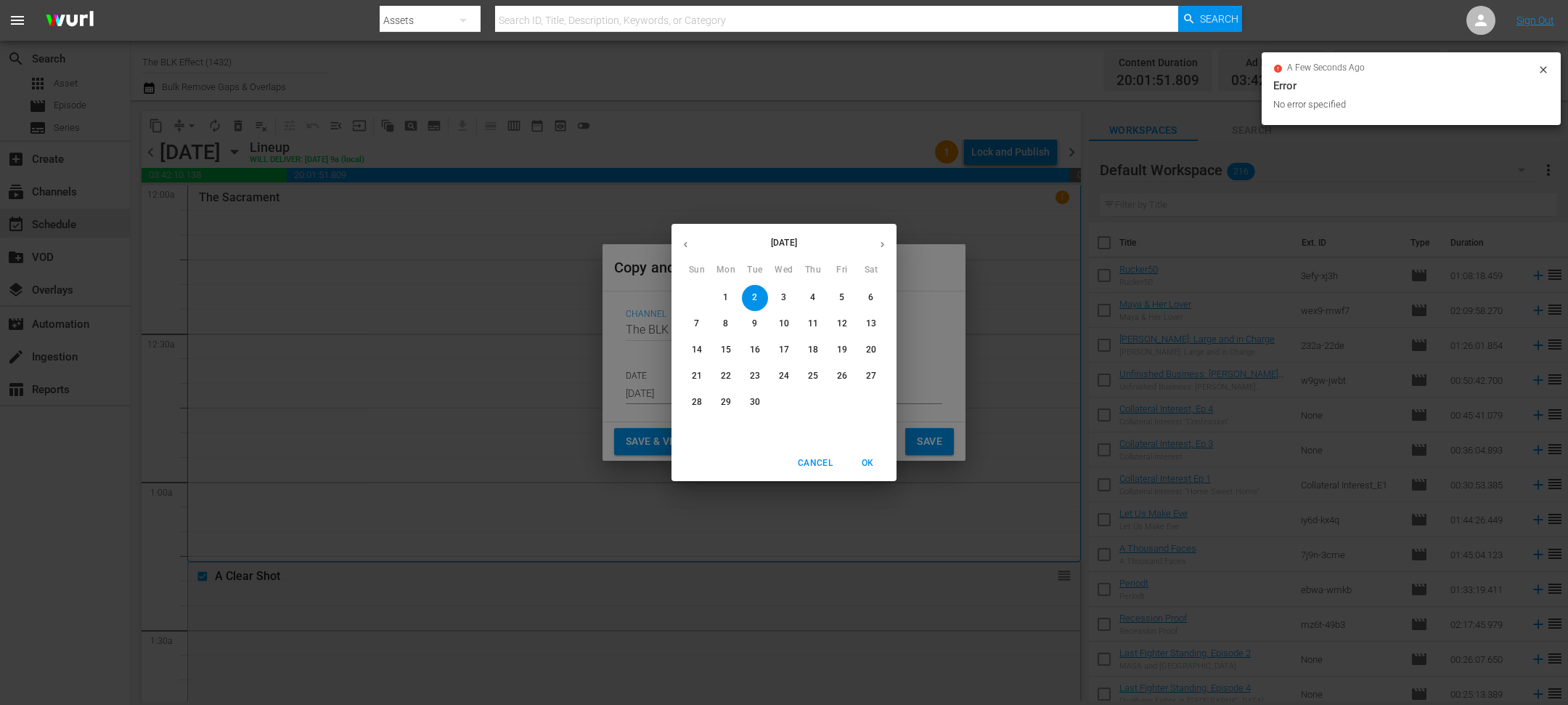
click at [820, 378] on span "25" at bounding box center [813, 376] width 26 height 13
type input "Sep 25th 2025"
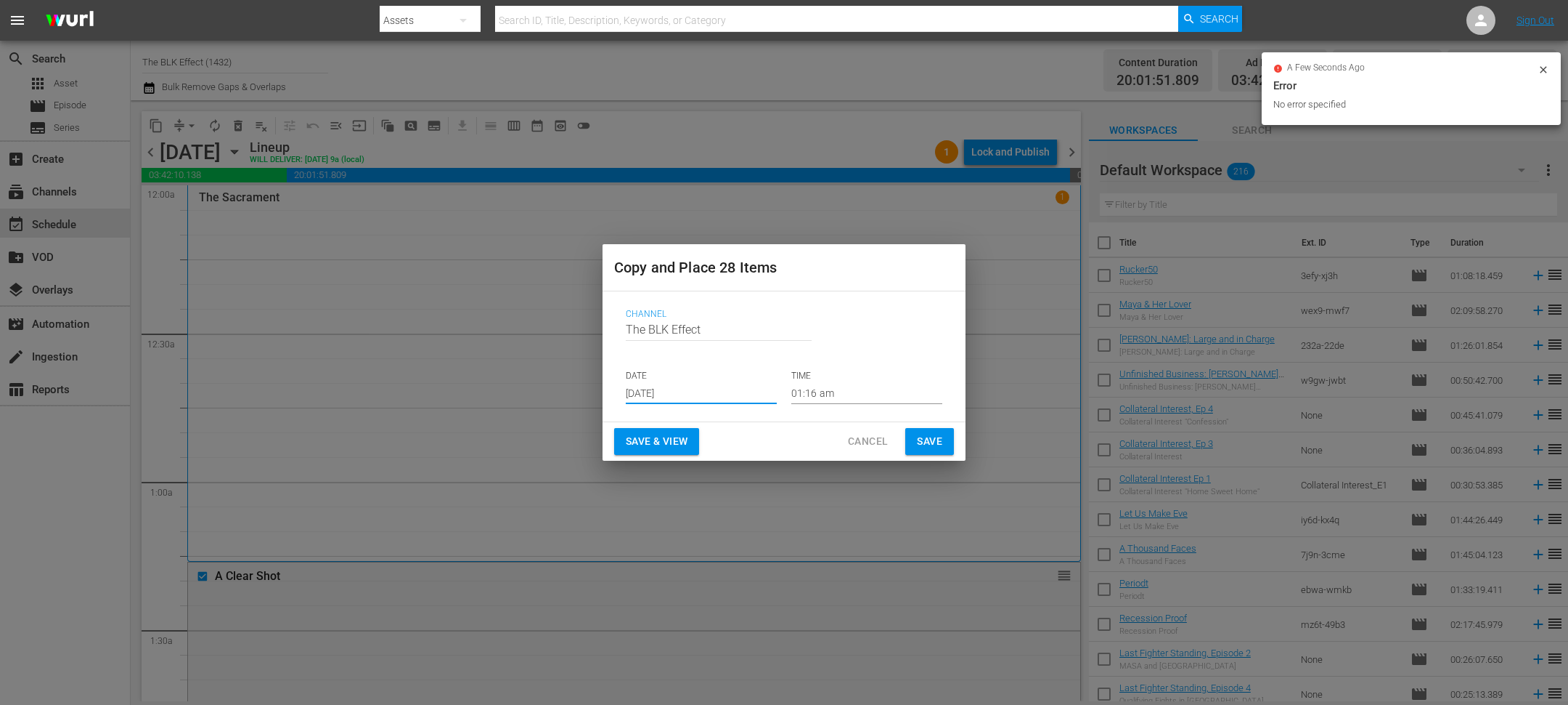
click at [950, 436] on button "Save" at bounding box center [929, 441] width 49 height 27
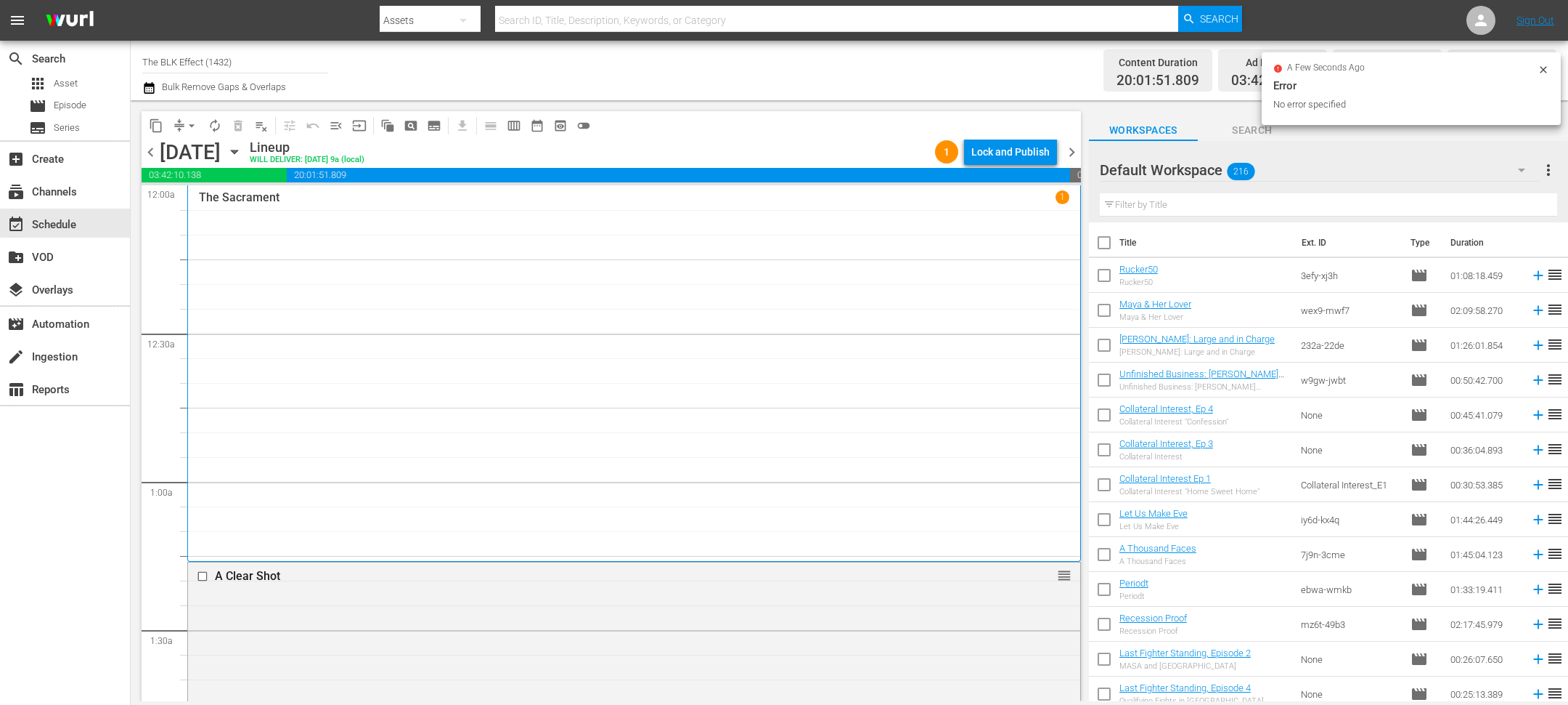
click at [1069, 154] on span "chevron_right" at bounding box center [1072, 153] width 18 height 18
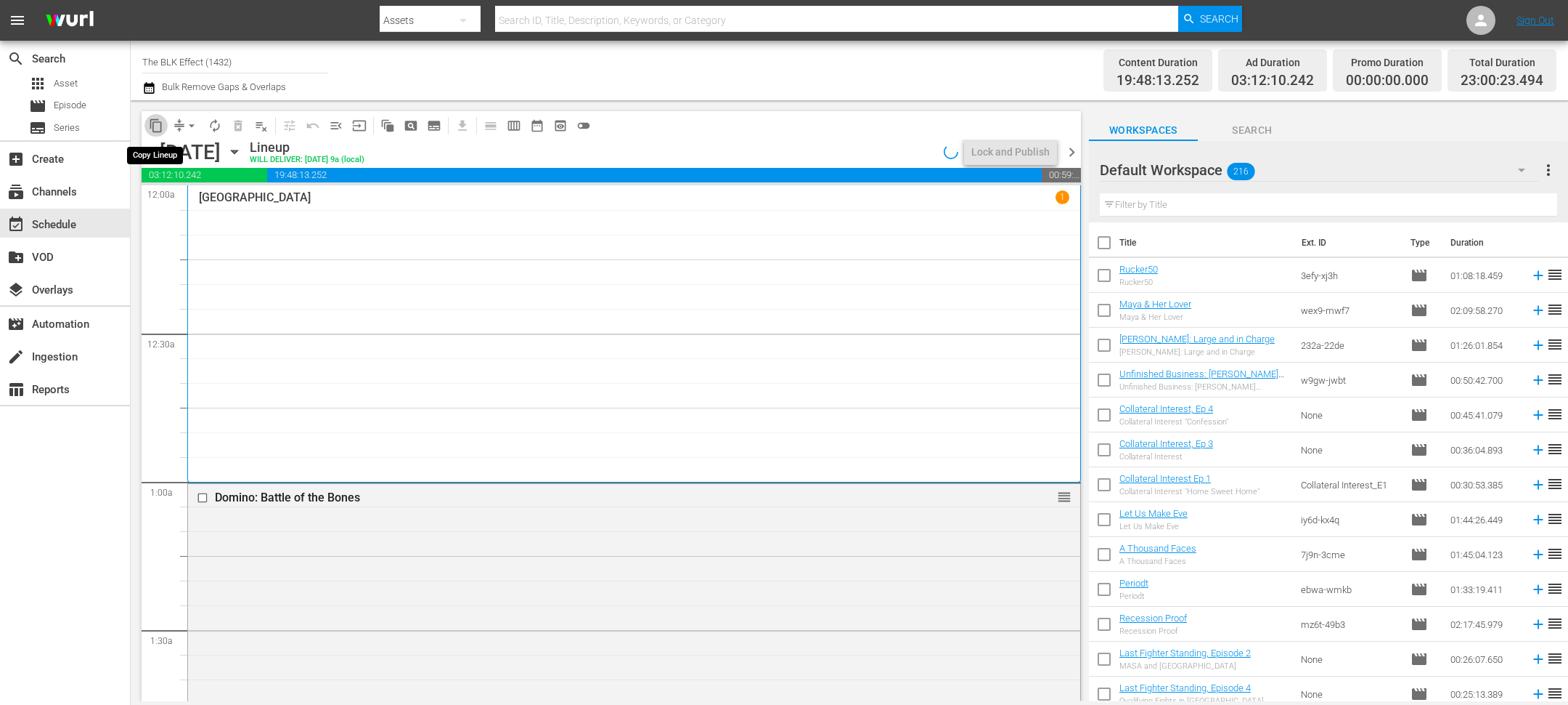
click at [158, 128] on span "content_copy" at bounding box center [156, 125] width 14 height 14
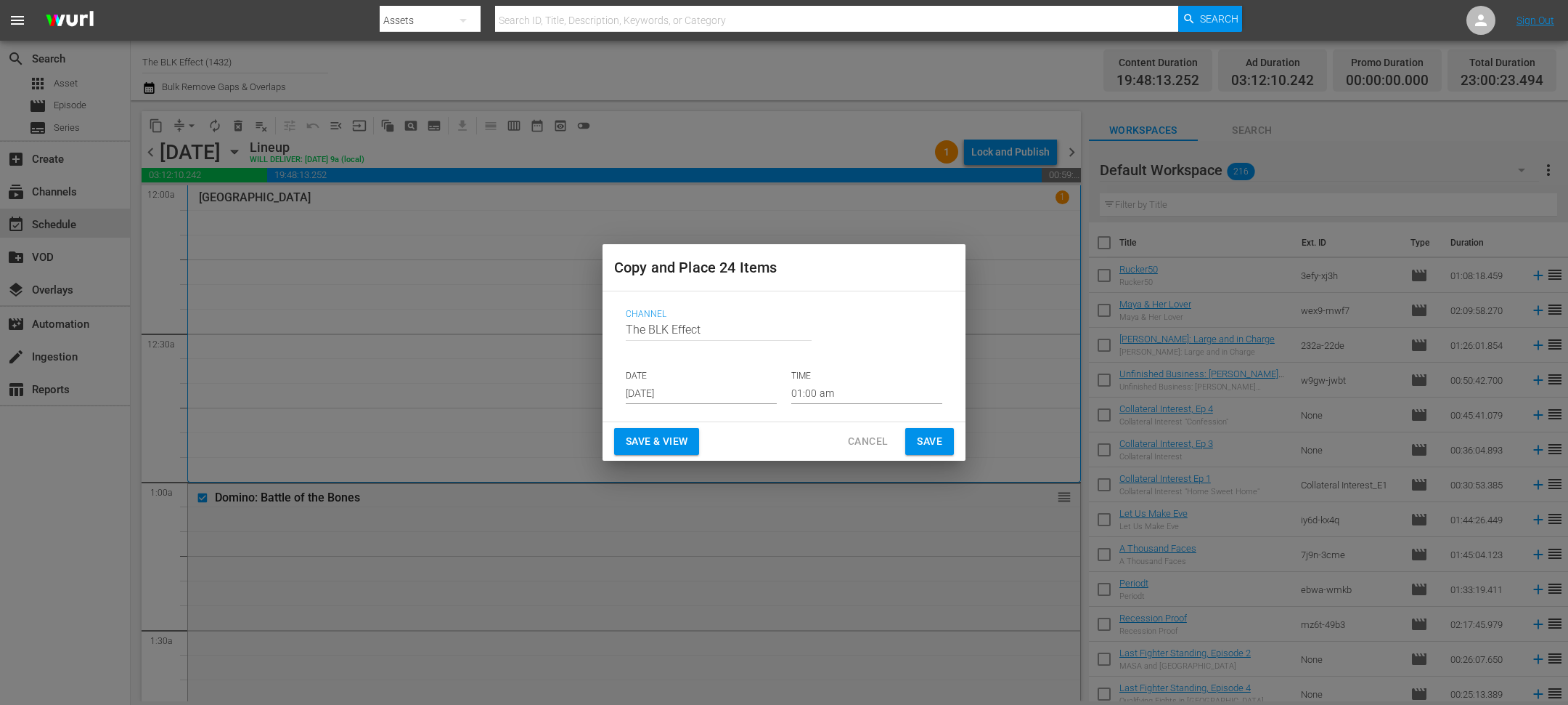
click at [634, 388] on input "Sep 2nd 2025" at bounding box center [701, 393] width 151 height 22
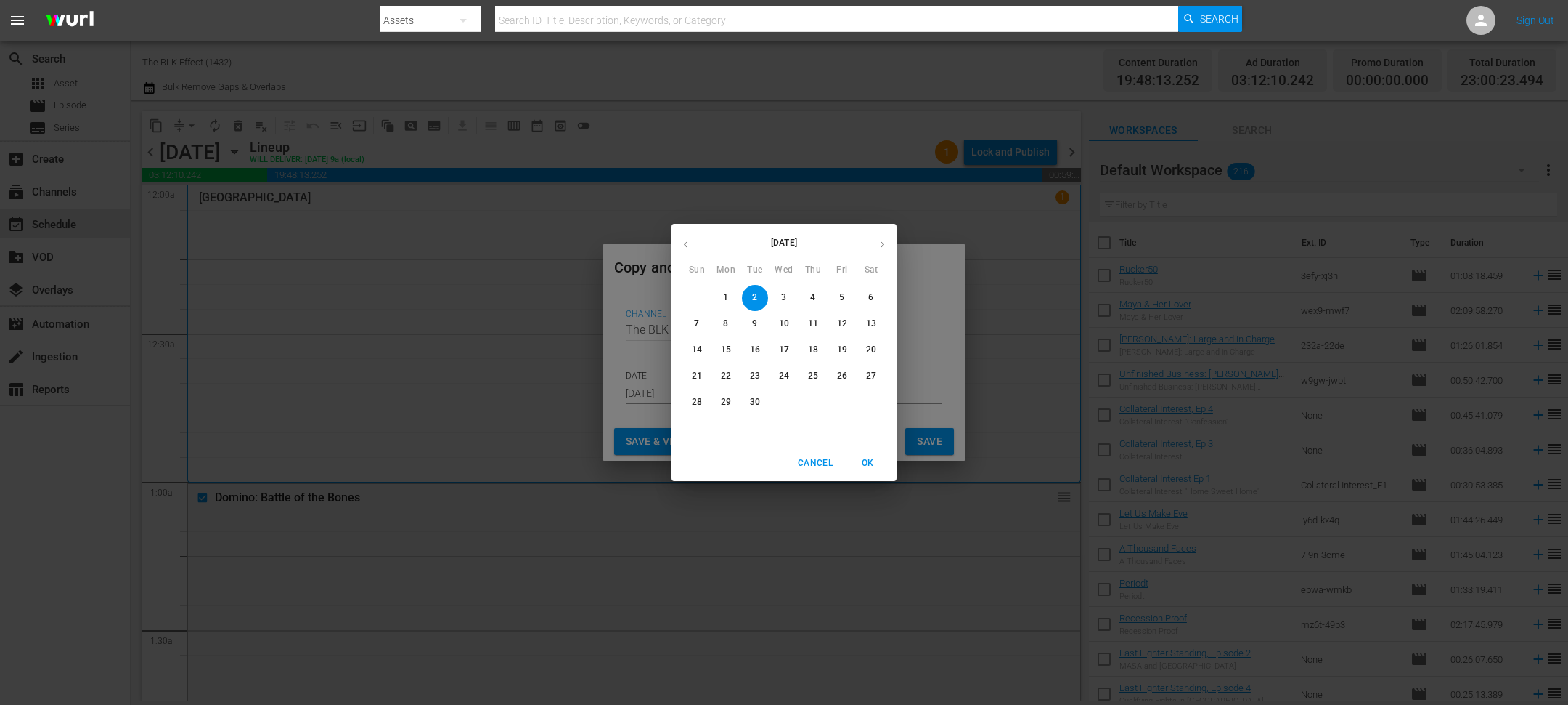
click at [843, 371] on p "26" at bounding box center [842, 376] width 10 height 13
type input "Sep 26th 2025"
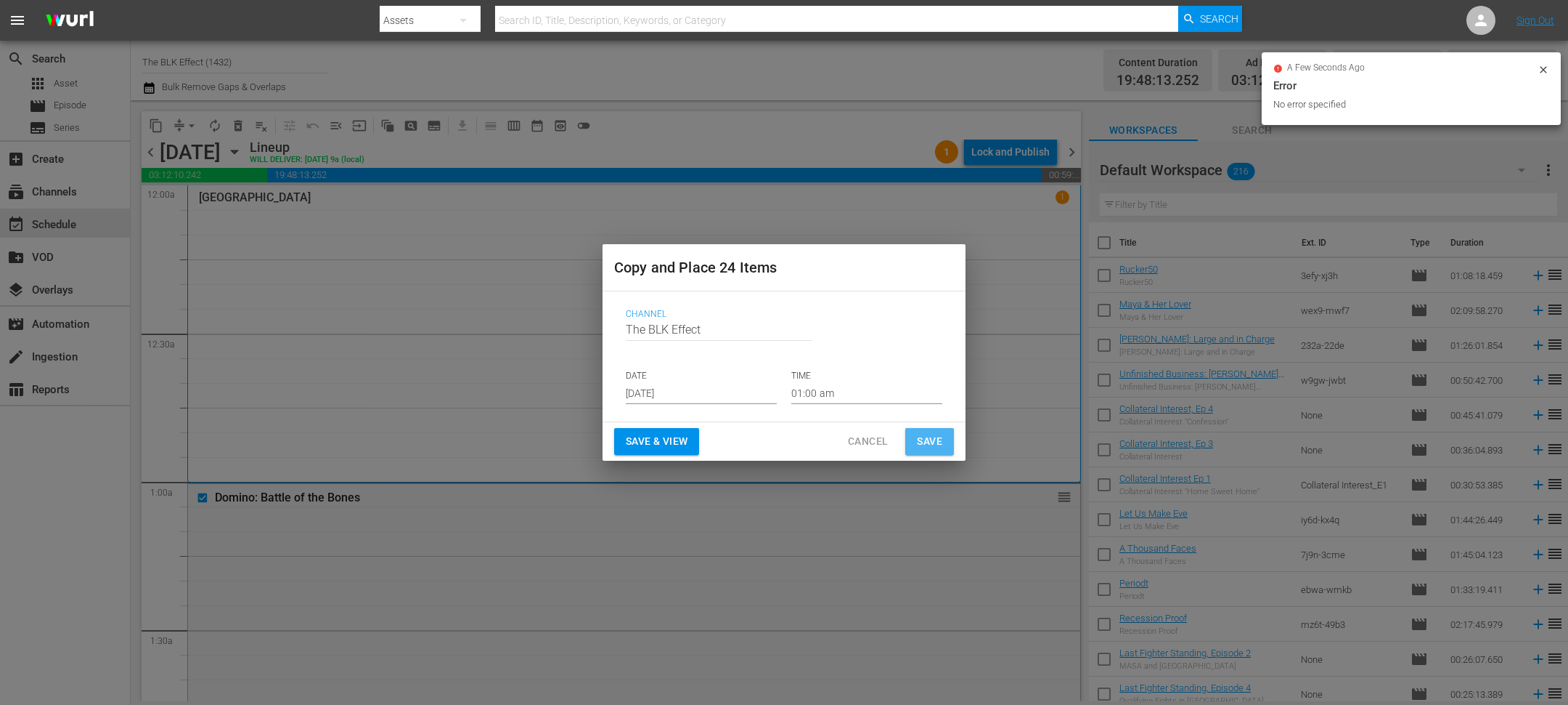
click at [937, 441] on span "Save" at bounding box center [929, 441] width 25 height 18
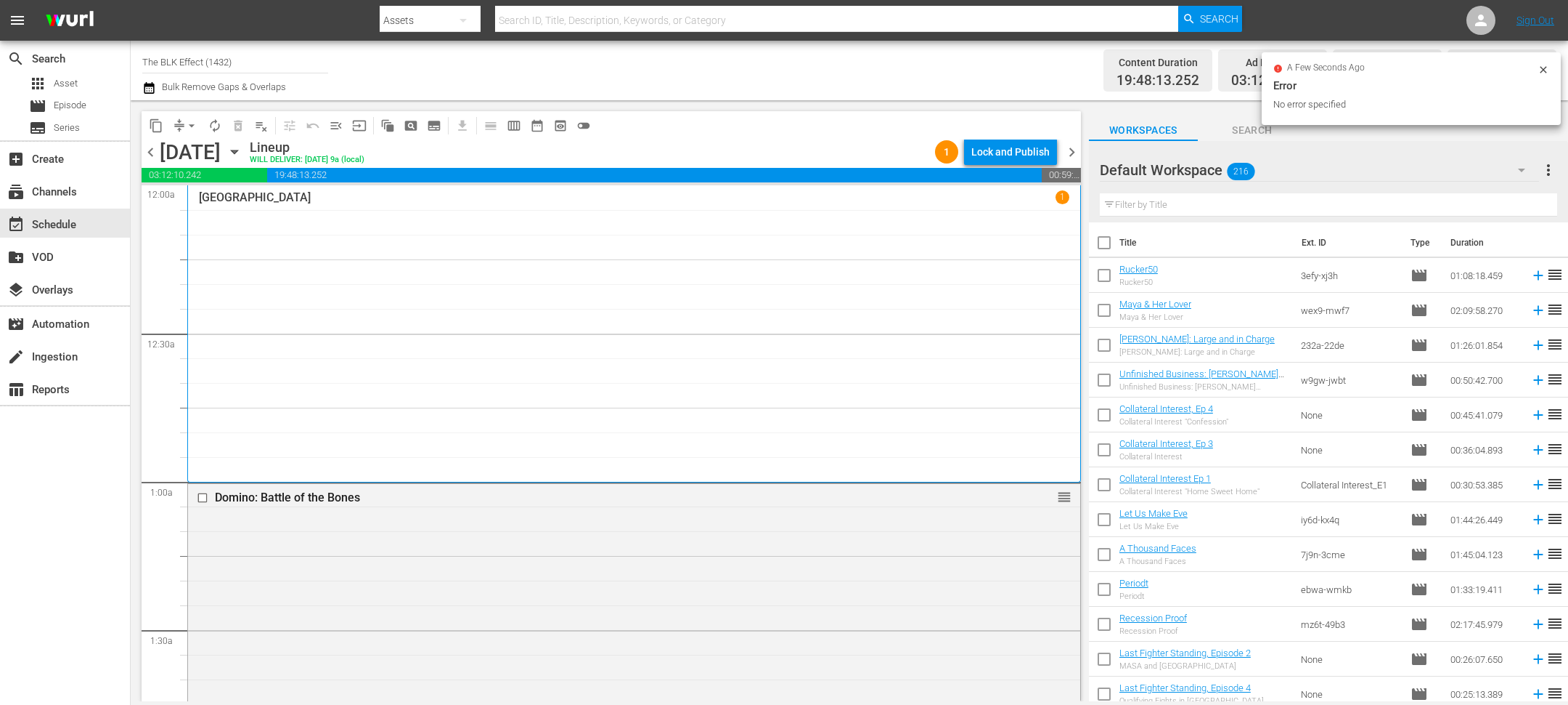
click at [1071, 152] on span "chevron_right" at bounding box center [1072, 153] width 18 height 18
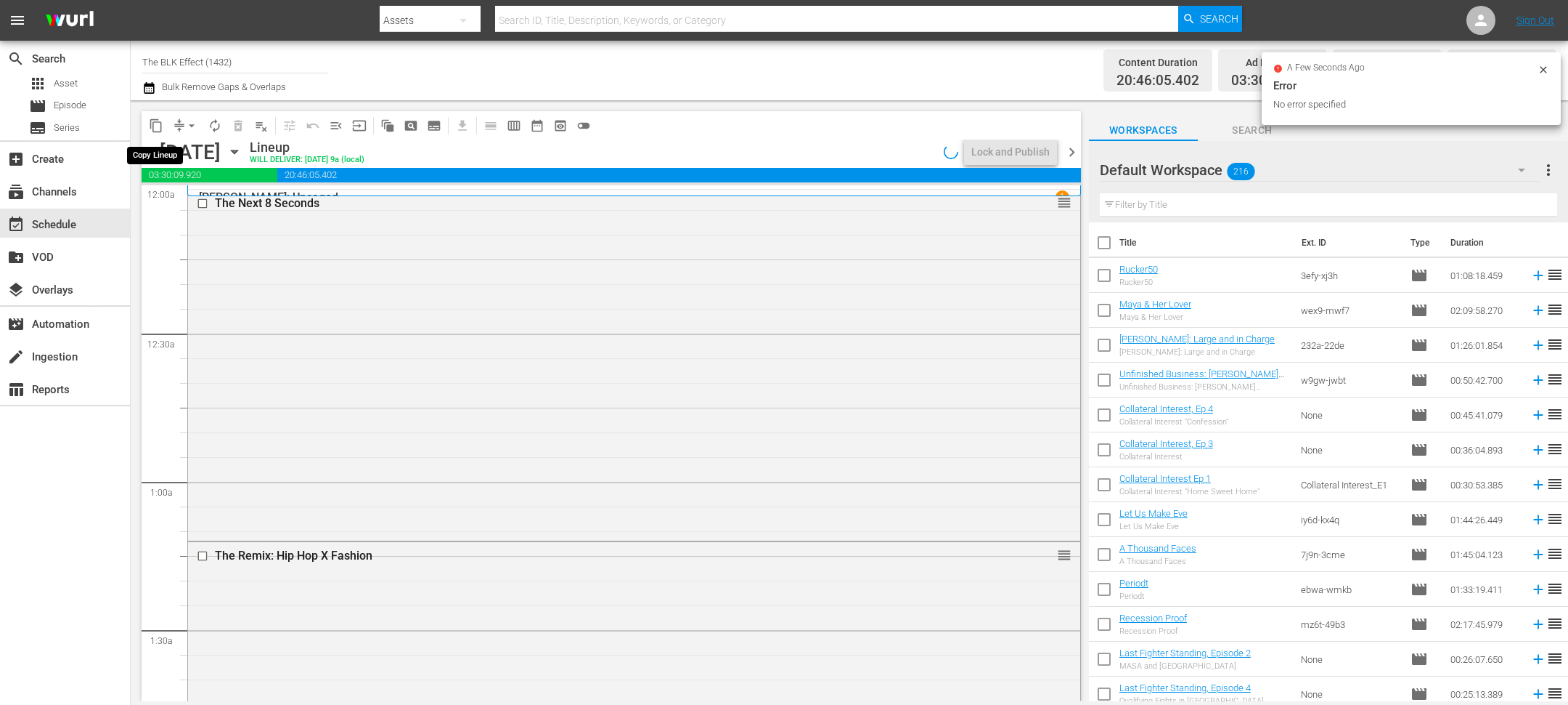
click at [158, 126] on span "content_copy" at bounding box center [156, 125] width 14 height 14
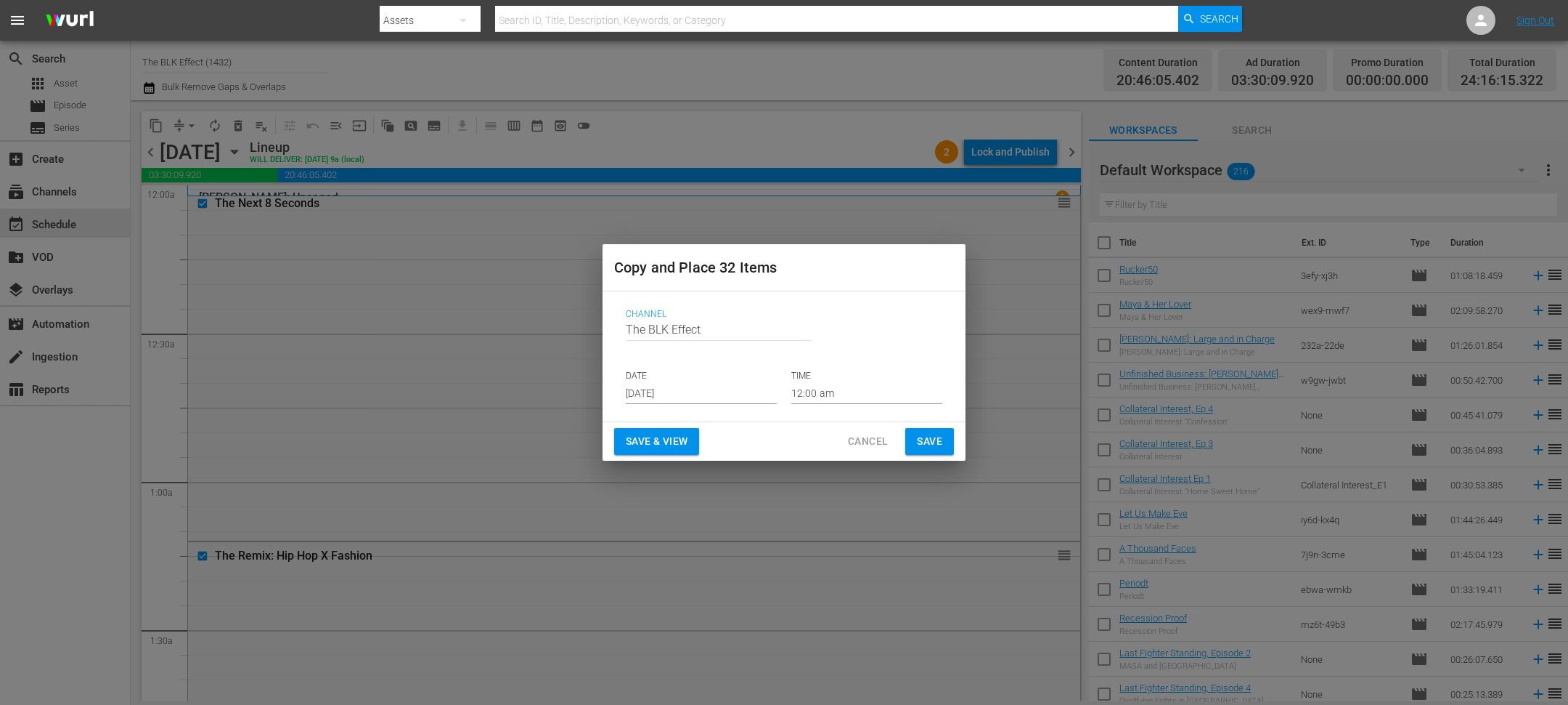
click at [678, 404] on input "Sep 2nd 2025" at bounding box center [701, 393] width 151 height 22
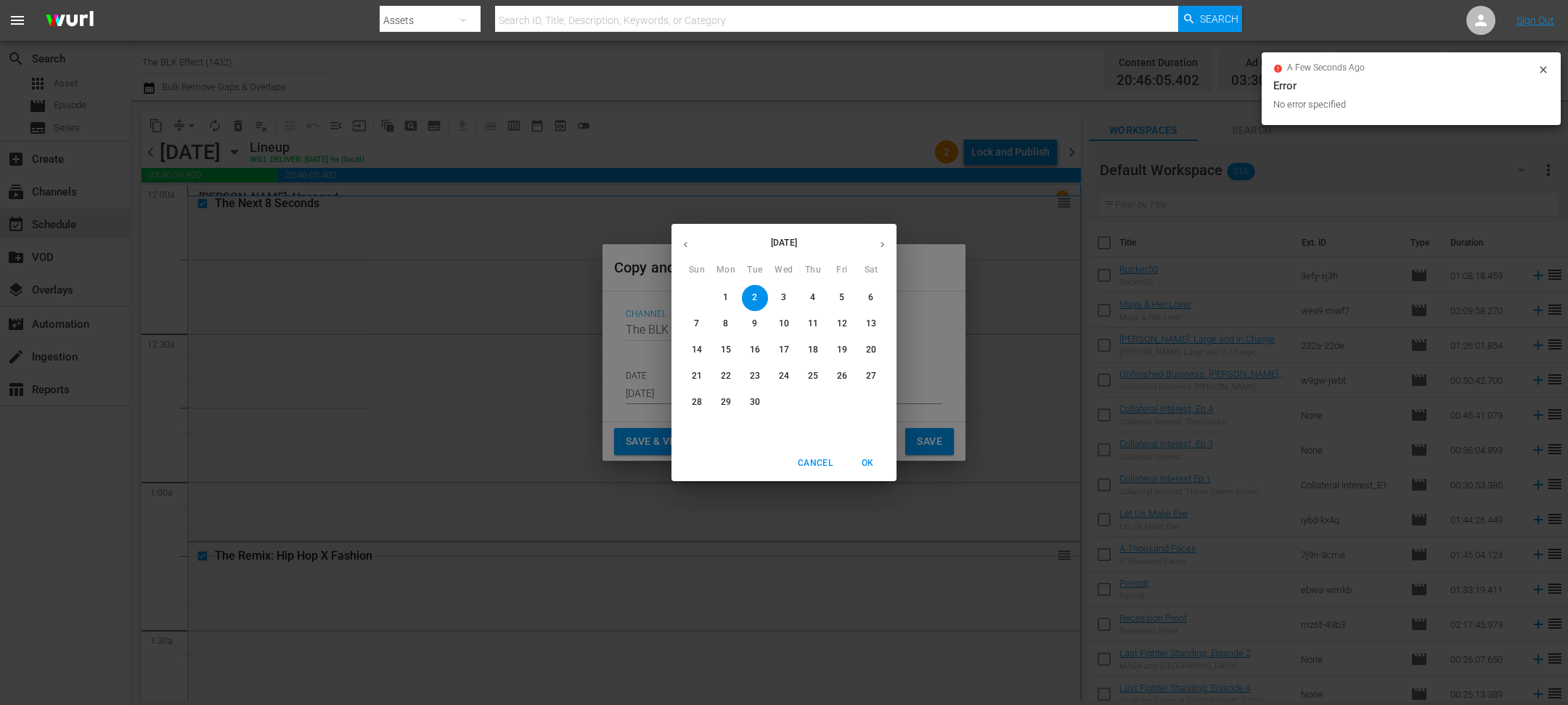
click at [864, 370] on span "27" at bounding box center [871, 376] width 26 height 13
type input "Sep 27th 2025"
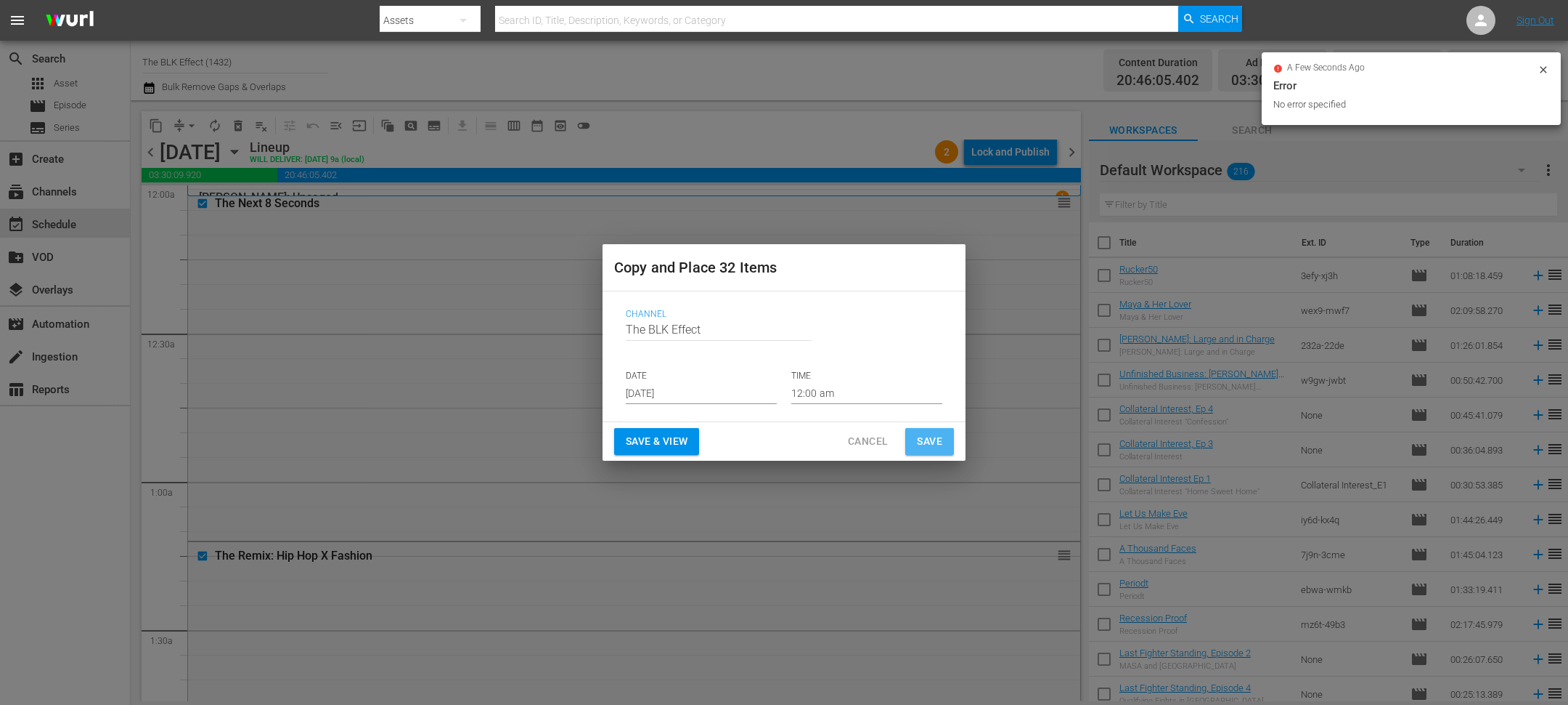
click at [927, 432] on span "Save" at bounding box center [929, 441] width 25 height 18
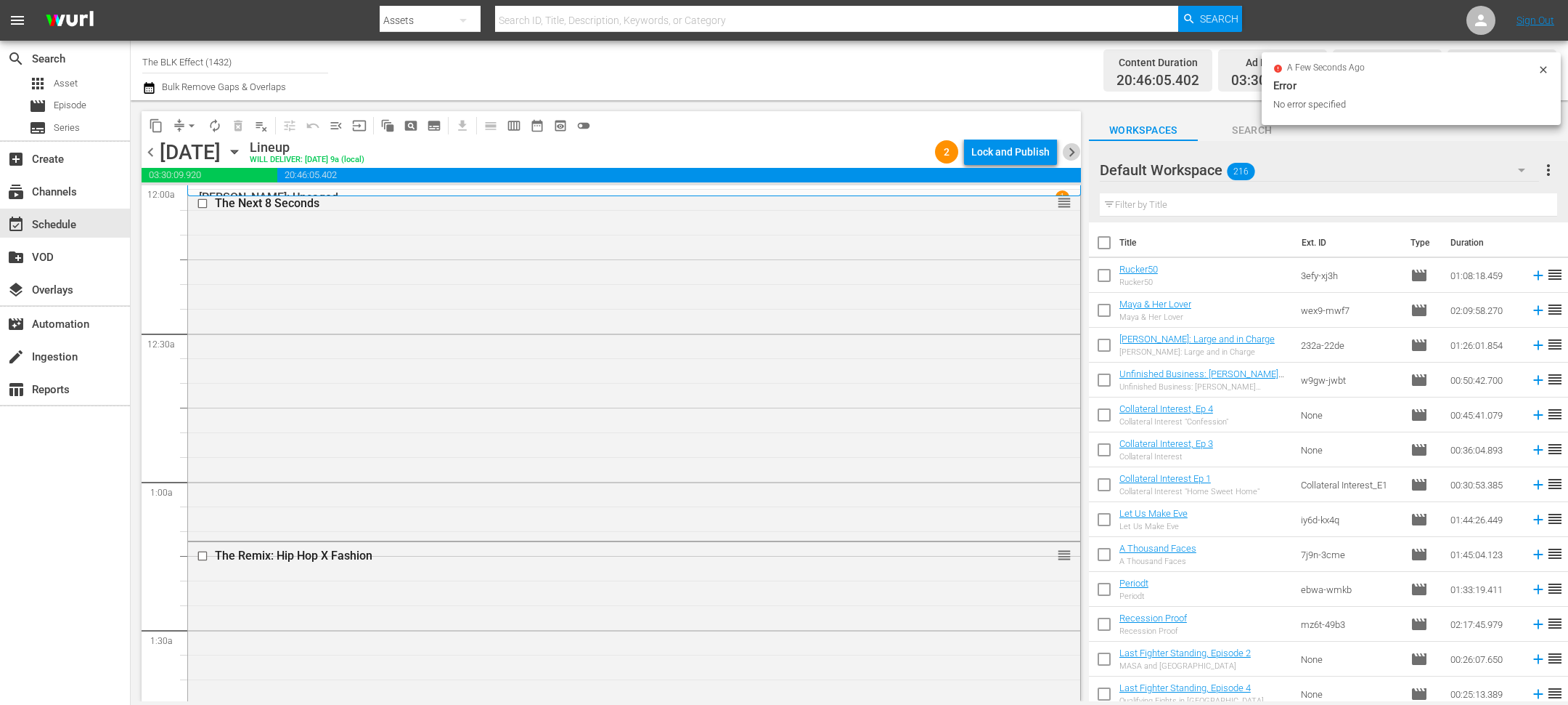
click at [1078, 153] on span "chevron_right" at bounding box center [1072, 153] width 18 height 18
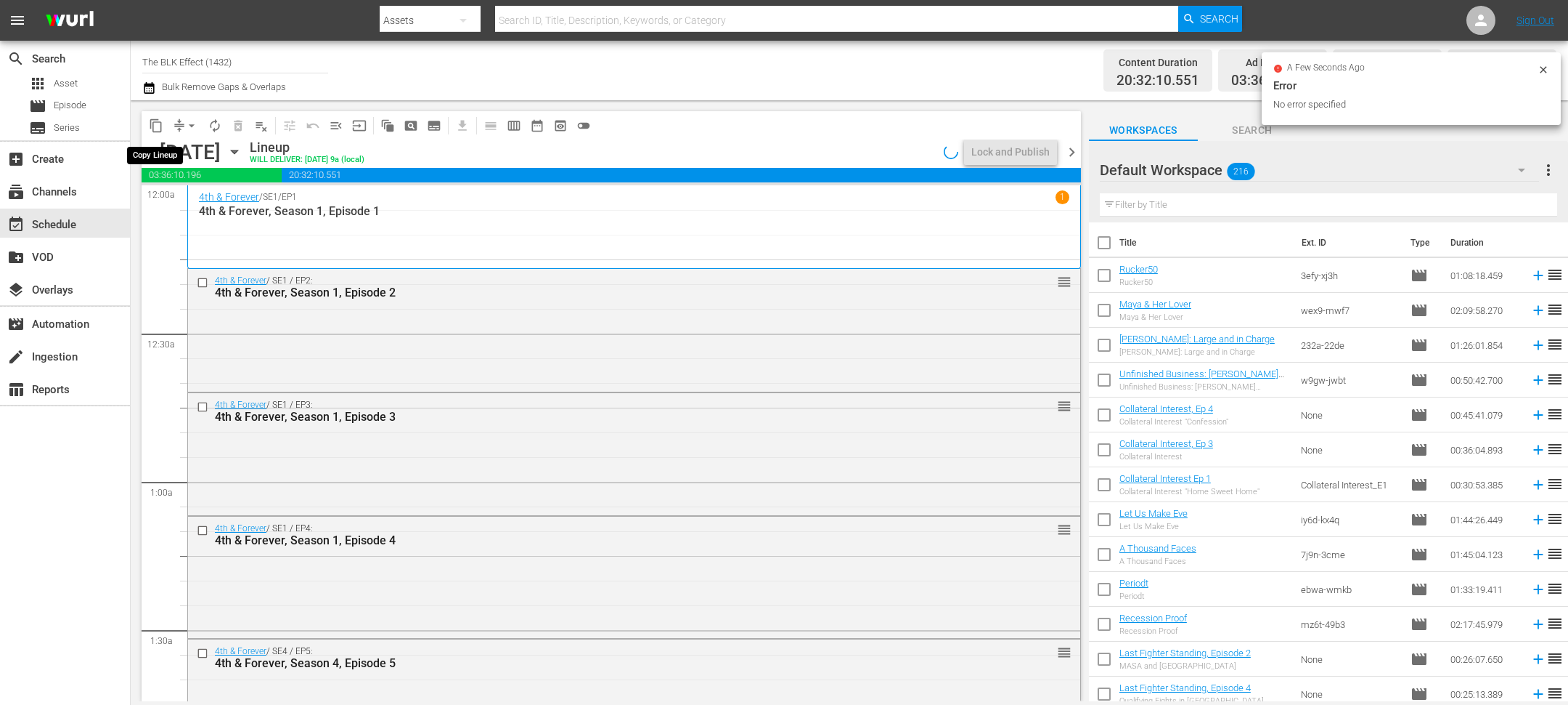
click at [153, 123] on span "content_copy" at bounding box center [156, 125] width 14 height 14
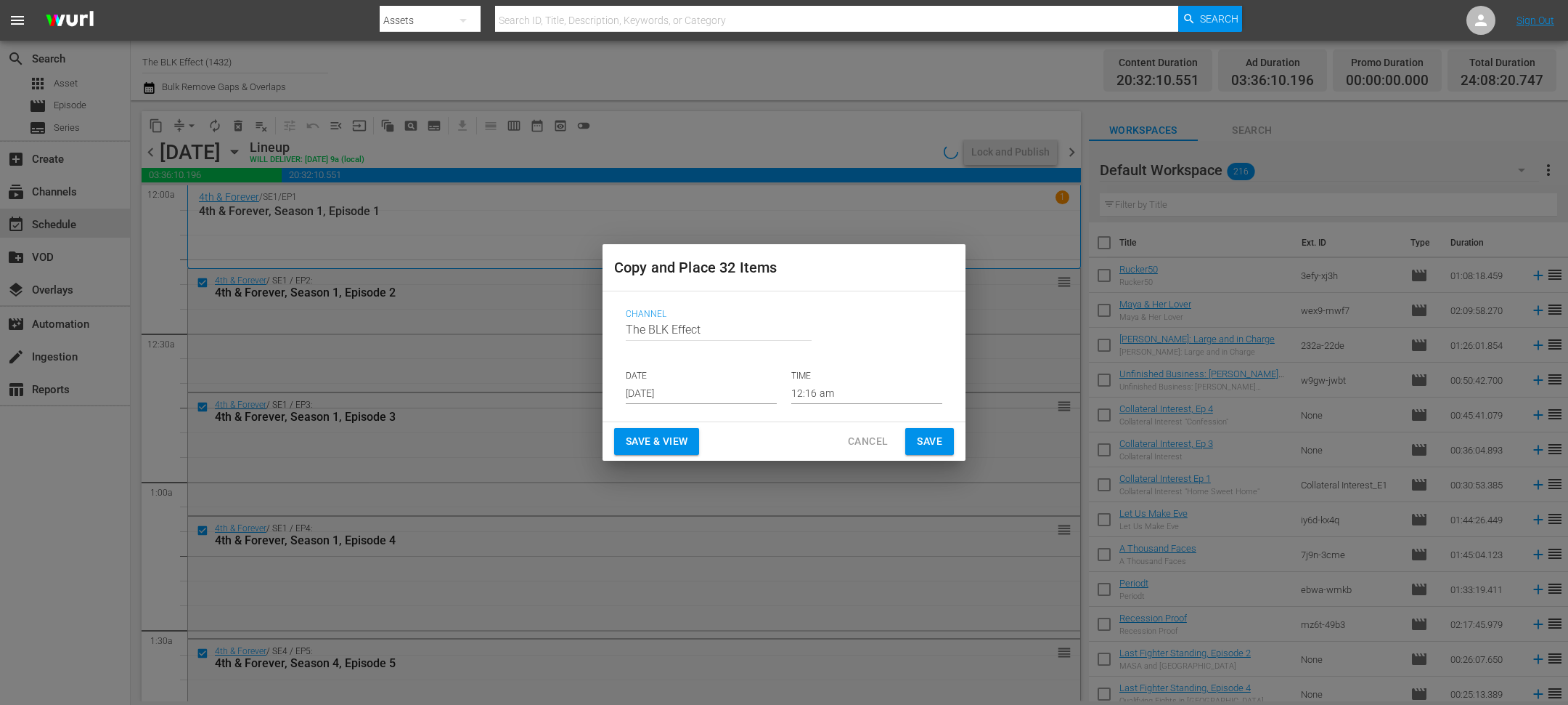
click at [671, 394] on input "Sep 2nd 2025" at bounding box center [701, 393] width 151 height 22
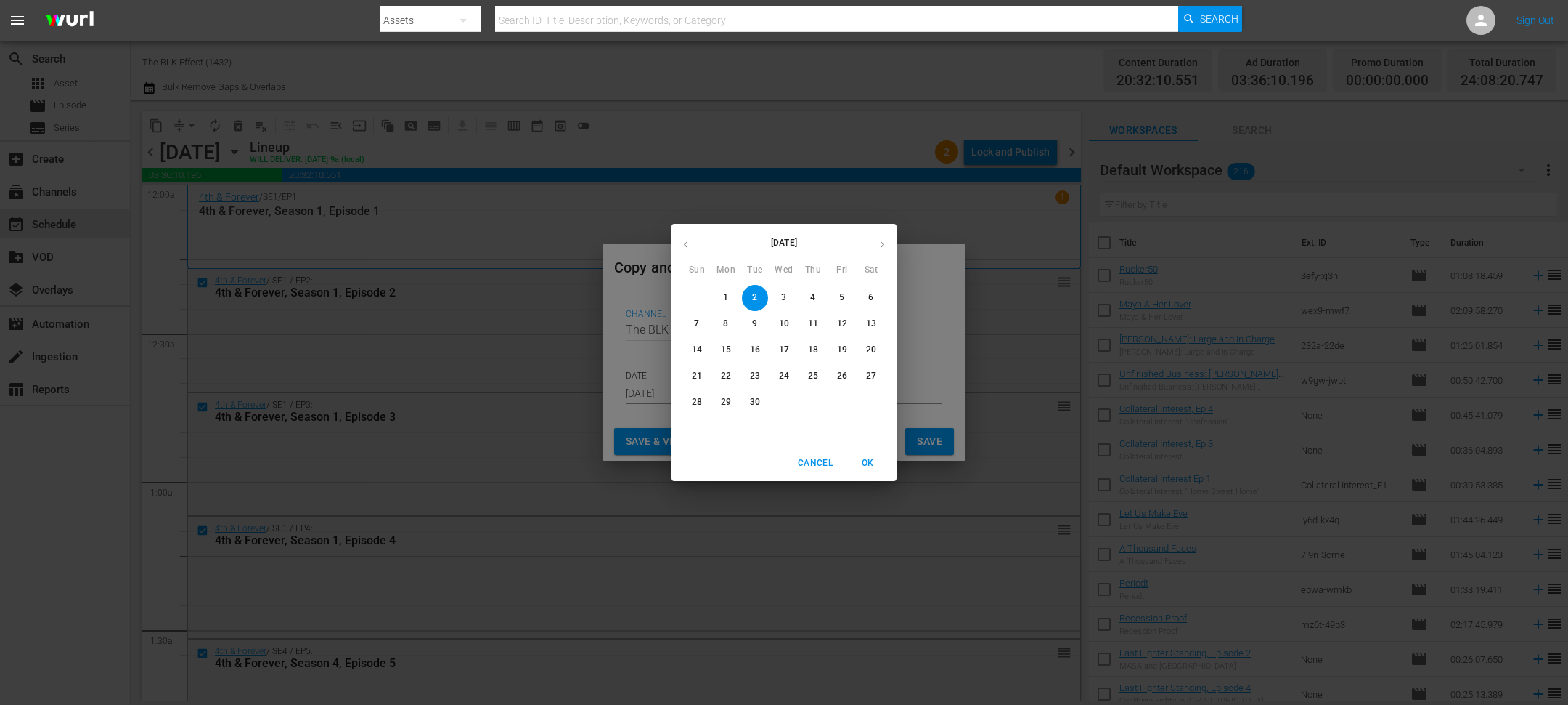
click at [697, 406] on p "28" at bounding box center [696, 403] width 10 height 13
type input "Sep 28th 2025"
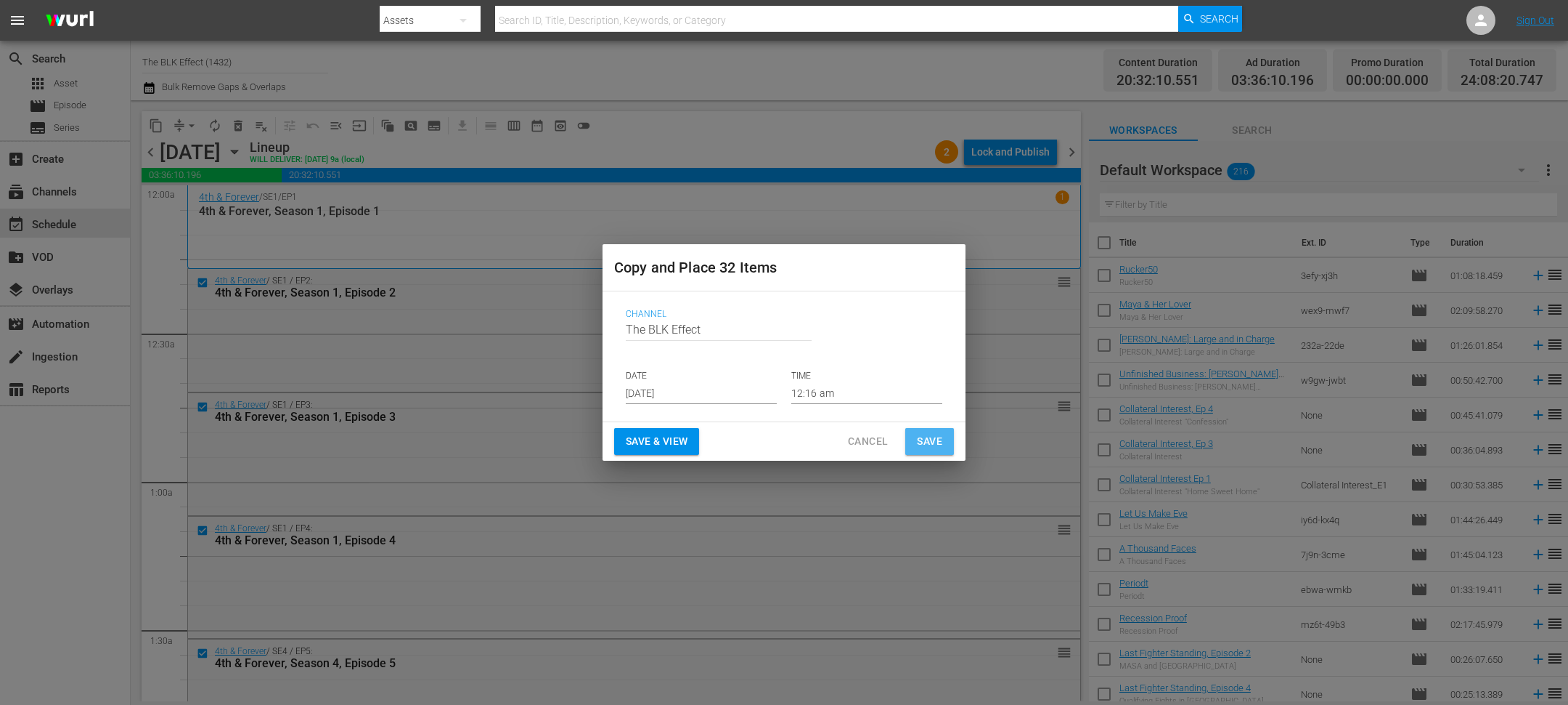
click at [936, 434] on span "Save" at bounding box center [929, 441] width 25 height 18
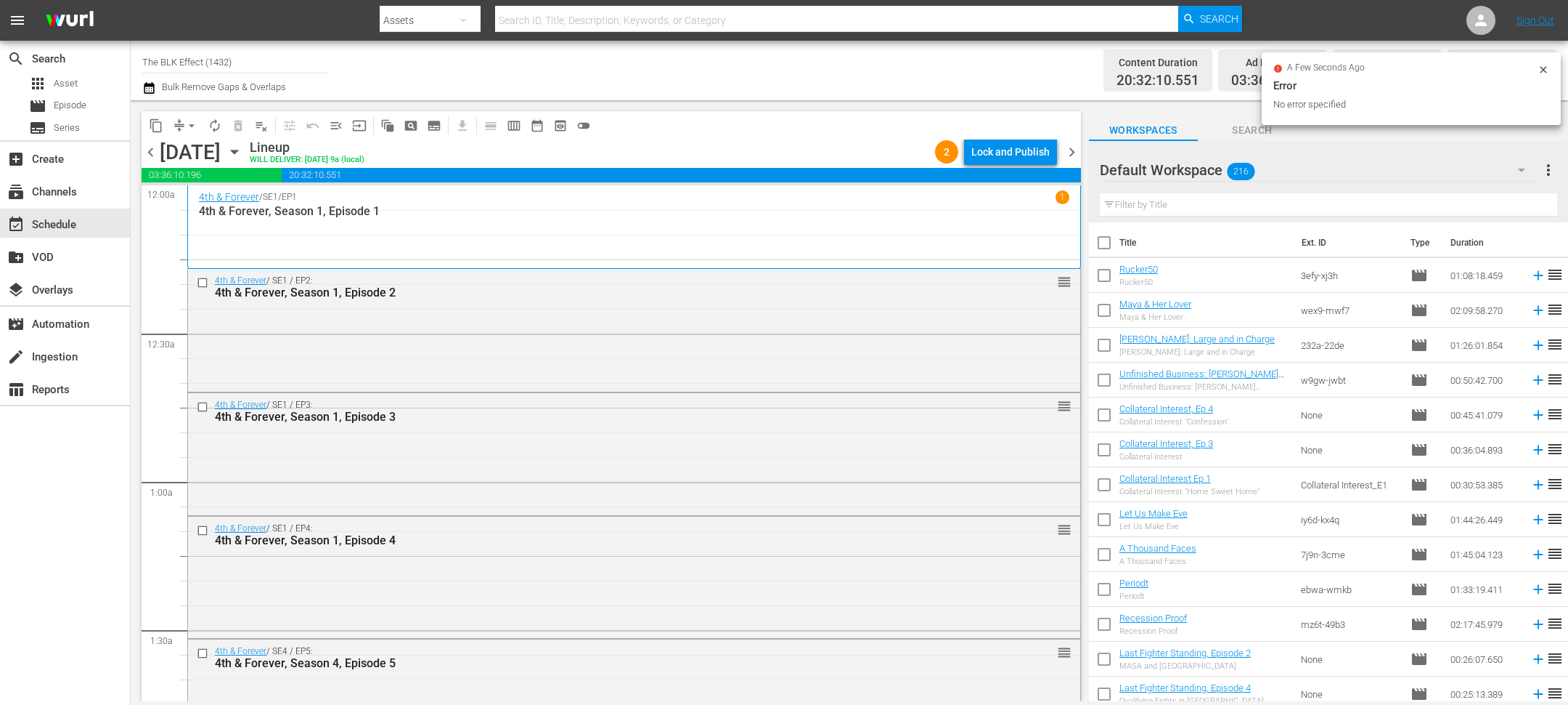
click at [1073, 159] on span "chevron_right" at bounding box center [1072, 153] width 18 height 18
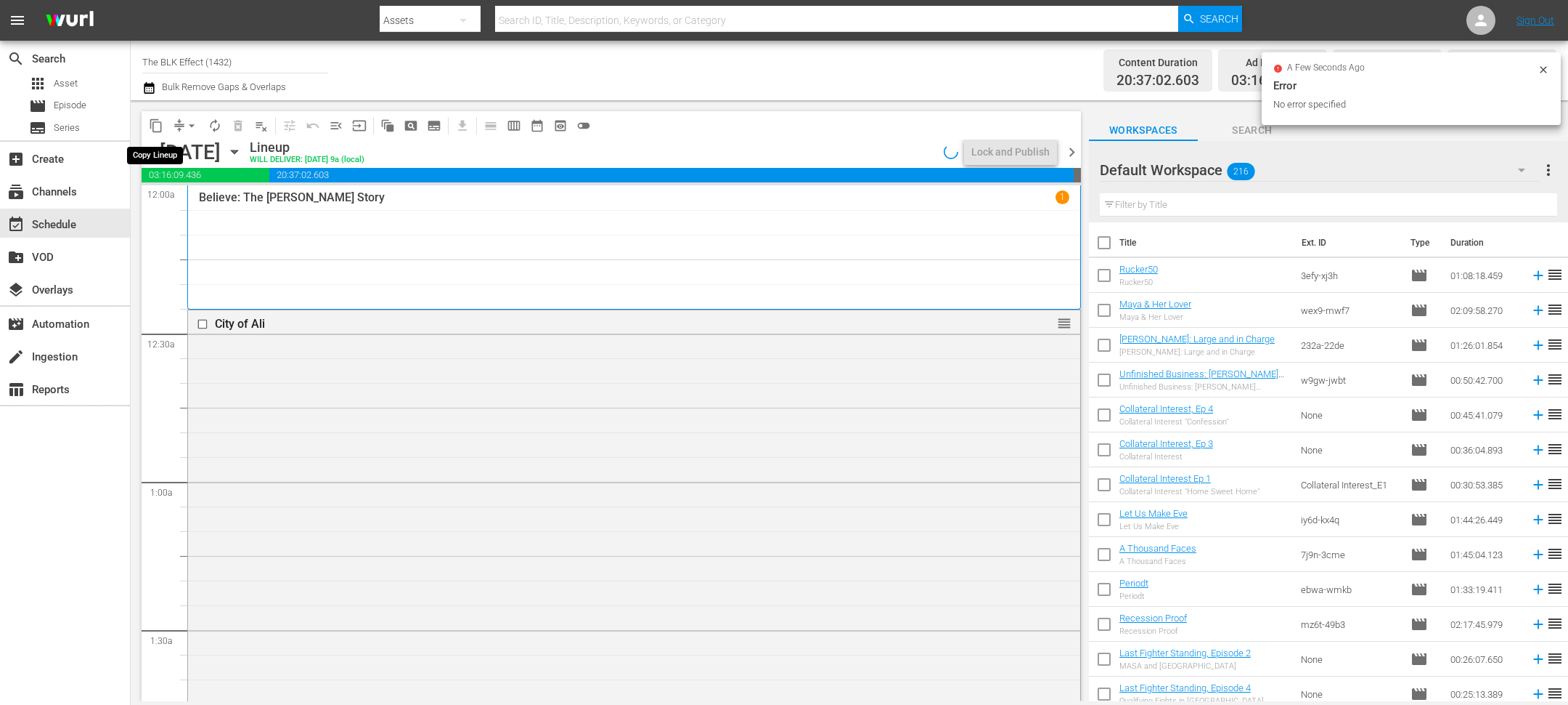
click at [161, 125] on span "content_copy" at bounding box center [156, 125] width 14 height 14
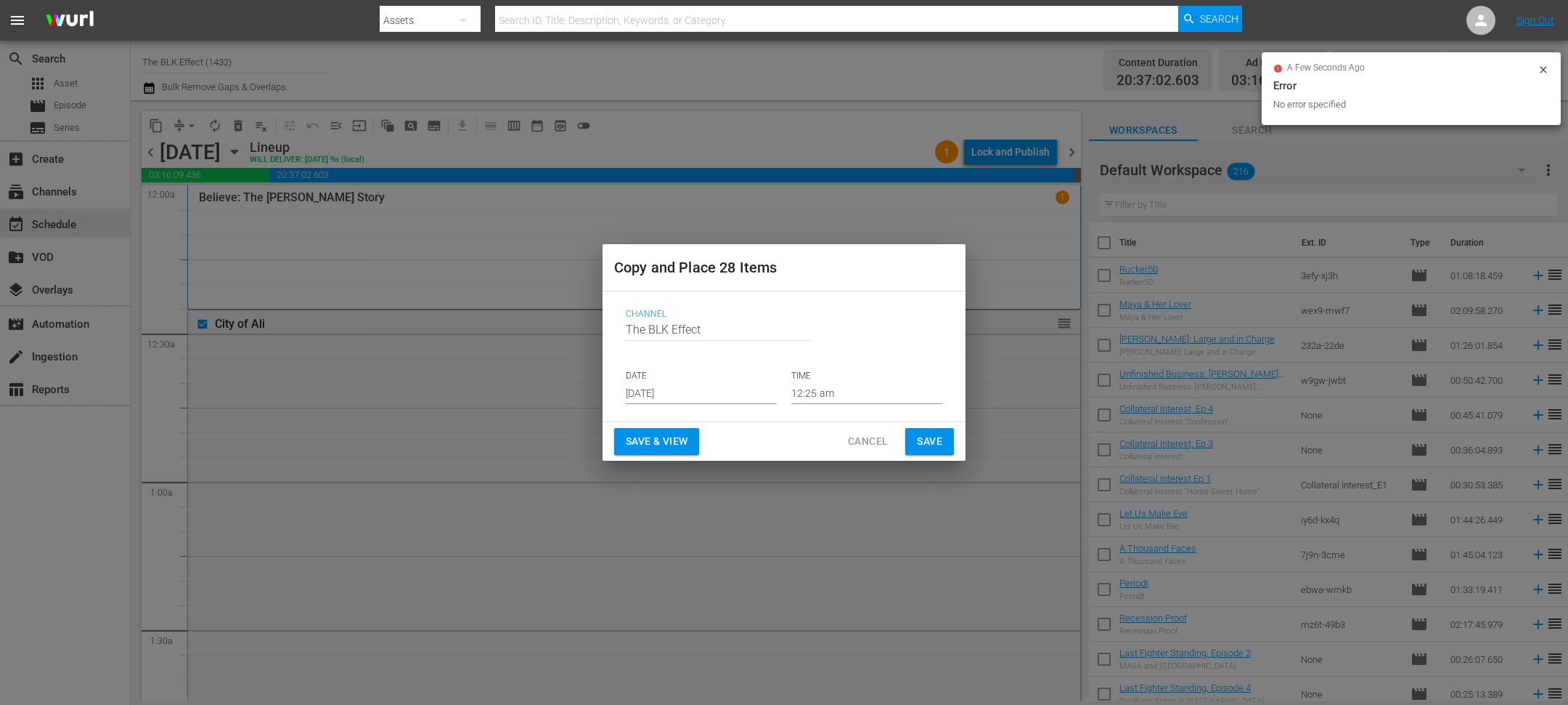
click at [649, 396] on input "Sep 2nd 2025" at bounding box center [701, 393] width 151 height 22
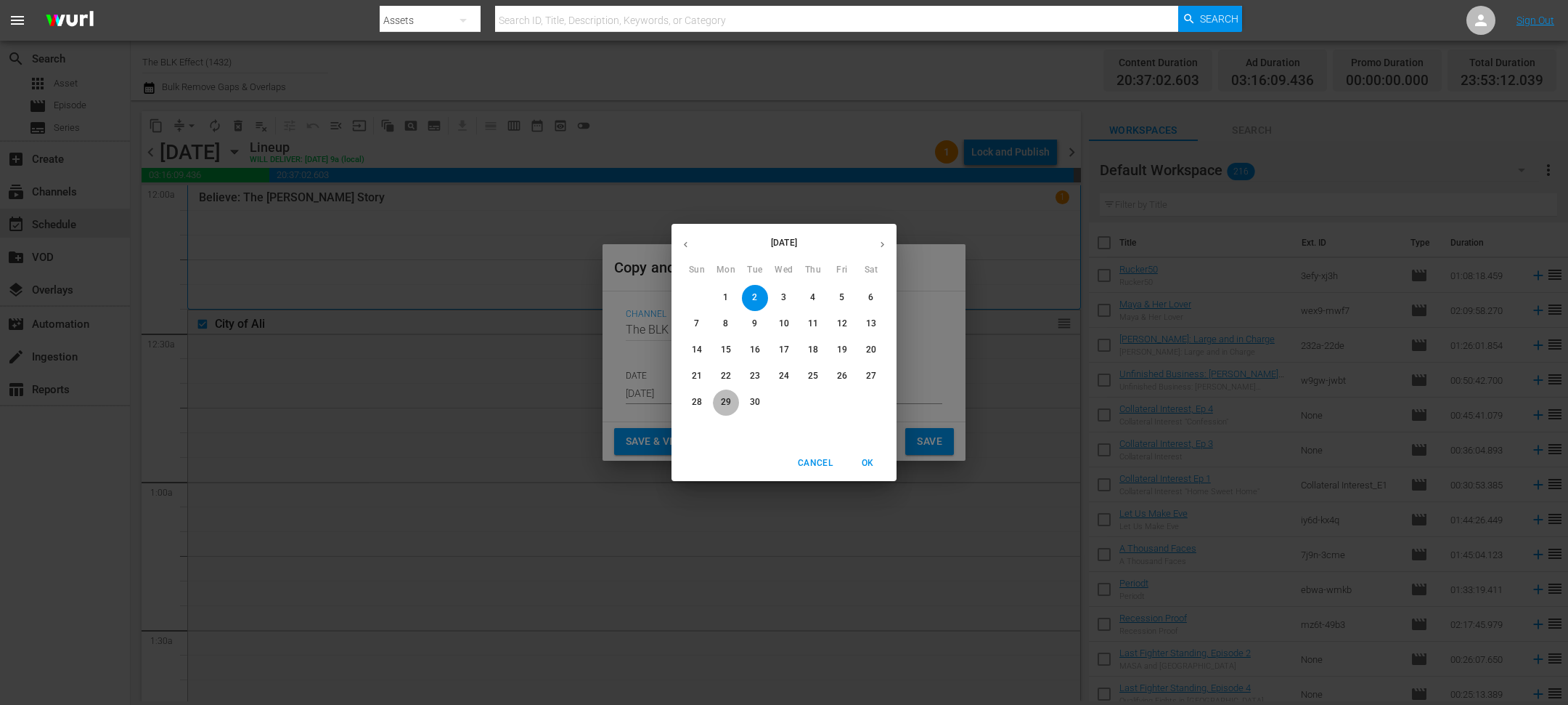
click at [727, 402] on p "29" at bounding box center [725, 403] width 10 height 13
type input "Sep 29th 2025"
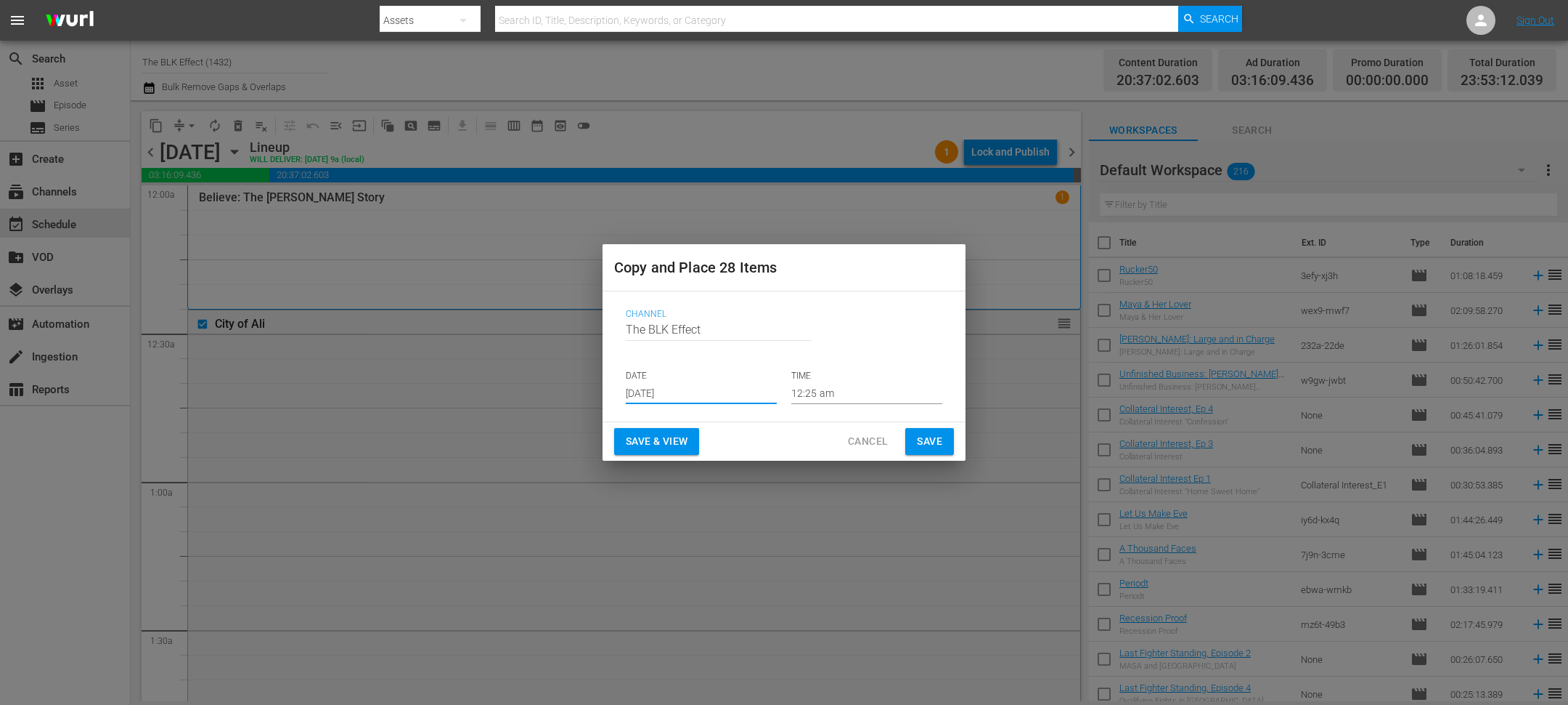
click at [921, 432] on span "Save" at bounding box center [929, 441] width 25 height 18
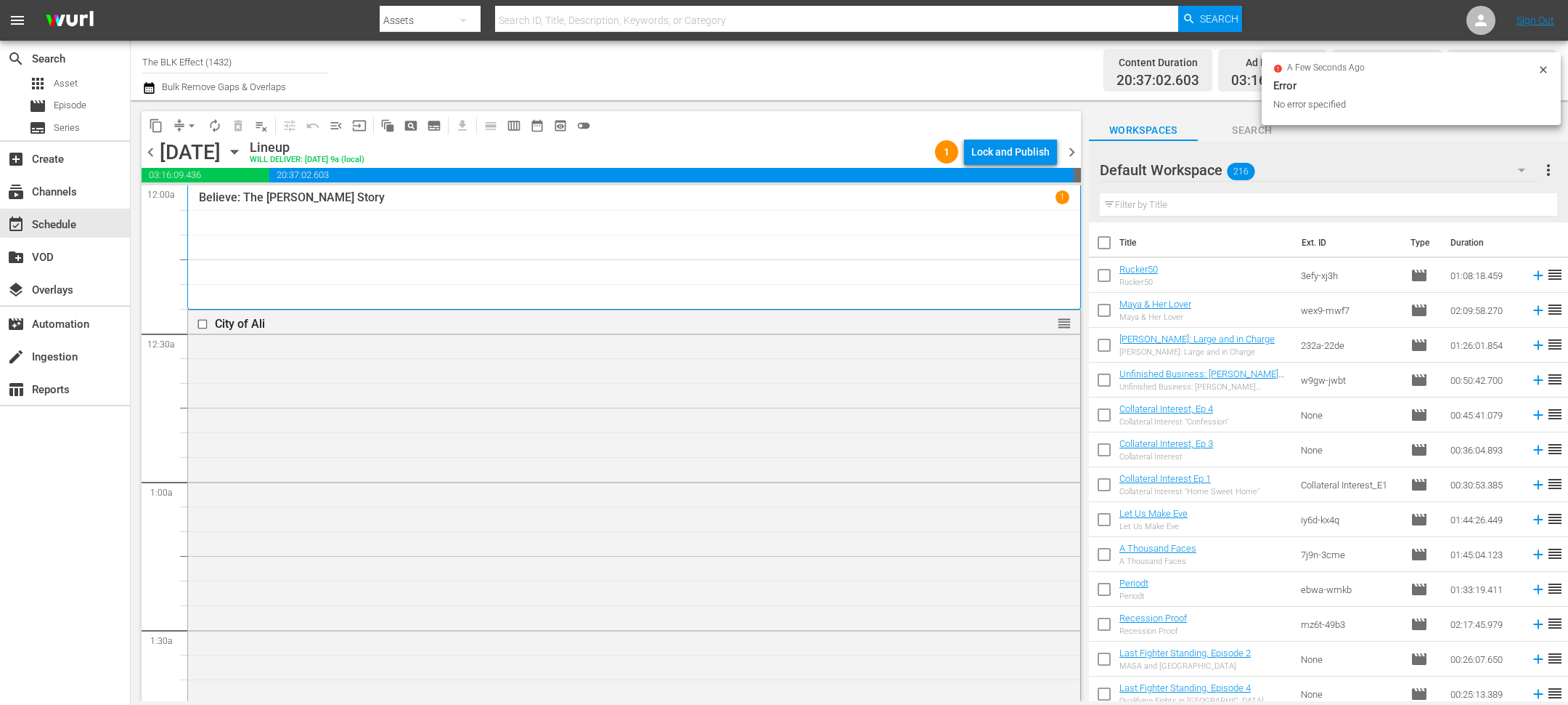
click at [1073, 153] on span "chevron_right" at bounding box center [1072, 153] width 18 height 18
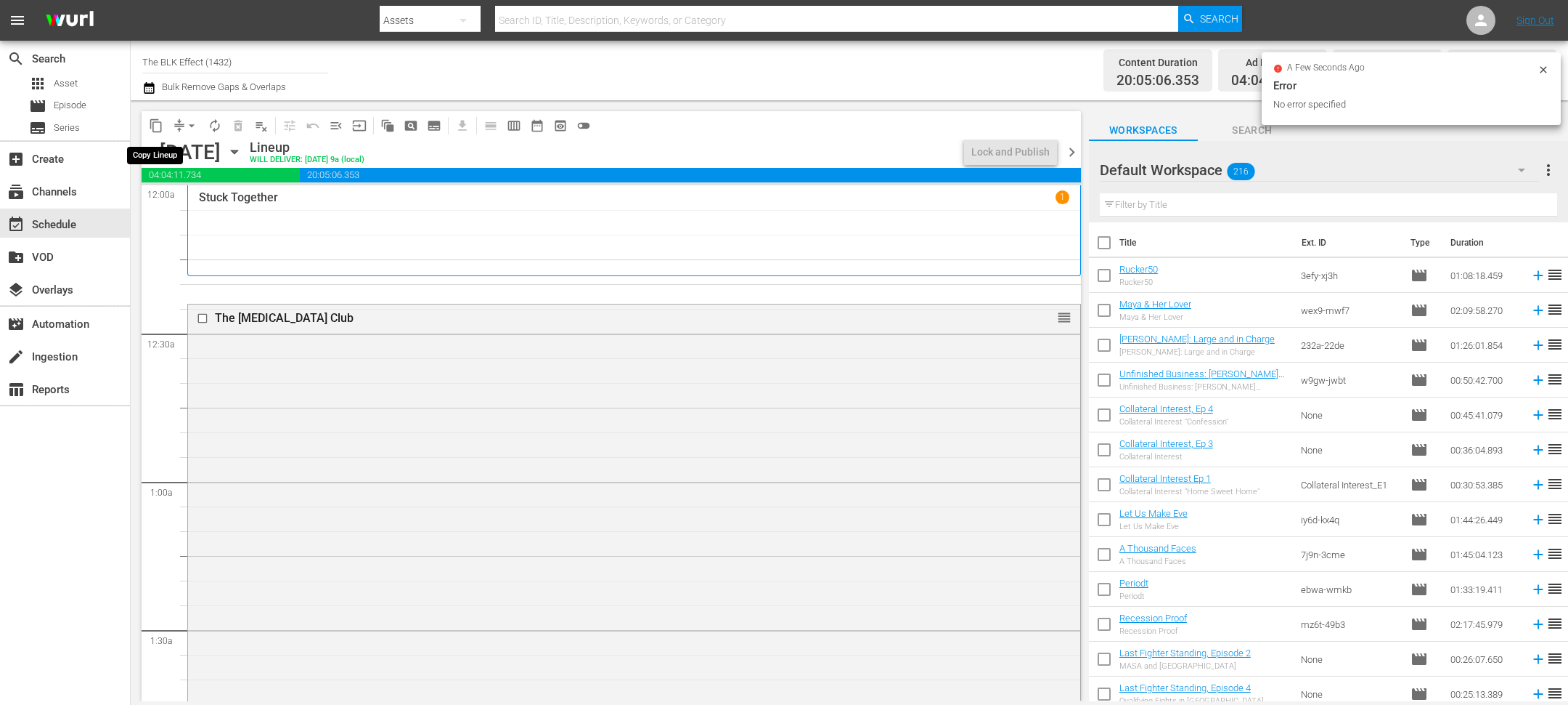
click at [154, 120] on span "content_copy" at bounding box center [156, 125] width 14 height 14
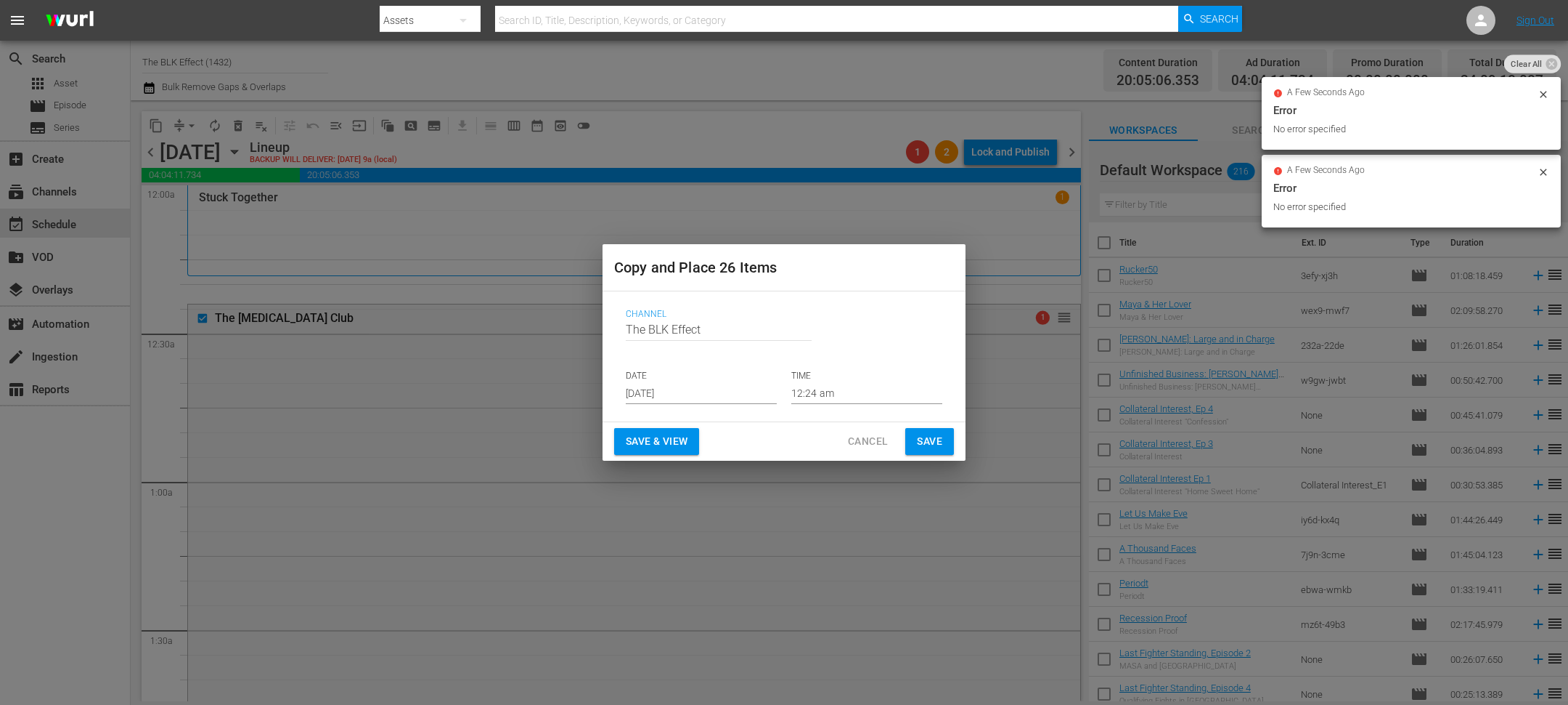
click at [668, 385] on input "Sep 2nd 2025" at bounding box center [701, 393] width 151 height 22
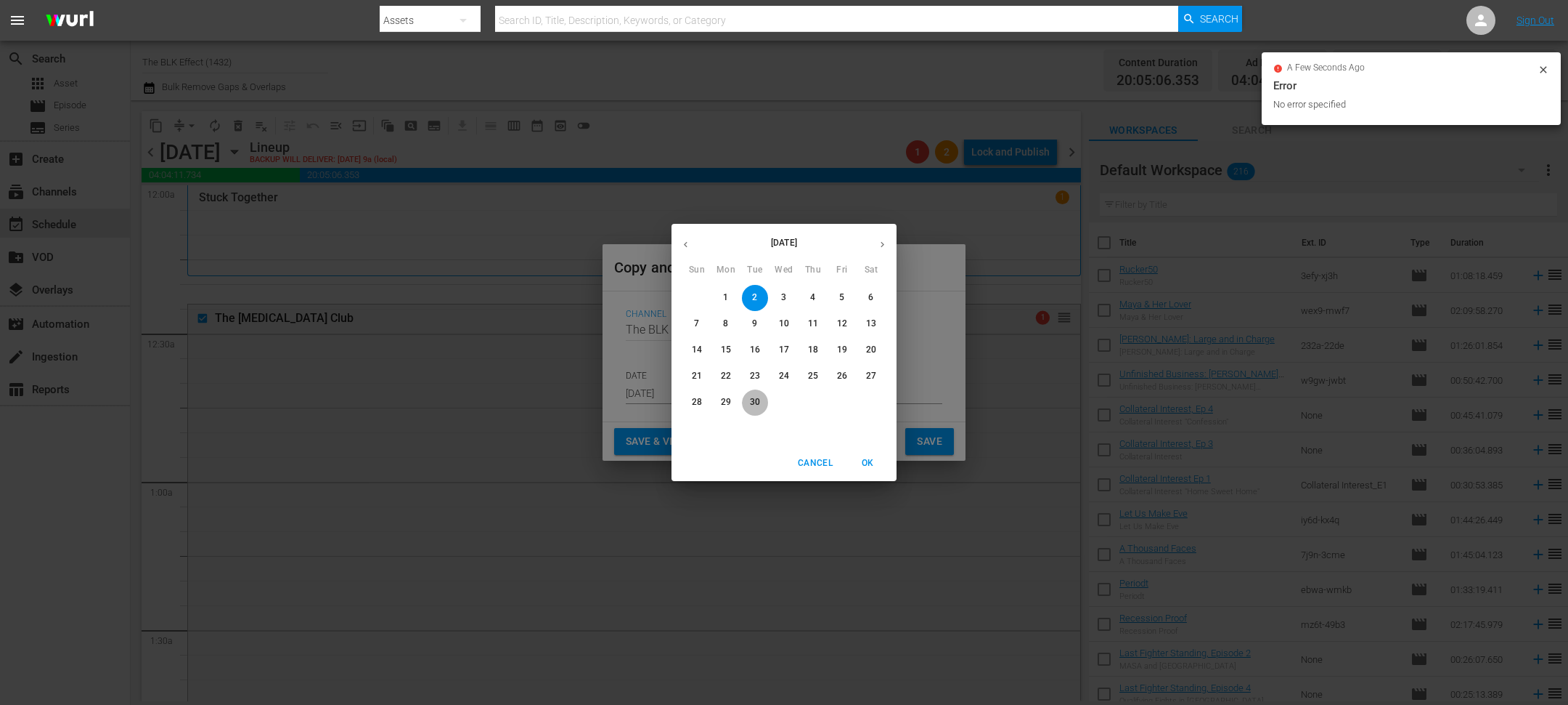
click at [761, 395] on button "30" at bounding box center [754, 402] width 26 height 26
type input "Sep 30th 2025"
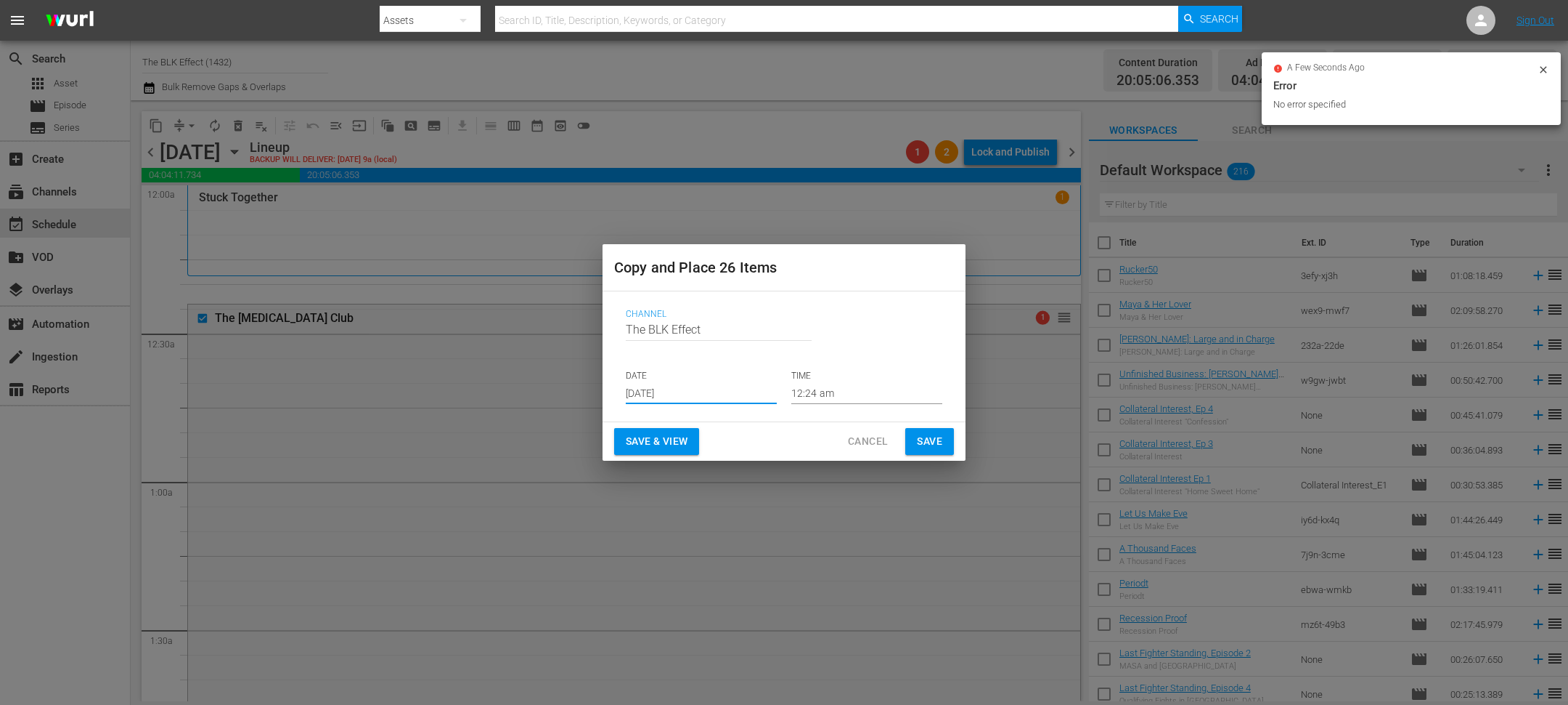
click at [923, 433] on span "Save" at bounding box center [929, 441] width 25 height 18
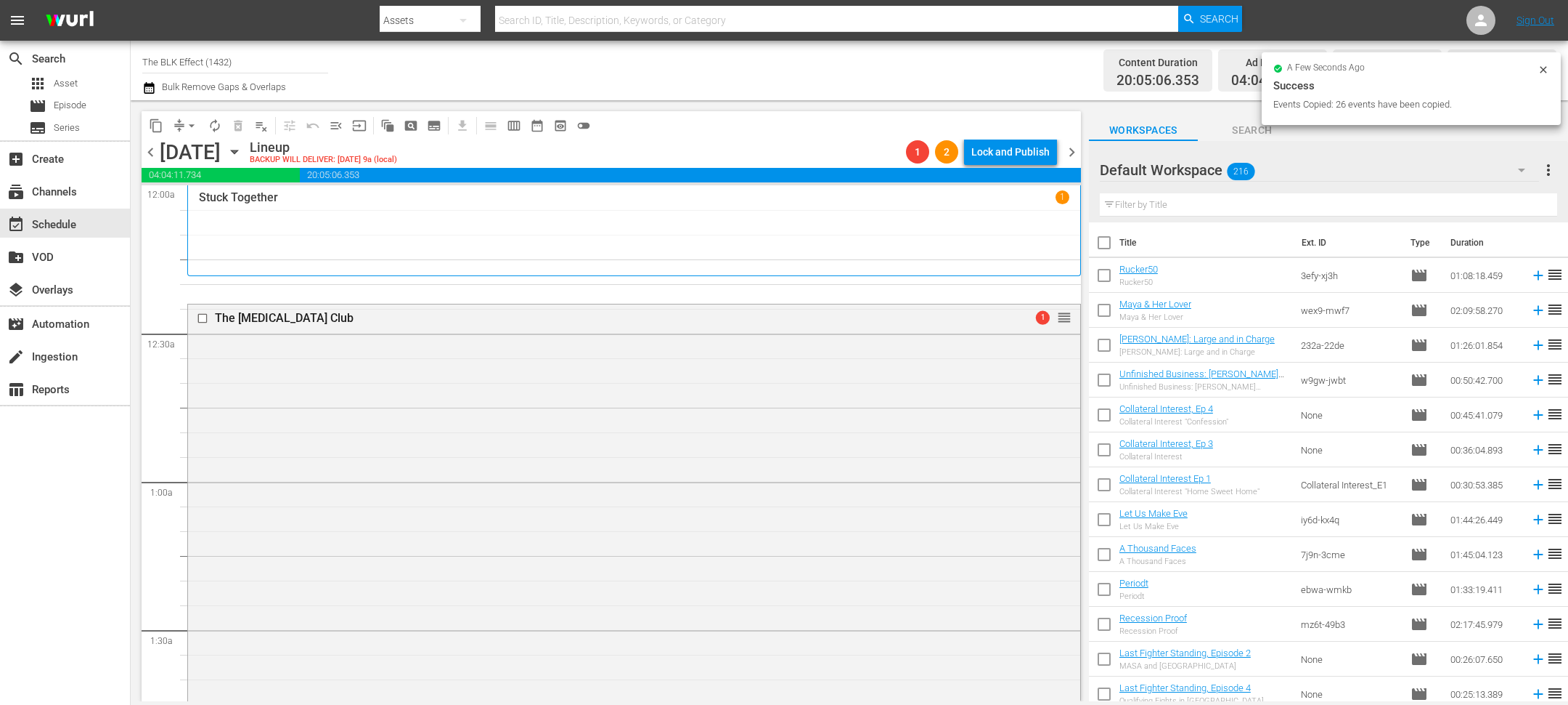
click at [152, 84] on icon "button" at bounding box center [148, 88] width 10 height 12
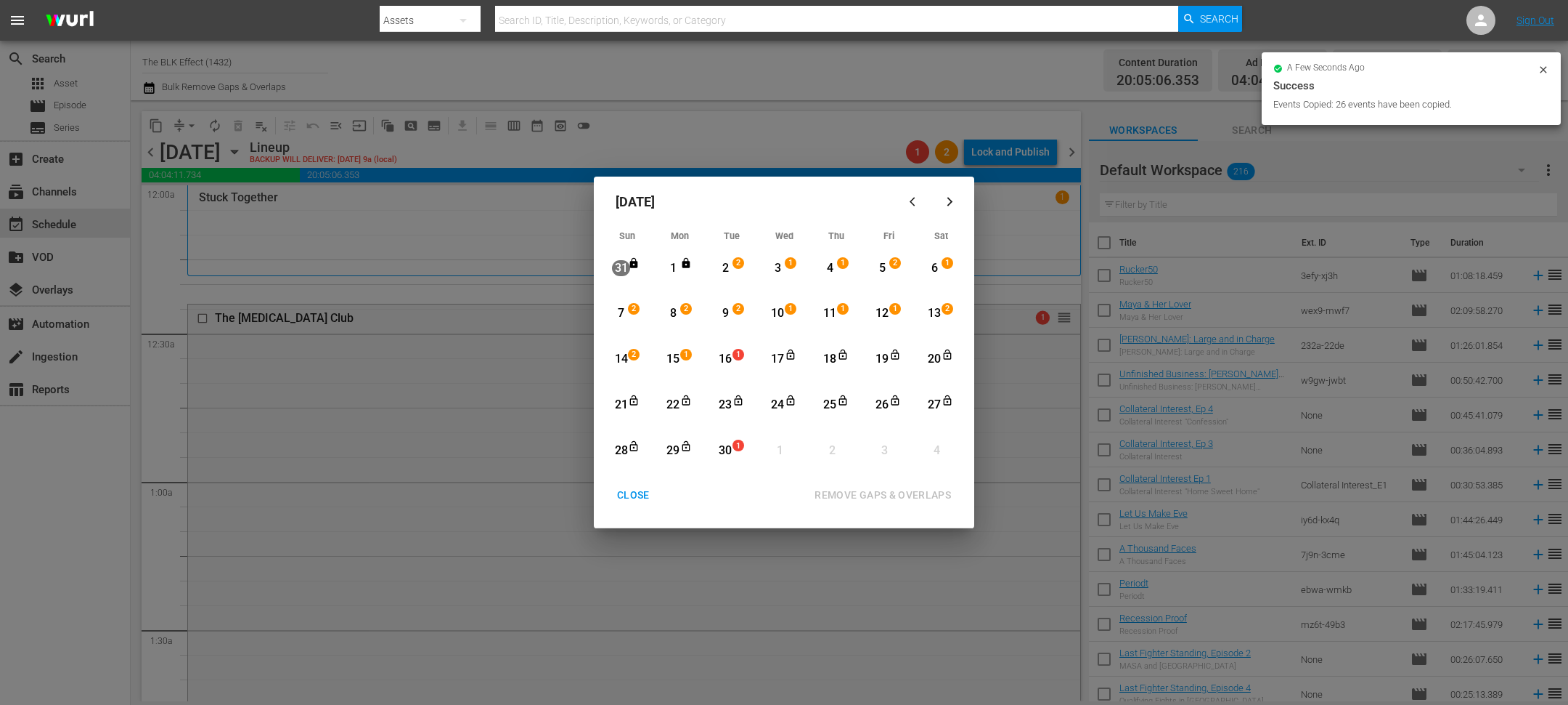
click at [724, 274] on div "2" at bounding box center [725, 268] width 18 height 17
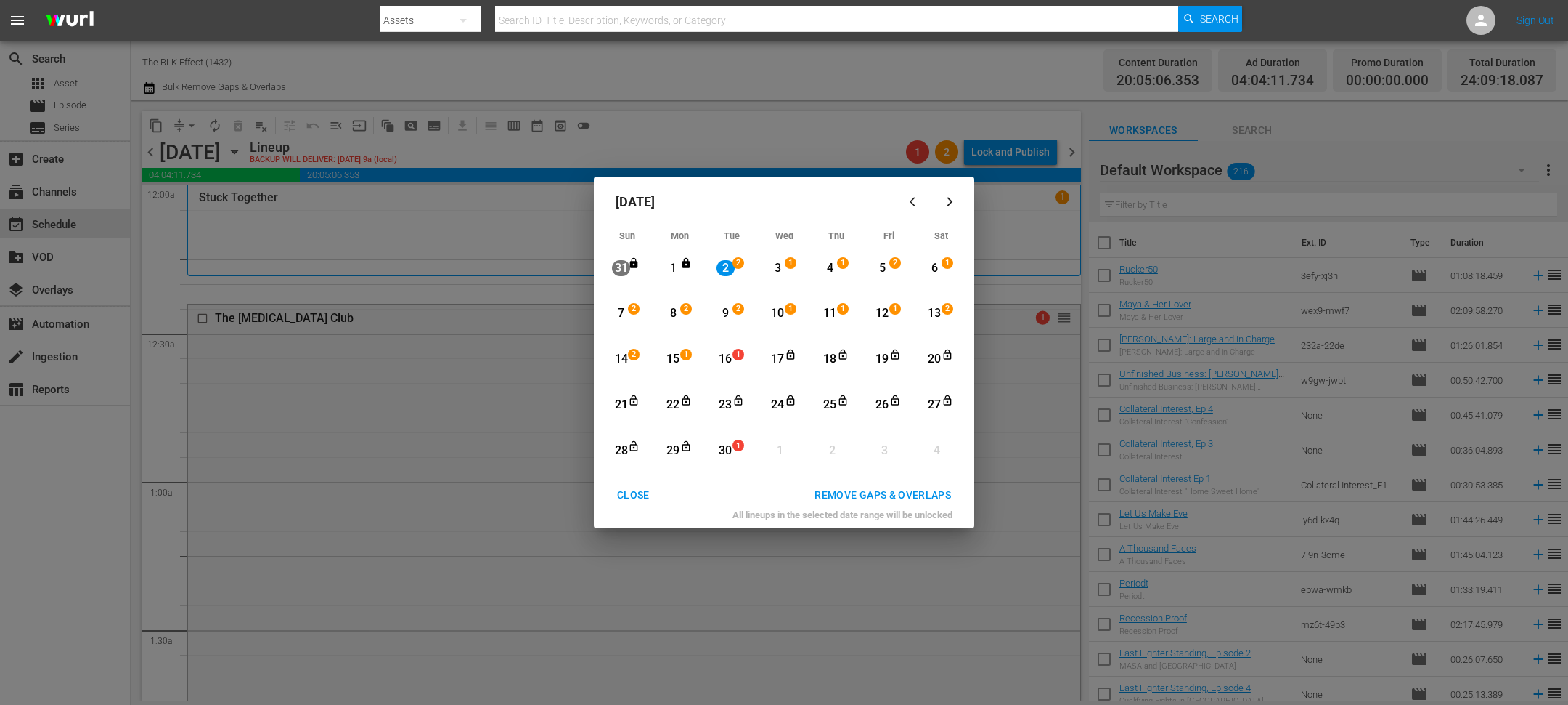
click at [715, 454] on div "Month View" at bounding box center [713, 450] width 6 height 40
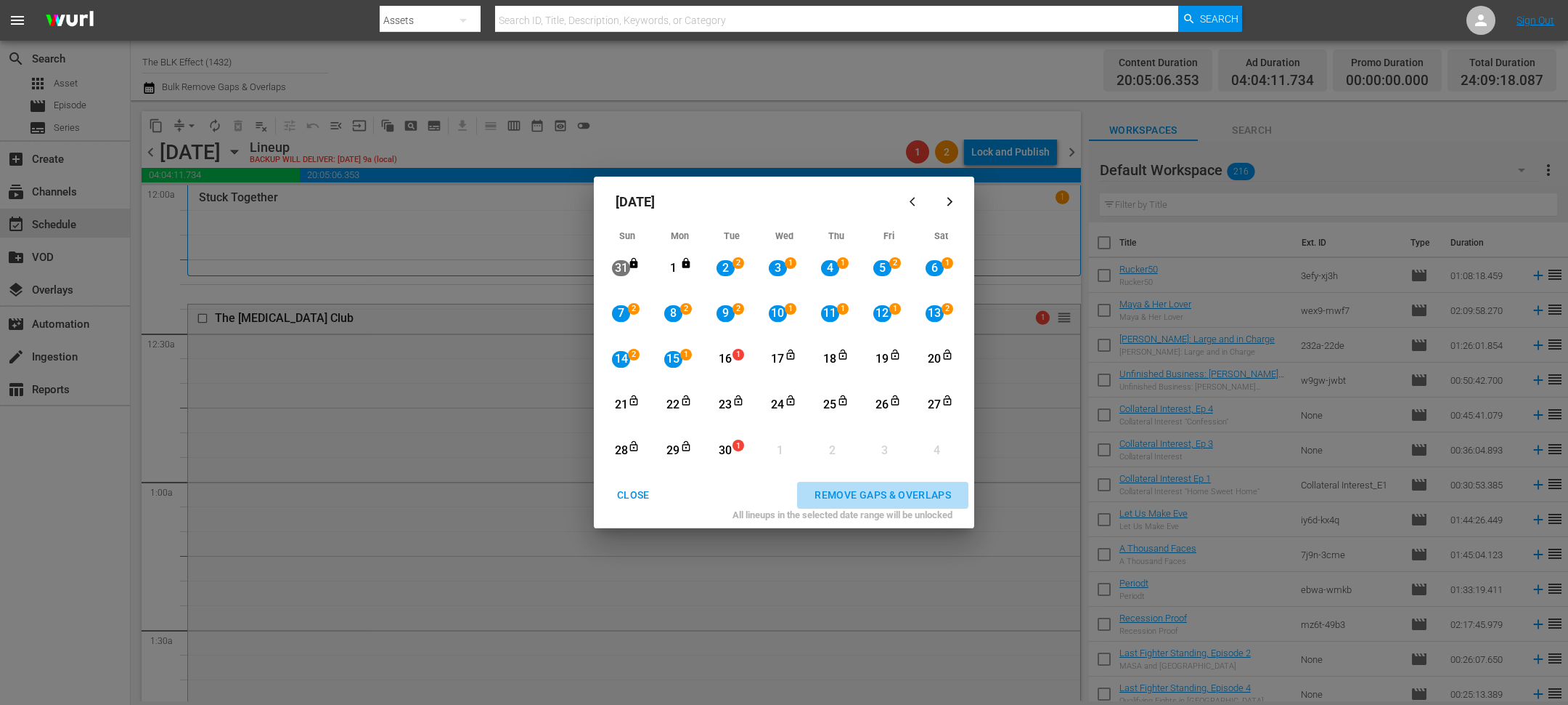
click at [840, 505] on button "REMOVE GAPS & OVERLAPS" at bounding box center [883, 496] width 171 height 27
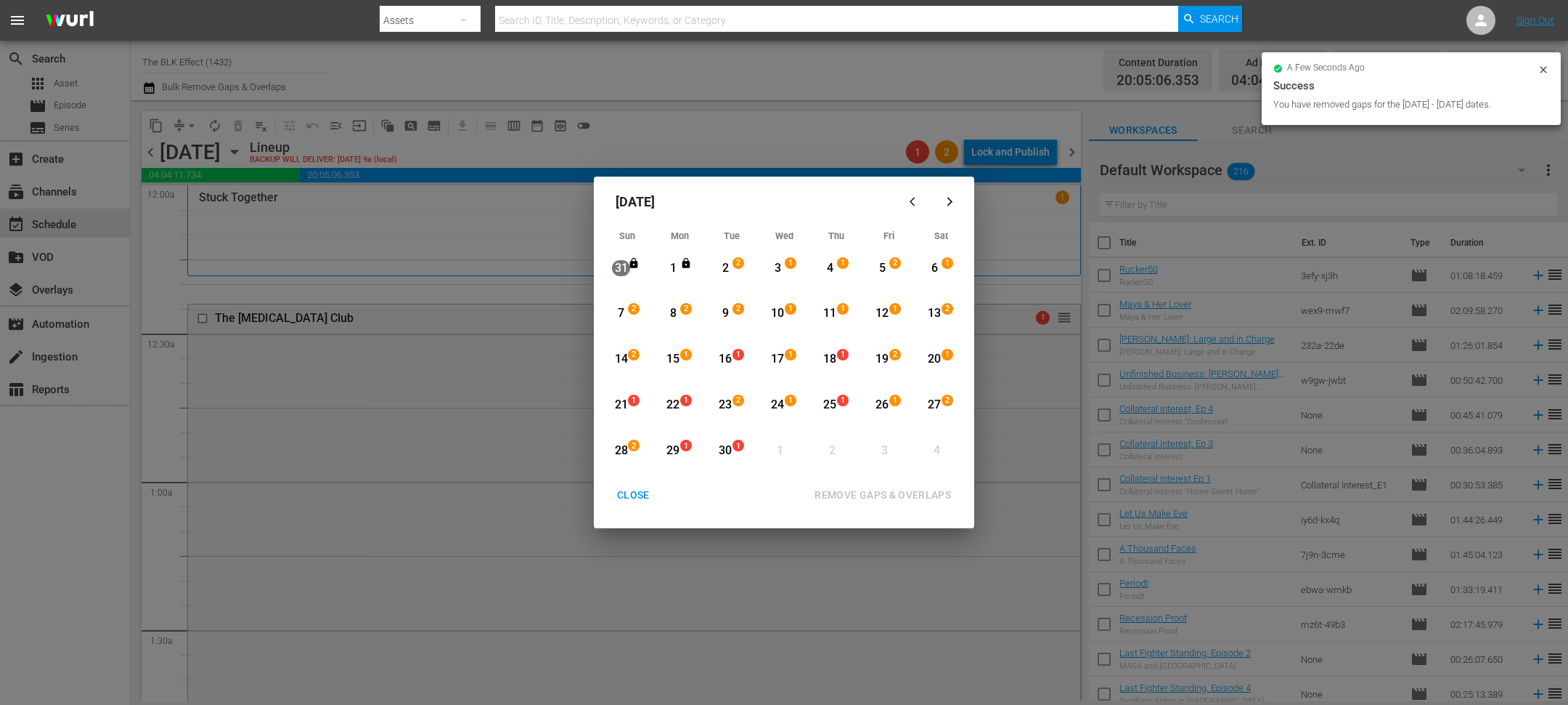
click at [687, 360] on div "1" at bounding box center [687, 359] width 12 height 14
click at [751, 464] on div "30 1 View Lineup" at bounding box center [732, 450] width 43 height 40
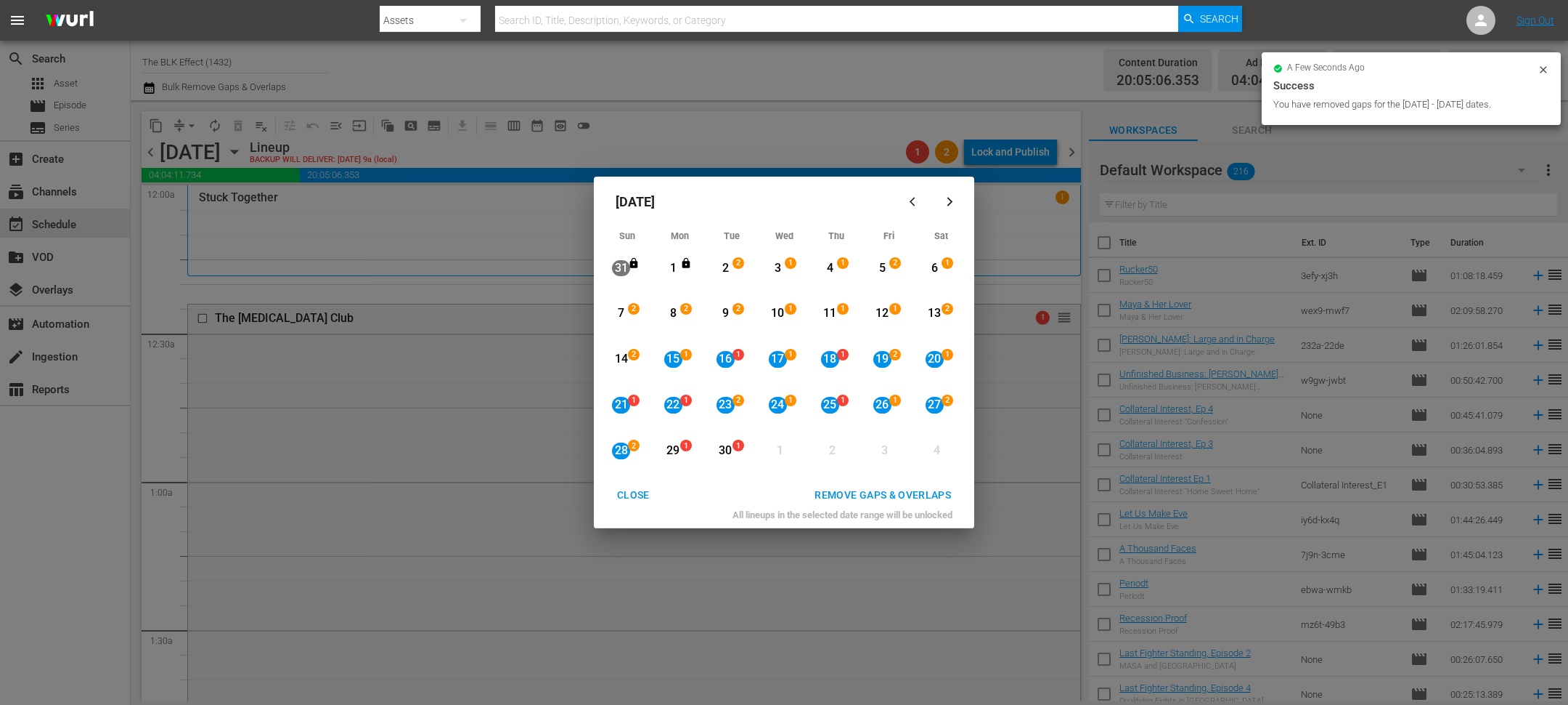
click at [896, 503] on div "REMOVE GAPS & OVERLAPS" at bounding box center [882, 495] width 160 height 18
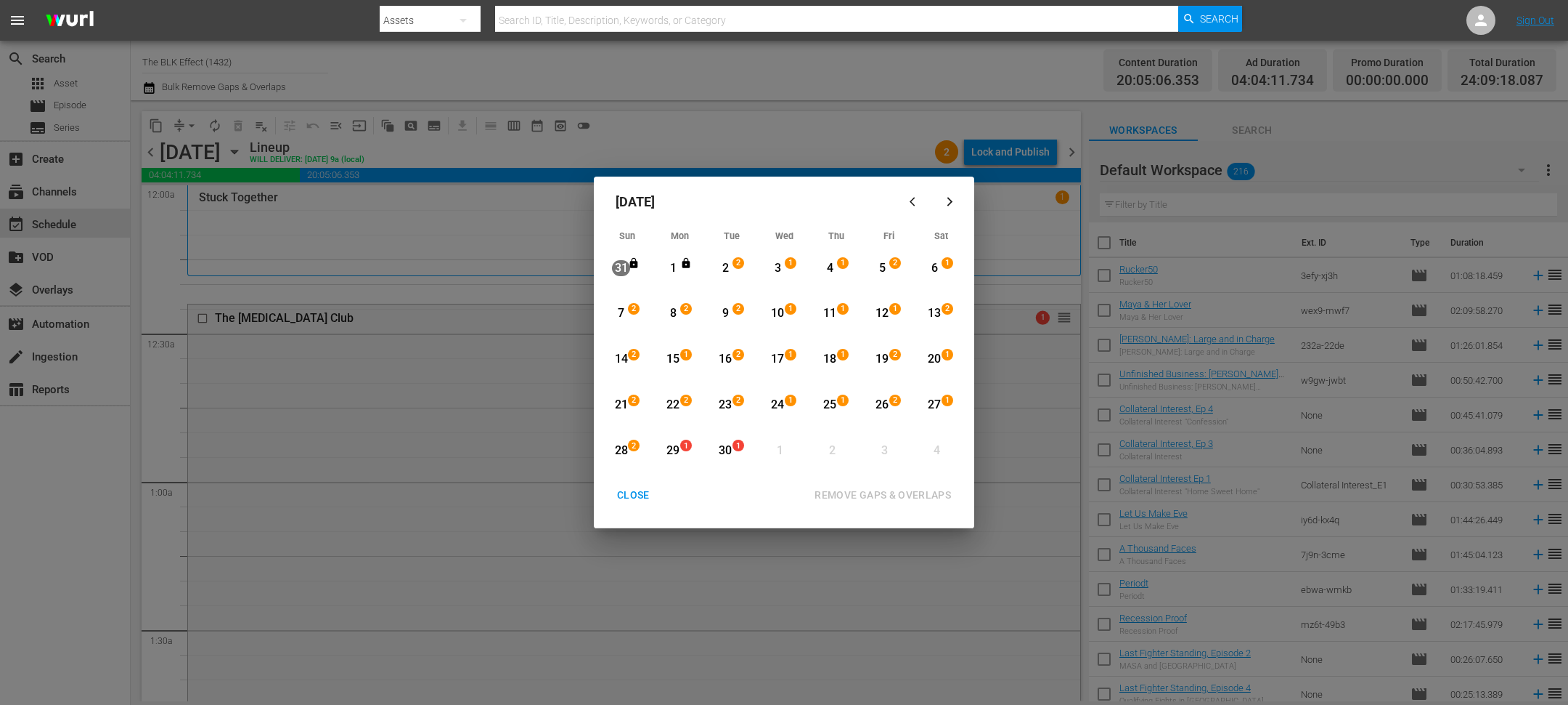
click at [632, 452] on div "2" at bounding box center [636, 450] width 12 height 14
click at [712, 446] on div "Month View" at bounding box center [713, 450] width 6 height 40
click at [827, 495] on div "REMOVE GAPS & OVERLAPS" at bounding box center [882, 495] width 160 height 18
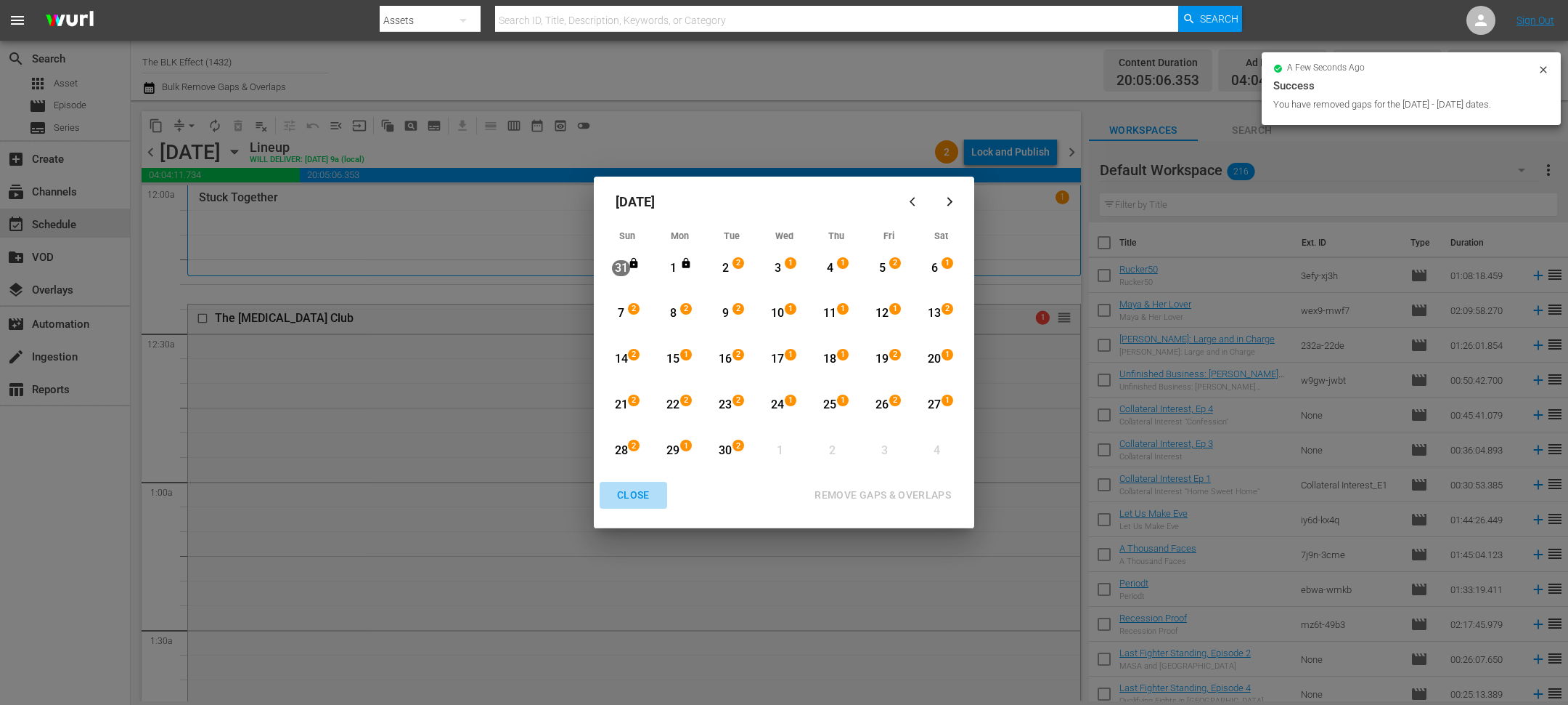
click at [643, 501] on div "CLOSE" at bounding box center [633, 495] width 56 height 18
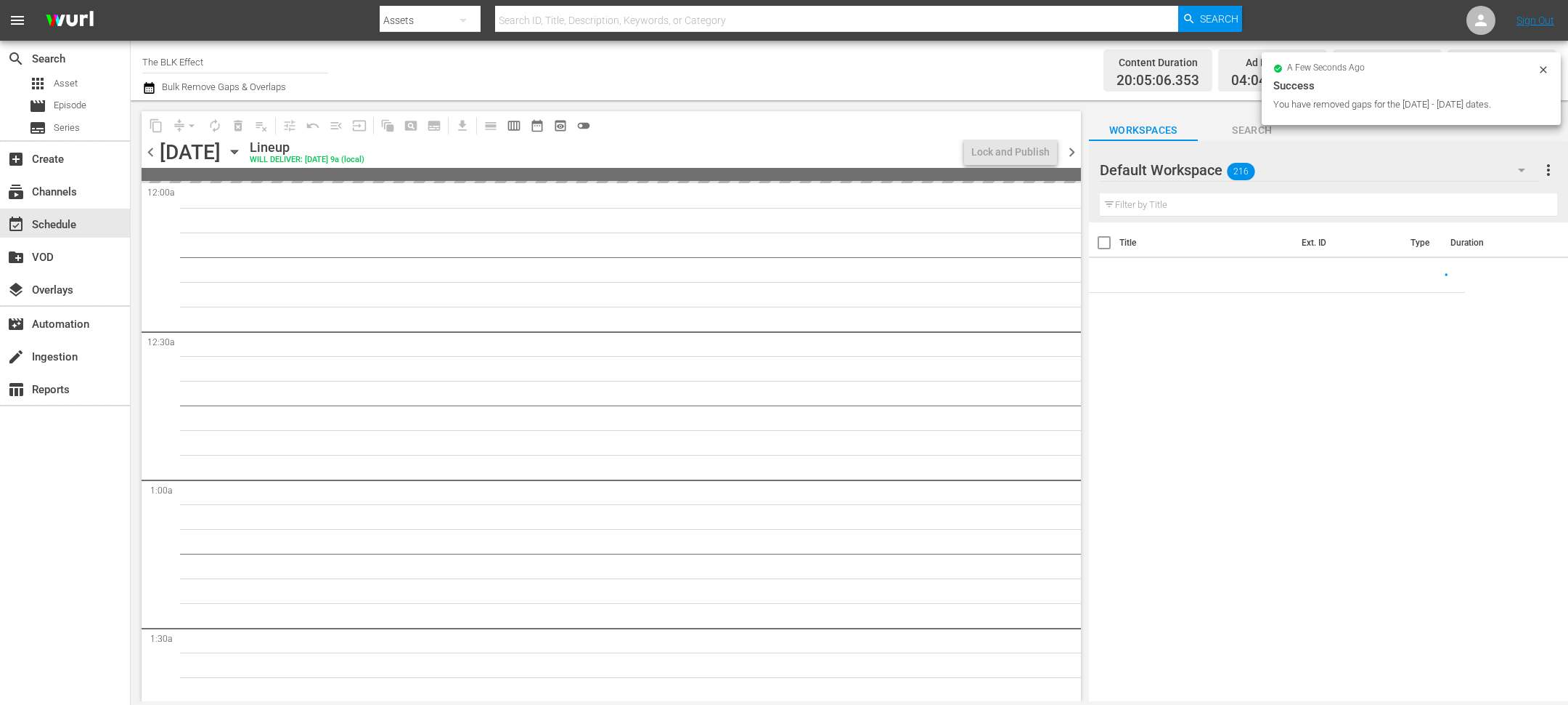
click at [243, 158] on icon "button" at bounding box center [235, 152] width 16 height 16
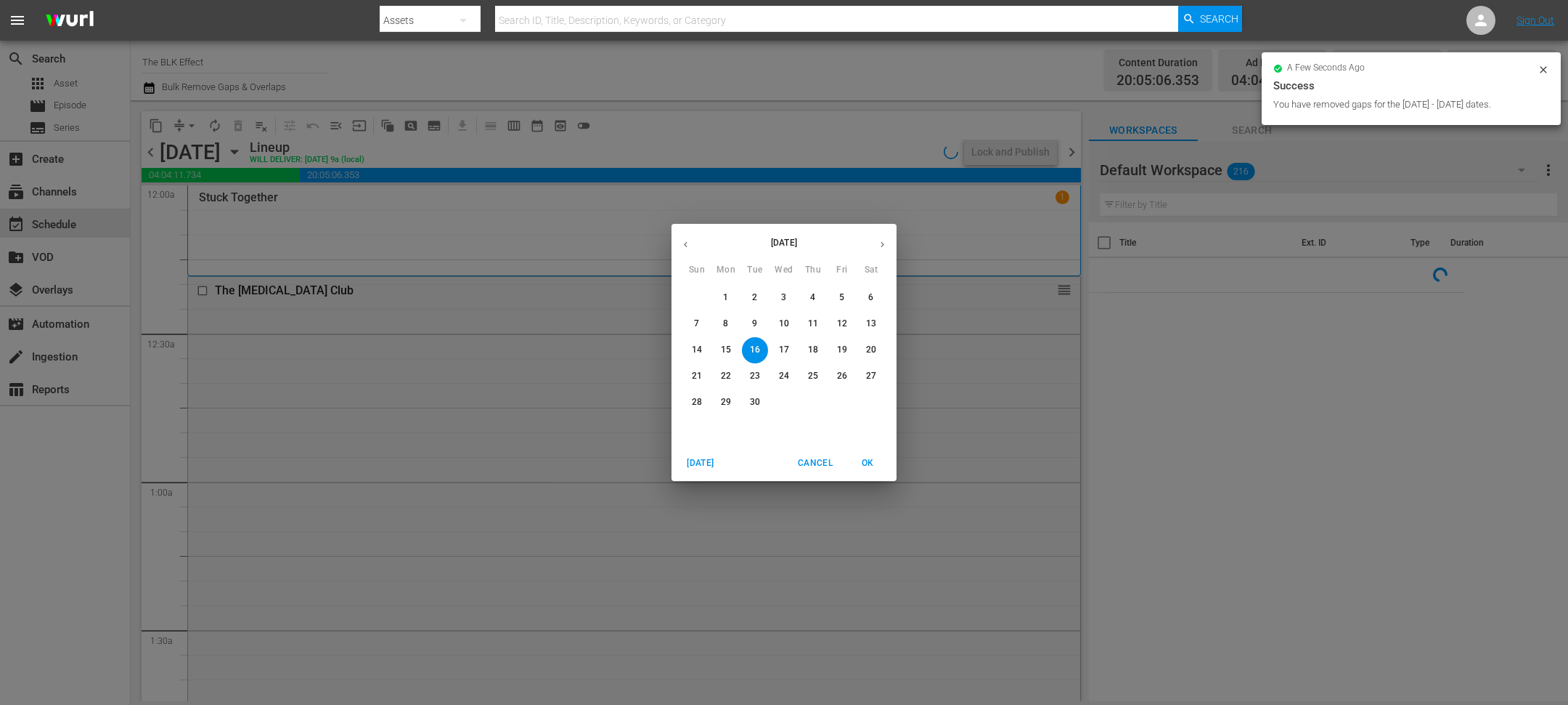
click at [757, 295] on p "2" at bounding box center [755, 298] width 5 height 13
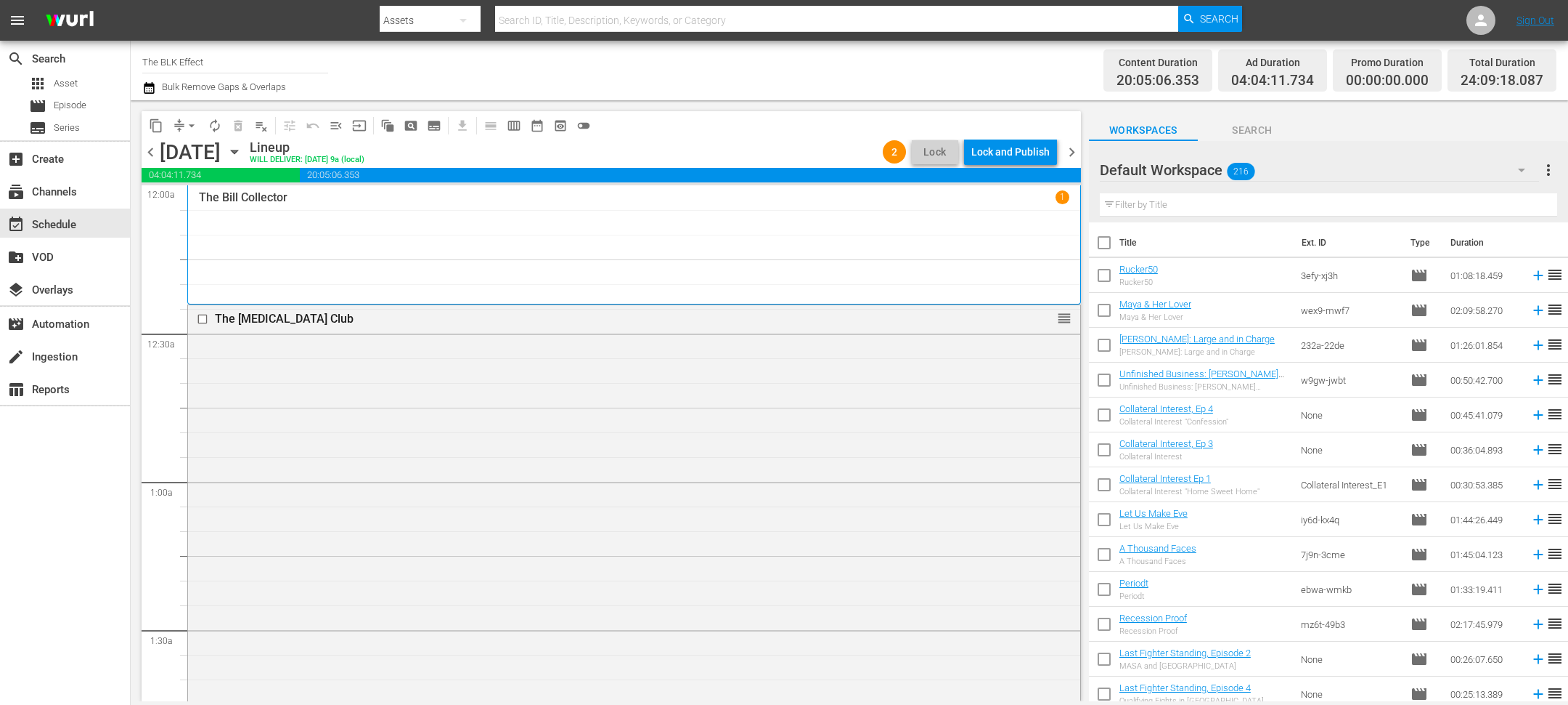
click at [1008, 153] on div "Lock and Publish" at bounding box center [1010, 152] width 78 height 26
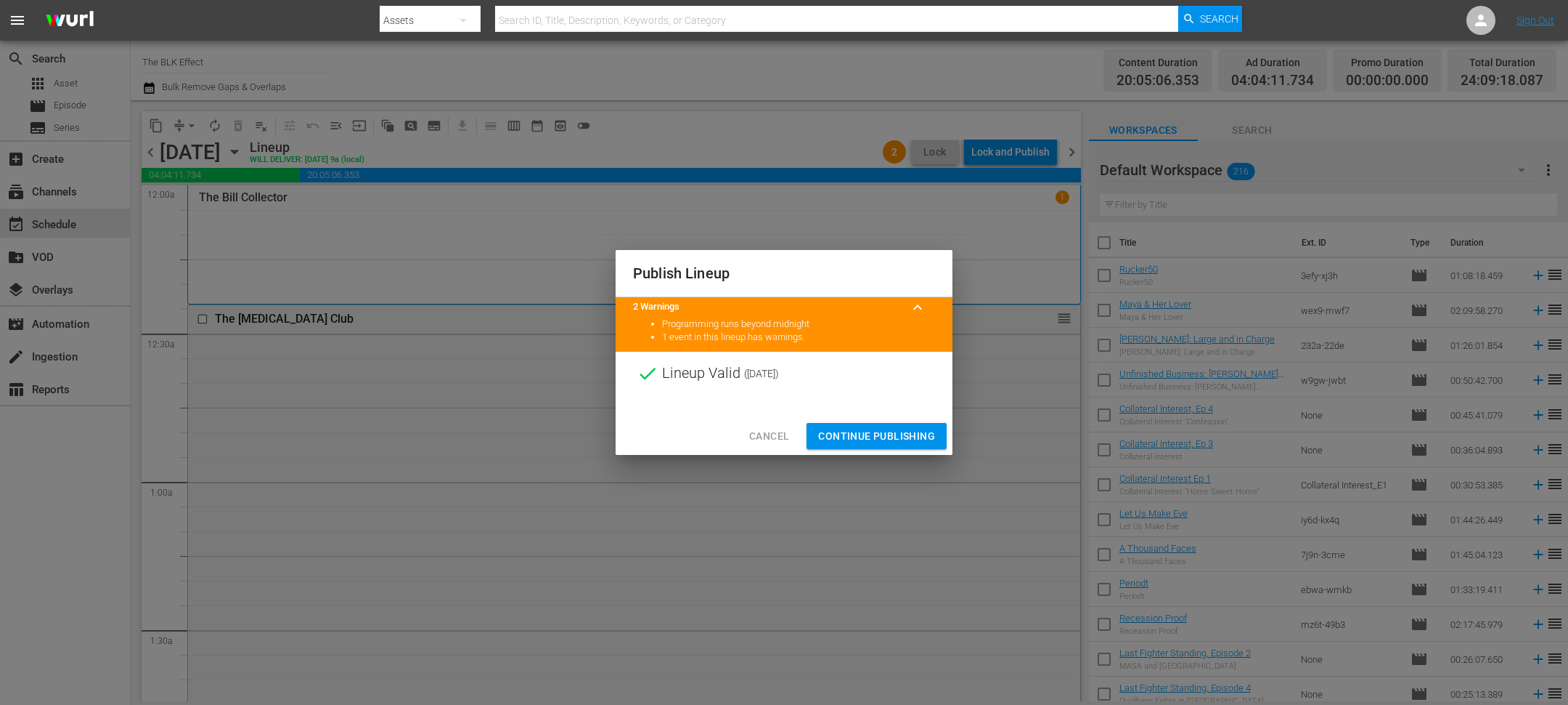
click at [906, 430] on span "Continue Publishing" at bounding box center [877, 436] width 117 height 18
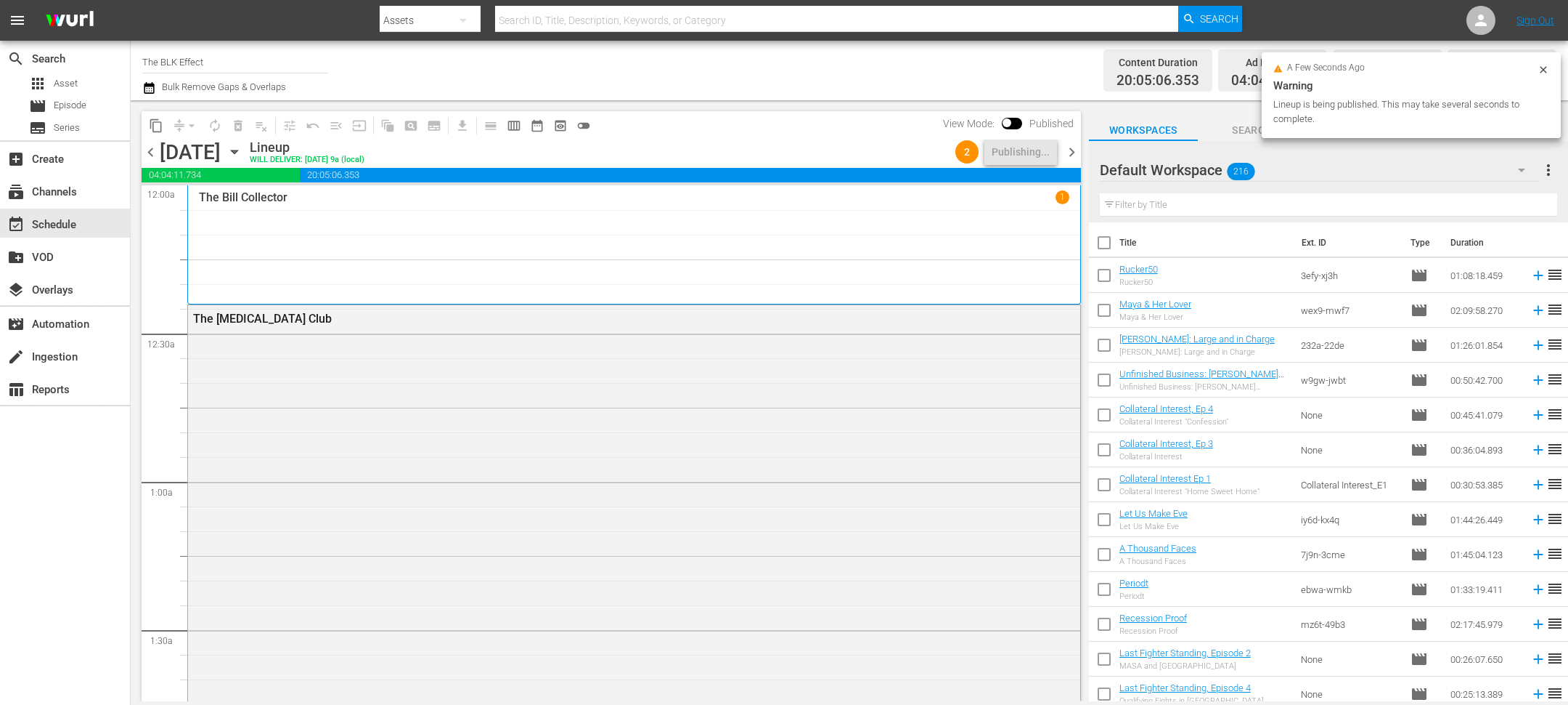
click at [1074, 153] on span "chevron_right" at bounding box center [1072, 153] width 18 height 18
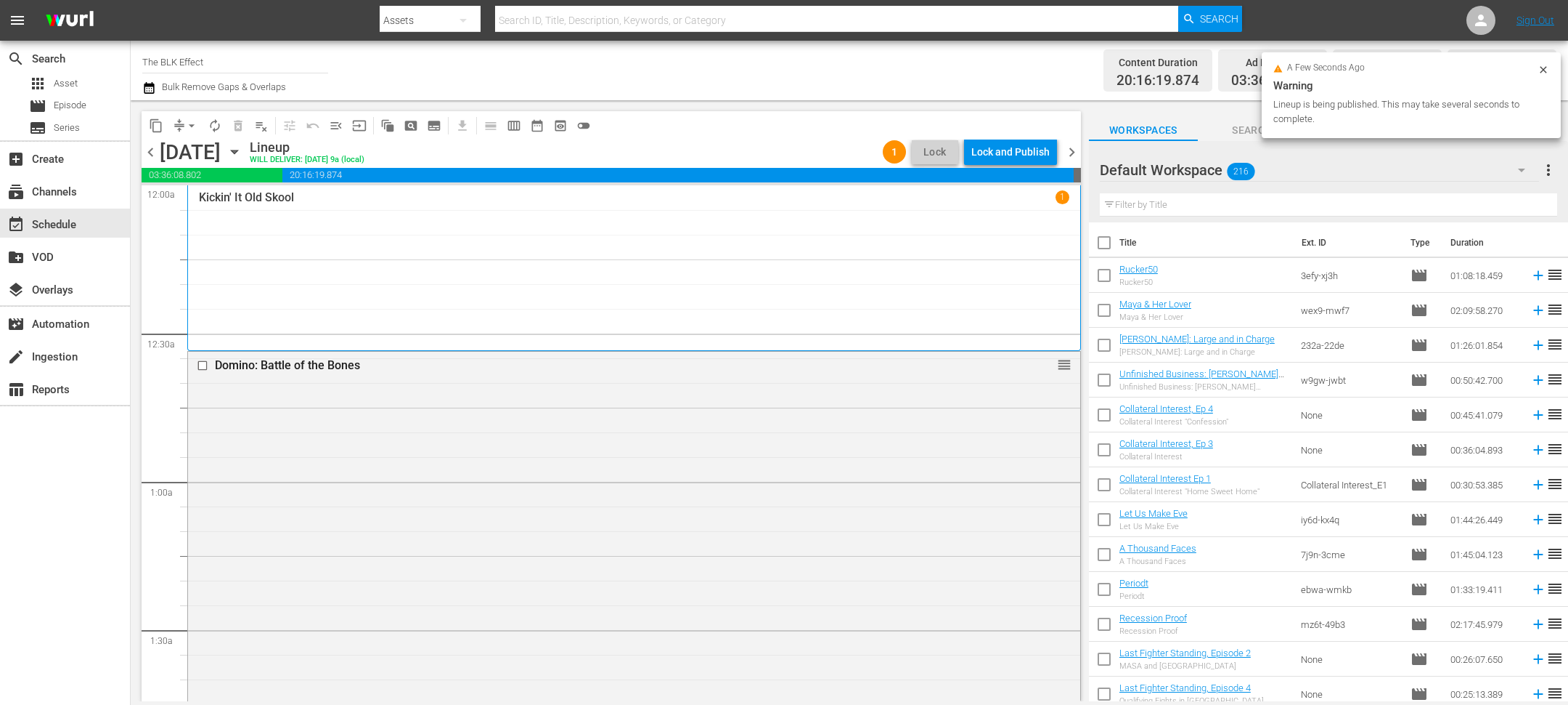
click at [1036, 153] on div "Lock and Publish" at bounding box center [1010, 152] width 78 height 26
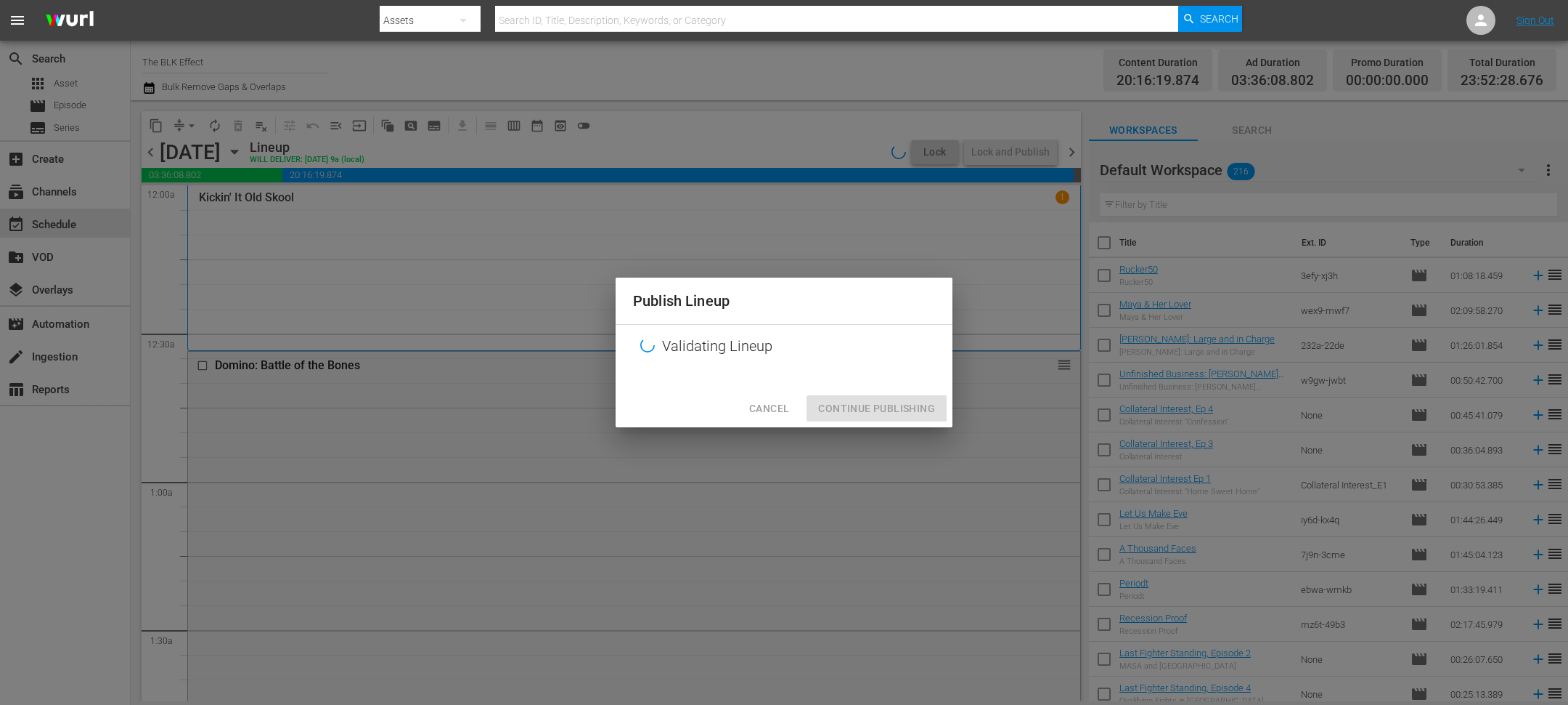
click at [773, 410] on span "Cancel" at bounding box center [769, 409] width 40 height 18
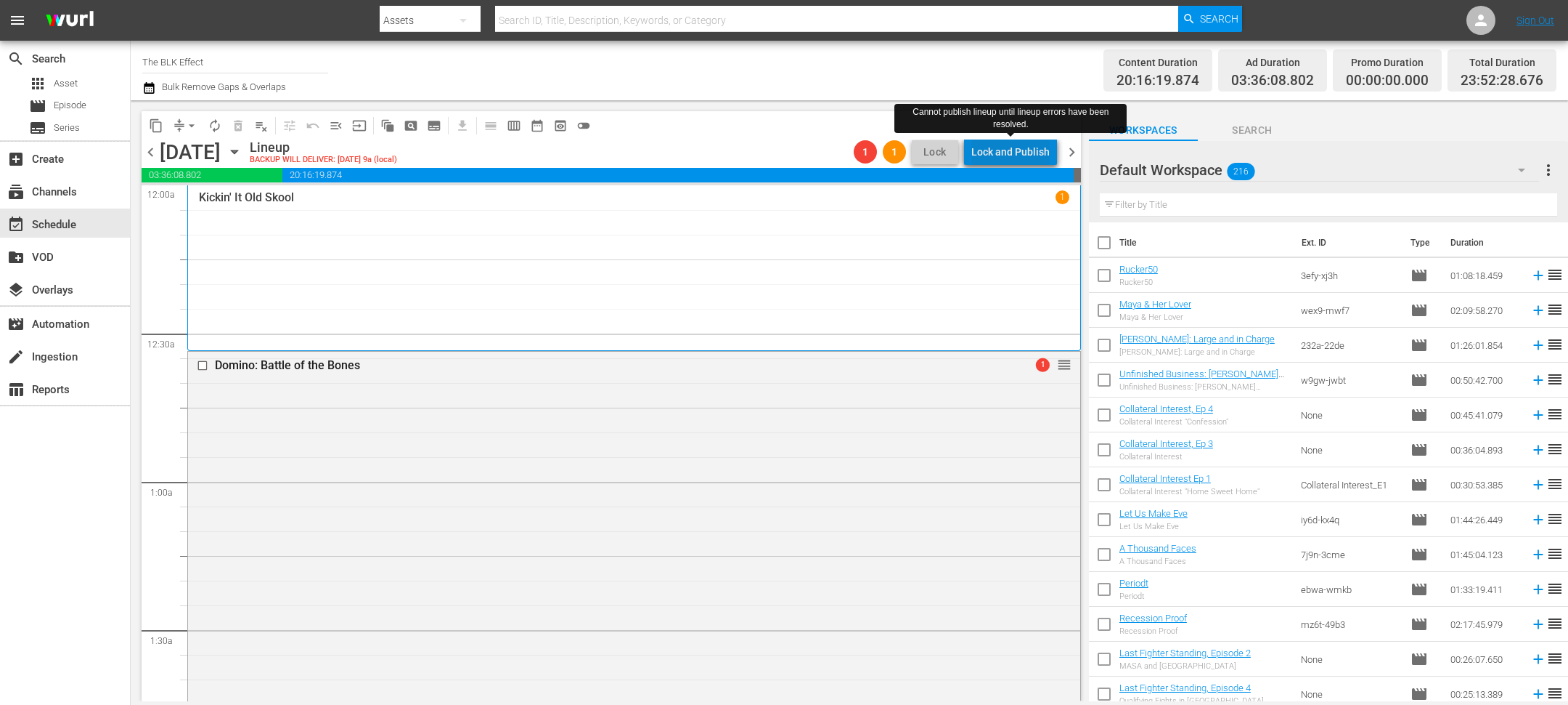
click at [1029, 153] on div "Lock and Publish" at bounding box center [1010, 152] width 78 height 26
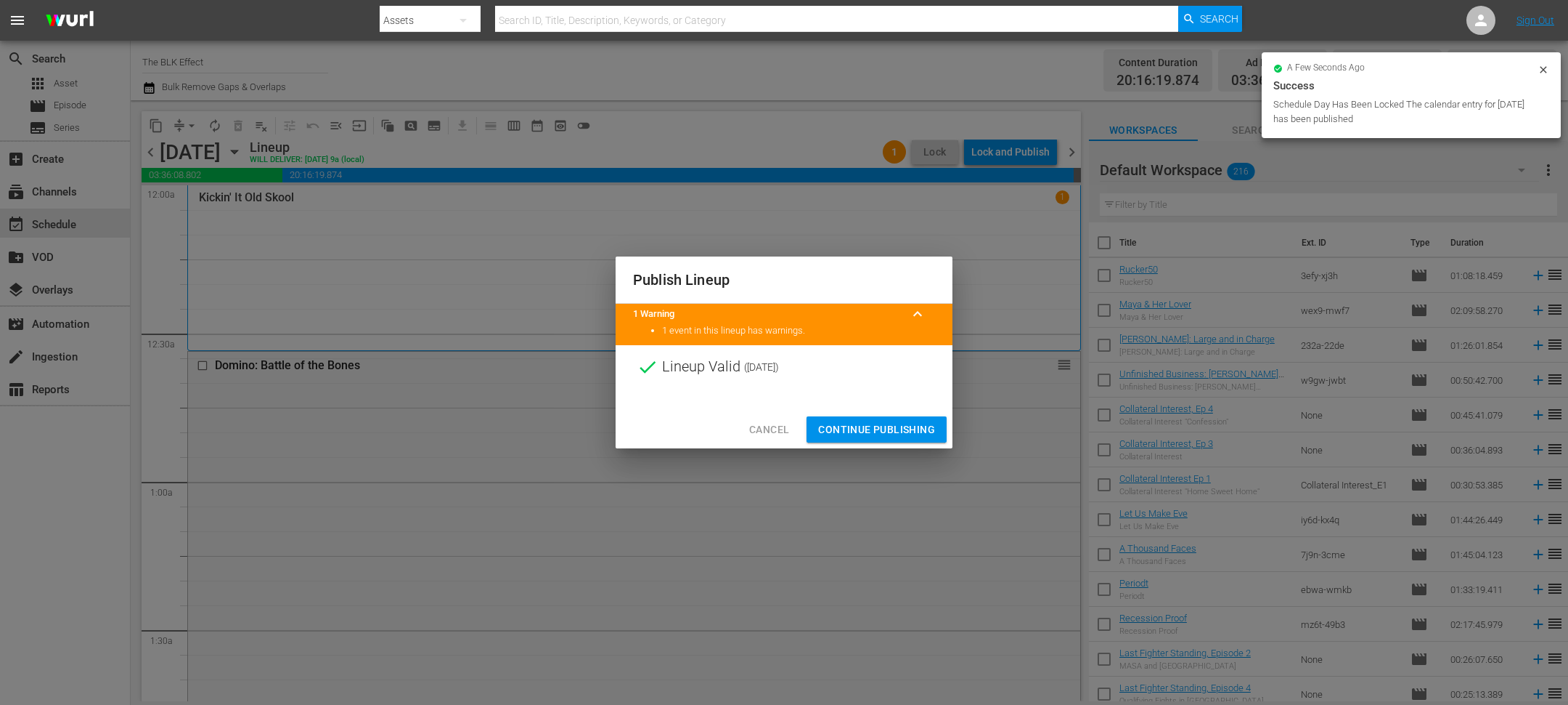
click at [920, 419] on button "Continue Publishing" at bounding box center [876, 430] width 140 height 27
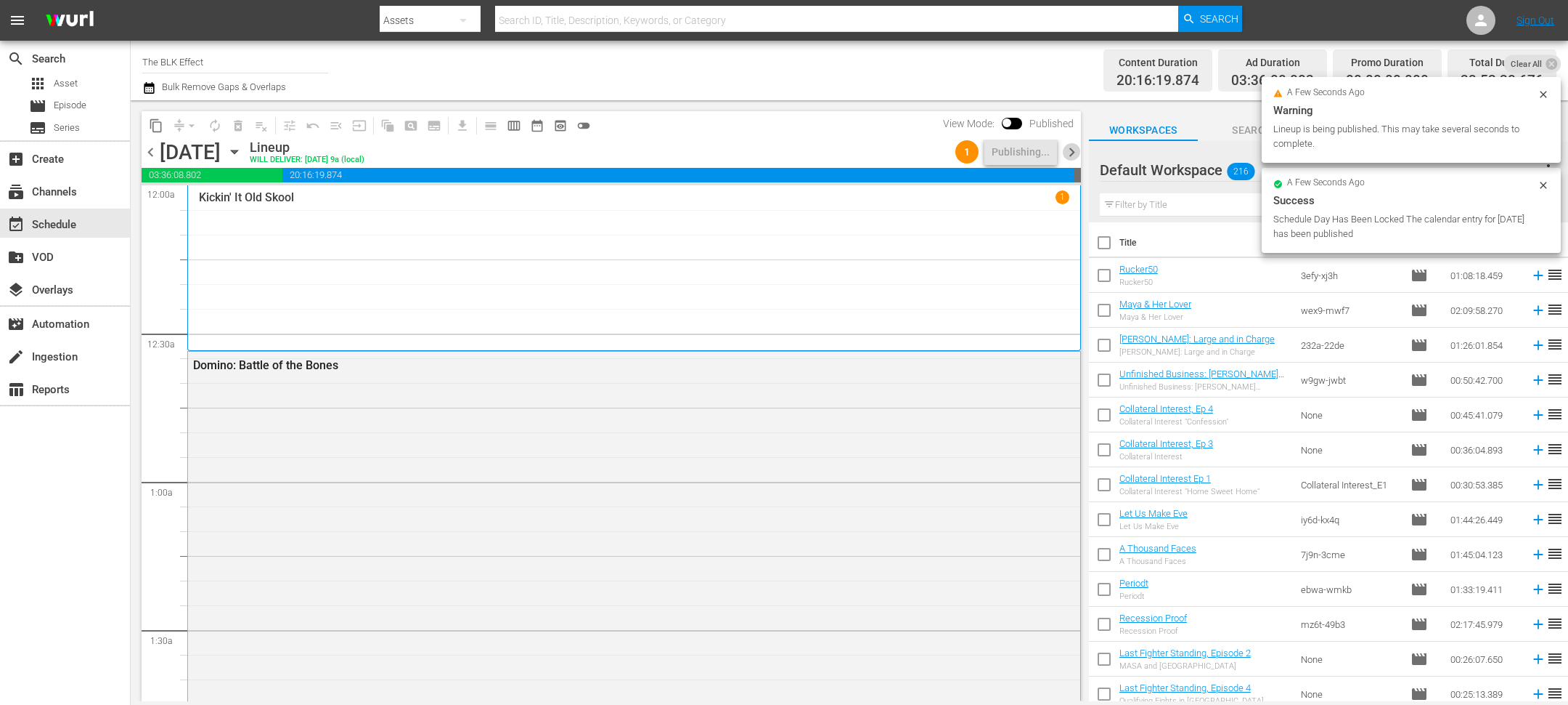
click at [1071, 148] on span "chevron_right" at bounding box center [1072, 153] width 18 height 18
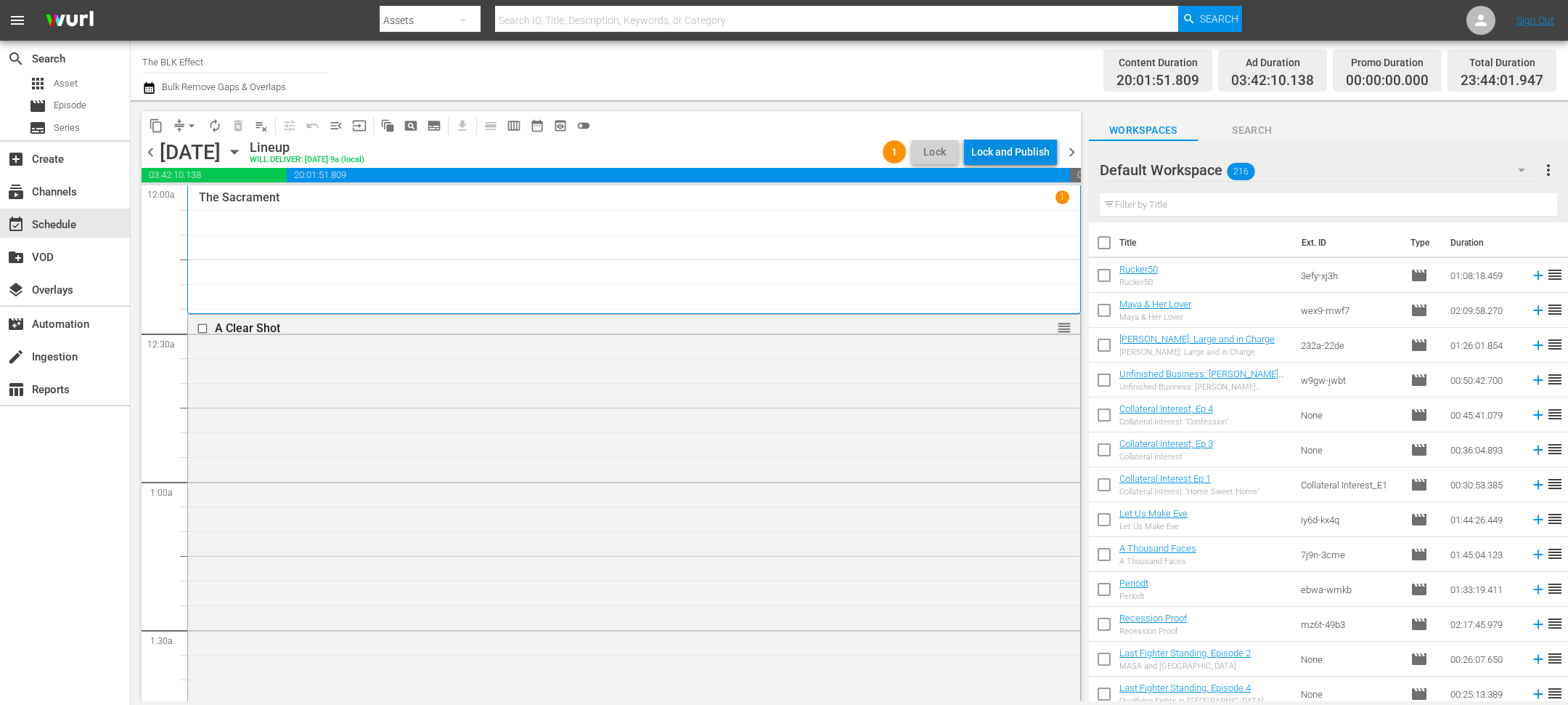
click at [1028, 154] on div "Lock and Publish" at bounding box center [1010, 152] width 78 height 26
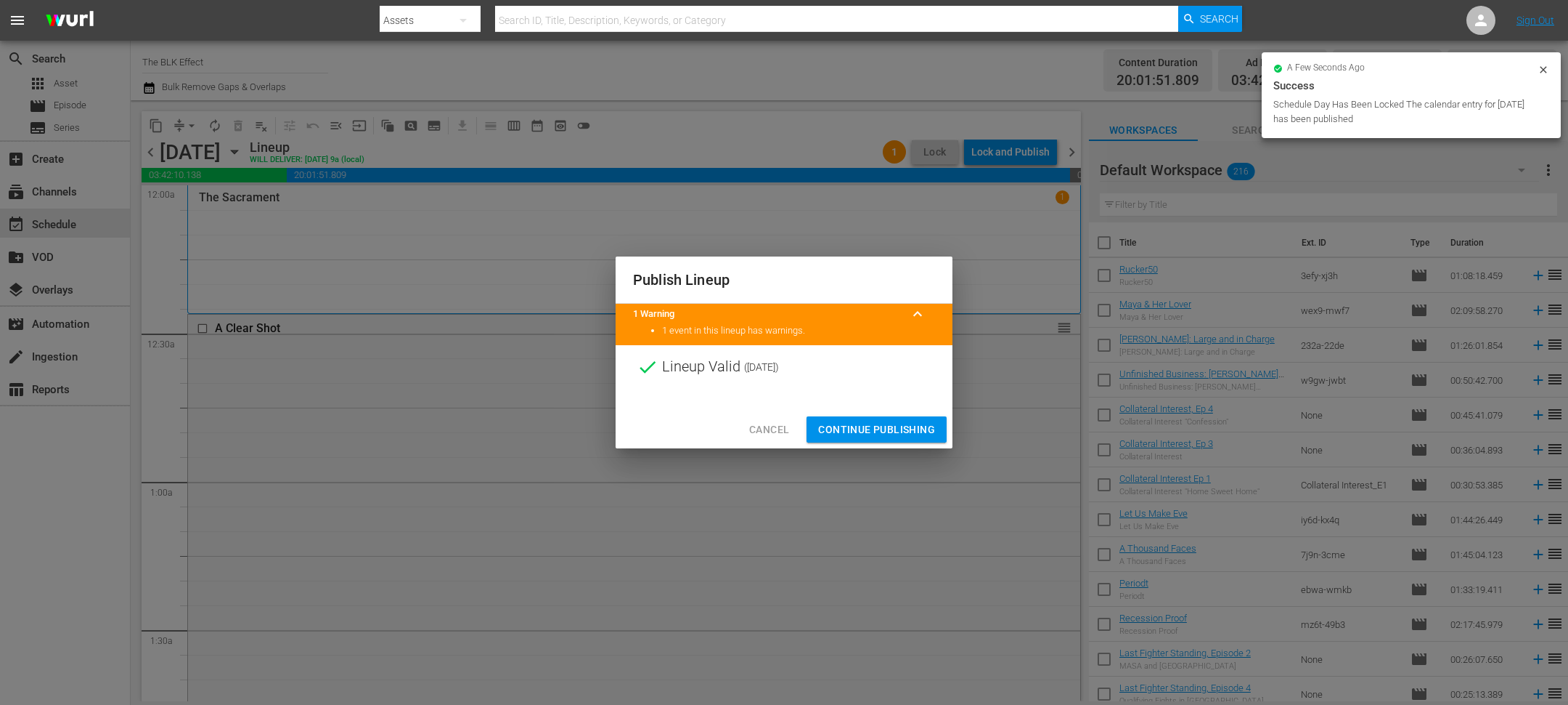
click at [886, 411] on div "Cancel Continue Publishing" at bounding box center [783, 430] width 337 height 39
click at [886, 414] on div "Cancel Continue Publishing" at bounding box center [783, 430] width 337 height 39
click at [886, 425] on span "Continue Publishing" at bounding box center [877, 430] width 117 height 18
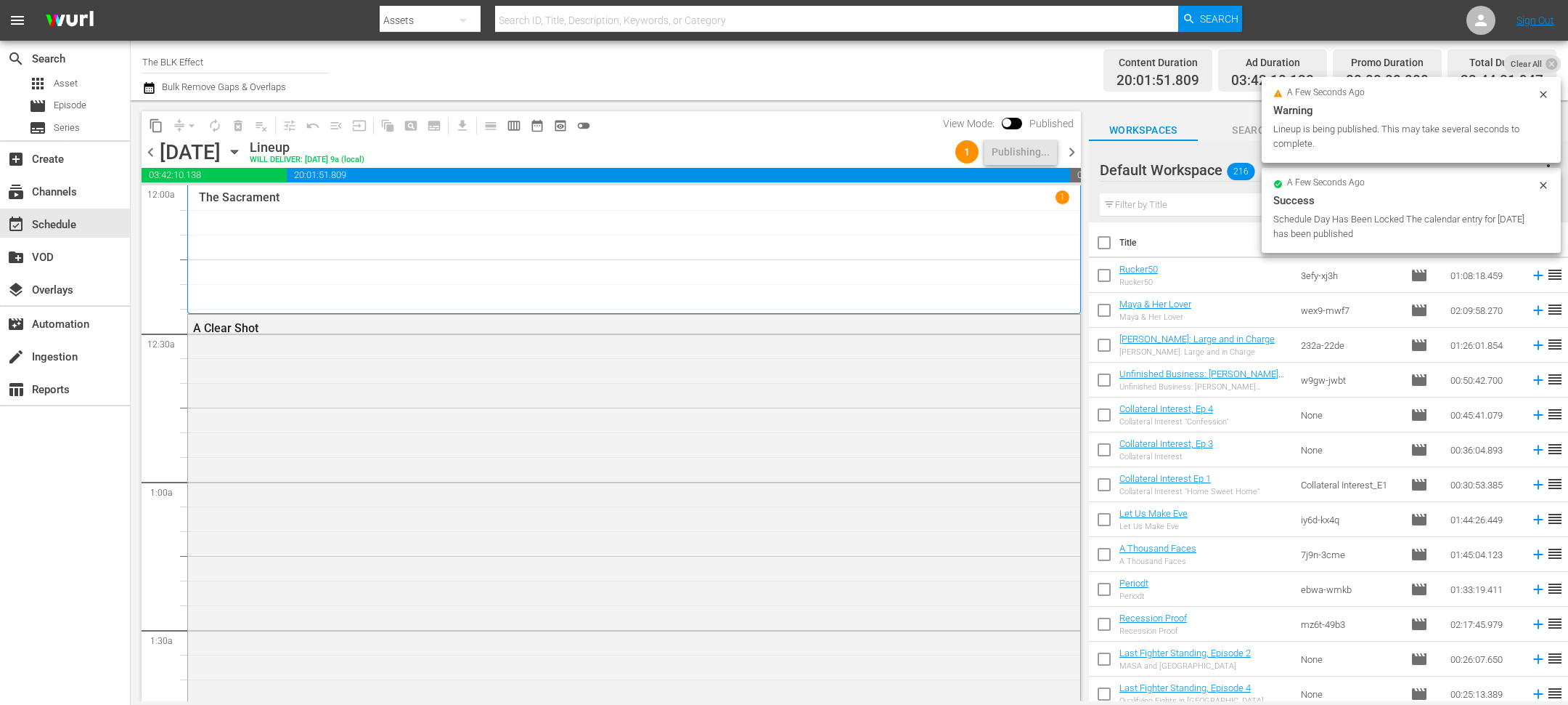
click at [1074, 144] on span "chevron_right" at bounding box center [1072, 153] width 18 height 18
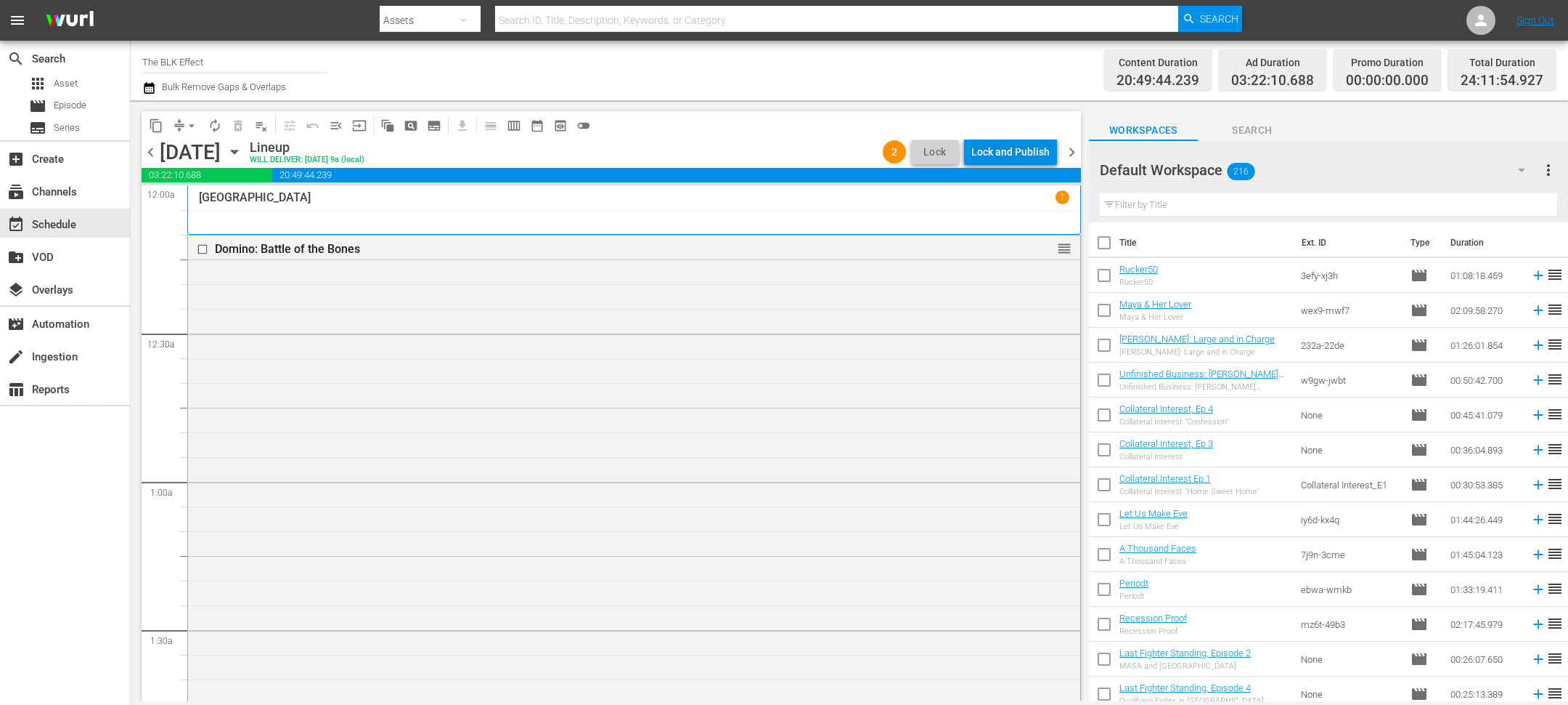
click at [984, 161] on div "Lock and Publish" at bounding box center [1010, 152] width 78 height 26
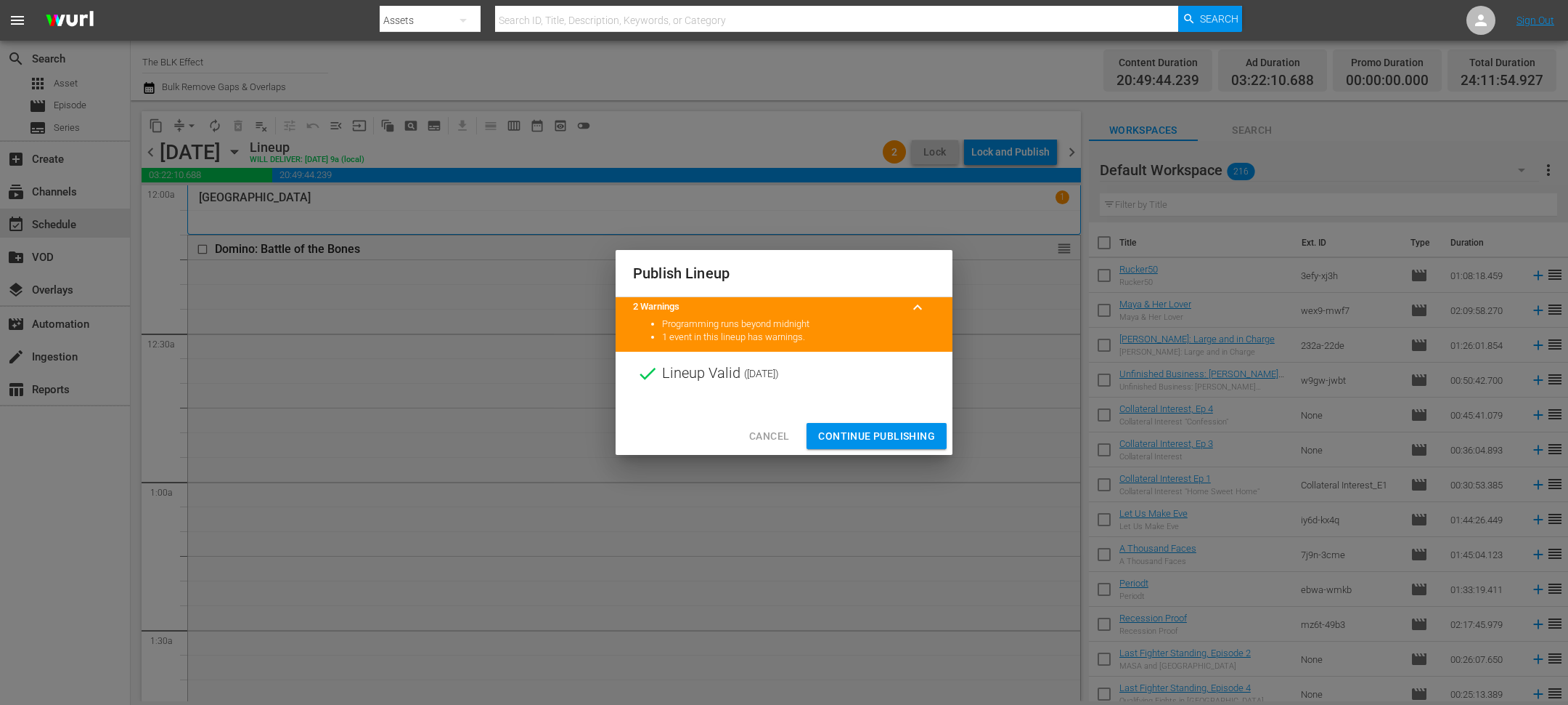
click at [904, 411] on div at bounding box center [783, 406] width 337 height 22
click at [901, 430] on span "Continue Publishing" at bounding box center [877, 436] width 117 height 18
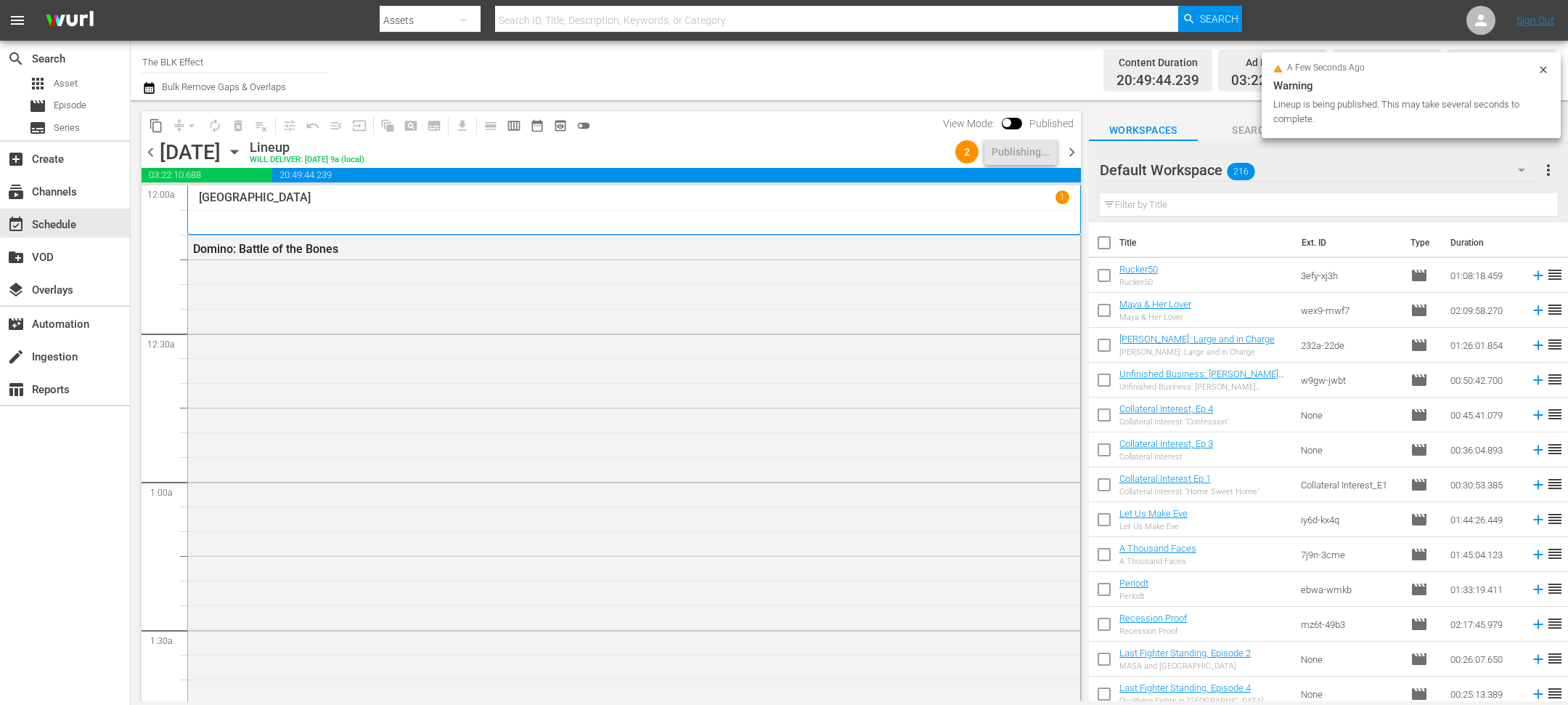
click at [1075, 147] on span "chevron_right" at bounding box center [1072, 153] width 18 height 18
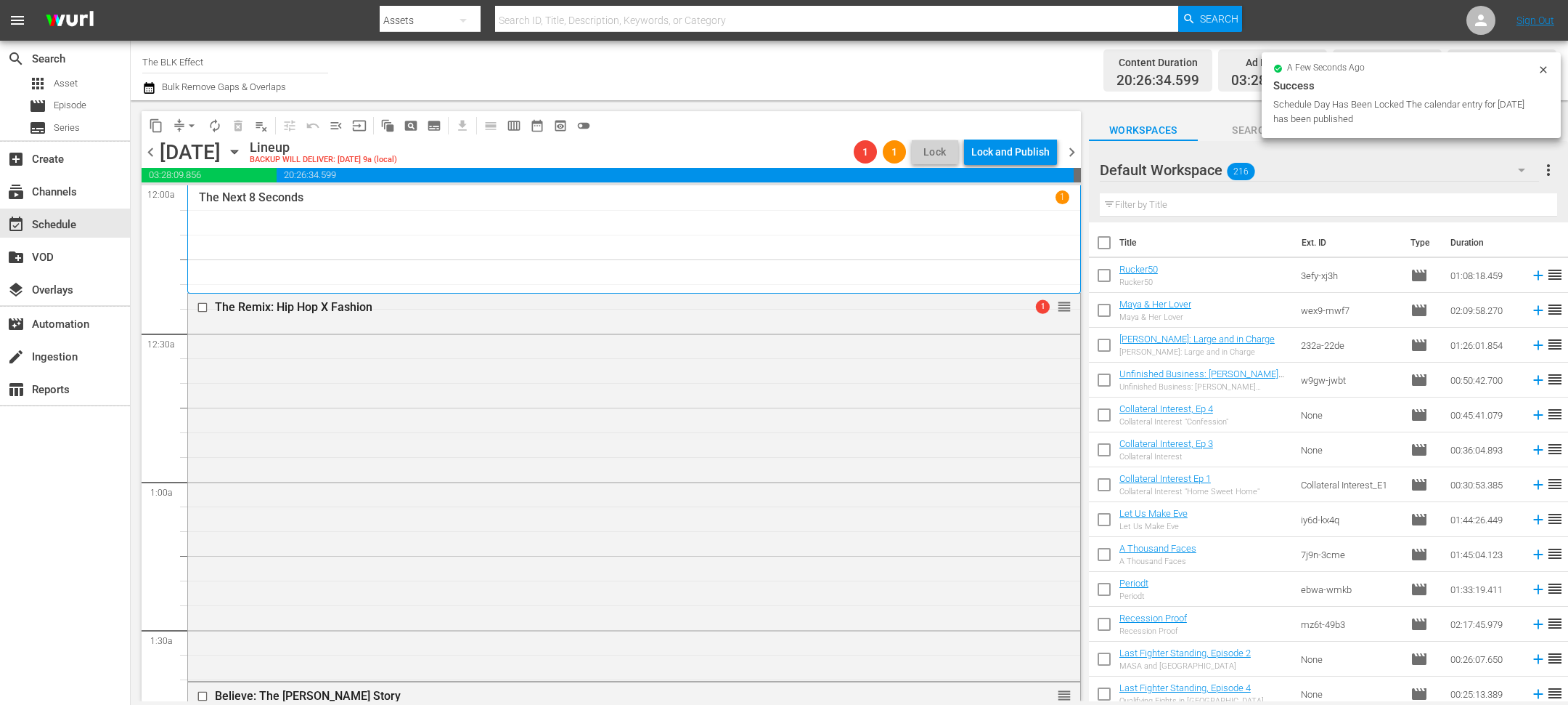
click at [1012, 153] on div "Lock and Publish" at bounding box center [1010, 152] width 78 height 26
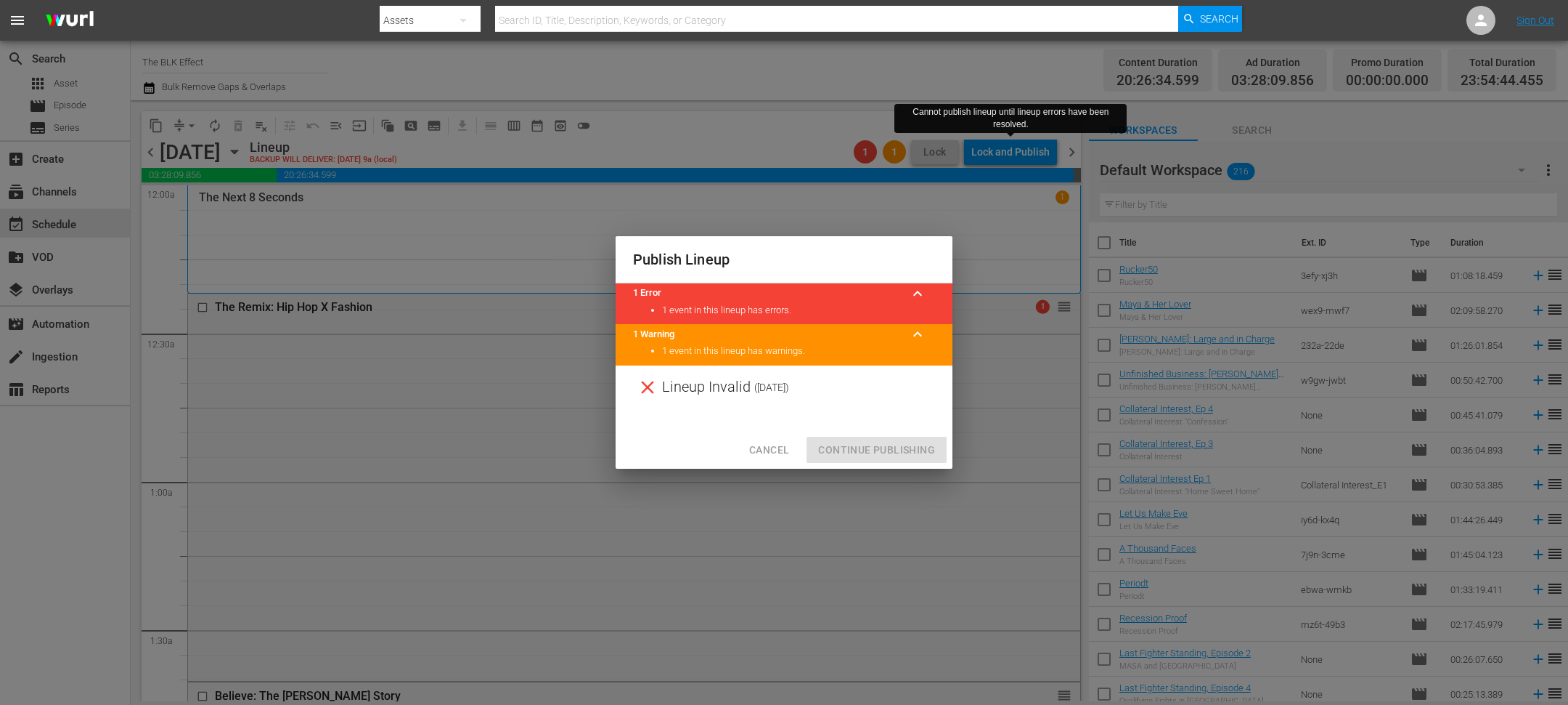
click at [772, 448] on span "Cancel" at bounding box center [769, 450] width 40 height 18
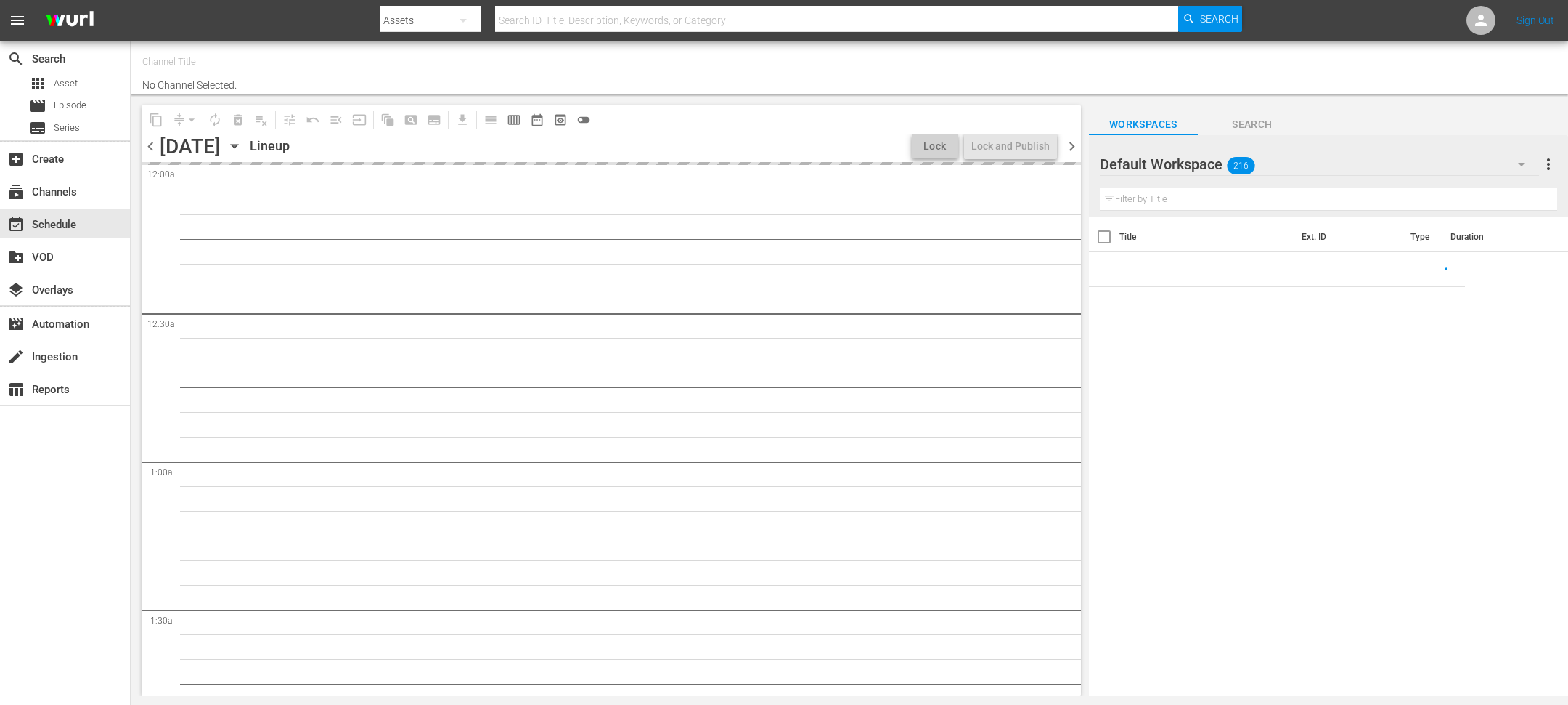
type input "The BLK Effect (1432)"
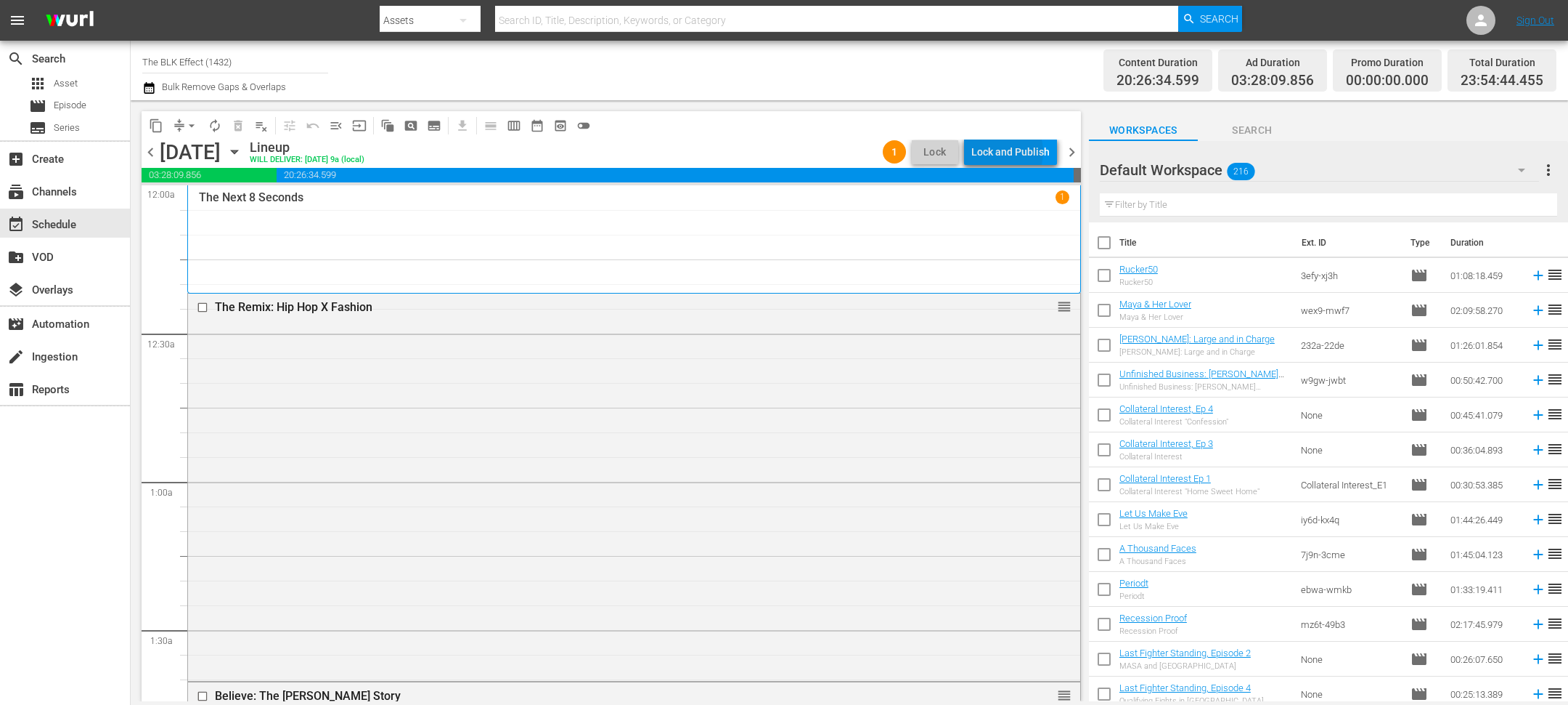
click at [1001, 152] on div "Lock and Publish" at bounding box center [1010, 152] width 78 height 26
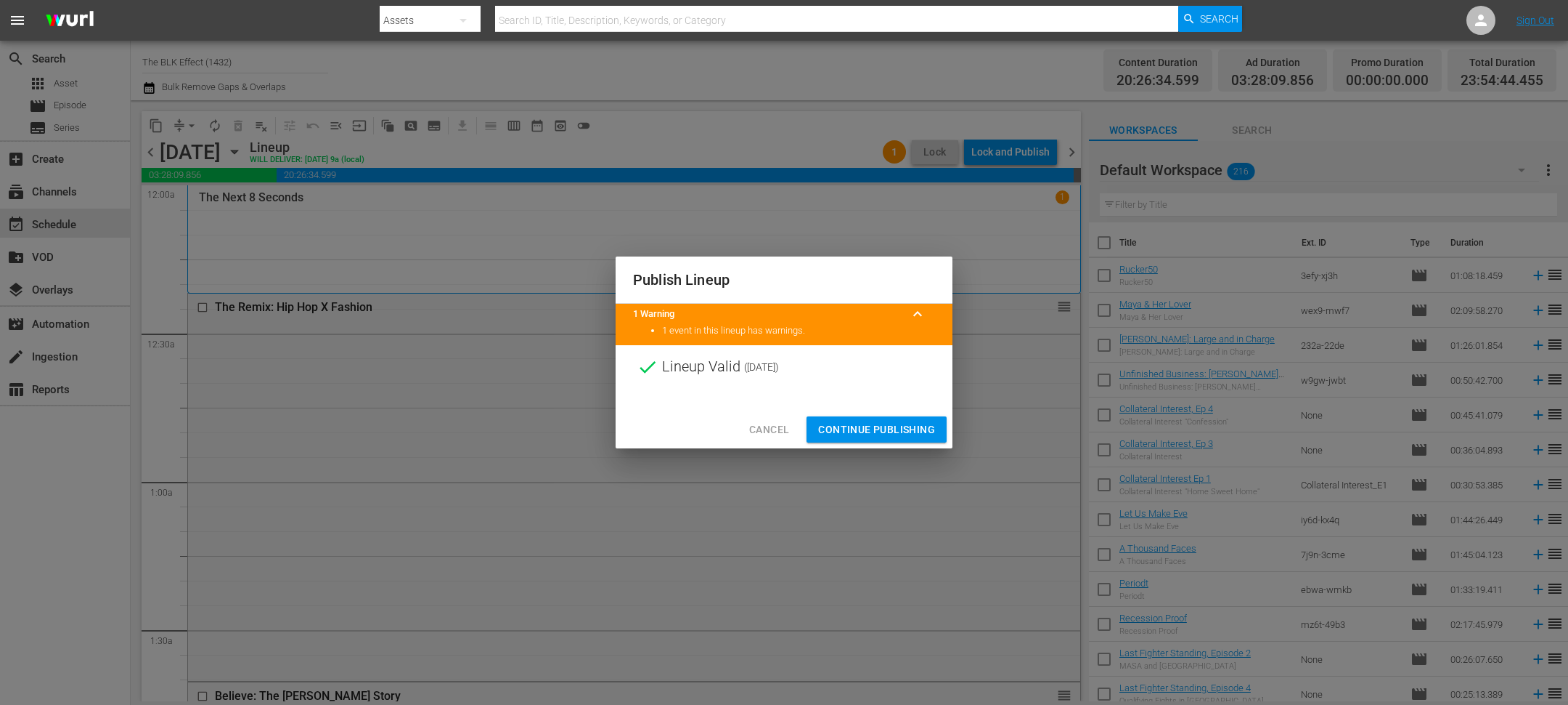
click at [899, 424] on span "Continue Publishing" at bounding box center [877, 430] width 117 height 18
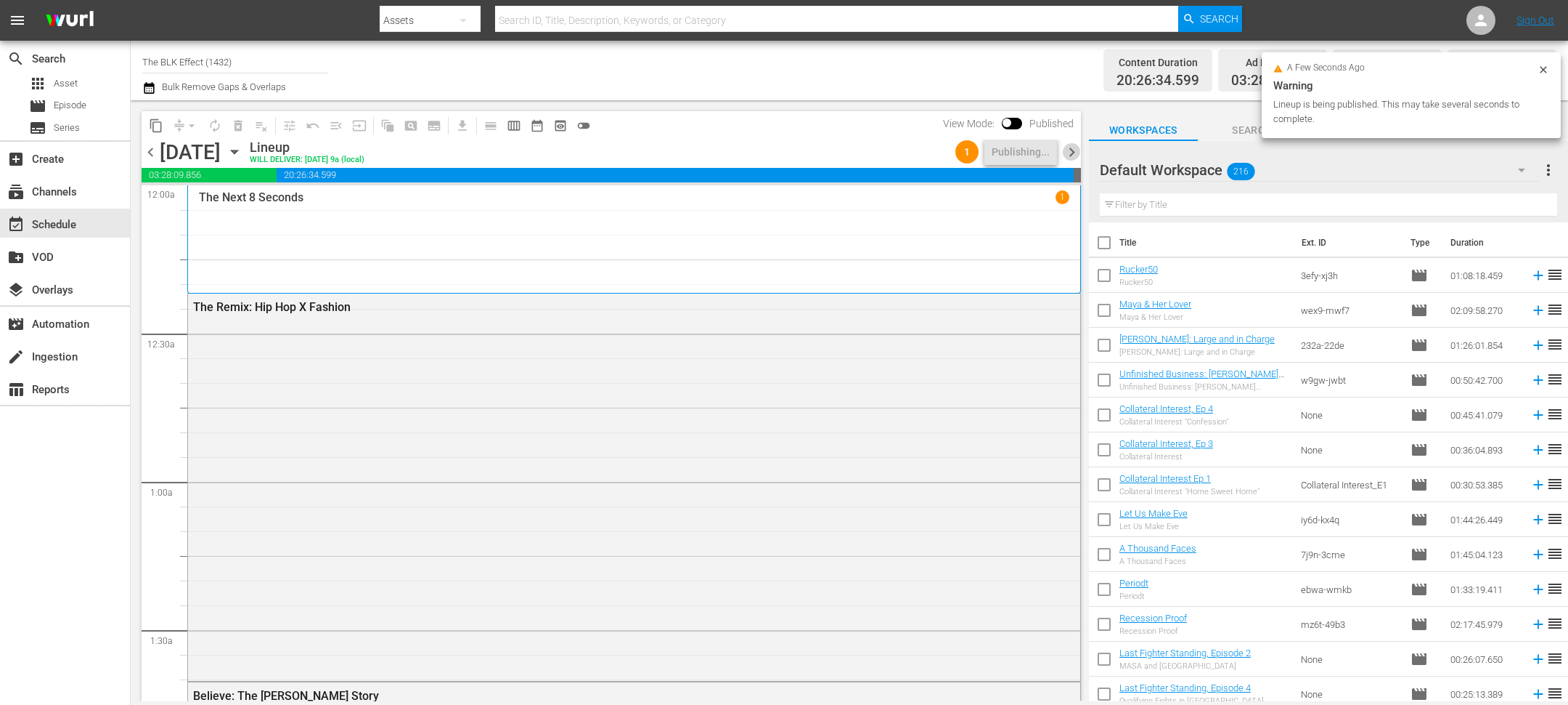
click at [1077, 154] on span "chevron_right" at bounding box center [1072, 153] width 18 height 18
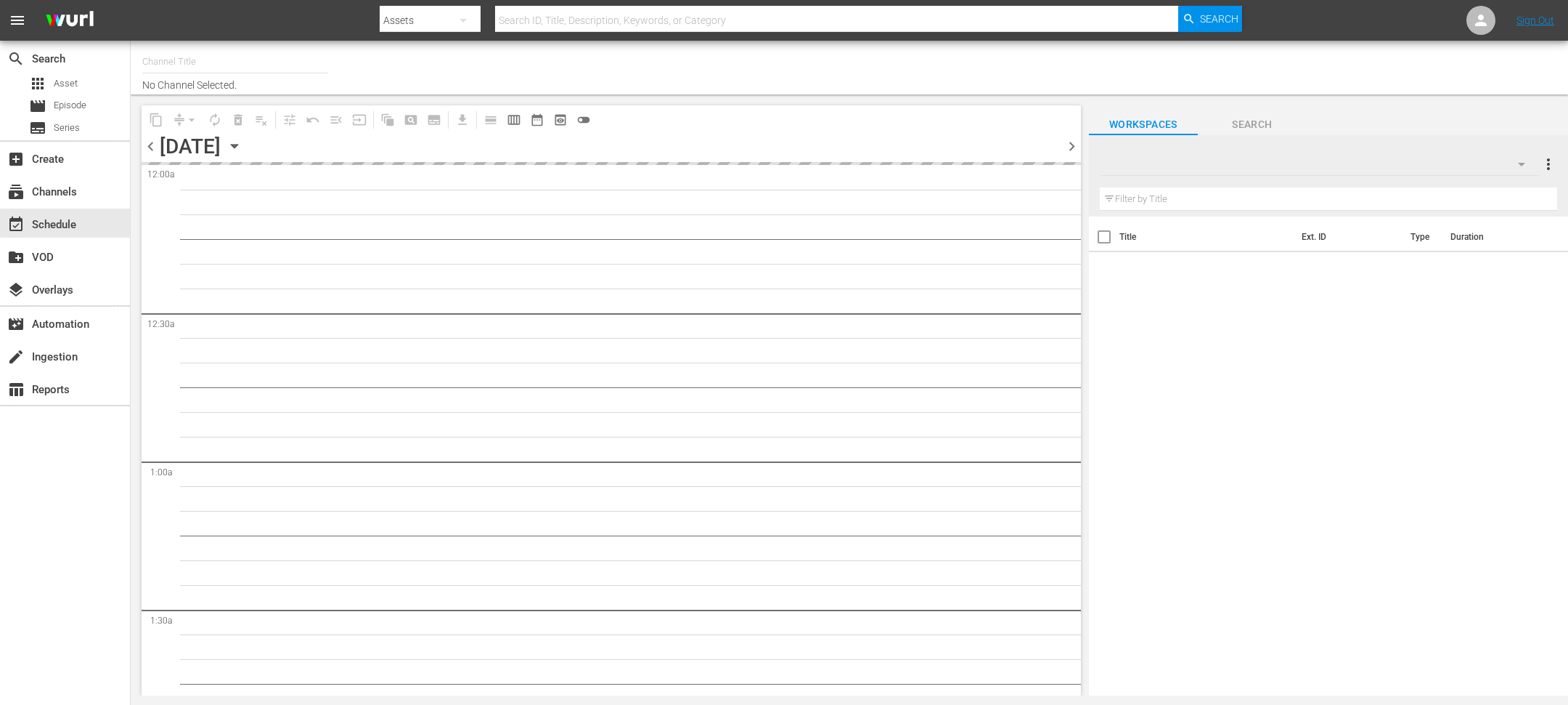
type input "The BLK Effect (1432)"
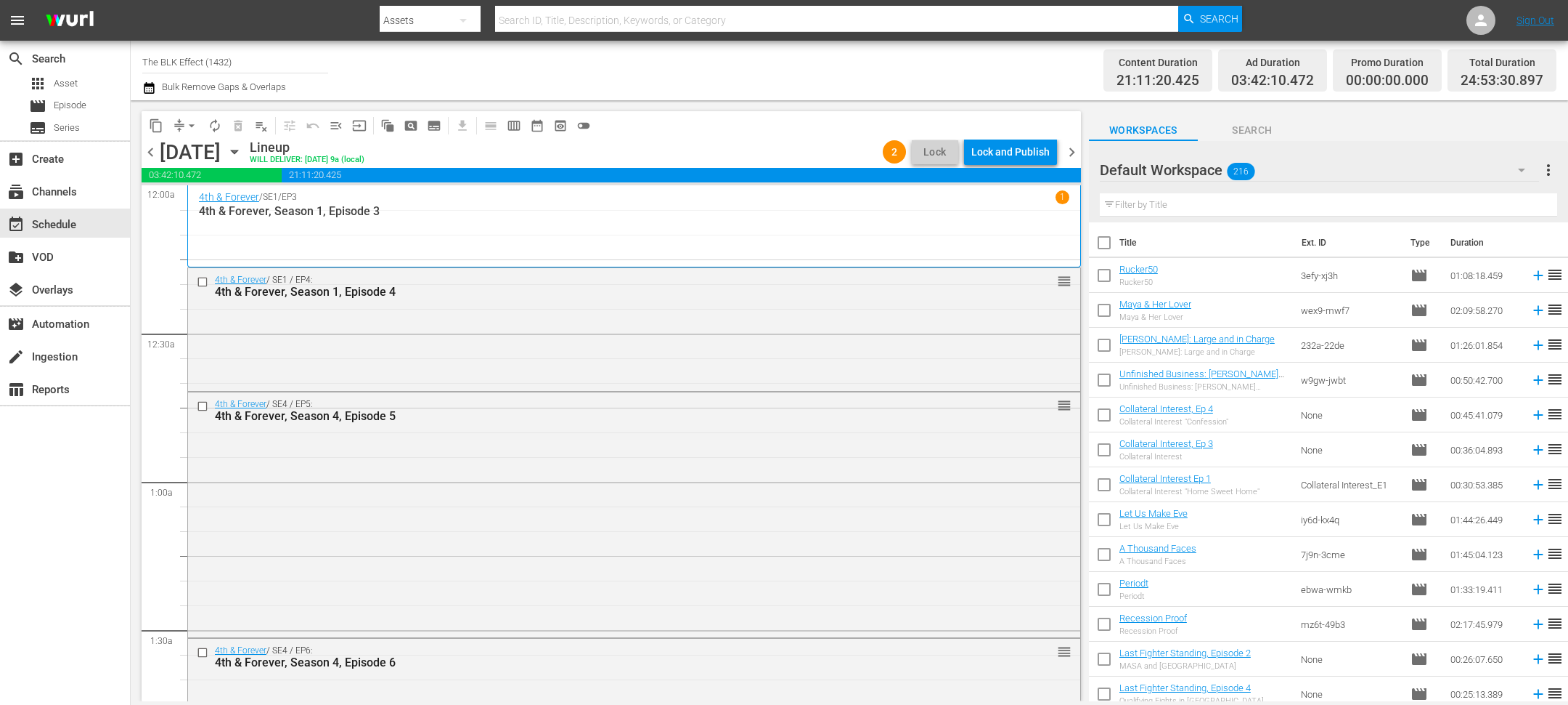
click at [1013, 156] on div "Lock and Publish" at bounding box center [1010, 152] width 78 height 26
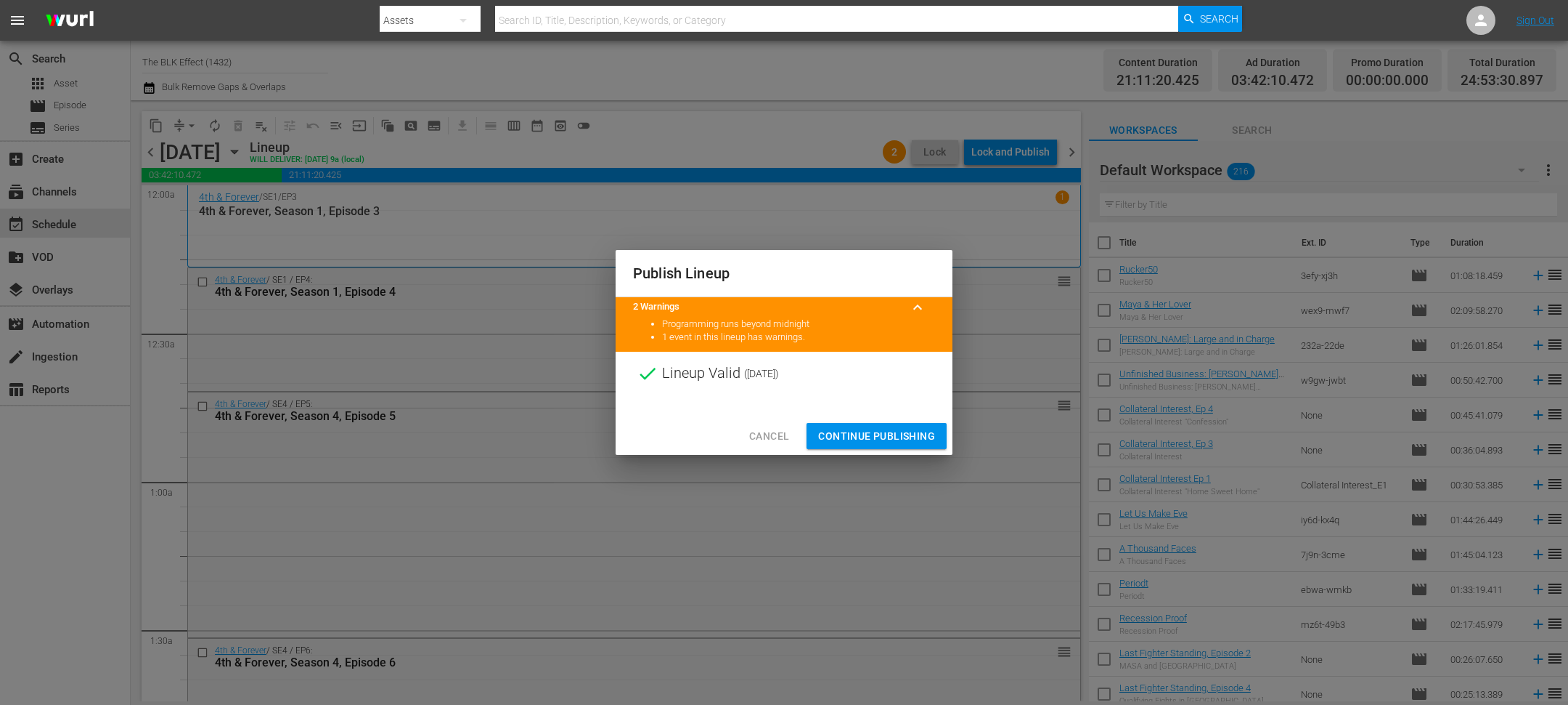
click at [917, 427] on span "Continue Publishing" at bounding box center [877, 436] width 117 height 18
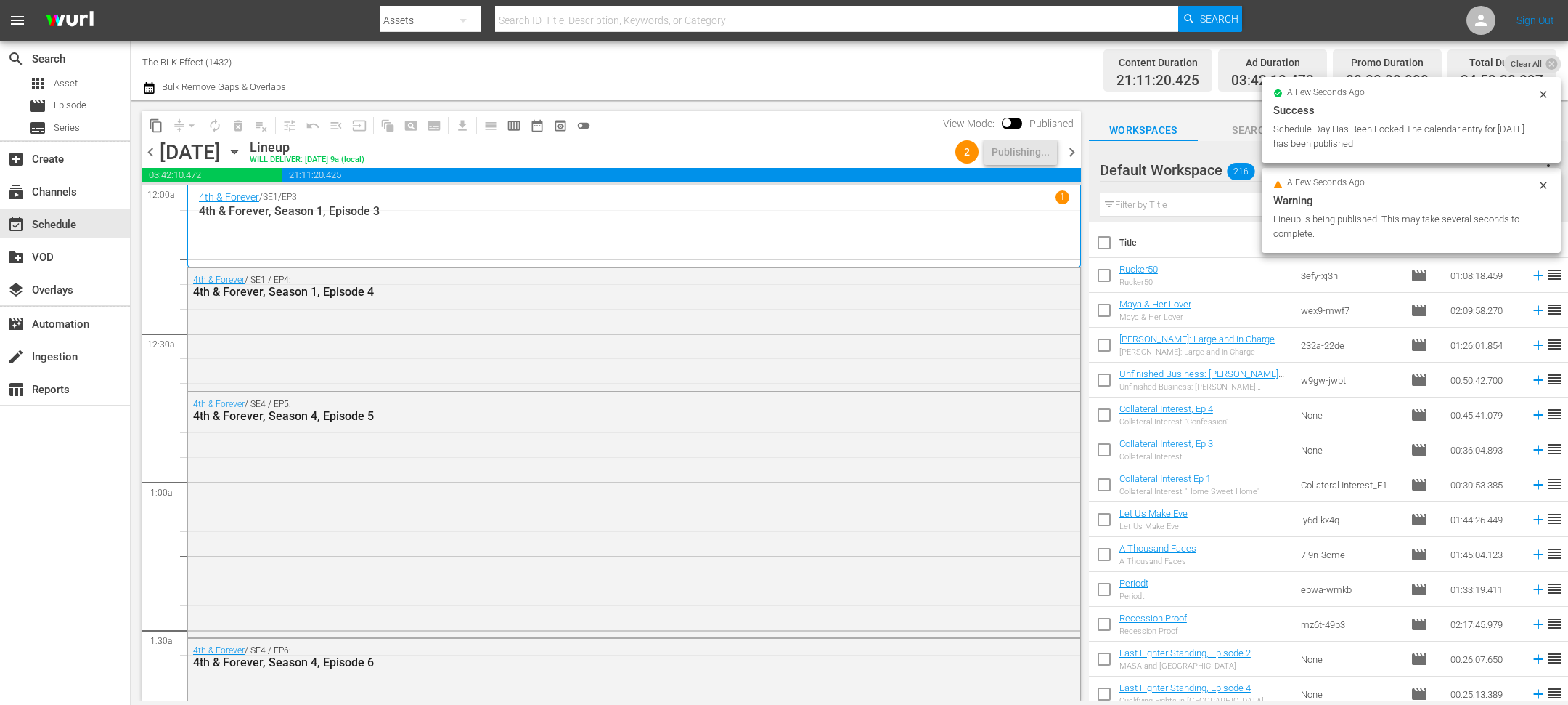
click at [1075, 153] on span "chevron_right" at bounding box center [1072, 153] width 18 height 18
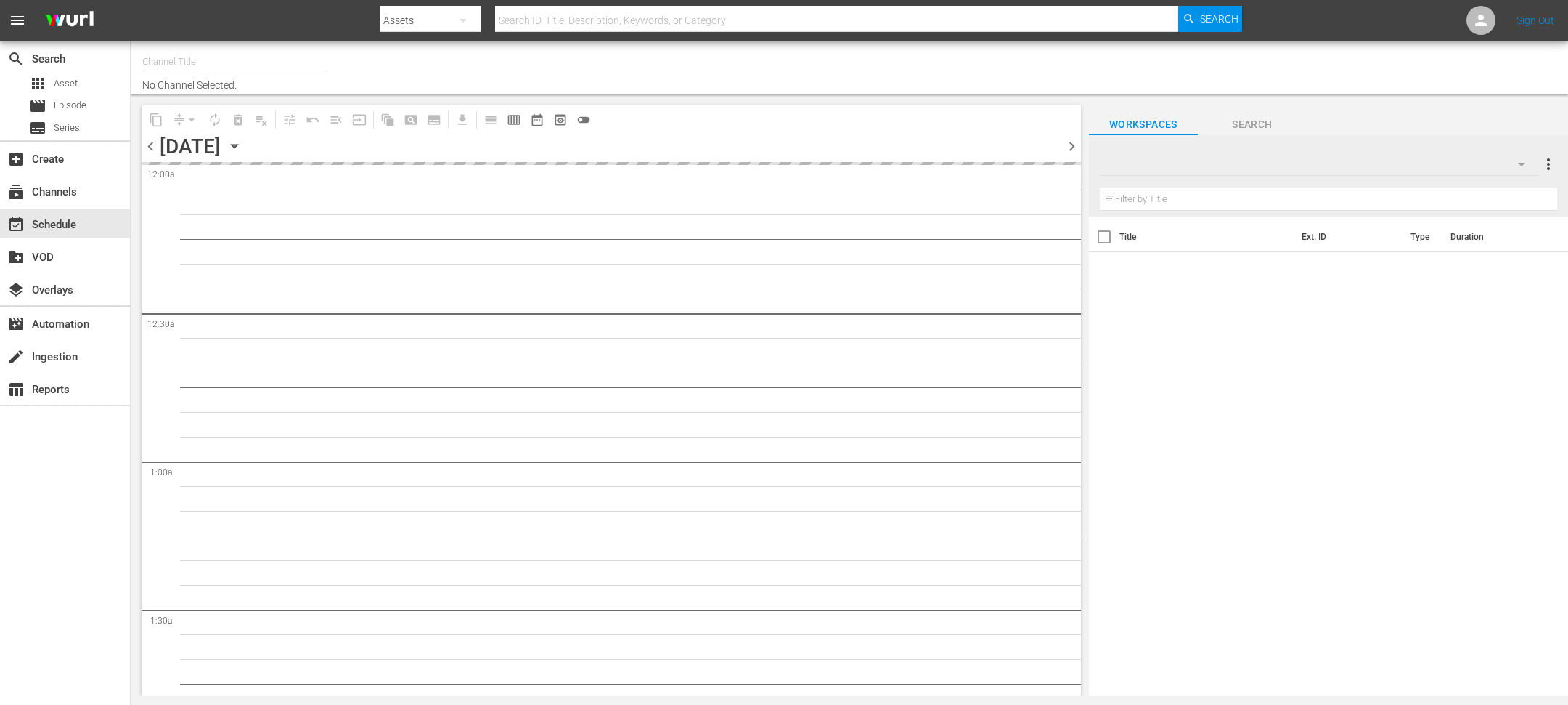
type input "The BLK Effect (1432)"
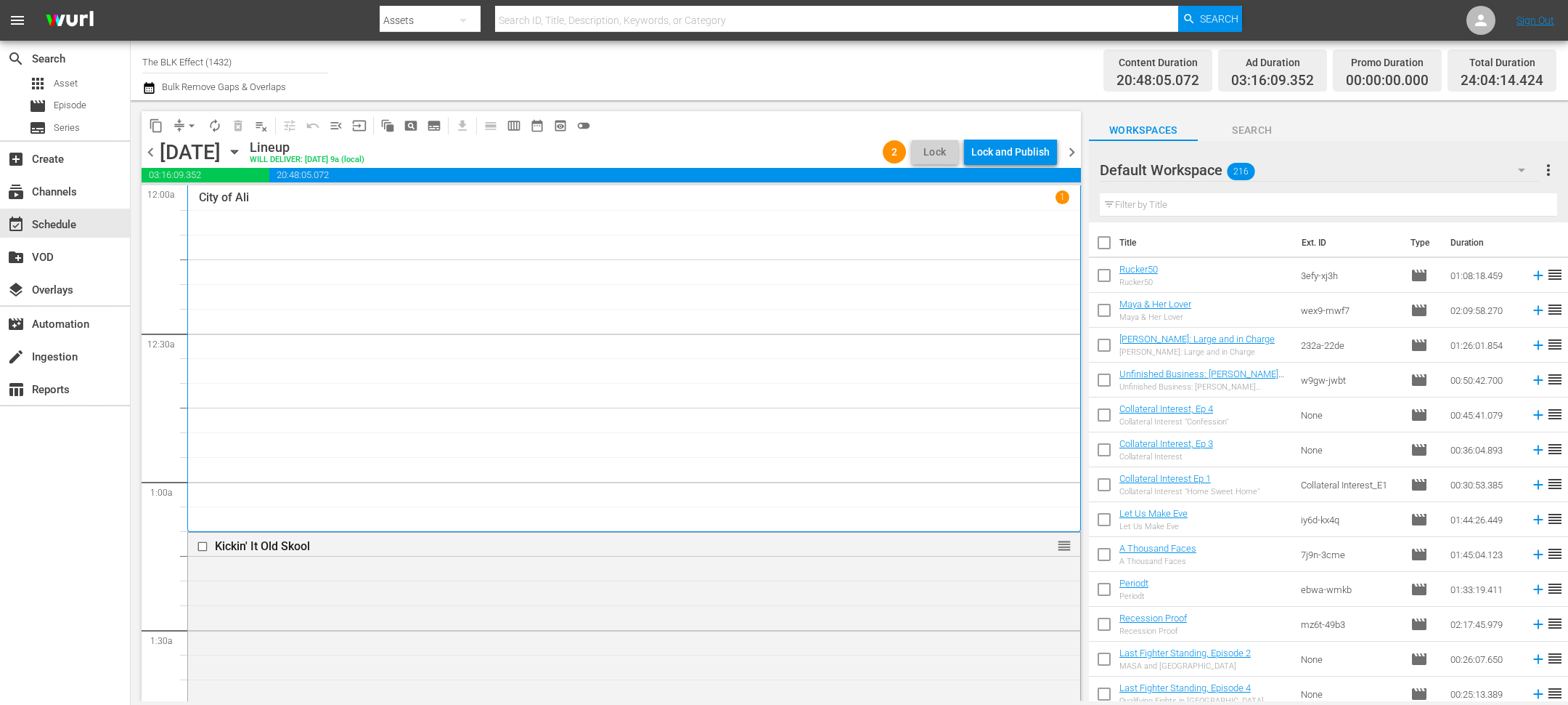
click at [1027, 150] on div "Lock and Publish" at bounding box center [1010, 152] width 78 height 26
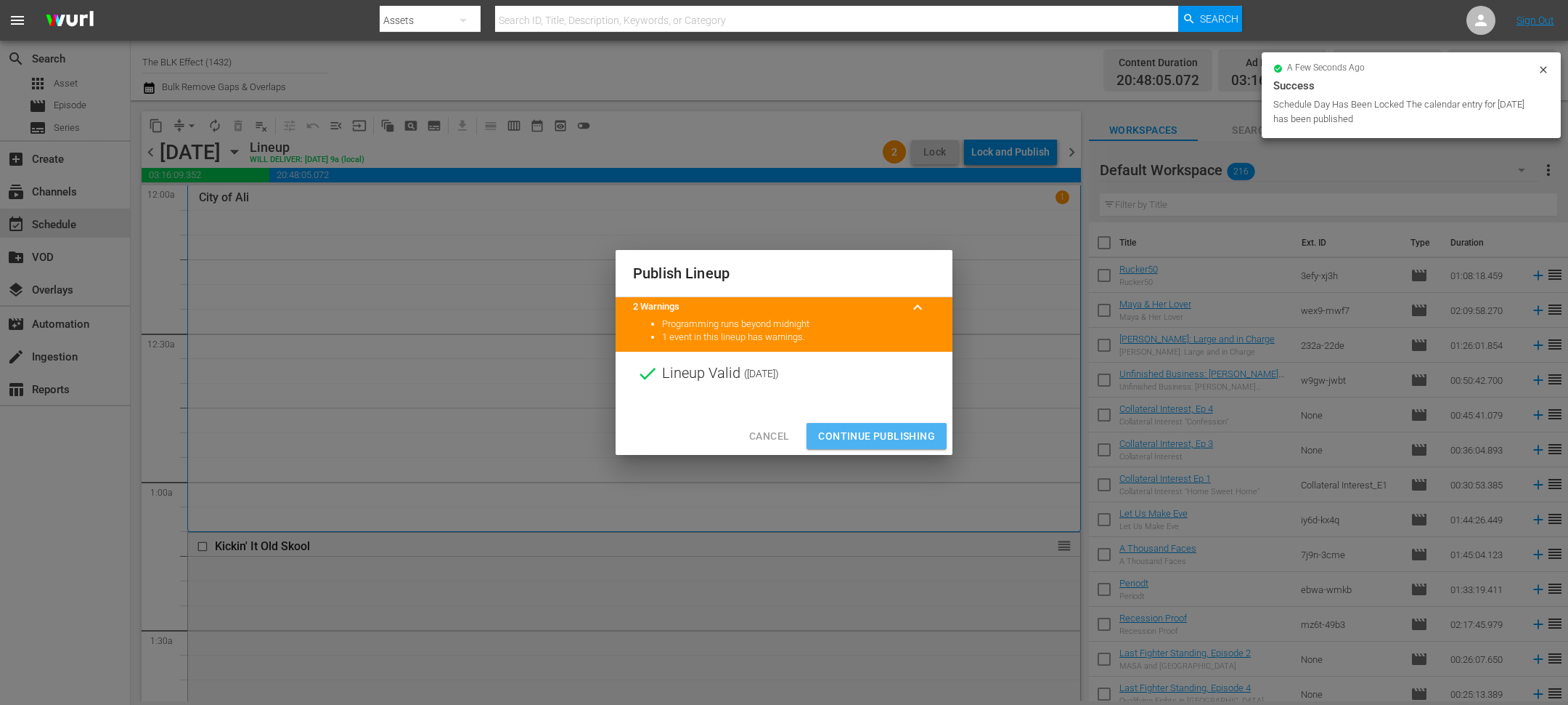
click at [904, 427] on span "Continue Publishing" at bounding box center [877, 436] width 117 height 18
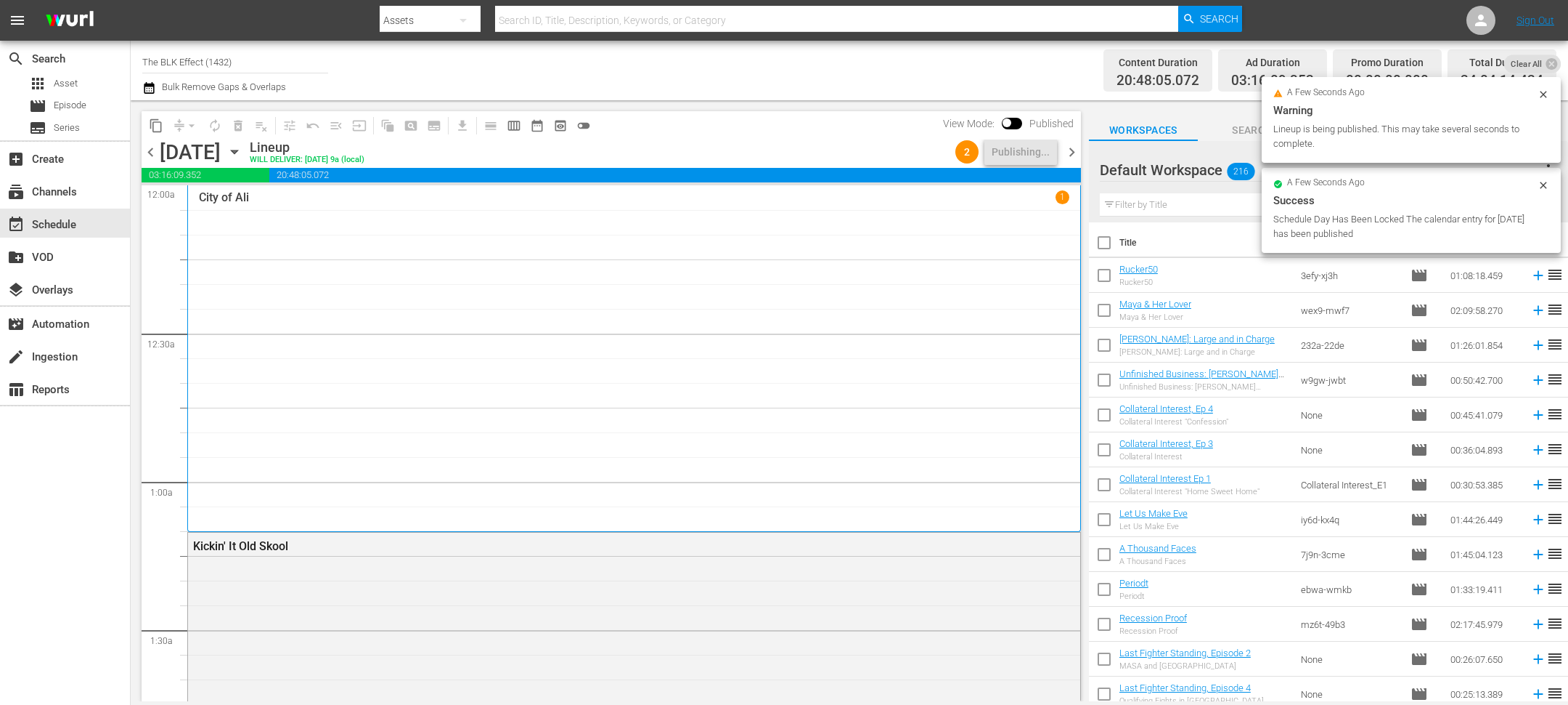
click at [1075, 151] on span "chevron_right" at bounding box center [1072, 153] width 18 height 18
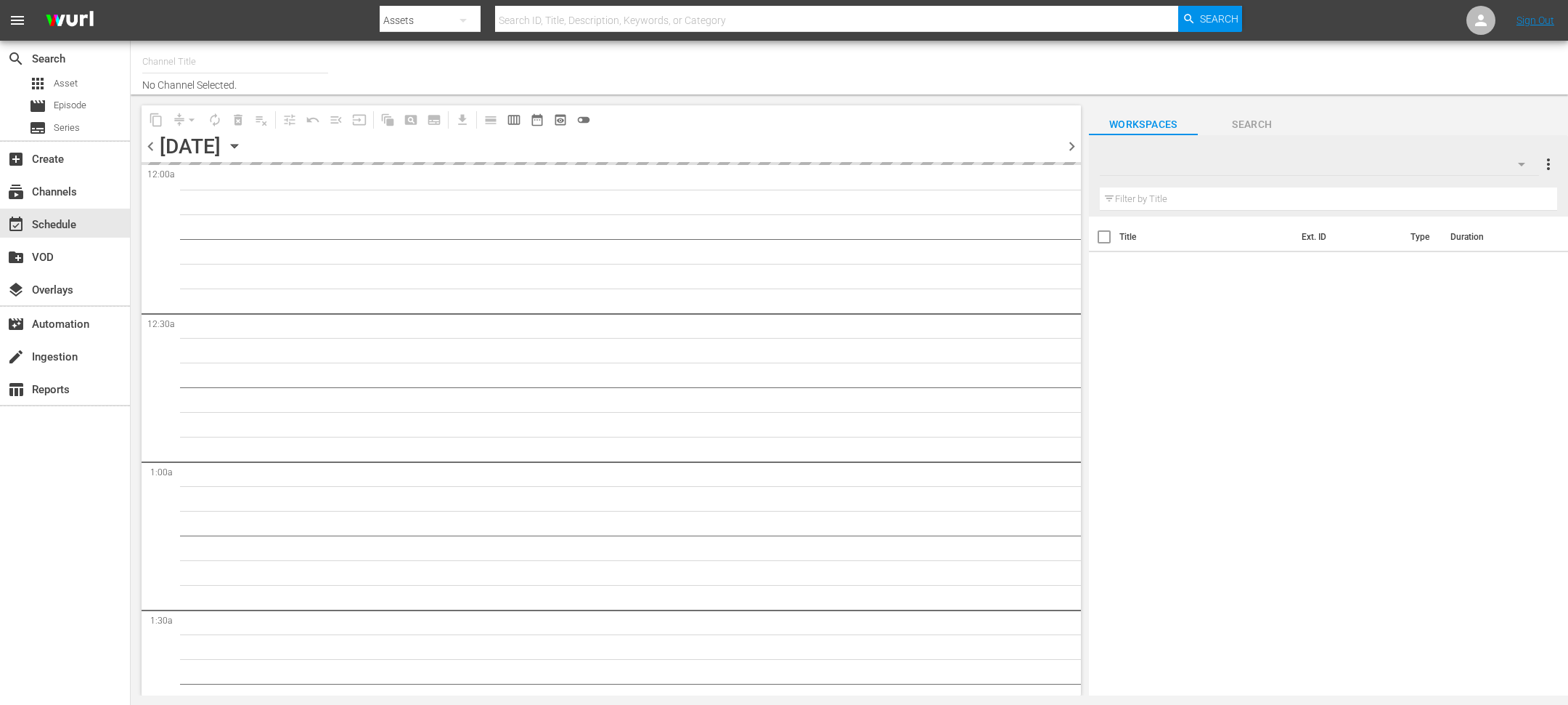
type input "The BLK Effect (1432)"
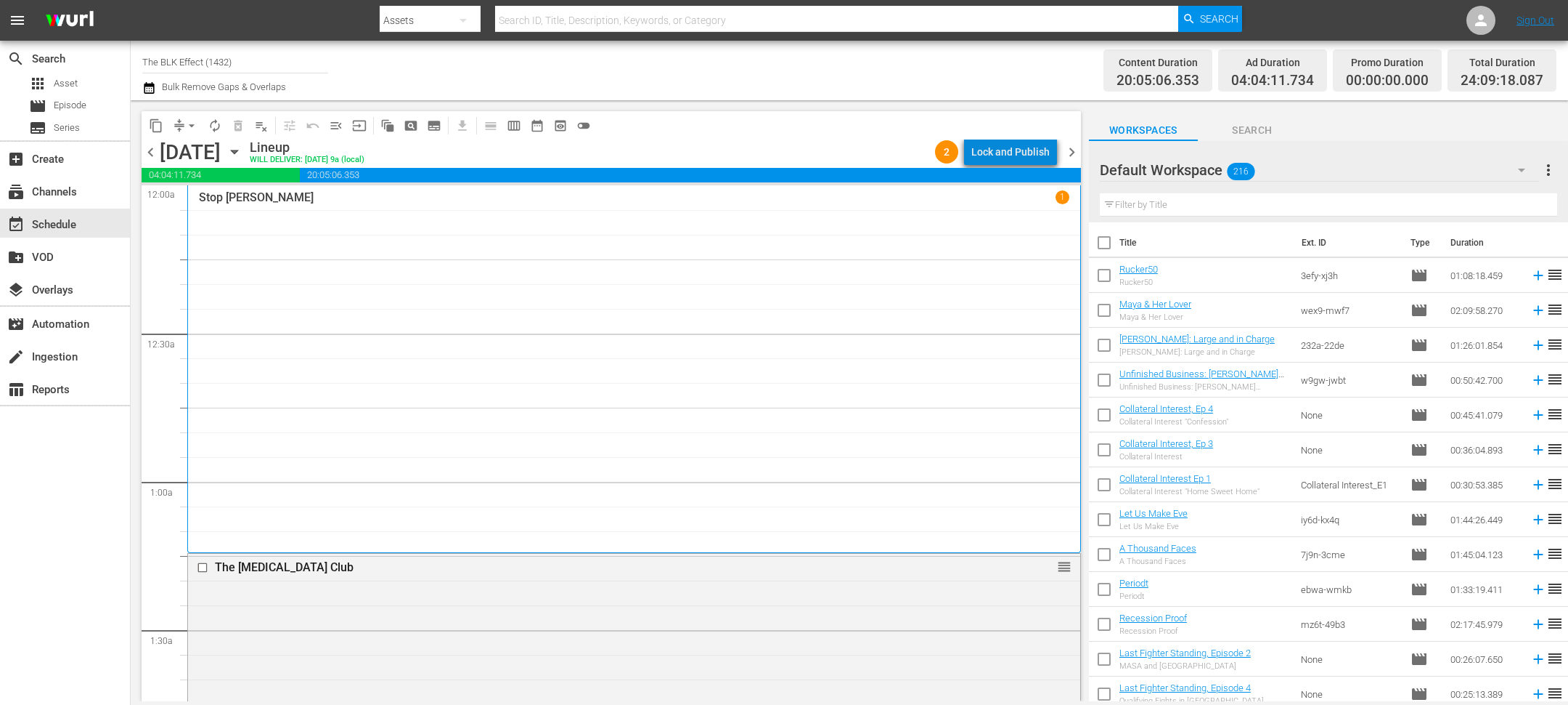
click at [1019, 153] on div "Lock and Publish" at bounding box center [1010, 152] width 78 height 26
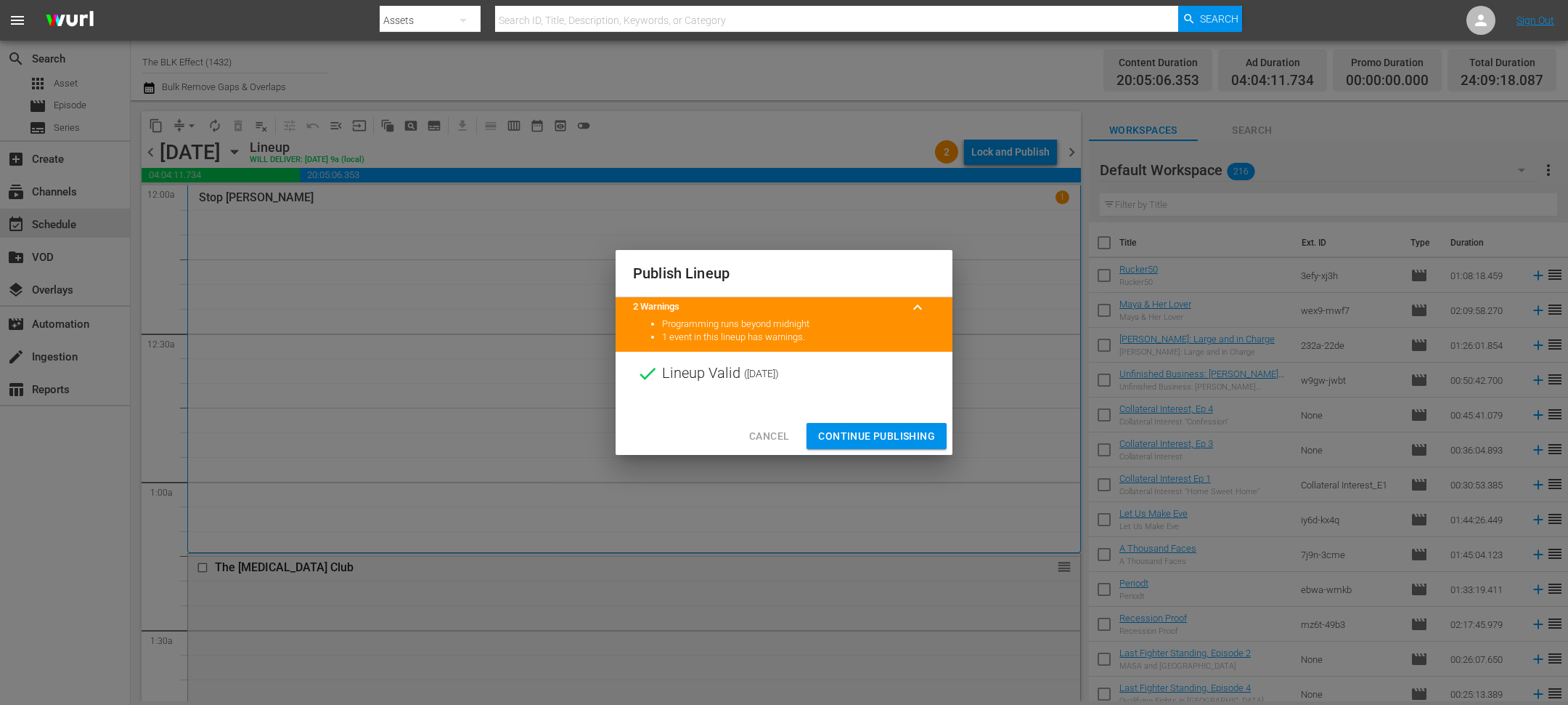
click at [877, 448] on button "Continue Publishing" at bounding box center [876, 436] width 140 height 27
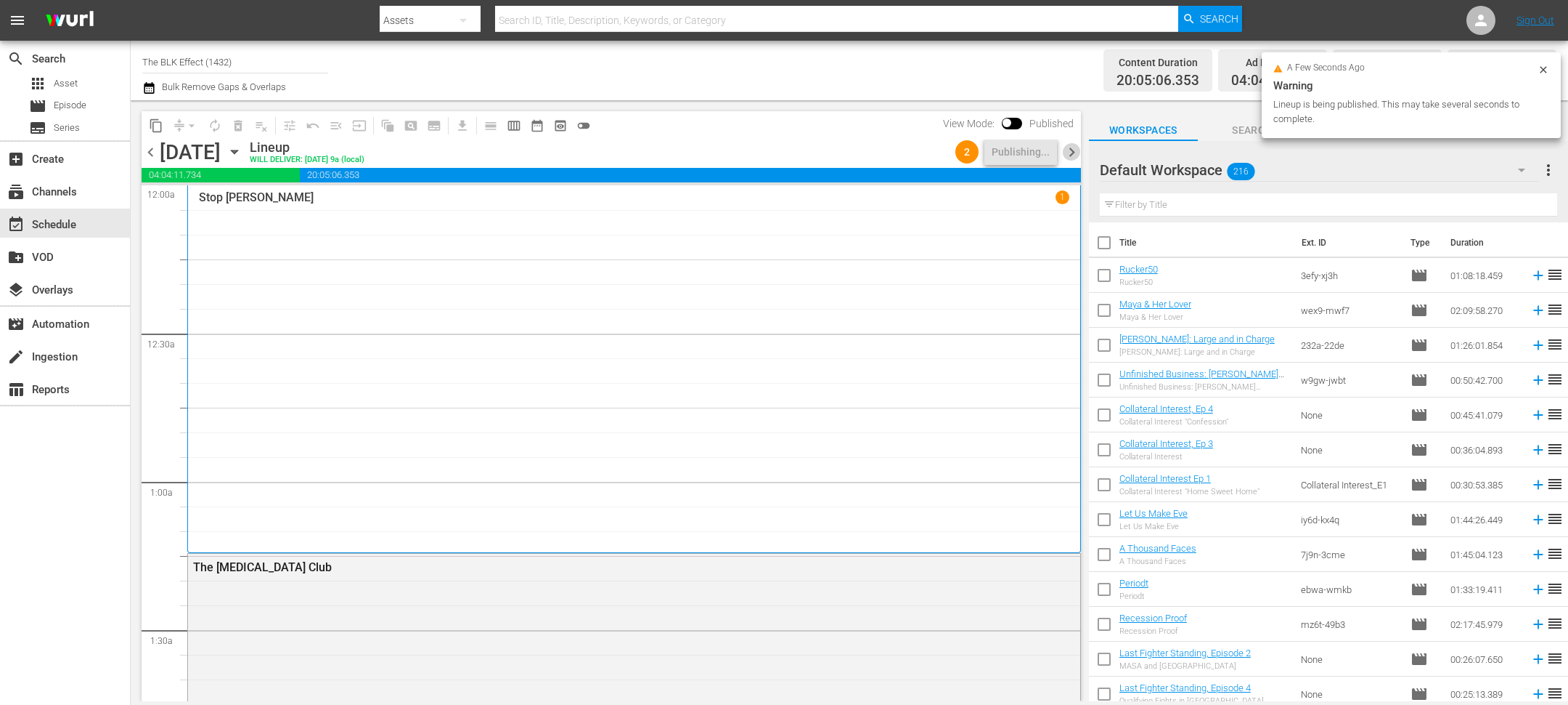
click at [1069, 148] on span "chevron_right" at bounding box center [1072, 153] width 18 height 18
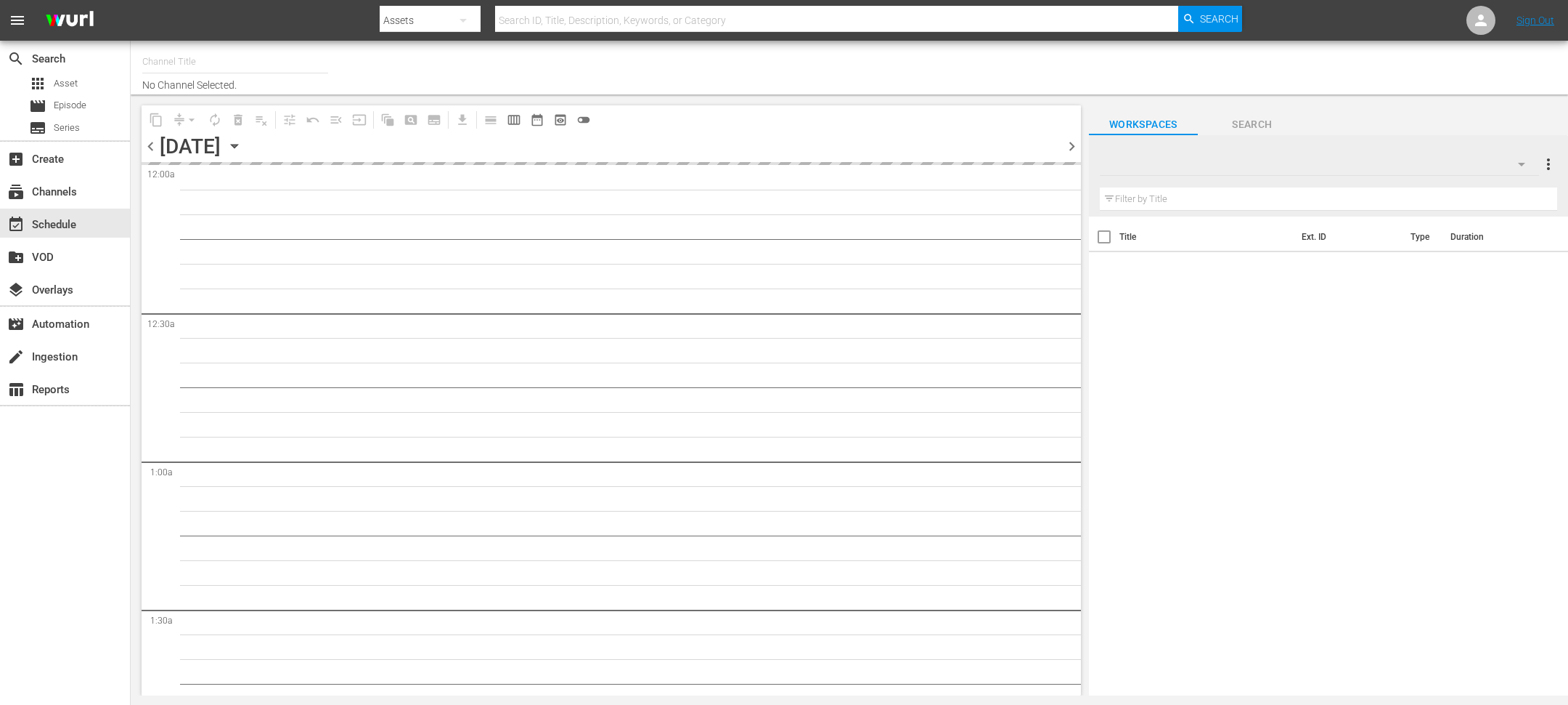
type input "The BLK Effect (1432)"
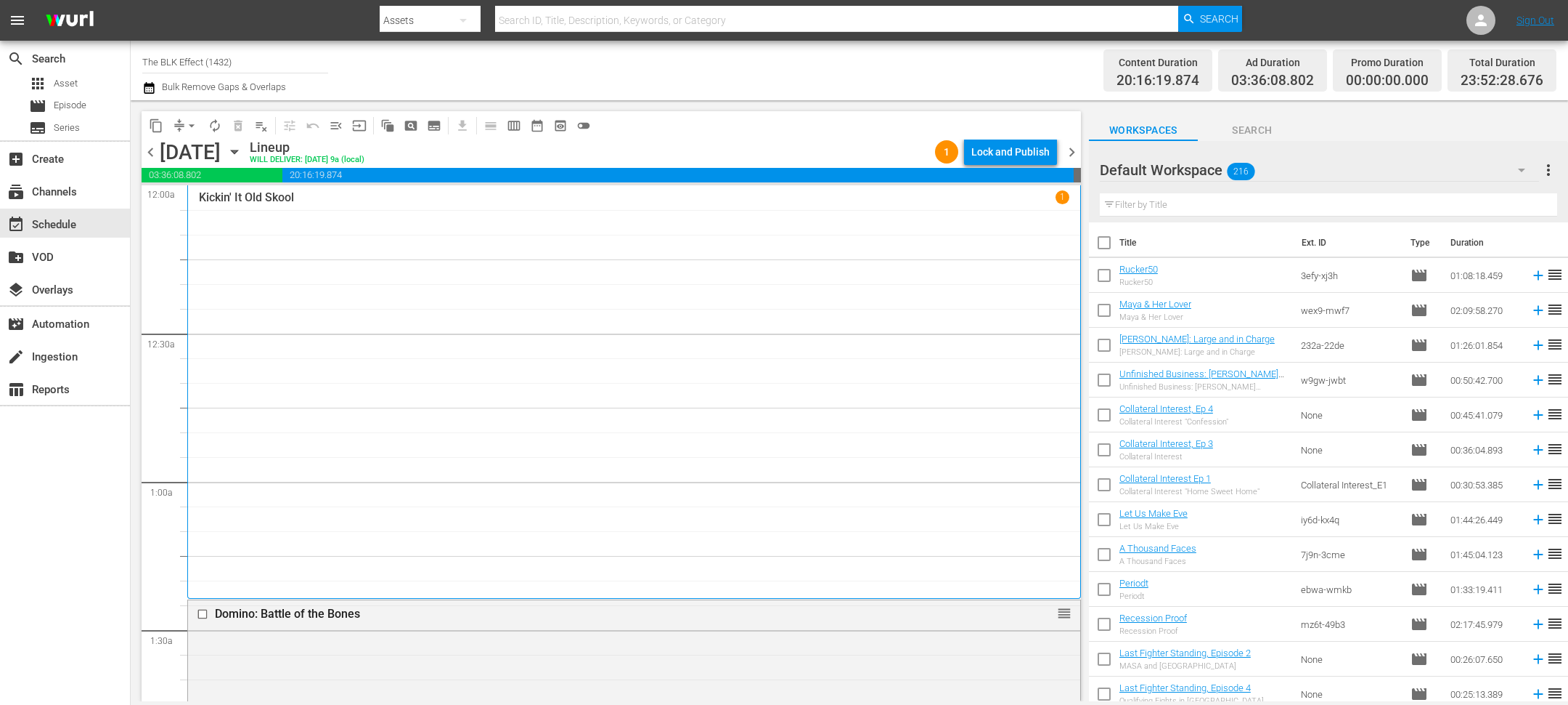
click at [1019, 158] on div "Lock and Publish" at bounding box center [1010, 152] width 78 height 26
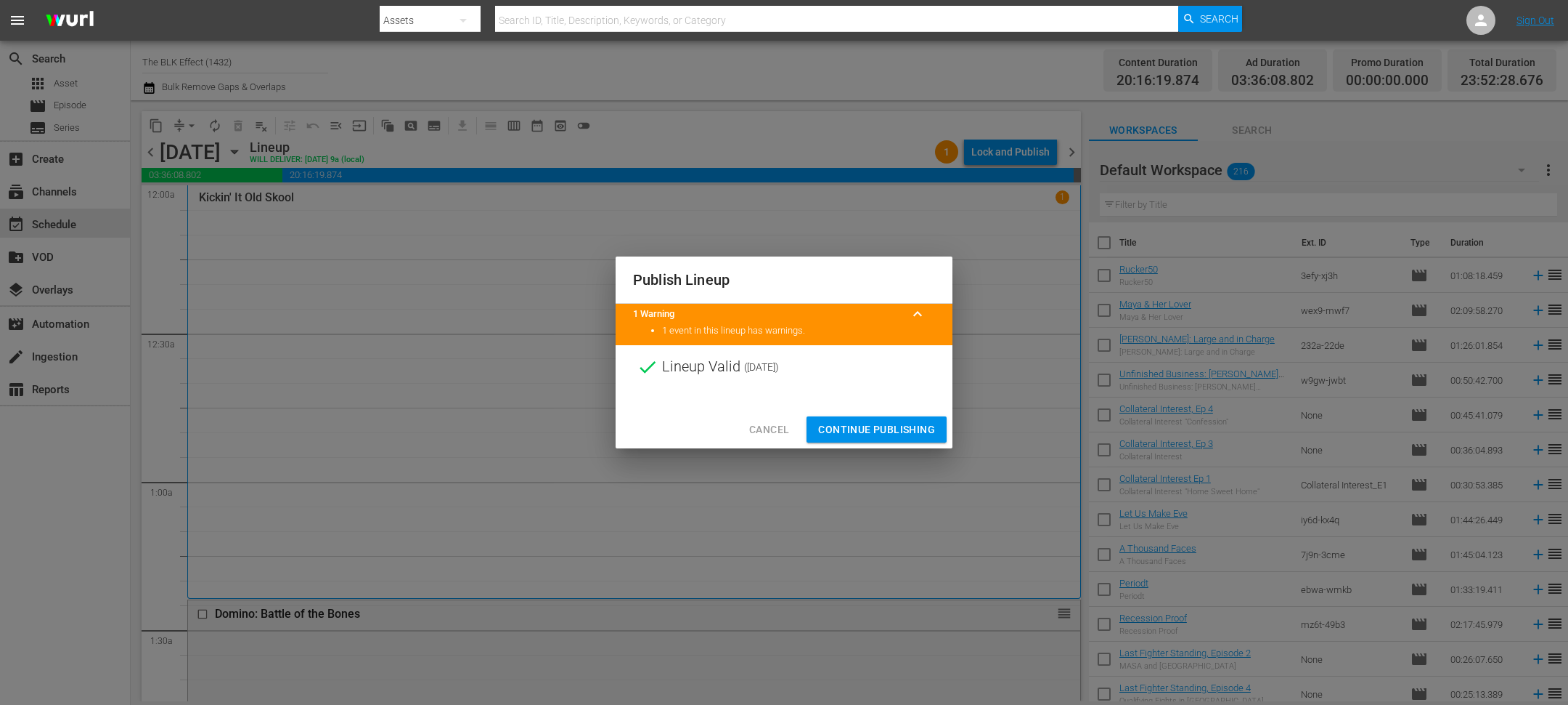
click at [917, 437] on span "Continue Publishing" at bounding box center [877, 430] width 117 height 18
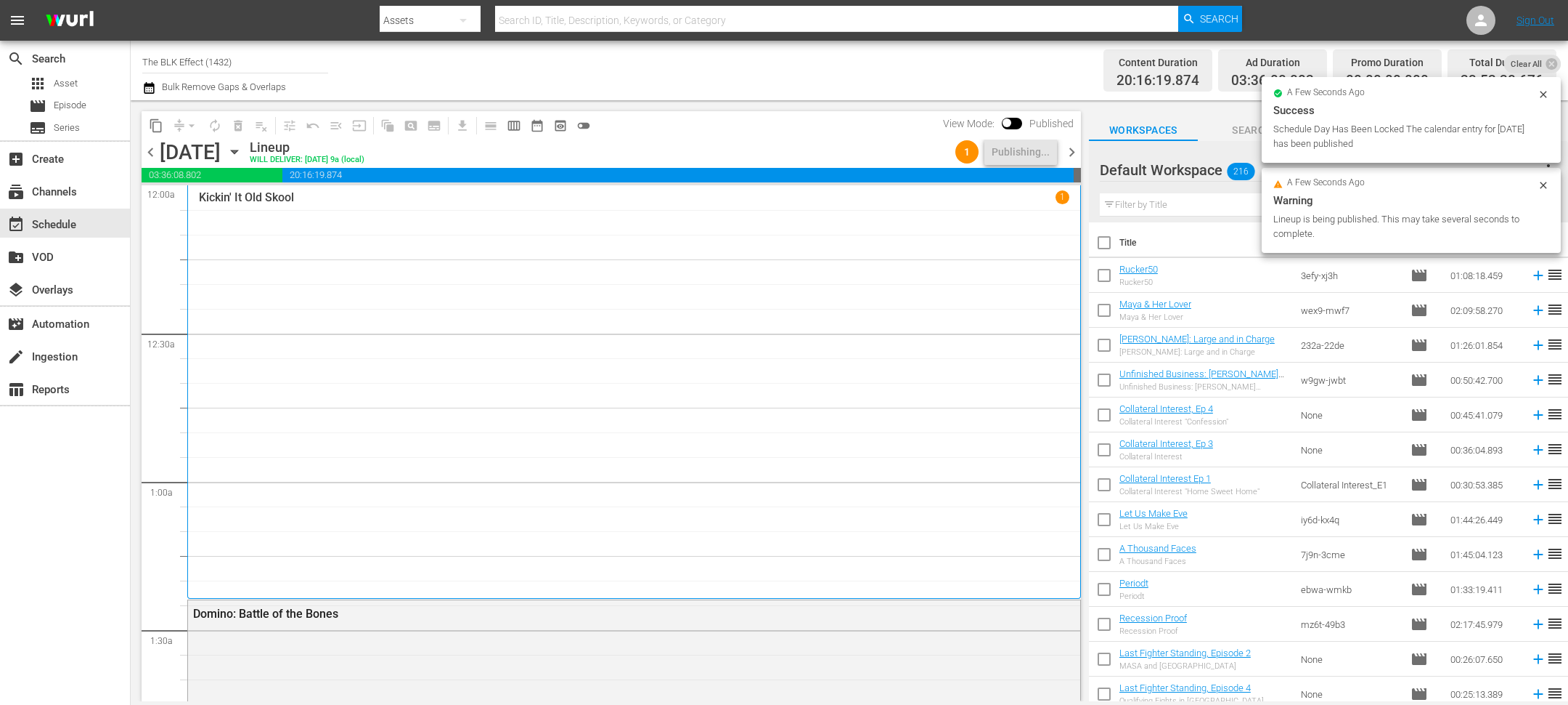
click at [1078, 151] on span "chevron_right" at bounding box center [1072, 153] width 18 height 18
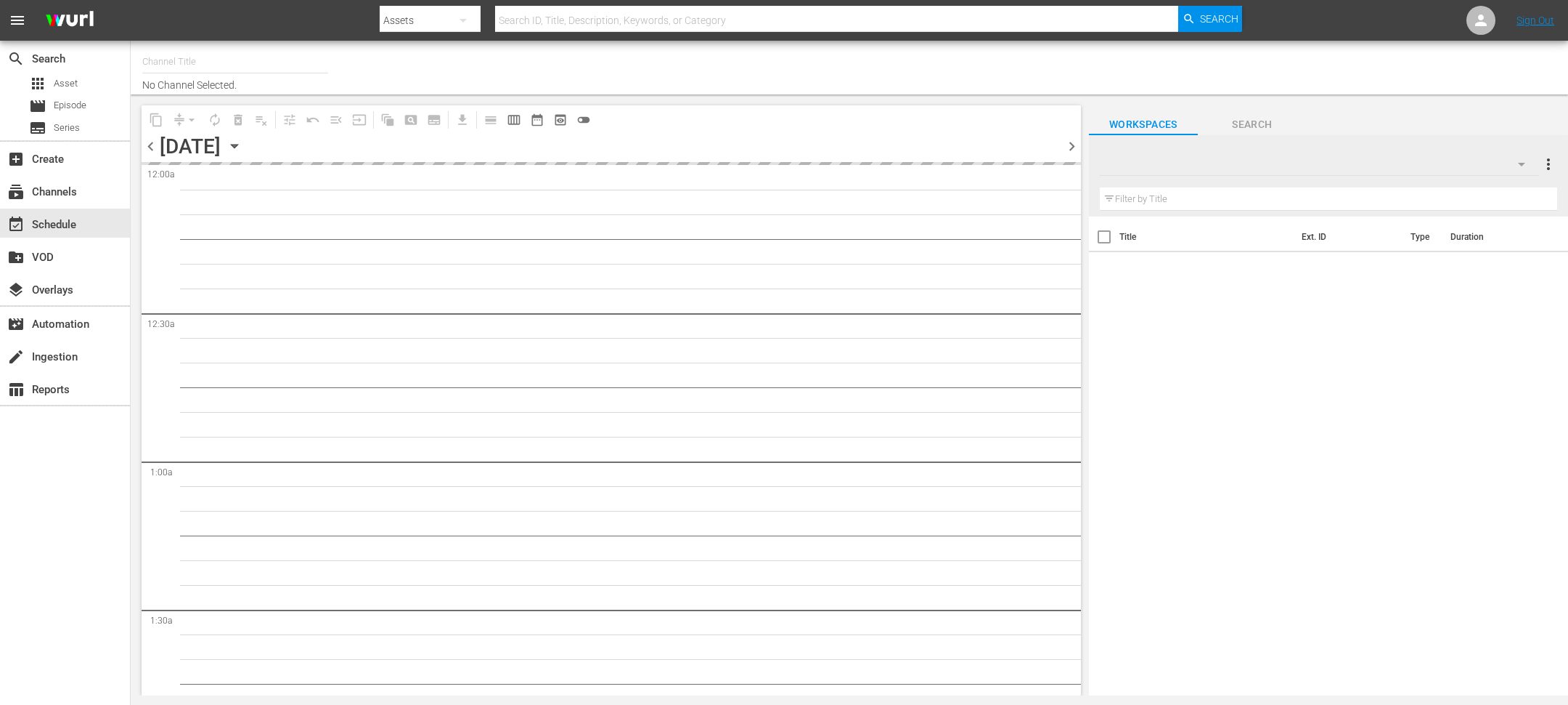
type input "The BLK Effect (1432)"
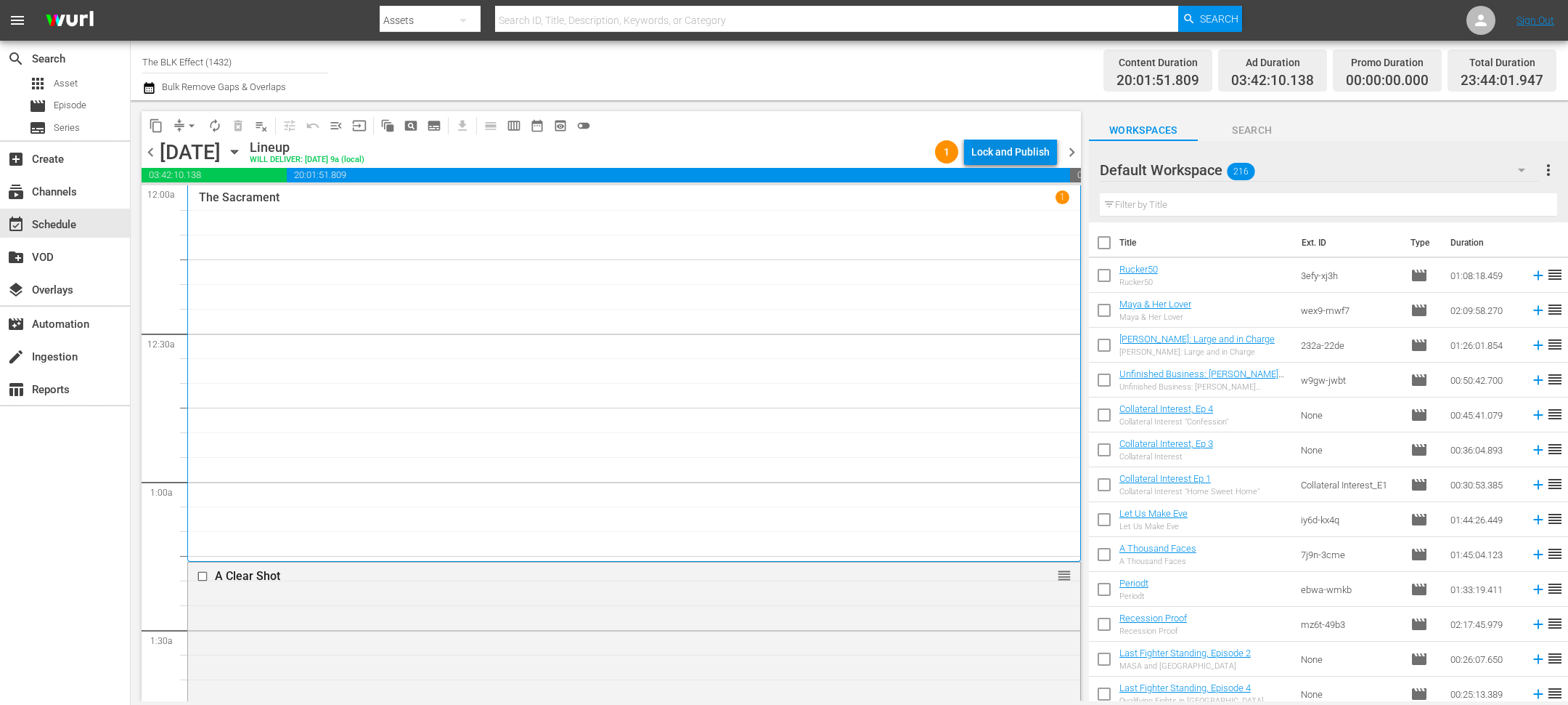
click at [973, 155] on div "Lock and Publish" at bounding box center [1010, 152] width 78 height 26
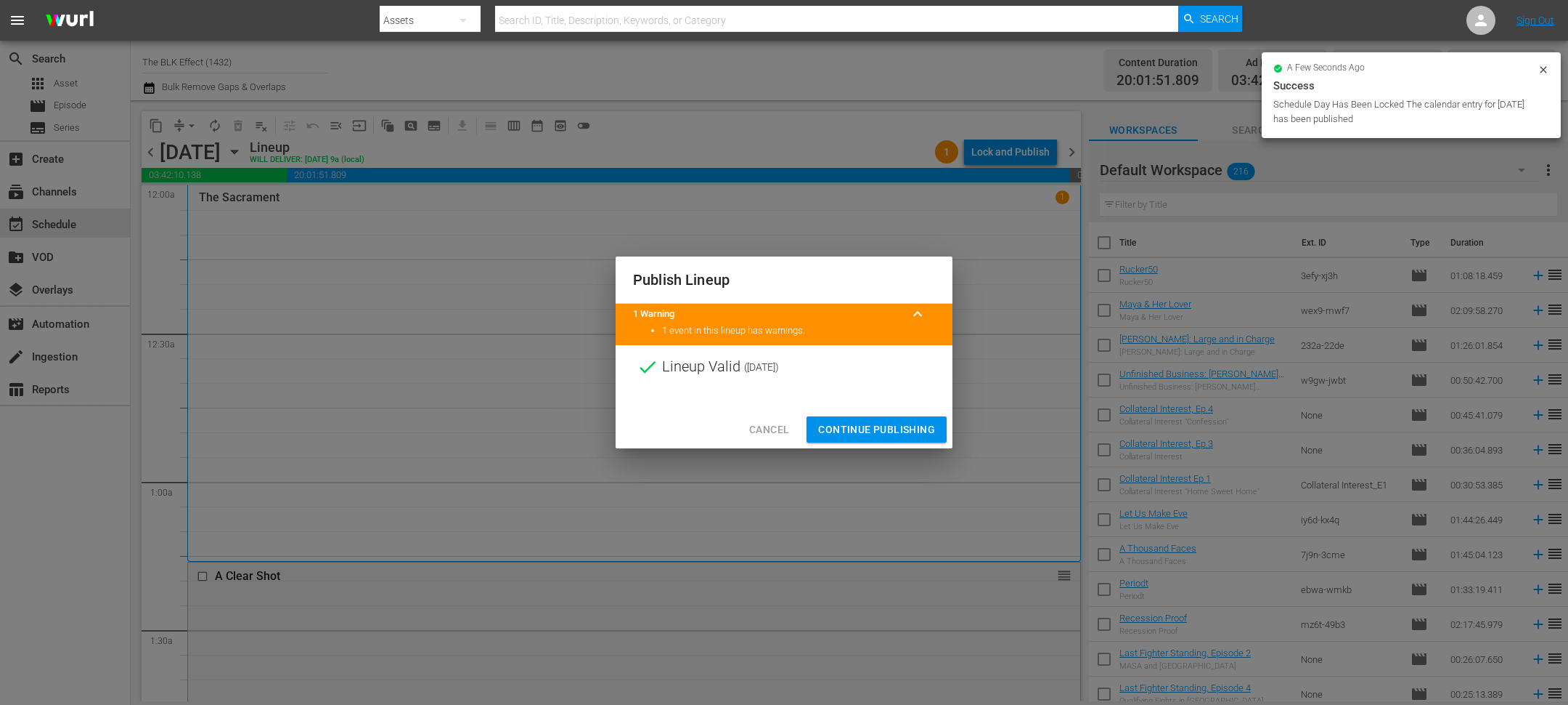
click at [873, 430] on span "Continue Publishing" at bounding box center [877, 430] width 117 height 18
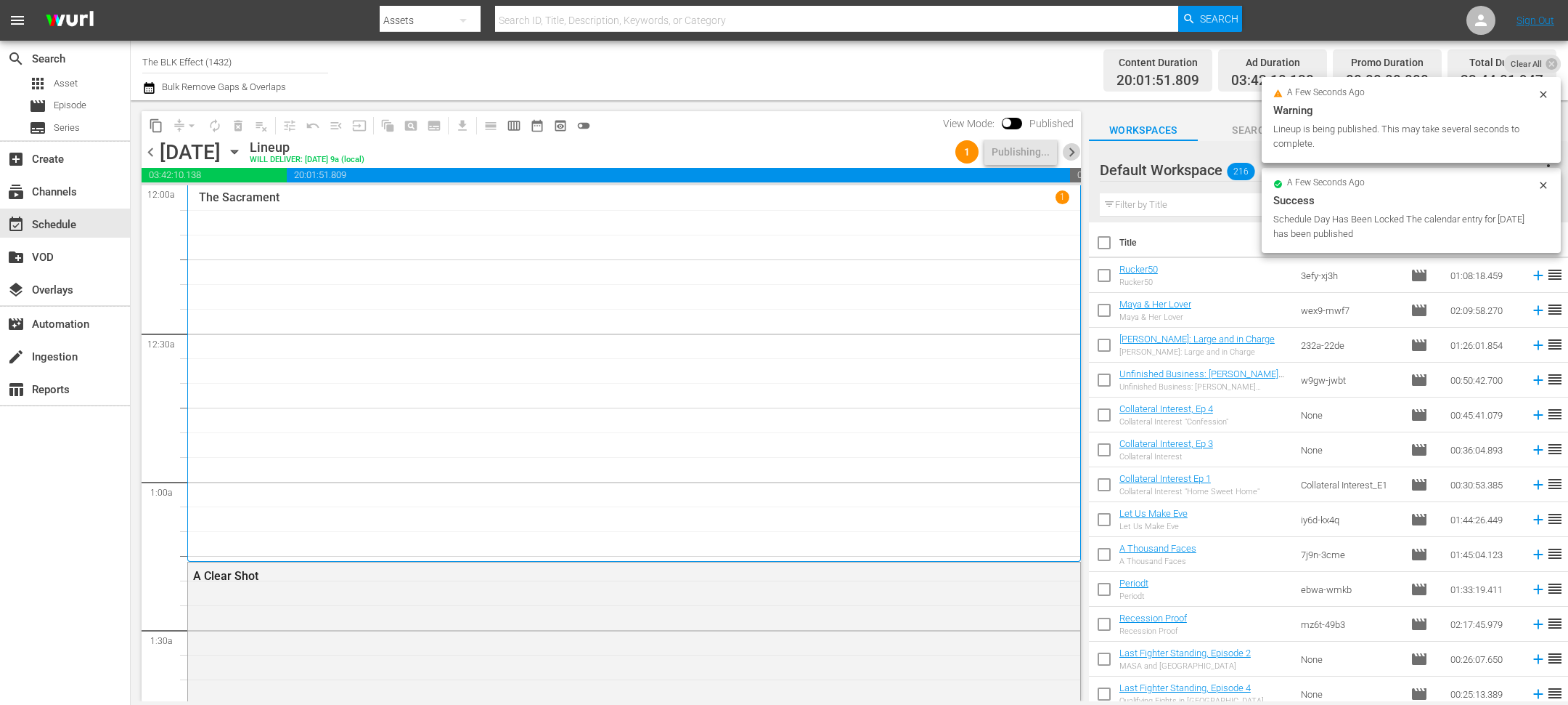
click at [1071, 144] on span "chevron_right" at bounding box center [1072, 153] width 18 height 18
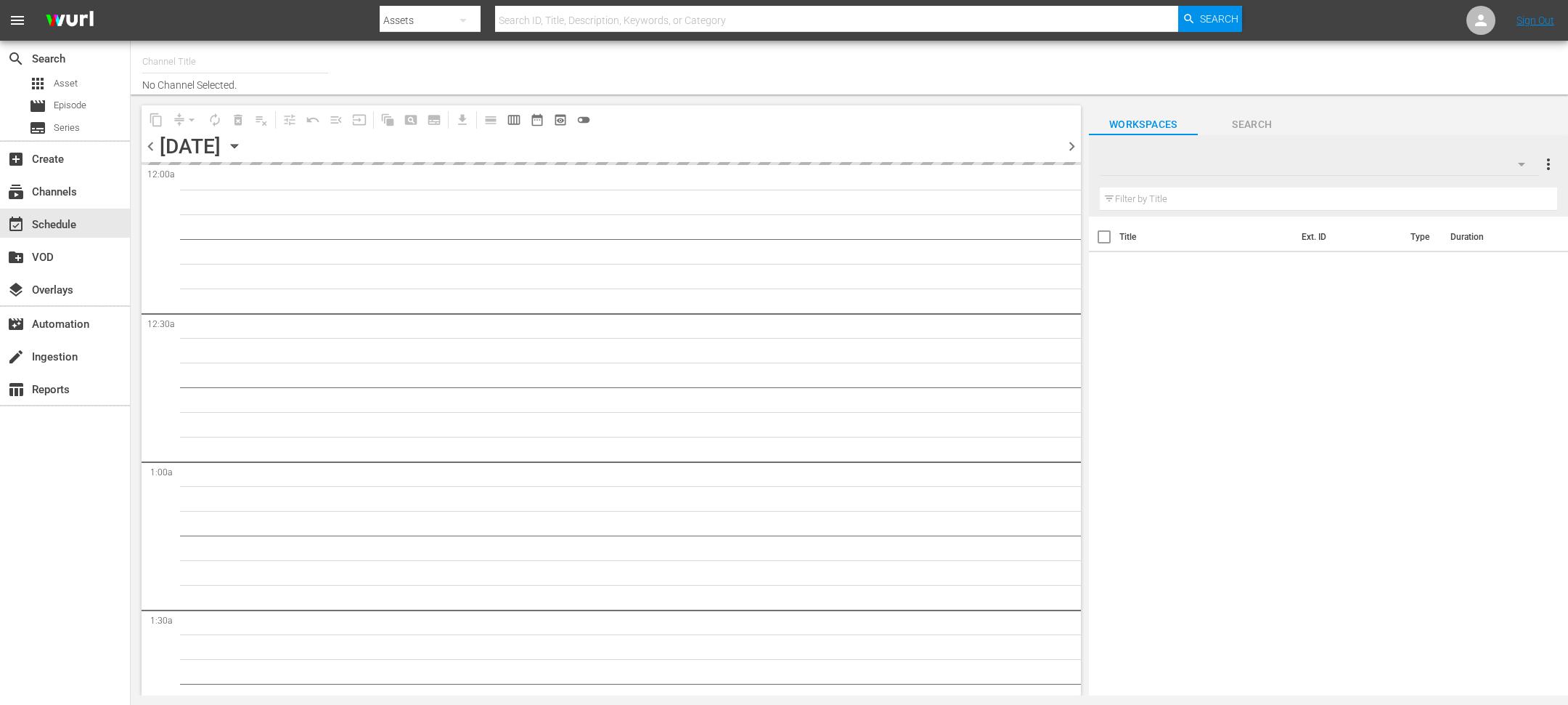
type input "The BLK Effect (1432)"
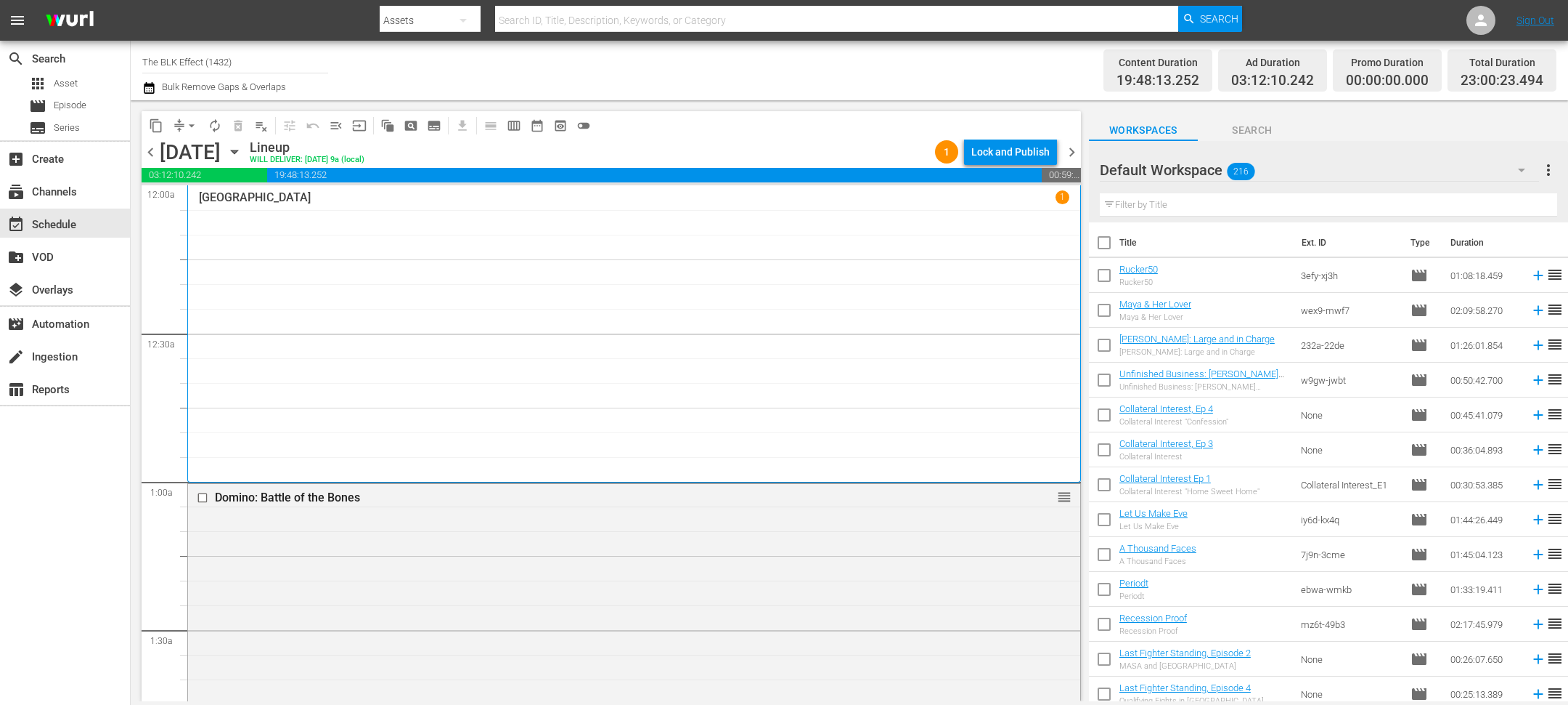
click at [980, 164] on div "Lock and Publish" at bounding box center [1010, 152] width 78 height 26
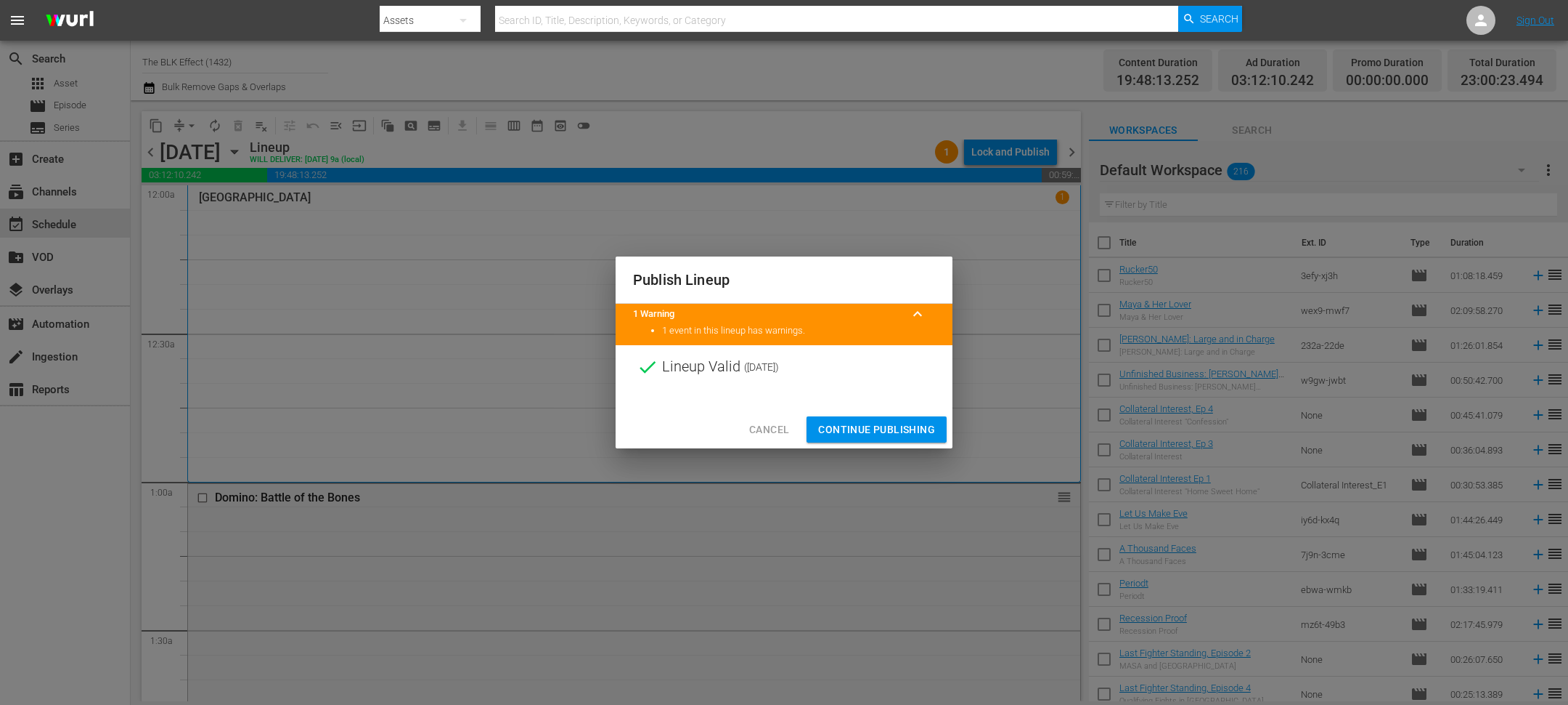
click at [904, 430] on span "Continue Publishing" at bounding box center [877, 430] width 117 height 18
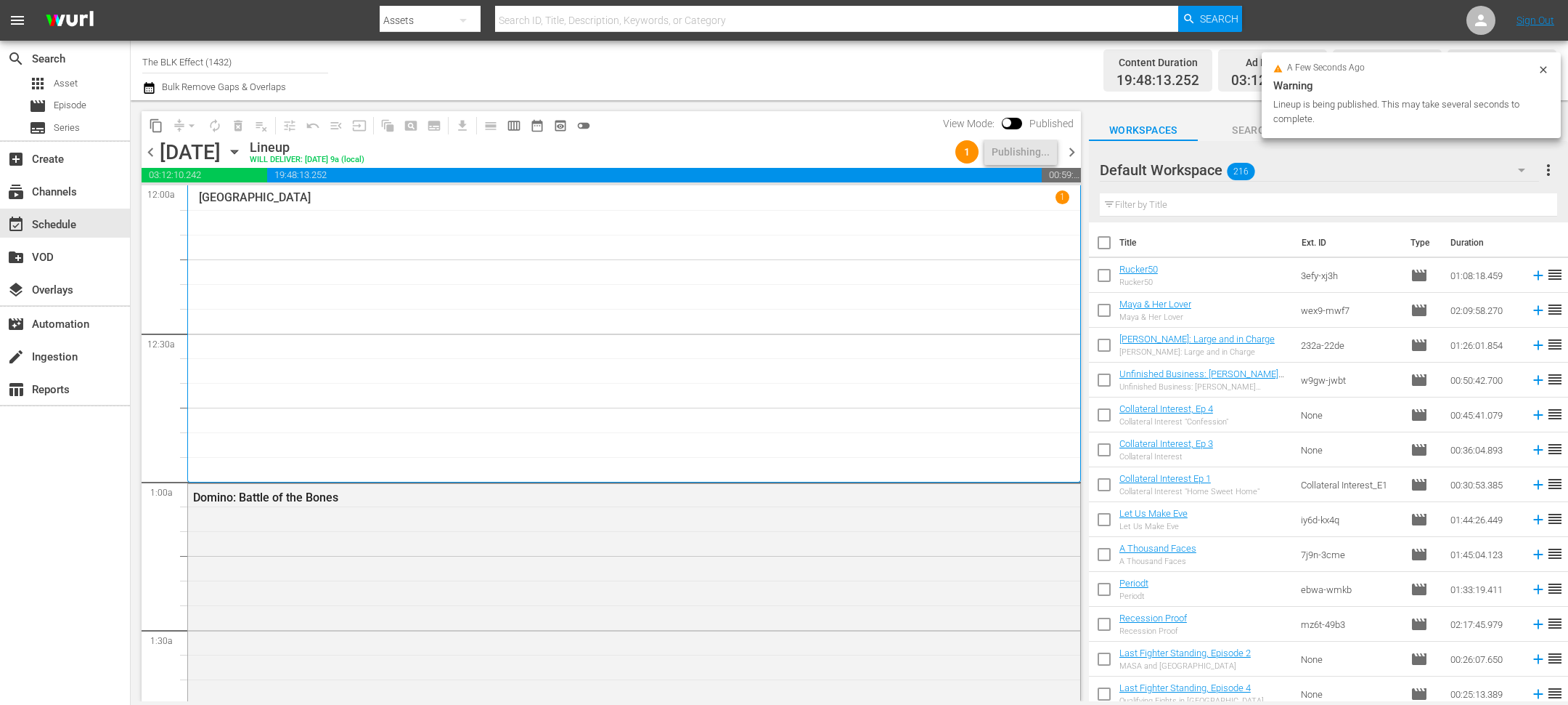
click at [1074, 150] on span "chevron_right" at bounding box center [1072, 153] width 18 height 18
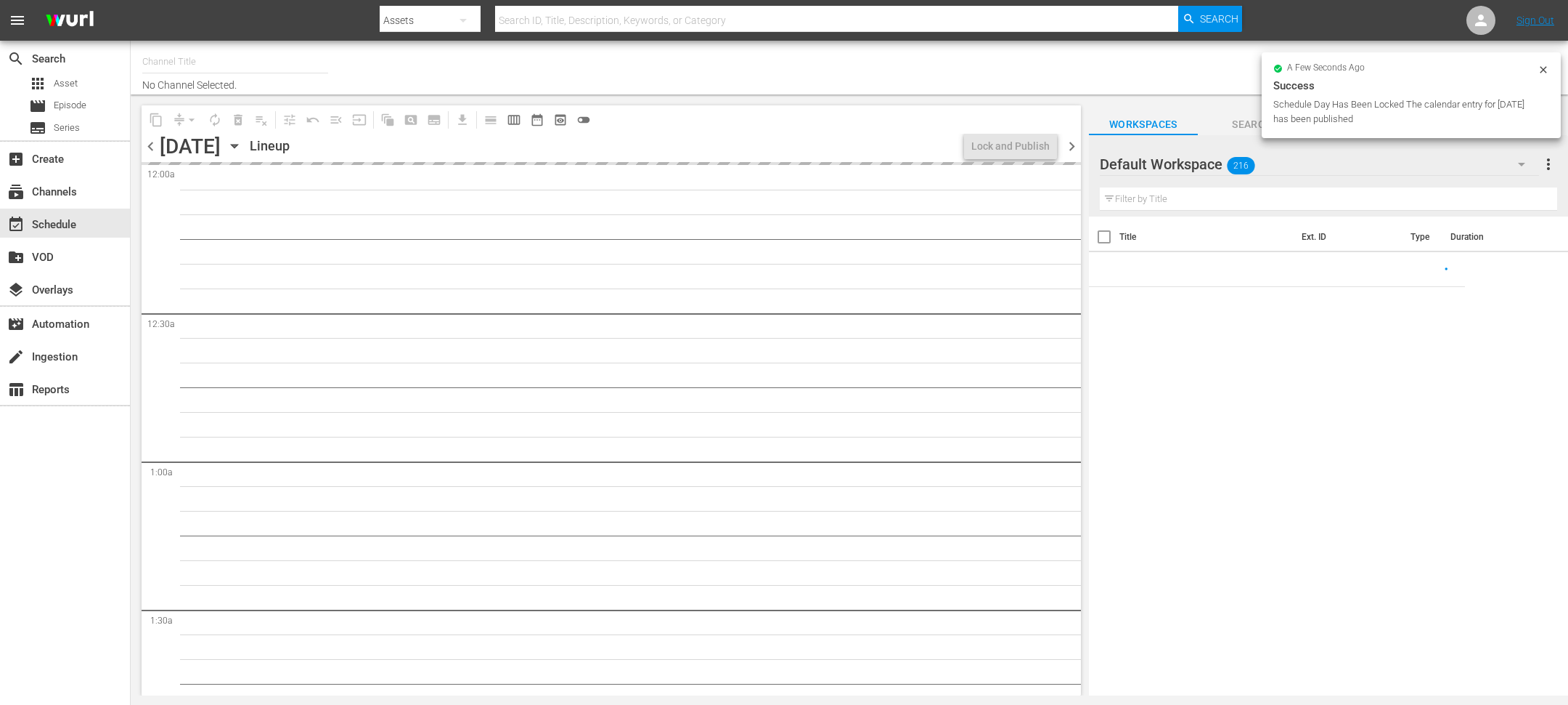
type input "The BLK Effect (1432)"
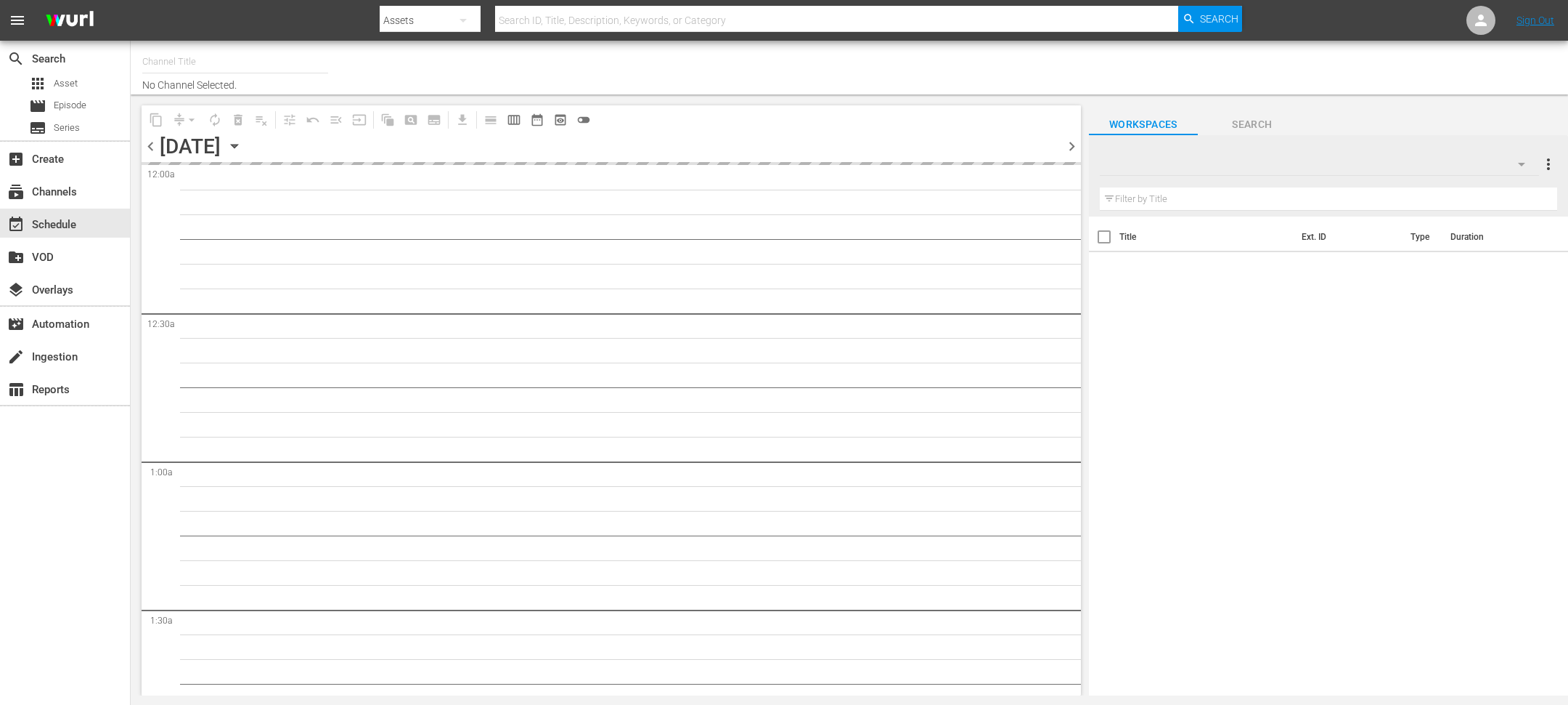
type input "The BLK Effect (1432)"
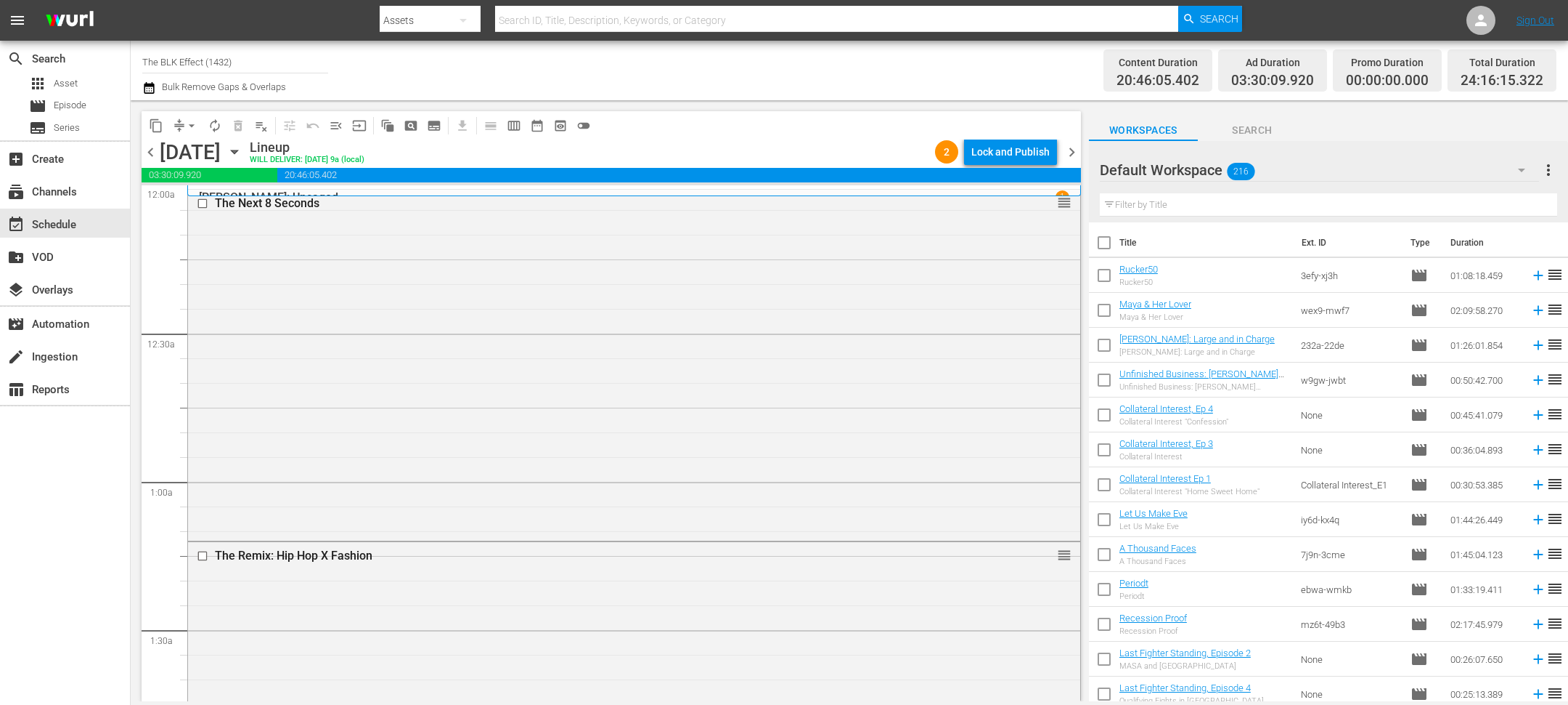
click at [1013, 153] on div "Lock and Publish" at bounding box center [1010, 152] width 78 height 26
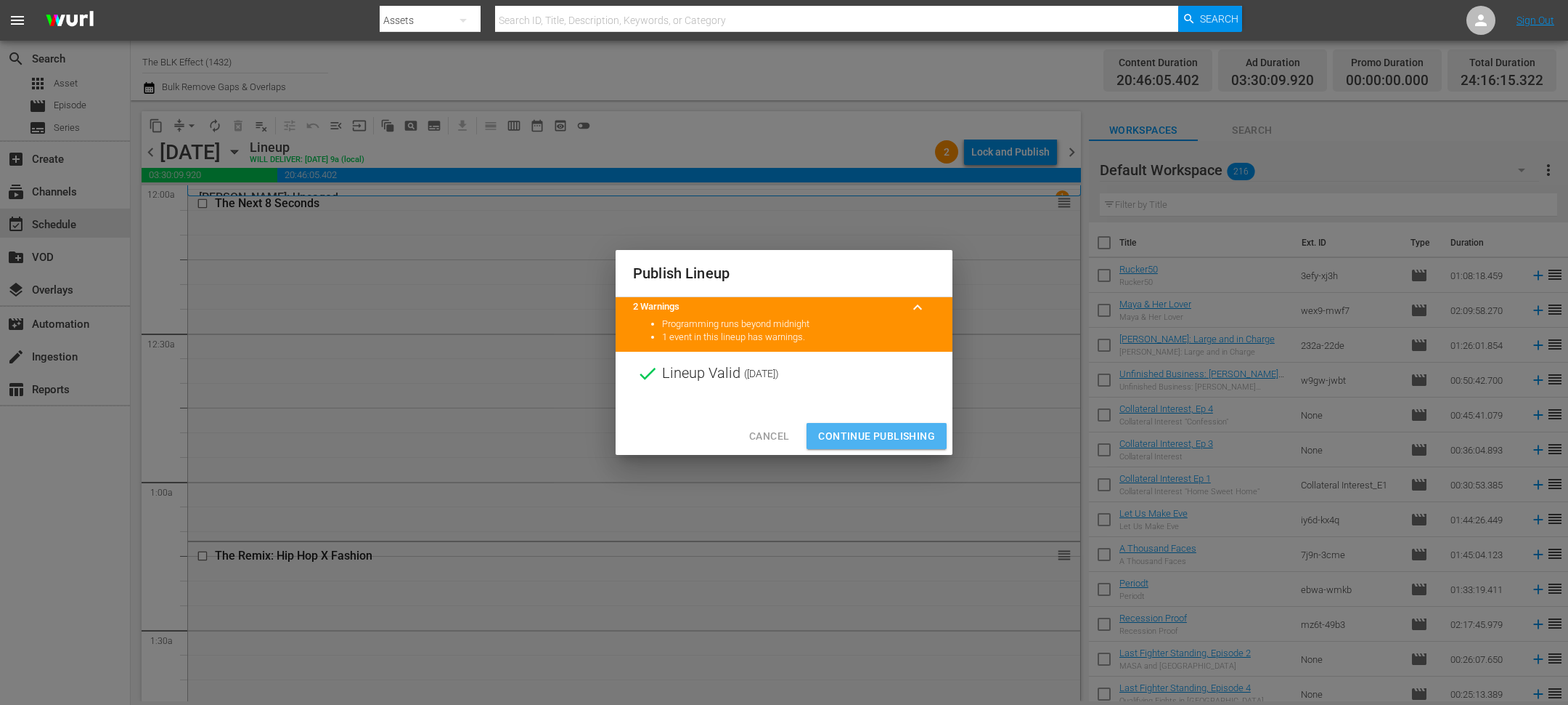
click at [915, 432] on span "Continue Publishing" at bounding box center [877, 436] width 117 height 18
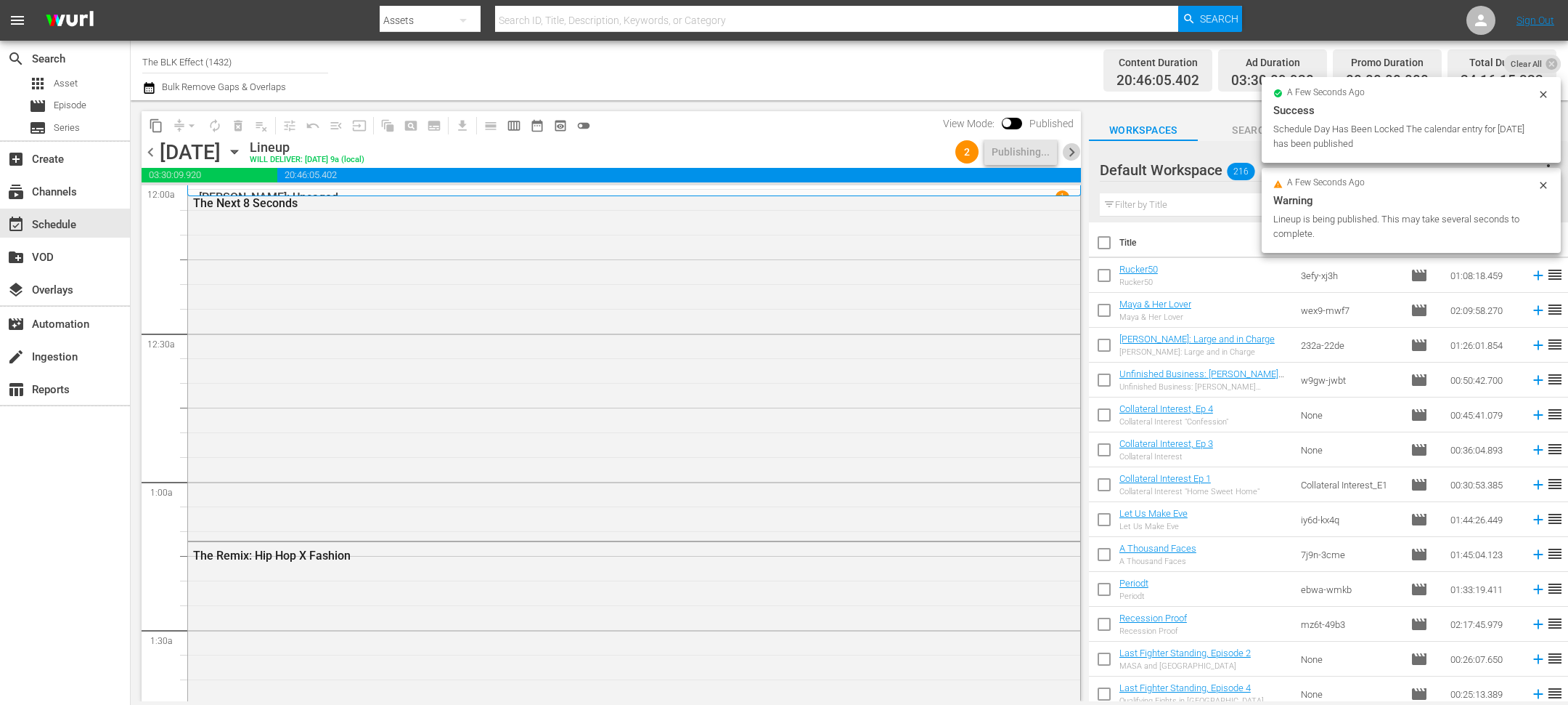
click at [1066, 160] on span "chevron_right" at bounding box center [1072, 153] width 18 height 18
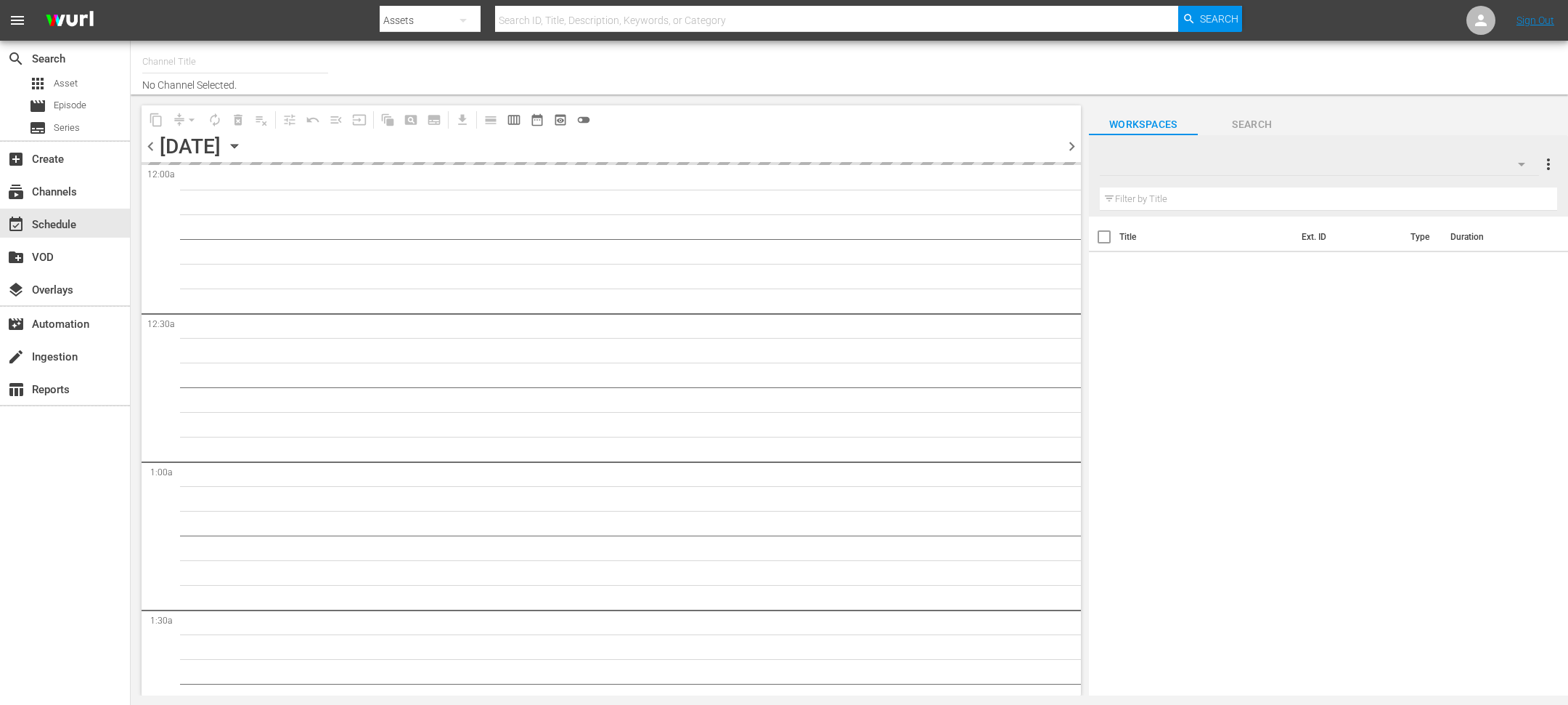
type input "The BLK Effect (1432)"
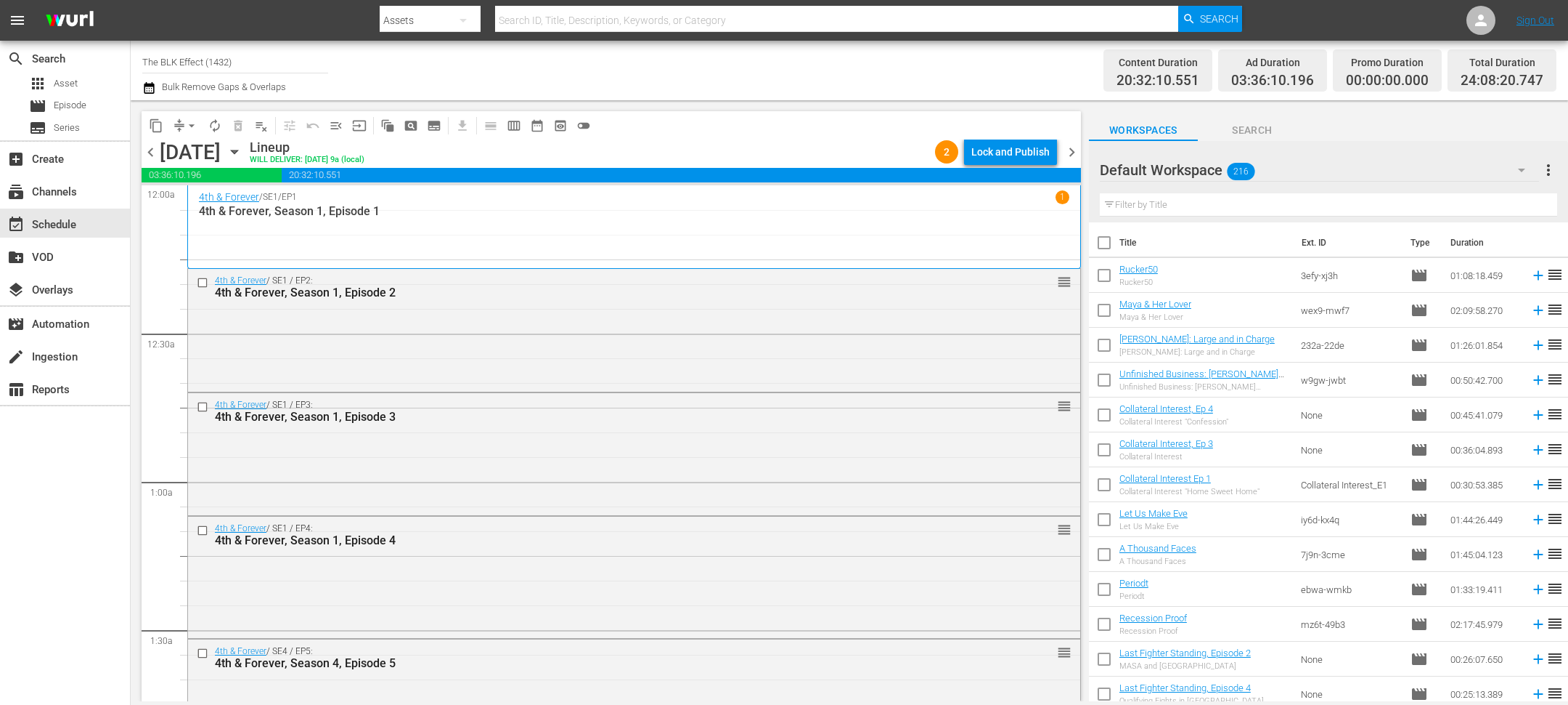
click at [1027, 155] on div "Lock and Publish" at bounding box center [1010, 152] width 78 height 26
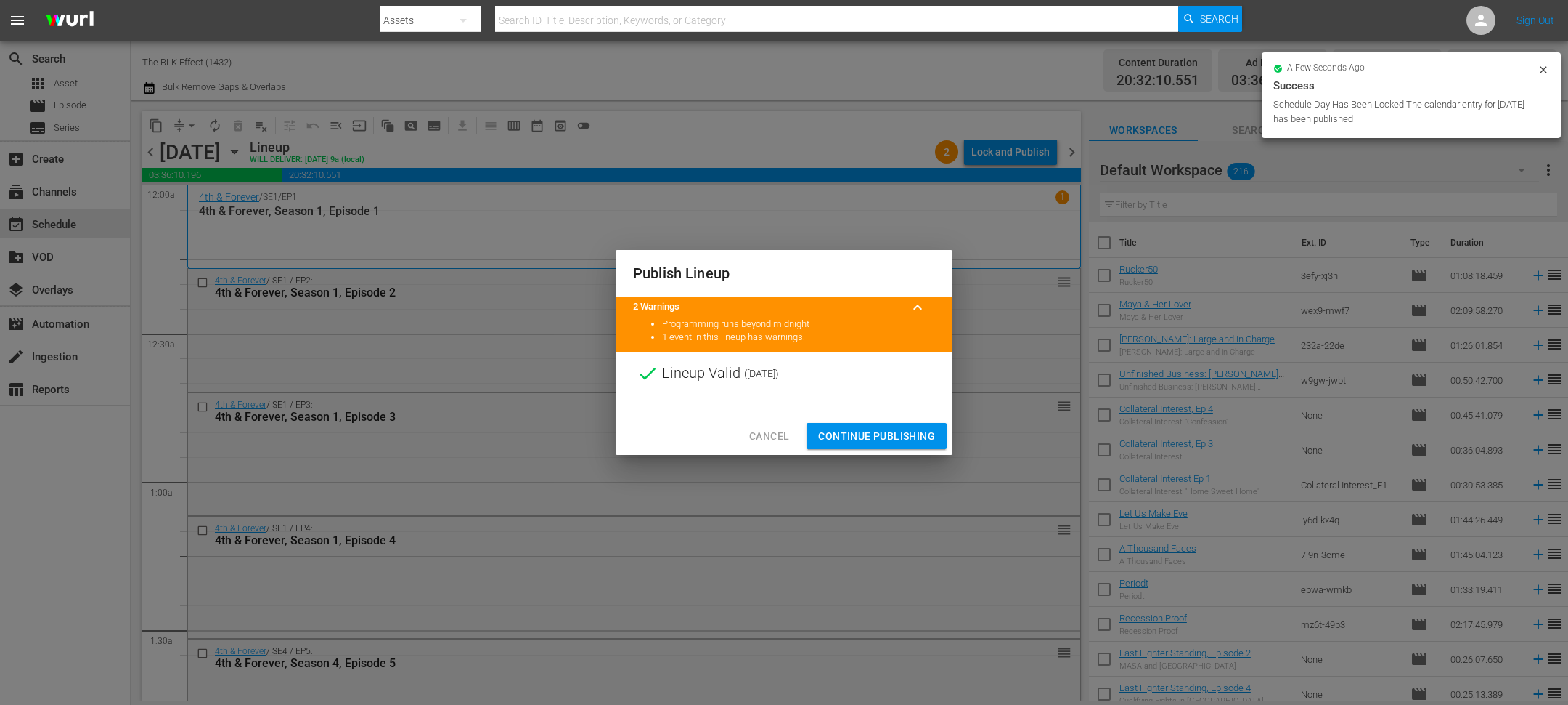
click at [905, 436] on span "Continue Publishing" at bounding box center [877, 436] width 117 height 18
